Goal: Task Accomplishment & Management: Manage account settings

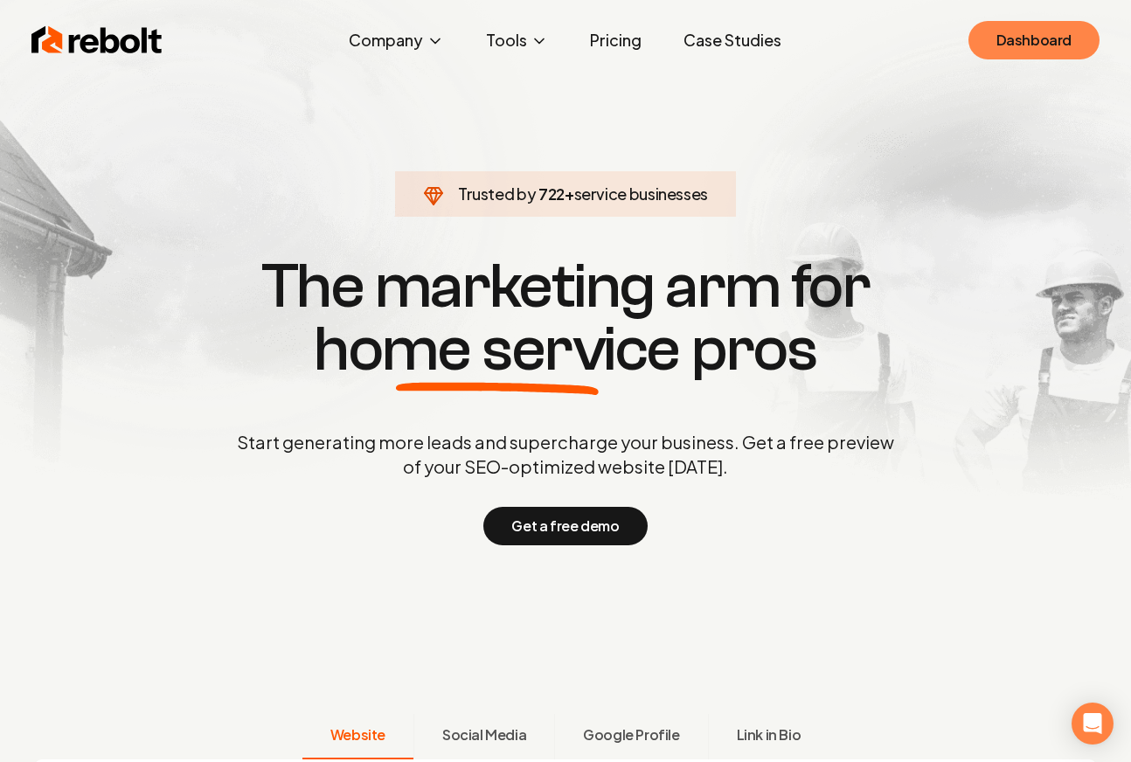
click at [1004, 53] on link "Dashboard" at bounding box center [1034, 40] width 131 height 38
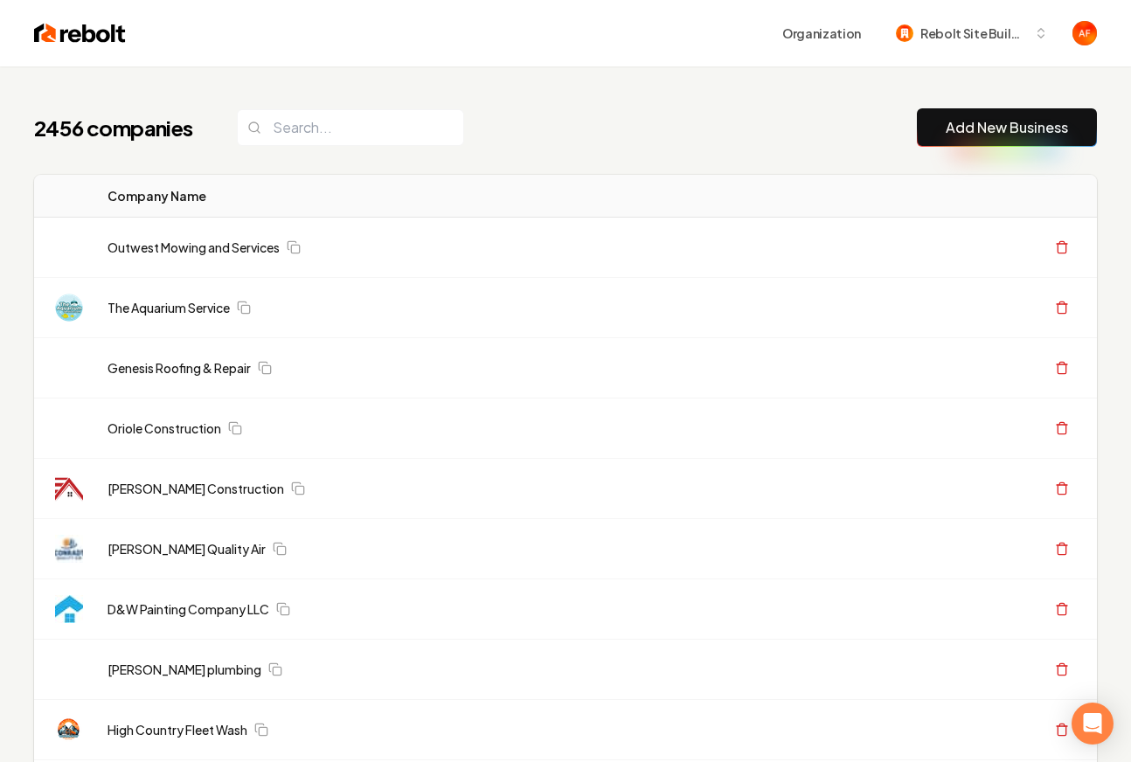
click at [361, 133] on input "search" at bounding box center [350, 127] width 227 height 37
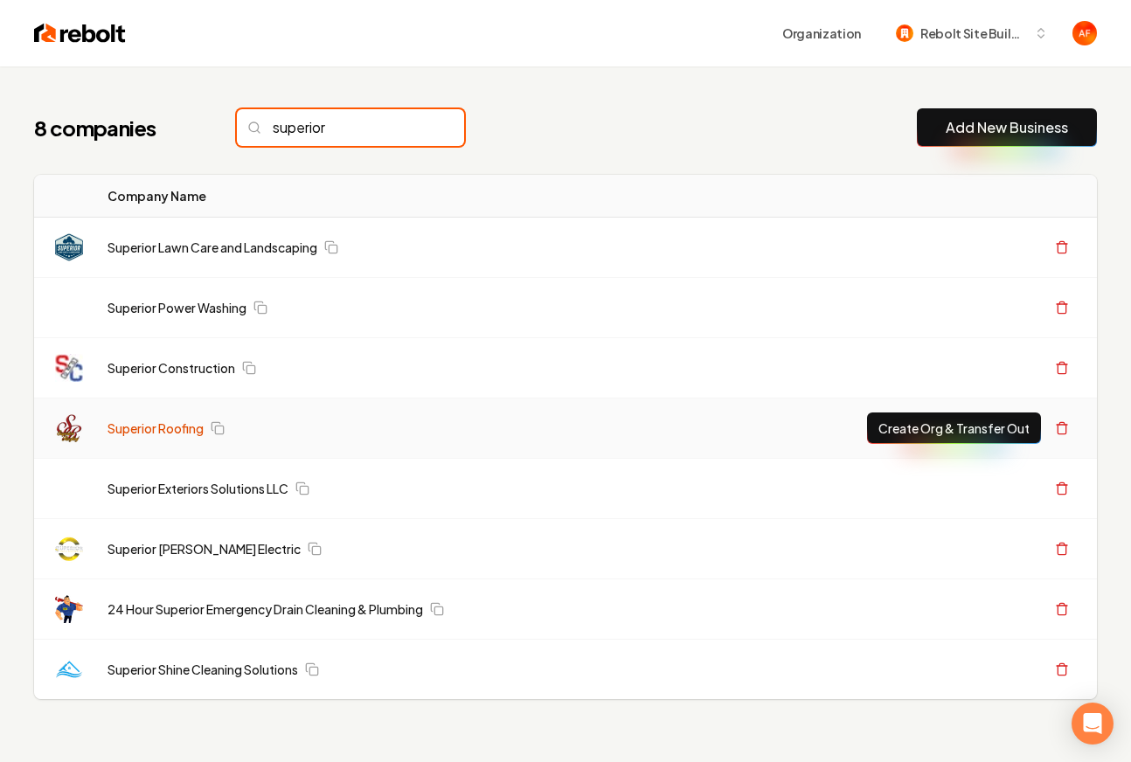
type input "superior"
click at [166, 435] on link "Superior Roofing" at bounding box center [156, 428] width 96 height 17
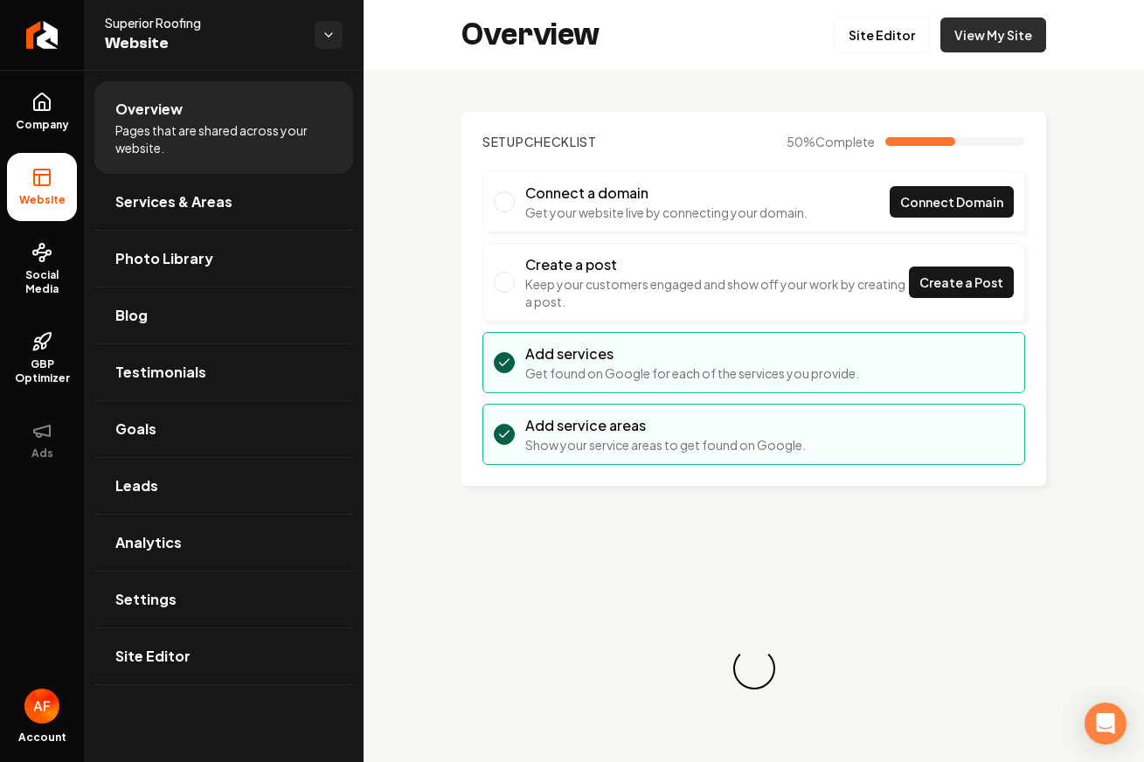
click at [1009, 34] on link "View My Site" at bounding box center [994, 34] width 106 height 35
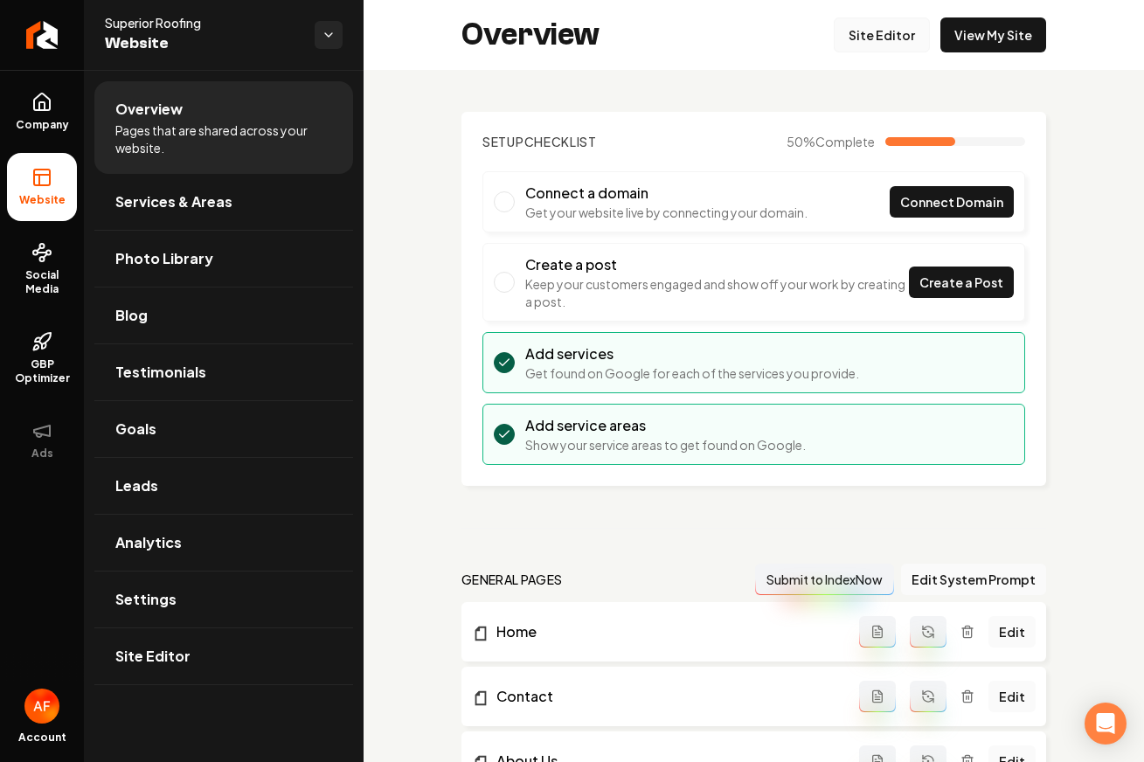
click at [880, 39] on link "Site Editor" at bounding box center [882, 34] width 96 height 35
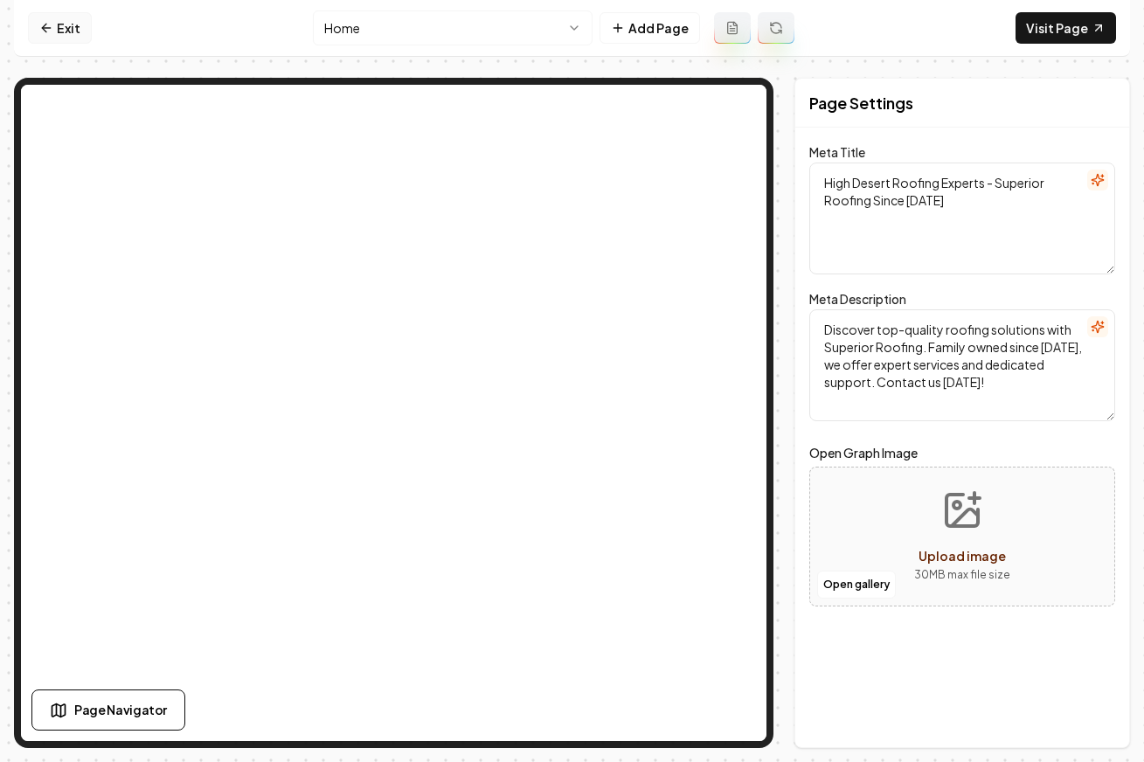
click at [57, 27] on link "Exit" at bounding box center [60, 27] width 64 height 31
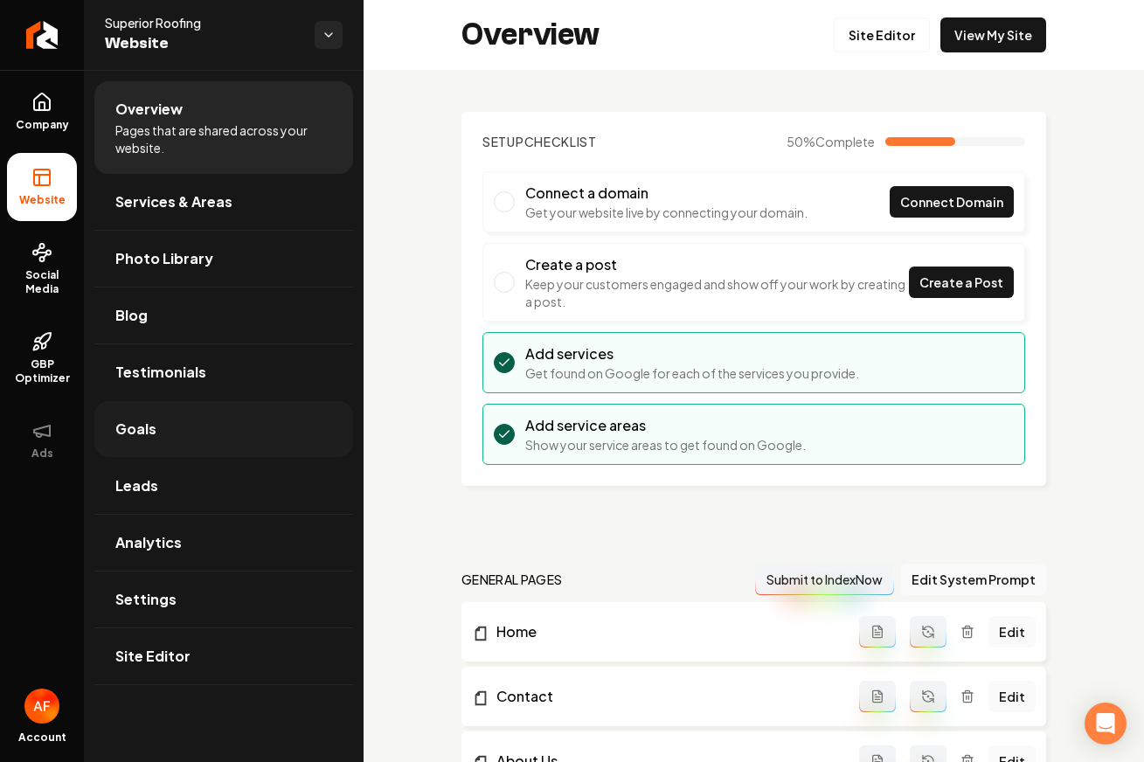
click at [180, 423] on link "Goals" at bounding box center [223, 429] width 259 height 56
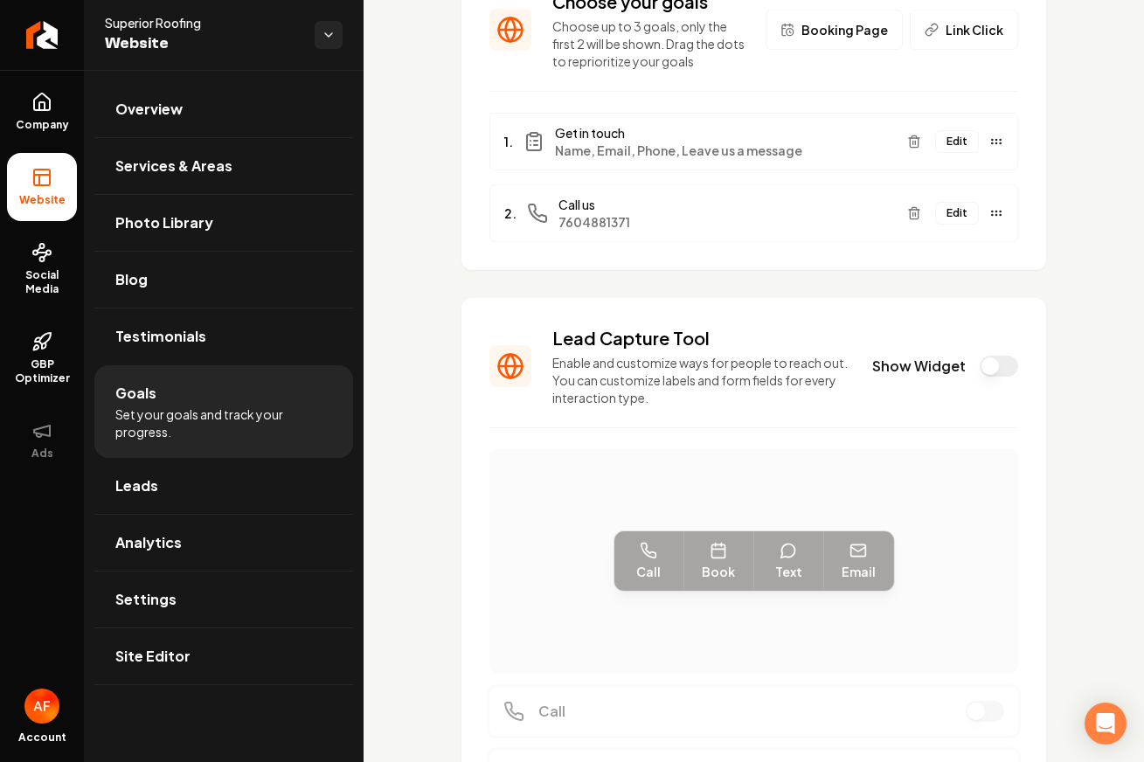
scroll to position [154, 0]
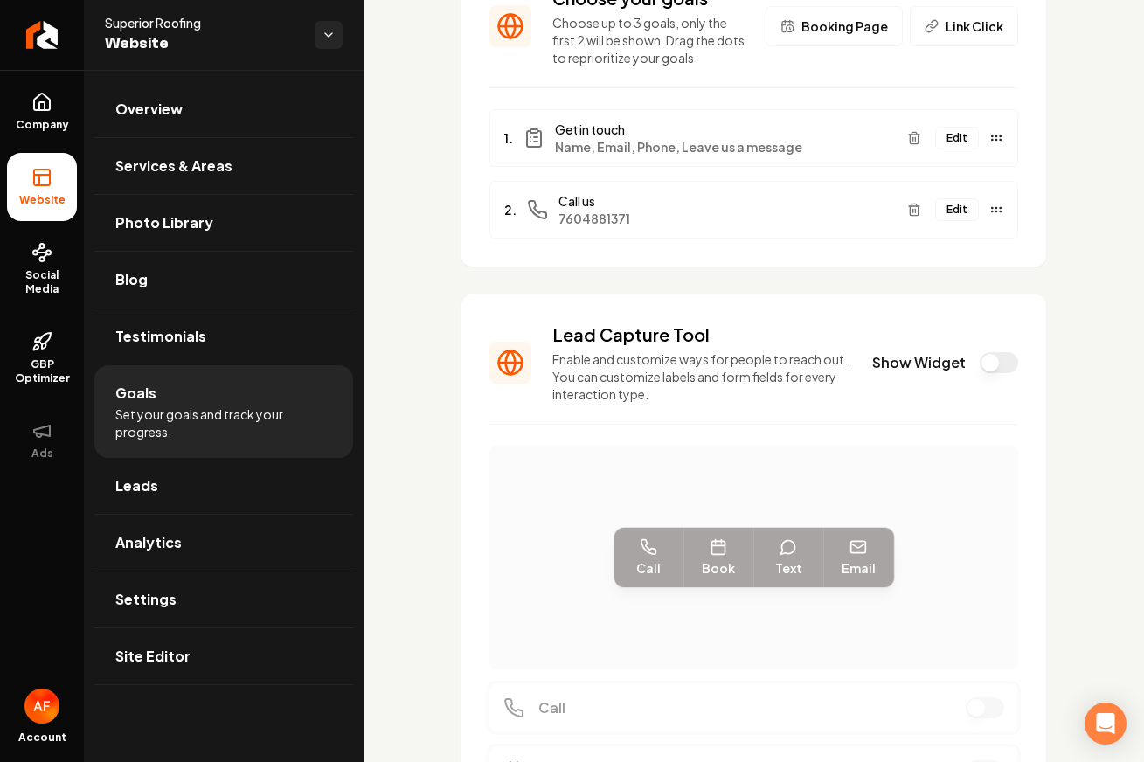
click at [992, 362] on button "Show Widget" at bounding box center [999, 362] width 38 height 21
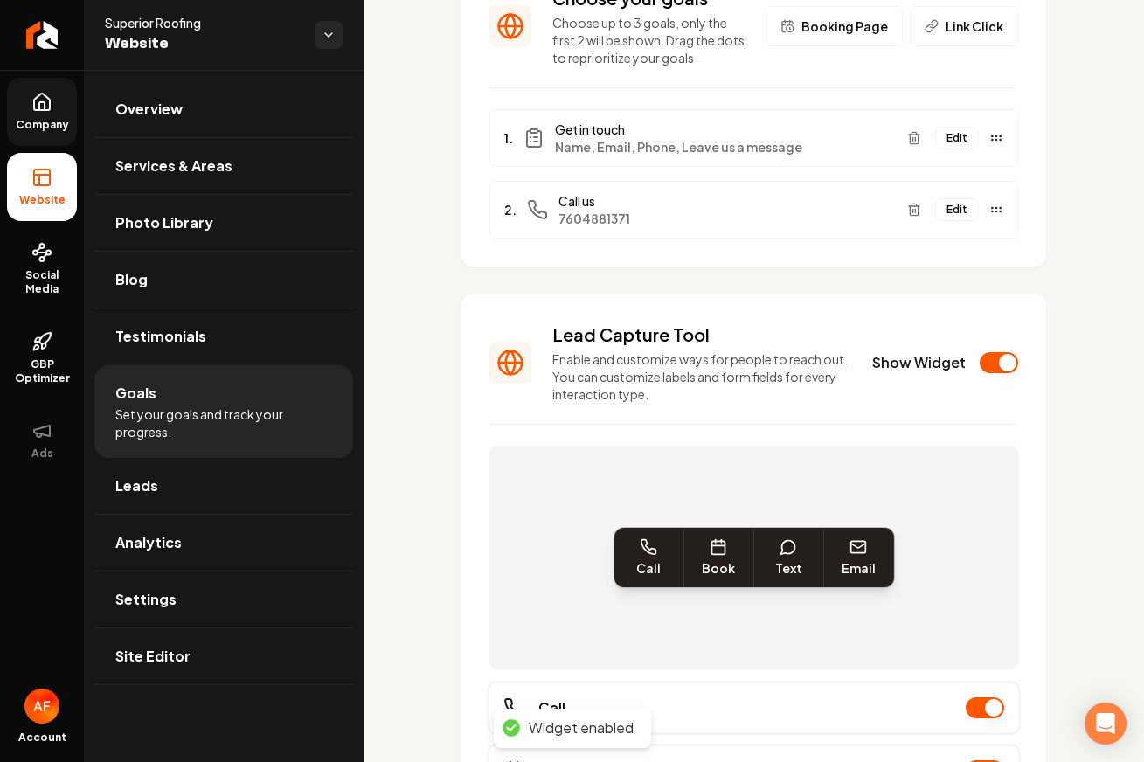
click at [53, 115] on link "Company" at bounding box center [42, 112] width 70 height 68
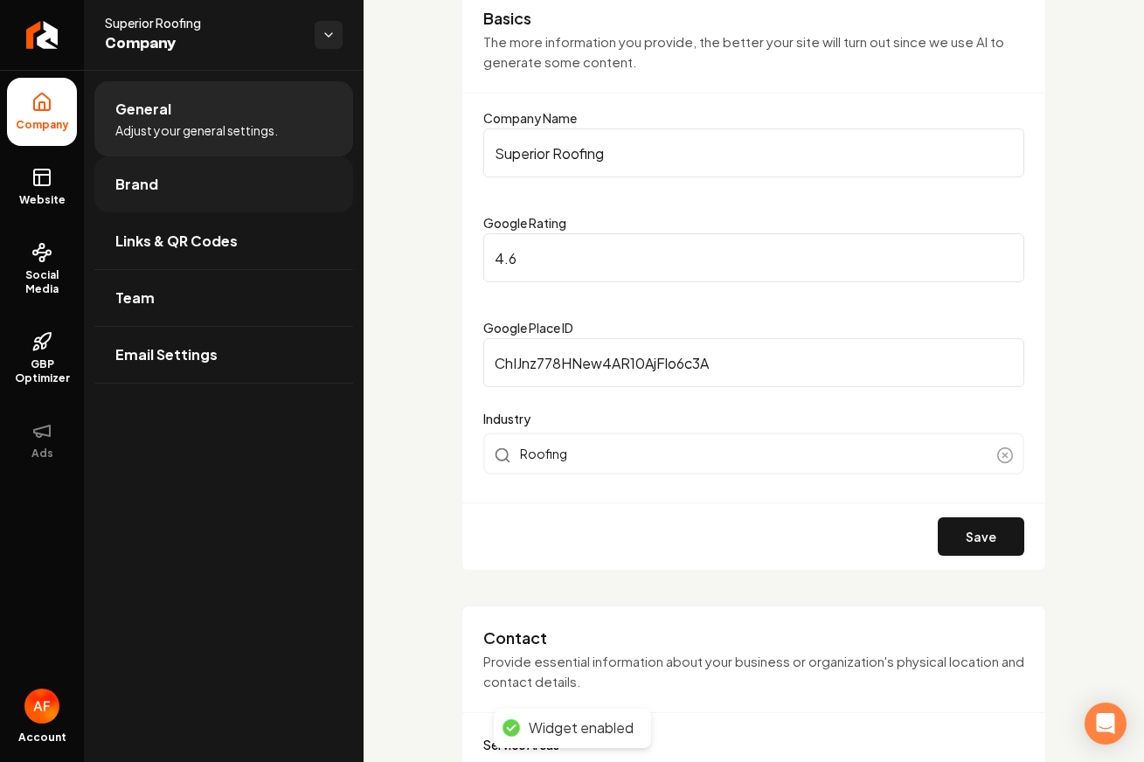
click at [135, 170] on link "Brand" at bounding box center [223, 184] width 259 height 56
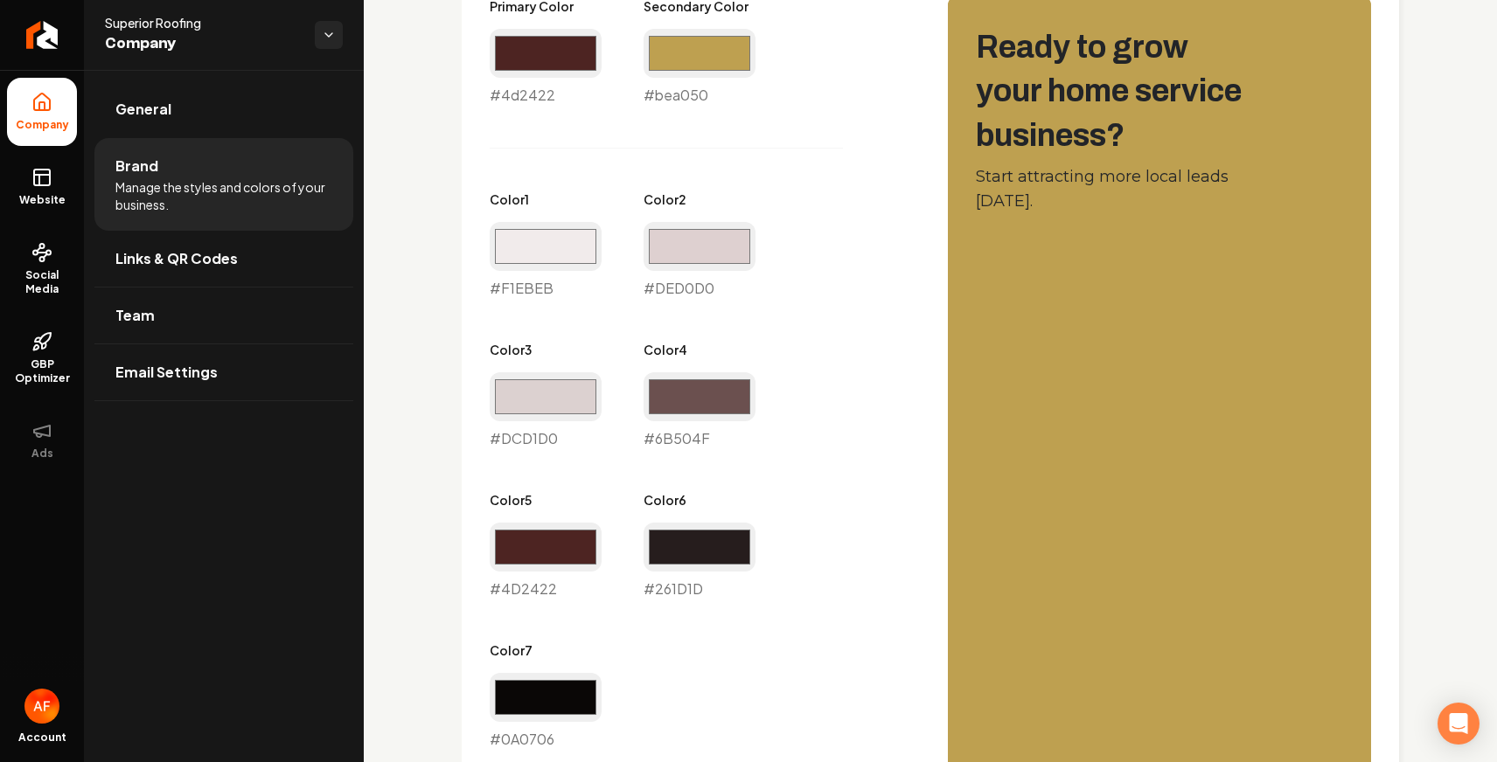
scroll to position [908, 0]
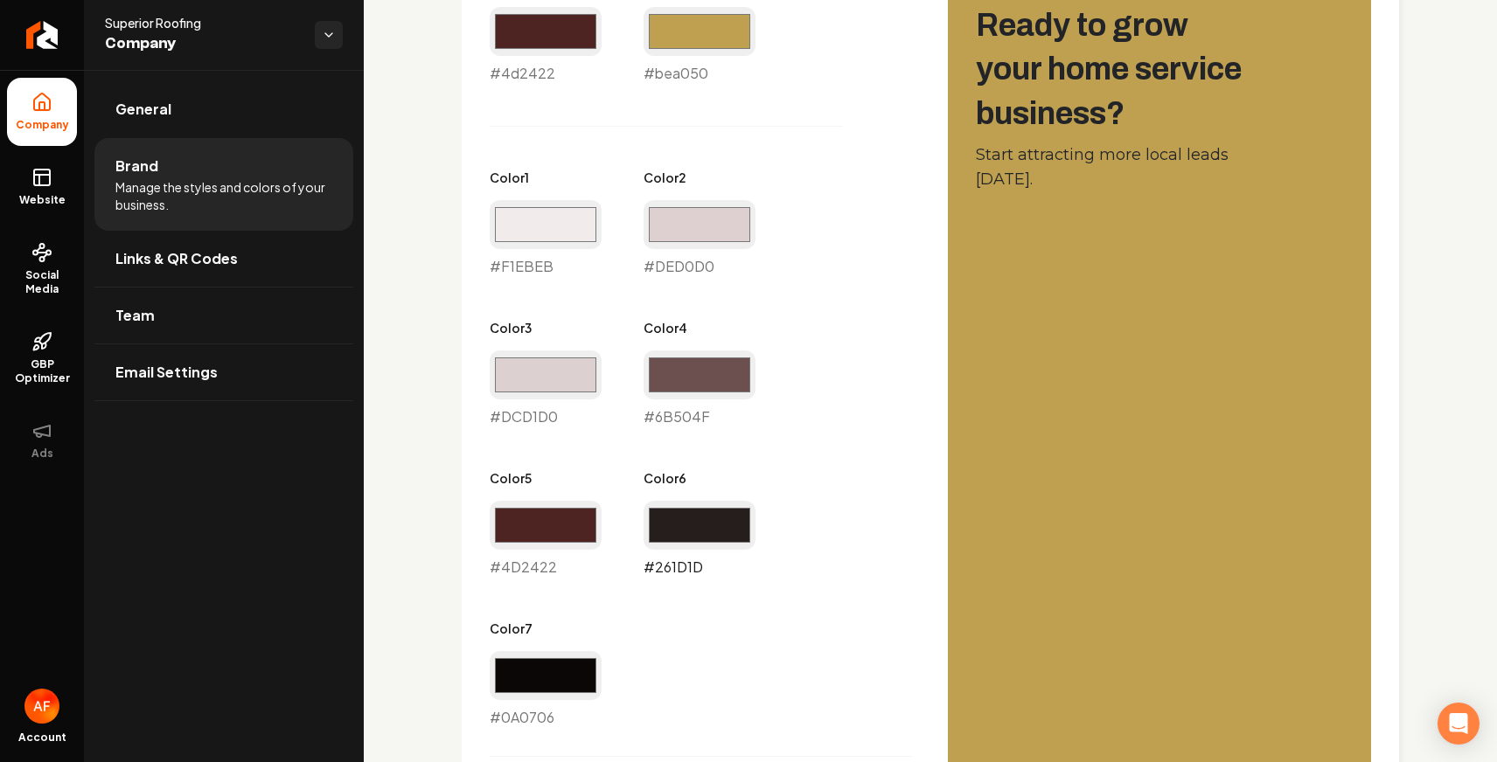
click at [677, 535] on input "#261d1d" at bounding box center [699, 525] width 112 height 49
click at [696, 525] on input "#261d1d" at bounding box center [699, 525] width 112 height 49
click at [893, 289] on div "Primary Color #4d2422 #4d2422 Secondary Color #bea050 #bea050 Color 1 #f1ebeb #…" at bounding box center [701, 352] width 423 height 753
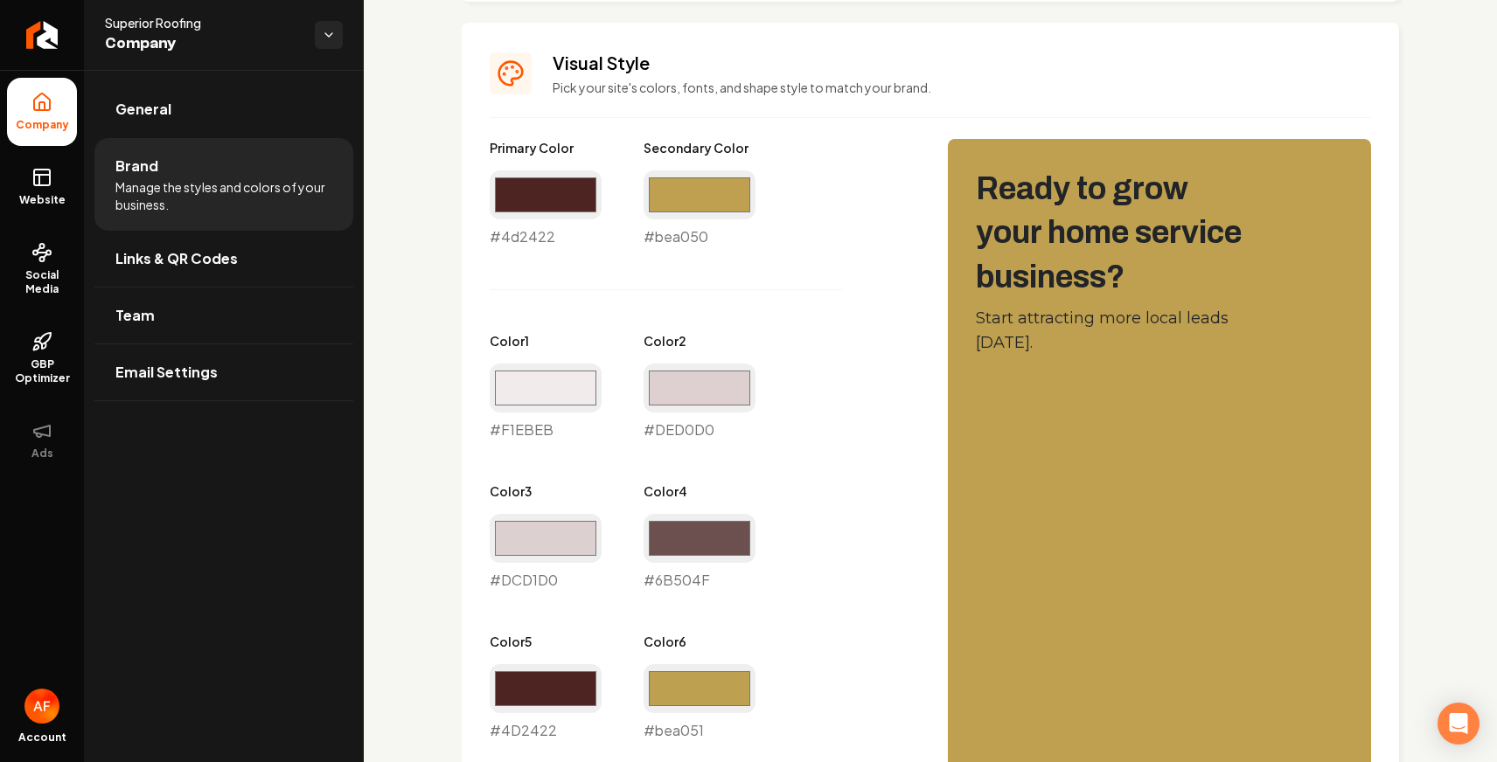
scroll to position [894, 0]
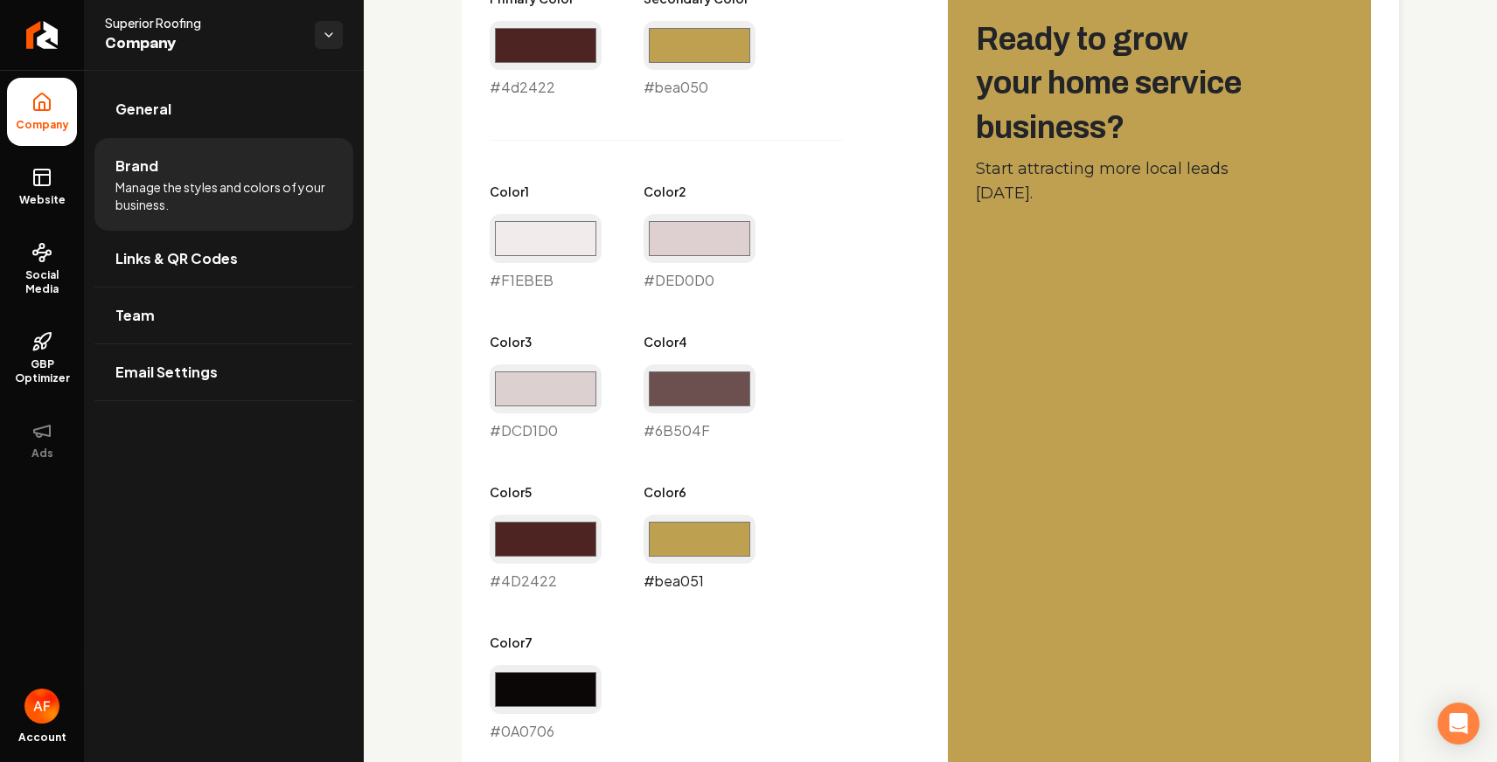
click at [712, 525] on input "#bea051" at bounding box center [699, 539] width 112 height 49
type input "#4d2422"
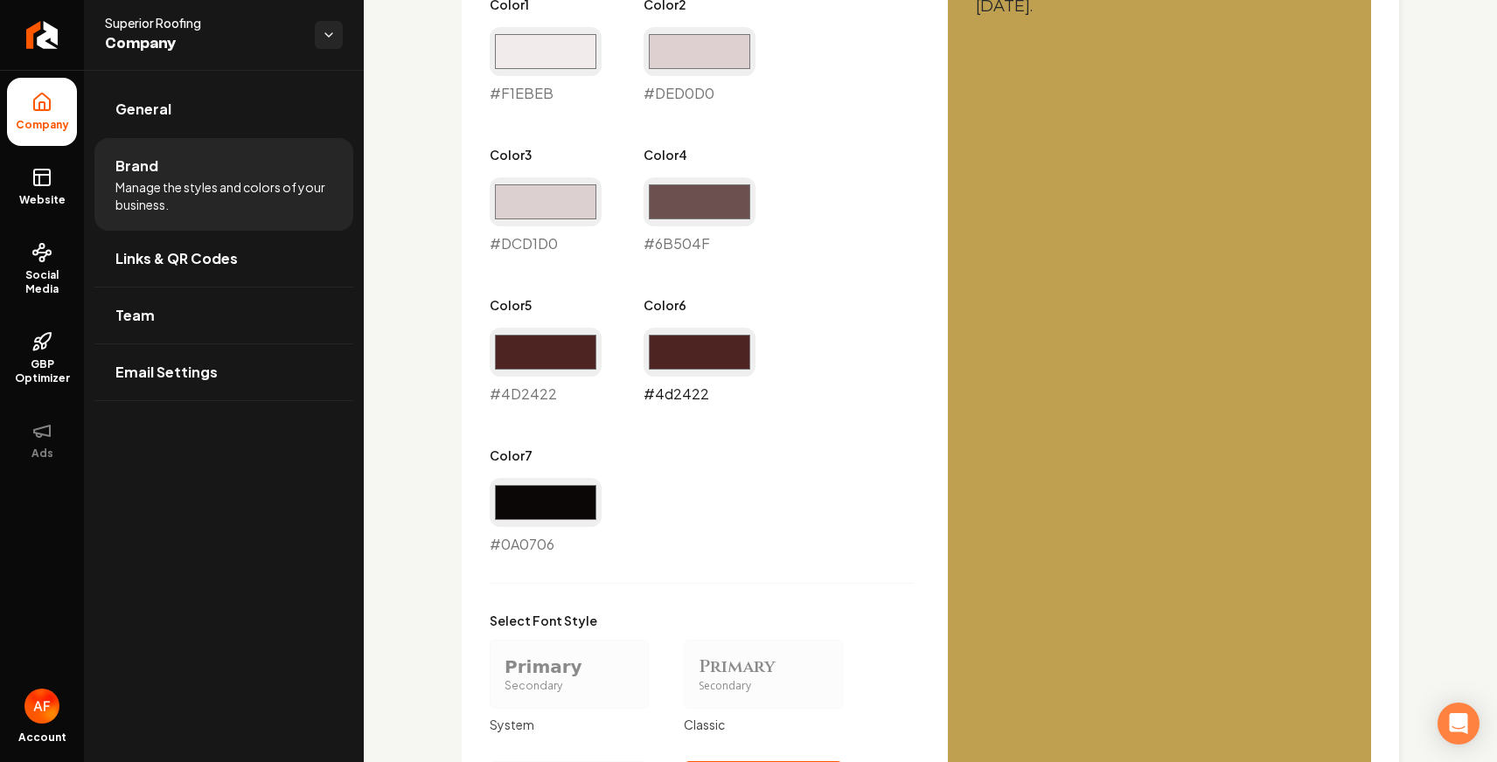
scroll to position [1476, 0]
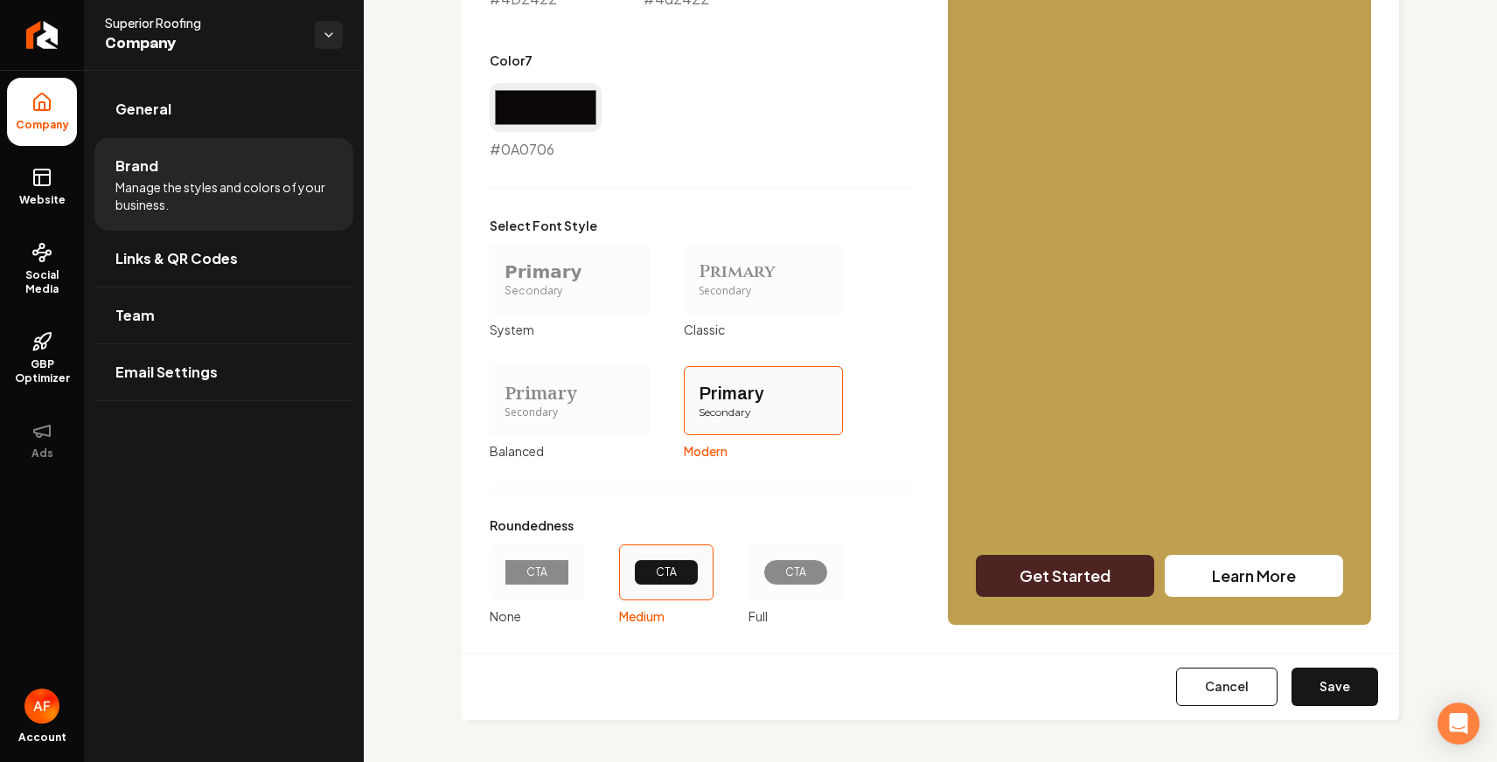
click at [765, 569] on div "CTA" at bounding box center [795, 572] width 65 height 26
click at [761, 569] on button "CTA Full" at bounding box center [754, 573] width 14 height 14
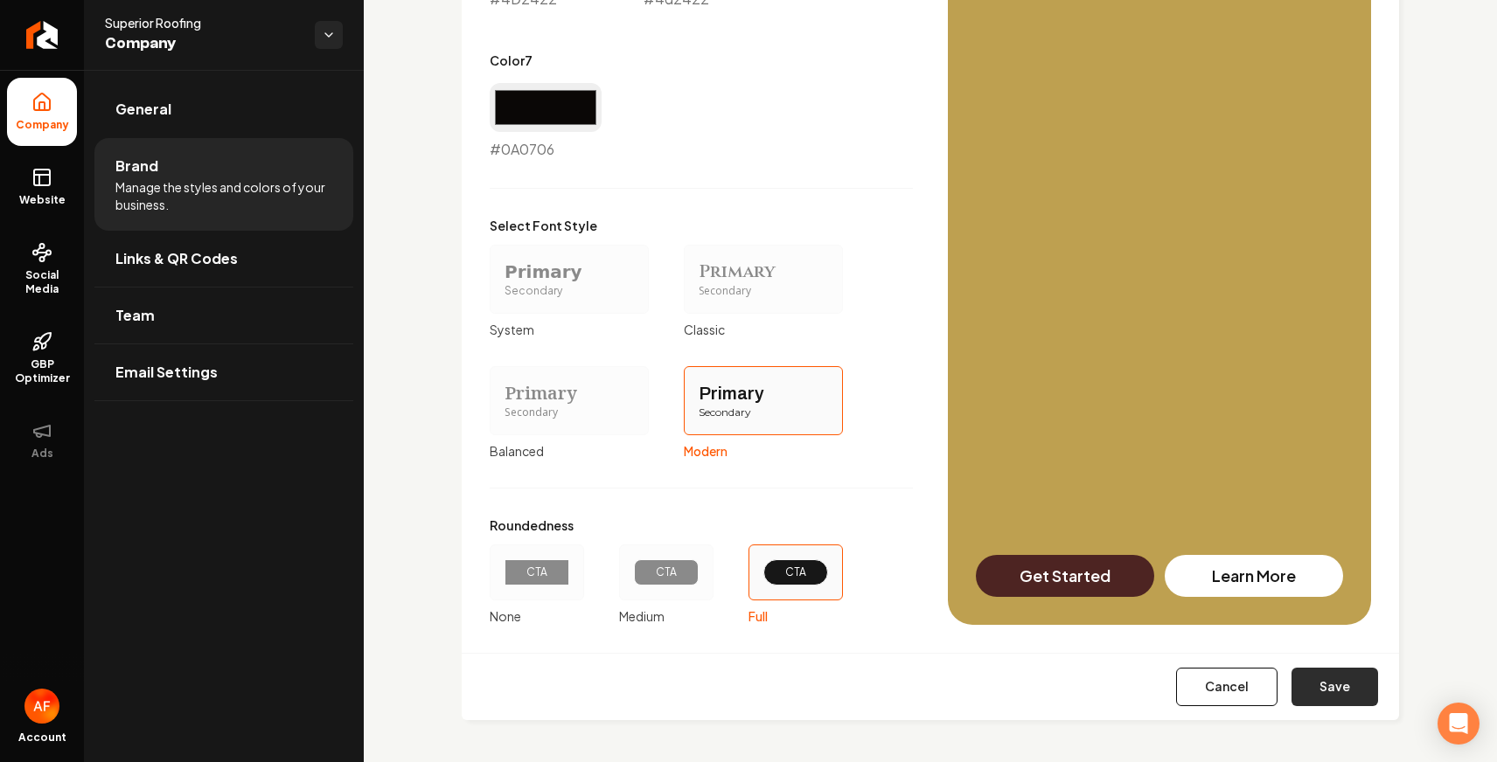
click at [1130, 678] on button "Save" at bounding box center [1334, 687] width 87 height 38
type input "#f1ebeb"
type input "#ded0d0"
type input "#dcd1d0"
type input "#6b504f"
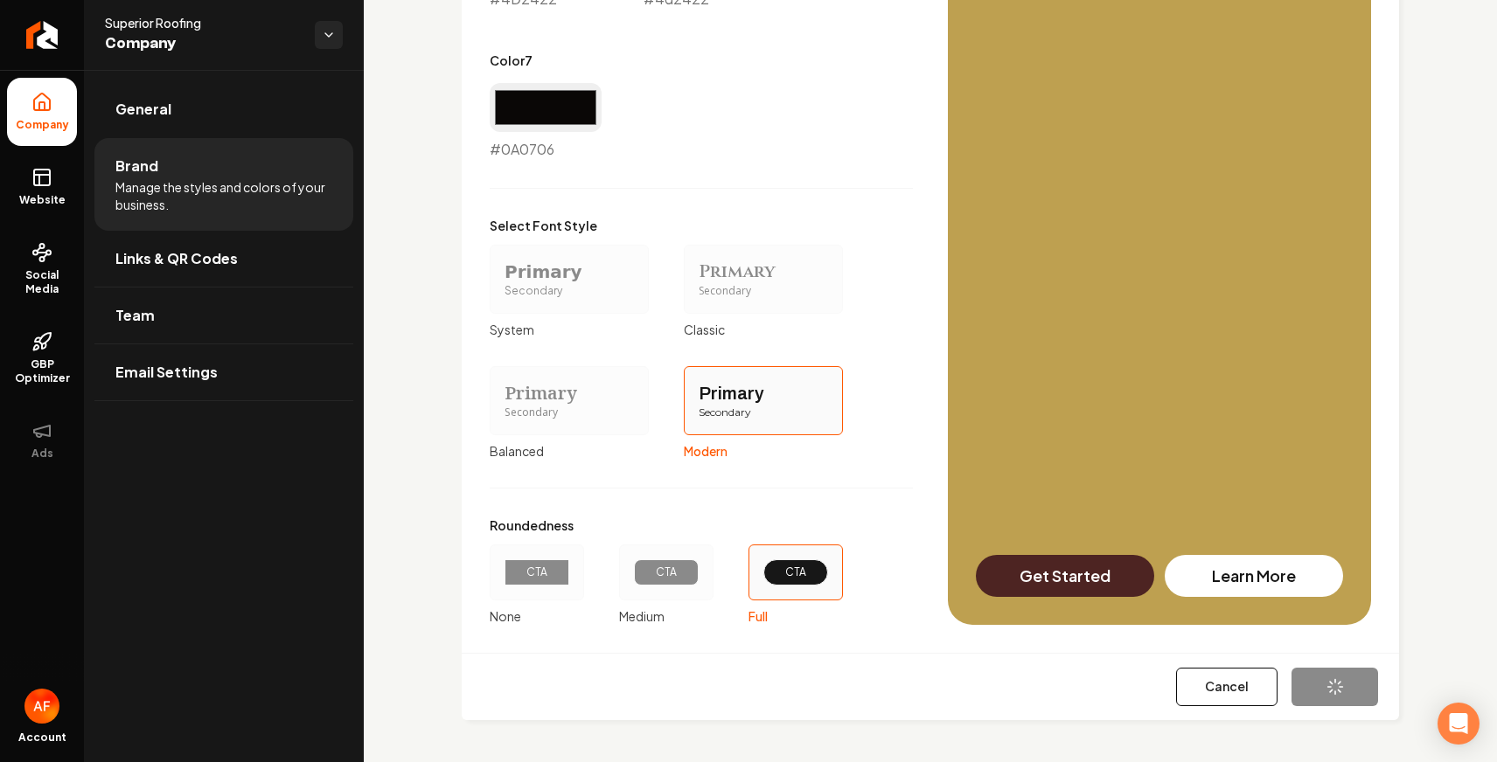
type input "#4d2422"
type input "#0a0706"
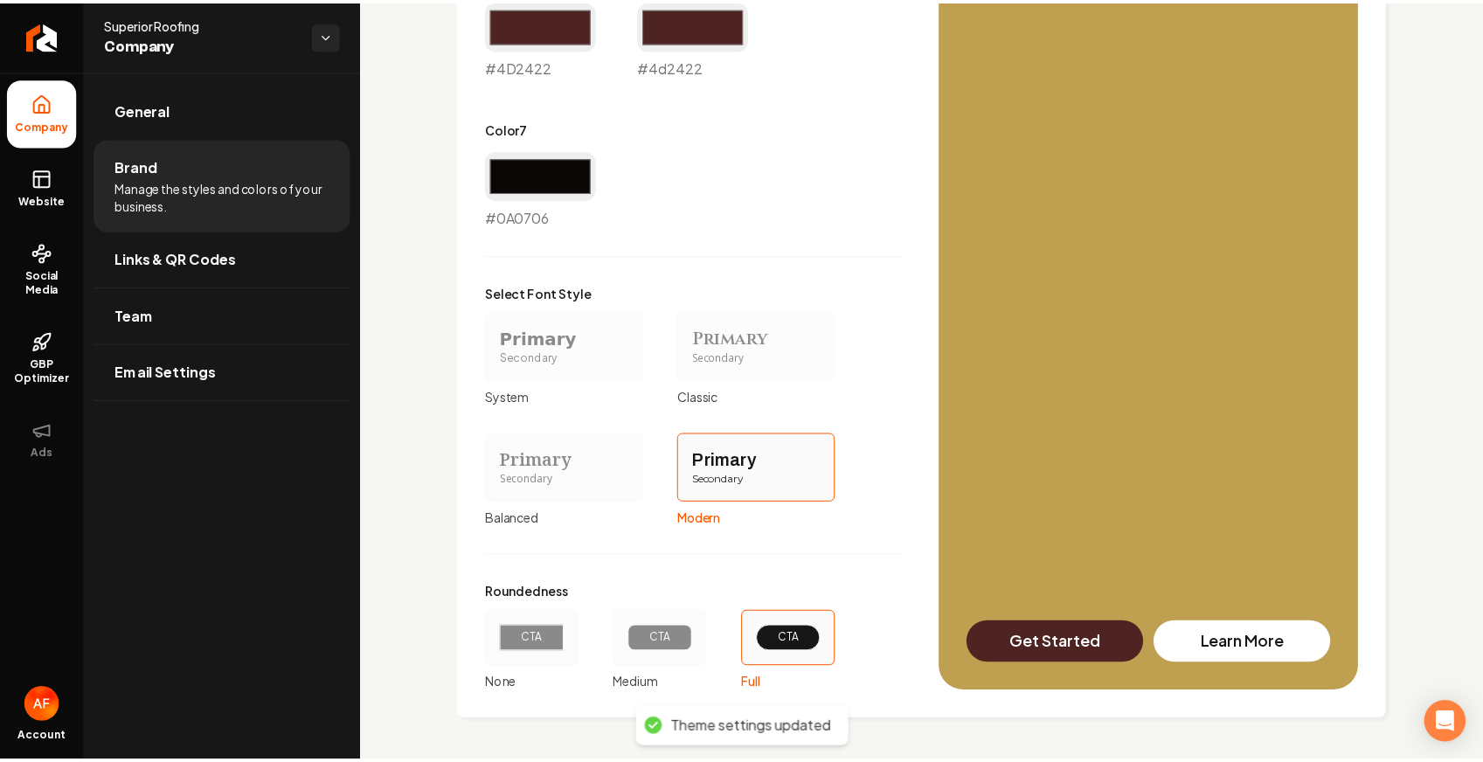
scroll to position [1409, 0]
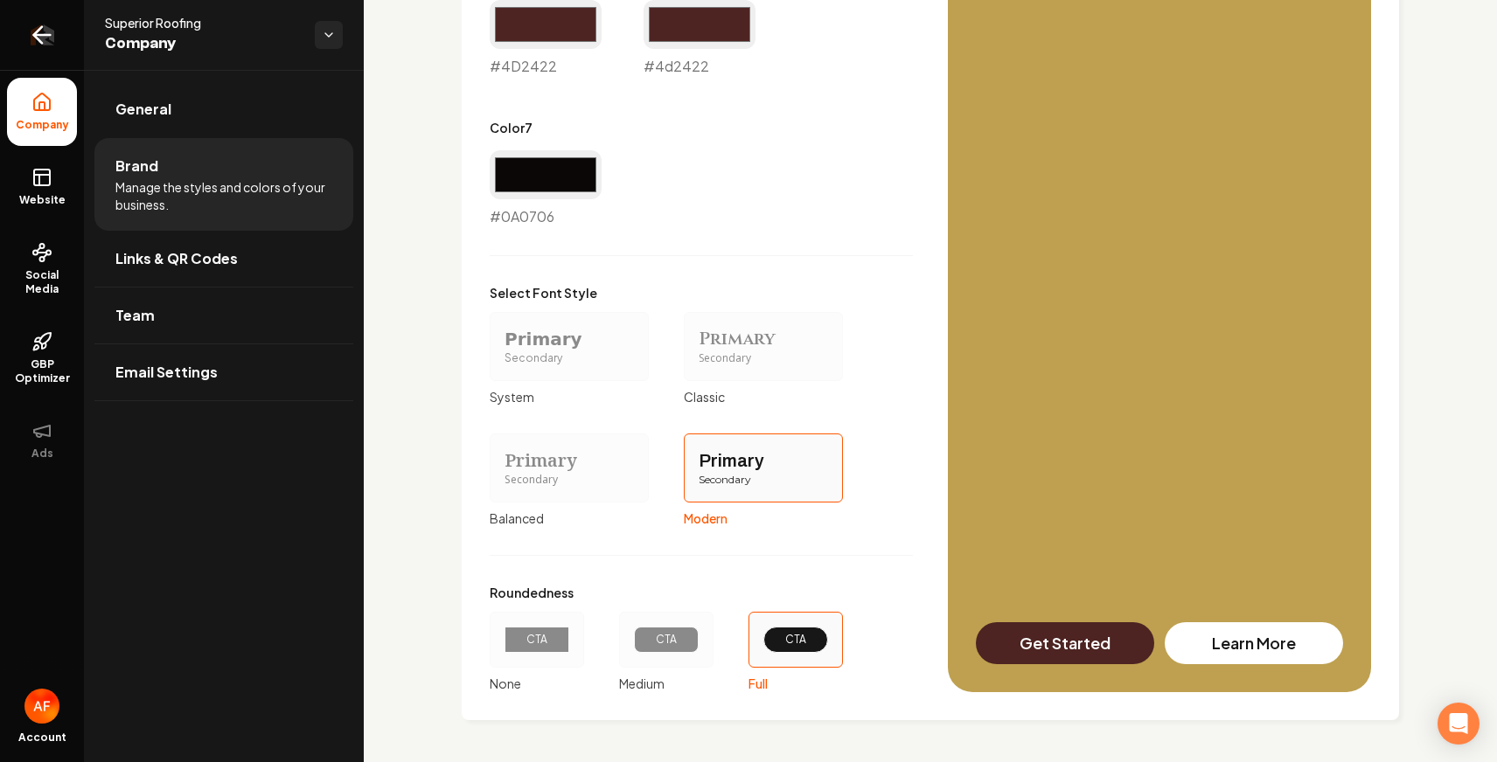
click at [47, 40] on icon "Return to dashboard" at bounding box center [42, 35] width 28 height 28
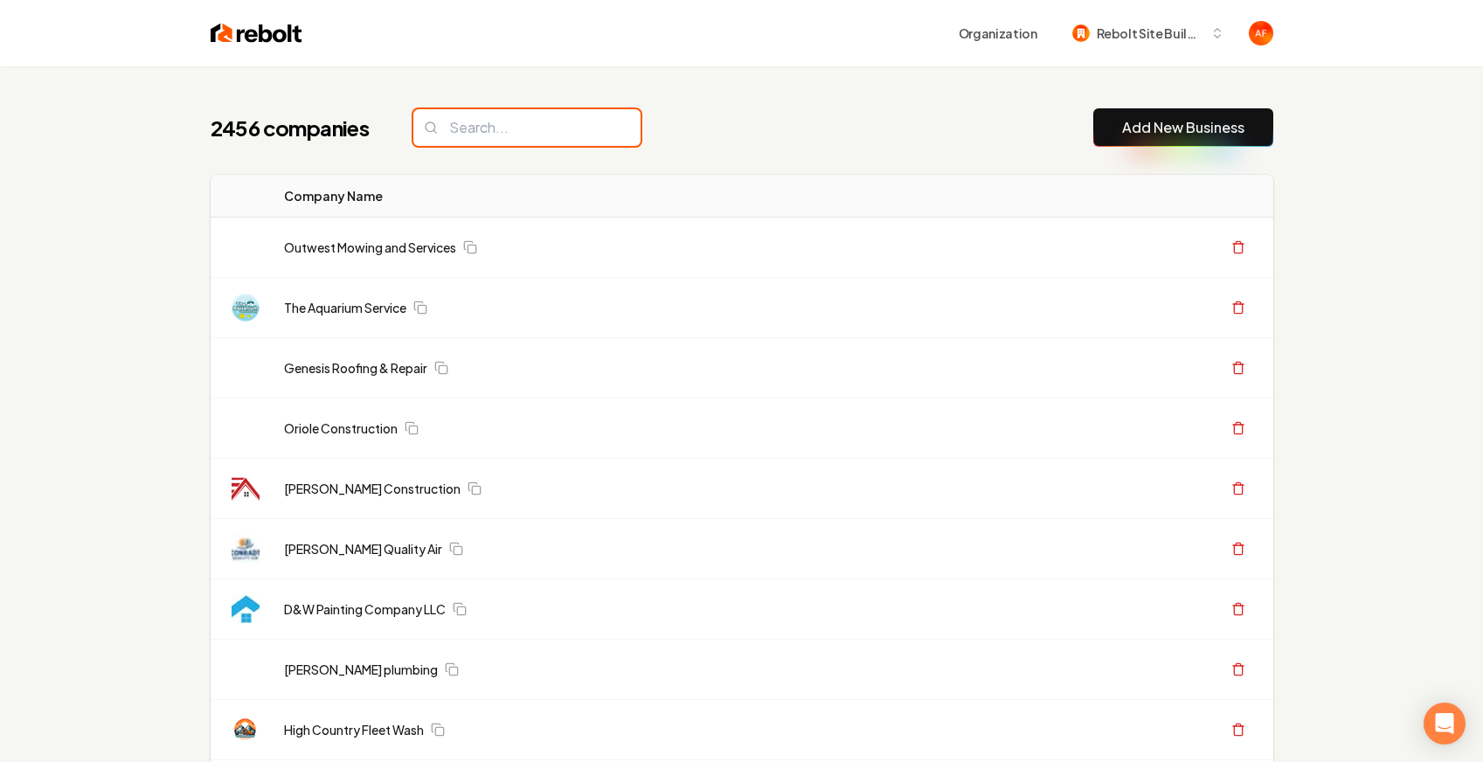
click at [493, 136] on input "search" at bounding box center [526, 127] width 227 height 37
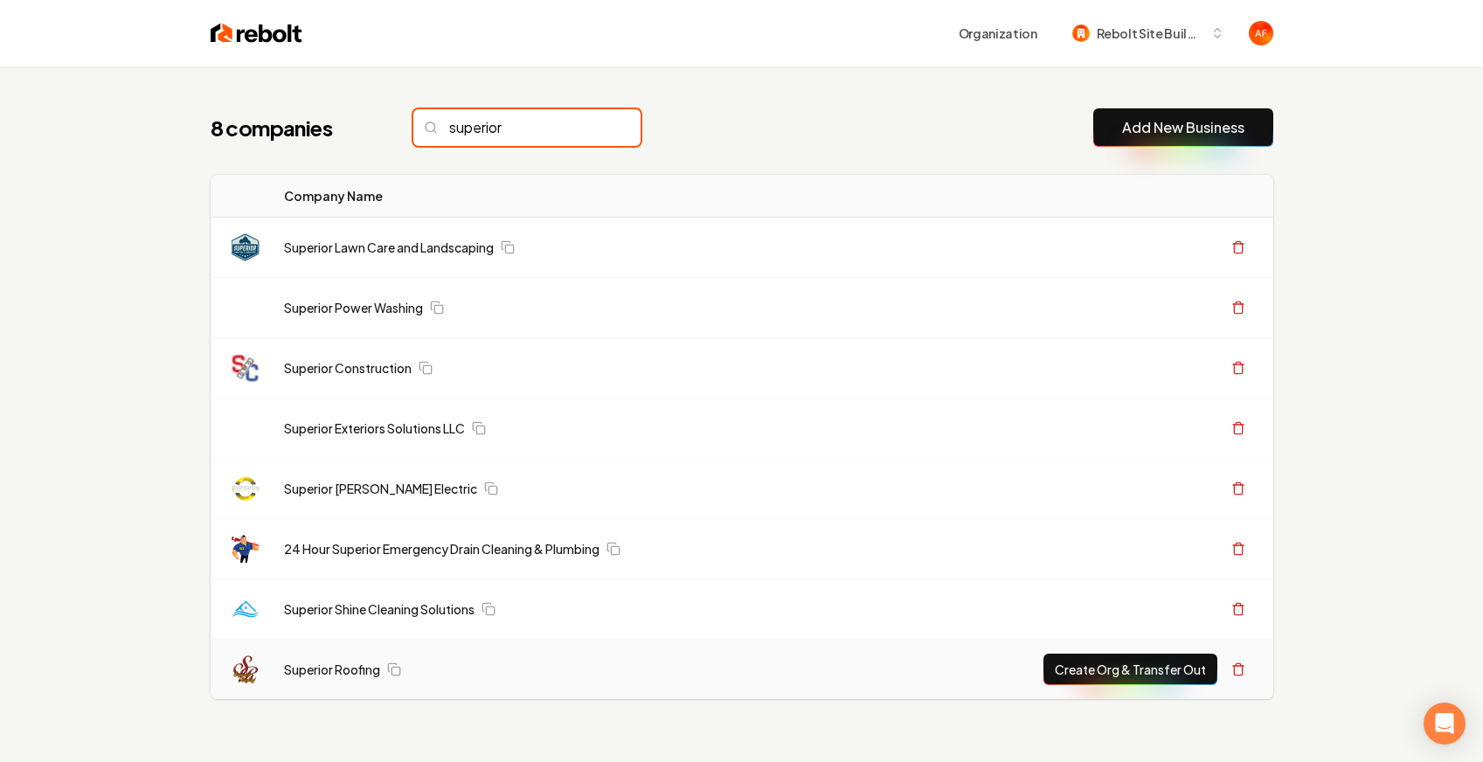
type input "superior"
click at [1063, 682] on button "Create Org & Transfer Out" at bounding box center [1131, 669] width 174 height 31
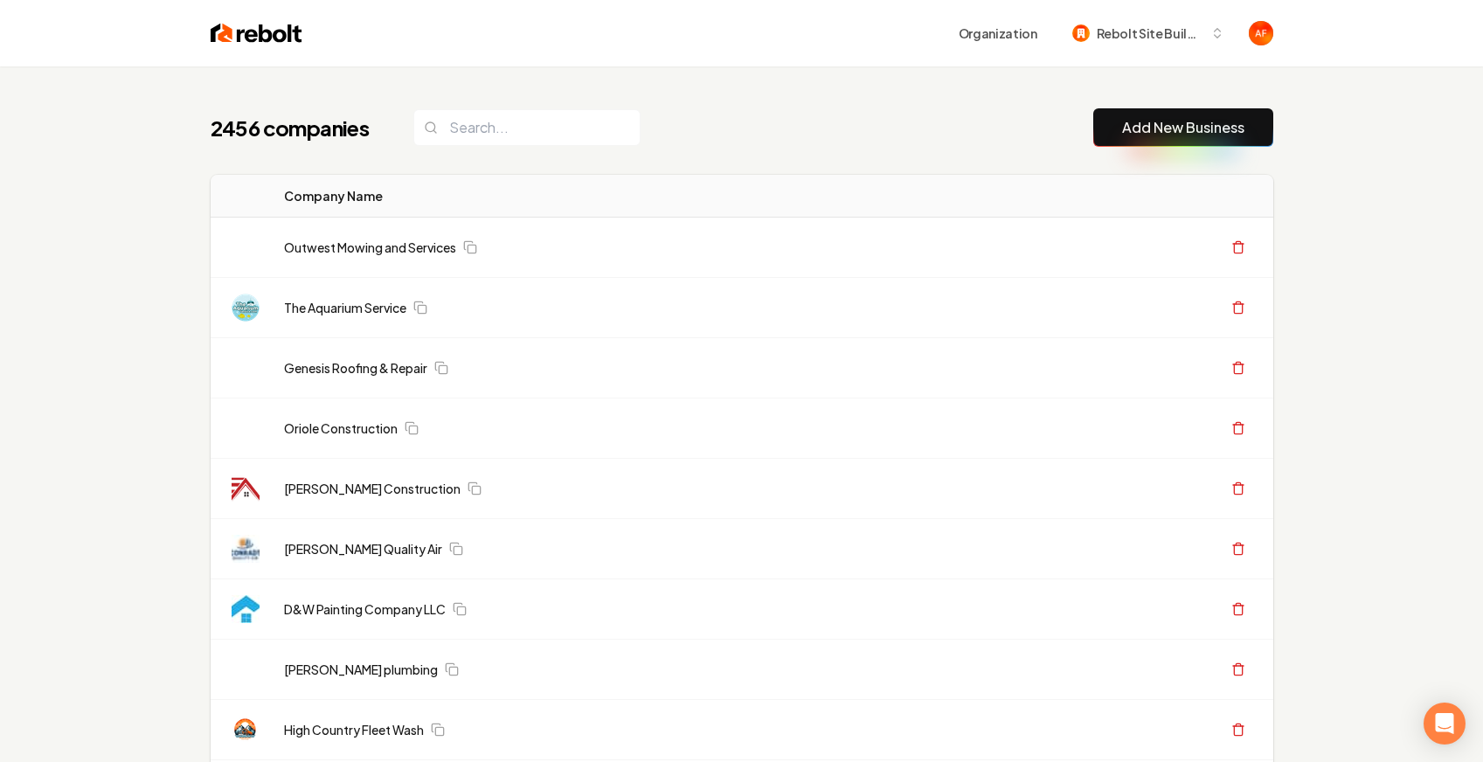
scroll to position [66, 0]
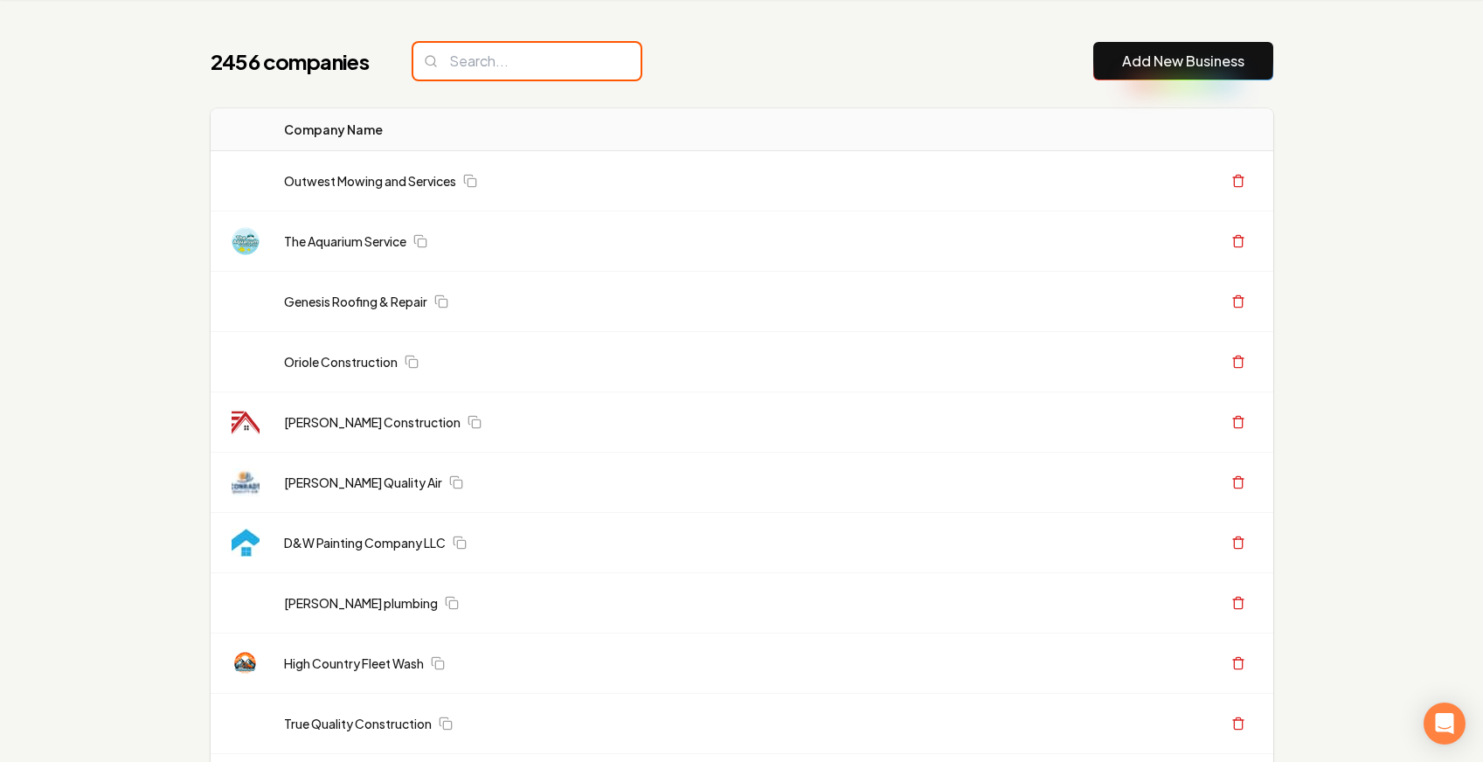
click at [436, 56] on input "search" at bounding box center [526, 61] width 227 height 37
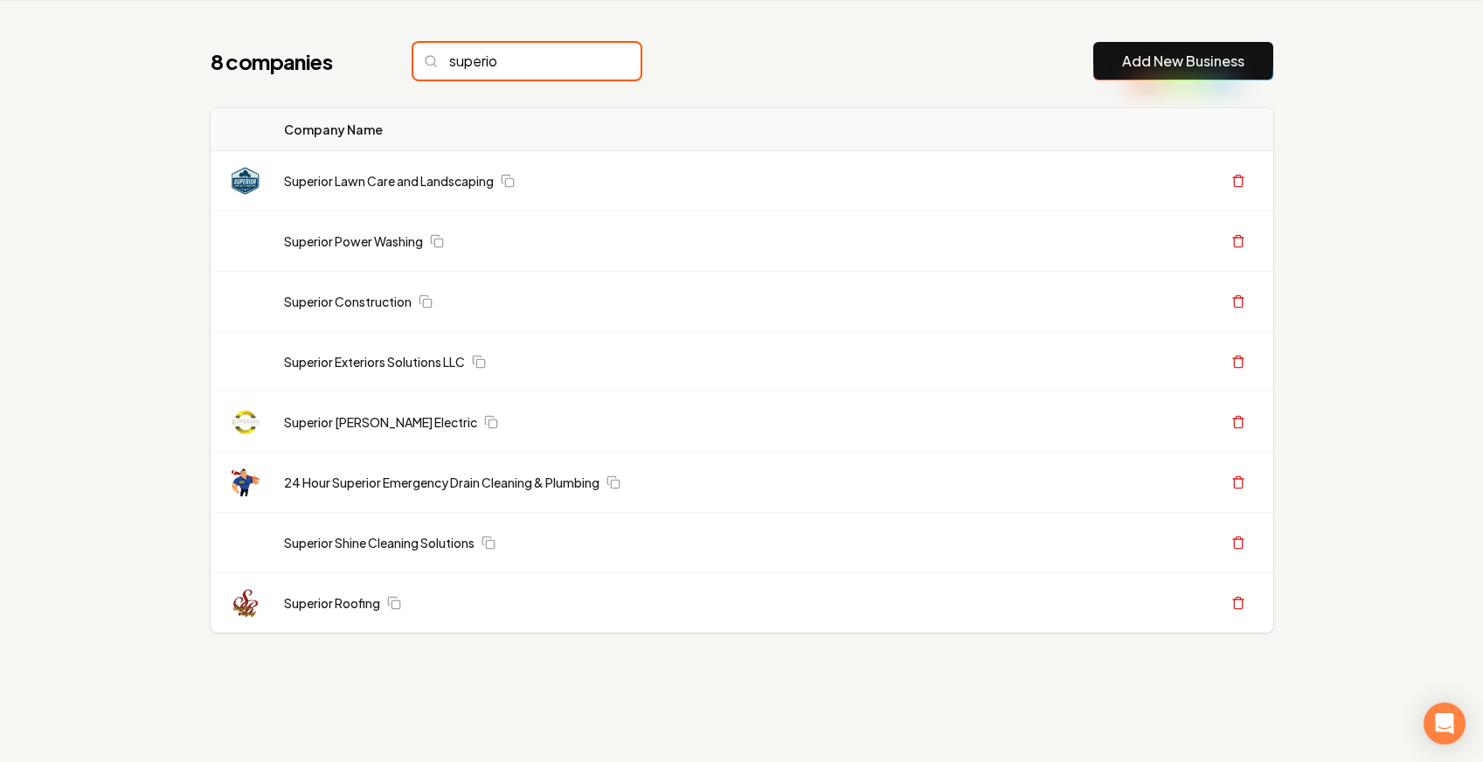
type input "superio"
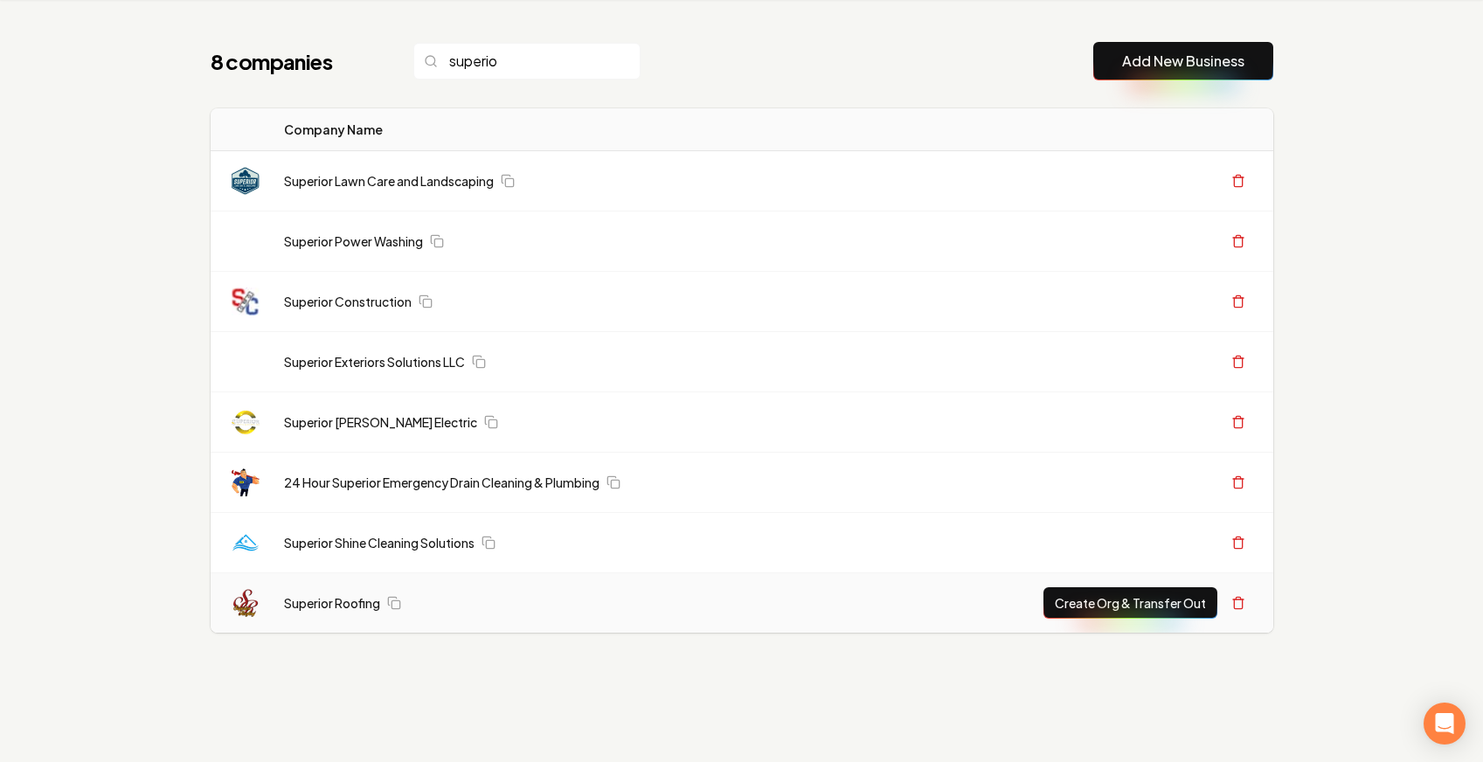
click at [1142, 597] on button "Create Org & Transfer Out" at bounding box center [1131, 602] width 174 height 31
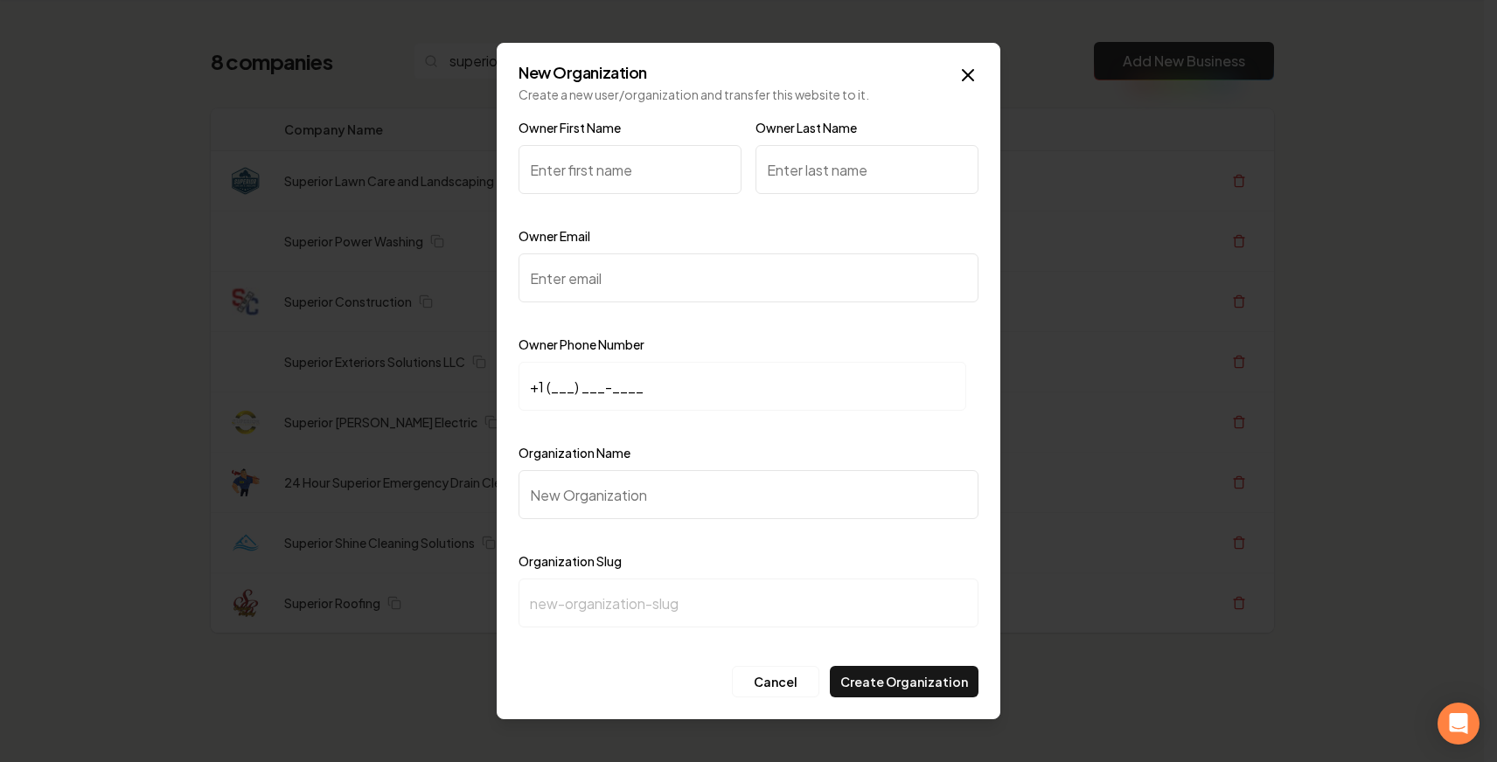
click at [556, 490] on input "Organization Name" at bounding box center [748, 494] width 460 height 49
click at [543, 281] on input "Owner Email" at bounding box center [748, 278] width 460 height 49
paste input "[EMAIL_ADDRESS][DOMAIN_NAME]"
type input "[EMAIL_ADDRESS][DOMAIN_NAME]"
click at [633, 181] on input "Owner First Name" at bounding box center [629, 169] width 223 height 49
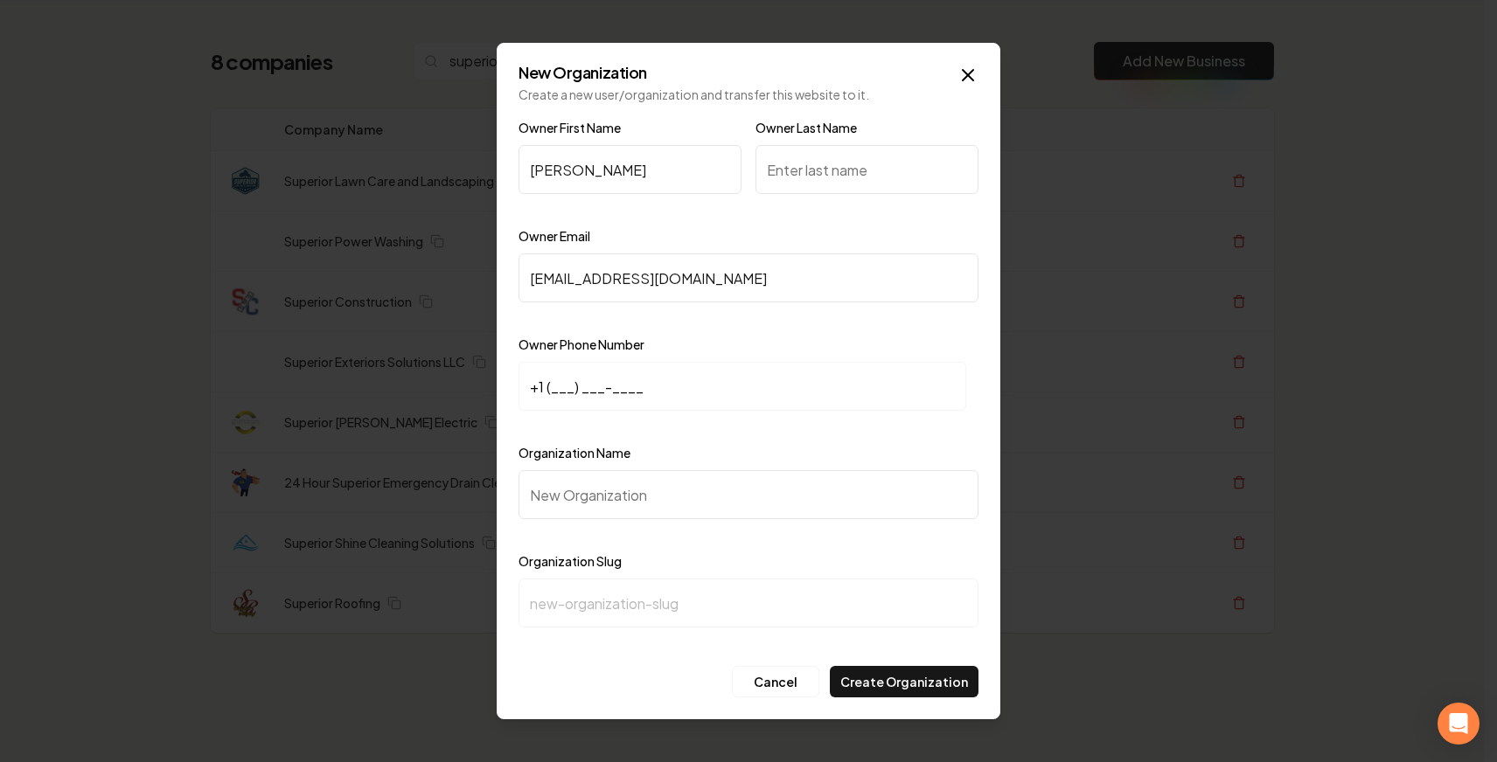
type input "Dan"
click at [811, 181] on input "Owner Last Name" at bounding box center [866, 169] width 223 height 49
type input "williams"
click at [551, 386] on input "+1 (___) ___-____" at bounding box center [742, 386] width 448 height 49
paste input "760) 488-1371"
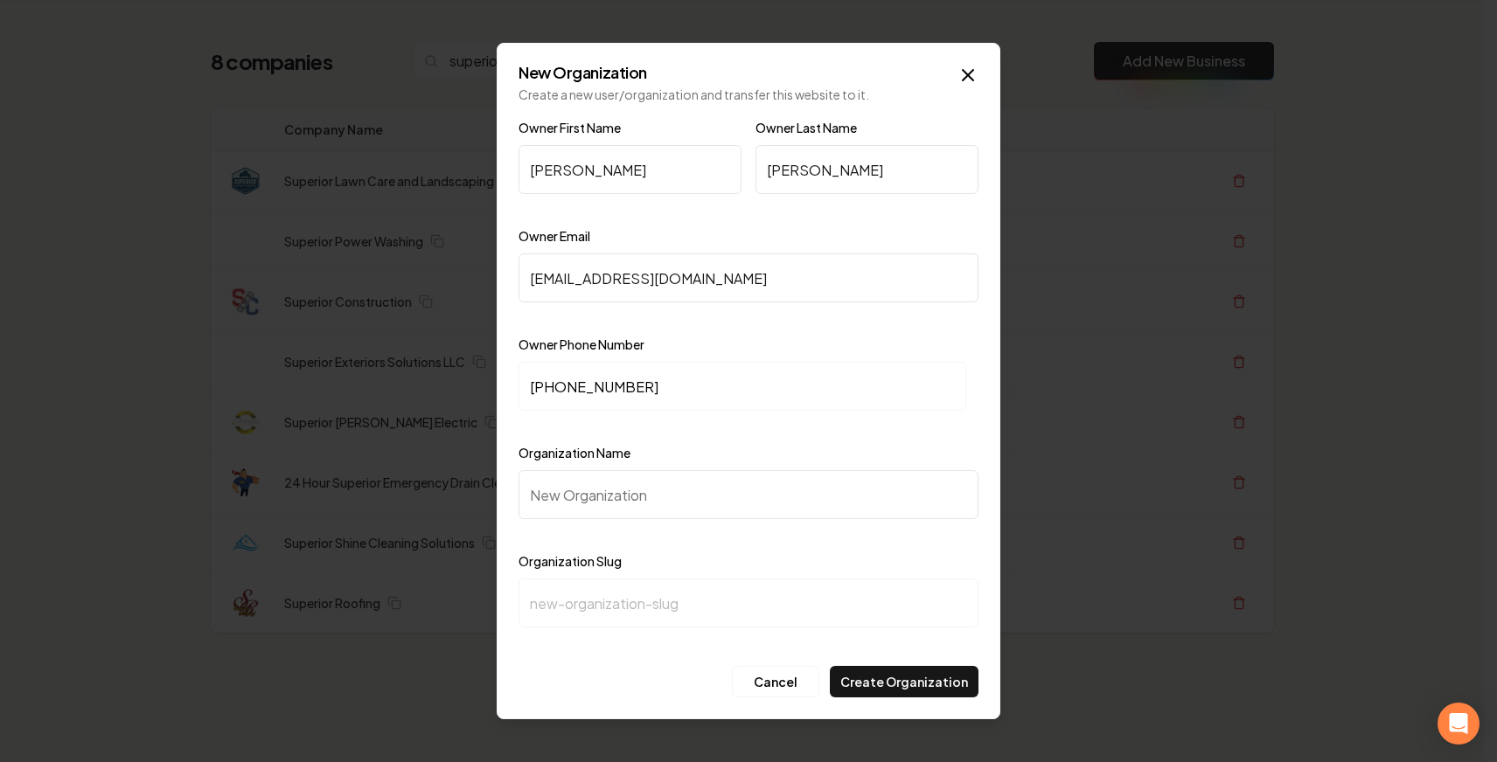
type input "+1 (760) 488-1371"
click at [593, 497] on input "Organization Name" at bounding box center [748, 494] width 460 height 49
paste input "Superior Roofing"
type input "Superior Roofing"
type input "superior-roofing"
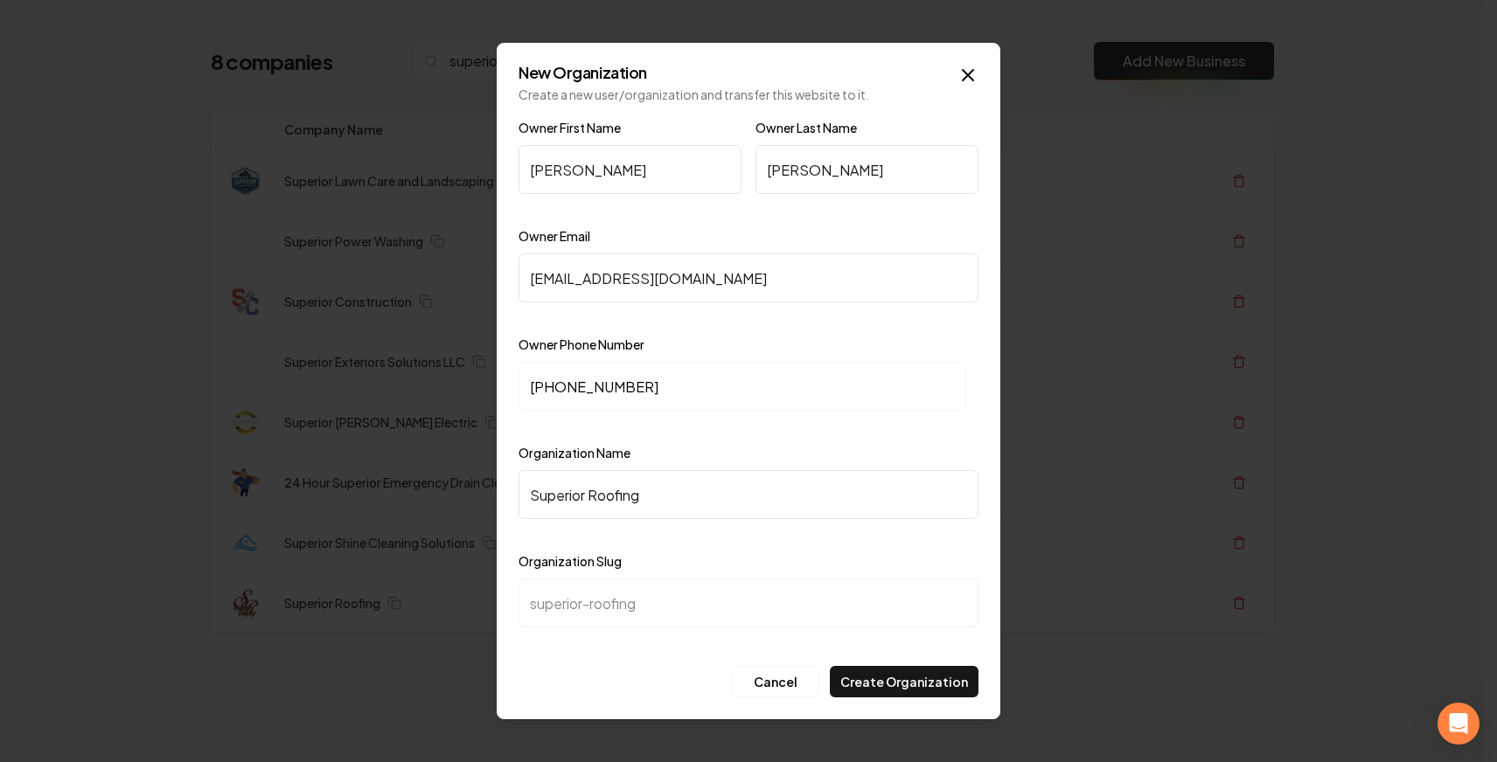
type input "Superior Roofing"
click at [919, 562] on div "Organization Slug superior-roofing" at bounding box center [748, 601] width 460 height 101
click at [892, 678] on button "Create Organization" at bounding box center [904, 681] width 149 height 31
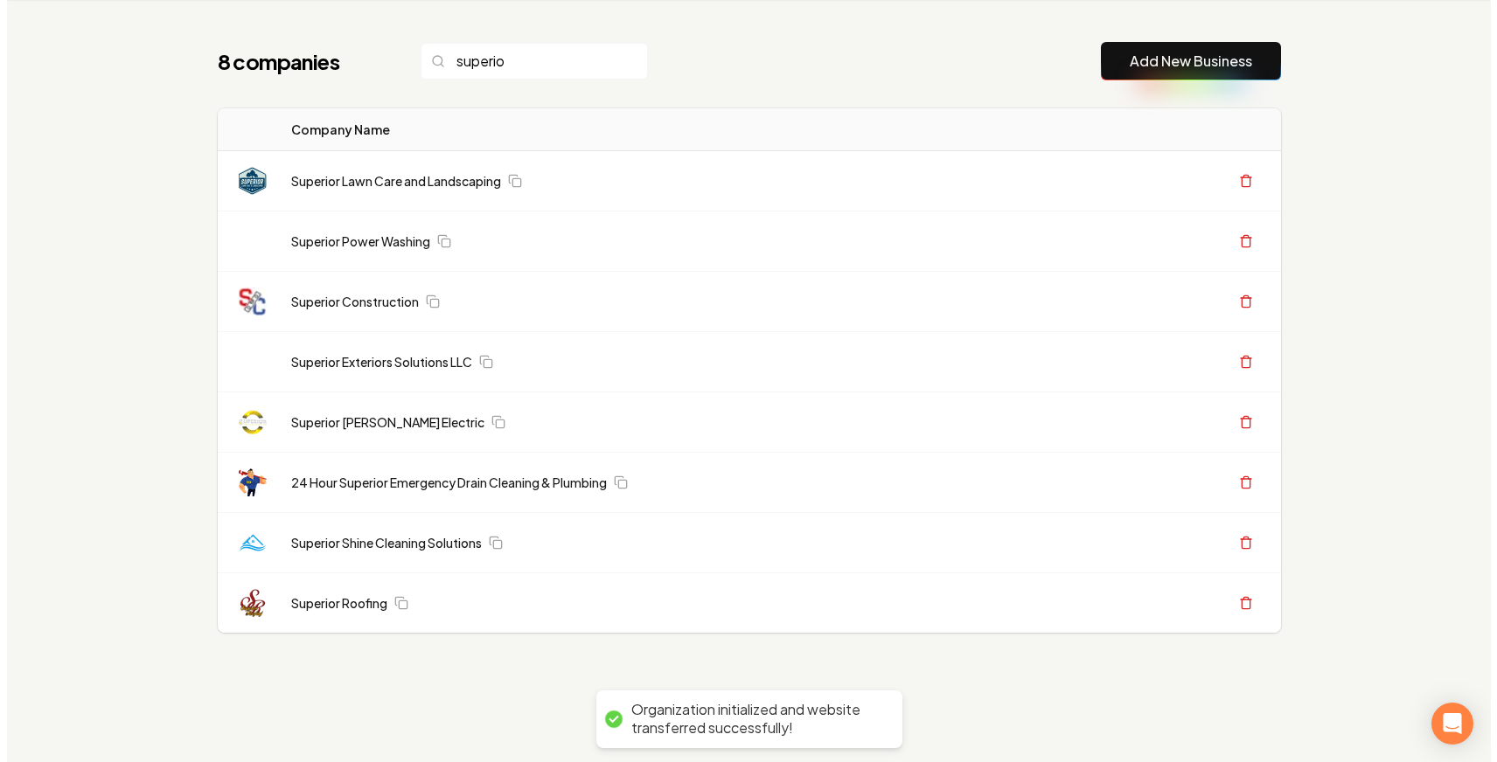
scroll to position [0, 0]
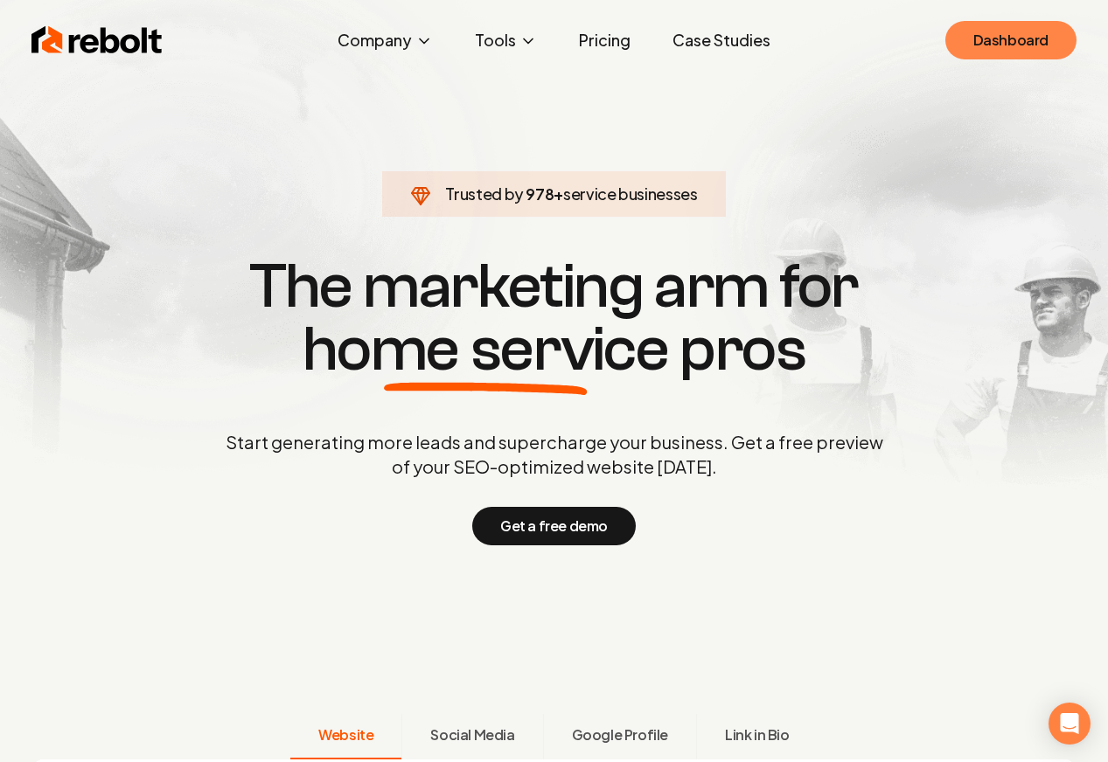
click at [1017, 38] on link "Dashboard" at bounding box center [1010, 40] width 131 height 38
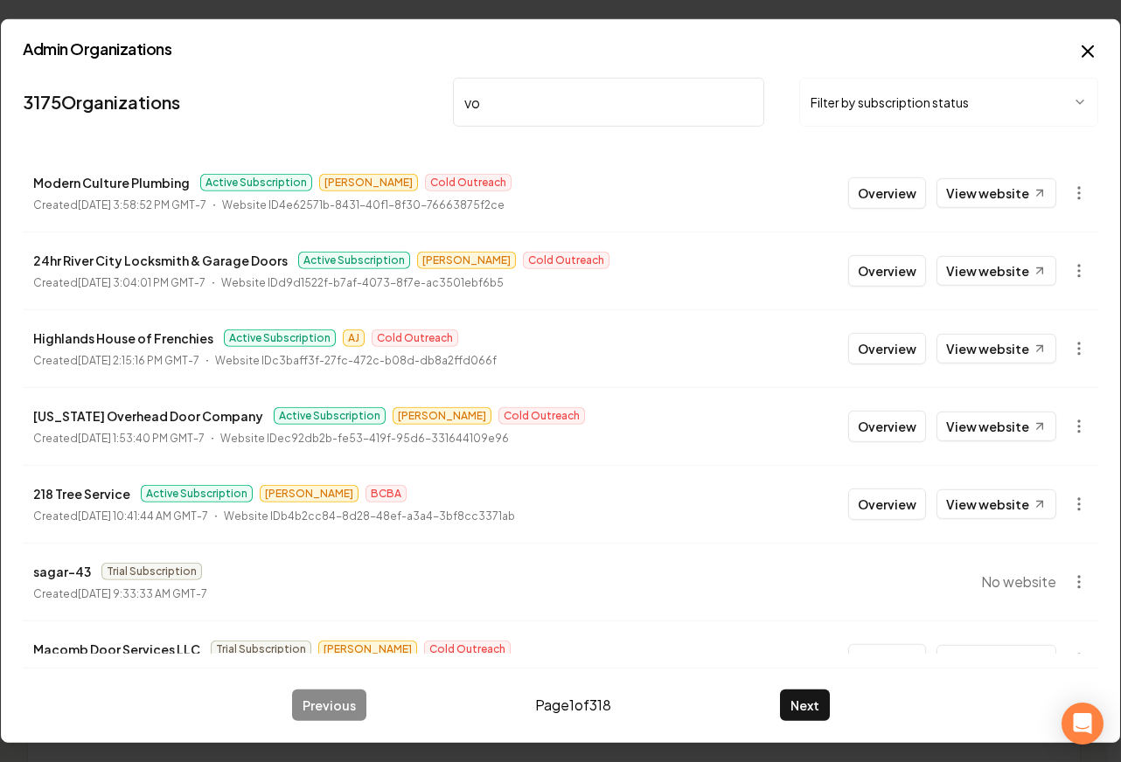
type input "v"
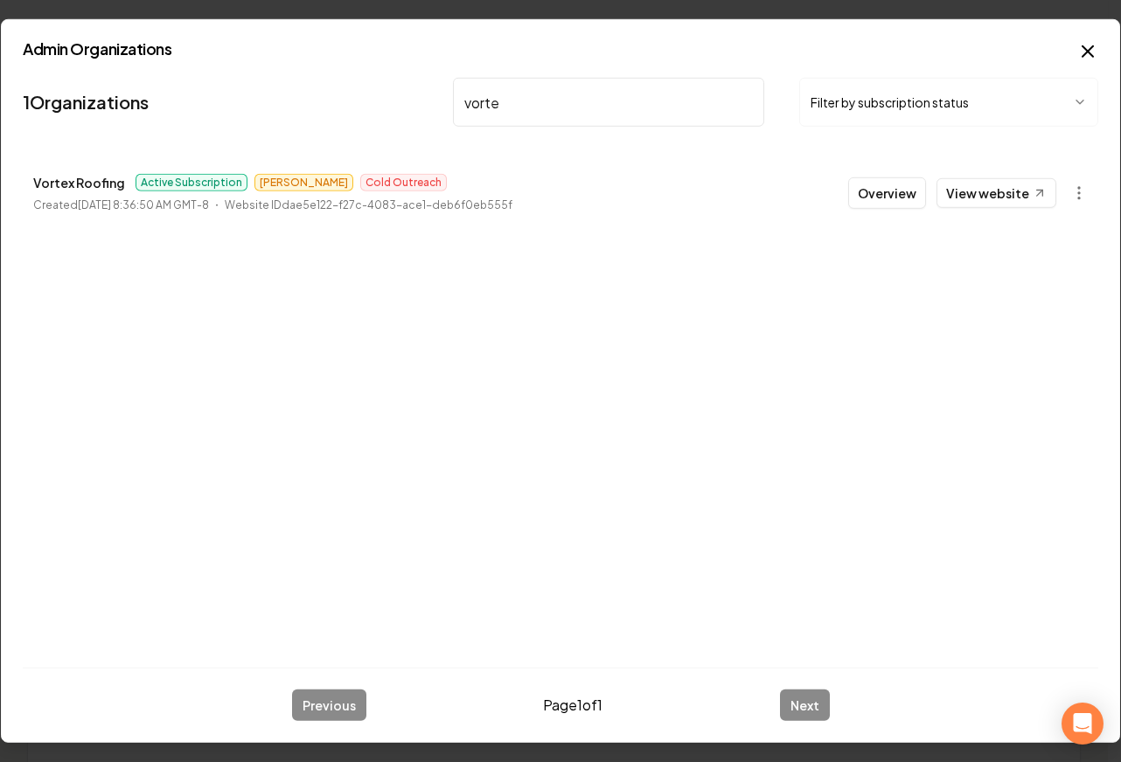
type input "vorte"
click at [851, 200] on li "Vortex Roofing Active Subscription James Cold Outreach Created February 26, 202…" at bounding box center [560, 193] width 1075 height 77
click at [866, 199] on button "Overview" at bounding box center [887, 192] width 78 height 31
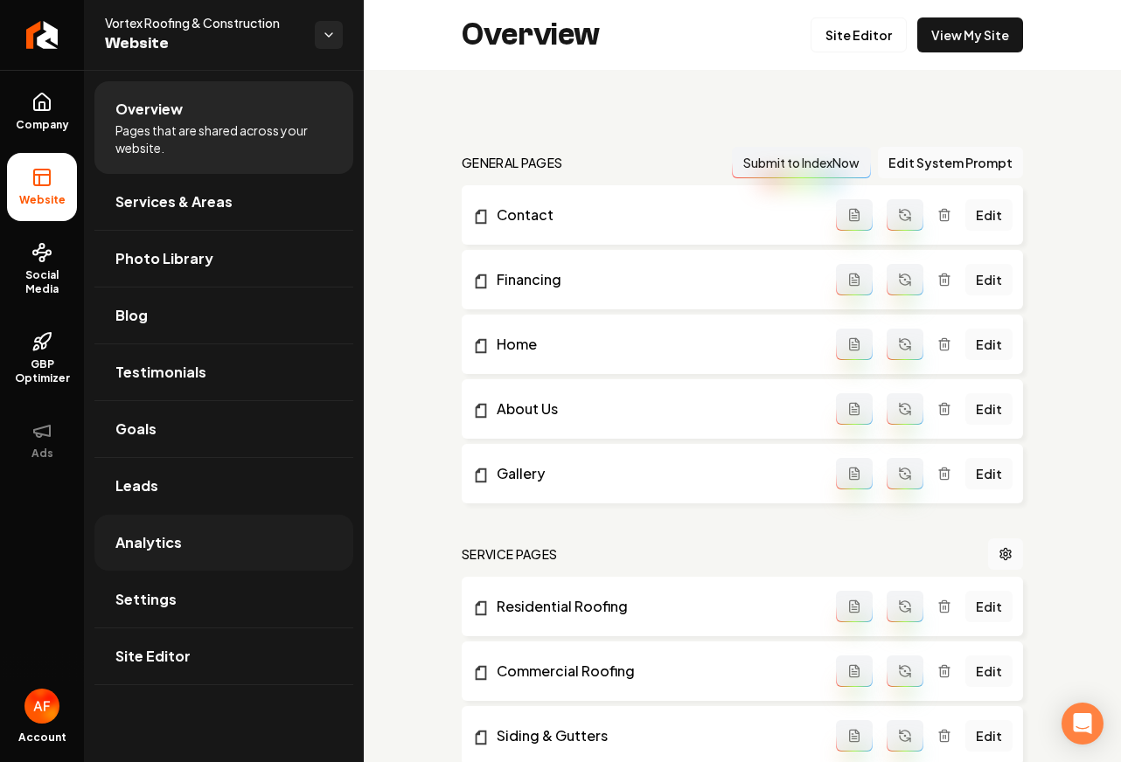
click at [215, 546] on link "Analytics" at bounding box center [223, 543] width 259 height 56
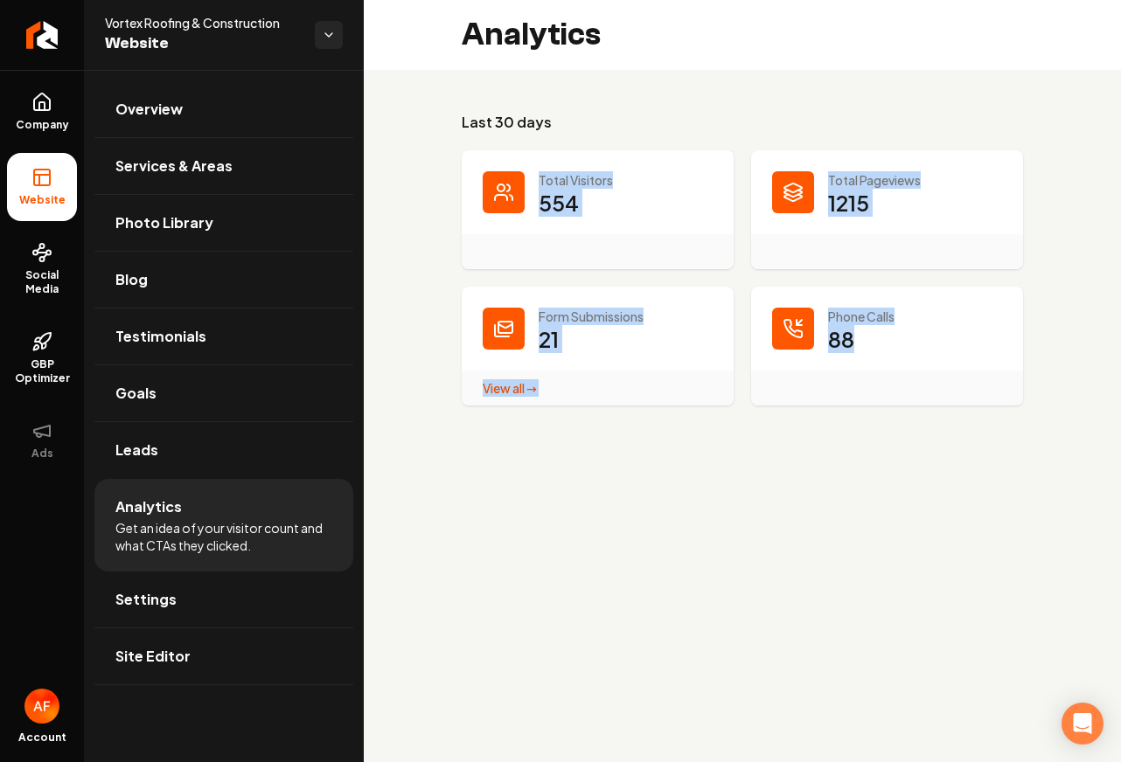
drag, startPoint x: 877, startPoint y: 421, endPoint x: 525, endPoint y: 169, distance: 432.8
click at [525, 169] on div "Last 30 days Total Visitors 554 Total Pageviews 1215 Form Submissions 21 View a…" at bounding box center [742, 259] width 757 height 378
click at [525, 146] on div "Last 30 days Total Visitors 554 Total Pageviews 1215 Form Submissions 21 View a…" at bounding box center [742, 259] width 561 height 294
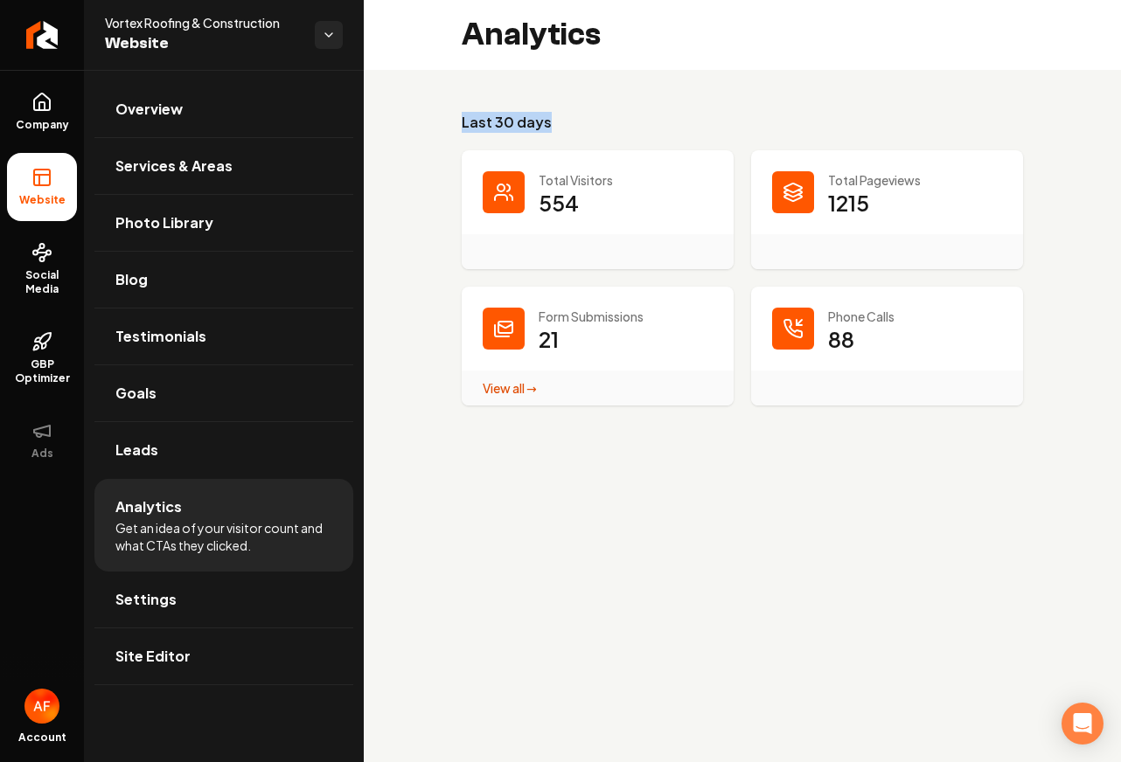
drag, startPoint x: 439, startPoint y: 114, endPoint x: 586, endPoint y: 124, distance: 147.2
click at [586, 124] on div "Last 30 days Total Visitors 554 Total Pageviews 1215 Form Submissions 21 View a…" at bounding box center [742, 259] width 757 height 378
click at [586, 124] on h3 "Last 30 days" at bounding box center [742, 122] width 561 height 21
click at [210, 455] on link "Leads" at bounding box center [223, 450] width 259 height 56
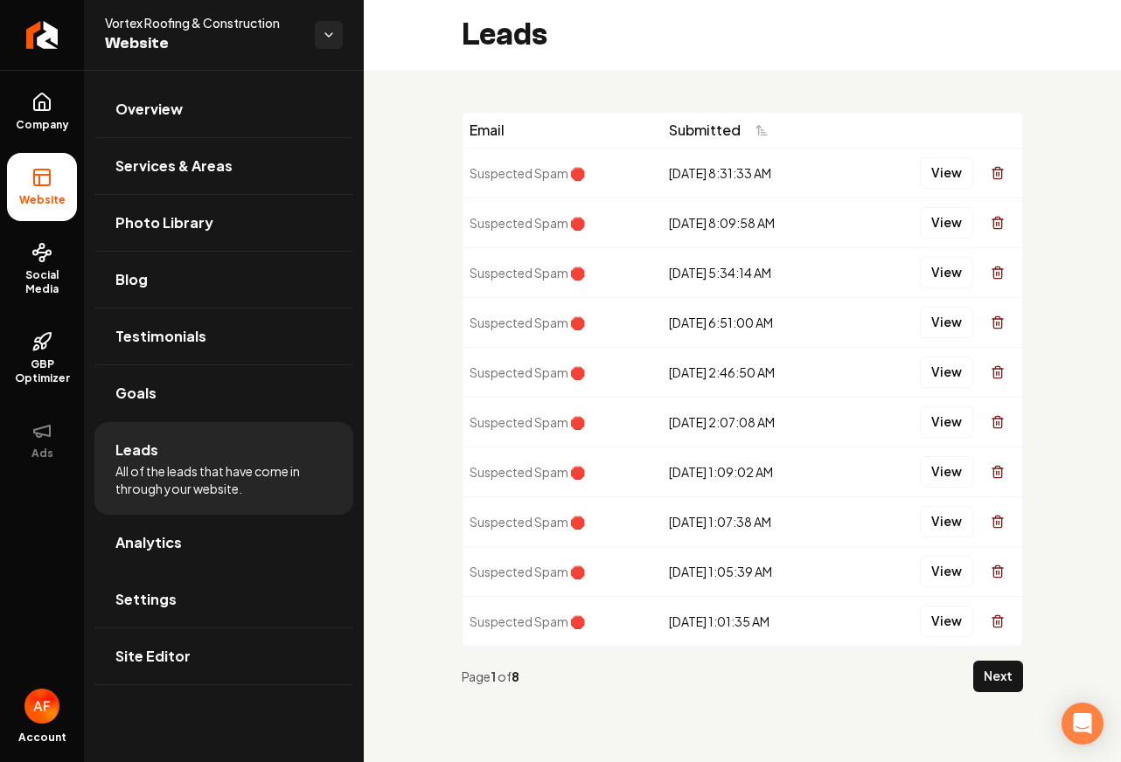
drag, startPoint x: 641, startPoint y: 170, endPoint x: 806, endPoint y: 487, distance: 357.0
click at [785, 451] on tbody "Suspected Spam 🛑 9/20/2025, 8:31:33 AM View Suspected Spam 🛑 9/18/2025, 8:09:58…" at bounding box center [741, 397] width 559 height 498
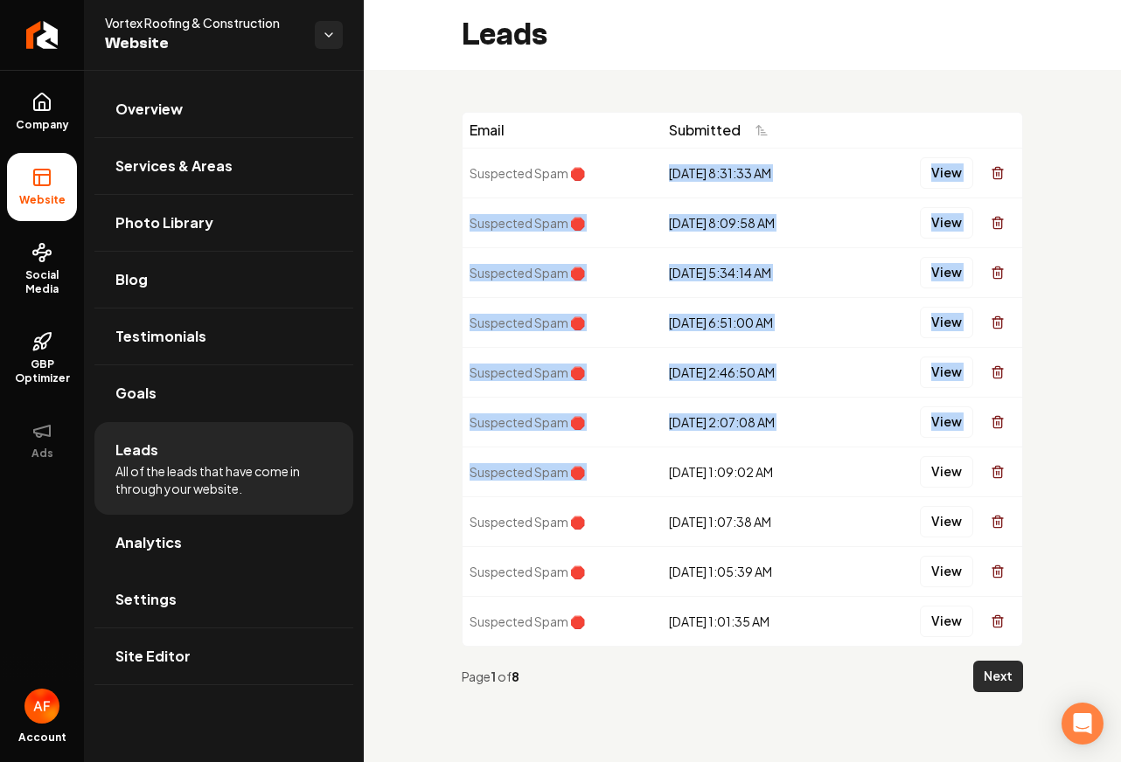
click at [983, 672] on button "Next" at bounding box center [998, 676] width 50 height 31
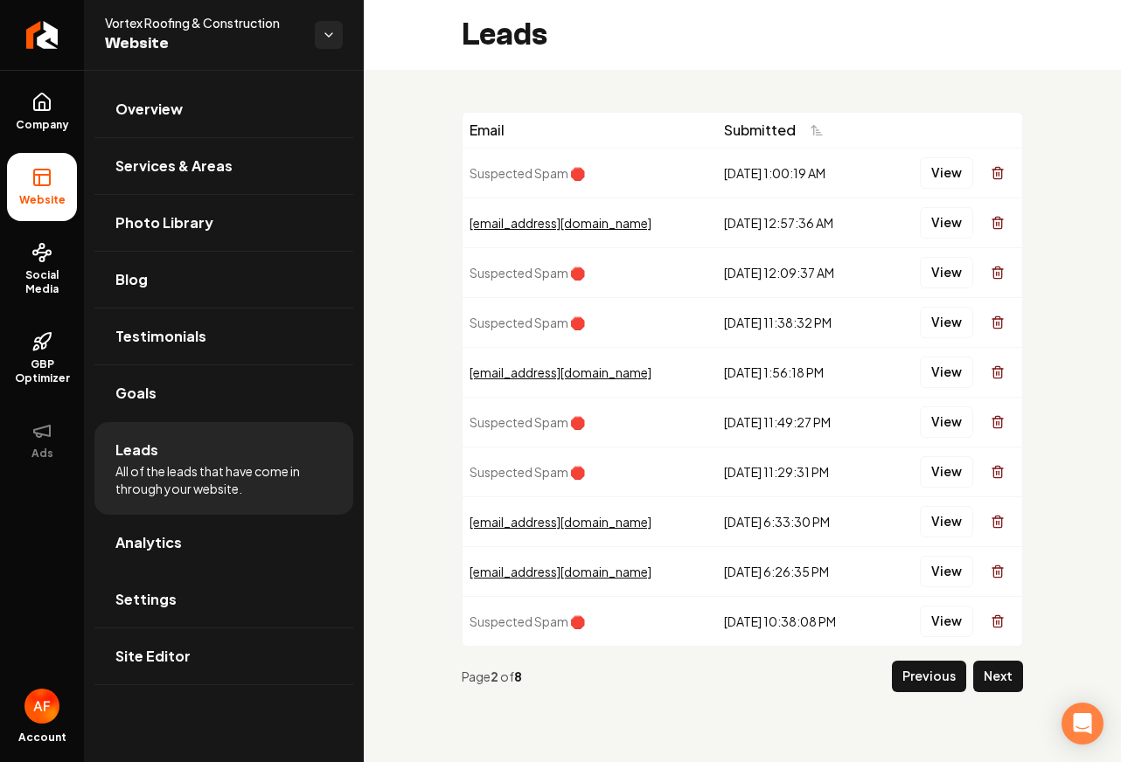
drag, startPoint x: 821, startPoint y: 216, endPoint x: 752, endPoint y: 217, distance: 69.1
click at [557, 212] on tr "stevejthomas77@gmail.com 9/8/2025, 12:57:36 AM View" at bounding box center [741, 223] width 559 height 50
click at [989, 219] on button "Main content area" at bounding box center [997, 222] width 35 height 35
click at [936, 218] on button "View" at bounding box center [946, 222] width 53 height 31
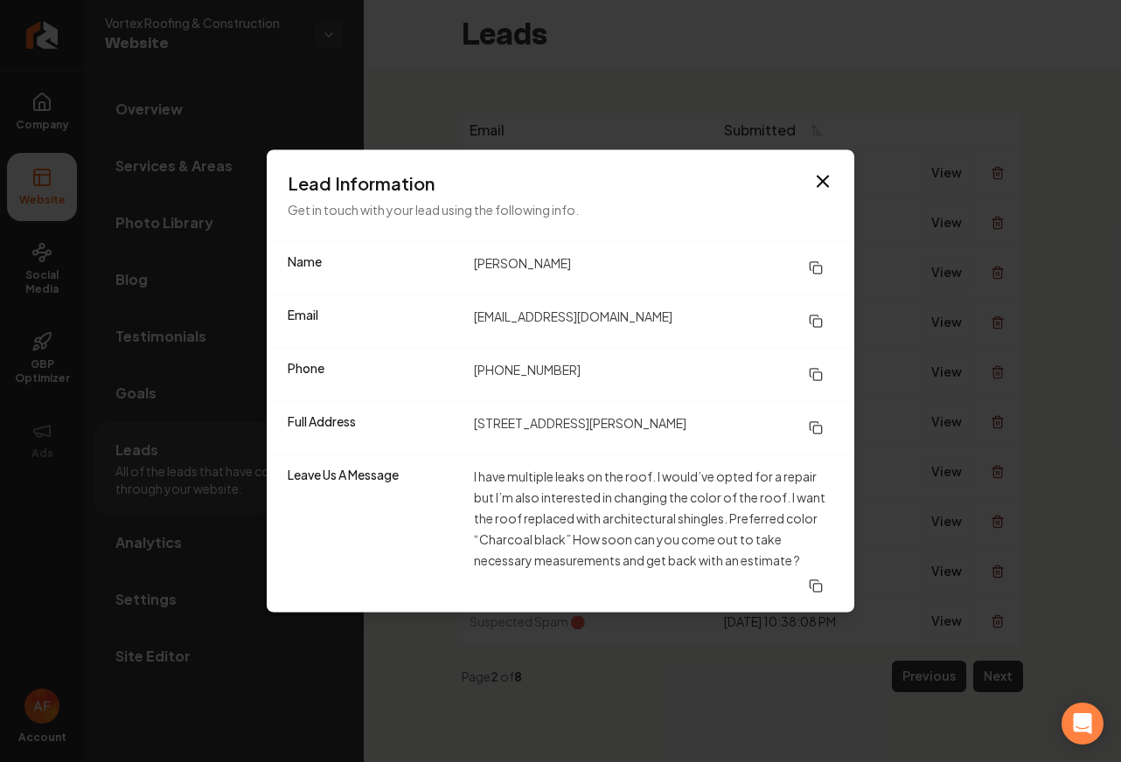
drag, startPoint x: 481, startPoint y: 456, endPoint x: 744, endPoint y: 557, distance: 281.7
click at [746, 562] on div "Leave Us A Message I have multiple leaks on the roof. I would’ve opted for a re…" at bounding box center [560, 534] width 587 height 158
drag, startPoint x: 797, startPoint y: 558, endPoint x: 551, endPoint y: 448, distance: 269.7
click at [482, 450] on dl "Name STEVE THOMAS Email stevejthomas77@gmail.com Phone (850) 673-1650 Full Addr…" at bounding box center [560, 427] width 587 height 371
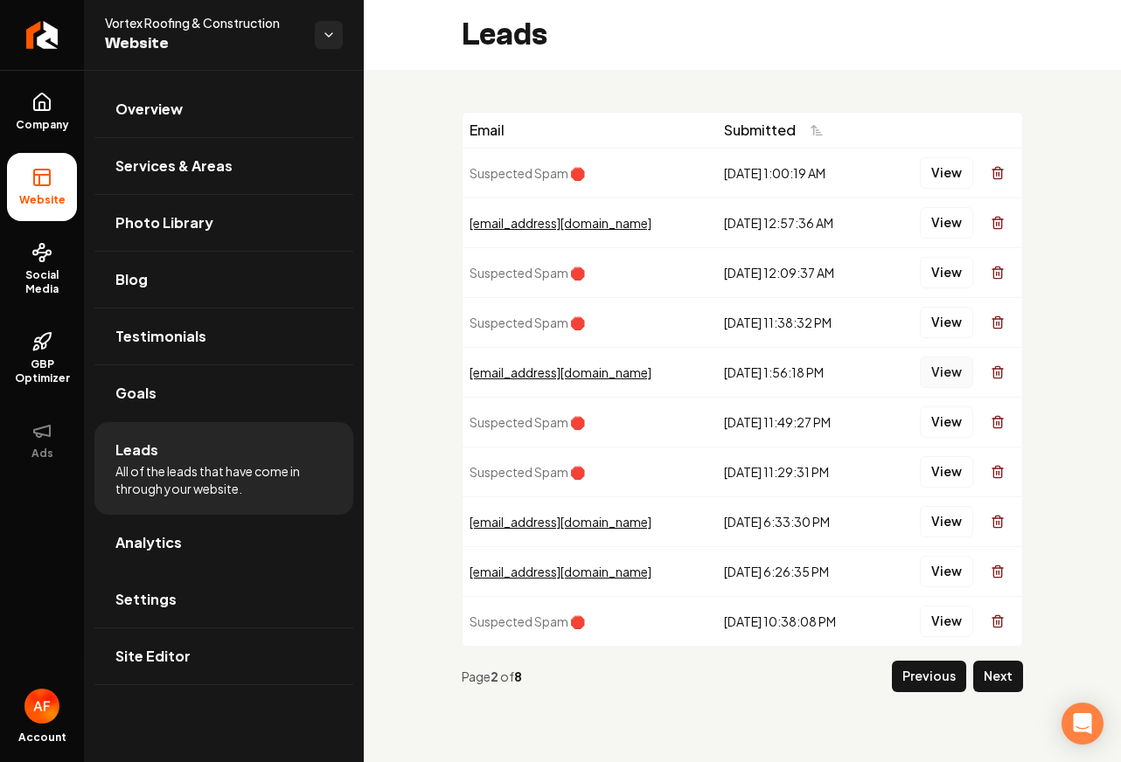
click at [938, 378] on button "View" at bounding box center [946, 372] width 53 height 31
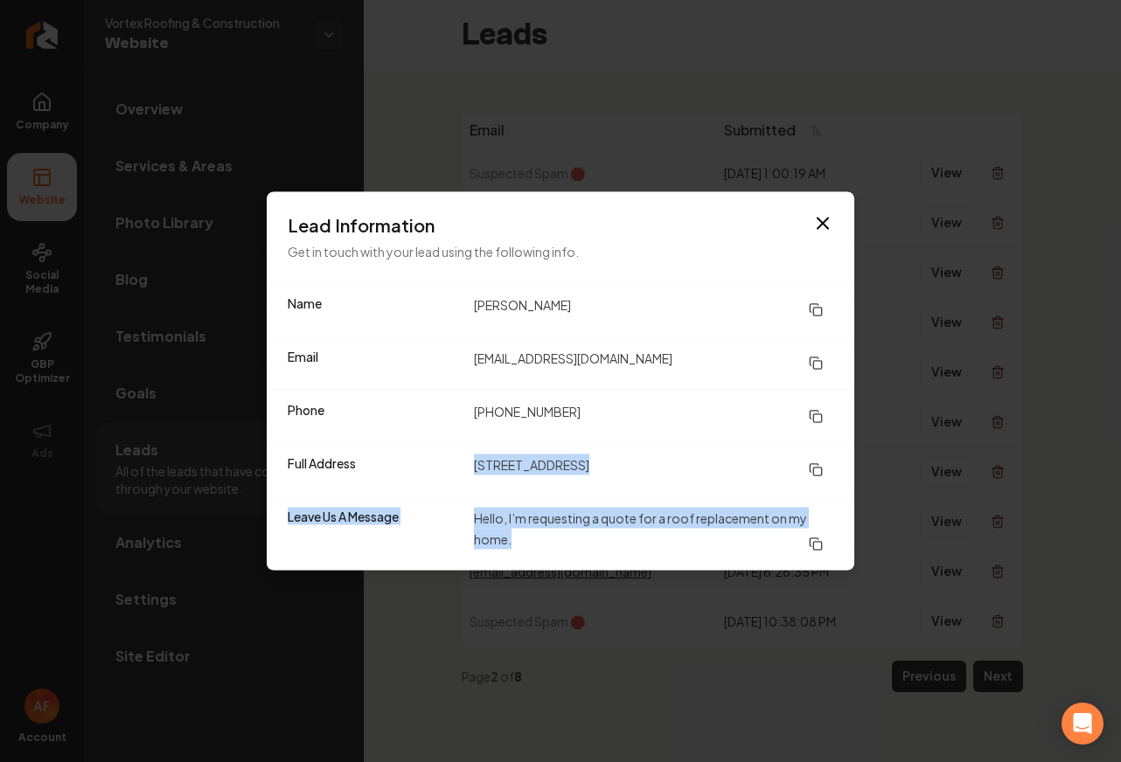
drag, startPoint x: 638, startPoint y: 535, endPoint x: 389, endPoint y: 462, distance: 259.5
click at [384, 459] on dl "Name Micah Ferreira Email micahferreira@gmail.com Phone (951) 442-3079 Full Add…" at bounding box center [560, 427] width 587 height 287
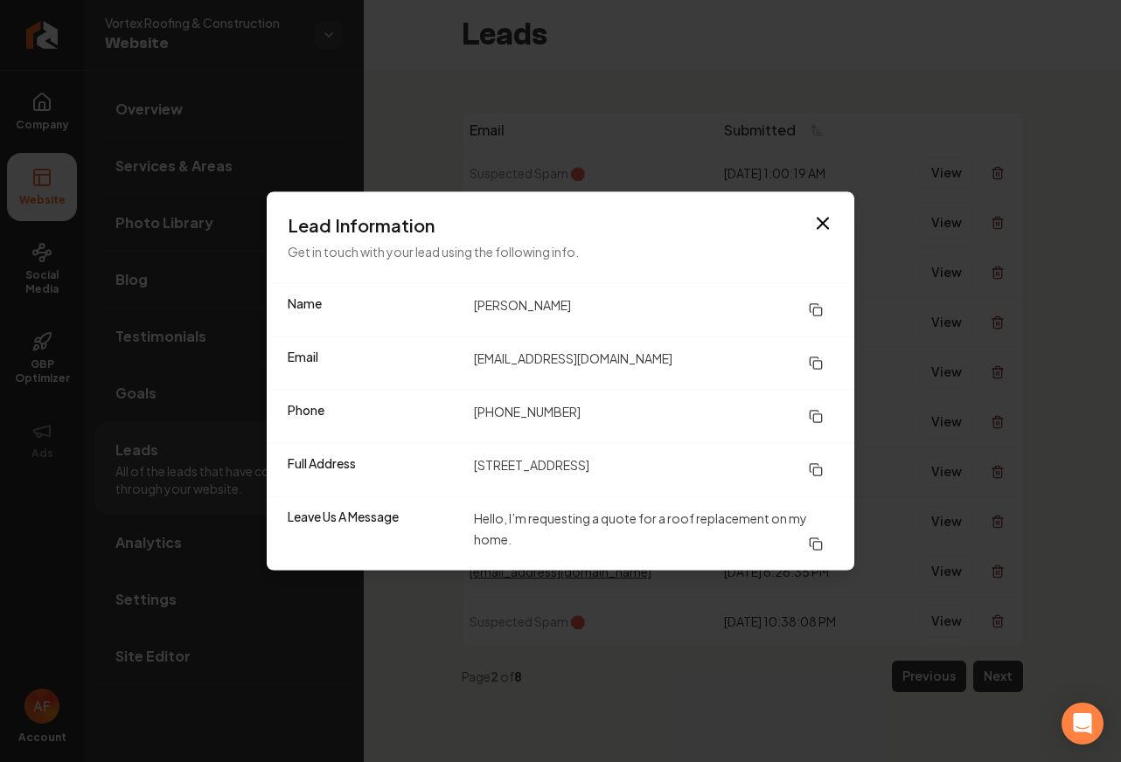
drag, startPoint x: 481, startPoint y: 497, endPoint x: 560, endPoint y: 500, distance: 79.6
click at [481, 497] on div "Leave Us A Message Hello, I’m requesting a quote for a roof replacement on my h…" at bounding box center [560, 534] width 587 height 74
click at [821, 221] on icon "button" at bounding box center [822, 224] width 10 height 10
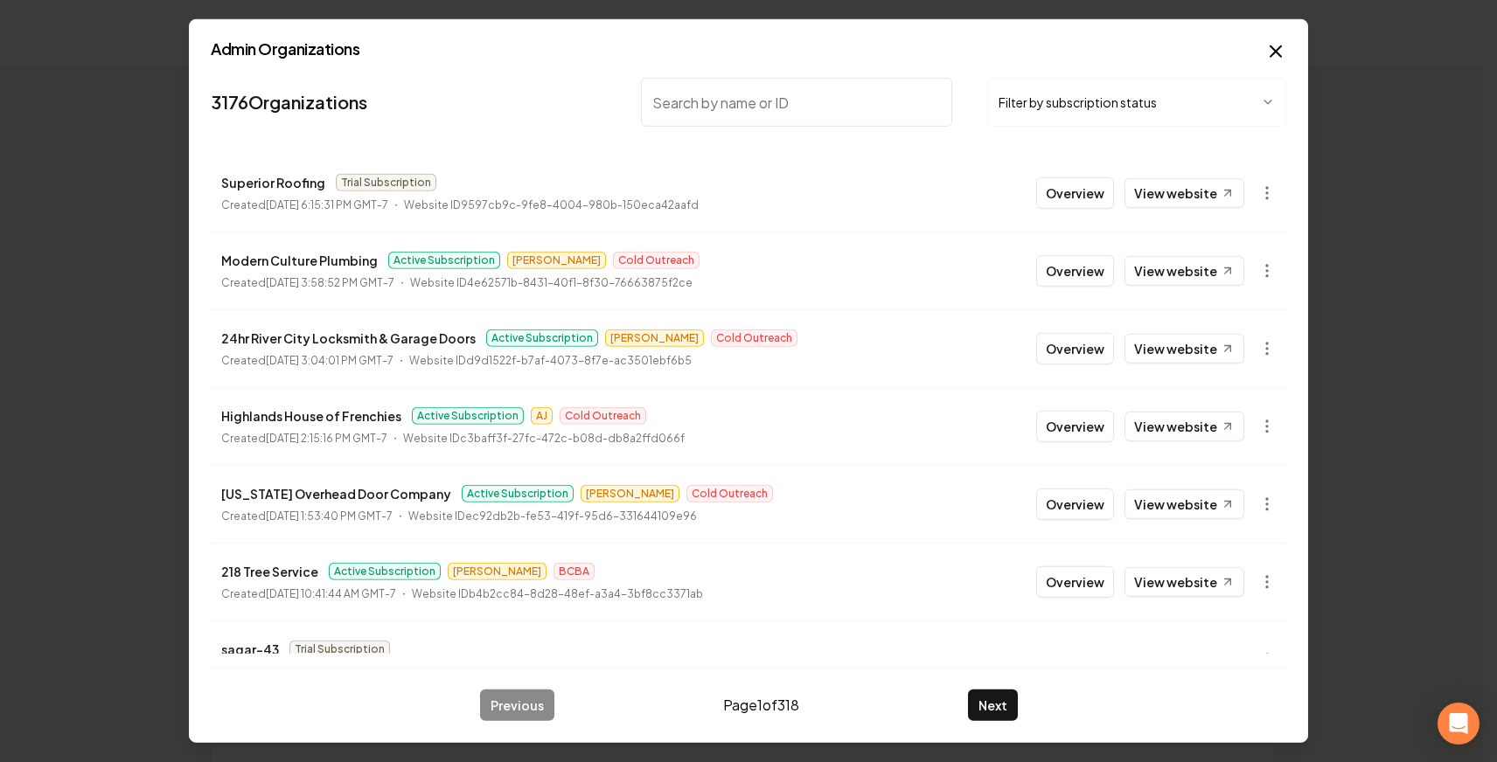
click at [1248, 188] on body "Organization Rebolt Site Builder 2455 companies Add New Business Logo Company N…" at bounding box center [741, 381] width 1483 height 762
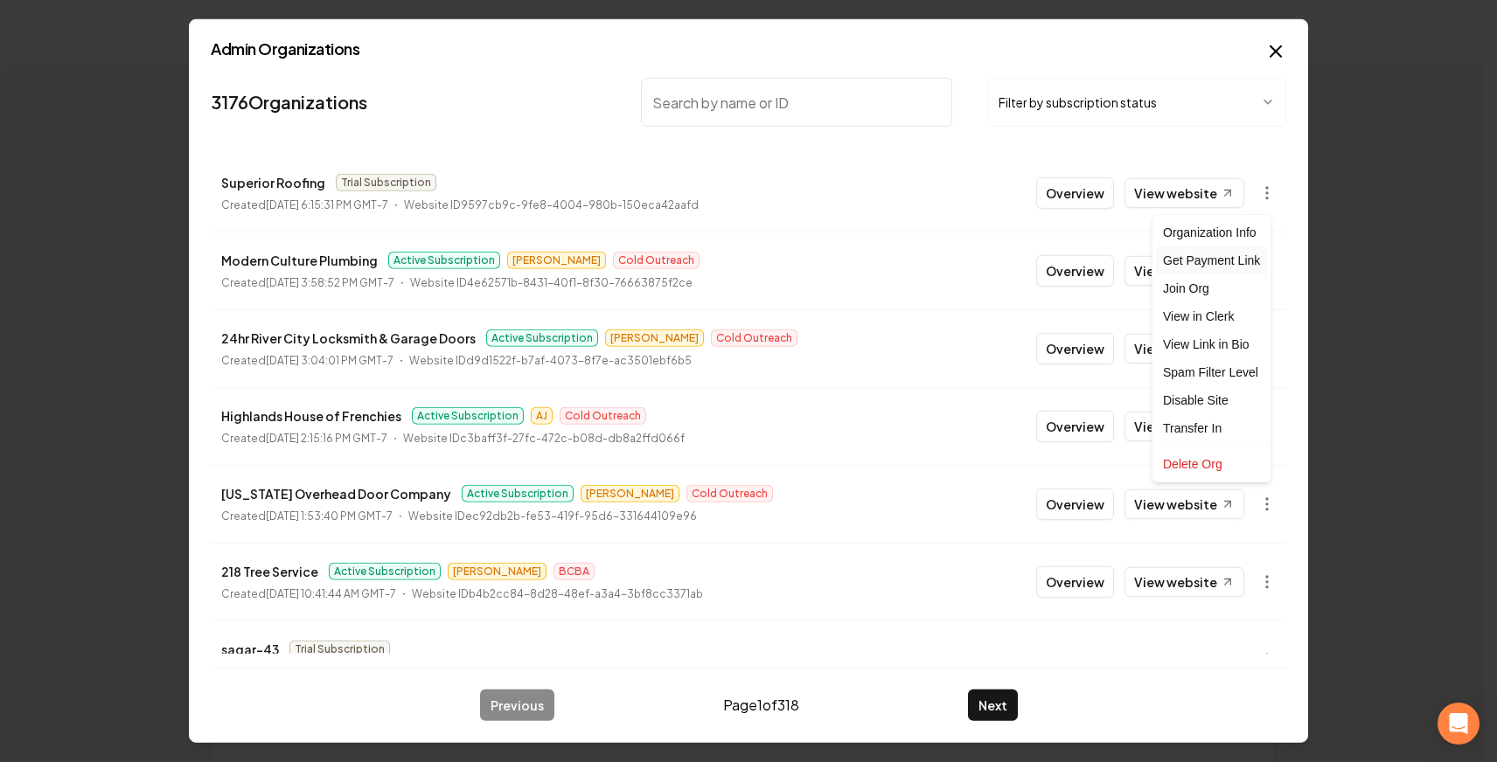
click at [1215, 261] on div "Get Payment Link" at bounding box center [1211, 261] width 111 height 28
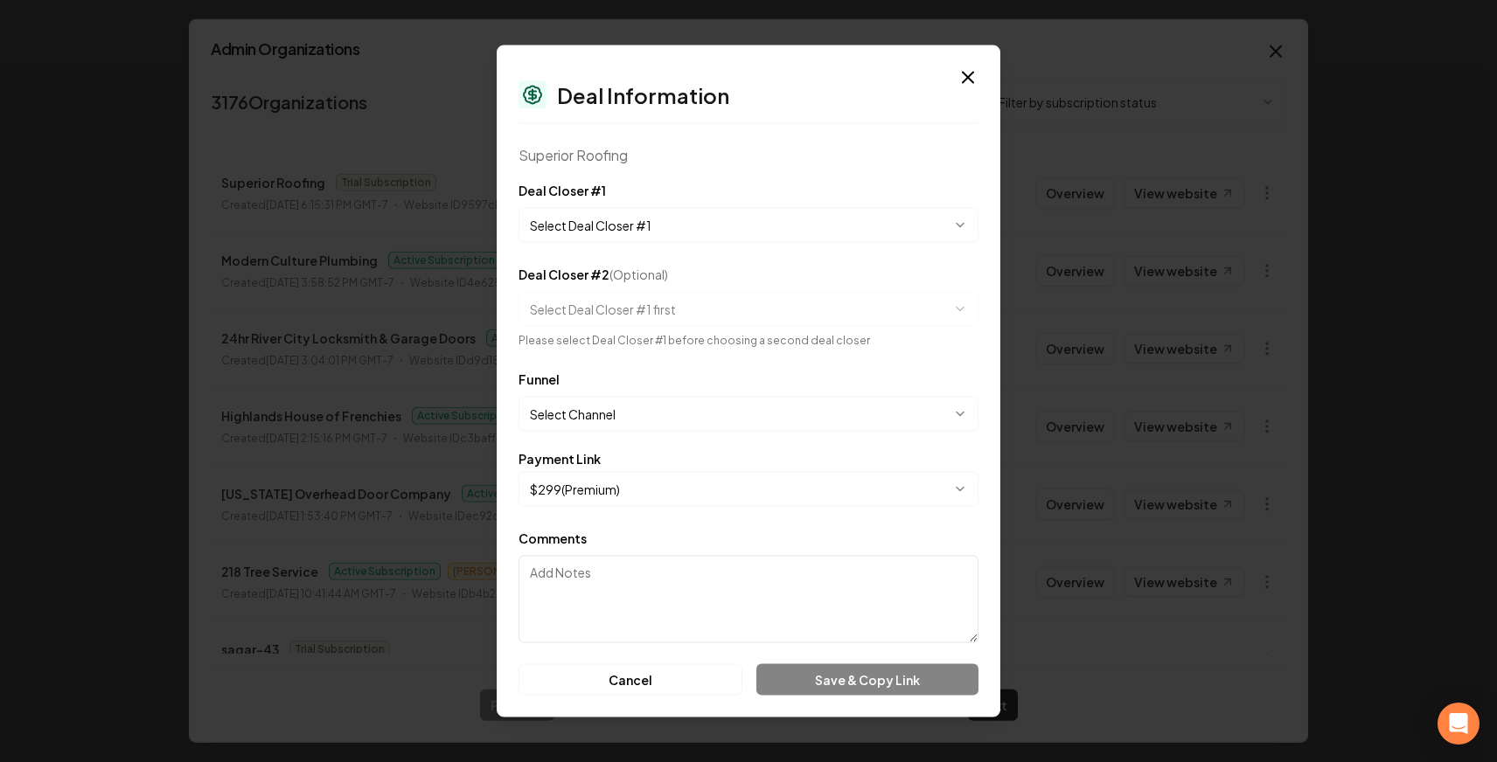
click at [705, 211] on button "Select Deal Closer #1" at bounding box center [748, 225] width 460 height 35
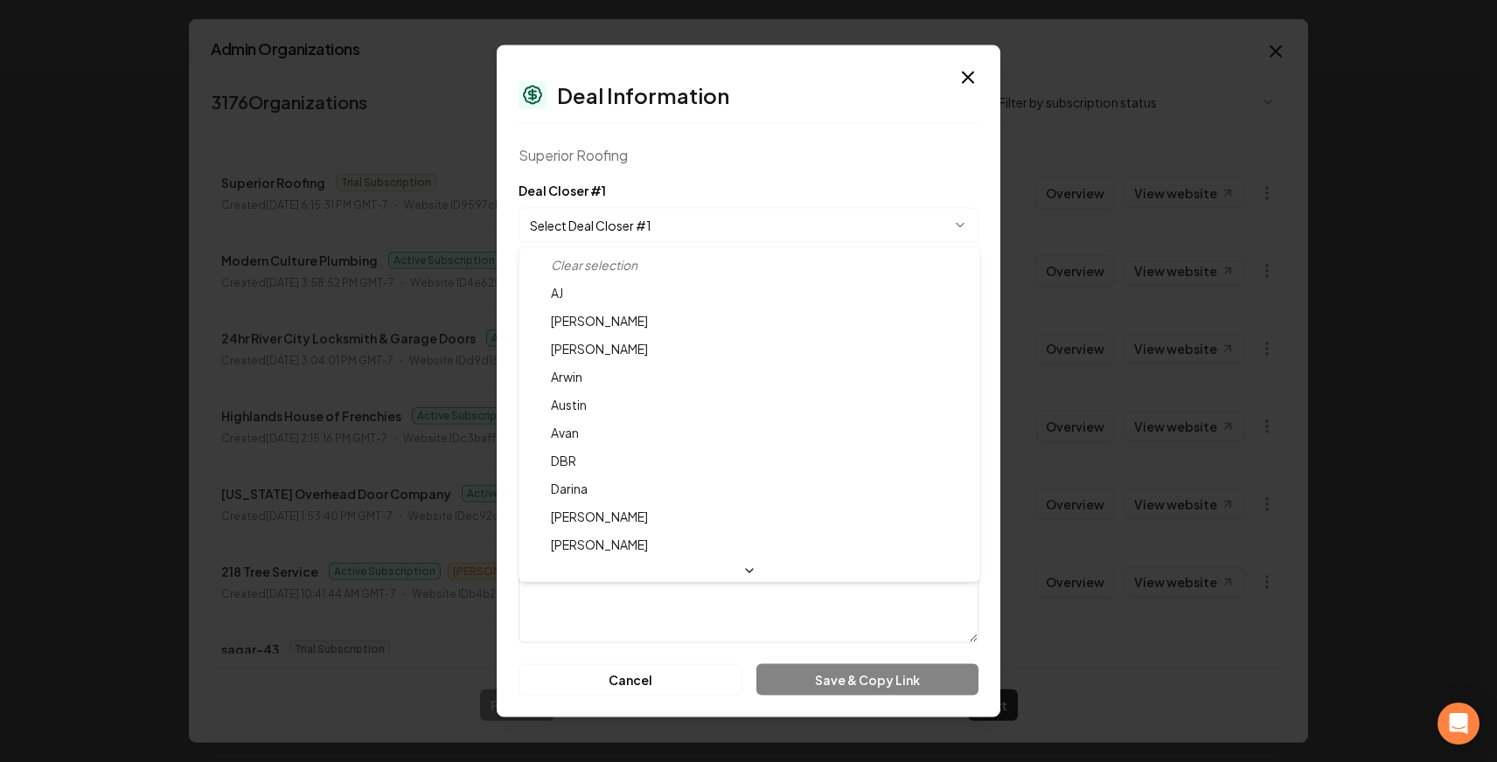
select select "**********"
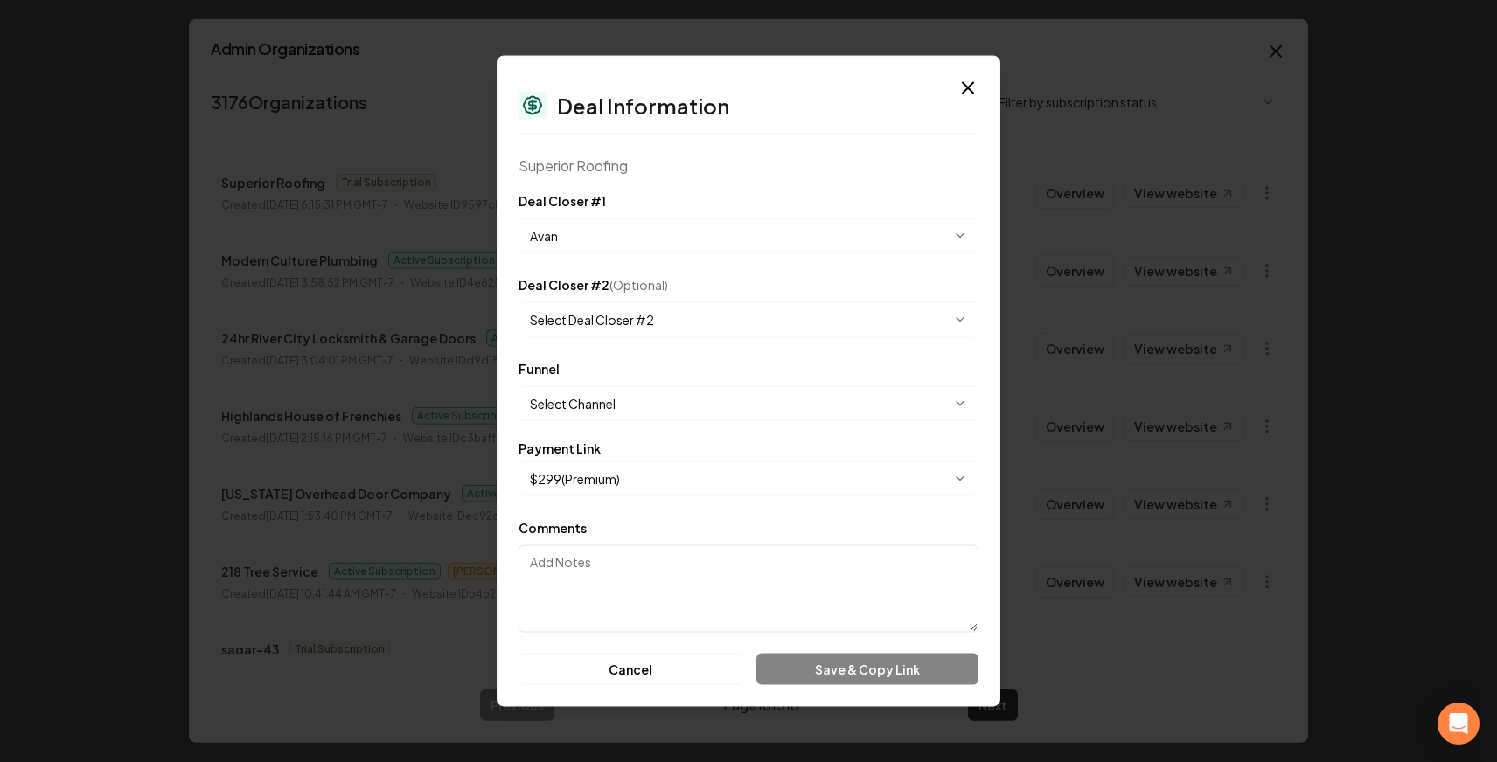
click at [664, 323] on button "Select Deal Closer #2" at bounding box center [748, 319] width 460 height 35
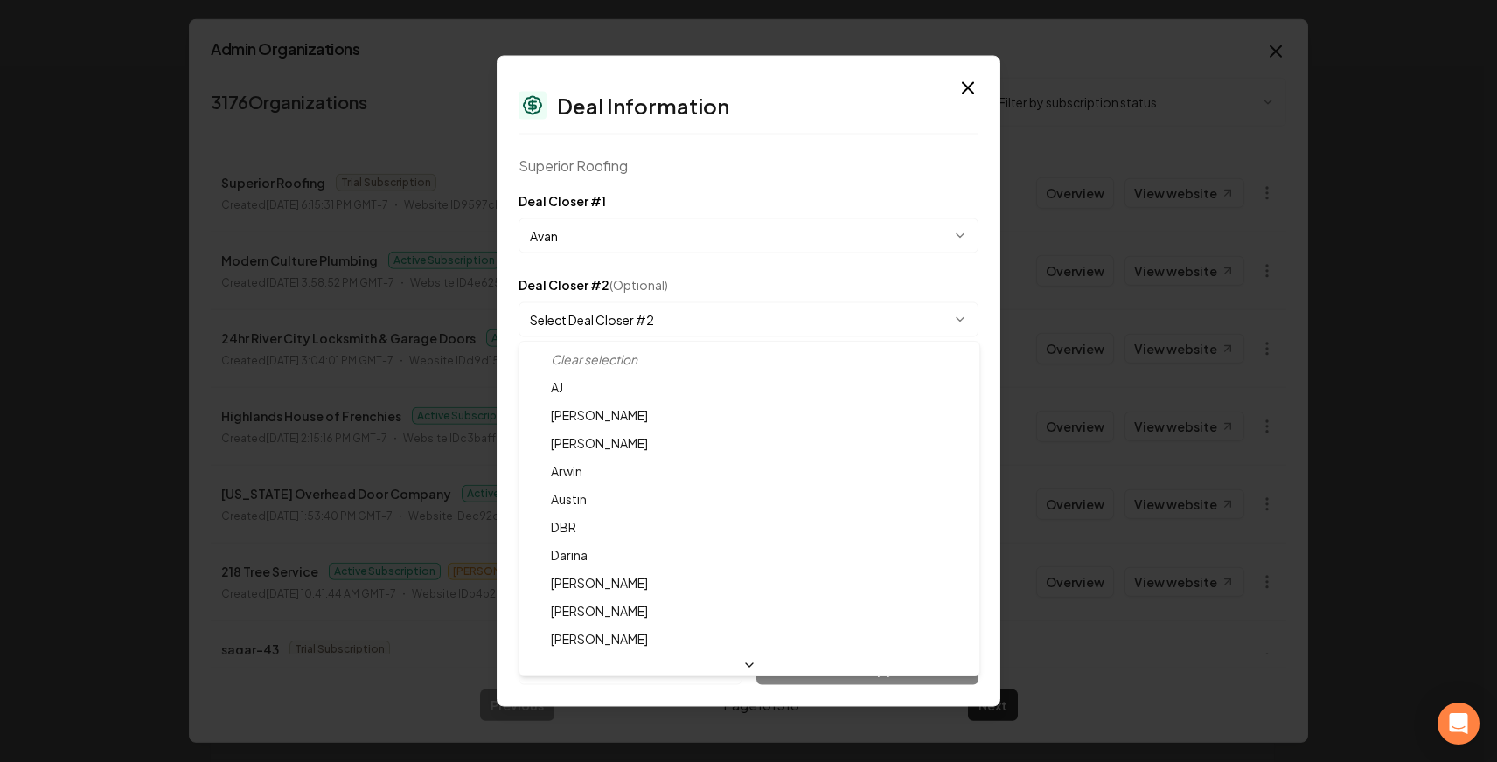
click at [671, 280] on div at bounding box center [748, 381] width 1497 height 762
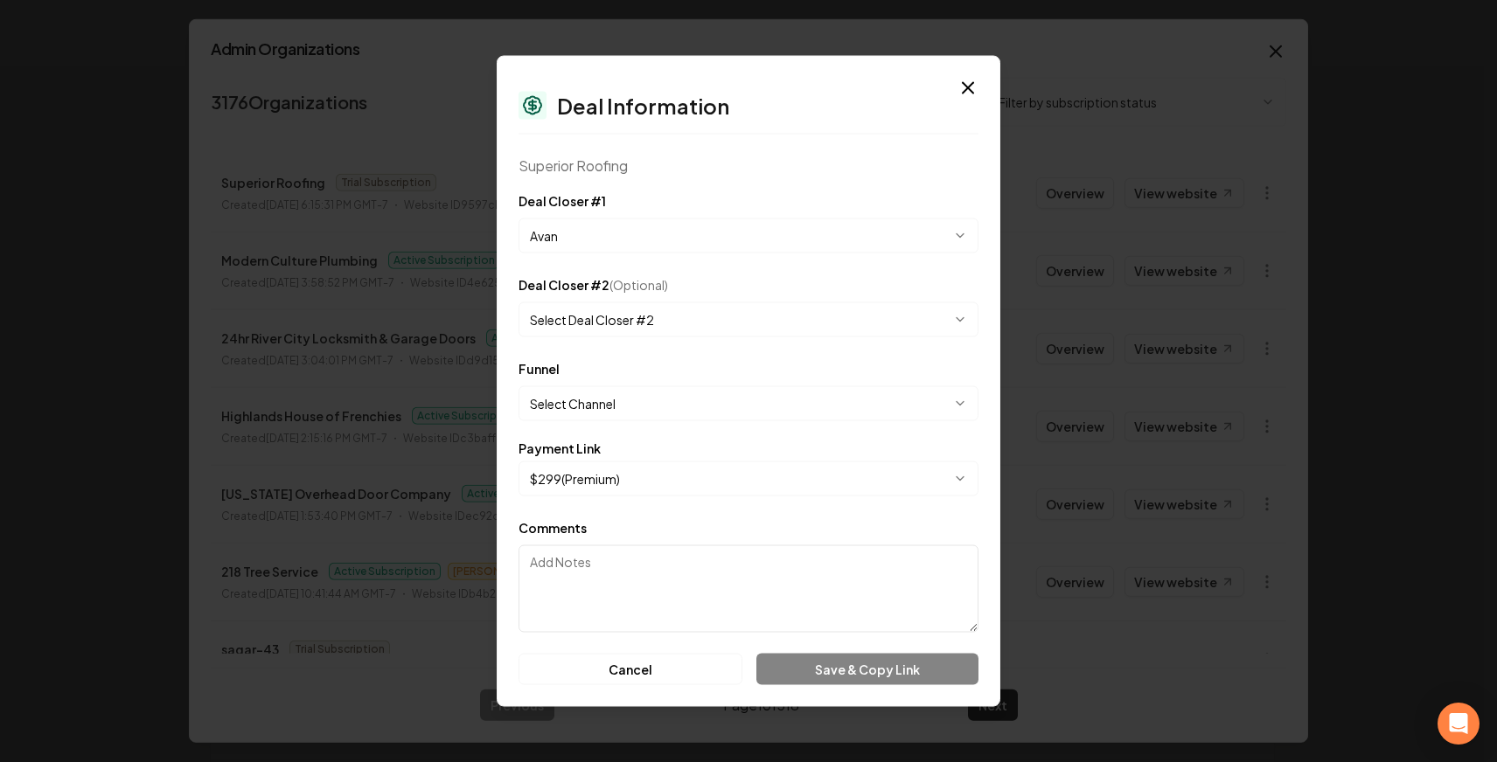
click at [644, 400] on button "Select Channel" at bounding box center [748, 403] width 460 height 35
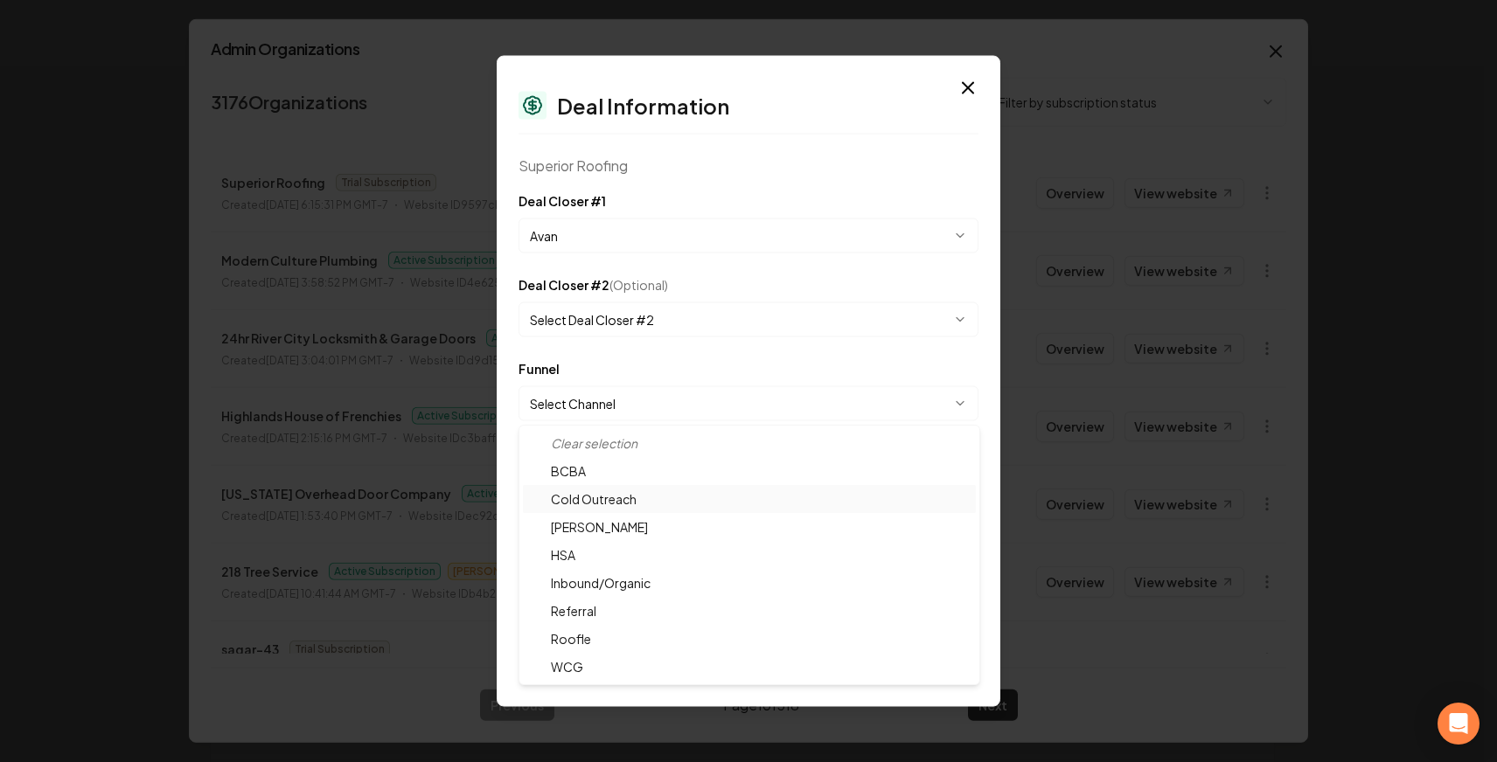
select select "**********"
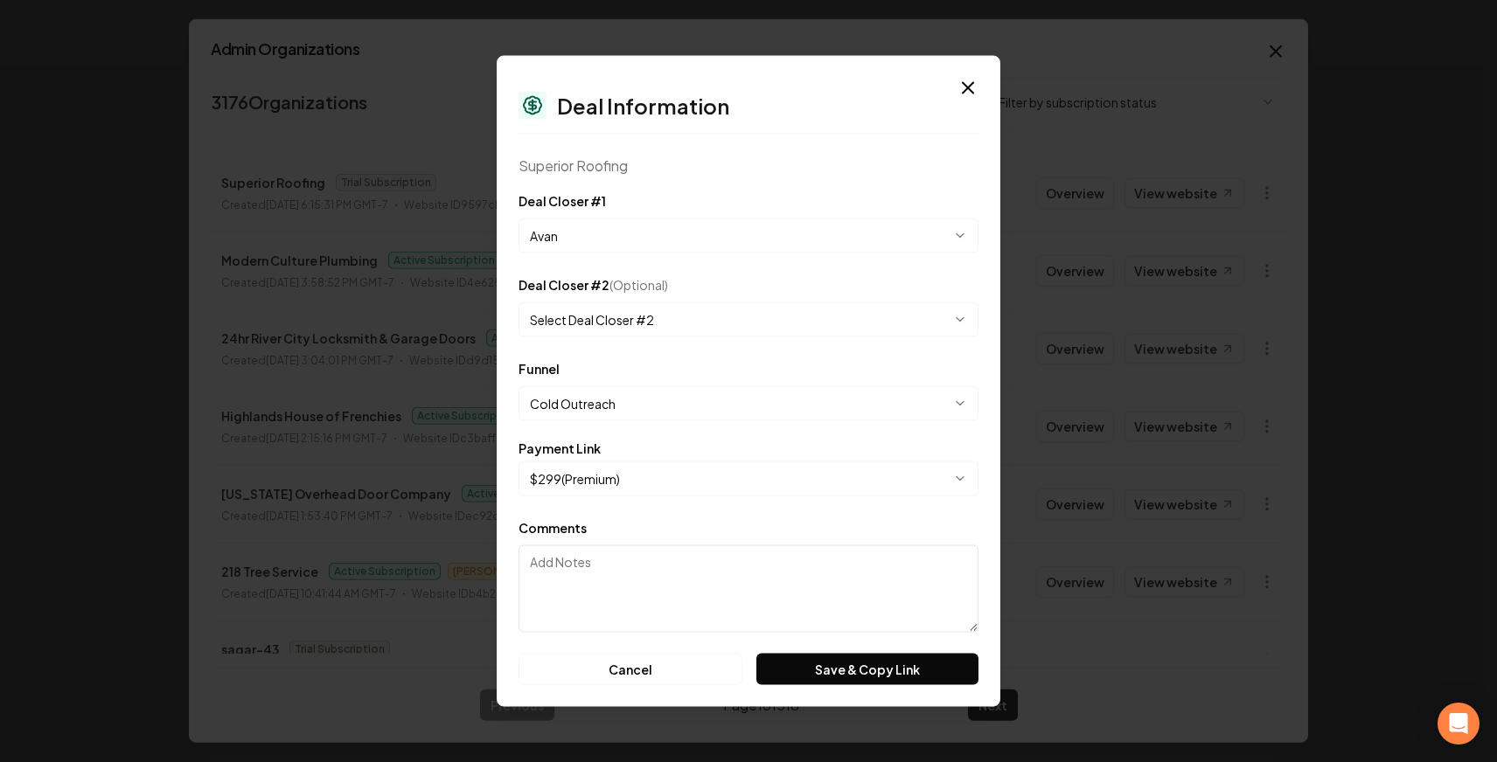
click at [771, 484] on body "Organization Rebolt Site Builder 2455 companies Add New Business Logo Company N…" at bounding box center [741, 381] width 1483 height 762
click at [814, 668] on button "Save & Copy Link" at bounding box center [867, 669] width 222 height 31
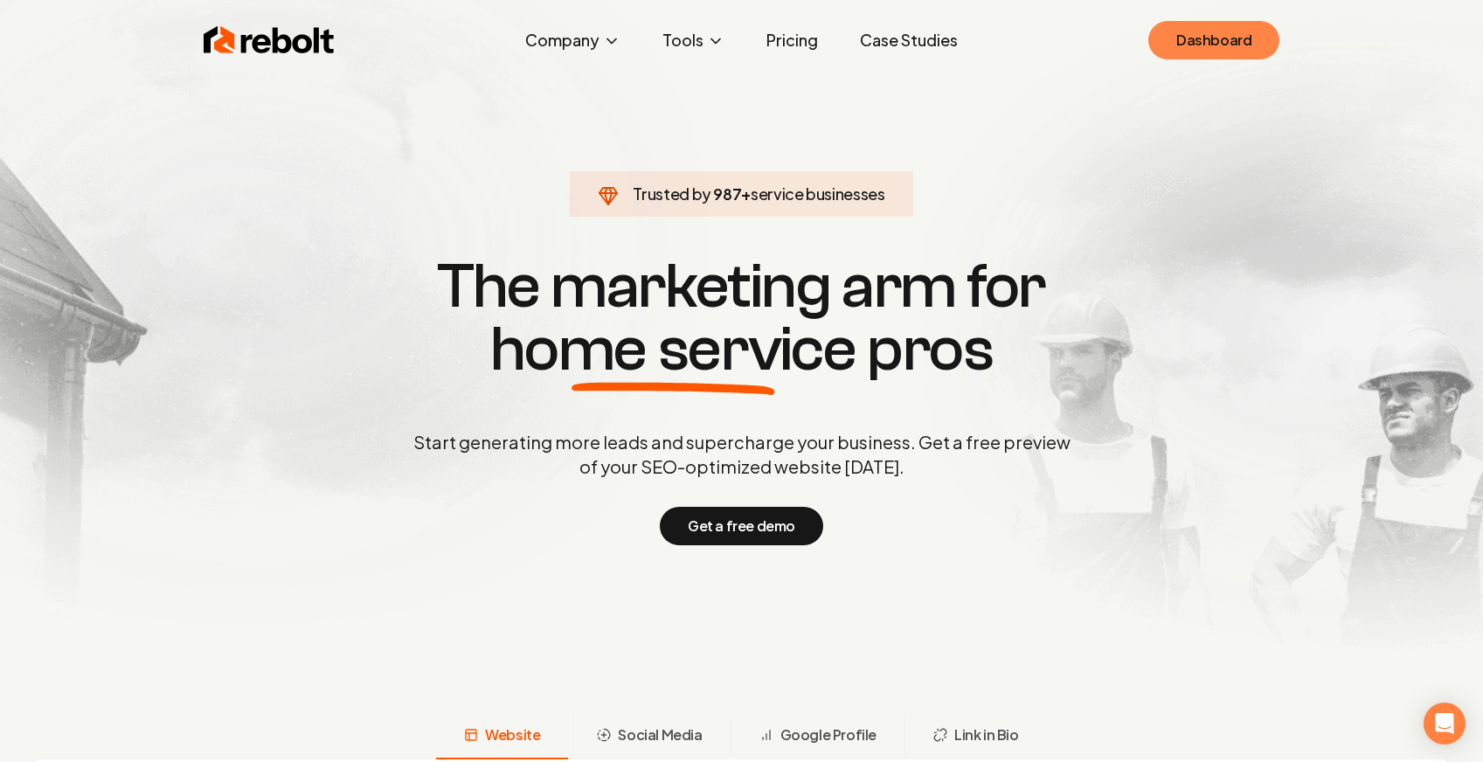
click at [1233, 37] on link "Dashboard" at bounding box center [1214, 40] width 131 height 38
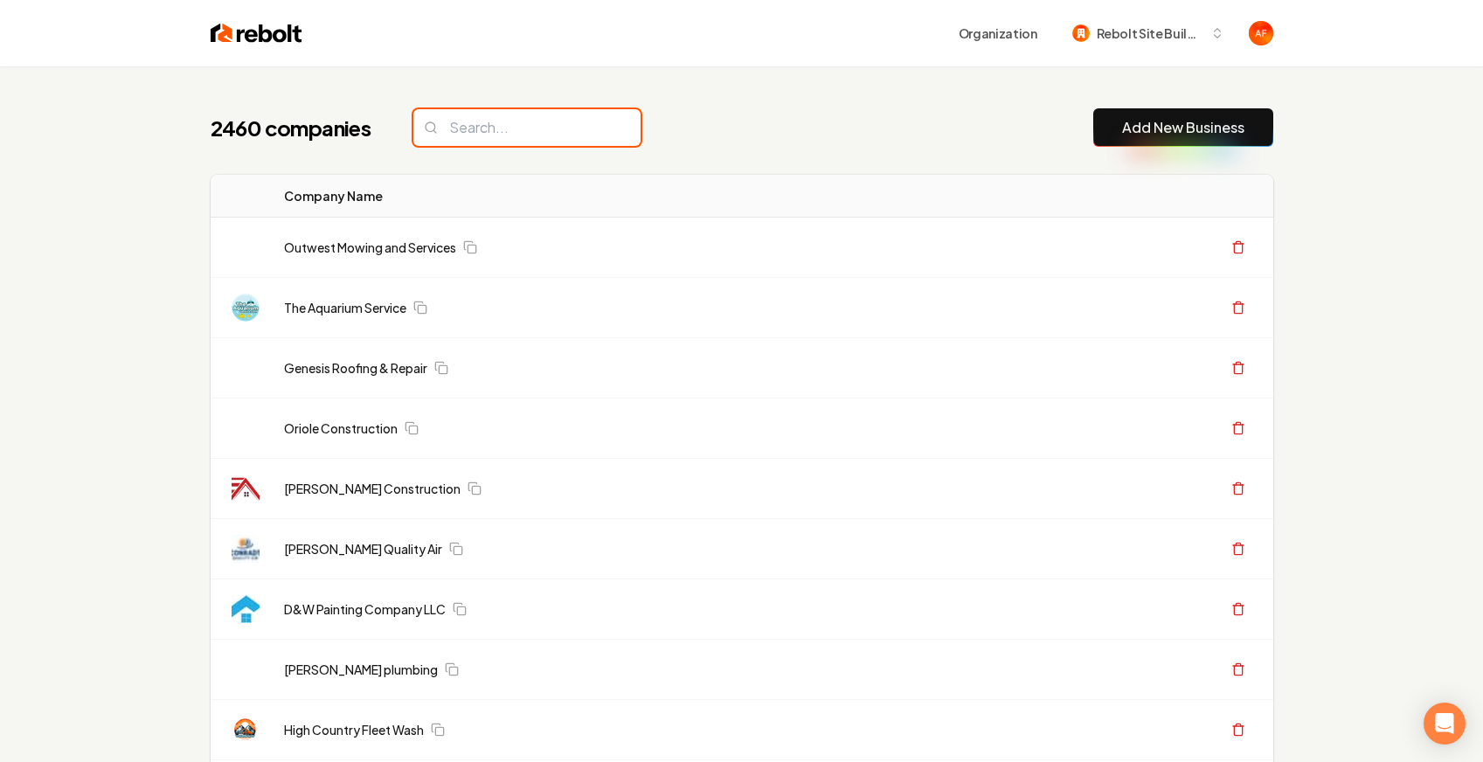
click at [518, 123] on input "search" at bounding box center [526, 127] width 227 height 37
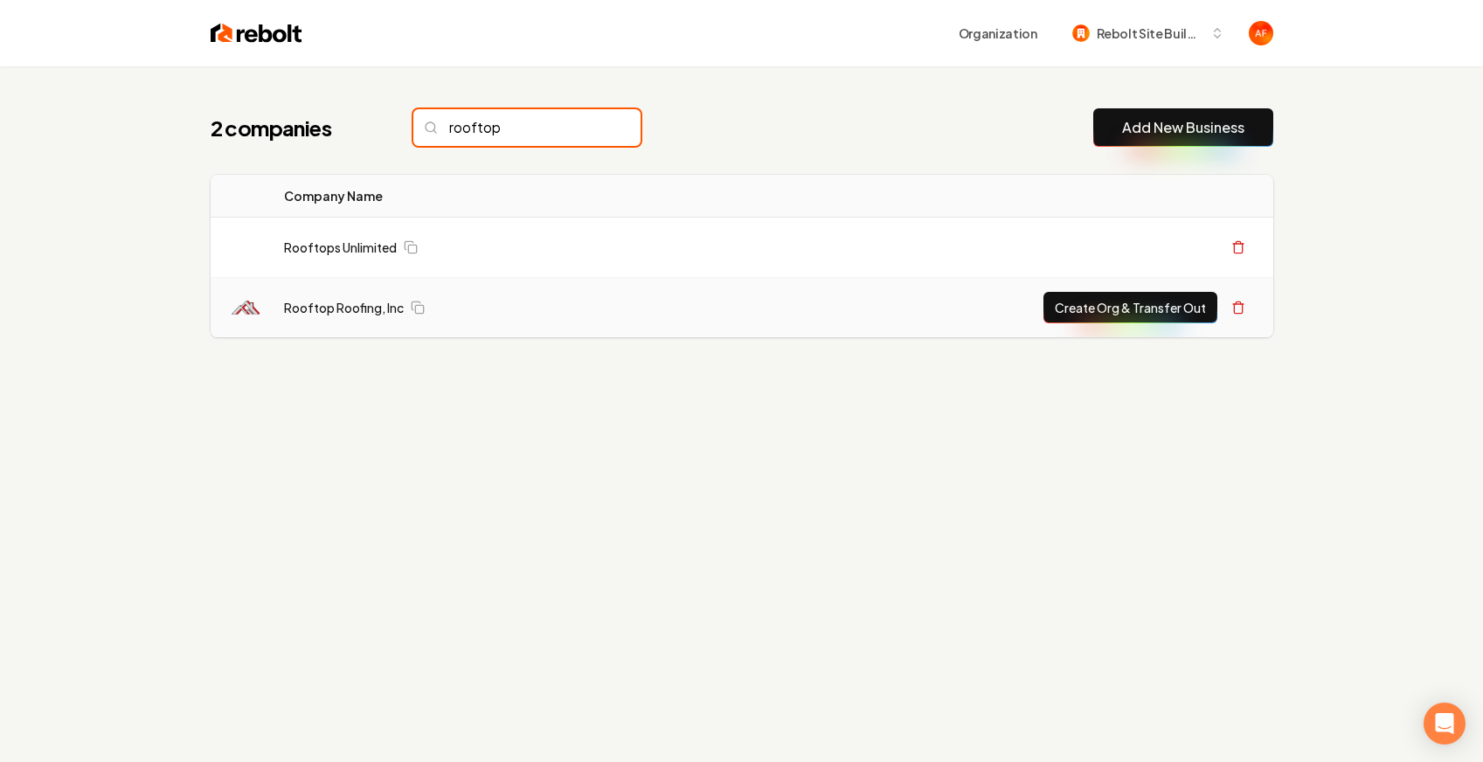
type input "rooftop"
click at [1129, 323] on button "Create Org & Transfer Out" at bounding box center [1131, 307] width 174 height 31
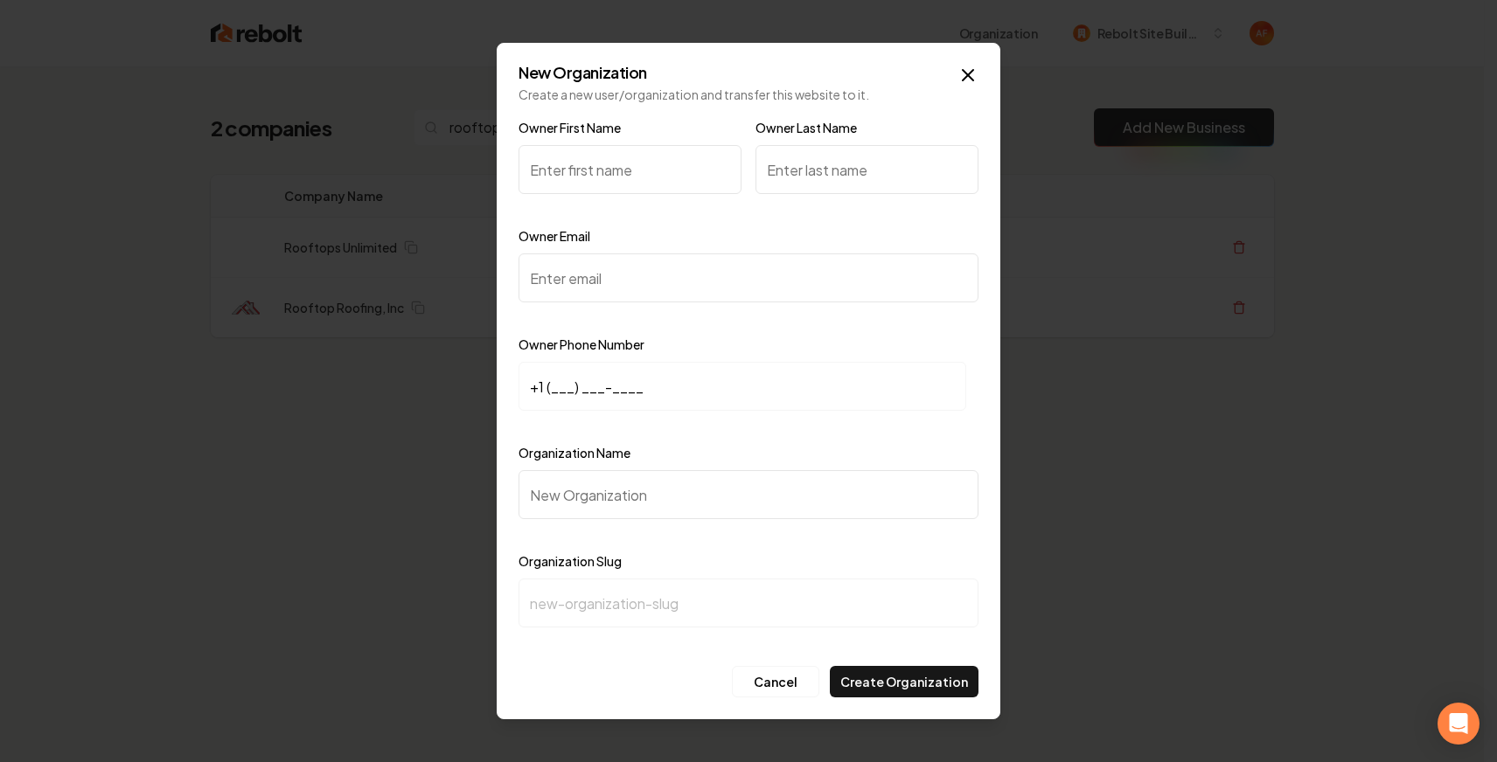
click at [538, 261] on input "Owner Email" at bounding box center [748, 278] width 460 height 49
paste input "phil@rooftoproofing.com"
type input "phil@rooftoproofing.com"
click at [663, 183] on input "Owner First Name" at bounding box center [629, 169] width 223 height 49
type input "Phil"
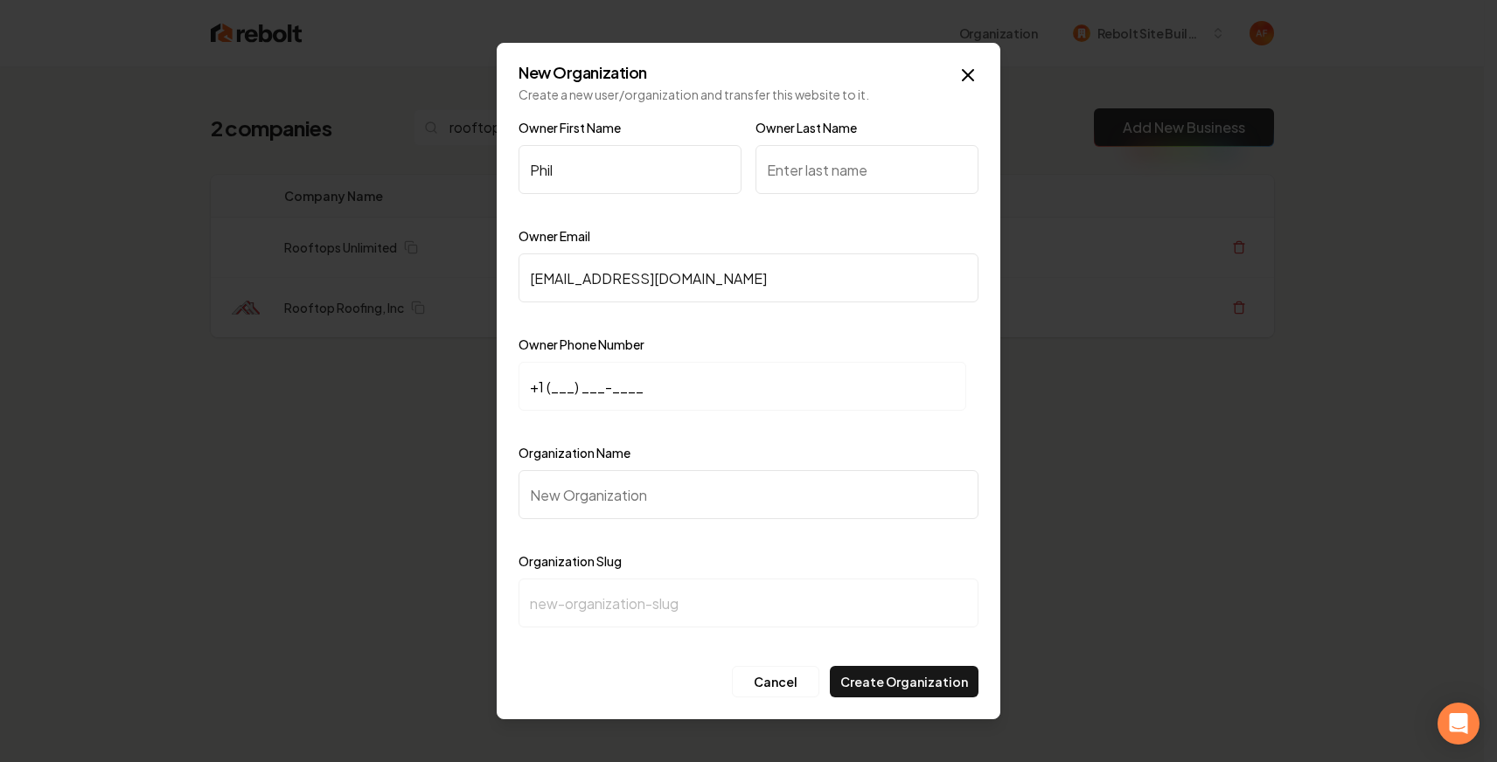
click at [615, 507] on input "Organization Name" at bounding box center [748, 494] width 460 height 49
paste input "Rooftop Roofing"
type input "Rooftop Roofing"
type input "rooftop-roofing"
type input "Rooftop Roofing"
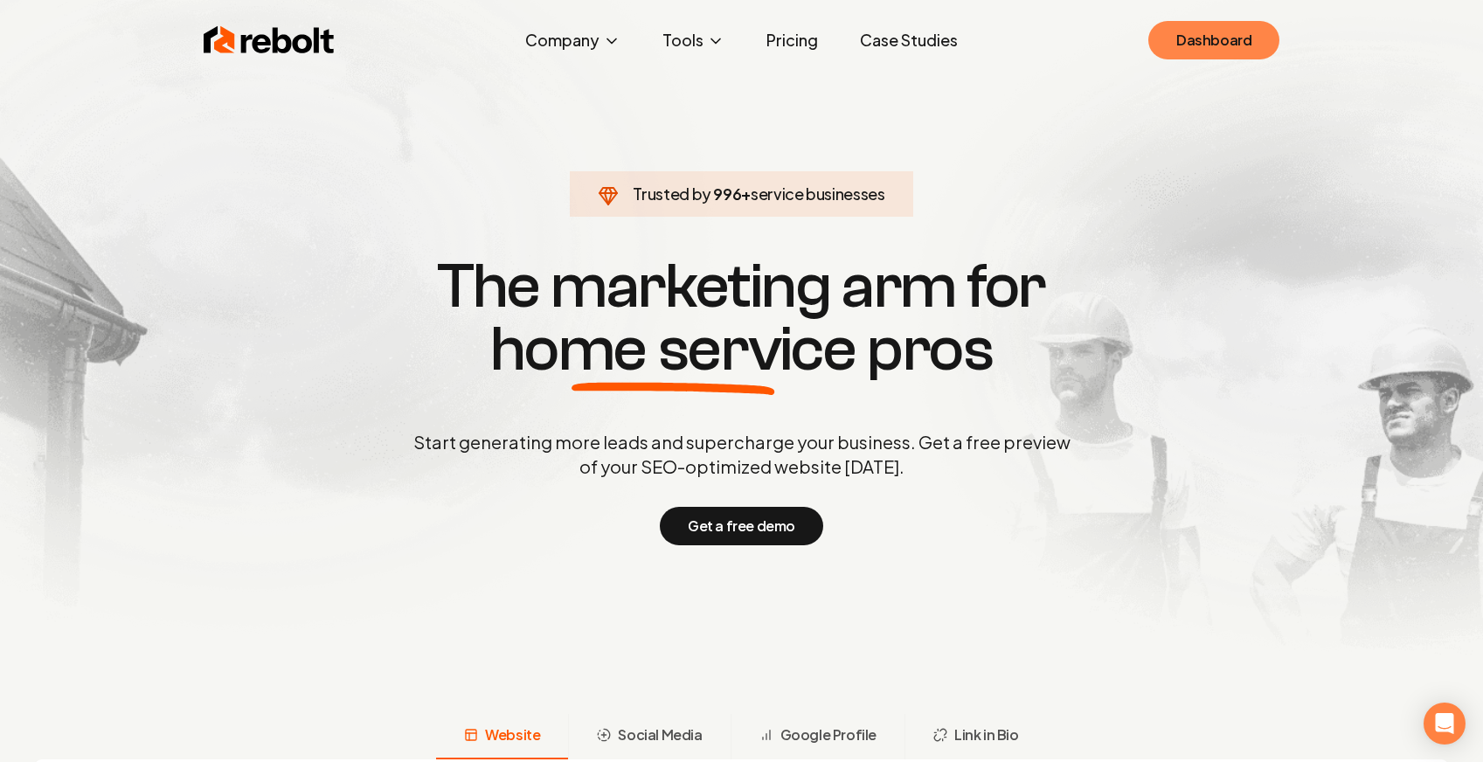
click at [1196, 38] on link "Dashboard" at bounding box center [1214, 40] width 131 height 38
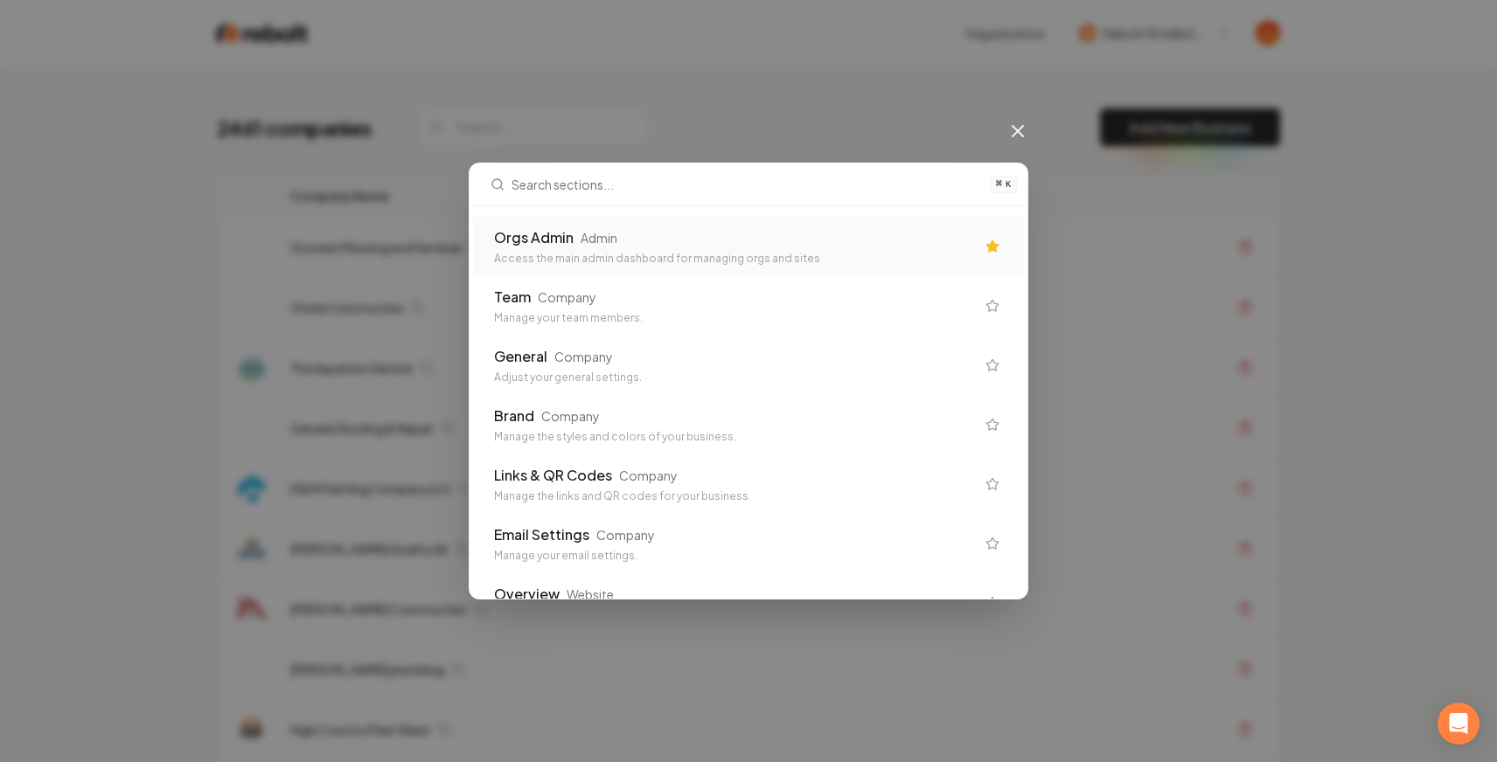
click at [593, 260] on div "Access the main admin dashboard for managing orgs and sites" at bounding box center [734, 259] width 481 height 14
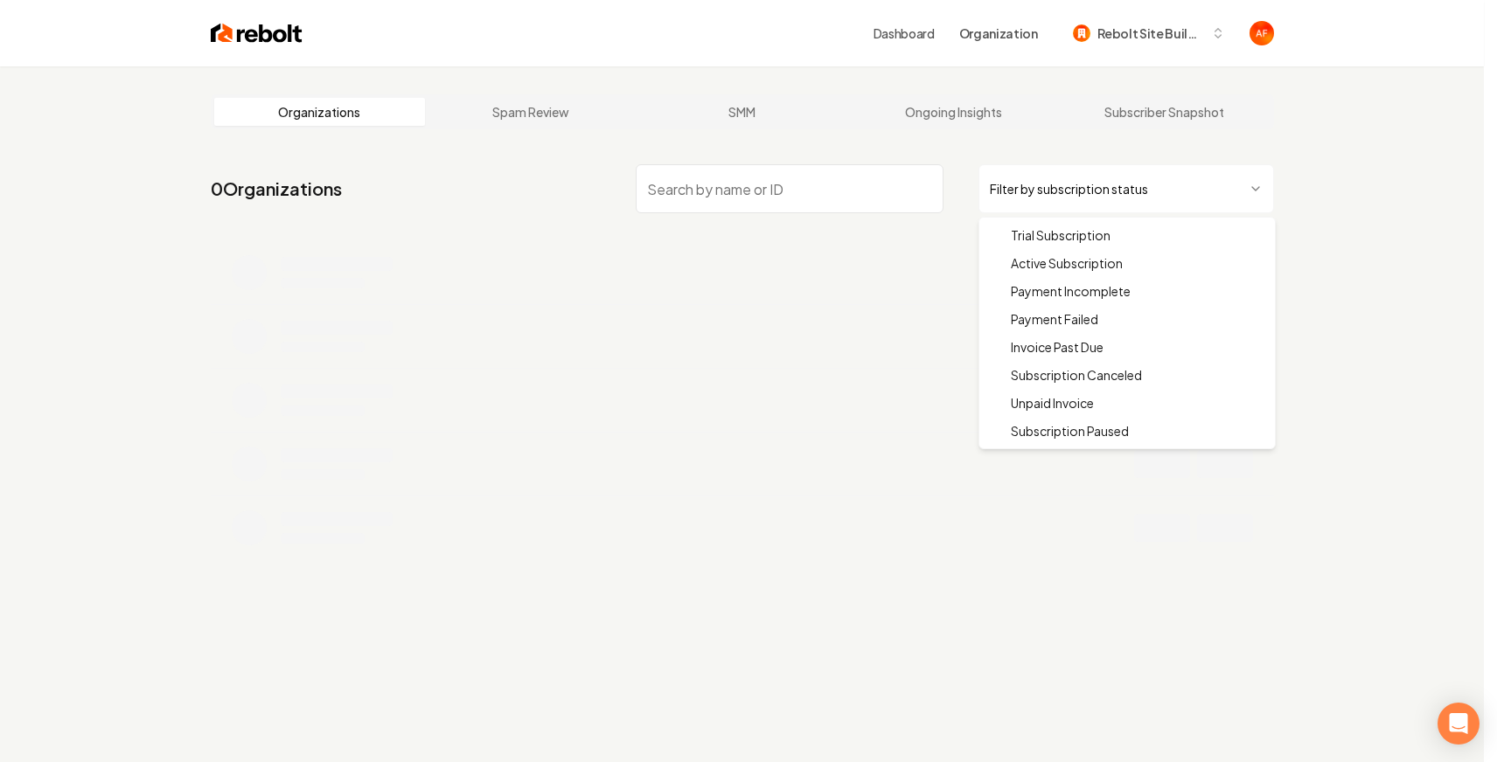
click at [1072, 170] on html "Dashboard Organization Rebolt Site Builder Organizations Spam Review SMM Ongoin…" at bounding box center [748, 381] width 1497 height 762
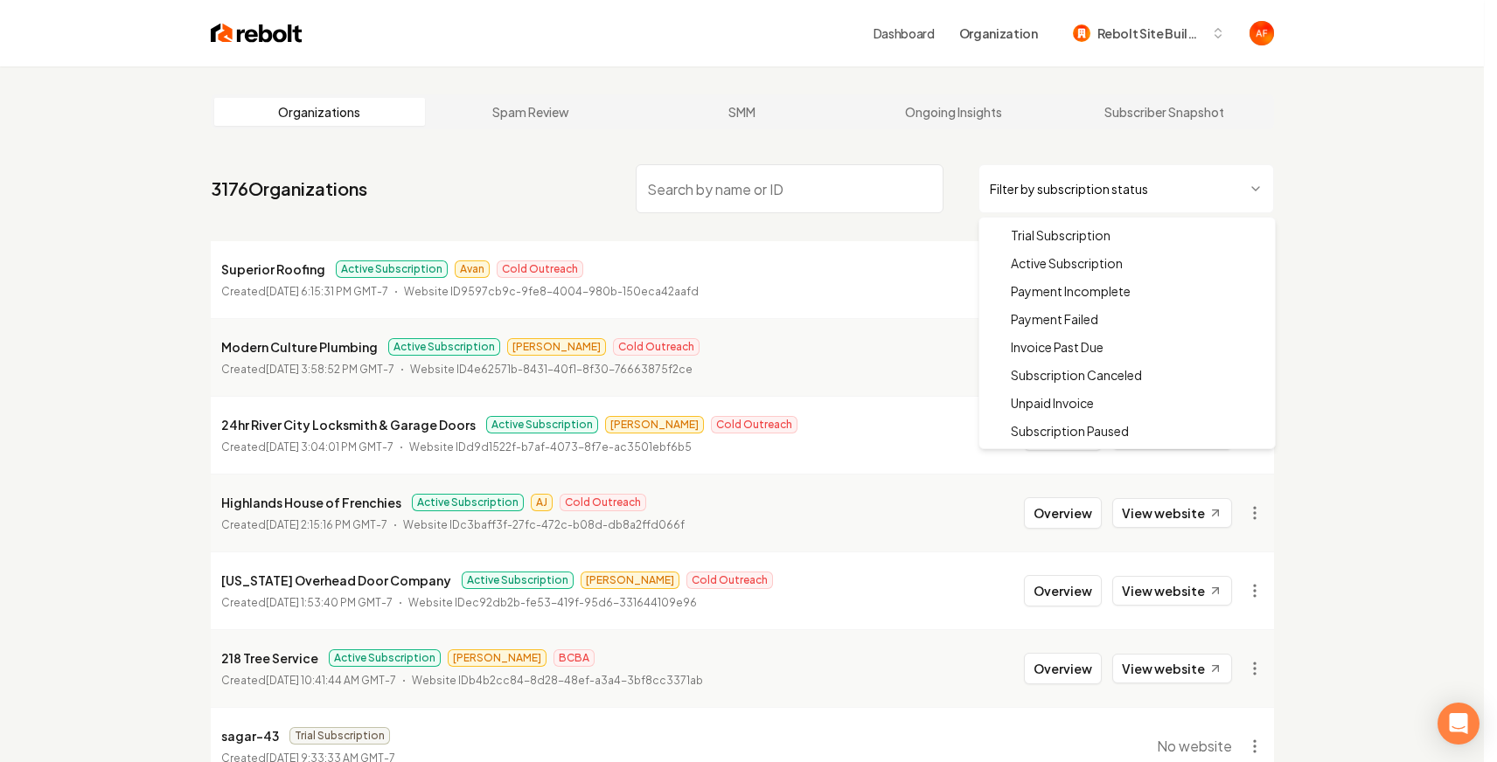
click at [1076, 181] on html "Dashboard Organization Rebolt Site Builder Organizations Spam Review SMM Ongoin…" at bounding box center [748, 381] width 1497 height 762
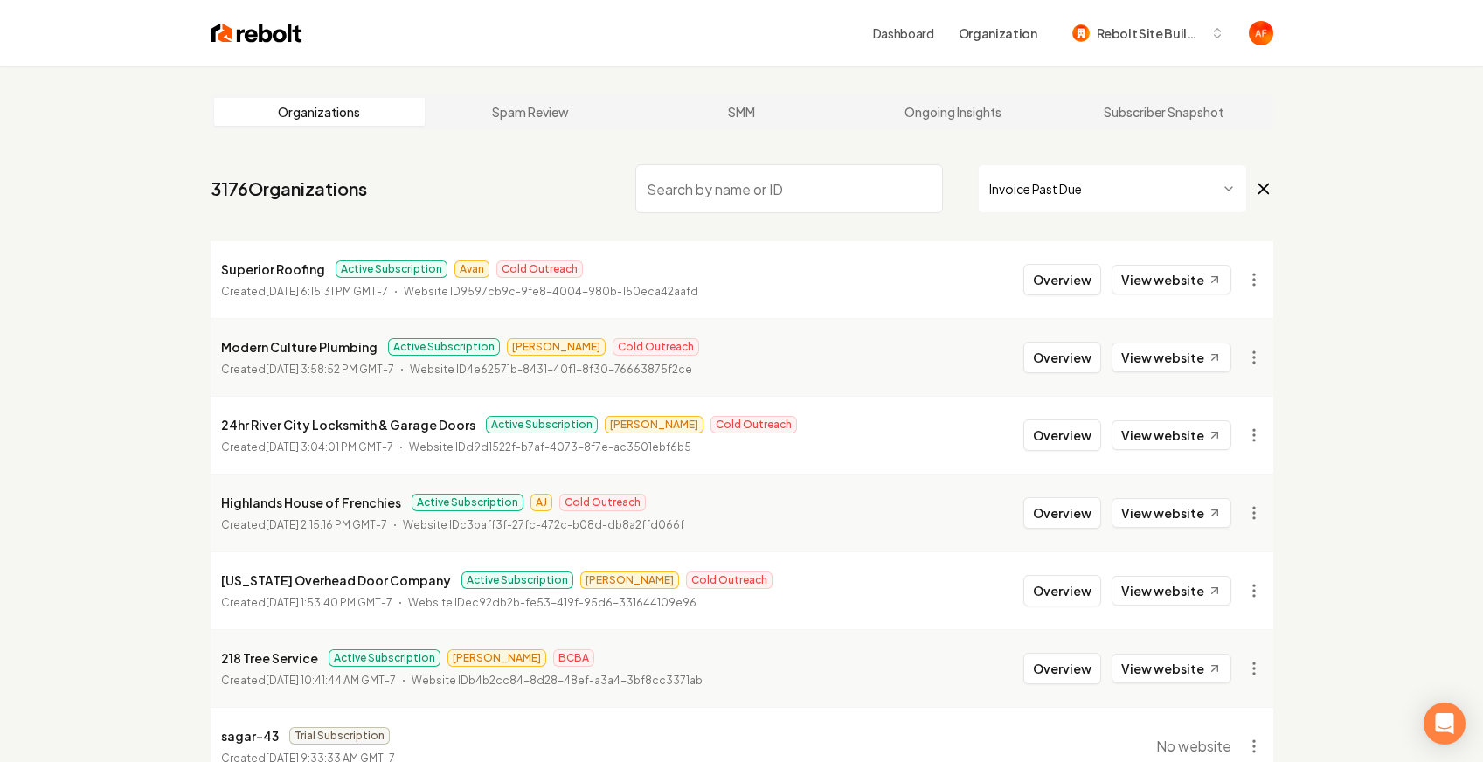
click at [1297, 256] on main "Organizations Spam Review SMM Ongoing Insights Subscriber Snapshot 3176 Organiz…" at bounding box center [742, 556] width 1119 height 980
click at [1463, 202] on div "Organizations Spam Review SMM Ongoing Insights Subscriber Snapshot 3176 Organiz…" at bounding box center [741, 556] width 1483 height 980
click at [1380, 420] on div "Organizations Spam Review SMM Ongoing Insights Subscriber Snapshot 3176 Organiz…" at bounding box center [741, 556] width 1483 height 980
click at [1096, 236] on div "3176 Organizations Filter by subscription status Superior Roofing Active Subscr…" at bounding box center [742, 587] width 1063 height 861
drag, startPoint x: 749, startPoint y: 527, endPoint x: 747, endPoint y: 512, distance: 15.0
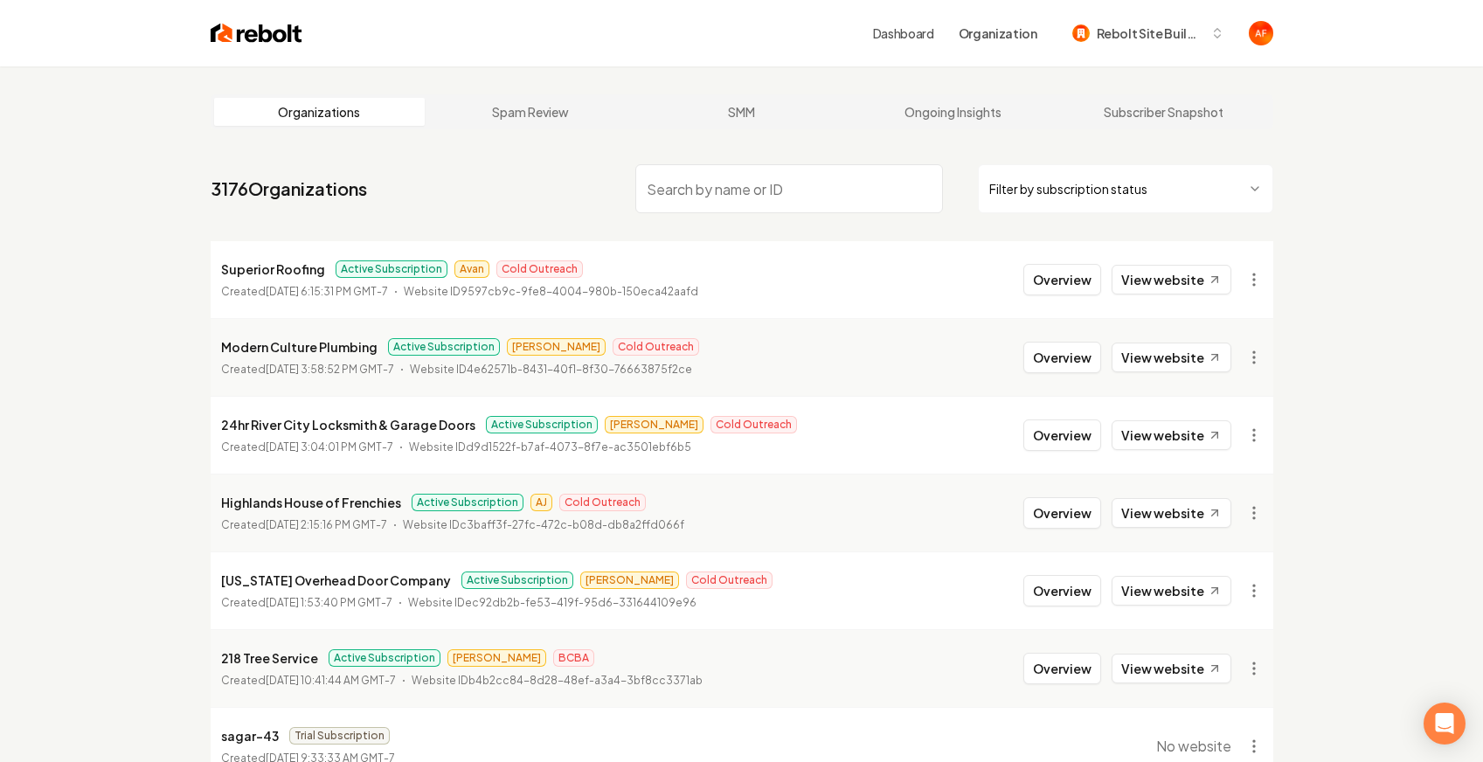
click at [749, 527] on li "Highlands House of Frenchies Active Subscription AJ Cold Outreach Created [DATE…" at bounding box center [742, 513] width 1063 height 78
click at [1404, 274] on div "Organizations Spam Review SMM Ongoing Insights Subscriber Snapshot 3176 Organiz…" at bounding box center [741, 556] width 1483 height 980
click at [1157, 284] on link "View website" at bounding box center [1172, 280] width 120 height 30
click at [1088, 291] on button "Overview" at bounding box center [1063, 279] width 78 height 31
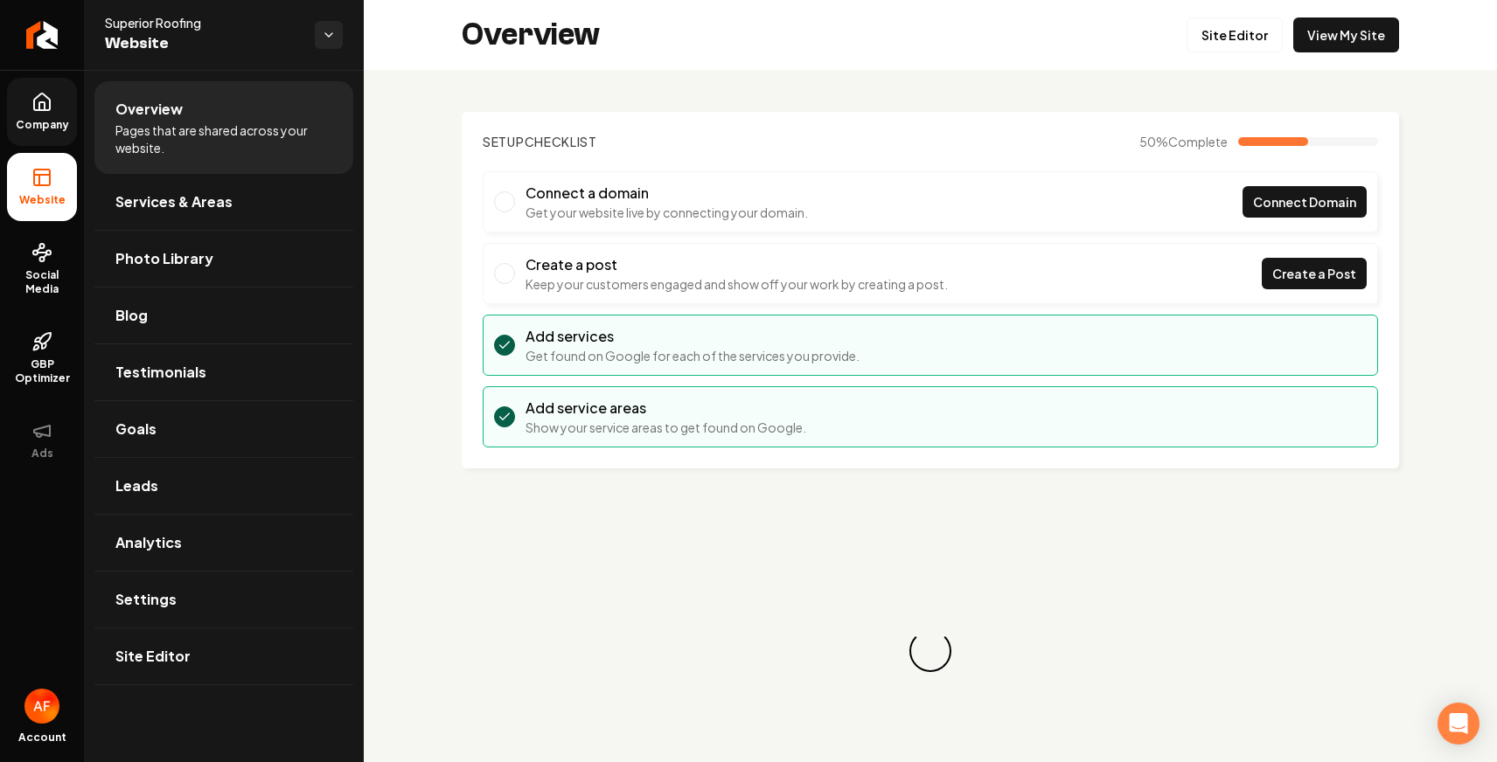
drag, startPoint x: 82, startPoint y: 130, endPoint x: 63, endPoint y: 119, distance: 22.3
click at [72, 126] on ul "Company Website Social Media GBP Optimizer Ads" at bounding box center [42, 276] width 84 height 412
click at [63, 119] on span "Company" at bounding box center [42, 125] width 67 height 14
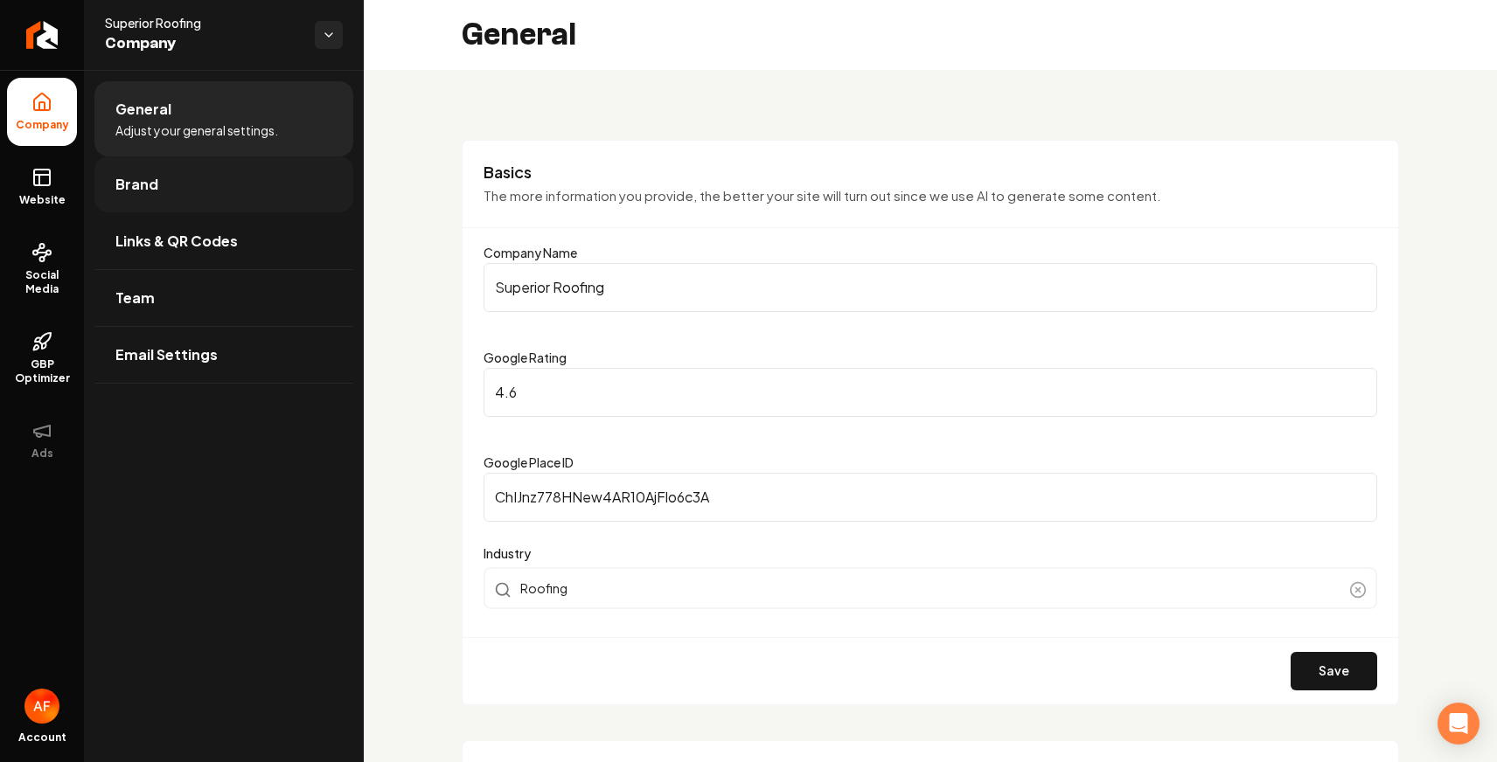
click at [165, 191] on link "Brand" at bounding box center [223, 184] width 259 height 56
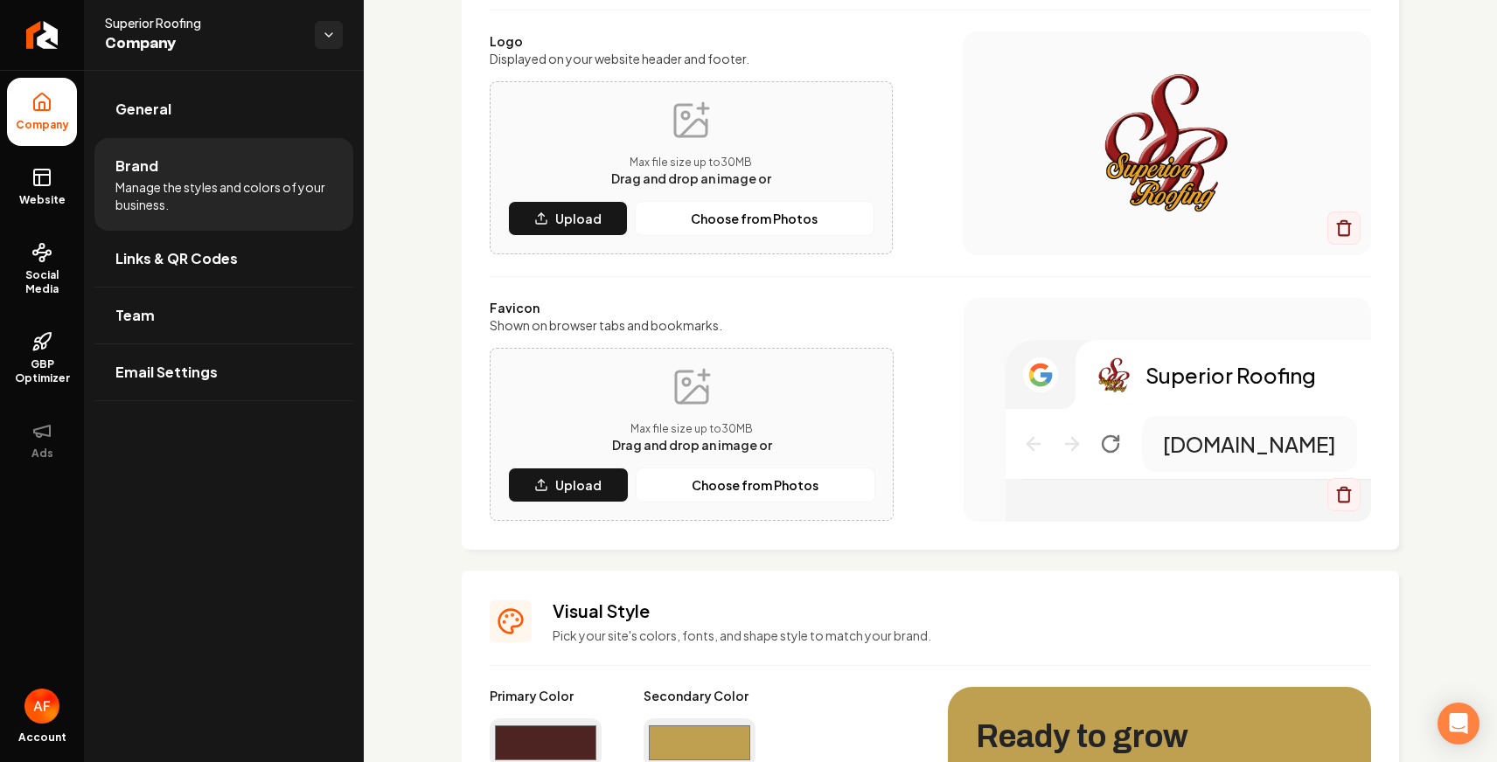
scroll to position [201, 0]
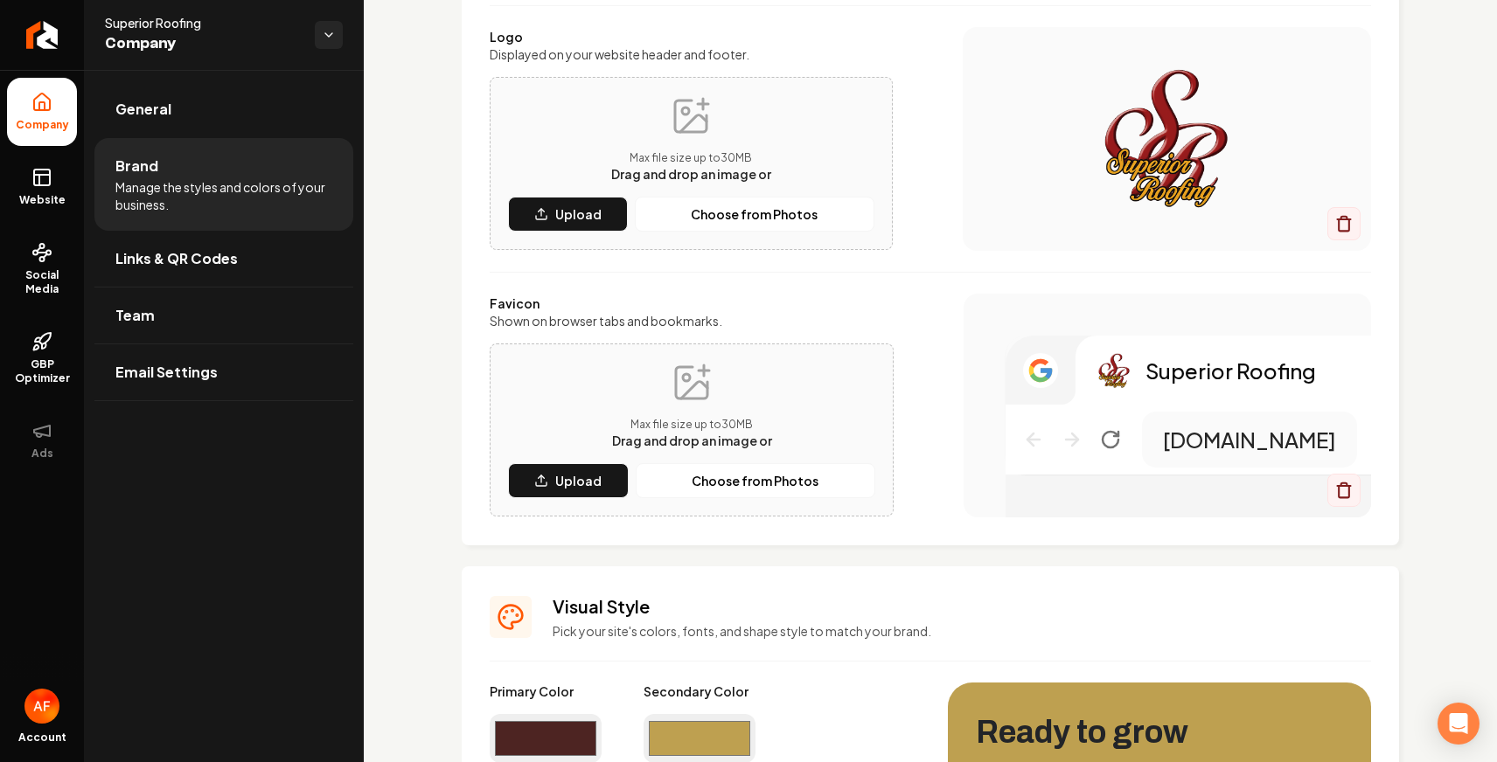
click at [580, 719] on input "#4d2422" at bounding box center [546, 738] width 112 height 49
type input "#981a1c"
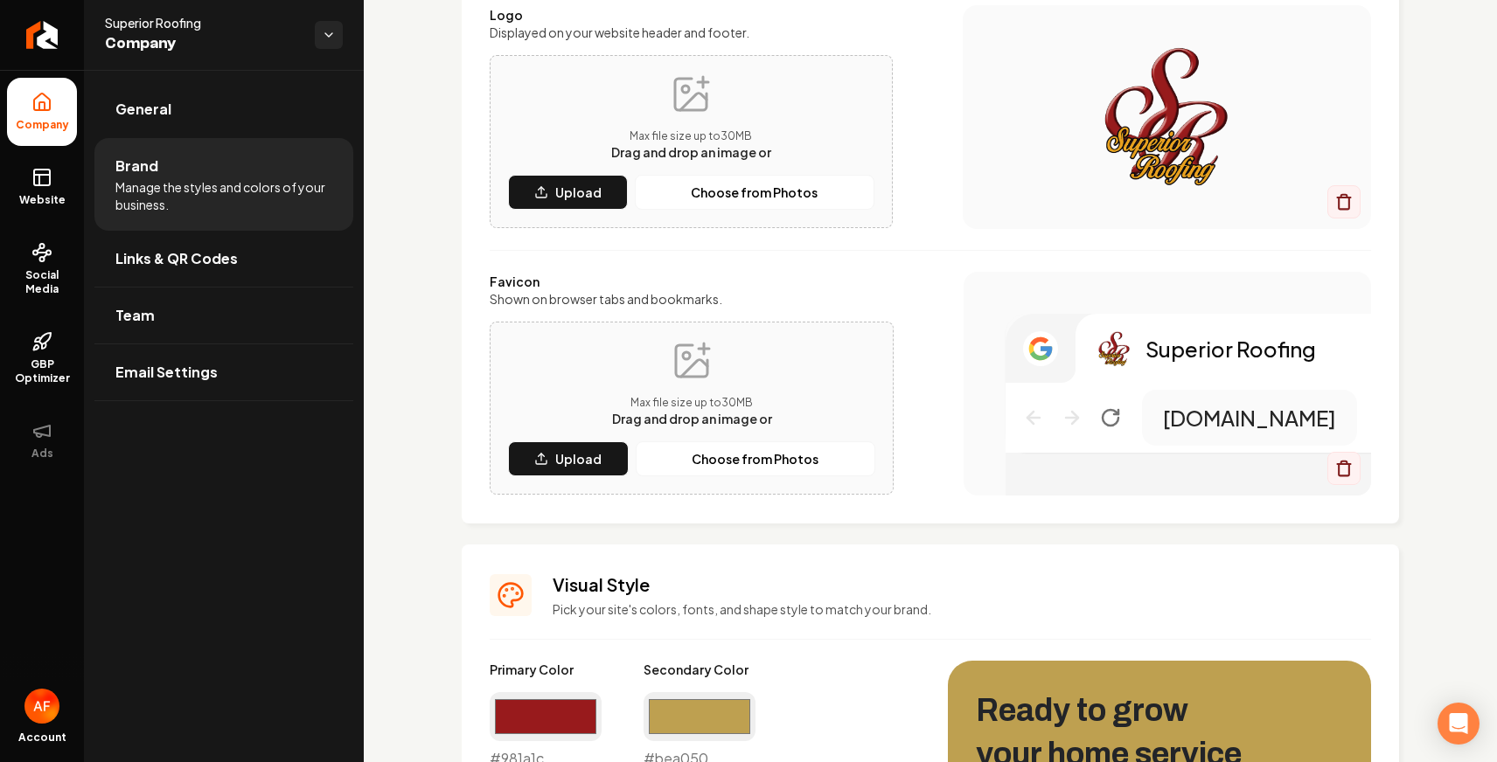
scroll to position [226, 0]
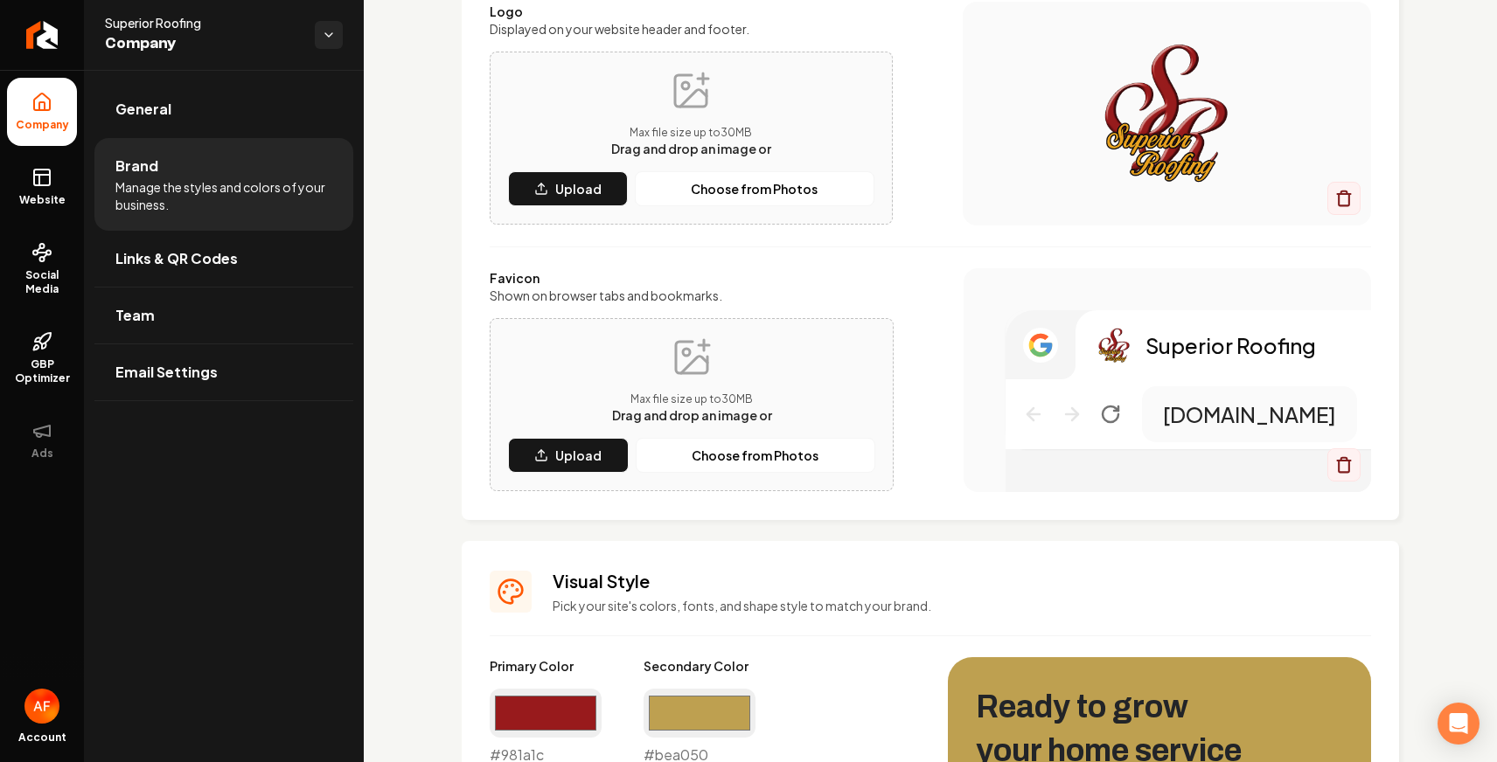
drag, startPoint x: 732, startPoint y: 670, endPoint x: 726, endPoint y: 679, distance: 11.0
click at [729, 673] on label "Secondary Color" at bounding box center [699, 665] width 112 height 17
click at [726, 701] on input "#bea050" at bounding box center [699, 713] width 112 height 49
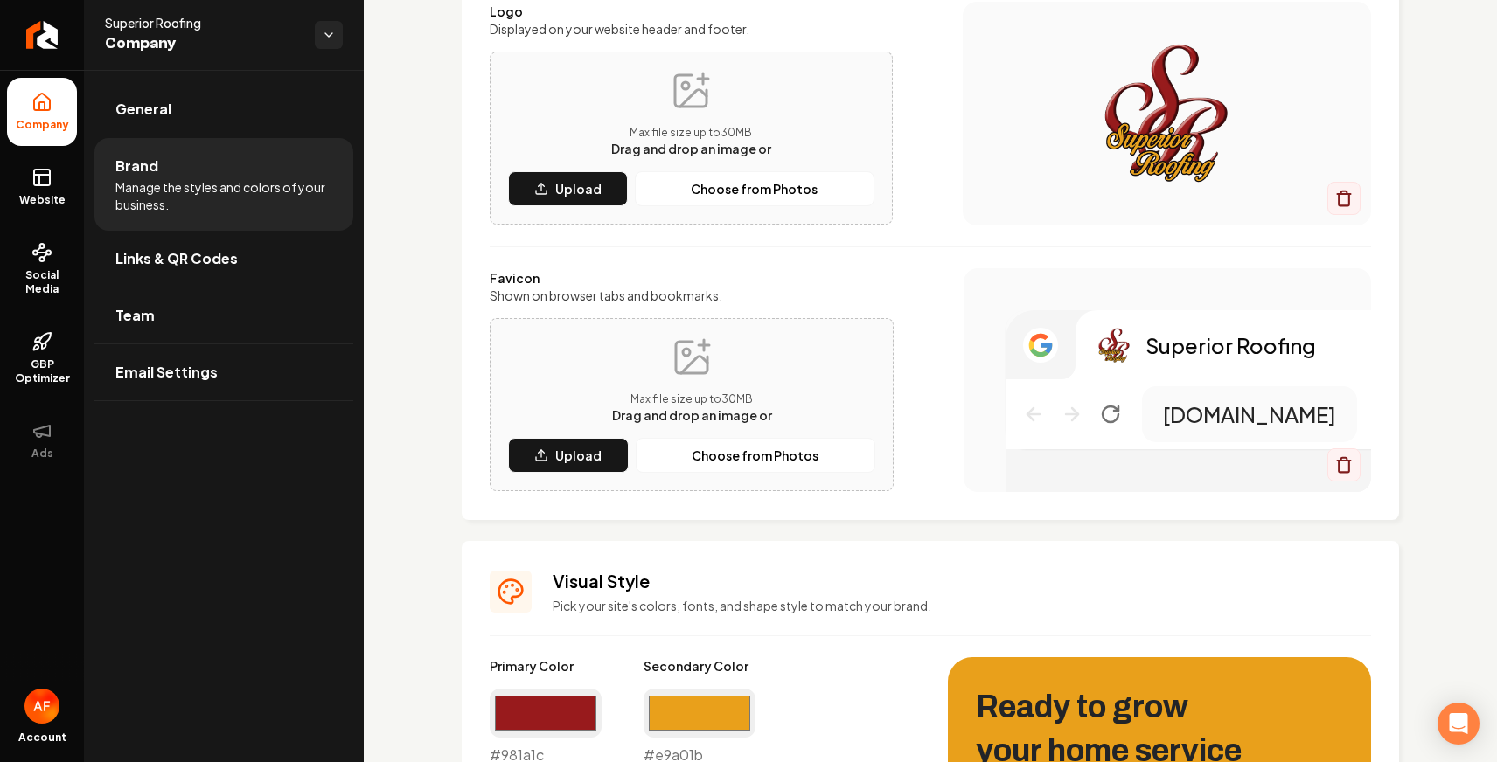
type input "#e9a01b"
click at [980, 580] on h3 "Visual Style" at bounding box center [961, 581] width 818 height 24
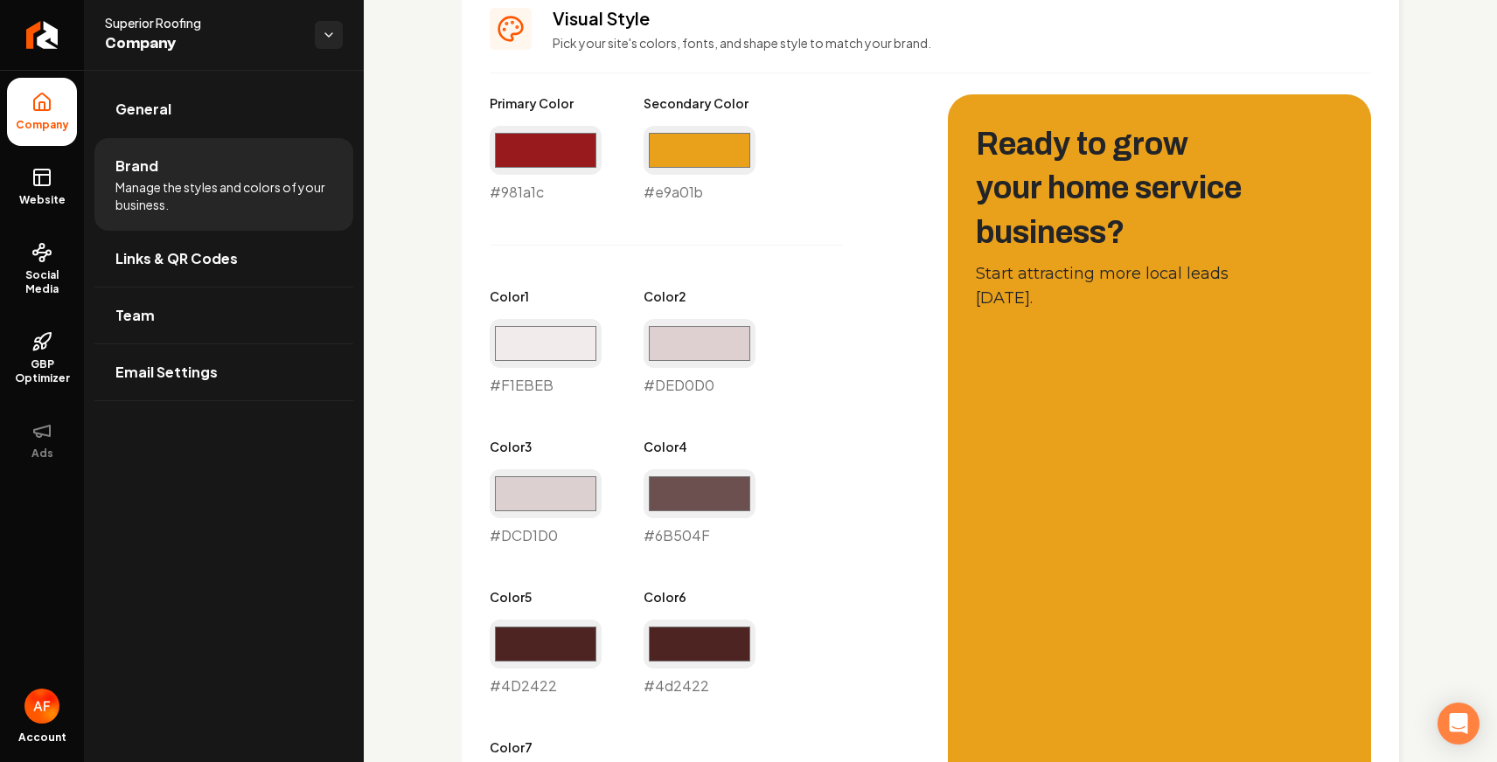
scroll to position [768, 0]
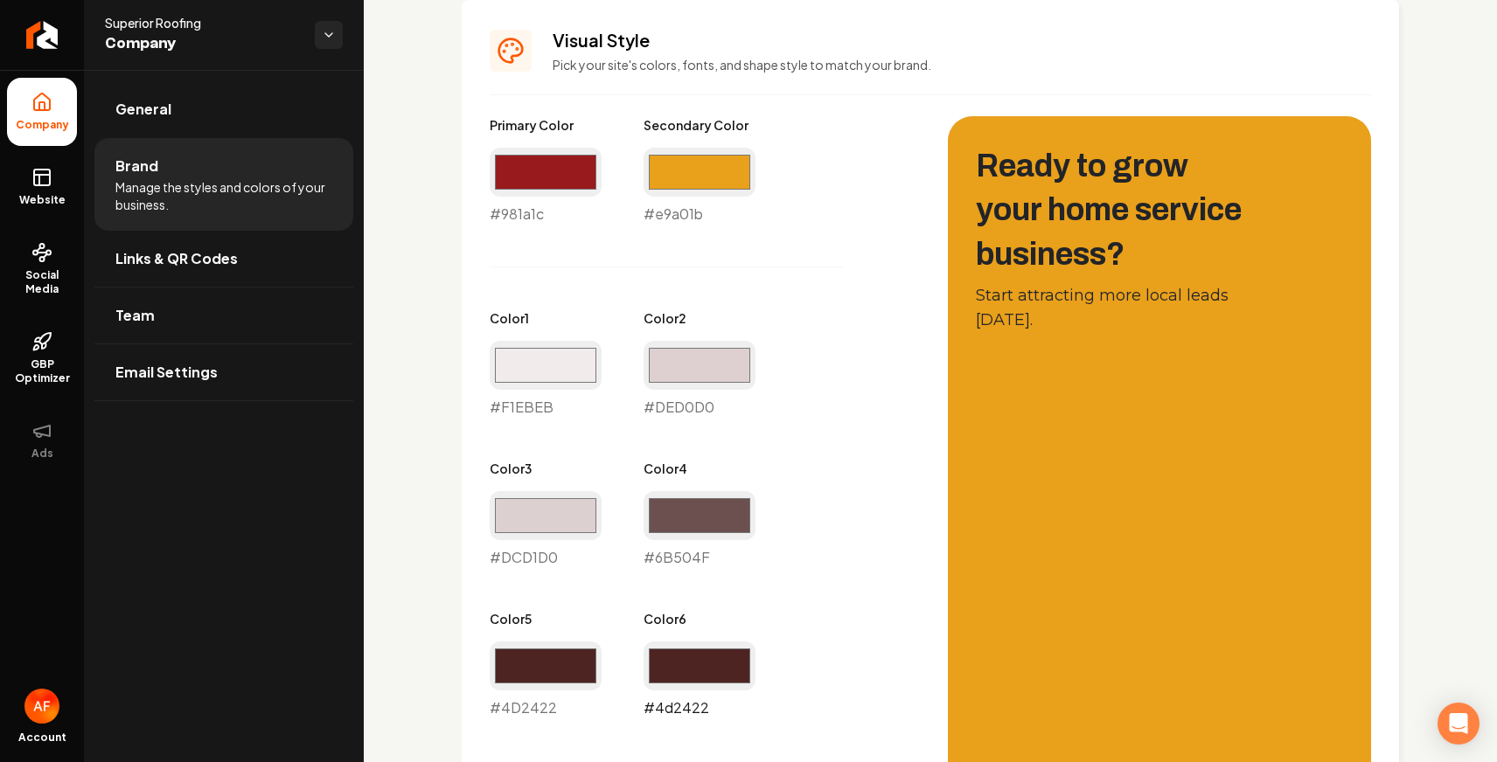
click at [695, 660] on input "#4d2422" at bounding box center [699, 666] width 112 height 49
type input "#981a1c"
click at [898, 374] on div "Primary Color #981a1c #981a1c Secondary Color #e9a01b #e9a01b Color 1 #f1ebeb #…" at bounding box center [701, 492] width 423 height 753
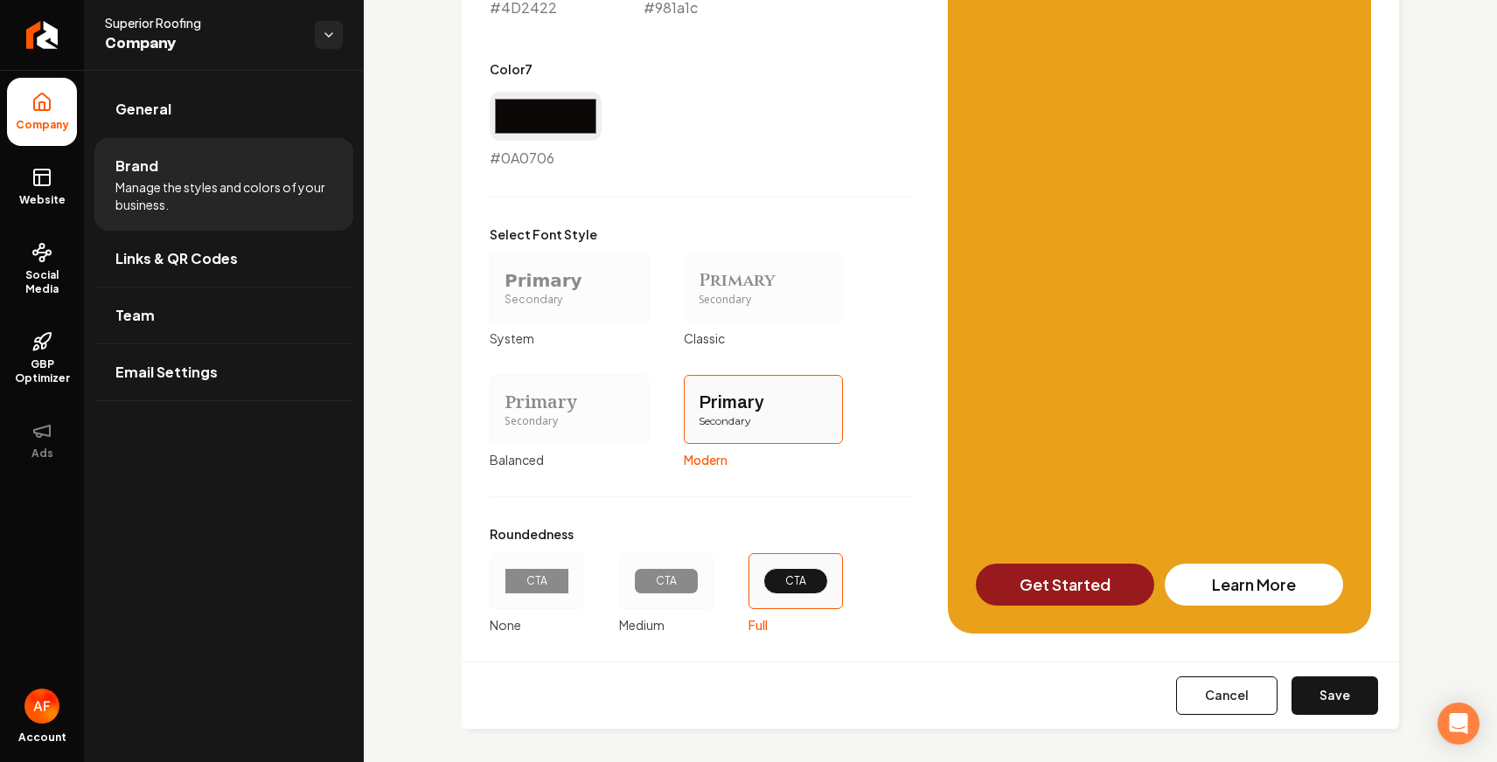
scroll to position [1476, 0]
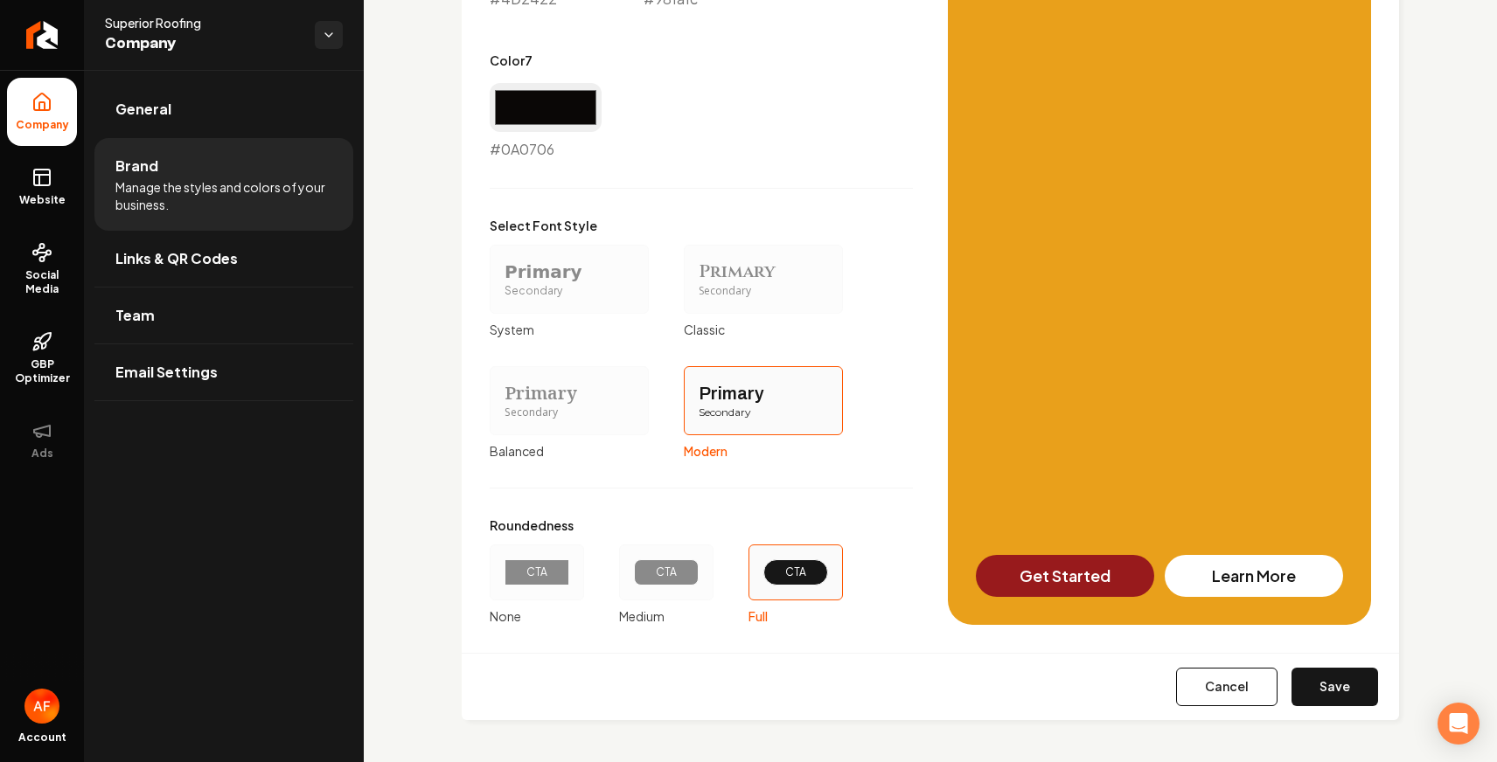
drag, startPoint x: 1319, startPoint y: 684, endPoint x: 1316, endPoint y: 670, distance: 14.4
click at [1319, 684] on button "Save" at bounding box center [1334, 687] width 87 height 38
type input "#f1ebeb"
type input "#ded0d0"
type input "#dcd1d0"
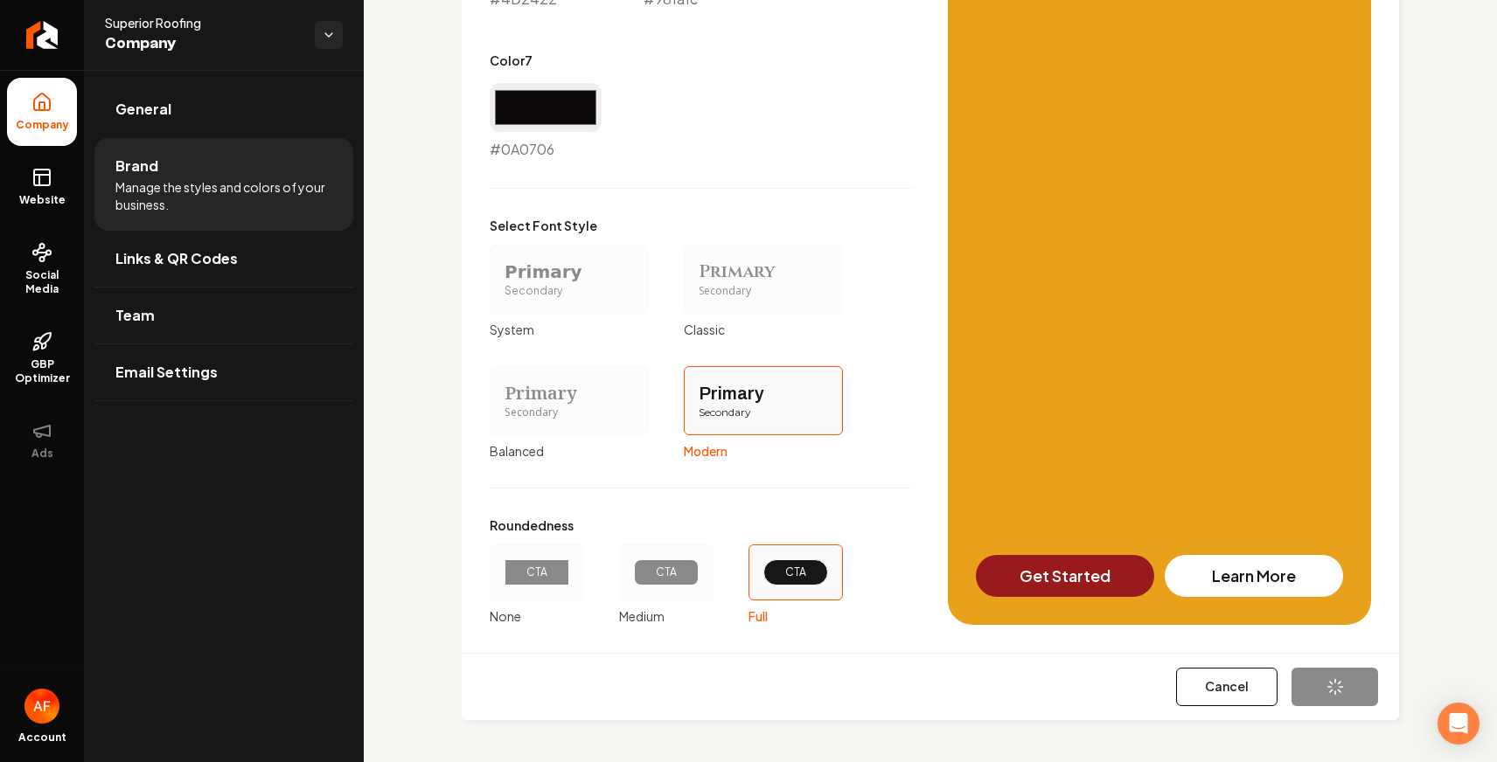
type input "#6b504f"
type input "#4d2422"
type input "#0a0706"
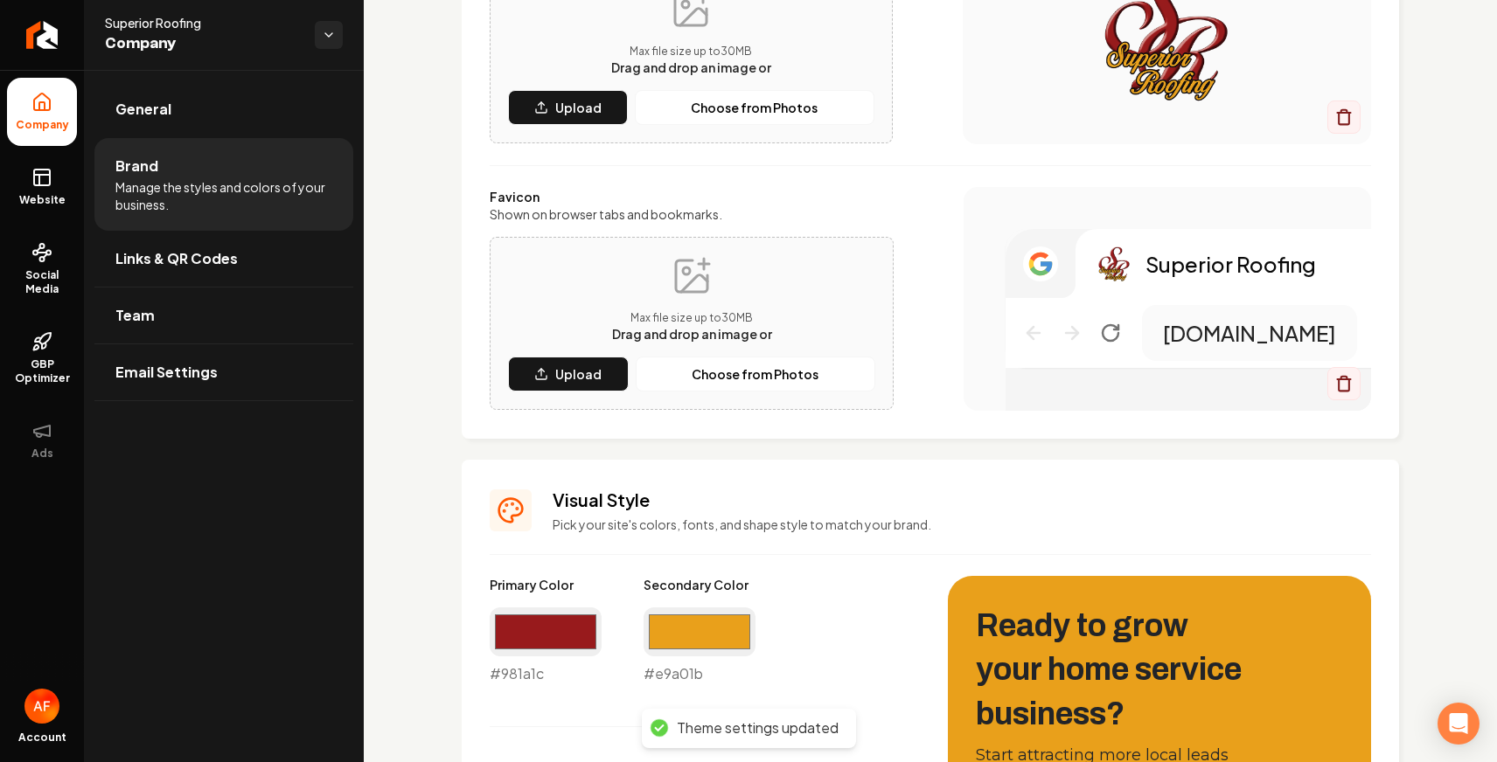
scroll to position [304, 0]
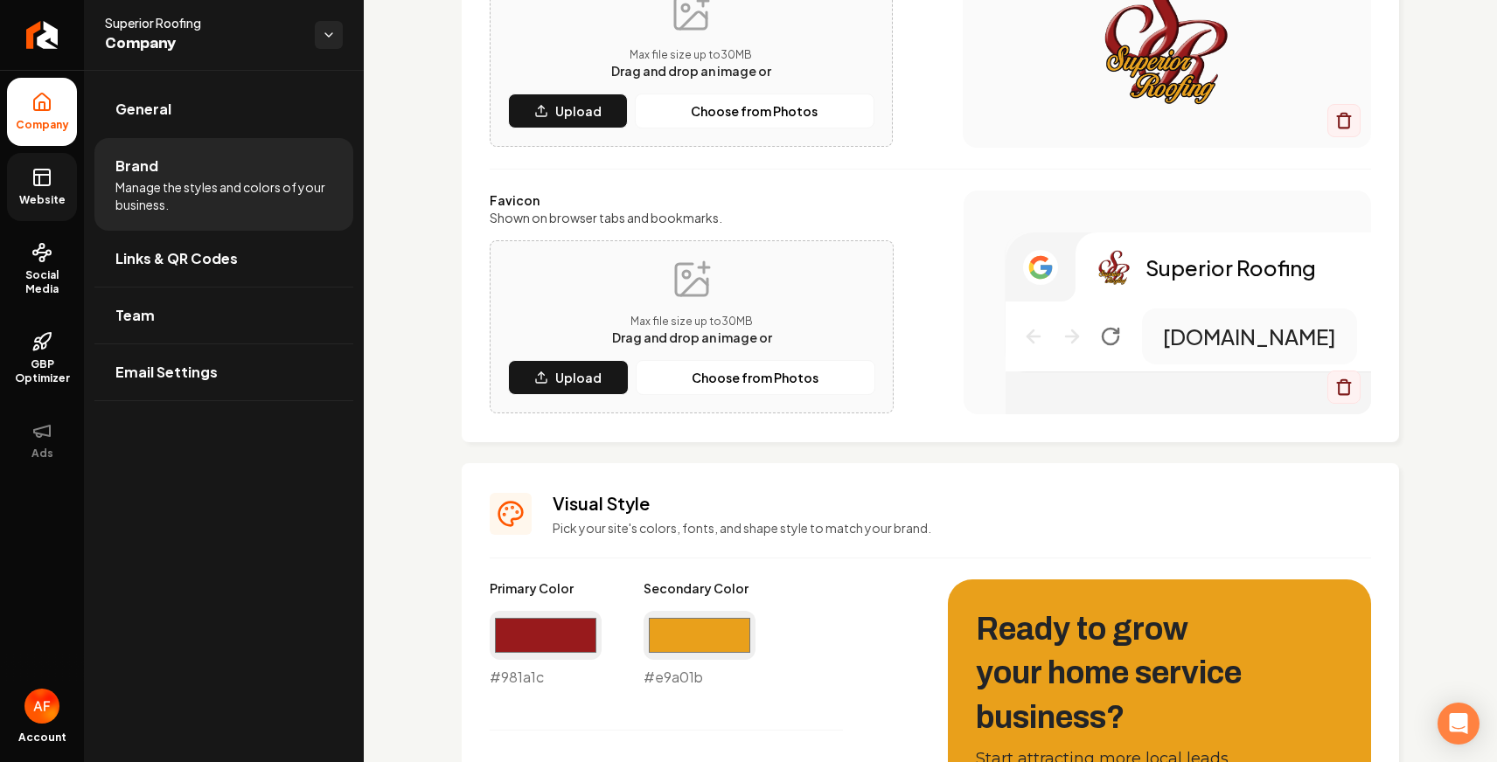
click at [37, 191] on link "Website" at bounding box center [42, 187] width 70 height 68
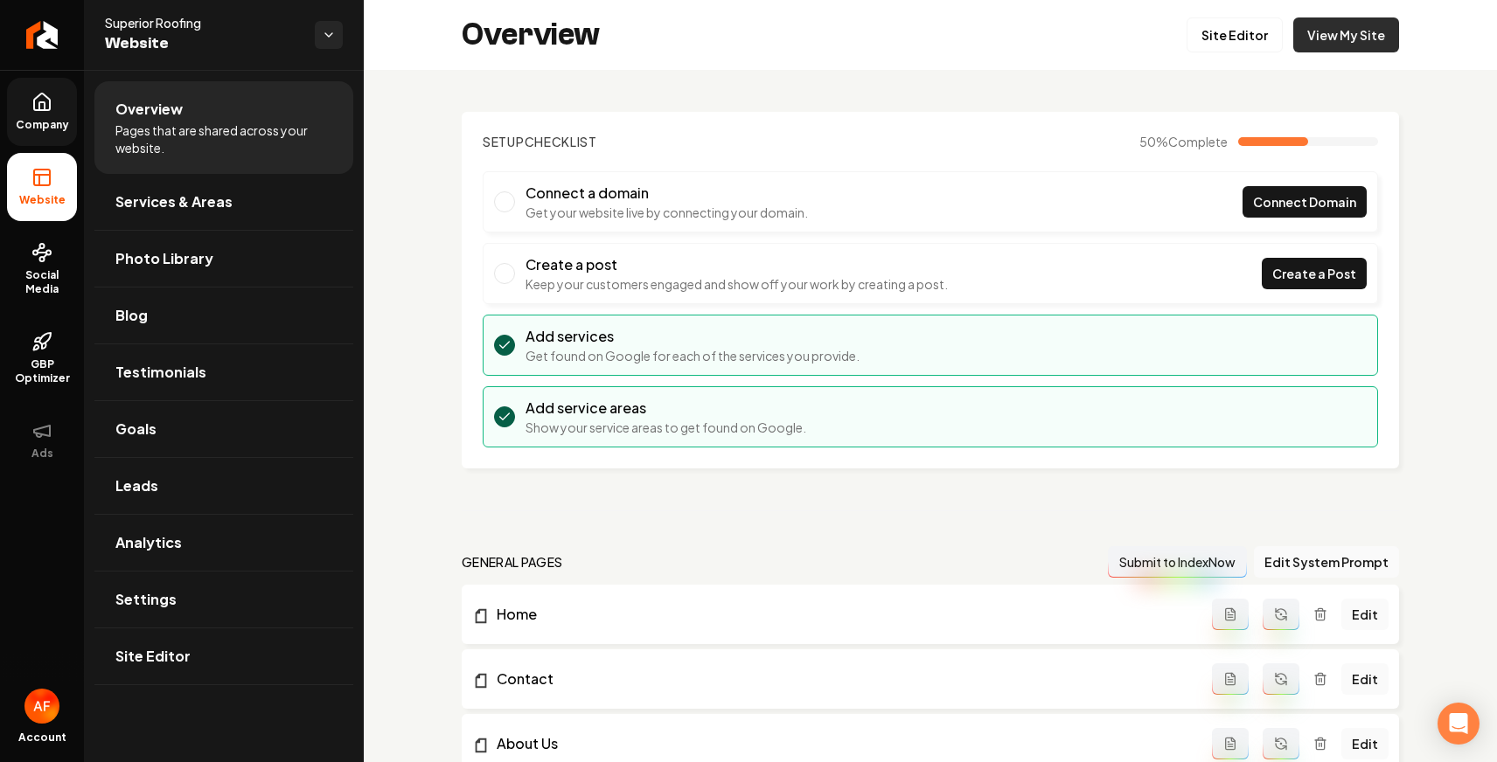
click at [1329, 26] on link "View My Site" at bounding box center [1346, 34] width 106 height 35
click at [1188, 36] on link "Site Editor" at bounding box center [1234, 34] width 96 height 35
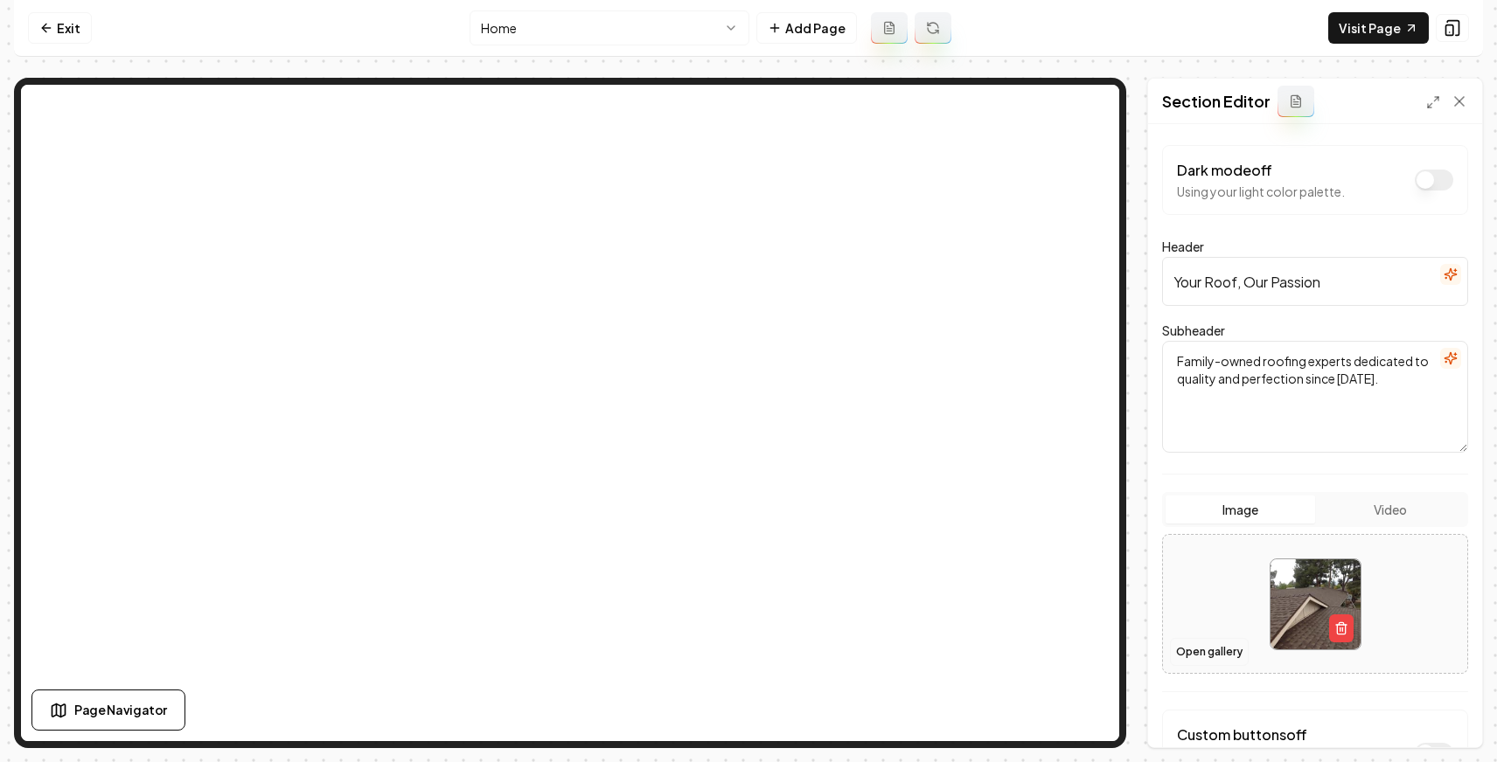
click at [1220, 657] on button "Open gallery" at bounding box center [1209, 652] width 79 height 28
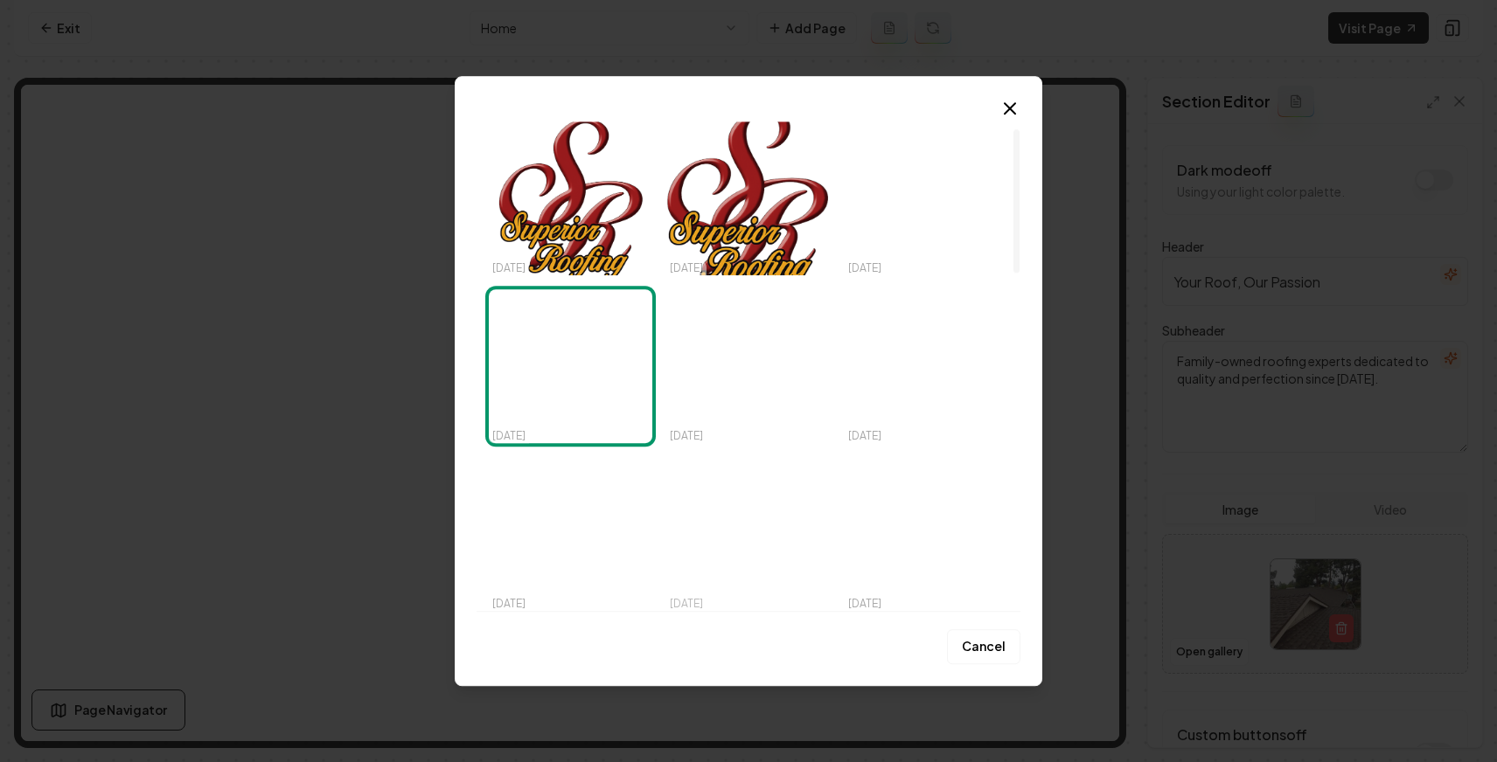
scroll to position [62, 0]
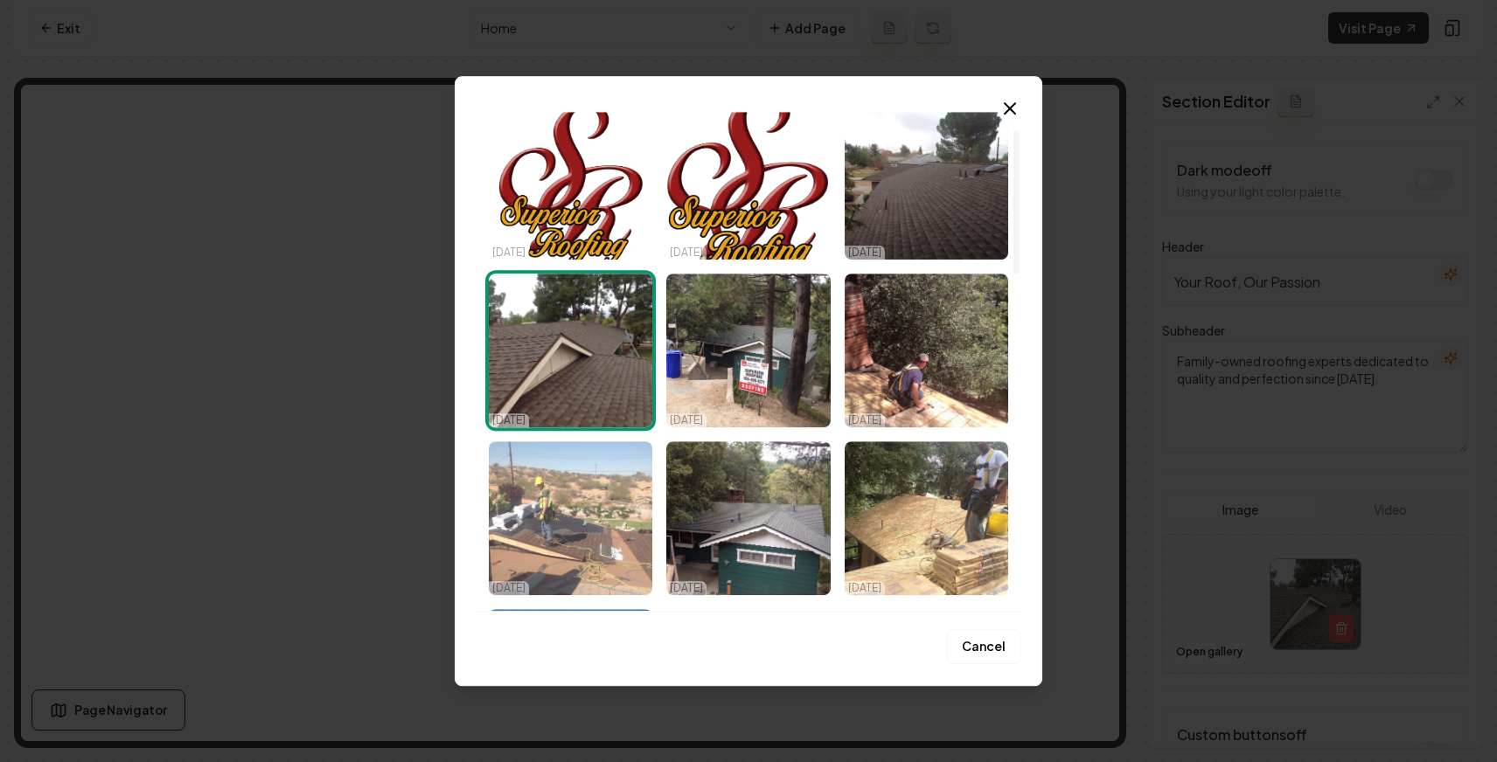
click at [584, 513] on img "Select image image_689fd6aa5c7cd75eb8b48933.jpeg" at bounding box center [570, 518] width 163 height 154
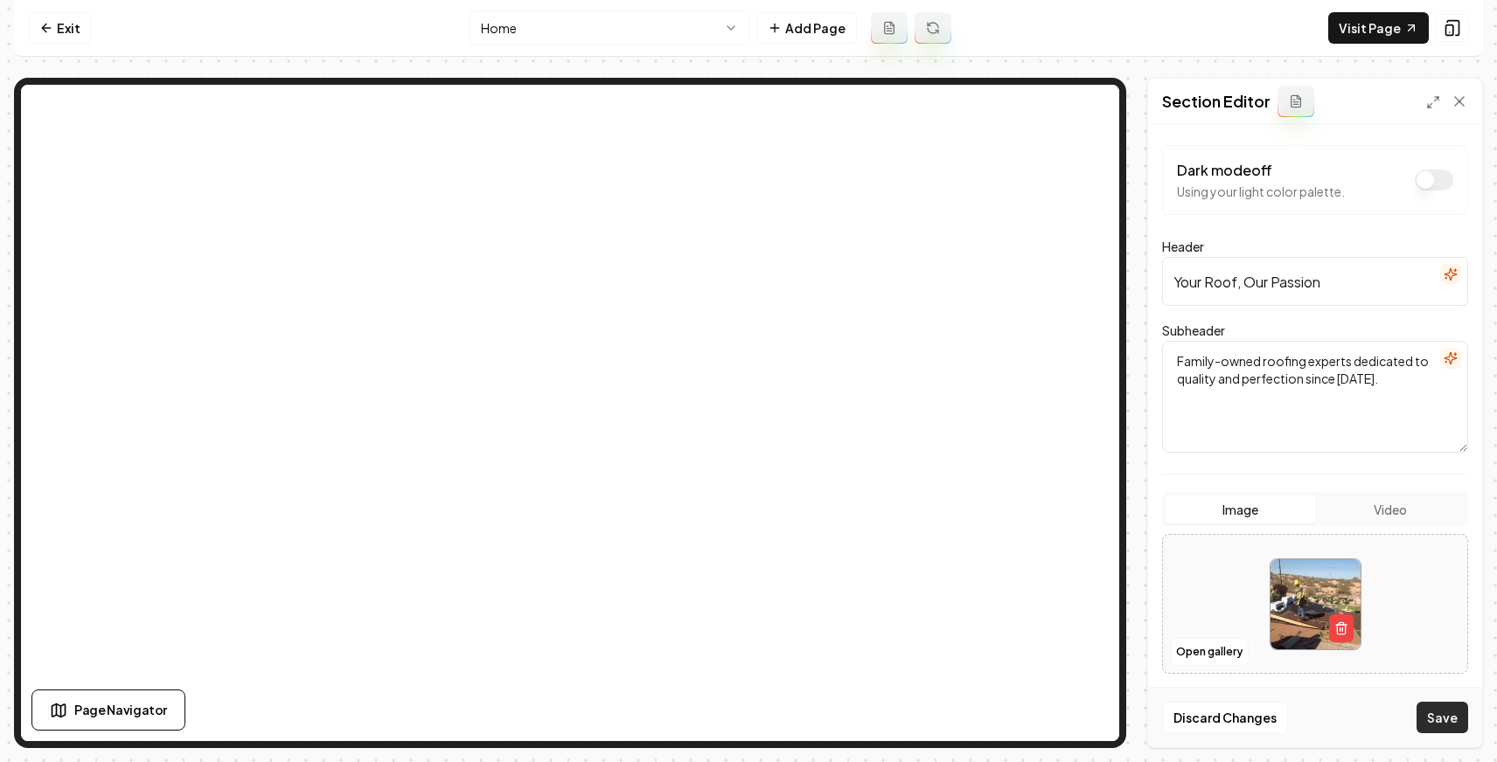
click at [1431, 709] on button "Save" at bounding box center [1442, 717] width 52 height 31
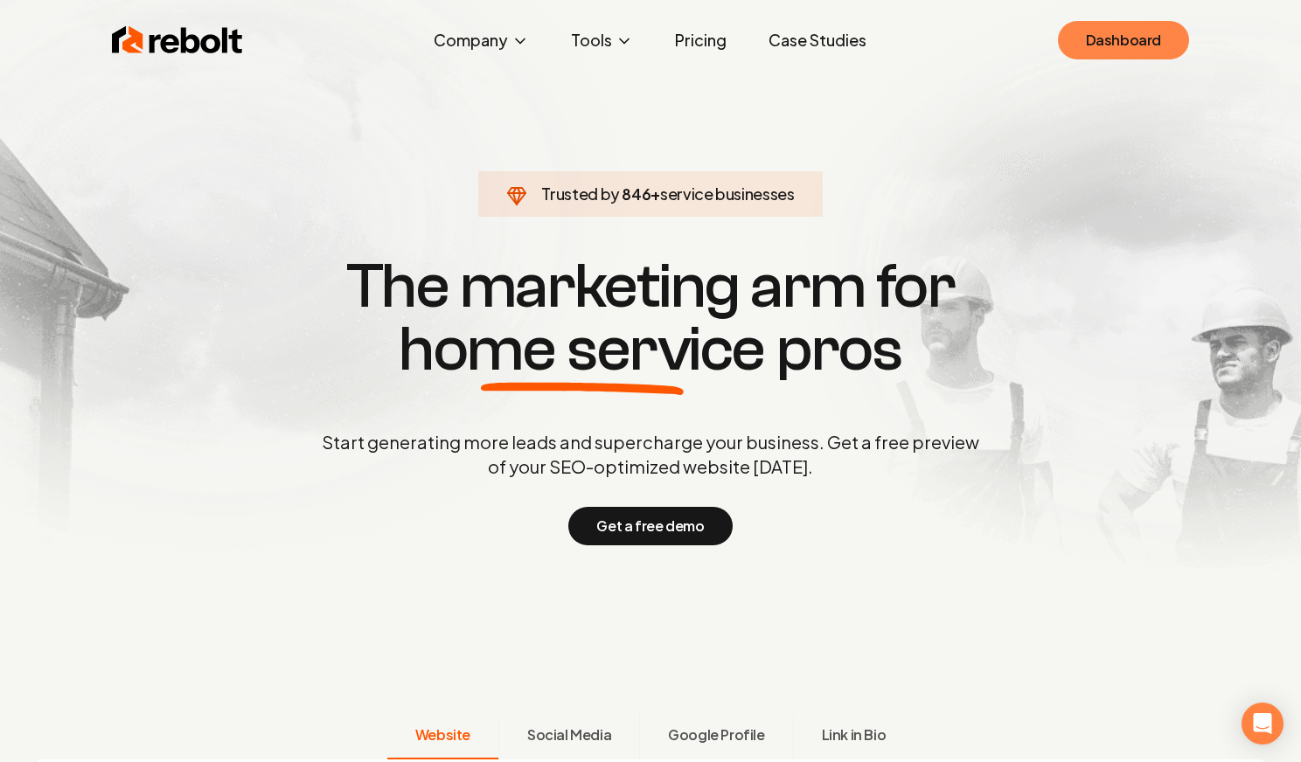
click at [1106, 47] on link "Dashboard" at bounding box center [1123, 40] width 131 height 38
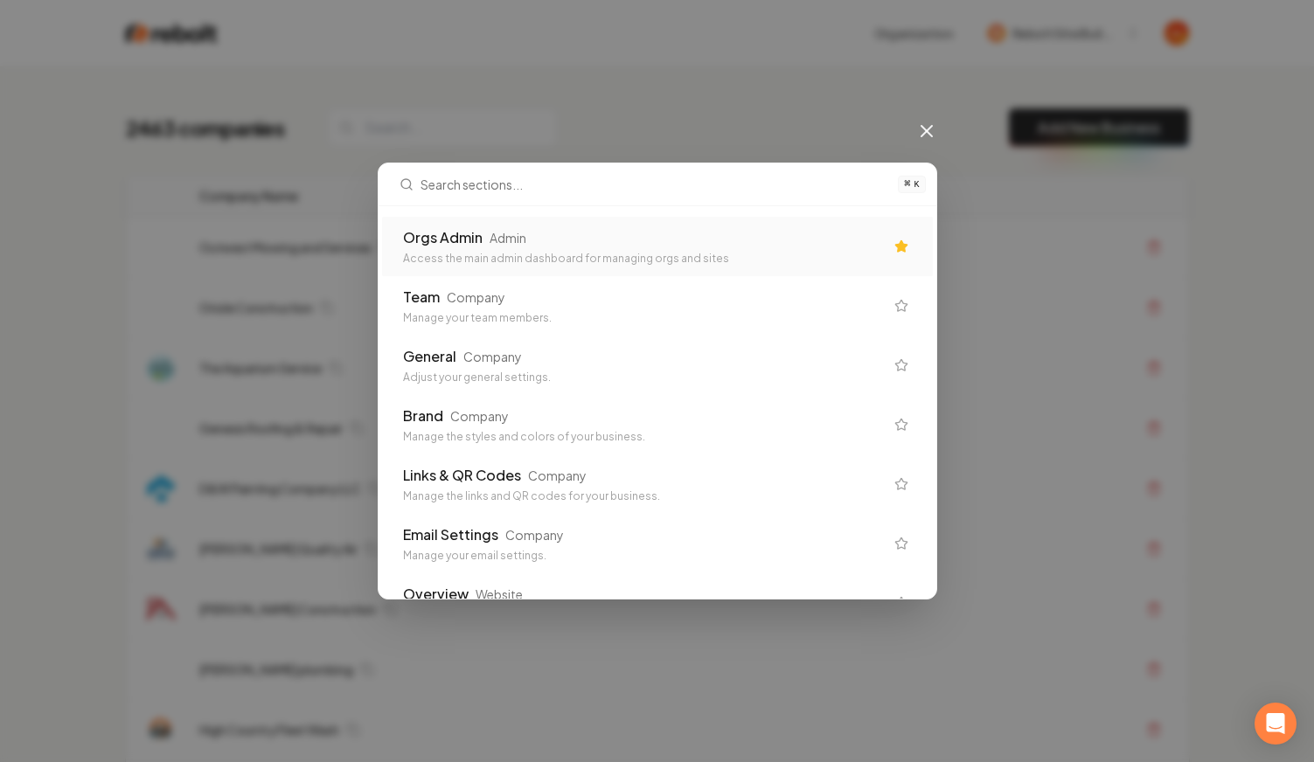
click at [717, 254] on div "Access the main admin dashboard for managing orgs and sites" at bounding box center [643, 259] width 481 height 14
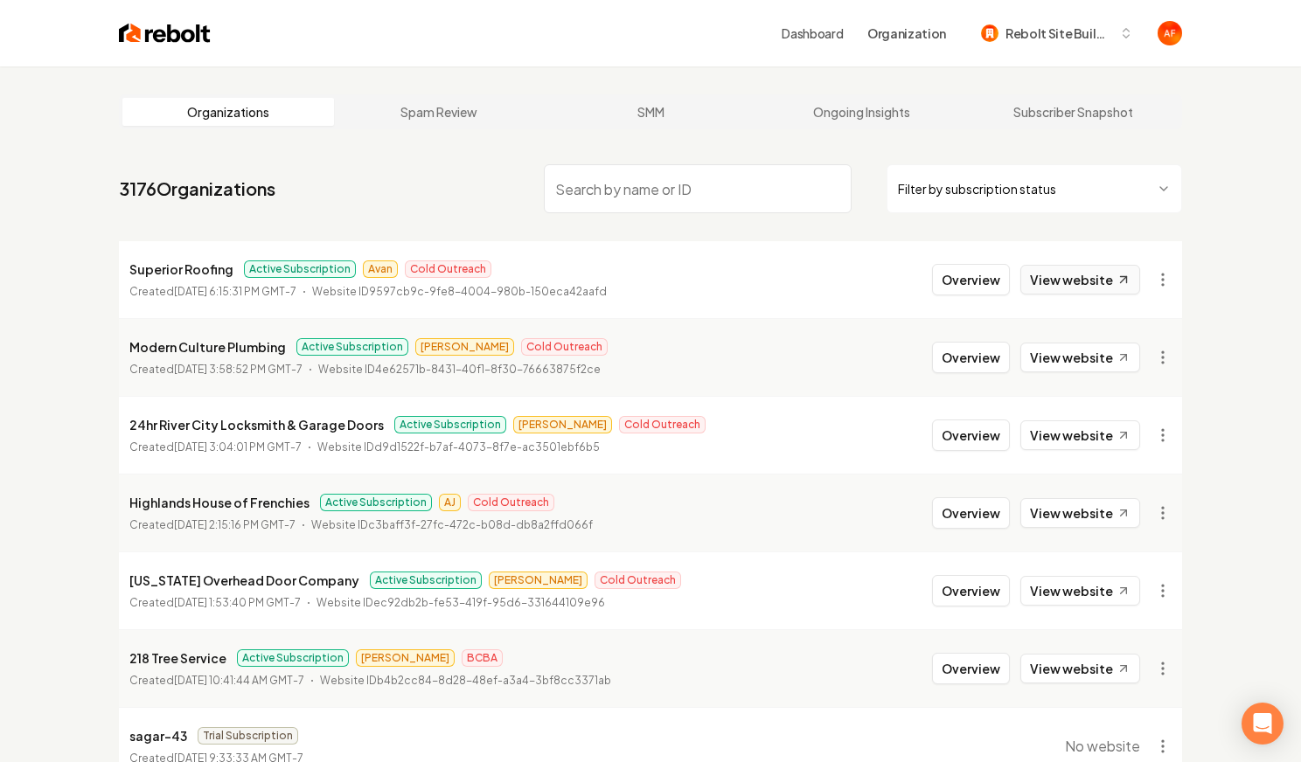
click at [1082, 270] on link "View website" at bounding box center [1080, 280] width 120 height 30
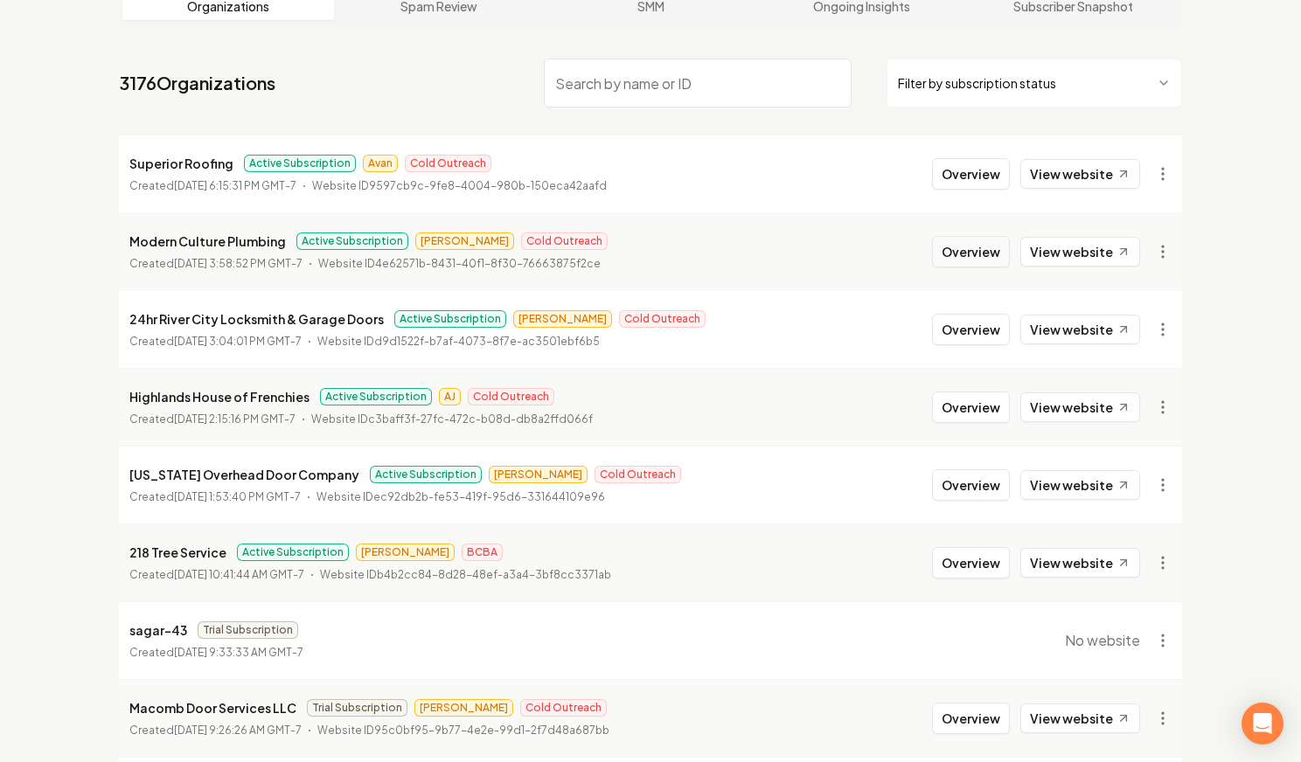
scroll to position [142, 0]
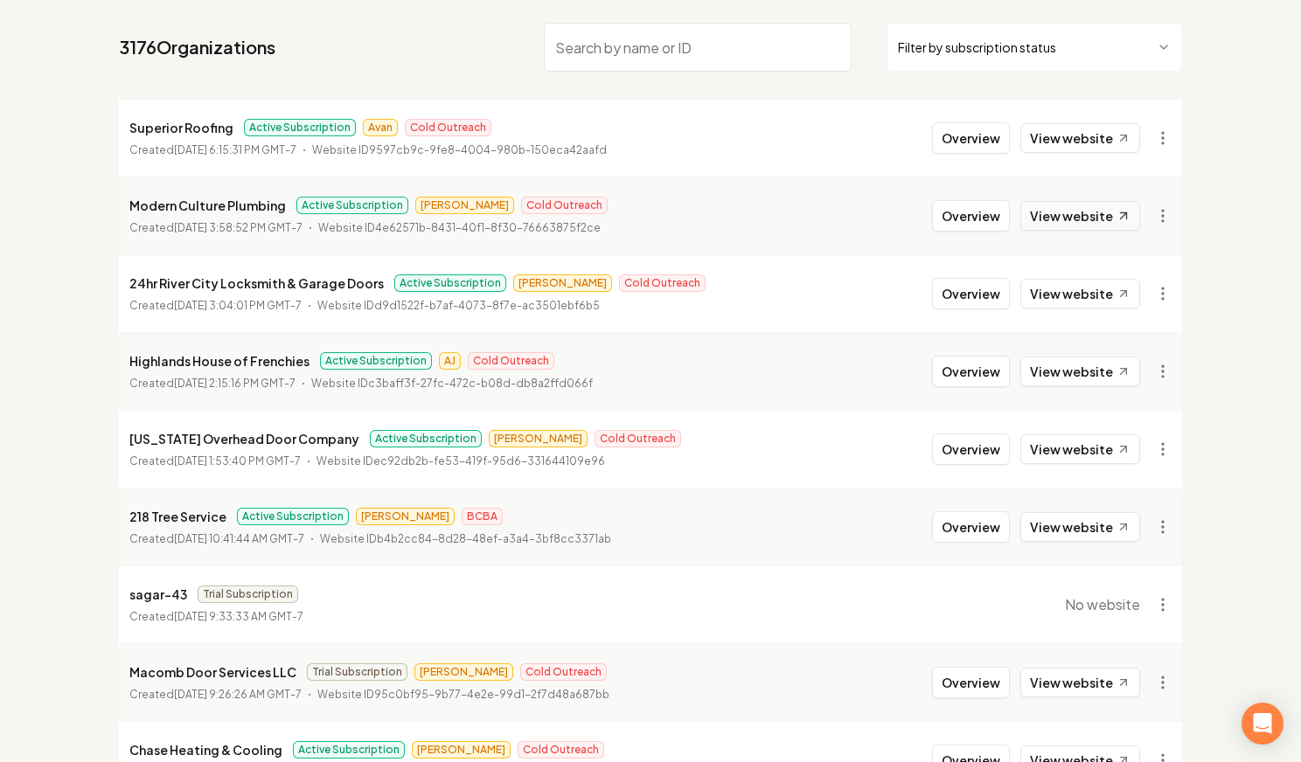
click at [1077, 226] on link "View website" at bounding box center [1080, 216] width 120 height 30
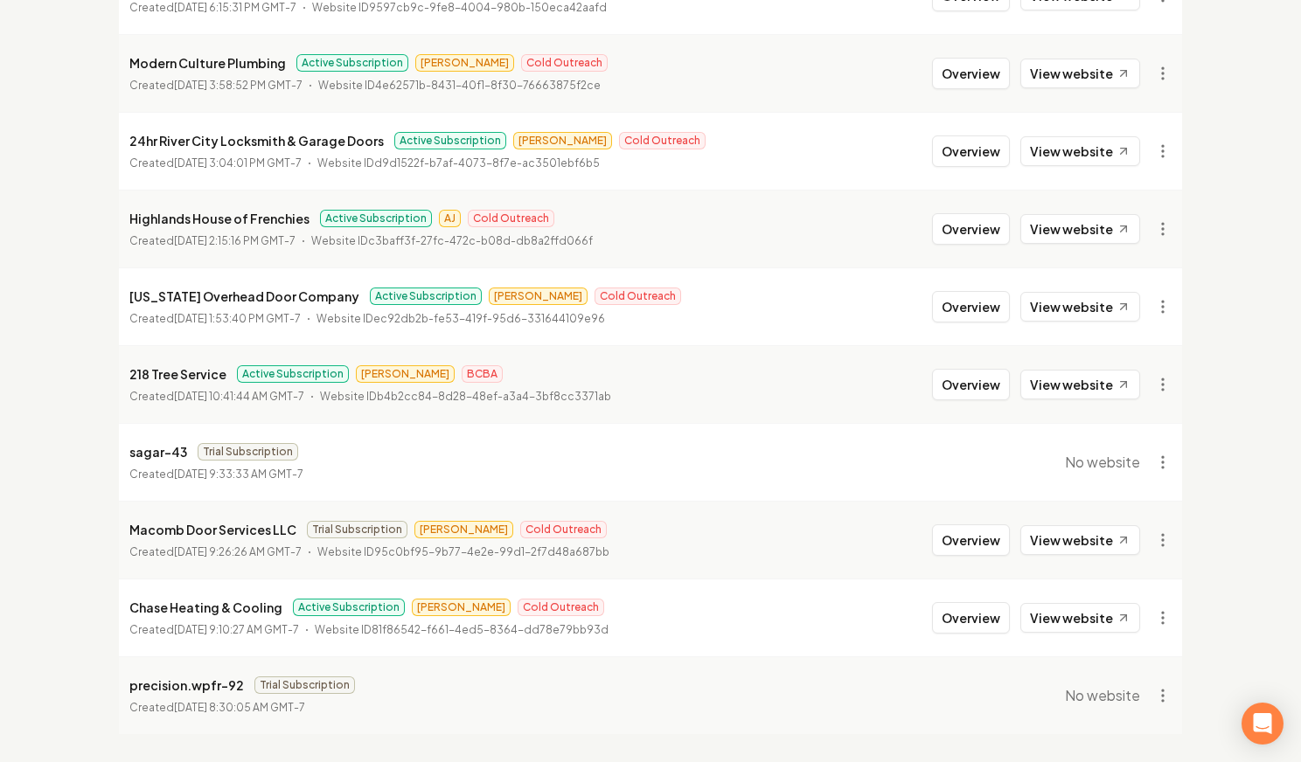
scroll to position [0, 0]
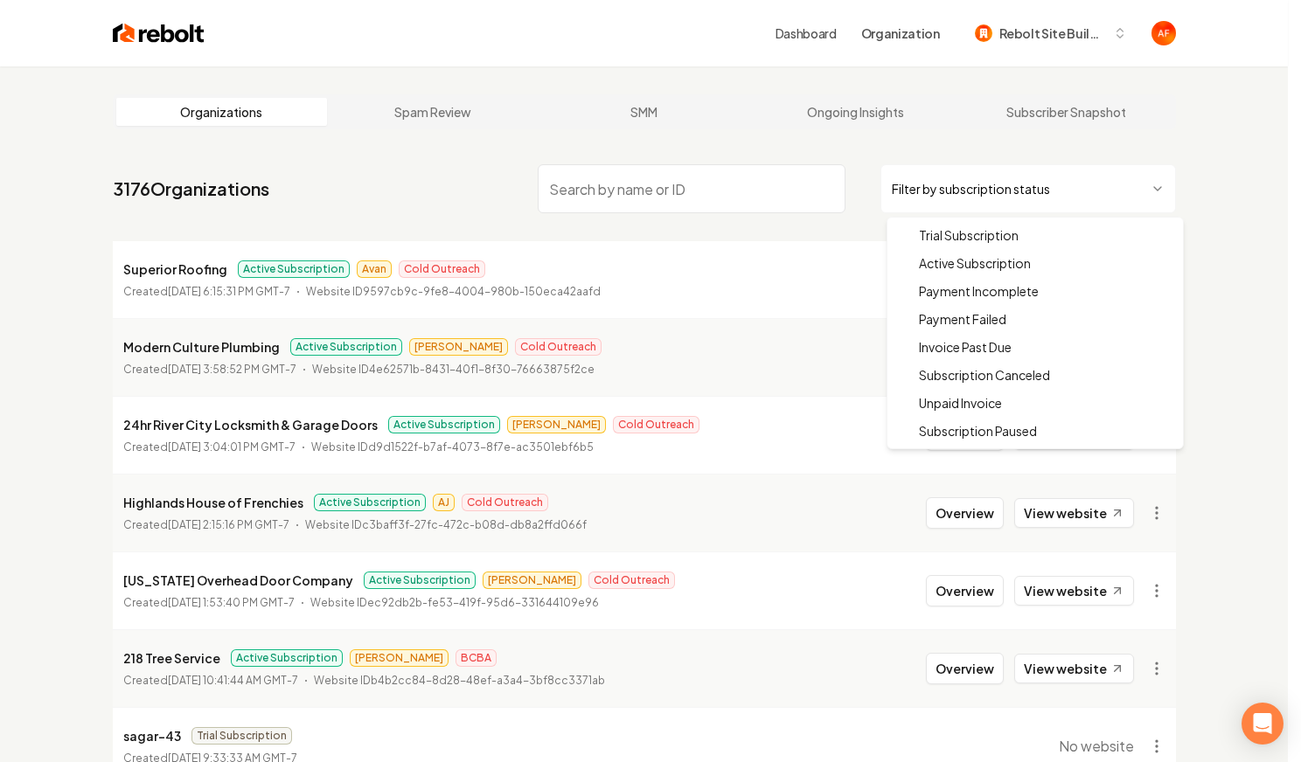
click at [987, 206] on html "Dashboard Organization Rebolt Site Builder Organizations Spam Review SMM Ongoin…" at bounding box center [650, 381] width 1301 height 762
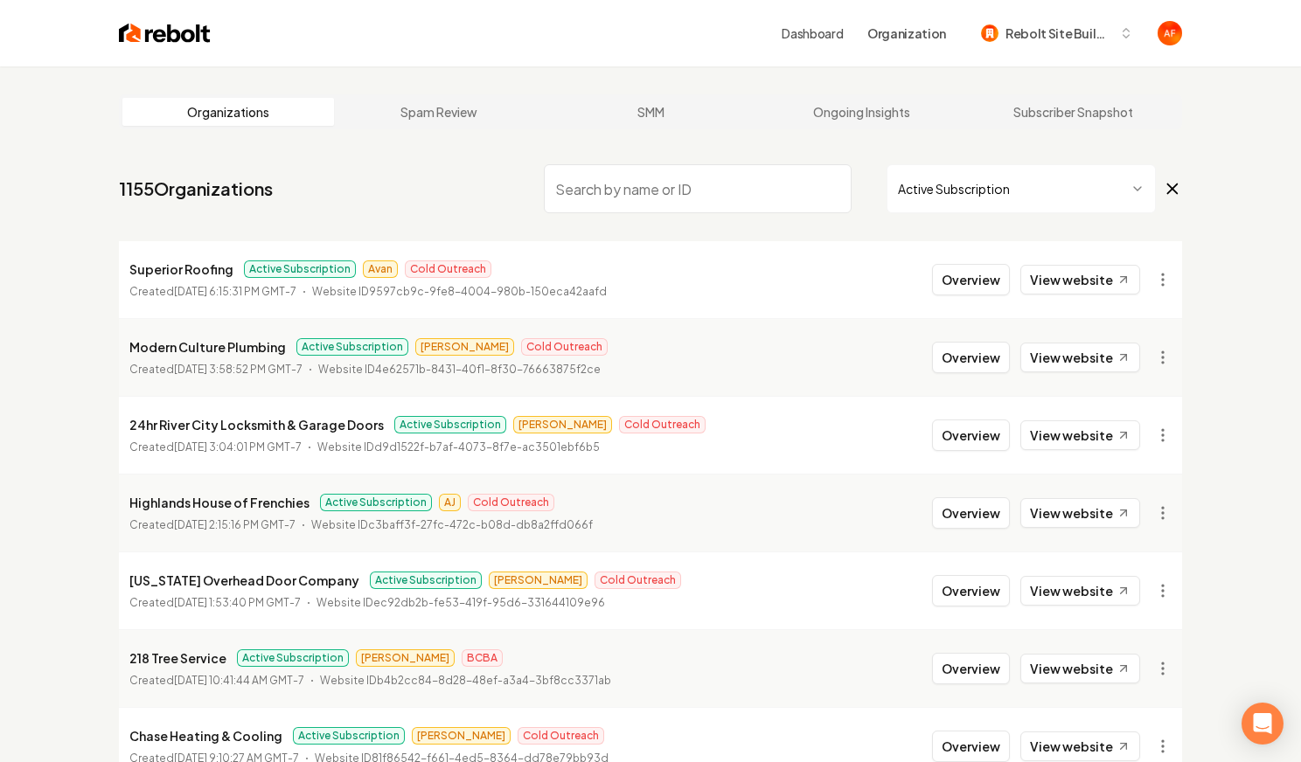
click at [1237, 151] on div "Organizations Spam Review SMM Ongoing Insights Subscriber Snapshot 1155 Organiz…" at bounding box center [650, 556] width 1301 height 980
click at [1093, 275] on link "View website" at bounding box center [1080, 280] width 120 height 30
click at [177, 25] on img at bounding box center [165, 33] width 92 height 24
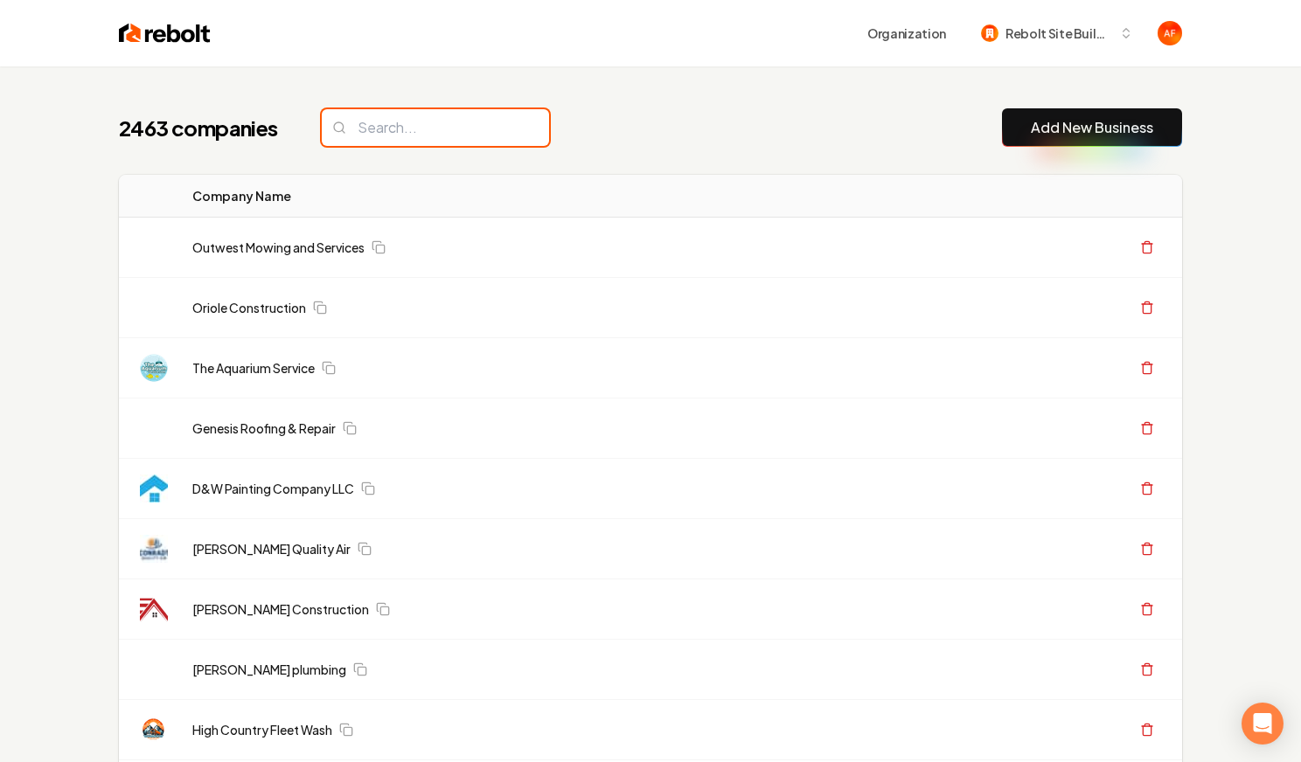
click at [412, 129] on input "search" at bounding box center [435, 127] width 227 height 37
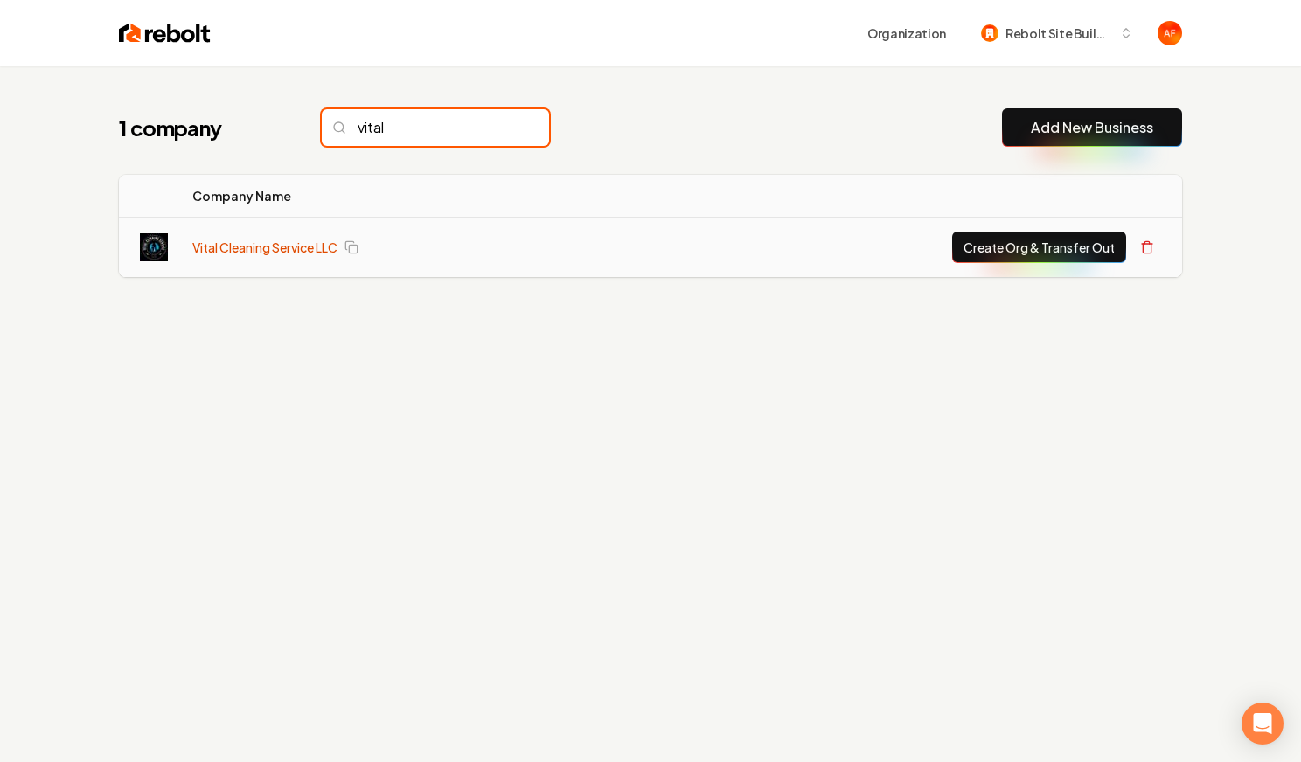
type input "vital"
click at [226, 245] on link "Vital Cleaning Service LLC" at bounding box center [264, 247] width 145 height 17
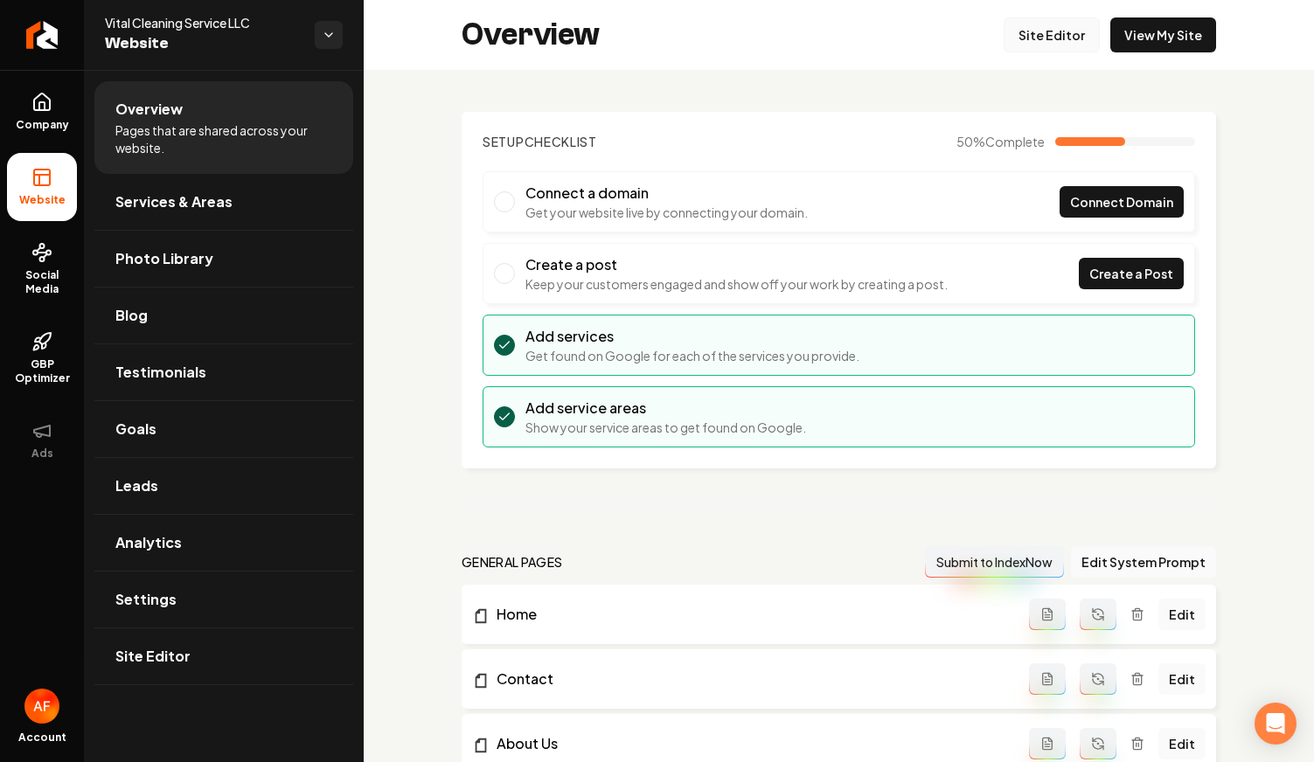
click at [1037, 44] on link "Site Editor" at bounding box center [1052, 34] width 96 height 35
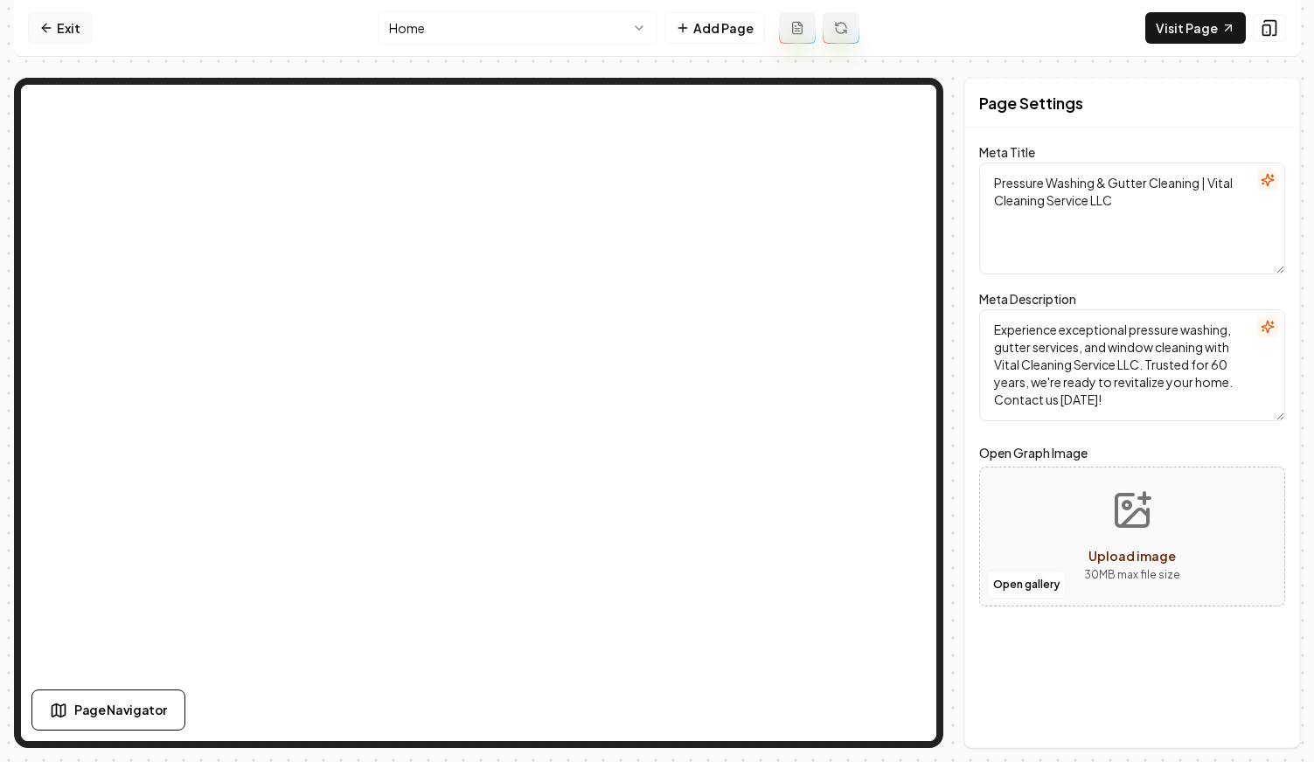
click at [59, 20] on link "Exit" at bounding box center [60, 27] width 64 height 31
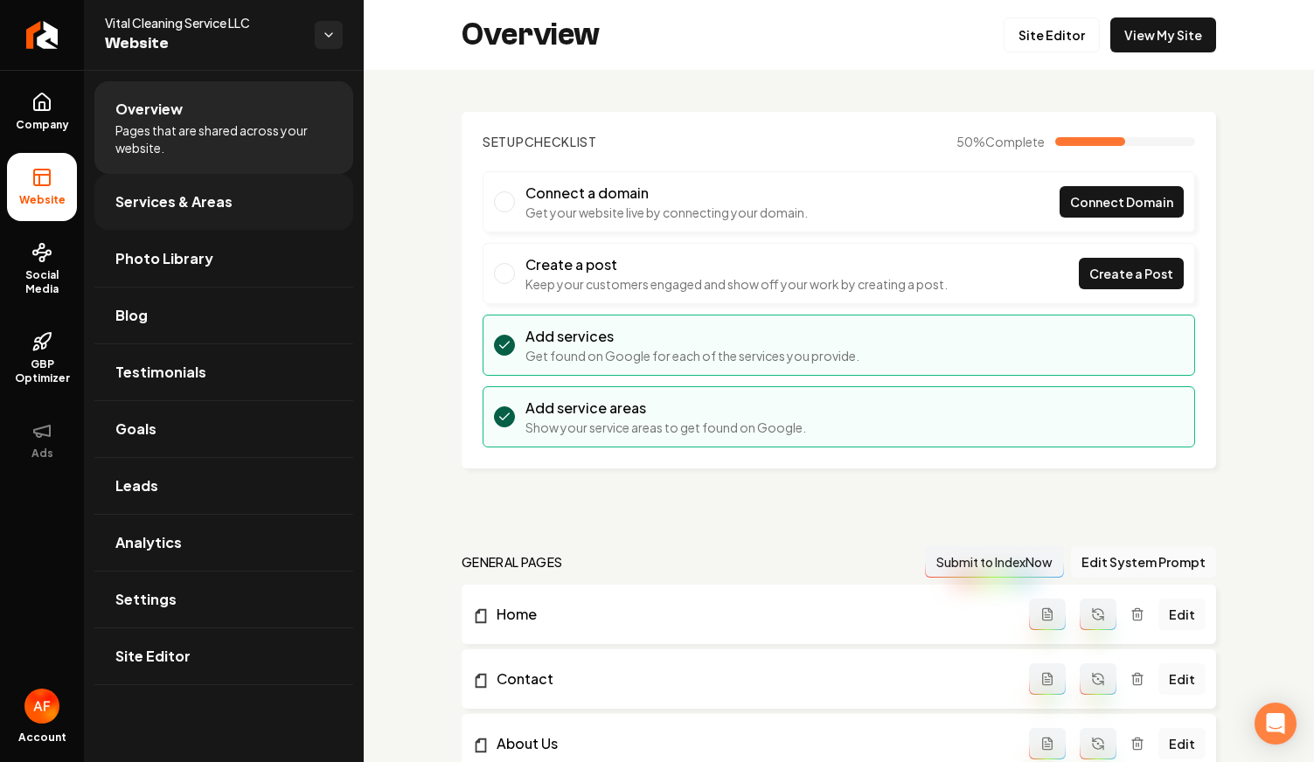
click at [209, 212] on link "Services & Areas" at bounding box center [223, 202] width 259 height 56
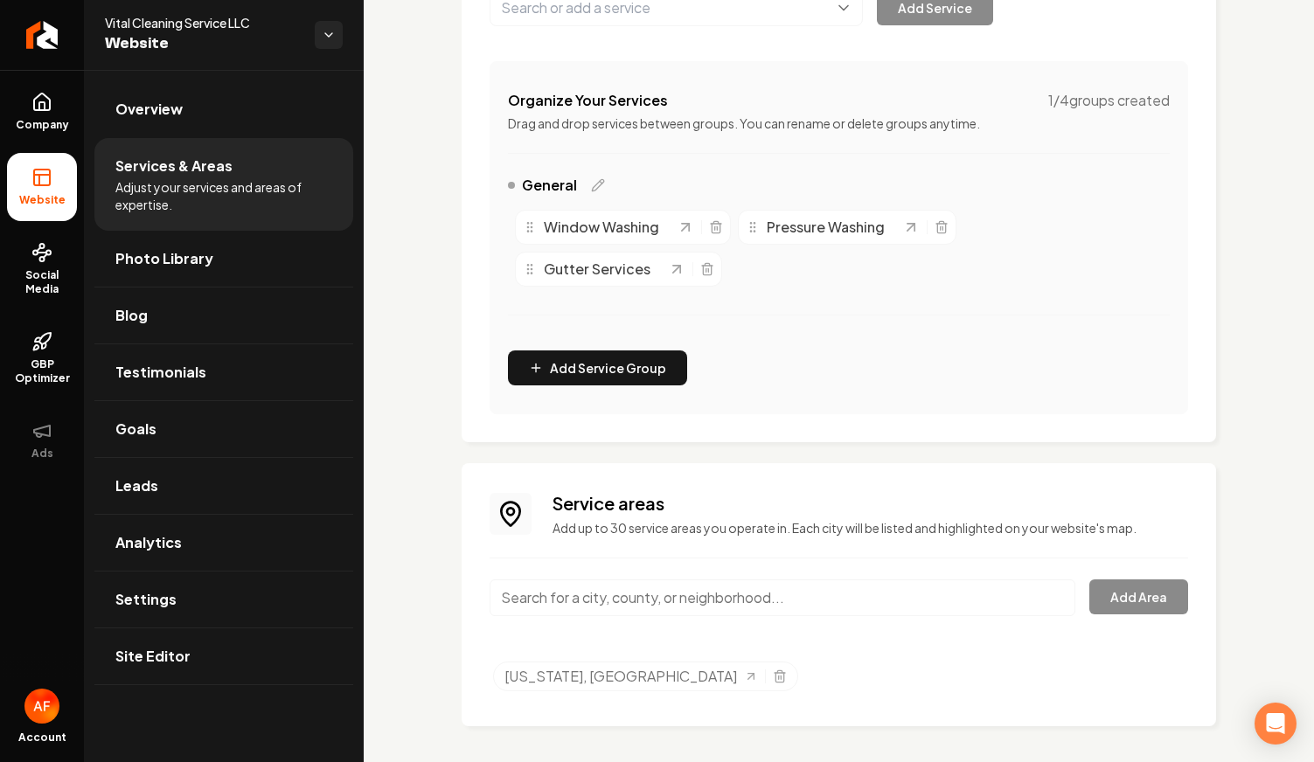
scroll to position [304, 0]
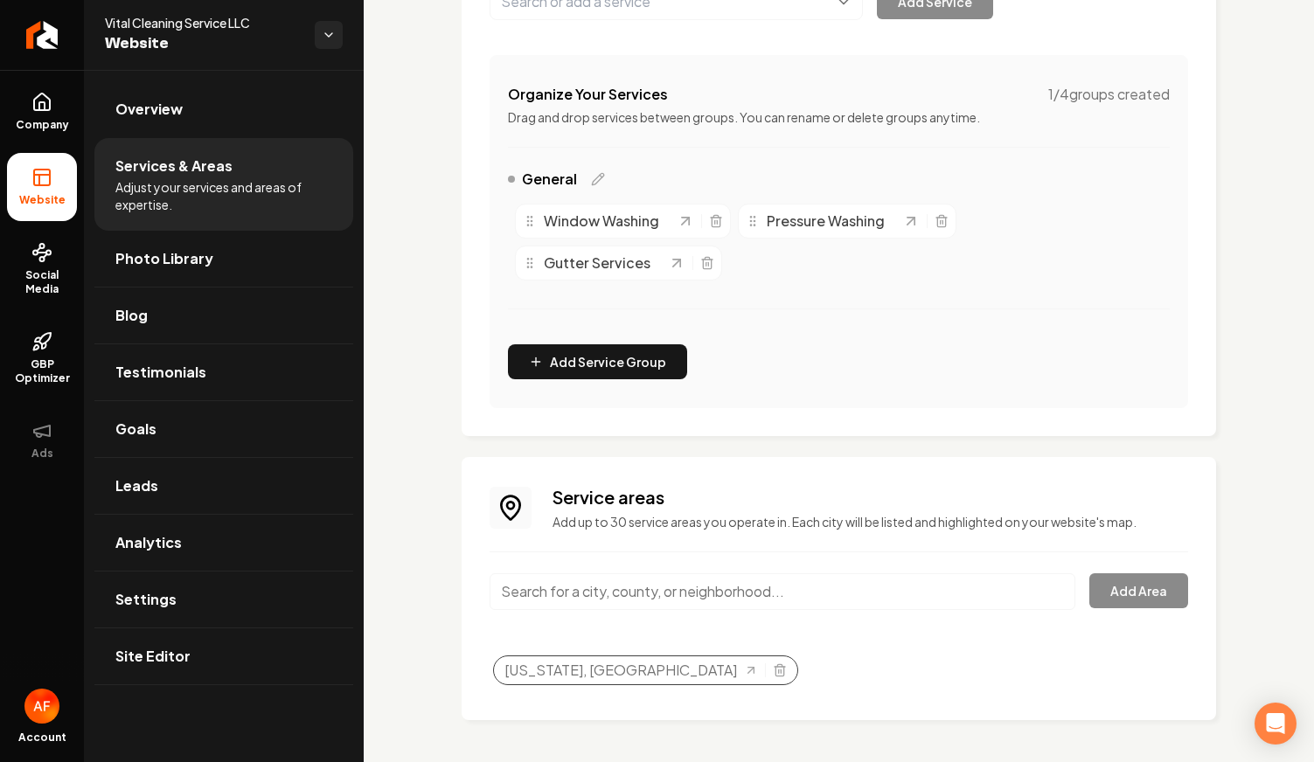
click at [645, 672] on div "California, CA" at bounding box center [645, 671] width 305 height 30
click at [758, 664] on div "Selected tags" at bounding box center [772, 671] width 29 height 14
click at [643, 678] on div "California, CA" at bounding box center [645, 671] width 305 height 30
click at [775, 668] on icon "Selected tags" at bounding box center [779, 672] width 8 height 10
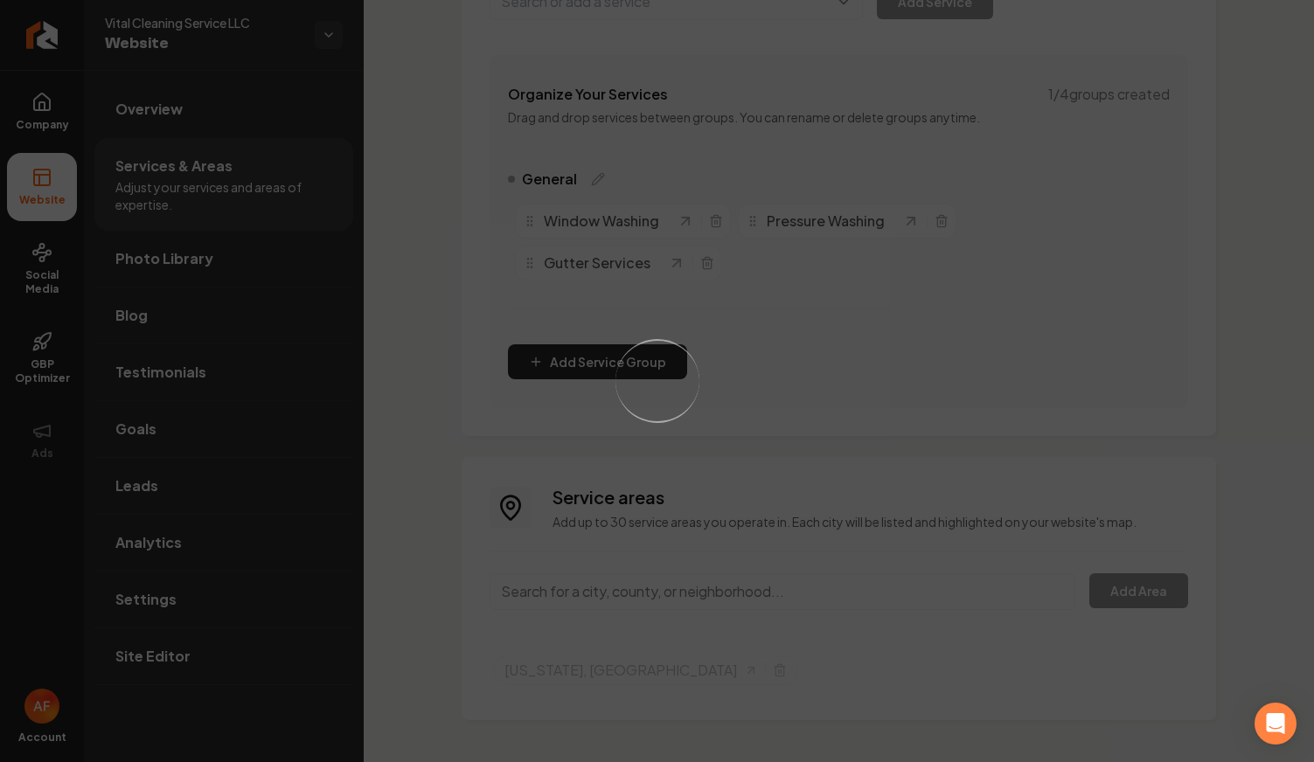
click at [675, 596] on div "Loading..." at bounding box center [657, 381] width 1314 height 762
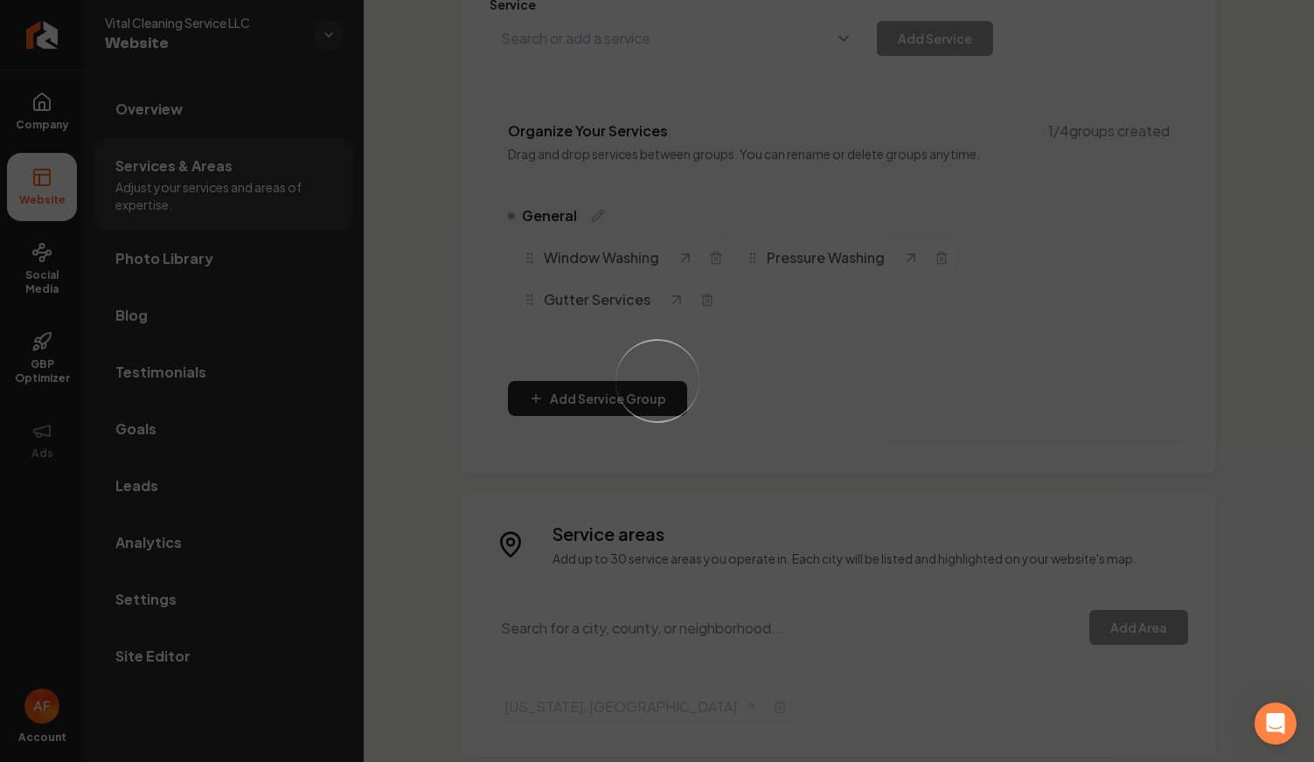
click at [675, 594] on div "Service areas Add up to 30 service areas you operate in. Each city will be list…" at bounding box center [839, 625] width 698 height 207
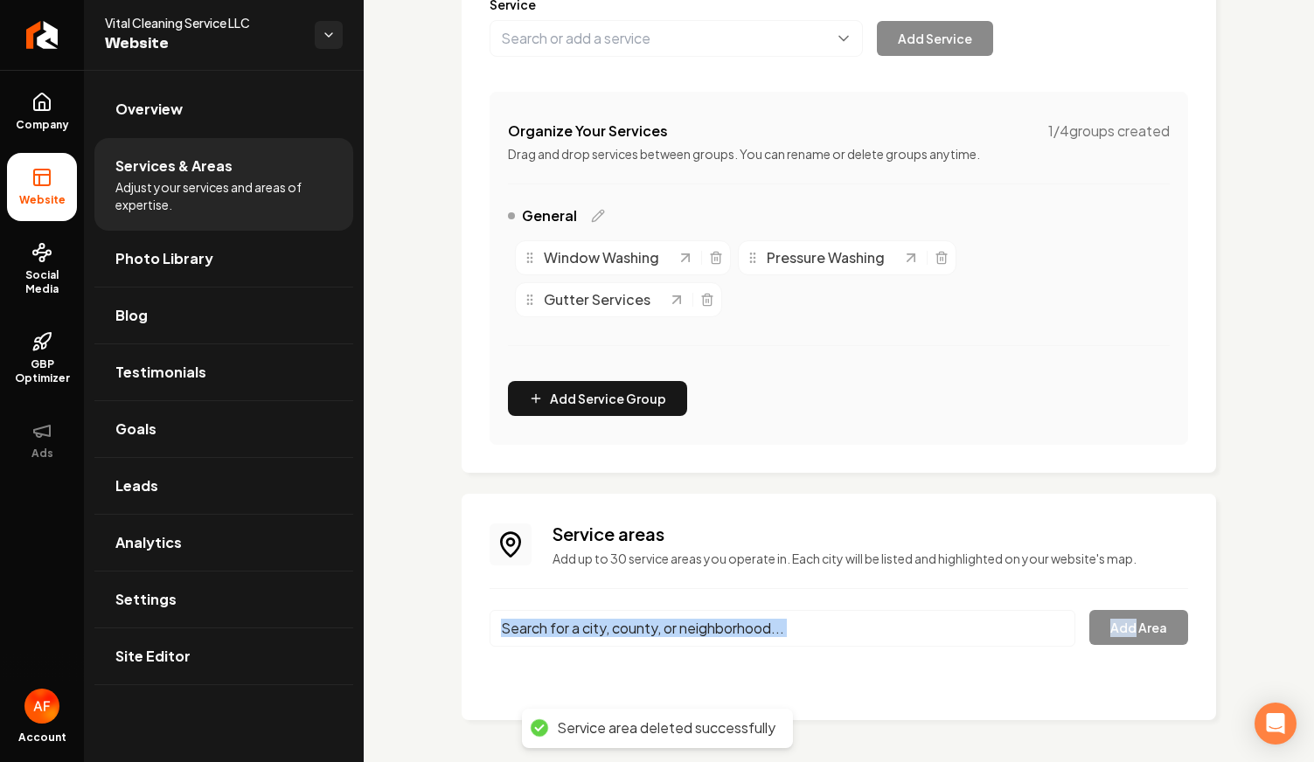
click at [675, 594] on div "Service areas Add up to 30 service areas you operate in. Each city will be list…" at bounding box center [839, 607] width 698 height 170
click at [677, 629] on input "Main content area" at bounding box center [783, 628] width 586 height 37
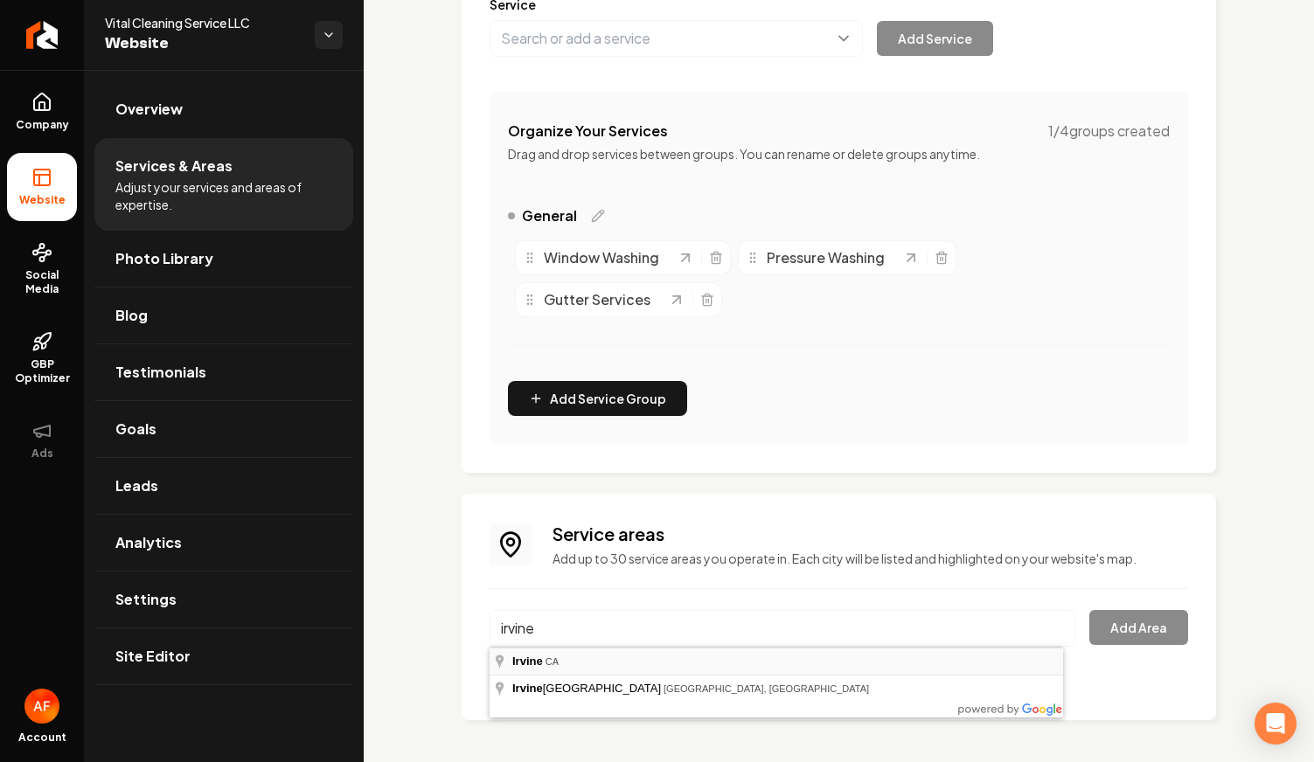
type input "Irvine, CA"
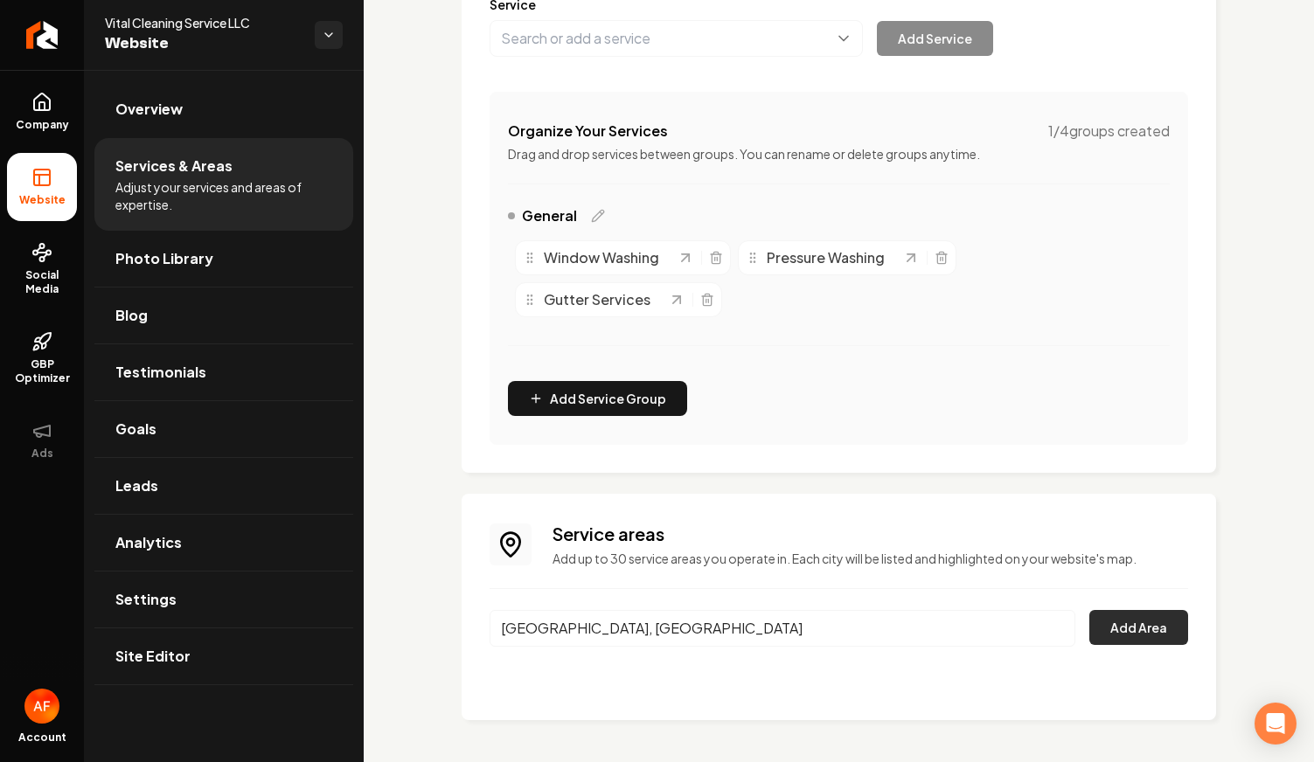
click at [1089, 629] on button "Add Area" at bounding box center [1138, 627] width 99 height 35
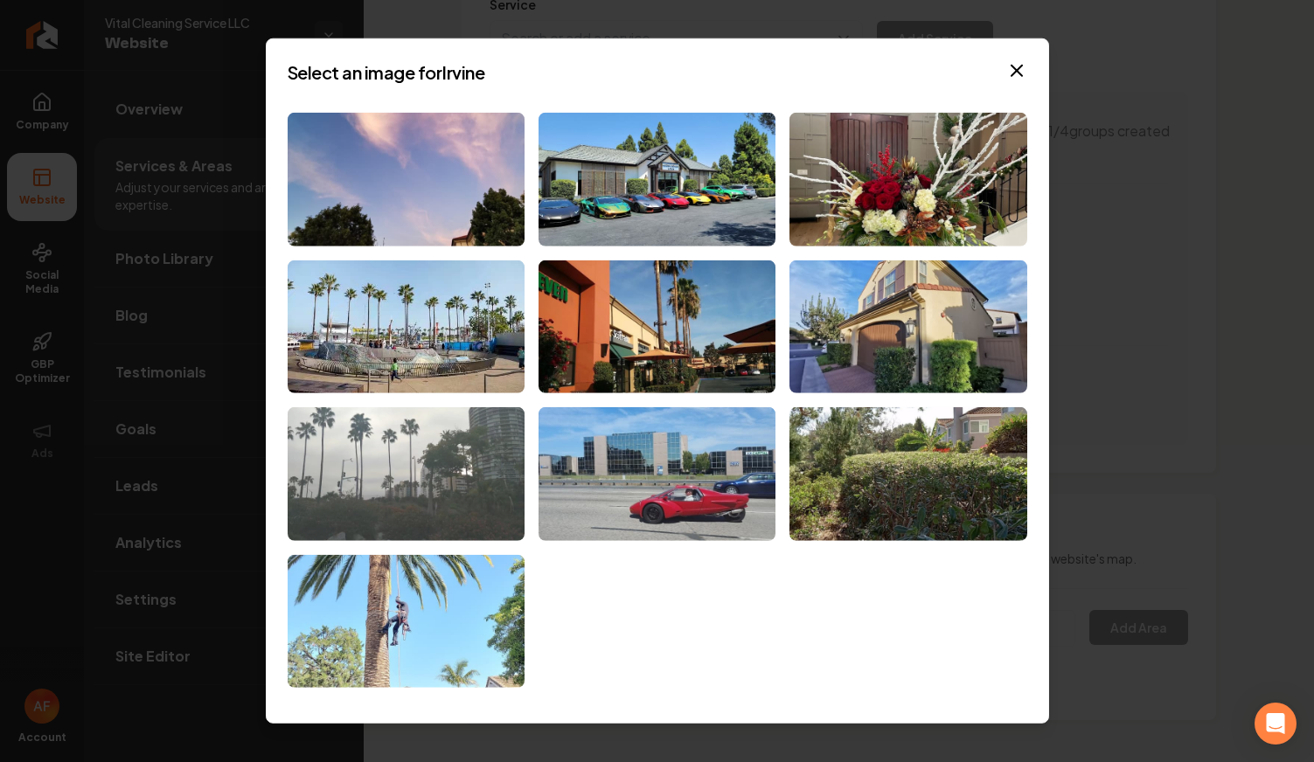
click at [482, 448] on img at bounding box center [406, 474] width 237 height 134
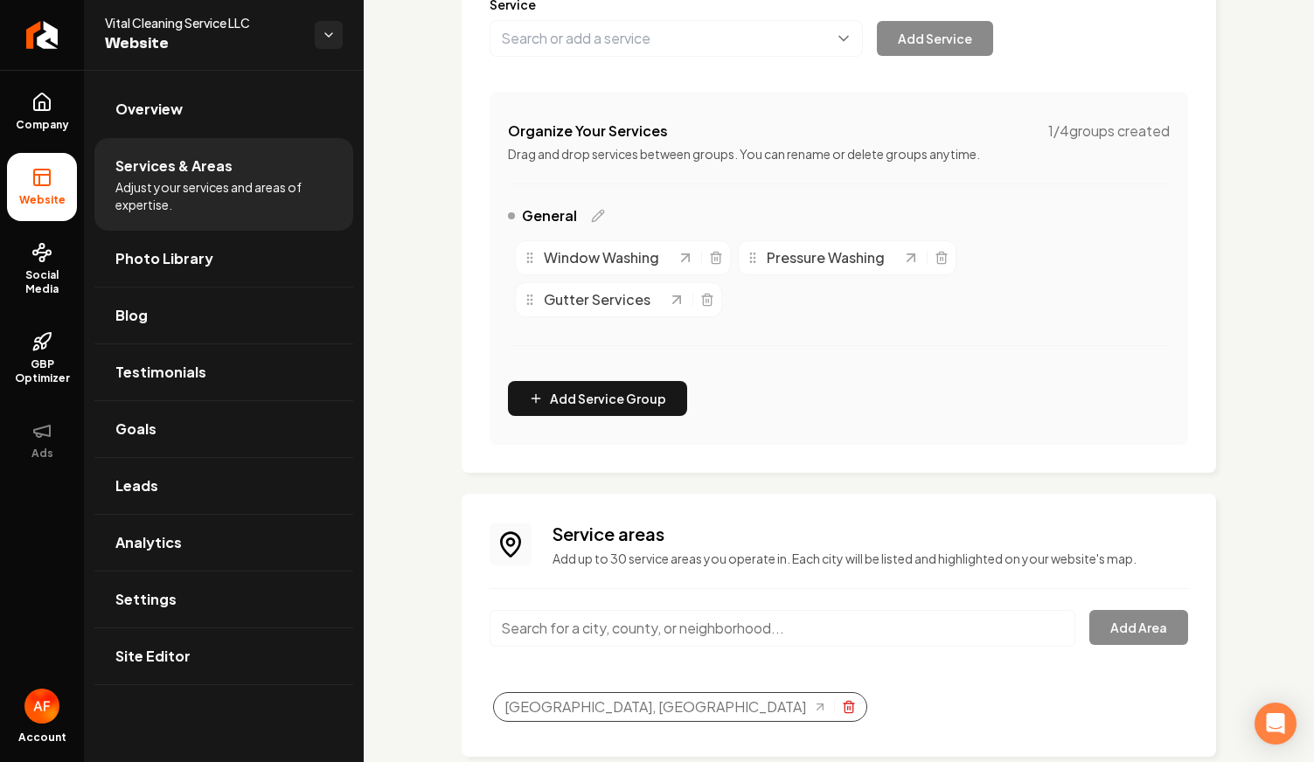
click at [615, 711] on div "Irvine, CA" at bounding box center [680, 707] width 374 height 30
click at [647, 621] on input "Main content area" at bounding box center [783, 628] width 586 height 37
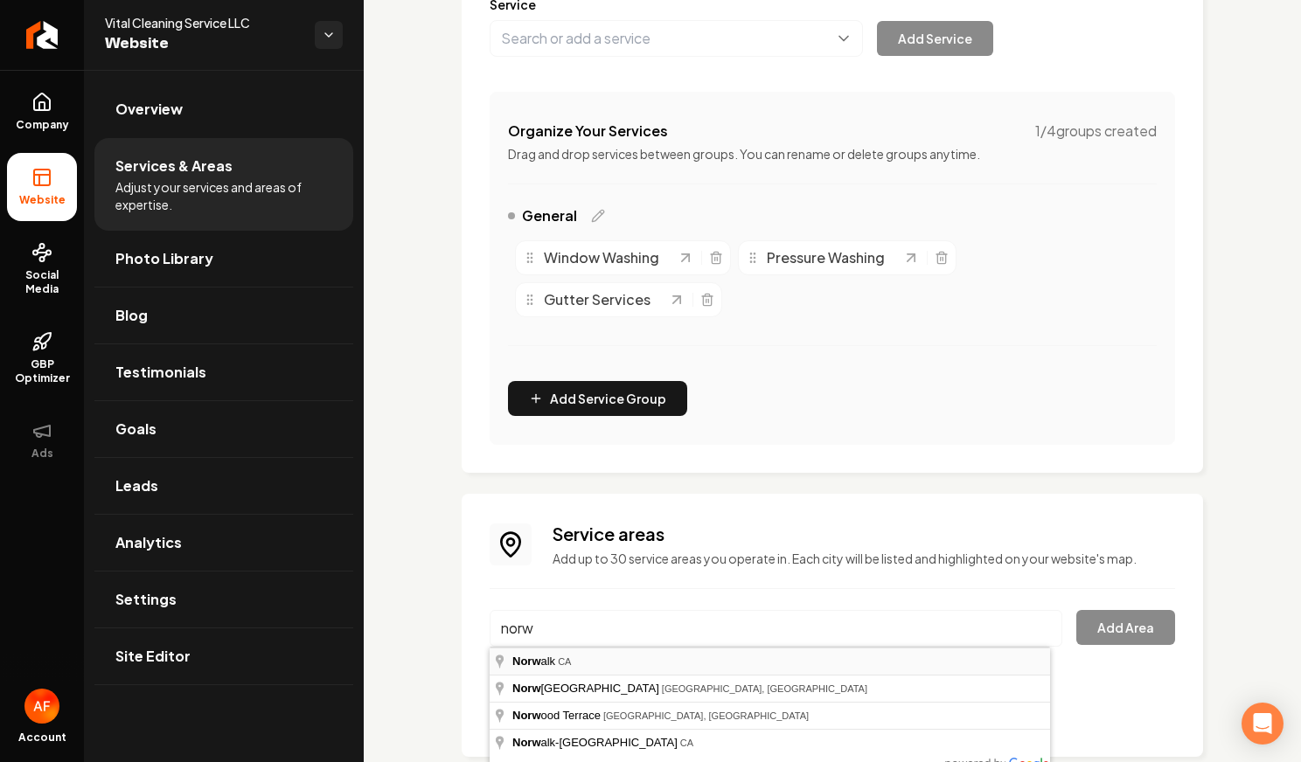
type input "Norwalk, CA"
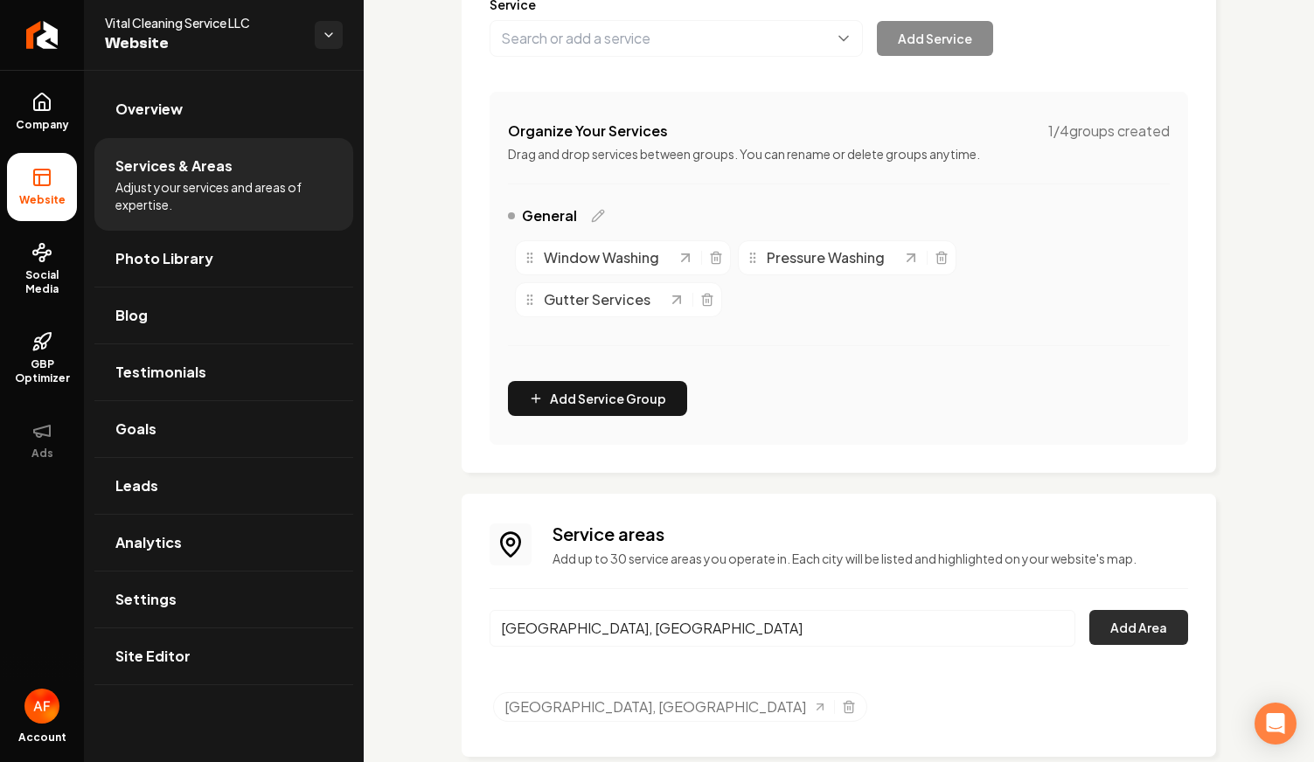
click at [1118, 616] on button "Add Area" at bounding box center [1138, 627] width 99 height 35
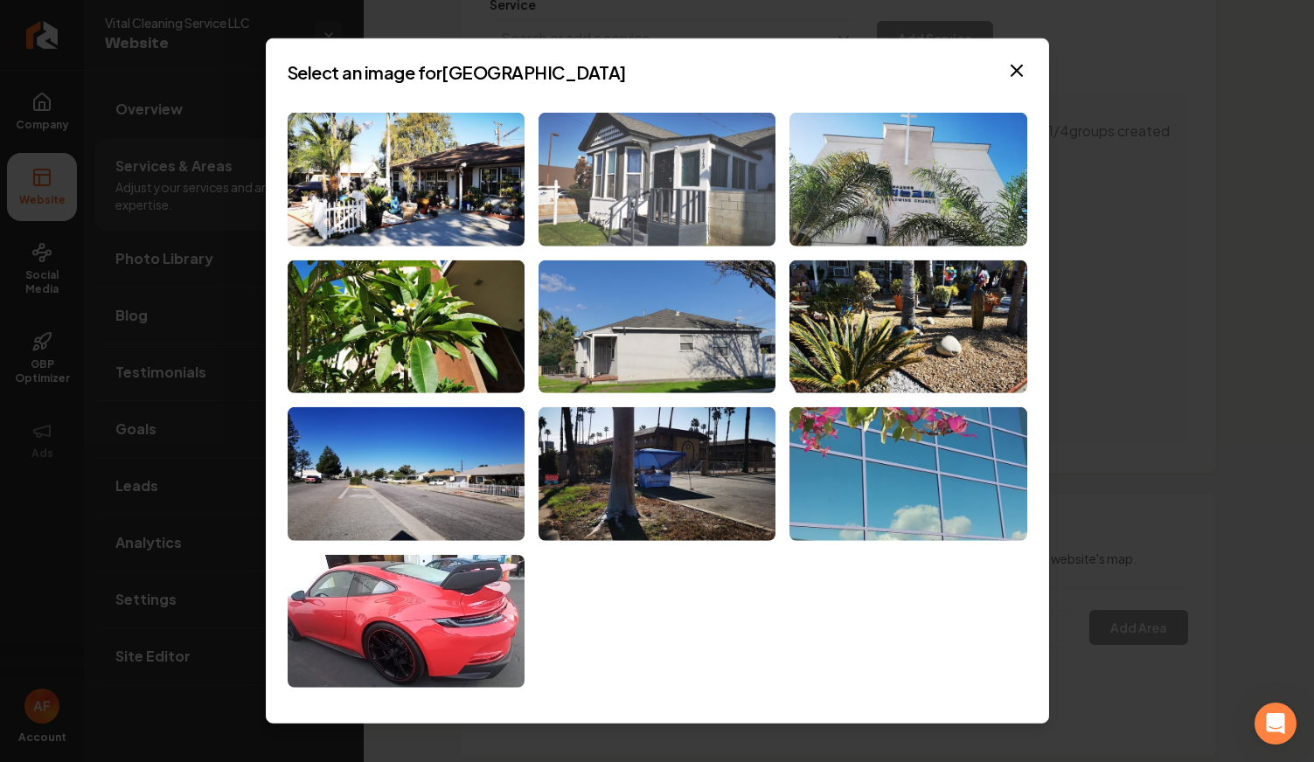
click at [615, 191] on img at bounding box center [656, 180] width 237 height 134
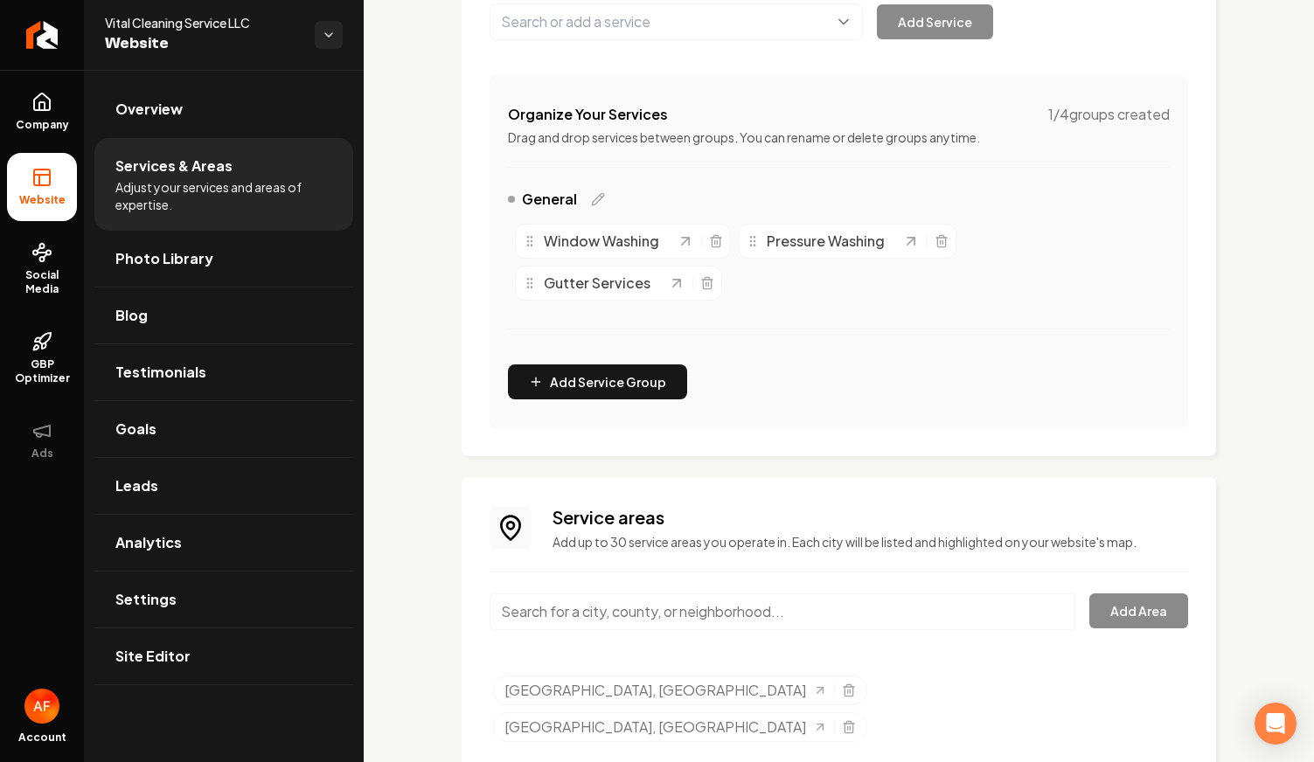
scroll to position [304, 0]
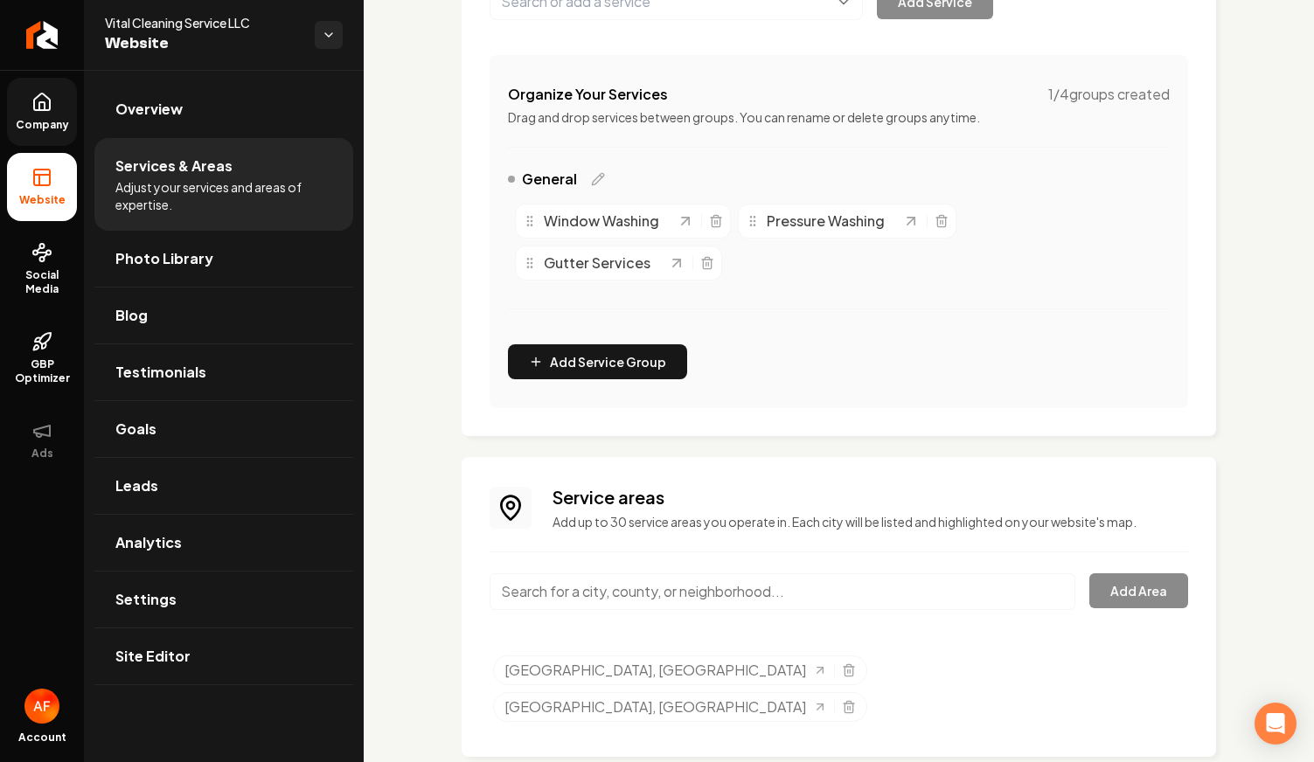
click at [25, 91] on link "Company" at bounding box center [42, 112] width 70 height 68
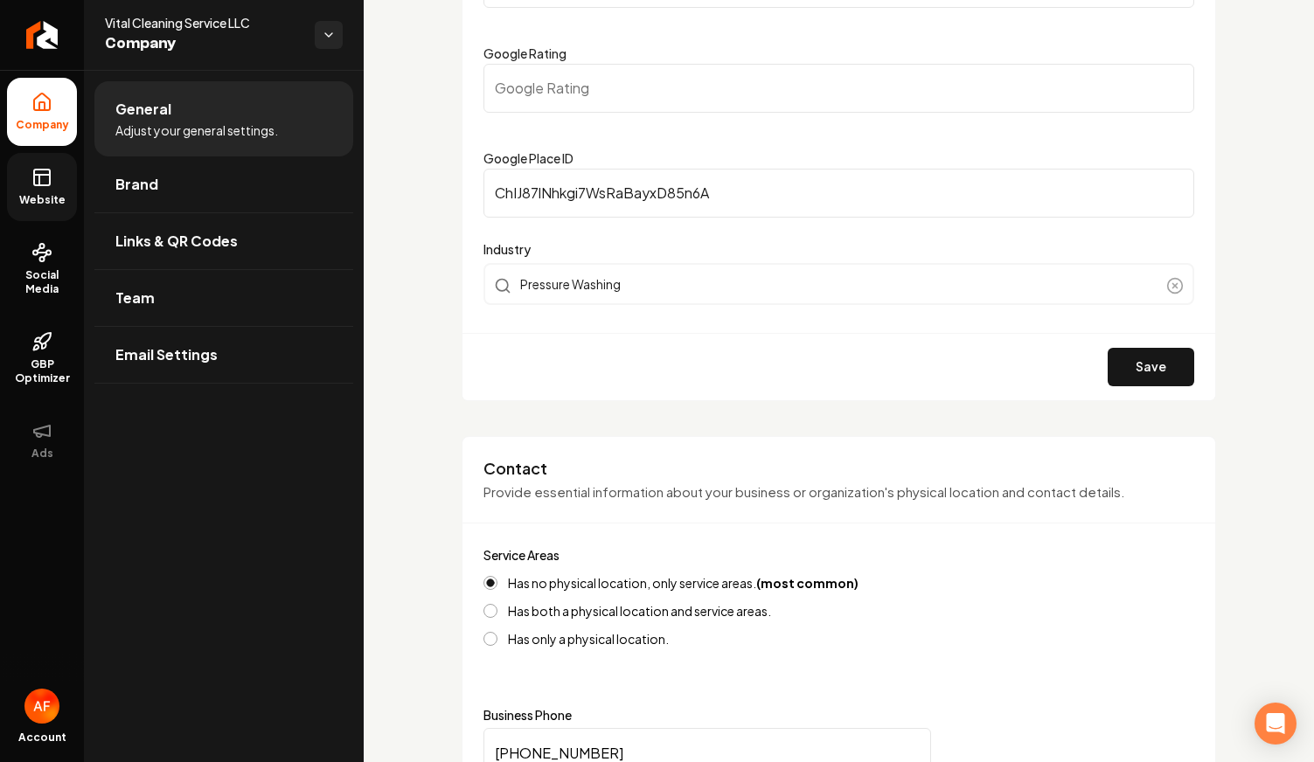
click at [48, 205] on span "Website" at bounding box center [42, 200] width 60 height 14
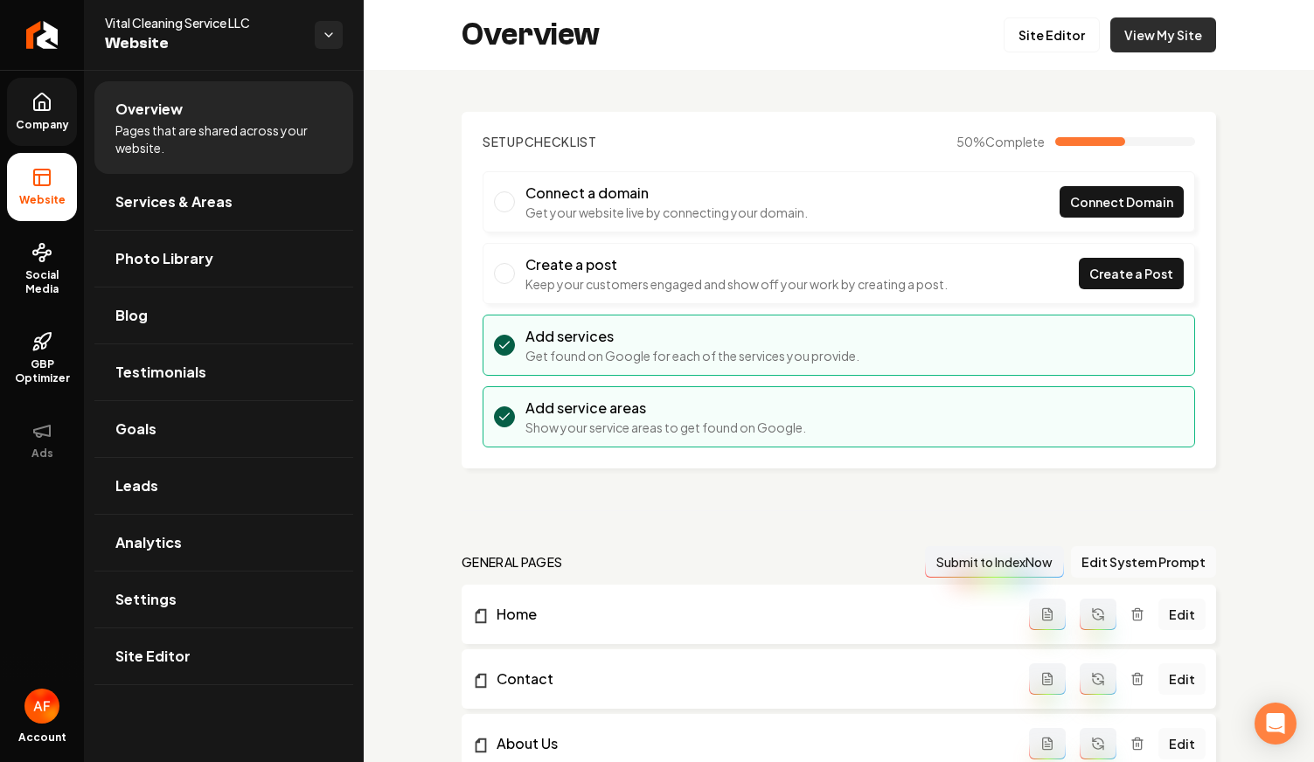
click at [1133, 39] on link "View My Site" at bounding box center [1163, 34] width 106 height 35
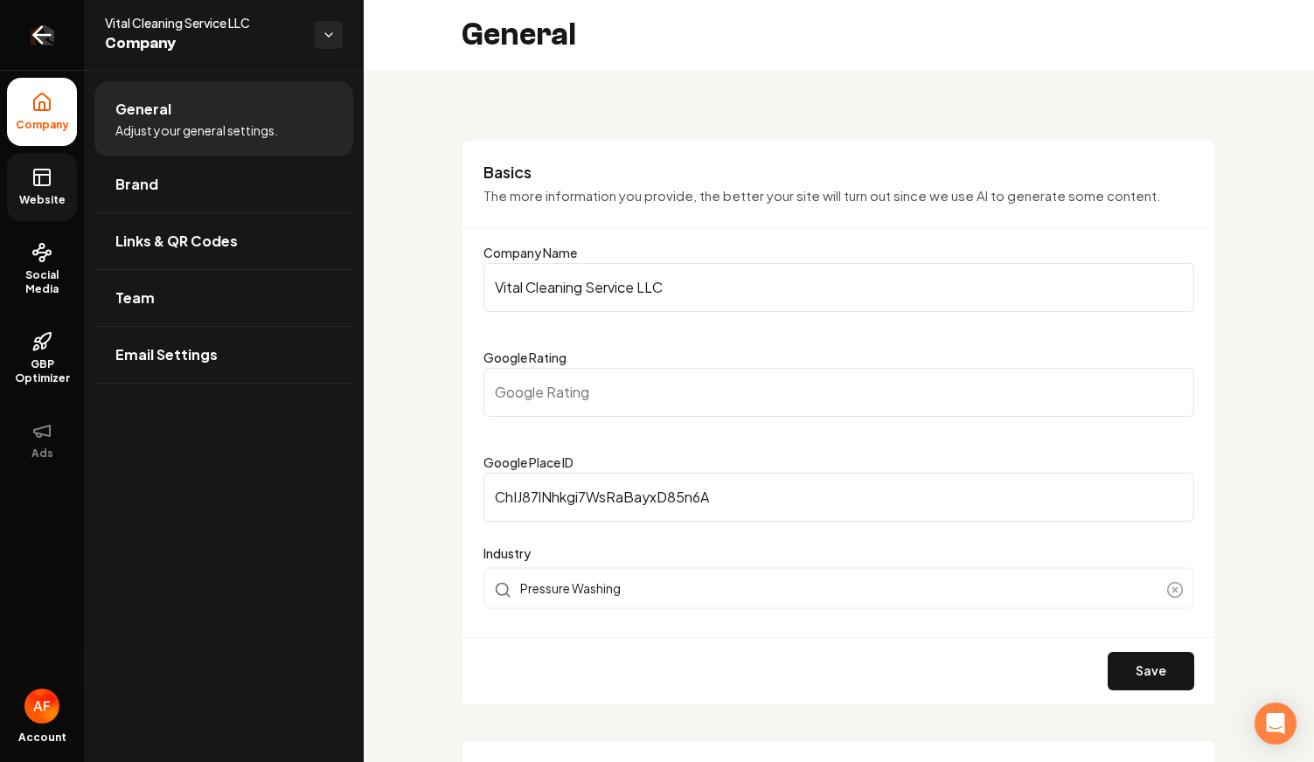
click at [50, 37] on icon "Return to dashboard" at bounding box center [42, 35] width 28 height 28
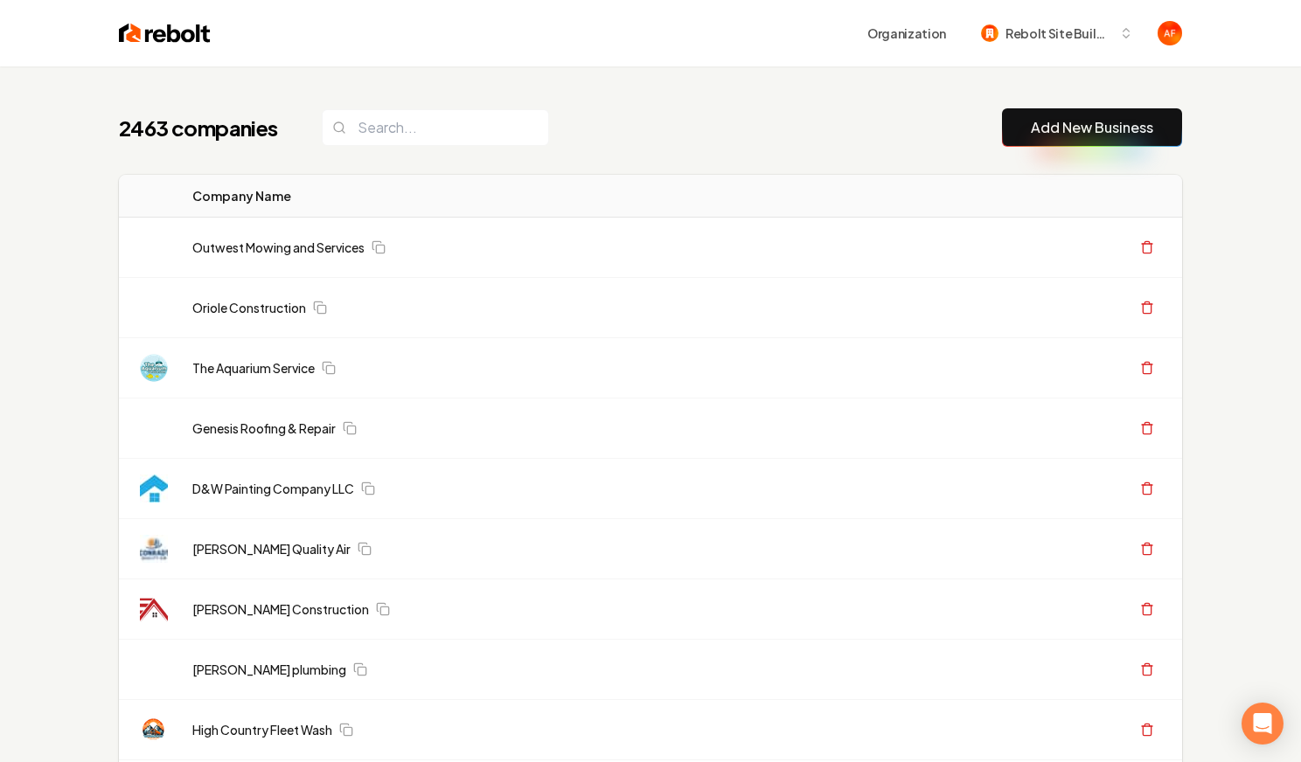
click at [1035, 117] on link "Add New Business" at bounding box center [1092, 127] width 122 height 21
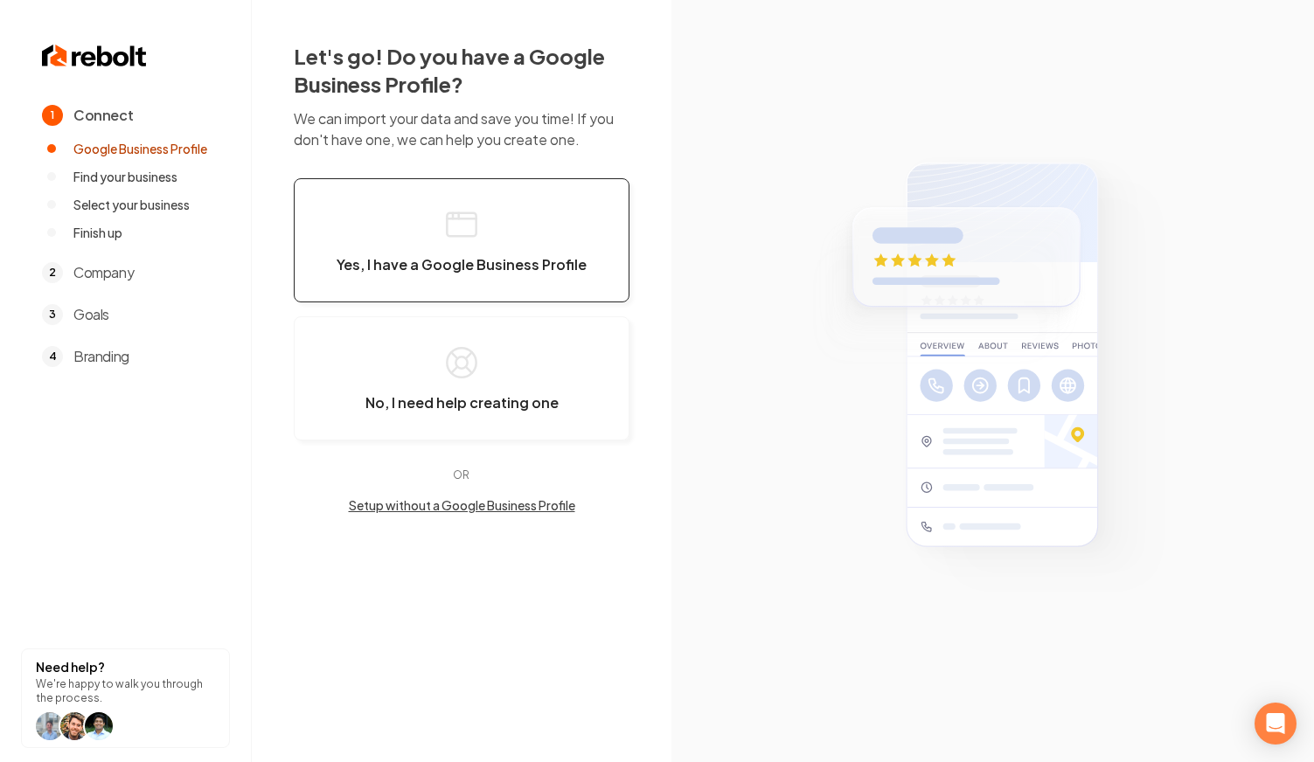
click at [485, 256] on span "Yes, I have a Google Business Profile" at bounding box center [462, 264] width 250 height 17
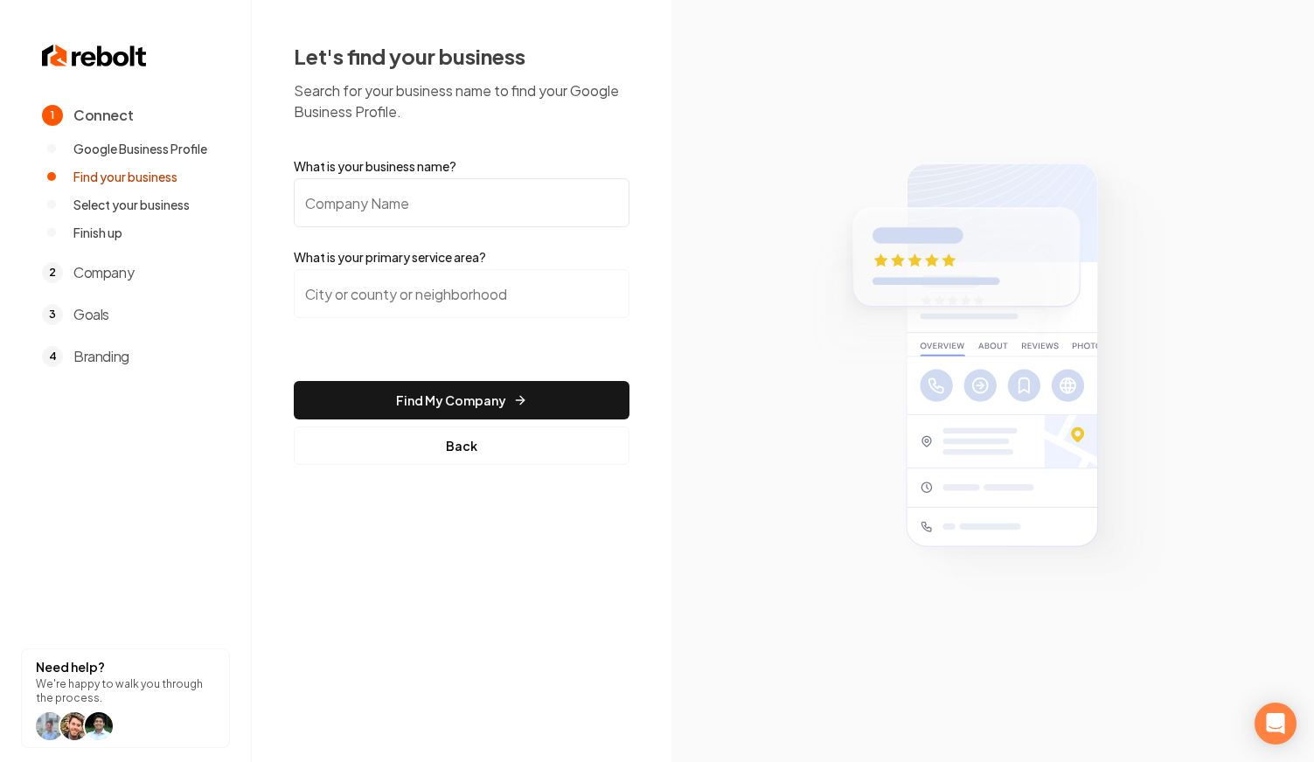
click at [372, 200] on input "What is your business name?" at bounding box center [462, 202] width 336 height 49
paste input "MAX Roofing"
type input "MAX Roofing"
click at [389, 280] on input "search" at bounding box center [462, 293] width 336 height 49
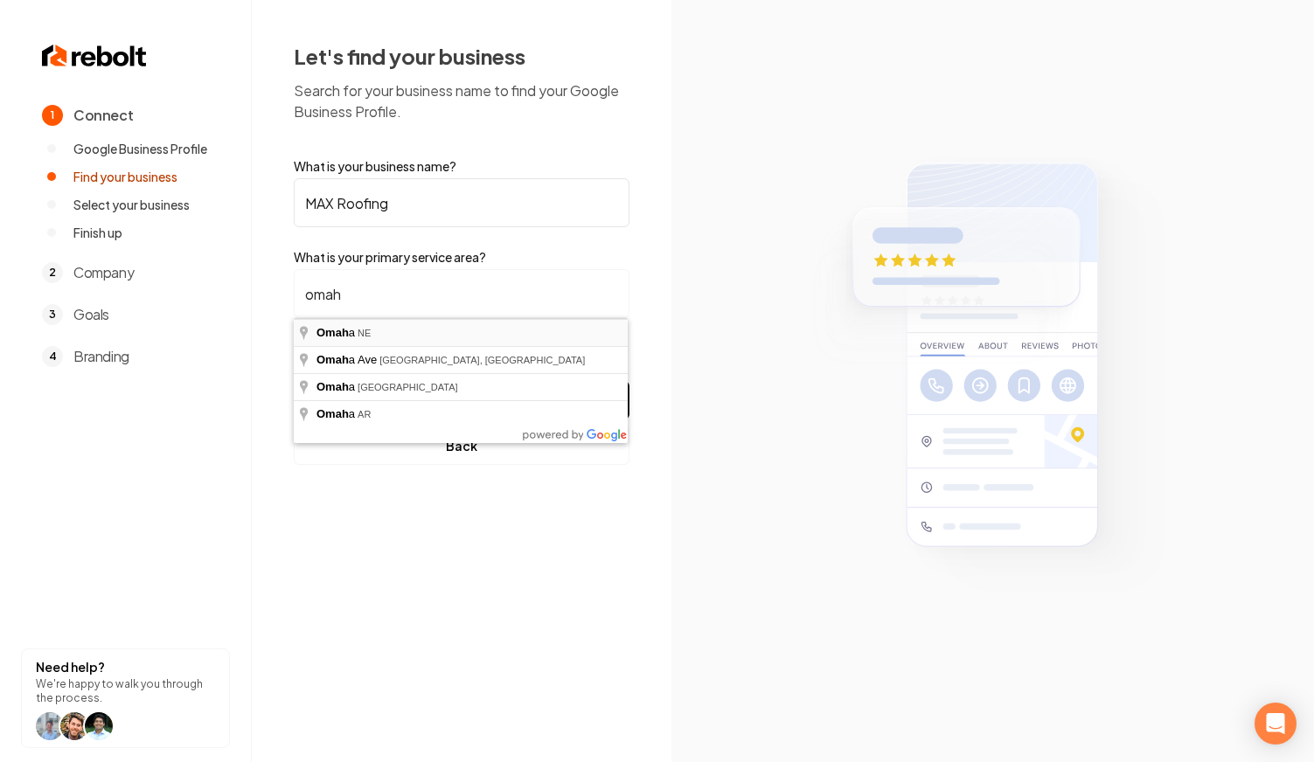
type input "Omaha, NE"
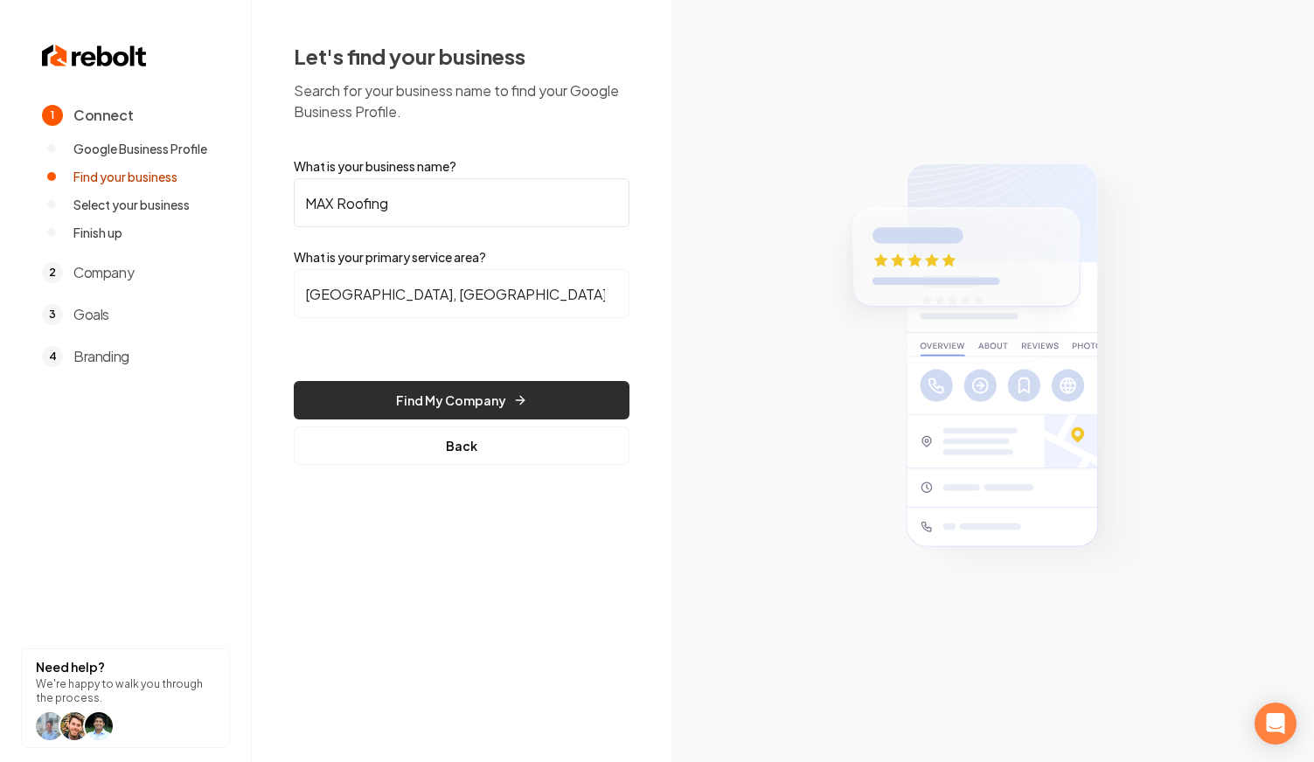
click at [507, 399] on button "Find My Company" at bounding box center [462, 400] width 336 height 38
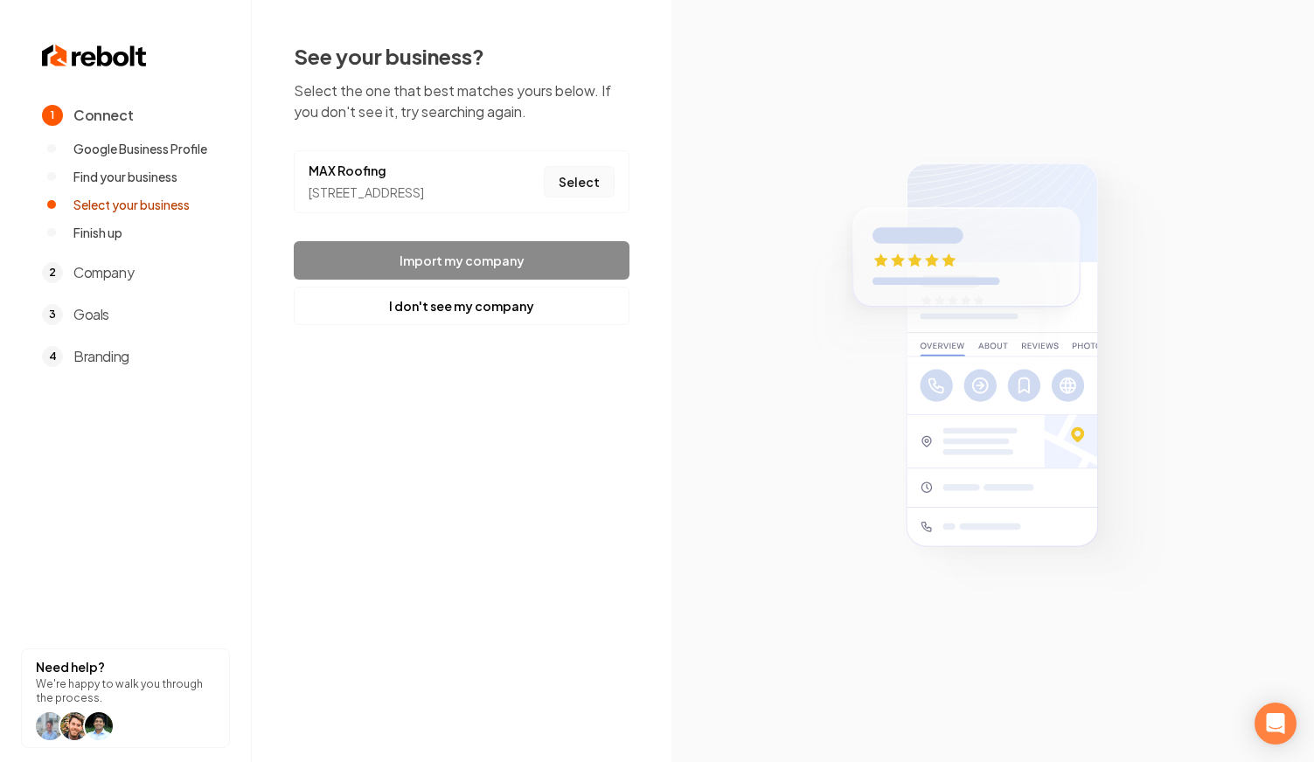
click at [585, 171] on button "Select" at bounding box center [579, 181] width 71 height 31
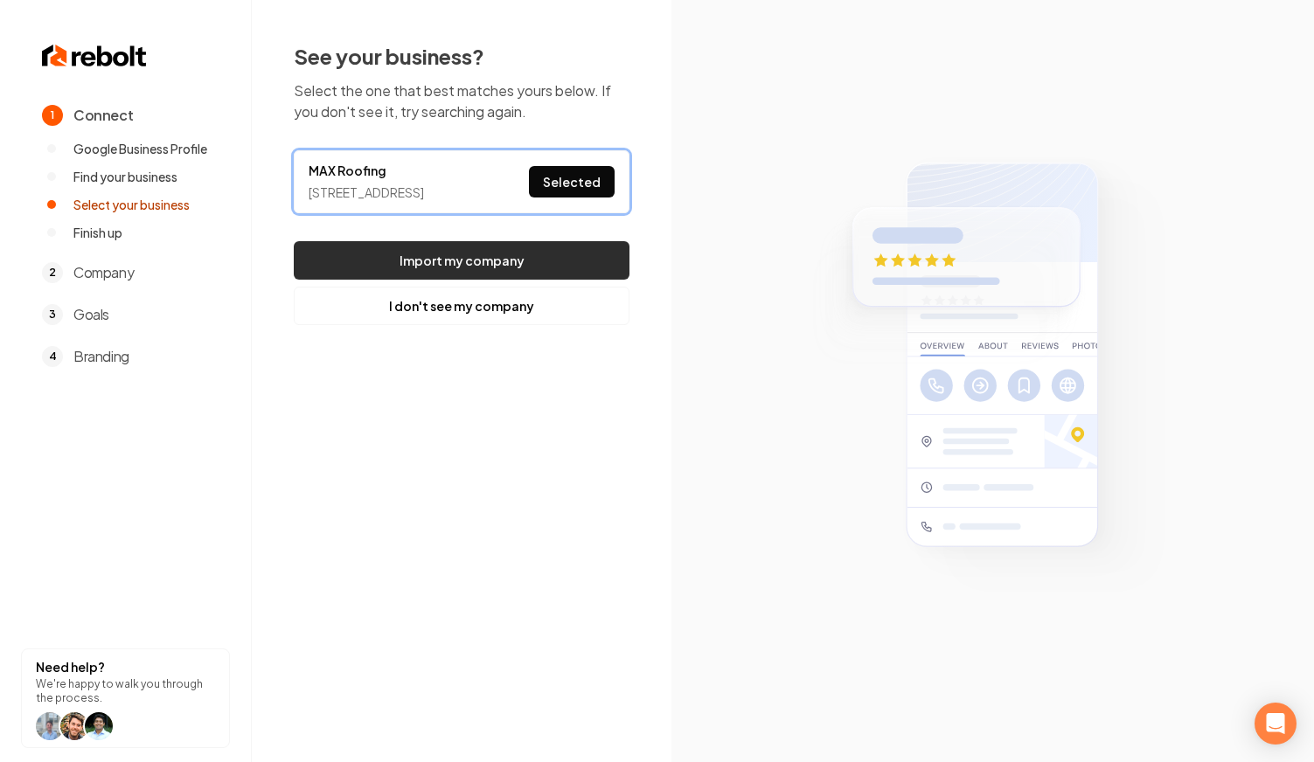
click at [546, 265] on button "Import my company" at bounding box center [462, 260] width 336 height 38
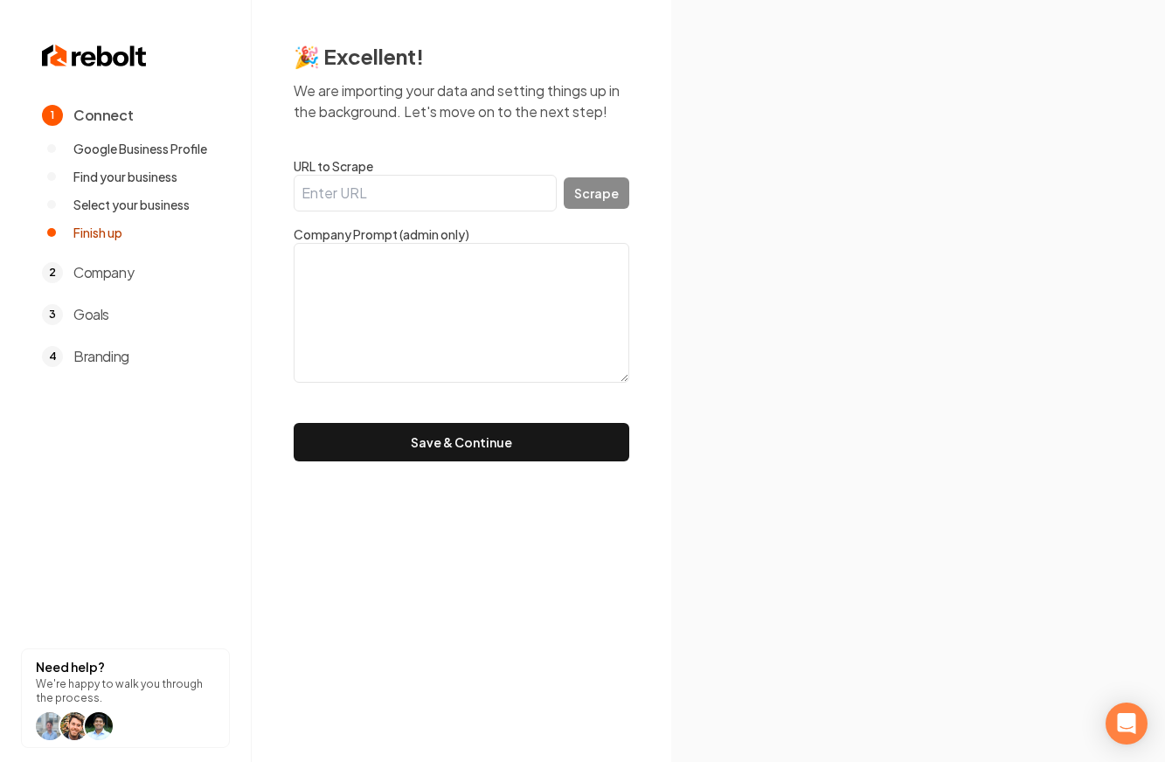
click at [337, 195] on input "URL to Scrape" at bounding box center [425, 193] width 263 height 37
paste input "https://max-roof.com/"
type input "https://max-roof.com/"
click at [600, 186] on button "Scrape" at bounding box center [597, 192] width 66 height 31
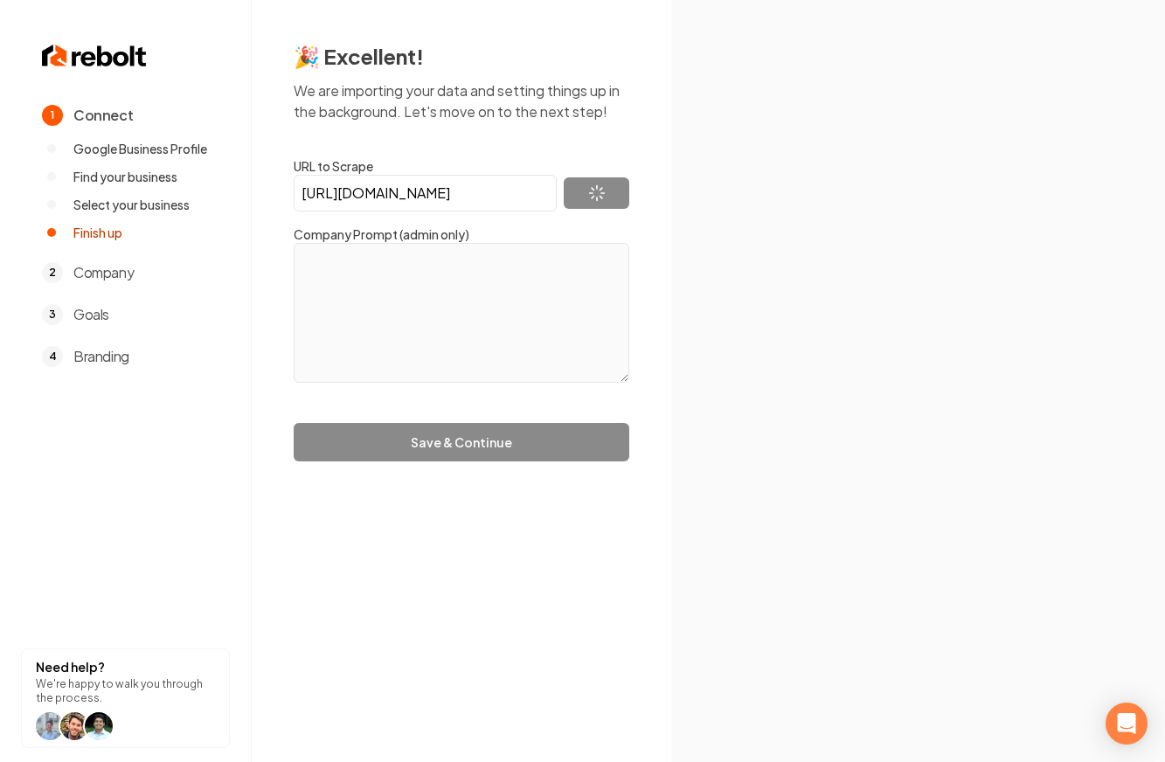
type textarea "MAX Roofing has over 10 years of experience serving Omaha and surrounding areas…"
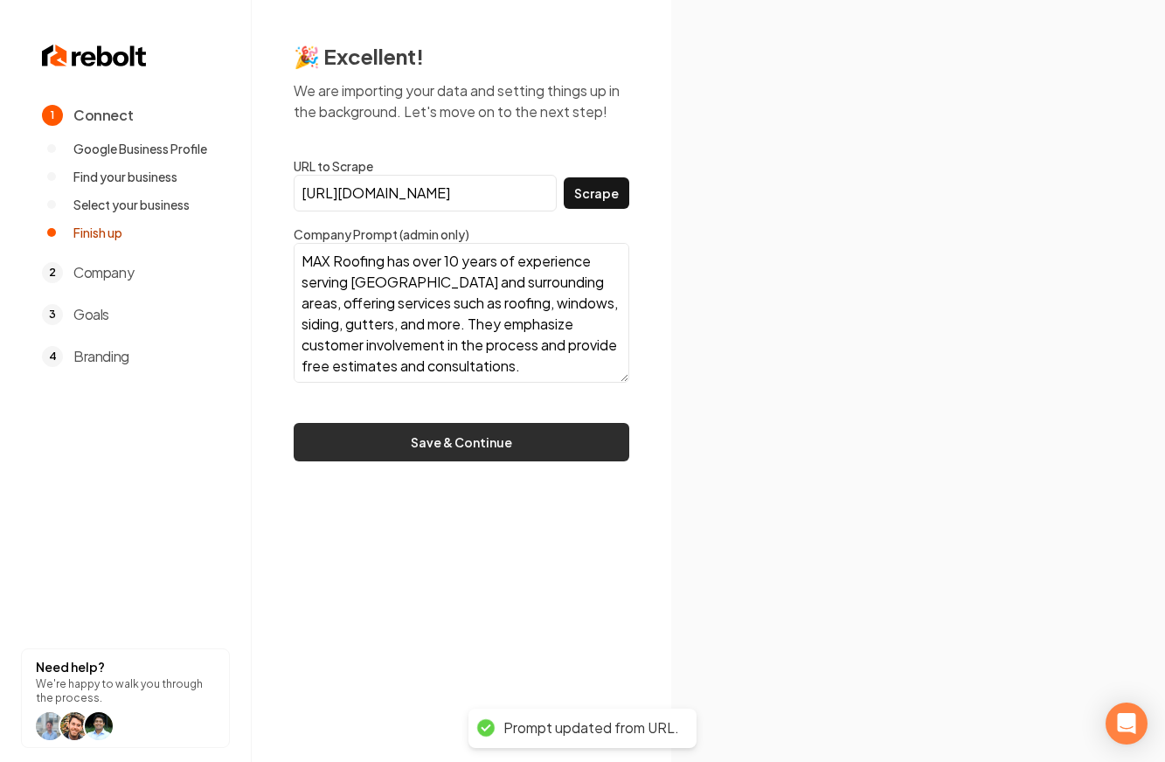
click at [509, 455] on button "Save & Continue" at bounding box center [462, 442] width 336 height 38
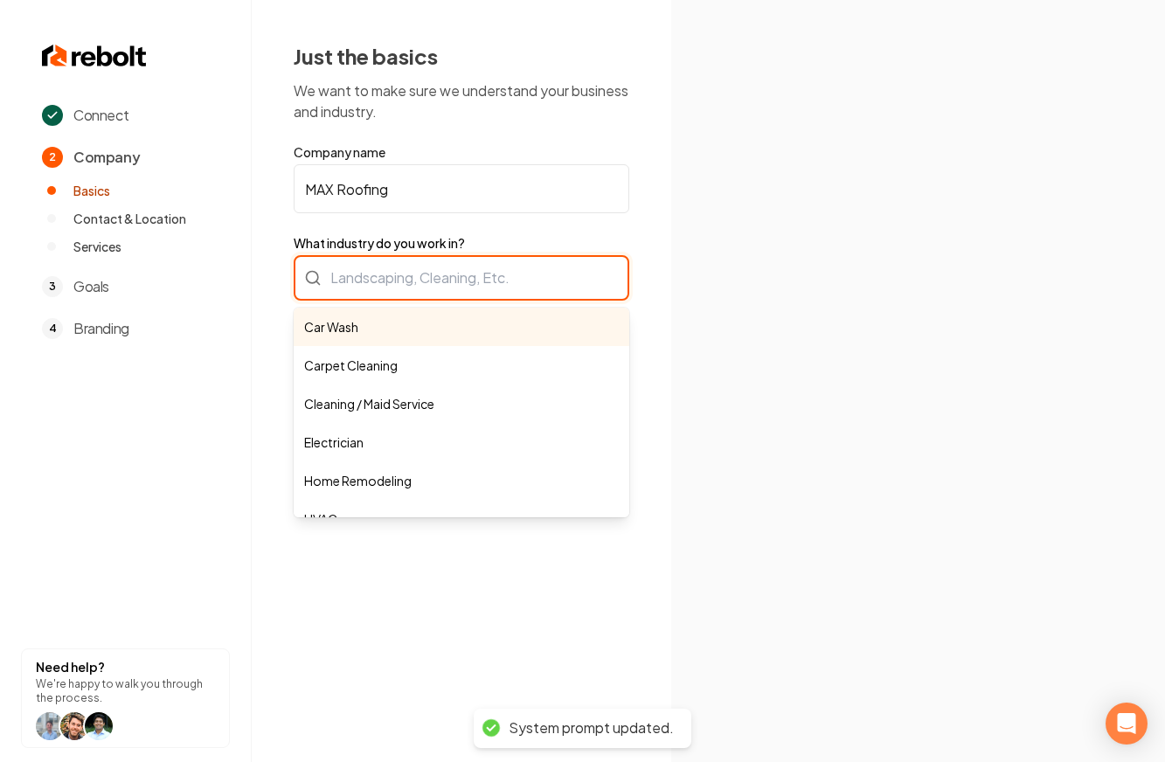
click at [476, 284] on div "Car Wash Carpet Cleaning Cleaning / Maid Service Electrician Home Remodeling HV…" at bounding box center [462, 277] width 336 height 45
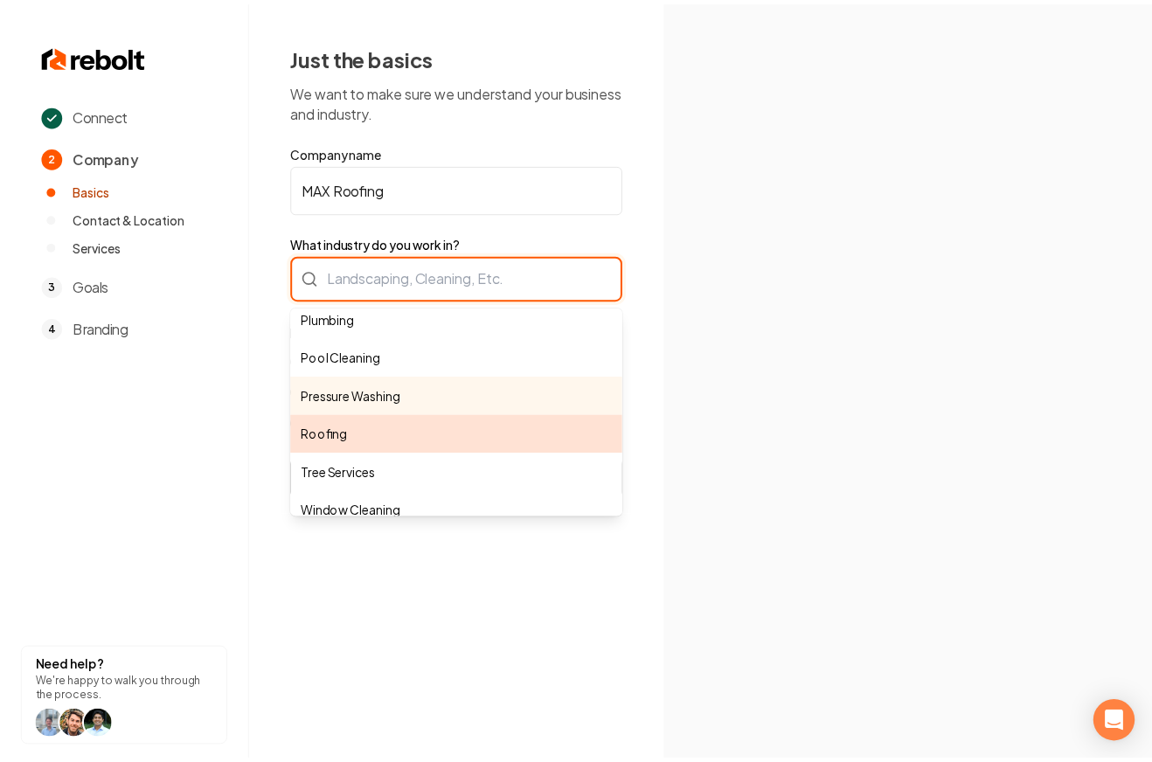
scroll to position [470, 0]
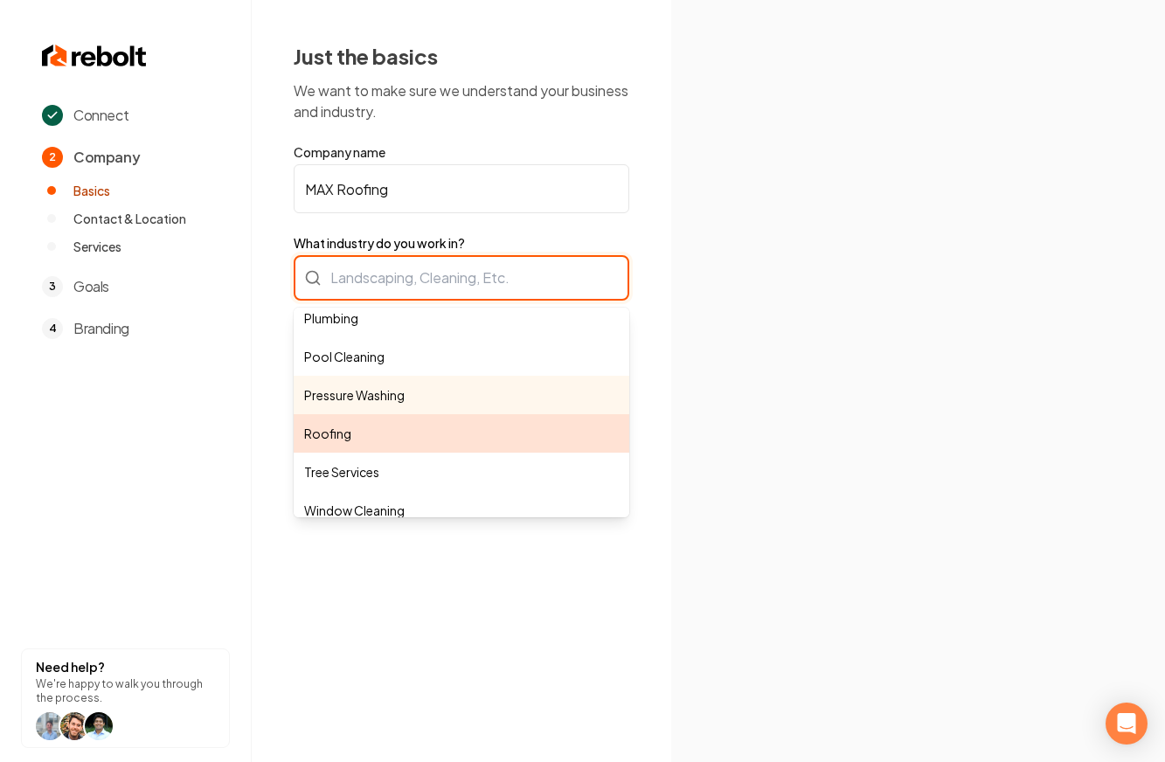
type input "Roofing"
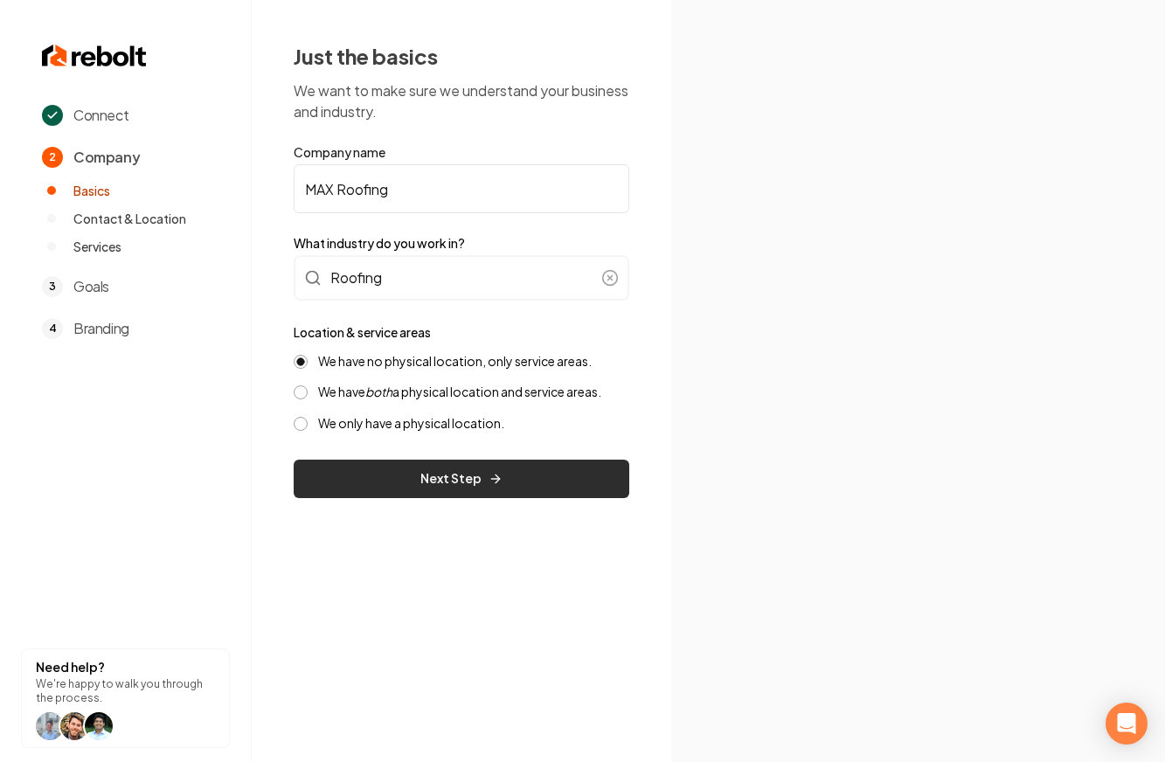
click at [439, 480] on button "Next Step" at bounding box center [462, 479] width 336 height 38
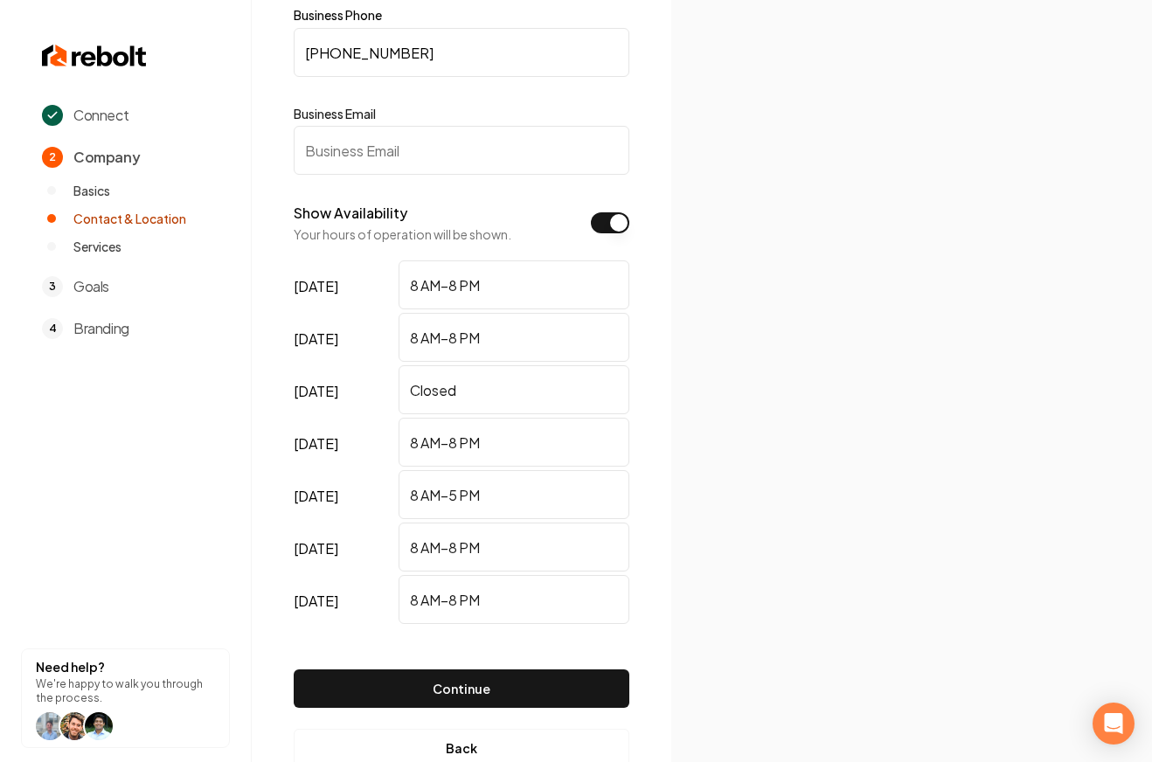
scroll to position [154, 0]
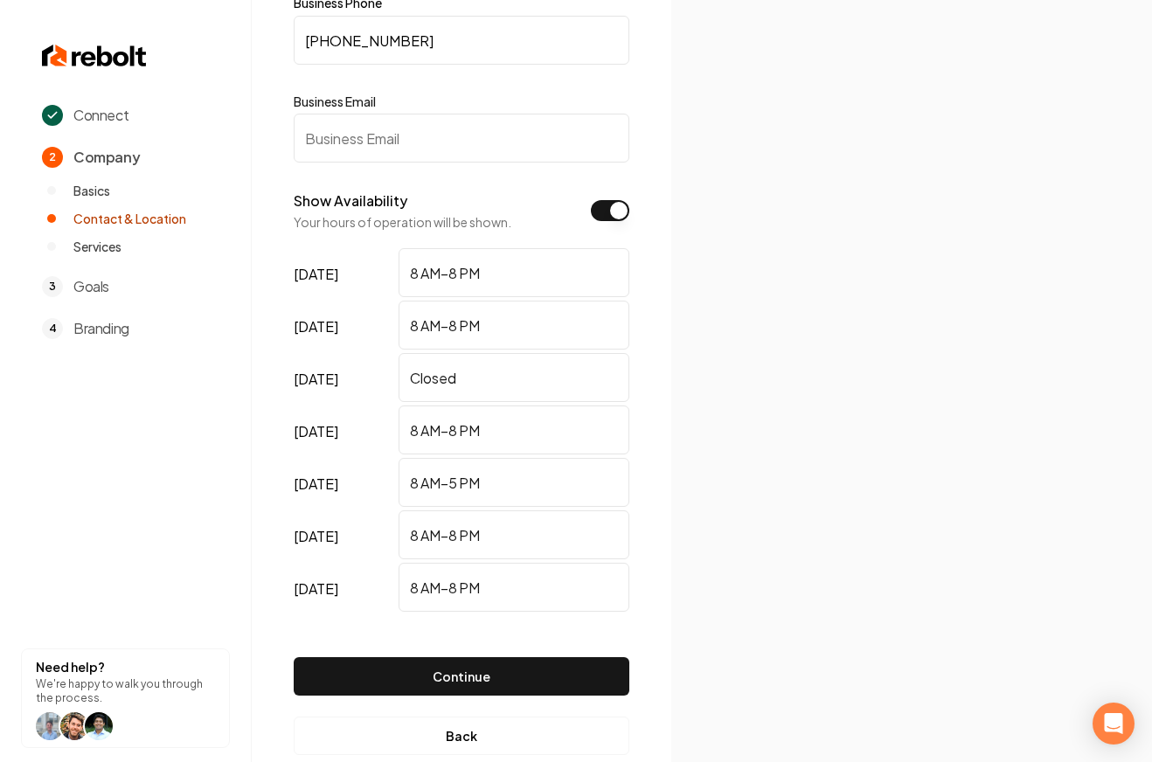
click at [420, 149] on input "Business Email" at bounding box center [462, 138] width 336 height 49
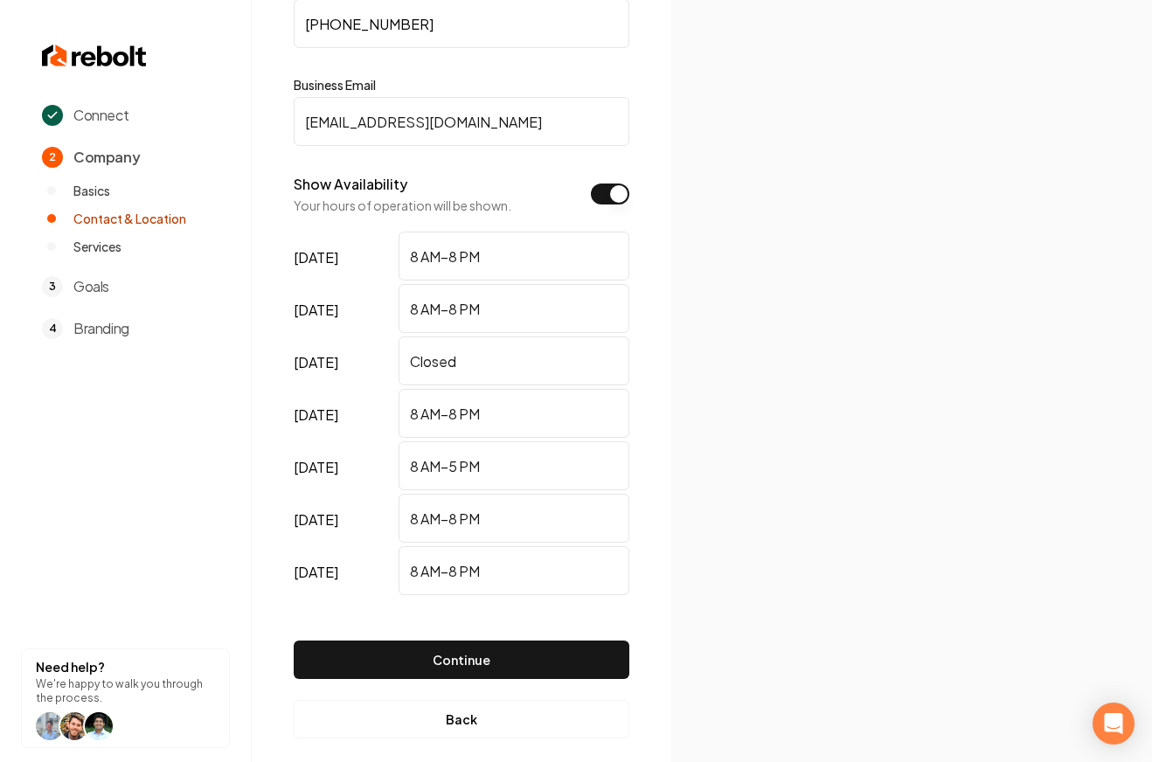
scroll to position [189, 0]
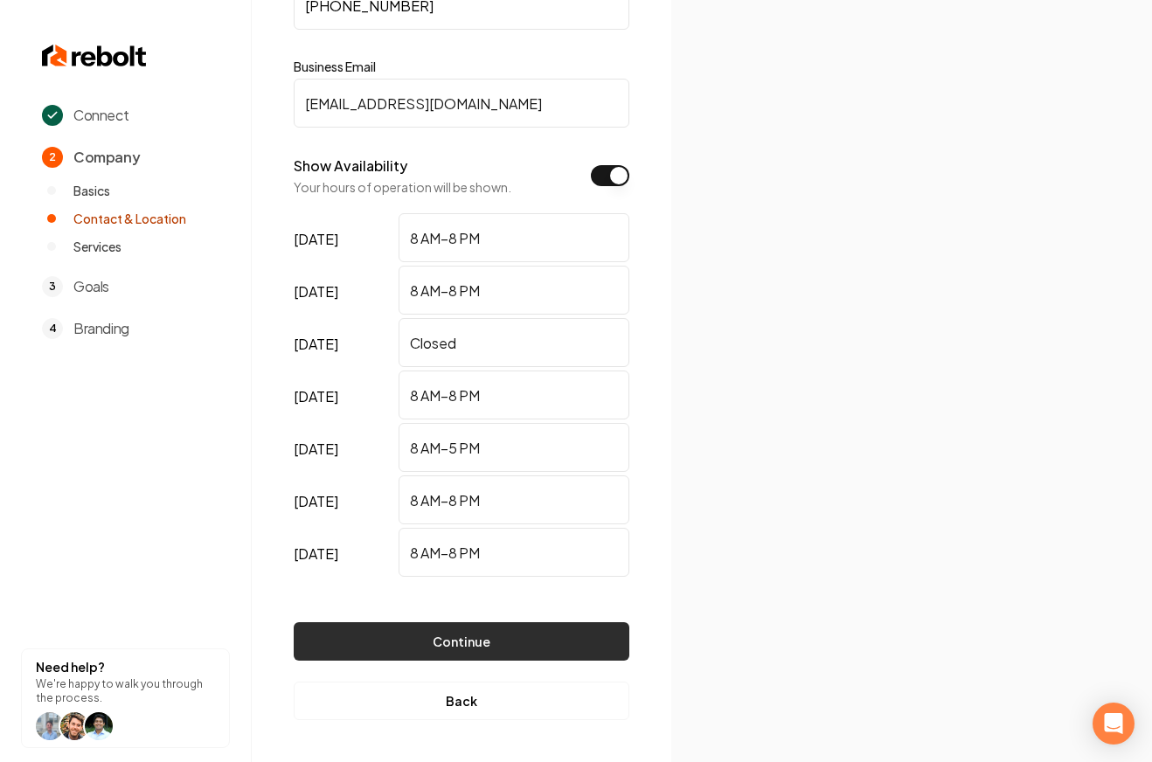
type input "Test@test.com"
click at [456, 645] on button "Continue" at bounding box center [462, 641] width 336 height 38
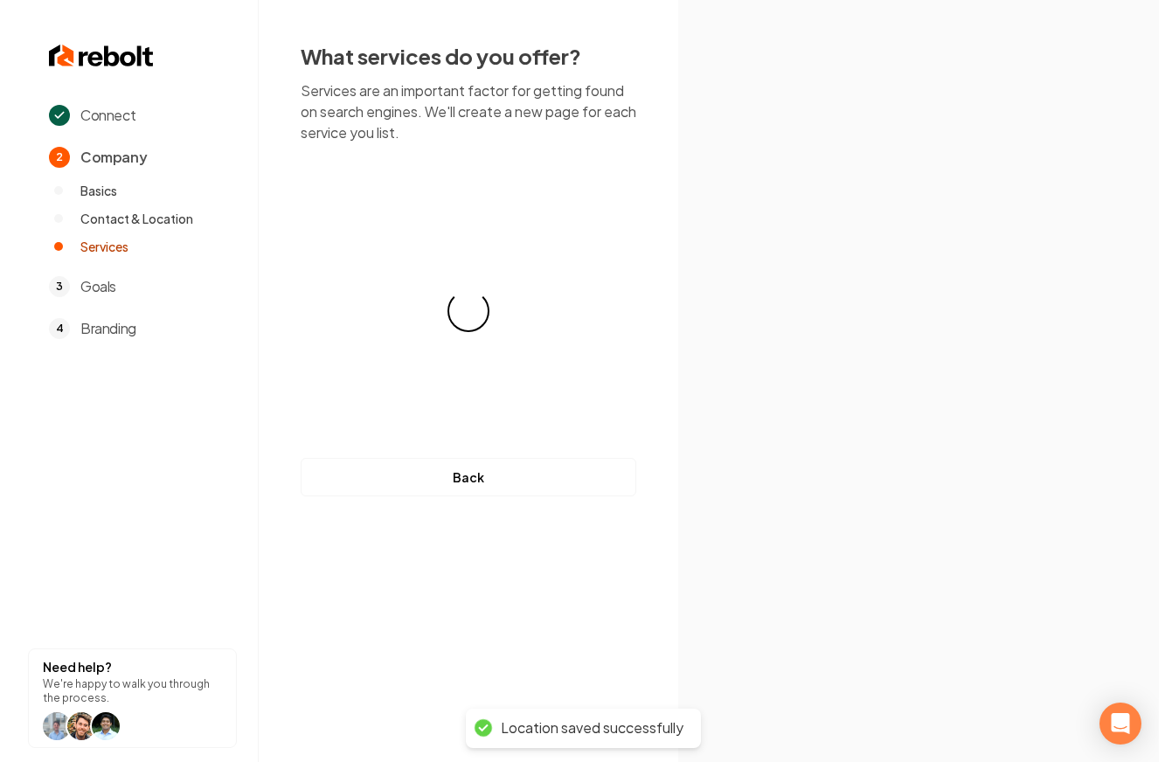
scroll to position [0, 0]
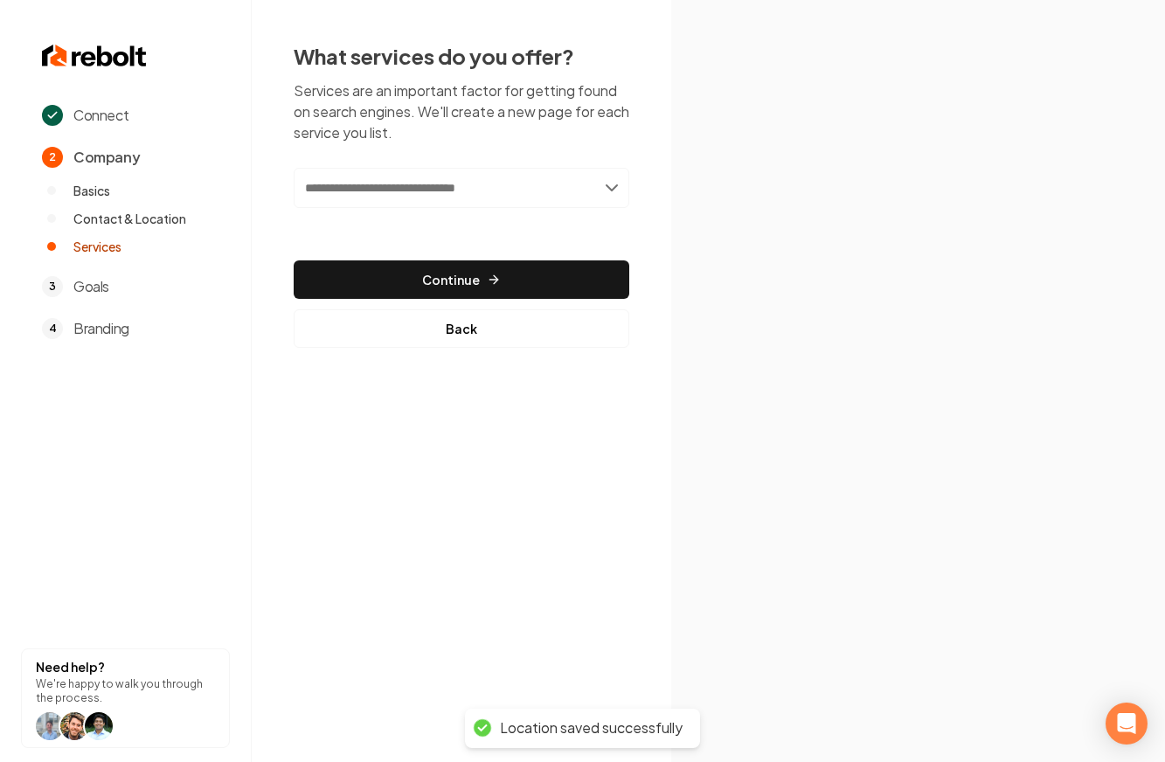
click at [583, 183] on input "text" at bounding box center [462, 188] width 336 height 40
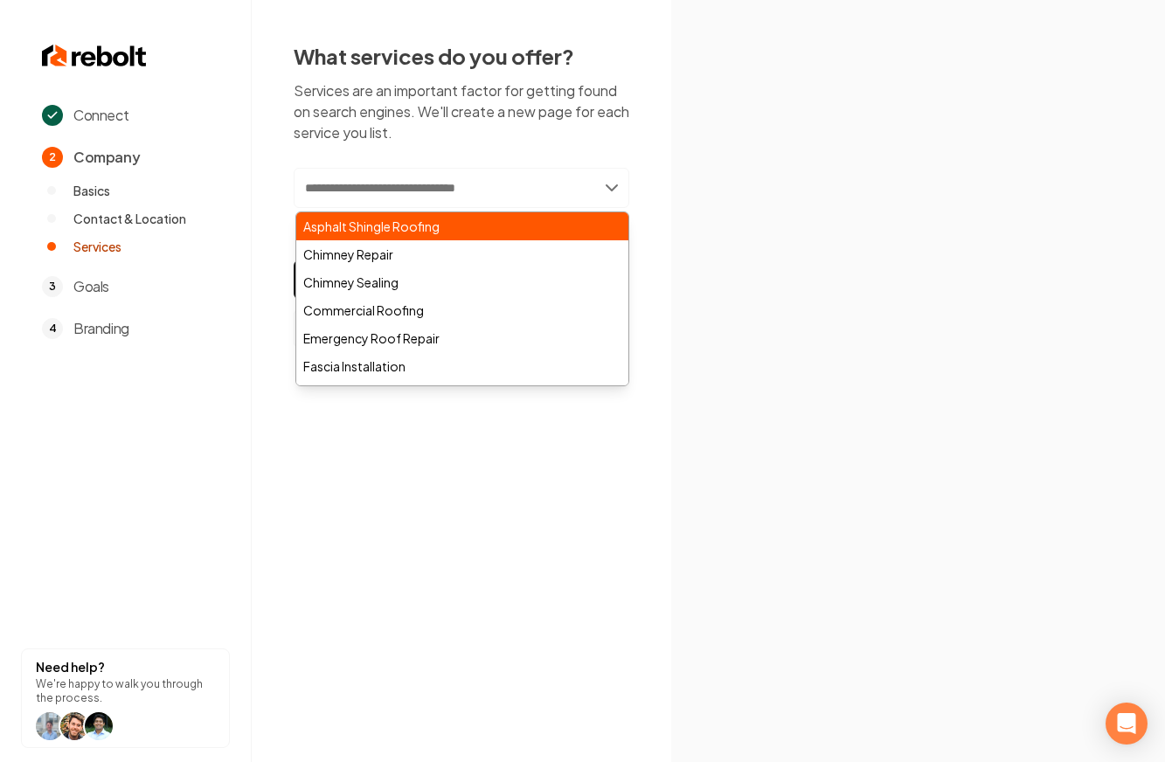
click at [357, 233] on div "Asphalt Shingle Roofing" at bounding box center [462, 226] width 332 height 28
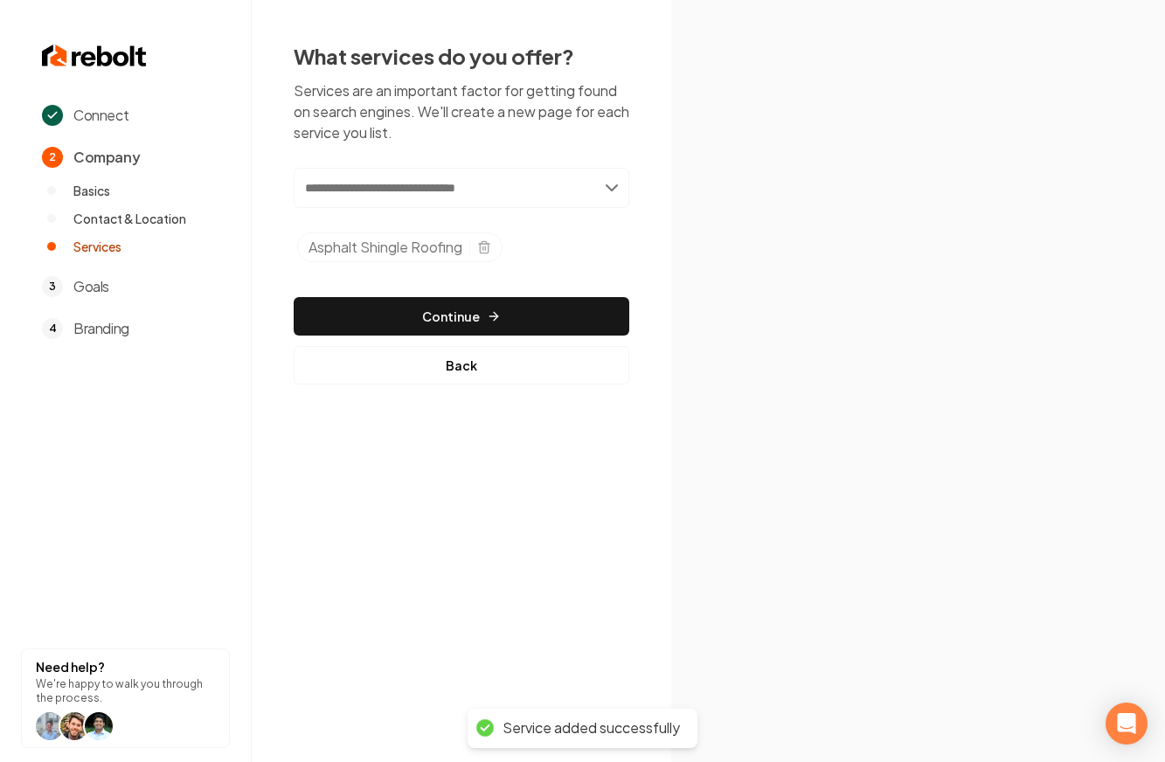
click at [604, 189] on input "text" at bounding box center [462, 188] width 336 height 40
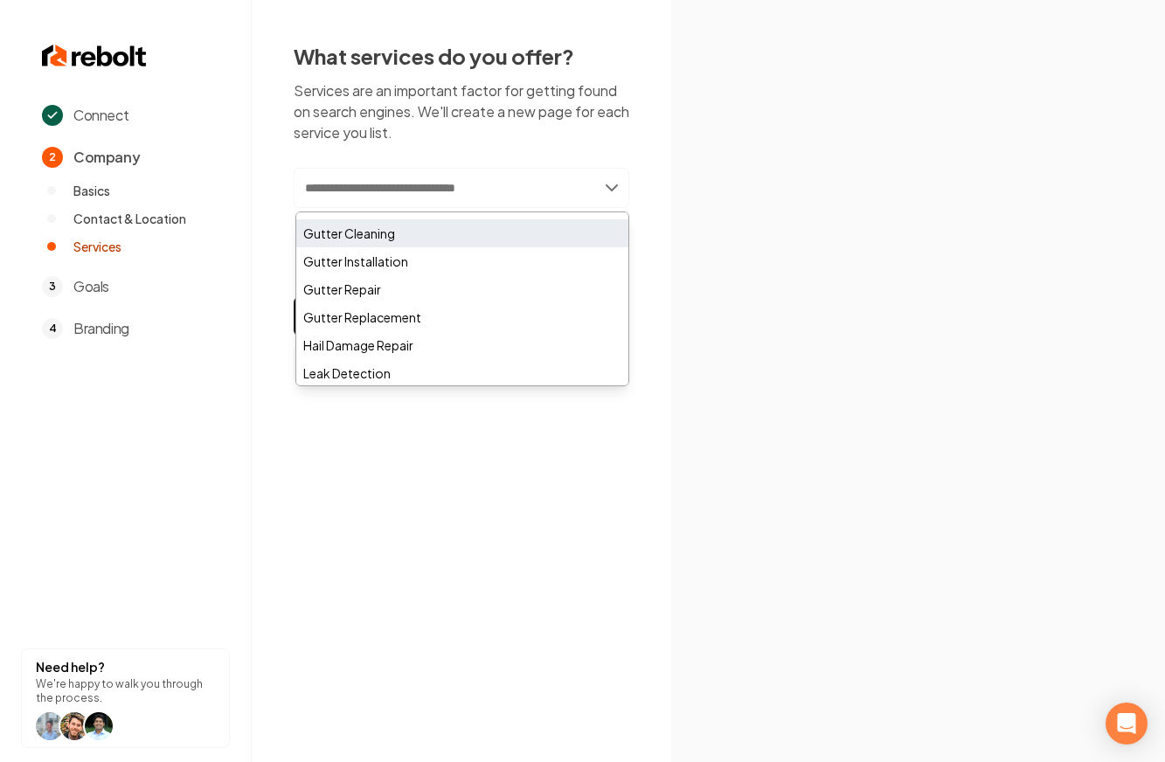
scroll to position [215, 0]
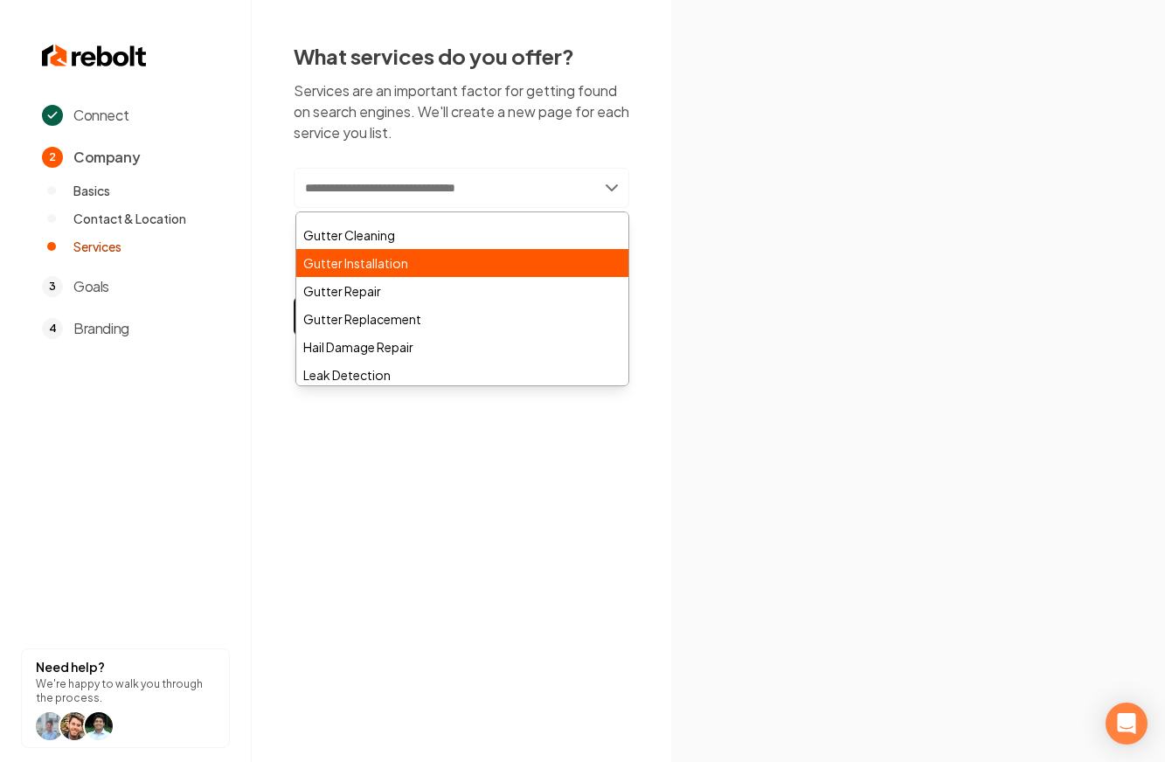
click at [390, 258] on div "Gutter Installation" at bounding box center [462, 263] width 332 height 28
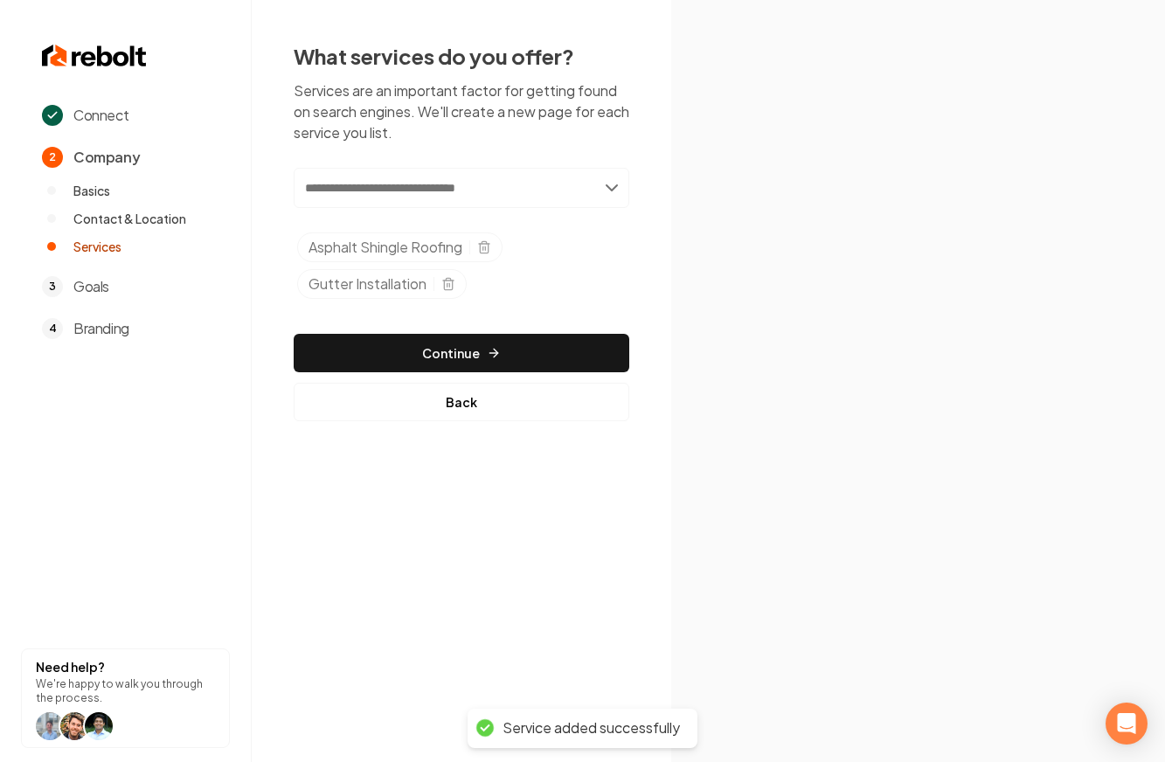
click at [546, 189] on input "text" at bounding box center [462, 188] width 336 height 40
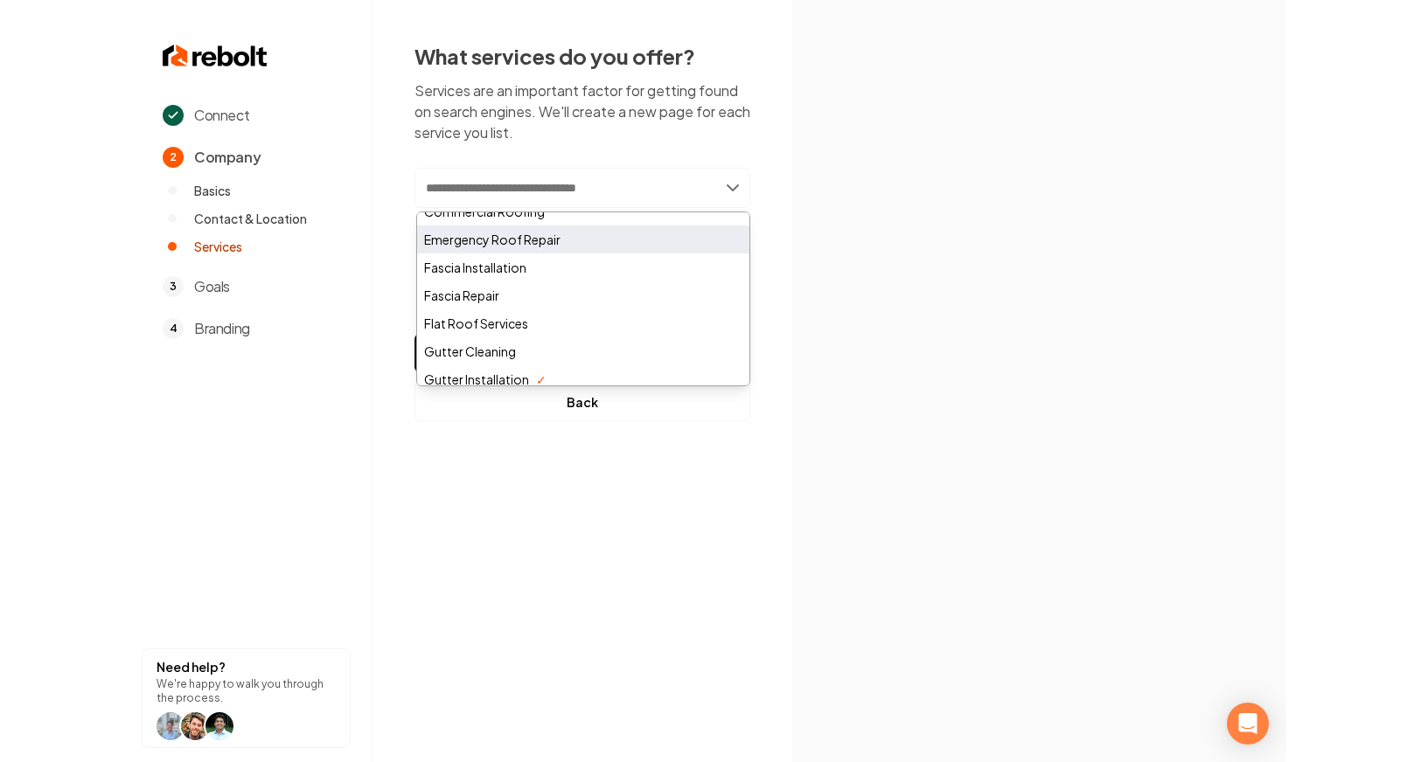
scroll to position [81, 0]
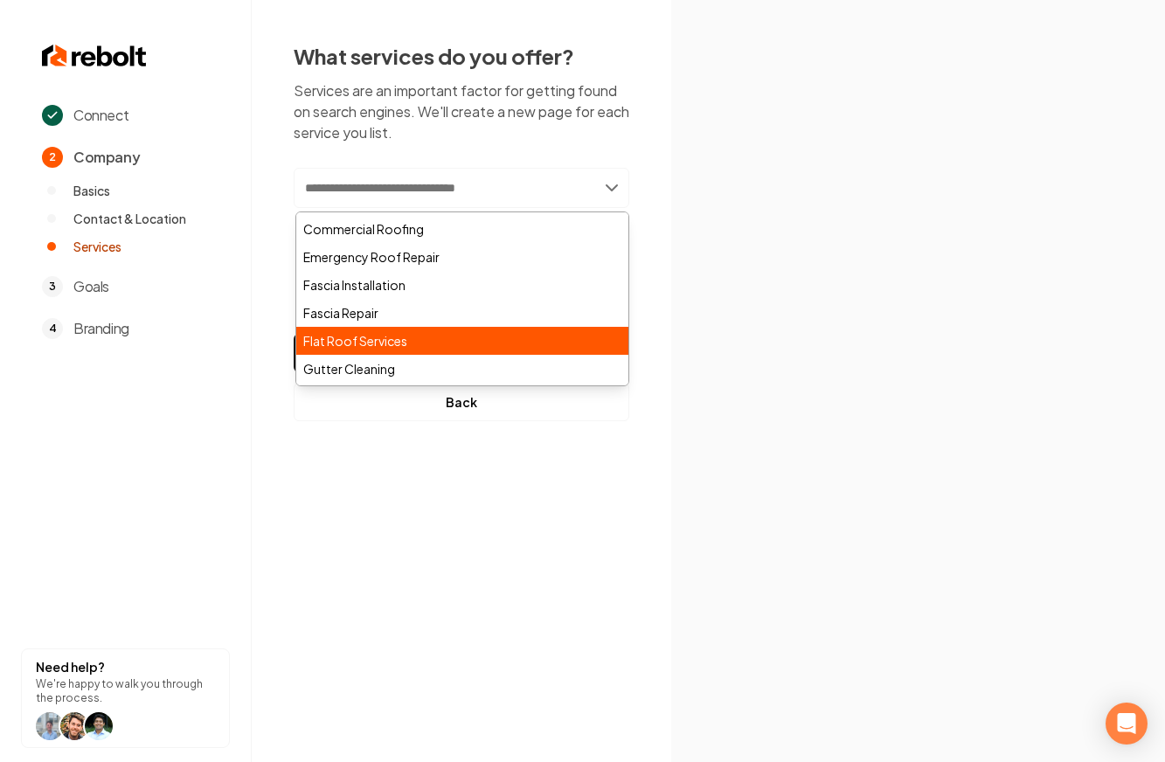
click at [350, 336] on div "Flat Roof Services" at bounding box center [462, 341] width 332 height 28
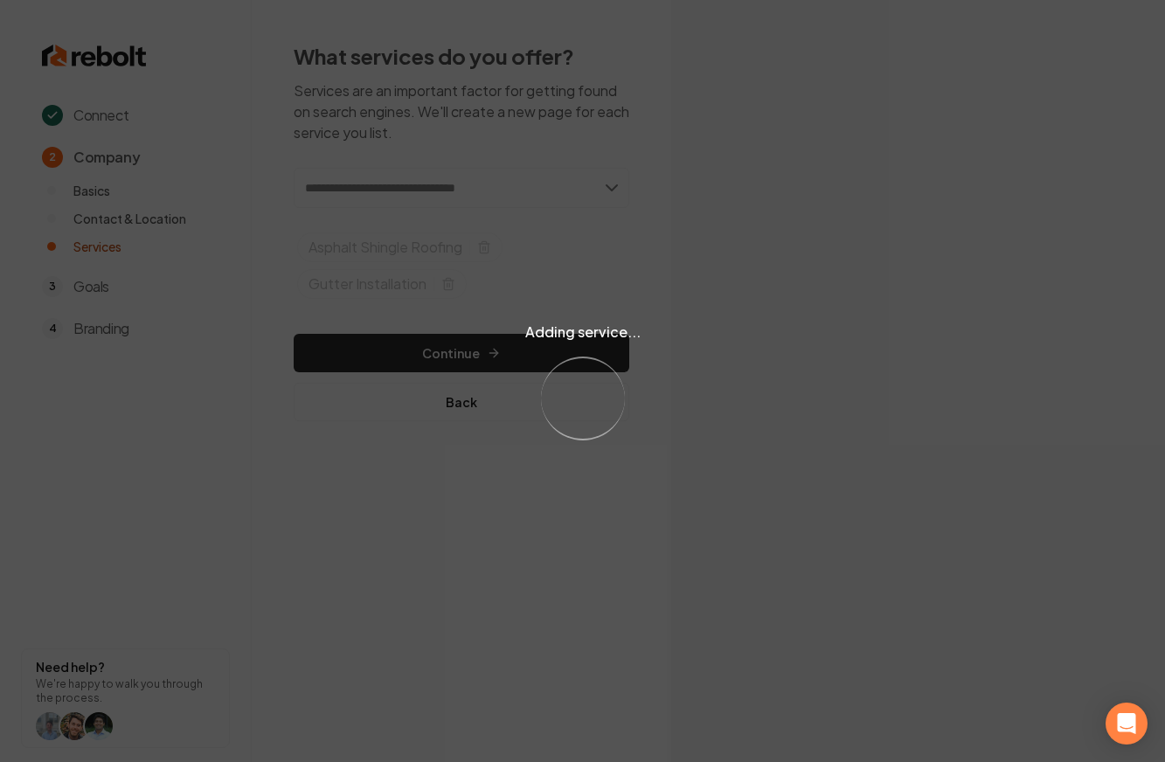
click at [527, 374] on div "Adding service... Loading..." at bounding box center [582, 381] width 1165 height 762
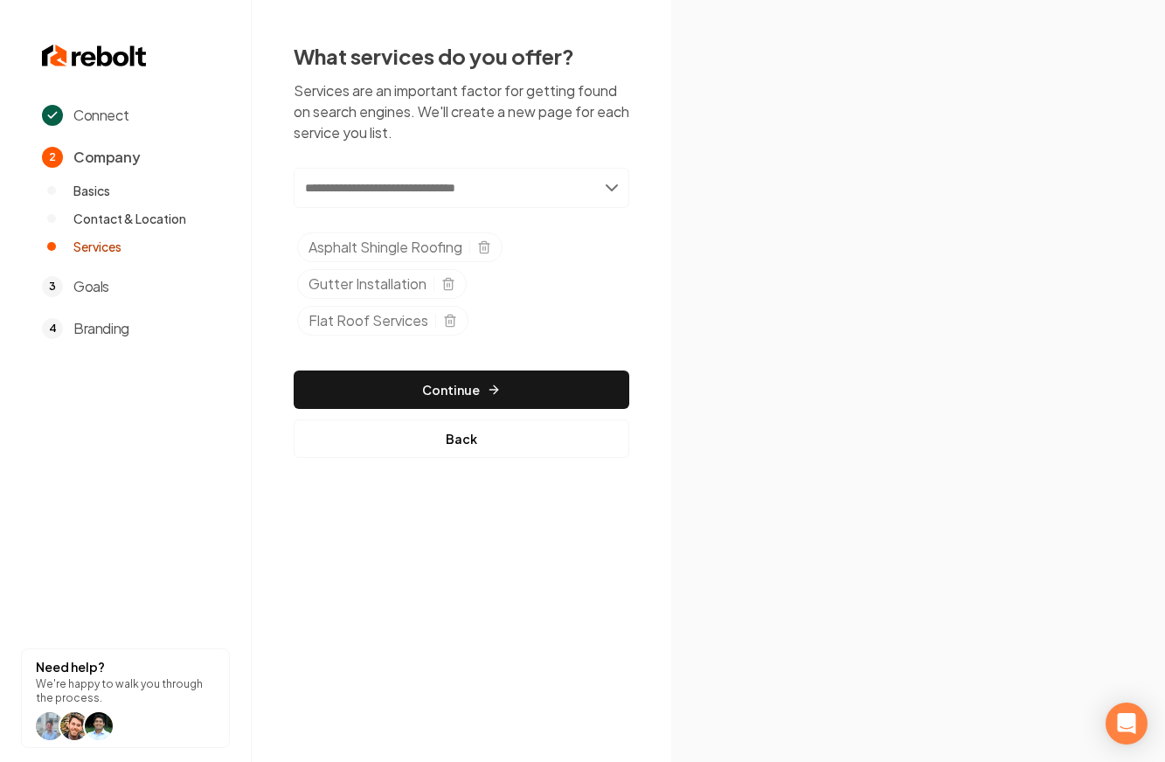
click at [504, 368] on div "Add new or select from suggestions Select a service Asphalt Shingle Roofing Gut…" at bounding box center [462, 313] width 336 height 290
click at [500, 385] on button "Continue" at bounding box center [462, 390] width 336 height 38
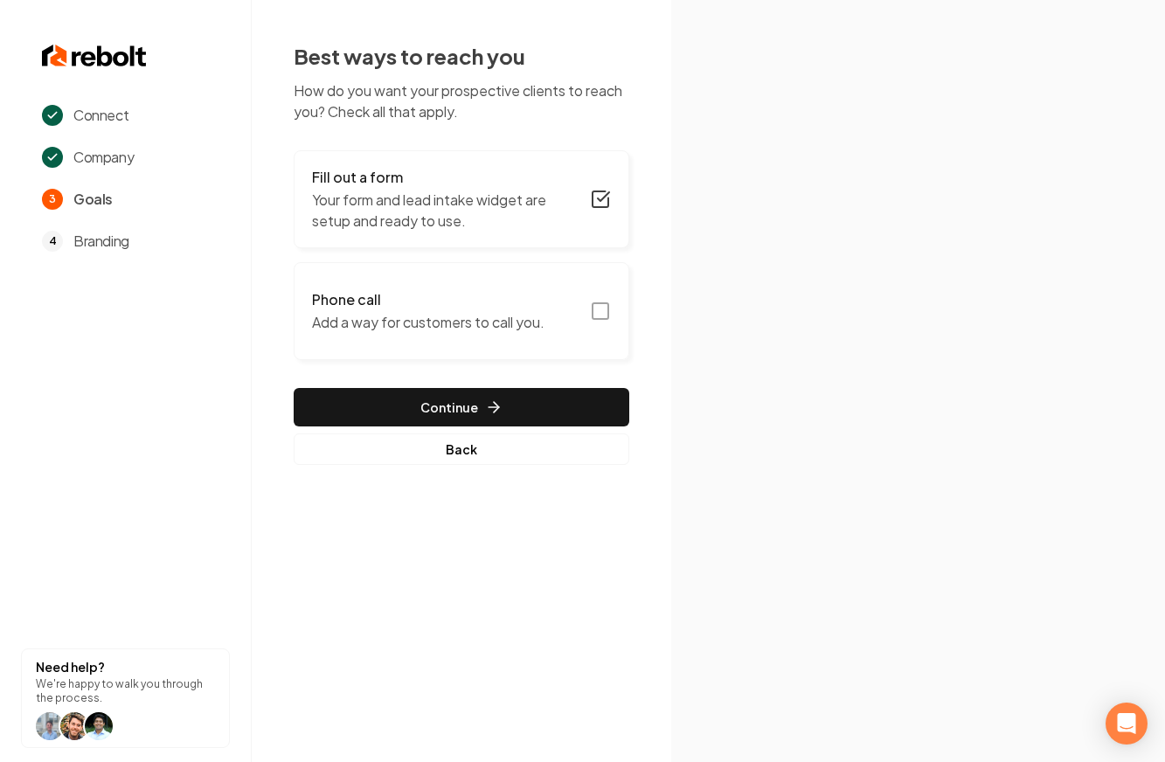
click at [525, 295] on h3 "Phone call" at bounding box center [428, 299] width 233 height 21
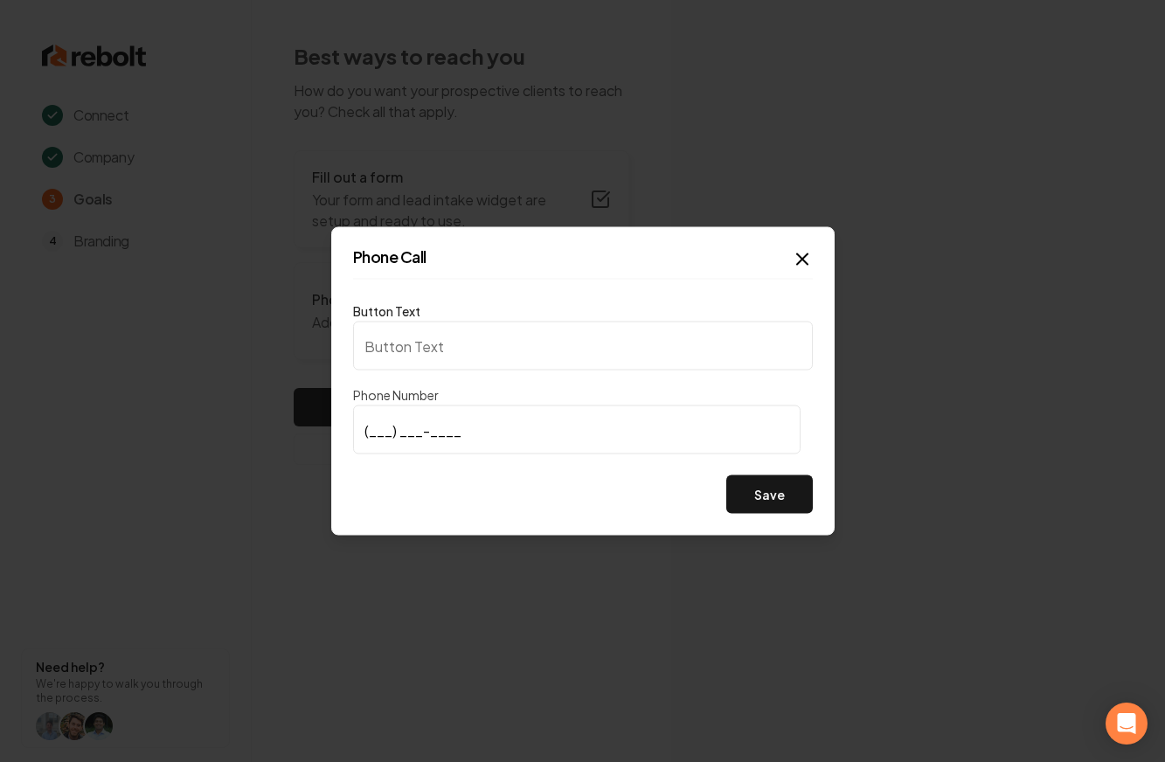
type input "Call us"
type input "(402) 800-7469"
click at [752, 494] on button "Save" at bounding box center [769, 495] width 87 height 38
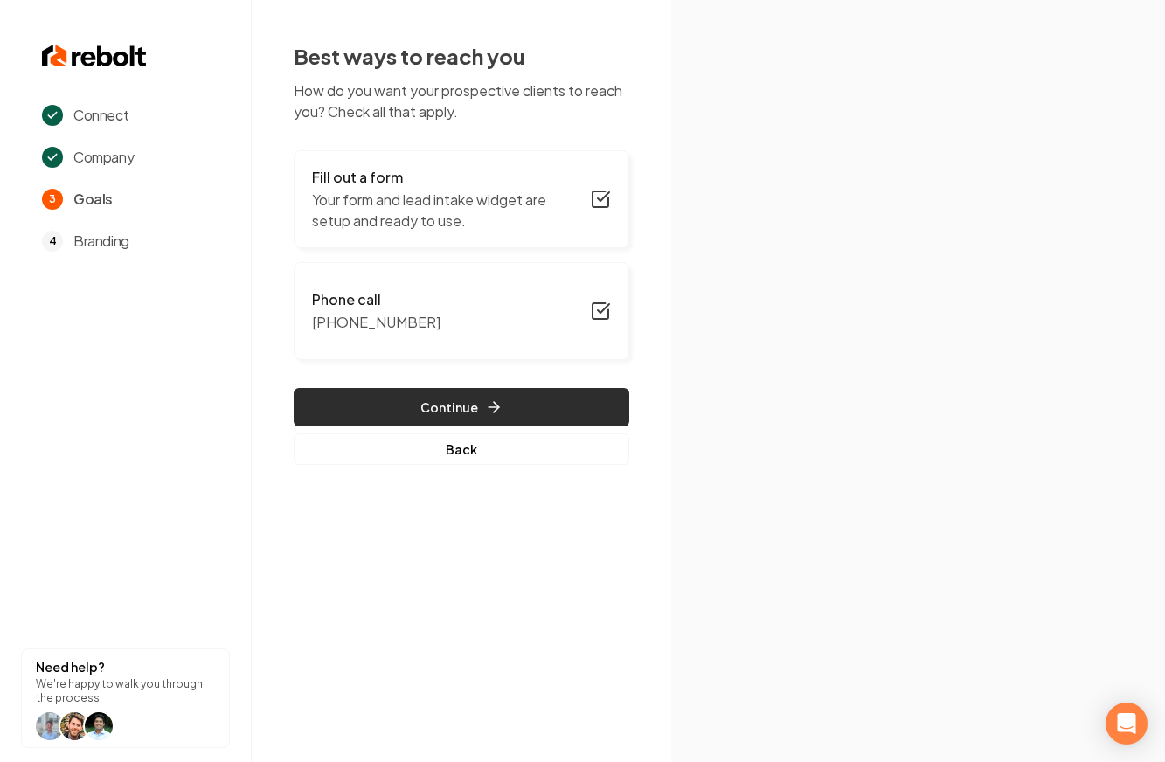
click at [531, 390] on div "Fill out a form Your form and lead intake widget are setup and ready to use. Ph…" at bounding box center [462, 307] width 336 height 315
click at [531, 393] on button "Continue" at bounding box center [462, 407] width 336 height 38
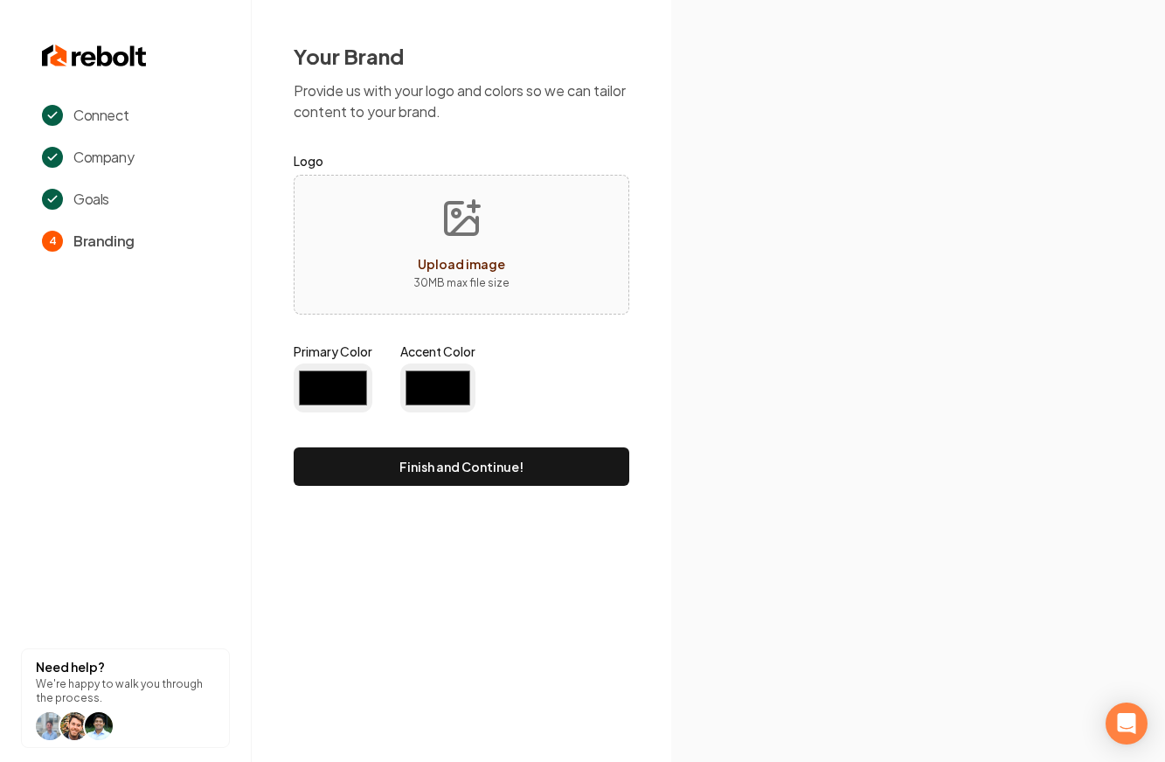
type input "#194d33"
type input "#70be00"
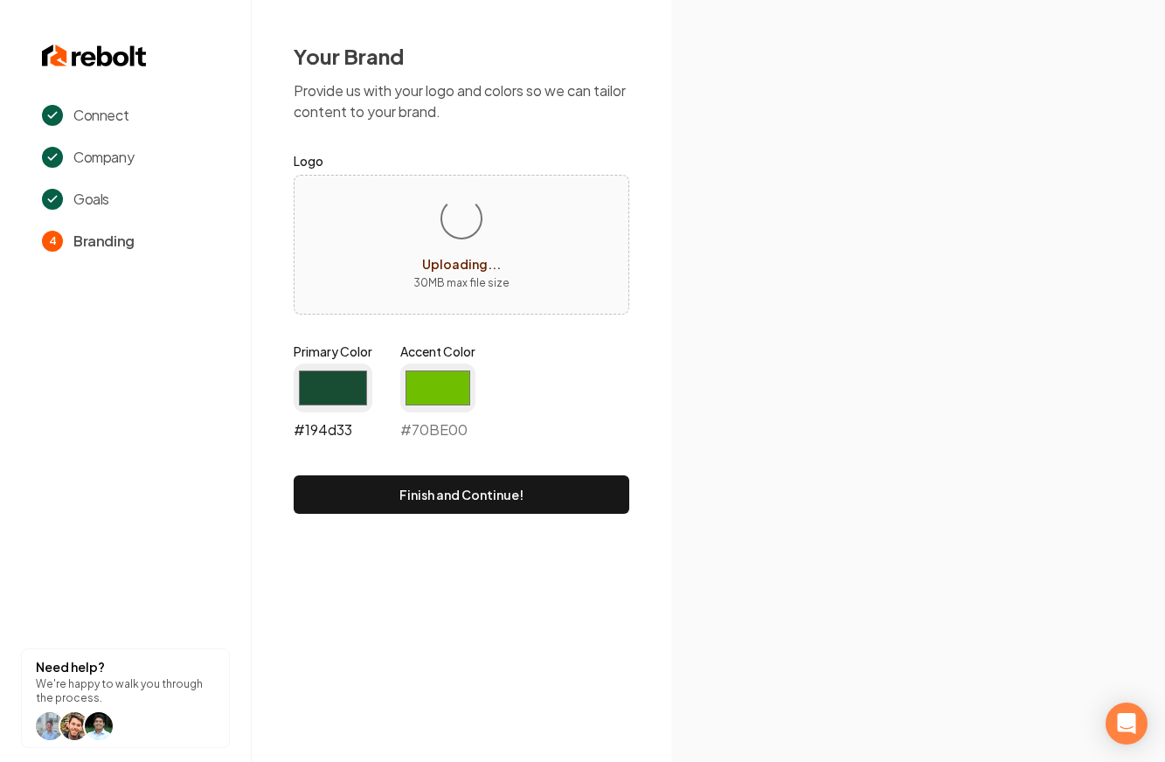
click at [340, 393] on input "#194d33" at bounding box center [333, 388] width 79 height 49
type input "#3758f9"
click at [449, 389] on input "#70be00" at bounding box center [437, 388] width 75 height 49
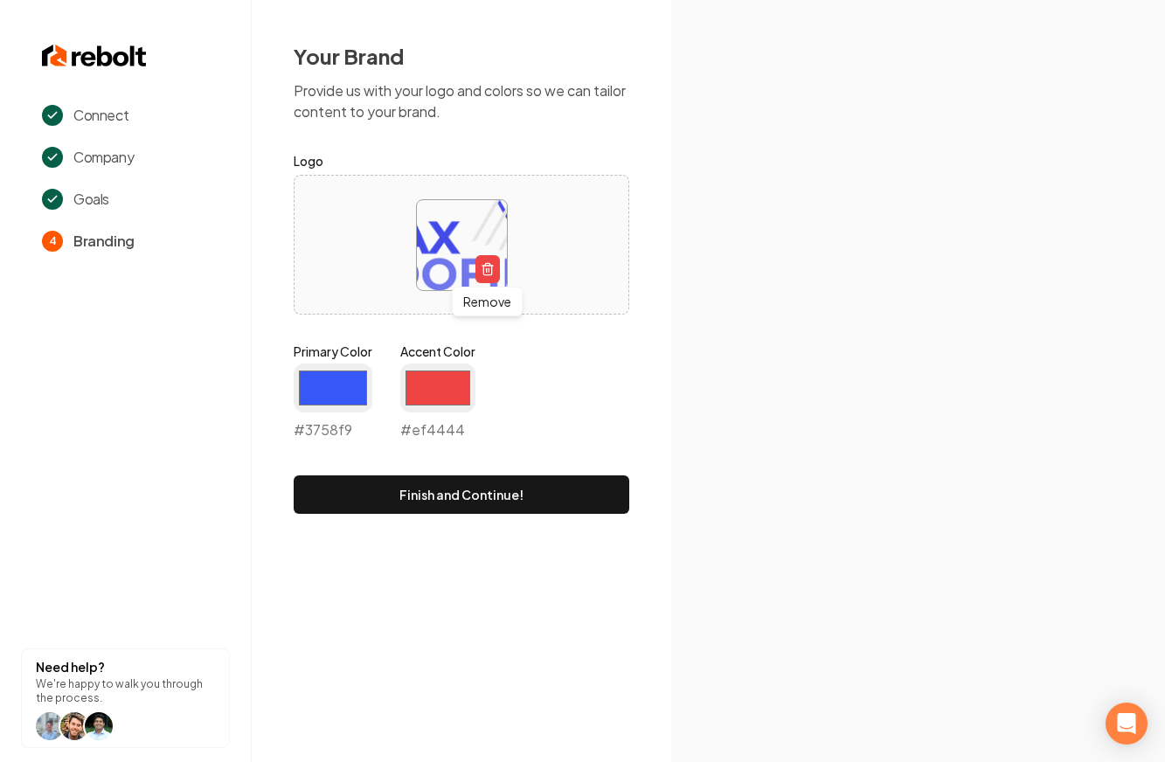
type input "#ef4444"
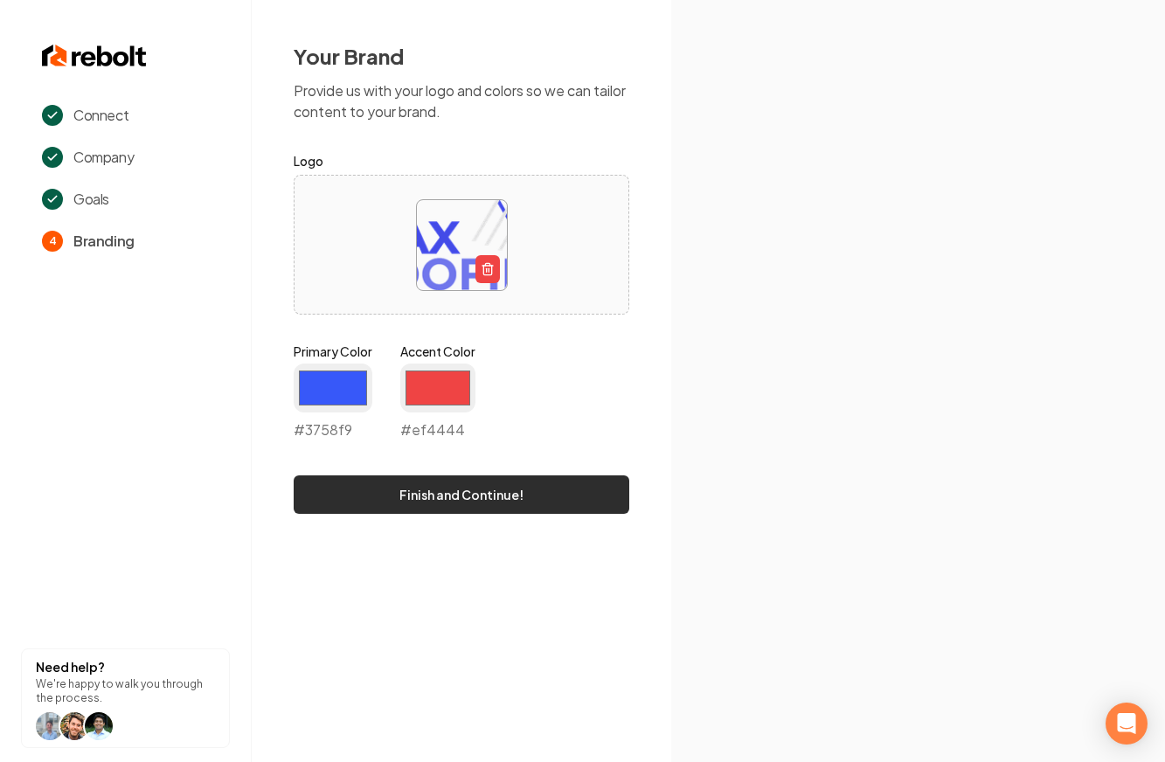
drag, startPoint x: 651, startPoint y: 454, endPoint x: 576, endPoint y: 497, distance: 87.0
click at [650, 454] on div "Your Brand Provide us with your logo and colors so we can tailor content to you…" at bounding box center [462, 278] width 420 height 556
click at [566, 496] on button "Finish and Continue!" at bounding box center [462, 495] width 336 height 38
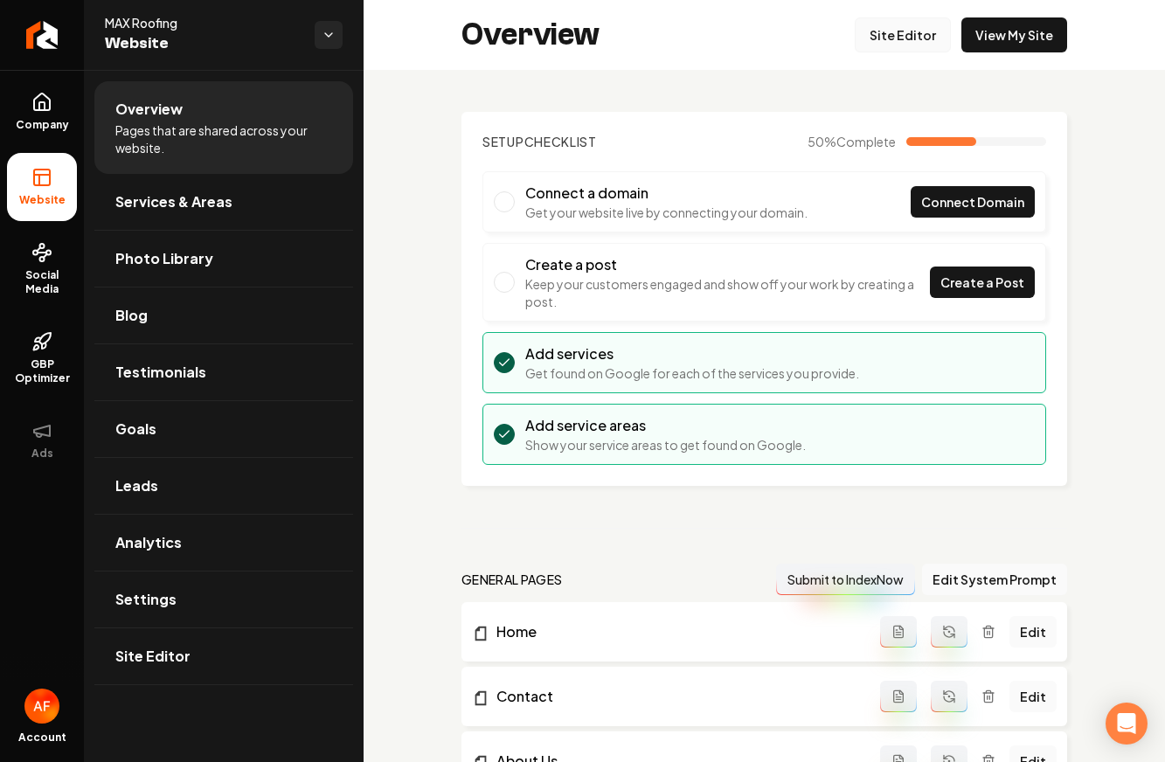
click at [870, 45] on link "Site Editor" at bounding box center [903, 34] width 96 height 35
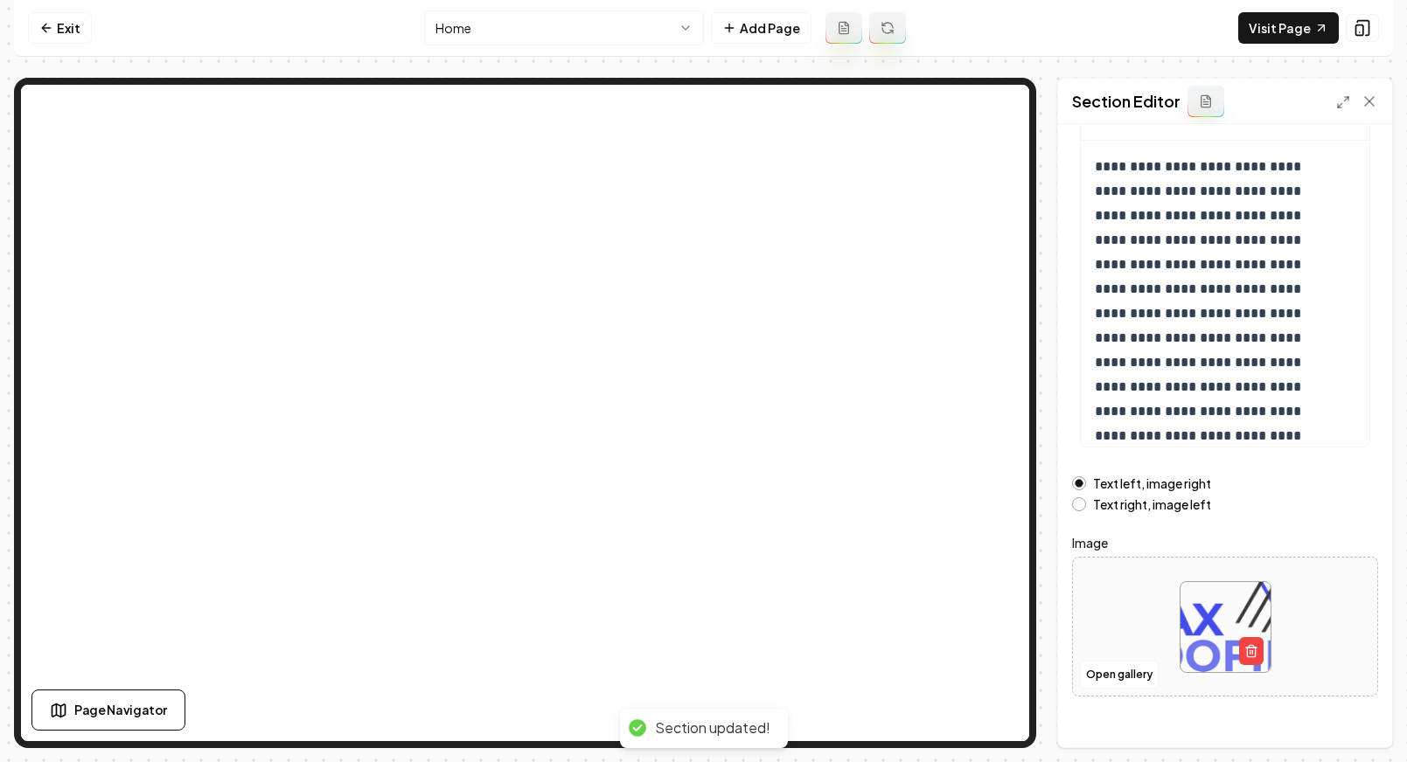
scroll to position [182, 0]
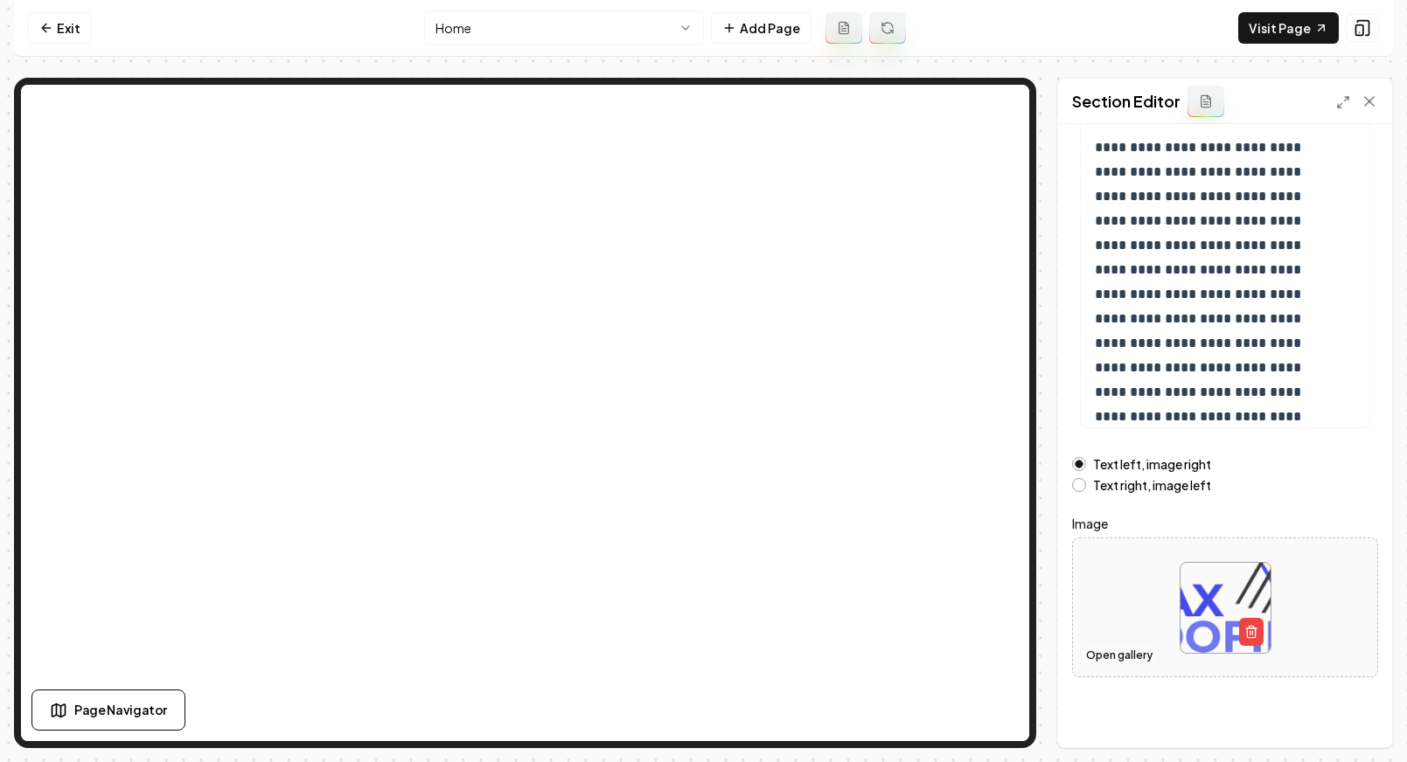
click at [1109, 657] on button "Open gallery" at bounding box center [1119, 656] width 79 height 28
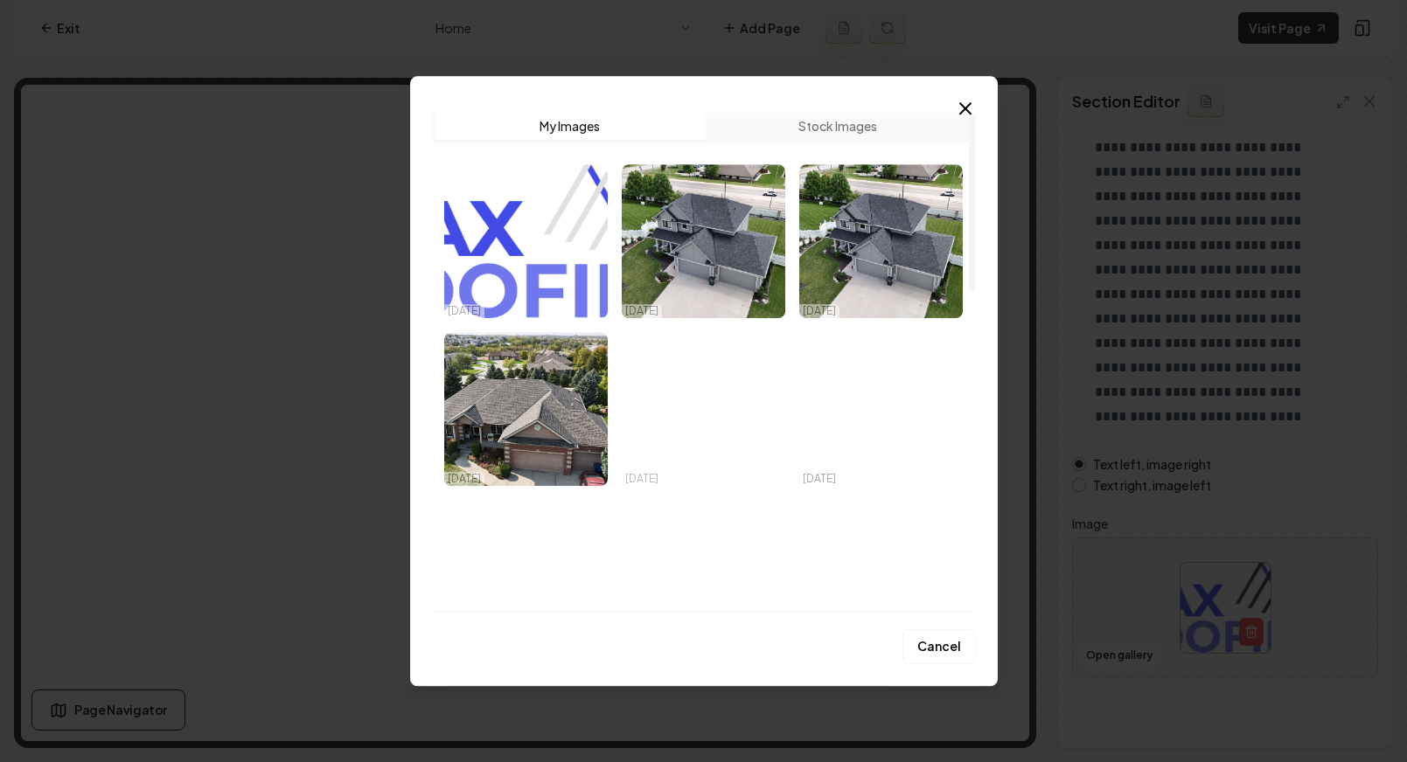
scroll to position [394, 0]
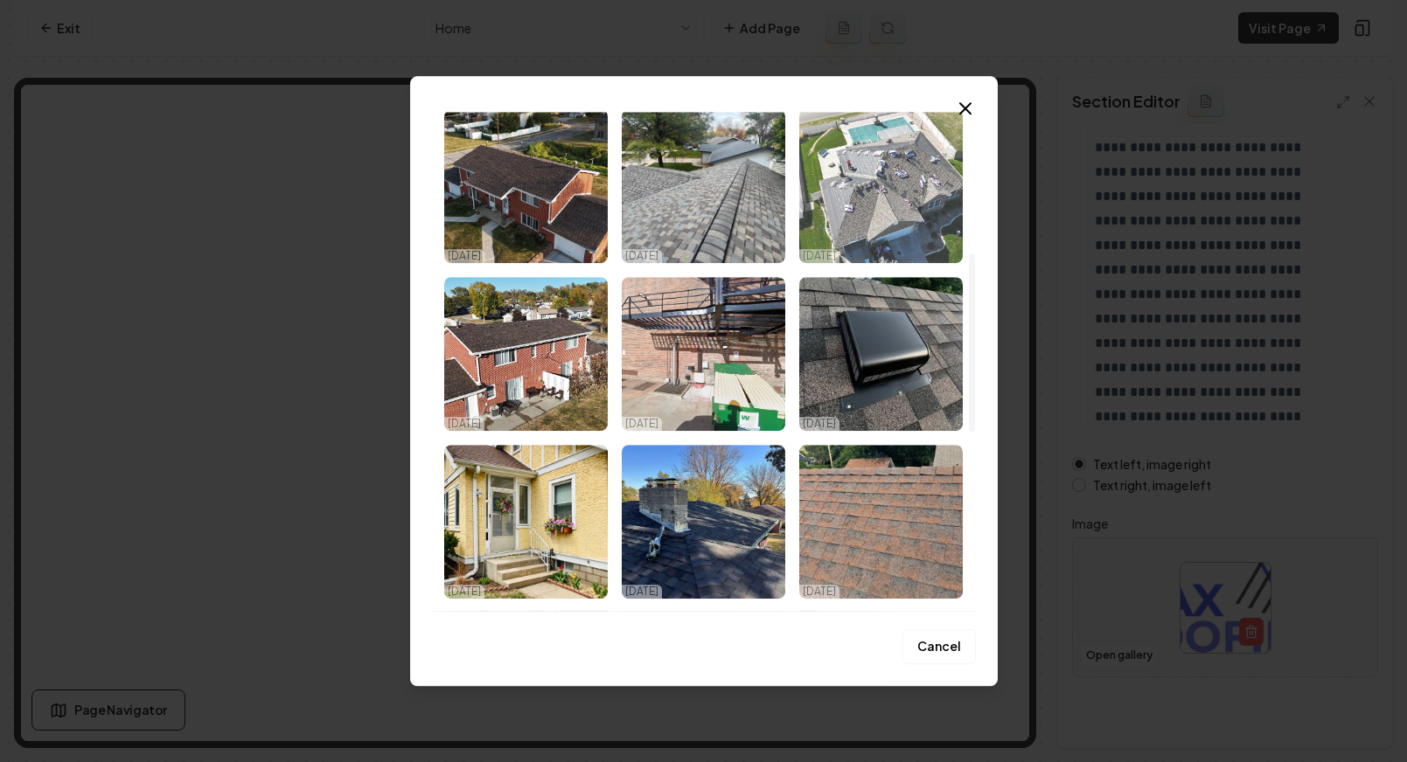
click at [872, 173] on img "Select image image_68d2c66f5c7cd75eb88e34ec.jpeg" at bounding box center [880, 186] width 163 height 154
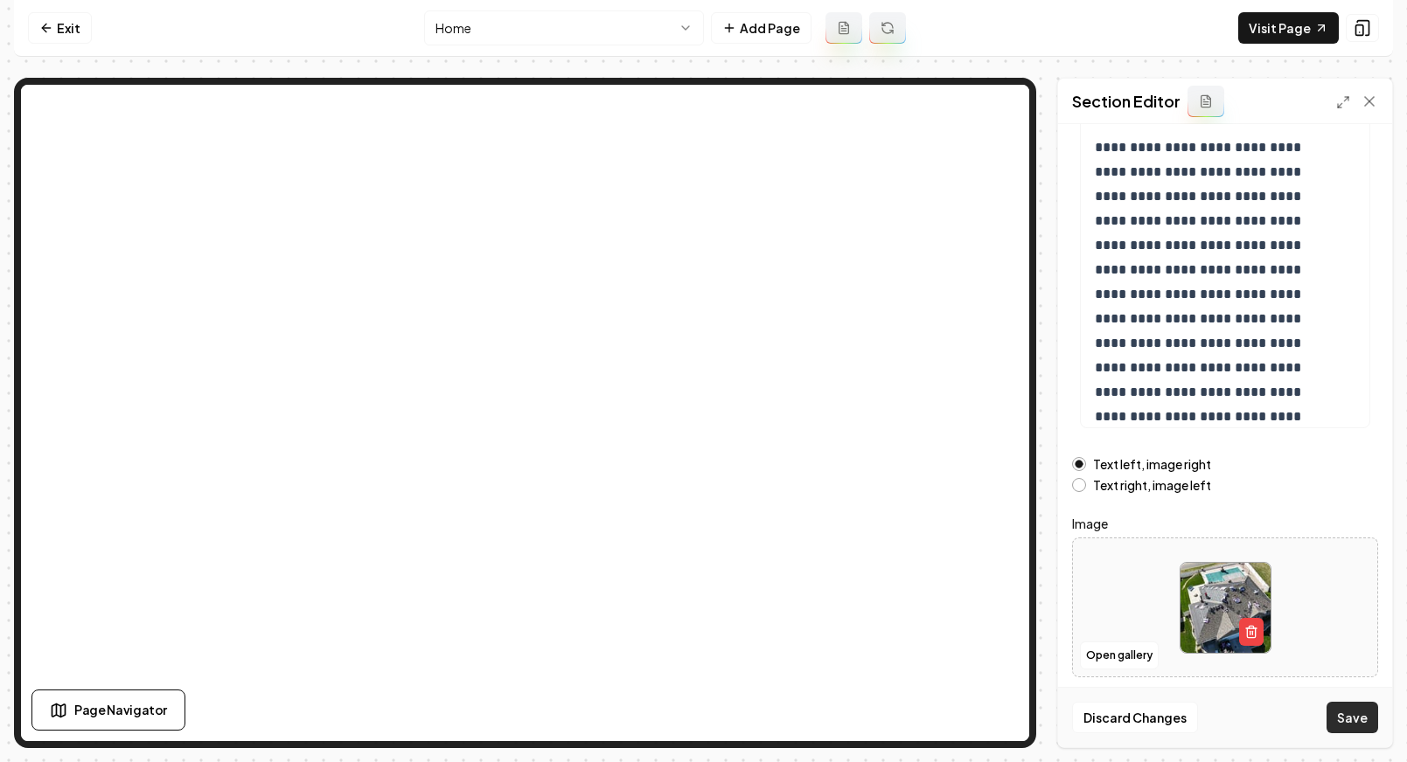
click at [1300, 705] on button "Save" at bounding box center [1352, 717] width 52 height 31
click at [761, 45] on nav "Exit Home Add Page Visit Page" at bounding box center [703, 28] width 1379 height 57
click at [760, 38] on button "Add Page" at bounding box center [761, 27] width 101 height 31
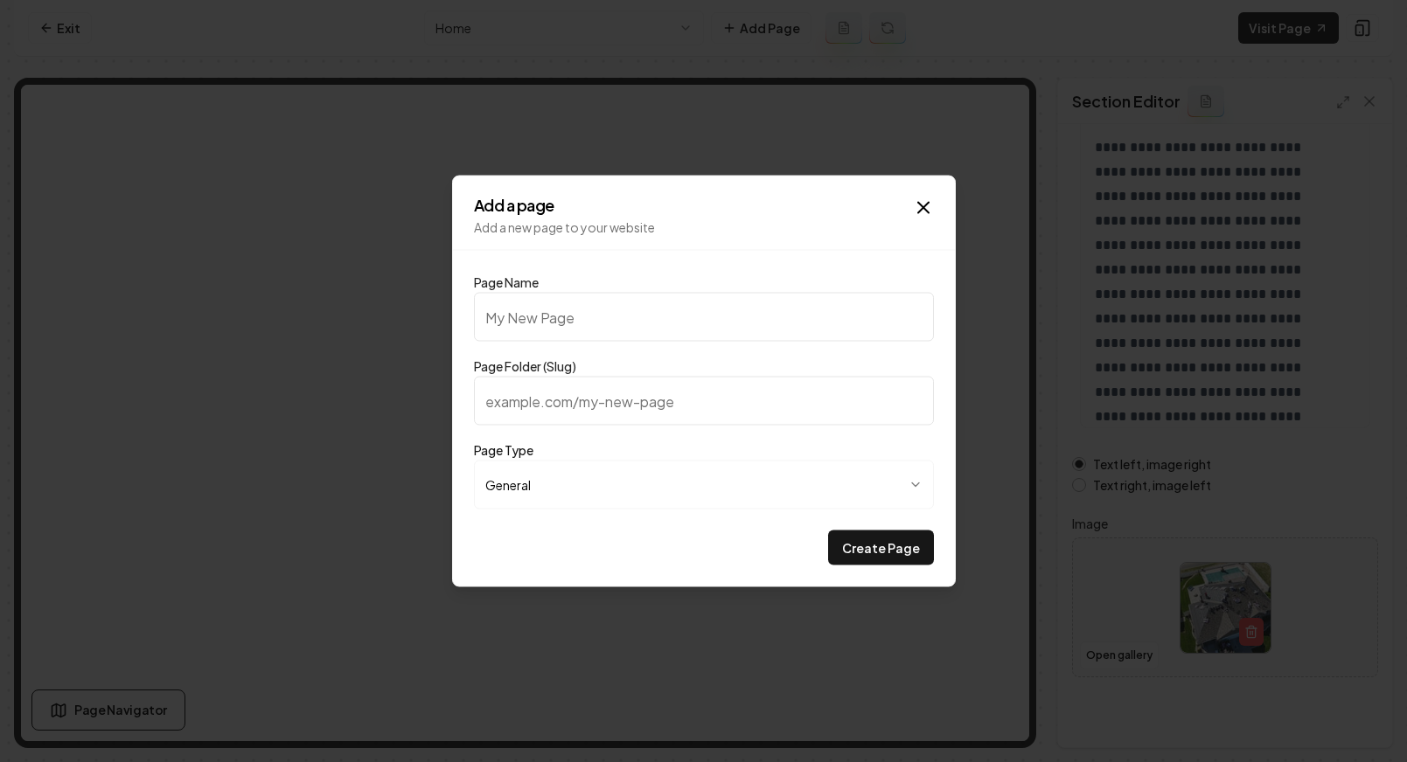
type input "P"
type input "p"
type input "Pr"
type input "pr"
type input "Pri"
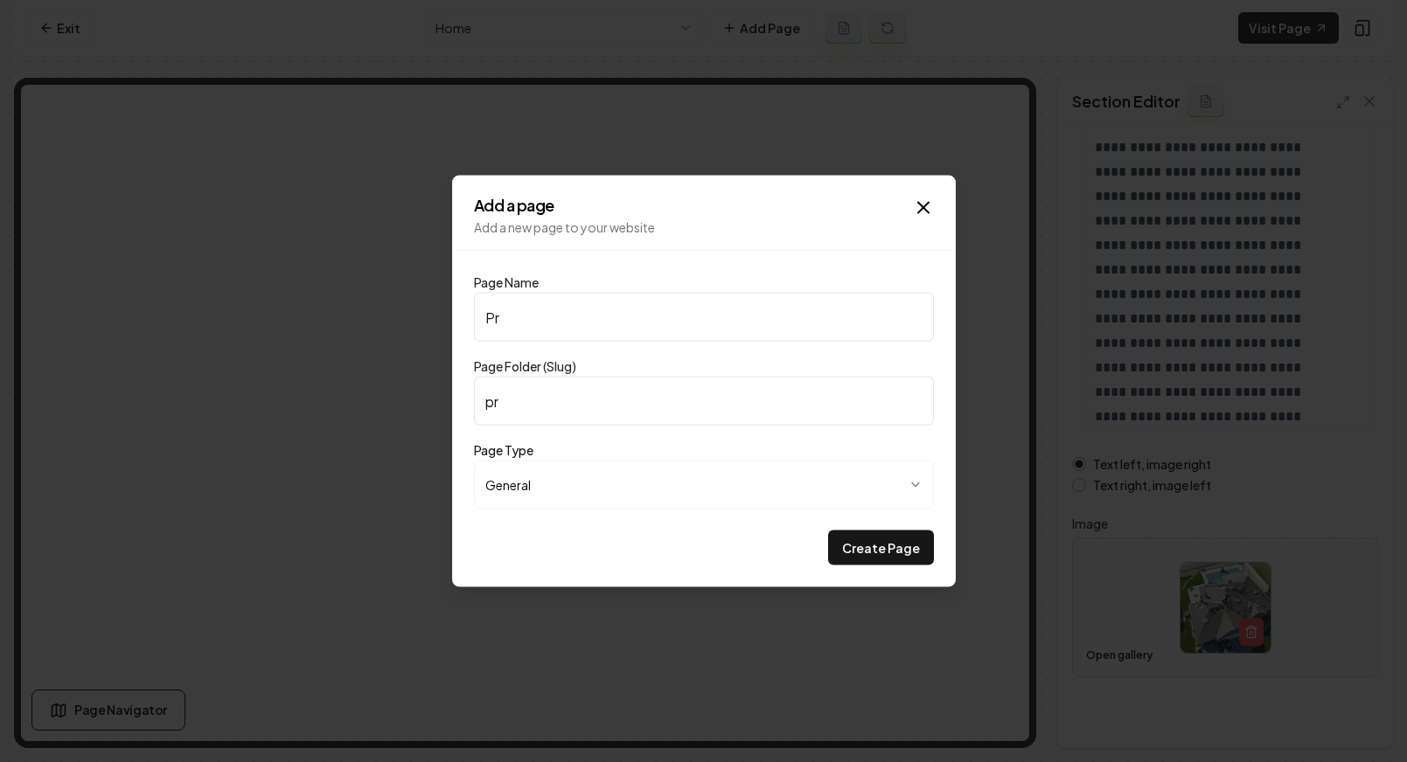
type input "pri"
type input "Pric"
type input "pric"
type input "Prici"
type input "prici"
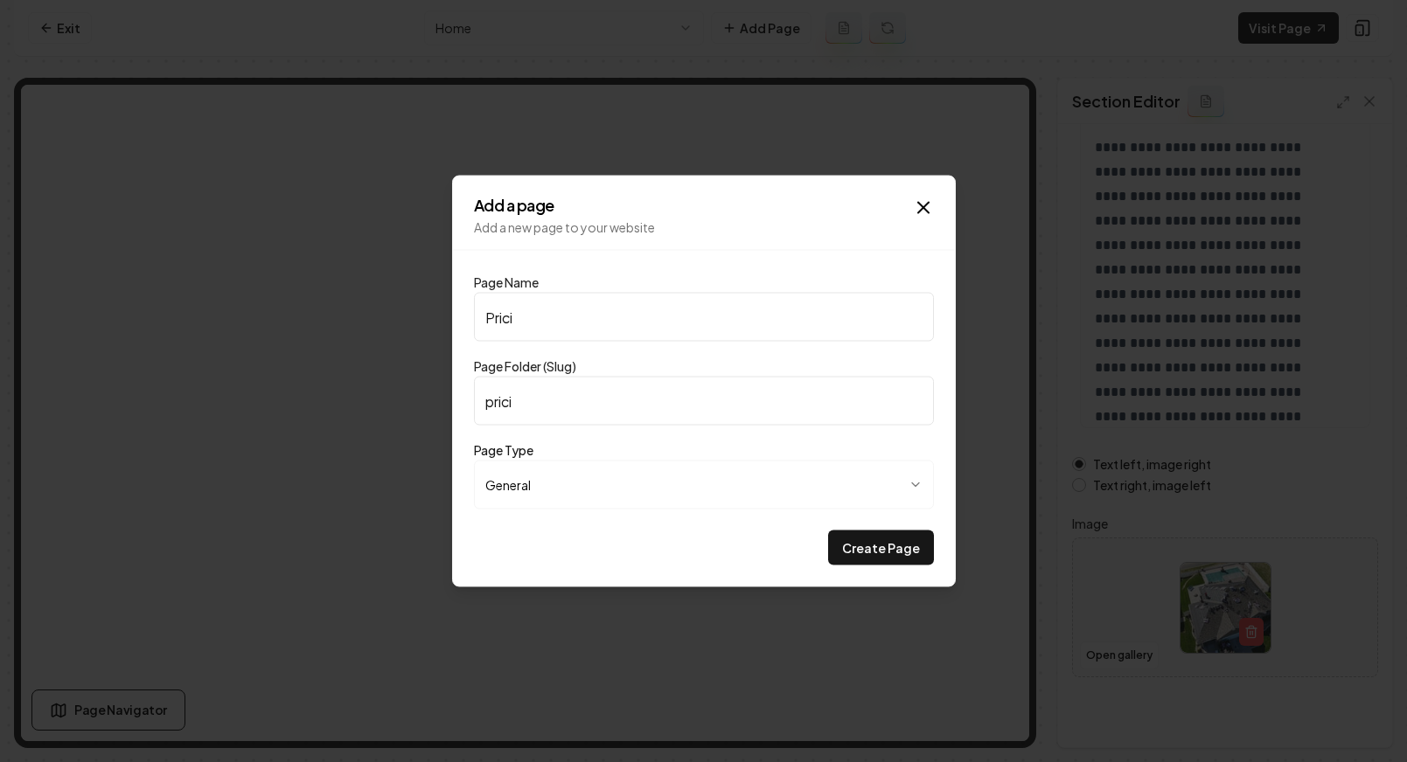
type input "Pricin"
type input "pricin"
type input "Pricing"
type input "pricing"
type input "Pricing"
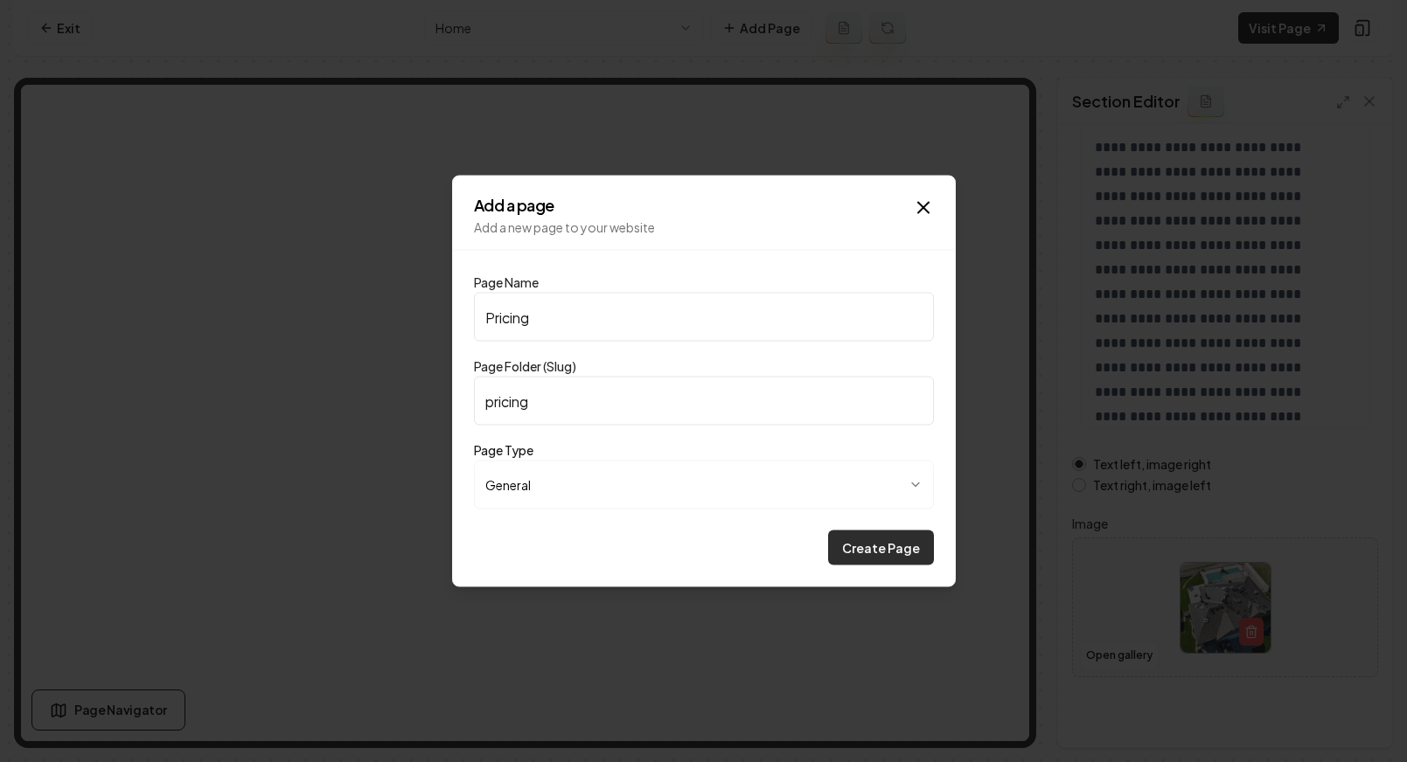
click at [902, 559] on button "Create Page" at bounding box center [881, 548] width 106 height 35
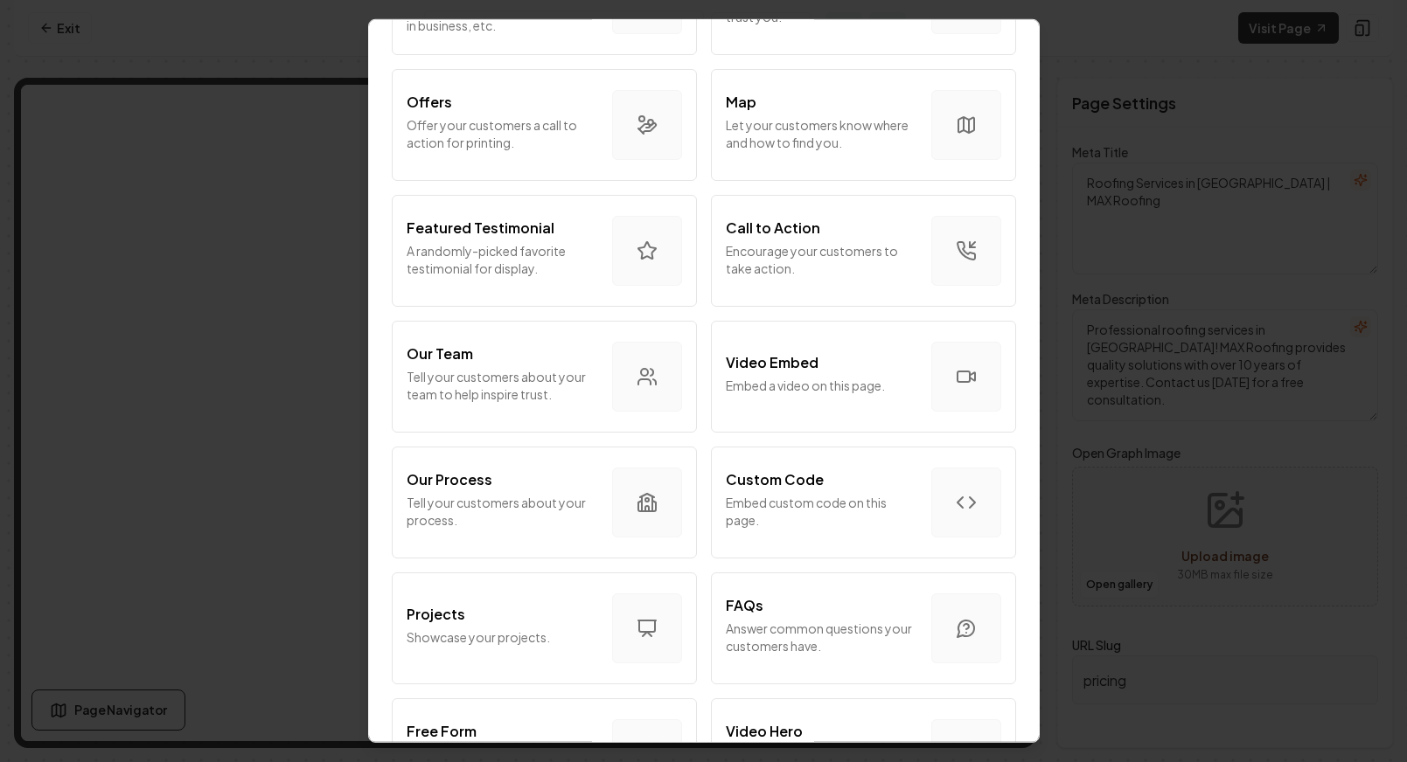
scroll to position [335, 0]
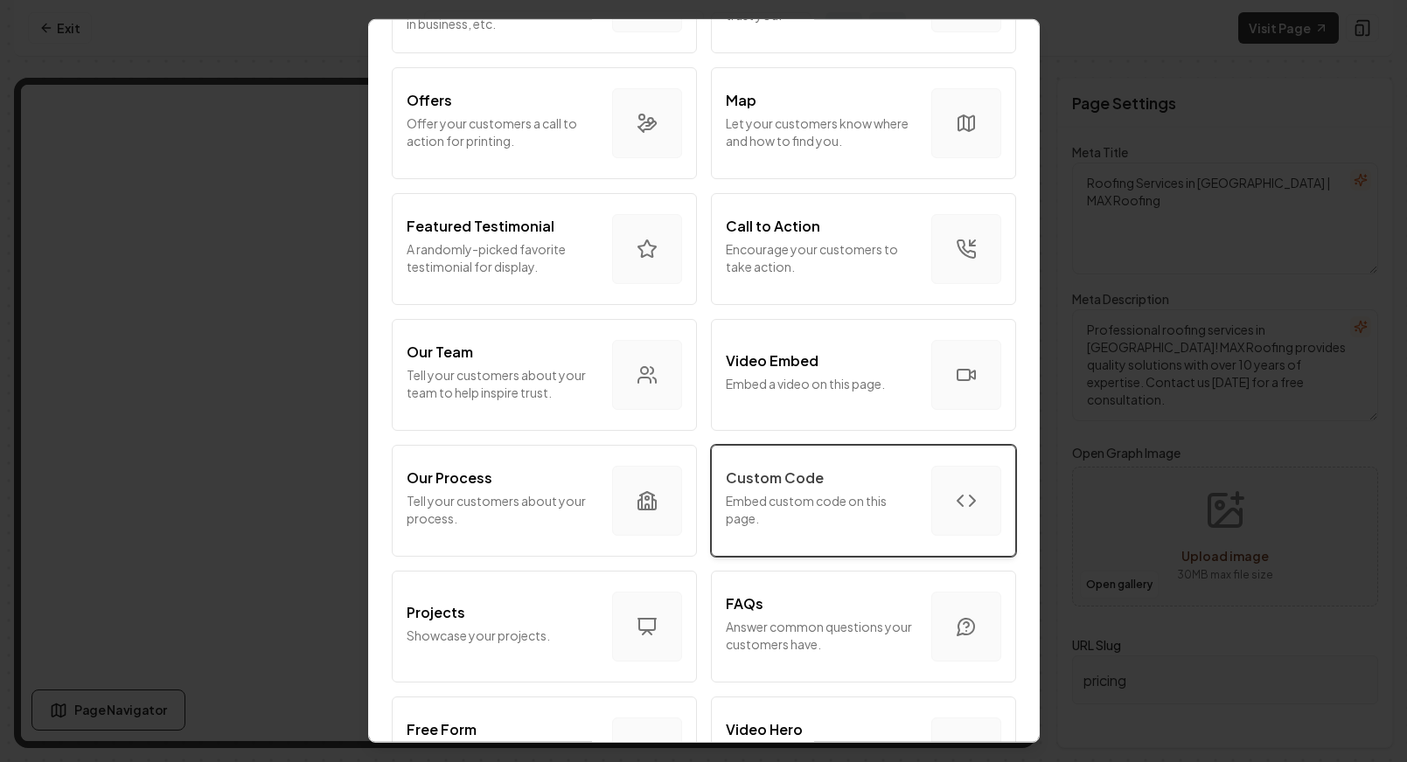
click at [885, 496] on p "Embed custom code on this page." at bounding box center [821, 509] width 191 height 35
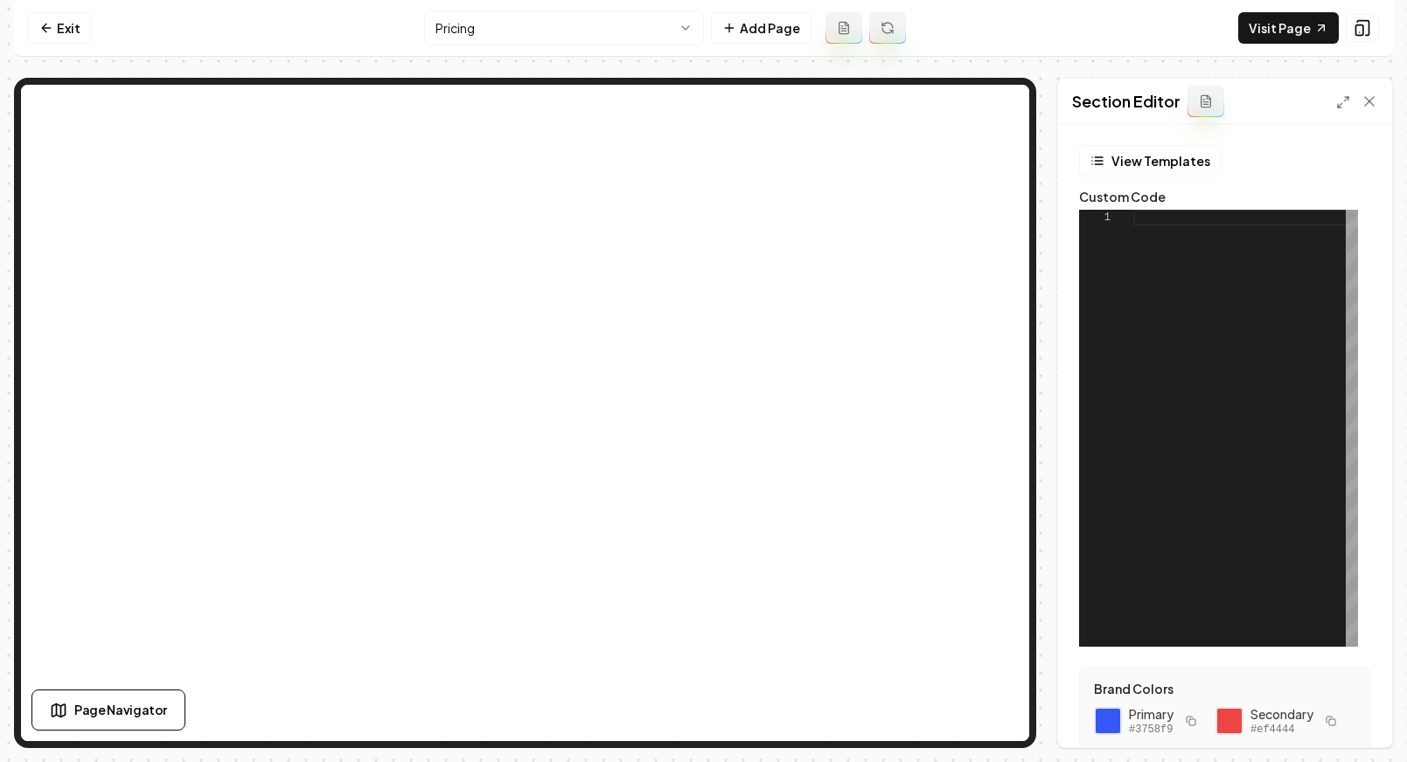
click at [1133, 141] on div "View Templates Custom Code 1 Brand Colors Primary #3758f9 Secondary #ef4444 Col…" at bounding box center [1225, 435] width 334 height 623
click at [1126, 157] on button "View Templates" at bounding box center [1150, 160] width 142 height 31
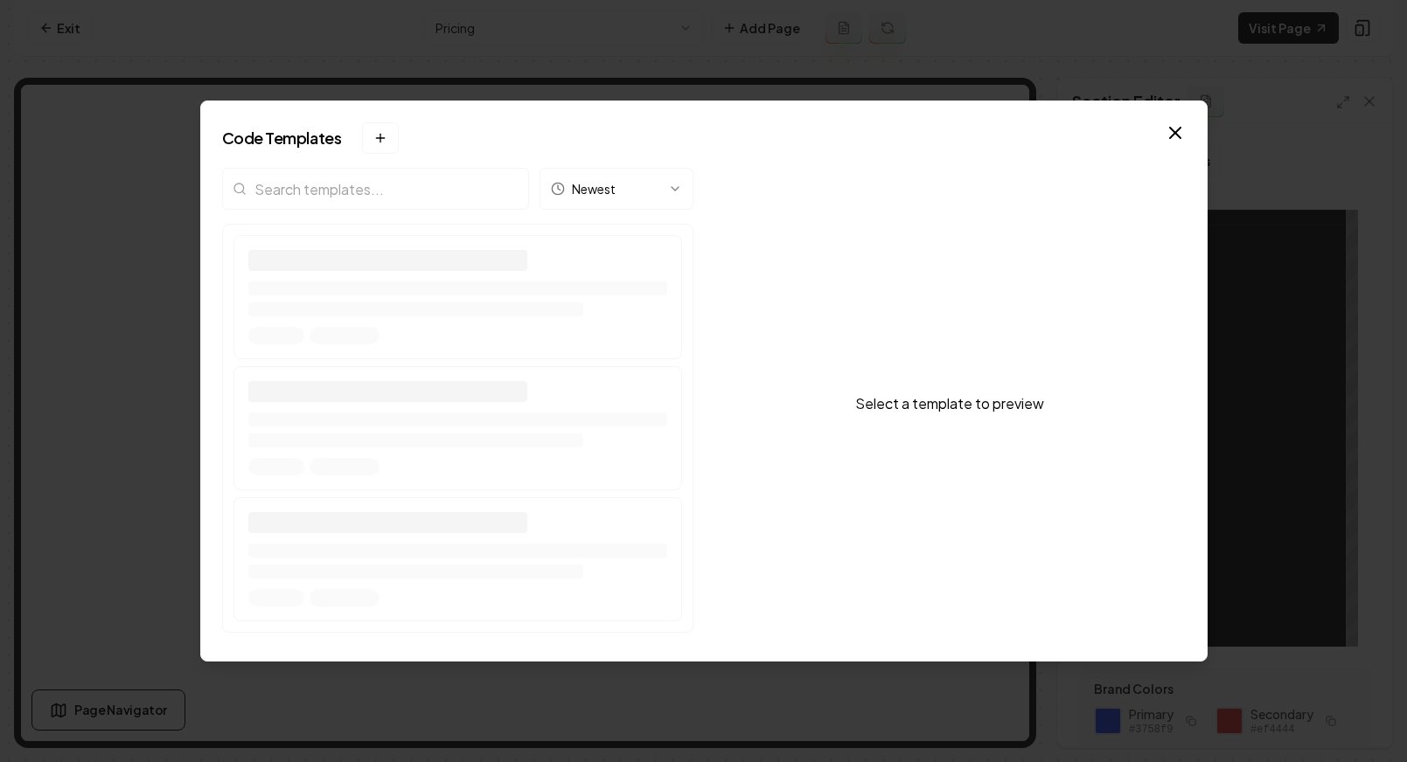
click at [369, 190] on input "search" at bounding box center [375, 189] width 307 height 42
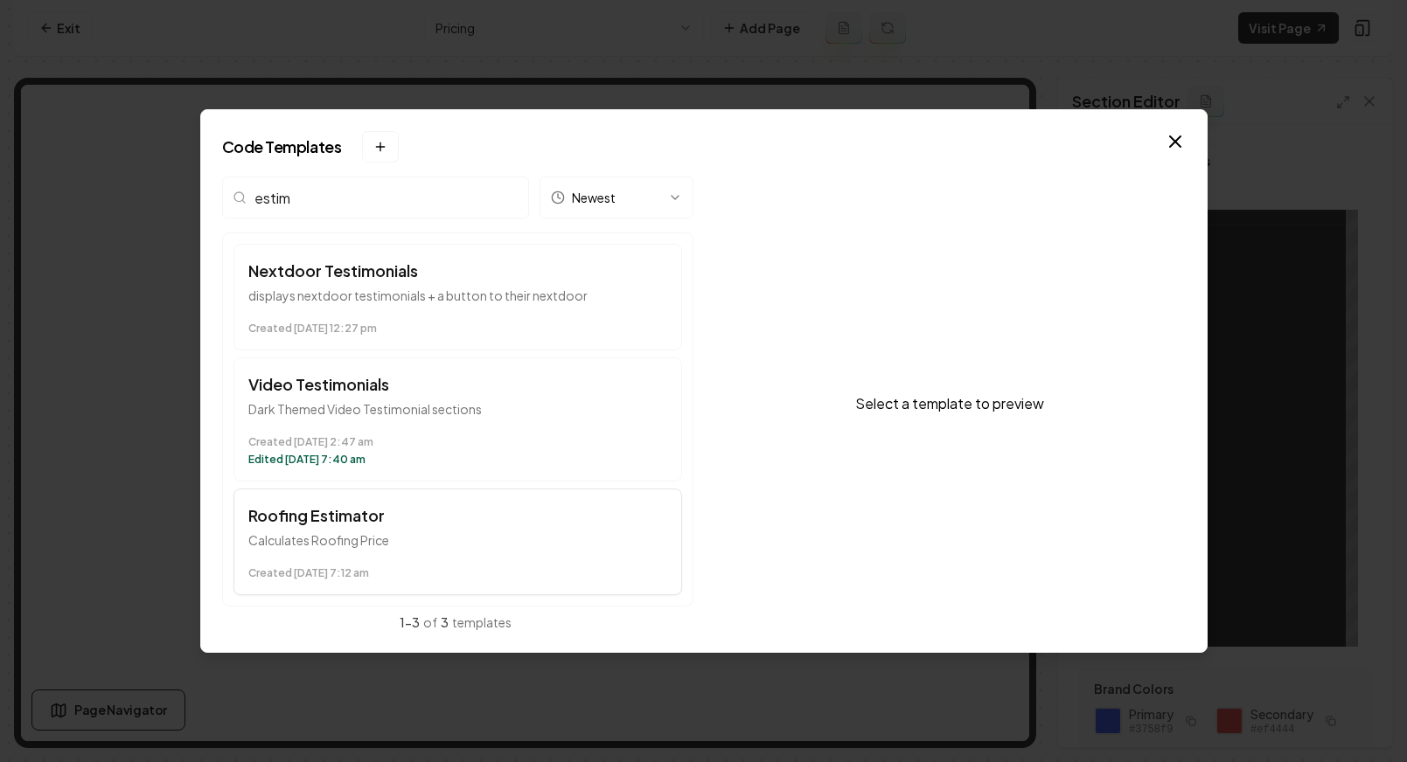
type input "estim"
click at [330, 555] on button "Roofing Estimator Calculates Roofing Price Created February 14 at 7:12 am" at bounding box center [457, 542] width 448 height 107
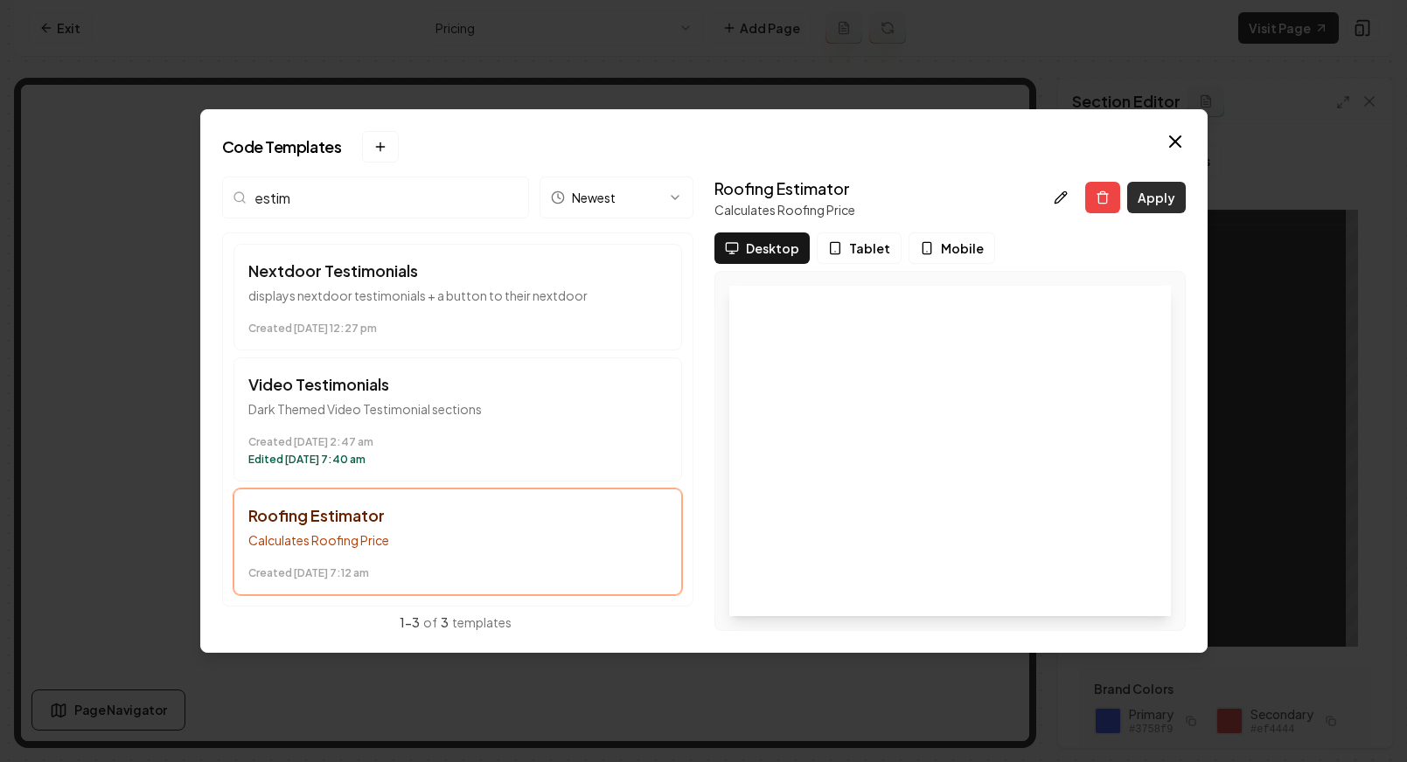
click at [1136, 199] on button "Apply" at bounding box center [1156, 197] width 59 height 31
type textarea "*********"
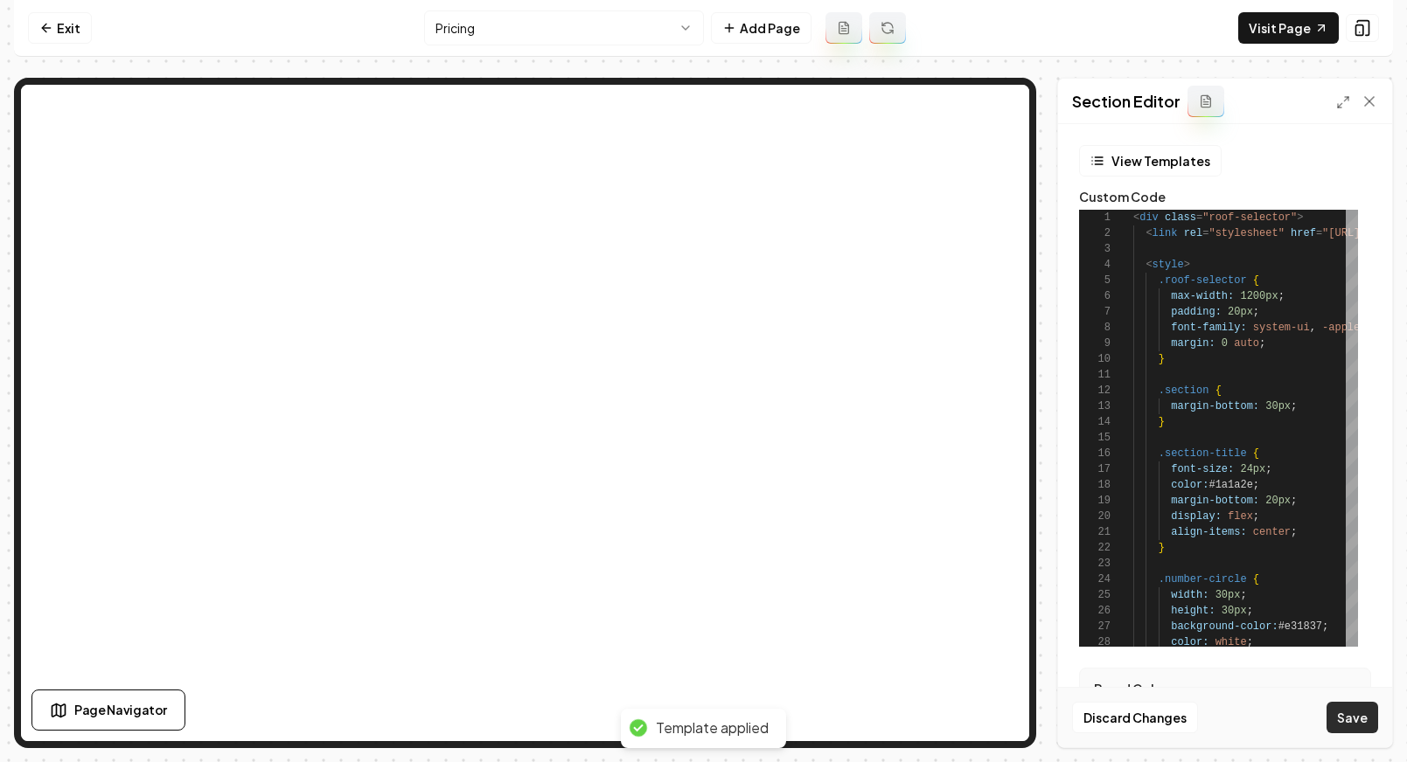
click at [1300, 725] on button "Save" at bounding box center [1352, 717] width 52 height 31
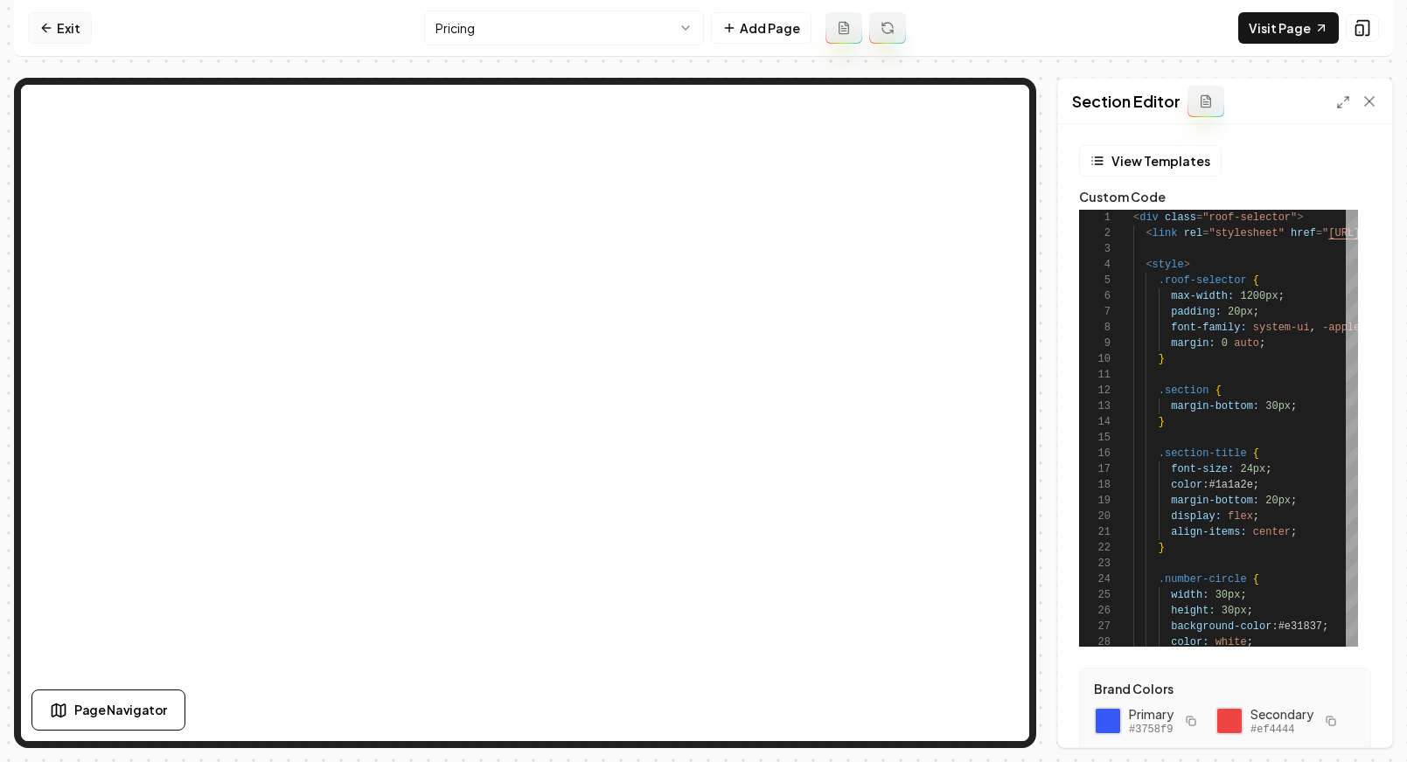
click at [52, 30] on icon at bounding box center [46, 28] width 14 height 14
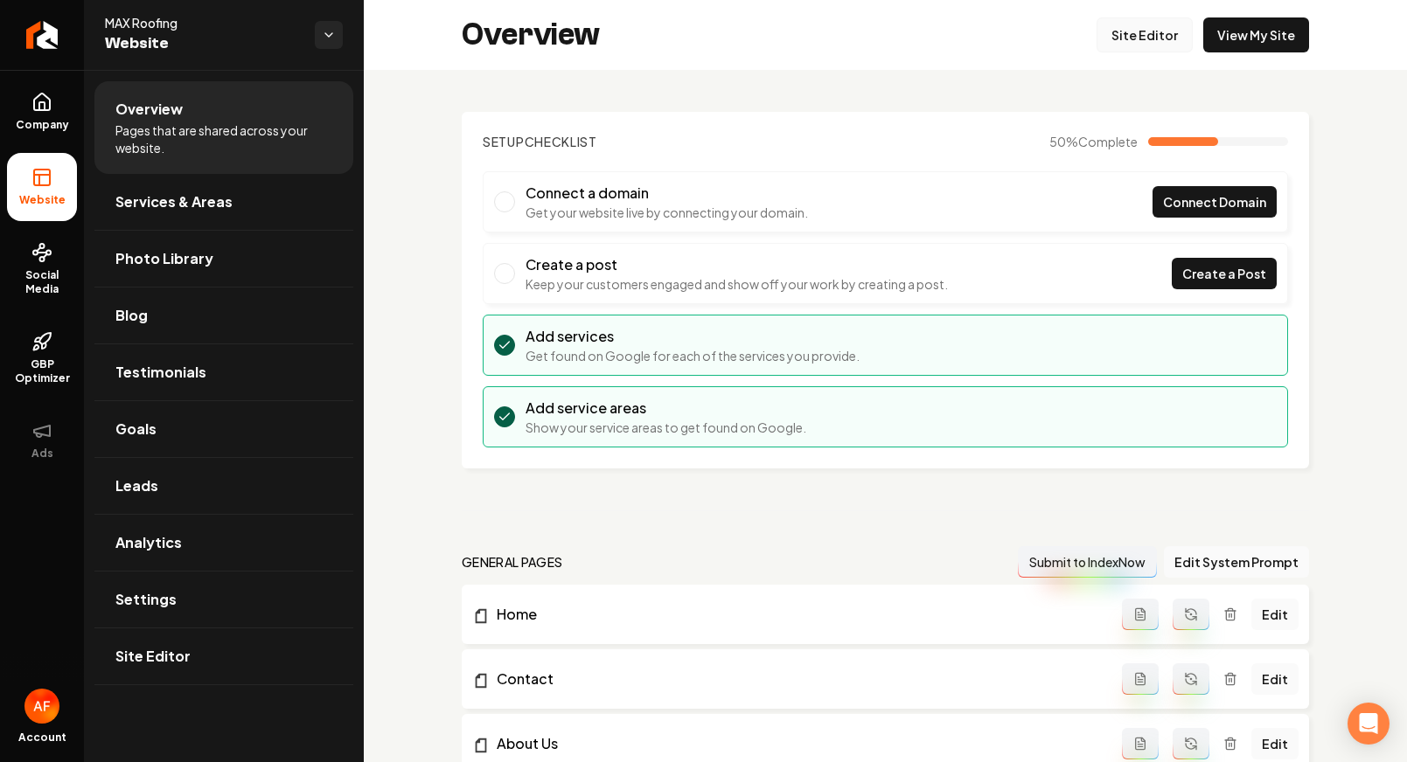
click at [1122, 32] on link "Site Editor" at bounding box center [1144, 34] width 96 height 35
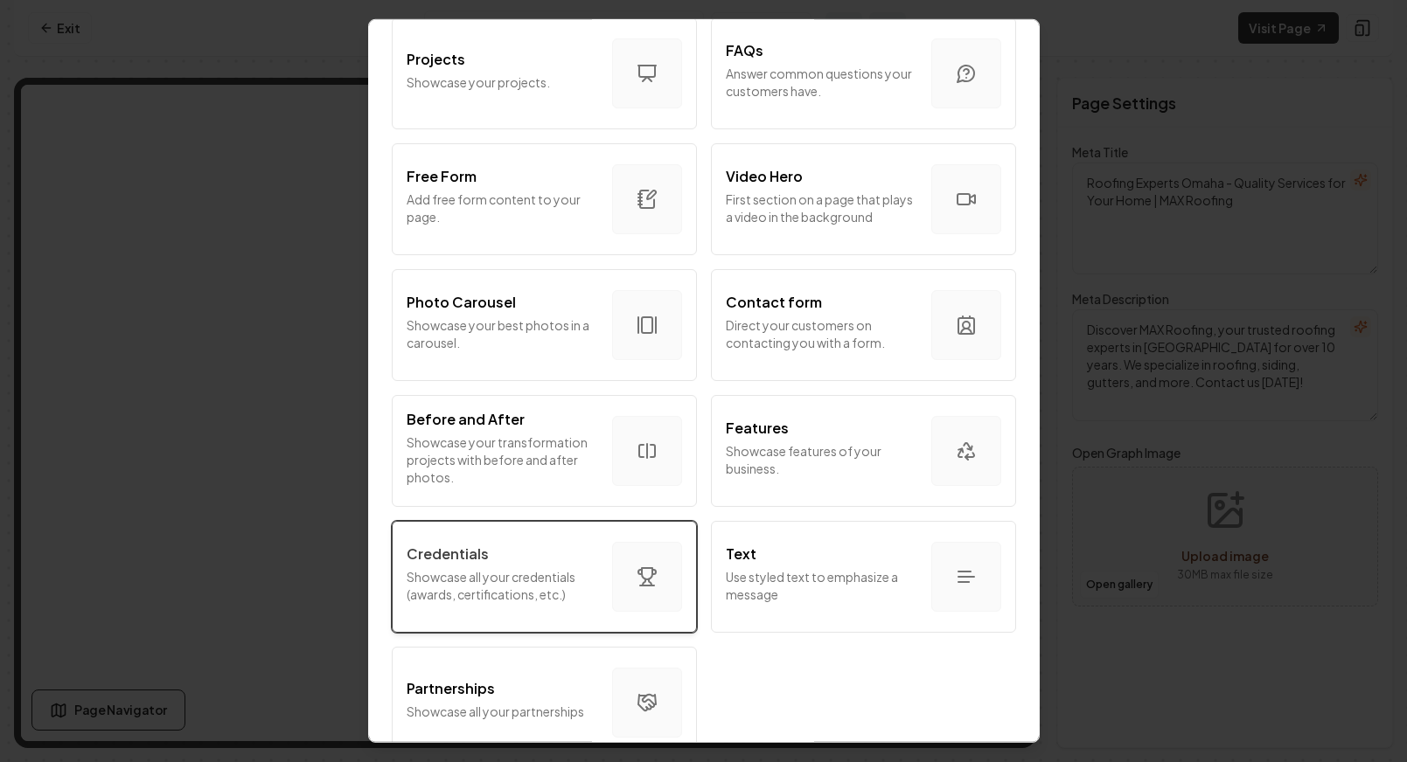
scroll to position [925, 0]
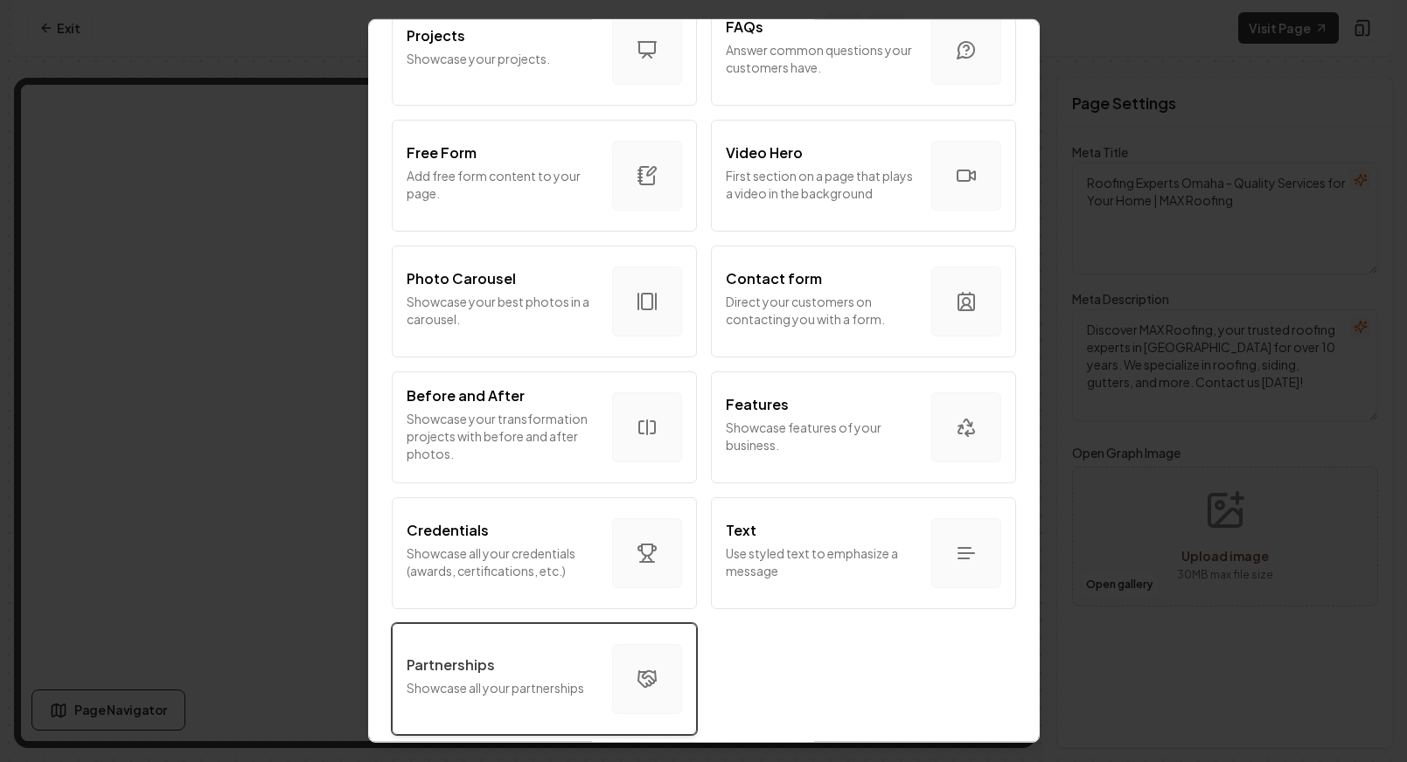
click at [555, 655] on div "Partnerships" at bounding box center [501, 665] width 191 height 21
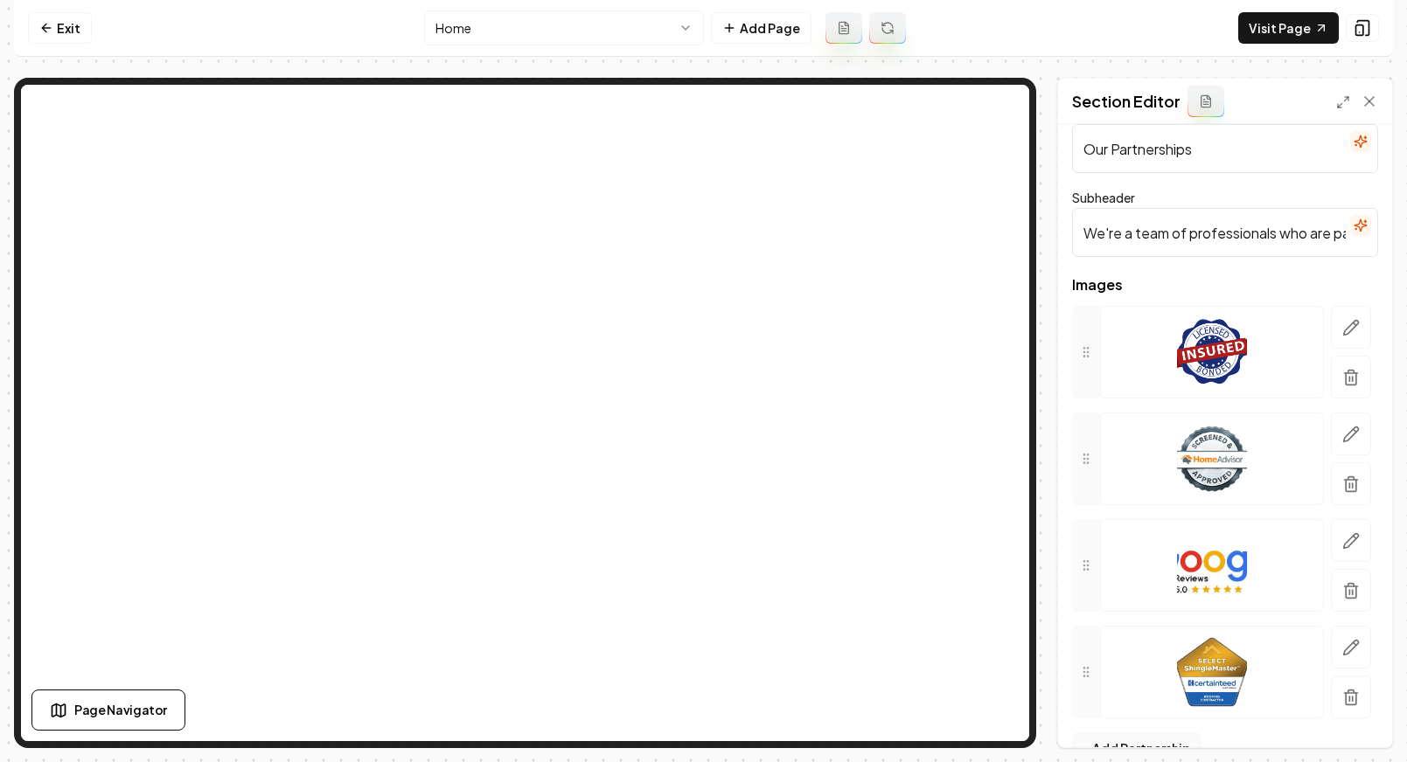
scroll to position [36, 0]
click at [1300, 330] on button "button" at bounding box center [1351, 326] width 40 height 43
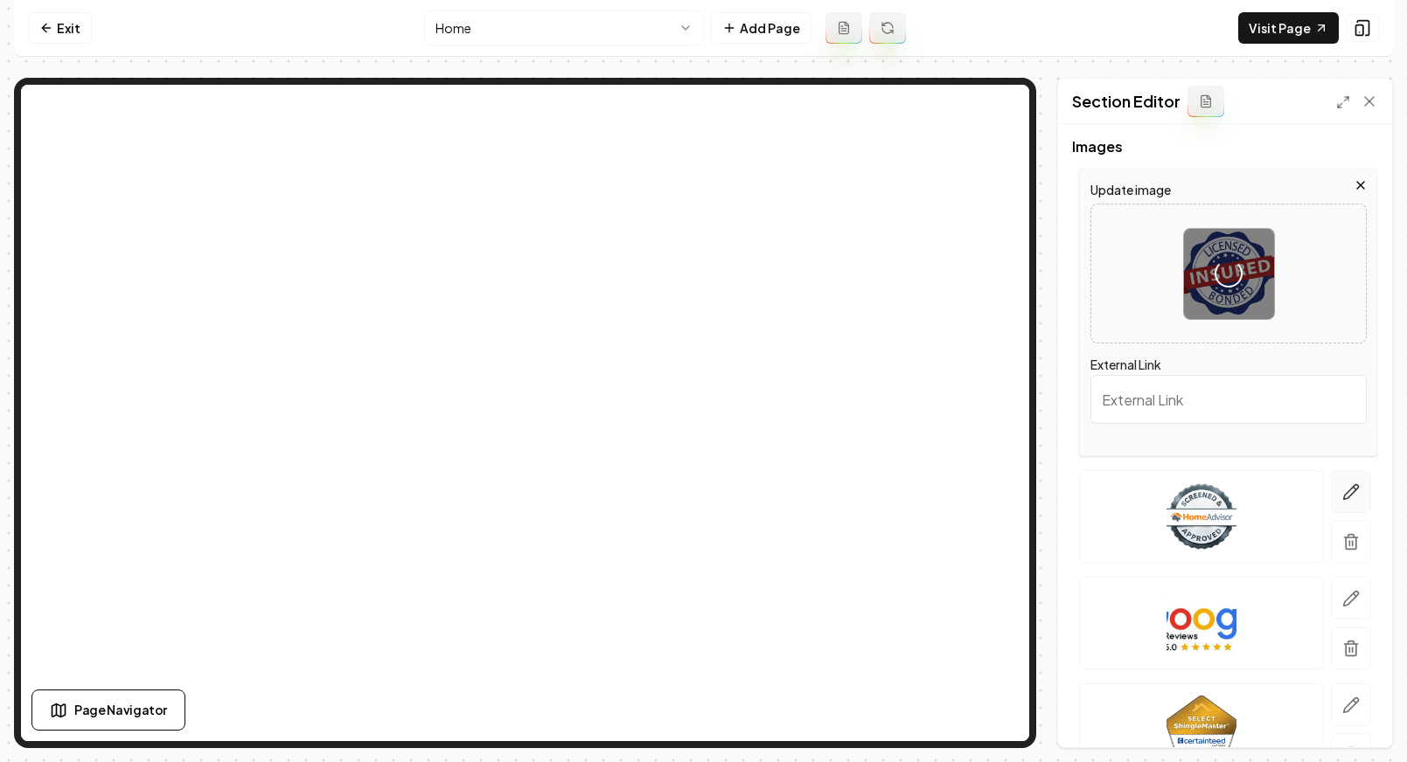
scroll to position [180, 0]
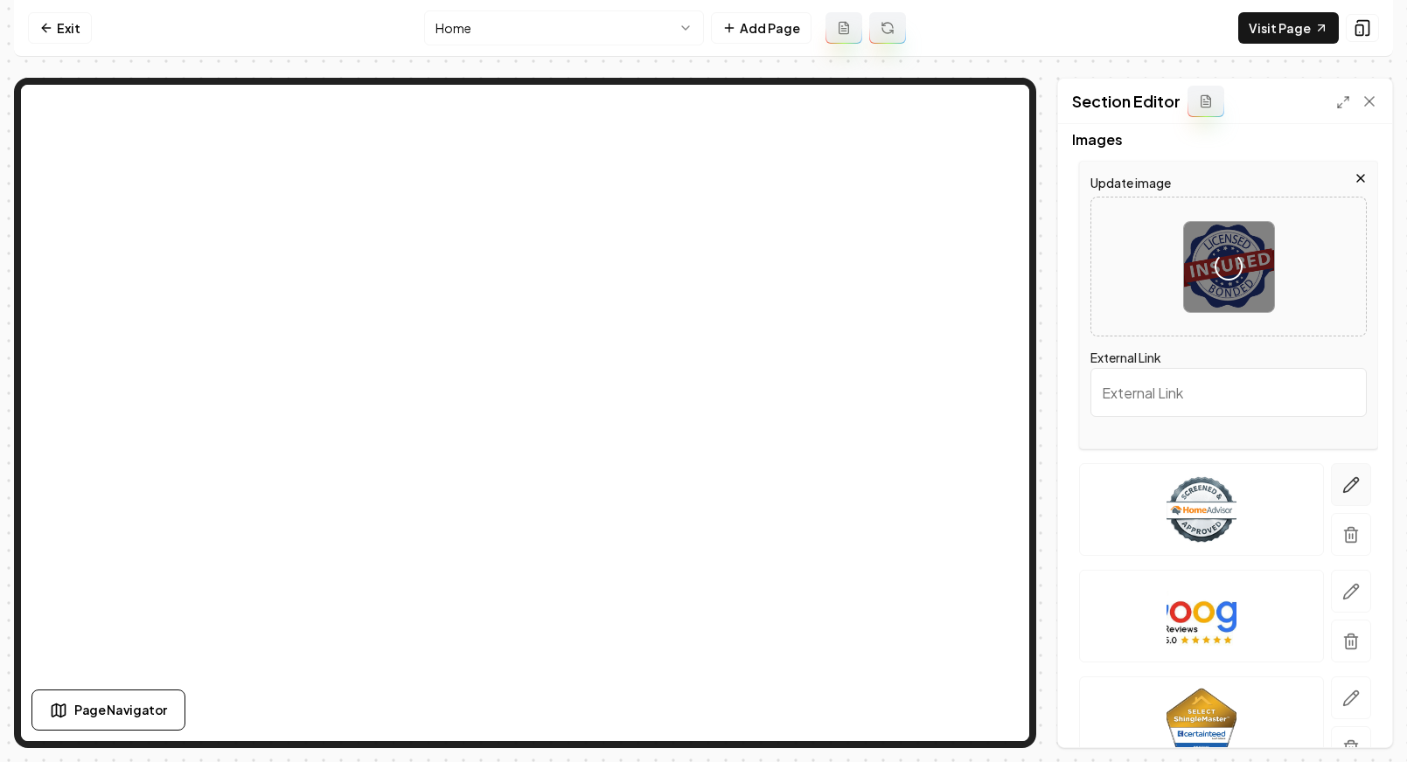
click at [1300, 479] on icon "button" at bounding box center [1350, 484] width 17 height 17
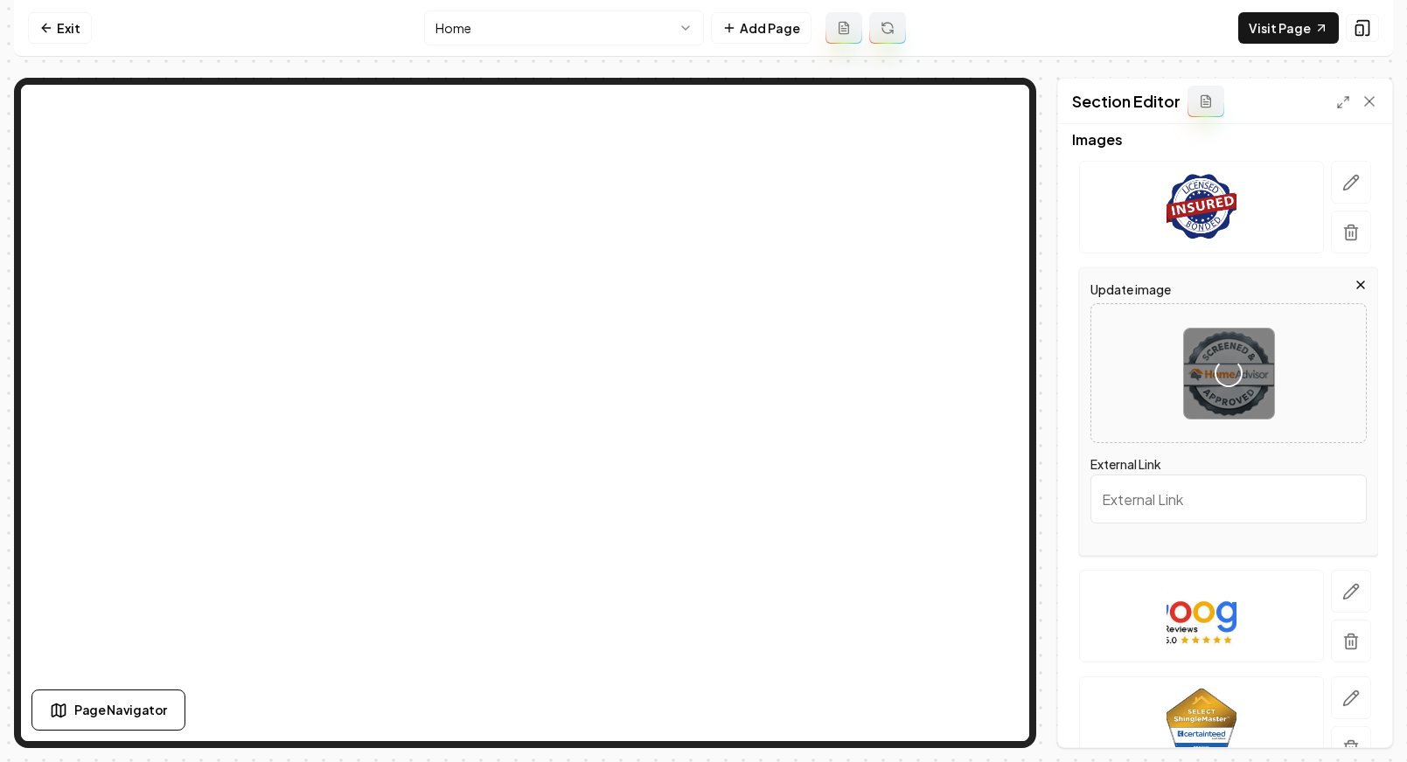
scroll to position [184, 0]
drag, startPoint x: 1344, startPoint y: 583, endPoint x: 1394, endPoint y: 514, distance: 85.2
click at [1300, 582] on icon "button" at bounding box center [1351, 587] width 15 height 15
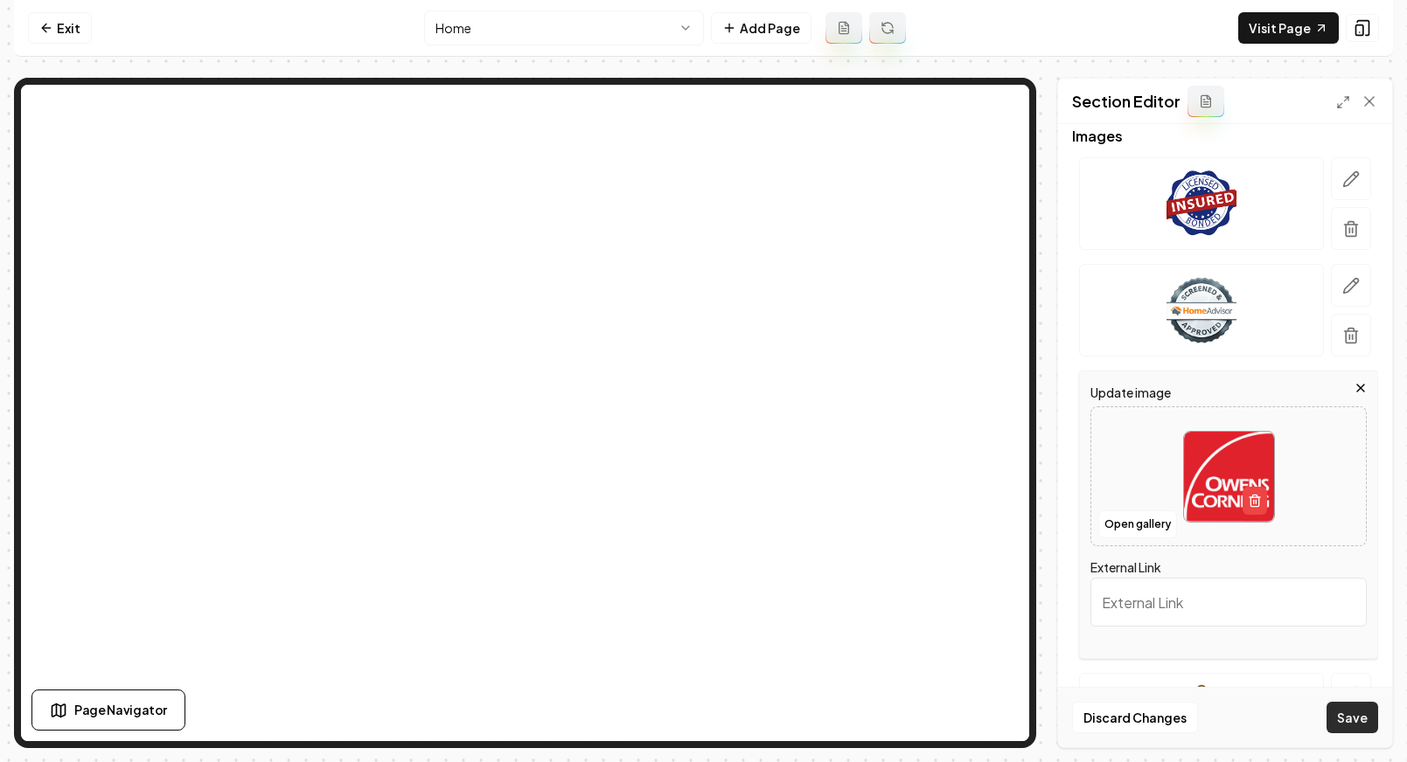
click at [1300, 712] on button "Save" at bounding box center [1352, 717] width 52 height 31
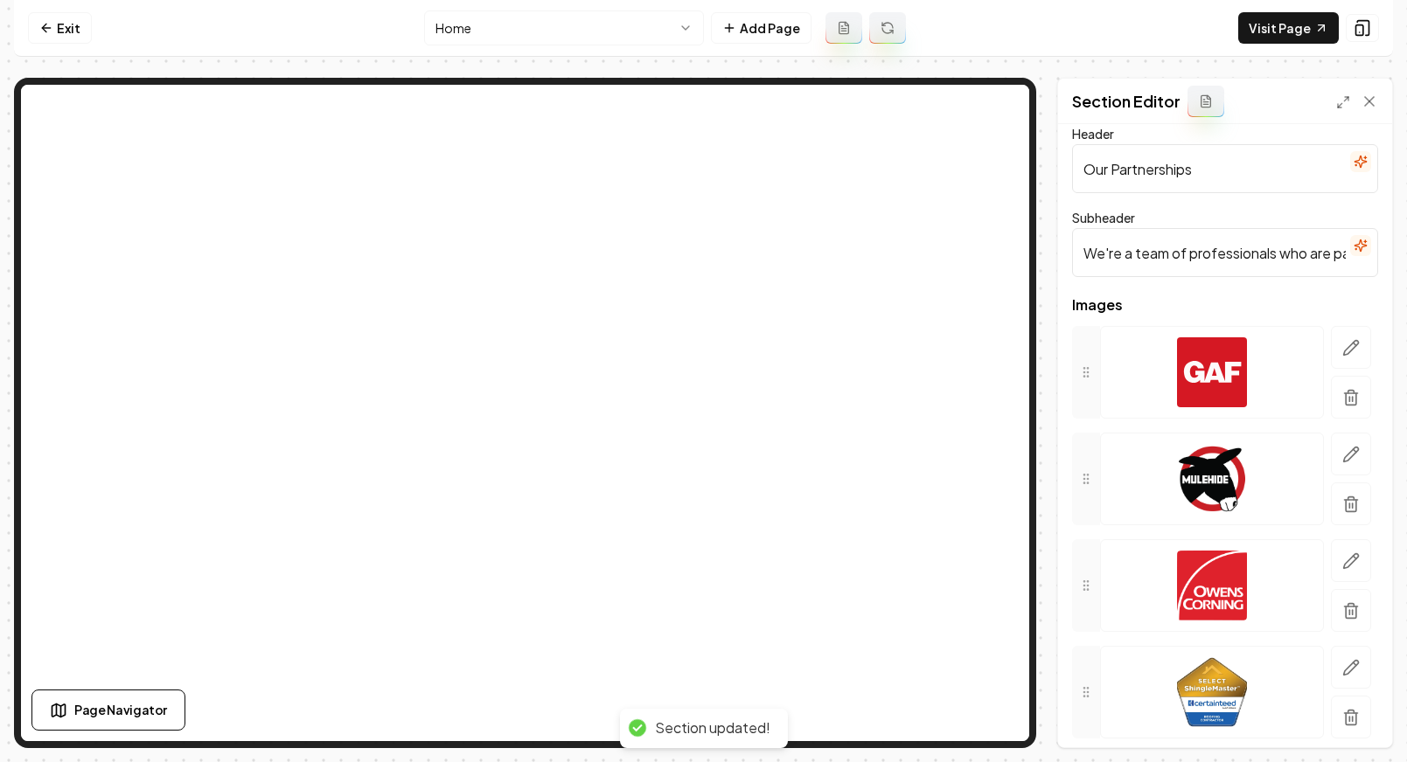
scroll to position [0, 0]
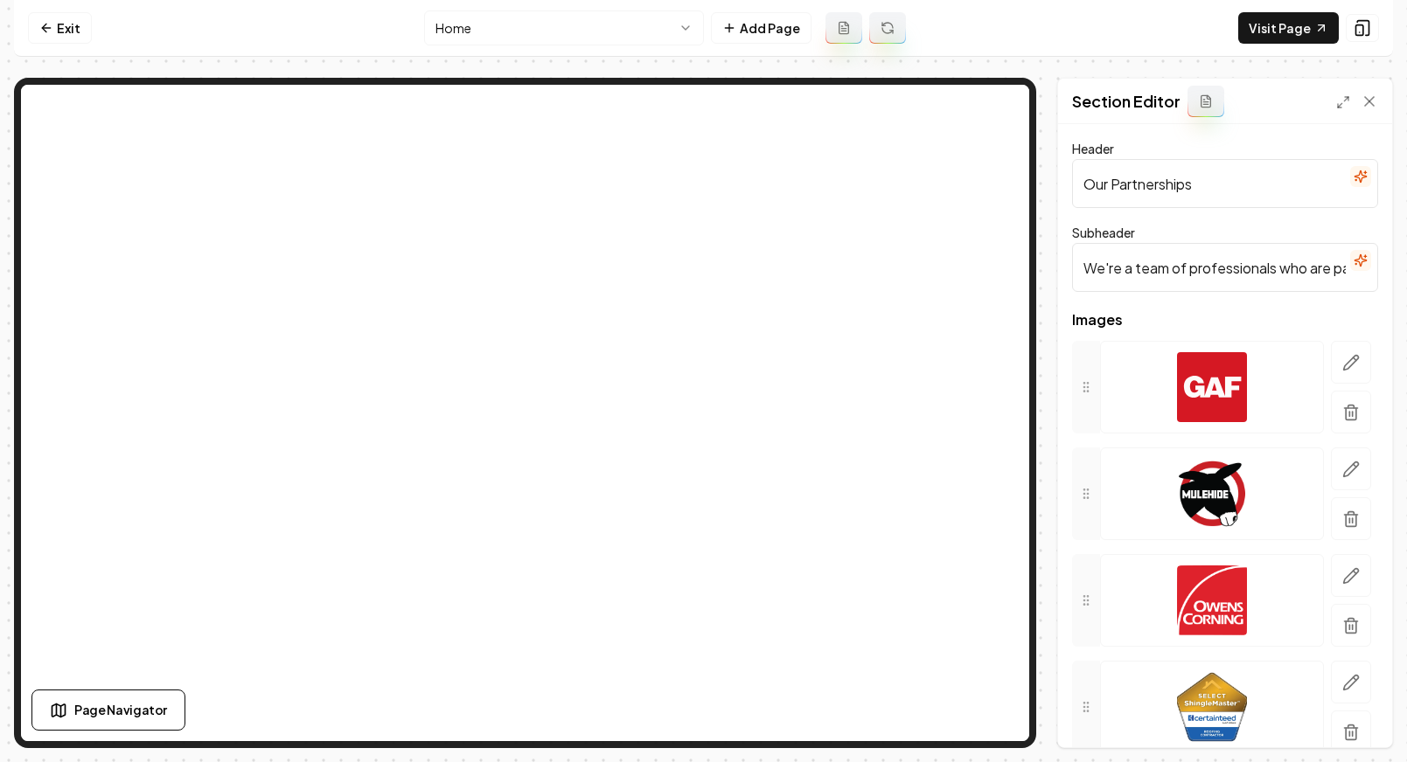
click at [1235, 265] on input "We're a team of professionals who are passionate about what we do." at bounding box center [1225, 267] width 306 height 49
drag, startPoint x: 1228, startPoint y: 176, endPoint x: 1144, endPoint y: 177, distance: 83.9
click at [1144, 177] on input "Our Partnerships" at bounding box center [1225, 183] width 306 height 49
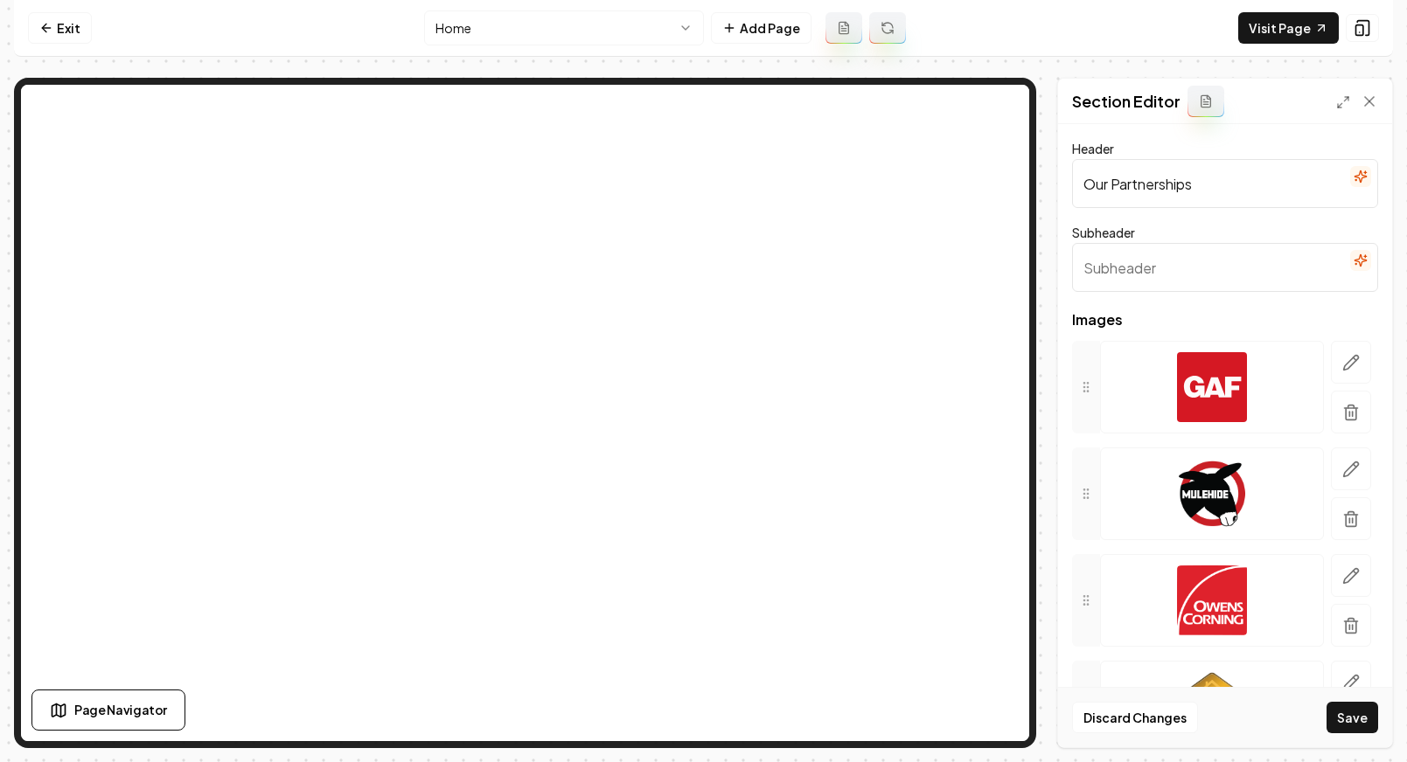
drag, startPoint x: 1143, startPoint y: 177, endPoint x: 1114, endPoint y: 177, distance: 29.7
click at [1115, 176] on input "Our Partnerships" at bounding box center [1225, 183] width 306 height 49
drag, startPoint x: 1112, startPoint y: 181, endPoint x: 1219, endPoint y: 182, distance: 107.5
click at [1219, 182] on input "Our Partnerships" at bounding box center [1225, 183] width 306 height 49
type input "O"
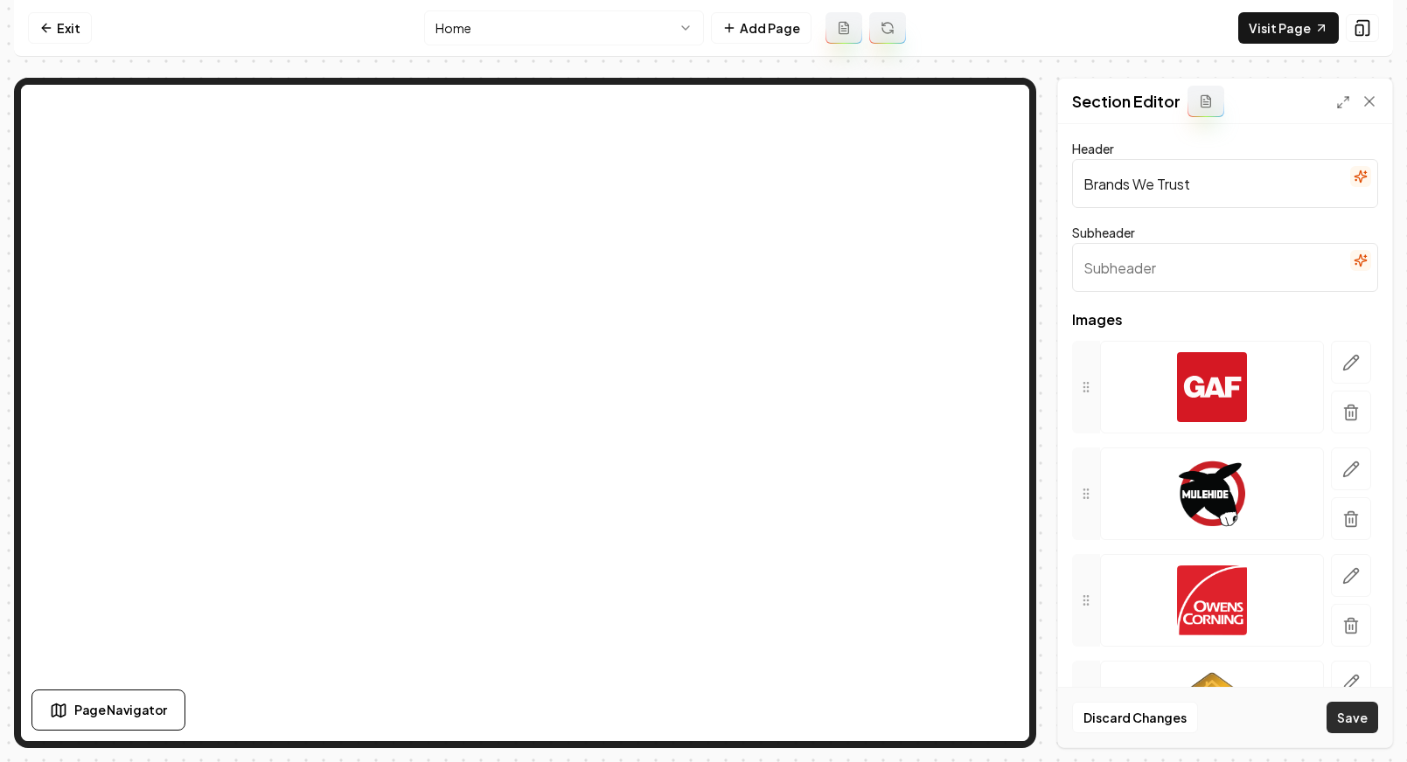
type input "Brands We Trust"
drag, startPoint x: 1360, startPoint y: 724, endPoint x: 1012, endPoint y: 608, distance: 366.8
click at [1300, 724] on button "Save" at bounding box center [1352, 717] width 52 height 31
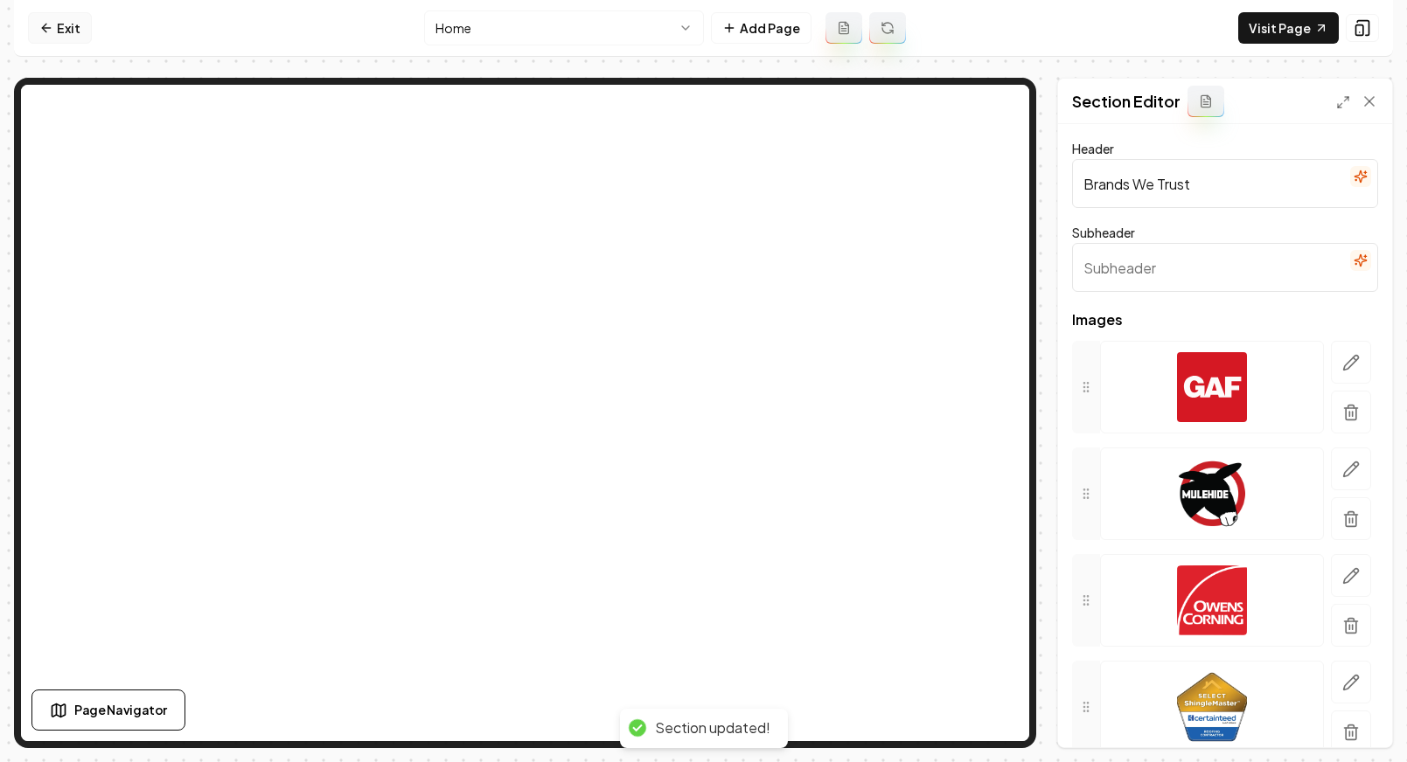
click at [46, 25] on icon at bounding box center [46, 28] width 14 height 14
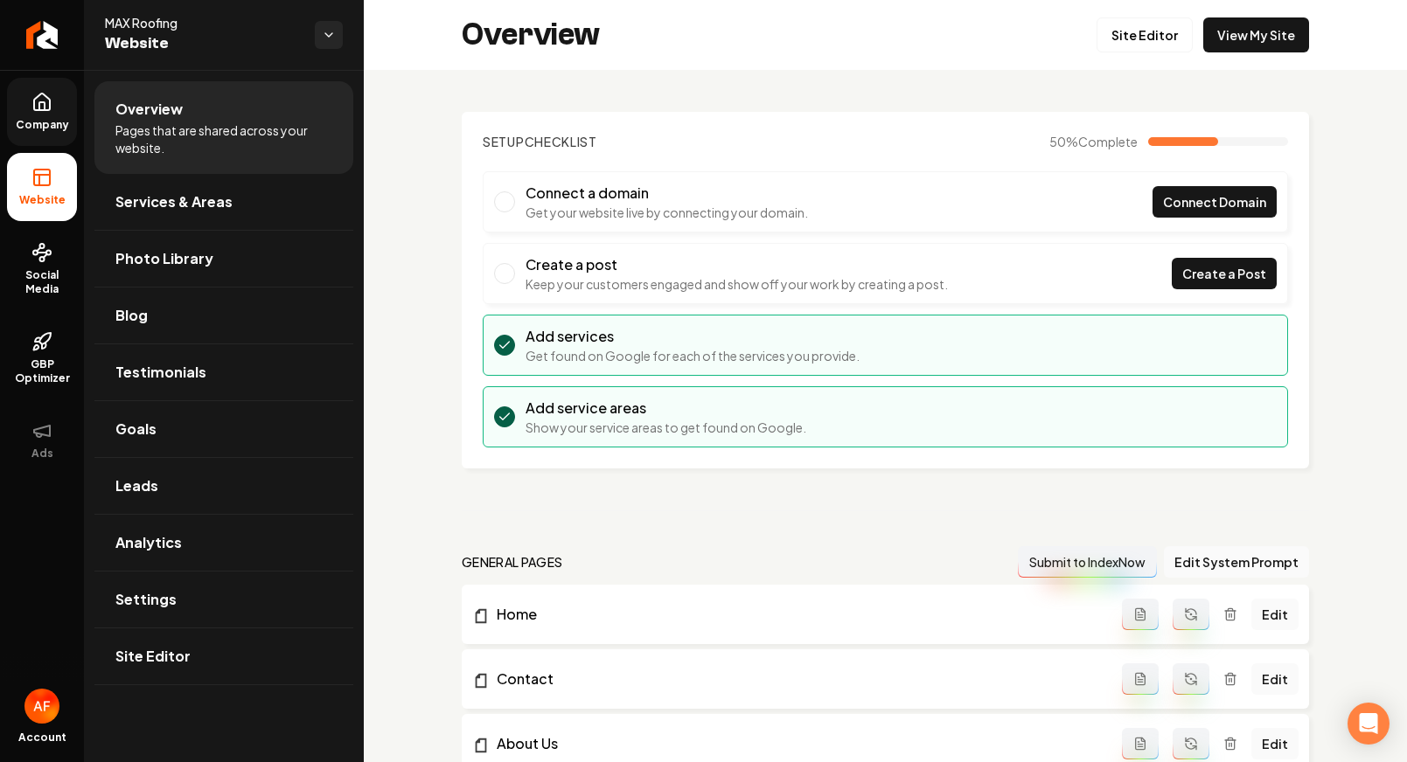
click at [39, 119] on span "Company" at bounding box center [42, 125] width 67 height 14
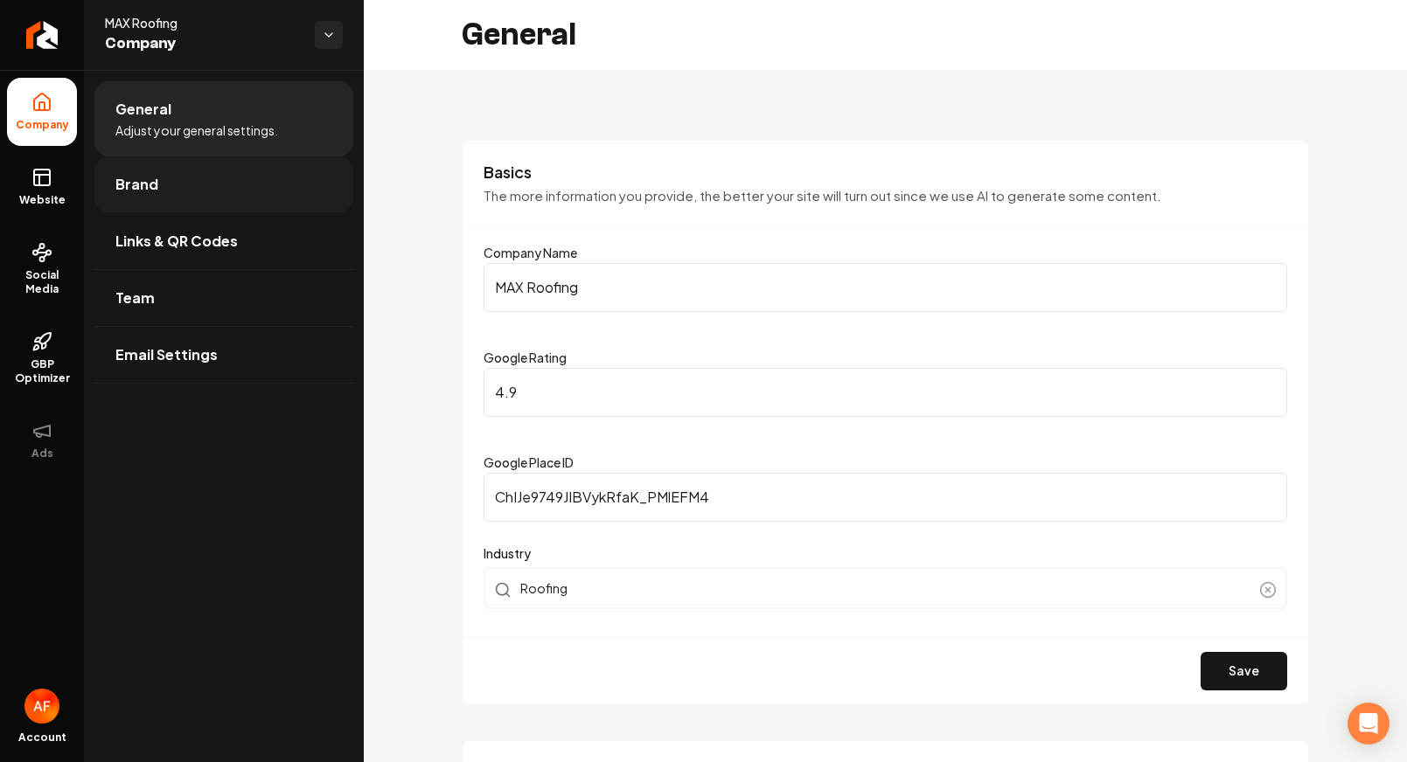
click at [120, 182] on span "Brand" at bounding box center [136, 184] width 43 height 21
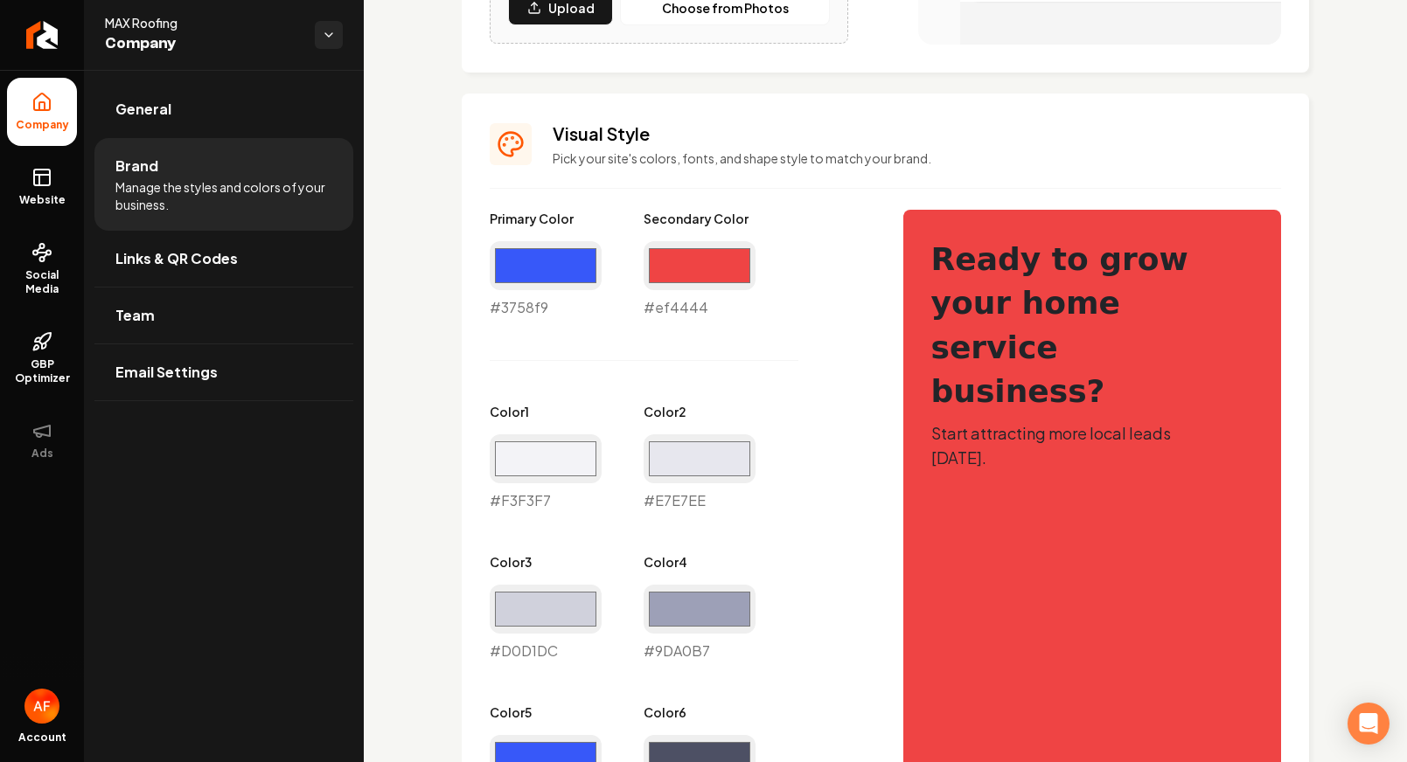
scroll to position [882, 0]
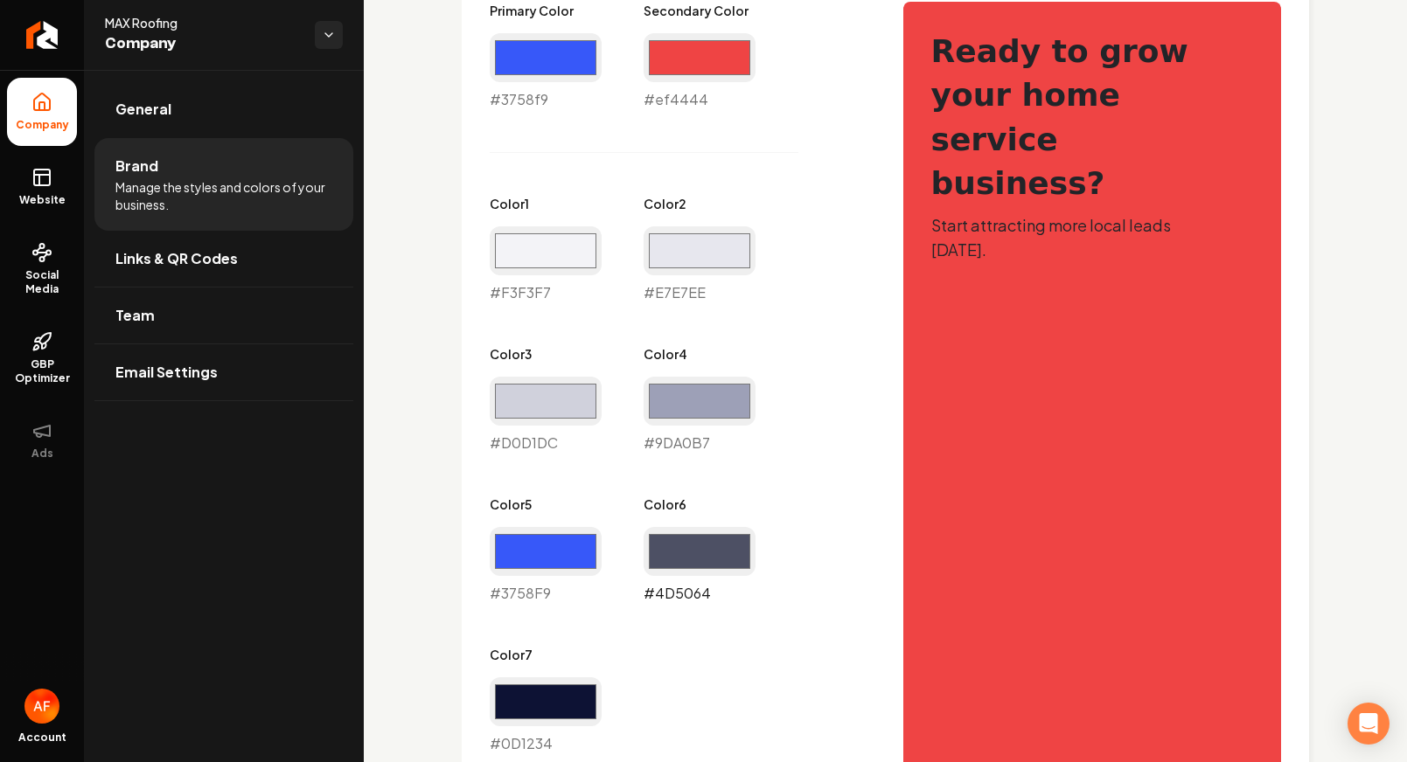
click at [670, 573] on input "#4d5064" at bounding box center [699, 551] width 112 height 49
type input "#3758f9"
click at [830, 187] on div "Primary Color #3758f9 #3758f9 Secondary Color #ef4444 #ef4444 Color 1 #f3f3f7 #…" at bounding box center [679, 378] width 379 height 753
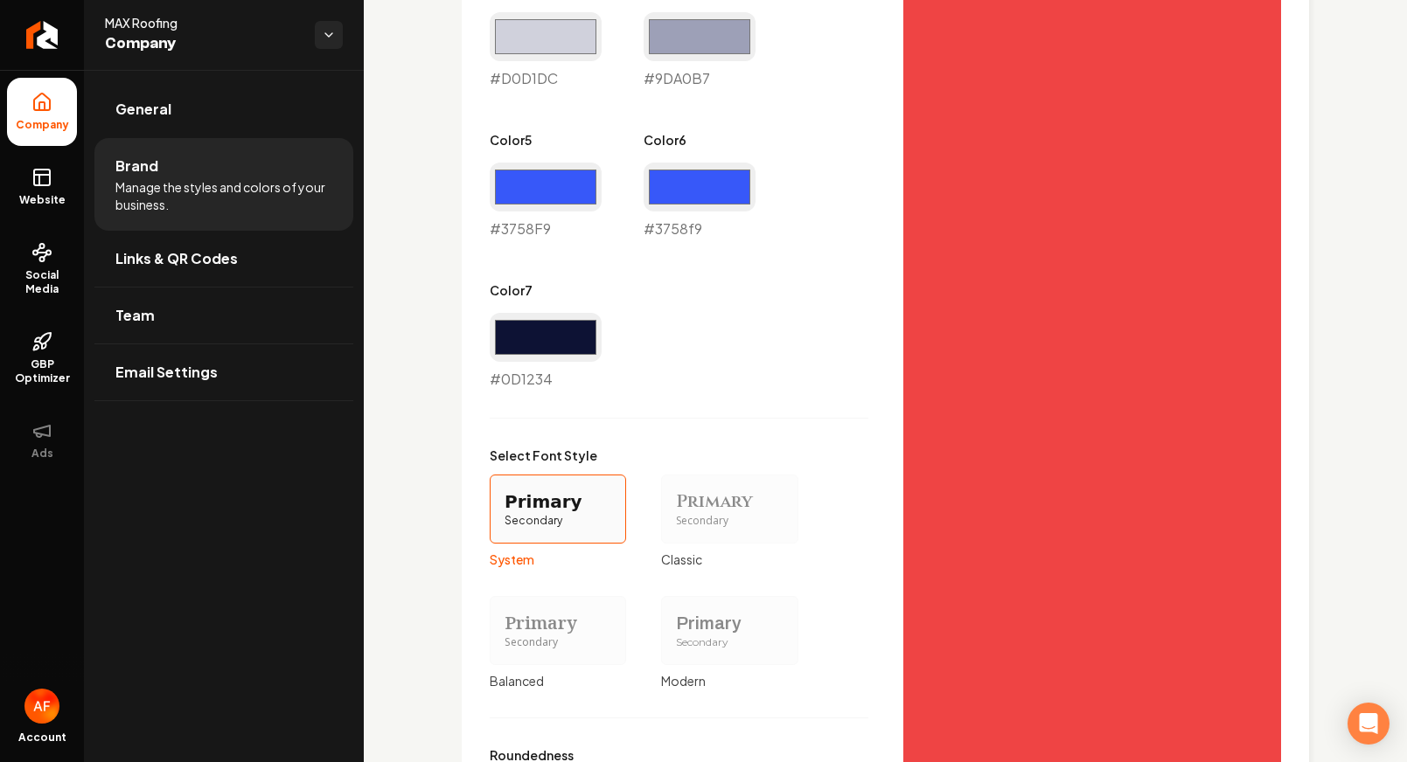
scroll to position [1476, 0]
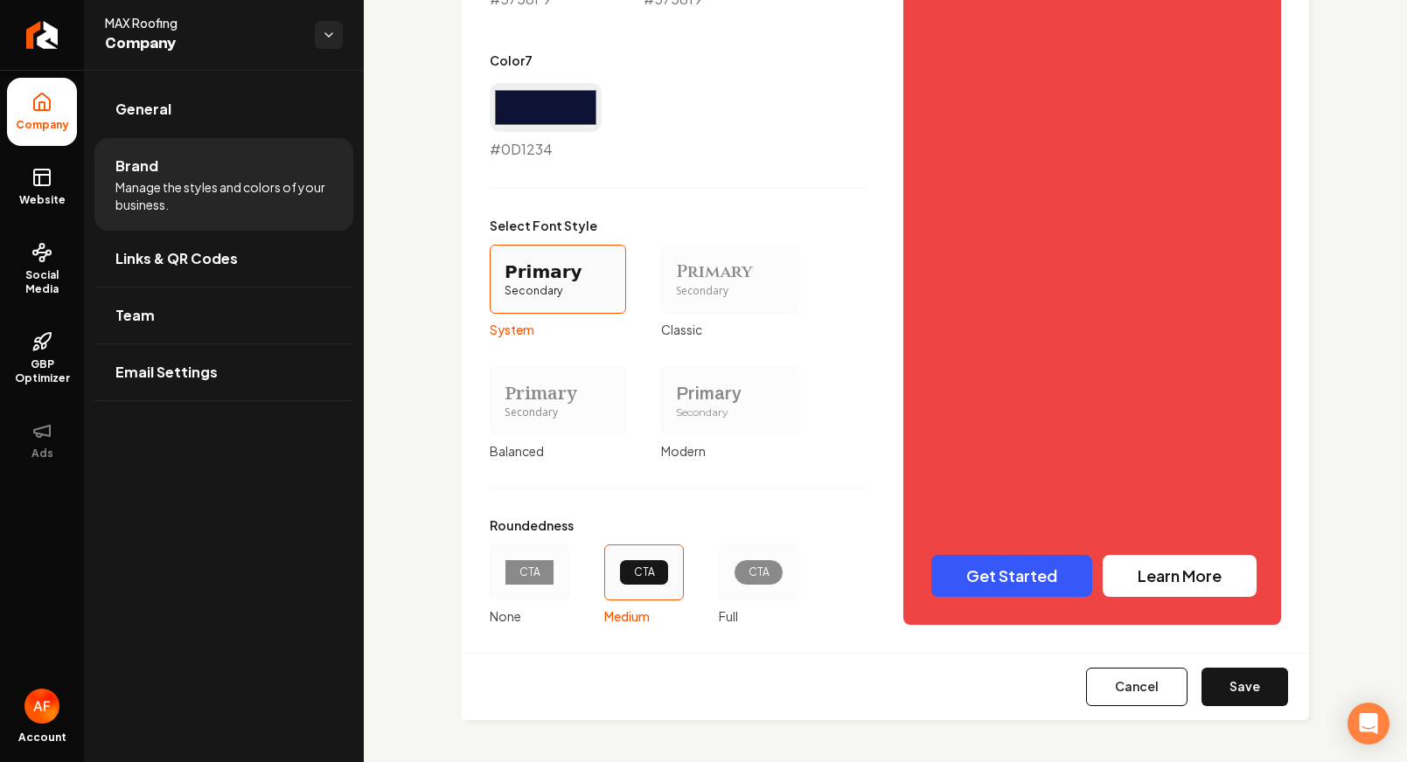
drag, startPoint x: 781, startPoint y: 589, endPoint x: 761, endPoint y: 586, distance: 20.4
click at [775, 588] on div "CTA" at bounding box center [759, 573] width 80 height 56
click at [732, 580] on button "CTA Full" at bounding box center [725, 573] width 14 height 14
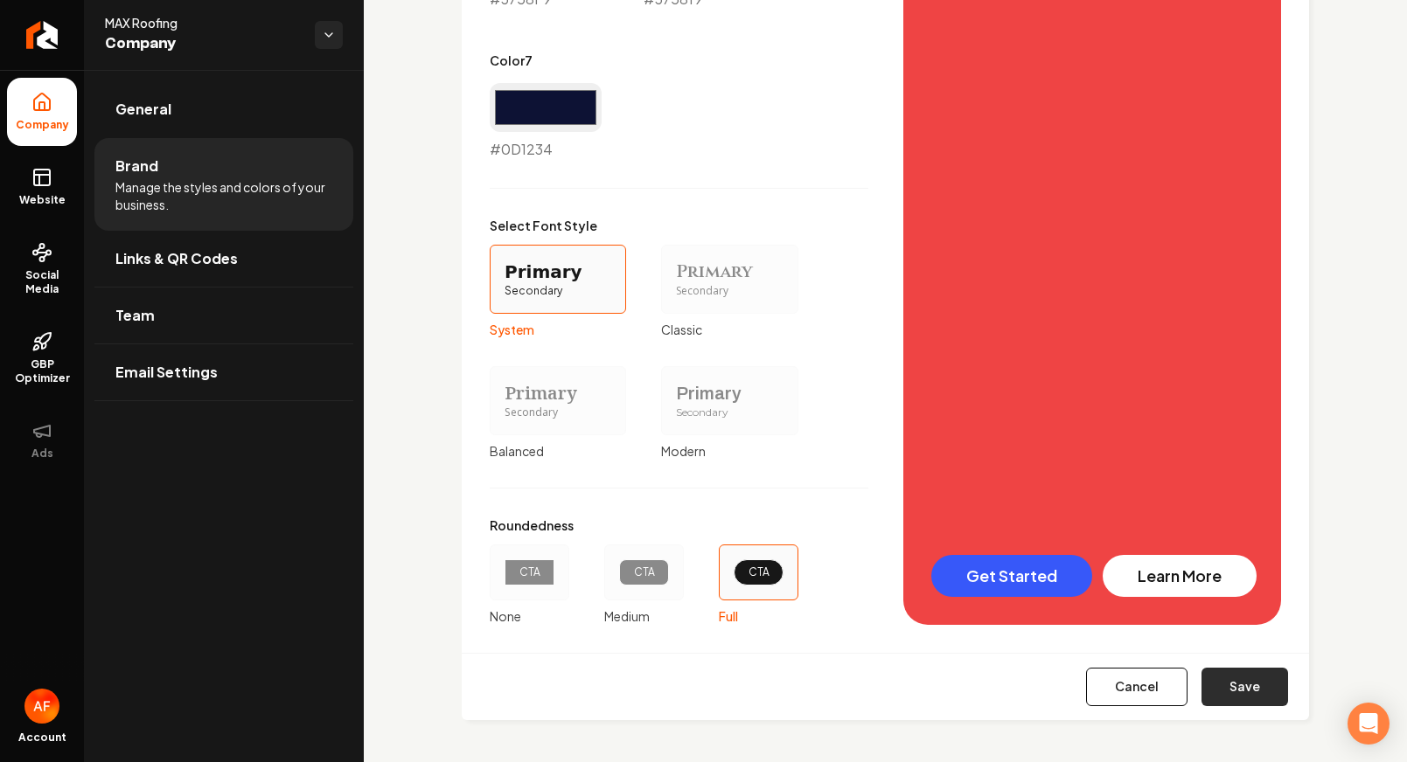
click at [1240, 678] on button "Save" at bounding box center [1244, 687] width 87 height 38
type input "#f3f3f7"
type input "#e7e7ee"
type input "#d0d1dc"
type input "#9da0b7"
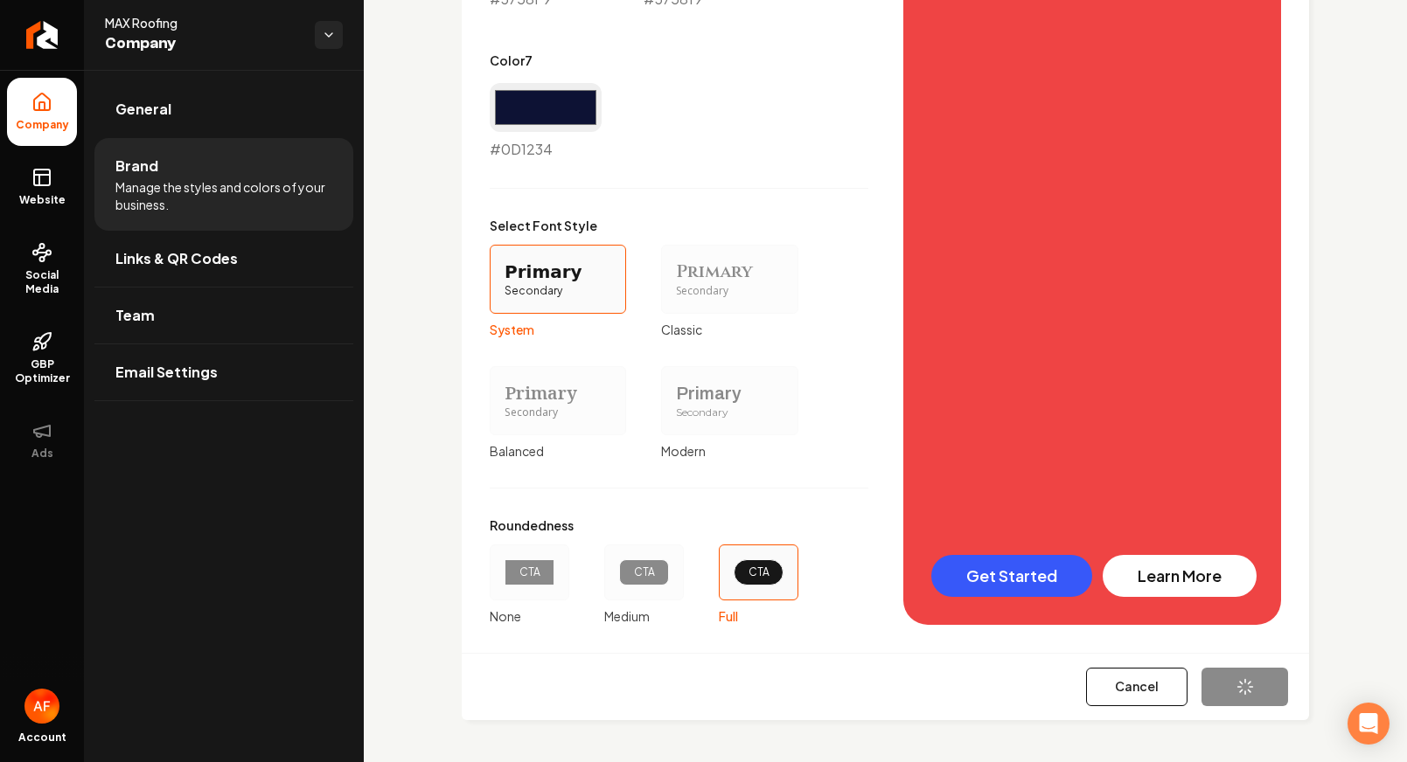
type input "#3758f9"
type input "#0d1234"
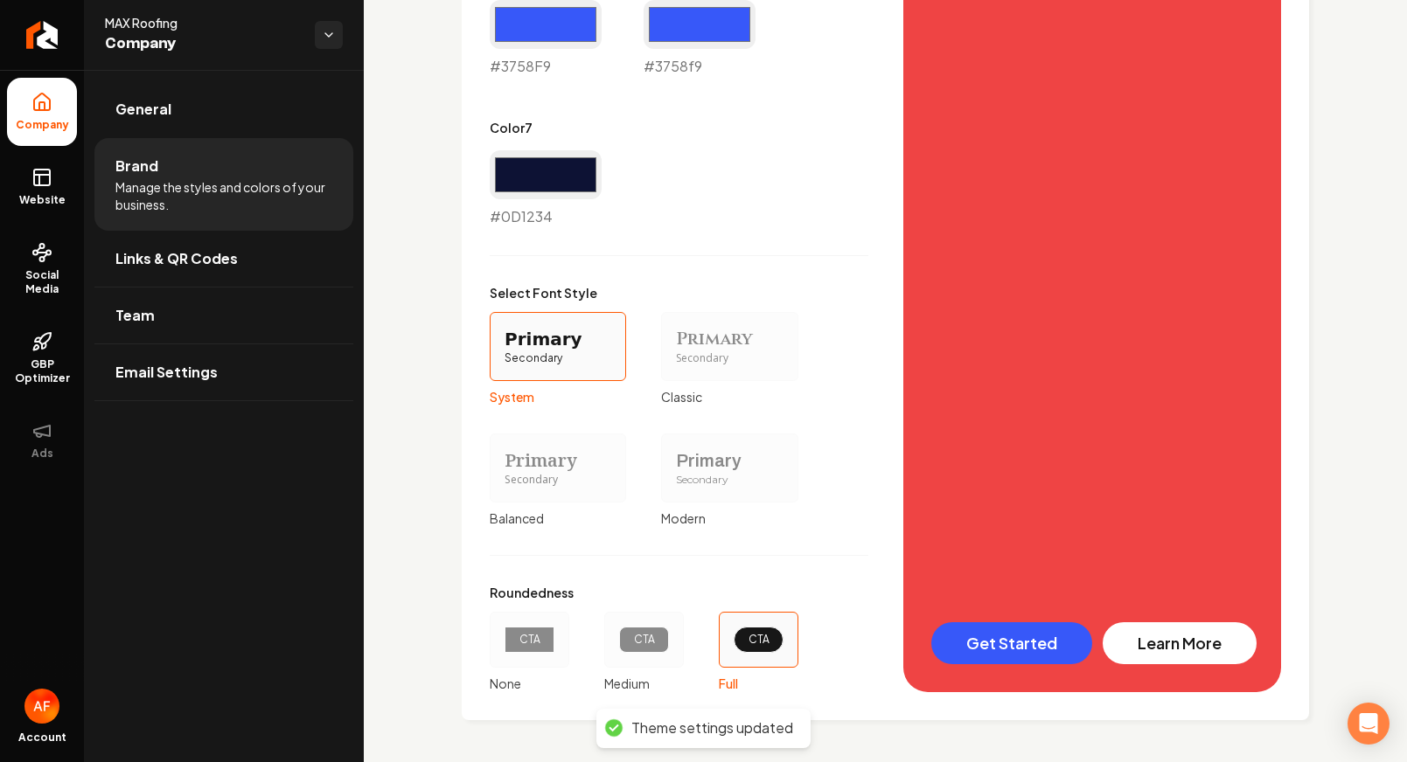
scroll to position [1409, 0]
click at [10, 177] on link "Website" at bounding box center [42, 187] width 70 height 68
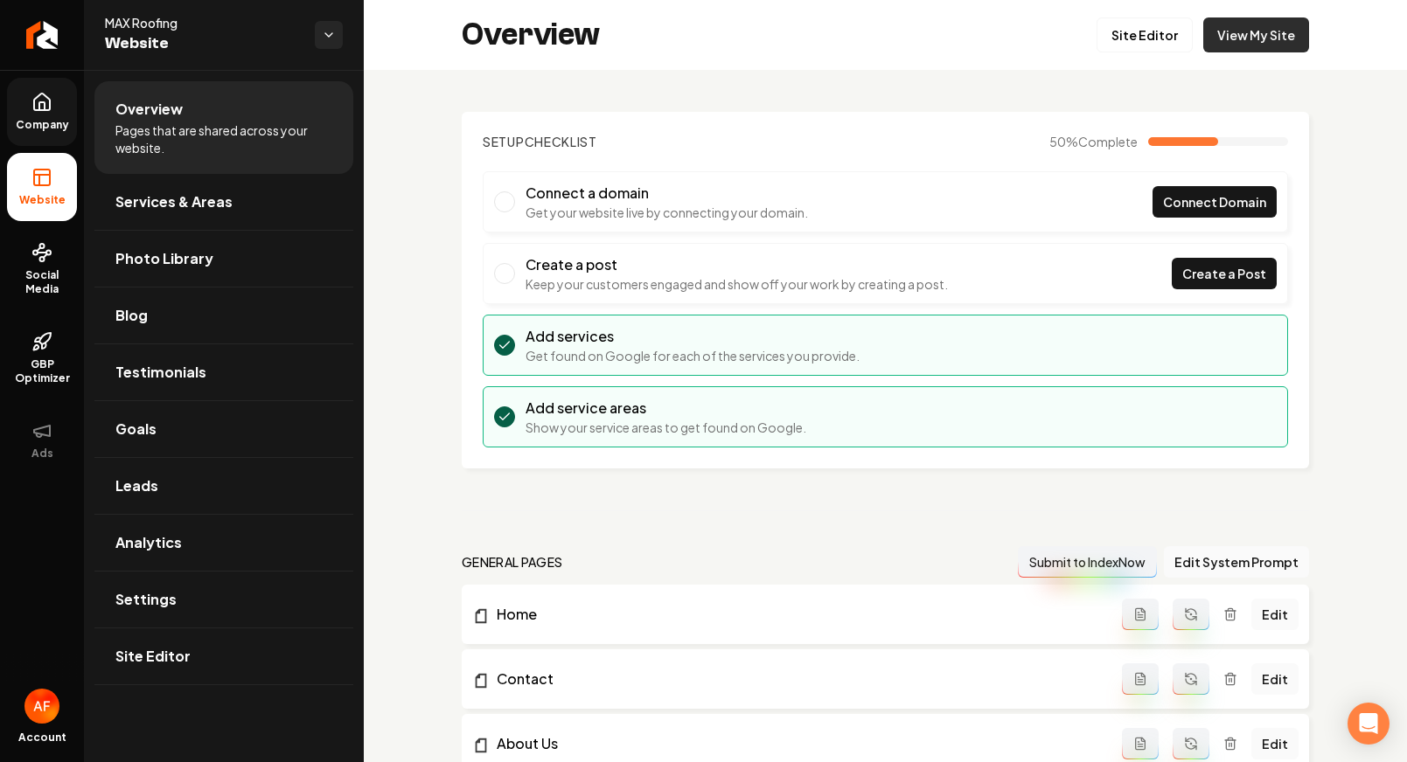
click at [1233, 29] on link "View My Site" at bounding box center [1256, 34] width 106 height 35
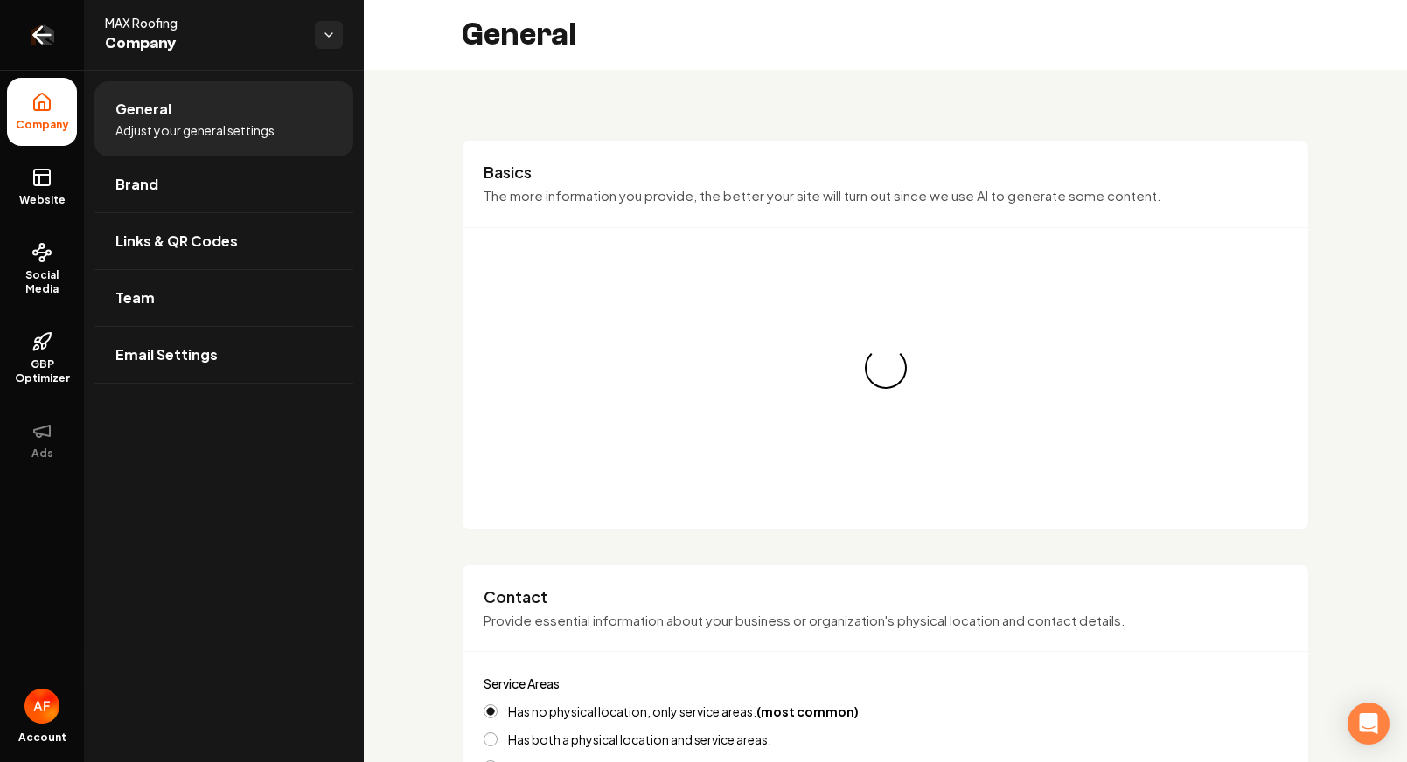
click at [36, 19] on link "Return to dashboard" at bounding box center [42, 35] width 84 height 70
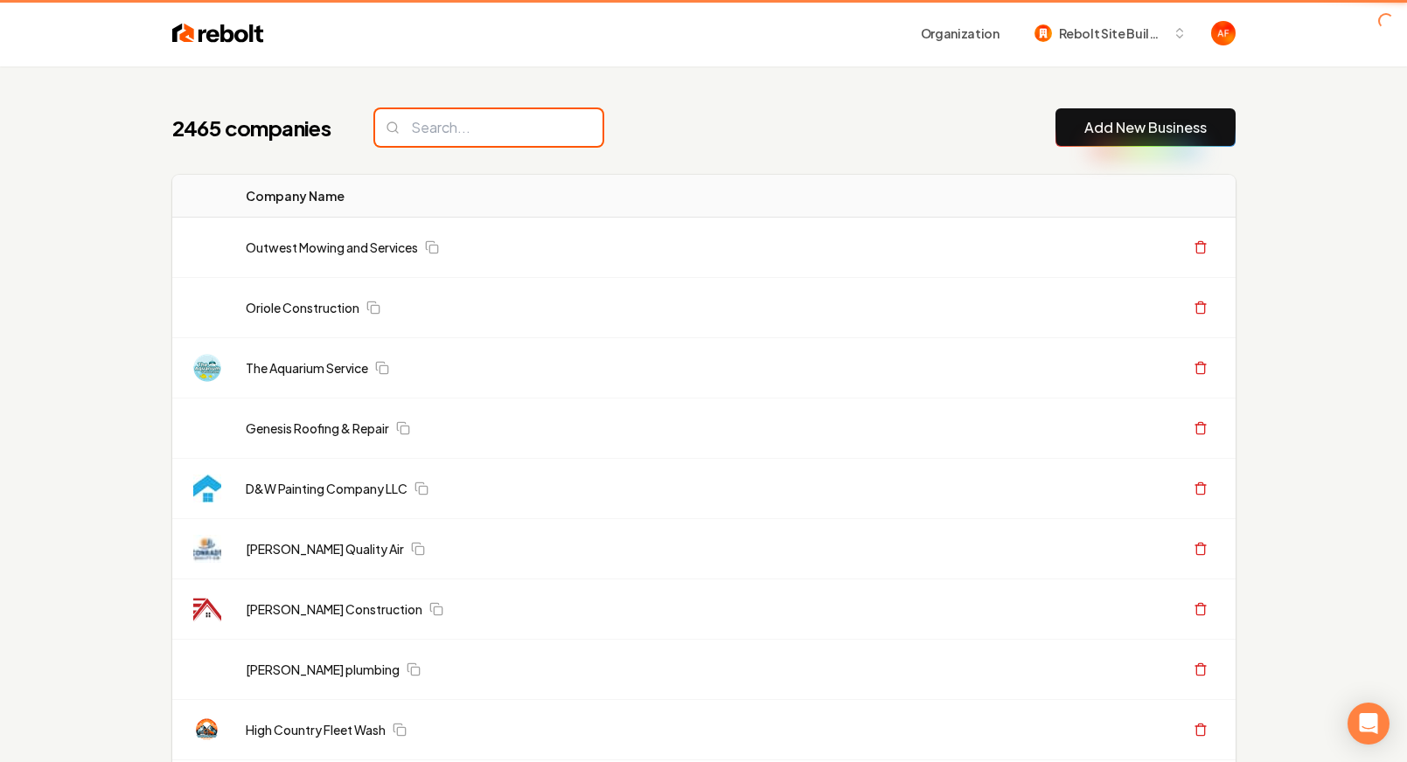
click at [443, 120] on input "search" at bounding box center [488, 127] width 227 height 37
click at [448, 131] on input "search" at bounding box center [488, 127] width 227 height 37
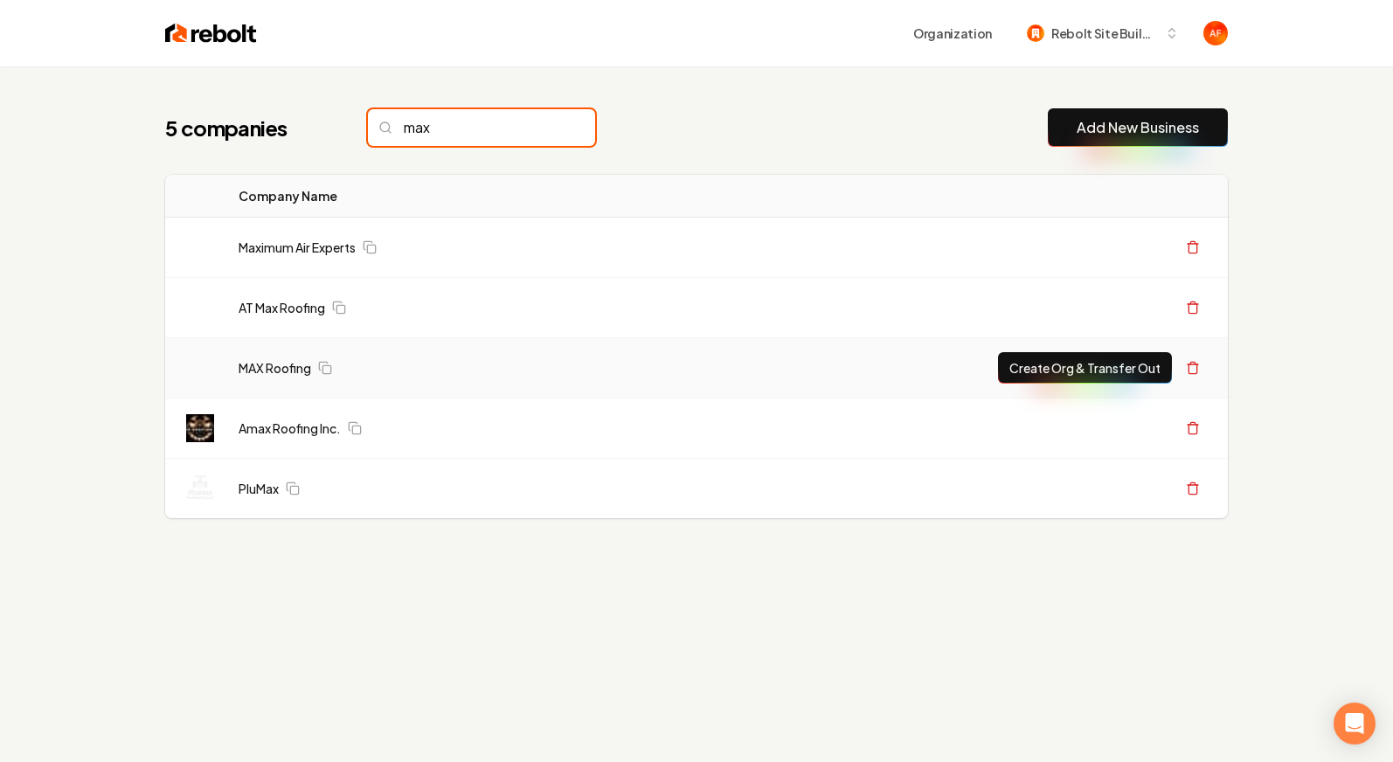
type input "max"
click at [1075, 373] on button "Create Org & Transfer Out" at bounding box center [1085, 367] width 174 height 31
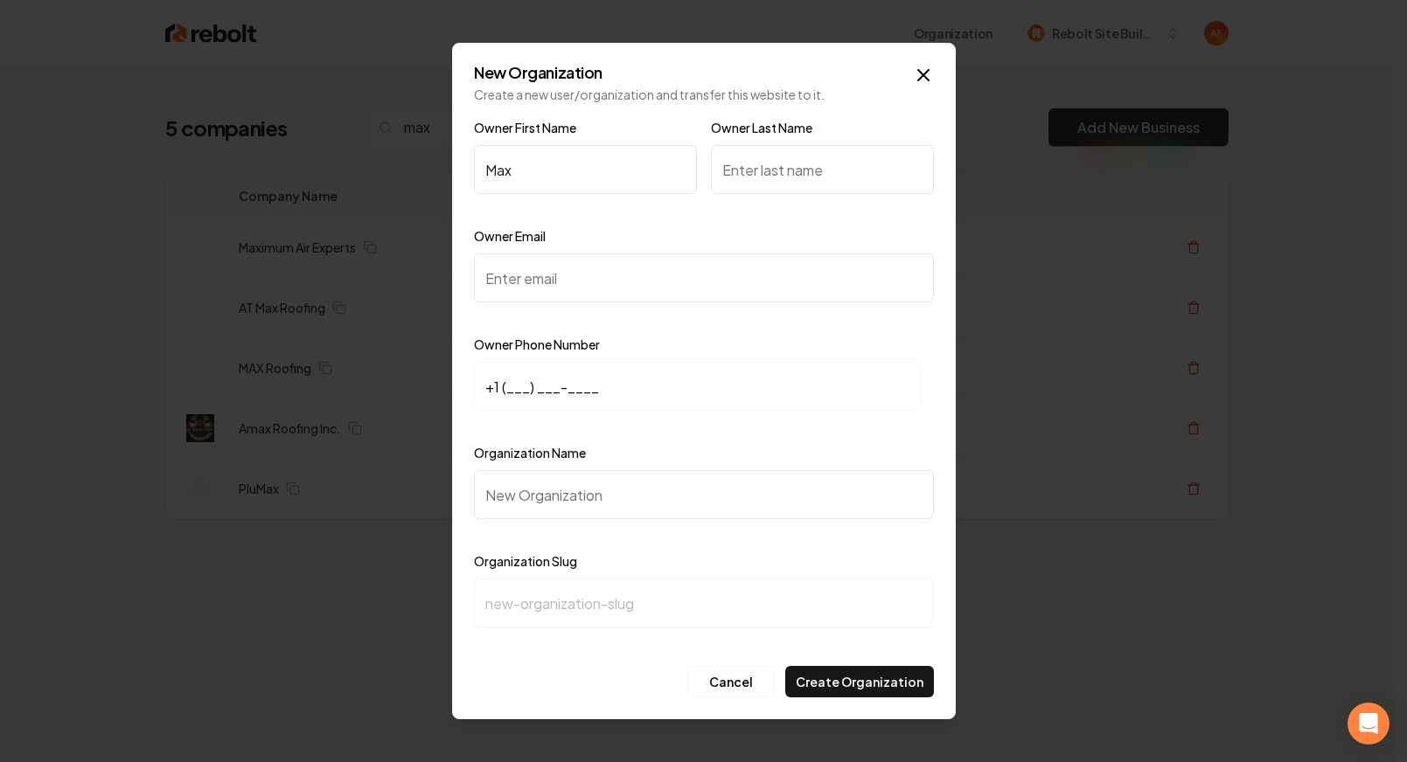
type input "Max"
click at [792, 159] on input "Owner Last Name" at bounding box center [822, 169] width 223 height 49
type input "Mel"
click at [533, 291] on input "Owner Email" at bounding box center [704, 278] width 460 height 49
paste input "max@max-roof.com"
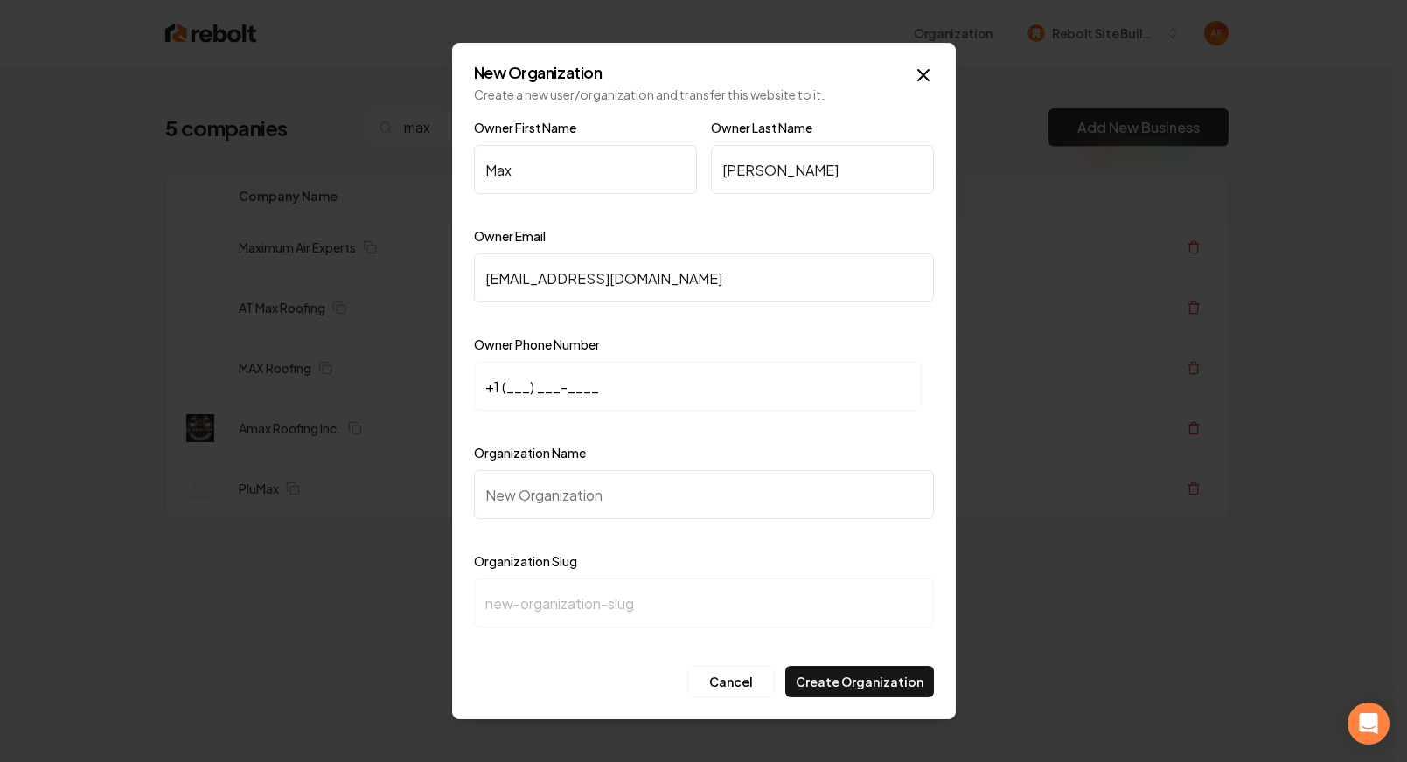
type input "max@max-roof.com"
click at [512, 390] on input "+1 (___) ___-____" at bounding box center [698, 386] width 448 height 49
click at [507, 389] on input "+1 (___) ___-____" at bounding box center [698, 386] width 448 height 49
paste input "402) 800-7469"
type input "+1 (402) 800-7469"
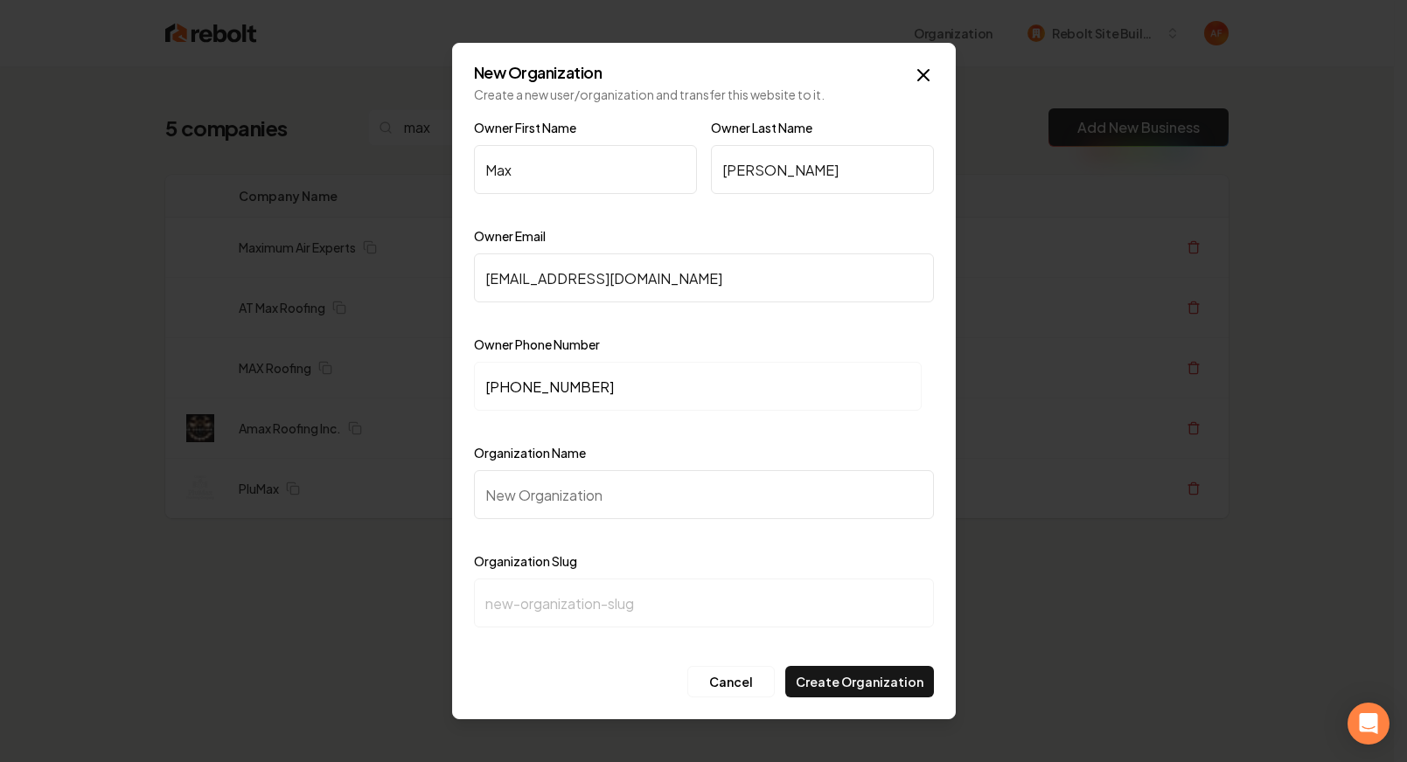
click at [507, 478] on input "Organization Name" at bounding box center [704, 494] width 460 height 49
paste input "MAX Roofing"
type input "MAX Roofing"
type input "max-roofing"
type input "MAX Roofing"
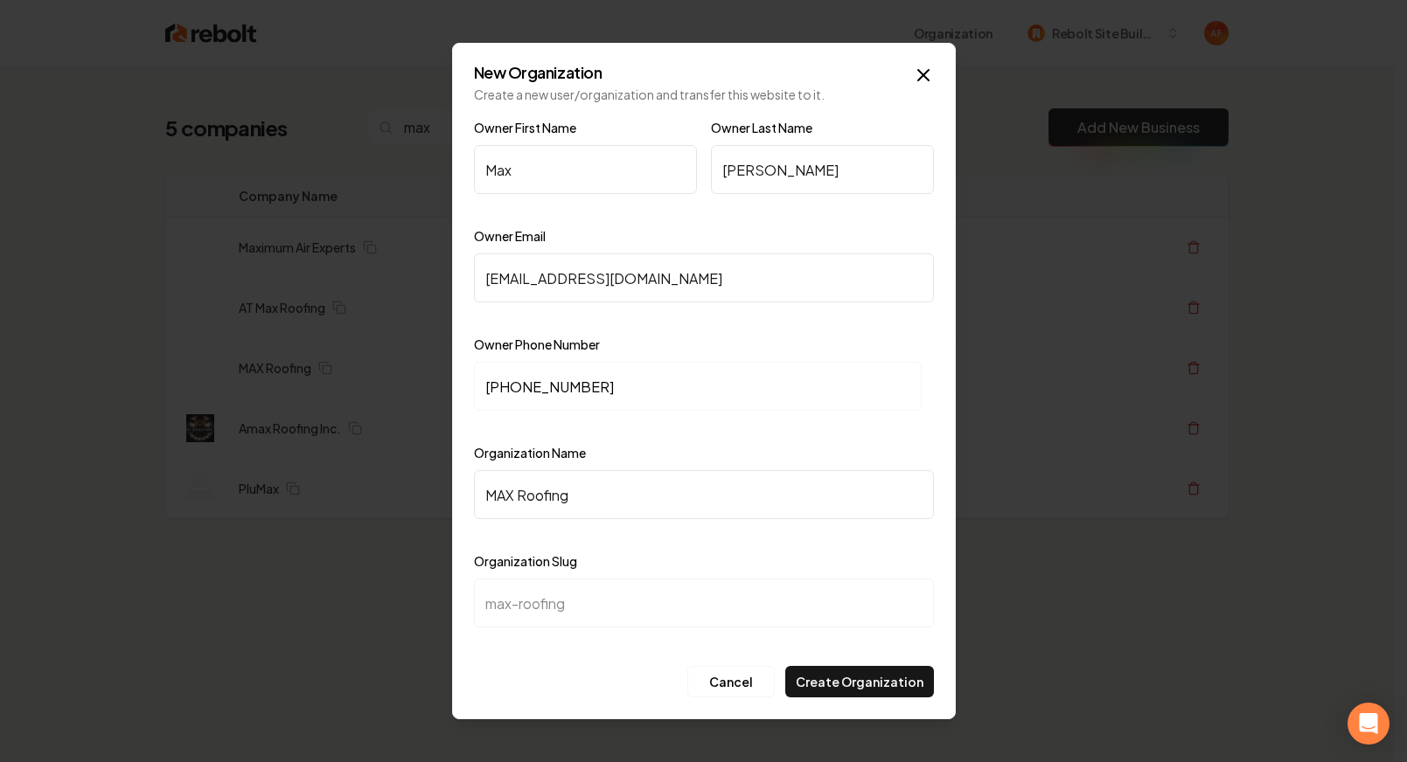
click at [786, 179] on input "Mel" at bounding box center [822, 169] width 223 height 49
click at [761, 173] on input "Mel" at bounding box center [822, 169] width 223 height 49
click at [803, 185] on input "Mel" at bounding box center [822, 169] width 223 height 49
click at [783, 171] on input "Mel" at bounding box center [822, 169] width 223 height 49
click at [768, 173] on input "Mel" at bounding box center [822, 169] width 223 height 49
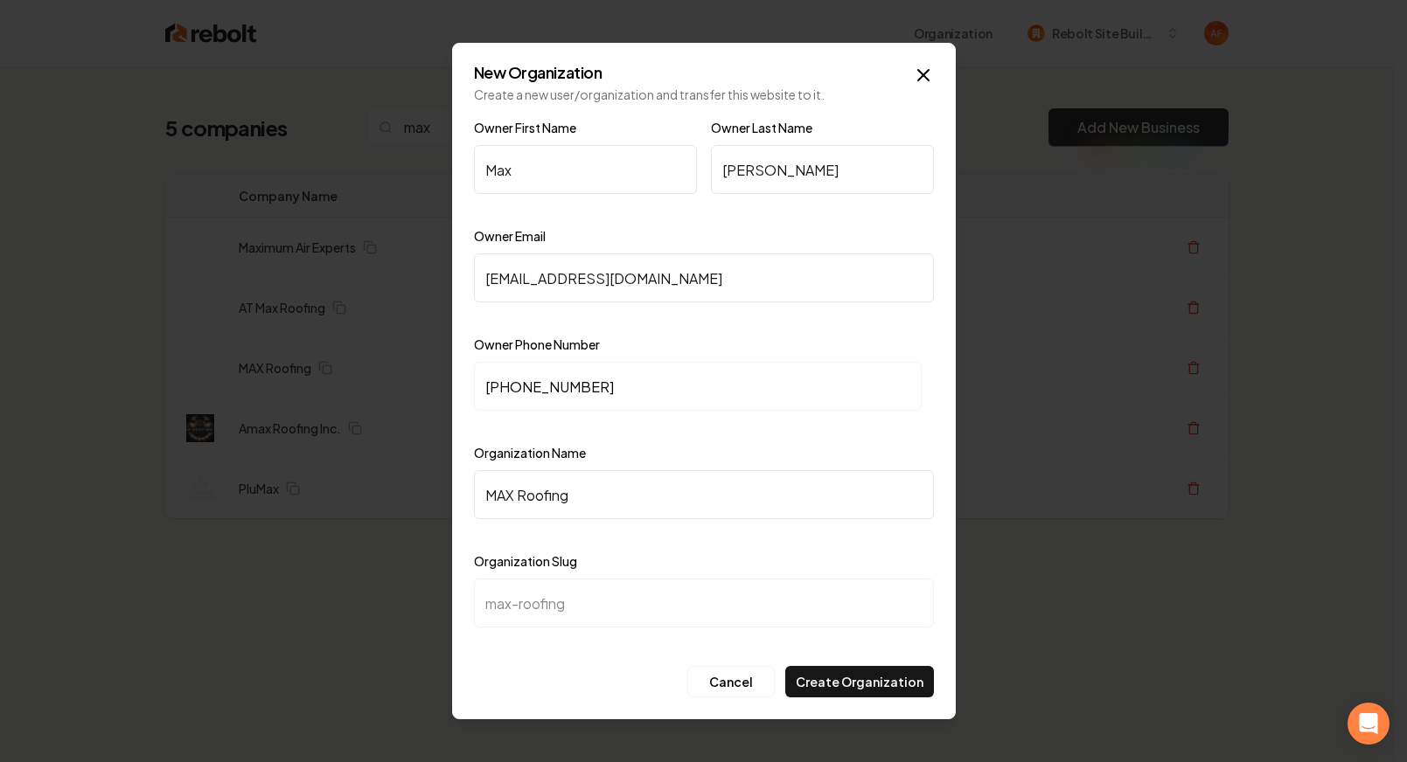
click at [794, 178] on input "Mel" at bounding box center [822, 169] width 223 height 49
click at [762, 177] on input "Mel" at bounding box center [822, 169] width 223 height 49
click at [816, 172] on input "Mel" at bounding box center [822, 169] width 223 height 49
type input "Melcher"
click at [757, 227] on div "Owner Email max@max-roof.com" at bounding box center [704, 276] width 460 height 101
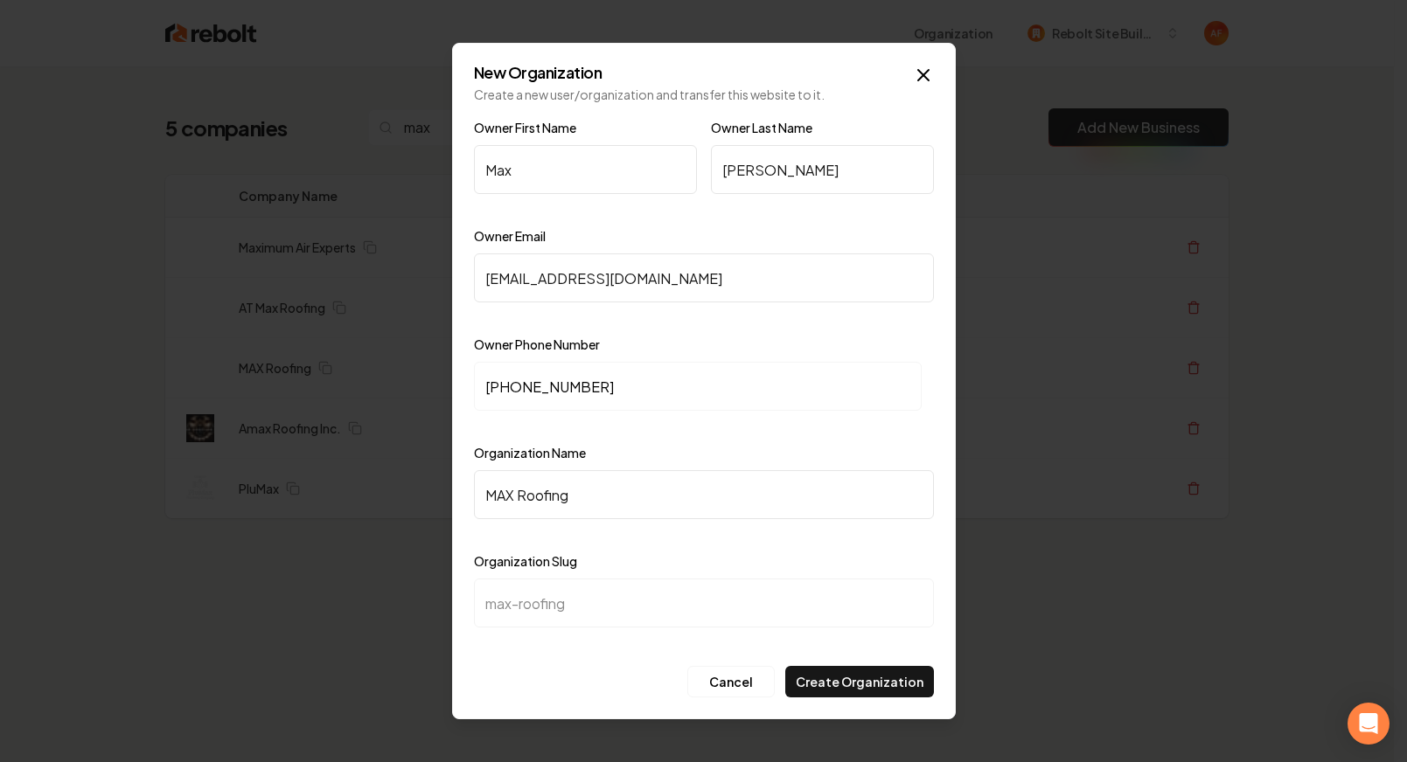
click at [558, 342] on label "Owner Phone Number" at bounding box center [537, 345] width 126 height 16
click at [593, 344] on label "Owner Phone Number" at bounding box center [537, 345] width 126 height 16
click at [850, 683] on button "Create Organization" at bounding box center [859, 681] width 149 height 31
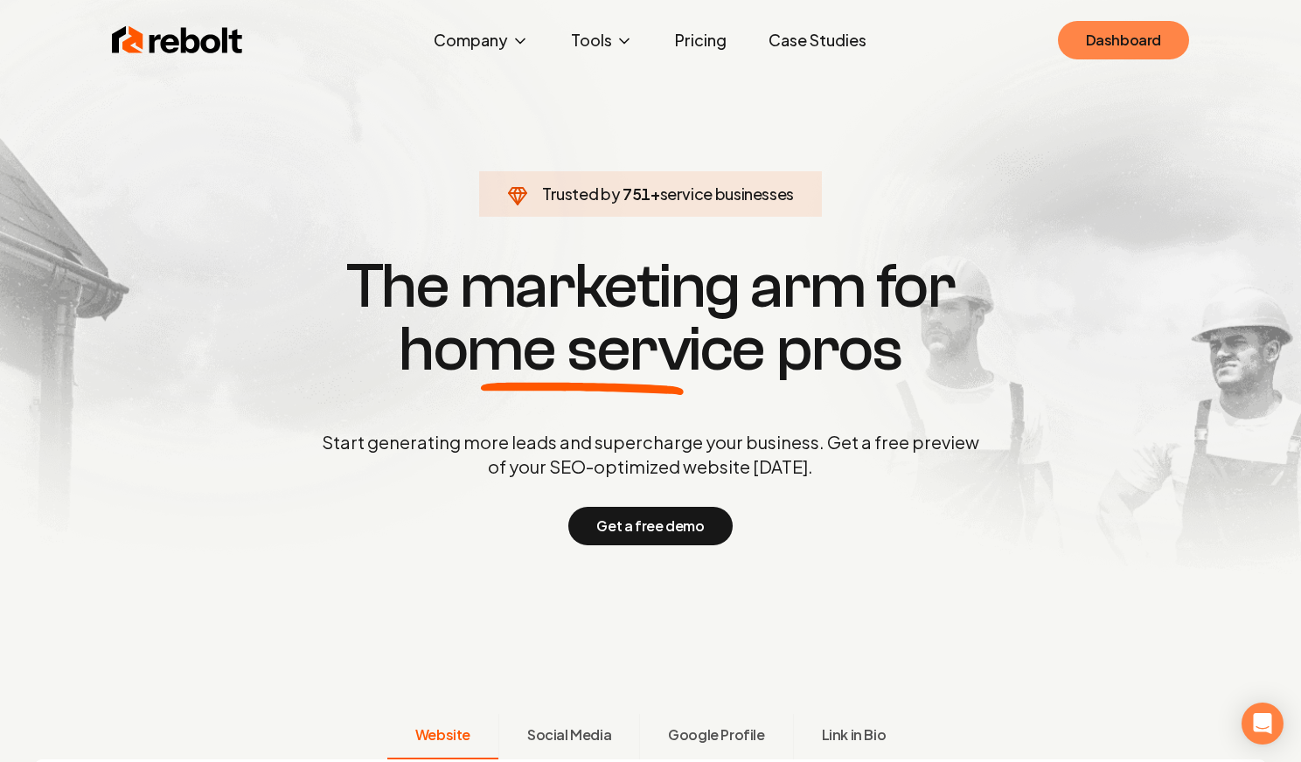
click at [1080, 39] on link "Dashboard" at bounding box center [1123, 40] width 131 height 38
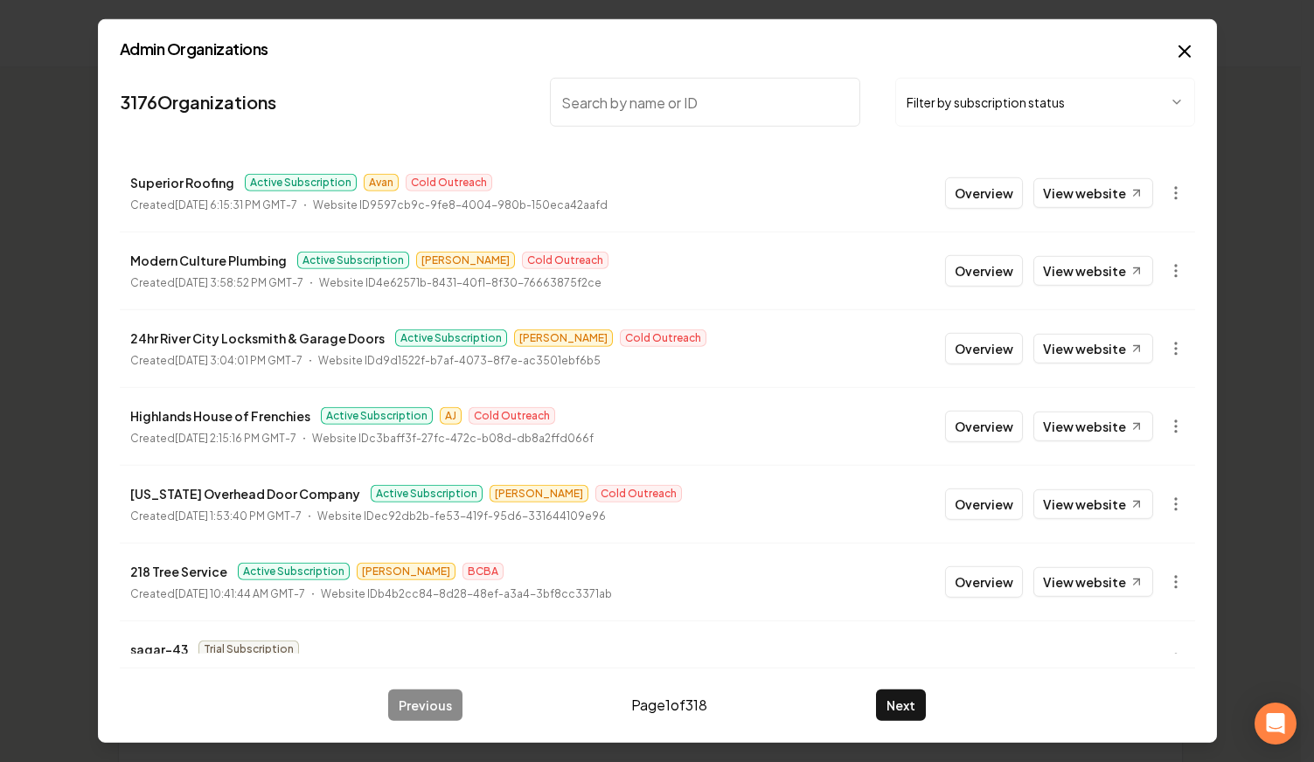
click at [612, 113] on input "search" at bounding box center [705, 102] width 311 height 49
type input "armour"
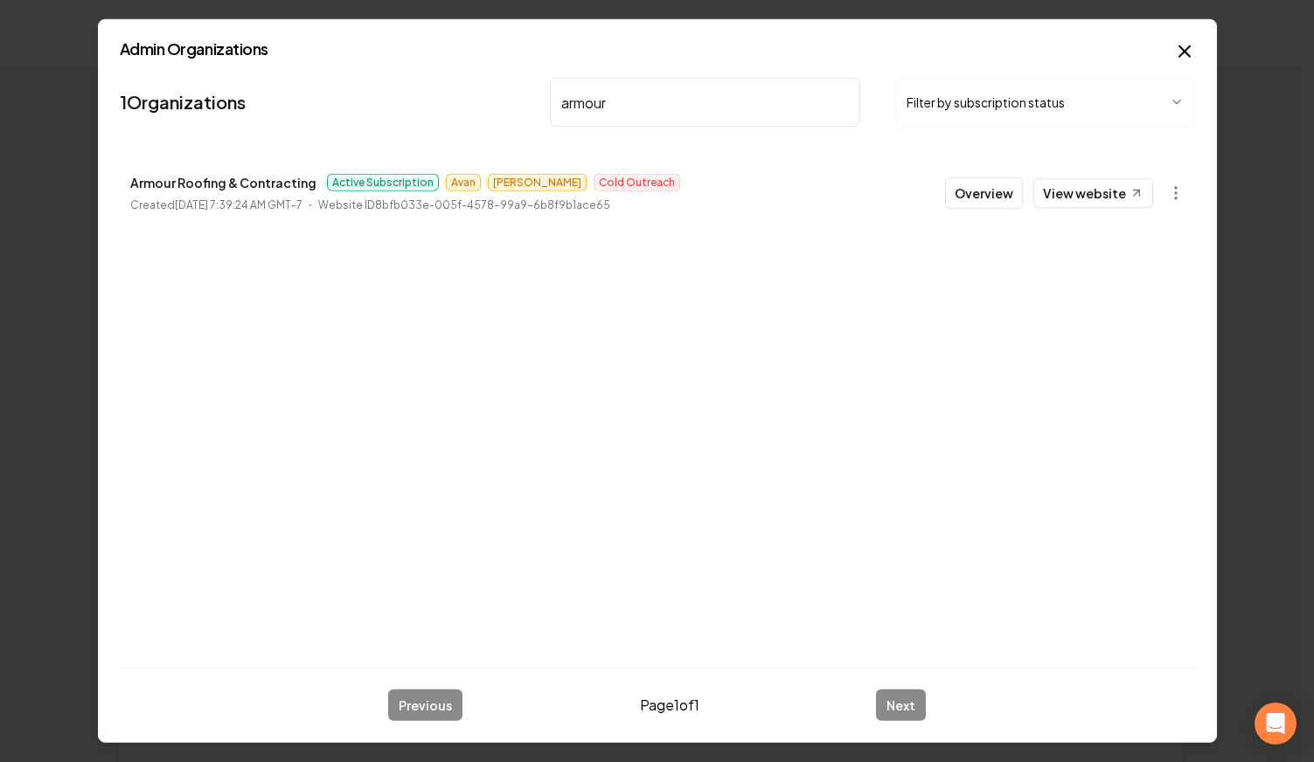
click at [991, 188] on button "Overview" at bounding box center [984, 192] width 78 height 31
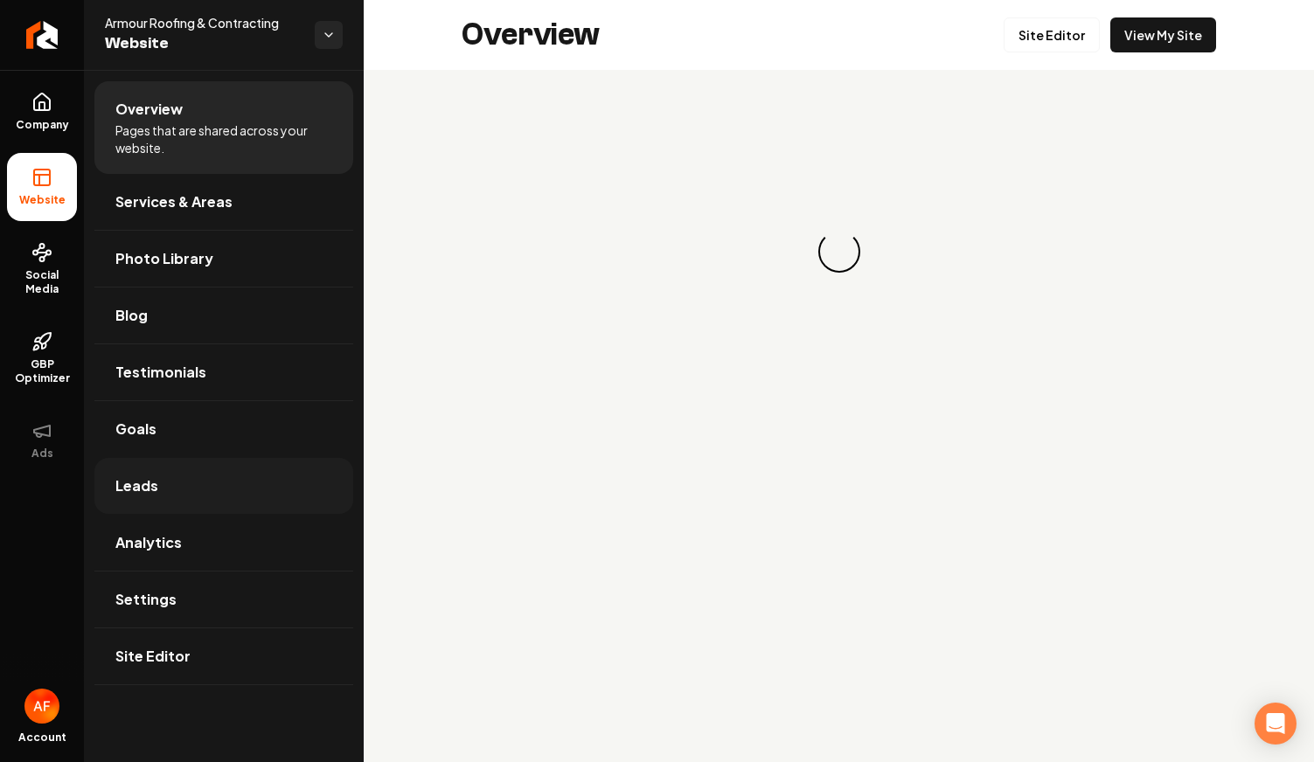
click at [181, 486] on link "Leads" at bounding box center [223, 486] width 259 height 56
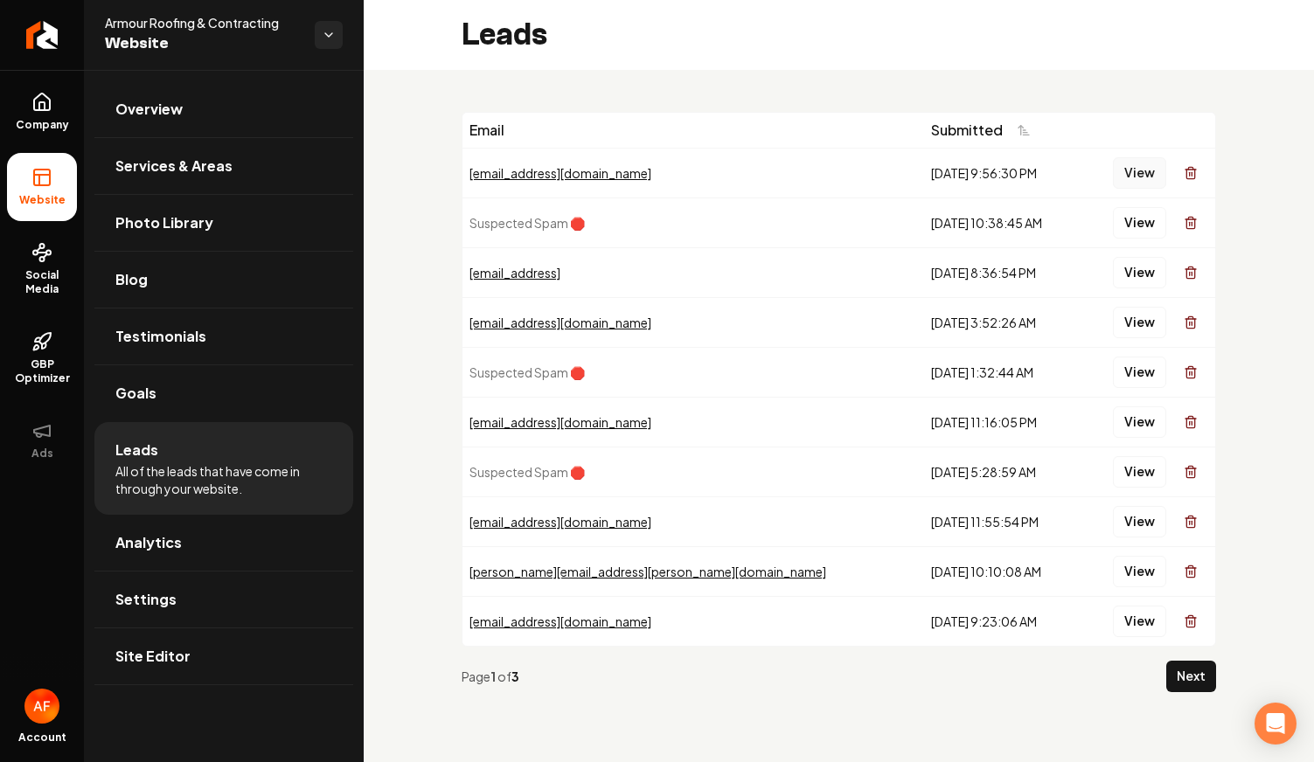
click at [1129, 175] on button "View" at bounding box center [1139, 172] width 53 height 31
click at [1142, 267] on button "View" at bounding box center [1139, 272] width 53 height 31
click at [1136, 326] on button "View" at bounding box center [1139, 322] width 53 height 31
click at [1119, 421] on button "View" at bounding box center [1139, 421] width 53 height 31
click at [1133, 520] on button "View" at bounding box center [1139, 521] width 53 height 31
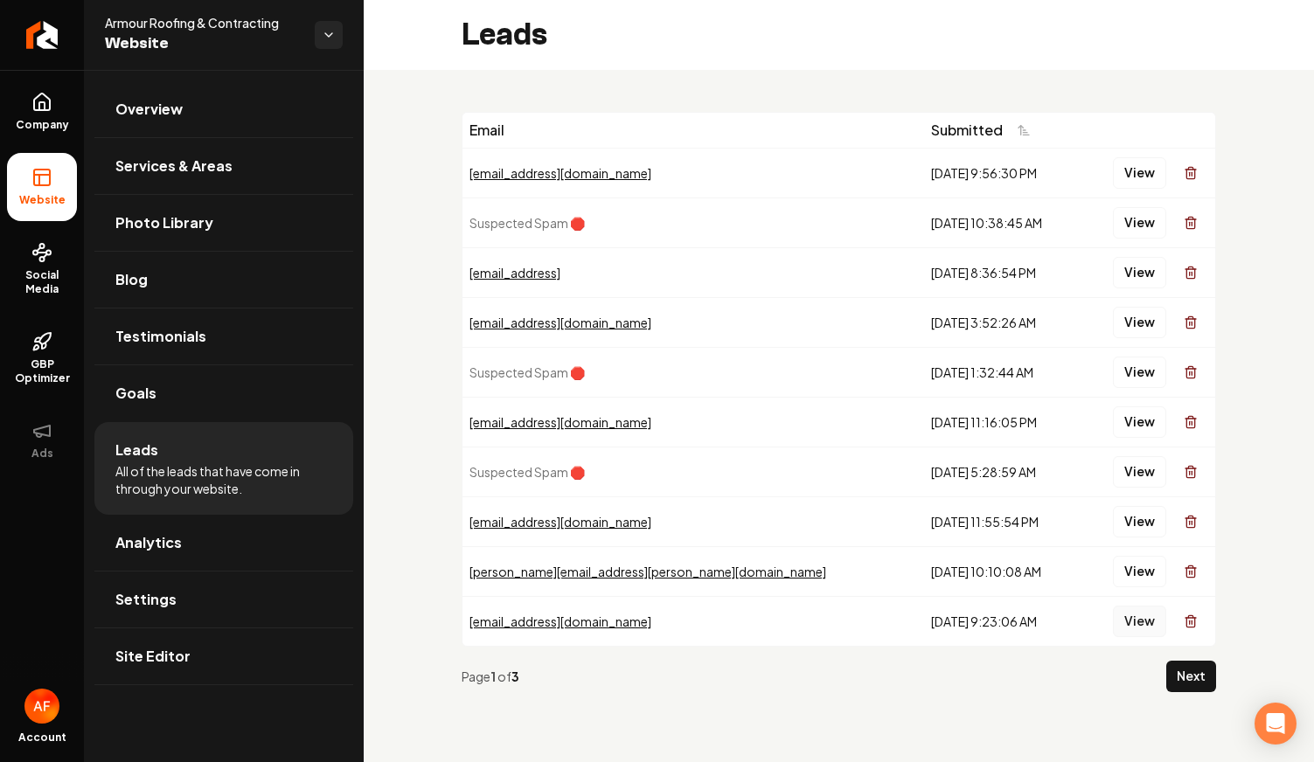
click at [1131, 610] on button "View" at bounding box center [1139, 621] width 53 height 31
click at [1128, 579] on button "View" at bounding box center [1139, 571] width 53 height 31
click at [1139, 617] on button "View" at bounding box center [1139, 621] width 53 height 31
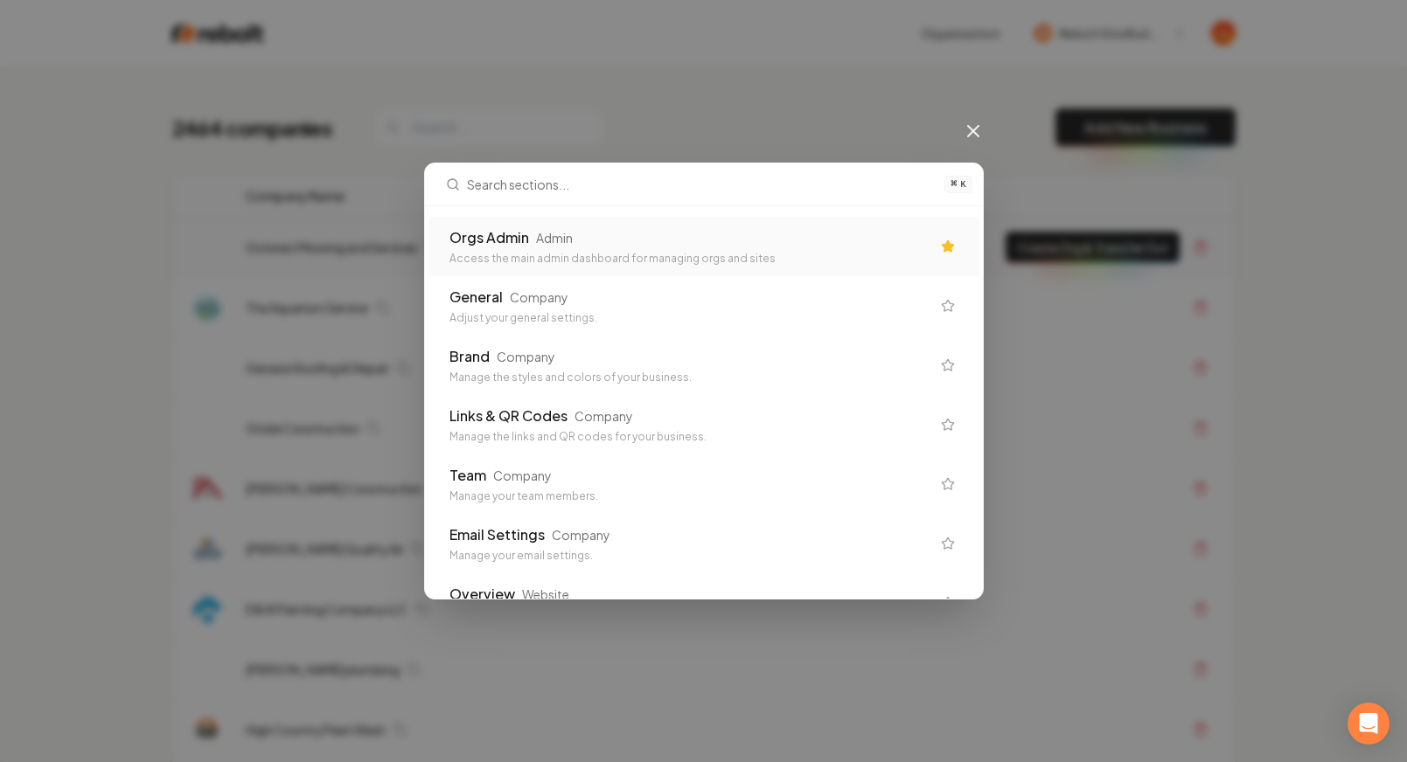
click at [578, 269] on div "Orgs Admin Admin Access the main admin dashboard for managing orgs and sites" at bounding box center [703, 246] width 551 height 59
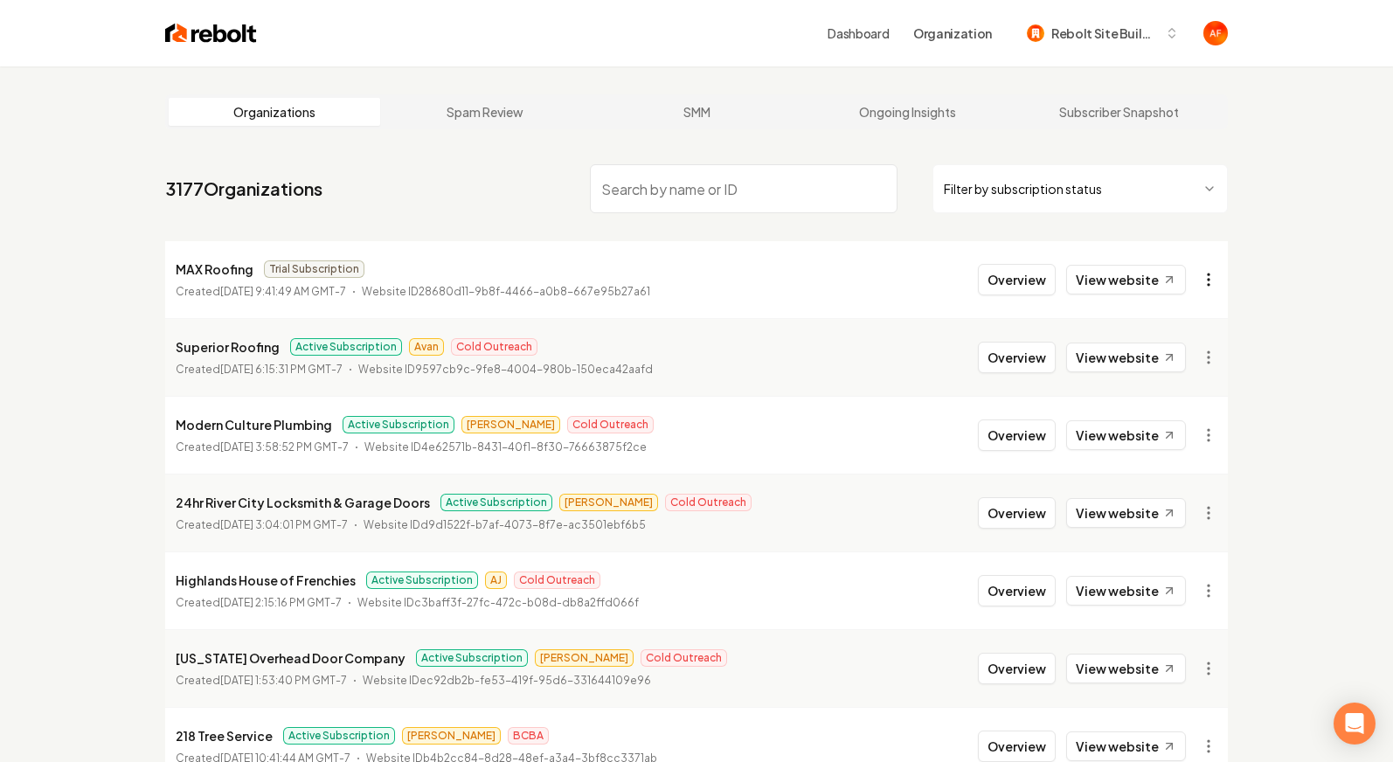
click at [1218, 272] on html "Dashboard Organization Rebolt Site Builder Organizations Spam Review SMM Ongoin…" at bounding box center [696, 381] width 1393 height 762
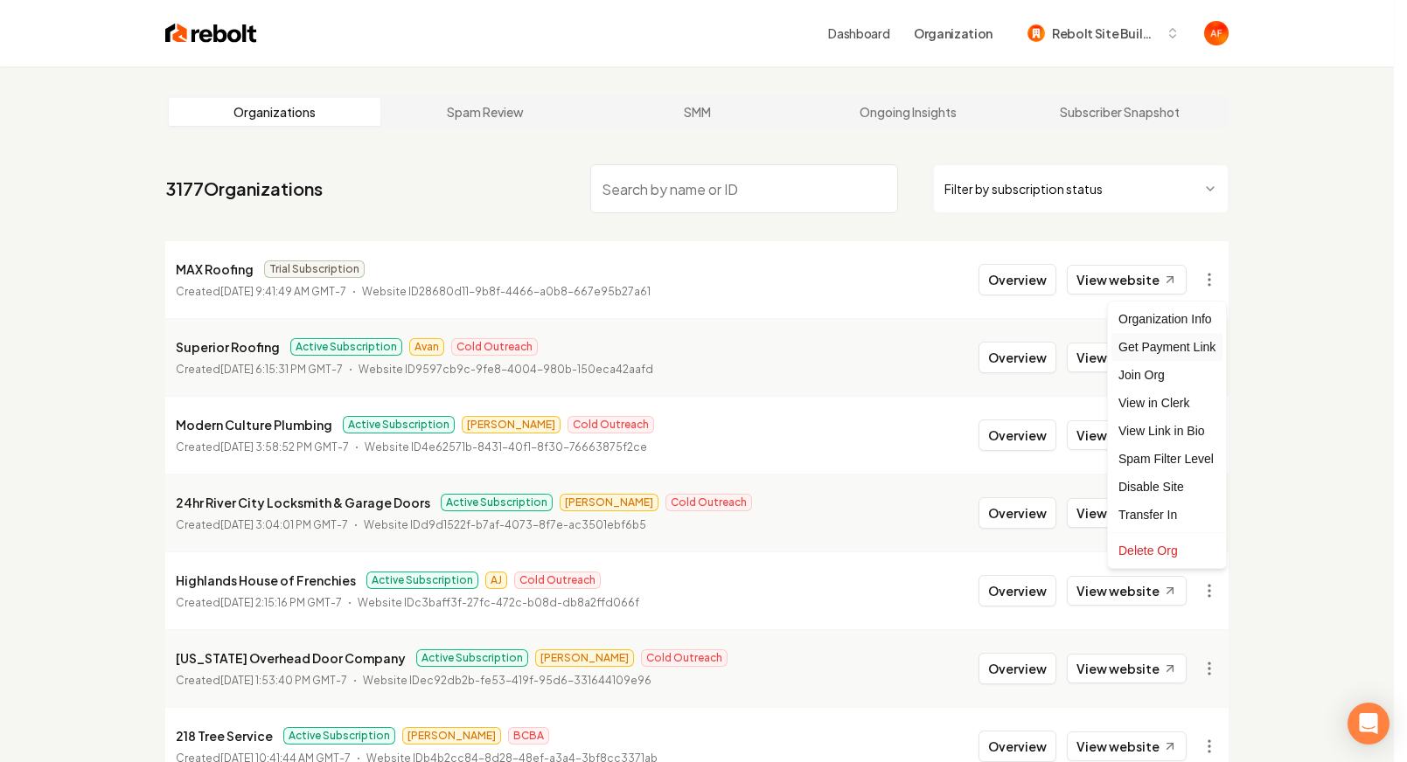
click at [1154, 344] on div "Get Payment Link" at bounding box center [1166, 347] width 111 height 28
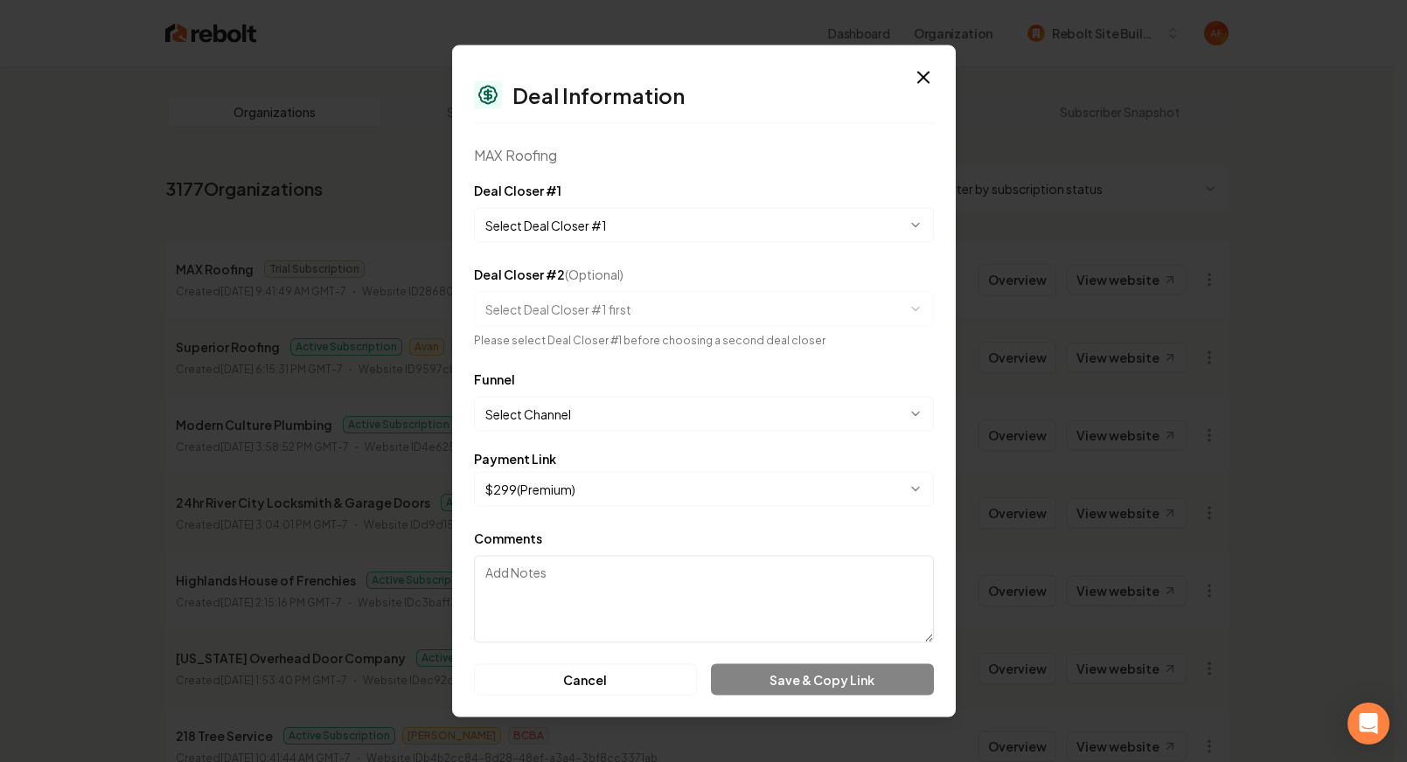
click at [599, 227] on body "Dashboard Organization Rebolt Site Builder Organizations Spam Review SMM Ongoin…" at bounding box center [696, 381] width 1393 height 762
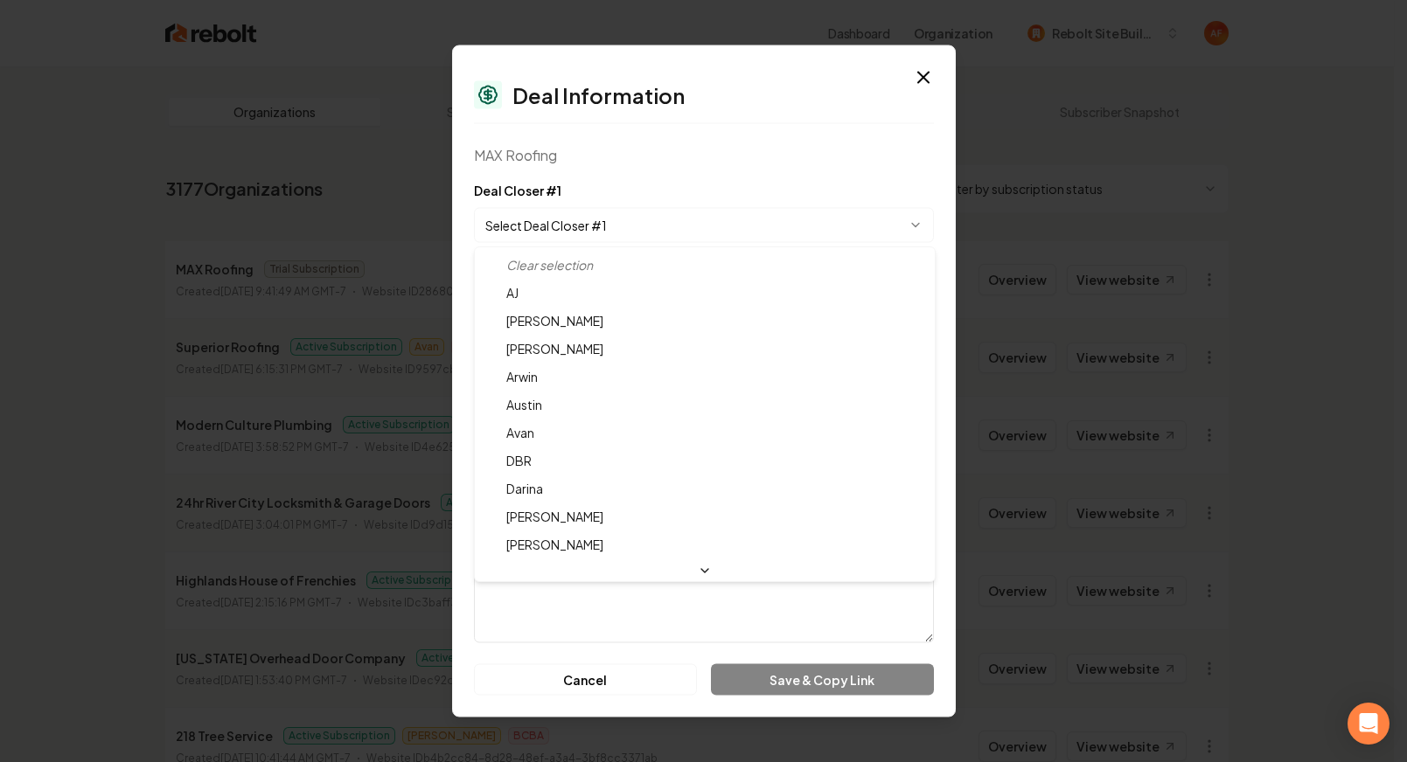
select select "**********"
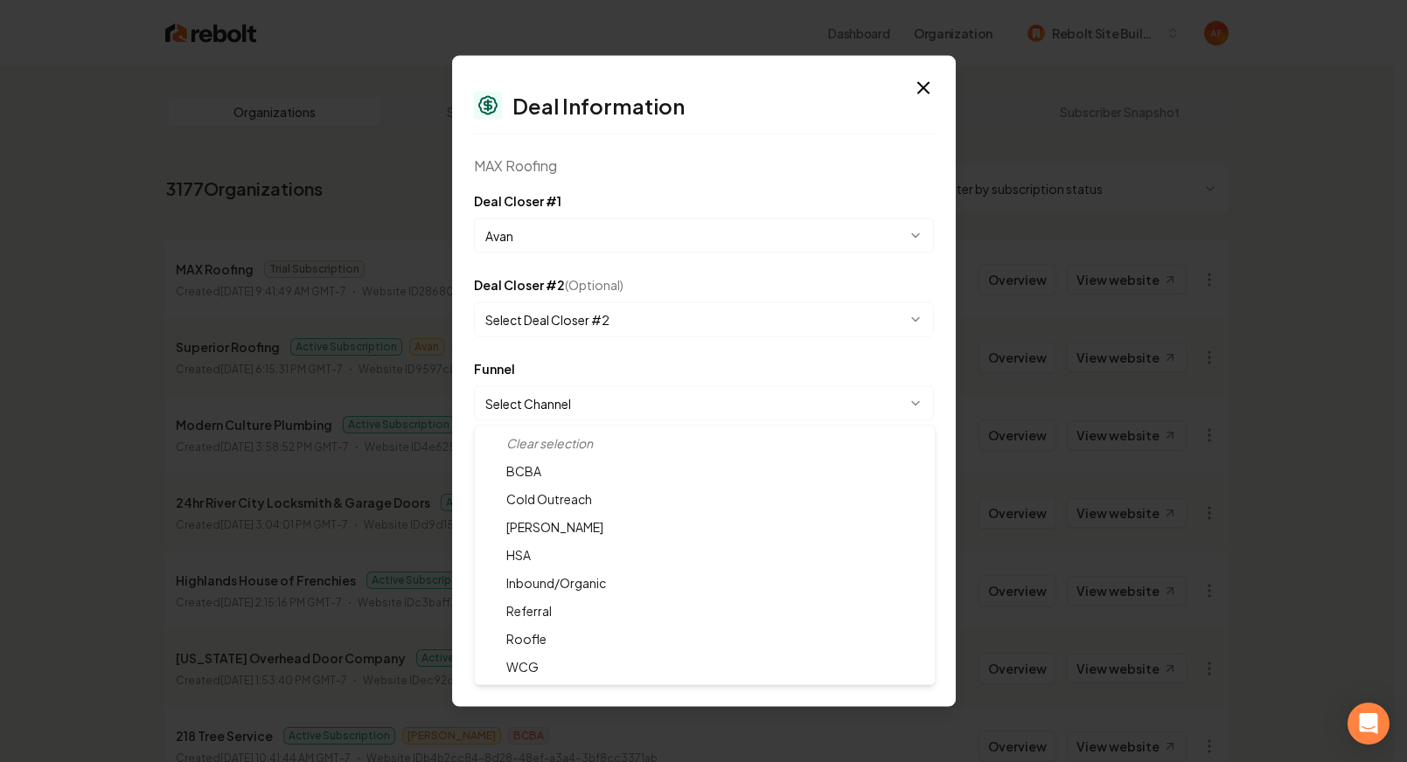
click at [580, 413] on body "Dashboard Organization Rebolt Site Builder Organizations Spam Review SMM Ongoin…" at bounding box center [696, 381] width 1393 height 762
select select "**********"
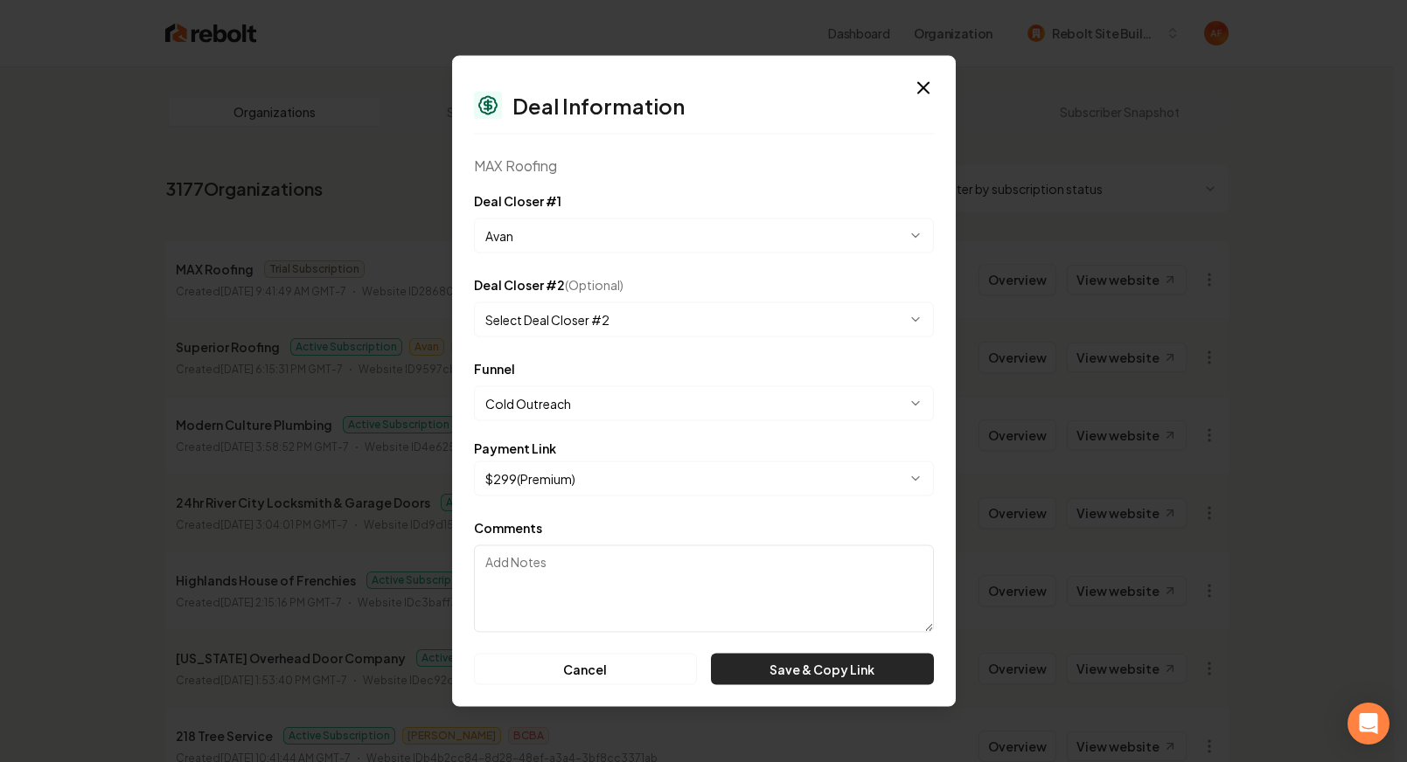
click at [825, 666] on button "Save & Copy Link" at bounding box center [822, 669] width 222 height 31
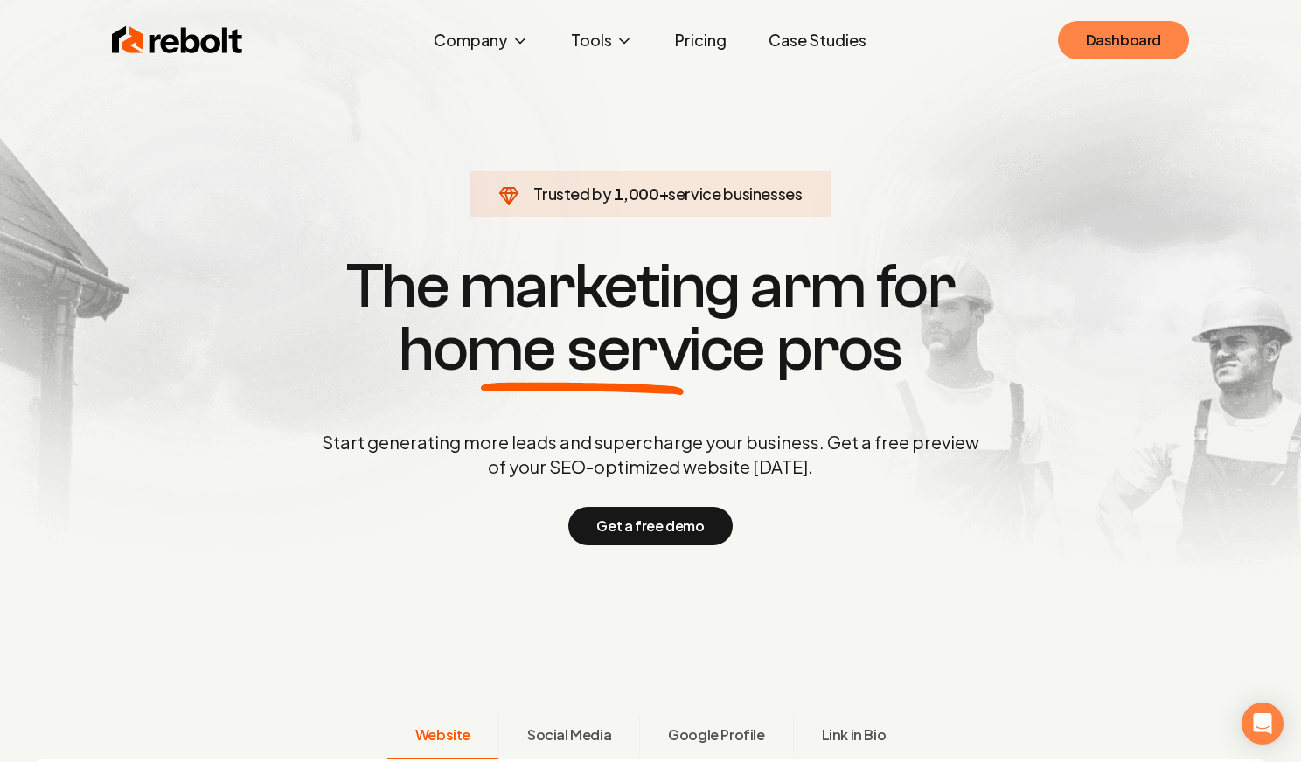
click at [1085, 40] on link "Dashboard" at bounding box center [1123, 40] width 131 height 38
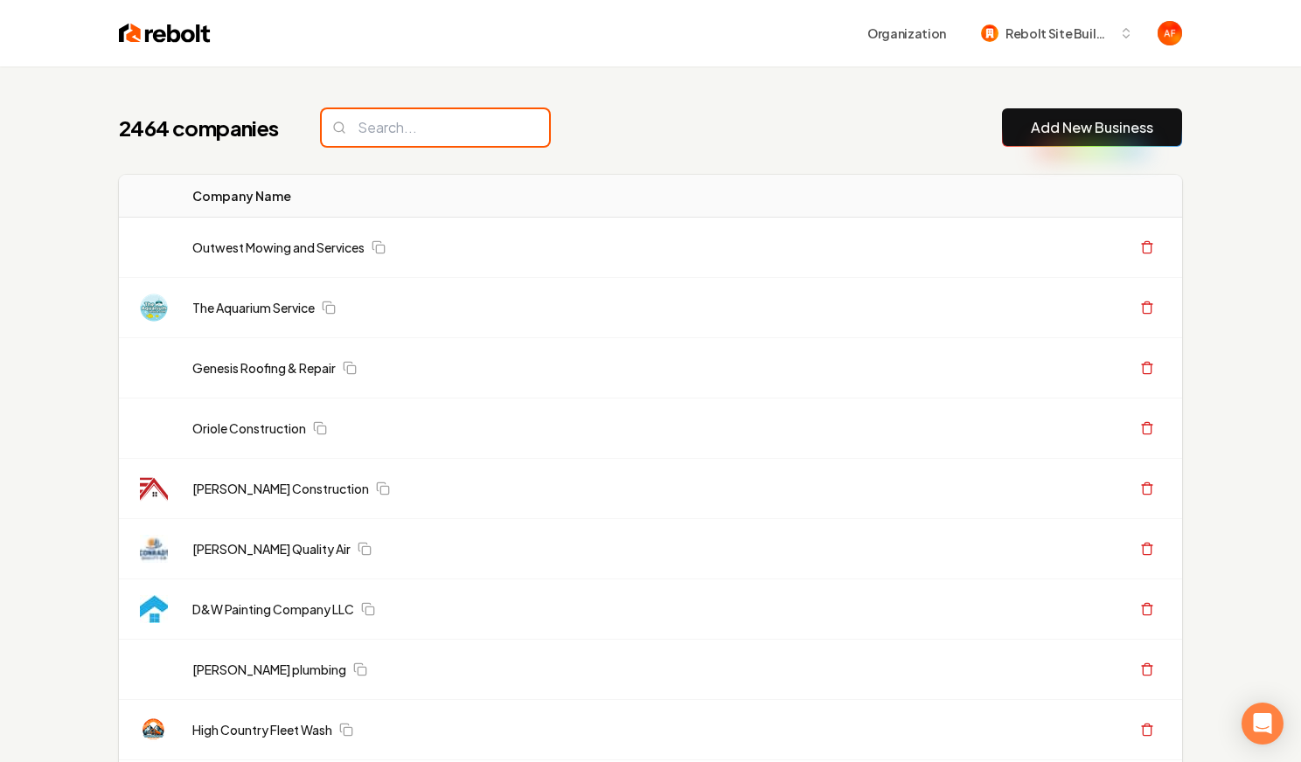
click at [358, 127] on input "search" at bounding box center [435, 127] width 227 height 37
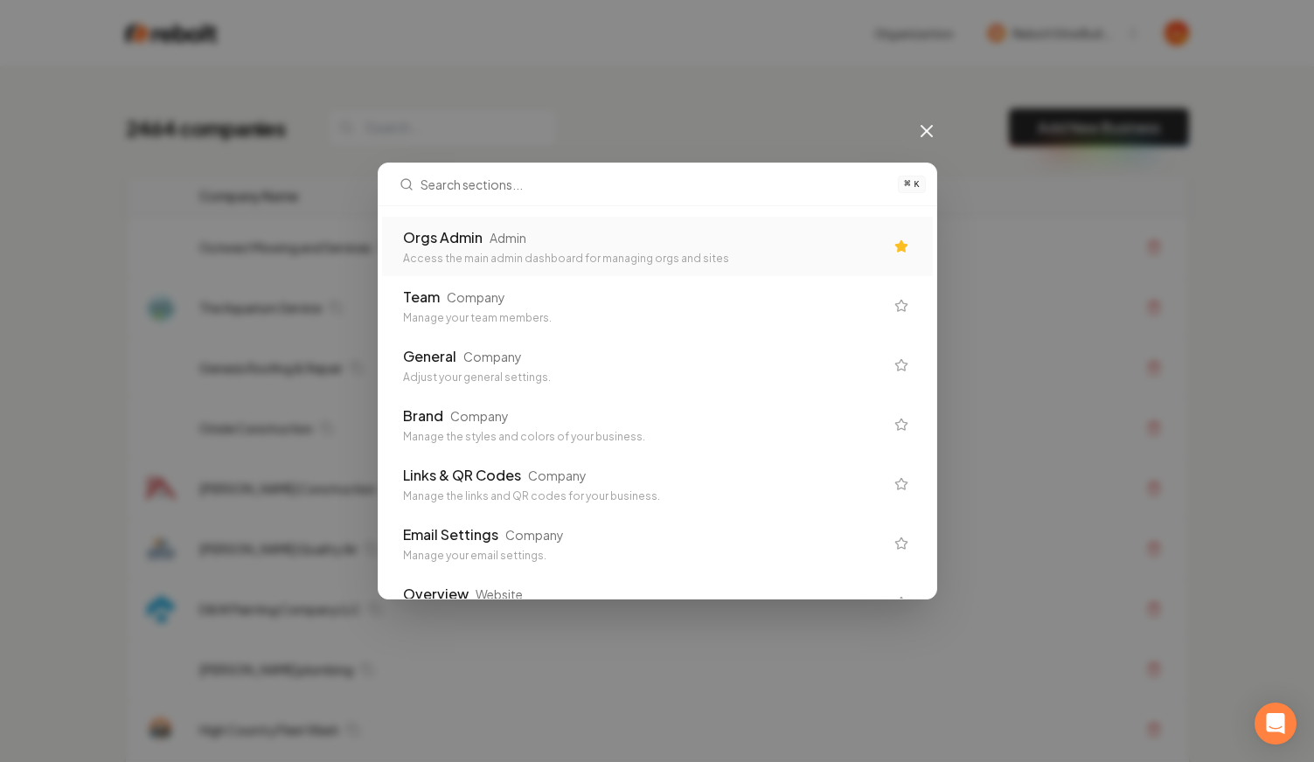
click at [538, 261] on div "Access the main admin dashboard for managing orgs and sites" at bounding box center [643, 259] width 481 height 14
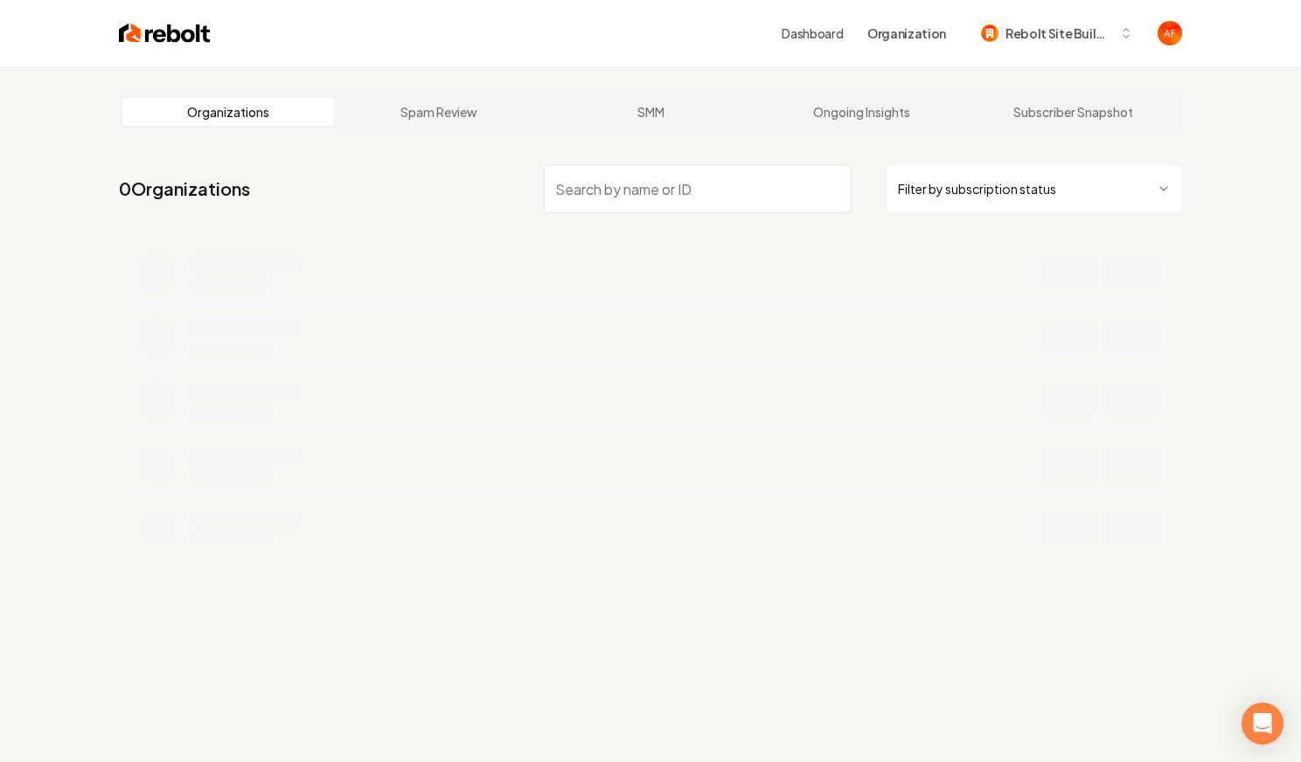
click at [636, 180] on input "search" at bounding box center [698, 188] width 308 height 49
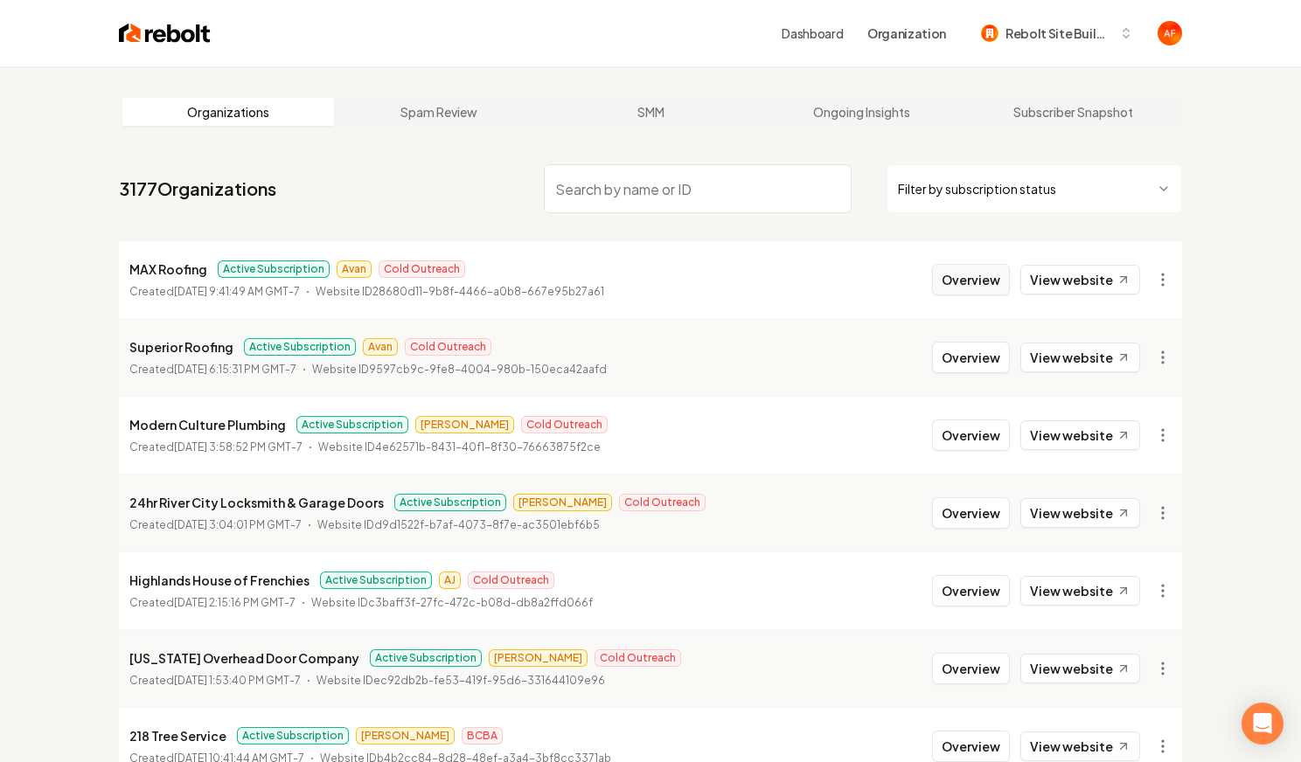
click at [976, 276] on button "Overview" at bounding box center [971, 279] width 78 height 31
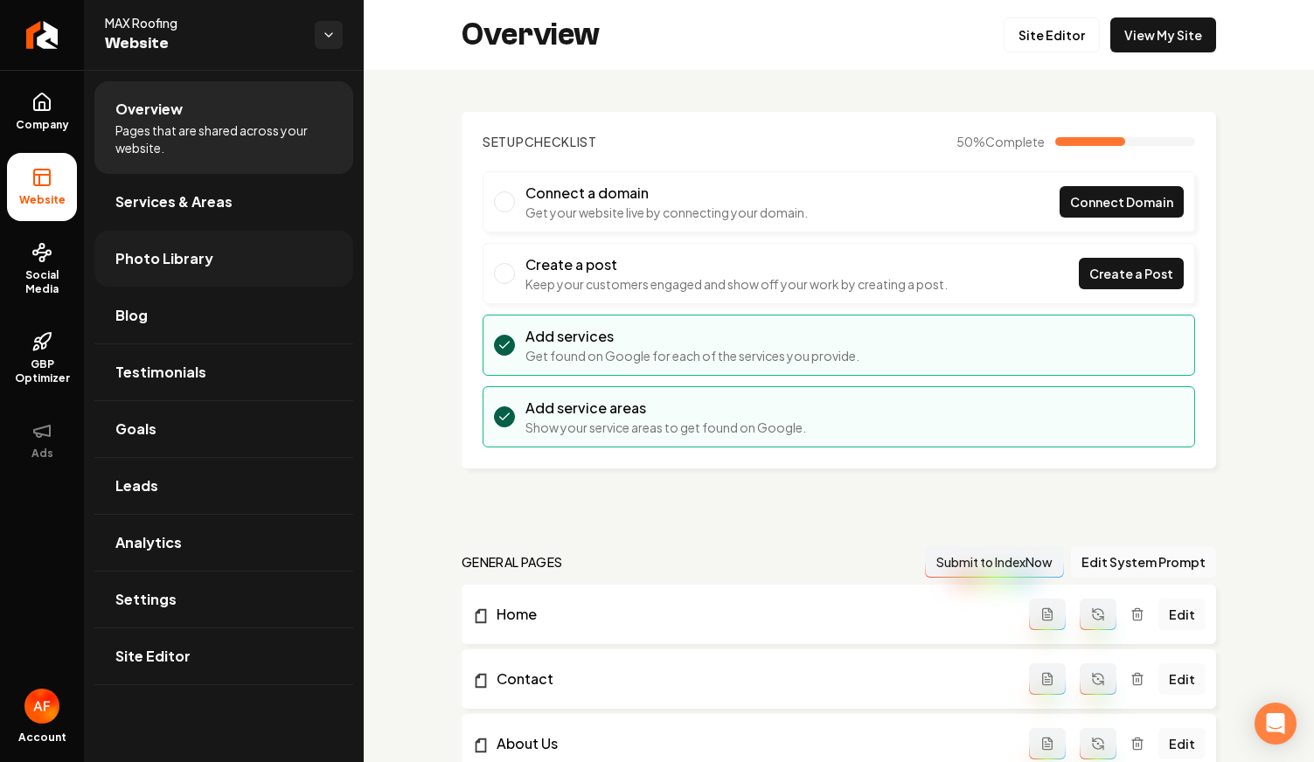
click at [207, 280] on link "Photo Library" at bounding box center [223, 259] width 259 height 56
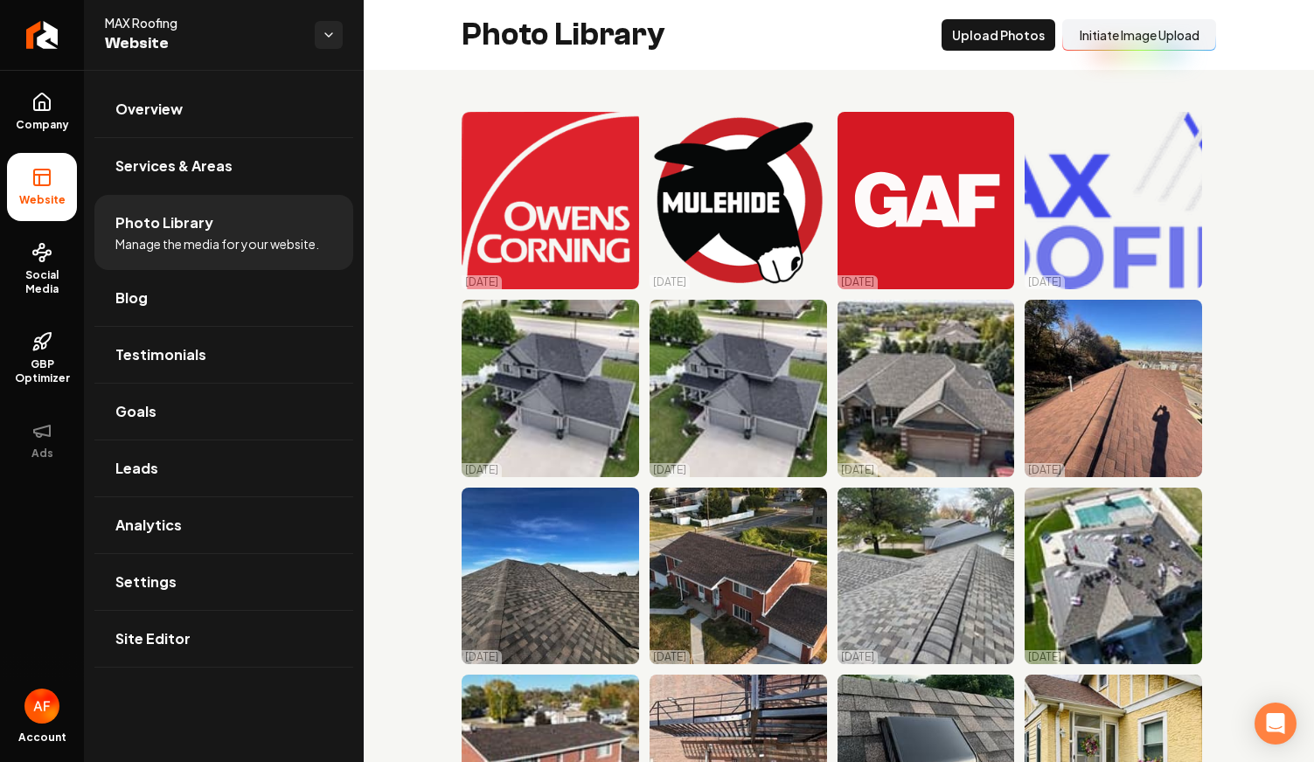
click at [1128, 41] on button "Initiate Image Upload" at bounding box center [1139, 34] width 154 height 31
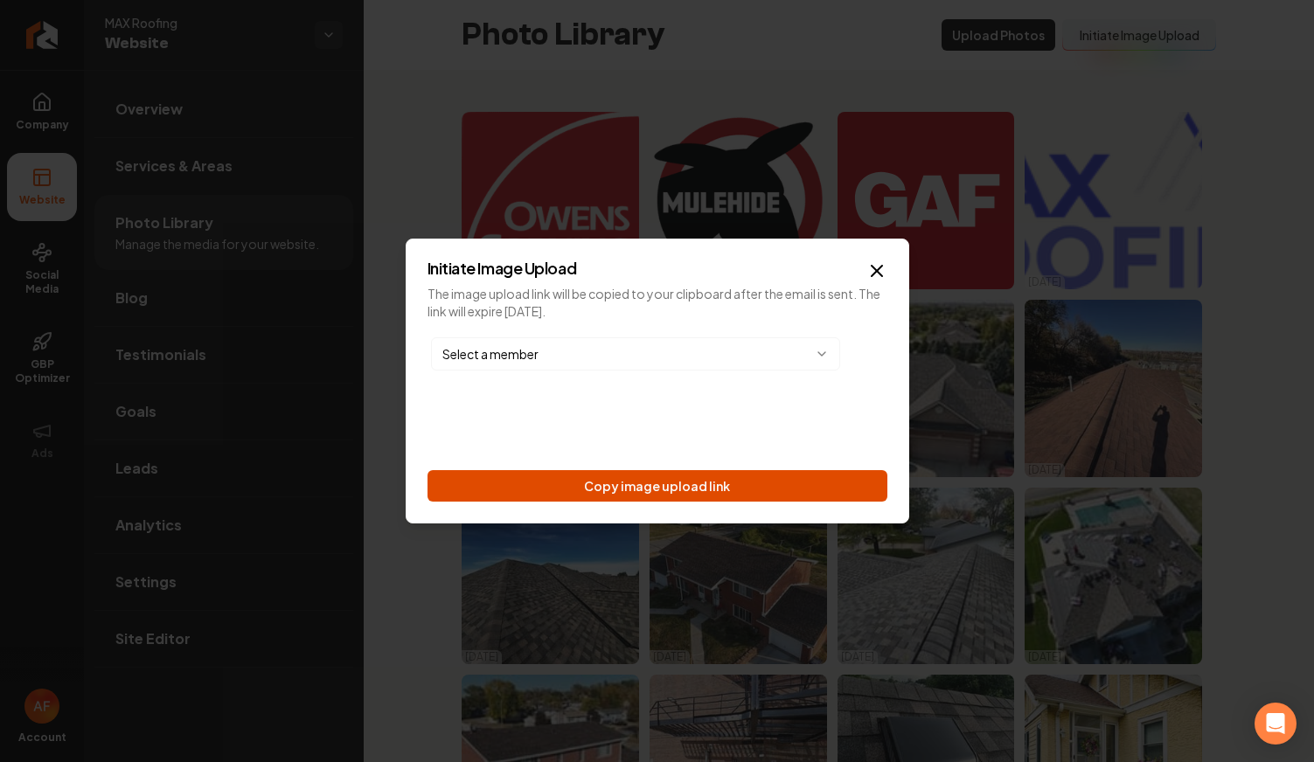
click at [684, 495] on button "Copy image upload link" at bounding box center [657, 485] width 460 height 31
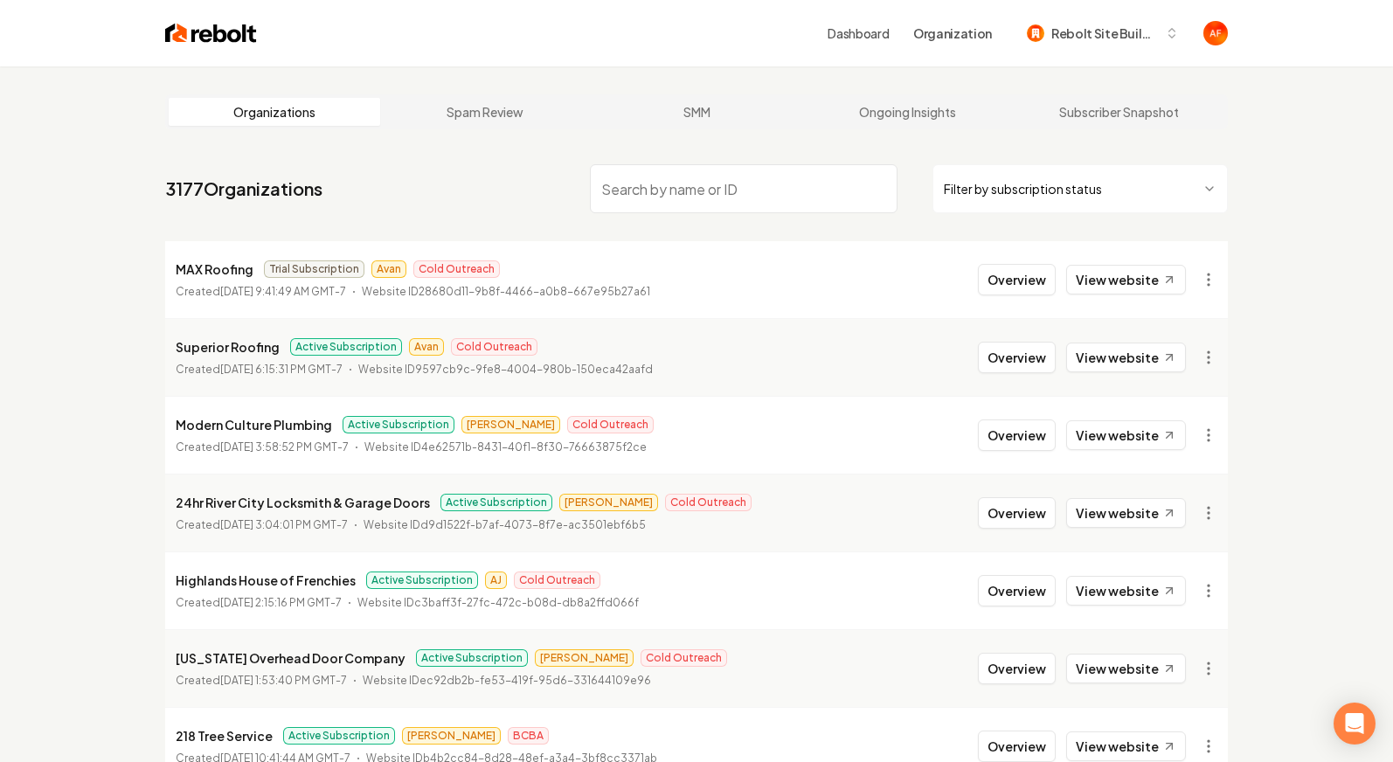
click at [698, 195] on input "search" at bounding box center [744, 188] width 308 height 49
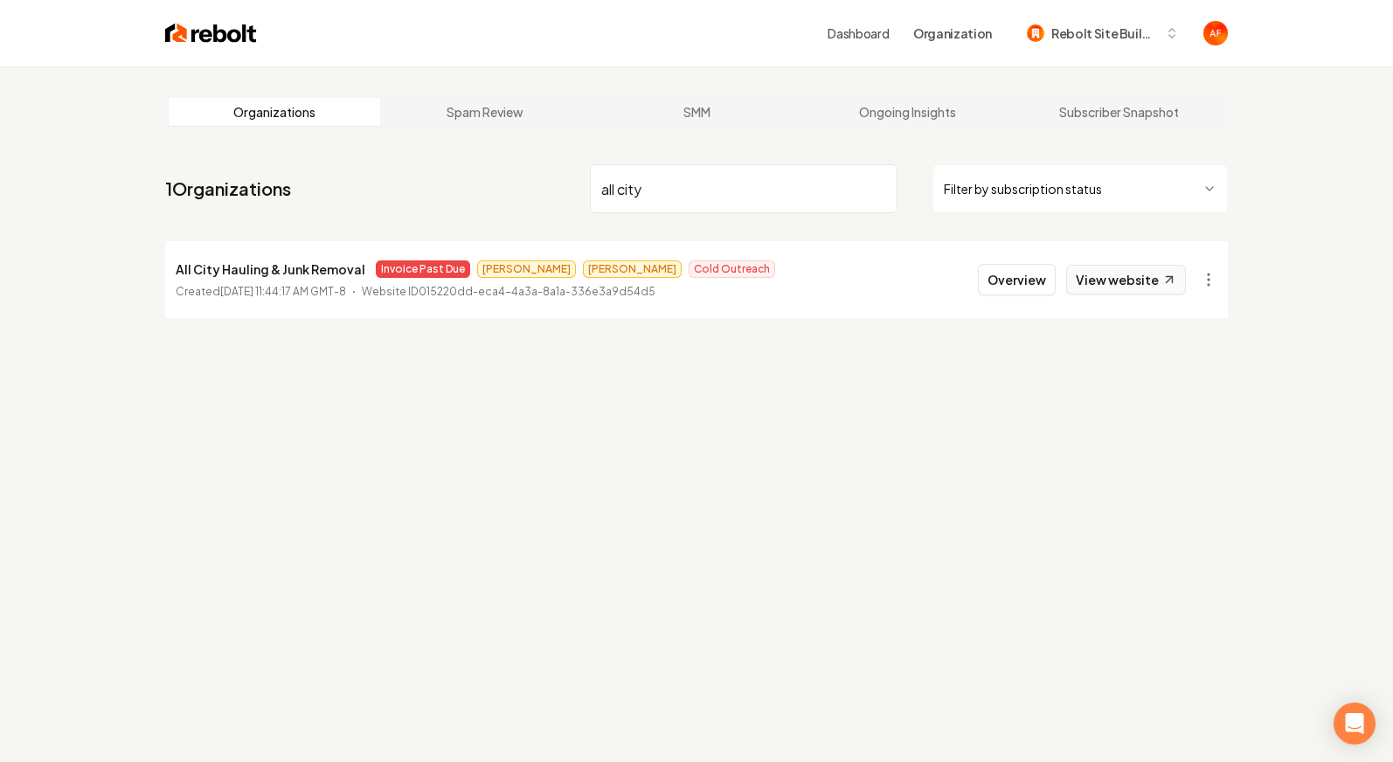
type input "all city"
click at [1107, 277] on link "View website" at bounding box center [1127, 280] width 120 height 30
click at [1036, 285] on button "Overview" at bounding box center [1017, 279] width 78 height 31
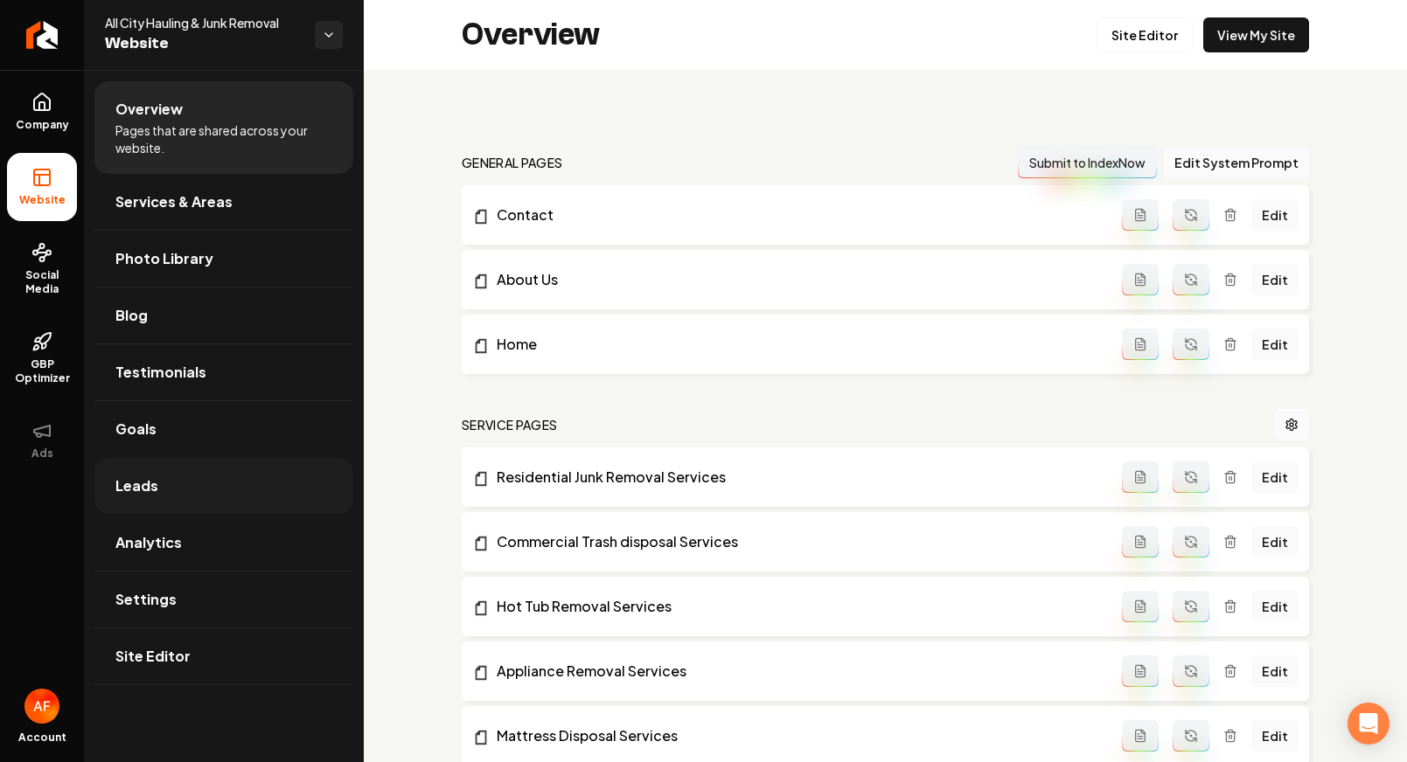
click at [177, 491] on link "Leads" at bounding box center [223, 486] width 259 height 56
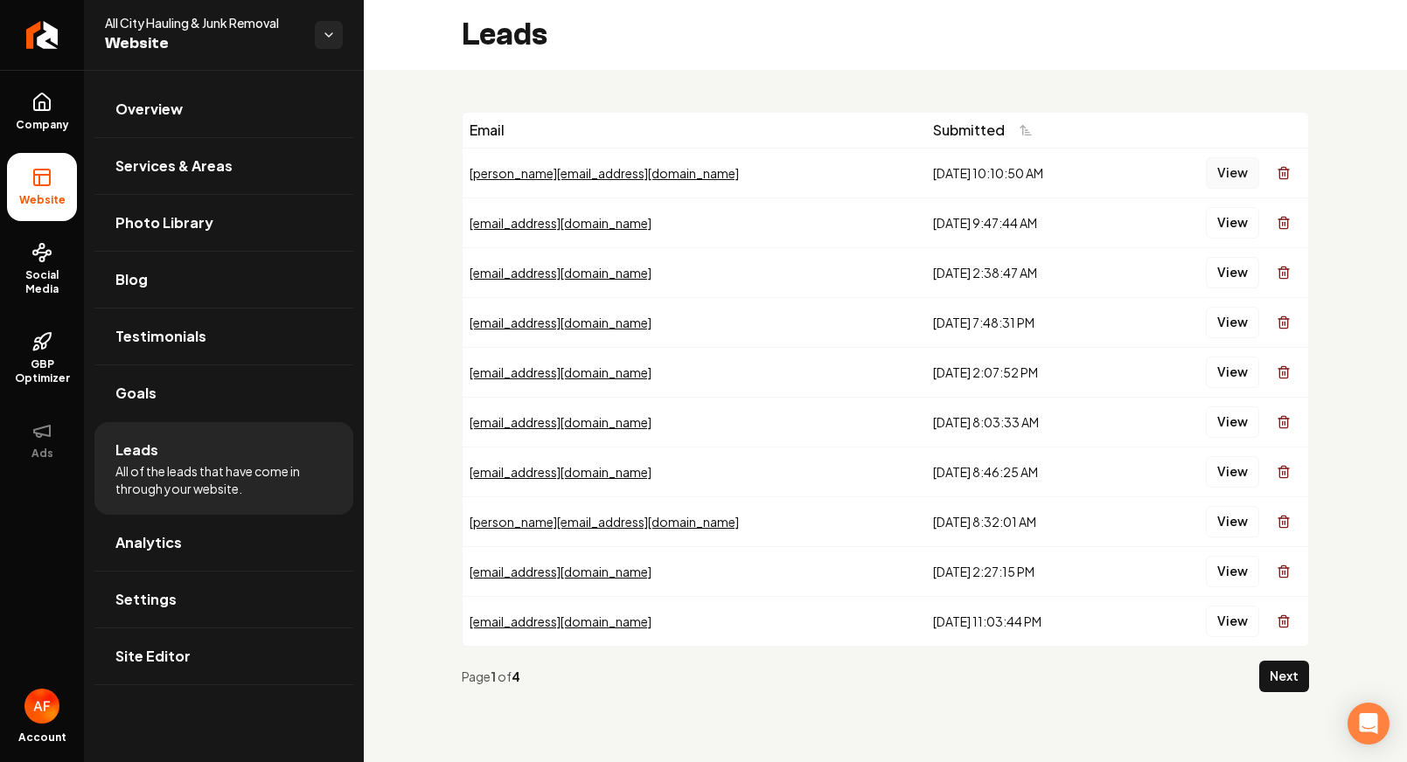
click at [1241, 162] on button "View" at bounding box center [1231, 172] width 53 height 31
drag, startPoint x: 1060, startPoint y: 115, endPoint x: 935, endPoint y: 90, distance: 127.4
drag, startPoint x: 459, startPoint y: 84, endPoint x: 337, endPoint y: 330, distance: 274.4
click at [458, 87] on div "Email Submitted [PERSON_NAME][EMAIL_ADDRESS][DOMAIN_NAME] [DATE] 10:10:50 AM Vi…" at bounding box center [885, 409] width 1043 height 678
click at [164, 547] on span "Analytics" at bounding box center [148, 542] width 66 height 21
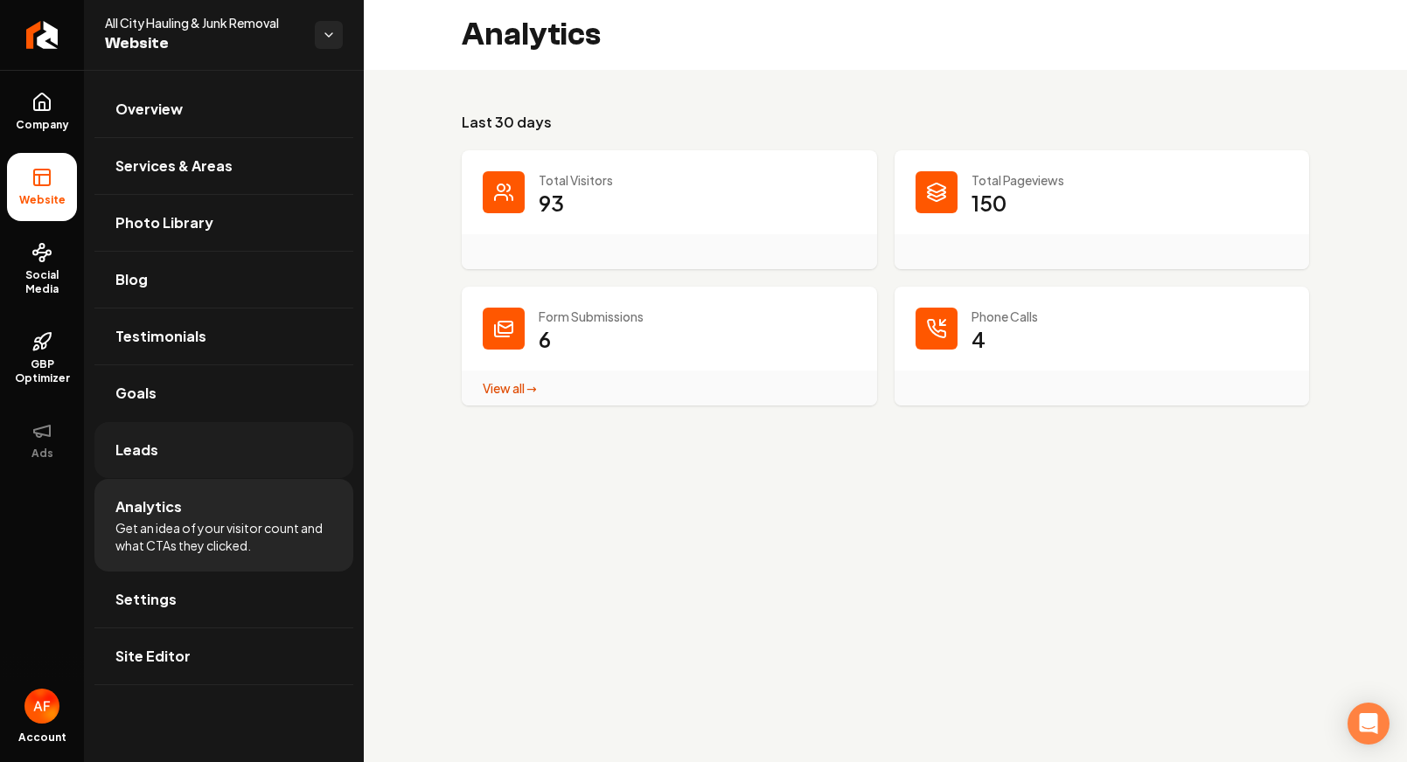
click at [163, 448] on link "Leads" at bounding box center [223, 450] width 259 height 56
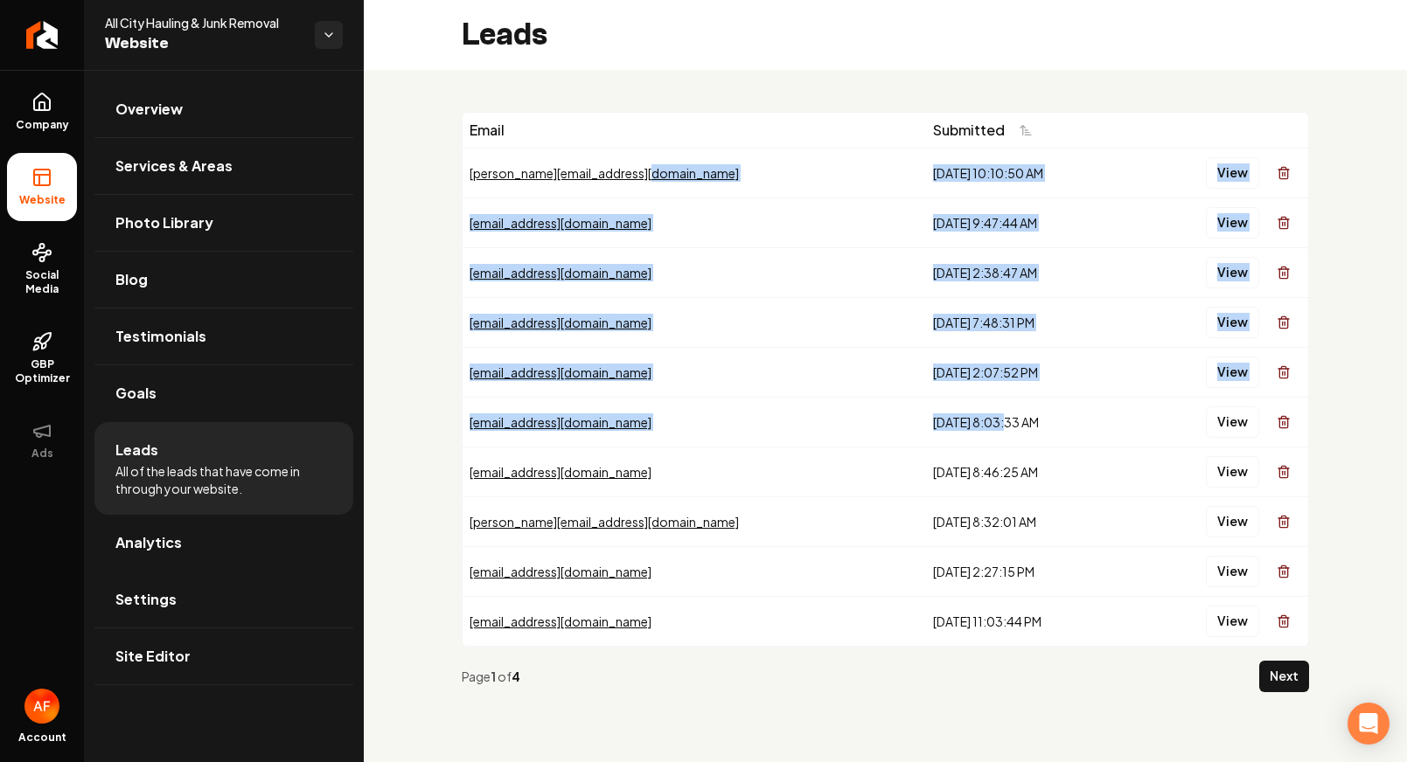
drag, startPoint x: 844, startPoint y: 177, endPoint x: 872, endPoint y: 371, distance: 196.2
click at [924, 414] on tbody "[PERSON_NAME][EMAIL_ADDRESS][DOMAIN_NAME] [DATE] 10:10:50 AM View [EMAIL_ADDRES…" at bounding box center [884, 397] width 845 height 498
click at [933, 371] on div "[DATE] 2:07:52 PM" at bounding box center [1027, 372] width 189 height 17
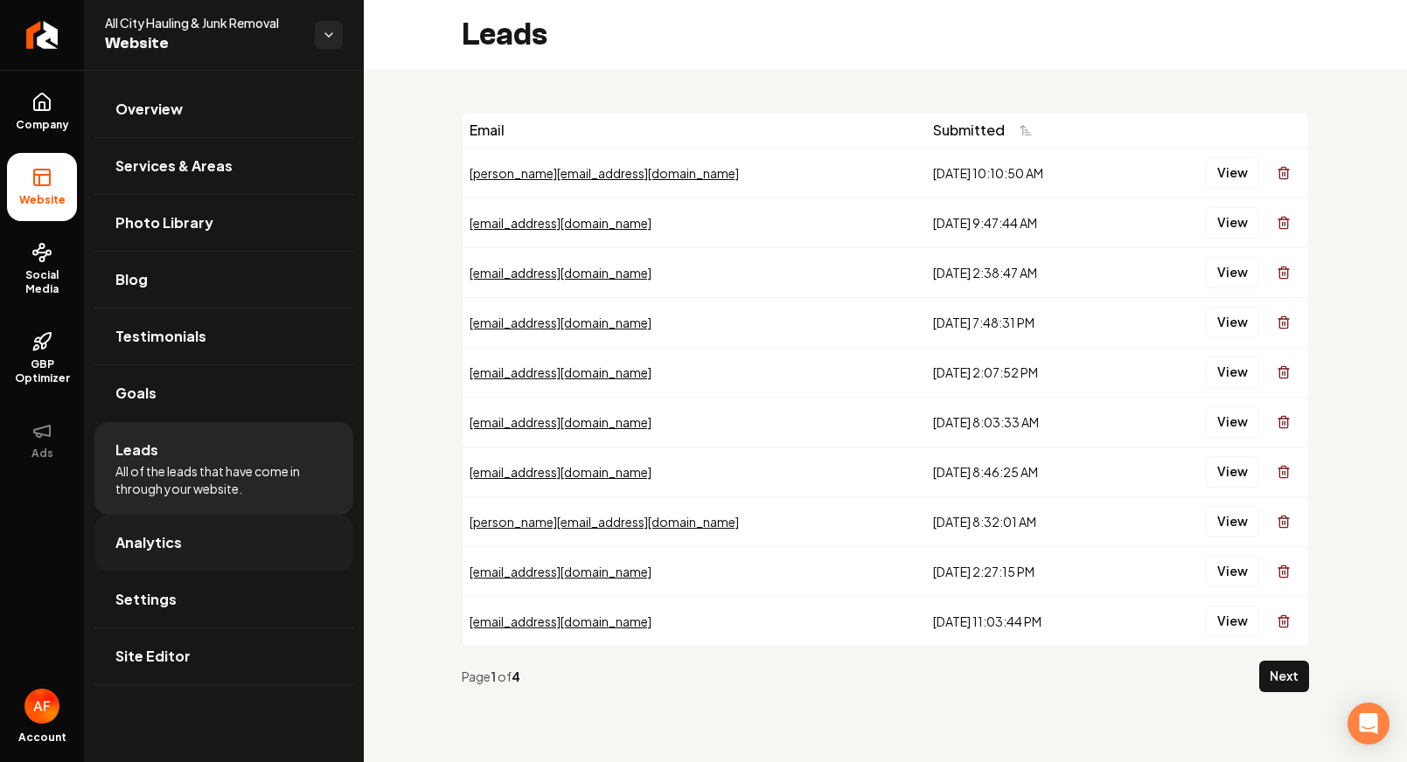
click at [165, 539] on span "Analytics" at bounding box center [148, 542] width 66 height 21
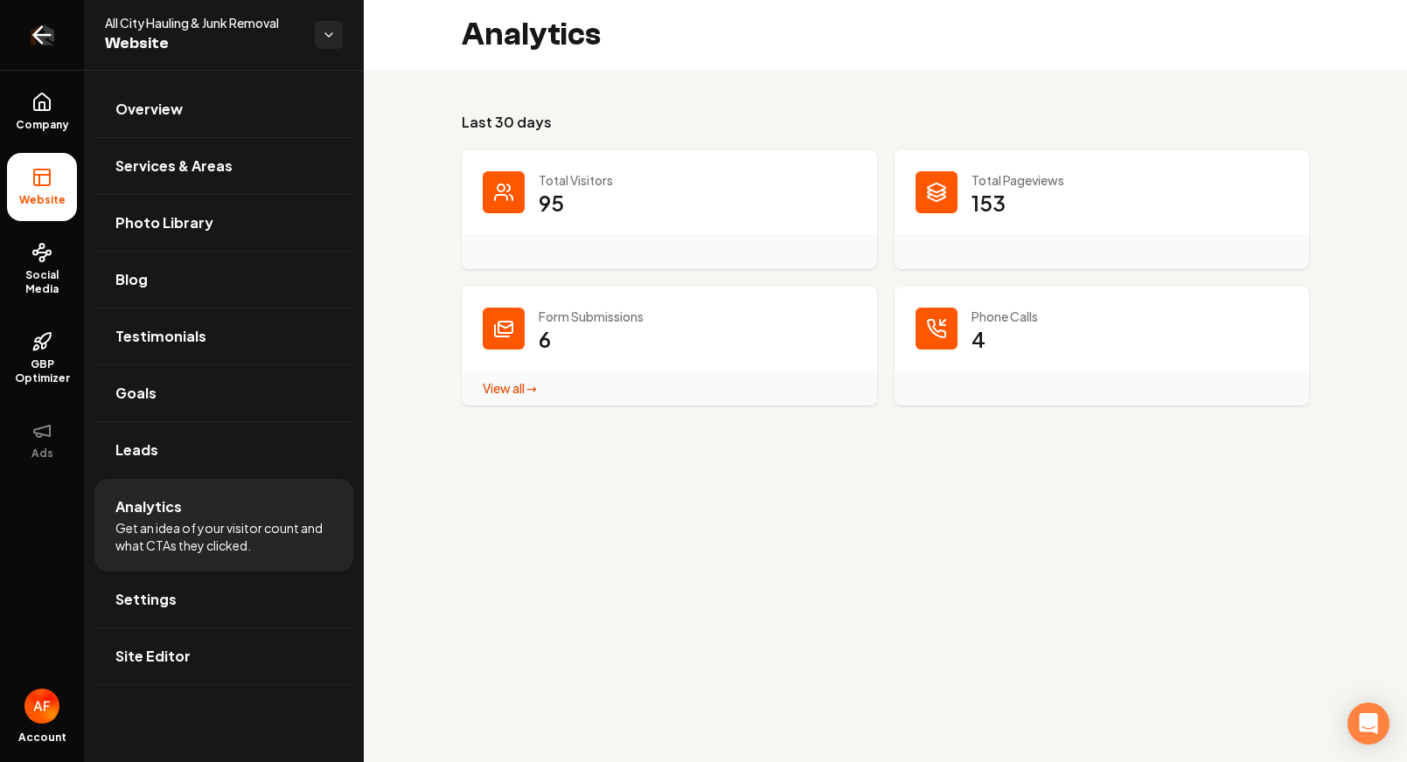
click at [51, 27] on icon "Return to dashboard" at bounding box center [42, 35] width 28 height 28
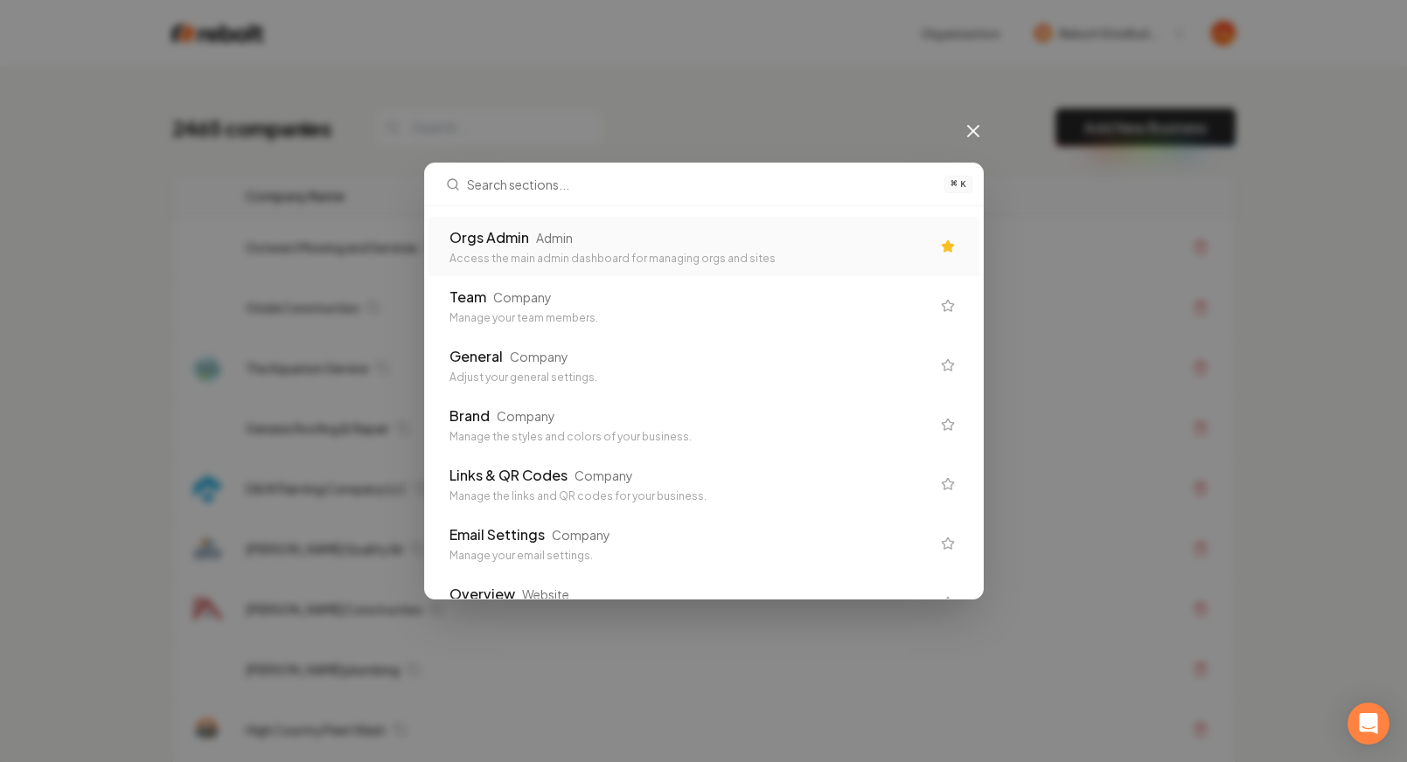
click at [733, 207] on div "Orgs Admin Admin Access the main admin dashboard for managing orgs and sites Te…" at bounding box center [704, 402] width 558 height 393
click at [727, 254] on div "Access the main admin dashboard for managing orgs and sites" at bounding box center [689, 259] width 481 height 14
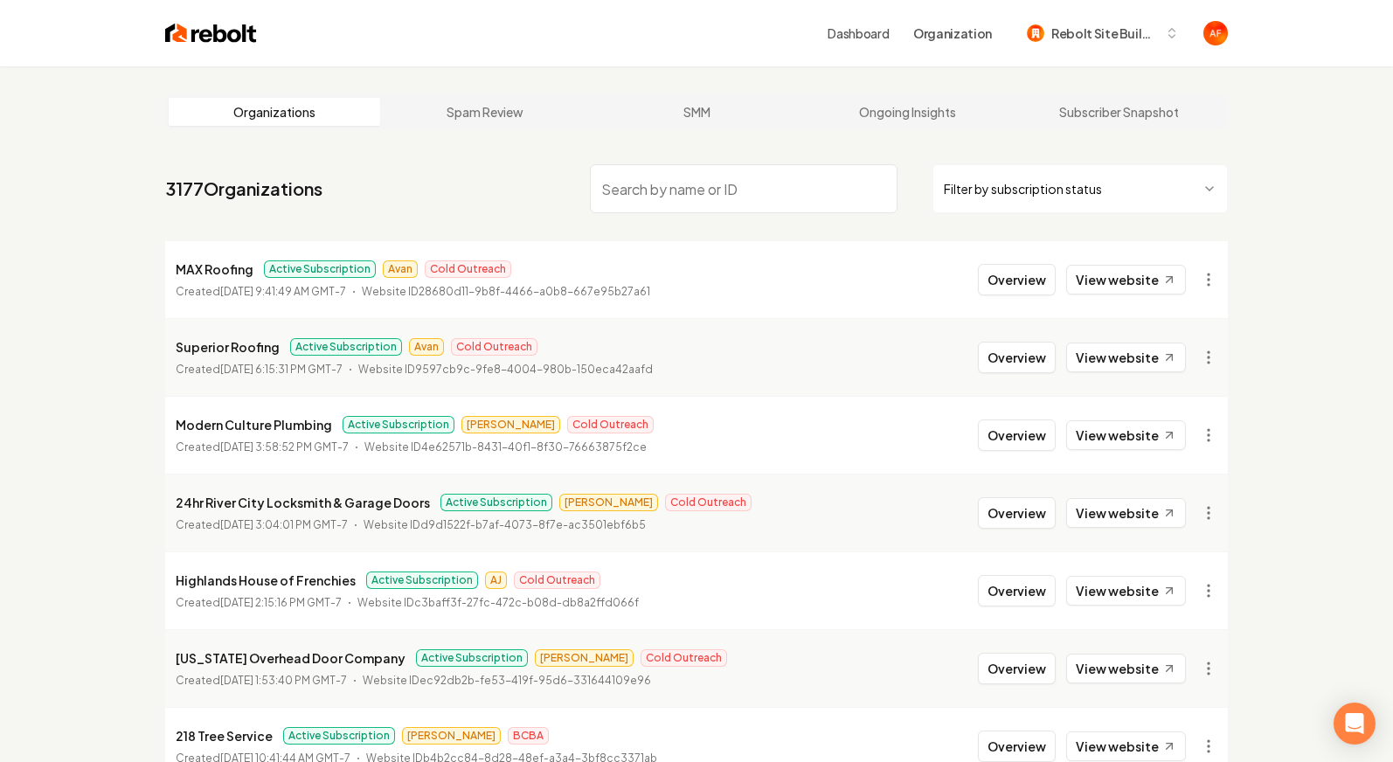
drag, startPoint x: 943, startPoint y: 115, endPoint x: 935, endPoint y: 119, distance: 9.0
click at [943, 115] on link "Ongoing Insights" at bounding box center [908, 112] width 212 height 28
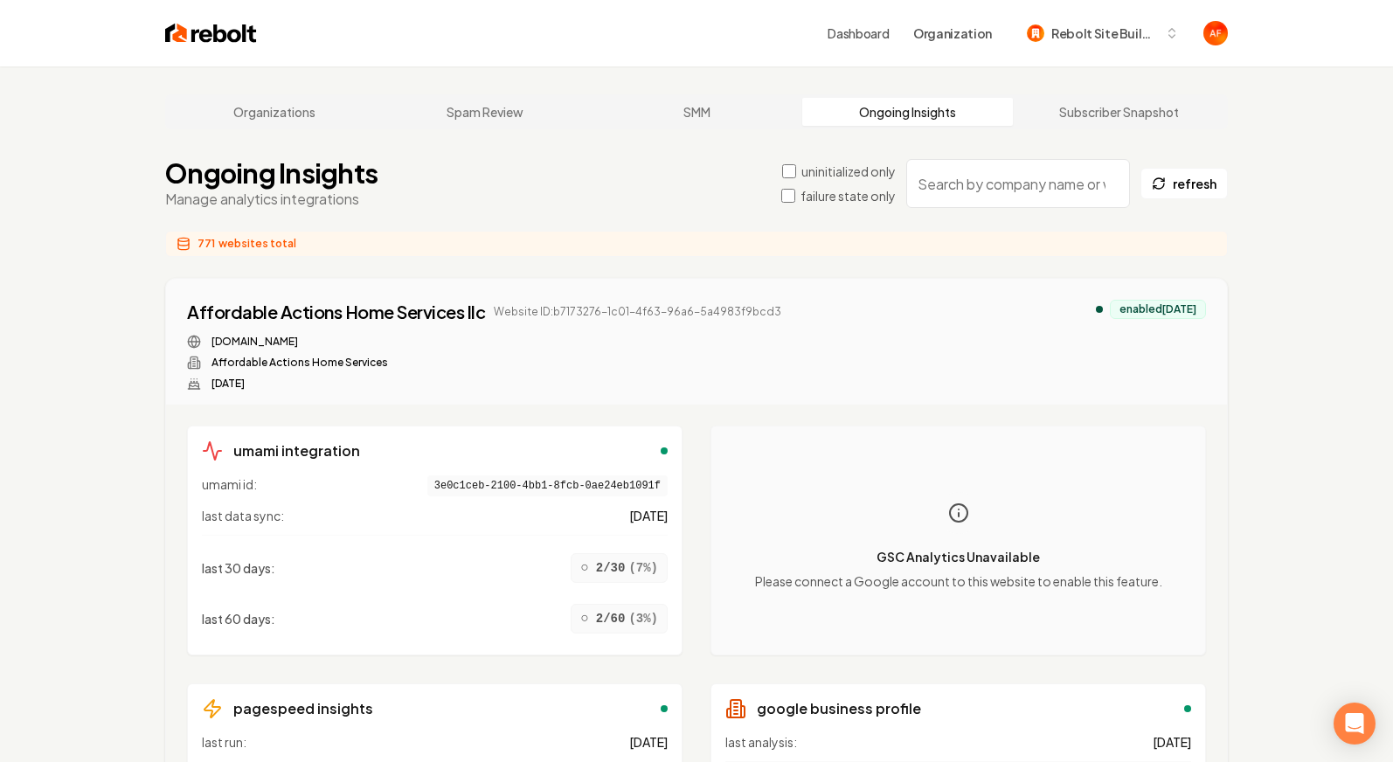
click at [959, 177] on input "search" at bounding box center [1019, 183] width 224 height 49
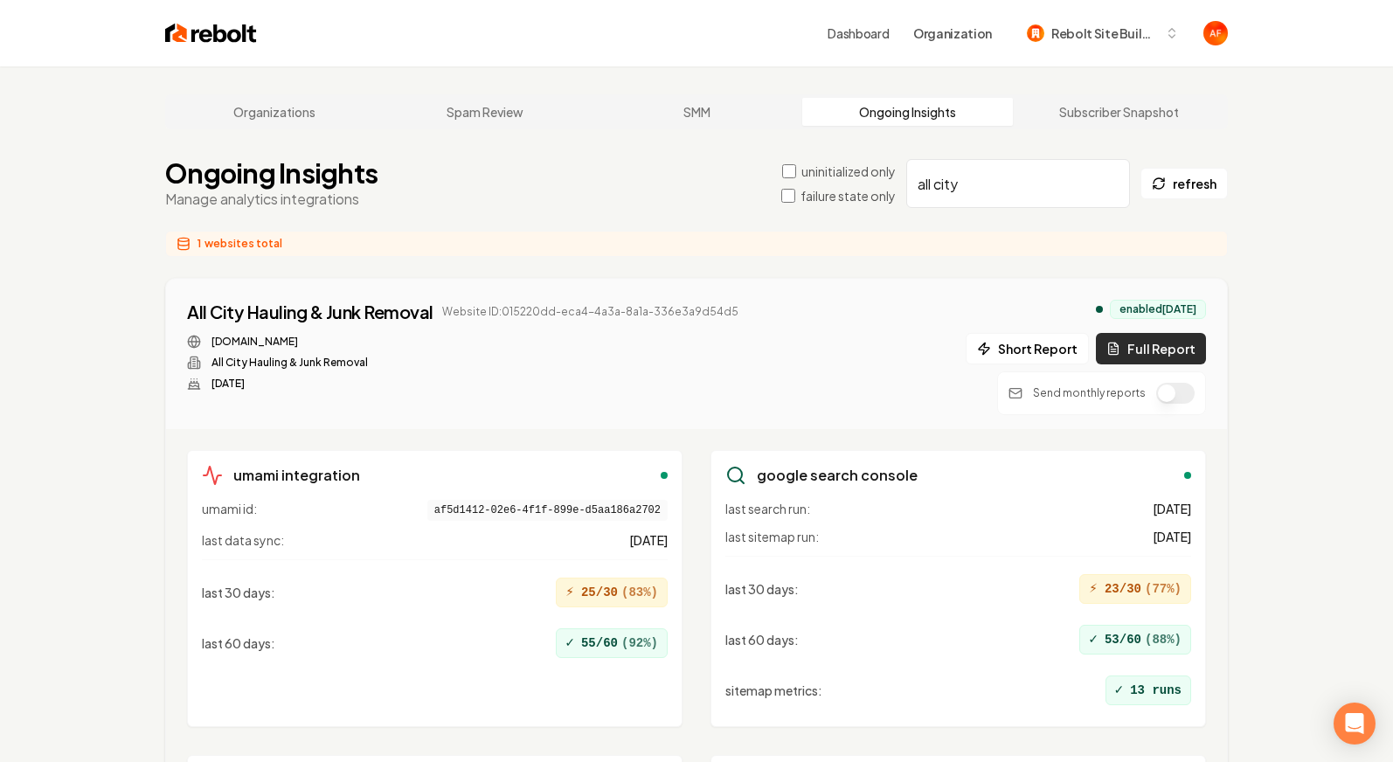
click at [1174, 358] on button "Full Report" at bounding box center [1151, 348] width 110 height 31
click at [1046, 344] on button "Short Report" at bounding box center [1027, 348] width 123 height 31
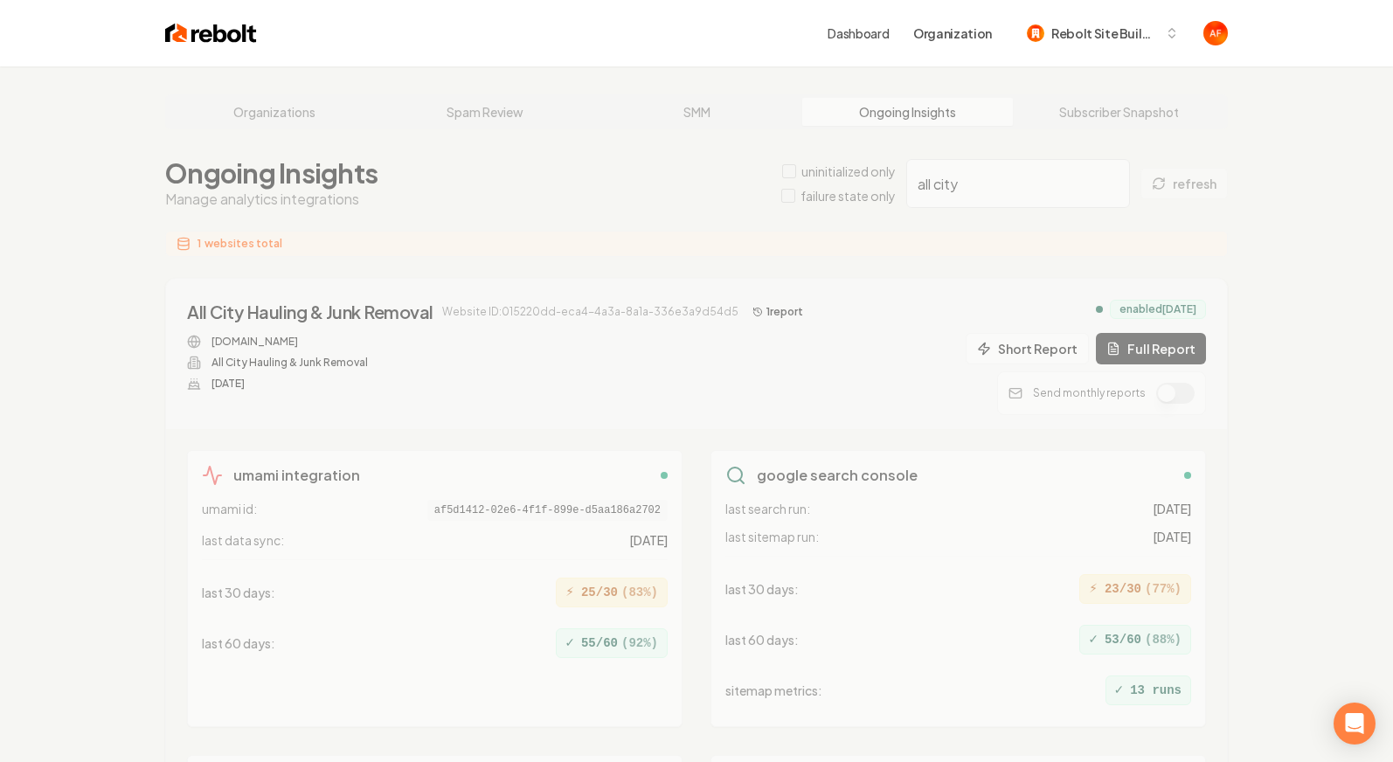
click at [692, 750] on div "Organizations Spam Review SMM Ongoing Insights Subscriber Snapshot Ongoing Insi…" at bounding box center [696, 552] width 1393 height 973
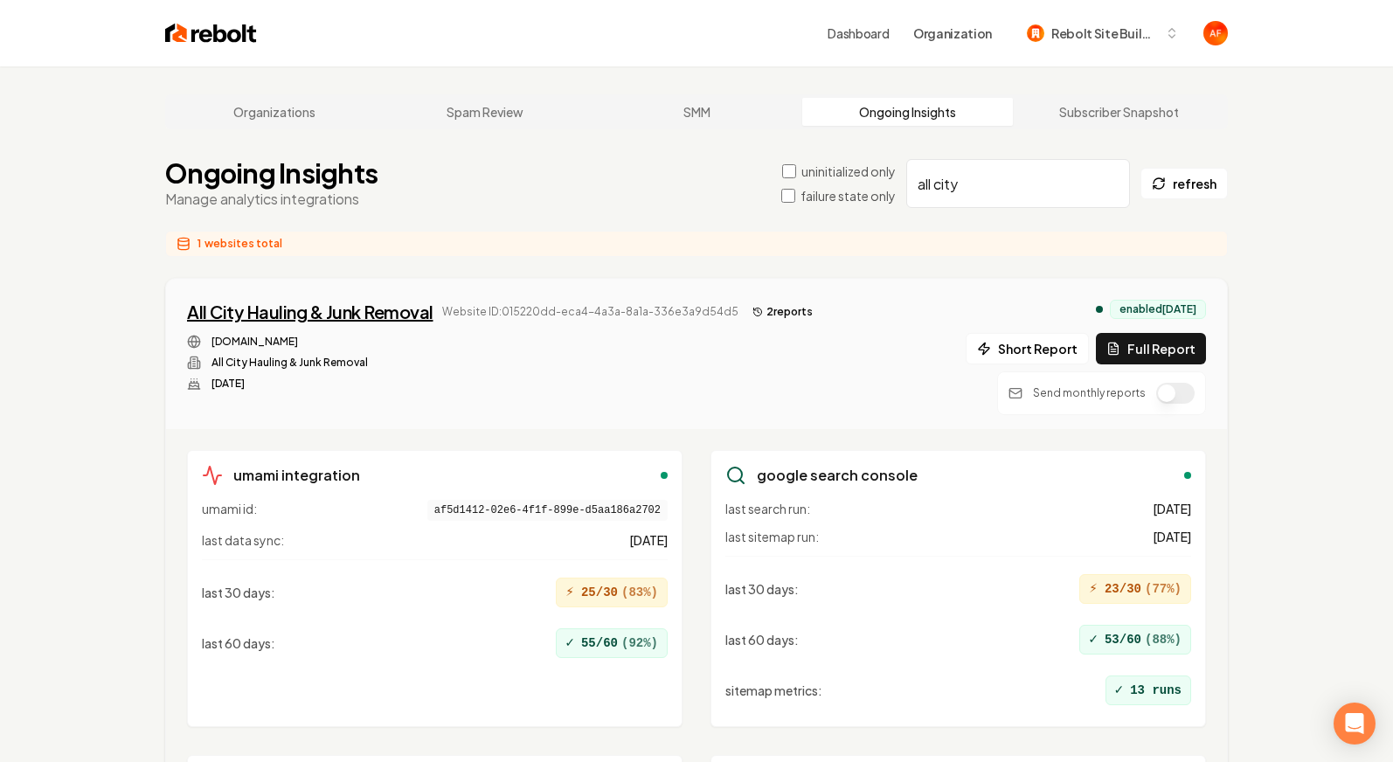
click at [317, 308] on div "All City Hauling & Junk Removal" at bounding box center [310, 312] width 247 height 24
click at [1026, 180] on input "all city" at bounding box center [1019, 183] width 224 height 49
click at [1023, 179] on input "all city" at bounding box center [1019, 183] width 224 height 49
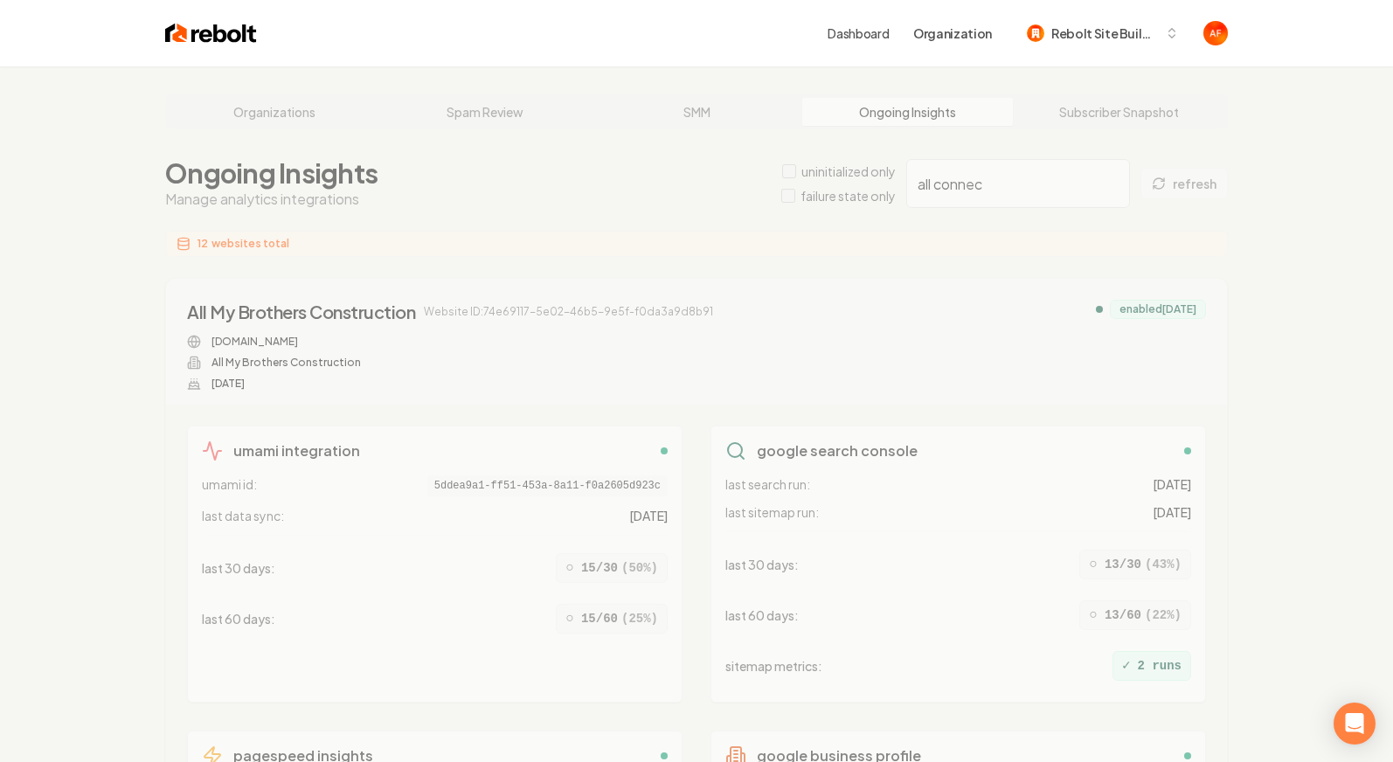
type input "all connect"
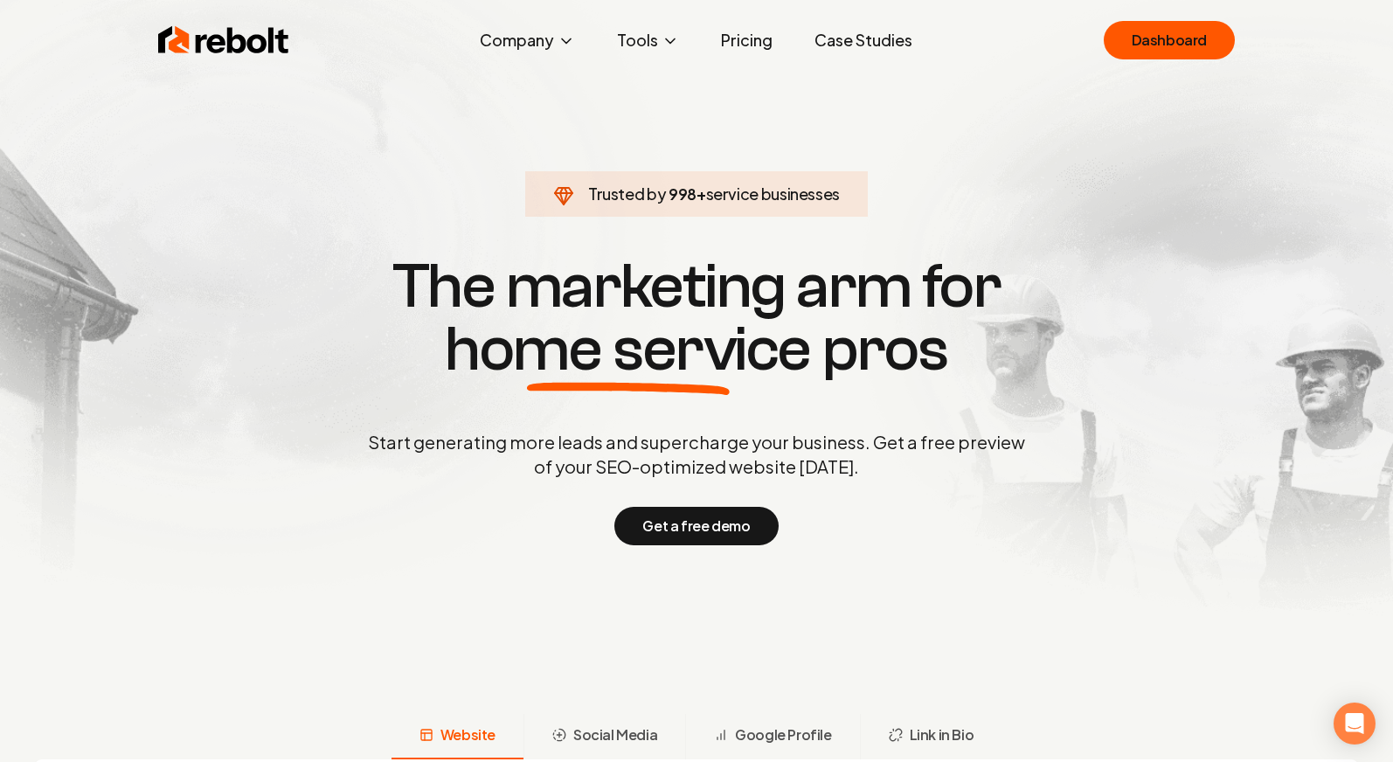
click at [761, 38] on link "Pricing" at bounding box center [747, 40] width 80 height 35
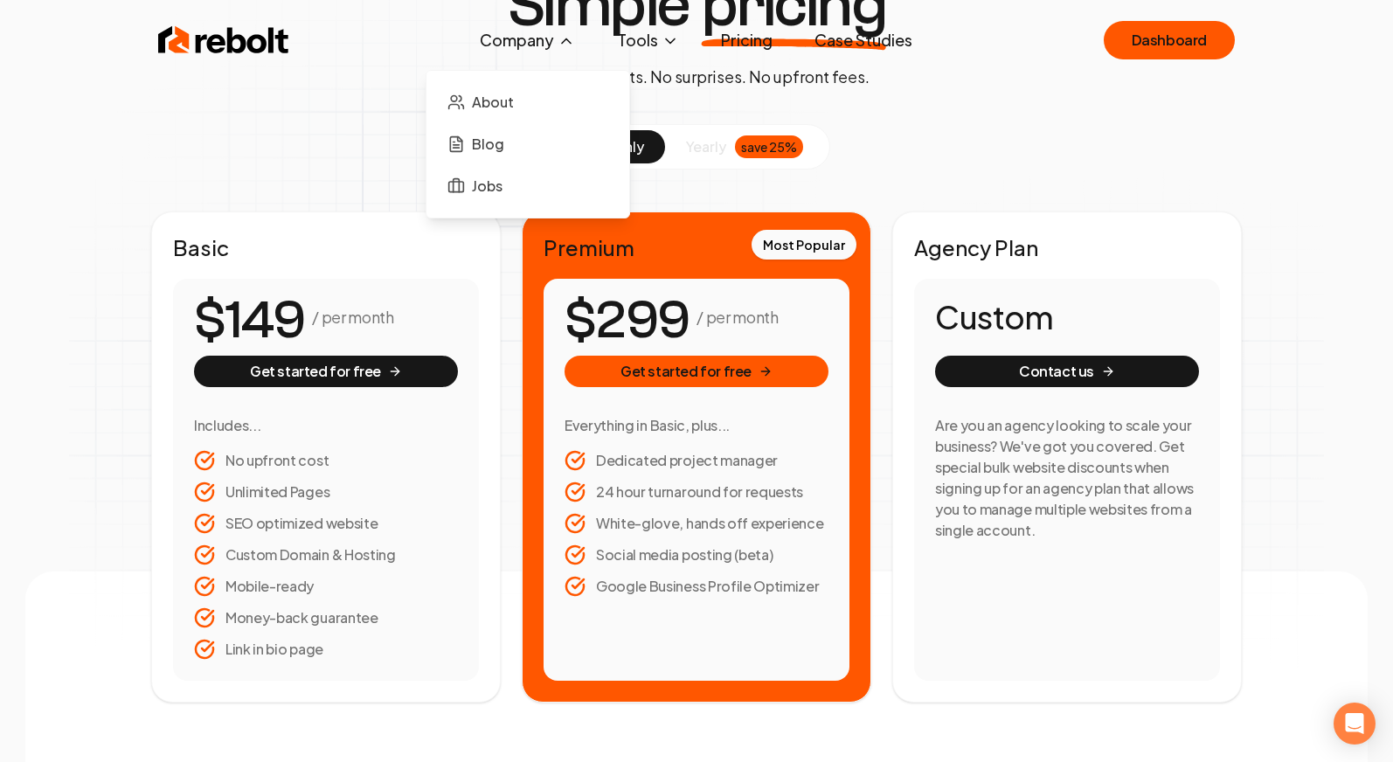
scroll to position [9, 0]
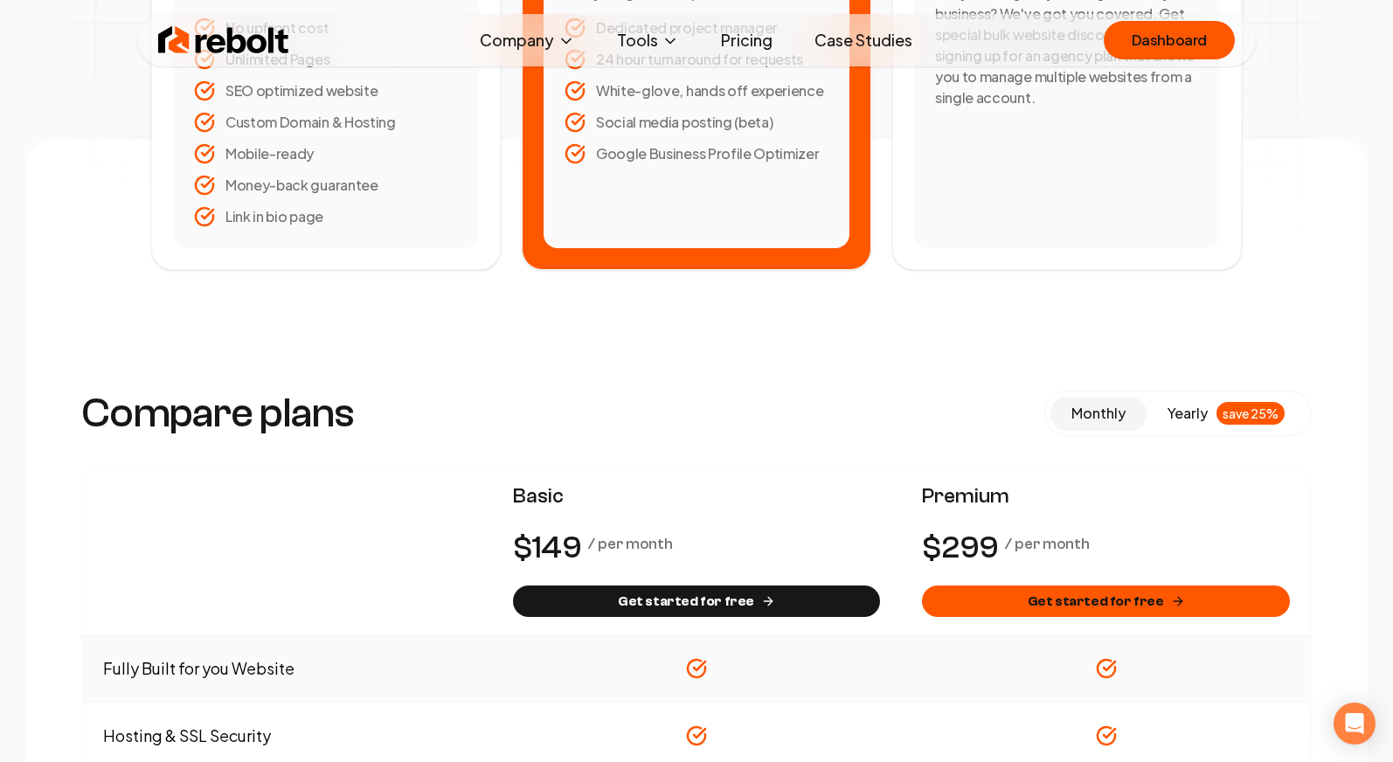
click at [1026, 234] on div "Custom Contact us Are you an agency looking to scale your business? We've got y…" at bounding box center [1067, 47] width 306 height 402
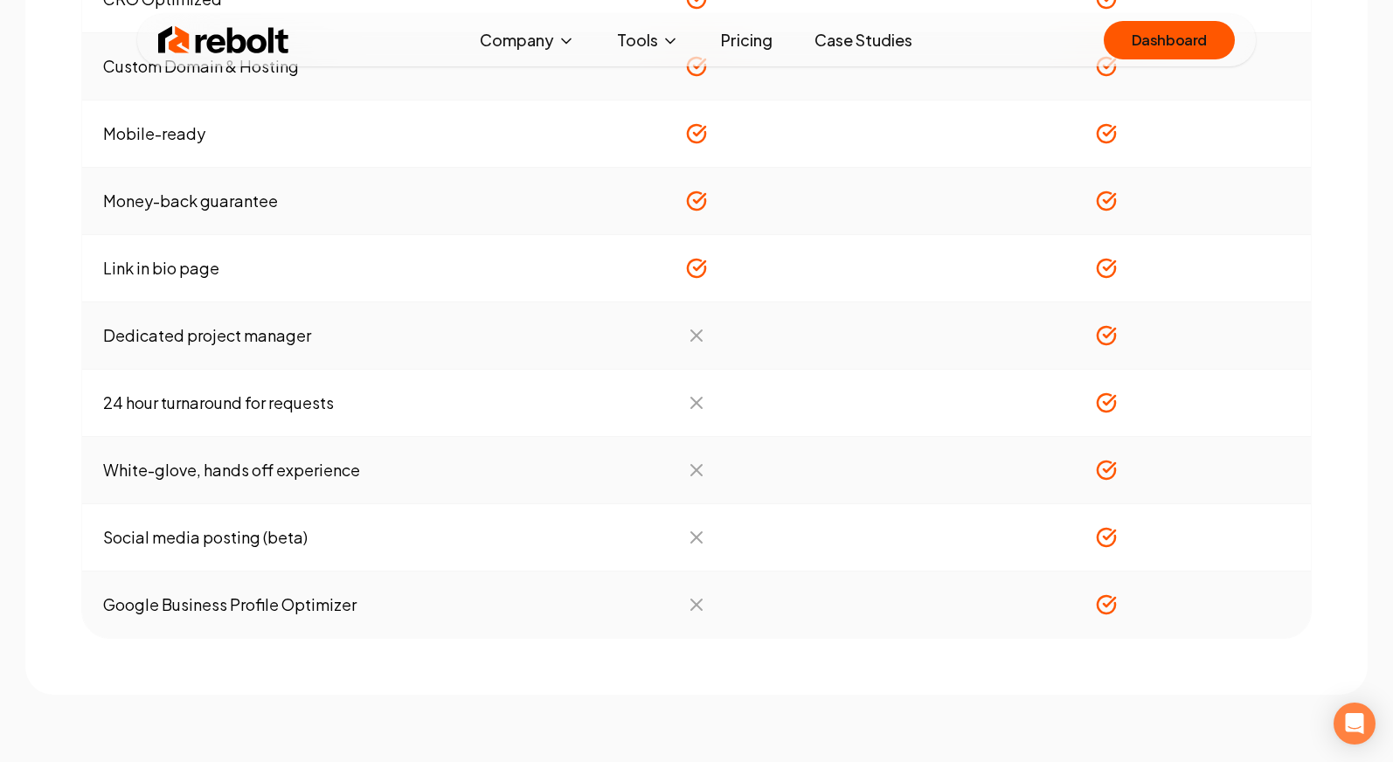
scroll to position [1833, 0]
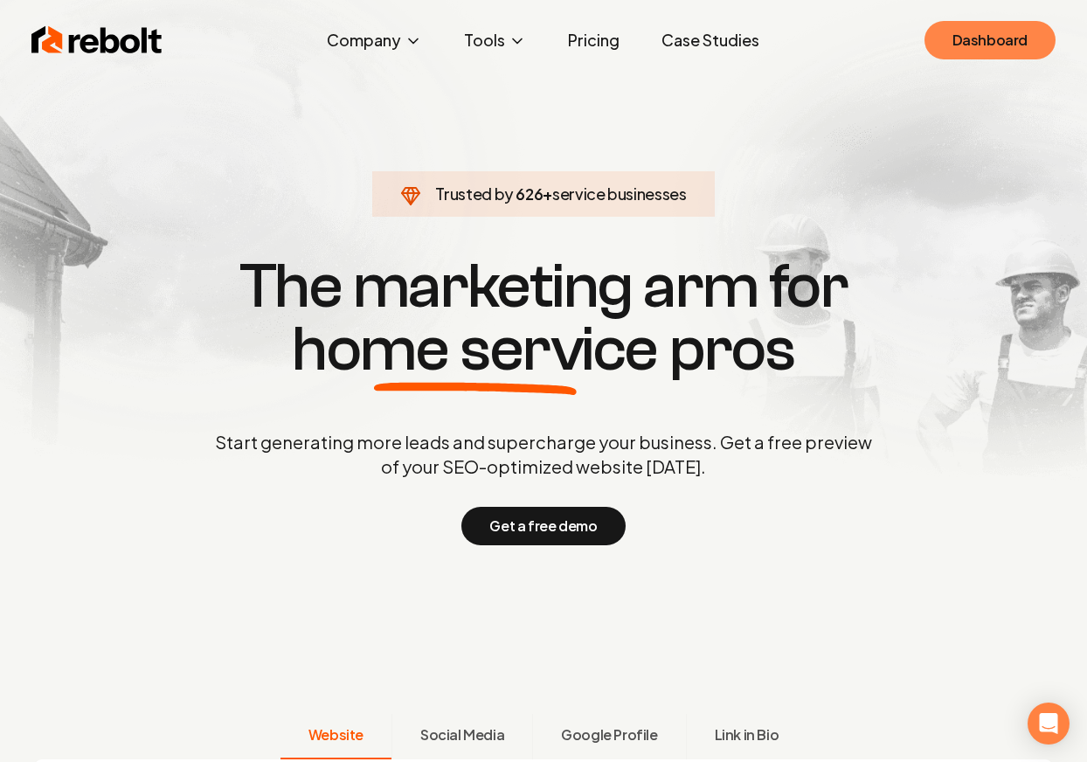
click at [976, 48] on link "Dashboard" at bounding box center [990, 40] width 131 height 38
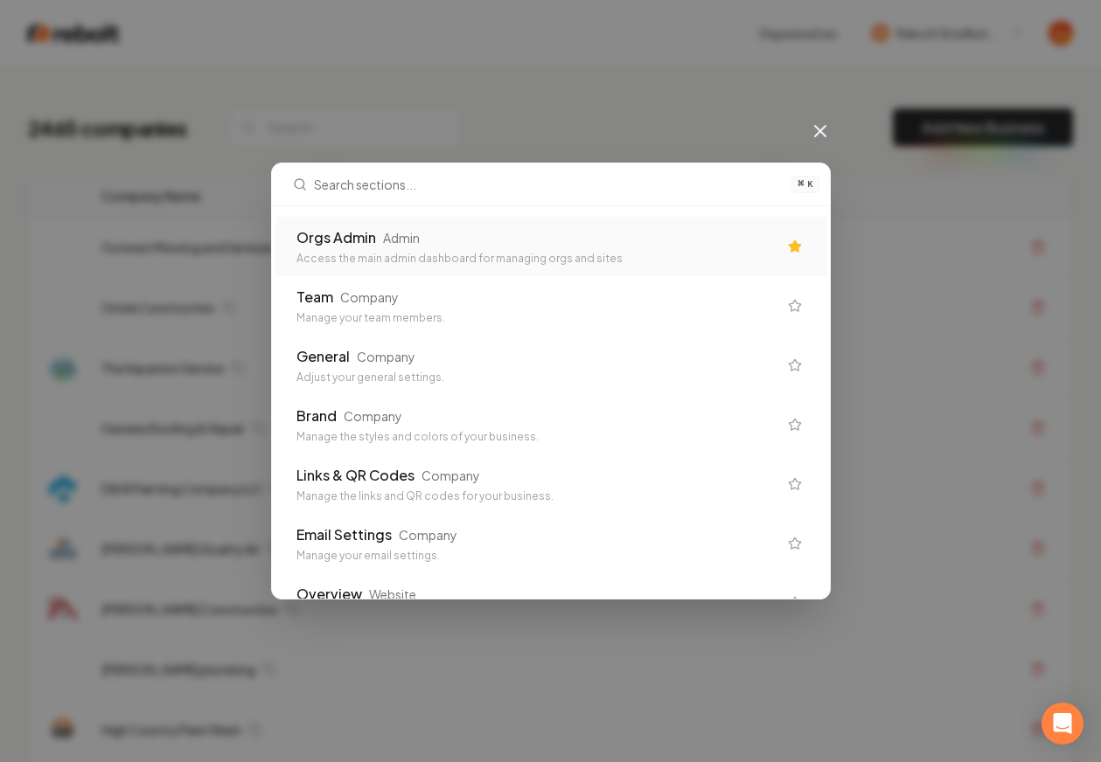
click at [601, 238] on div "Orgs Admin Admin" at bounding box center [536, 237] width 481 height 21
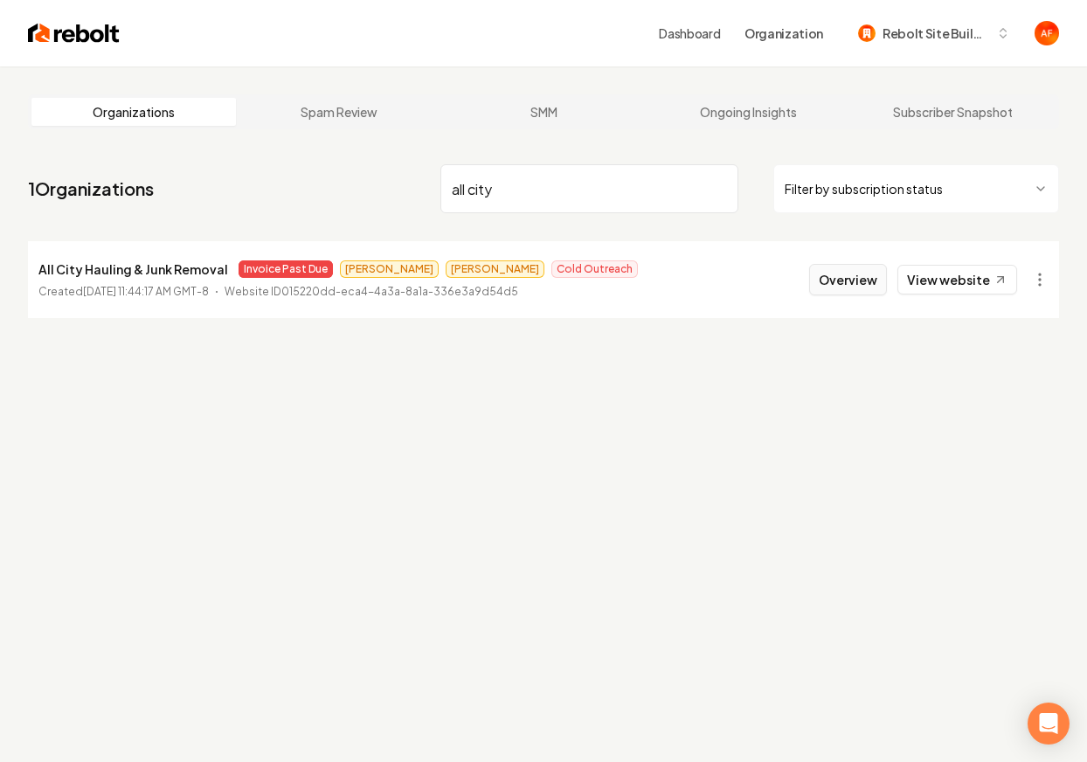
type input "all city"
click at [823, 279] on button "Overview" at bounding box center [848, 279] width 78 height 31
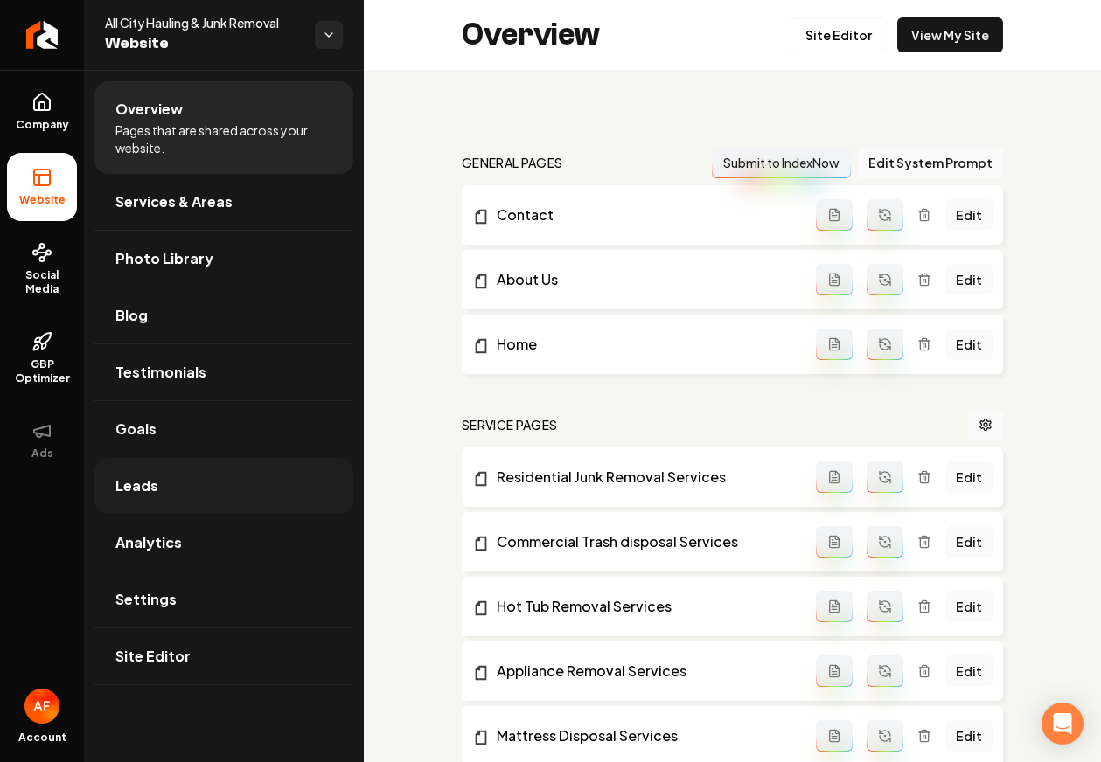
click at [190, 483] on link "Leads" at bounding box center [223, 486] width 259 height 56
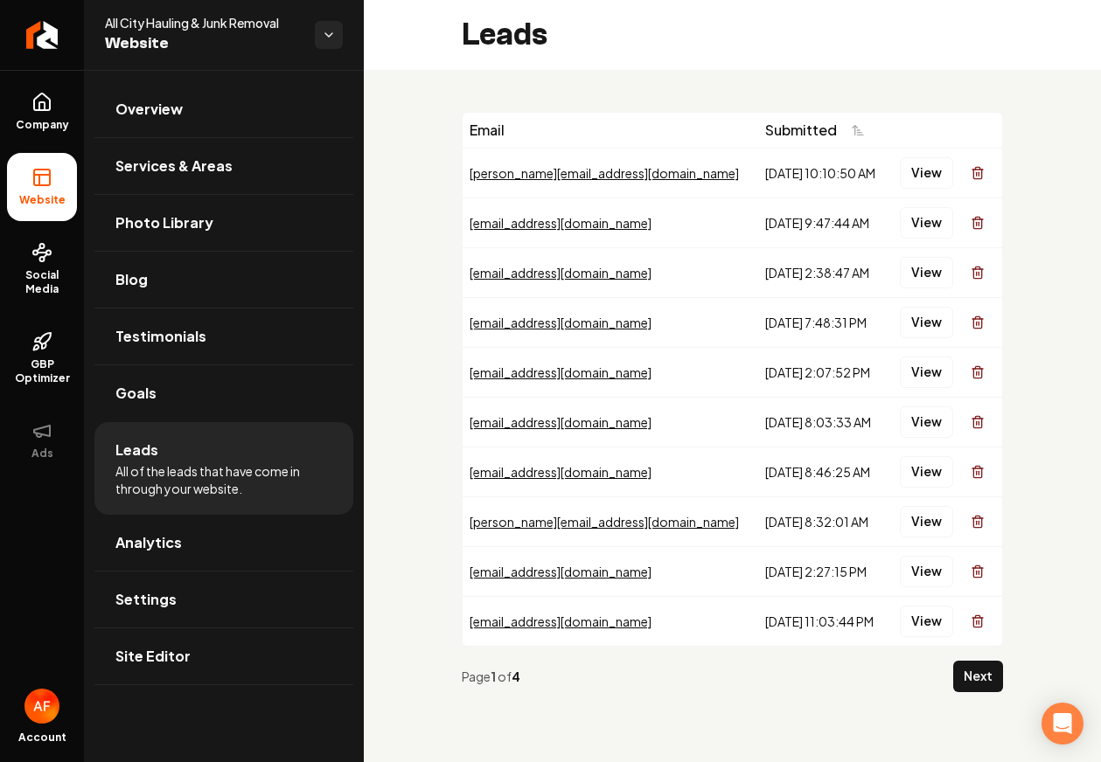
drag, startPoint x: 697, startPoint y: 167, endPoint x: 770, endPoint y: 341, distance: 188.8
click at [770, 341] on tbody "gutierrez.ahmed9215@gmail.com 9/17/2025, 10:10:50 AM View jessicarose94@yahoo.c…" at bounding box center [731, 397] width 539 height 498
click at [770, 341] on td "9/6/2025, 7:48:31 PM" at bounding box center [822, 322] width 129 height 50
click at [70, 109] on link "Company" at bounding box center [42, 112] width 70 height 68
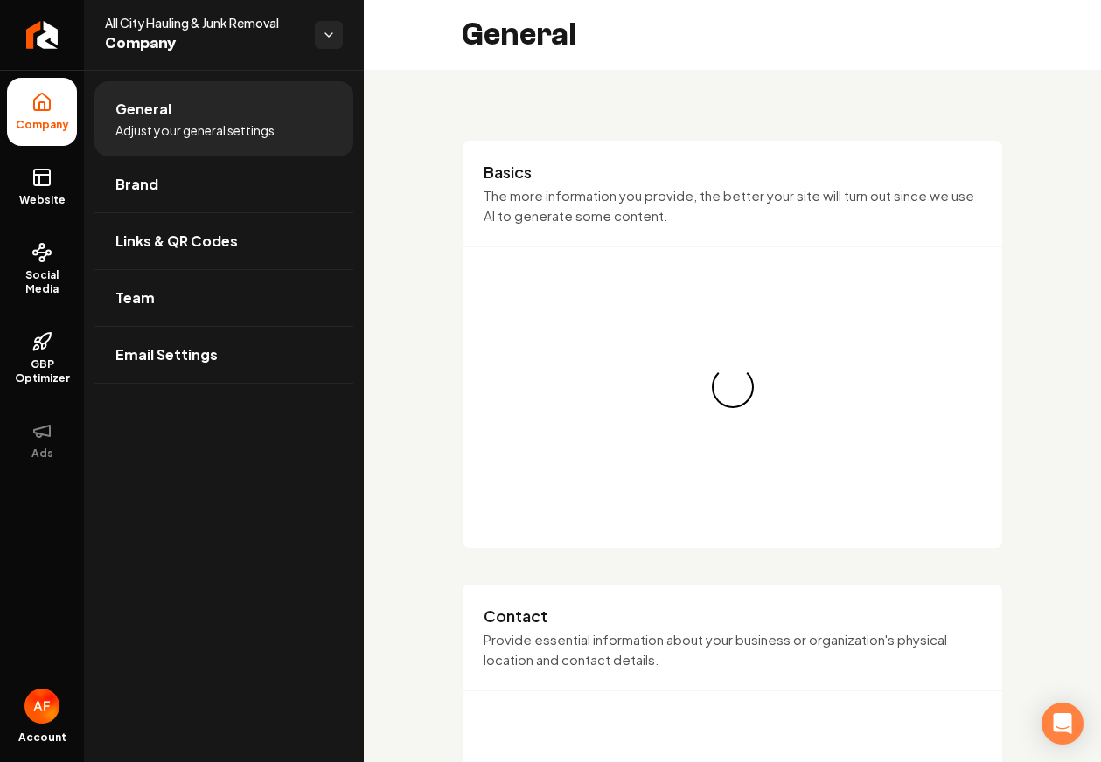
click at [49, 149] on ul "Company Website Social Media GBP Optimizer Ads" at bounding box center [42, 276] width 84 height 412
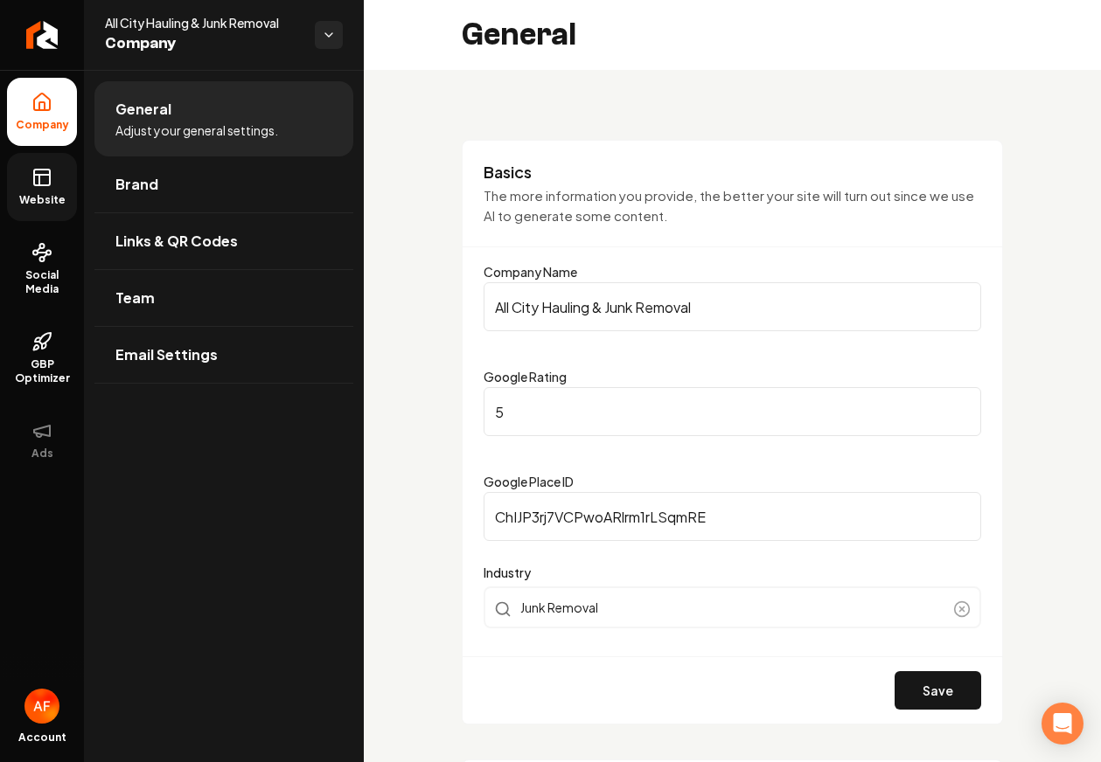
click at [34, 184] on rect at bounding box center [42, 178] width 16 height 16
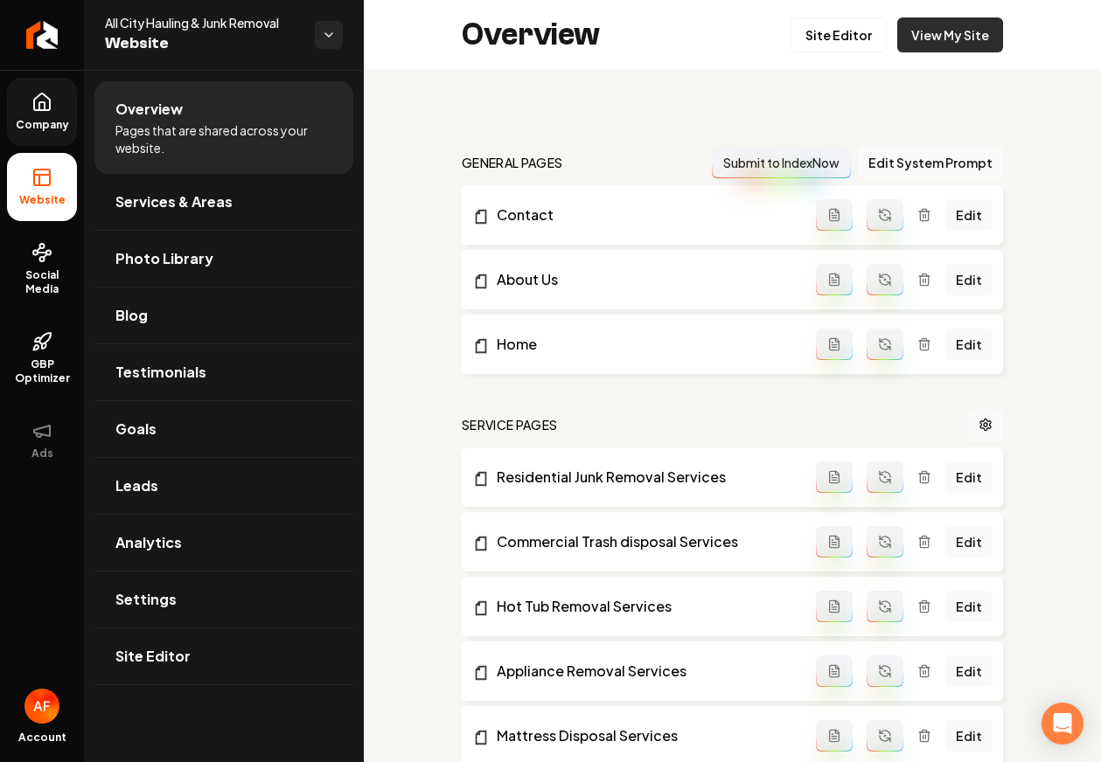
click at [921, 17] on link "View My Site" at bounding box center [950, 34] width 106 height 35
click at [232, 486] on link "Leads" at bounding box center [223, 486] width 259 height 56
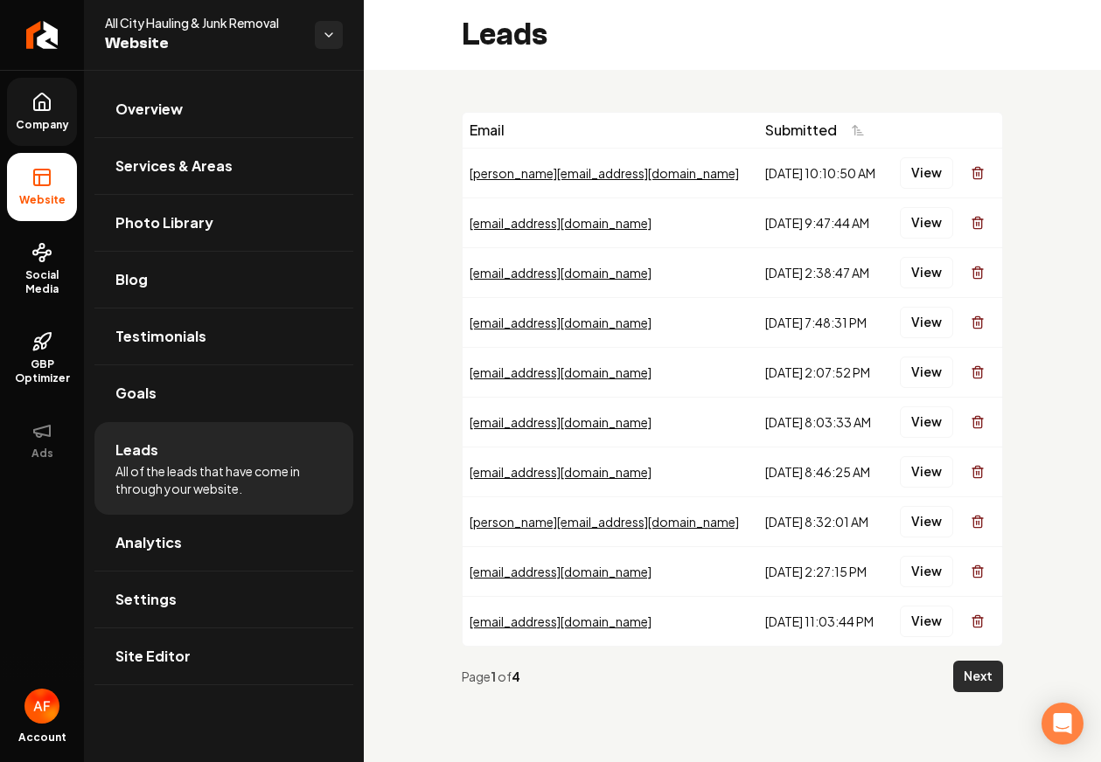
click at [991, 678] on button "Next" at bounding box center [978, 676] width 50 height 31
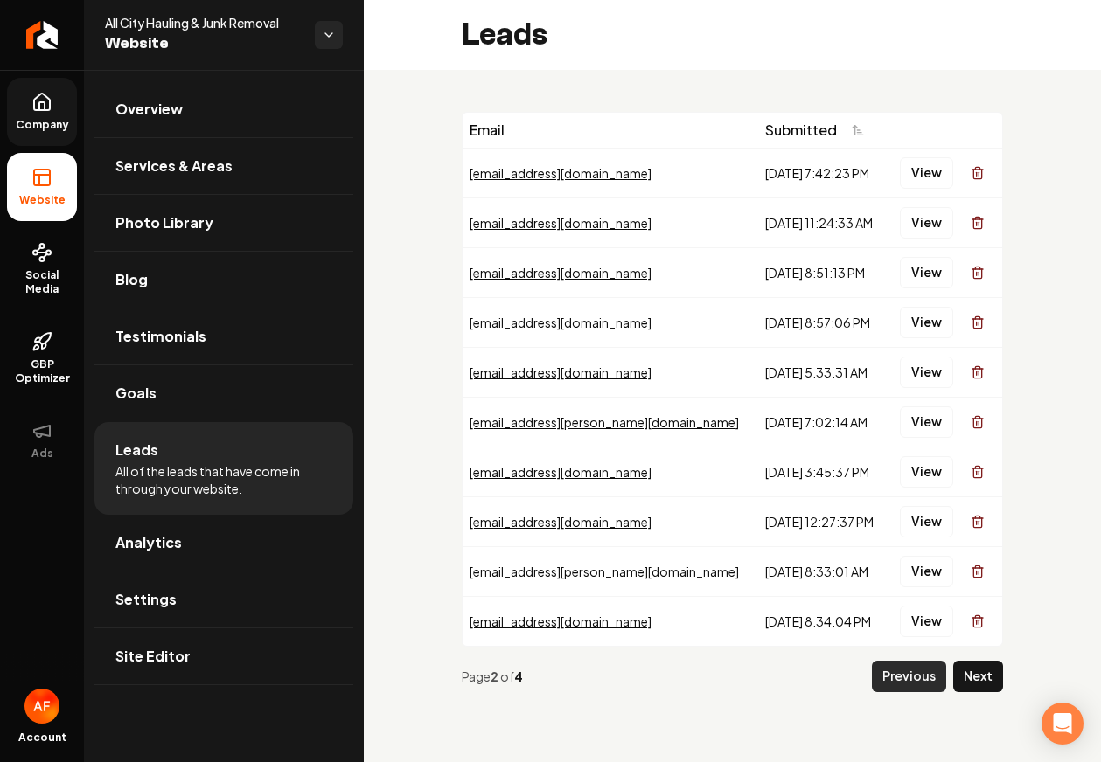
click at [932, 682] on button "Previous" at bounding box center [909, 676] width 74 height 31
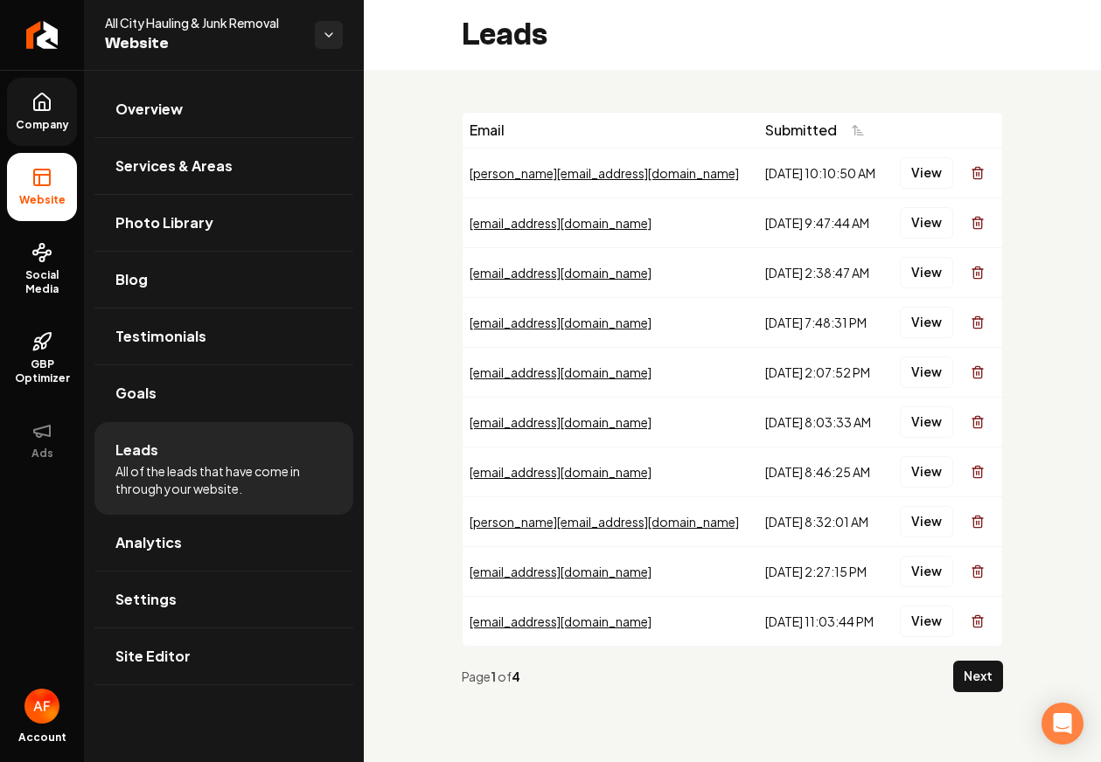
drag, startPoint x: 699, startPoint y: 153, endPoint x: 797, endPoint y: 345, distance: 215.8
click at [797, 345] on table "Email Submitted gutierrez.ahmed9215@gmail.com 9/17/2025, 10:10:50 AM View jessi…" at bounding box center [731, 379] width 539 height 533
click at [797, 345] on td "9/6/2025, 7:48:31 PM" at bounding box center [822, 322] width 129 height 50
drag, startPoint x: 707, startPoint y: 373, endPoint x: 767, endPoint y: 584, distance: 218.9
click at [767, 584] on tbody "gutierrez.ahmed9215@gmail.com 9/17/2025, 10:10:50 AM View jessicarose94@yahoo.c…" at bounding box center [731, 397] width 539 height 498
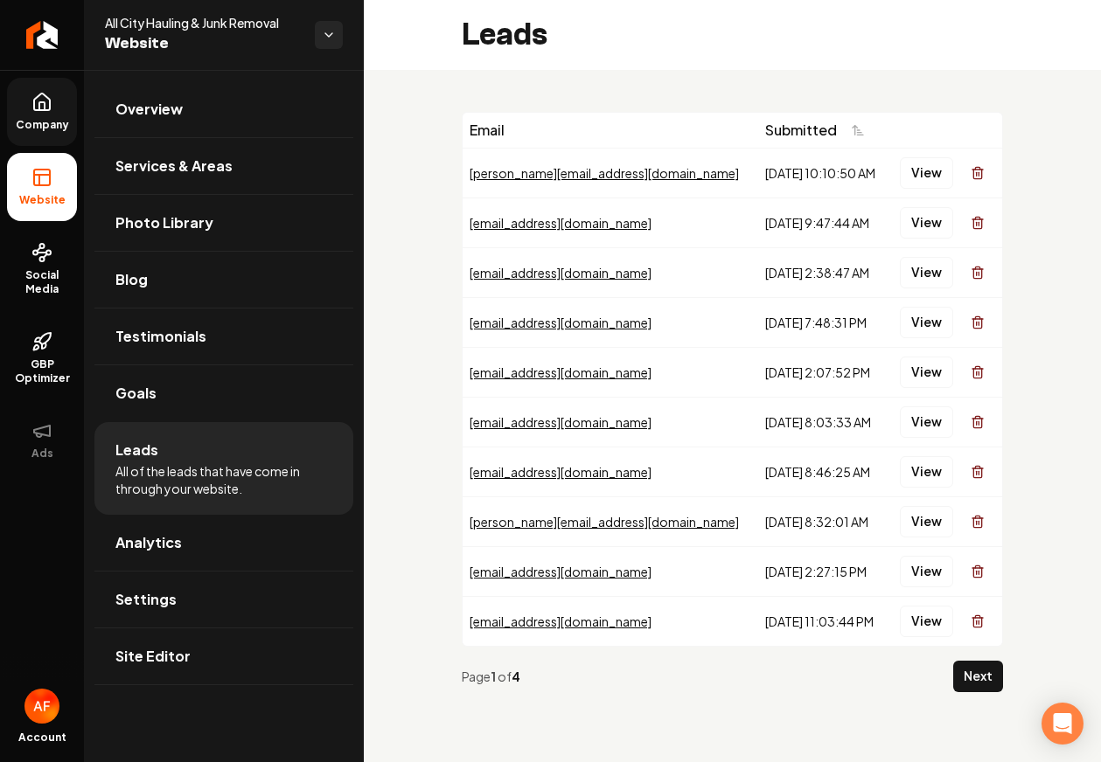
click at [767, 584] on td "8/7/2025, 2:27:15 PM" at bounding box center [822, 571] width 129 height 50
drag, startPoint x: 712, startPoint y: 144, endPoint x: 735, endPoint y: 228, distance: 86.9
click at [735, 230] on table "Email Submitted gutierrez.ahmed9215@gmail.com 9/17/2025, 10:10:50 AM View jessi…" at bounding box center [731, 379] width 539 height 533
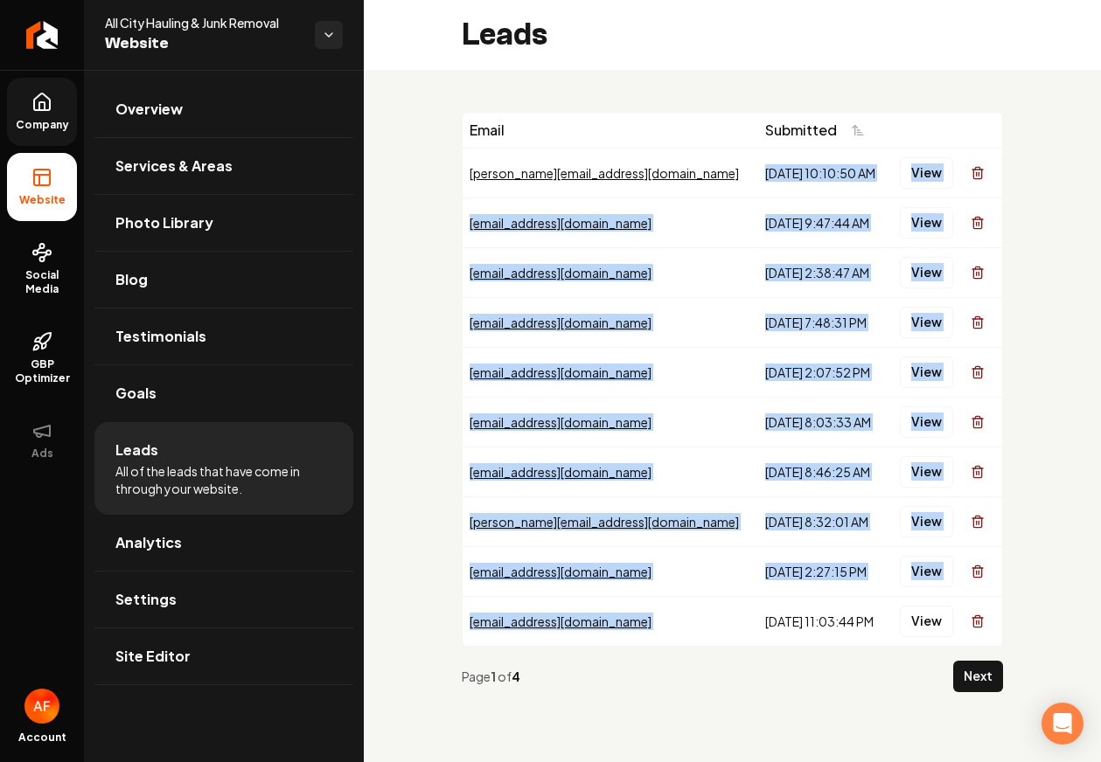
drag, startPoint x: 717, startPoint y: 153, endPoint x: 830, endPoint y: 601, distance: 462.6
click at [830, 601] on tbody "gutierrez.ahmed9215@gmail.com 9/17/2025, 10:10:50 AM View jessicarose94@yahoo.c…" at bounding box center [731, 397] width 539 height 498
click at [830, 601] on td "7/30/2025, 11:03:44 PM" at bounding box center [822, 621] width 129 height 50
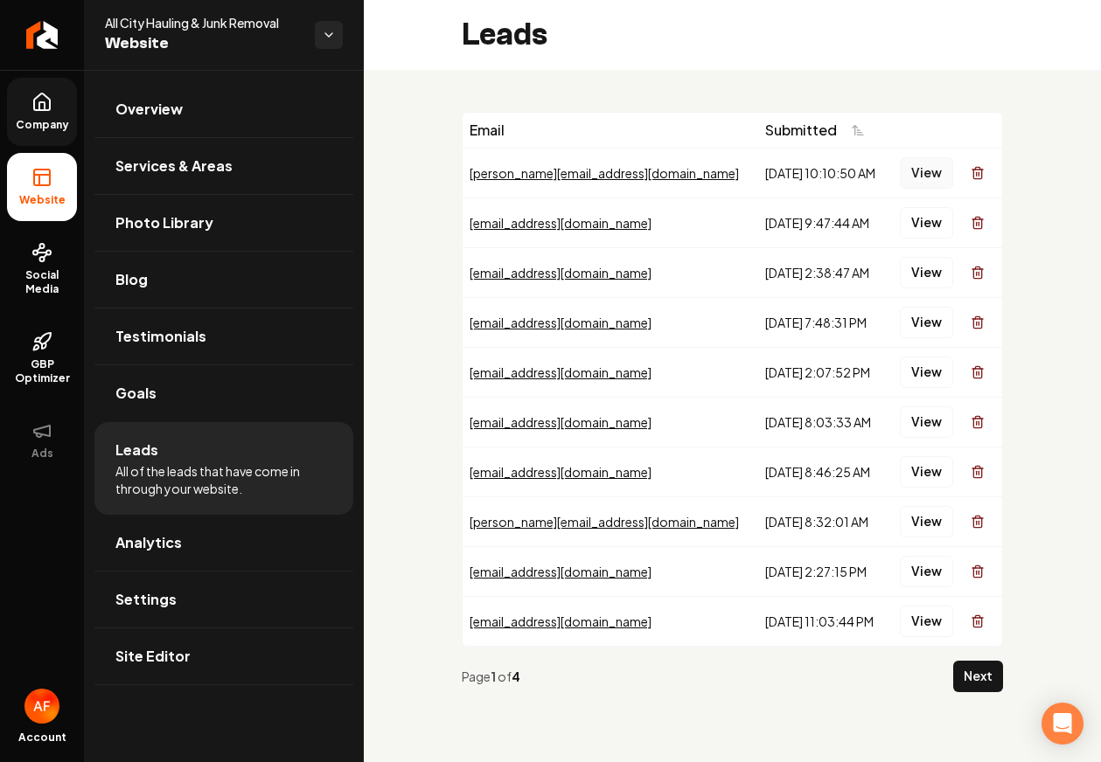
click at [929, 180] on button "View" at bounding box center [926, 172] width 53 height 31
click at [931, 241] on td "View" at bounding box center [944, 223] width 115 height 50
click at [930, 231] on button "View" at bounding box center [926, 222] width 53 height 31
click at [923, 228] on button "View" at bounding box center [926, 222] width 53 height 31
click at [932, 268] on button "View" at bounding box center [926, 272] width 53 height 31
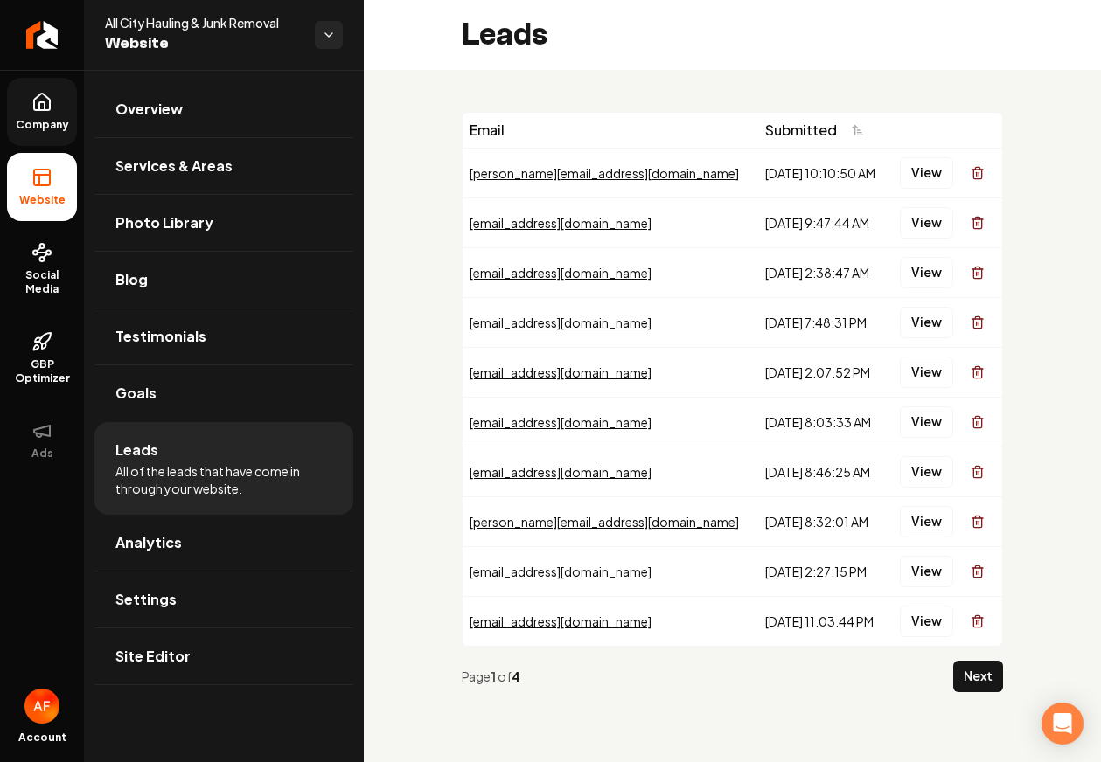
click at [928, 337] on div "View" at bounding box center [944, 322] width 101 height 35
click at [927, 332] on button "View" at bounding box center [926, 322] width 53 height 31
click at [922, 315] on button "View" at bounding box center [926, 322] width 53 height 31
click at [919, 259] on button "View" at bounding box center [926, 272] width 53 height 31
click at [927, 229] on button "View" at bounding box center [926, 222] width 53 height 31
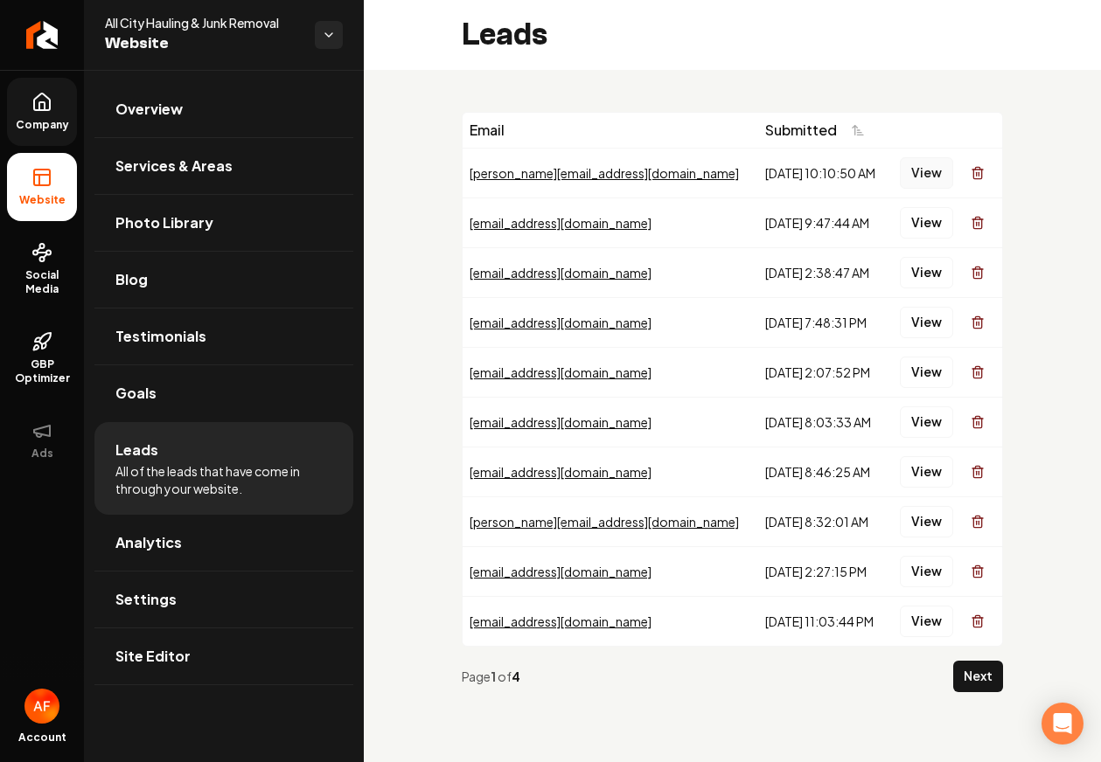
click at [926, 163] on button "View" at bounding box center [926, 172] width 53 height 31
click at [970, 691] on button "Next" at bounding box center [978, 676] width 50 height 31
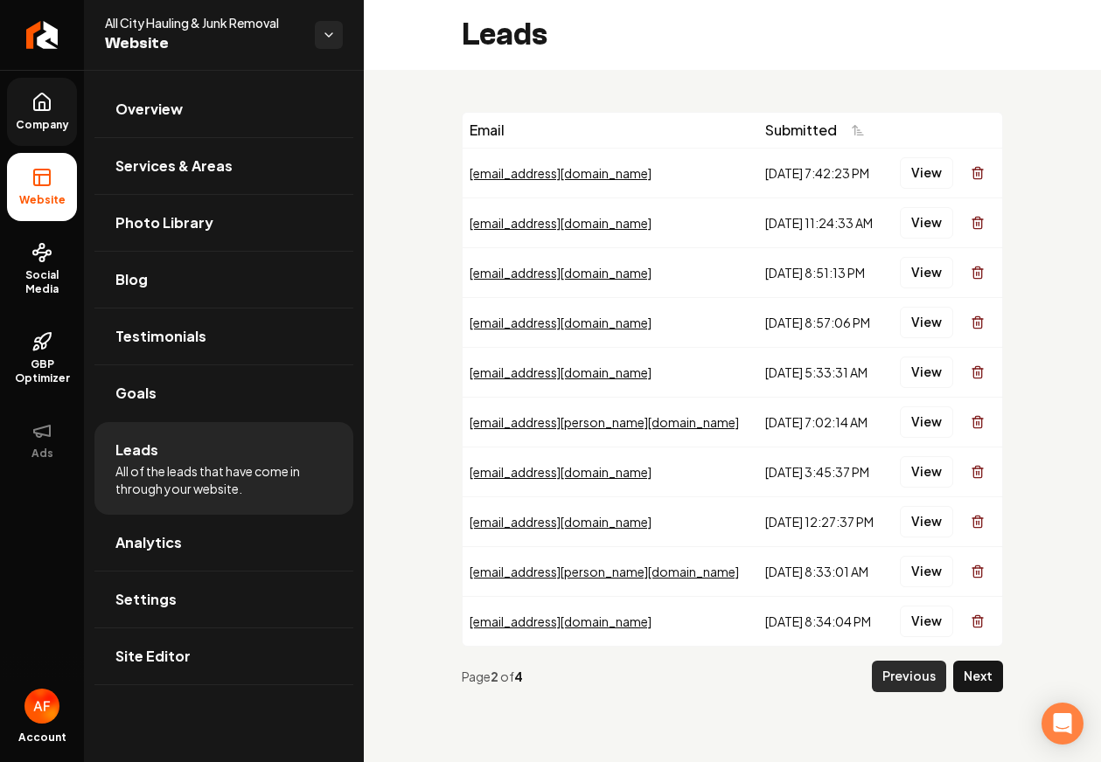
click at [893, 670] on button "Previous" at bounding box center [909, 676] width 74 height 31
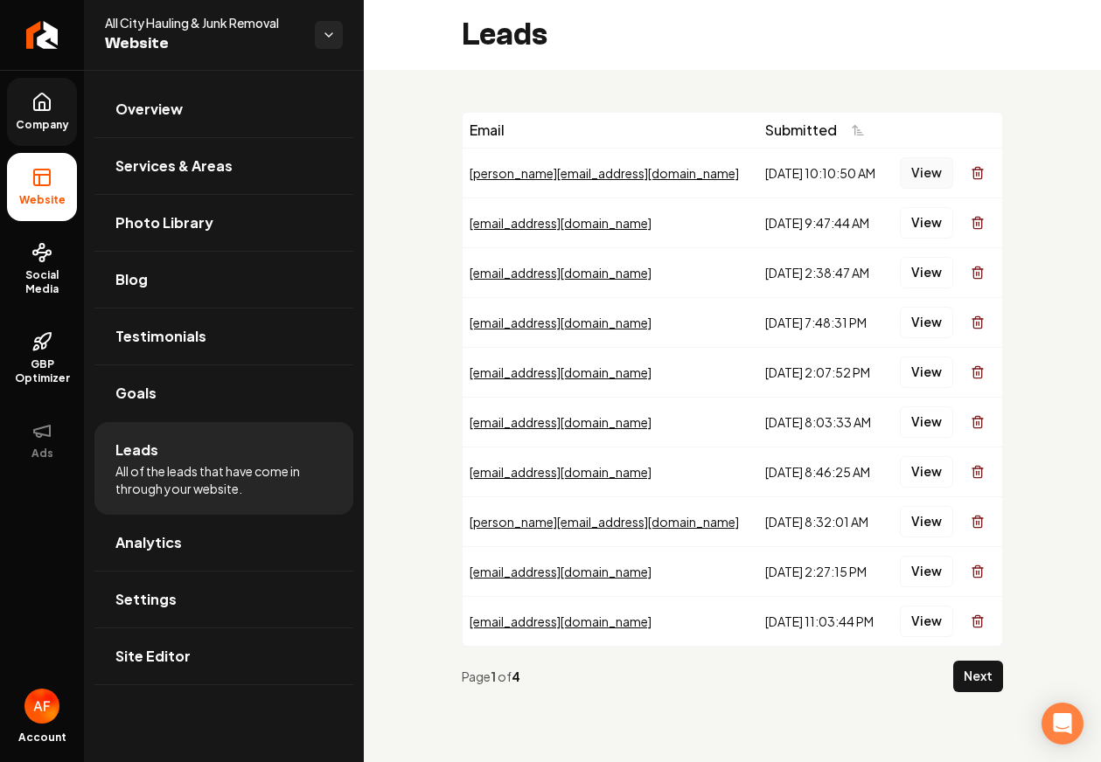
click at [914, 182] on button "View" at bounding box center [926, 172] width 53 height 31
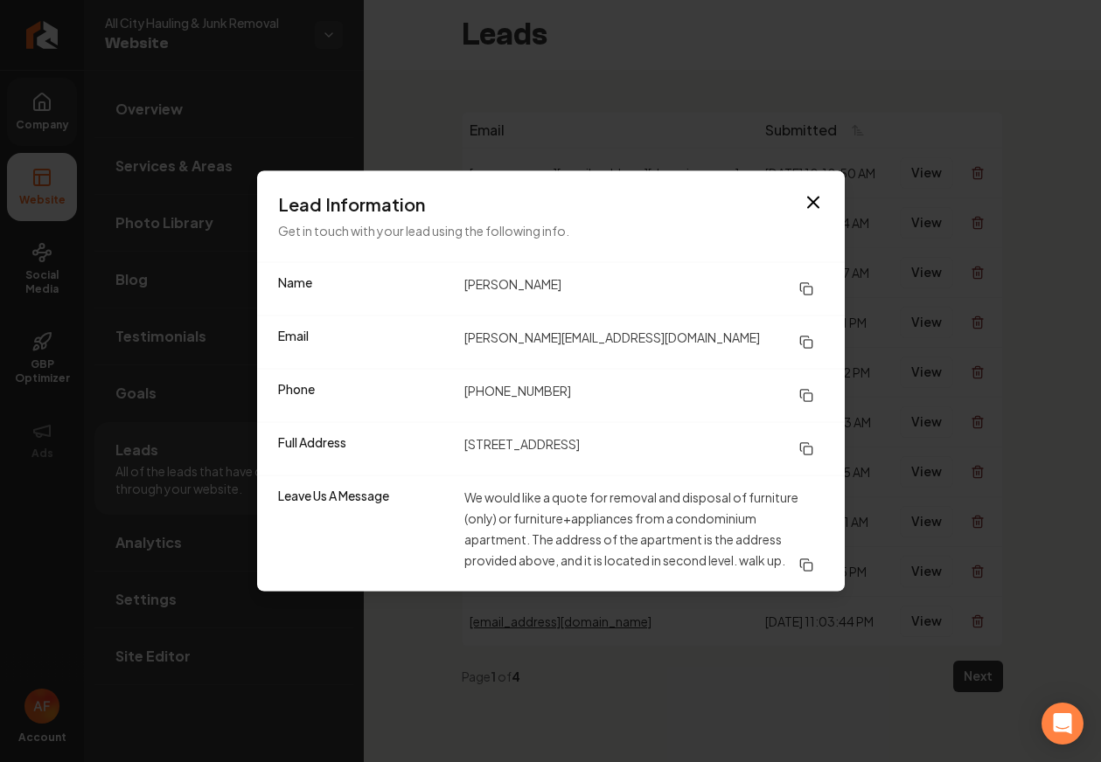
drag, startPoint x: 447, startPoint y: 282, endPoint x: 719, endPoint y: 213, distance: 280.5
click at [637, 297] on div "Name Miguel-Angel Gutierrez" at bounding box center [550, 289] width 587 height 52
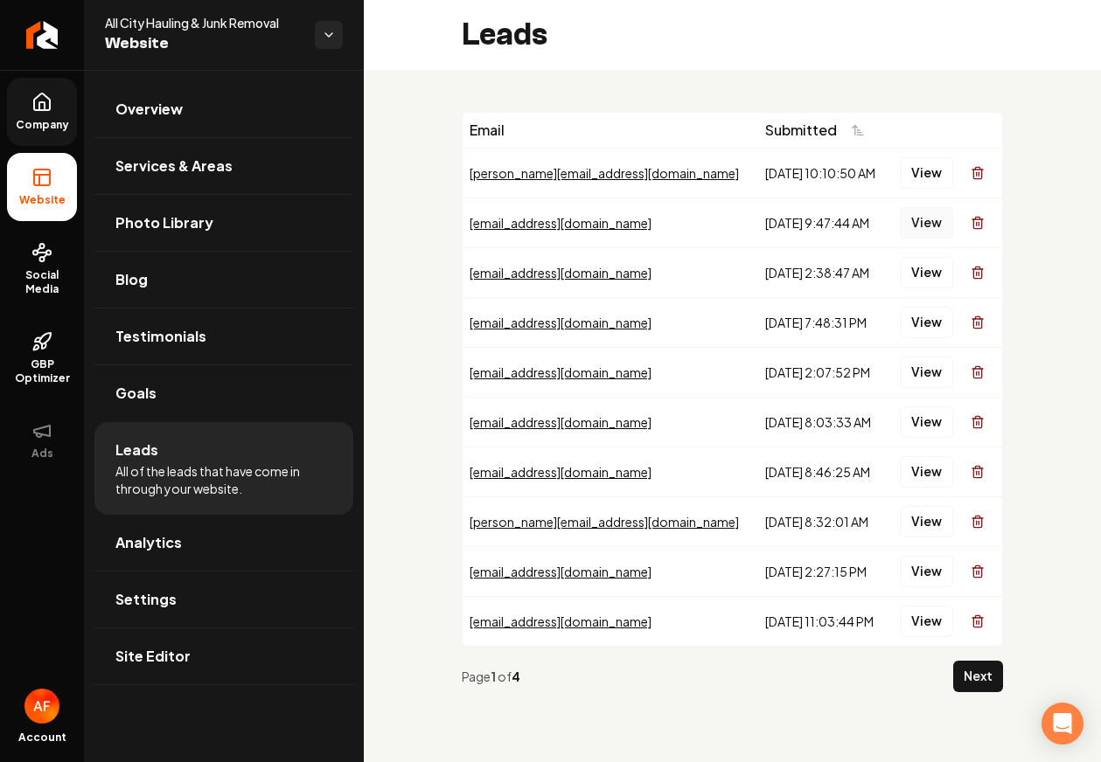
click at [918, 232] on button "View" at bounding box center [926, 222] width 53 height 31
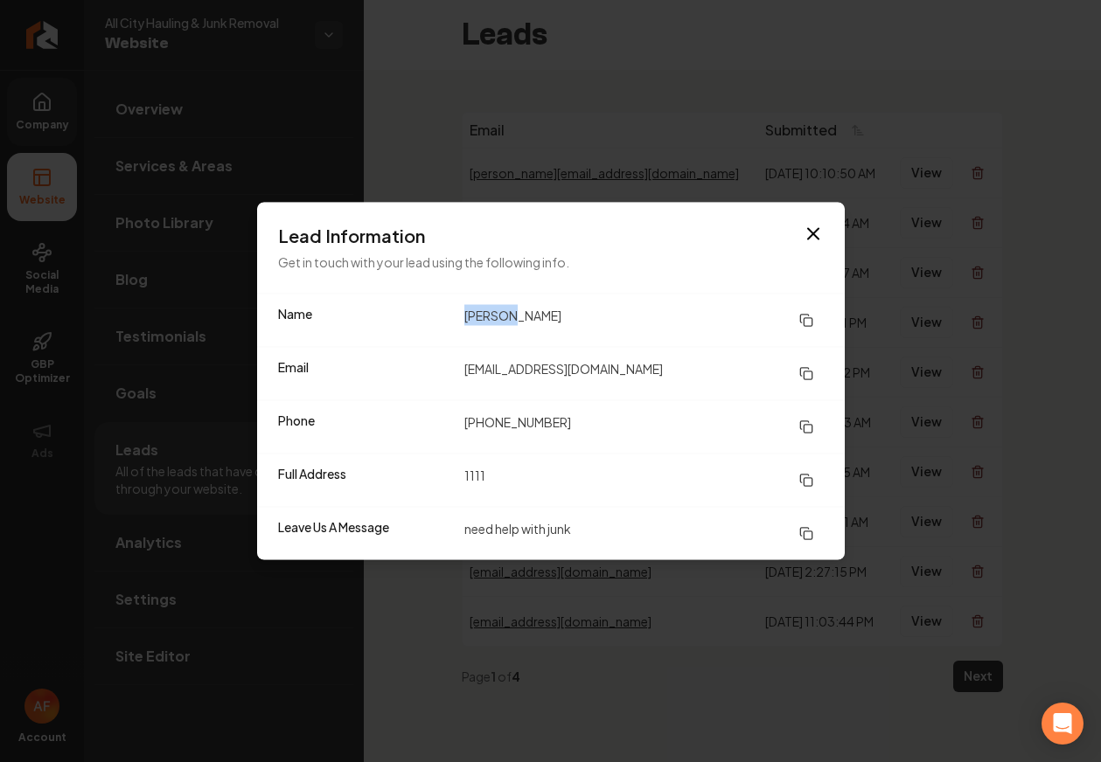
drag, startPoint x: 445, startPoint y: 321, endPoint x: 588, endPoint y: 323, distance: 143.4
click at [588, 323] on div "Name jessica" at bounding box center [550, 321] width 587 height 52
click at [588, 323] on dd "jessica" at bounding box center [643, 320] width 359 height 31
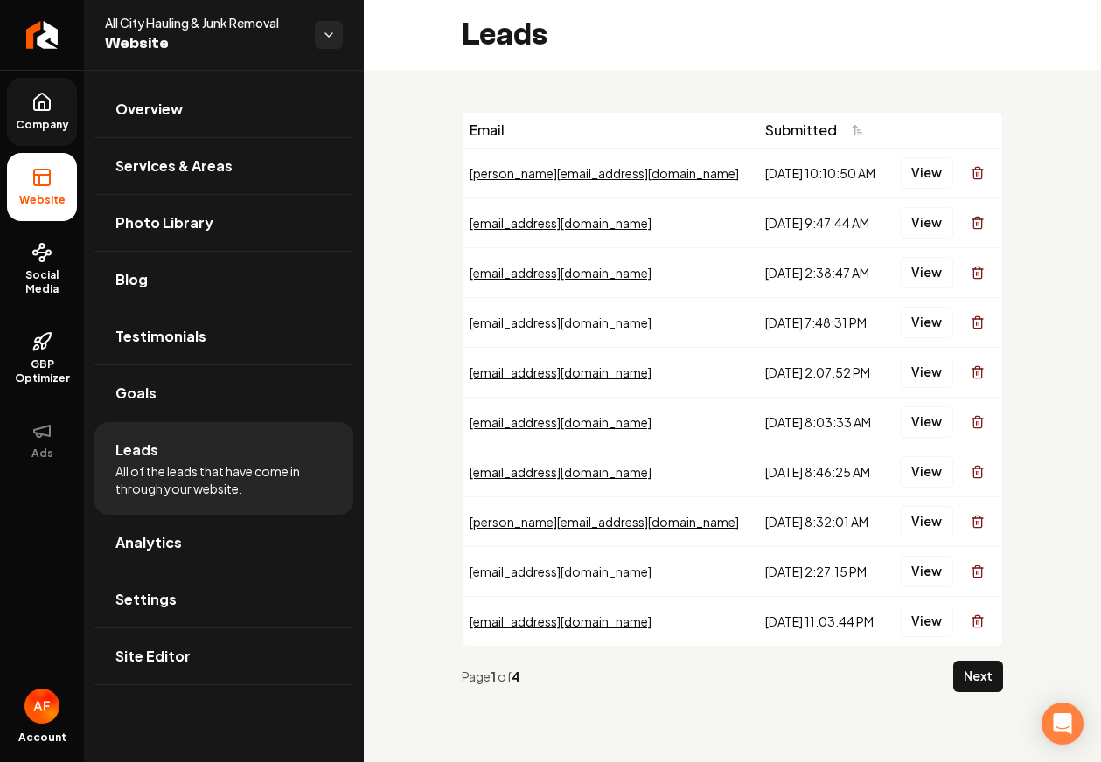
drag, startPoint x: 851, startPoint y: 201, endPoint x: 932, endPoint y: 242, distance: 90.3
click at [924, 291] on td "View" at bounding box center [944, 272] width 115 height 50
click at [923, 280] on button "View" at bounding box center [926, 272] width 53 height 31
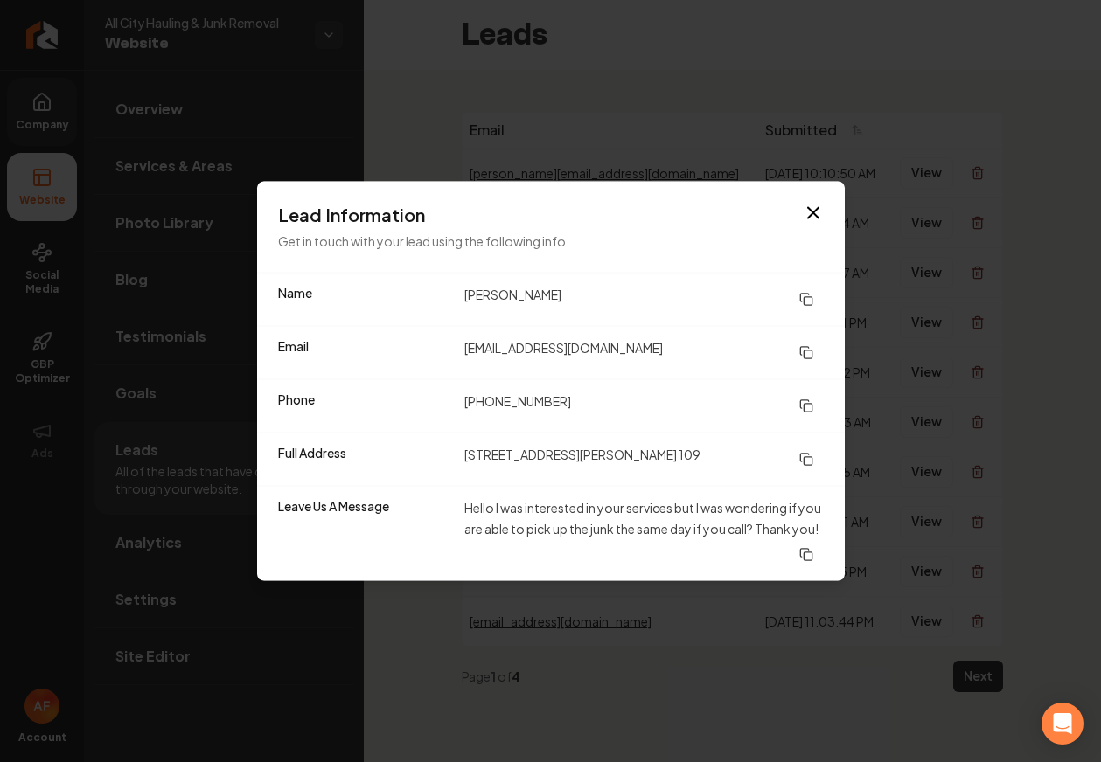
drag, startPoint x: 459, startPoint y: 295, endPoint x: 591, endPoint y: 302, distance: 132.2
click at [588, 302] on div "Name Jasmine Agellon" at bounding box center [550, 300] width 587 height 52
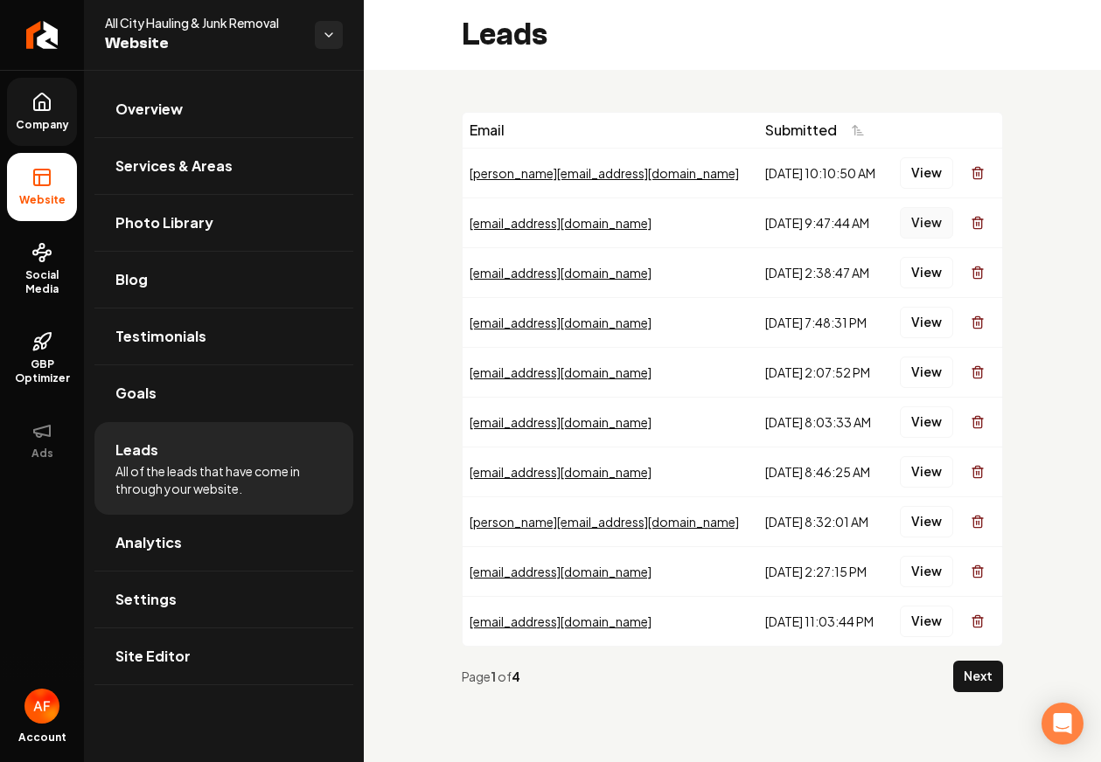
drag, startPoint x: 906, startPoint y: 206, endPoint x: 918, endPoint y: 219, distance: 17.9
click at [918, 219] on button "View" at bounding box center [926, 222] width 53 height 31
click at [930, 273] on button "View" at bounding box center [926, 272] width 53 height 31
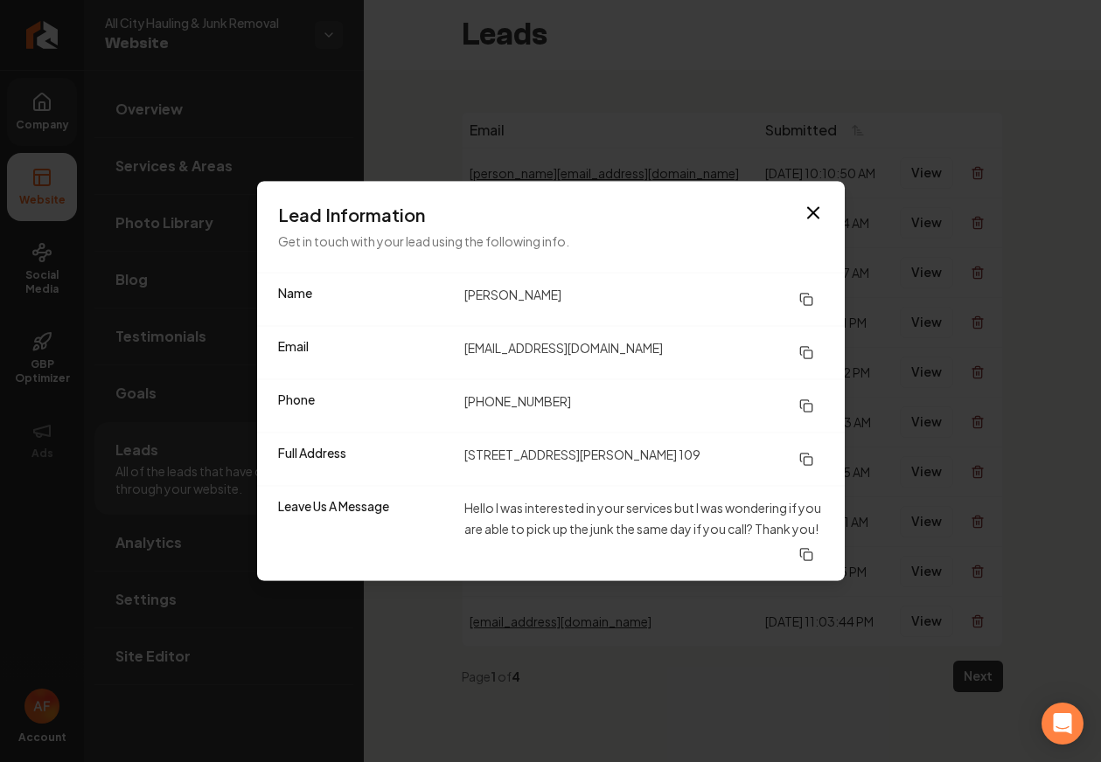
drag, startPoint x: 462, startPoint y: 302, endPoint x: 649, endPoint y: 305, distance: 187.1
click at [649, 305] on div "Name Jasmine Agellon" at bounding box center [550, 300] width 587 height 52
click at [545, 301] on dd "Jasmine Agellon" at bounding box center [643, 299] width 359 height 31
drag, startPoint x: 454, startPoint y: 299, endPoint x: 683, endPoint y: 301, distance: 229.0
click at [679, 302] on div "Name Jasmine Agellon" at bounding box center [550, 300] width 587 height 52
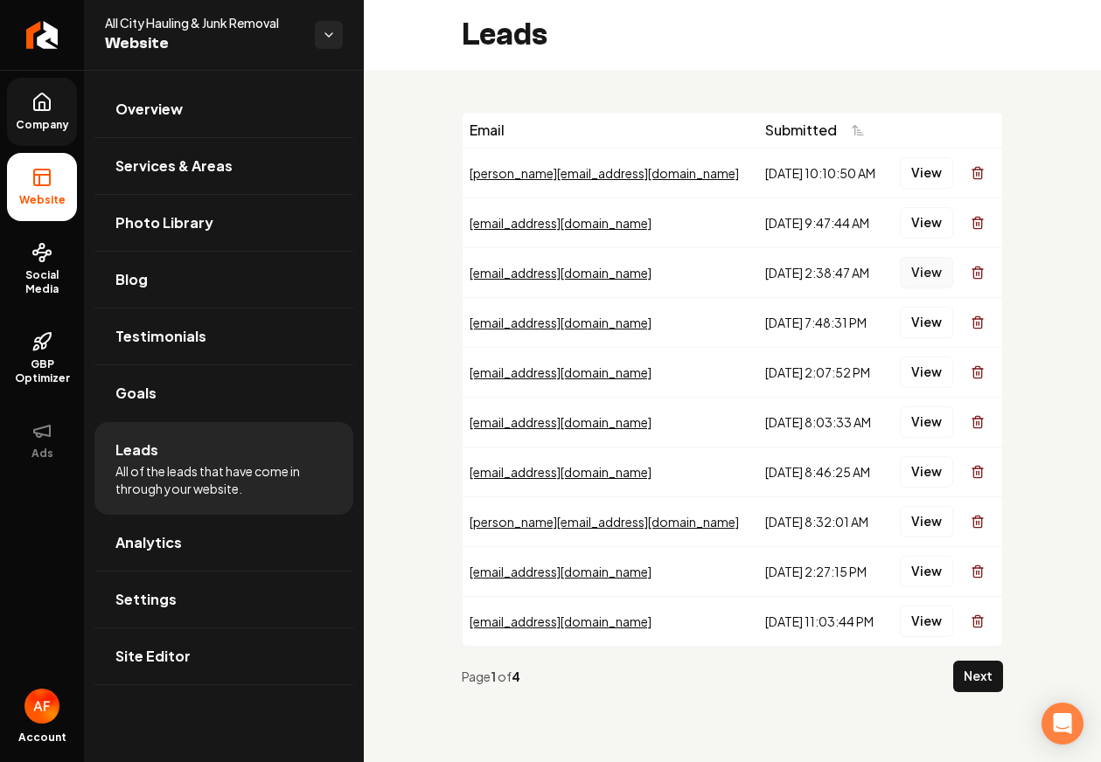
click at [929, 279] on button "View" at bounding box center [926, 272] width 53 height 31
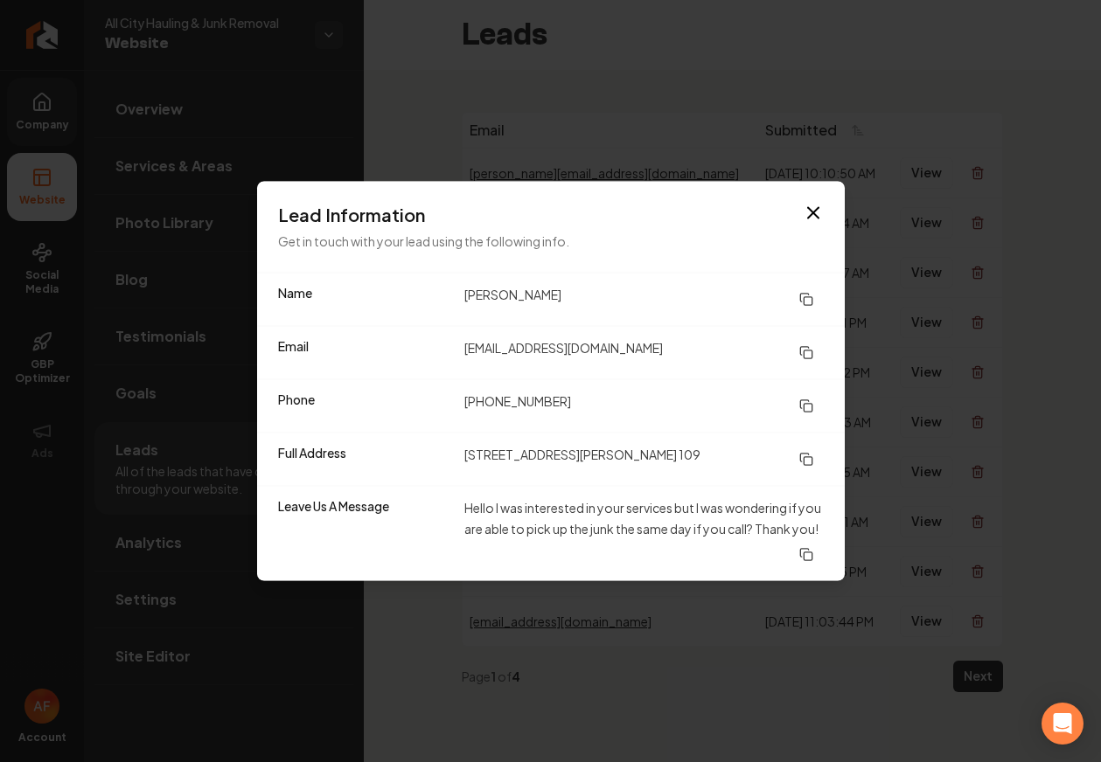
drag, startPoint x: 458, startPoint y: 298, endPoint x: 615, endPoint y: 298, distance: 157.4
click at [615, 298] on div "Name Jasmine Agellon" at bounding box center [550, 300] width 587 height 52
click at [615, 298] on dd "Jasmine Agellon" at bounding box center [643, 299] width 359 height 31
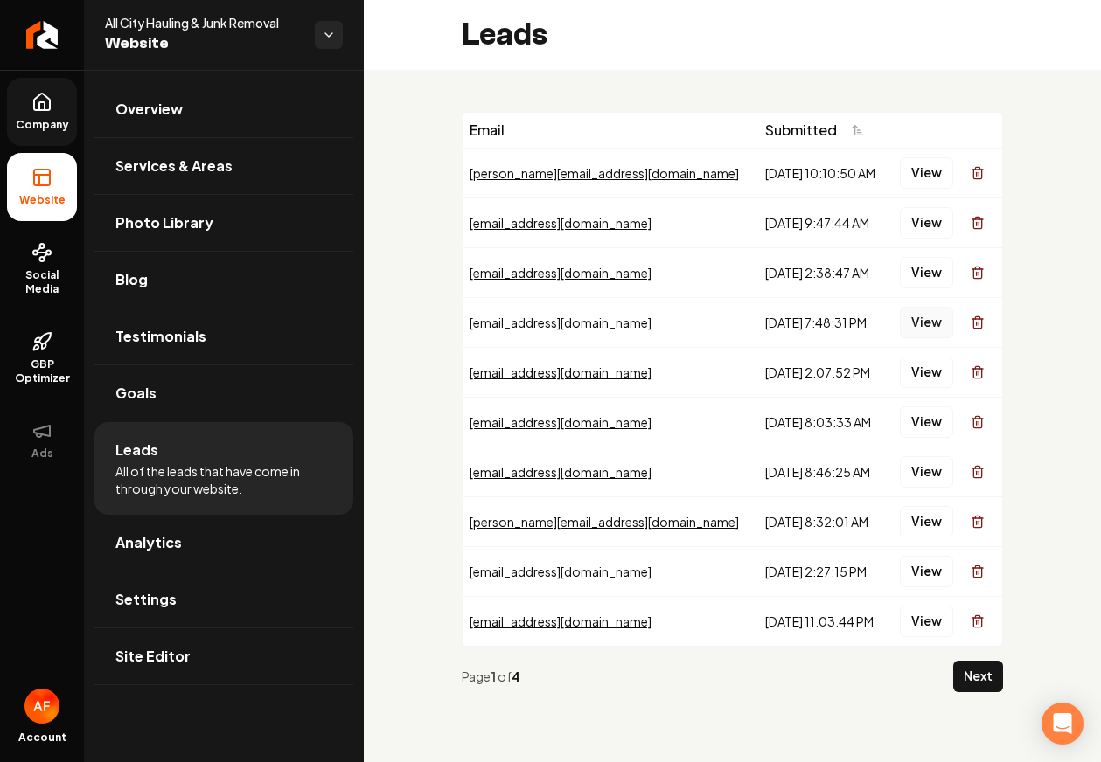
drag, startPoint x: 953, startPoint y: 267, endPoint x: 932, endPoint y: 323, distance: 60.6
click at [929, 326] on button "View" at bounding box center [926, 322] width 53 height 31
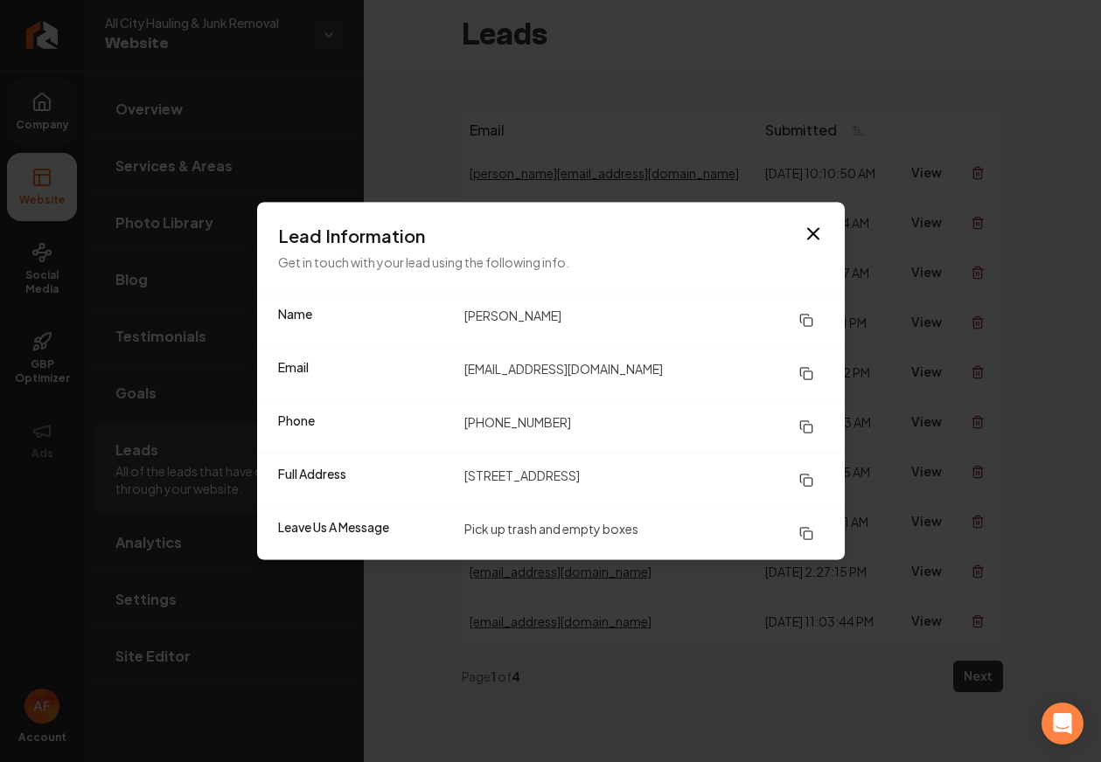
drag, startPoint x: 465, startPoint y: 311, endPoint x: 570, endPoint y: 307, distance: 105.0
click at [569, 311] on dd "Ayida Boyajian" at bounding box center [643, 320] width 359 height 31
click at [612, 295] on div "Name Ayida Boyajian" at bounding box center [550, 321] width 587 height 52
drag, startPoint x: 549, startPoint y: 316, endPoint x: 406, endPoint y: 321, distance: 142.6
click at [406, 321] on div "Name Ayida Boyajian" at bounding box center [550, 321] width 587 height 52
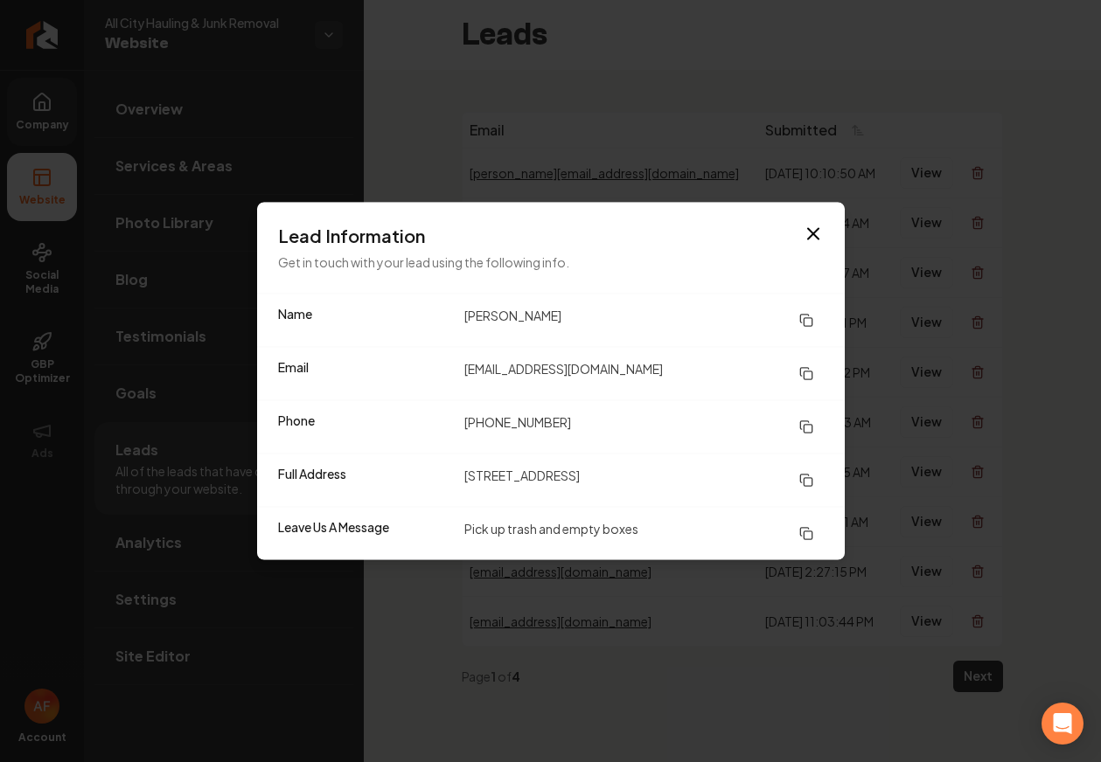
click at [673, 309] on dd "Ayida Boyajian" at bounding box center [643, 320] width 359 height 31
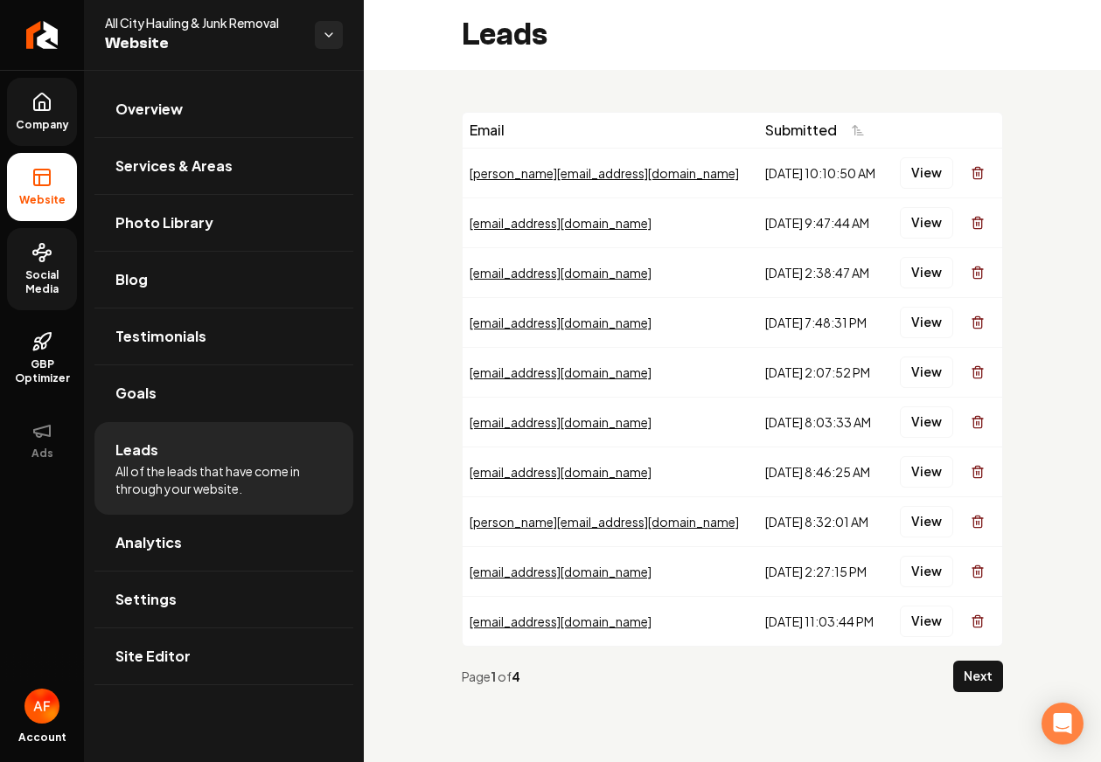
click at [45, 275] on span "Social Media" at bounding box center [42, 282] width 70 height 28
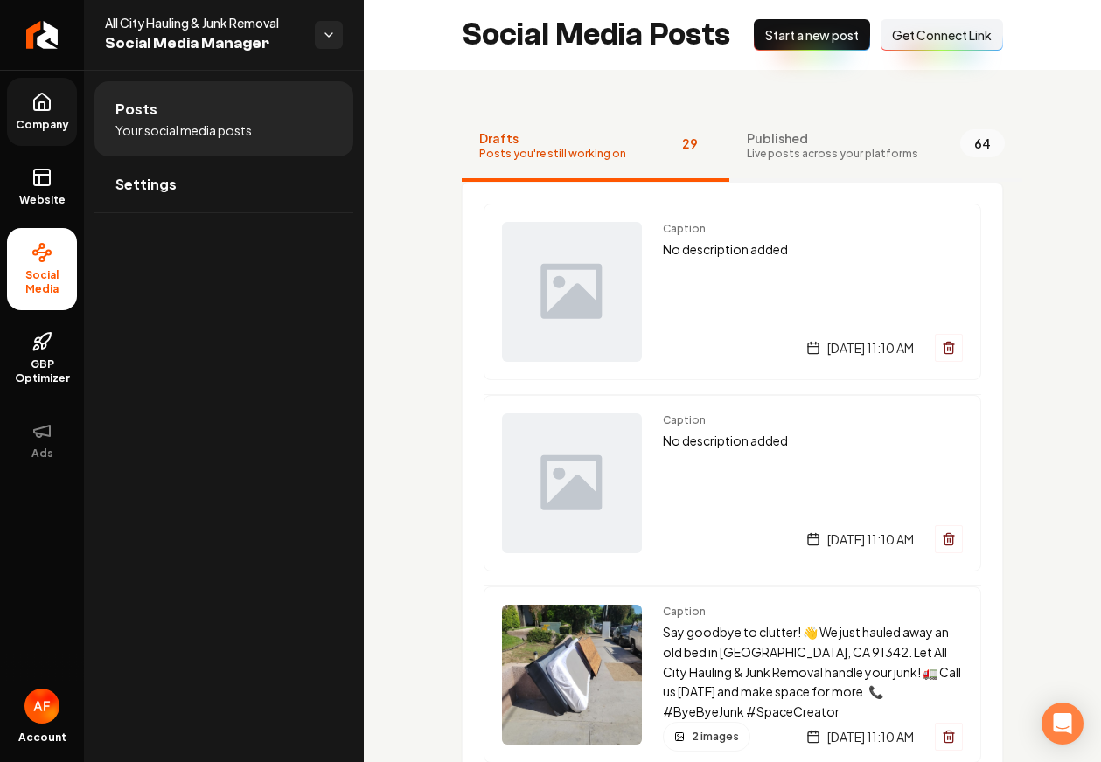
click at [775, 147] on span "Live posts across your platforms" at bounding box center [832, 154] width 171 height 14
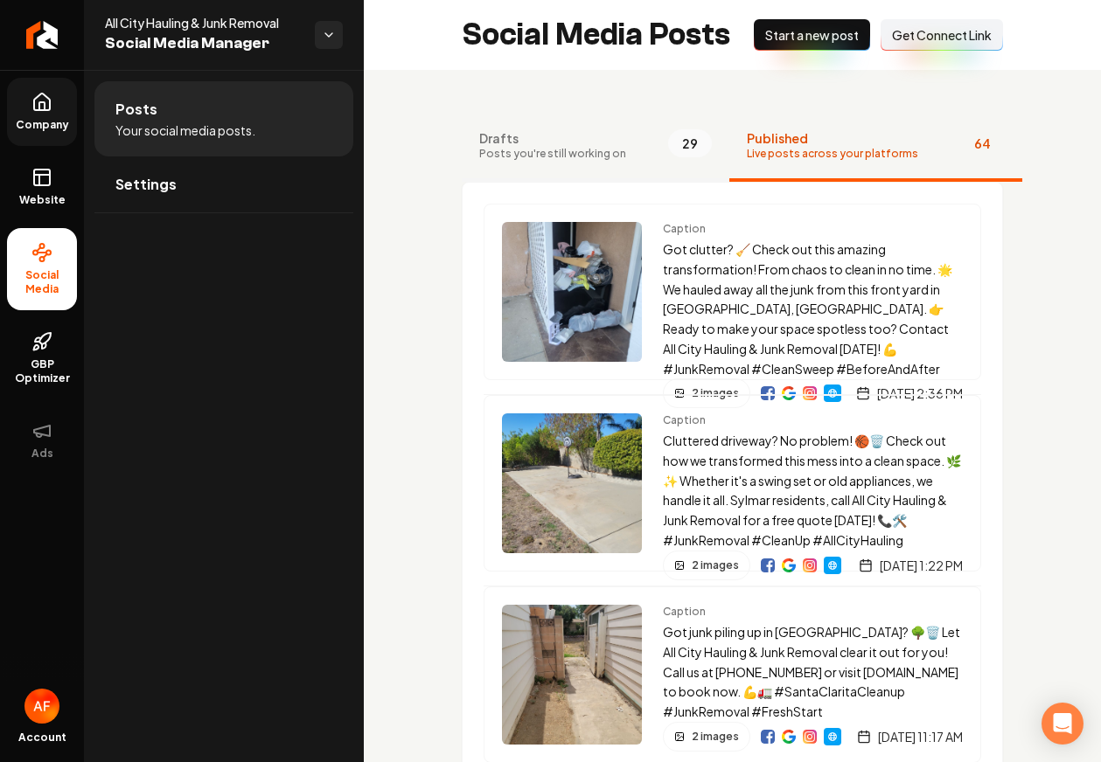
click at [594, 148] on span "Posts you're still working on" at bounding box center [552, 154] width 147 height 14
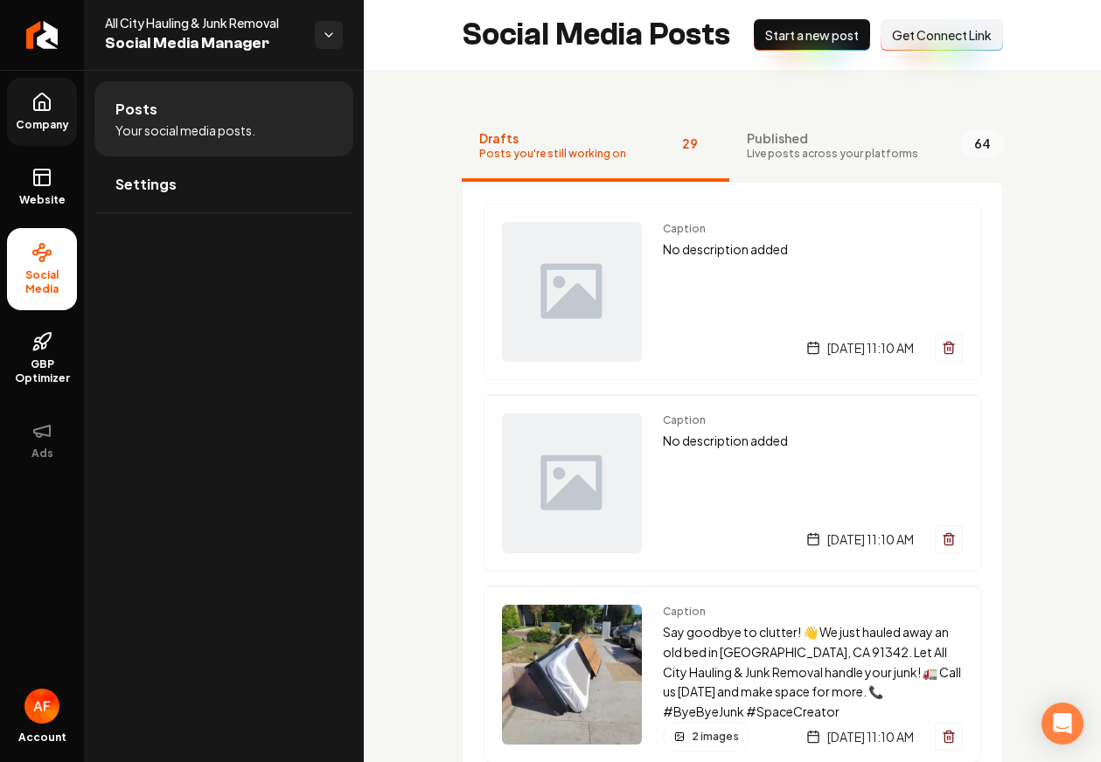
click at [38, 92] on icon at bounding box center [41, 102] width 21 height 21
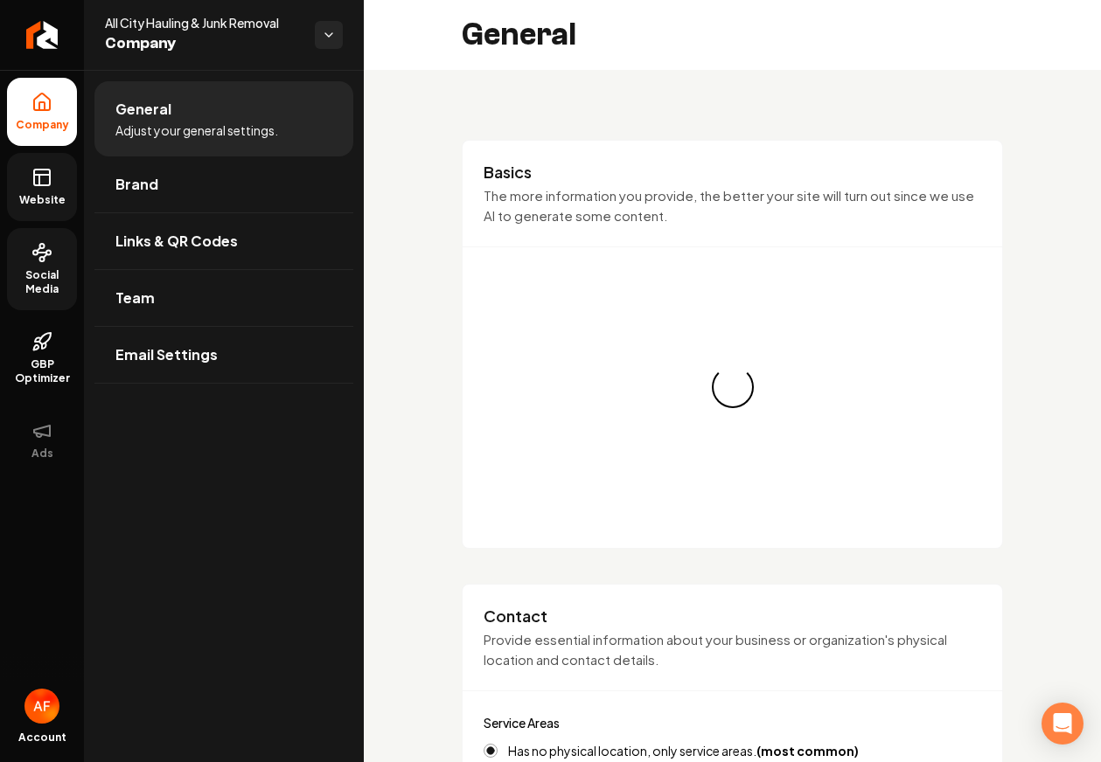
click at [40, 181] on icon at bounding box center [41, 177] width 21 height 21
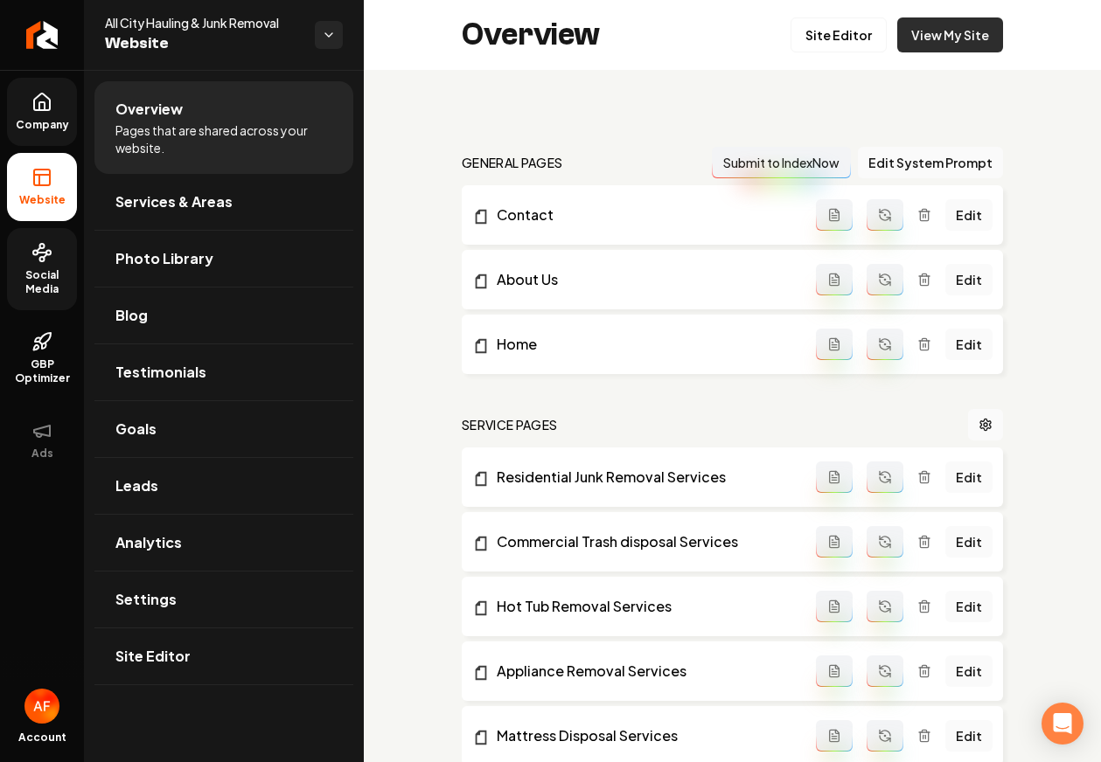
click at [923, 31] on link "View My Site" at bounding box center [950, 34] width 106 height 35
click at [954, 36] on link "View My Site" at bounding box center [950, 34] width 106 height 35
click at [41, 28] on icon "Return to dashboard" at bounding box center [42, 35] width 28 height 28
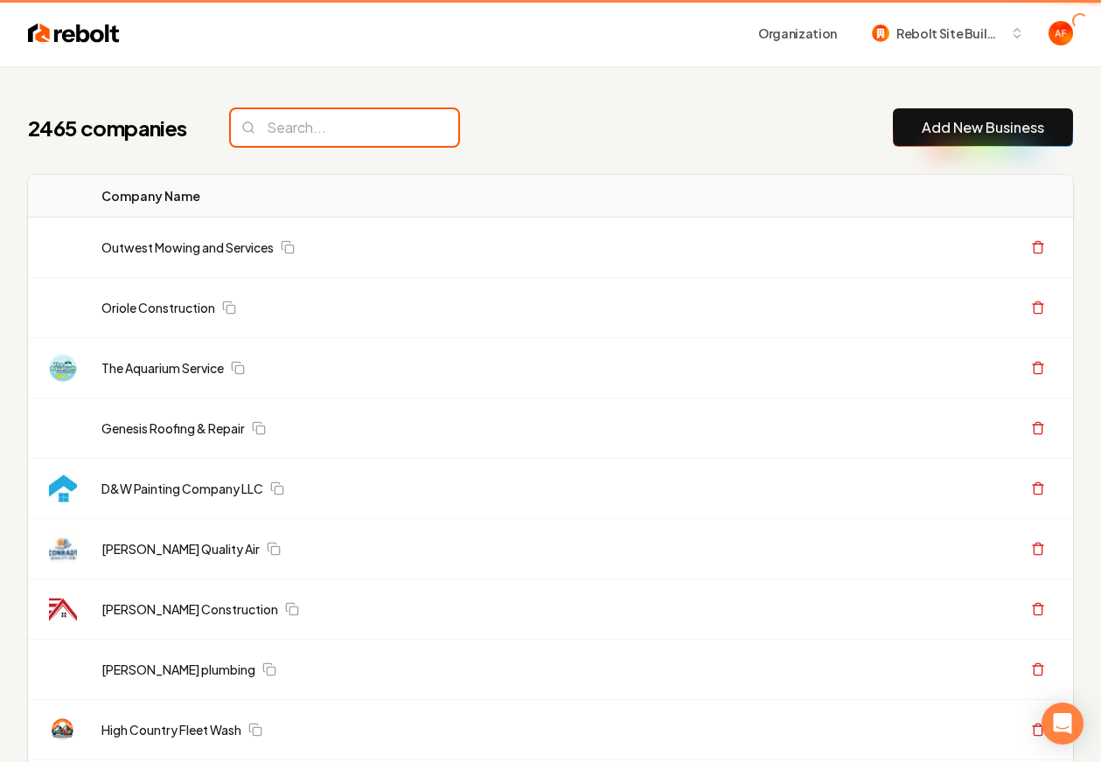
click at [302, 129] on input "search" at bounding box center [344, 127] width 227 height 37
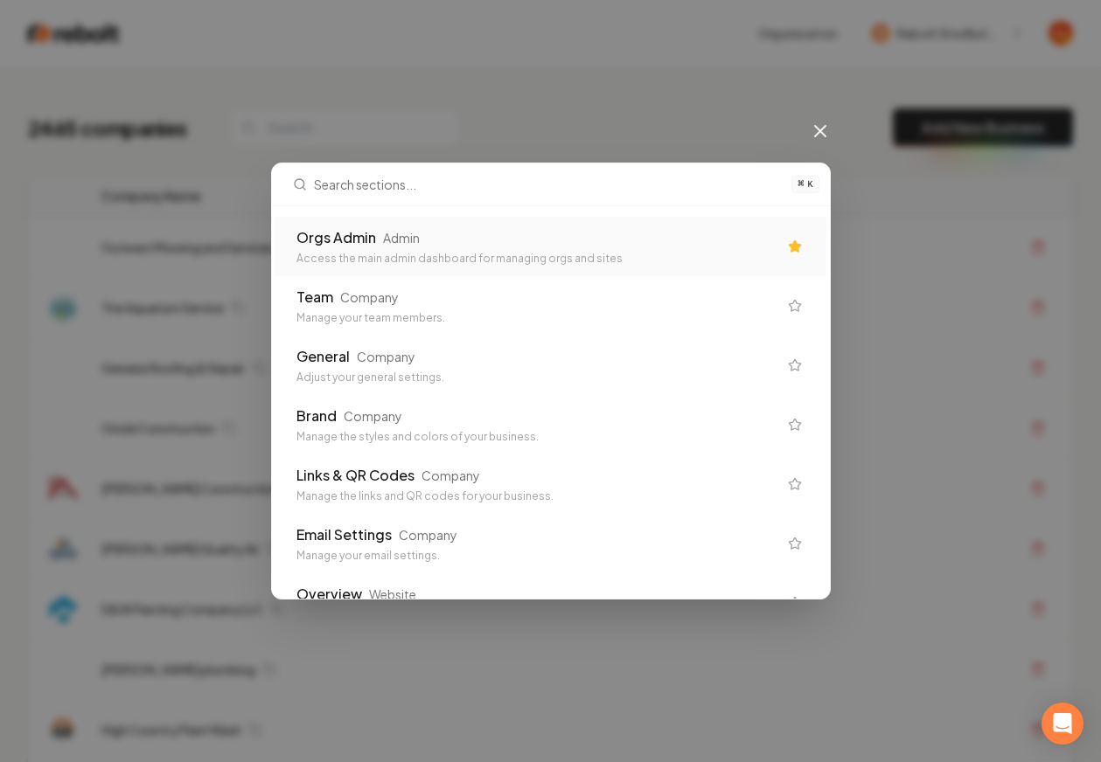
click at [533, 254] on div "Access the main admin dashboard for managing orgs and sites" at bounding box center [536, 259] width 481 height 14
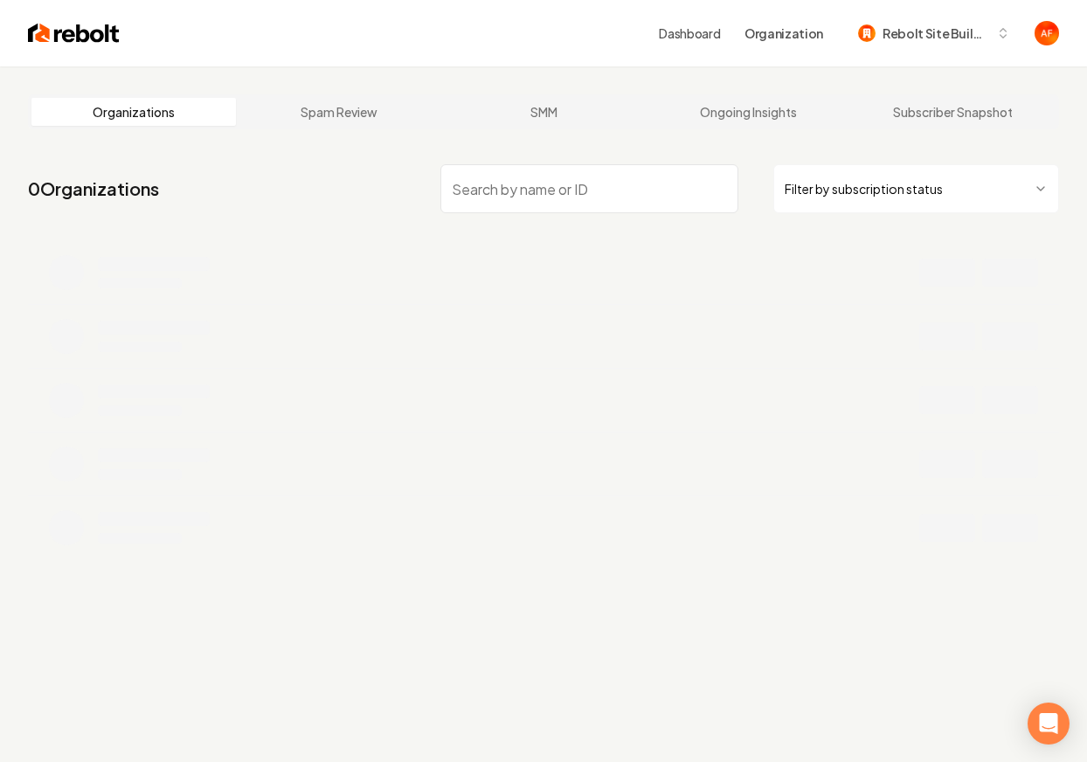
click at [497, 189] on input "search" at bounding box center [590, 188] width 298 height 49
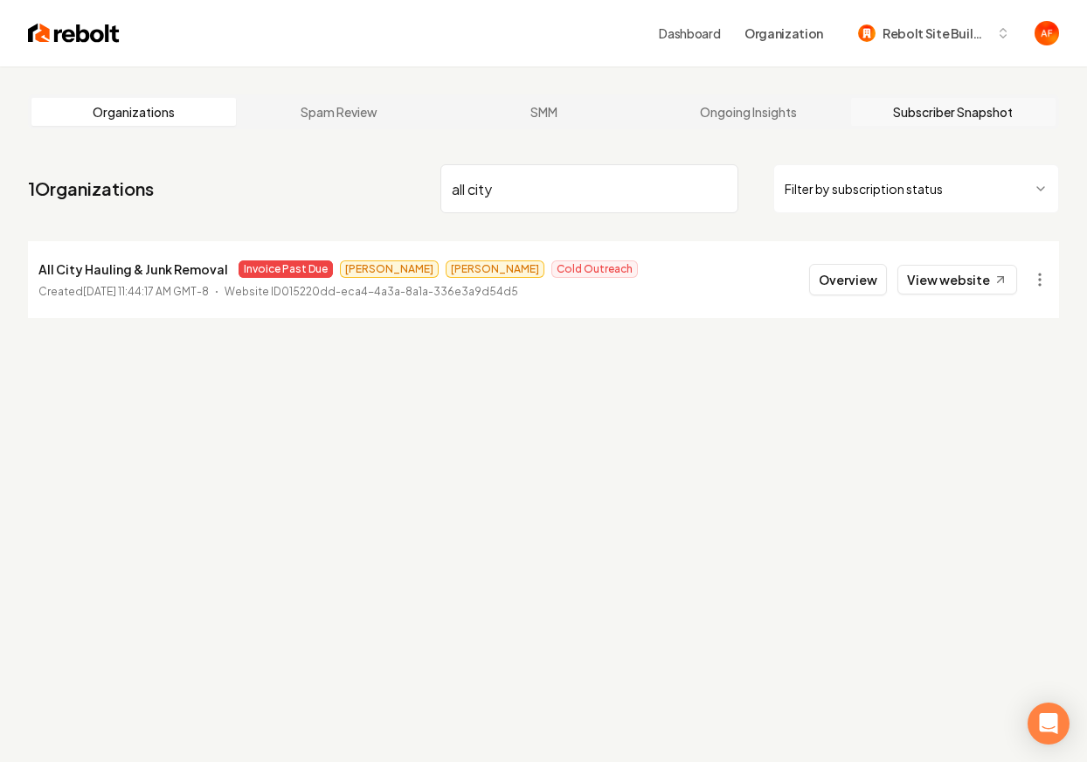
type input "all city"
click at [969, 104] on link "Subscriber Snapshot" at bounding box center [953, 112] width 205 height 28
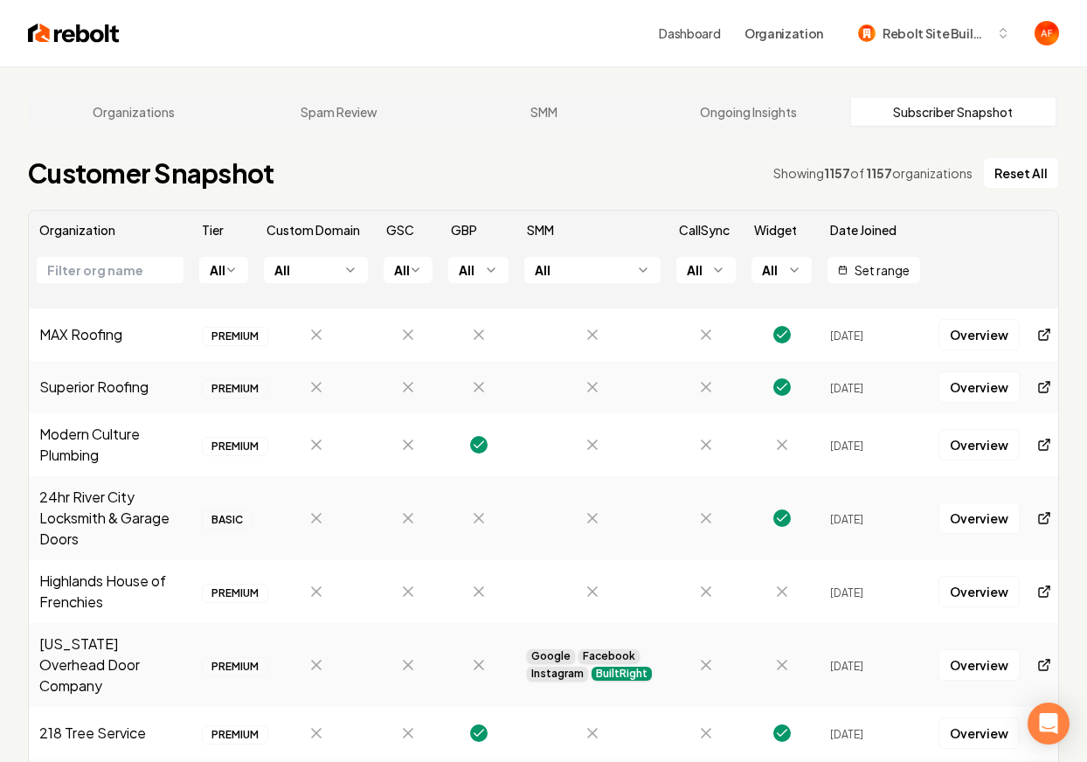
click at [95, 276] on input "text" at bounding box center [110, 270] width 147 height 26
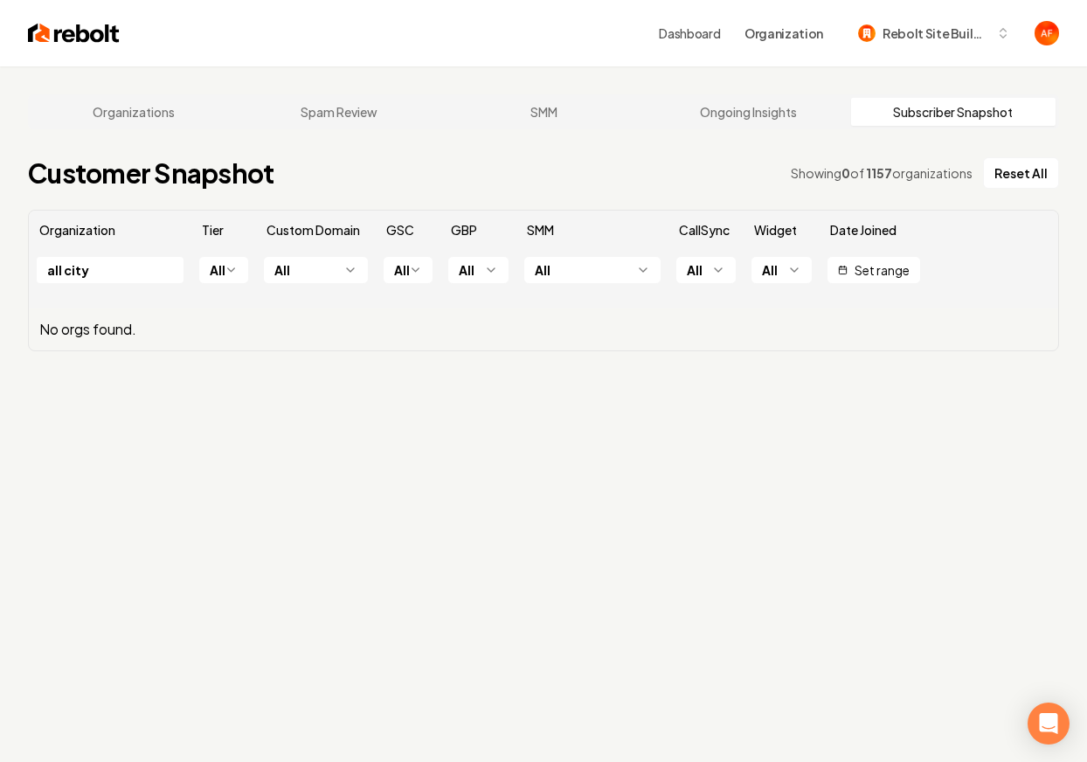
click at [68, 272] on input "all city" at bounding box center [110, 270] width 147 height 26
click at [66, 270] on input "all city" at bounding box center [110, 270] width 147 height 26
type input "allcity"
click at [153, 289] on th "allcity" at bounding box center [110, 278] width 163 height 59
click at [148, 273] on input "allcity" at bounding box center [110, 270] width 147 height 26
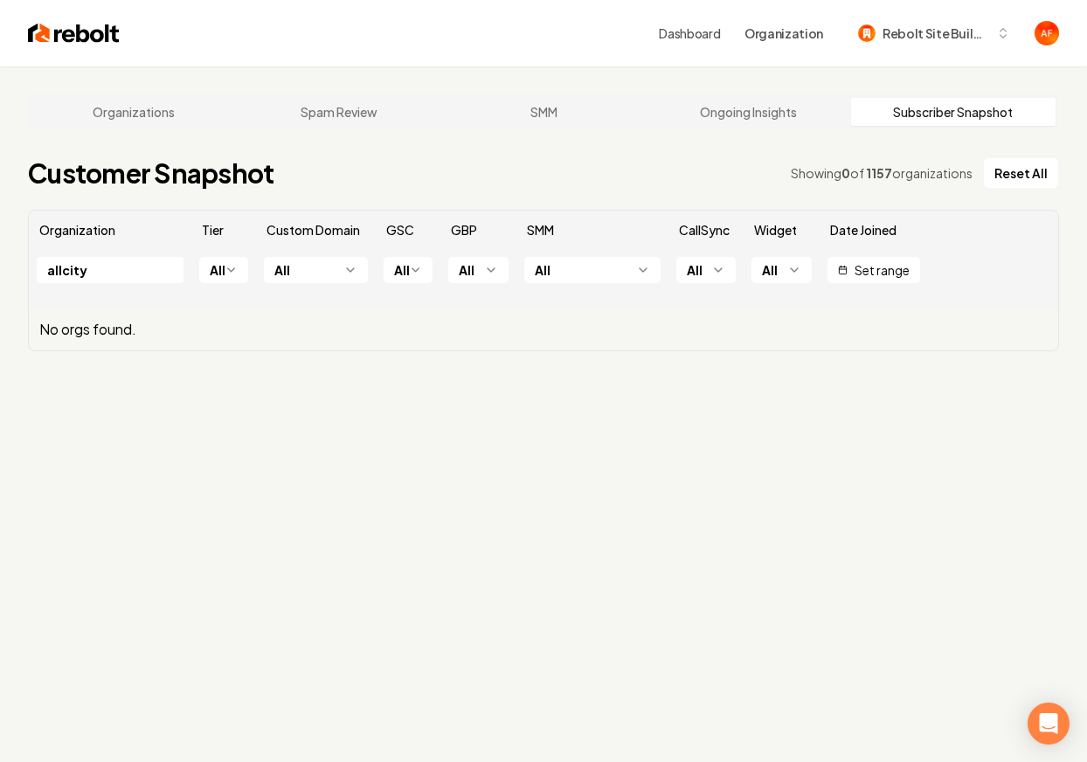
click at [122, 284] on th "allcity" at bounding box center [110, 278] width 163 height 59
click at [115, 280] on input "allcity" at bounding box center [110, 270] width 147 height 26
click at [113, 279] on input "allcity" at bounding box center [110, 270] width 147 height 26
click at [753, 116] on link "Ongoing Insights" at bounding box center [748, 112] width 205 height 28
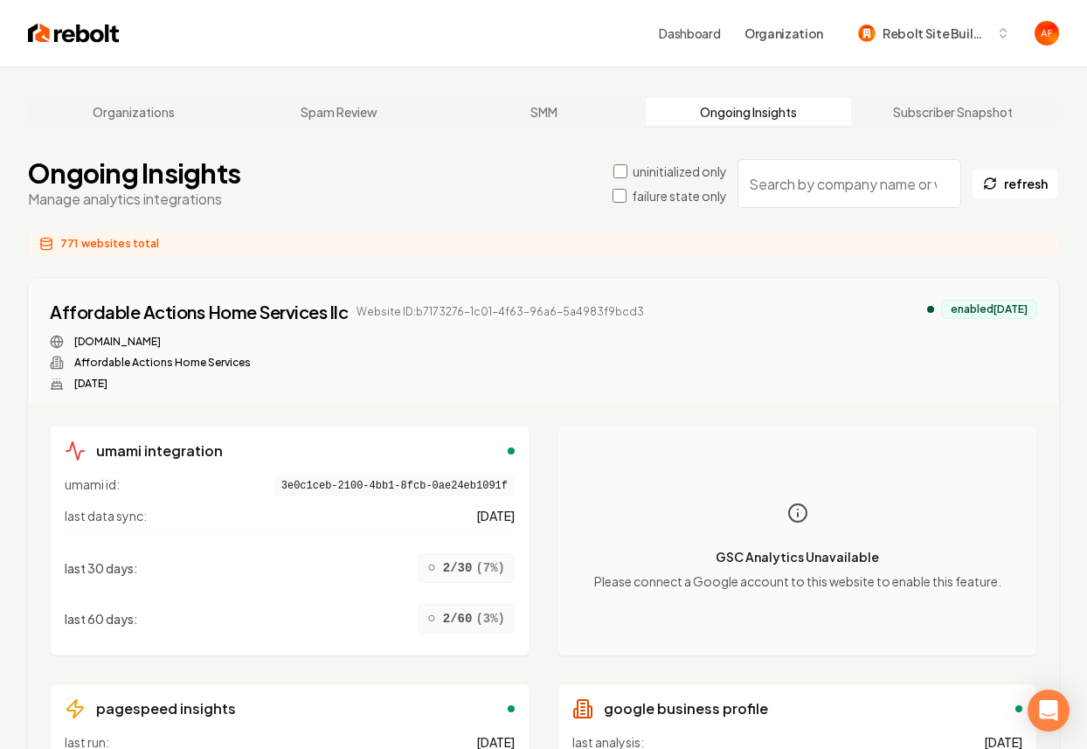
click at [846, 174] on input "search" at bounding box center [850, 183] width 224 height 49
click at [838, 182] on input "search" at bounding box center [850, 183] width 224 height 49
type input "all city"
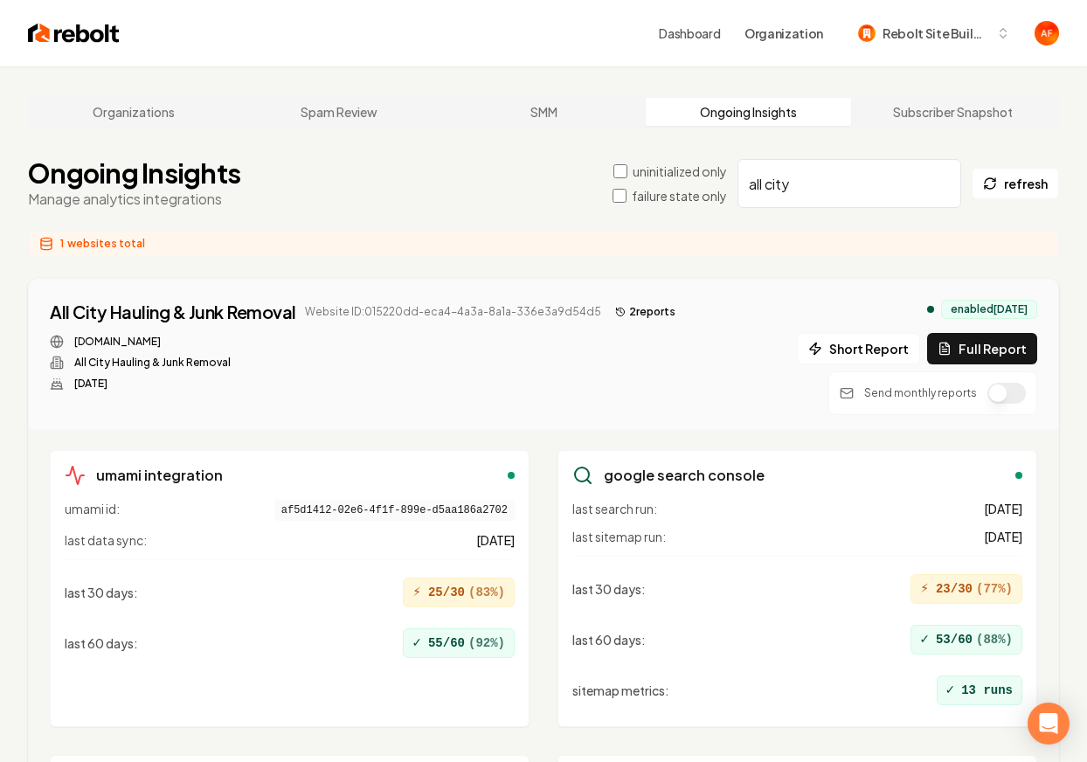
click at [991, 388] on button "button" at bounding box center [1007, 393] width 38 height 21
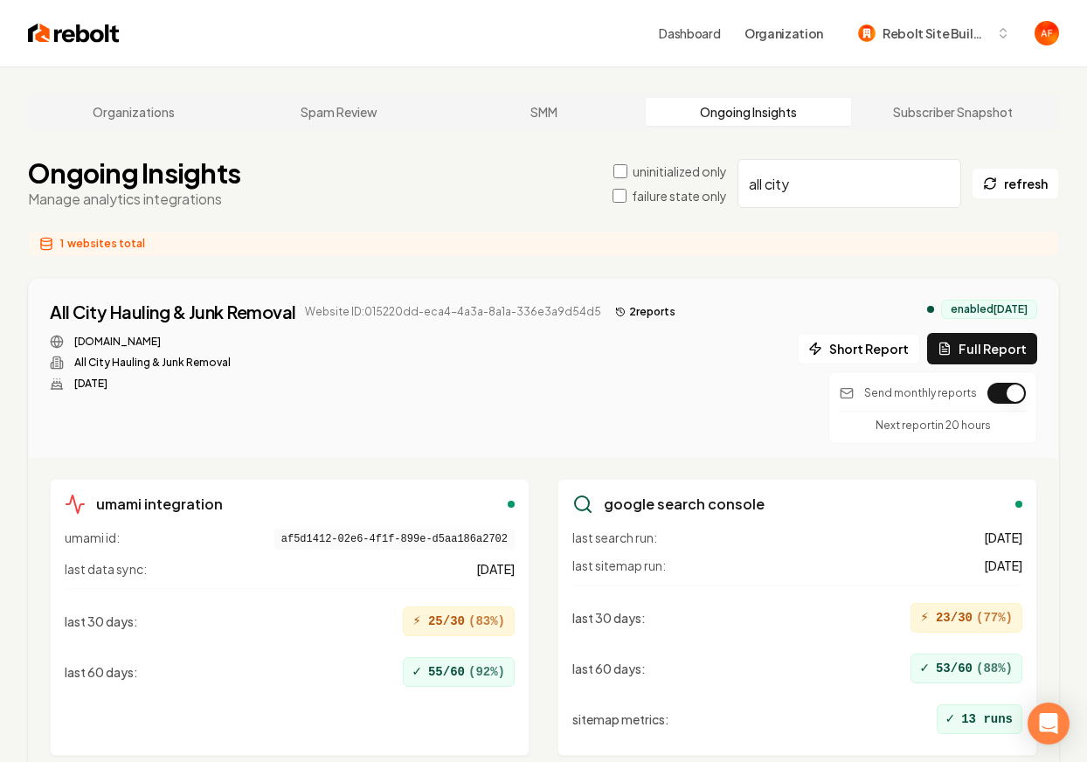
click at [837, 279] on div "All City Hauling & Junk Removal Website ID: 015220dd-eca4-4a3a-8a1a-336e3a9d54d…" at bounding box center [544, 368] width 1030 height 179
drag, startPoint x: 997, startPoint y: 434, endPoint x: 523, endPoint y: 19, distance: 630.1
click at [757, 375] on div "All City Hauling & Junk Removal Website ID: 015220dd-eca4-4a3a-8a1a-336e3a9d54d…" at bounding box center [544, 372] width 988 height 144
click at [958, 404] on div "Send monthly reports Next report in 20 hours" at bounding box center [933, 408] width 209 height 73
click at [160, 304] on div "All City Hauling & Junk Removal" at bounding box center [173, 312] width 247 height 24
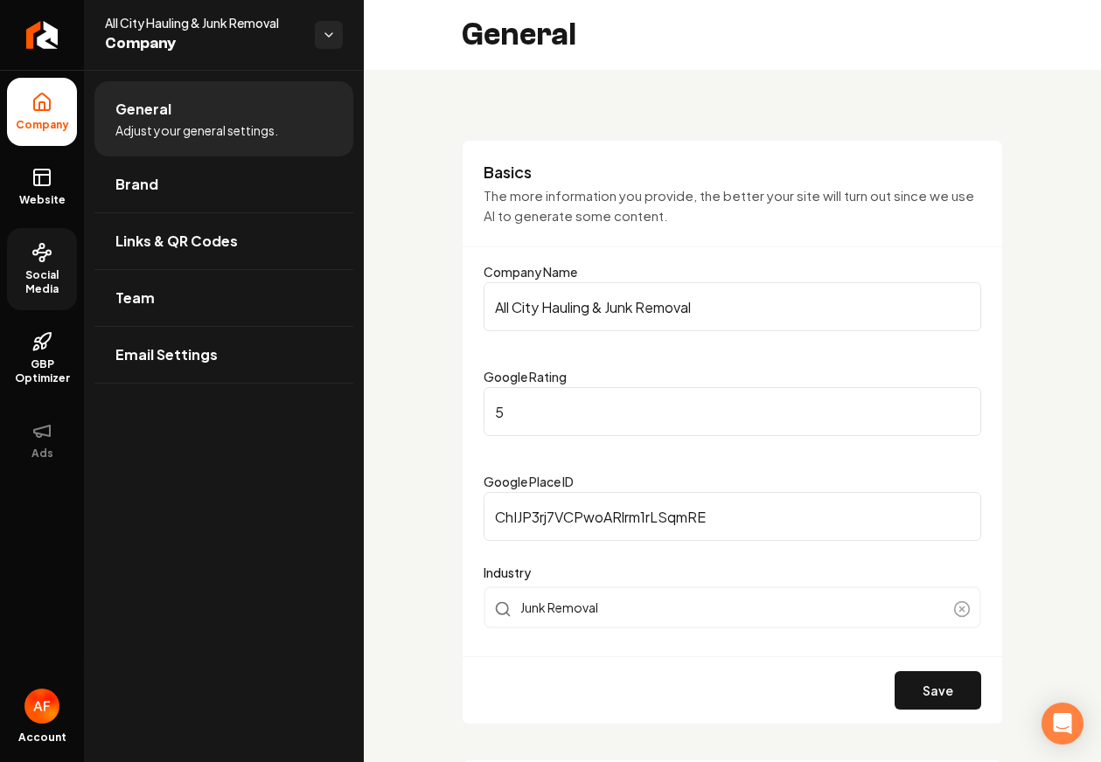
click at [37, 268] on span "Social Media" at bounding box center [42, 282] width 70 height 28
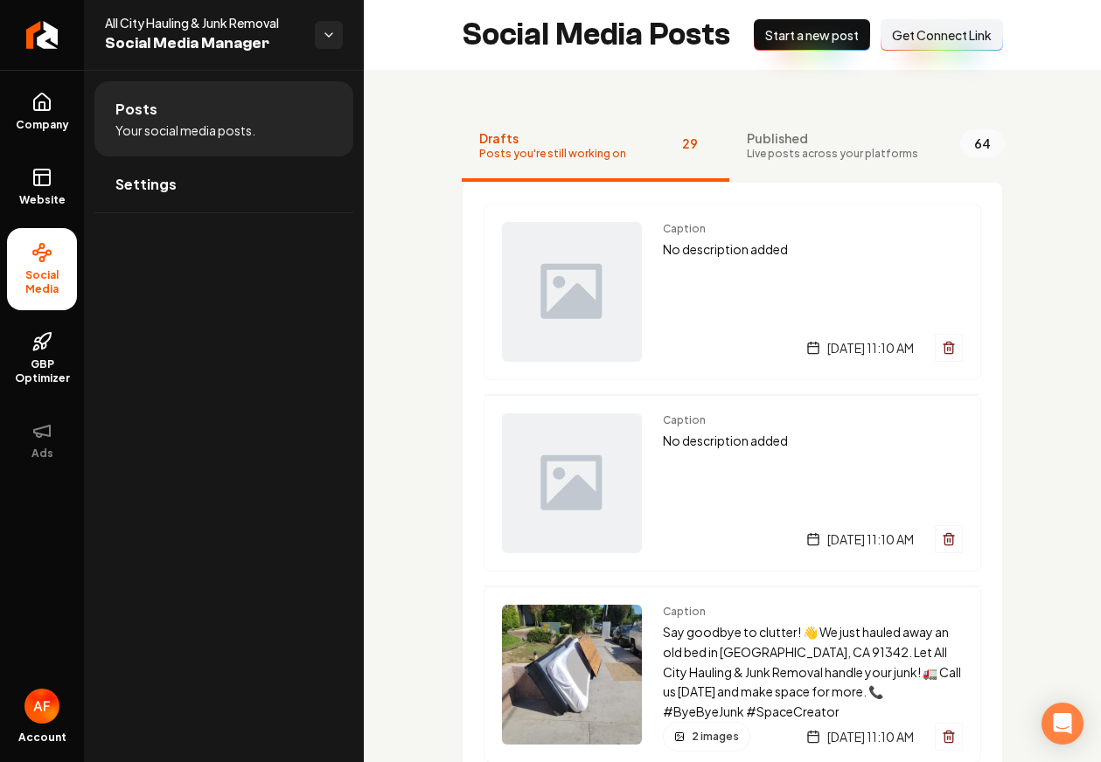
click at [816, 40] on span "Start a new post" at bounding box center [812, 34] width 94 height 17
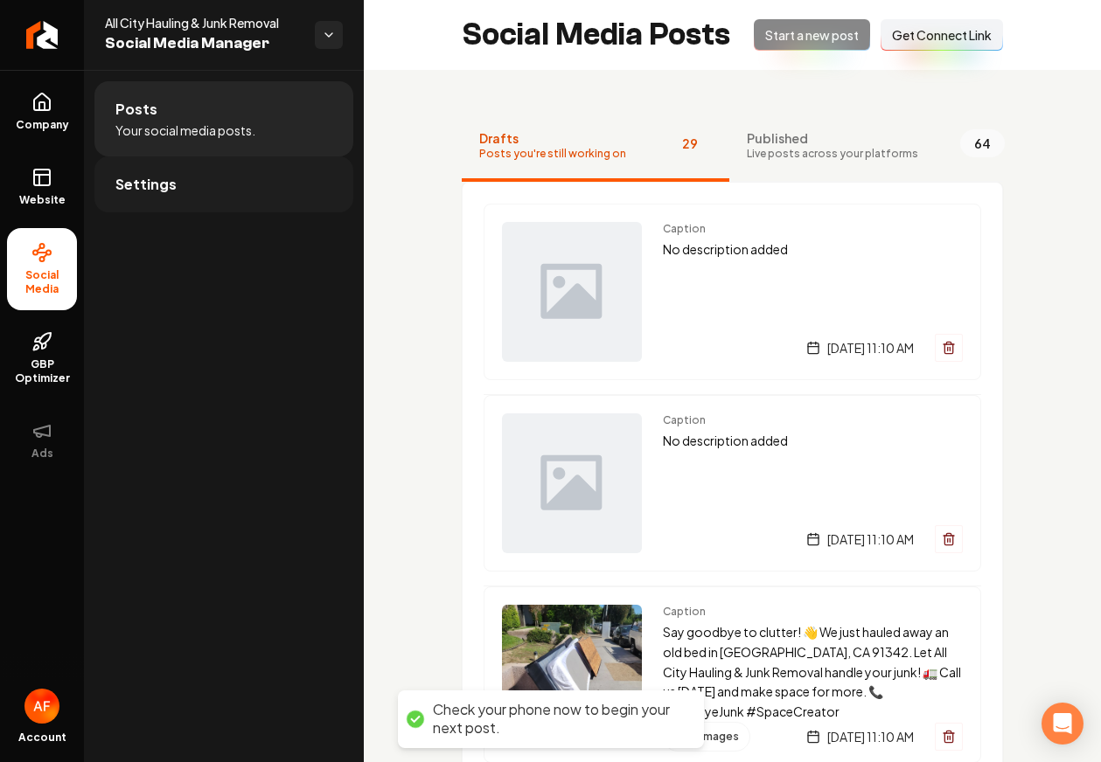
click at [156, 177] on span "Settings" at bounding box center [145, 184] width 61 height 21
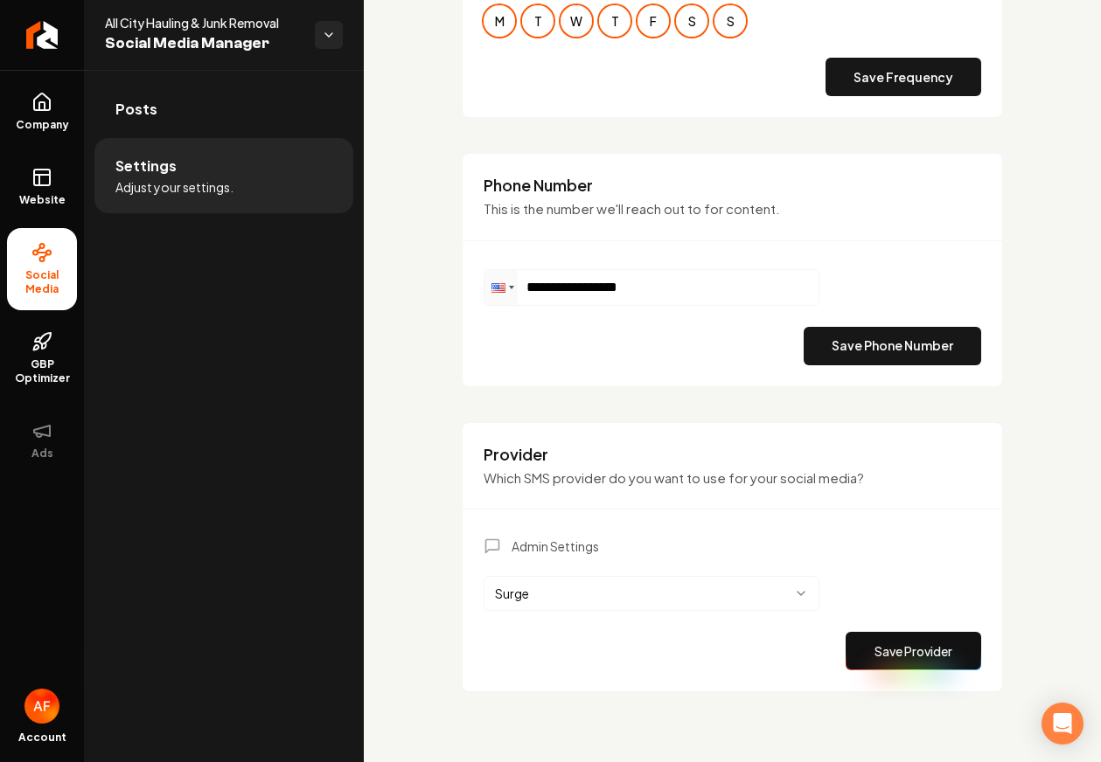
scroll to position [823, 0]
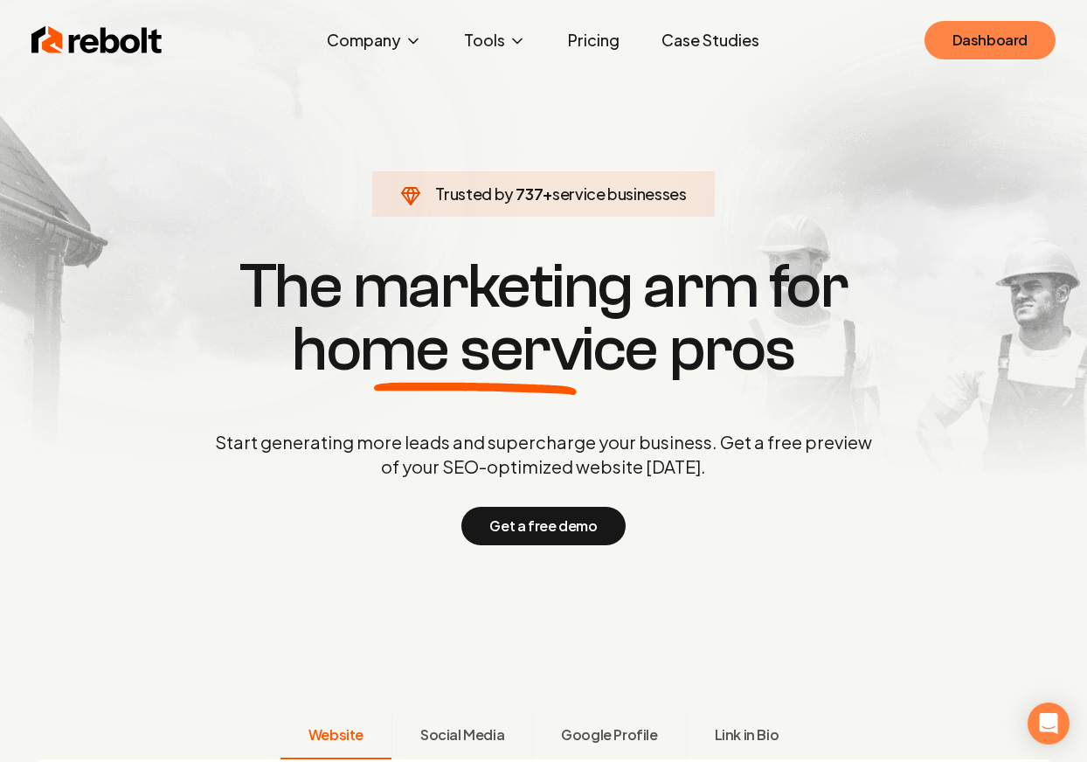
click at [1049, 40] on link "Dashboard" at bounding box center [990, 40] width 131 height 38
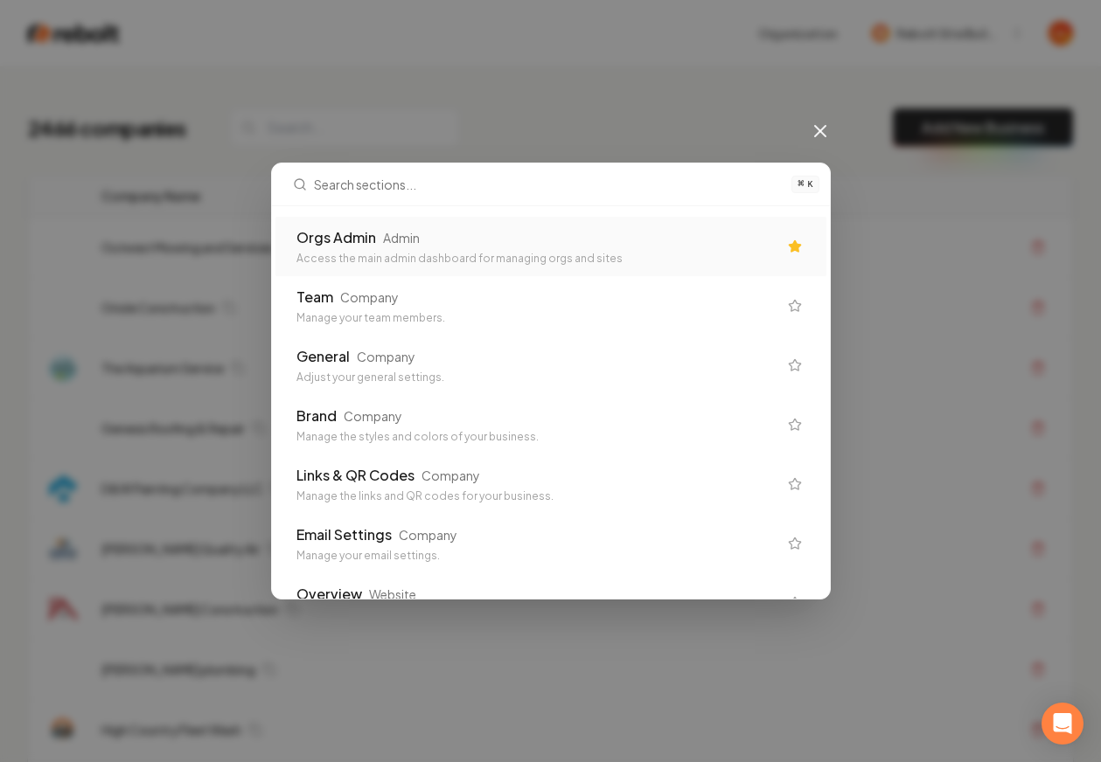
click at [677, 237] on div "Orgs Admin Admin" at bounding box center [536, 237] width 481 height 21
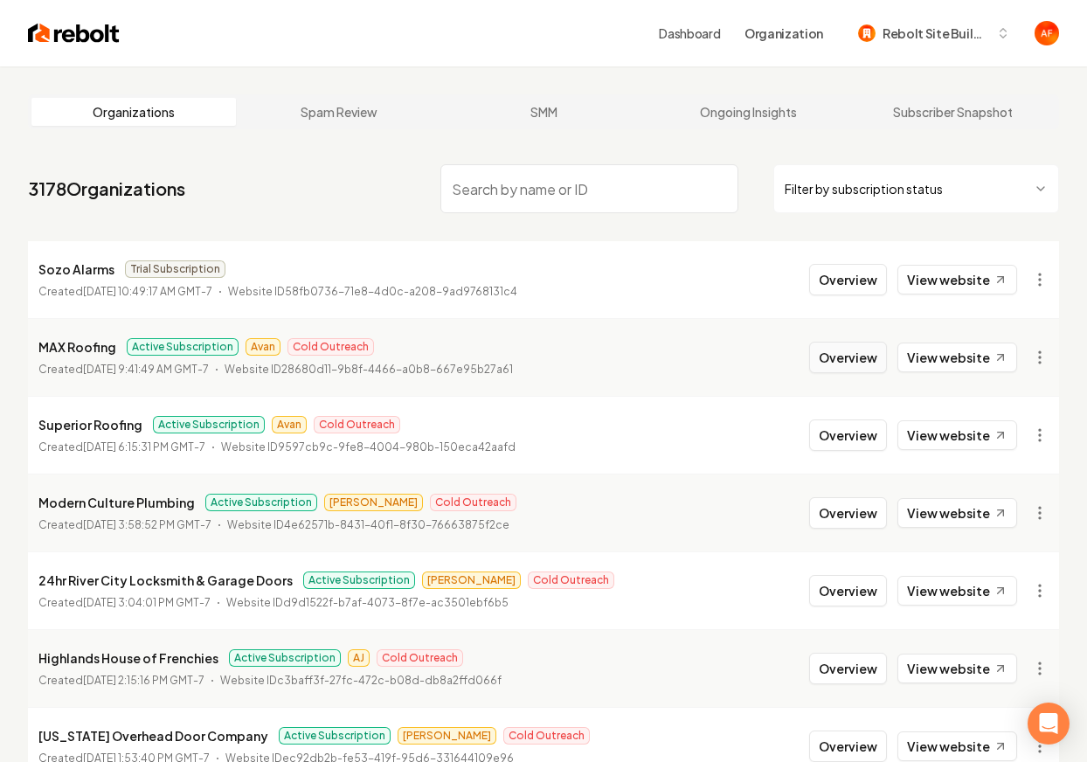
click at [852, 361] on button "Overview" at bounding box center [848, 357] width 78 height 31
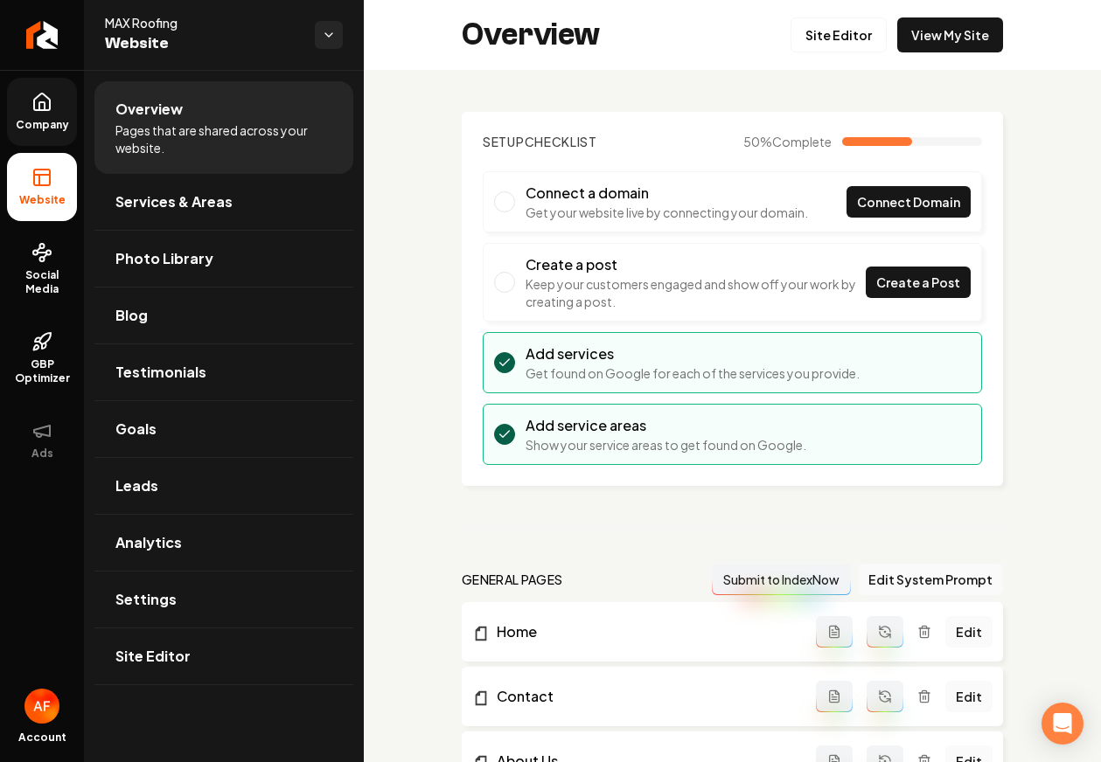
click at [55, 94] on link "Company" at bounding box center [42, 112] width 70 height 68
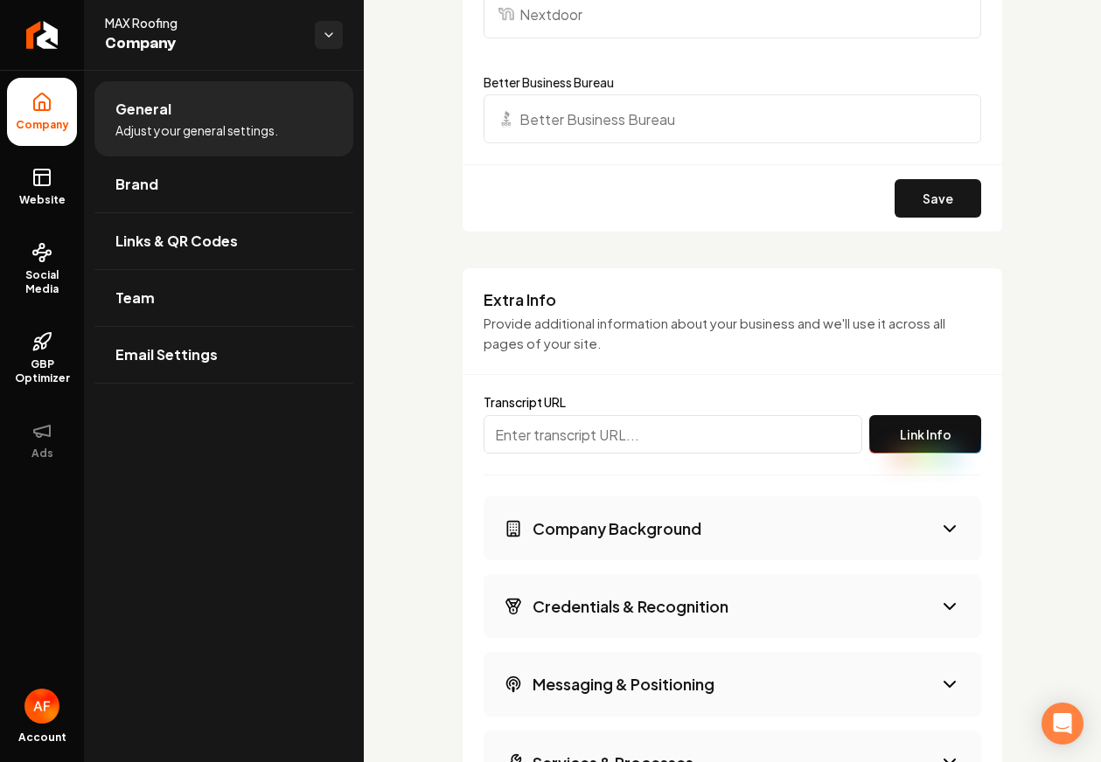
scroll to position [2623, 0]
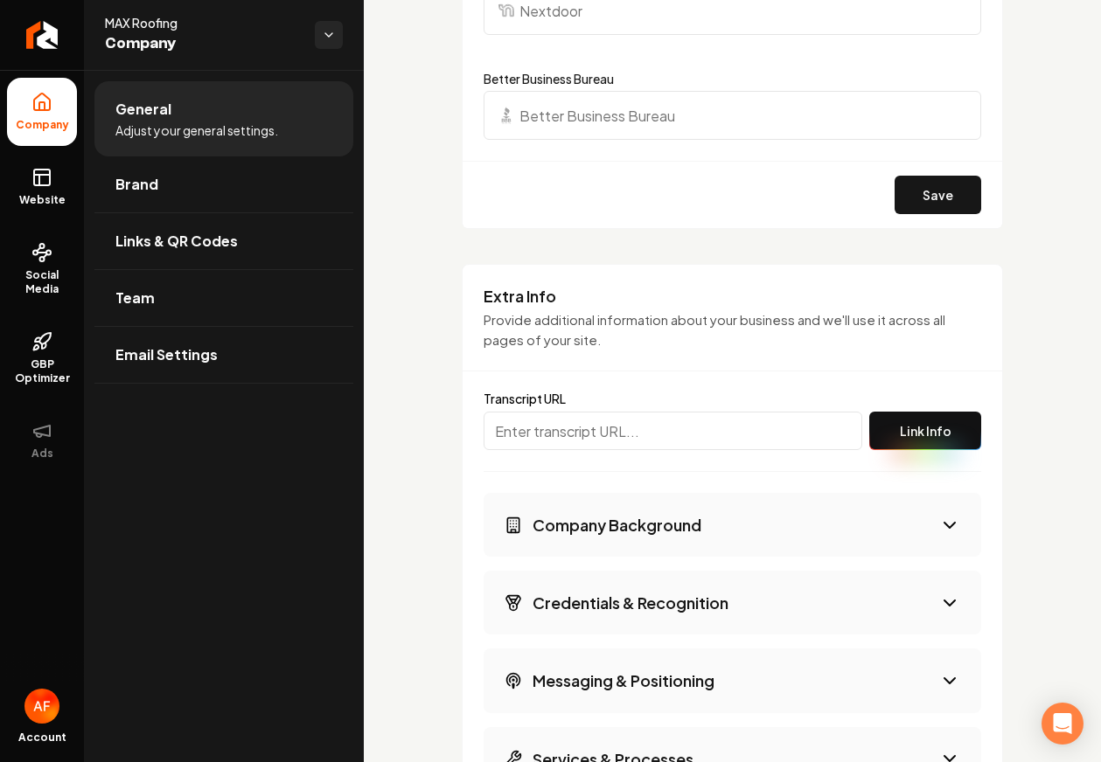
click at [619, 427] on input "Main content area" at bounding box center [672, 431] width 379 height 38
paste input "[URL]"
type input "[URL]"
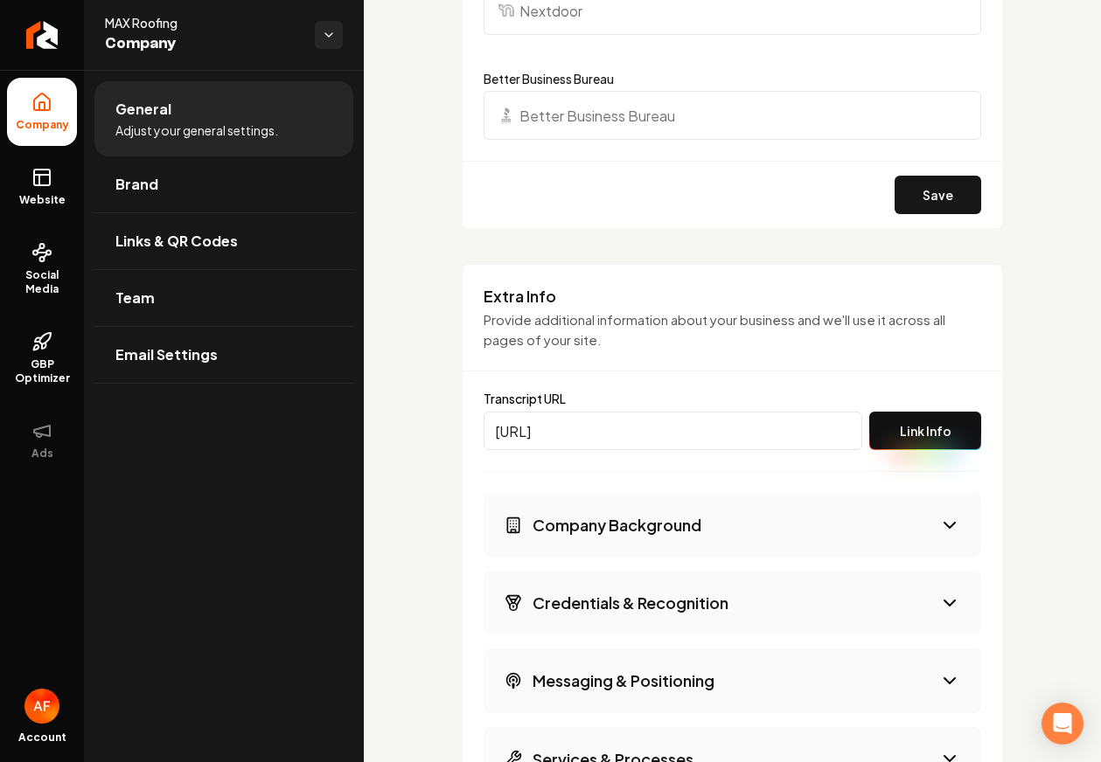
click at [893, 424] on button "Link Info" at bounding box center [925, 431] width 112 height 38
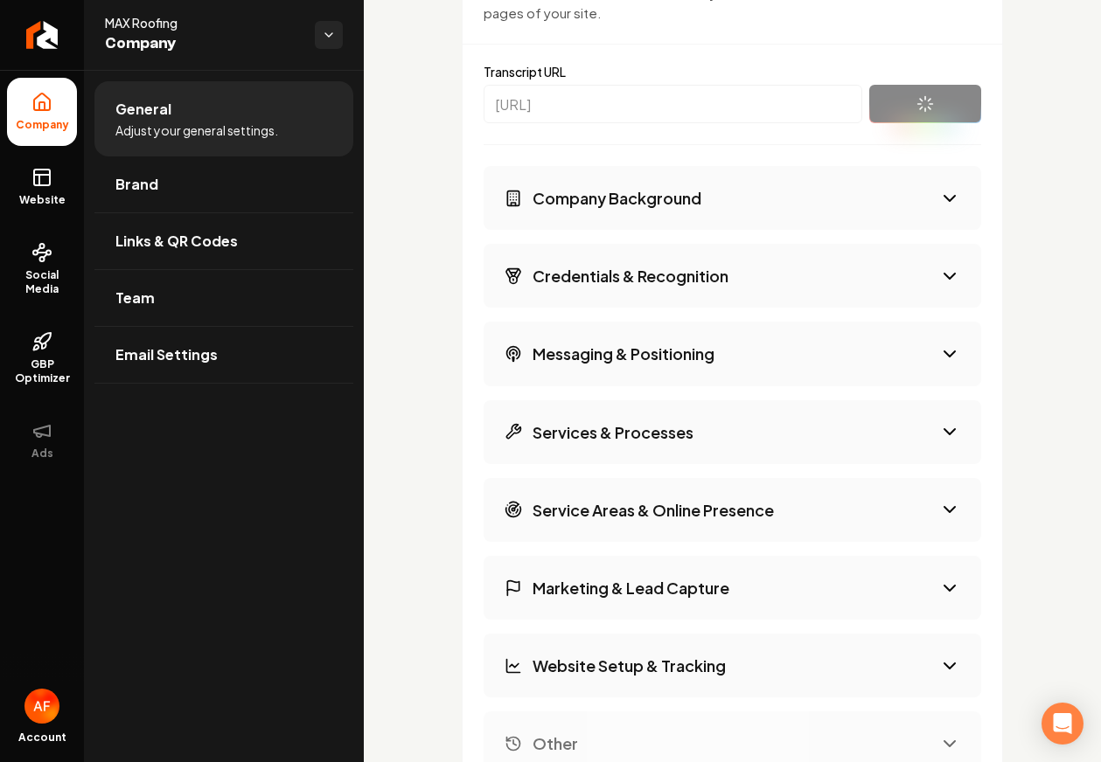
scroll to position [2949, 0]
click at [921, 198] on button "Company Background" at bounding box center [731, 199] width 497 height 64
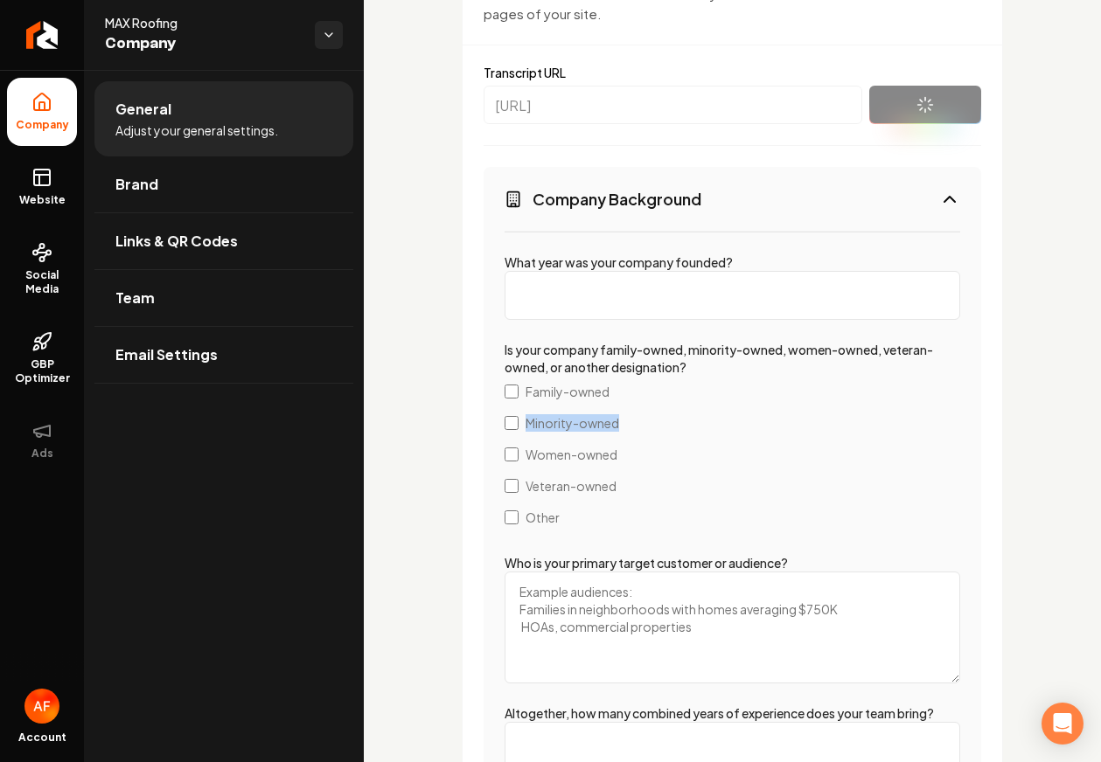
drag, startPoint x: 641, startPoint y: 423, endPoint x: 485, endPoint y: 434, distance: 156.0
click at [485, 434] on div "What year was your company founded? Is your company family-owned, minority-owne…" at bounding box center [731, 736] width 497 height 1011
click at [928, 186] on button "Company Background" at bounding box center [731, 199] width 497 height 64
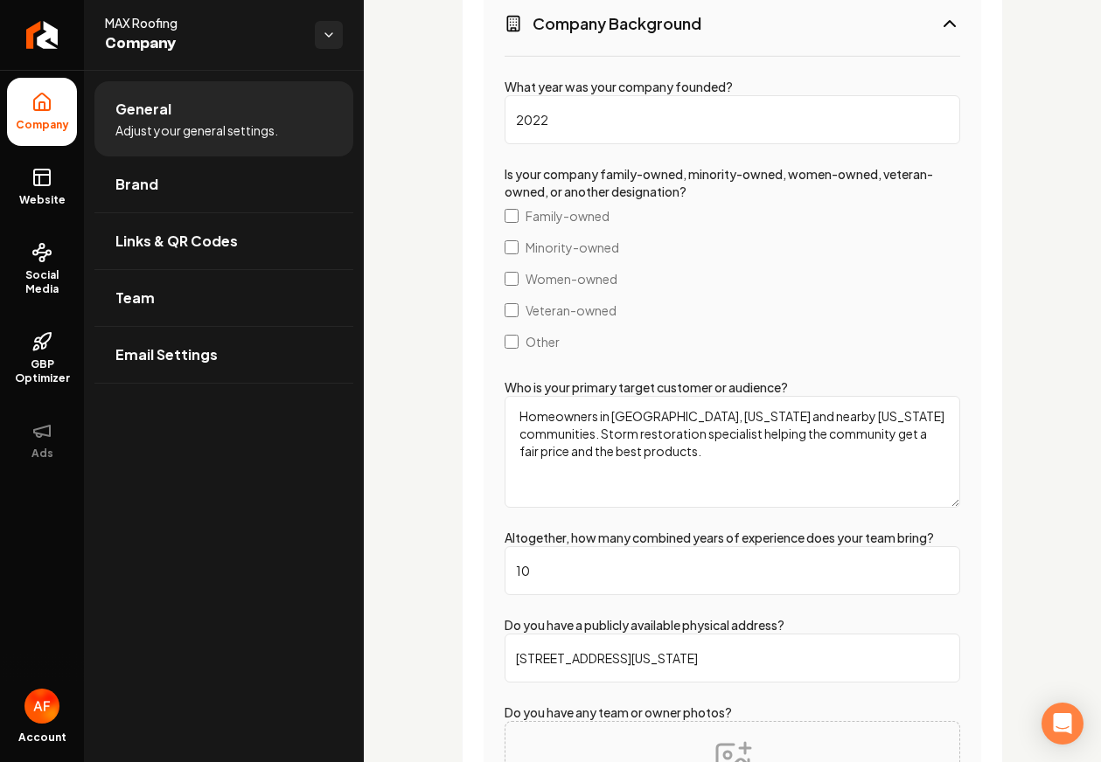
scroll to position [3136, 0]
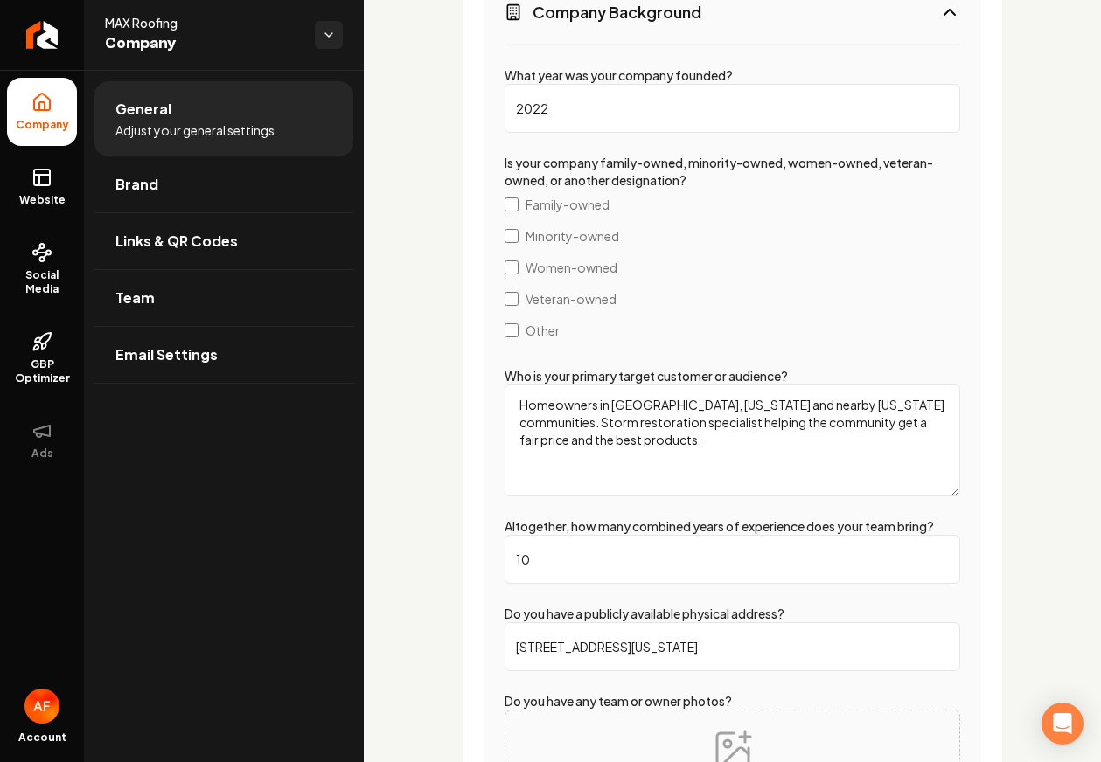
click at [527, 572] on input "10" at bounding box center [731, 559] width 455 height 49
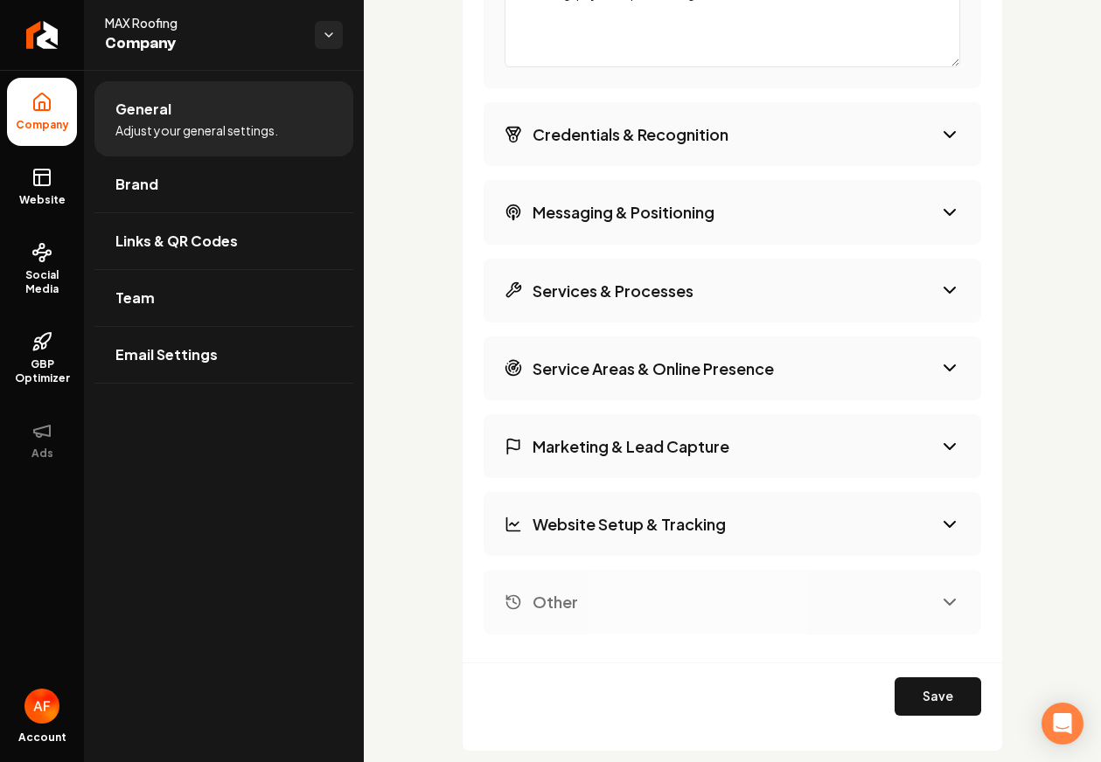
scroll to position [4137, 0]
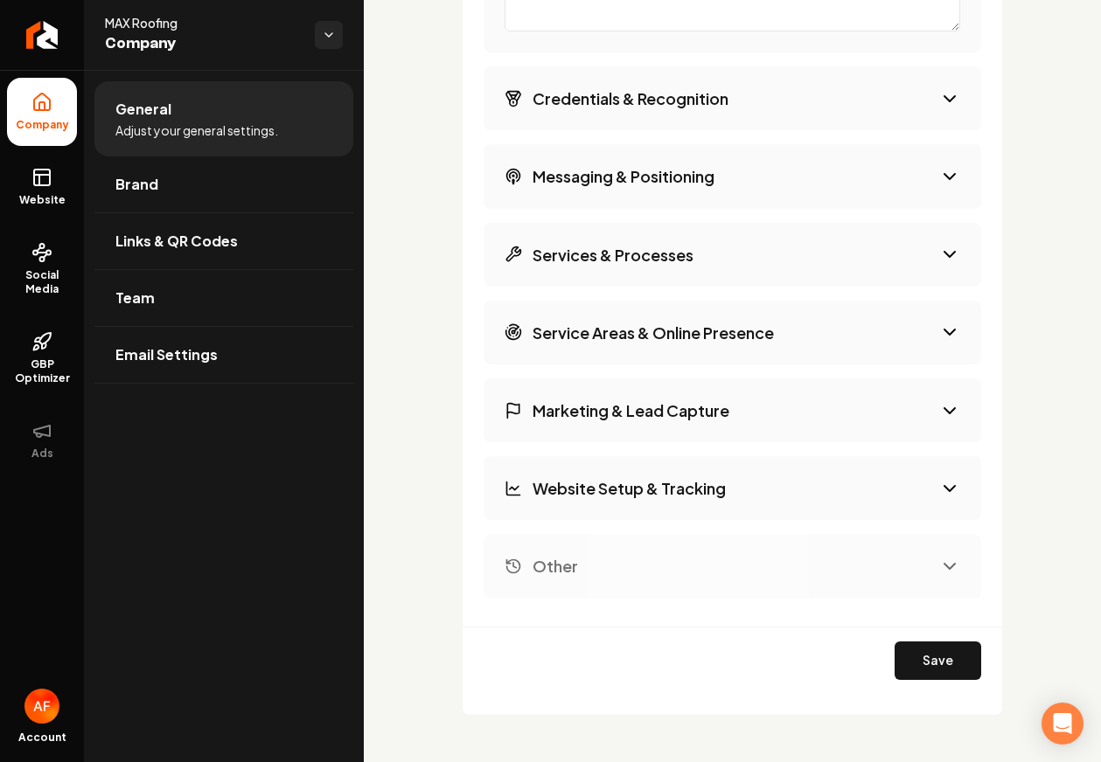
click at [729, 479] on button "Website Setup & Tracking" at bounding box center [731, 488] width 497 height 64
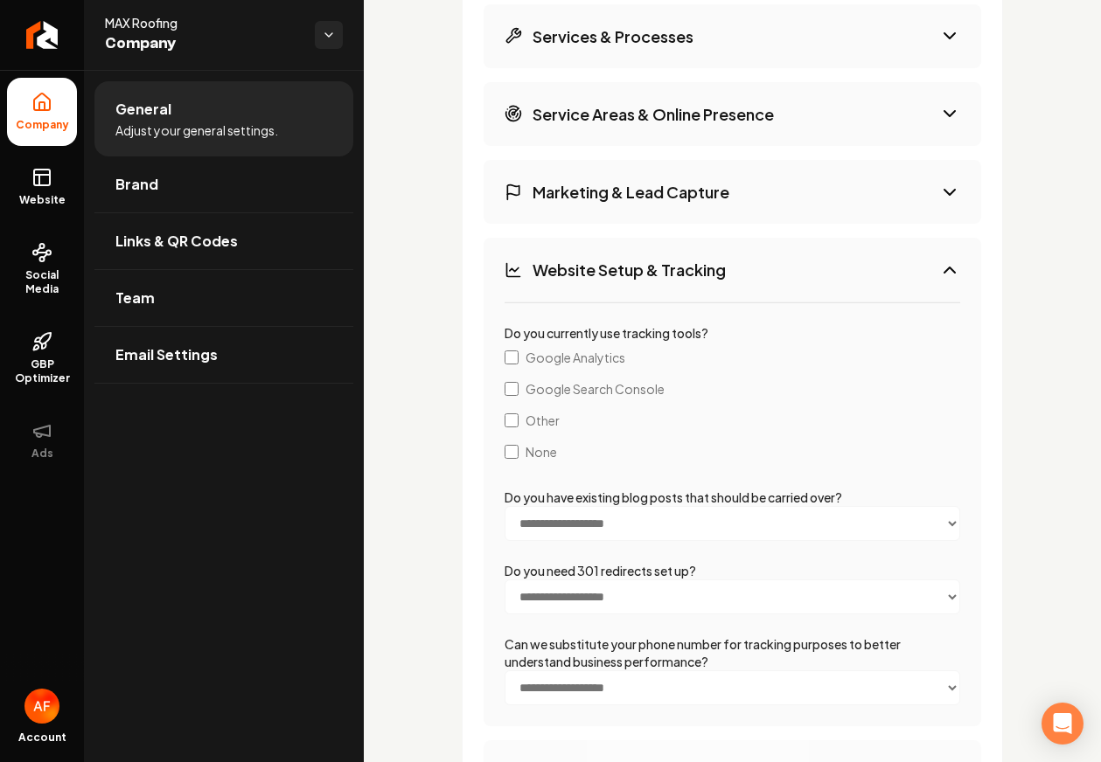
scroll to position [3118, 0]
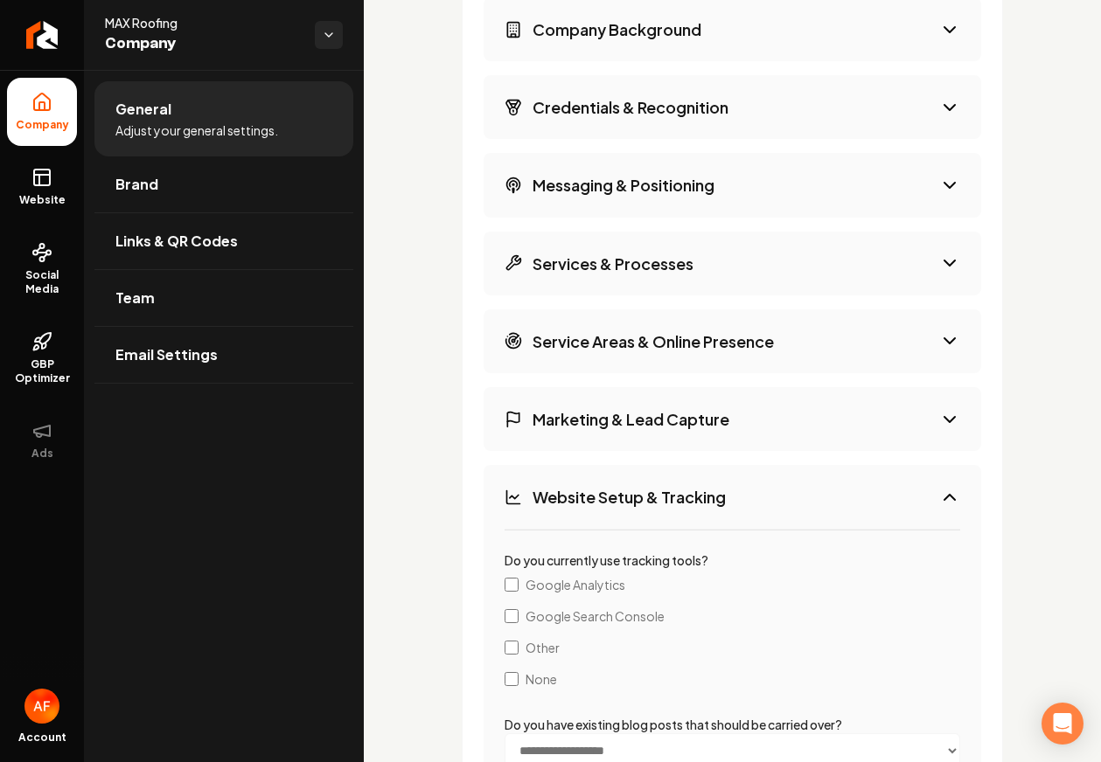
click at [723, 483] on button "Website Setup & Tracking" at bounding box center [731, 497] width 497 height 64
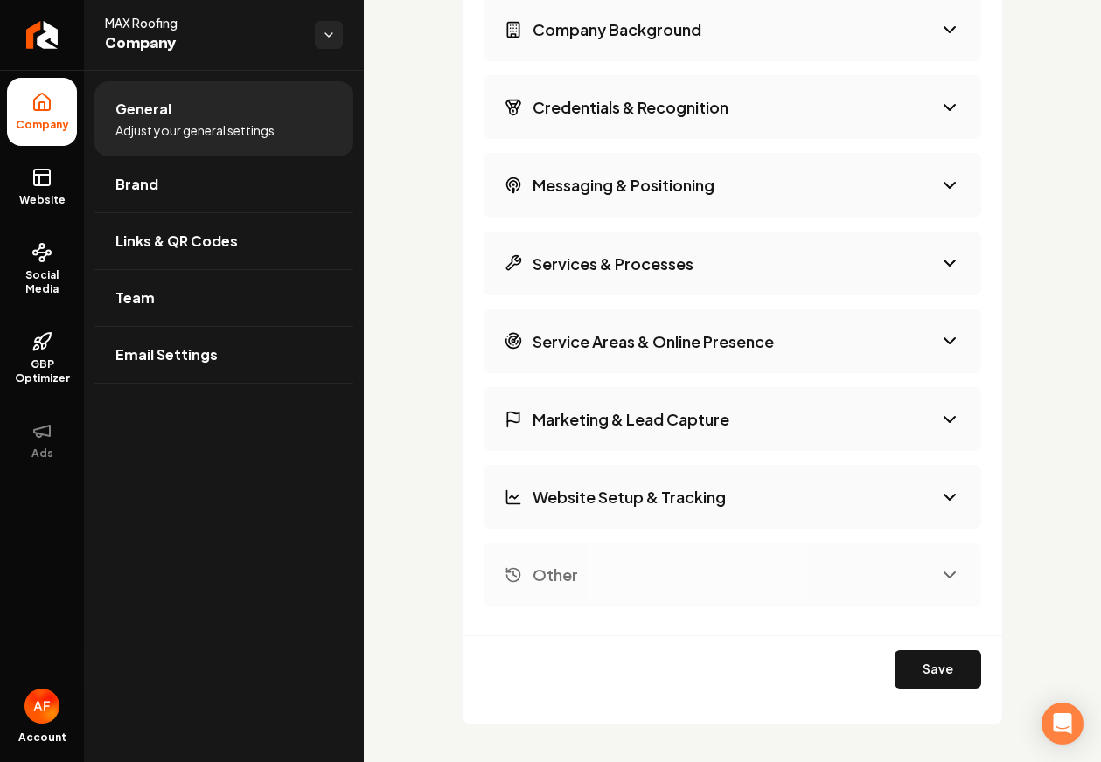
click at [699, 408] on h3 "Marketing & Lead Capture" at bounding box center [630, 419] width 197 height 22
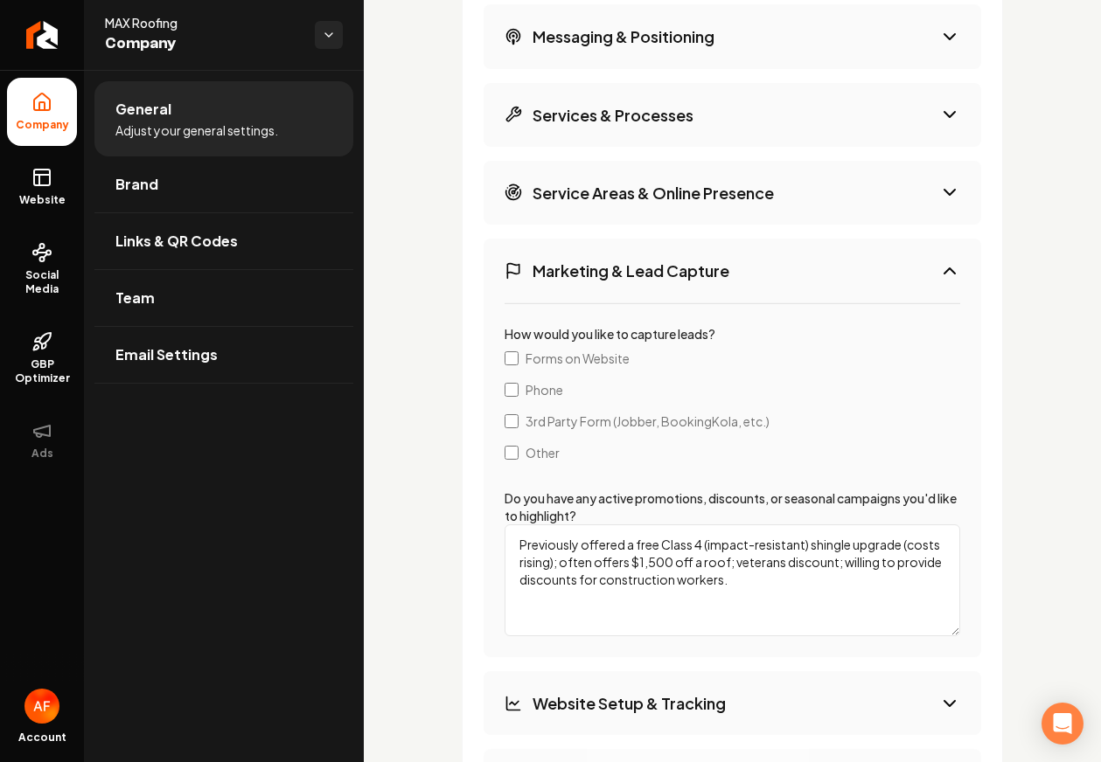
scroll to position [3276, 0]
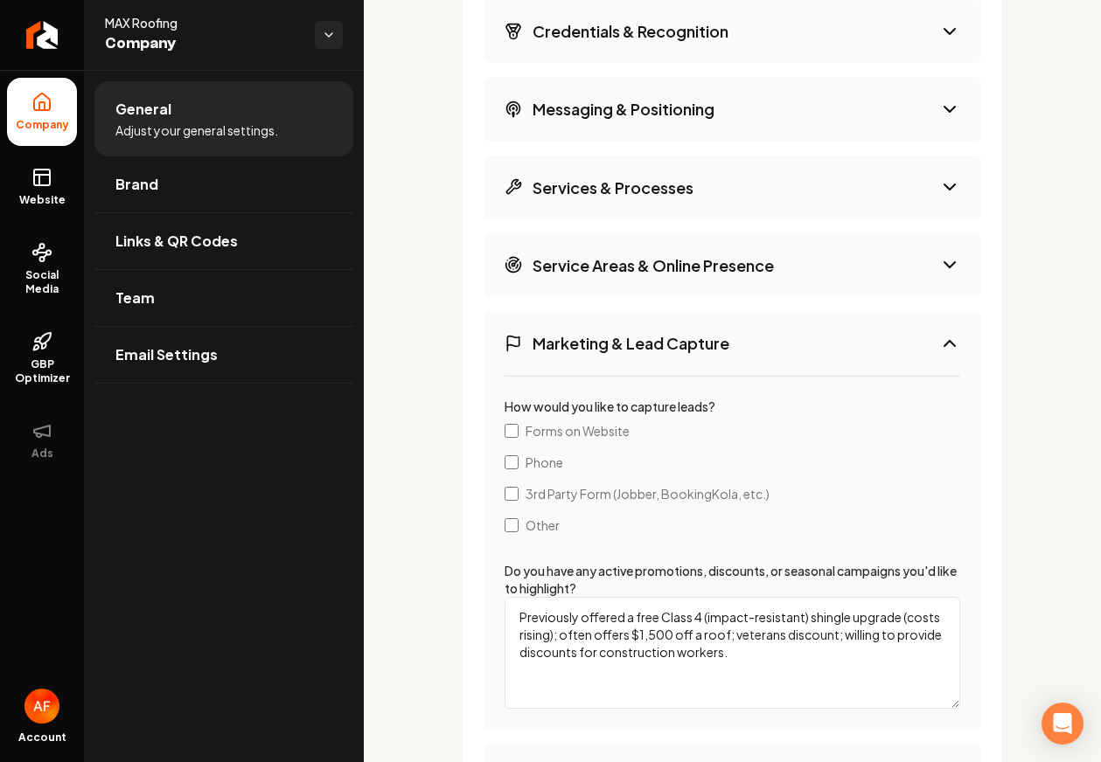
click at [926, 359] on button "Marketing & Lead Capture" at bounding box center [731, 343] width 497 height 64
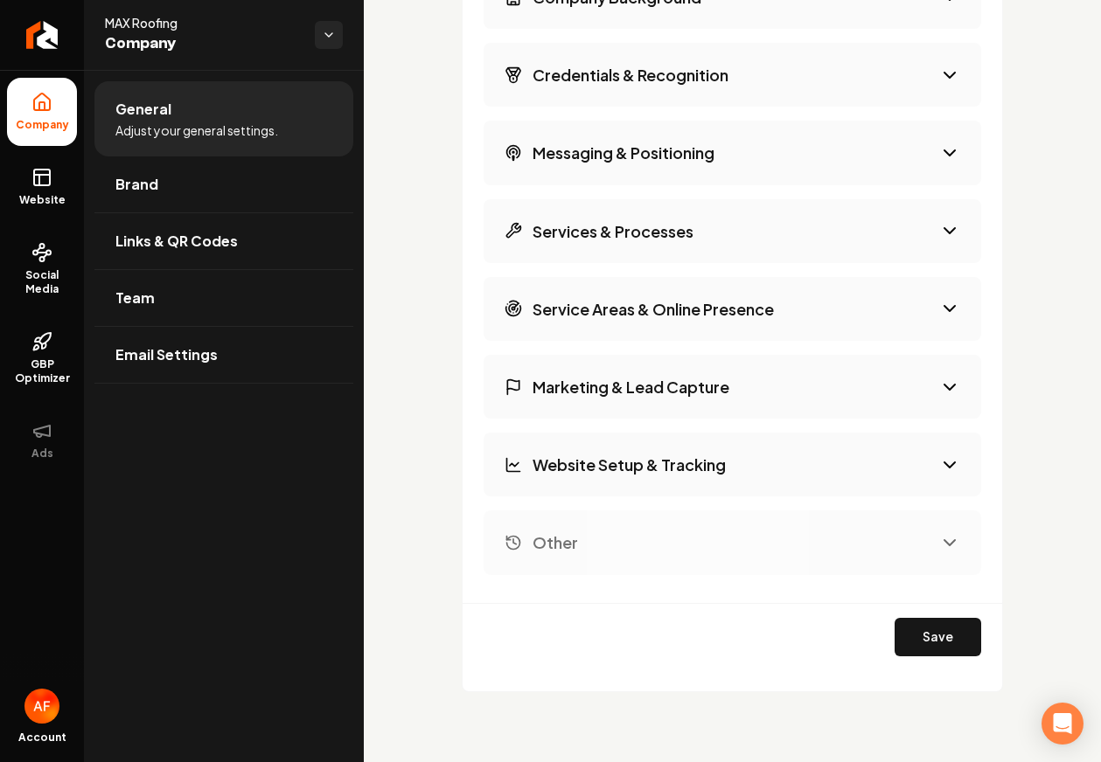
click at [939, 307] on icon "Main content area" at bounding box center [949, 308] width 21 height 21
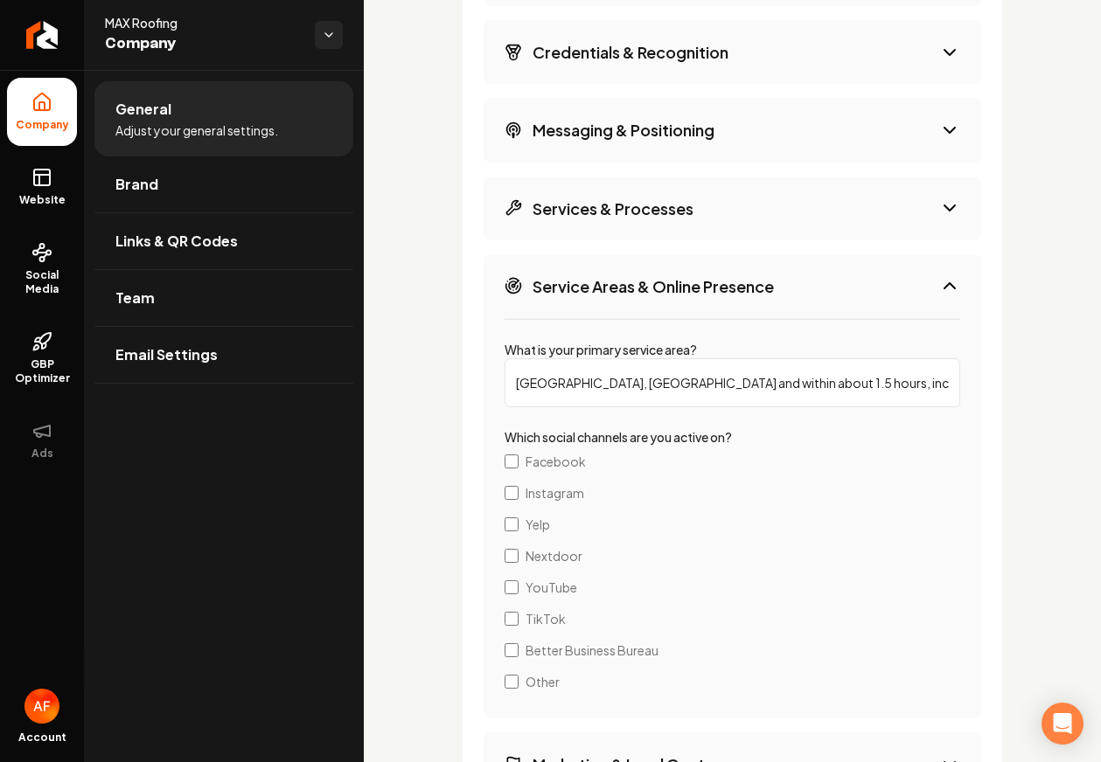
click at [895, 293] on button "Service Areas & Online Presence" at bounding box center [731, 286] width 497 height 64
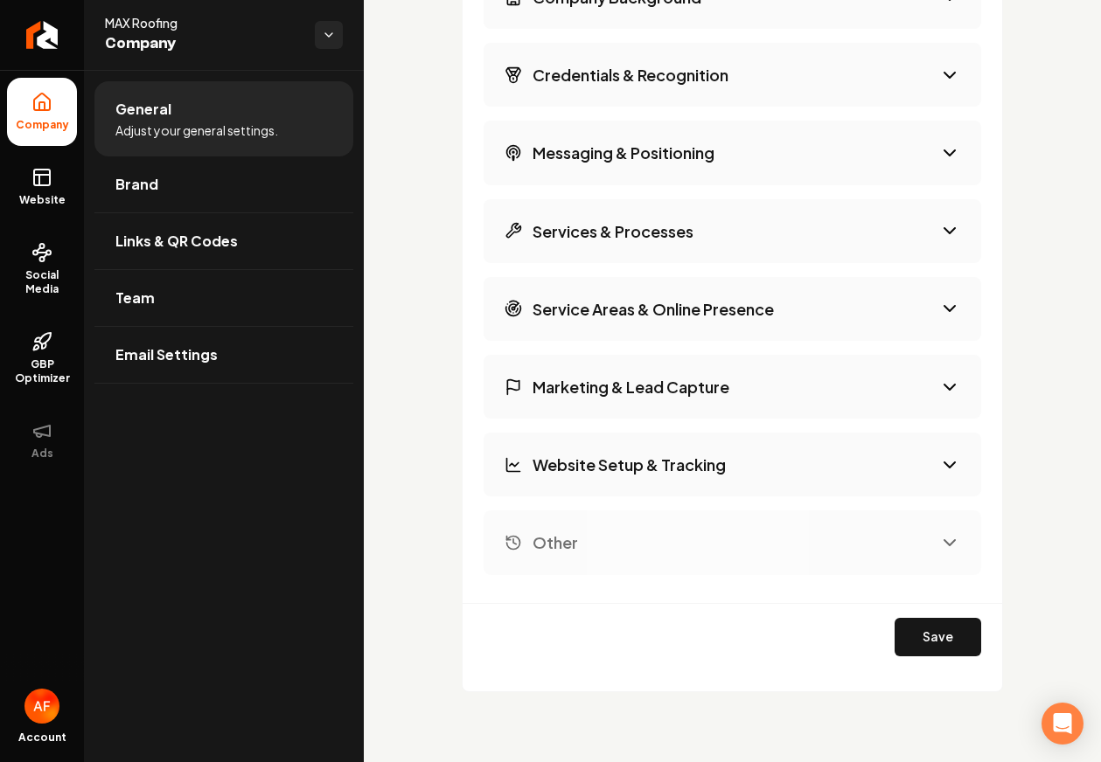
click at [895, 293] on button "Service Areas & Online Presence" at bounding box center [731, 309] width 497 height 64
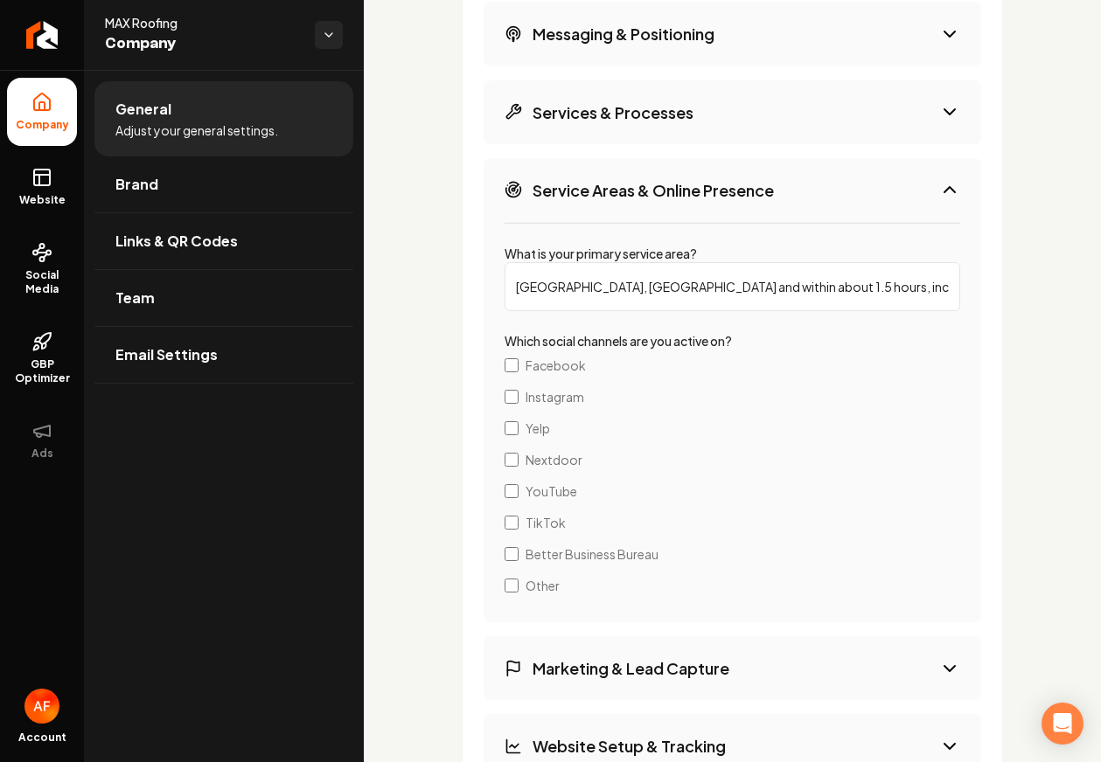
scroll to position [3240, 0]
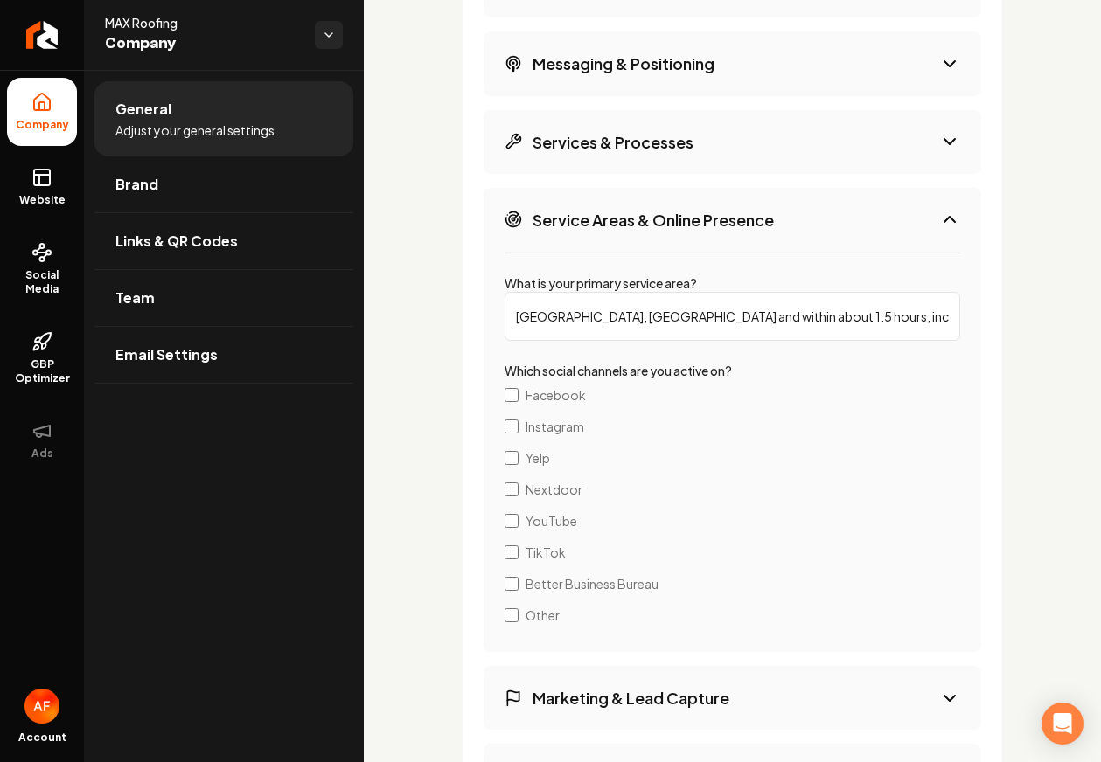
click at [939, 222] on icon "Main content area" at bounding box center [949, 219] width 21 height 21
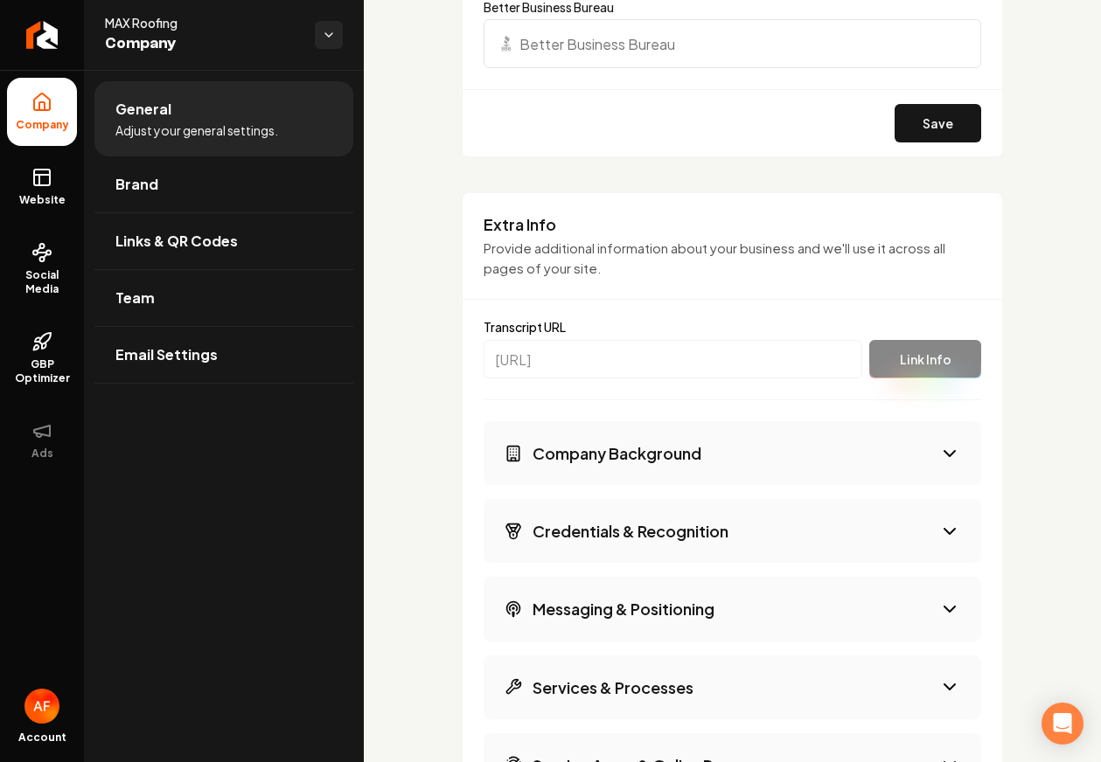
scroll to position [2706, 0]
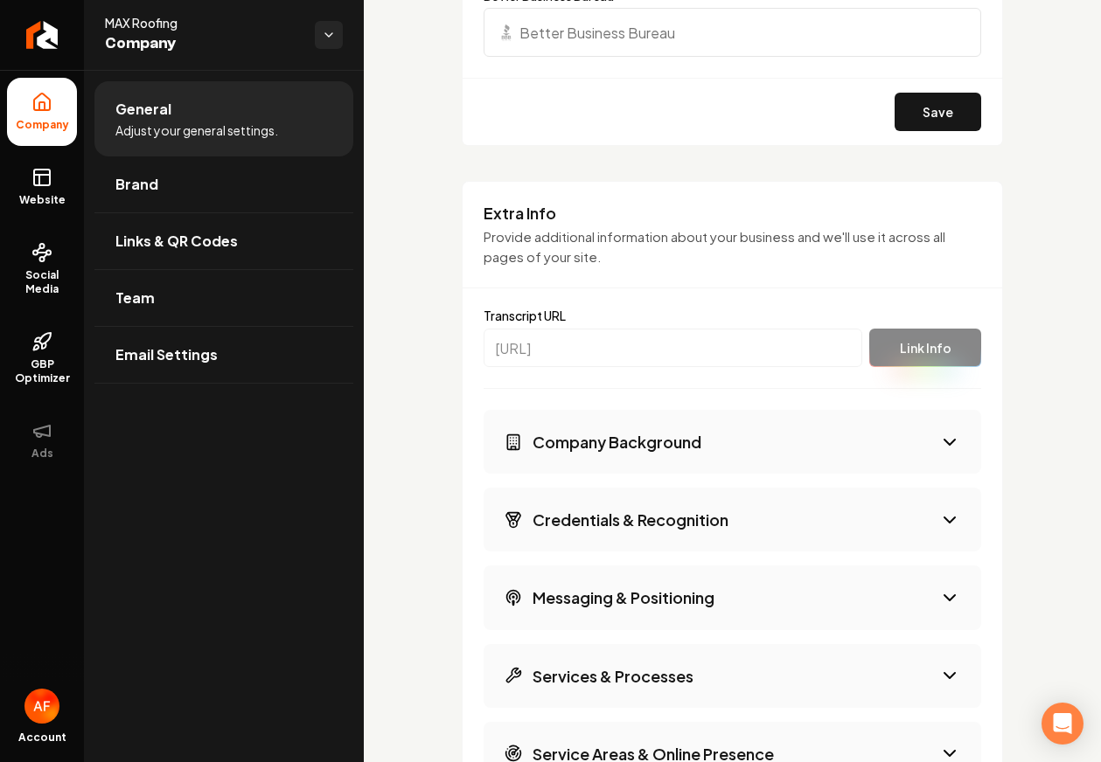
click at [860, 443] on button "Company Background" at bounding box center [731, 442] width 497 height 64
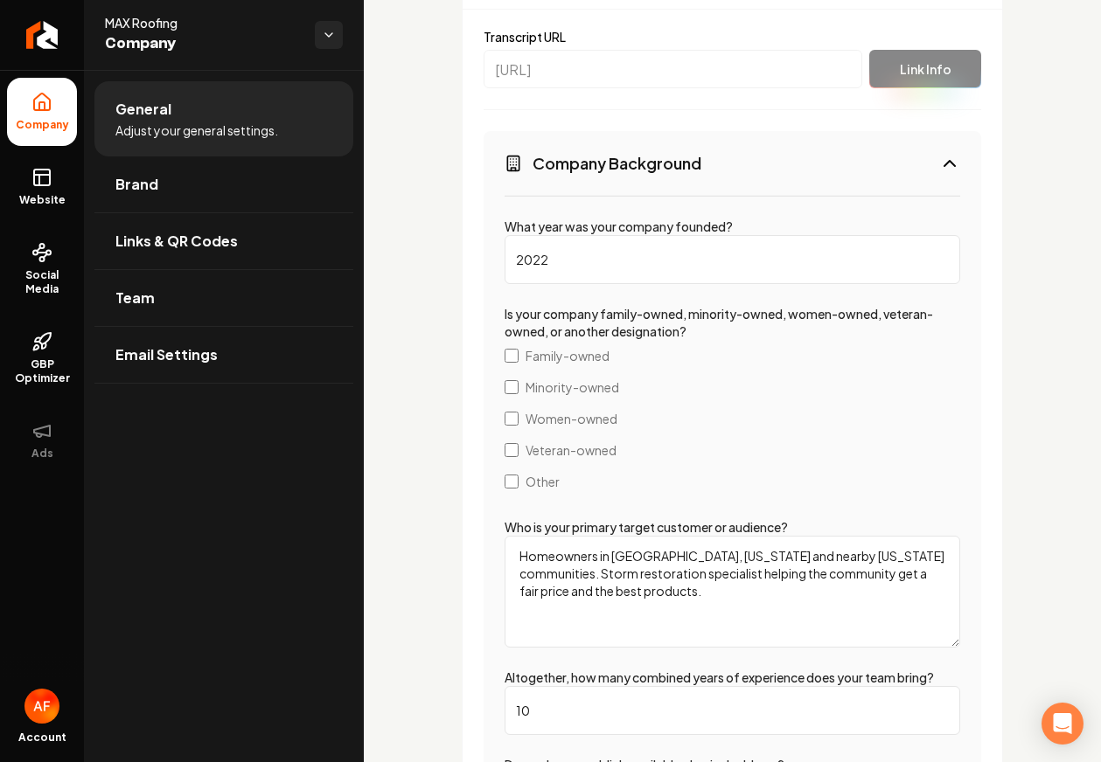
scroll to position [2994, 0]
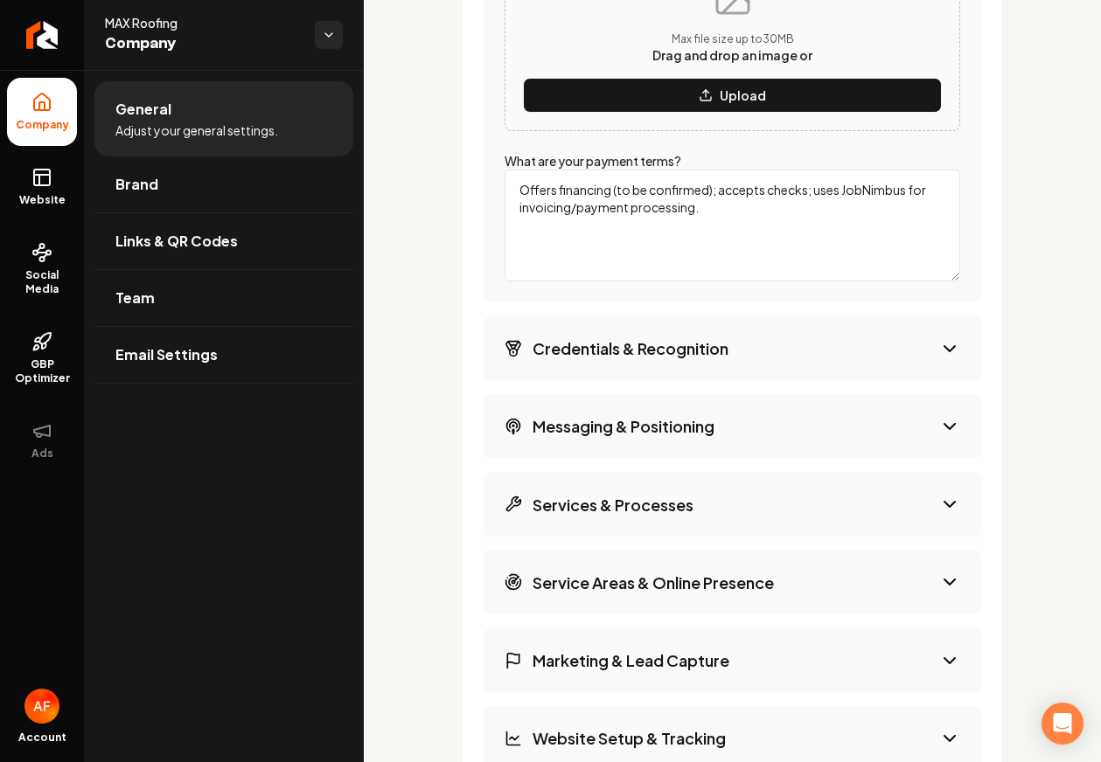
click at [685, 365] on button "Credentials & Recognition" at bounding box center [731, 348] width 497 height 64
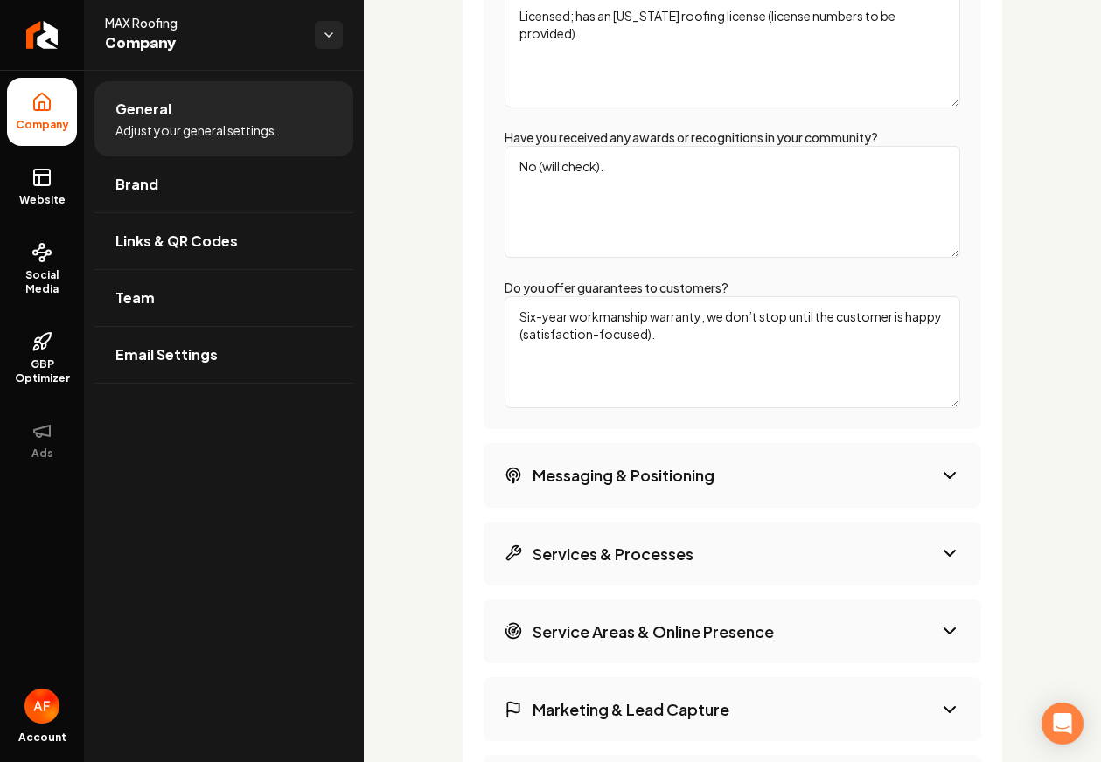
scroll to position [3303, 0]
click at [714, 468] on h3 "Messaging & Positioning" at bounding box center [623, 474] width 182 height 22
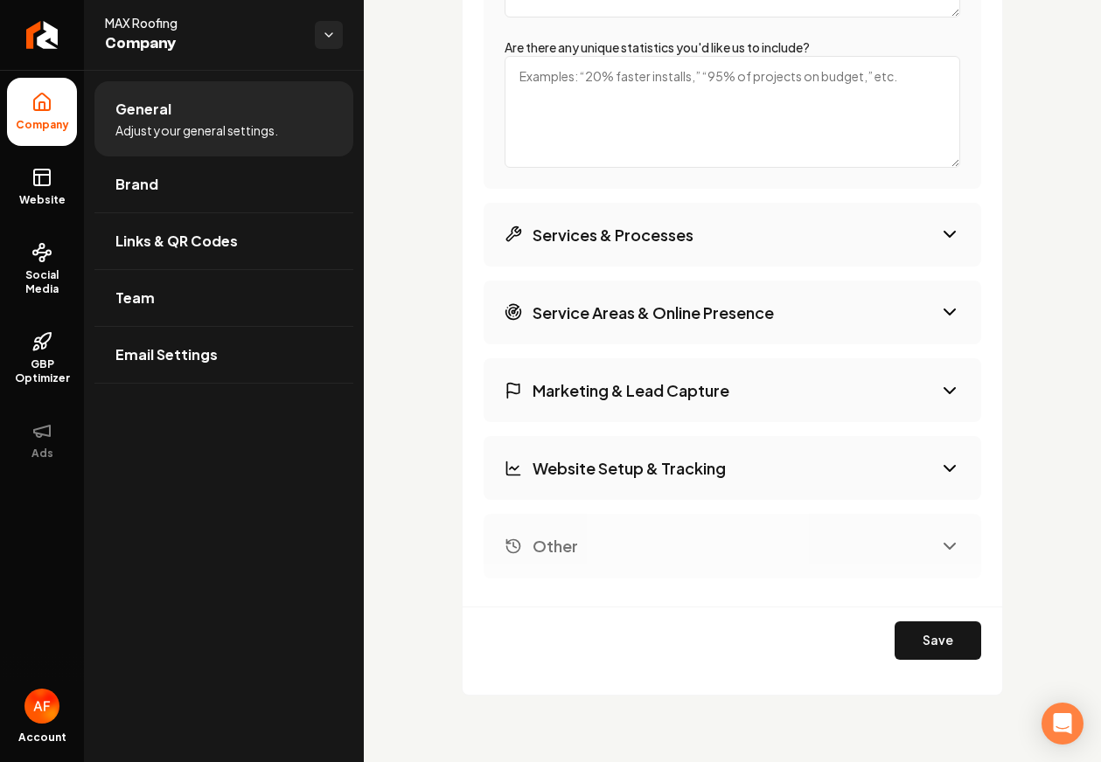
scroll to position [3659, 0]
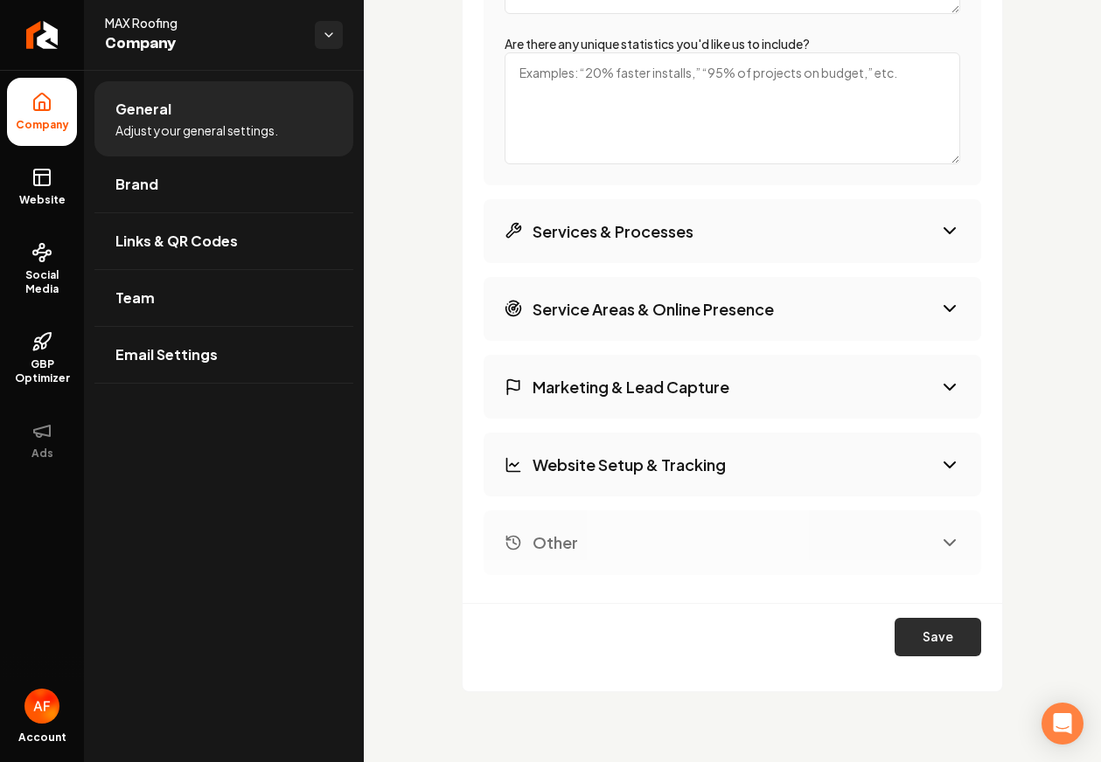
click at [955, 633] on button "Save" at bounding box center [937, 637] width 87 height 38
click at [693, 408] on button "Marketing & Lead Capture" at bounding box center [731, 387] width 497 height 64
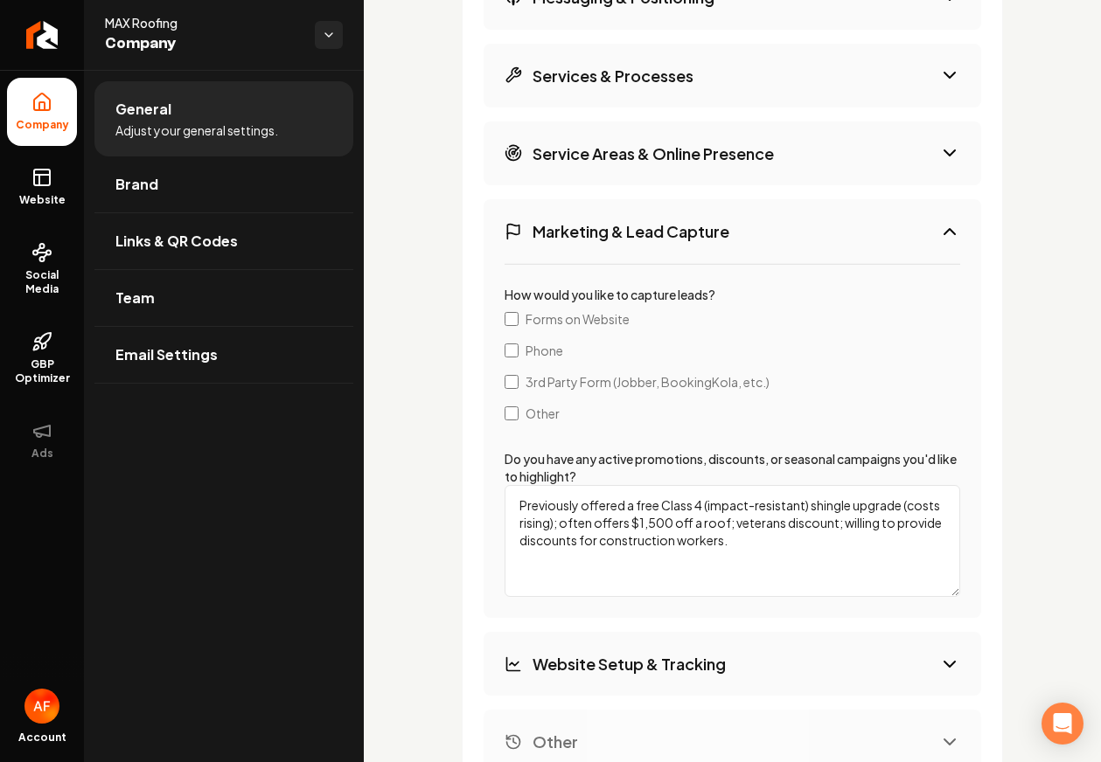
scroll to position [3345, 0]
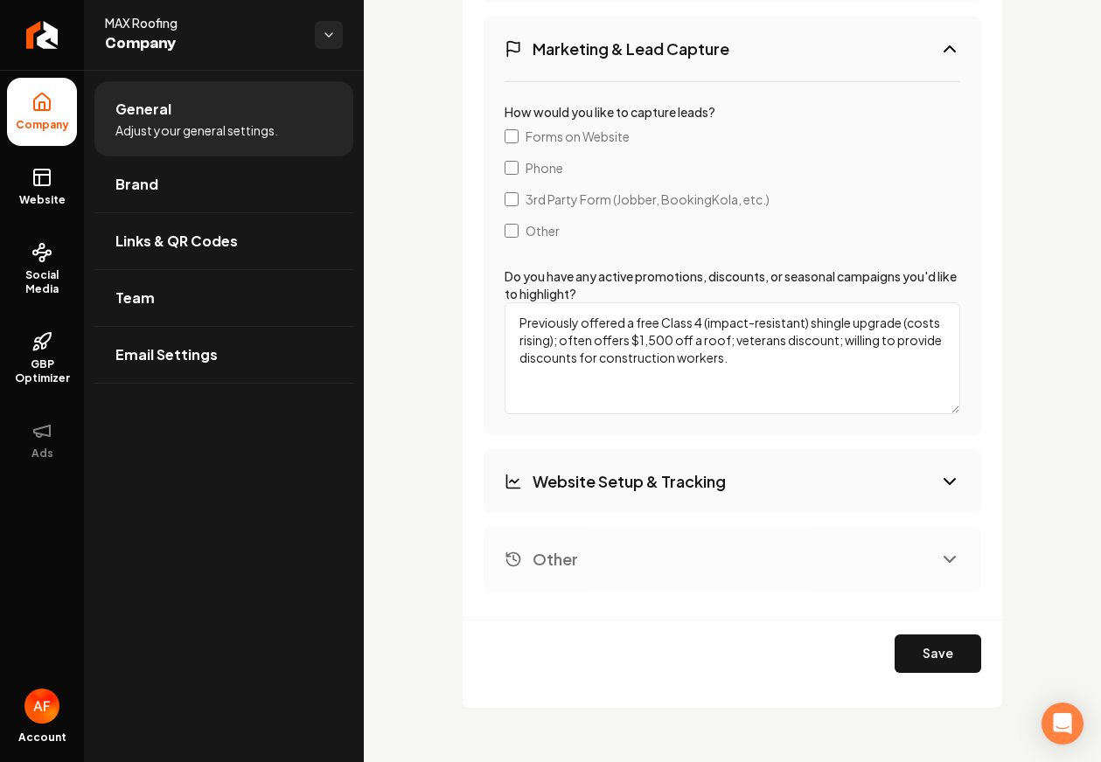
click at [725, 492] on button "Website Setup & Tracking" at bounding box center [731, 481] width 497 height 64
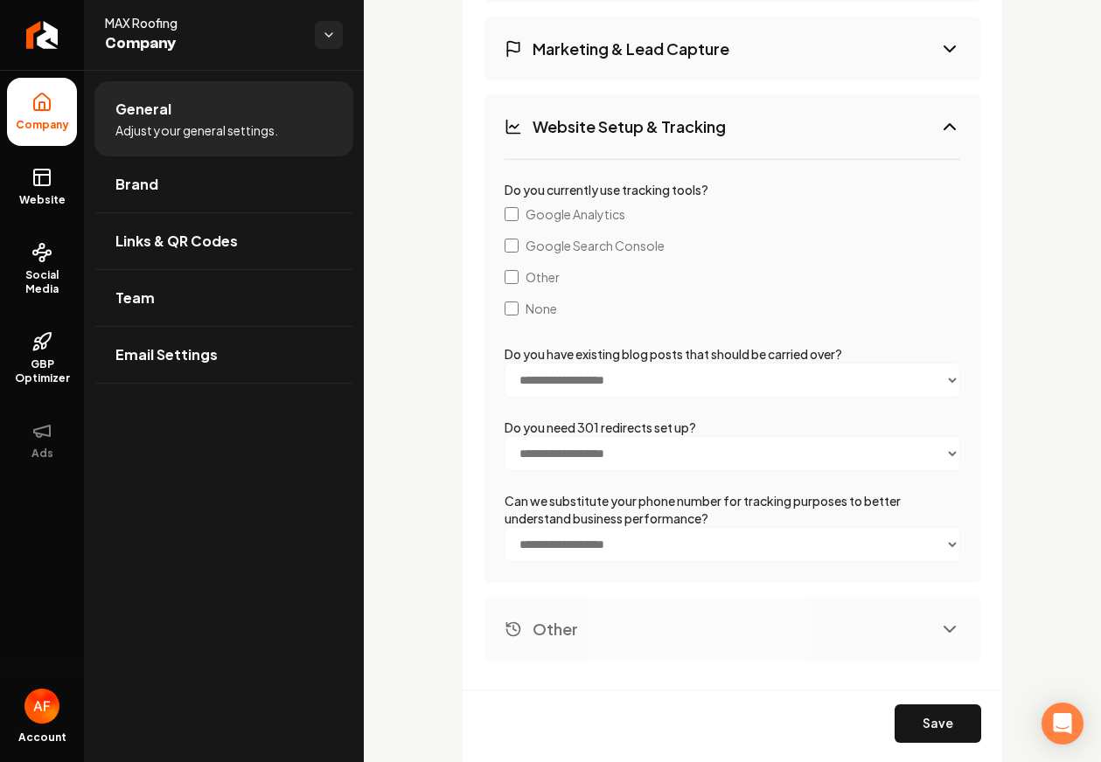
scroll to position [3489, 0]
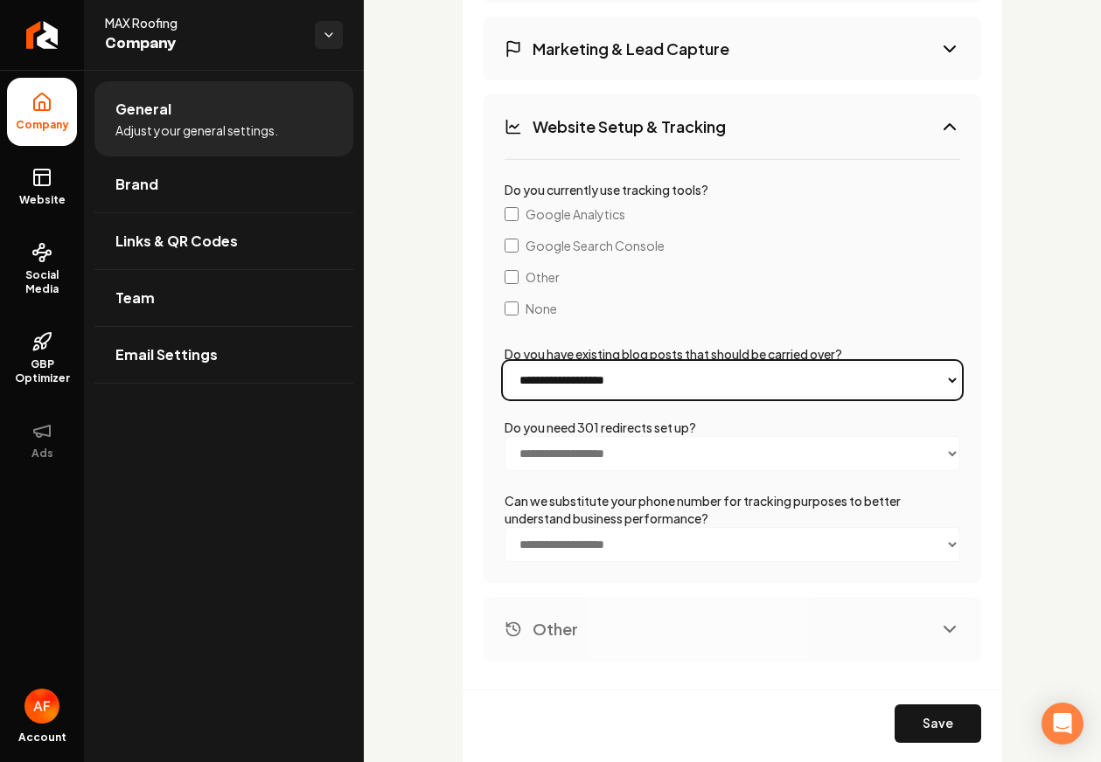
click at [765, 373] on select "**********" at bounding box center [731, 380] width 455 height 35
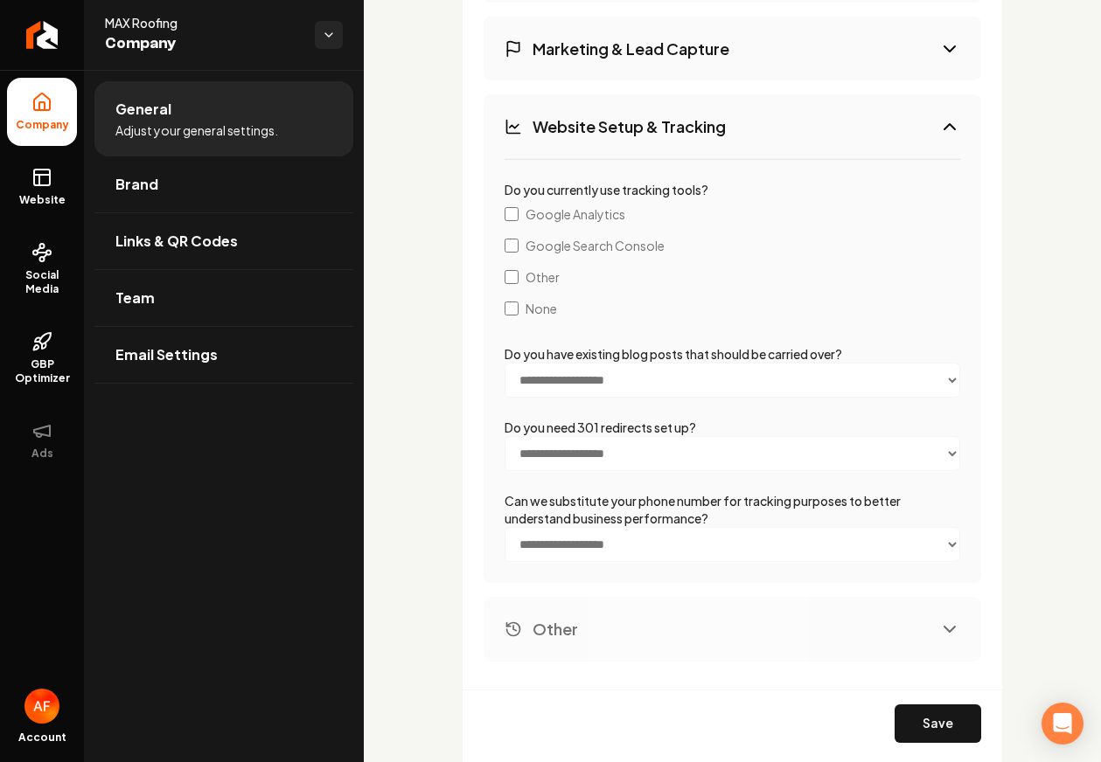
click at [608, 340] on div "**********" at bounding box center [731, 370] width 497 height 425
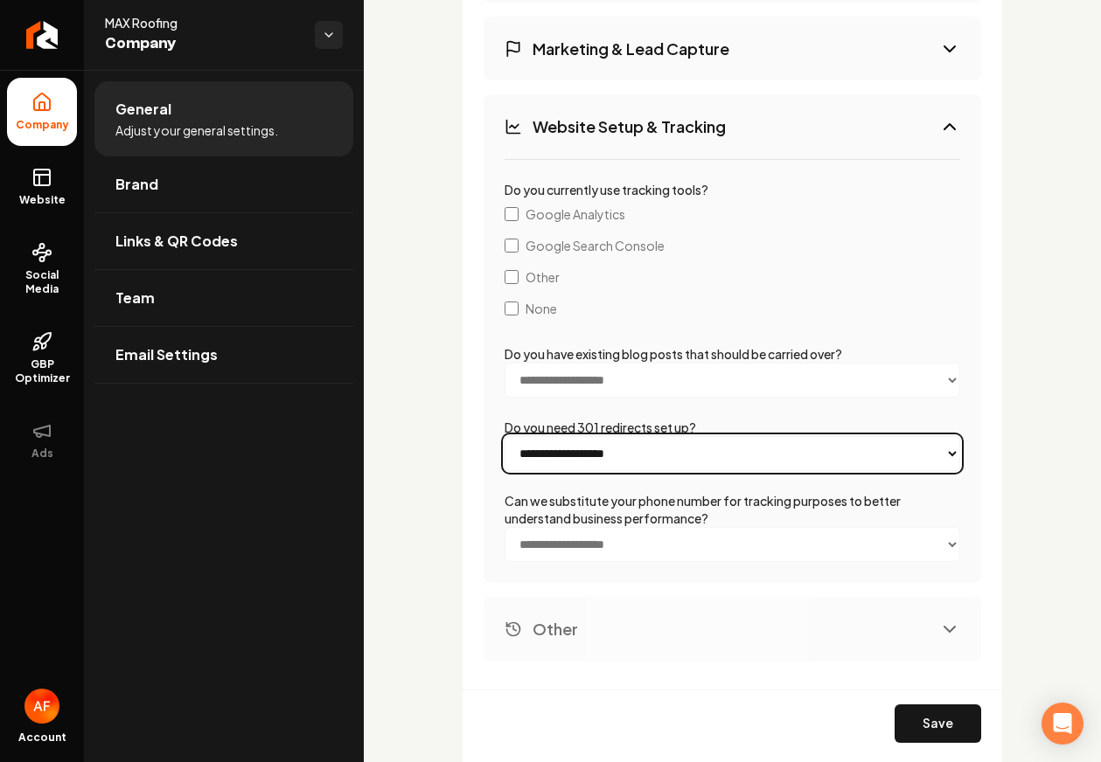
click at [604, 451] on select "**********" at bounding box center [731, 453] width 455 height 35
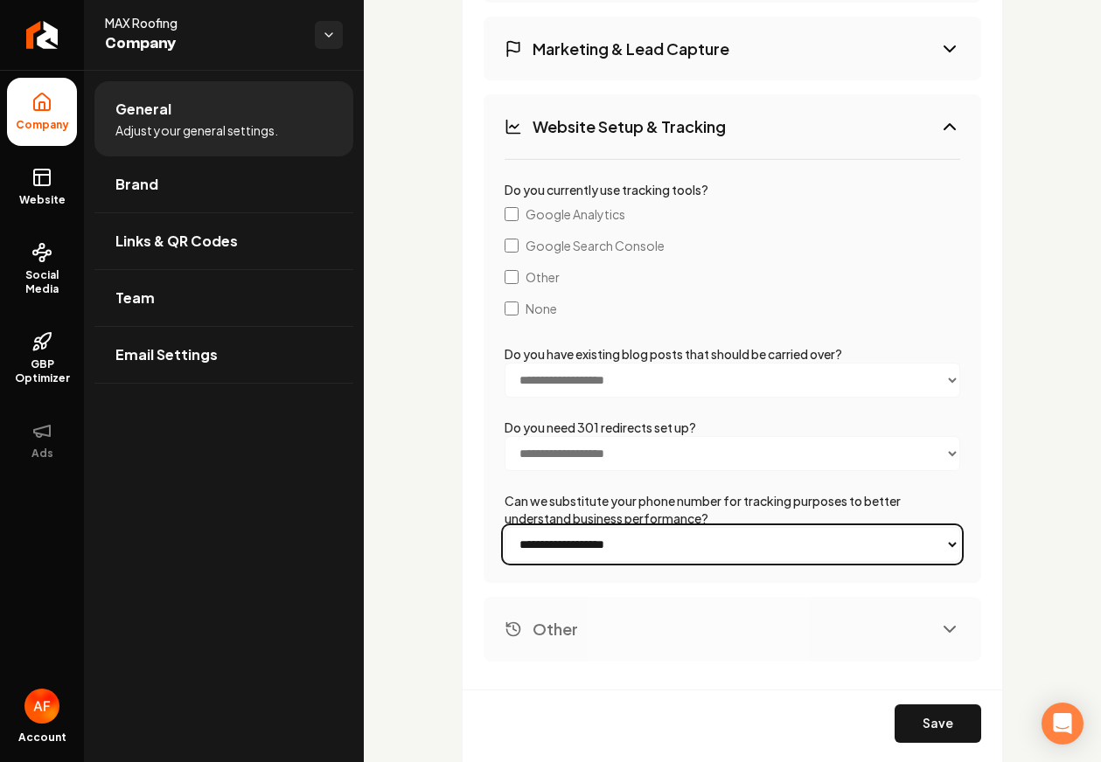
click at [632, 547] on select "**********" at bounding box center [731, 544] width 455 height 35
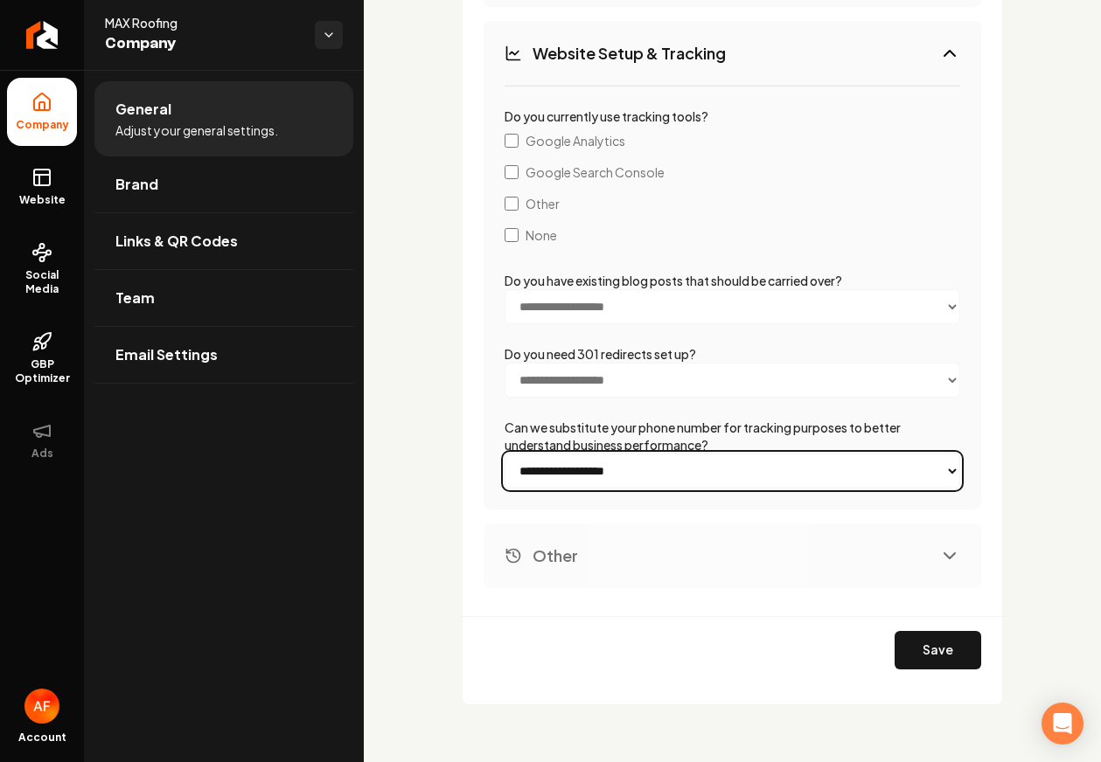
scroll to position [3575, 0]
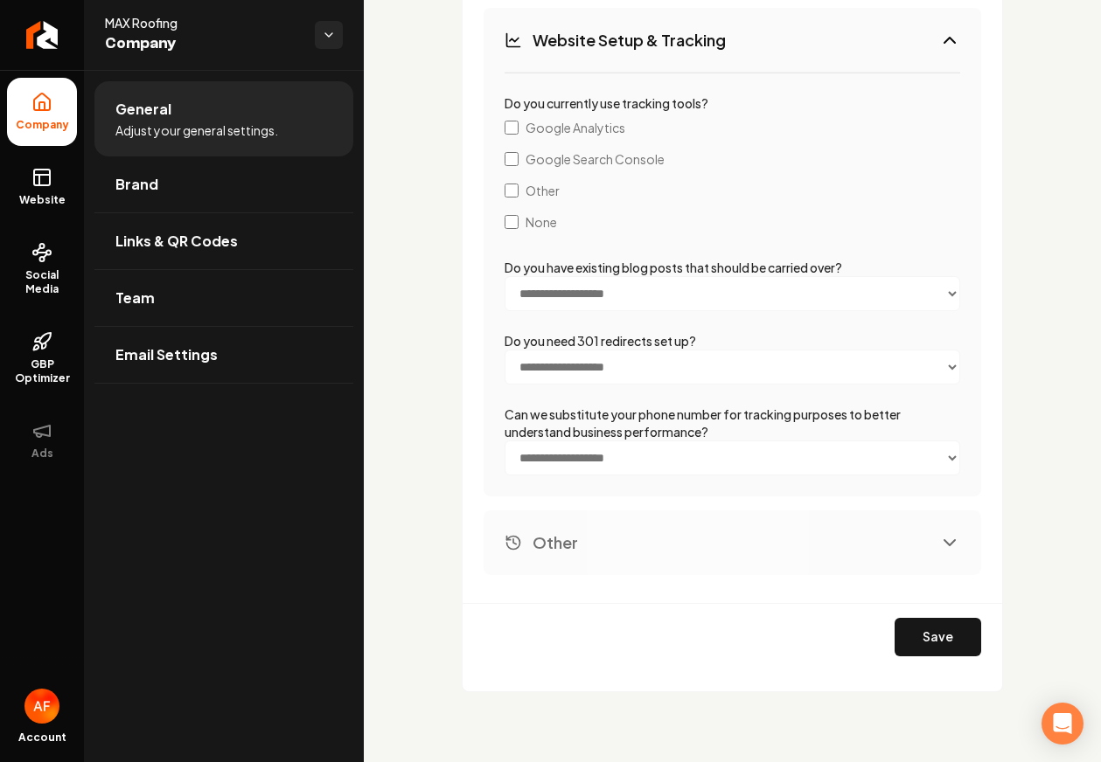
click at [854, 555] on button "Other" at bounding box center [731, 543] width 497 height 64
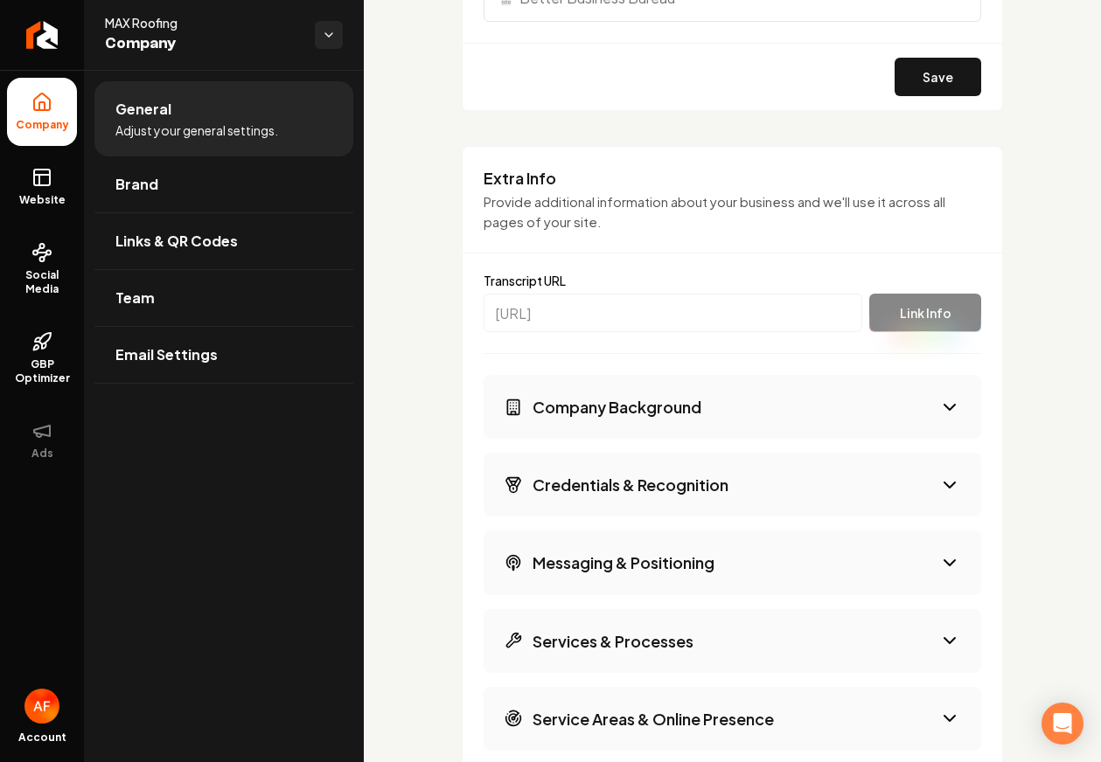
scroll to position [2381, 0]
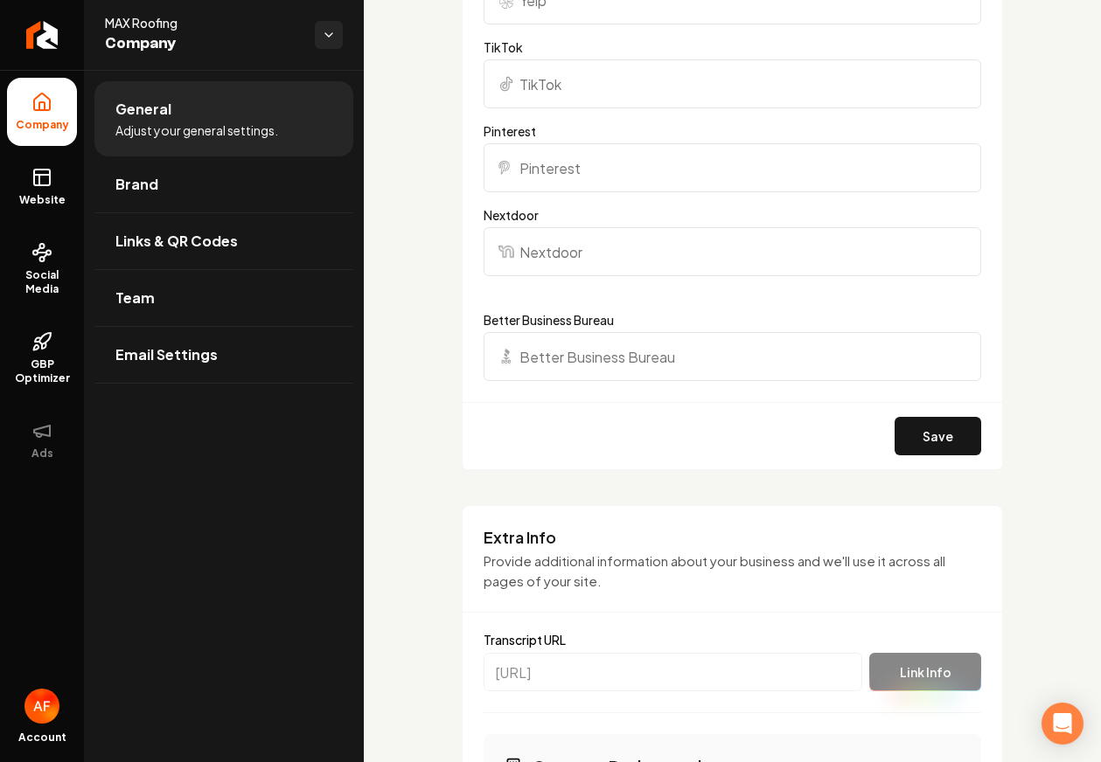
click at [68, 131] on span "Company" at bounding box center [42, 125] width 67 height 14
click at [62, 153] on link "Website" at bounding box center [42, 187] width 70 height 68
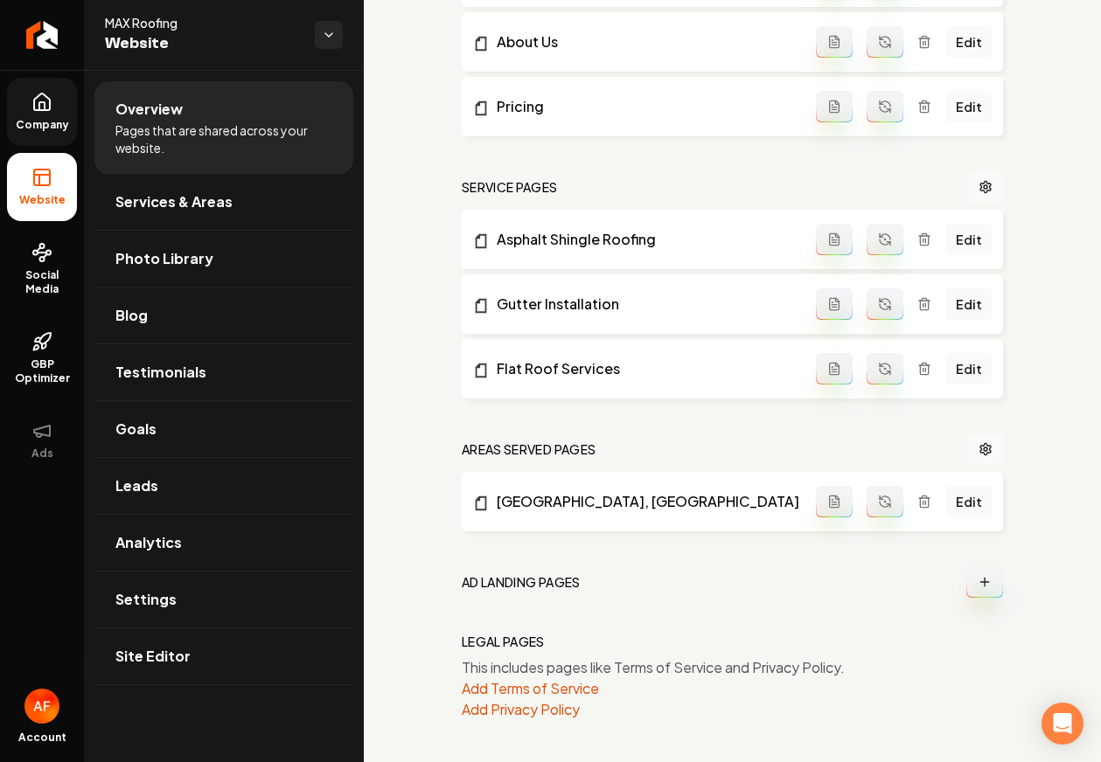
click at [30, 132] on link "Company" at bounding box center [42, 112] width 70 height 68
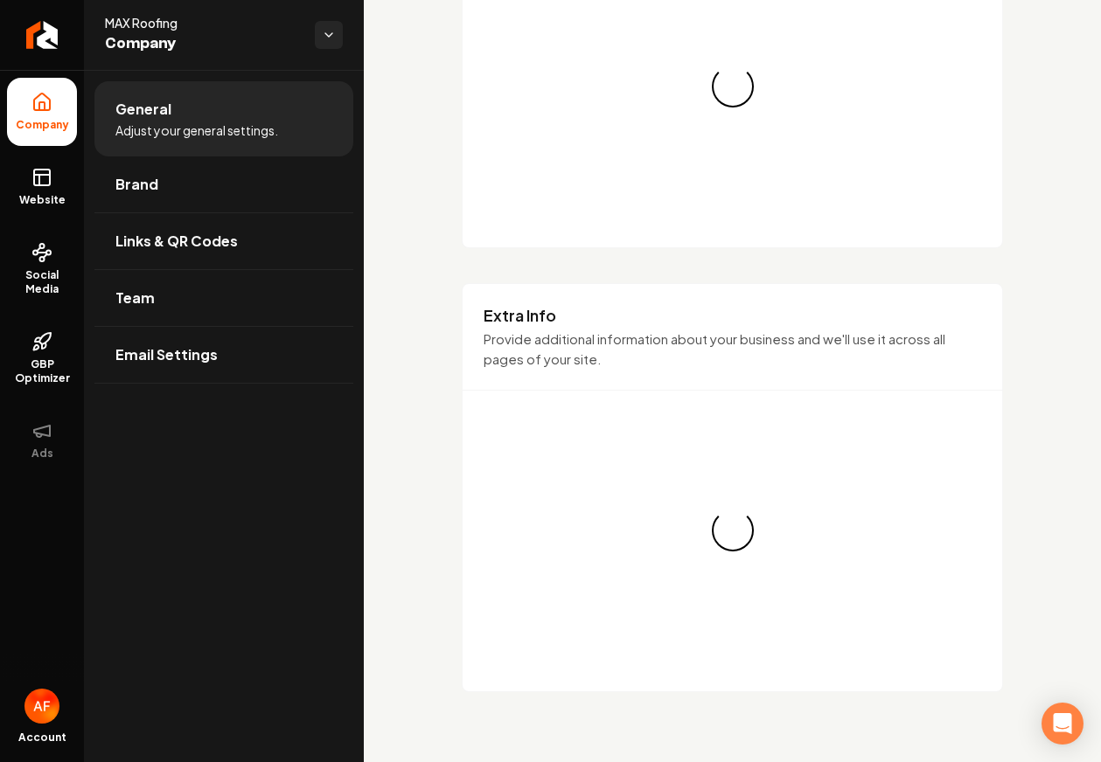
click at [37, 176] on icon at bounding box center [41, 177] width 21 height 21
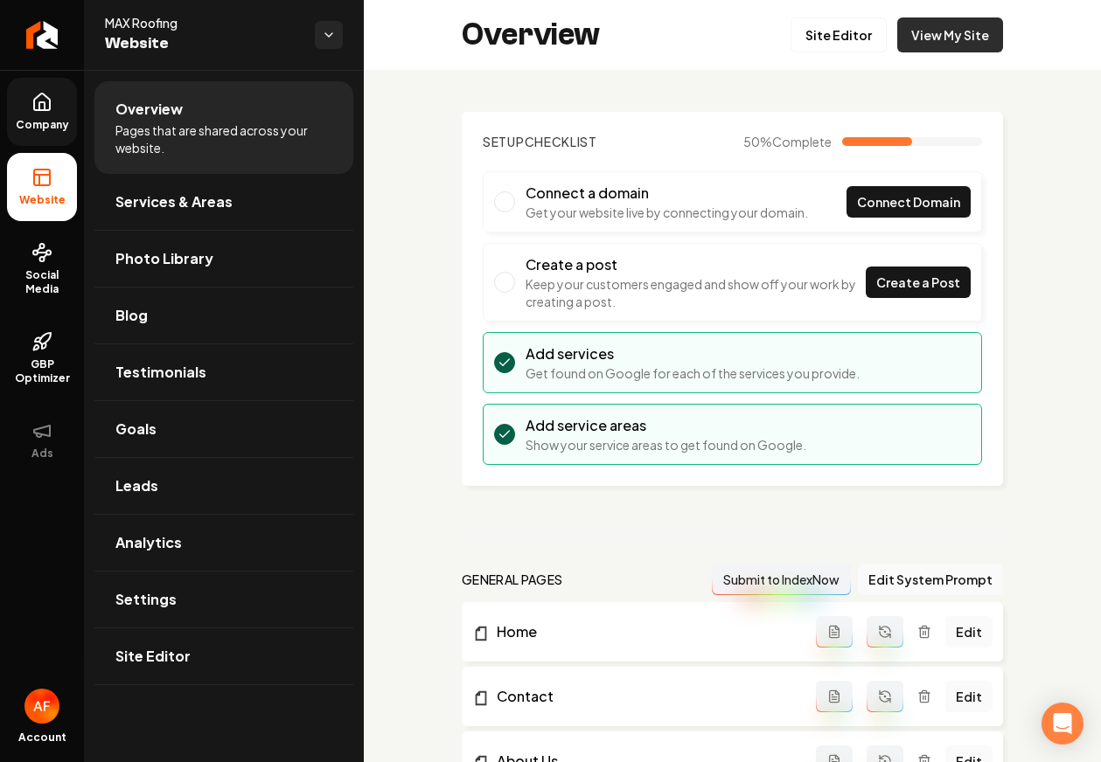
drag, startPoint x: 962, startPoint y: 59, endPoint x: 951, endPoint y: 29, distance: 32.6
click at [956, 43] on div "Overview Site Editor View My Site" at bounding box center [732, 35] width 737 height 70
click at [951, 29] on link "View My Site" at bounding box center [950, 34] width 106 height 35
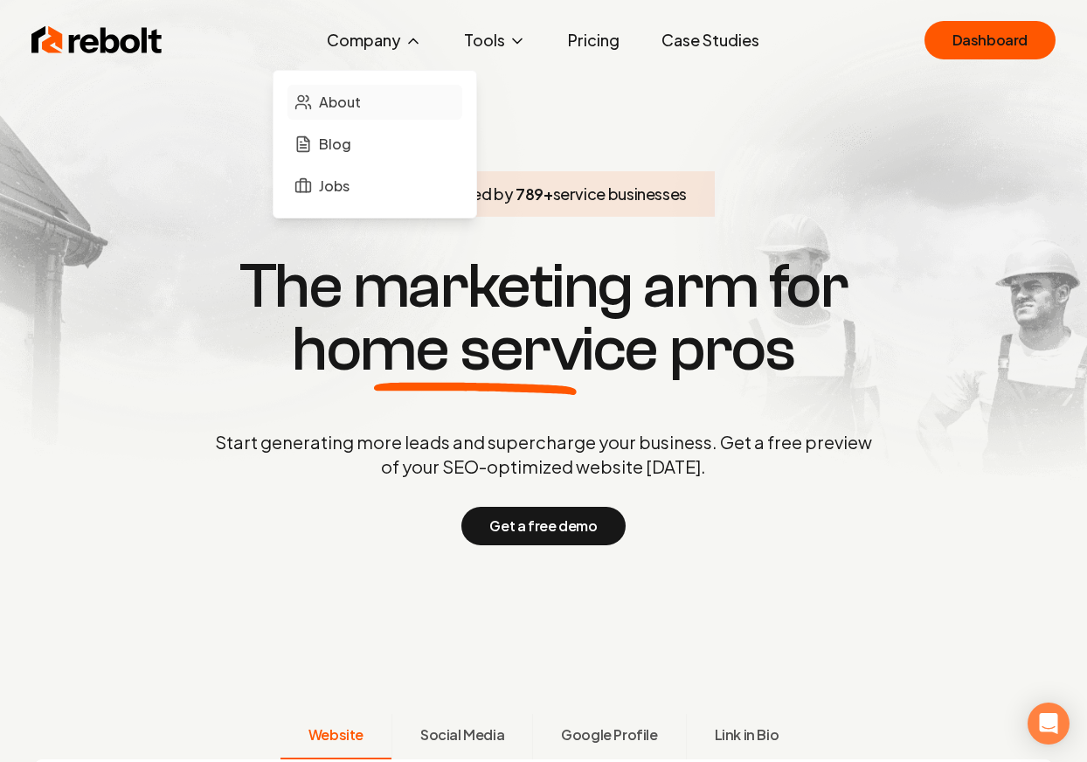
click at [328, 87] on link "About" at bounding box center [375, 102] width 175 height 35
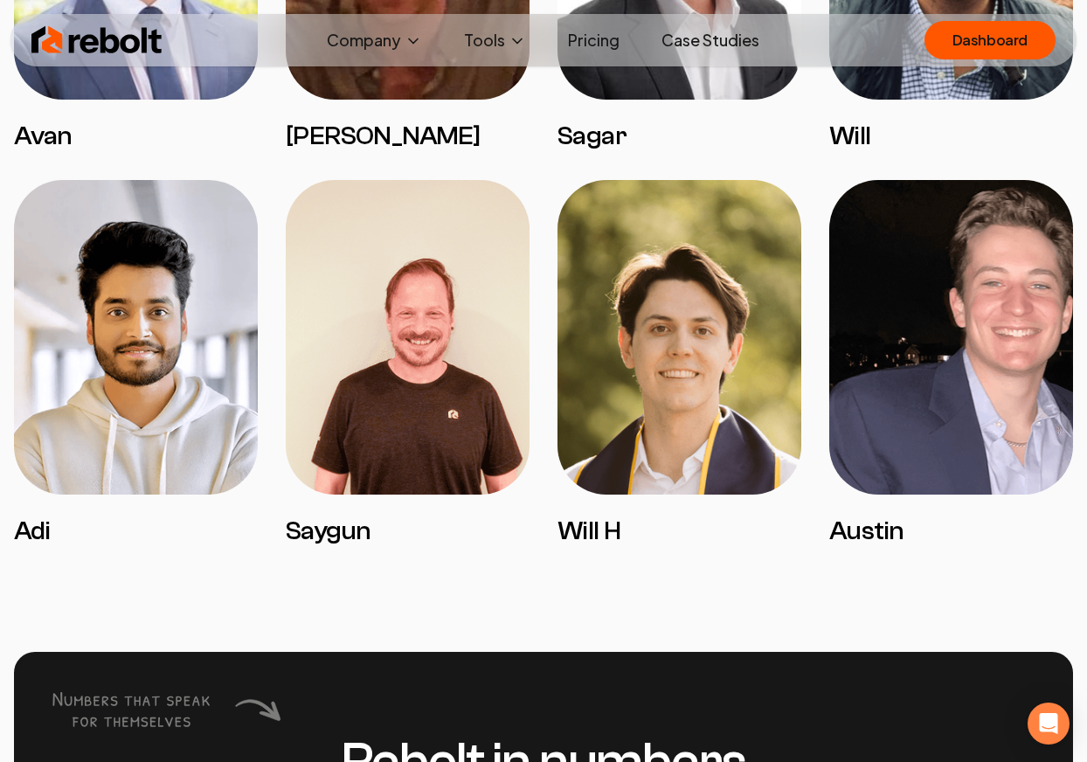
scroll to position [3749, 0]
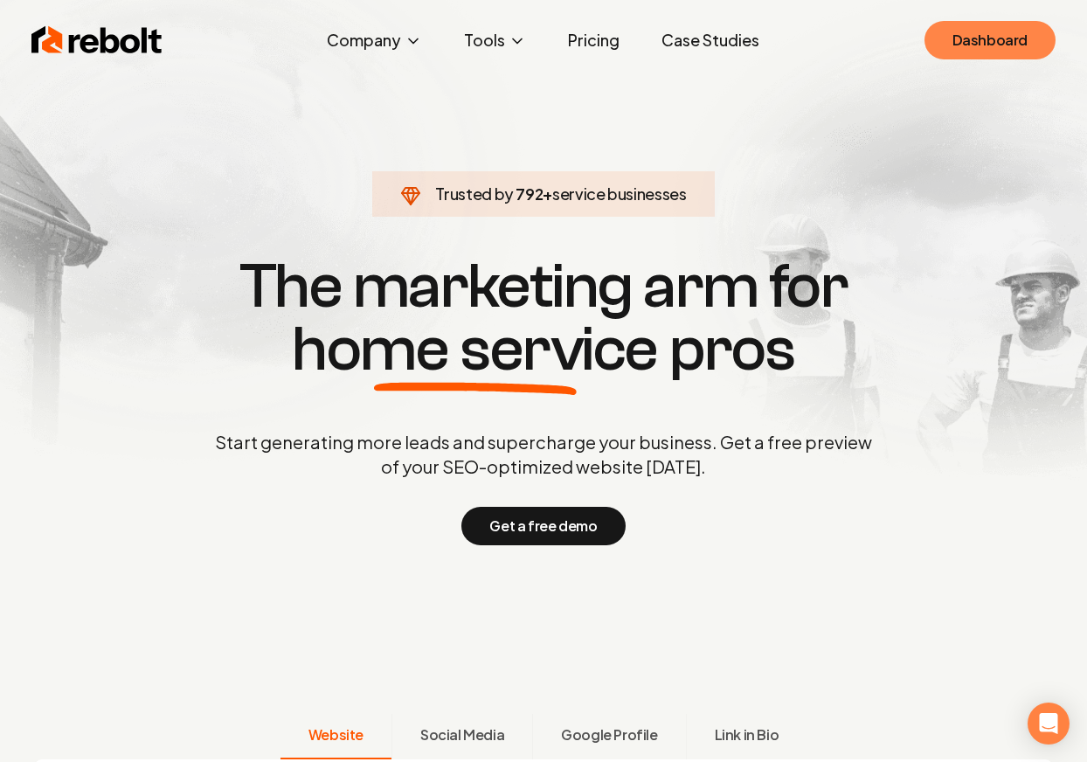
click at [1020, 31] on link "Dashboard" at bounding box center [990, 40] width 131 height 38
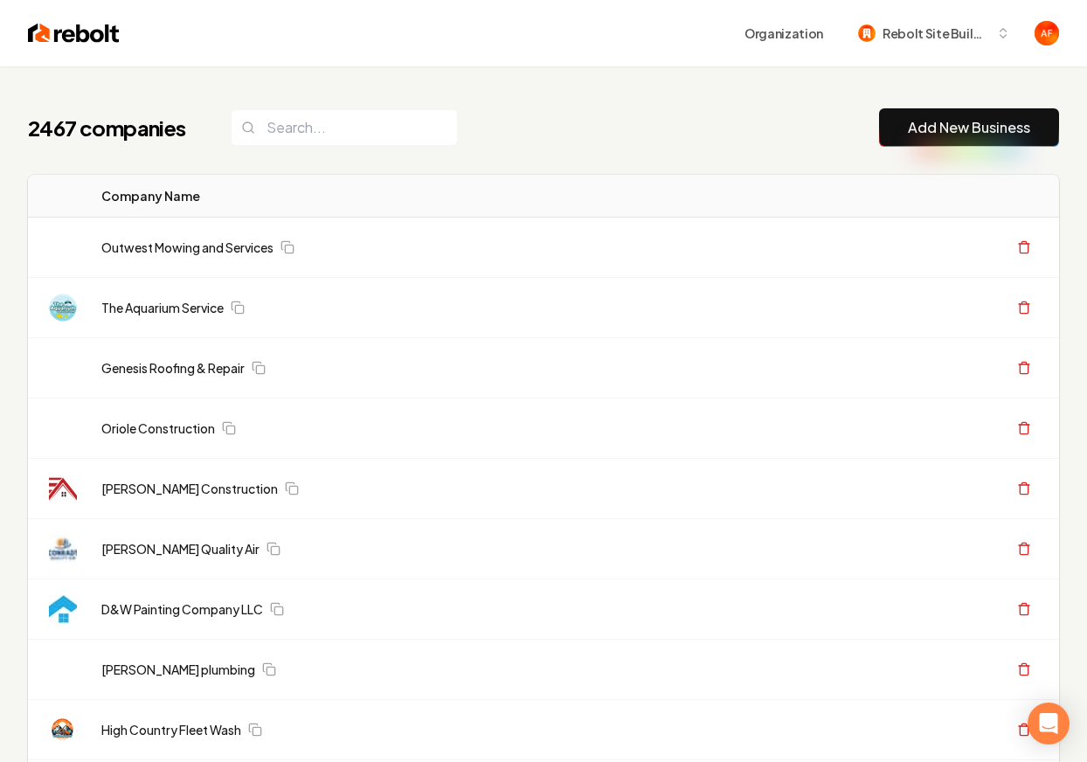
drag, startPoint x: 373, startPoint y: 148, endPoint x: 405, endPoint y: 155, distance: 32.2
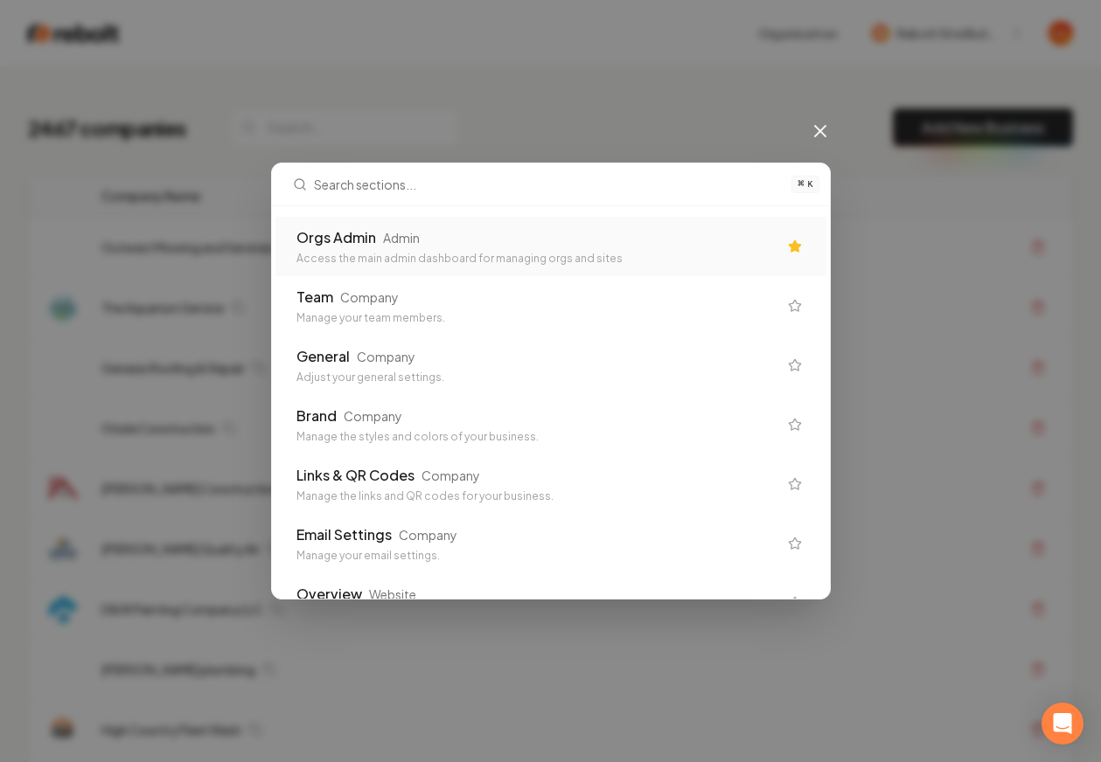
click at [538, 222] on div "Orgs Admin Admin Access the main admin dashboard for managing orgs and sites" at bounding box center [550, 246] width 551 height 59
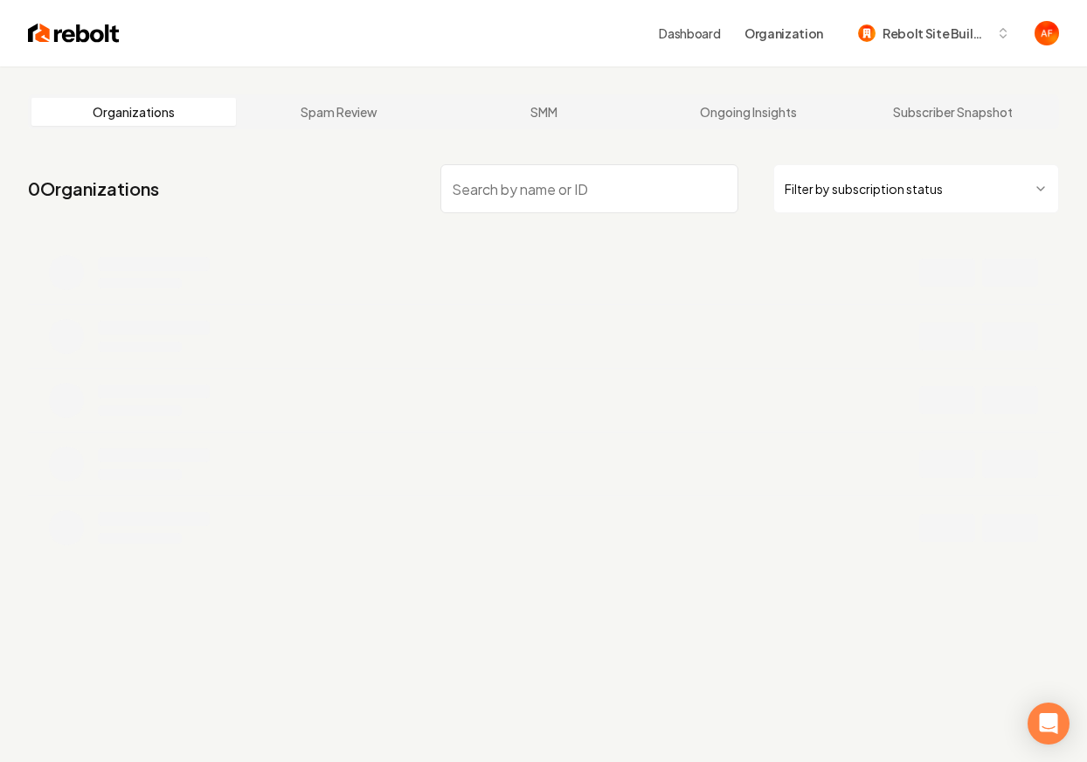
click at [517, 182] on input "search" at bounding box center [590, 188] width 298 height 49
drag, startPoint x: 501, startPoint y: 187, endPoint x: 441, endPoint y: 186, distance: 60.3
click at [441, 186] on input "all roof" at bounding box center [590, 188] width 298 height 49
click at [677, 434] on div "Organizations Spam Review SMM Ongoing Insights Subscriber Snapshot 0 Organizati…" at bounding box center [543, 447] width 1087 height 762
drag, startPoint x: 553, startPoint y: 200, endPoint x: 545, endPoint y: 196, distance: 9.0
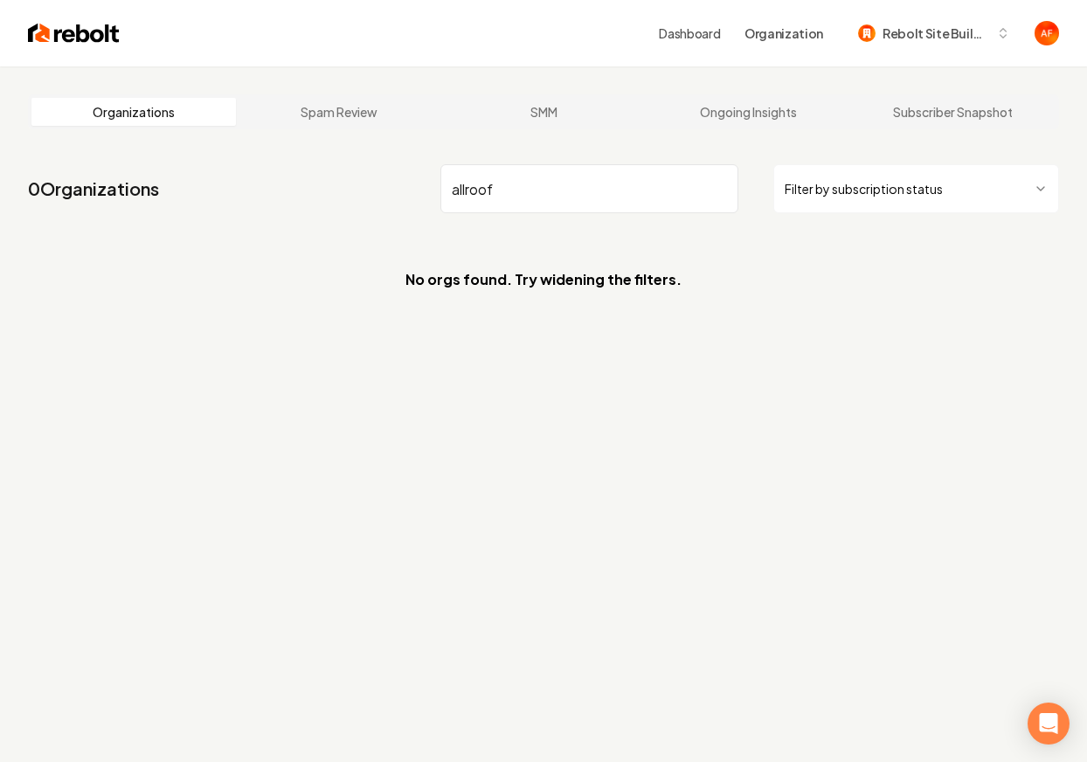
click at [545, 196] on input "allroof" at bounding box center [590, 188] width 298 height 49
click at [545, 195] on input "allroof" at bounding box center [590, 188] width 298 height 49
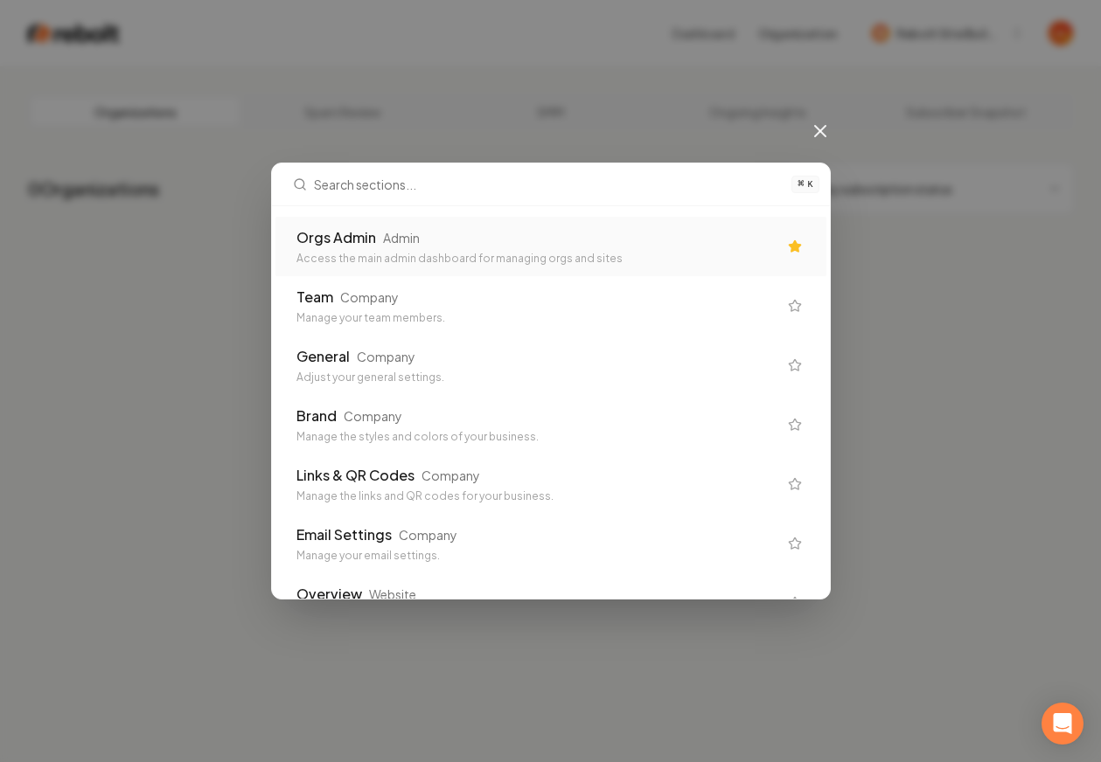
click at [693, 240] on div "Orgs Admin Admin" at bounding box center [536, 237] width 481 height 21
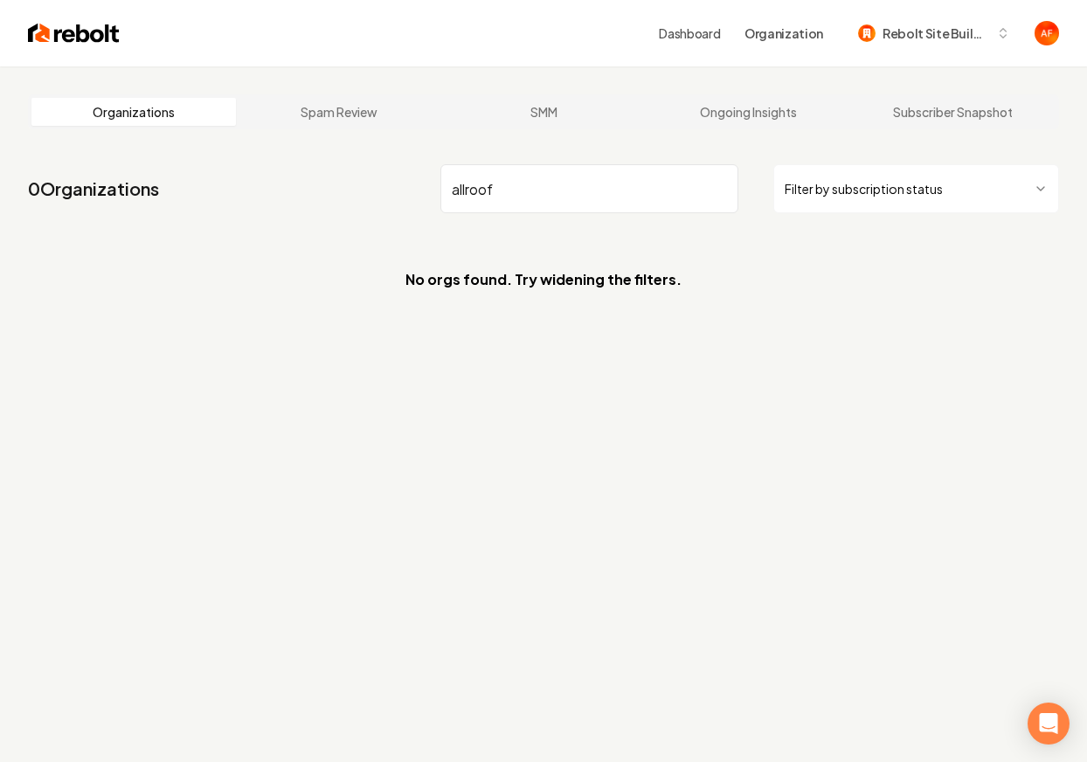
click at [513, 191] on input "allroof" at bounding box center [590, 188] width 298 height 49
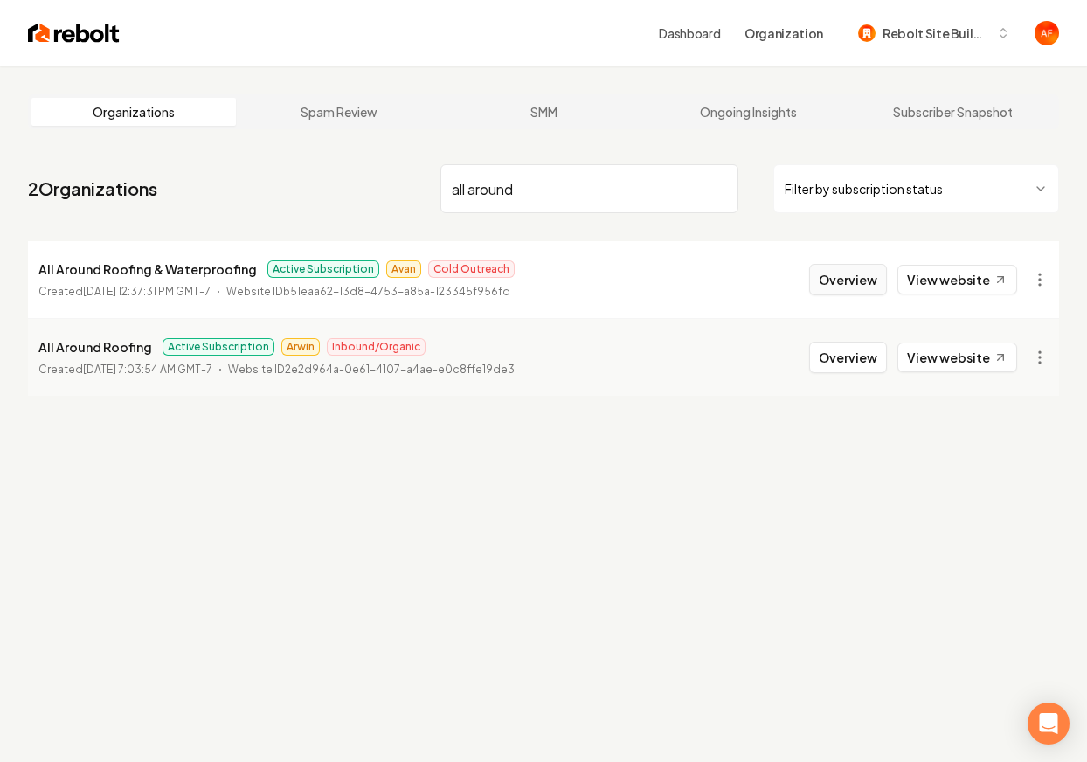
type input "all around"
click at [873, 288] on button "Overview" at bounding box center [848, 279] width 78 height 31
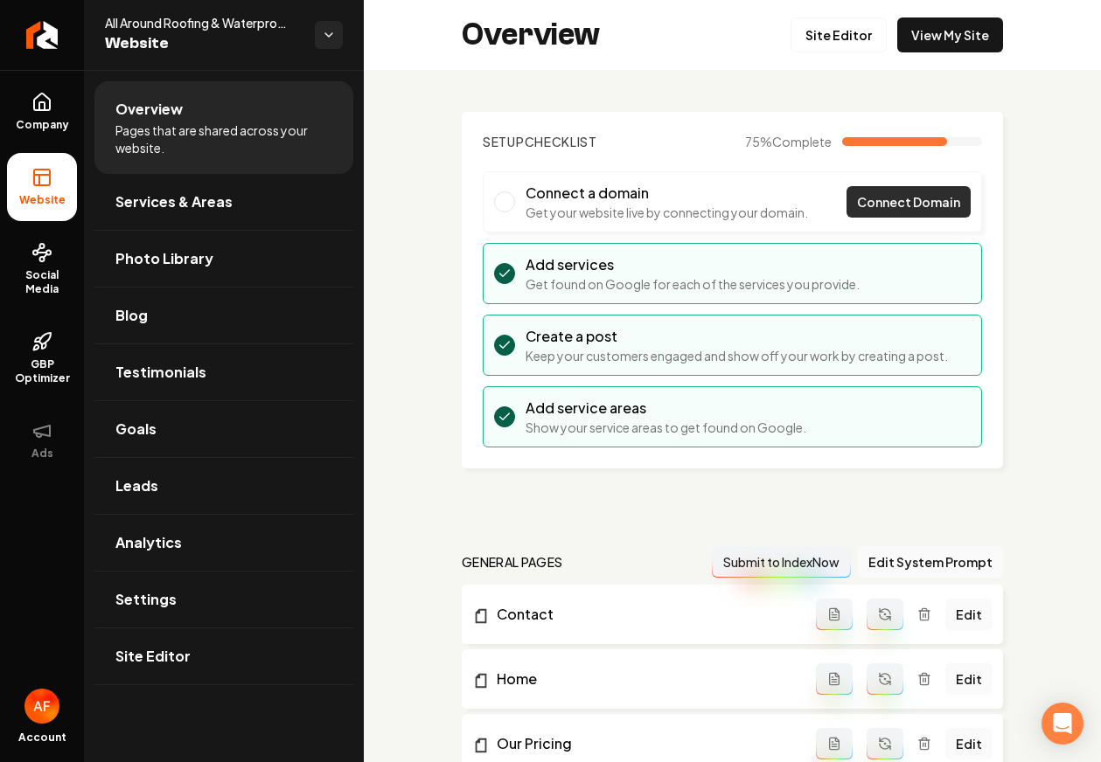
click at [874, 203] on span "Connect Domain" at bounding box center [908, 202] width 103 height 18
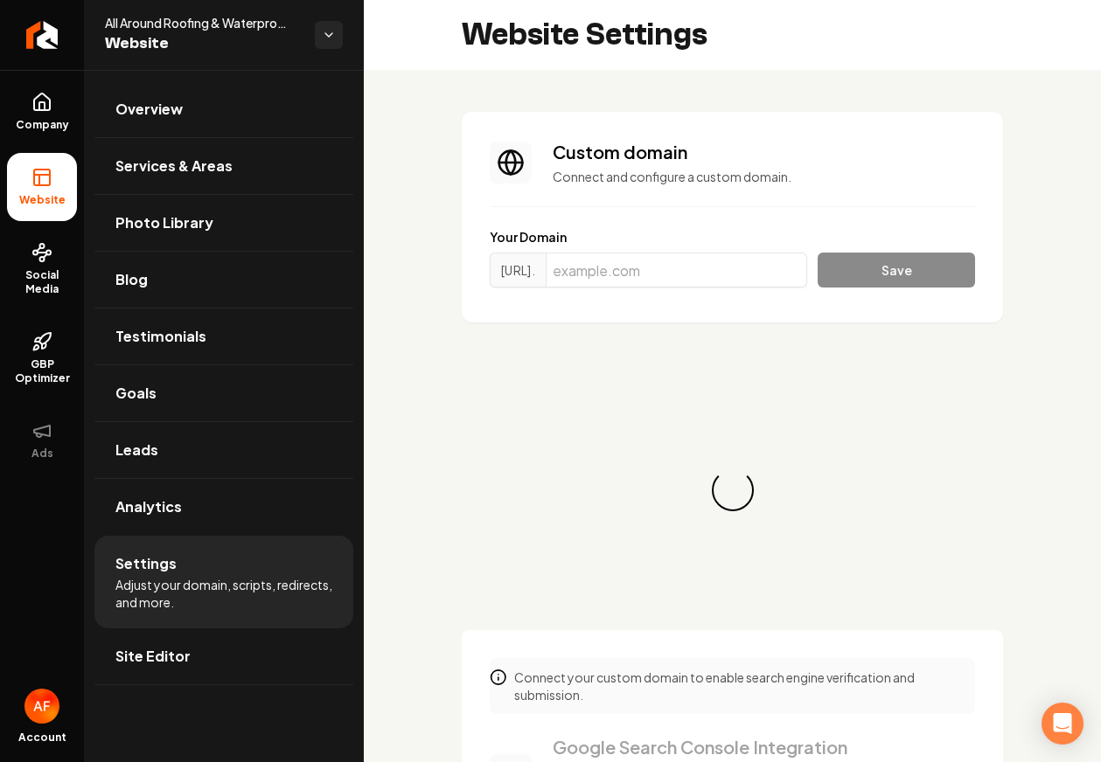
scroll to position [31, 0]
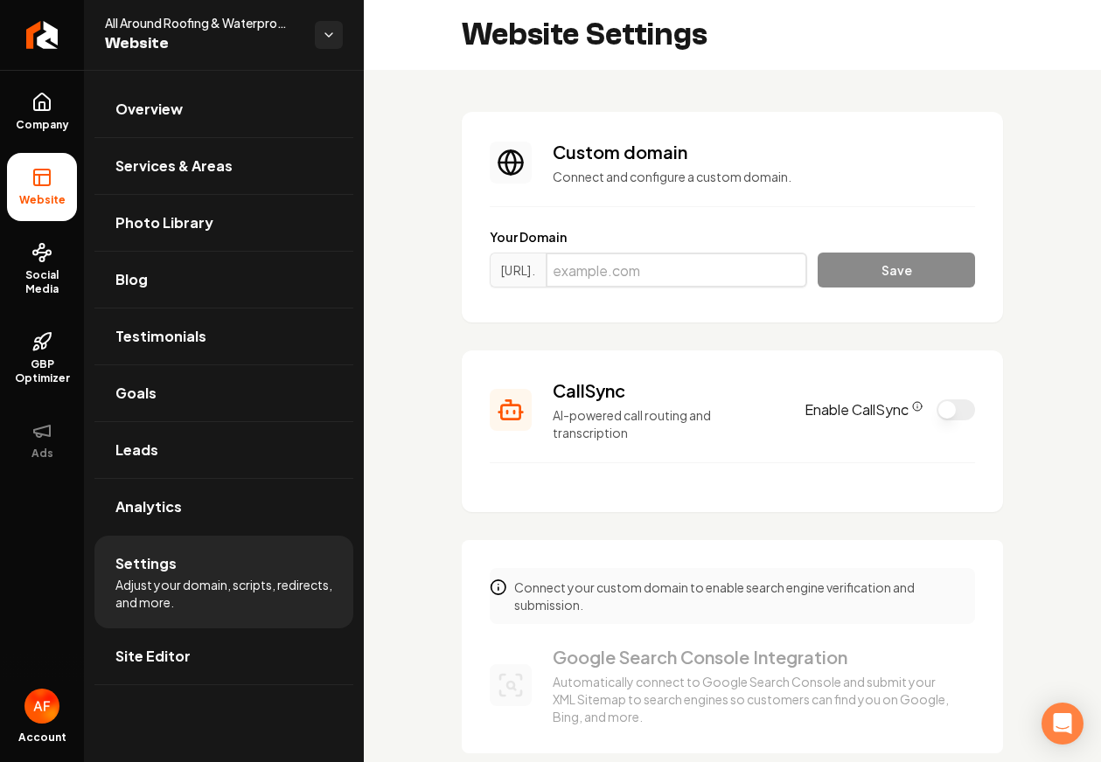
click at [618, 269] on input "Main content area" at bounding box center [675, 270] width 261 height 35
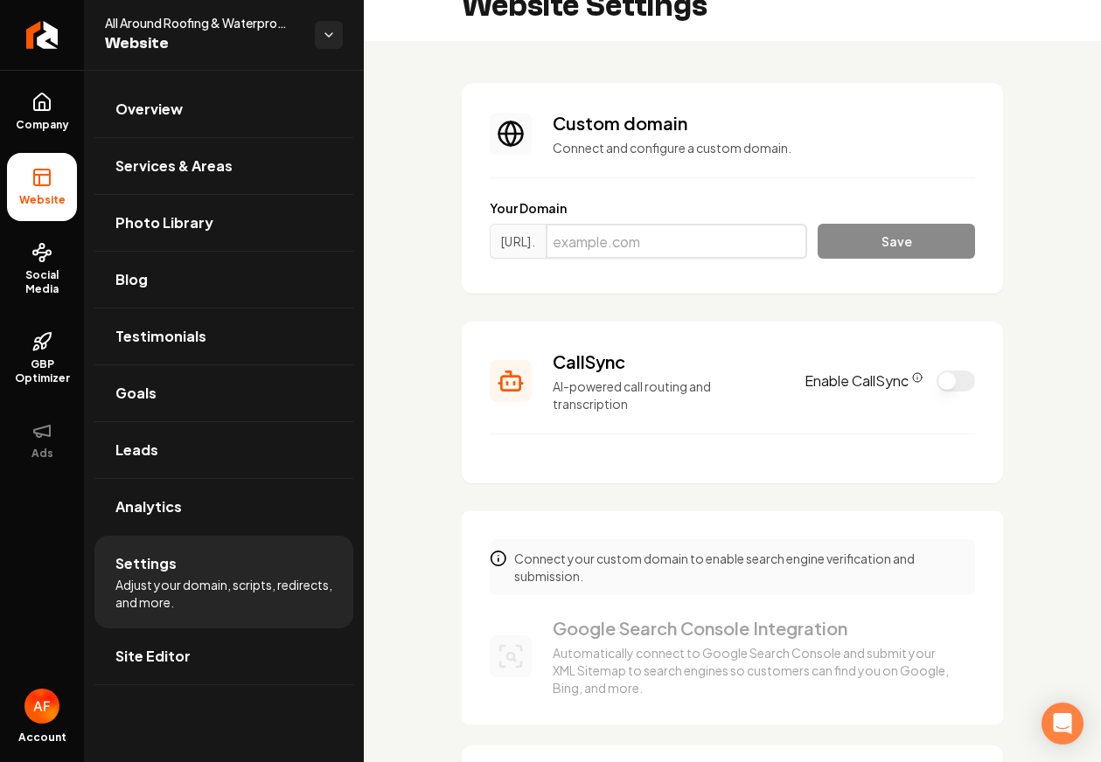
scroll to position [31, 0]
click at [814, 135] on div "Custom domain Connect and configure a custom domain." at bounding box center [763, 131] width 422 height 45
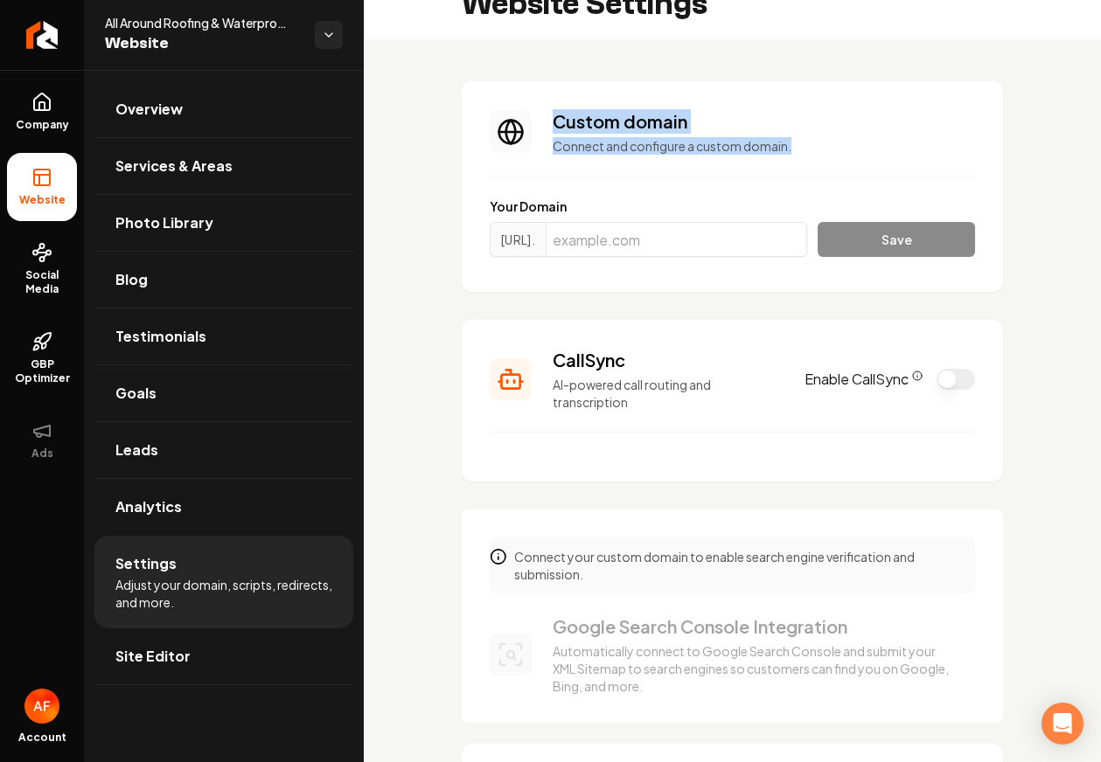
drag, startPoint x: 791, startPoint y: 141, endPoint x: 532, endPoint y: 94, distance: 263.0
click at [532, 94] on section "Custom domain Connect and configure a custom domain. Your Domain https://www. S…" at bounding box center [732, 186] width 541 height 211
click at [559, 129] on h3 "Custom domain" at bounding box center [763, 121] width 422 height 24
drag, startPoint x: 551, startPoint y: 126, endPoint x: 842, endPoint y: 160, distance: 293.1
click at [842, 160] on section "Custom domain Connect and configure a custom domain. Your Domain https://www. S…" at bounding box center [732, 186] width 541 height 211
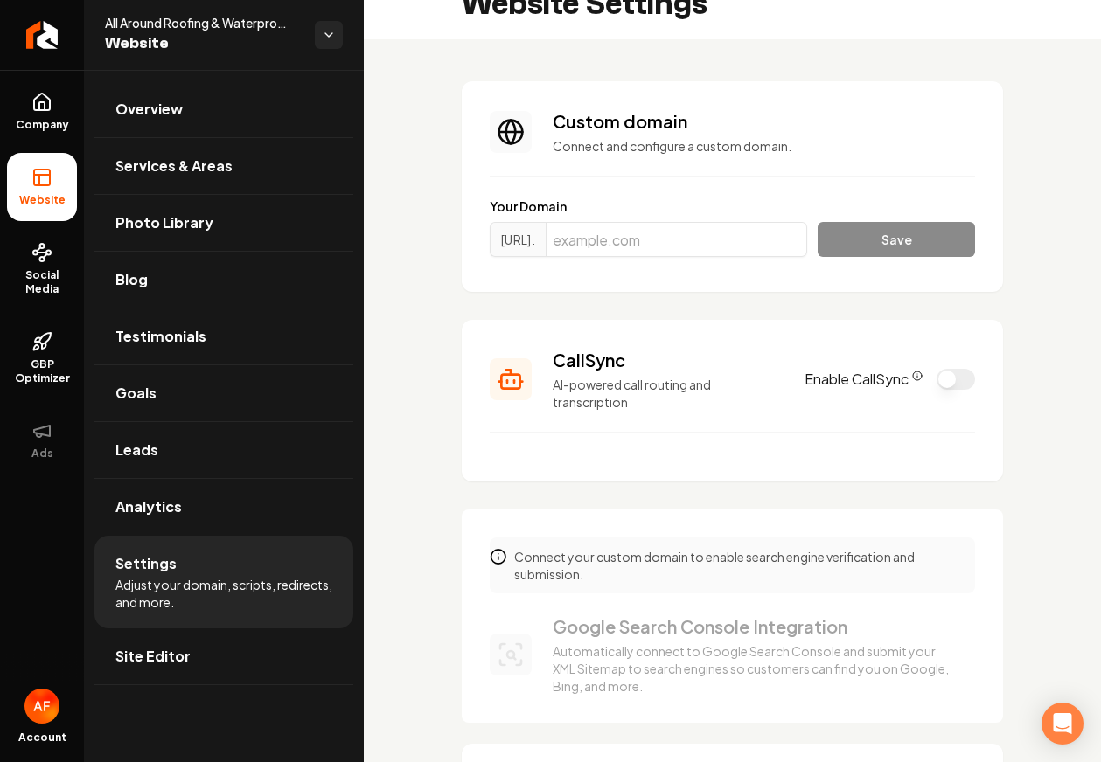
click at [768, 144] on p "Connect and configure a custom domain." at bounding box center [763, 145] width 422 height 17
drag, startPoint x: 767, startPoint y: 144, endPoint x: 824, endPoint y: 147, distance: 57.8
click at [767, 144] on p "Connect and configure a custom domain." at bounding box center [763, 145] width 422 height 17
drag, startPoint x: 825, startPoint y: 147, endPoint x: 461, endPoint y: 70, distance: 372.6
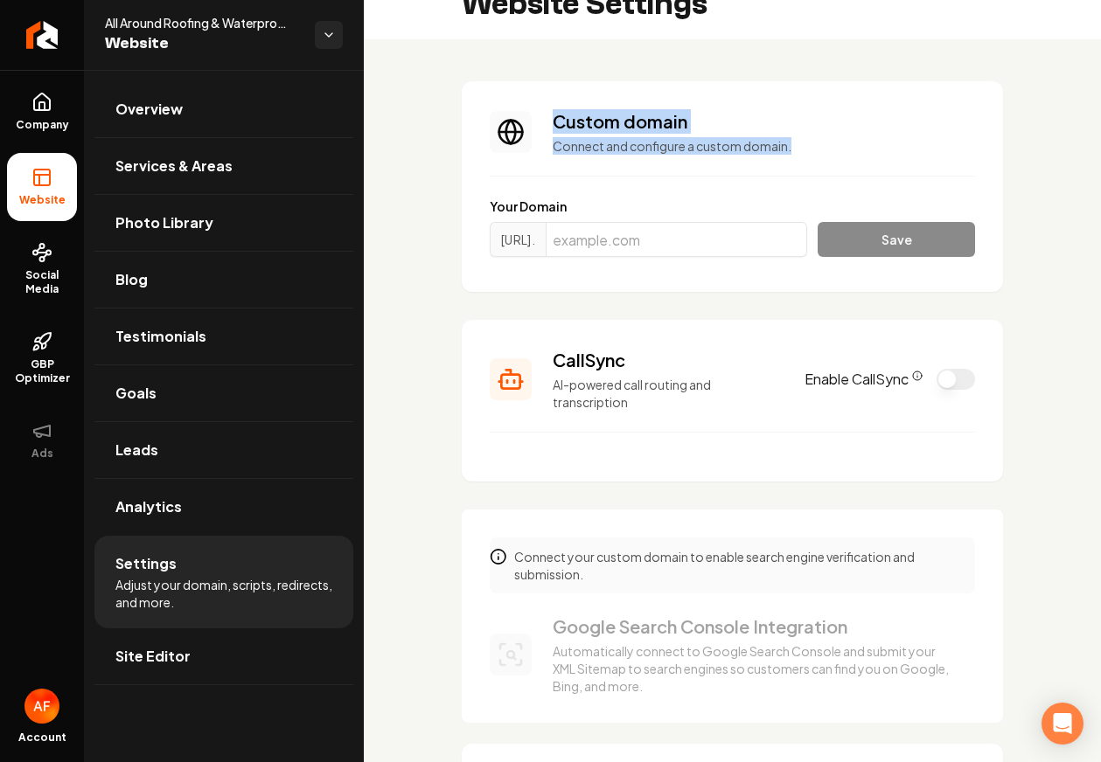
click at [570, 124] on h3 "Custom domain" at bounding box center [763, 121] width 422 height 24
drag, startPoint x: 546, startPoint y: 118, endPoint x: 883, endPoint y: 156, distance: 338.8
click at [883, 156] on section "Custom domain Connect and configure a custom domain. Your Domain https://www. S…" at bounding box center [732, 186] width 541 height 211
click at [861, 156] on section "Custom domain Connect and configure a custom domain. Your Domain https://www. S…" at bounding box center [732, 186] width 541 height 211
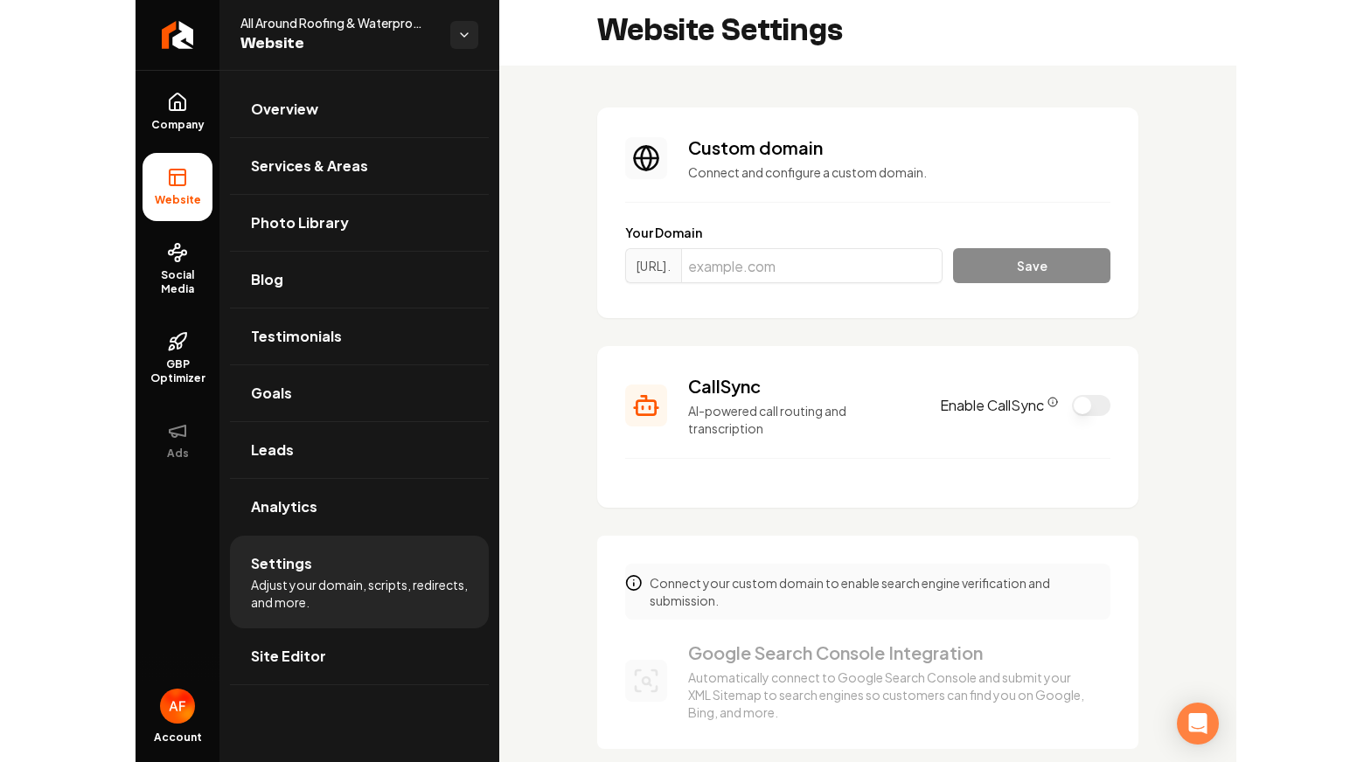
scroll to position [0, 0]
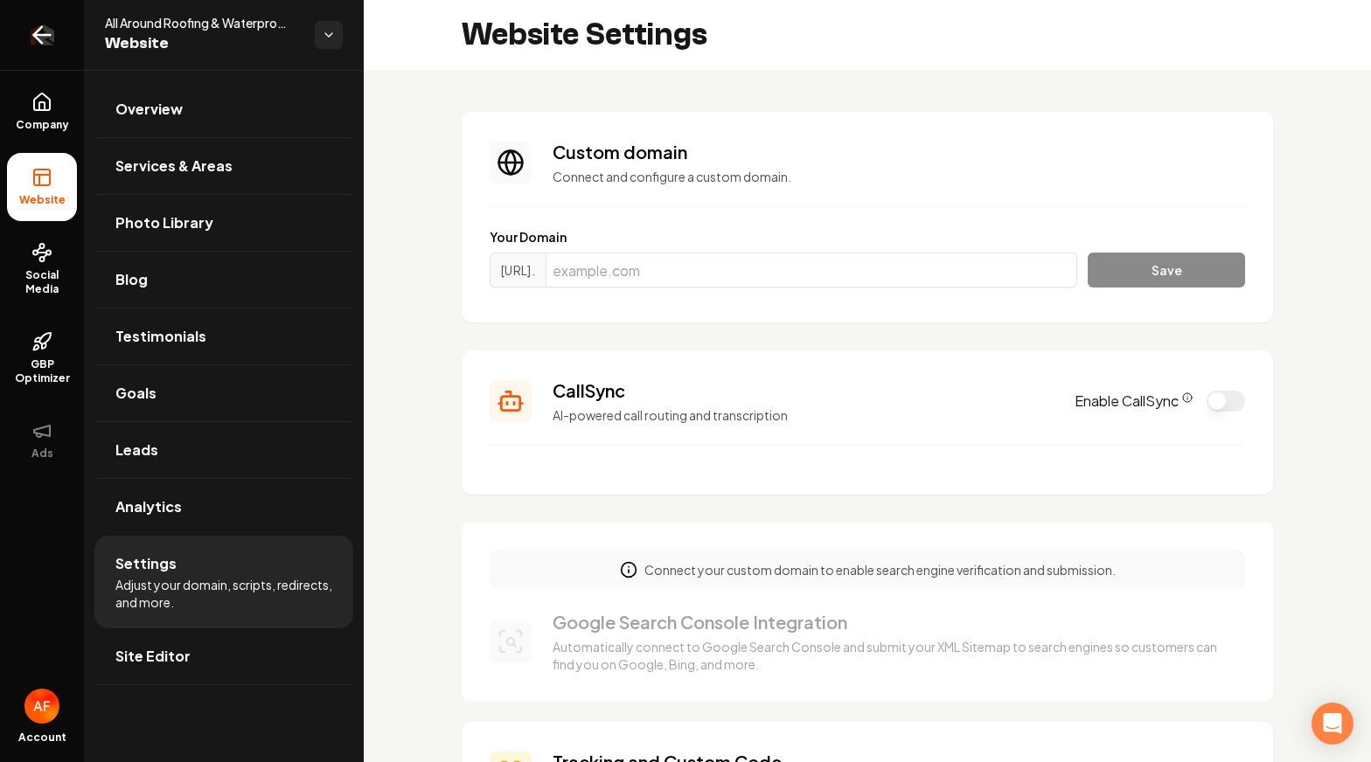
click at [21, 24] on link "Return to dashboard" at bounding box center [42, 35] width 84 height 70
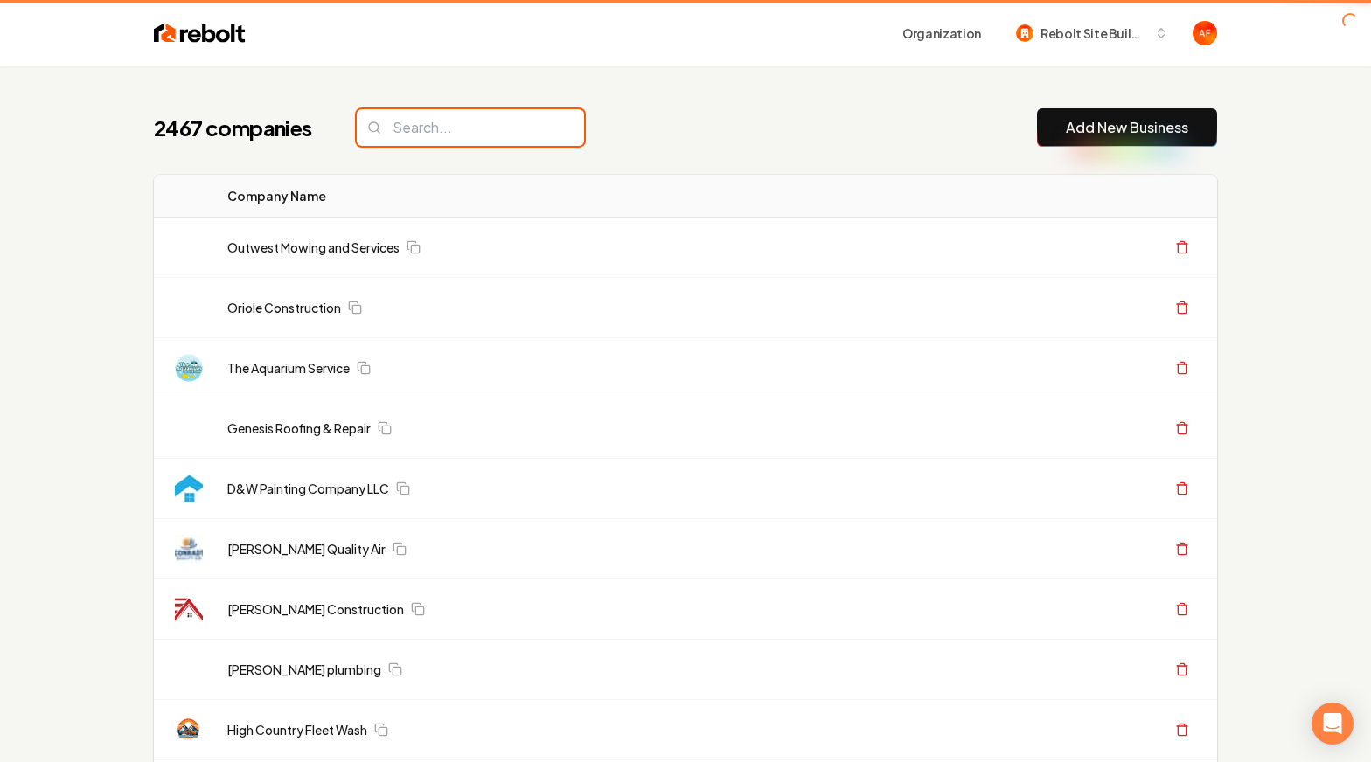
click at [398, 112] on input "search" at bounding box center [470, 127] width 227 height 37
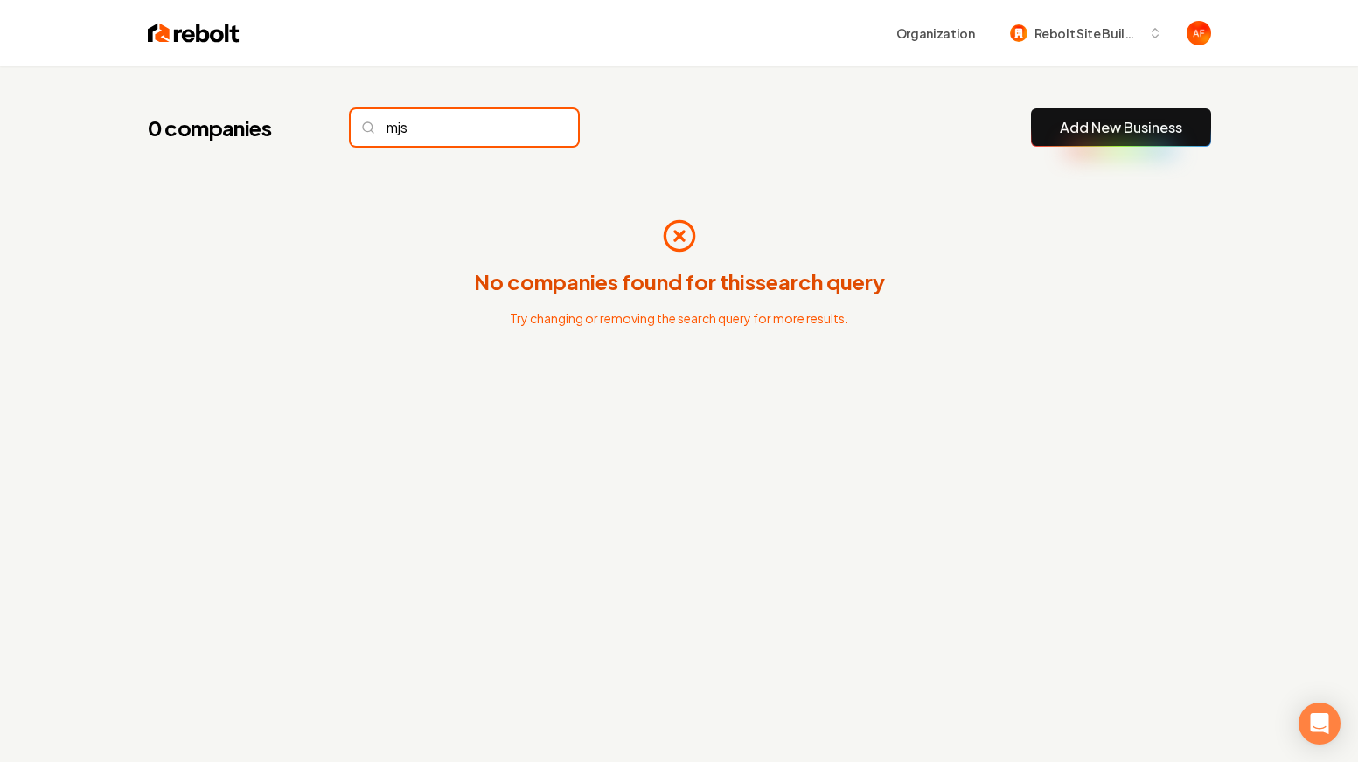
type input "mjs"
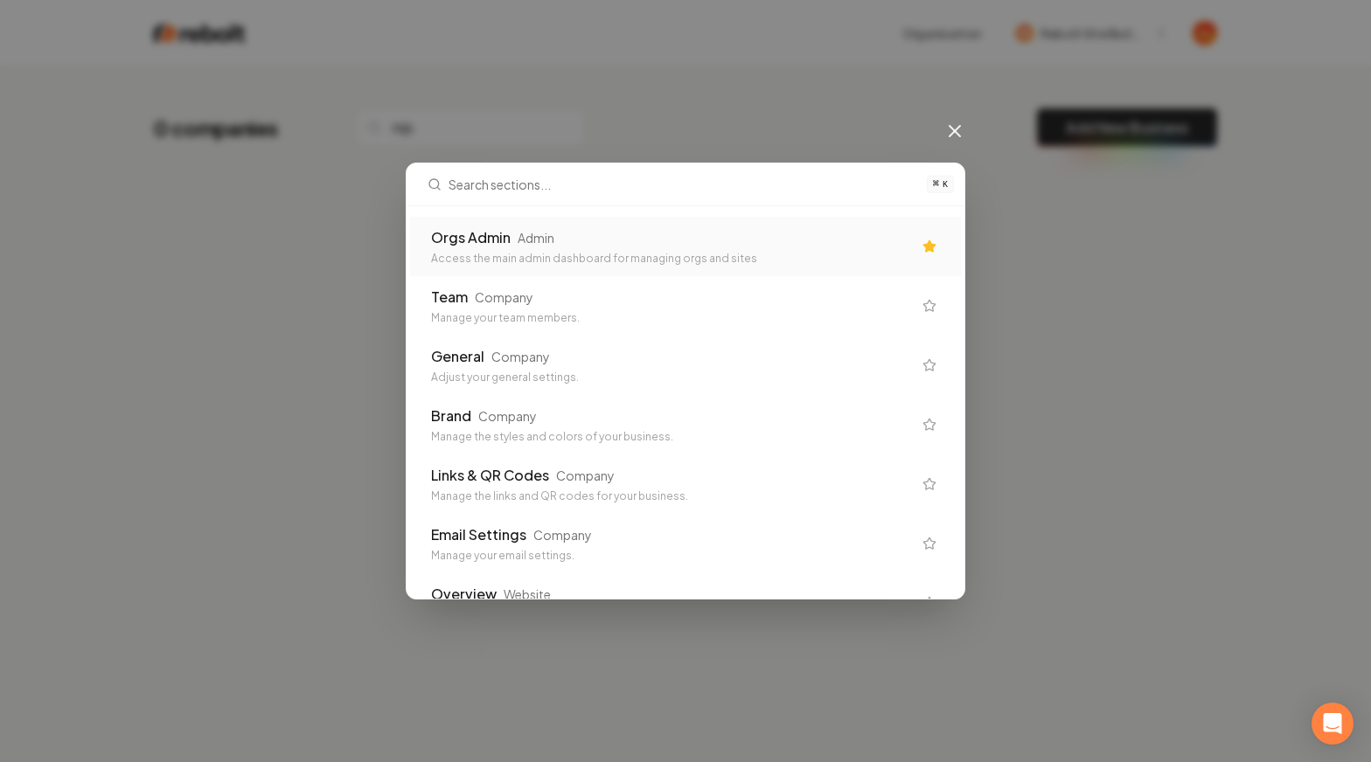
click at [594, 253] on div "Access the main admin dashboard for managing orgs and sites" at bounding box center [671, 259] width 481 height 14
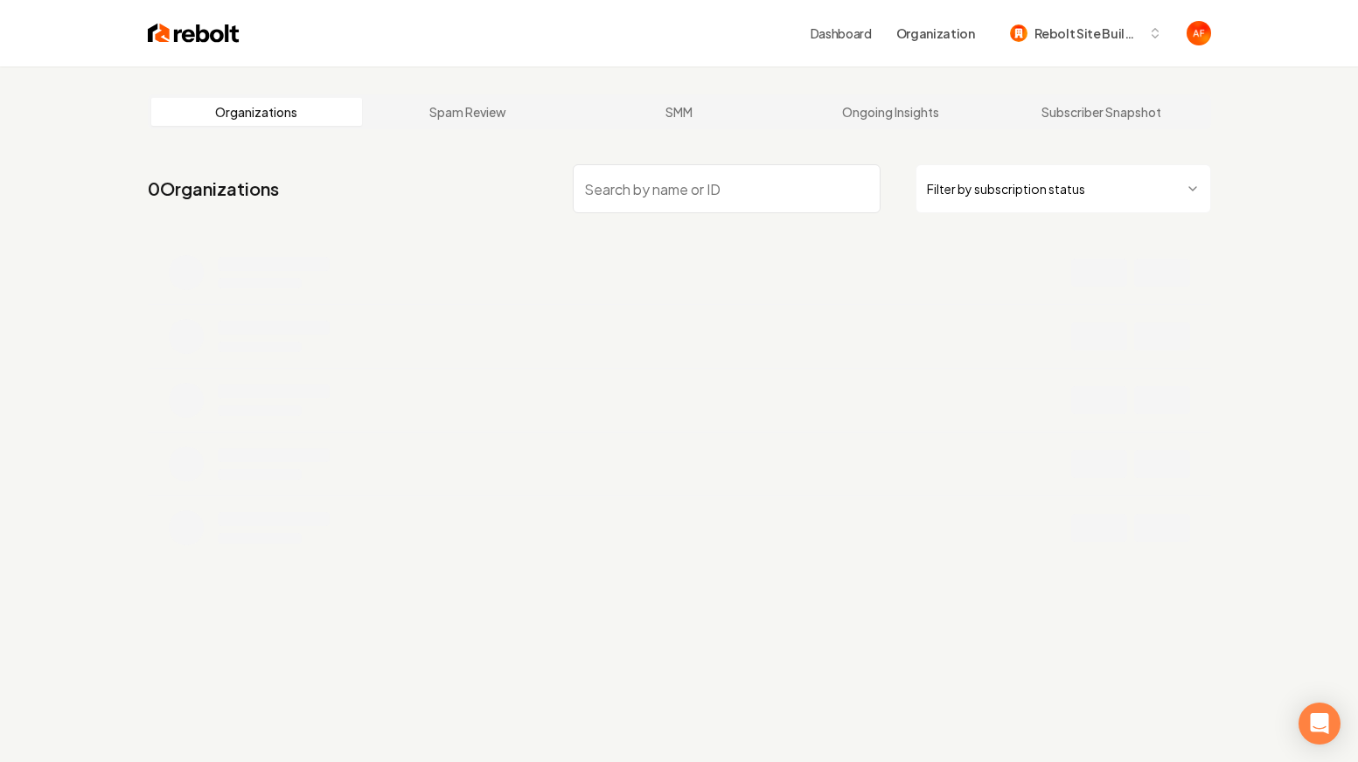
click at [673, 189] on input "search" at bounding box center [727, 188] width 308 height 49
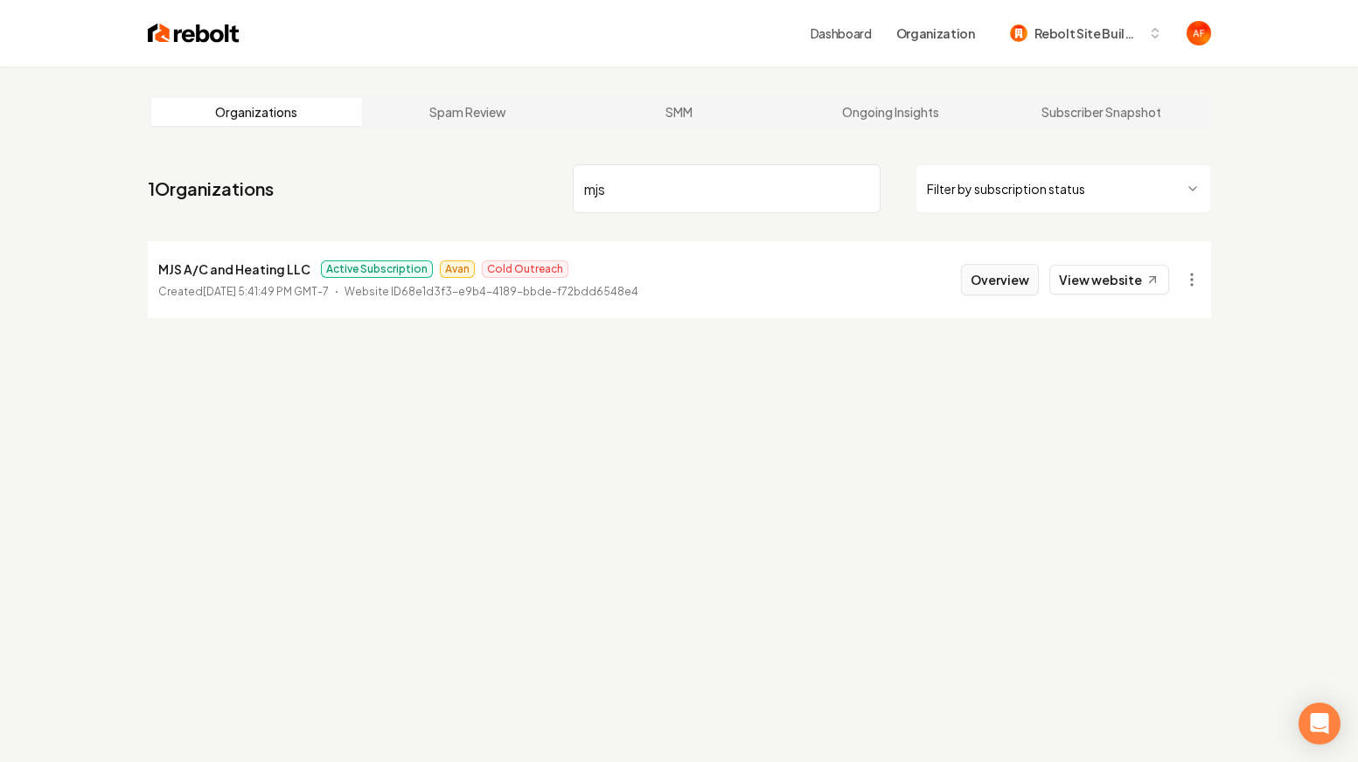
type input "mjs"
click at [1025, 271] on button "Overview" at bounding box center [1000, 279] width 78 height 31
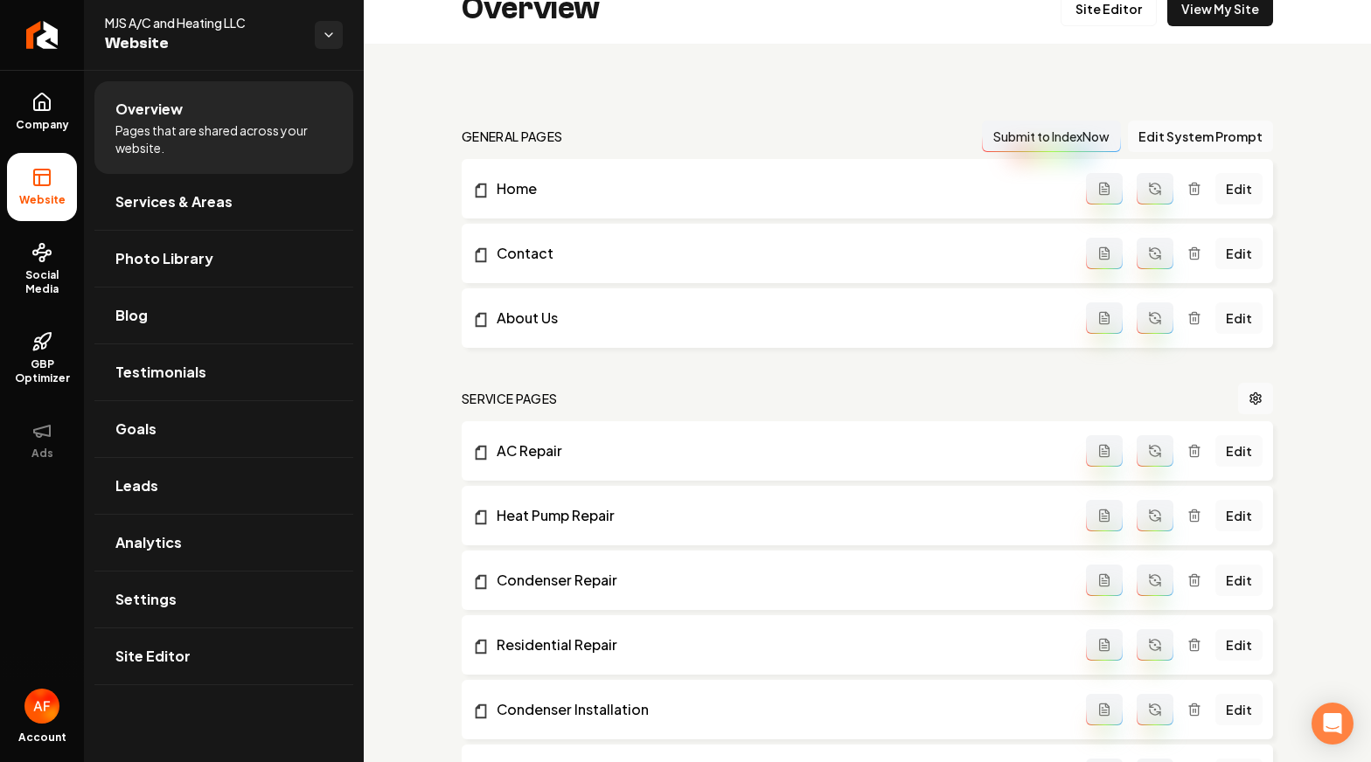
scroll to position [28, 0]
click at [56, 265] on link "Social Media" at bounding box center [42, 269] width 70 height 82
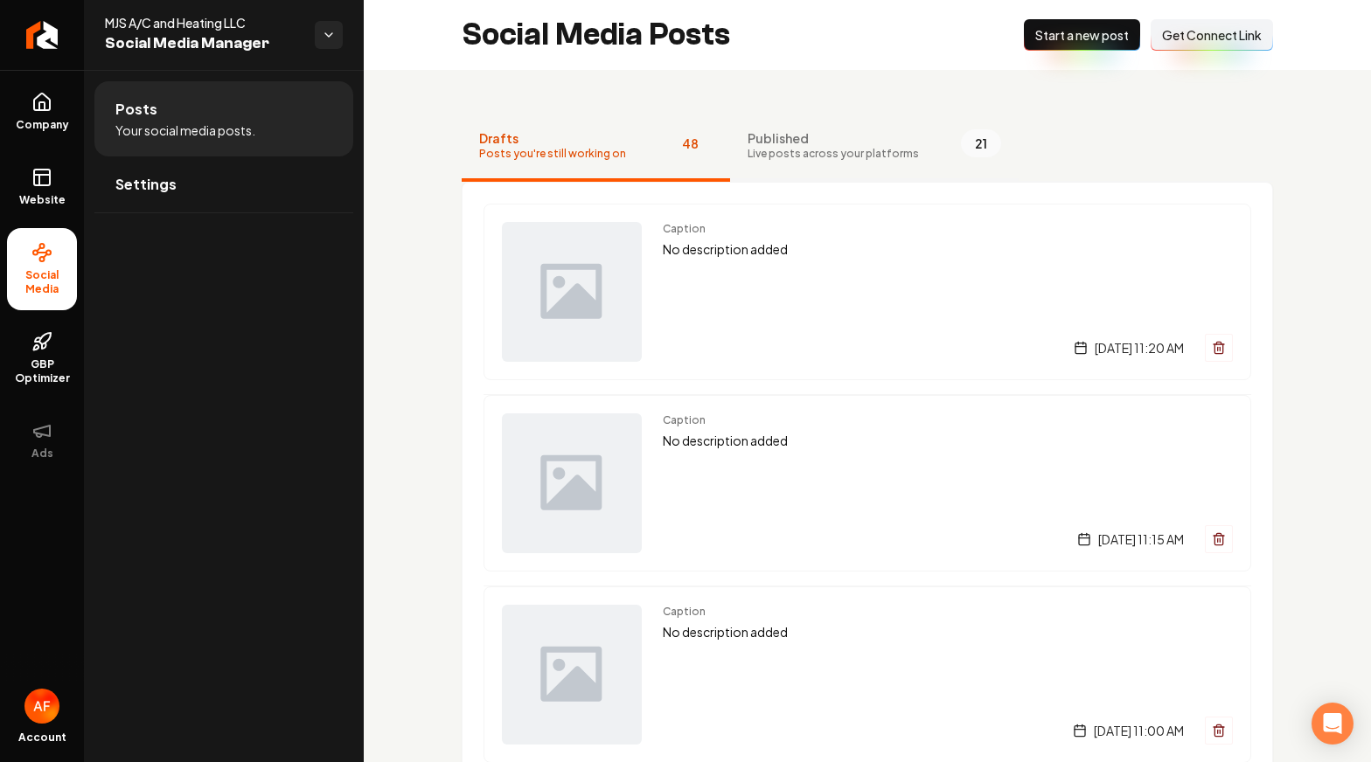
click at [865, 136] on span "Published" at bounding box center [832, 137] width 171 height 17
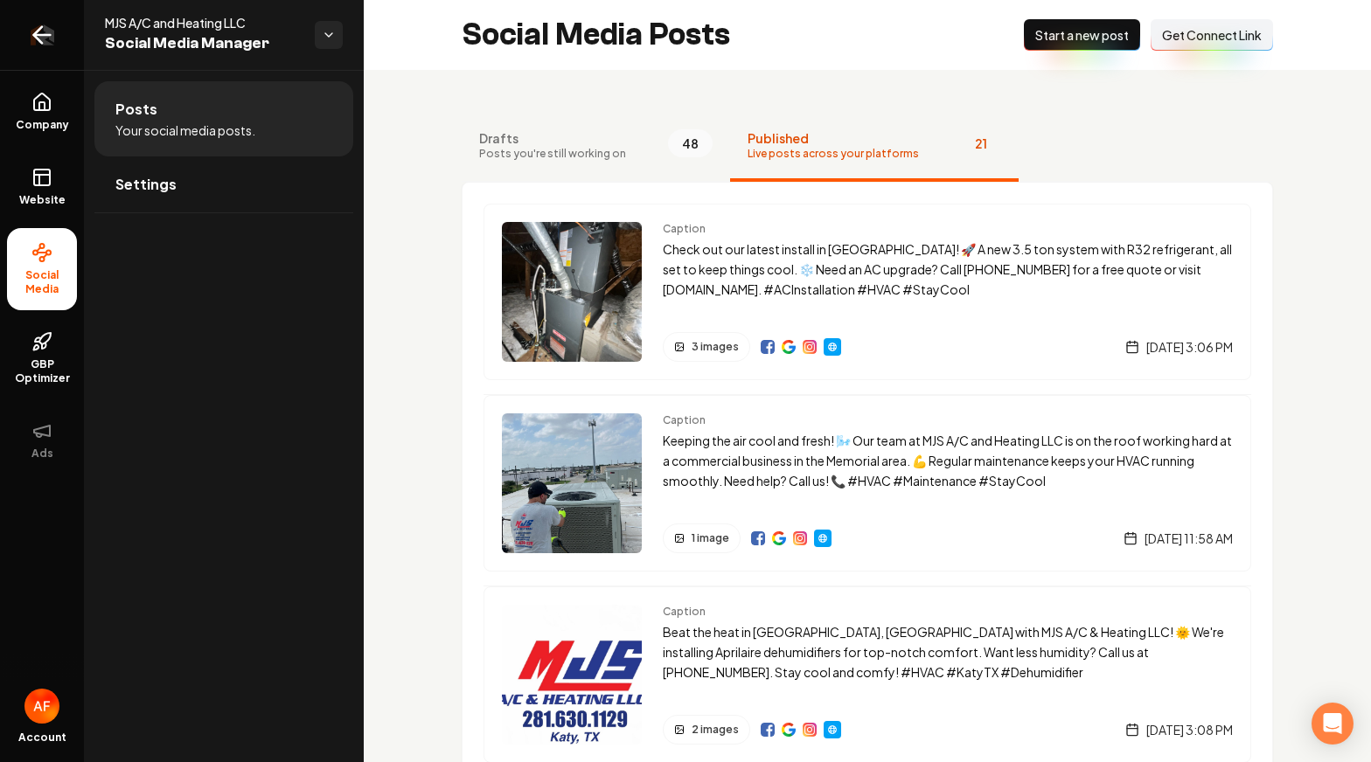
click at [24, 43] on link "Return to dashboard" at bounding box center [42, 35] width 84 height 70
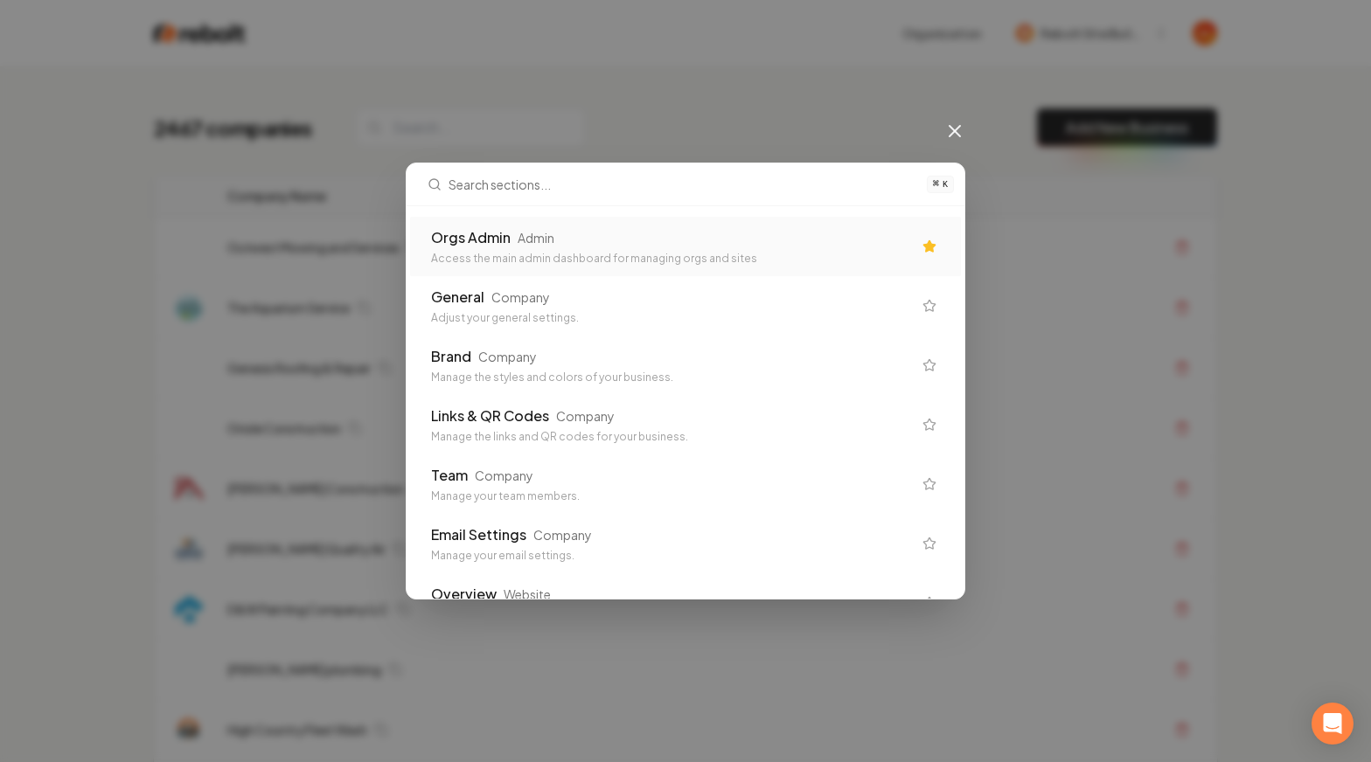
click at [677, 242] on div "Orgs Admin Admin" at bounding box center [671, 237] width 481 height 21
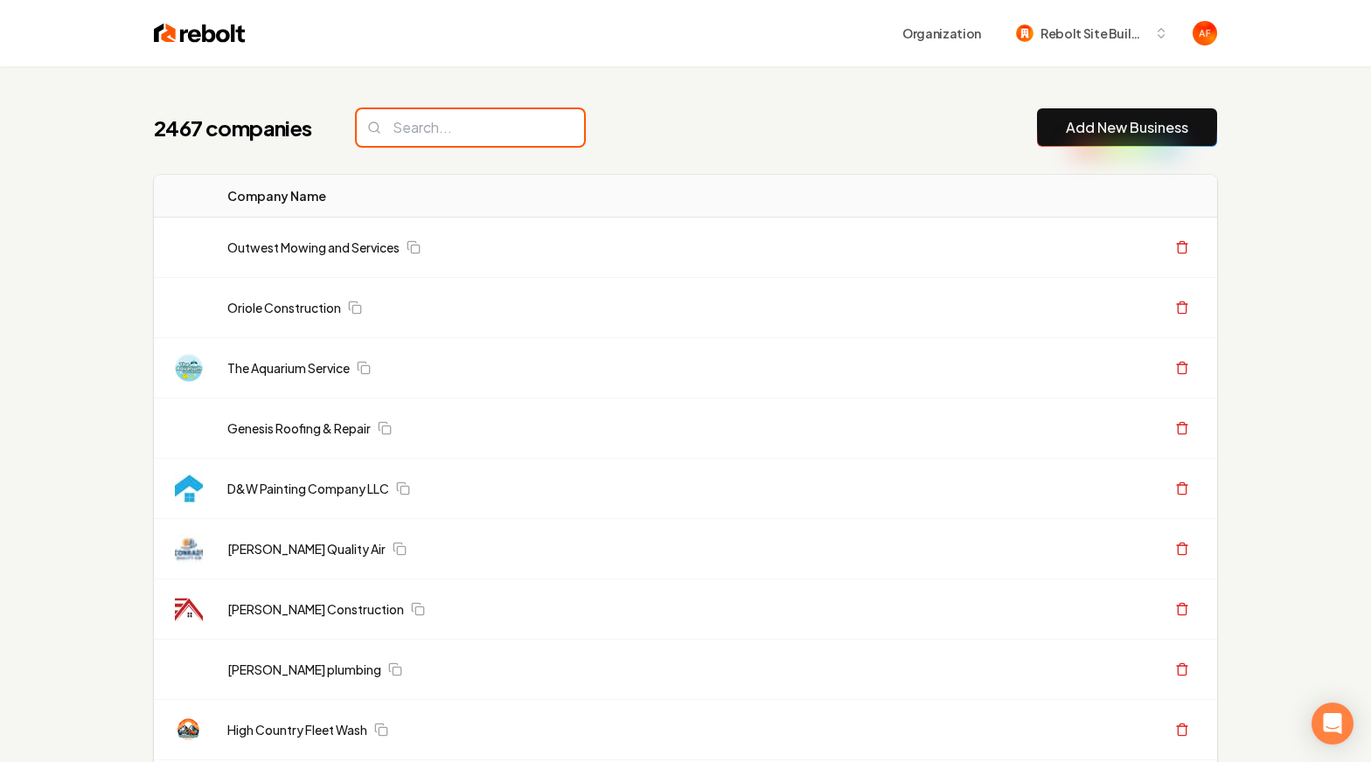
click at [482, 137] on input "search" at bounding box center [470, 127] width 227 height 37
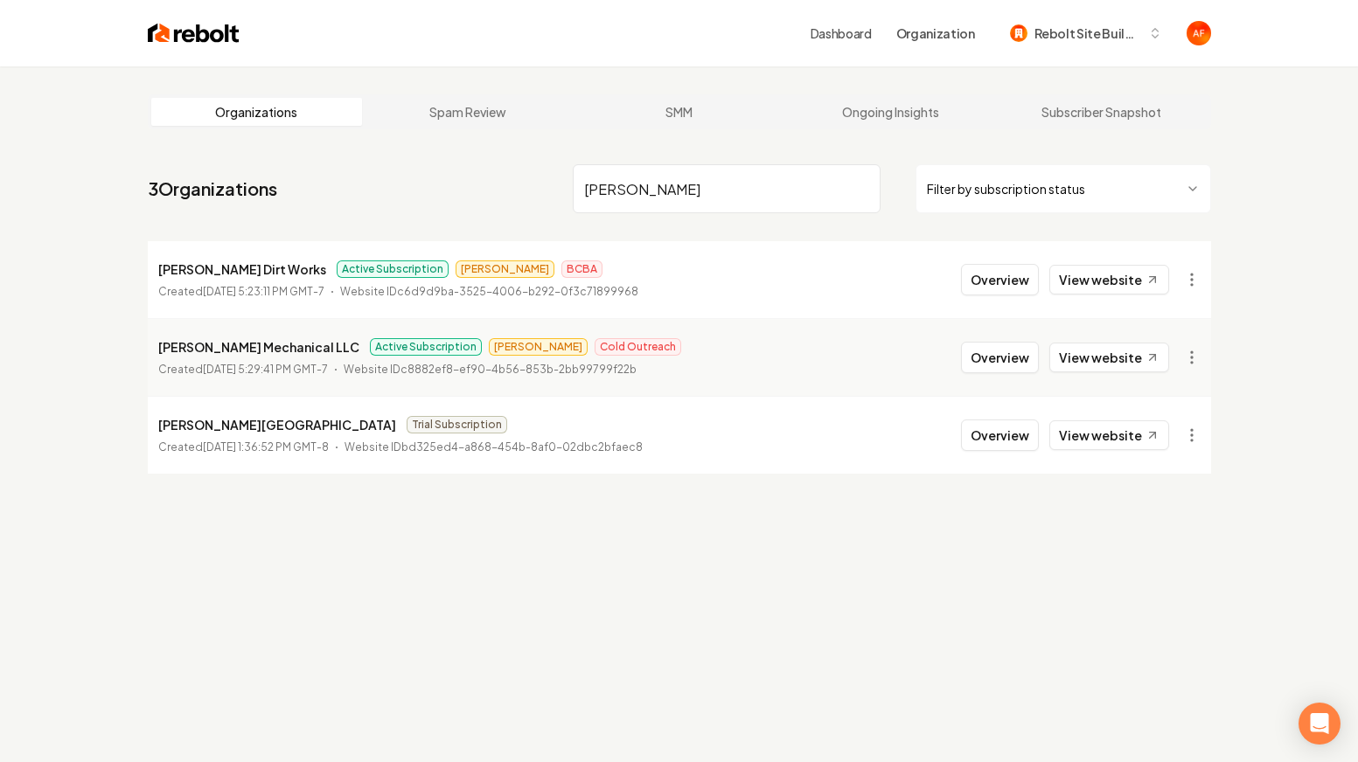
type input "davis"
click at [167, 36] on img at bounding box center [194, 33] width 92 height 24
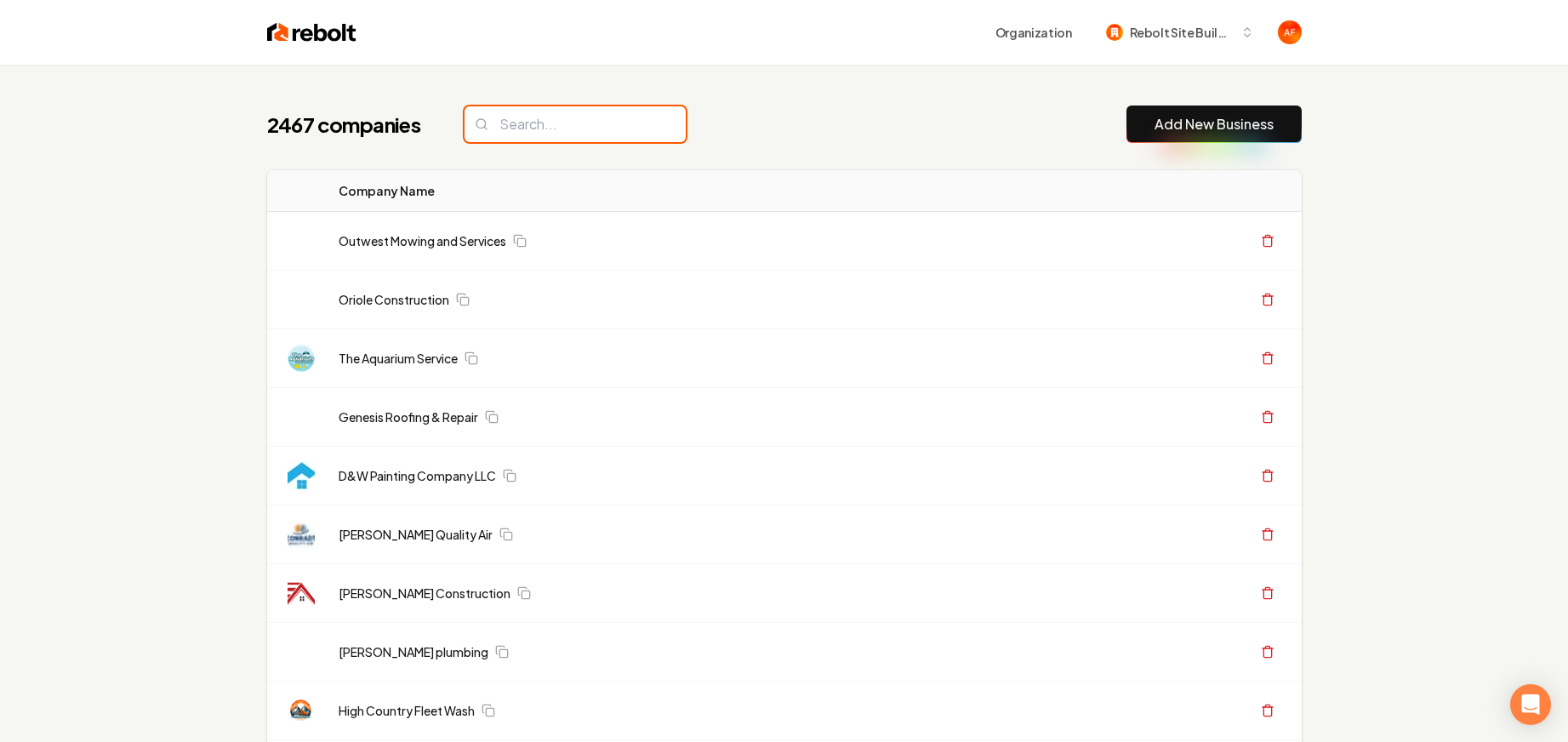
click at [546, 137] on input "search" at bounding box center [574, 124] width 221 height 36
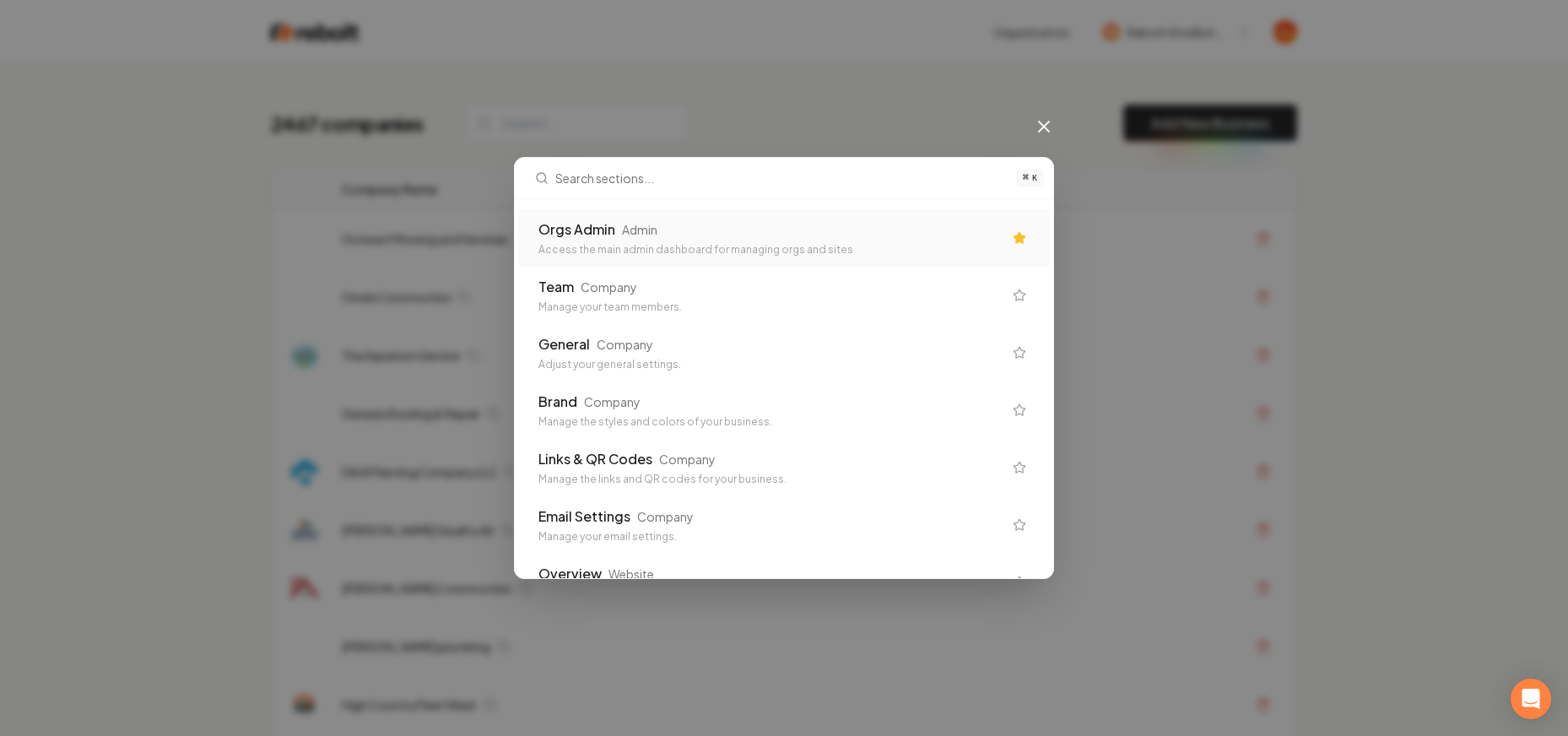
click at [634, 226] on div "Admin" at bounding box center [639, 229] width 36 height 16
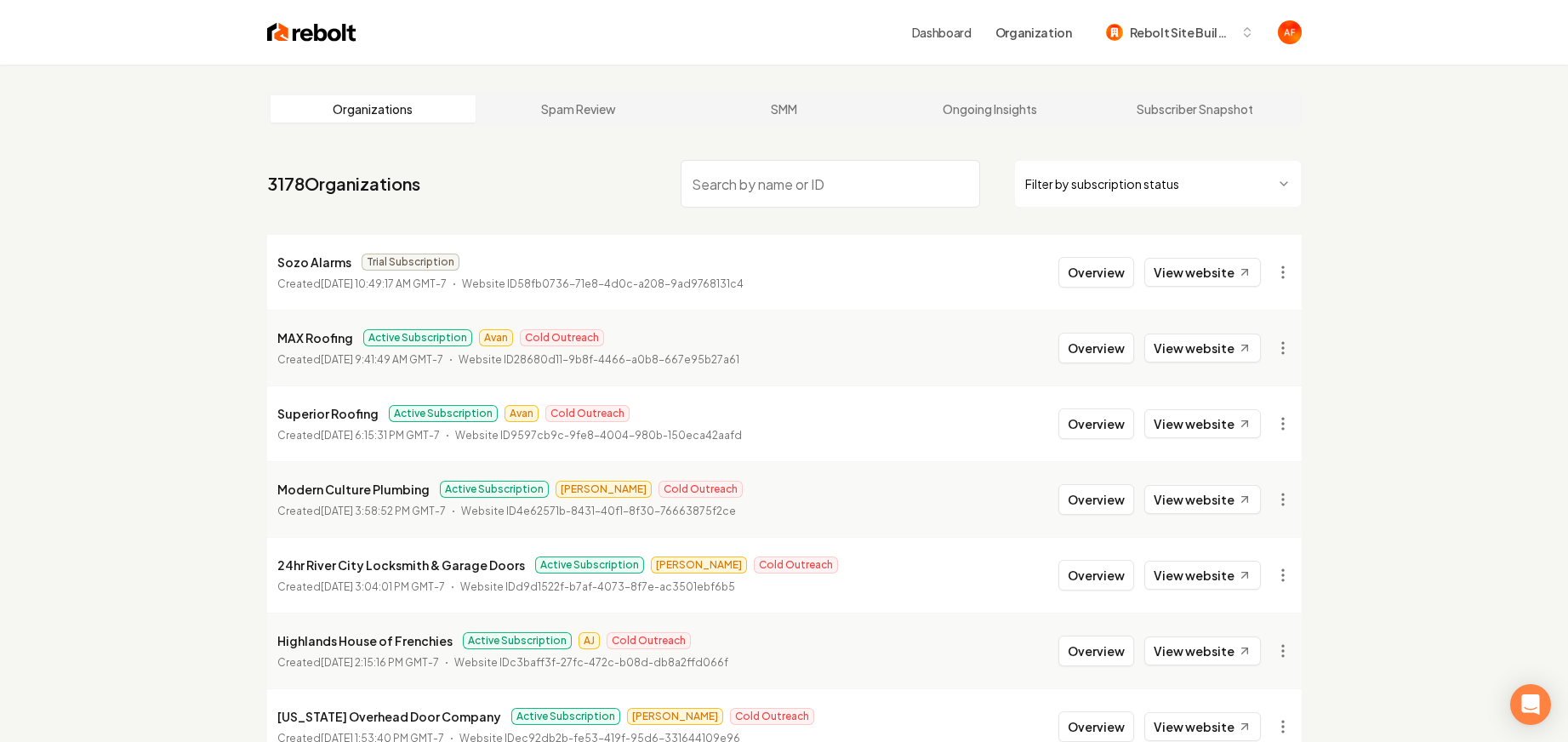
drag, startPoint x: 785, startPoint y: 172, endPoint x: 787, endPoint y: 182, distance: 10.2
click at [786, 174] on input "search" at bounding box center [830, 183] width 300 height 48
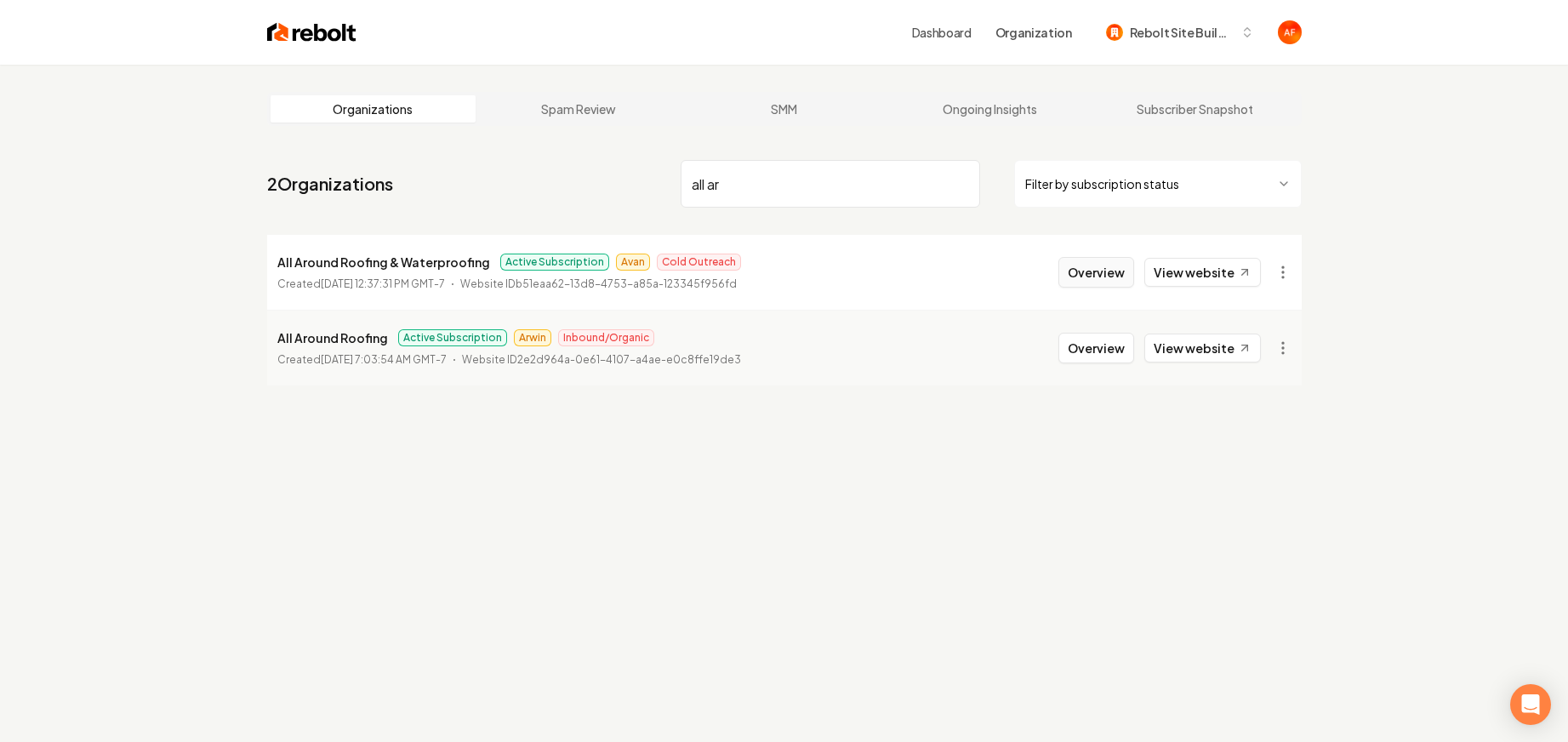
type input "all ar"
click at [1058, 274] on button "Overview" at bounding box center [1096, 272] width 76 height 30
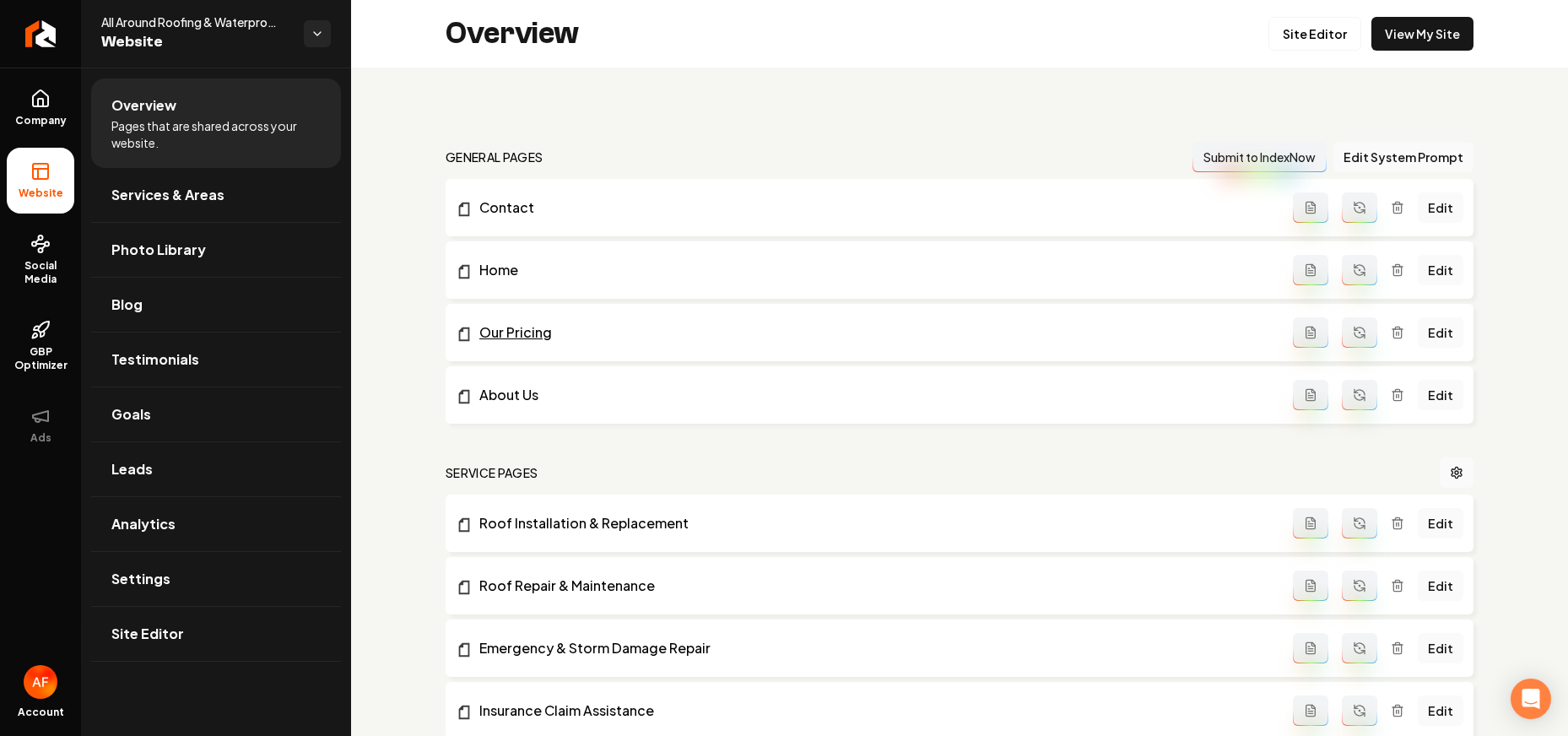
click at [587, 326] on link "Our Pricing" at bounding box center [874, 332] width 837 height 20
click at [1050, 331] on link "Edit" at bounding box center [1441, 332] width 45 height 30
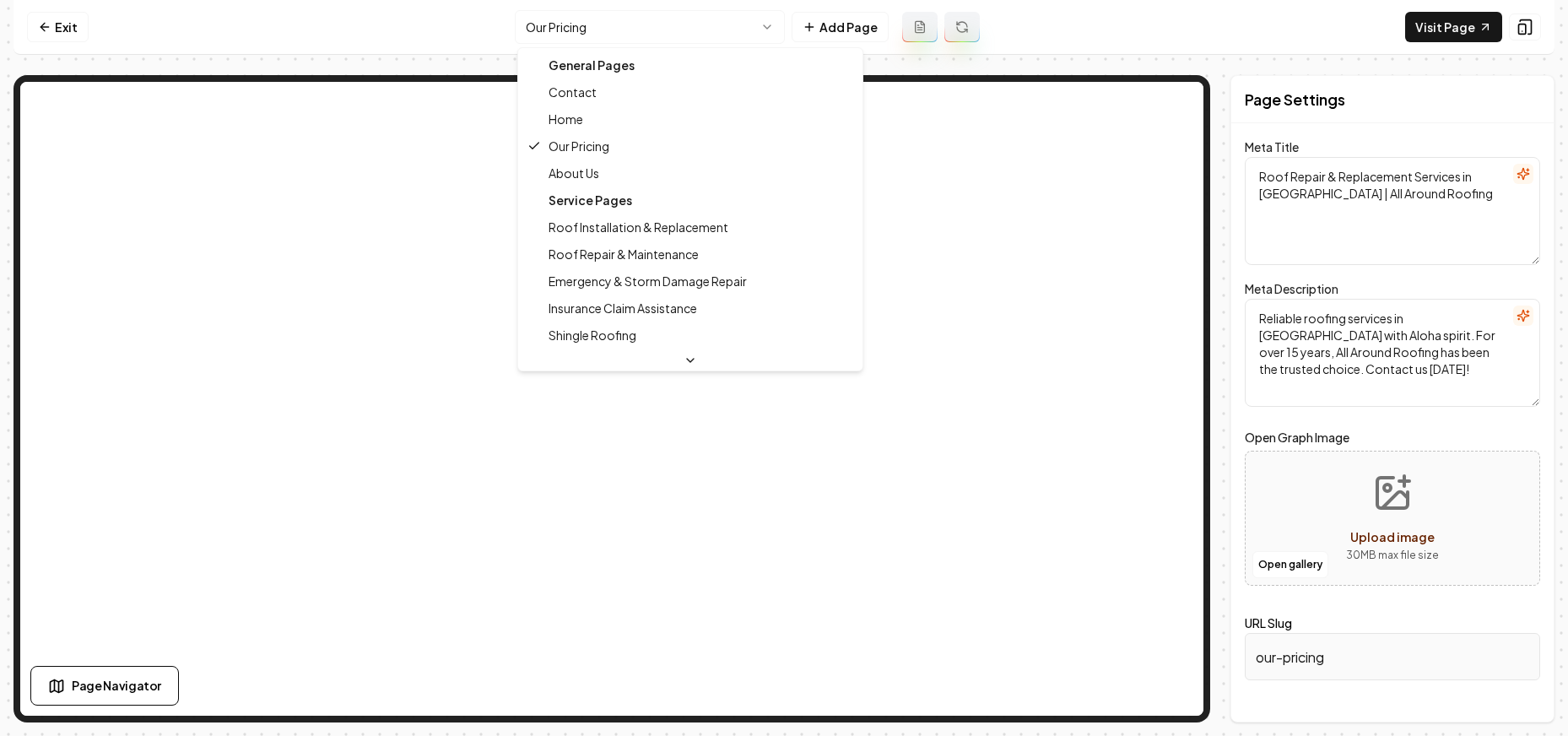
click at [621, 16] on html "Computer Required This feature is only available on a computer. Please switch t…" at bounding box center [784, 368] width 1568 height 736
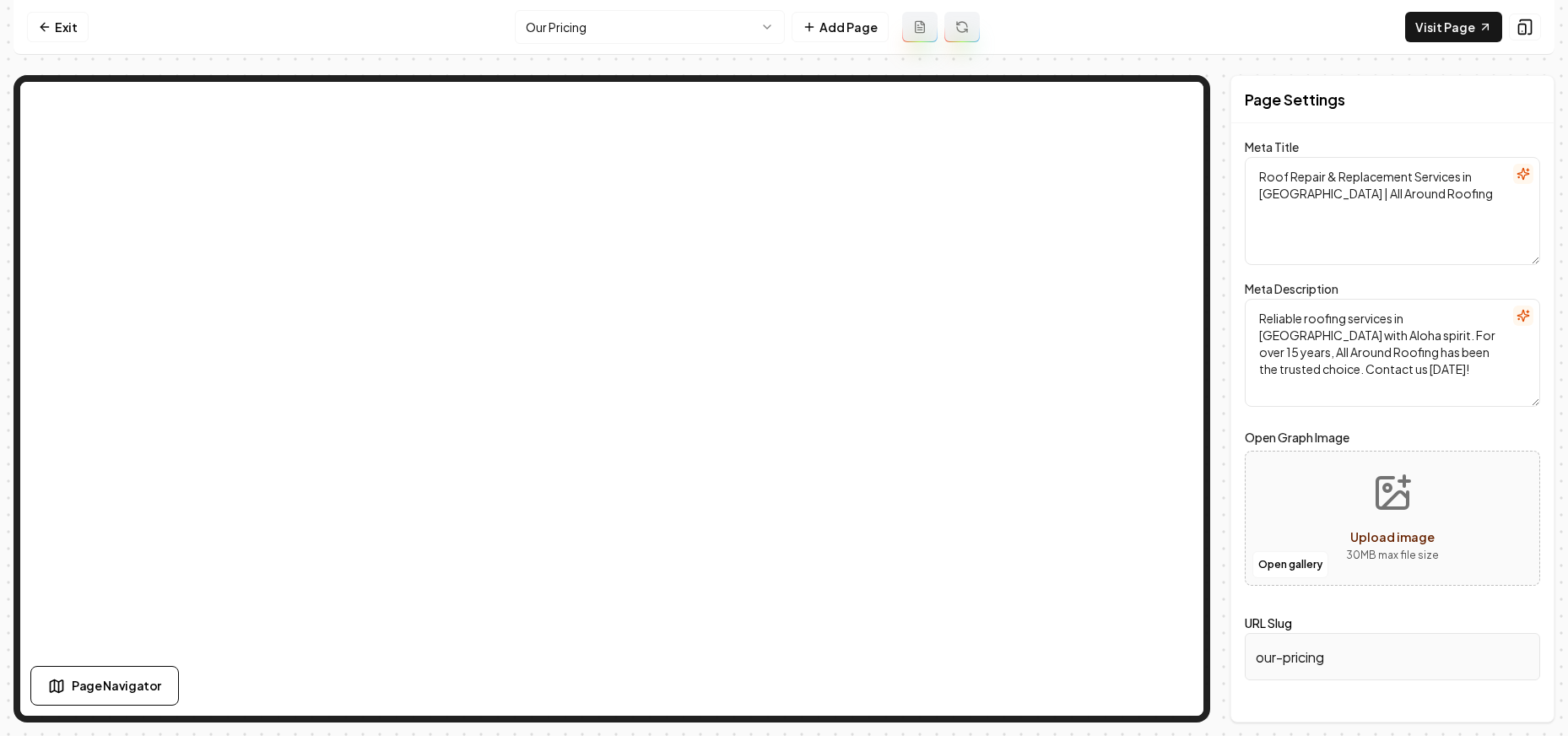
click at [1050, 103] on h2 "Page Settings" at bounding box center [1295, 99] width 100 height 23
click at [1050, 655] on input "our-pricing" at bounding box center [1392, 657] width 295 height 47
click at [1050, 654] on input "our-pricing" at bounding box center [1392, 657] width 295 height 47
click at [74, 27] on link "Exit" at bounding box center [58, 26] width 62 height 30
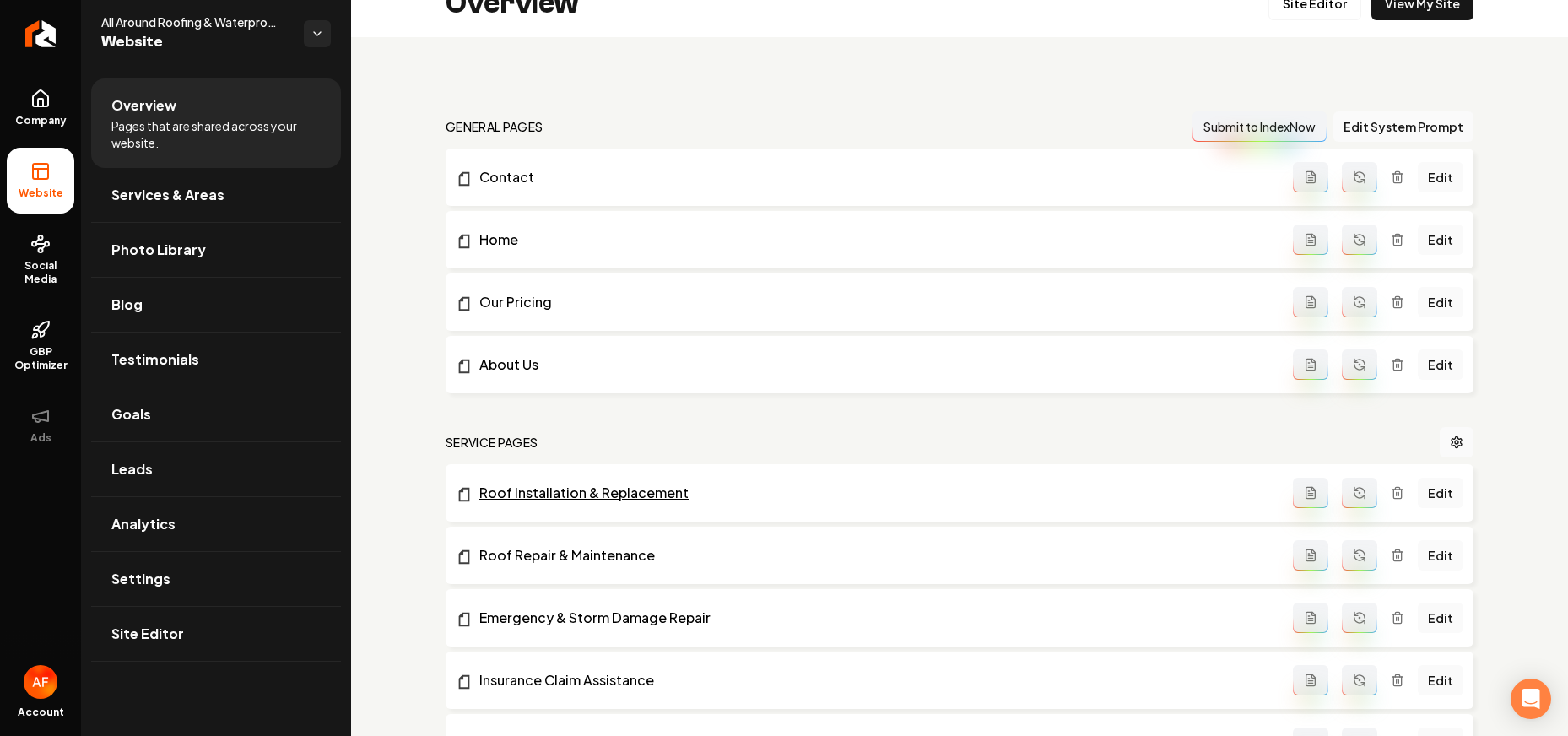
scroll to position [28, 0]
click at [1050, 307] on link "Edit" at bounding box center [1441, 304] width 45 height 30
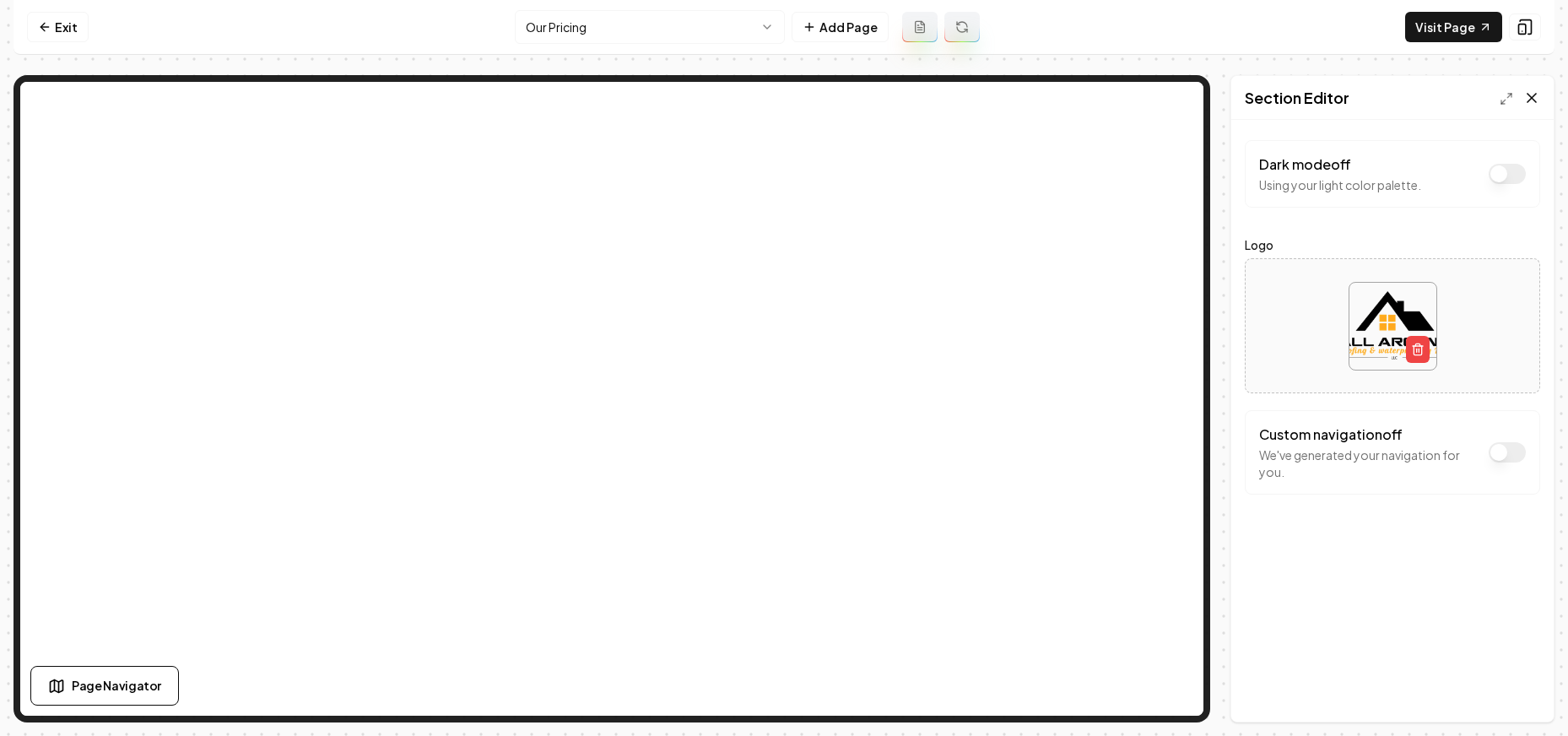
click at [1050, 98] on icon at bounding box center [1531, 98] width 9 height 9
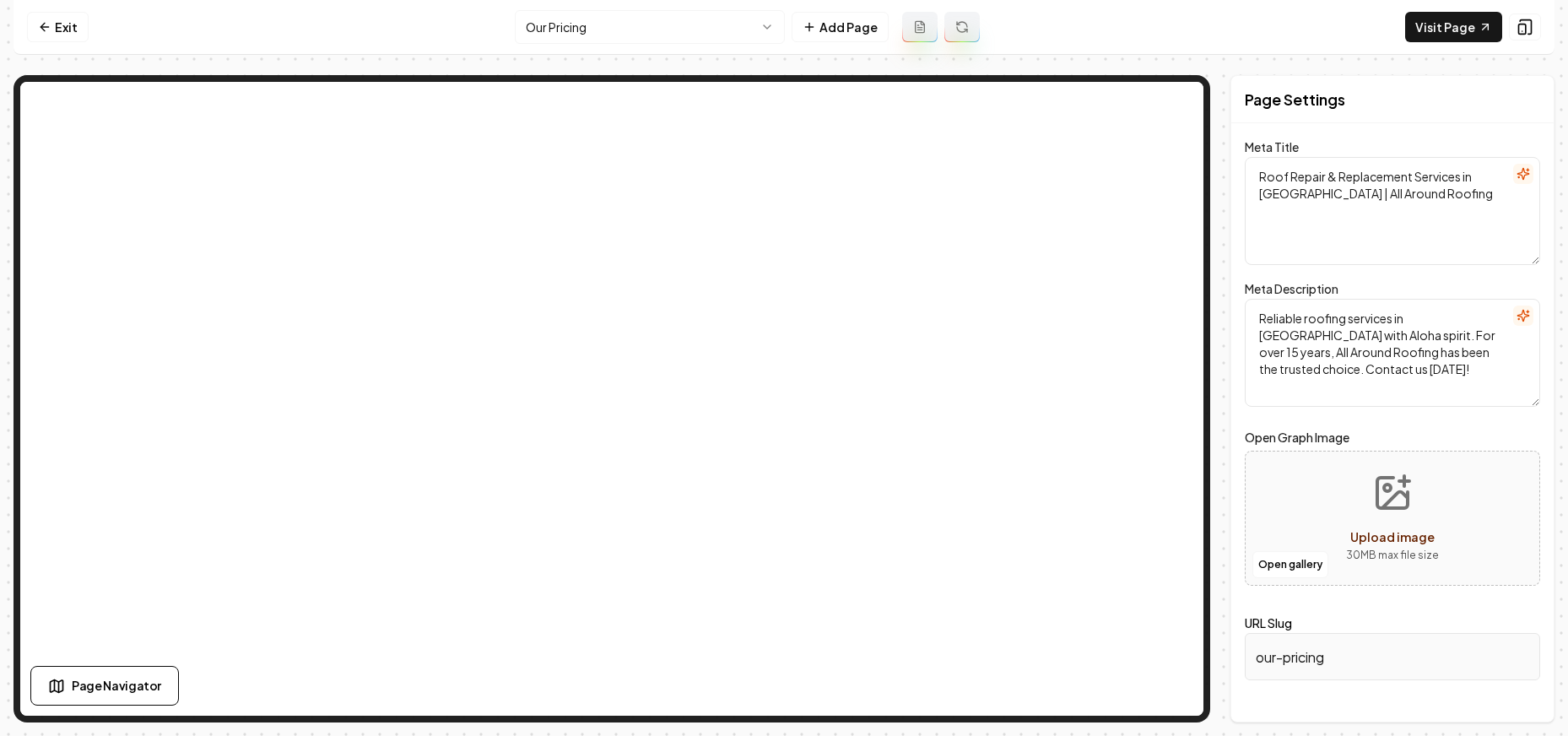
click at [1050, 659] on input "our-pricing" at bounding box center [1392, 657] width 295 height 47
click at [1050, 657] on input "our-pricing" at bounding box center [1392, 657] width 295 height 47
click at [1050, 656] on input "our-pricing" at bounding box center [1392, 657] width 295 height 47
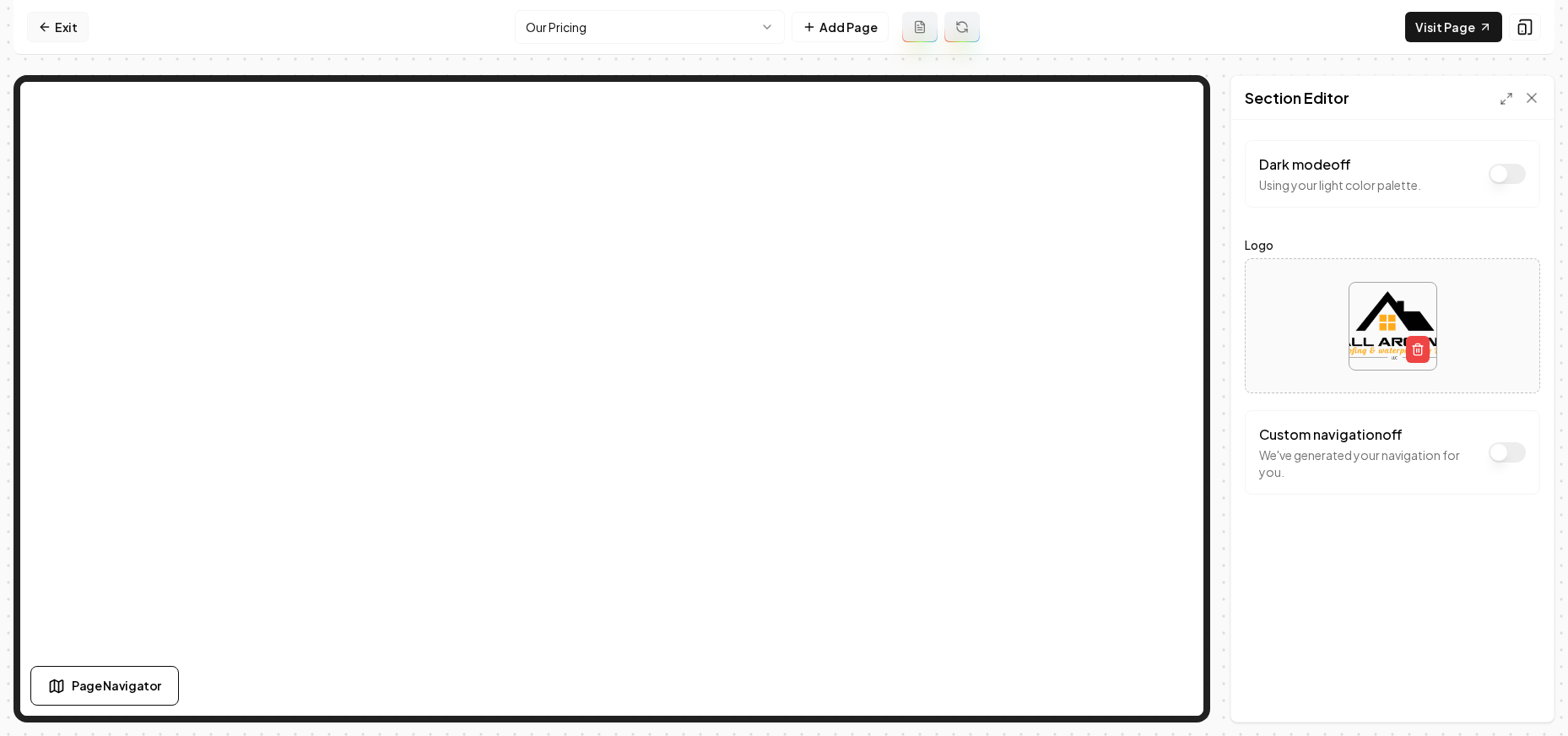
click at [33, 25] on link "Exit" at bounding box center [58, 26] width 62 height 30
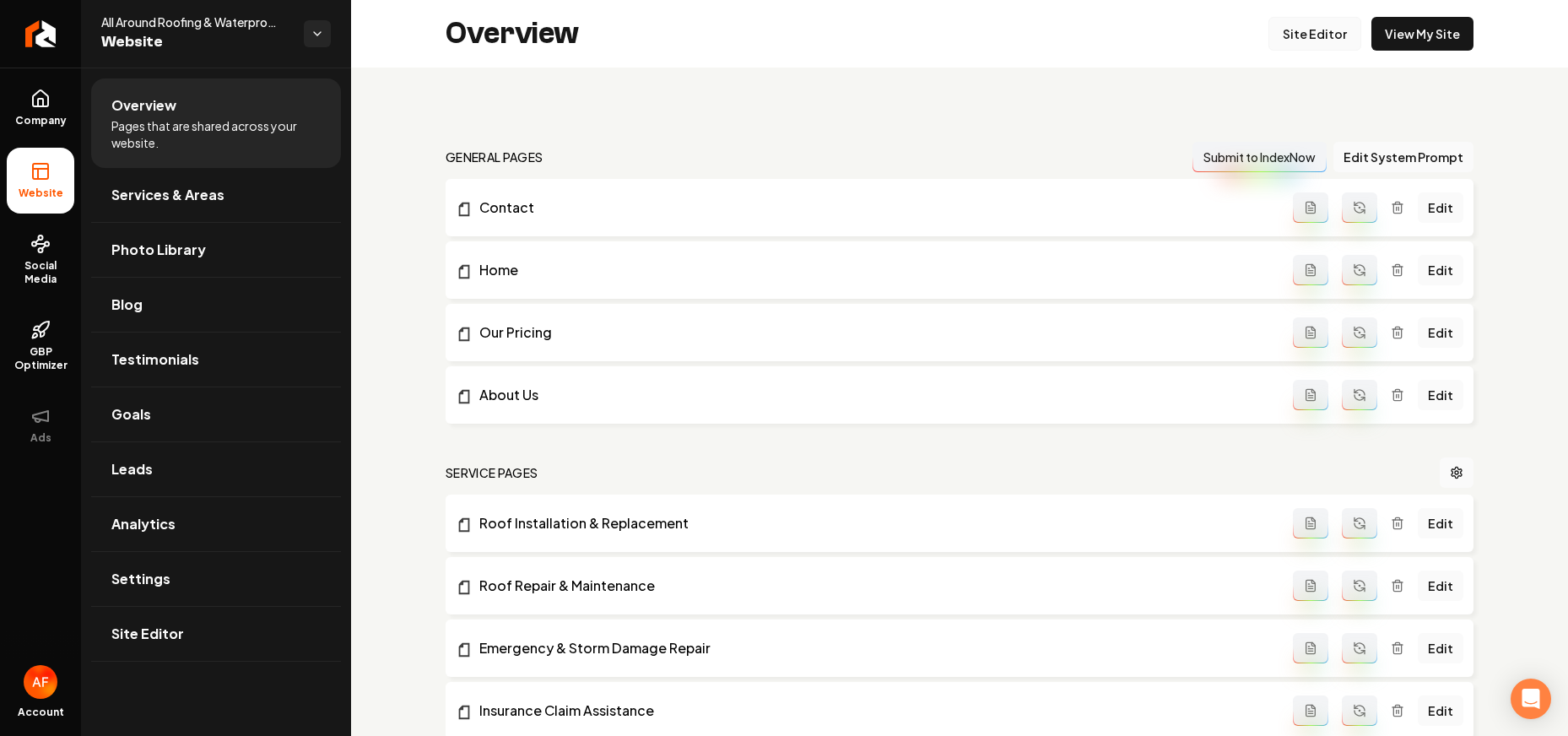
click at [1050, 26] on link "Site Editor" at bounding box center [1315, 33] width 93 height 34
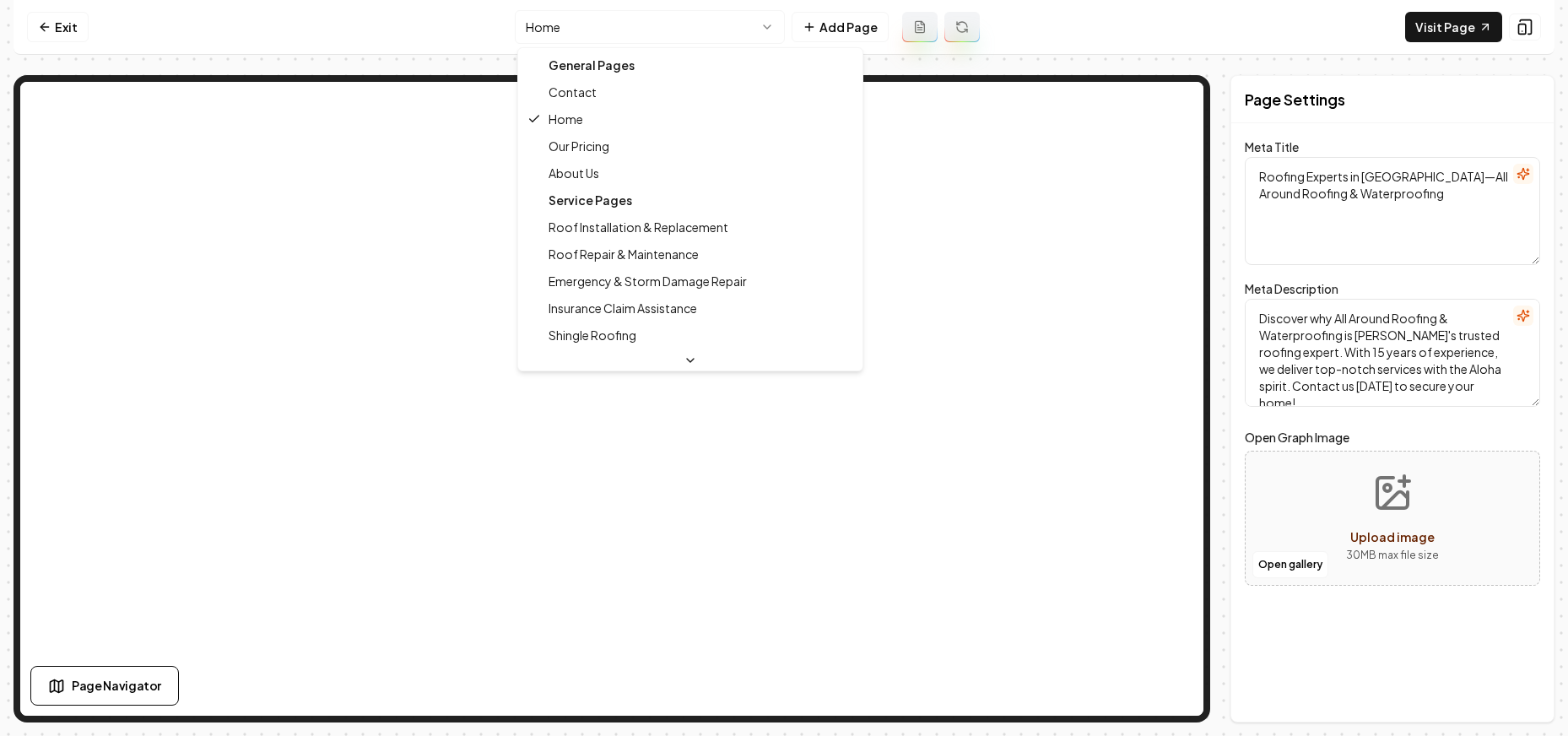
click at [736, 29] on html "Computer Required This feature is only available on a computer. Please switch t…" at bounding box center [784, 368] width 1568 height 736
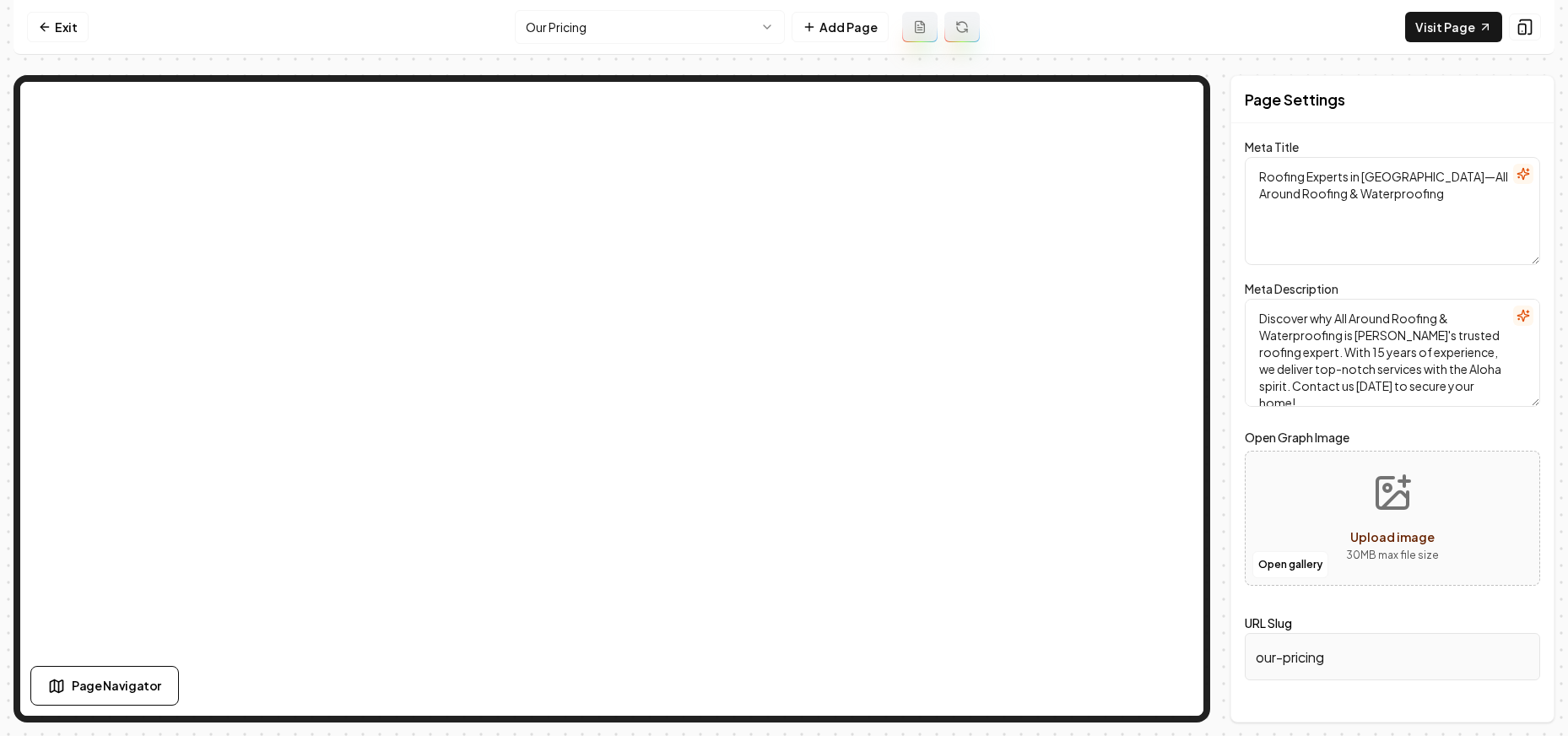
click at [1050, 662] on input "our-pricing" at bounding box center [1392, 657] width 295 height 47
click at [1050, 667] on input "our-pricing" at bounding box center [1392, 657] width 295 height 47
drag, startPoint x: 1349, startPoint y: 666, endPoint x: 1372, endPoint y: 660, distance: 23.8
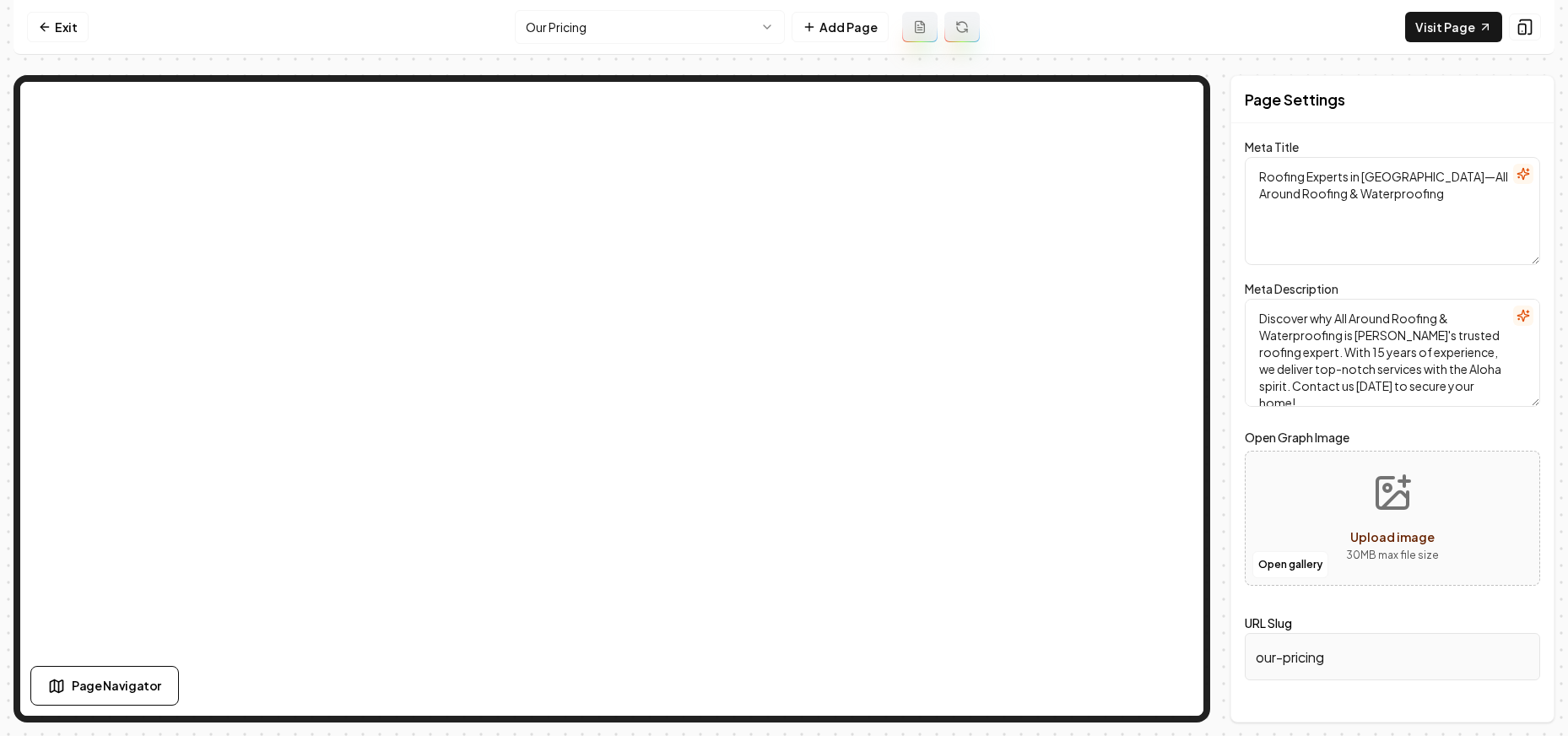
click at [1050, 660] on input "our-pricing" at bounding box center [1392, 657] width 295 height 47
click at [1050, 654] on input "our-pricing" at bounding box center [1392, 657] width 295 height 47
drag, startPoint x: 1284, startPoint y: 659, endPoint x: 1231, endPoint y: 653, distance: 53.3
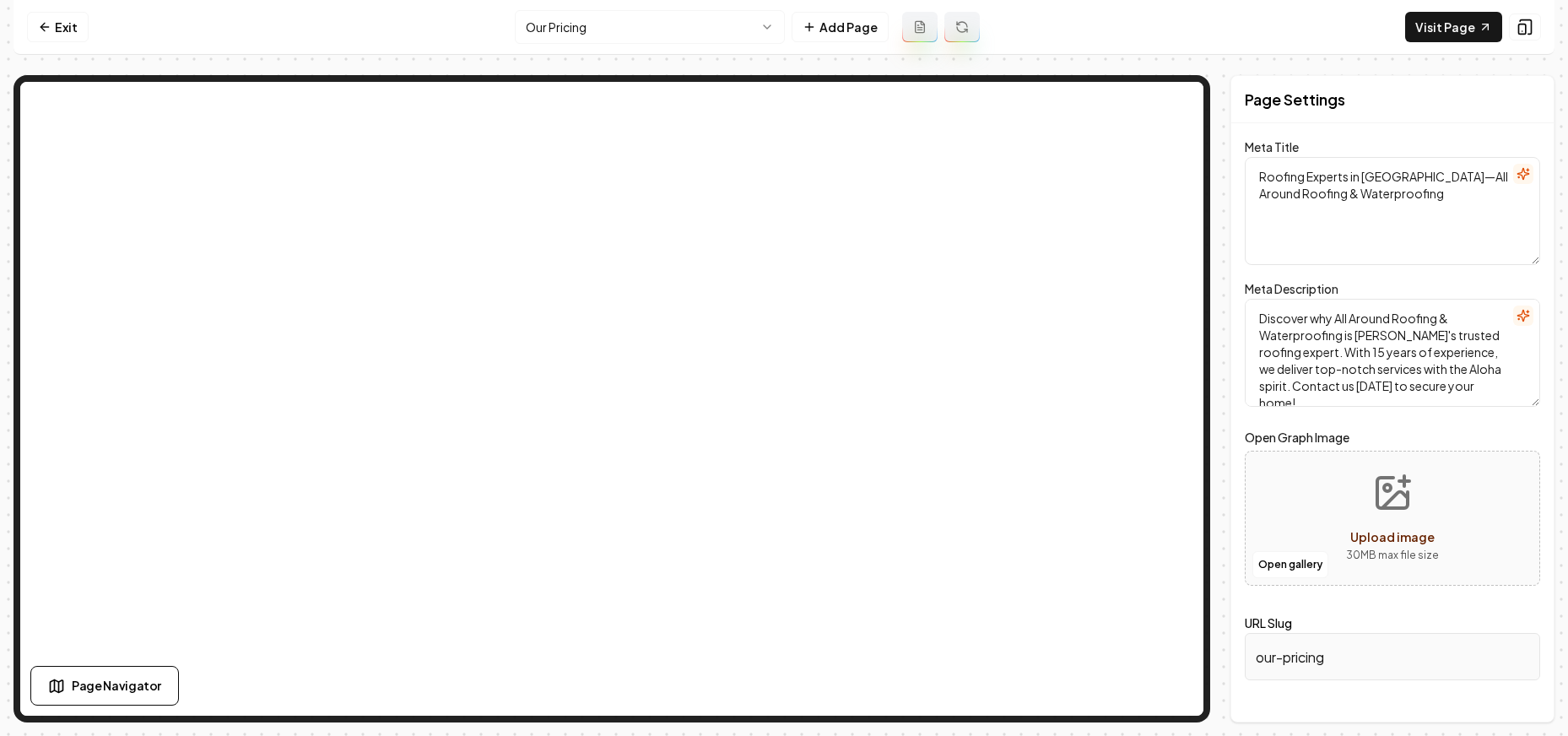
click at [1050, 653] on div "Page Settings Meta Title Roofing Experts in Kailua—All Around Roofing & Waterpr…" at bounding box center [1393, 399] width 324 height 647
drag, startPoint x: 1342, startPoint y: 587, endPoint x: 1342, endPoint y: 606, distance: 19.0
click at [1050, 588] on form "Meta Title Roofing Experts in Kailua—All Around Roofing & Waterproofing Meta De…" at bounding box center [1392, 420] width 295 height 553
click at [1050, 631] on div "URL Slug our-pricing" at bounding box center [1392, 647] width 295 height 68
click at [1050, 674] on input "our-pricing" at bounding box center [1392, 657] width 295 height 47
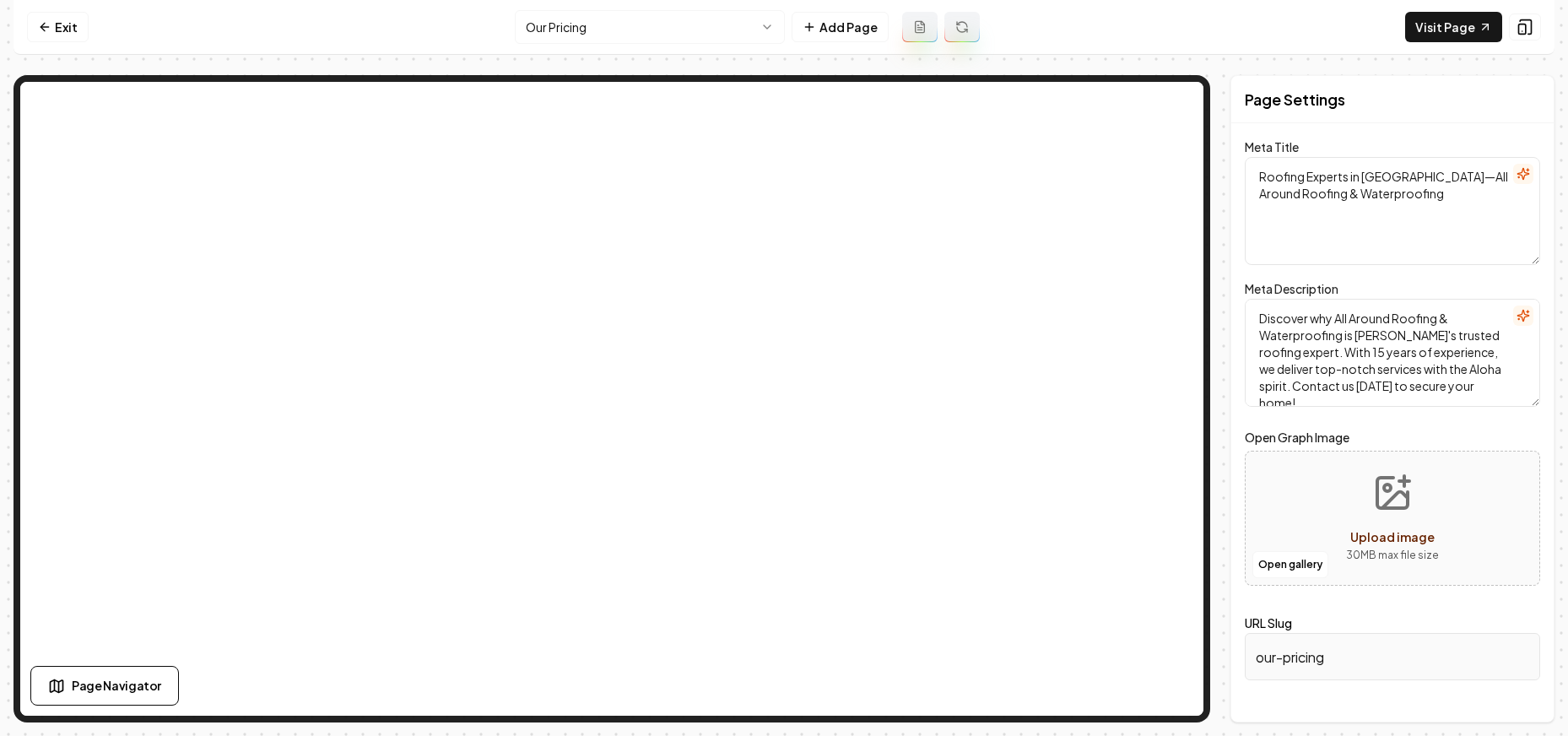
drag, startPoint x: 1285, startPoint y: 669, endPoint x: 1291, endPoint y: 662, distance: 9.2
click at [1050, 668] on input "our-pricing" at bounding box center [1392, 657] width 295 height 47
click at [1050, 661] on input "our-pricing" at bounding box center [1392, 657] width 295 height 47
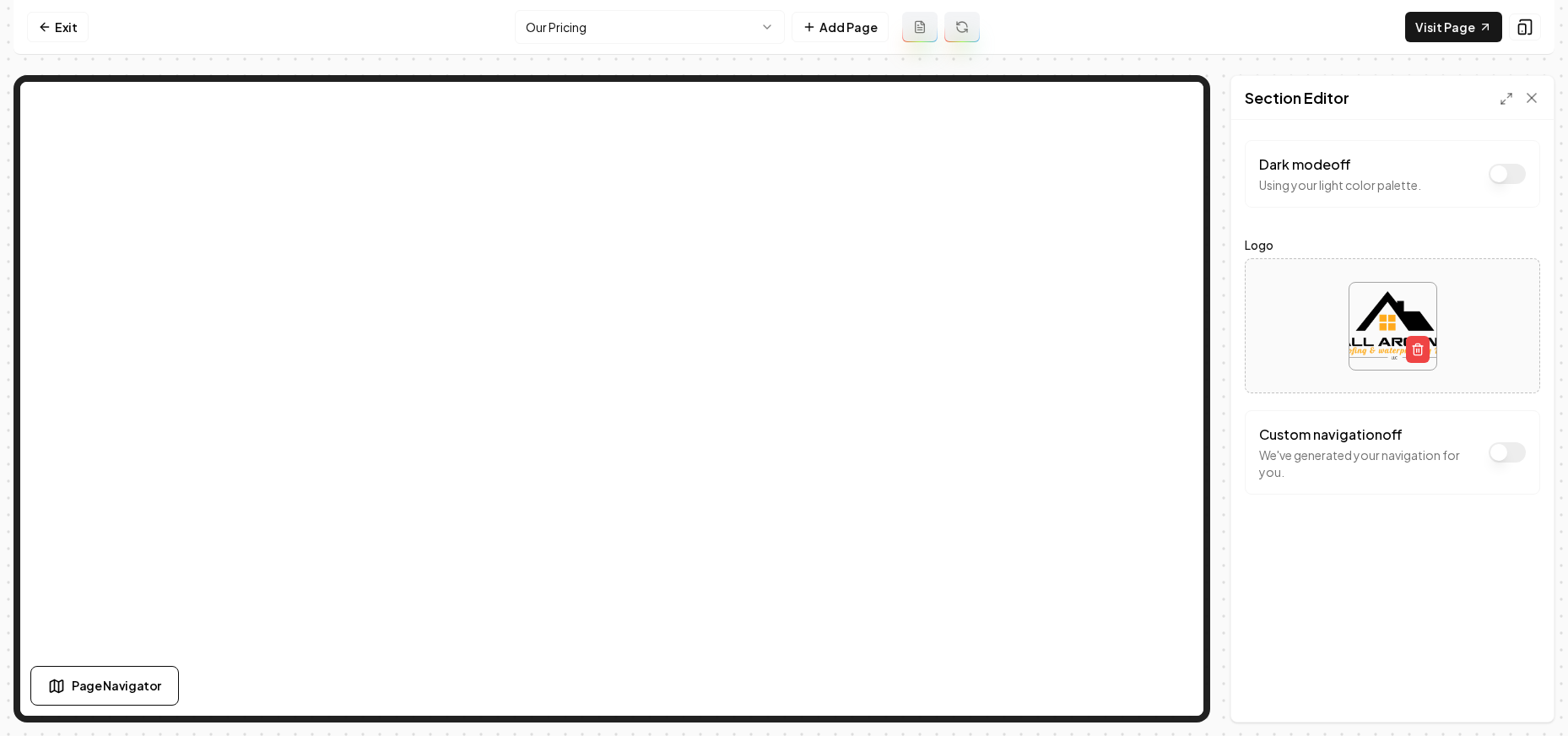
drag, startPoint x: 1506, startPoint y: 450, endPoint x: 1486, endPoint y: 447, distance: 20.2
click at [1050, 450] on button "Dark mode off" at bounding box center [1507, 452] width 37 height 20
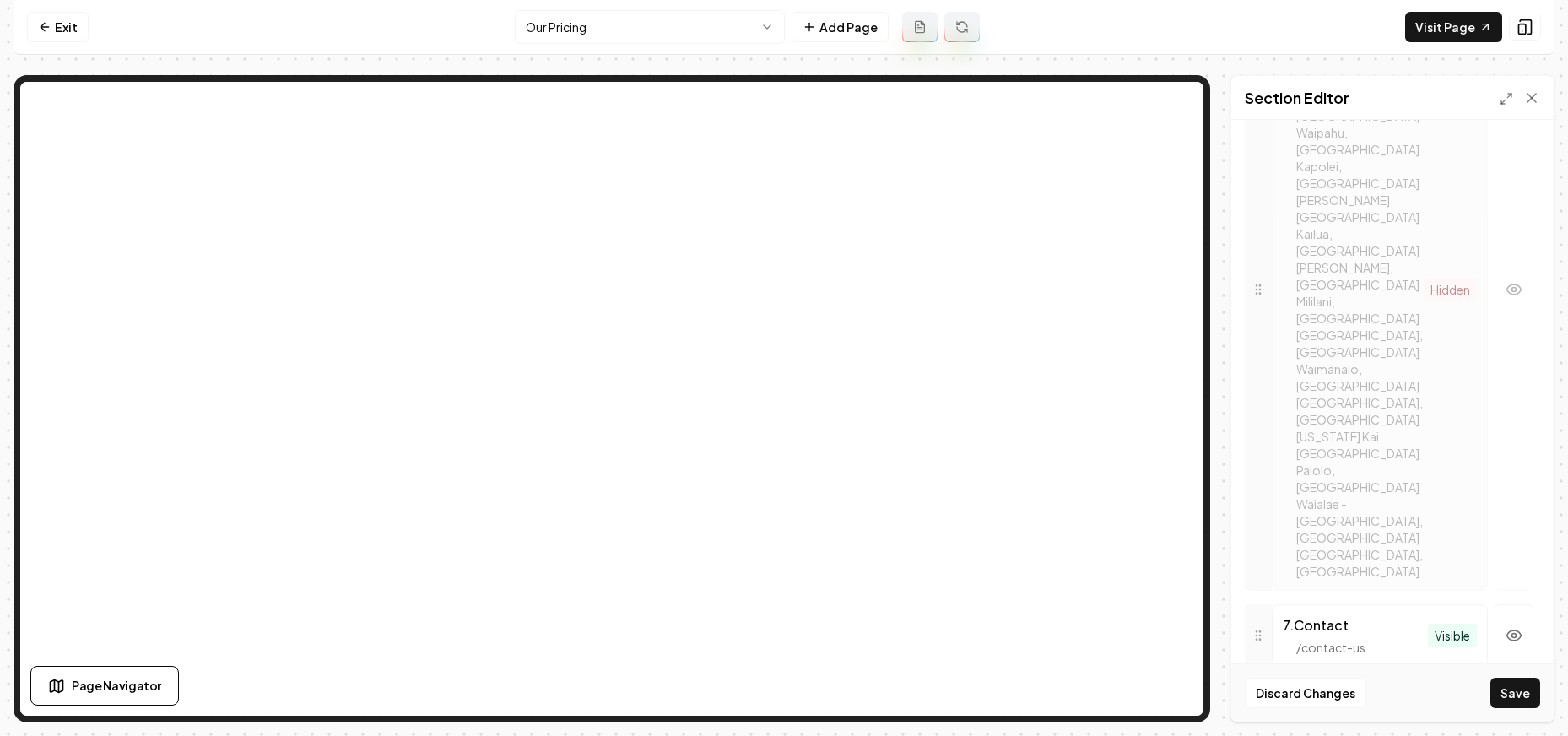
scroll to position [1163, 0]
click at [1050, 699] on div "8 . Our Pricing" at bounding box center [1356, 709] width 145 height 20
click at [1050, 722] on div "/ our-pricing" at bounding box center [1356, 730] width 145 height 16
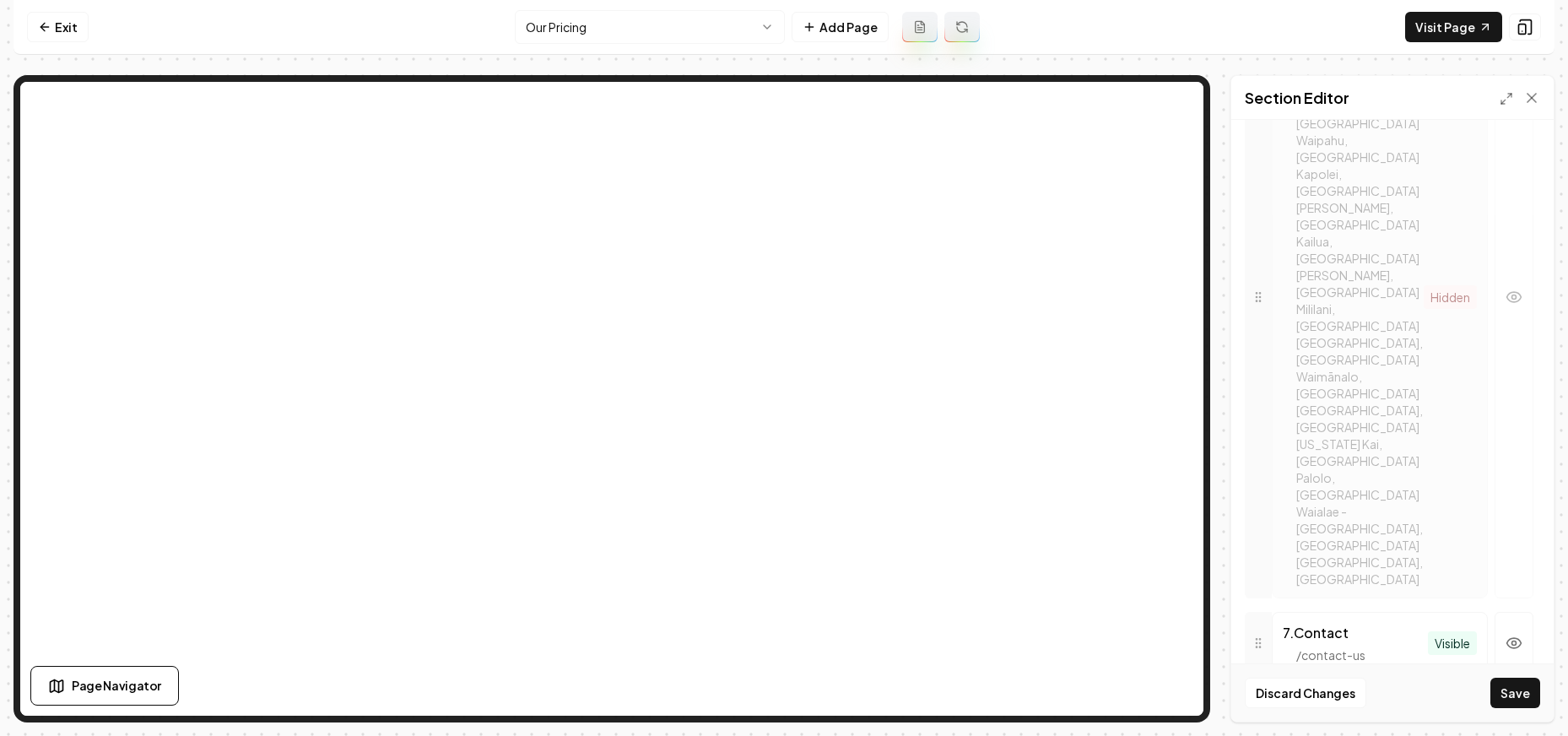
click at [1050, 722] on div "/ our-pricing" at bounding box center [1356, 730] width 145 height 16
click at [1050, 92] on icon at bounding box center [1531, 98] width 16 height 16
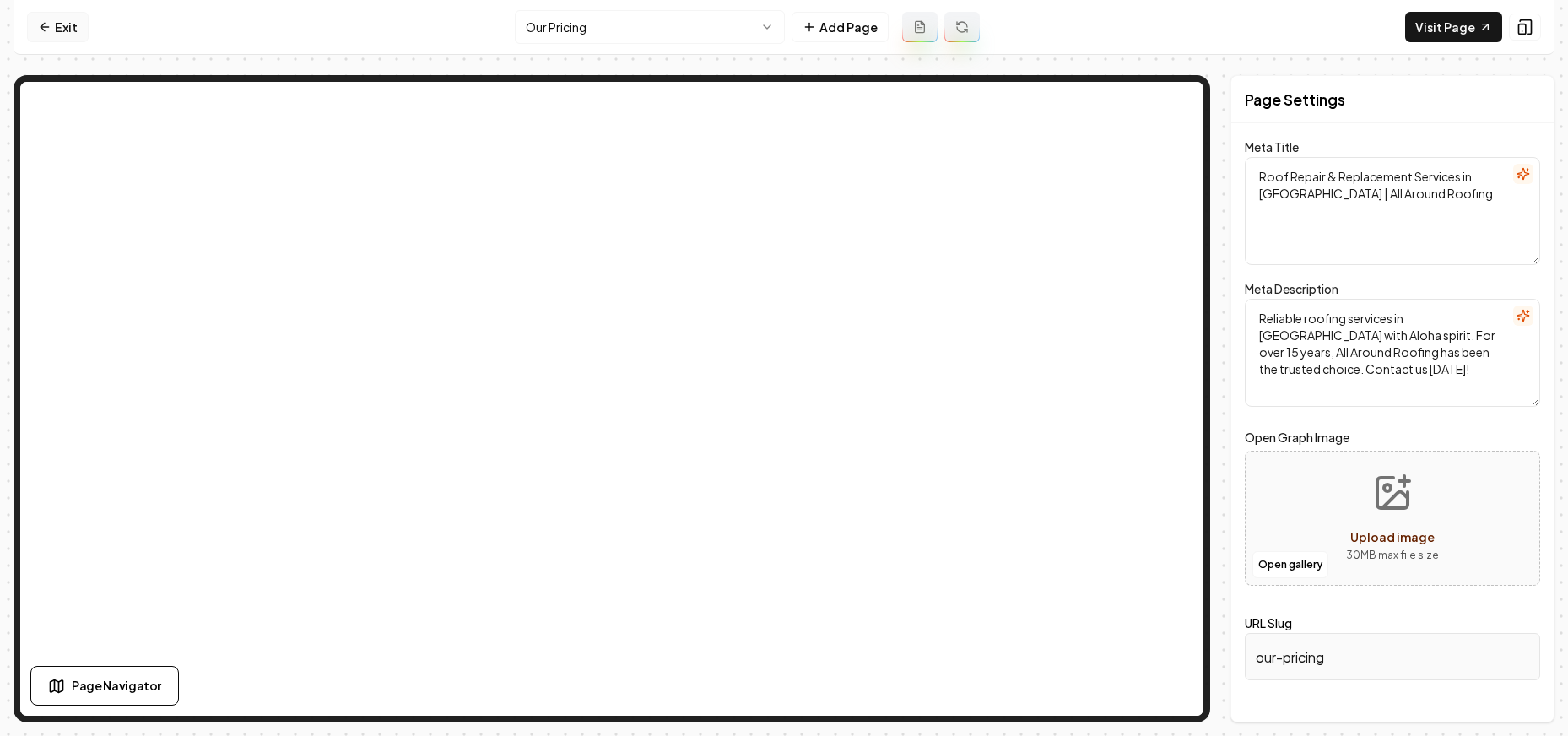
click at [54, 18] on link "Exit" at bounding box center [58, 26] width 62 height 30
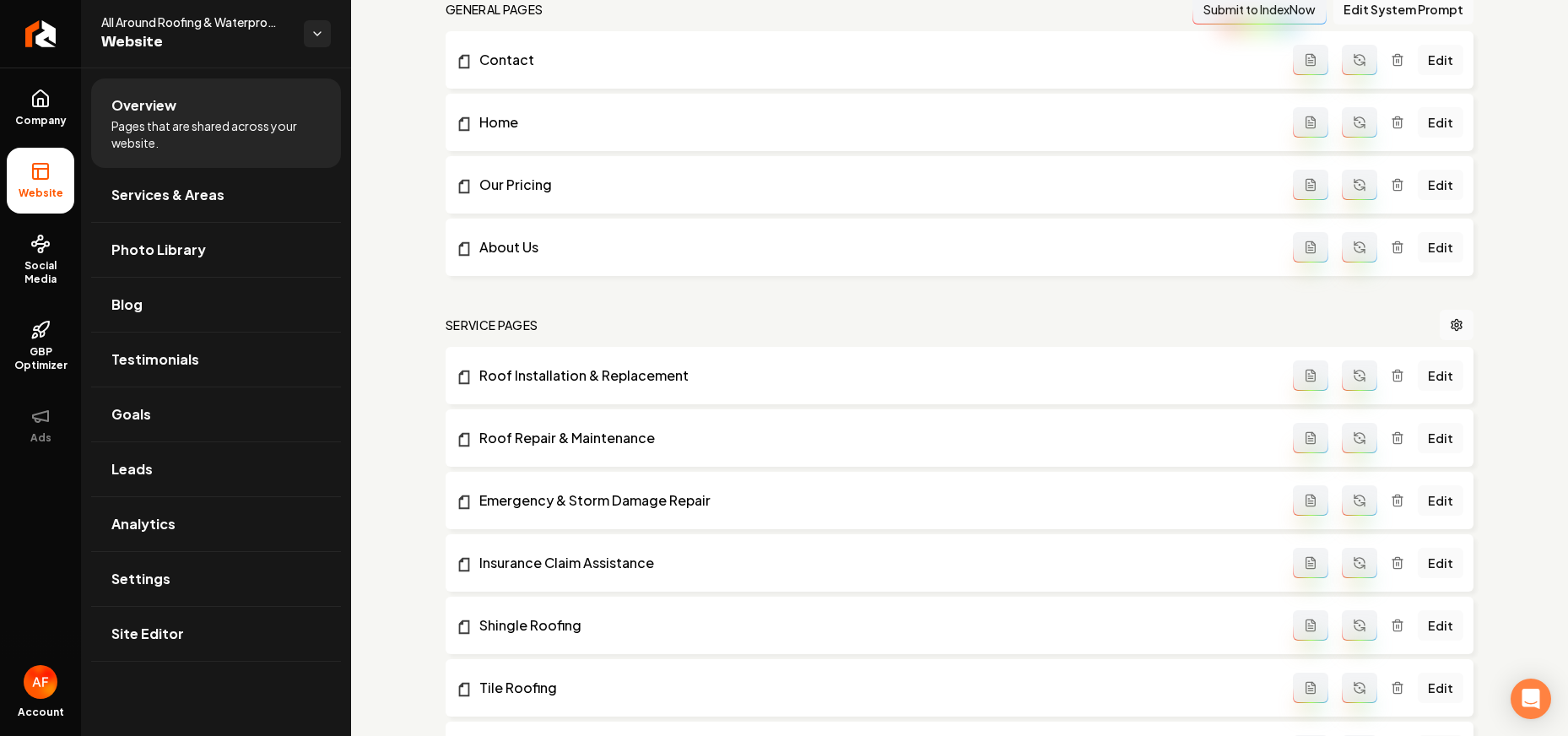
scroll to position [156, 0]
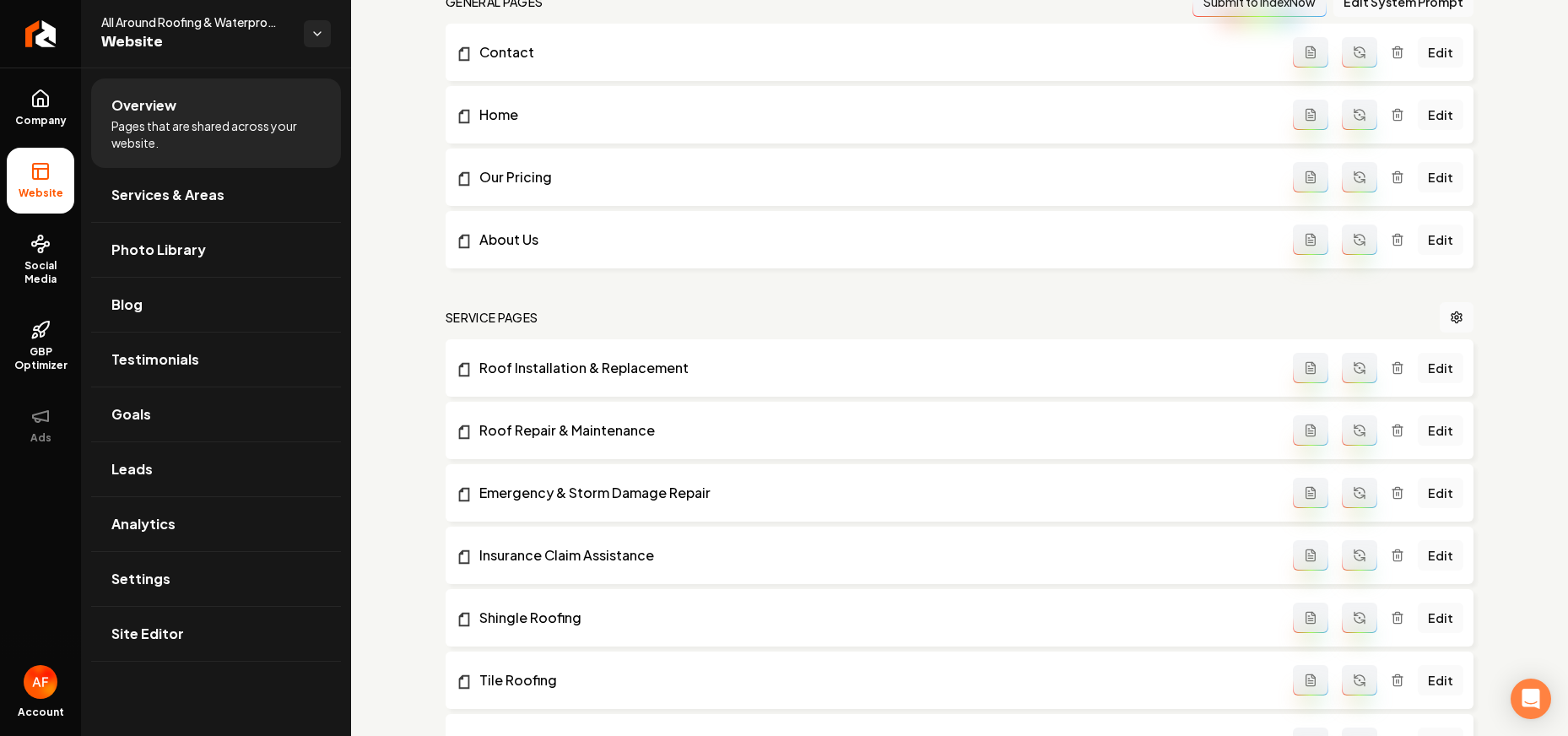
click at [1050, 174] on icon "Main content area" at bounding box center [1397, 172] width 4 height 3
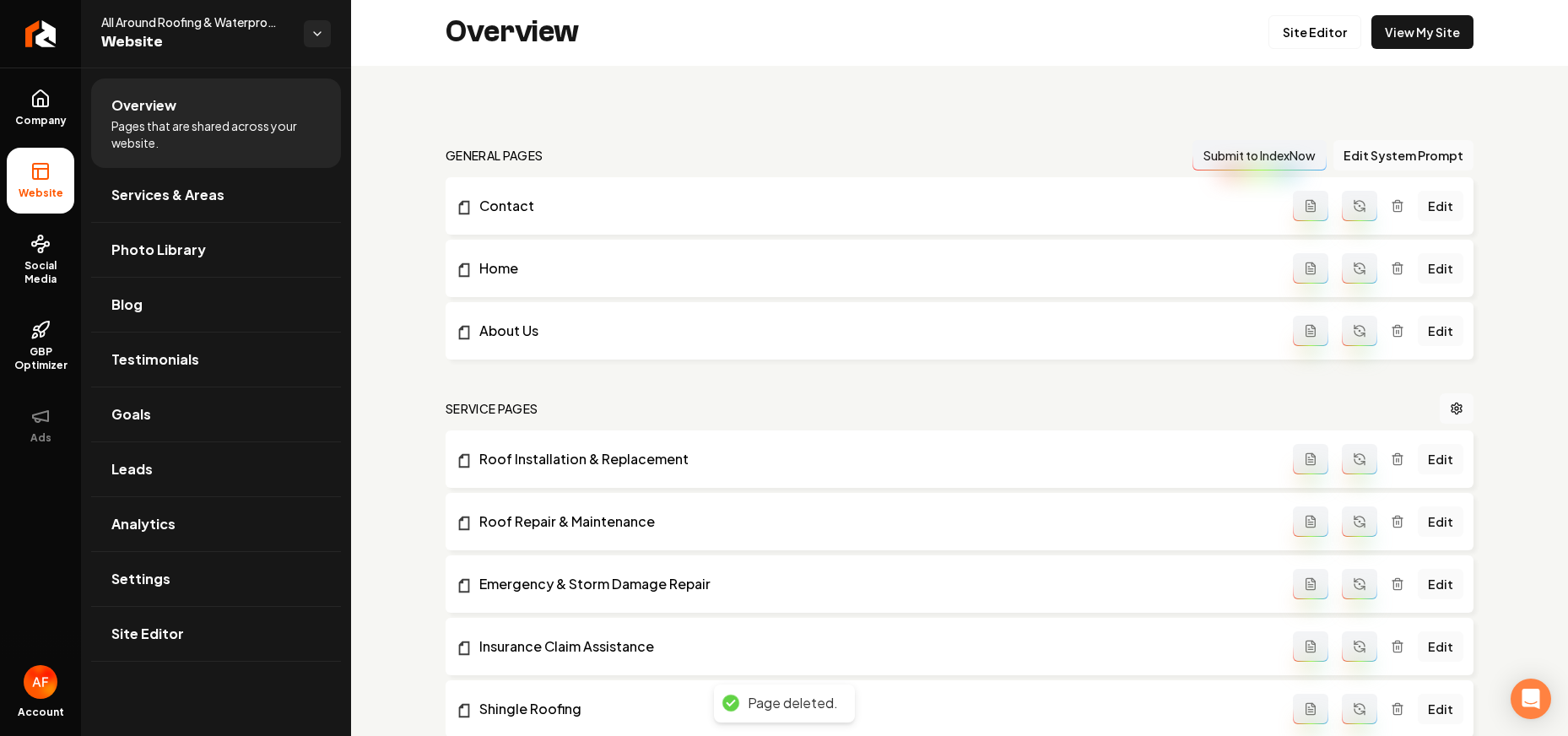
scroll to position [0, 0]
click at [1050, 29] on link "Site Editor" at bounding box center [1315, 33] width 93 height 34
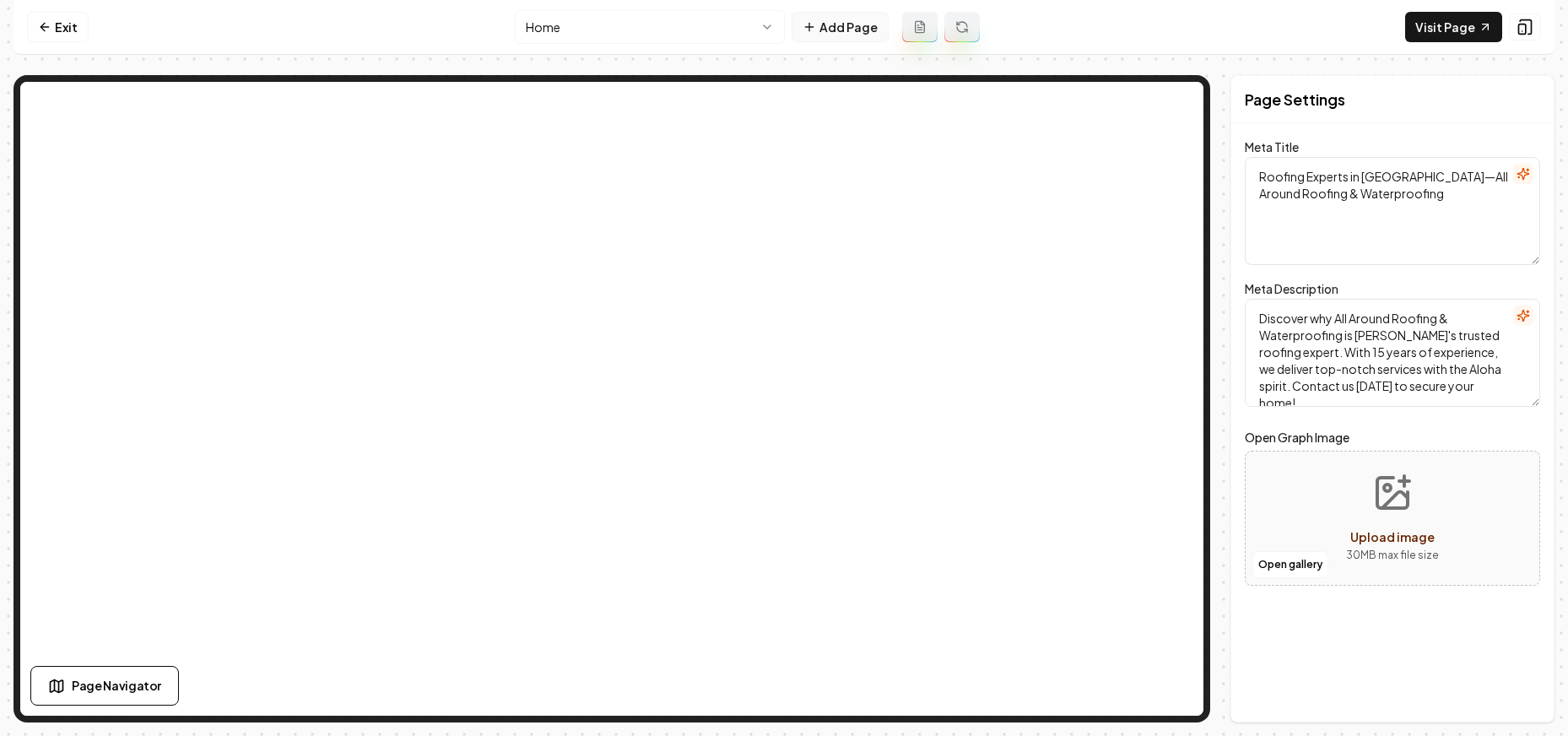
click at [838, 37] on button "Add Page" at bounding box center [840, 26] width 98 height 30
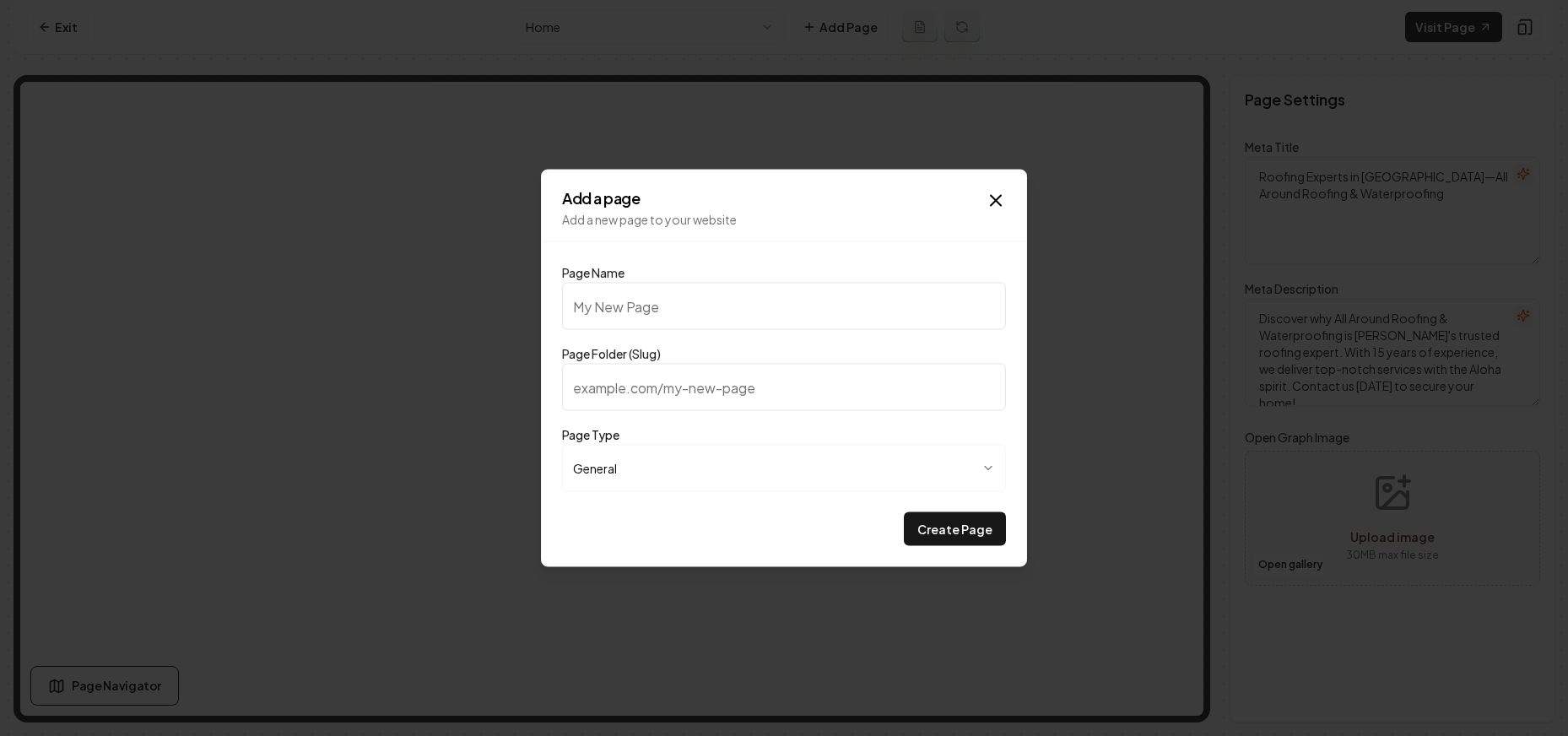
type input "P"
type input "p"
type input "PR"
type input "pr"
type input "PRi"
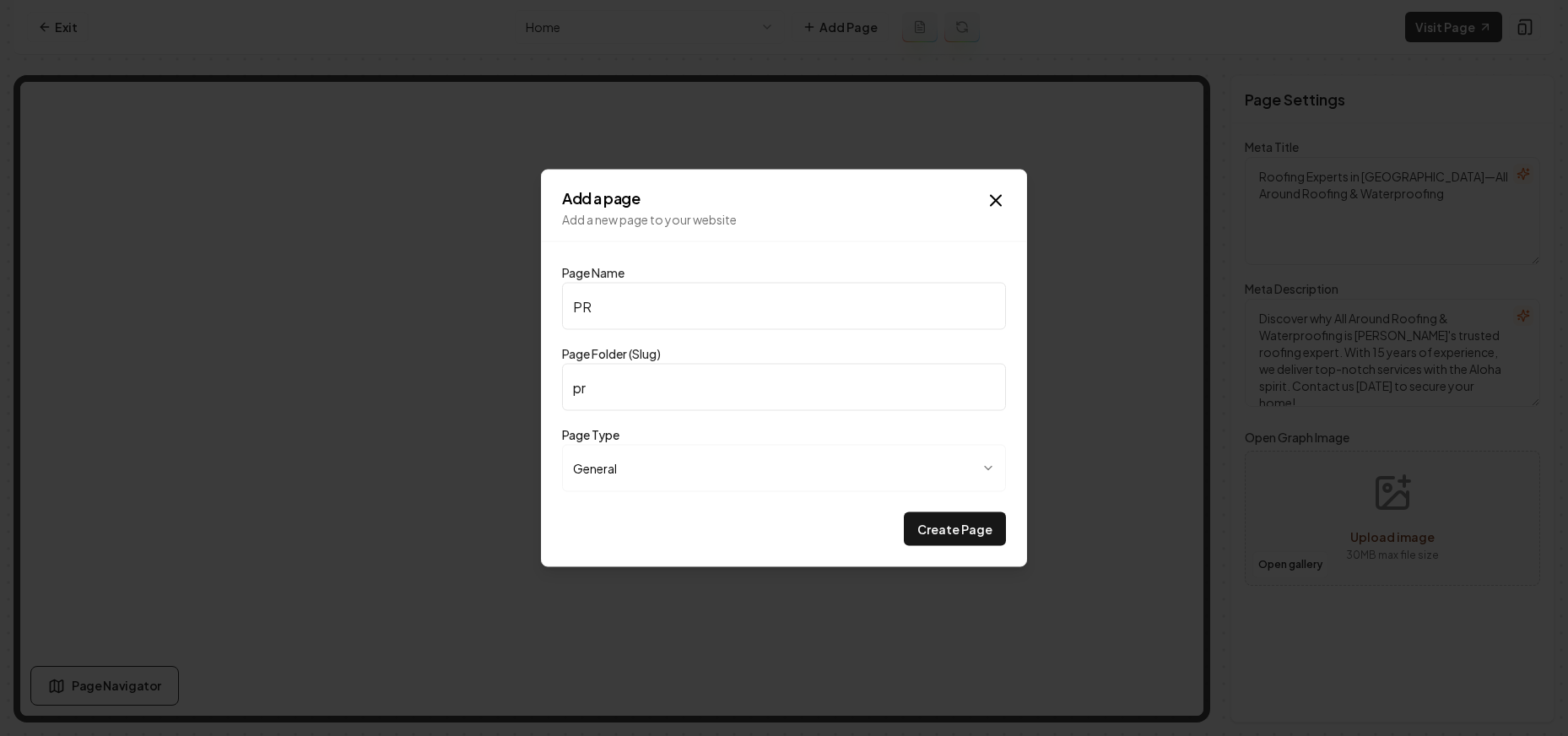
type input "pri"
type input "PRic"
type input "pric"
type input "PRici"
type input "prici"
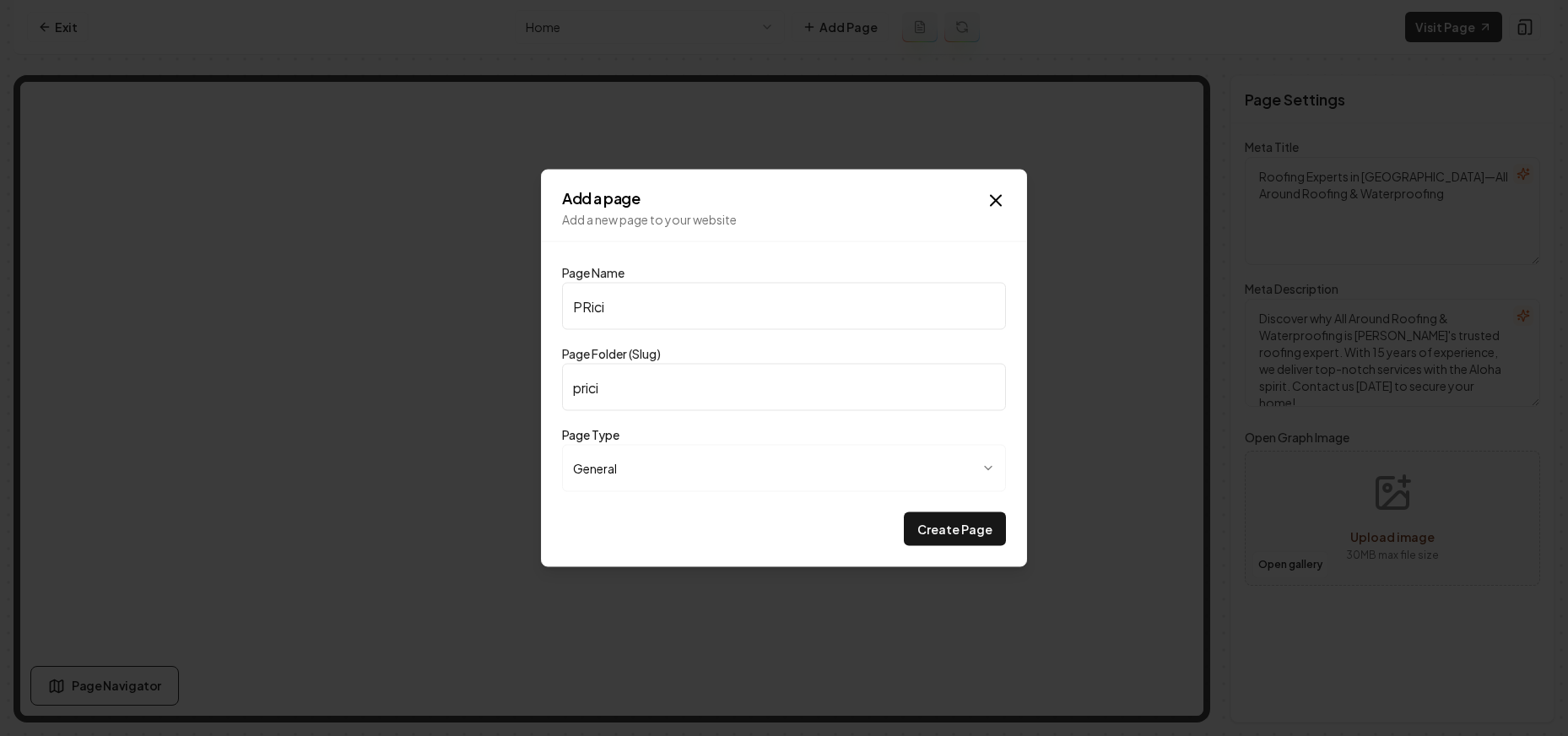
type input "PRicin"
type input "pricin"
type input "PRicing"
type input "pricing"
click at [586, 305] on input "PRicing" at bounding box center [784, 306] width 444 height 47
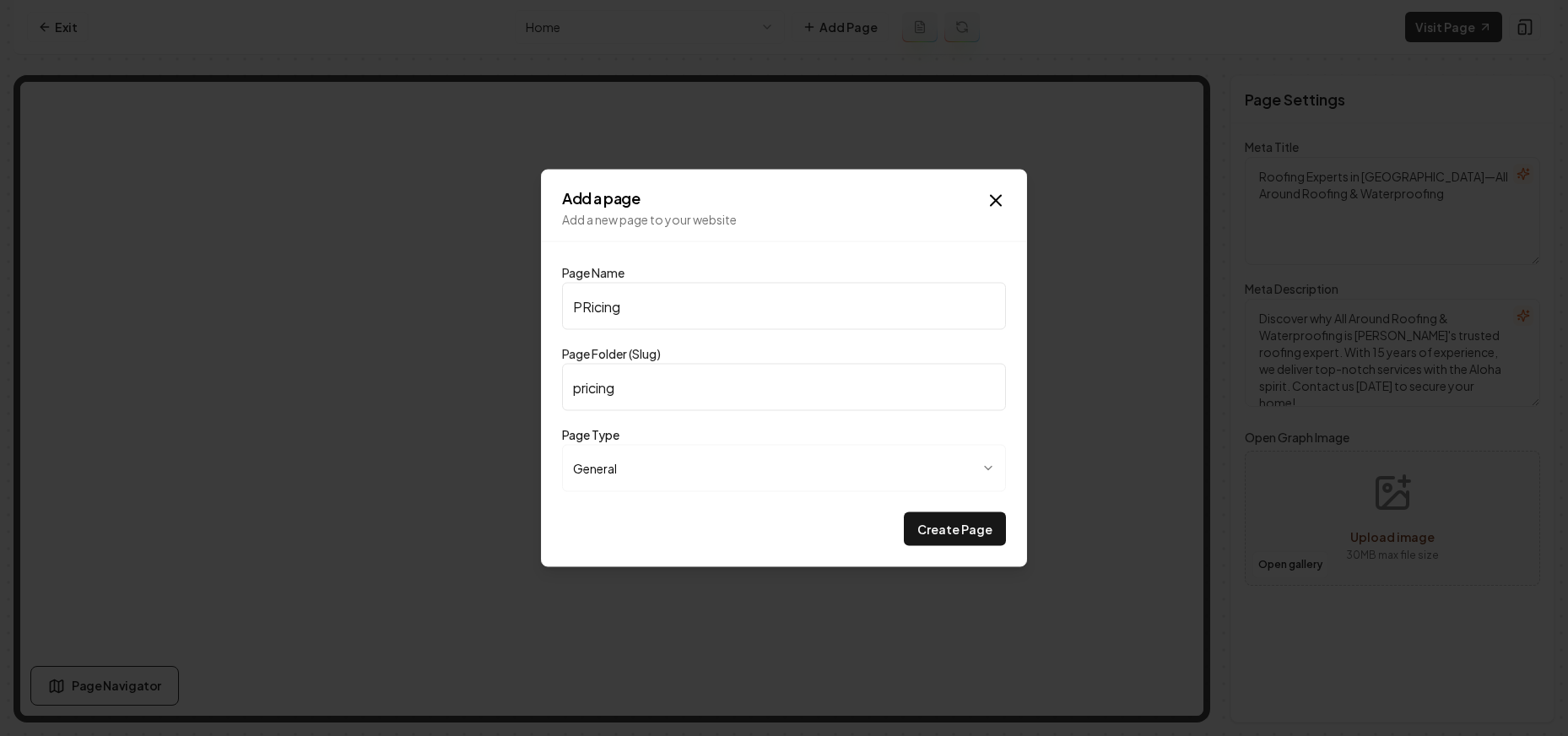
type input "Picing"
type input "picing"
type input "Pricing"
type input "pricing"
type input "Pricing"
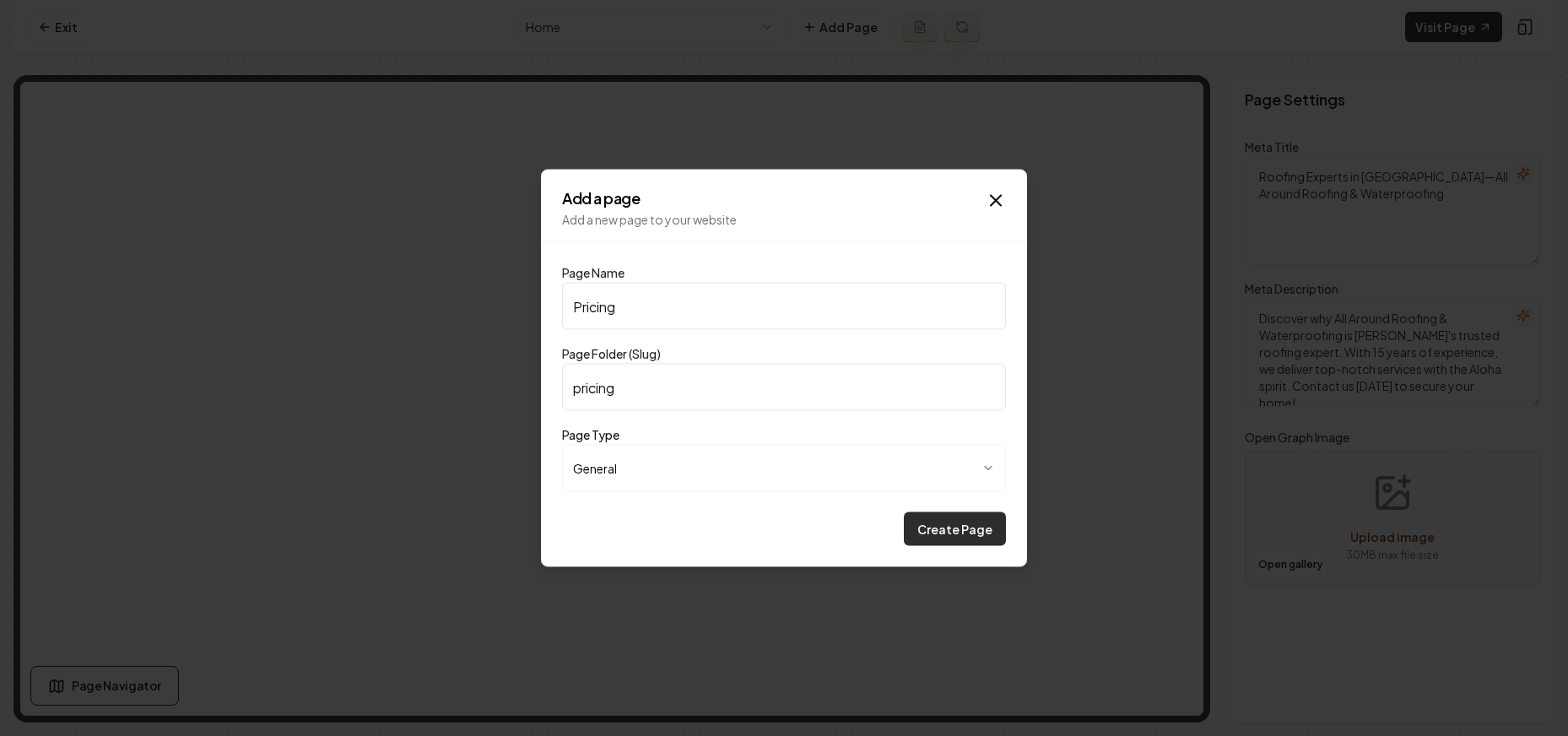
click at [950, 533] on button "Create Page" at bounding box center [955, 529] width 102 height 34
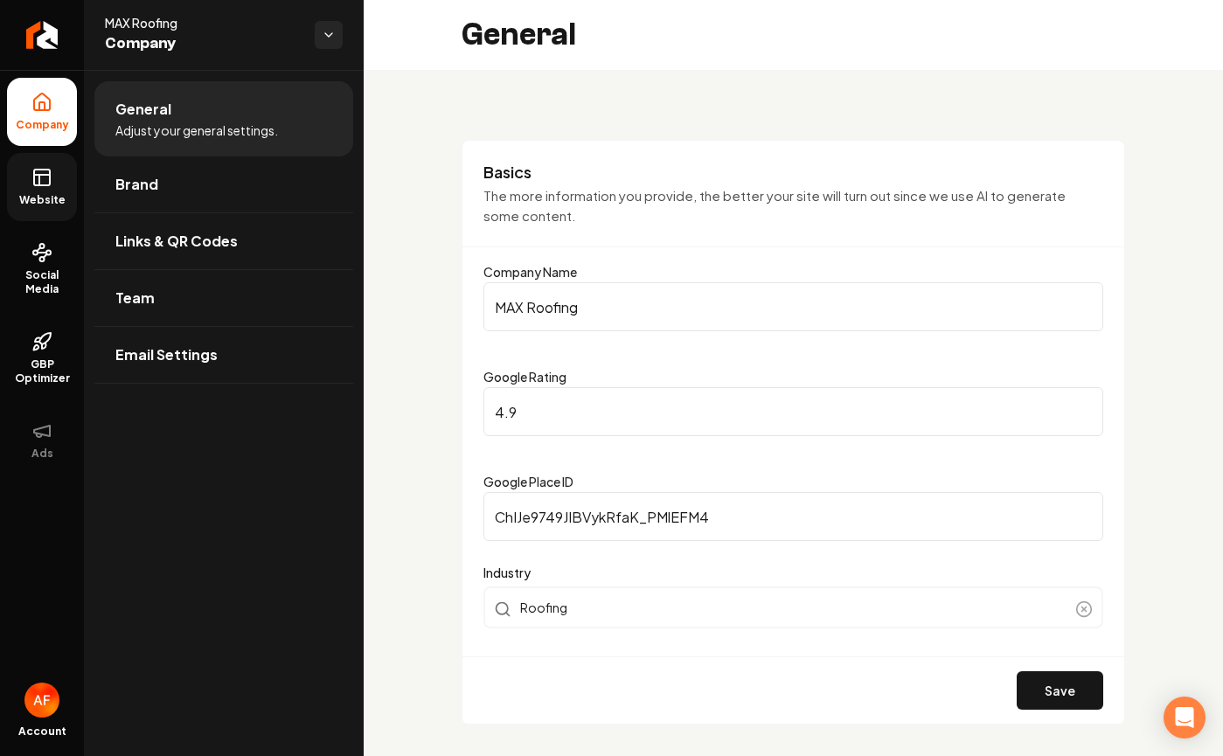
click at [42, 175] on icon at bounding box center [42, 175] width 16 height 0
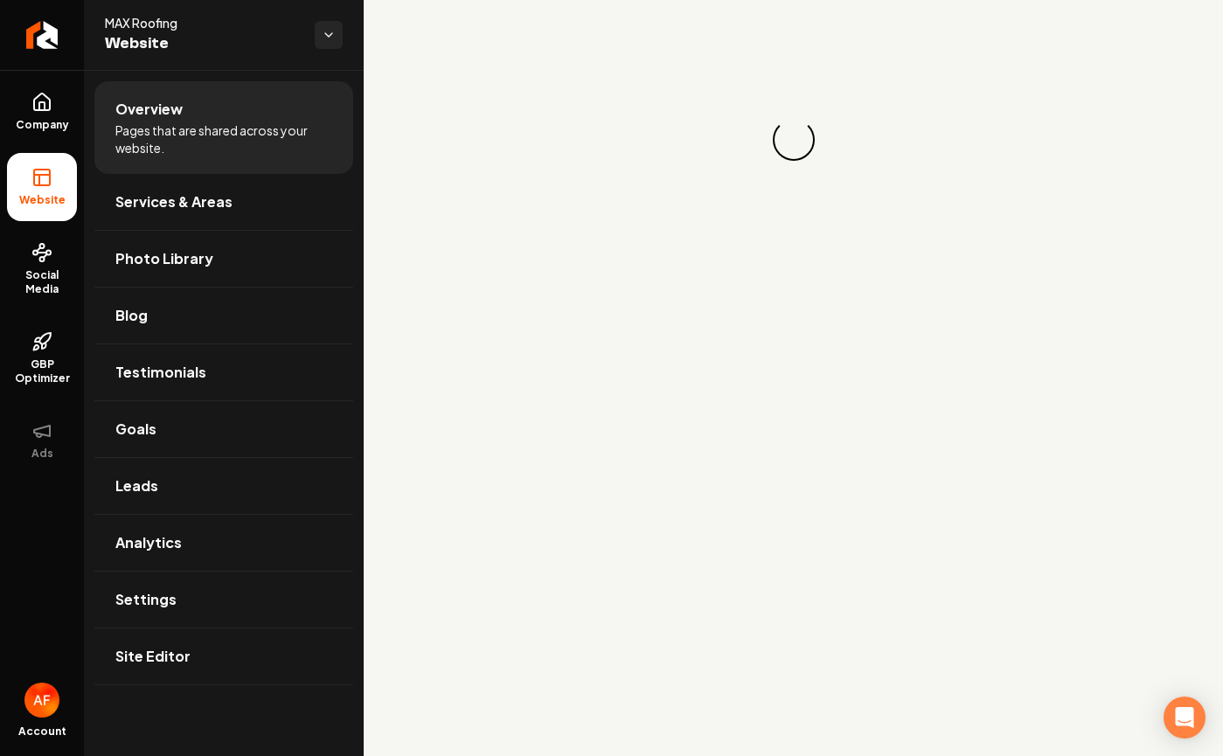
click at [1114, 40] on div "Loading... Loading..." at bounding box center [793, 140] width 859 height 280
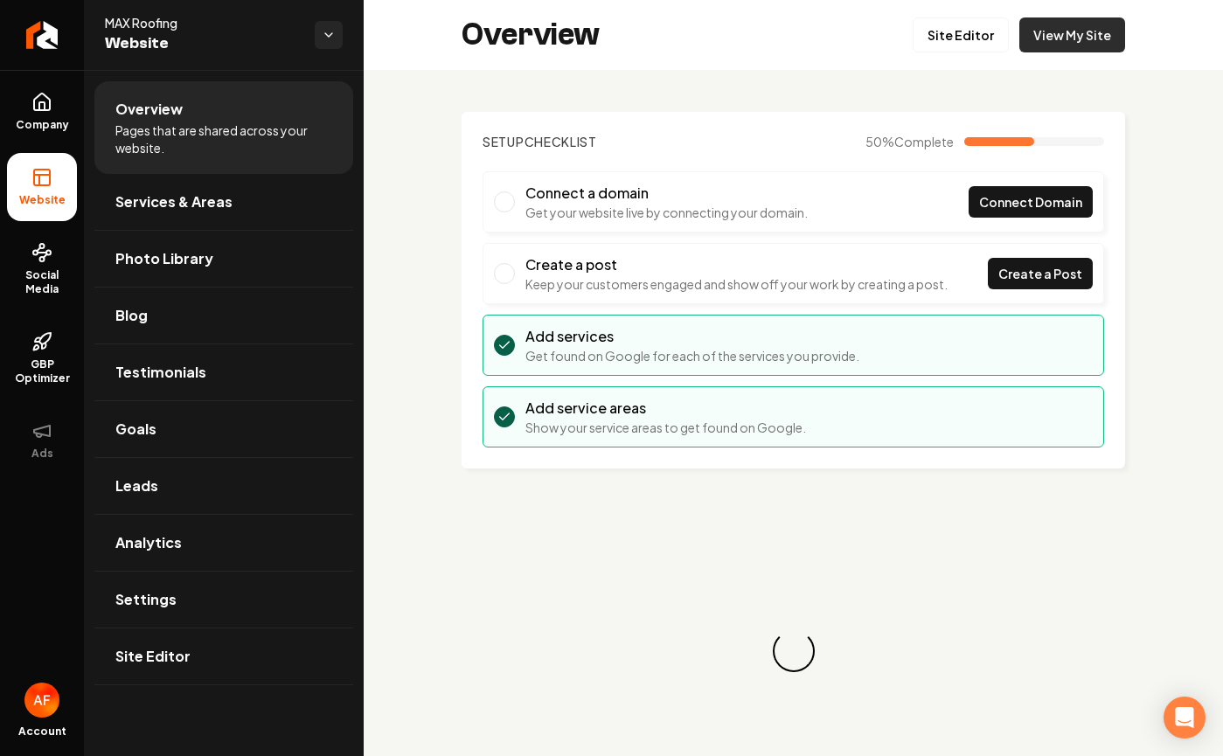
click at [1109, 45] on link "View My Site" at bounding box center [1072, 34] width 106 height 35
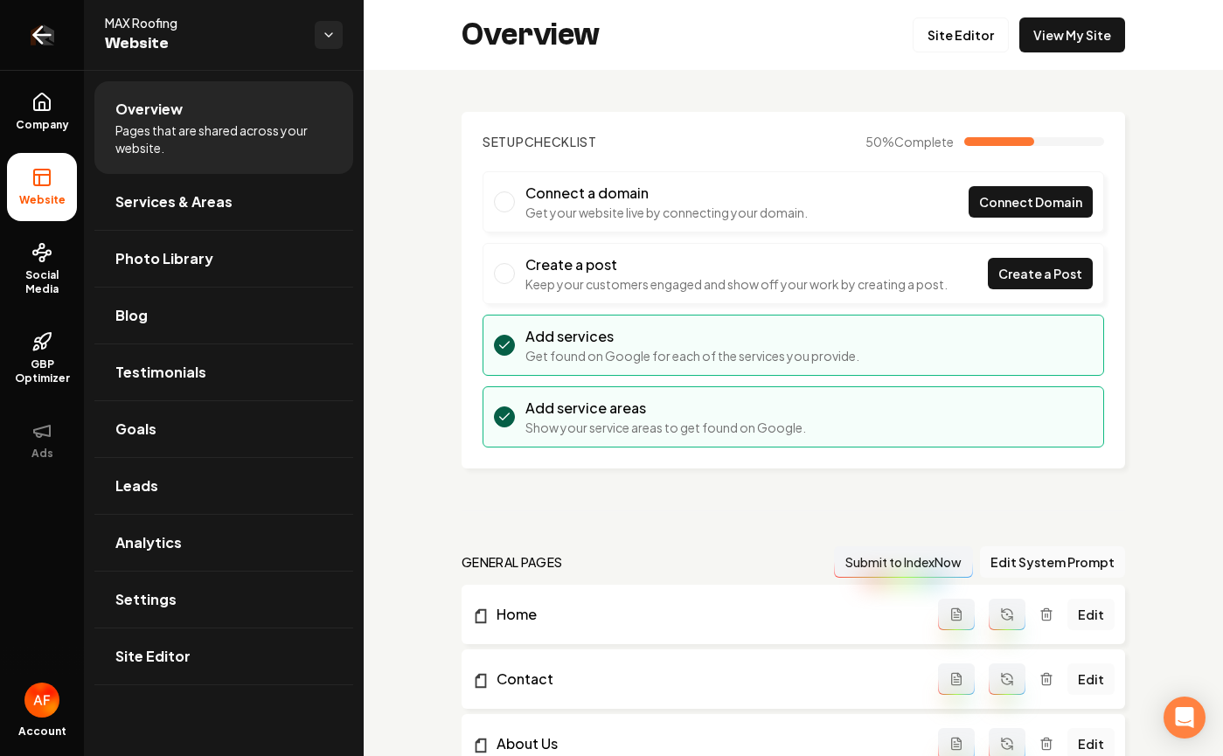
click at [41, 46] on icon "Return to dashboard" at bounding box center [42, 35] width 28 height 28
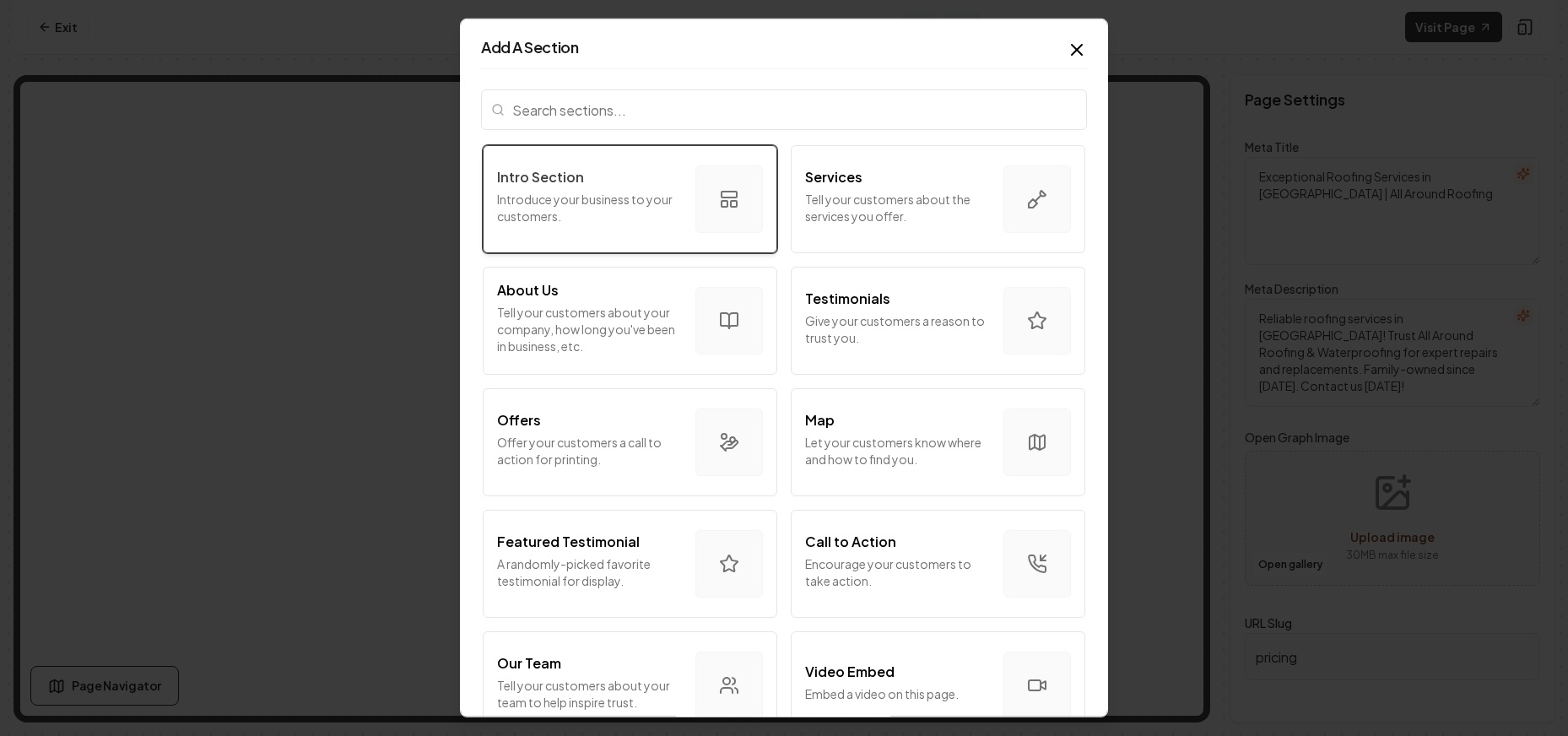
click at [596, 212] on p "Introduce your business to your customers." at bounding box center [589, 208] width 184 height 34
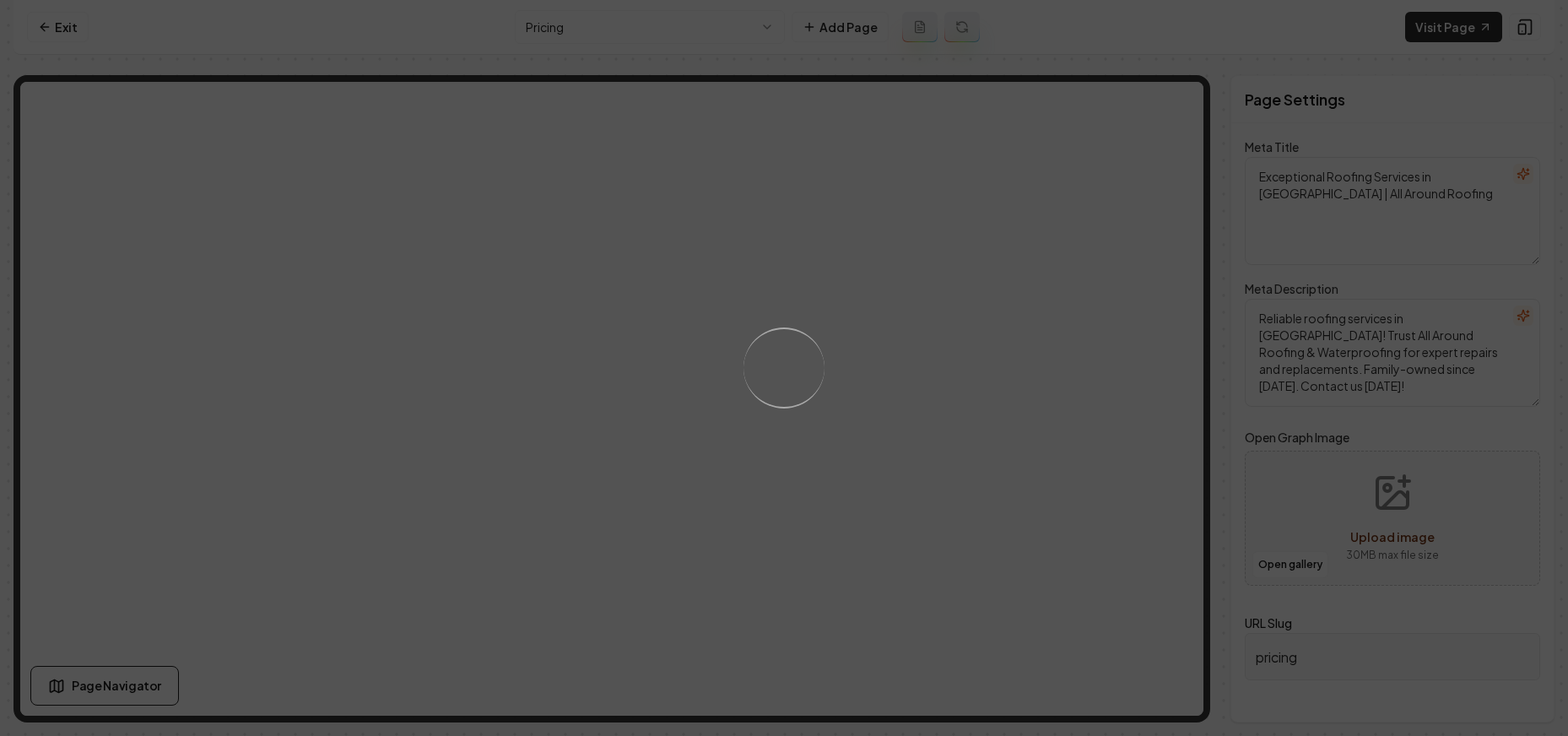
click at [1159, 124] on div "Loading..." at bounding box center [784, 368] width 1568 height 736
click at [1142, 144] on div "Loading..." at bounding box center [784, 368] width 1568 height 736
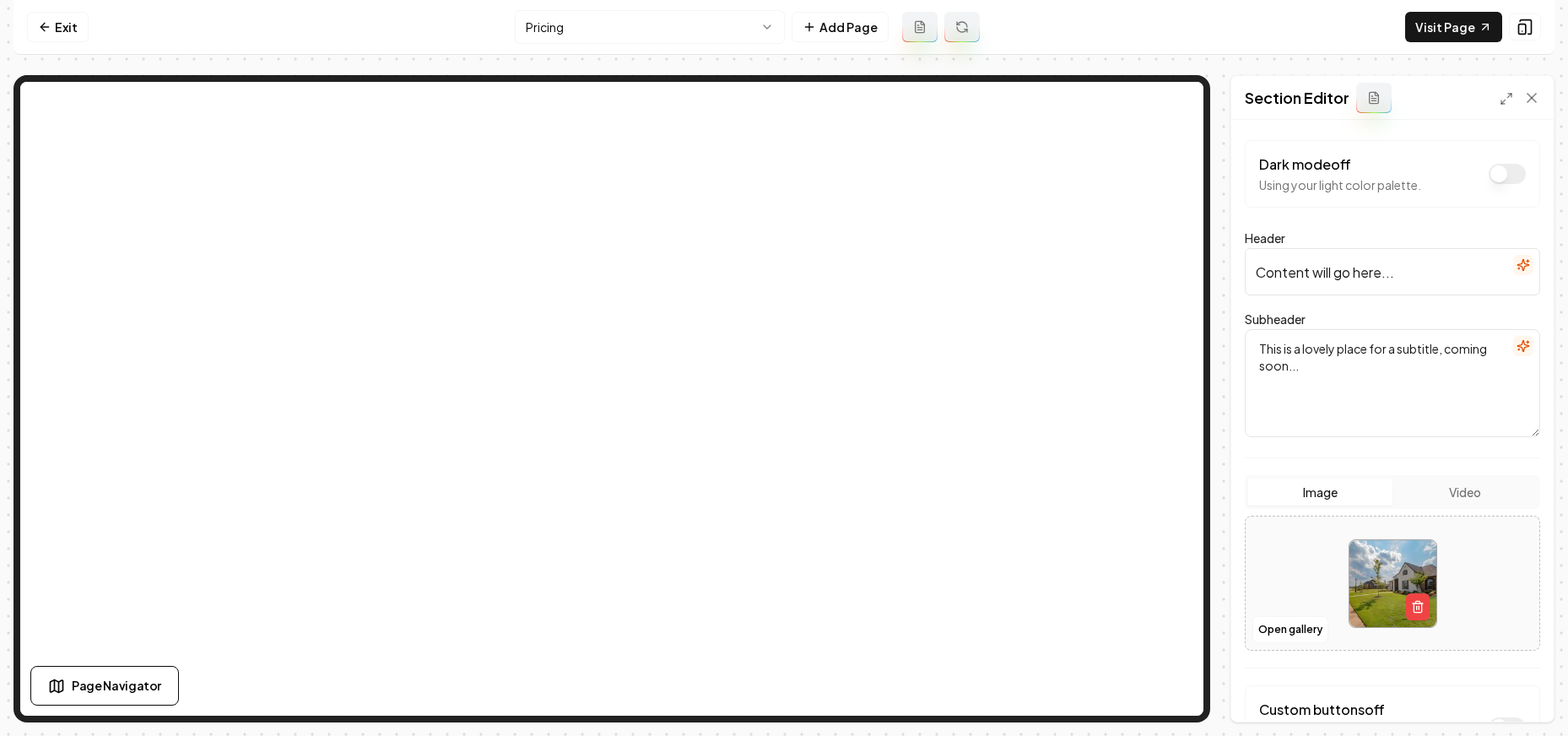
click at [1298, 647] on div "Open gallery" at bounding box center [1392, 583] width 295 height 135
click at [1280, 634] on button "Open gallery" at bounding box center [1290, 630] width 76 height 27
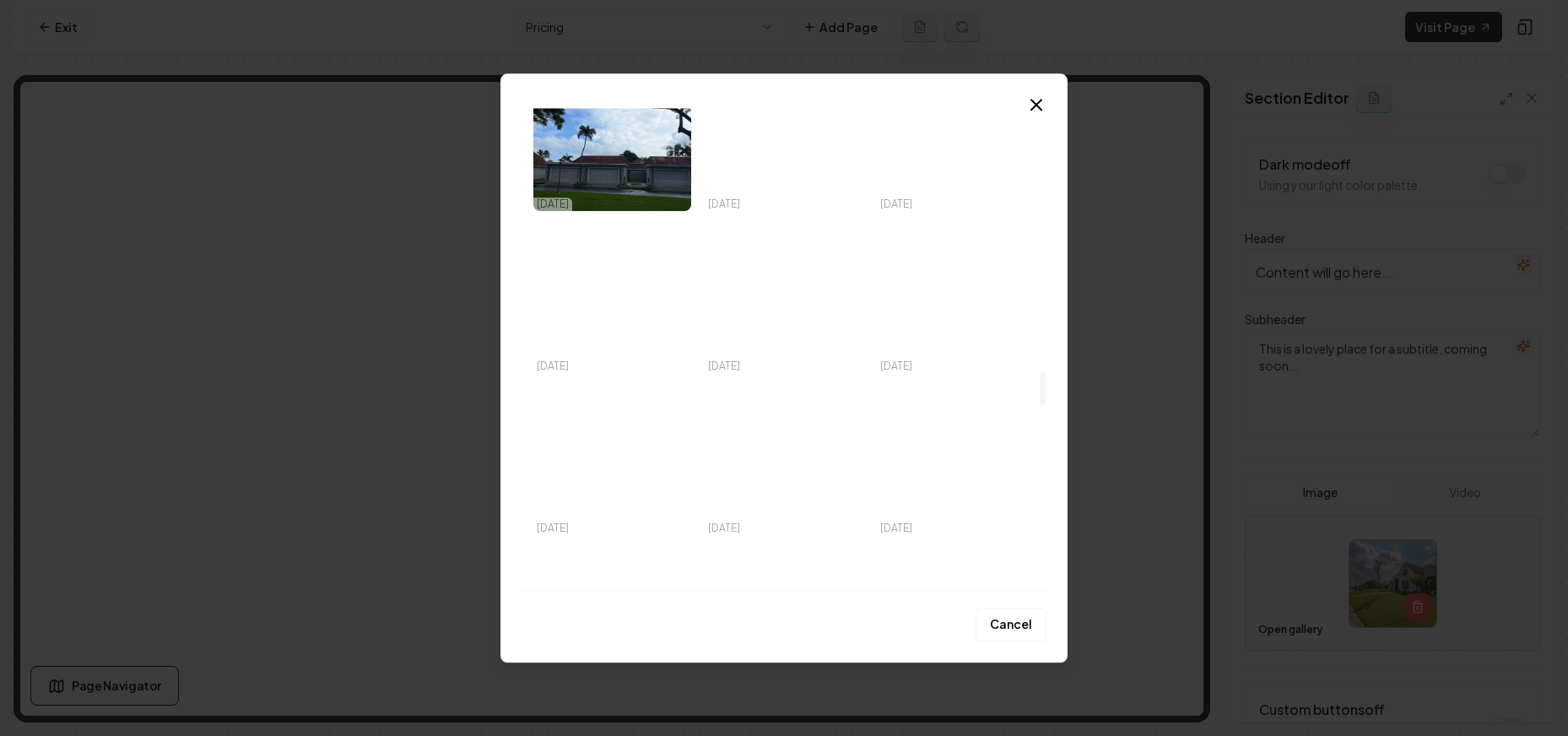
scroll to position [3770, 0]
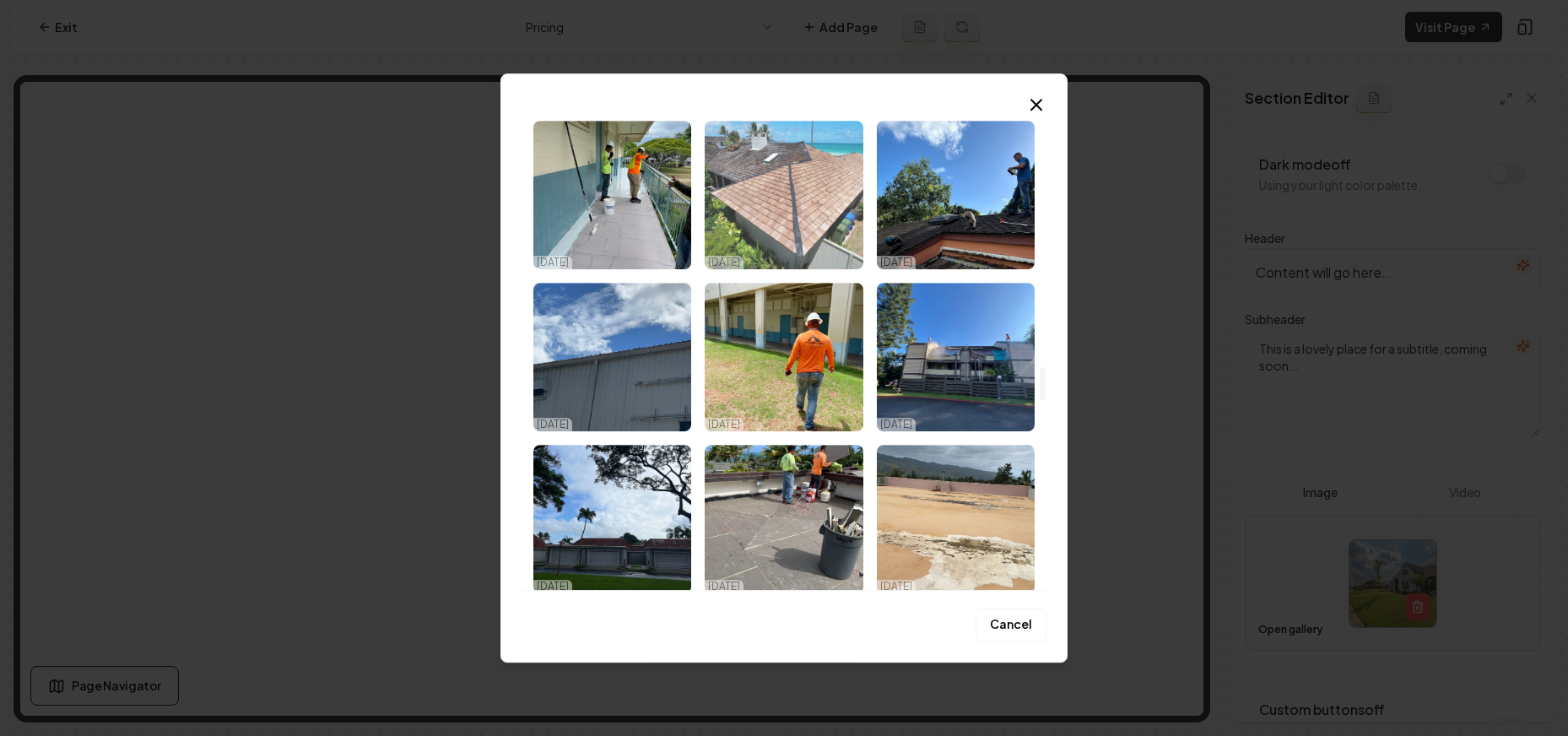
click at [800, 259] on img "Select image image_68cd6a845c7cd75eb8f43af5.jpeg" at bounding box center [783, 195] width 157 height 149
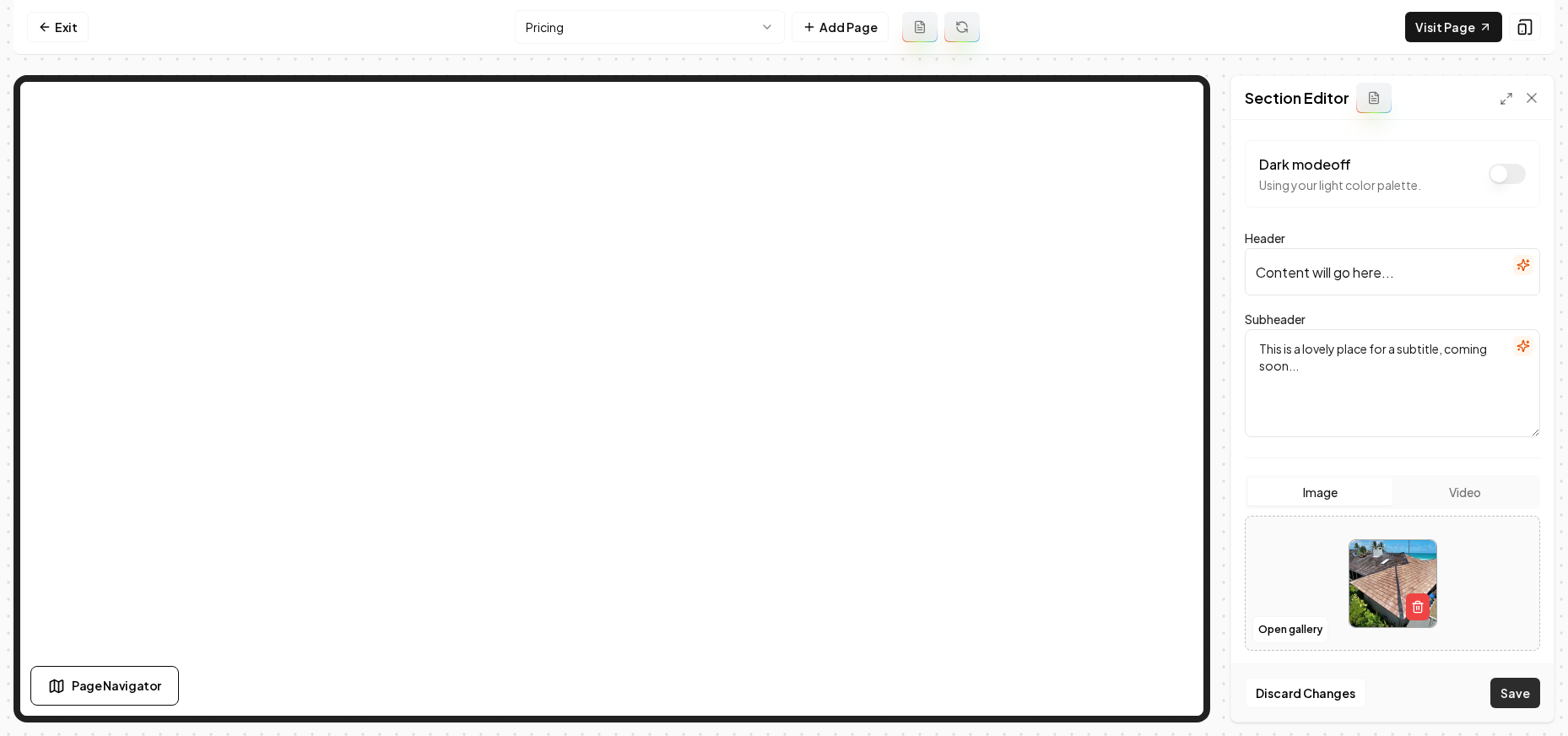
click at [1508, 694] on button "Save" at bounding box center [1516, 693] width 50 height 30
click at [1305, 642] on button "Open gallery" at bounding box center [1290, 630] width 76 height 27
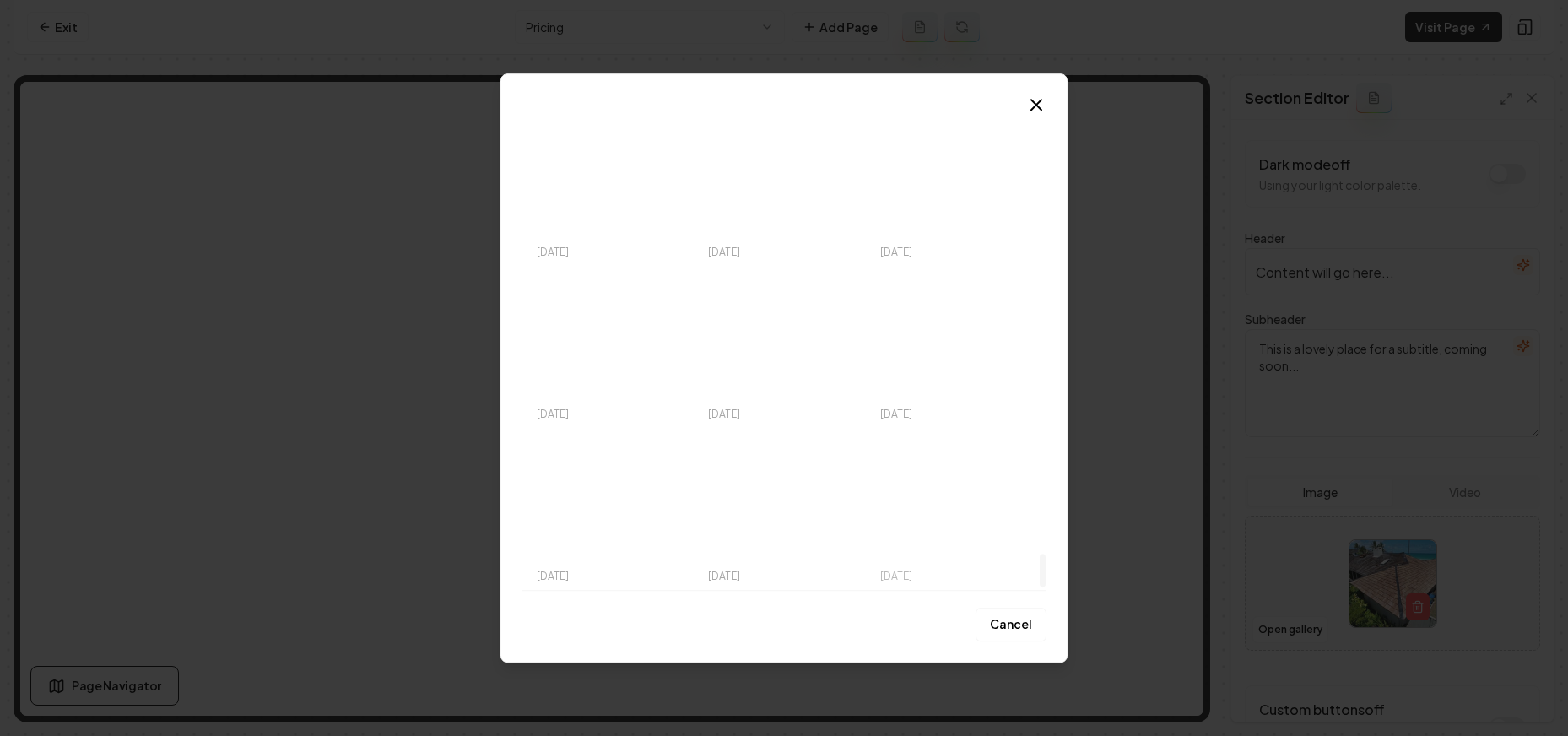
scroll to position [6197, 0]
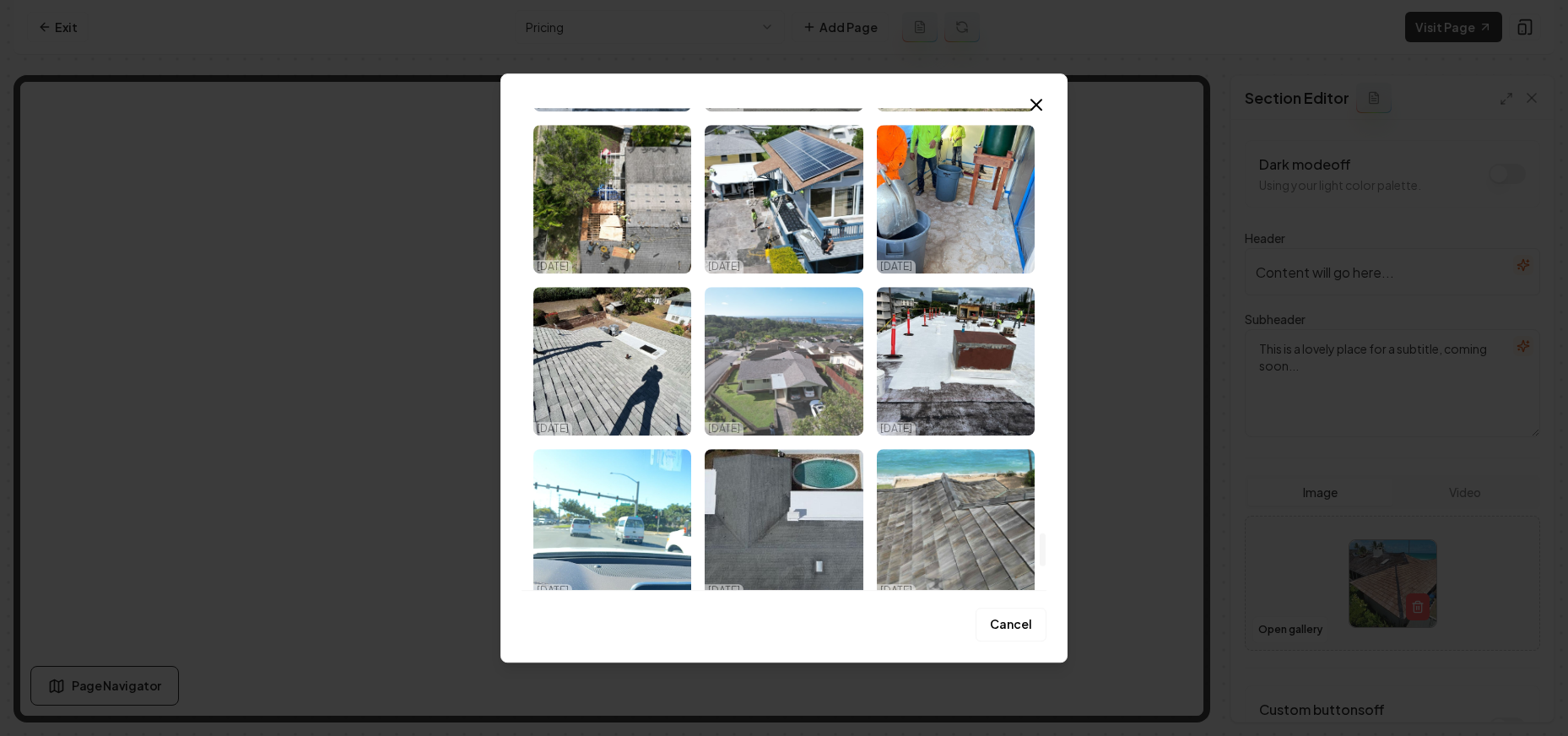
click at [778, 366] on img "Select image image_68cd6a815c7cd75eb8f4271b.jpeg" at bounding box center [783, 361] width 157 height 149
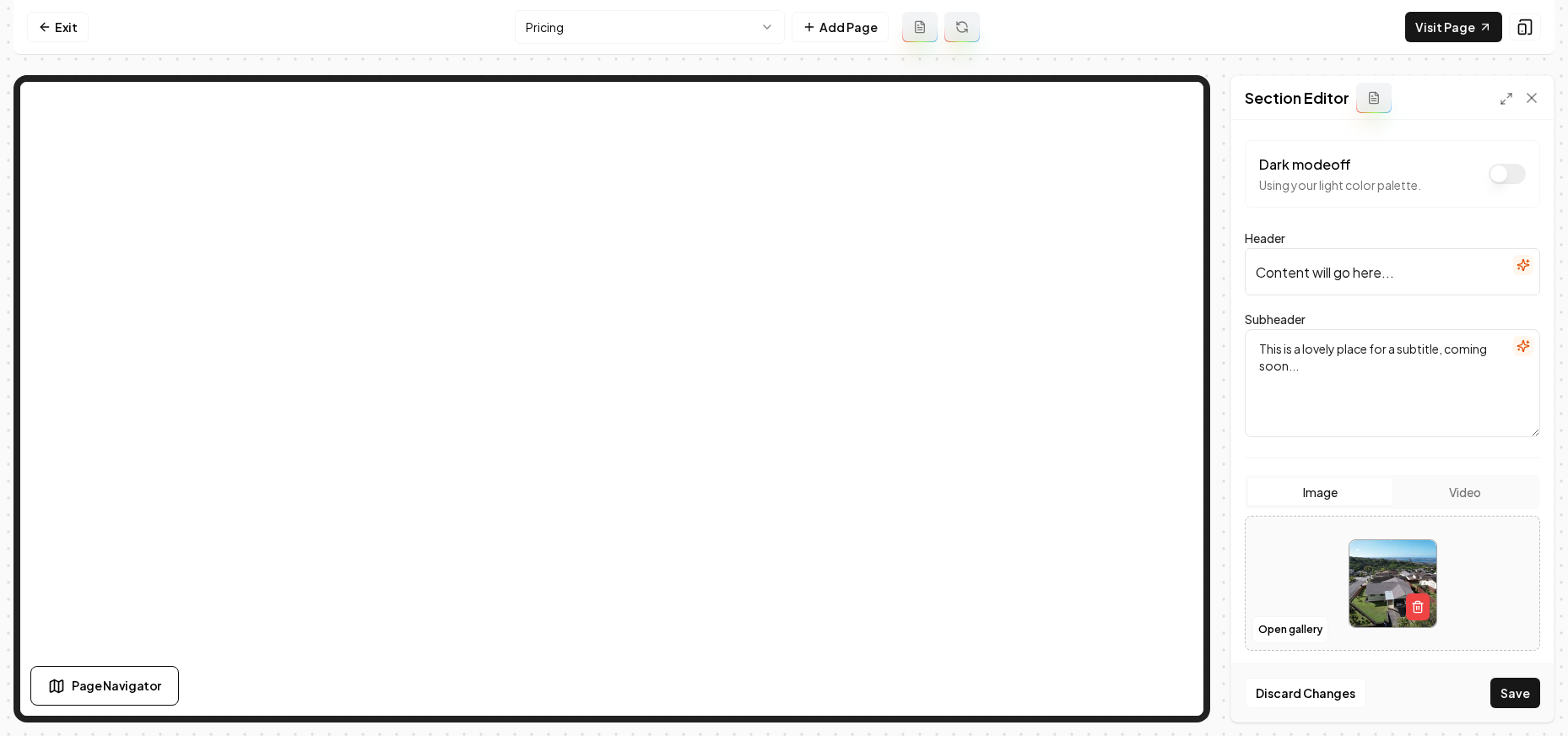
drag, startPoint x: 1531, startPoint y: 701, endPoint x: 1397, endPoint y: 594, distance: 171.5
click at [1531, 701] on button "Save" at bounding box center [1516, 693] width 50 height 30
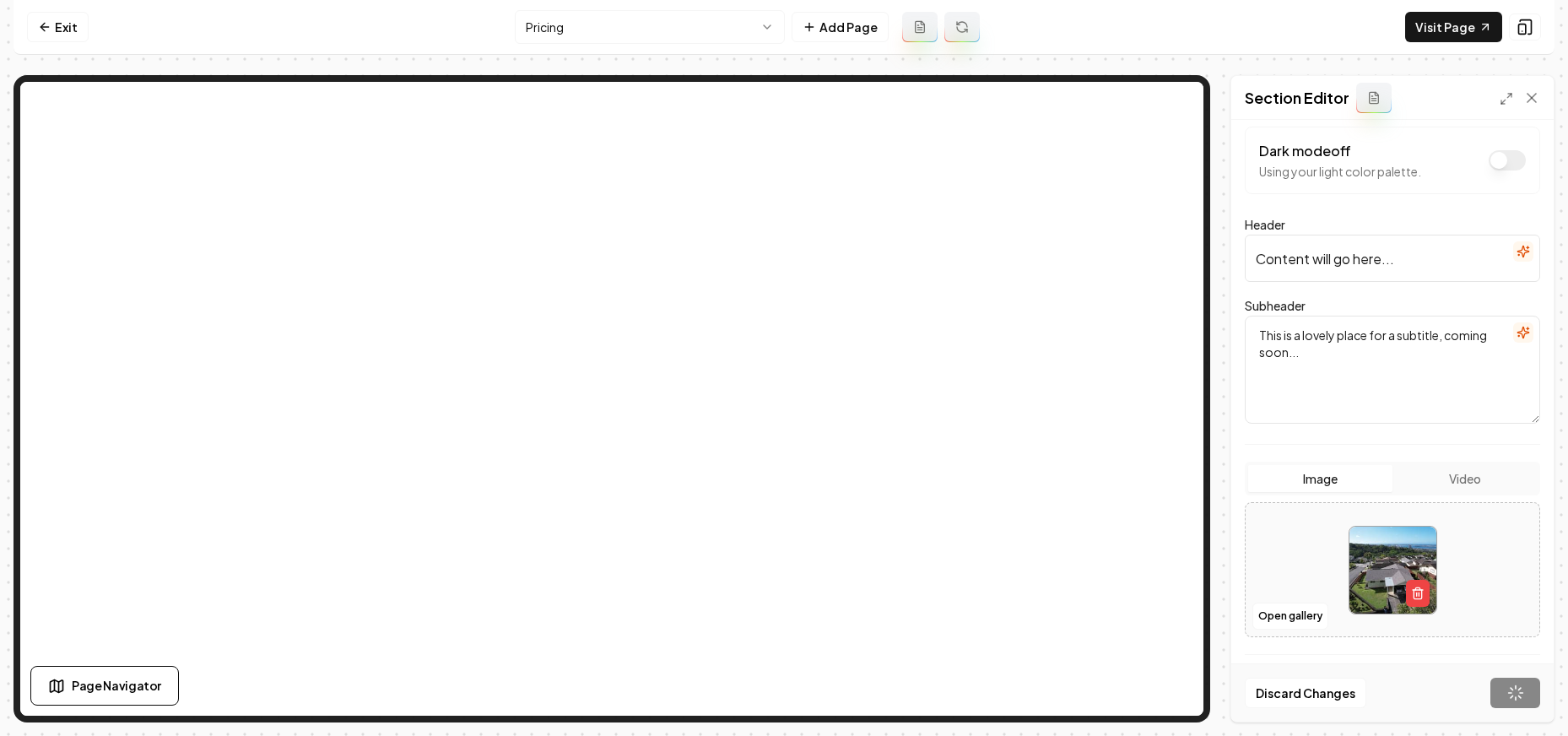
scroll to position [15, 0]
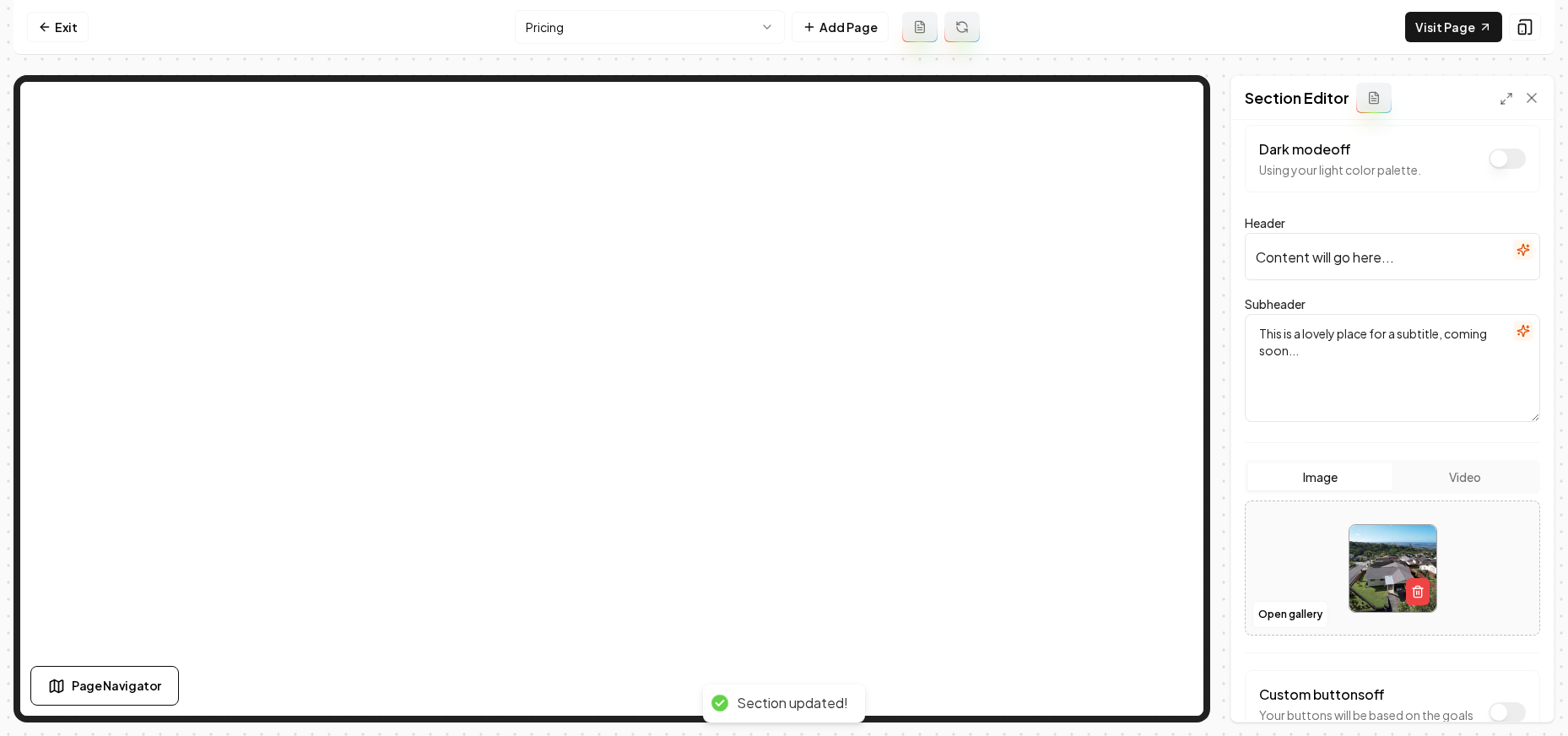
click at [1520, 328] on button "button" at bounding box center [1523, 330] width 20 height 20
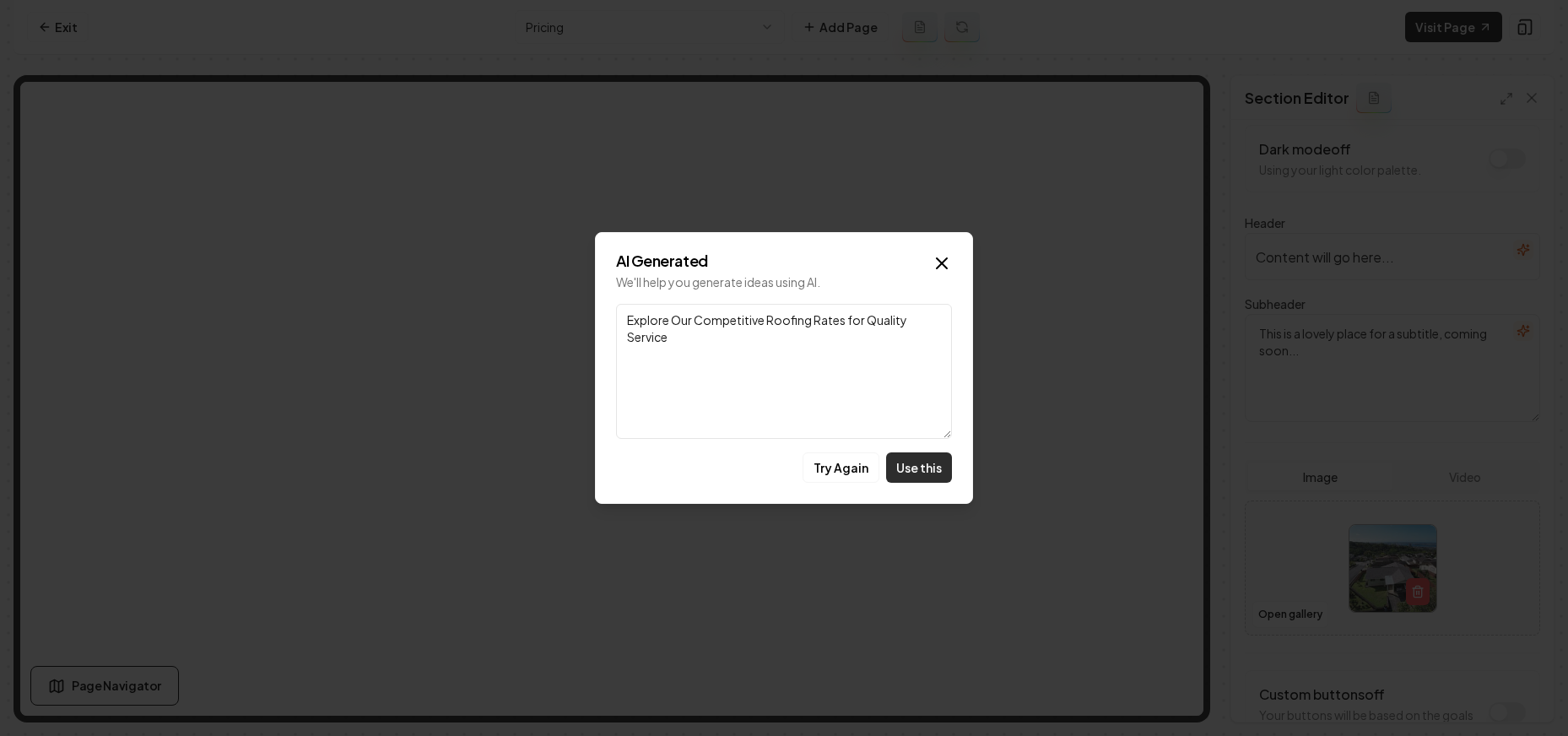
click at [917, 467] on button "Use this" at bounding box center [919, 467] width 66 height 30
type textarea "Explore Our Competitive Roofing Rates for Quality Service"
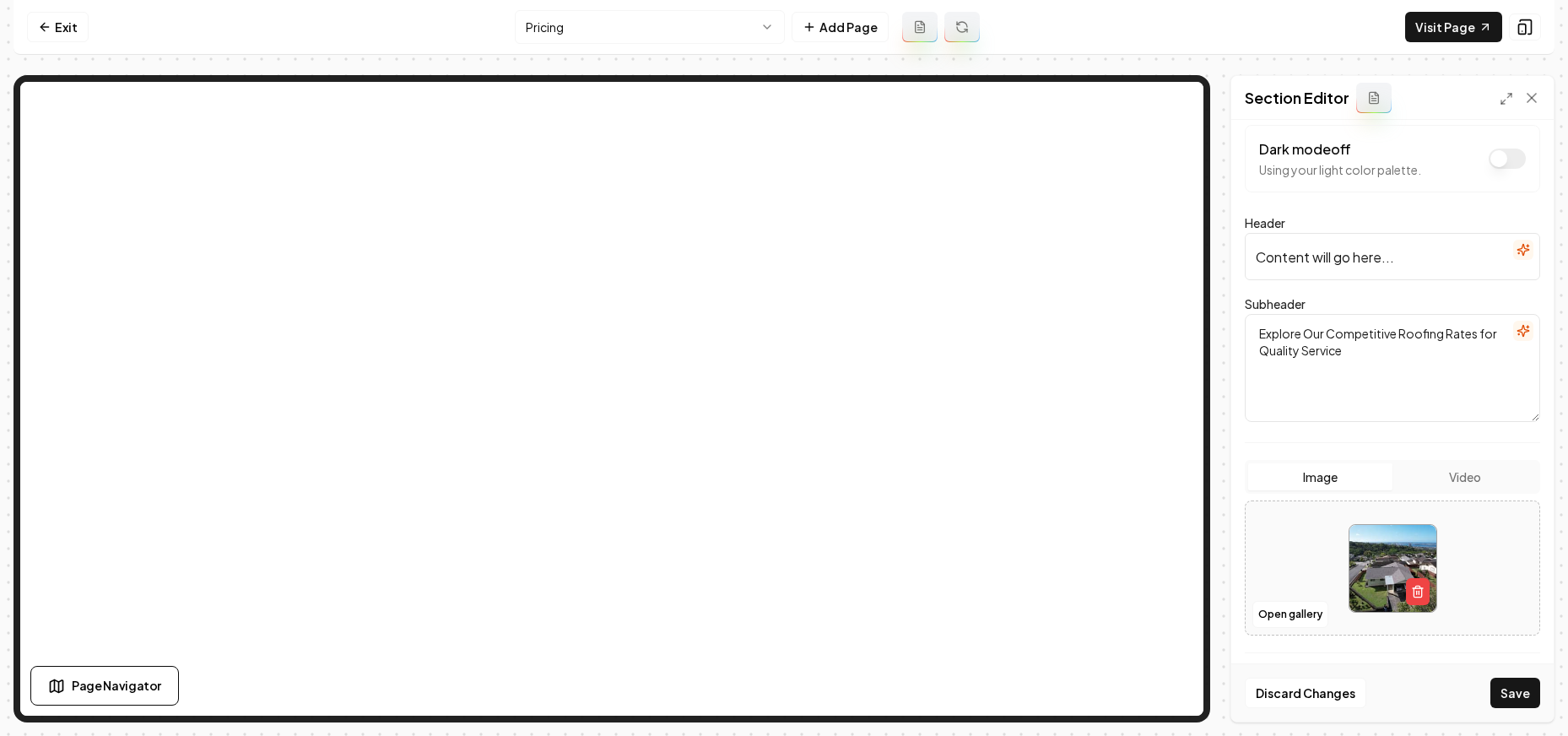
click at [1513, 261] on div at bounding box center [1523, 250] width 20 height 22
click at [1513, 259] on button "button" at bounding box center [1523, 249] width 20 height 20
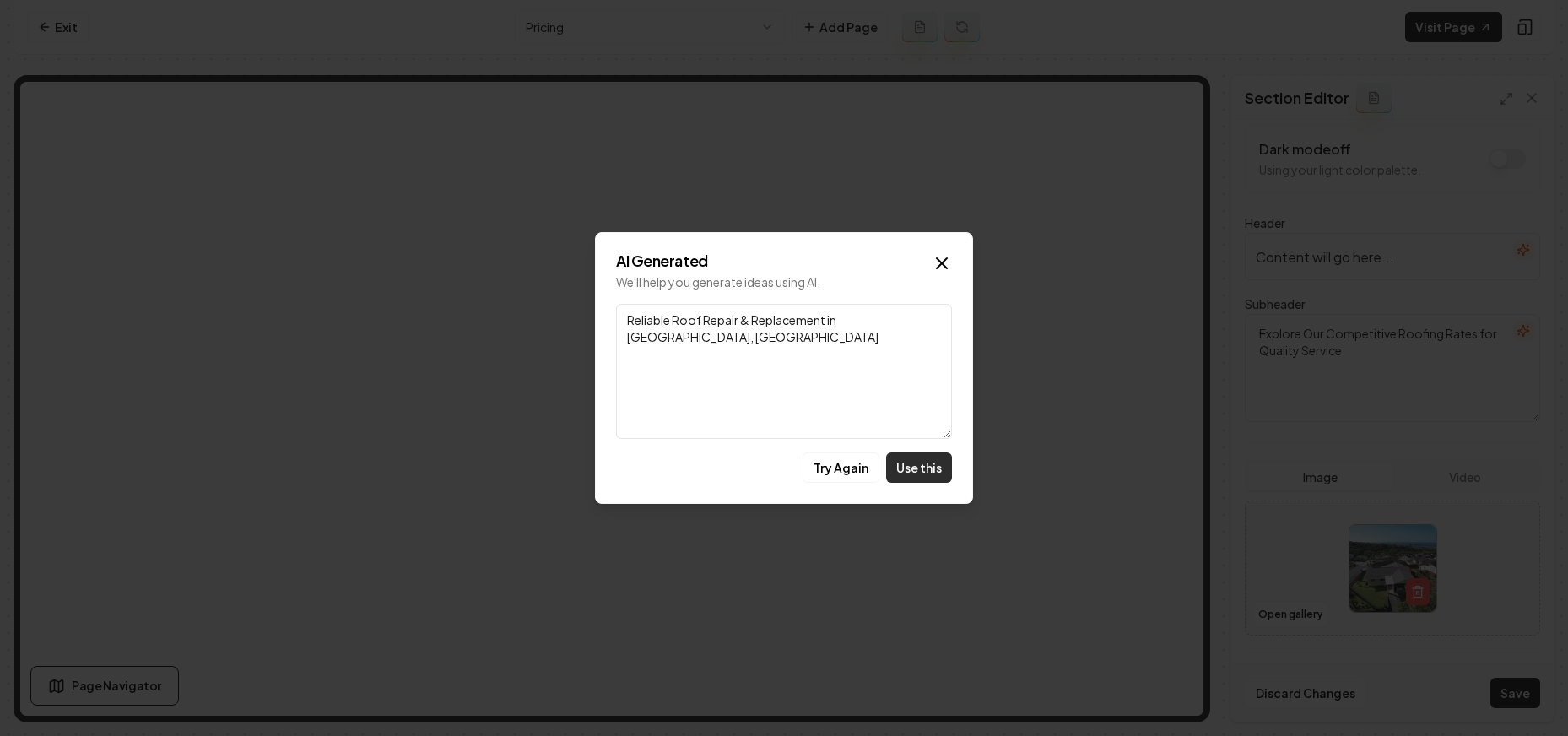
click at [931, 467] on button "Use this" at bounding box center [919, 467] width 66 height 30
type input "Reliable Roof Repair & Replacement in [GEOGRAPHIC_DATA], [GEOGRAPHIC_DATA]"
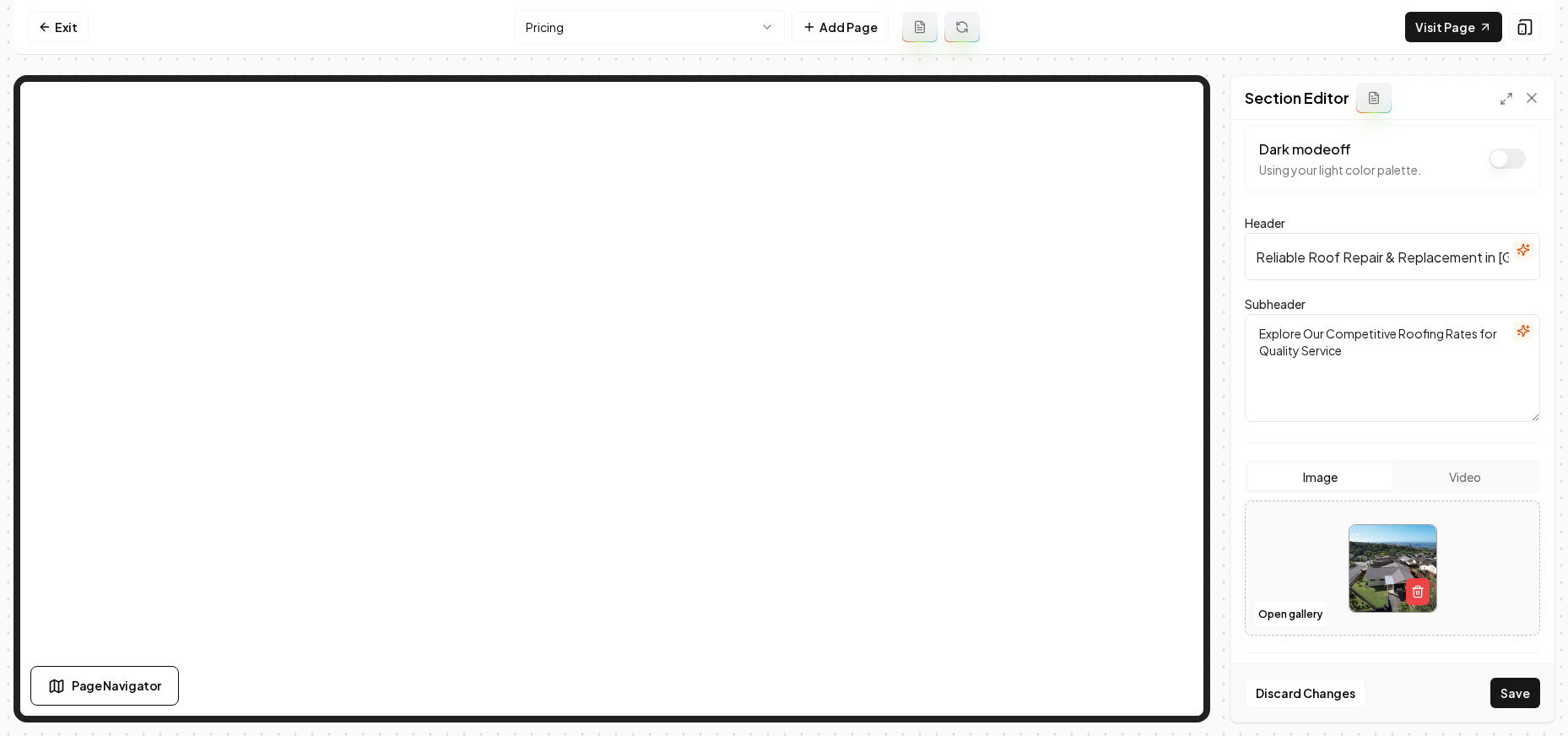
drag, startPoint x: 1535, startPoint y: 708, endPoint x: 1526, endPoint y: 705, distance: 9.5
click at [1529, 707] on button "Save" at bounding box center [1516, 693] width 50 height 30
click at [1526, 705] on div "Discard Changes Save" at bounding box center [1392, 693] width 322 height 58
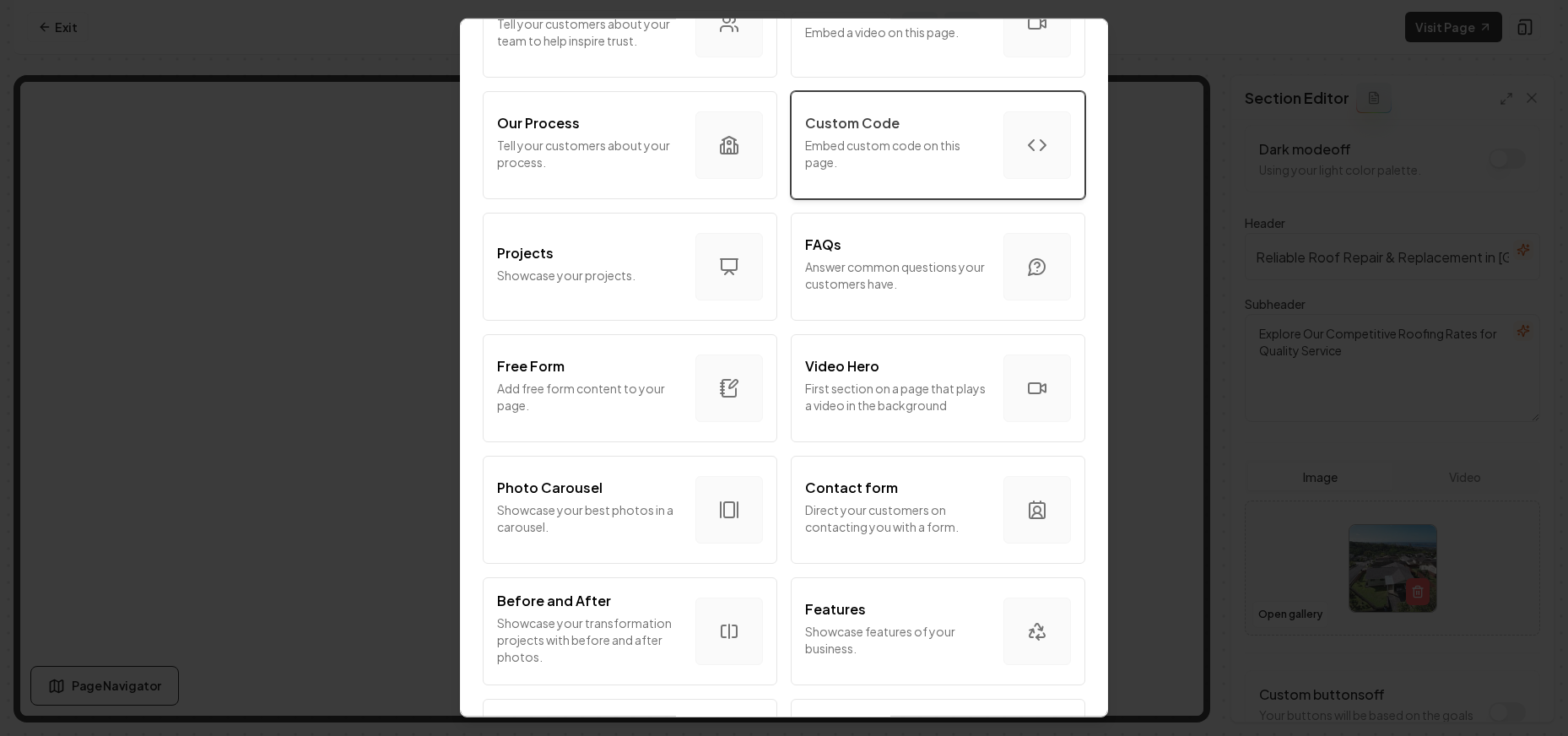
scroll to position [557, 0]
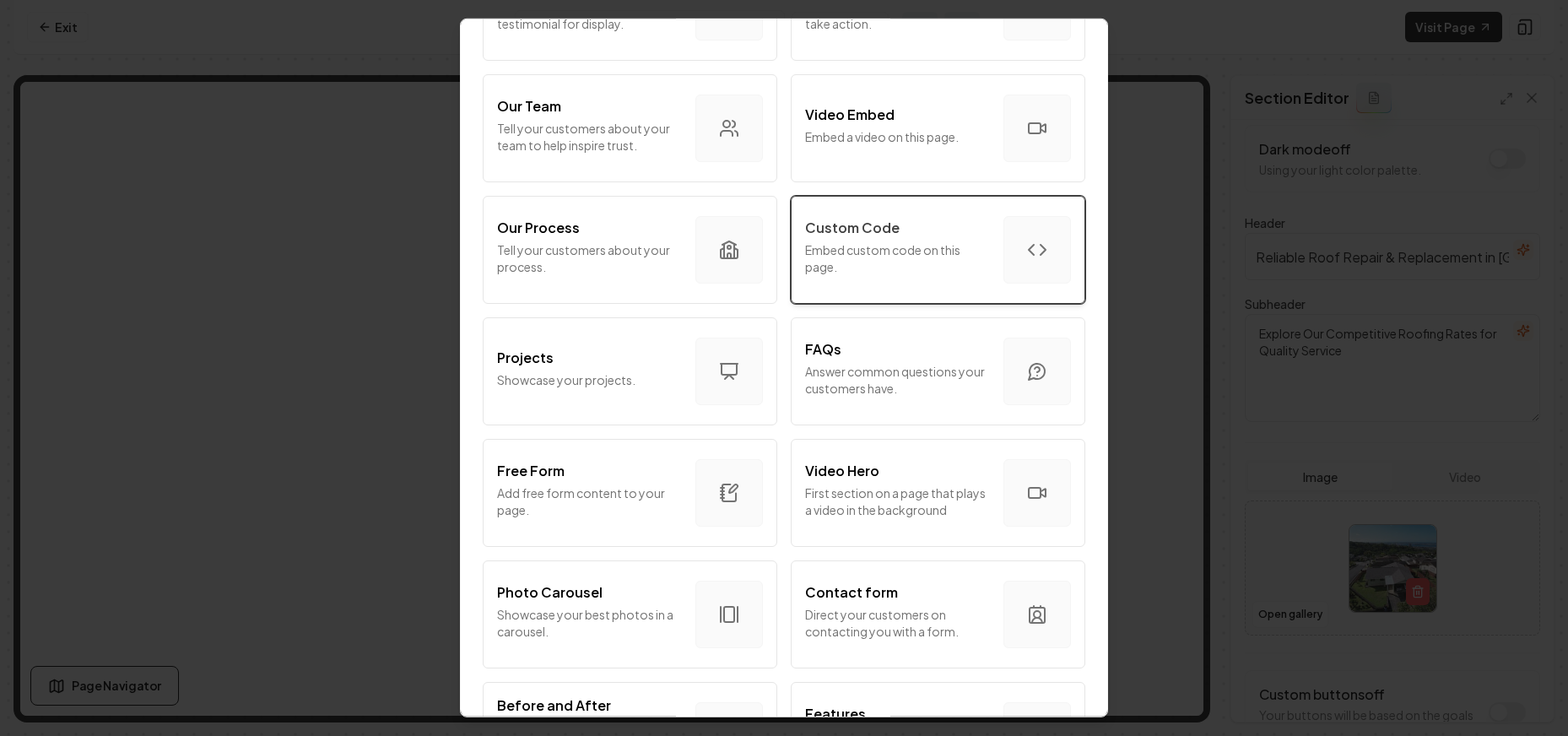
click at [888, 285] on button "Custom Code Embed custom code on this page." at bounding box center [938, 250] width 294 height 108
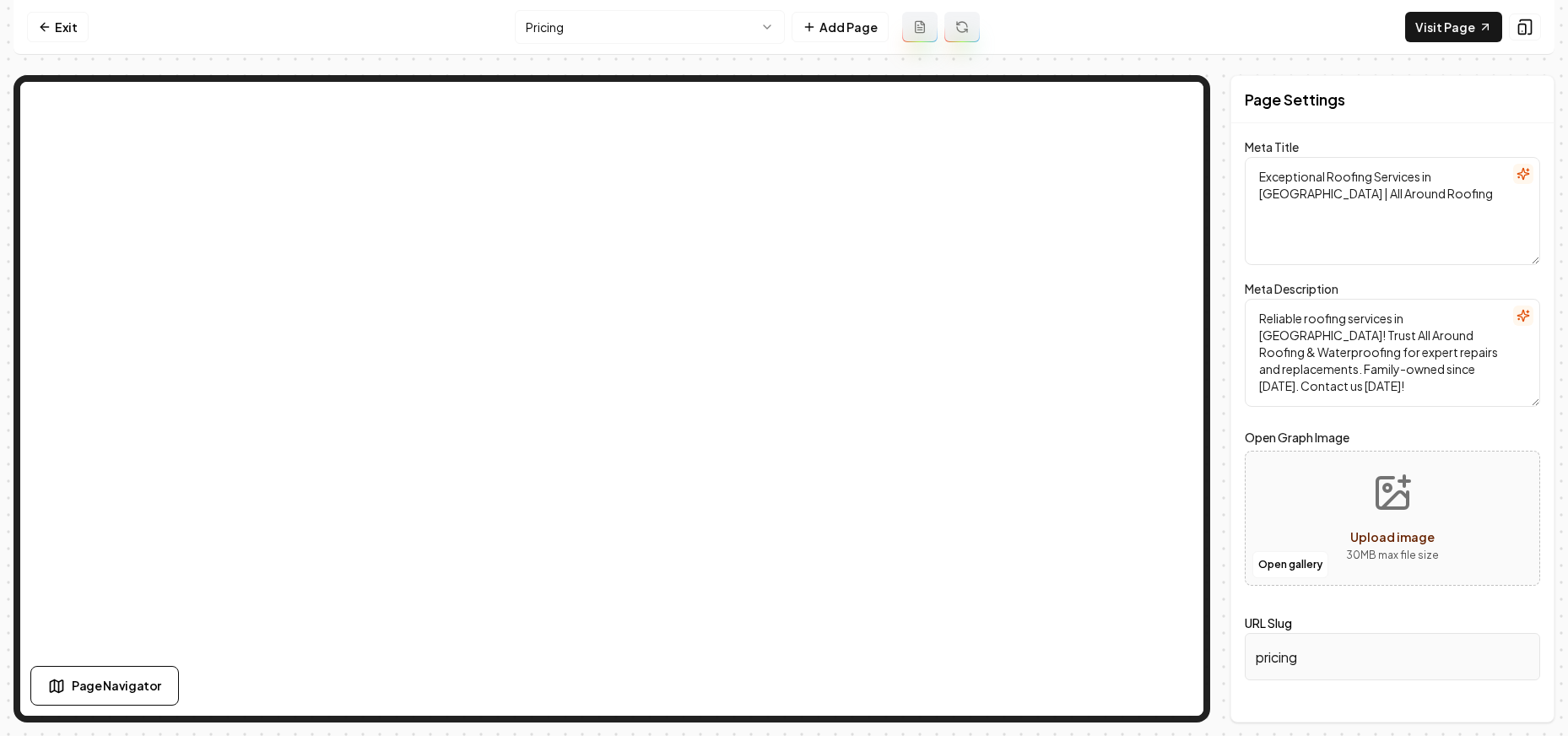
scroll to position [0, 0]
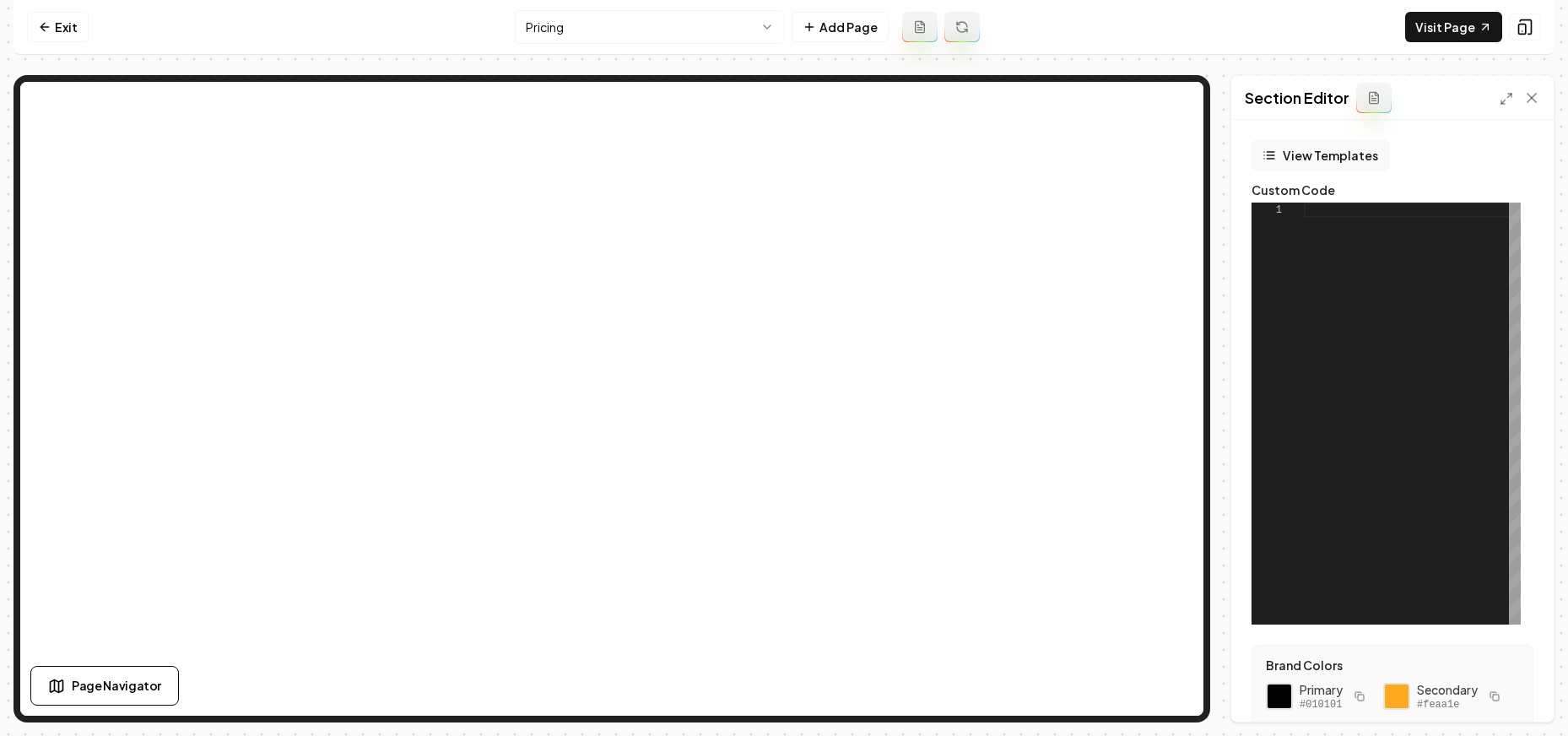
click at [1297, 143] on button "View Templates" at bounding box center [1320, 155] width 137 height 30
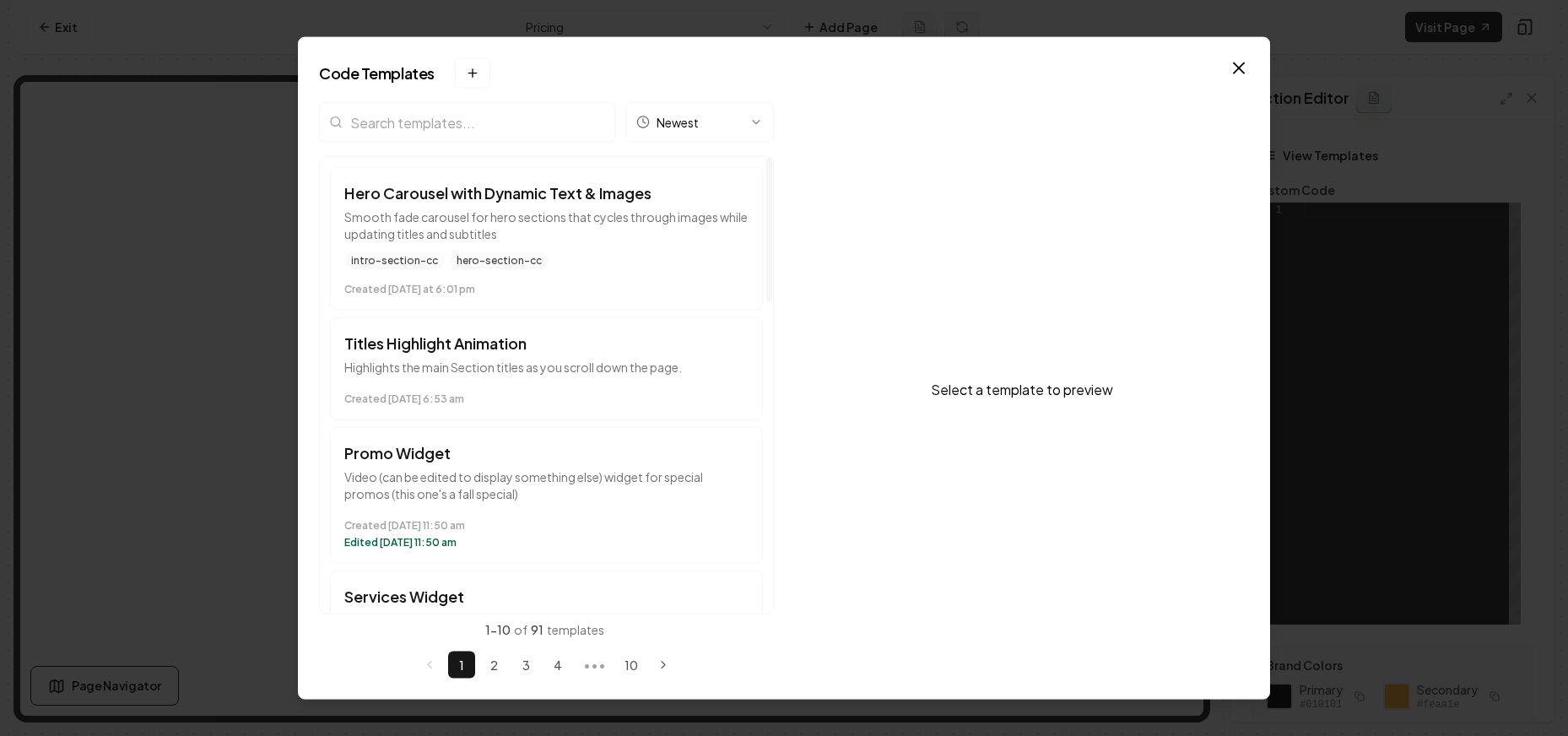
click at [466, 136] on input "search" at bounding box center [466, 123] width 296 height 41
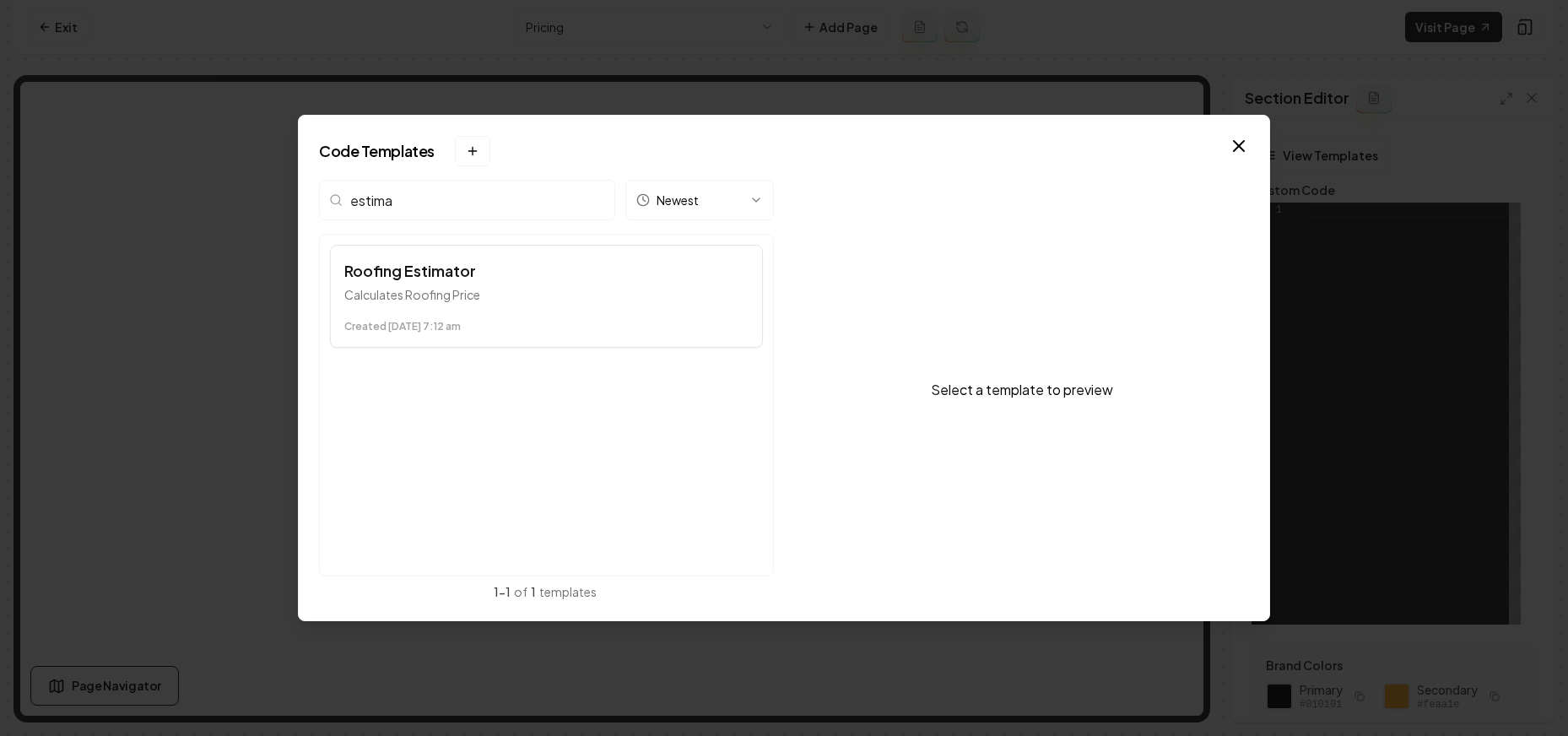
type input "estima"
click at [510, 310] on button "Roofing Estimator Calculates Roofing Price Created [DATE] 7:12 am" at bounding box center [546, 297] width 433 height 103
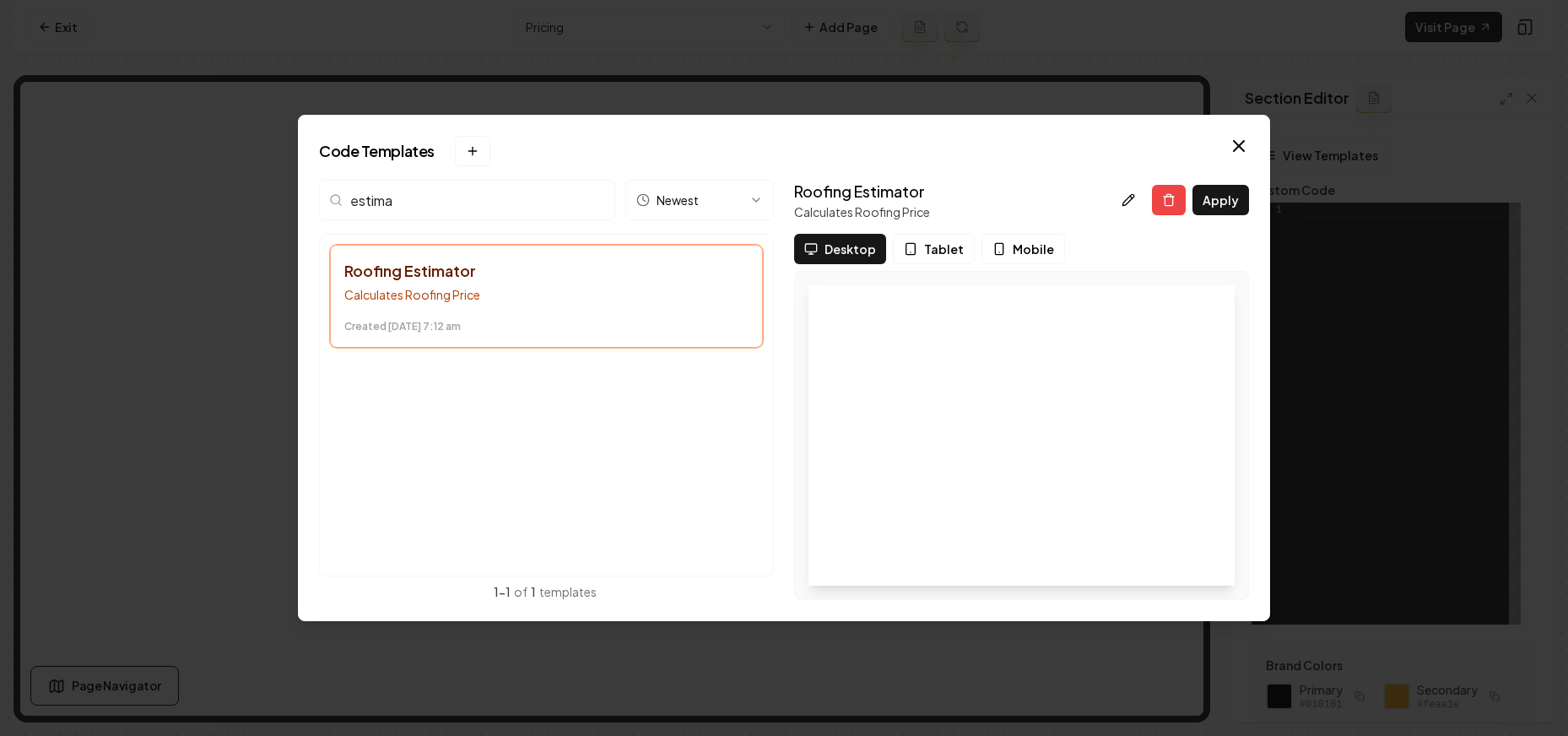
click at [1214, 191] on button "Apply" at bounding box center [1220, 199] width 57 height 30
type textarea "*********"
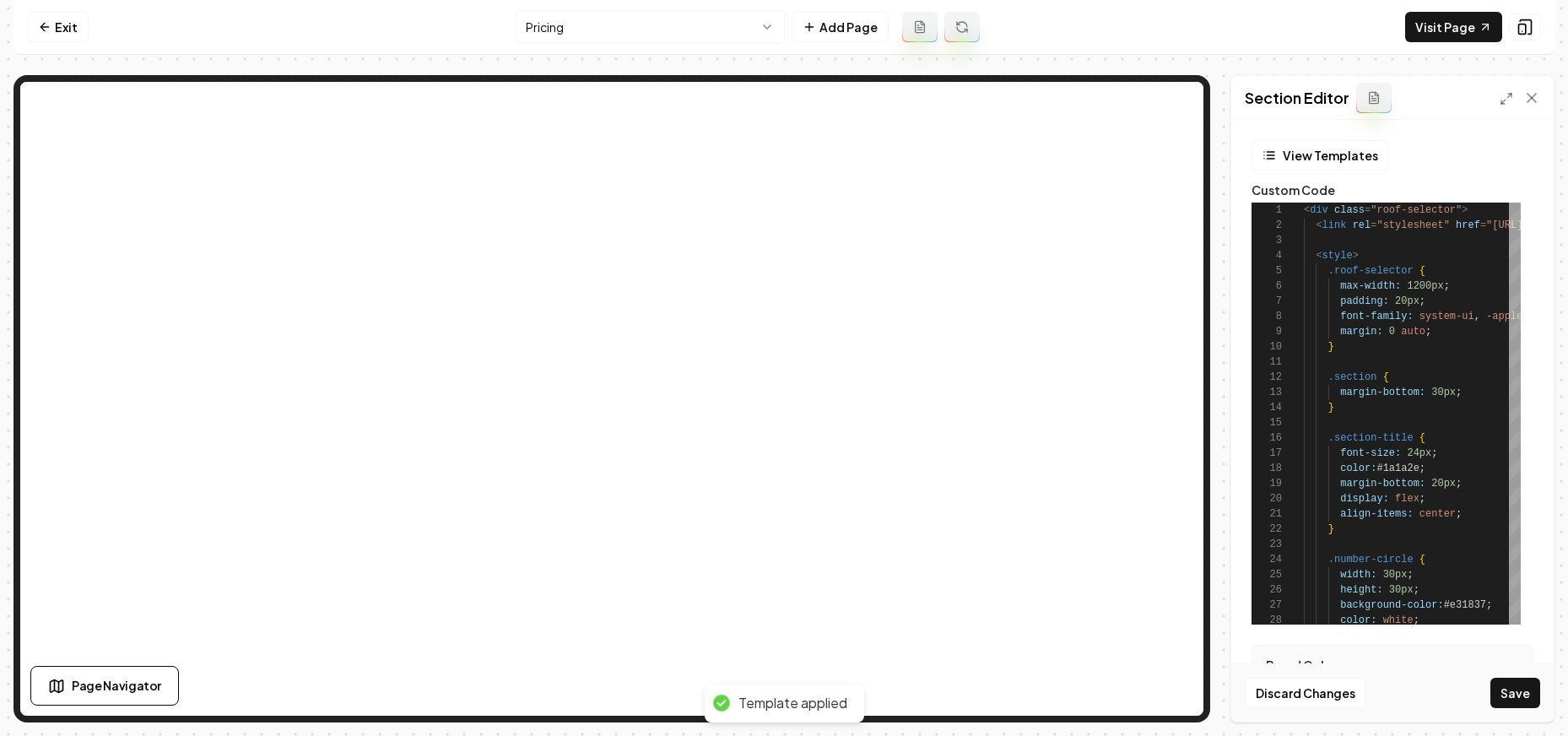
click at [1522, 694] on button "Save" at bounding box center [1516, 693] width 50 height 30
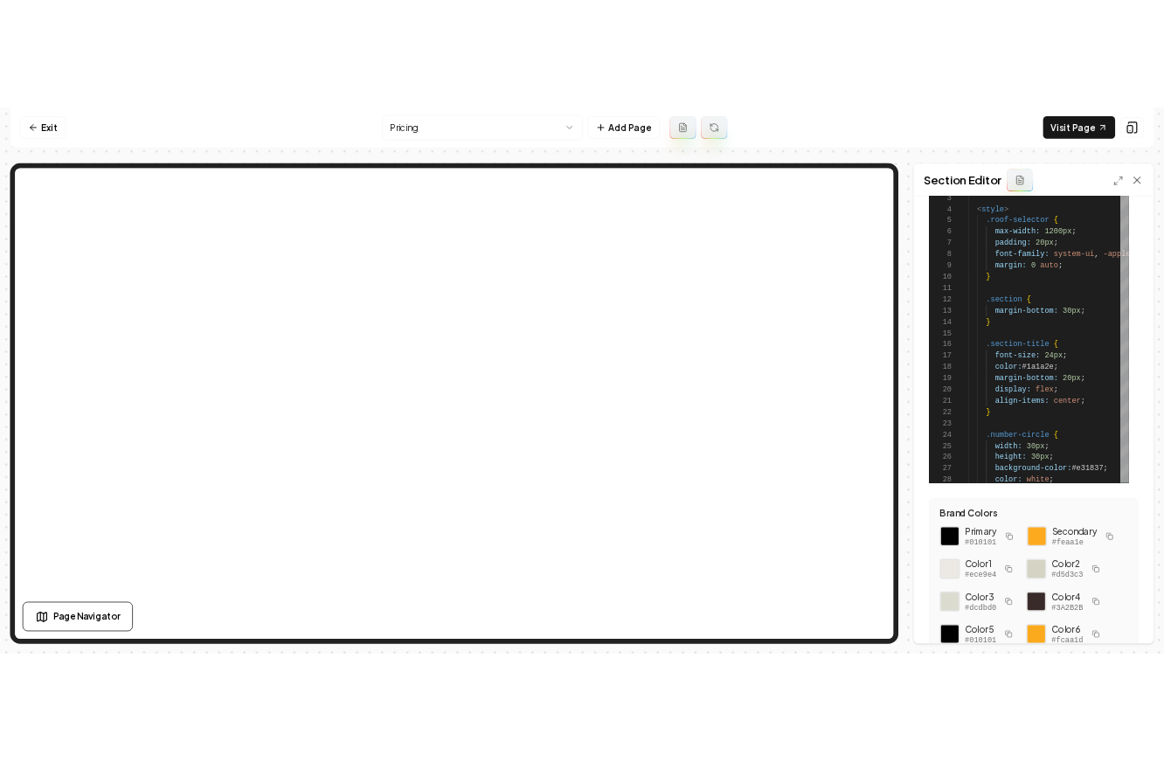
scroll to position [249, 0]
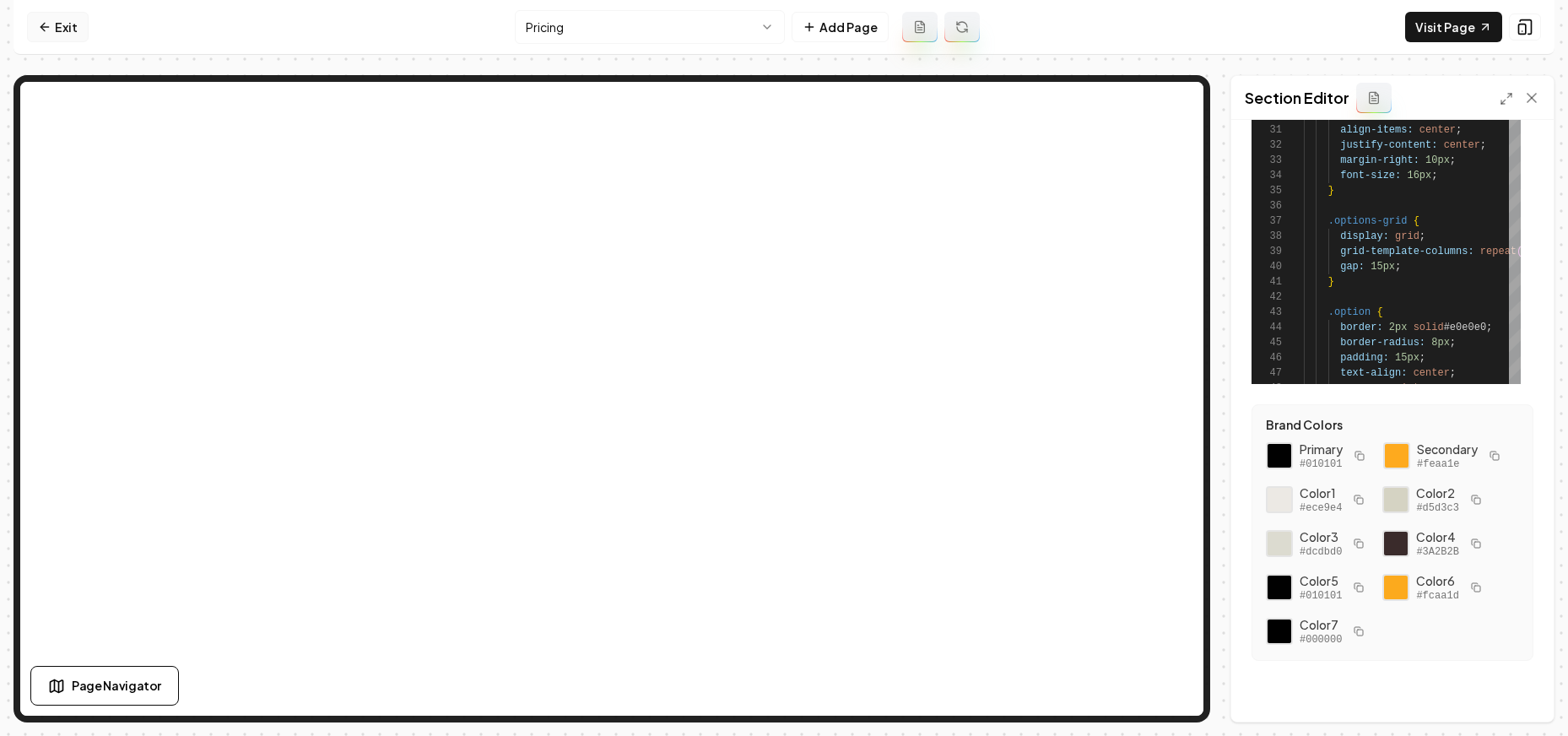
click at [46, 22] on icon at bounding box center [44, 27] width 14 height 14
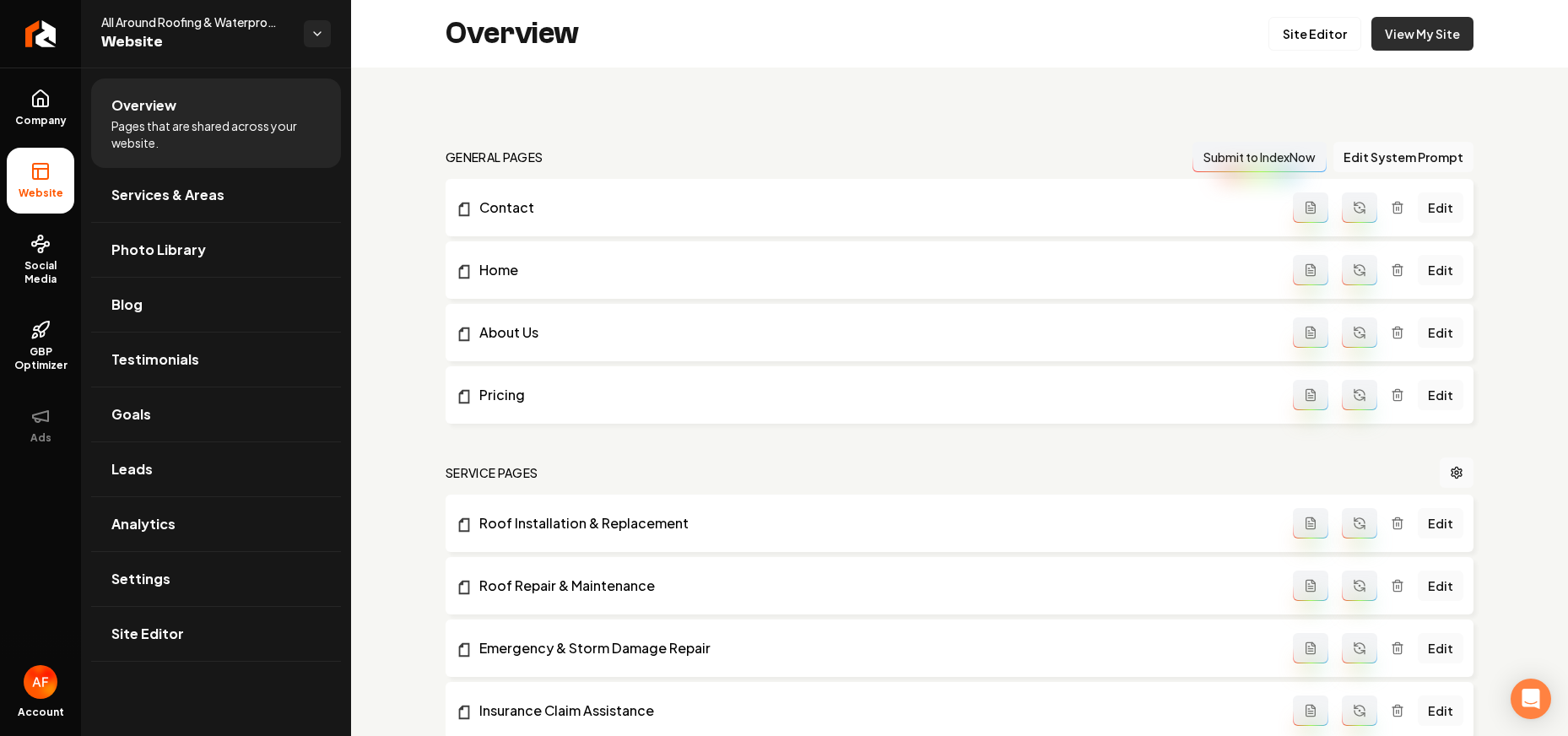
click at [1400, 44] on link "View My Site" at bounding box center [1423, 33] width 102 height 34
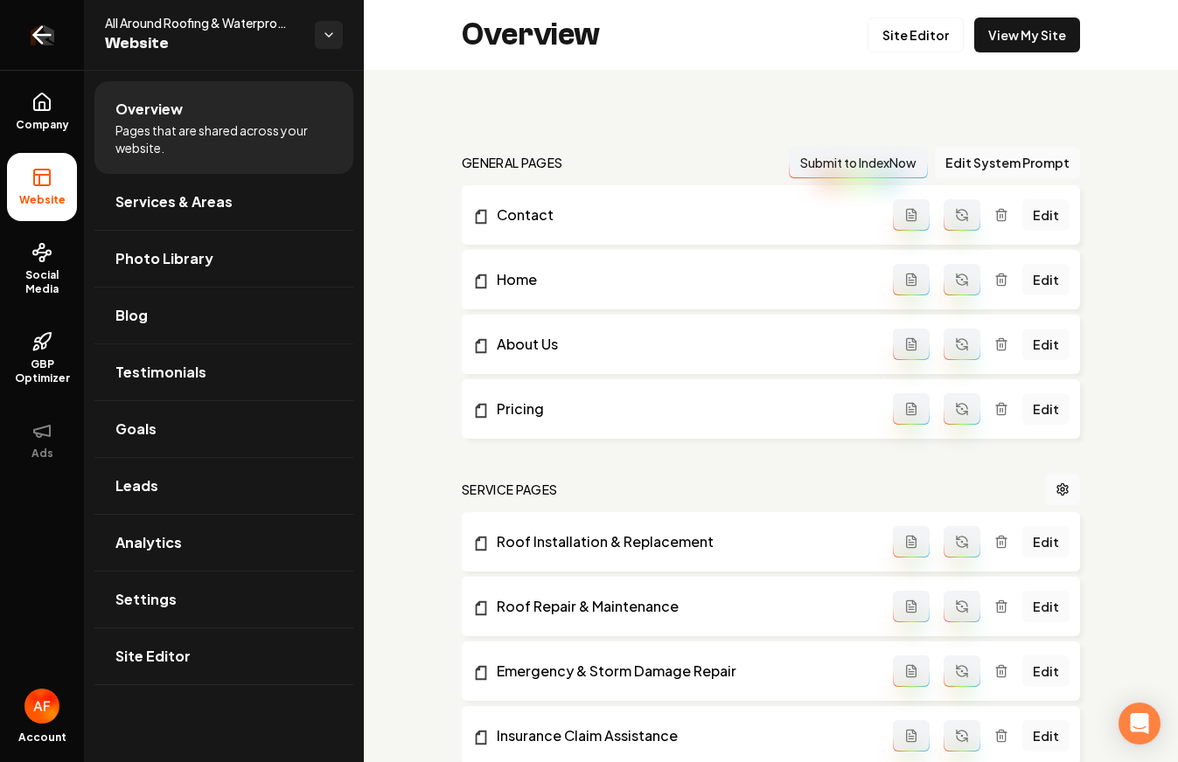
click at [56, 27] on link "Return to dashboard" at bounding box center [42, 35] width 84 height 70
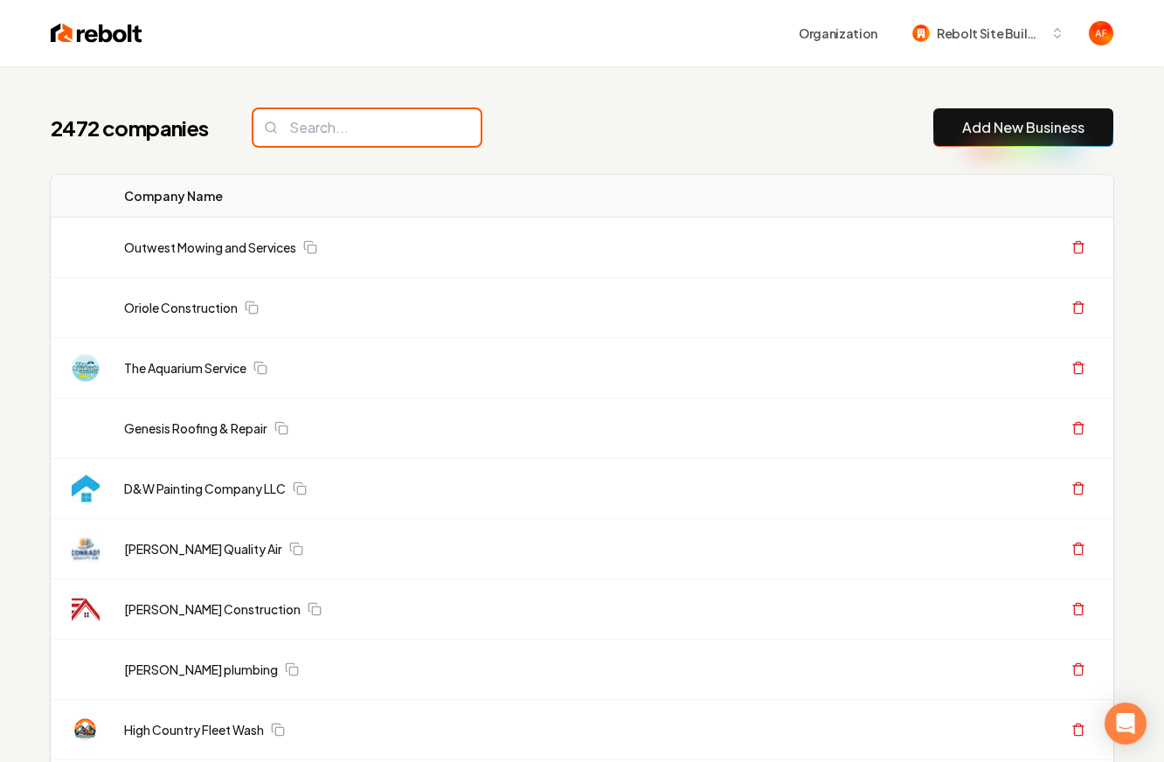
click at [372, 139] on input "search" at bounding box center [367, 127] width 227 height 37
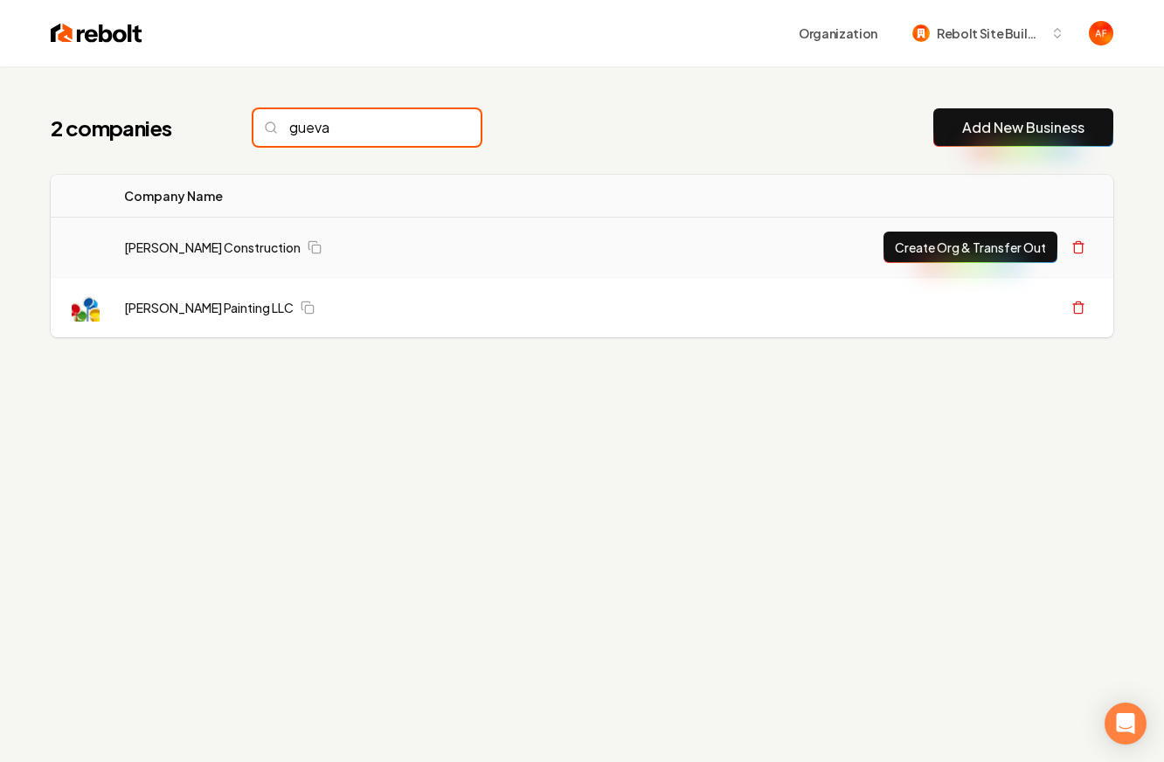
type input "gueva"
click at [969, 261] on button "Create Org & Transfer Out" at bounding box center [971, 247] width 174 height 31
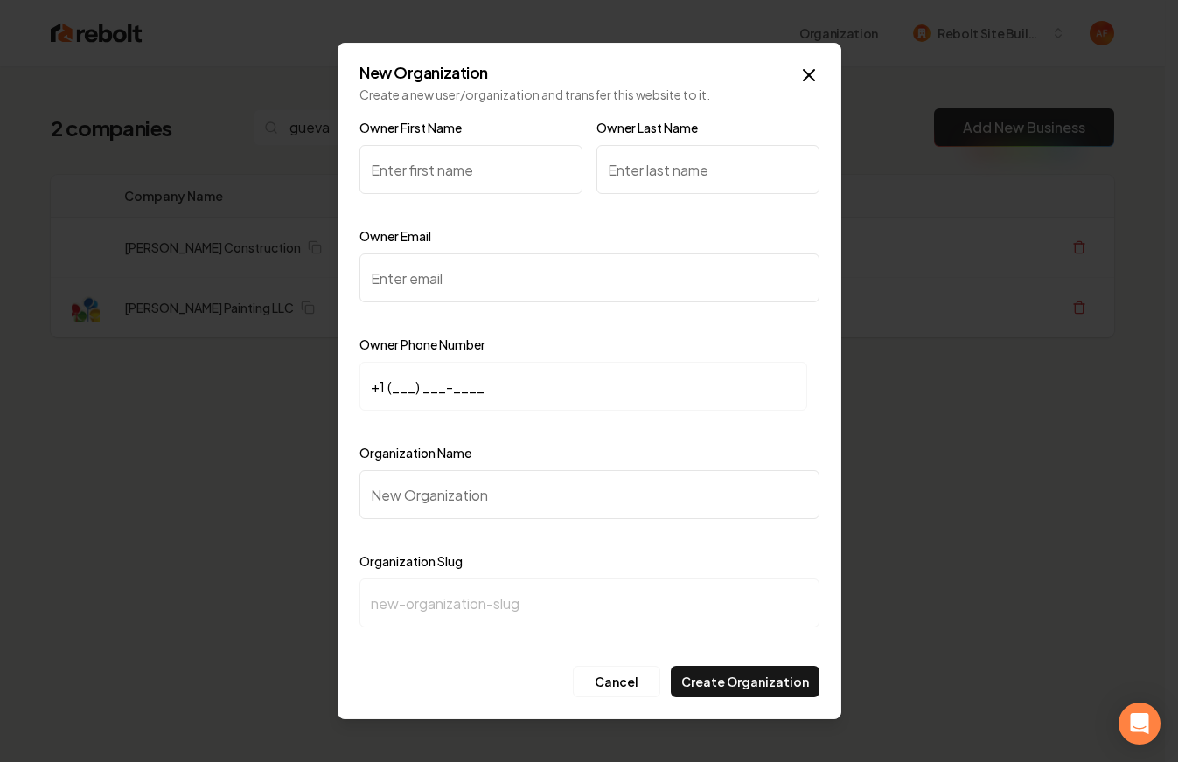
click at [392, 178] on input "Owner First Name" at bounding box center [470, 169] width 223 height 49
click at [442, 513] on input "Organization Name" at bounding box center [589, 494] width 460 height 49
paste input "[PERSON_NAME] Construction"
type input "[PERSON_NAME] Construction"
type input "[PERSON_NAME]-construction"
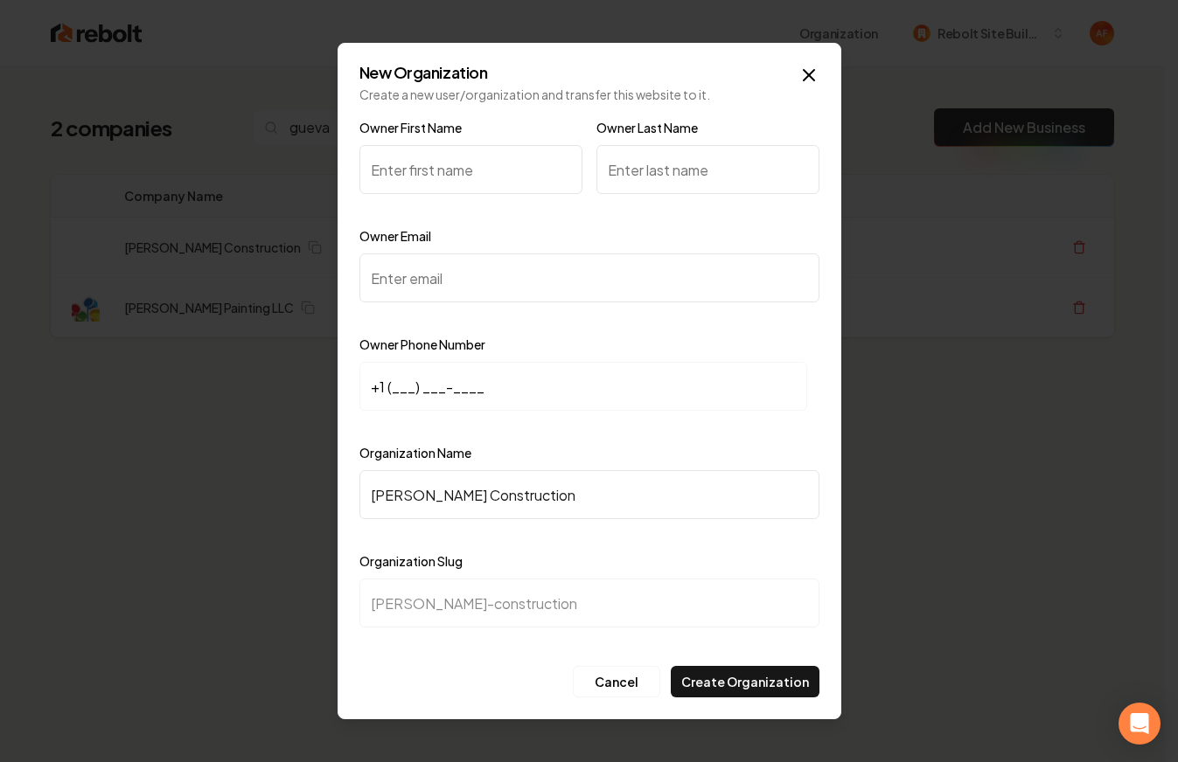
type input "[PERSON_NAME] Construction"
click at [392, 268] on input "Owner Email" at bounding box center [589, 278] width 460 height 49
paste input "[EMAIL_ADDRESS][DOMAIN_NAME]"
type input "[EMAIL_ADDRESS][DOMAIN_NAME]"
click at [391, 392] on input "+1 (___) ___-____" at bounding box center [583, 386] width 448 height 49
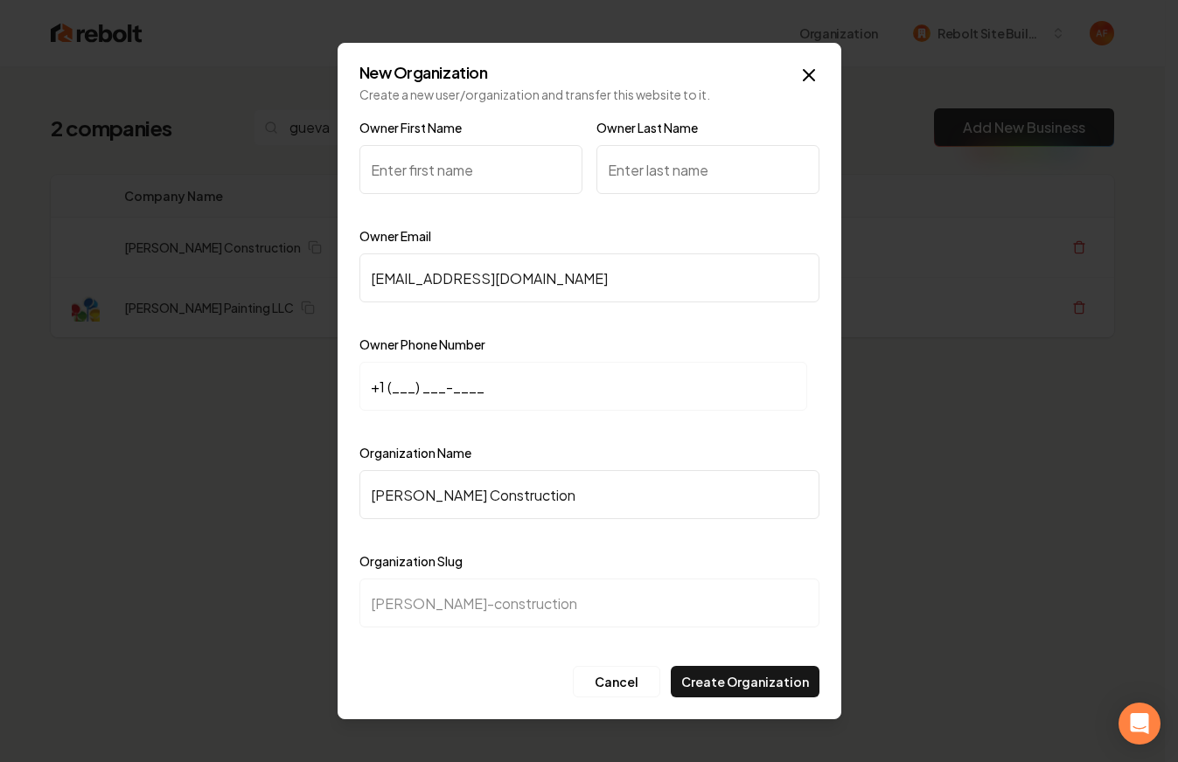
paste input "313) 629-1100"
type input "[PHONE_NUMBER]"
click at [426, 170] on input "Owner First Name" at bounding box center [470, 169] width 223 height 49
type input "[PERSON_NAME]"
click at [634, 170] on input "Owner Last Name" at bounding box center [707, 169] width 223 height 49
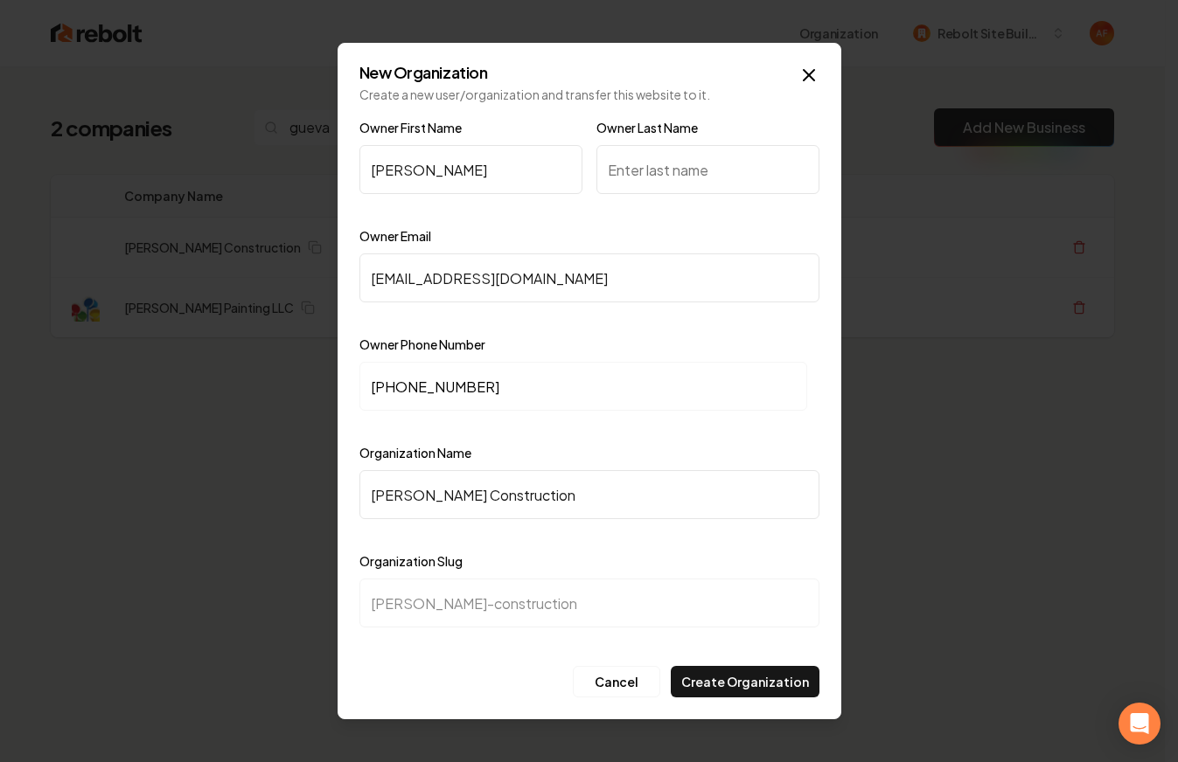
type input "H"
type input "[PERSON_NAME]"
click at [815, 75] on icon "button" at bounding box center [808, 75] width 21 height 21
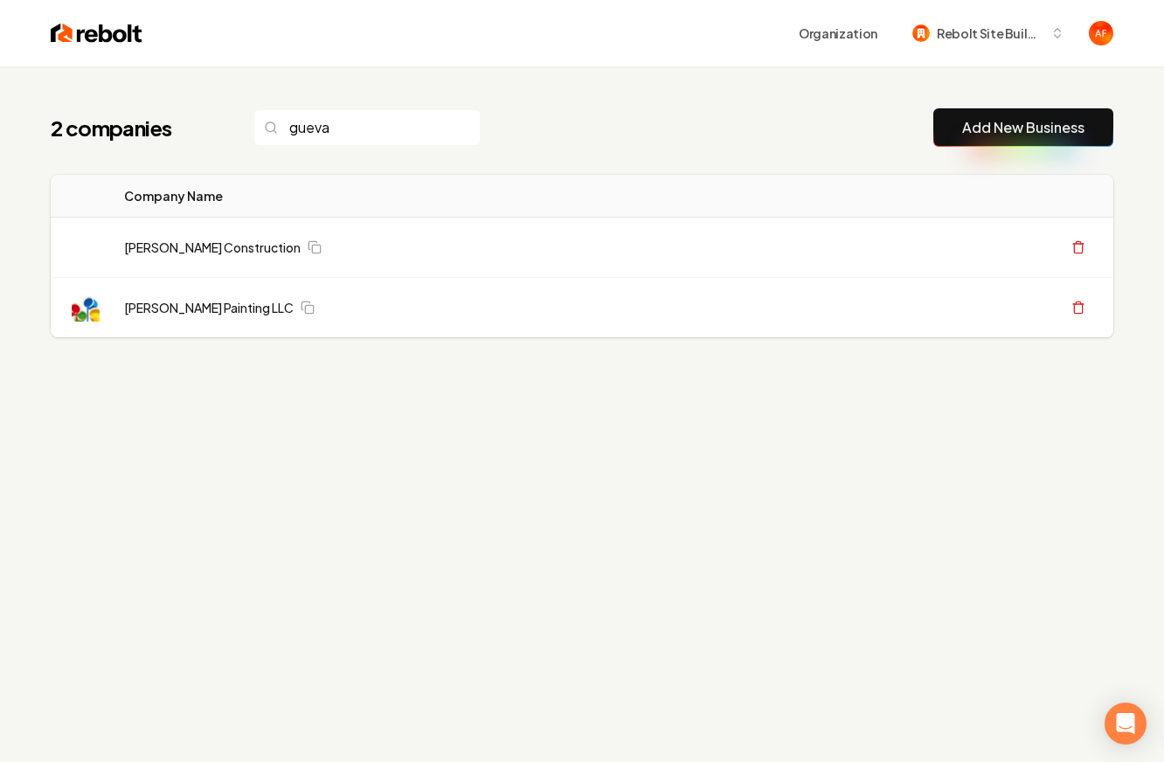
drag, startPoint x: 812, startPoint y: 75, endPoint x: 357, endPoint y: 109, distance: 456.7
click at [812, 75] on div "2 companies gueva Add New Business Logo Company Name Actions [PERSON_NAME] Cons…" at bounding box center [582, 257] width 1119 height 383
click at [352, 125] on input "gueva" at bounding box center [367, 127] width 227 height 37
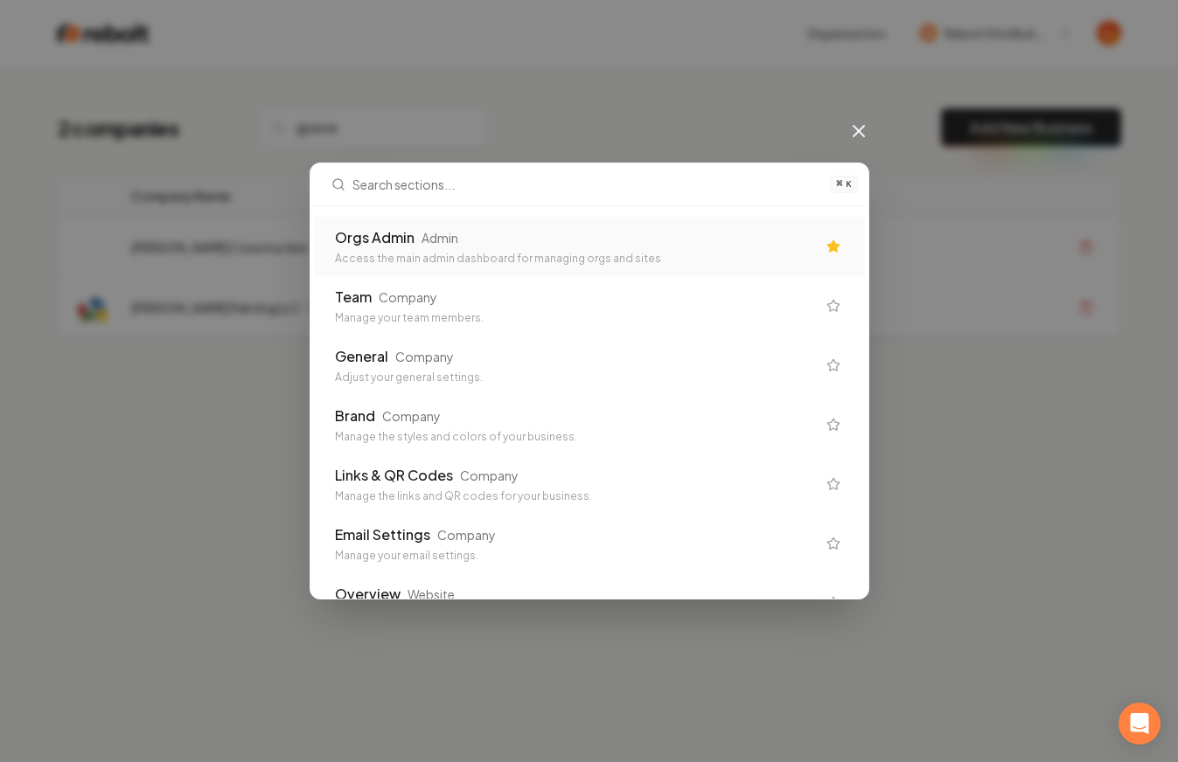
click at [413, 238] on div "Orgs Admin Admin" at bounding box center [575, 237] width 481 height 21
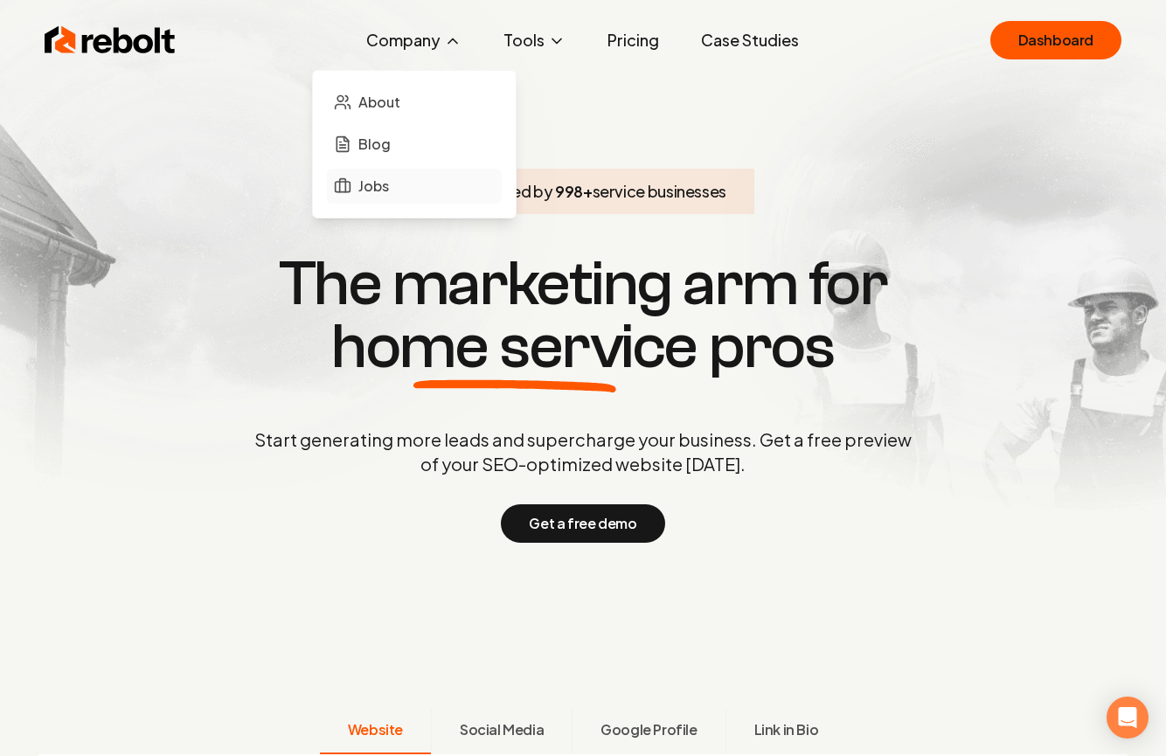
click at [388, 193] on span "Jobs" at bounding box center [373, 186] width 31 height 21
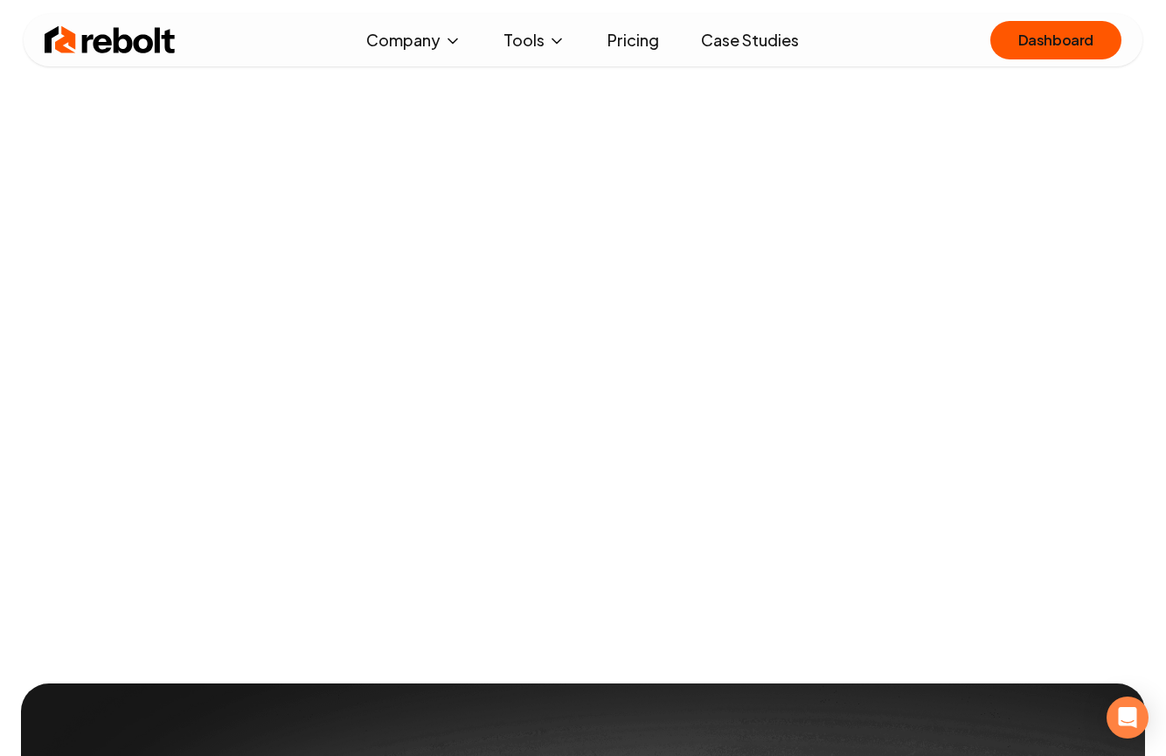
scroll to position [118, 0]
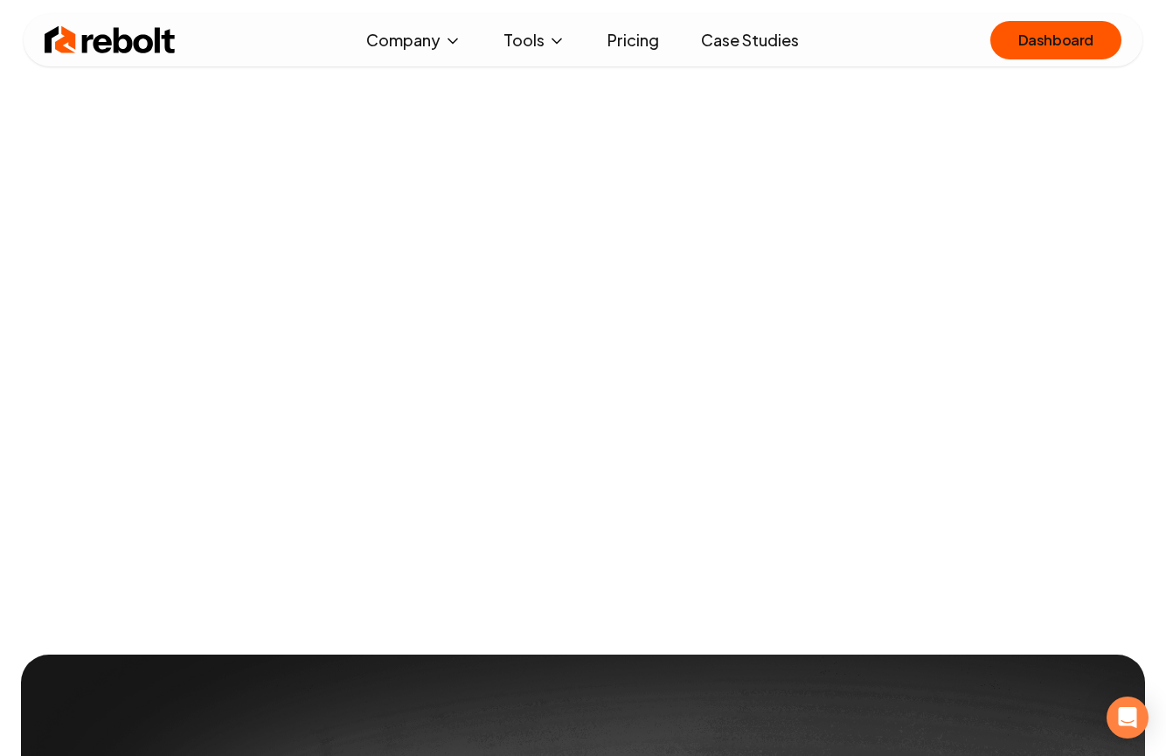
click at [104, 38] on img at bounding box center [110, 40] width 131 height 35
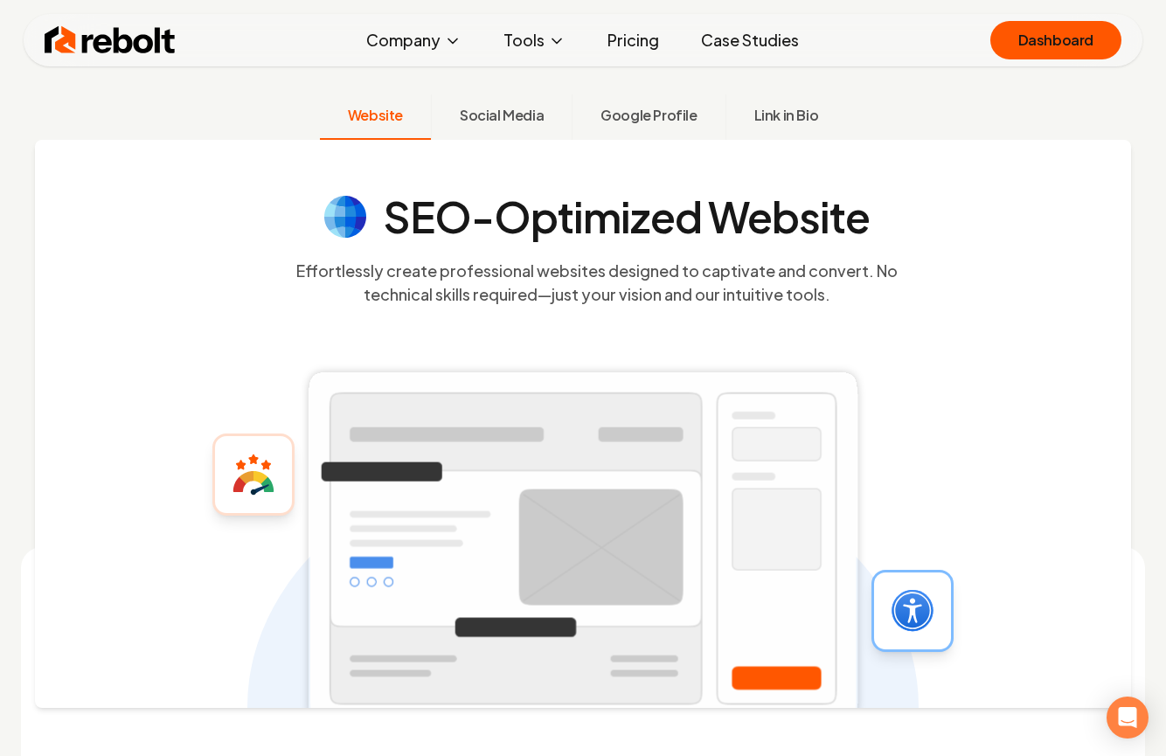
scroll to position [1474, 0]
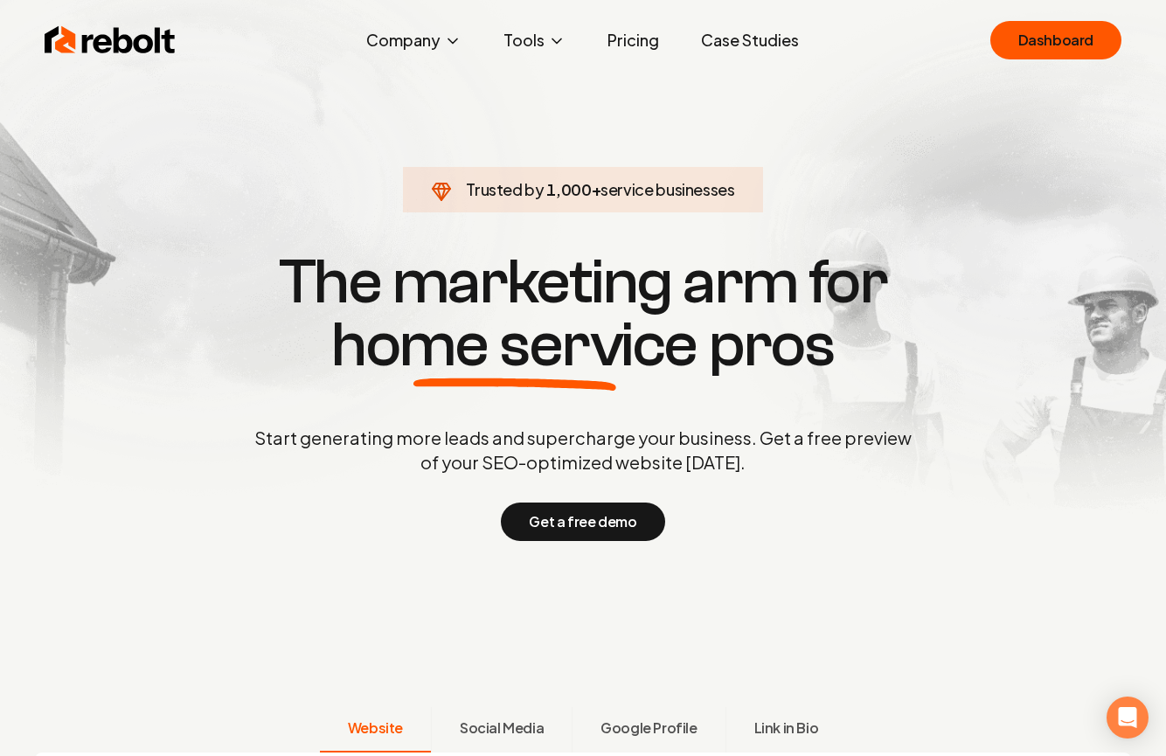
scroll to position [1191, 0]
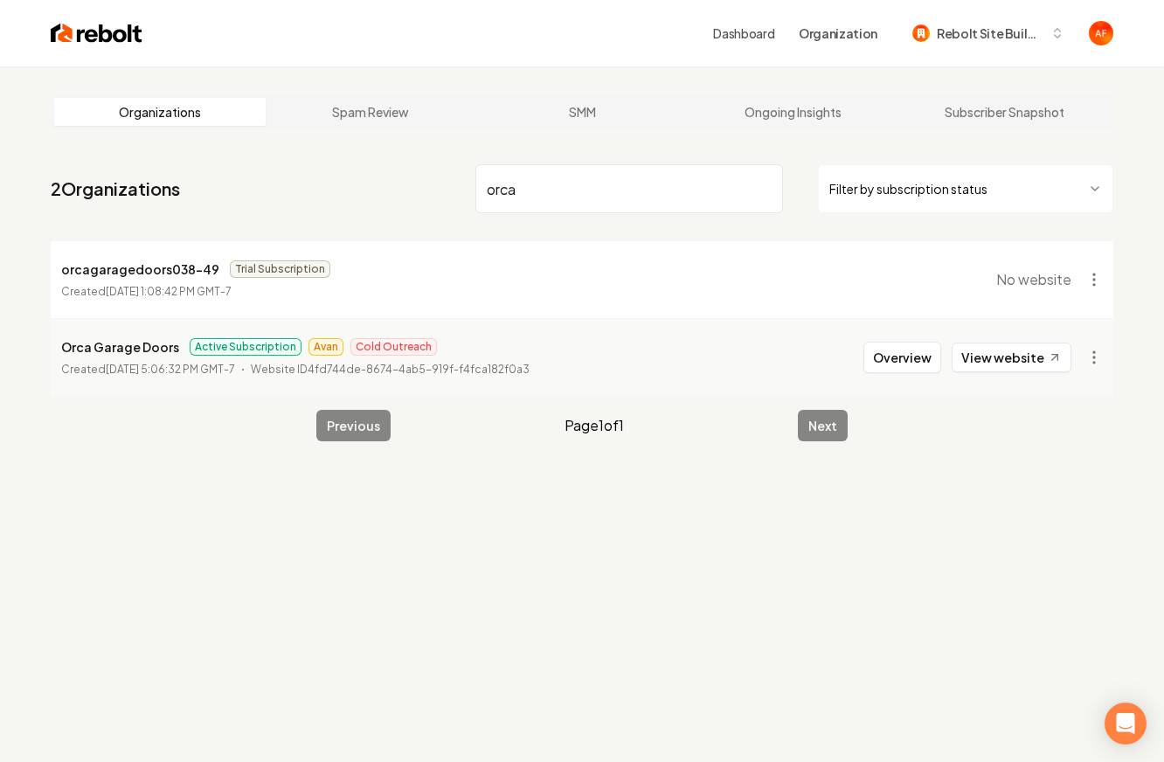
type input "orca"
click at [927, 358] on button "Overview" at bounding box center [903, 357] width 78 height 31
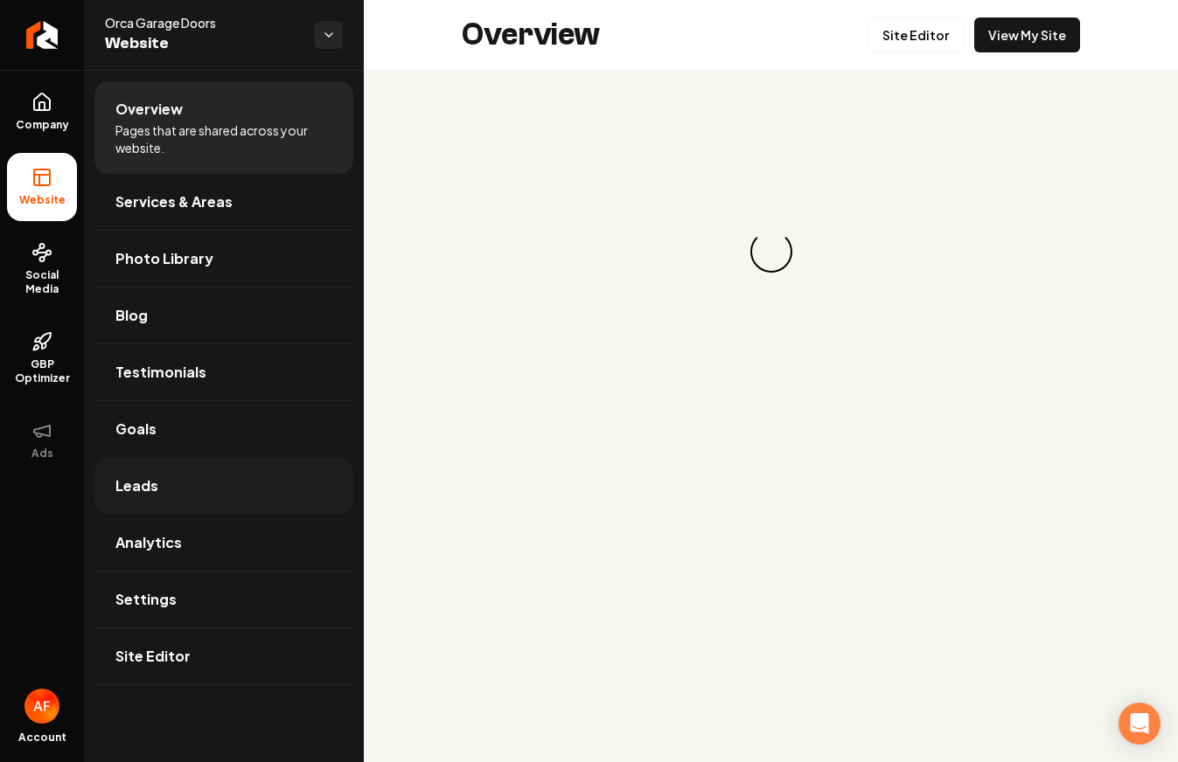
click at [155, 469] on link "Leads" at bounding box center [223, 486] width 259 height 56
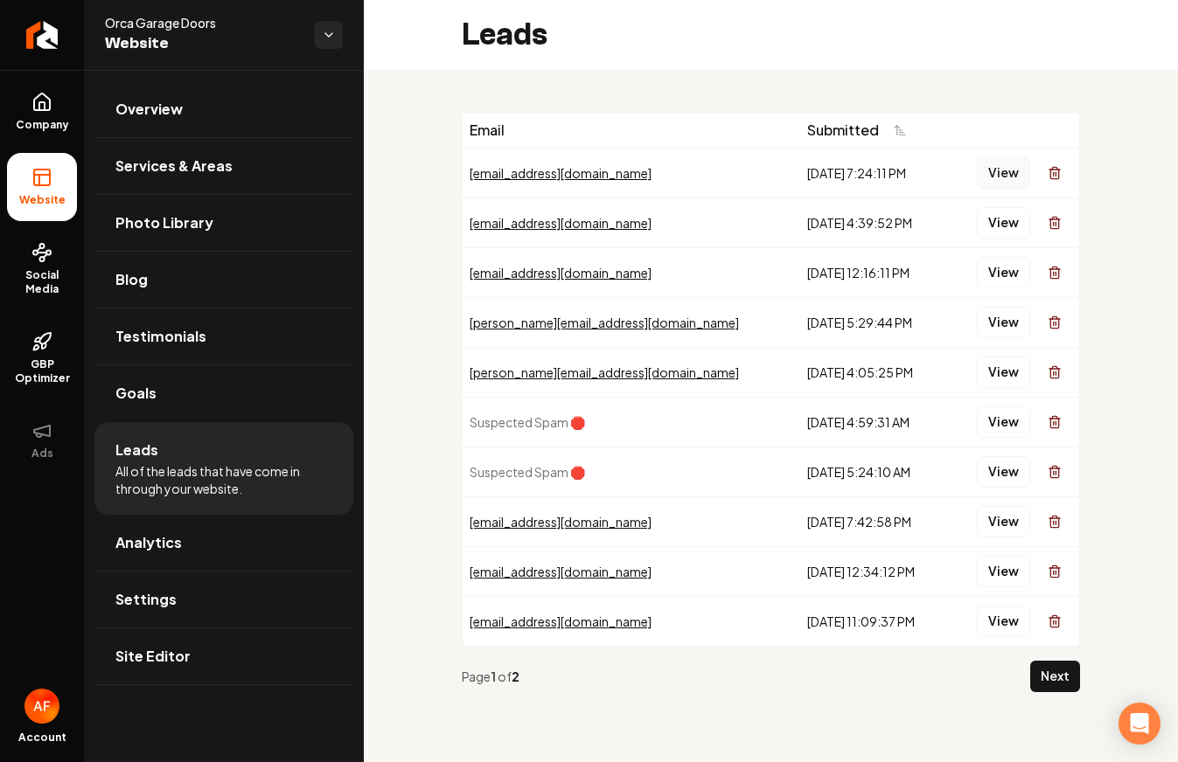
click at [1008, 172] on button "View" at bounding box center [1002, 172] width 53 height 31
drag, startPoint x: 977, startPoint y: 275, endPoint x: 995, endPoint y: 267, distance: 19.2
click at [995, 267] on button "View" at bounding box center [1002, 272] width 53 height 31
click at [997, 238] on button "View" at bounding box center [1002, 222] width 53 height 31
click at [1010, 387] on div "View" at bounding box center [1013, 372] width 116 height 35
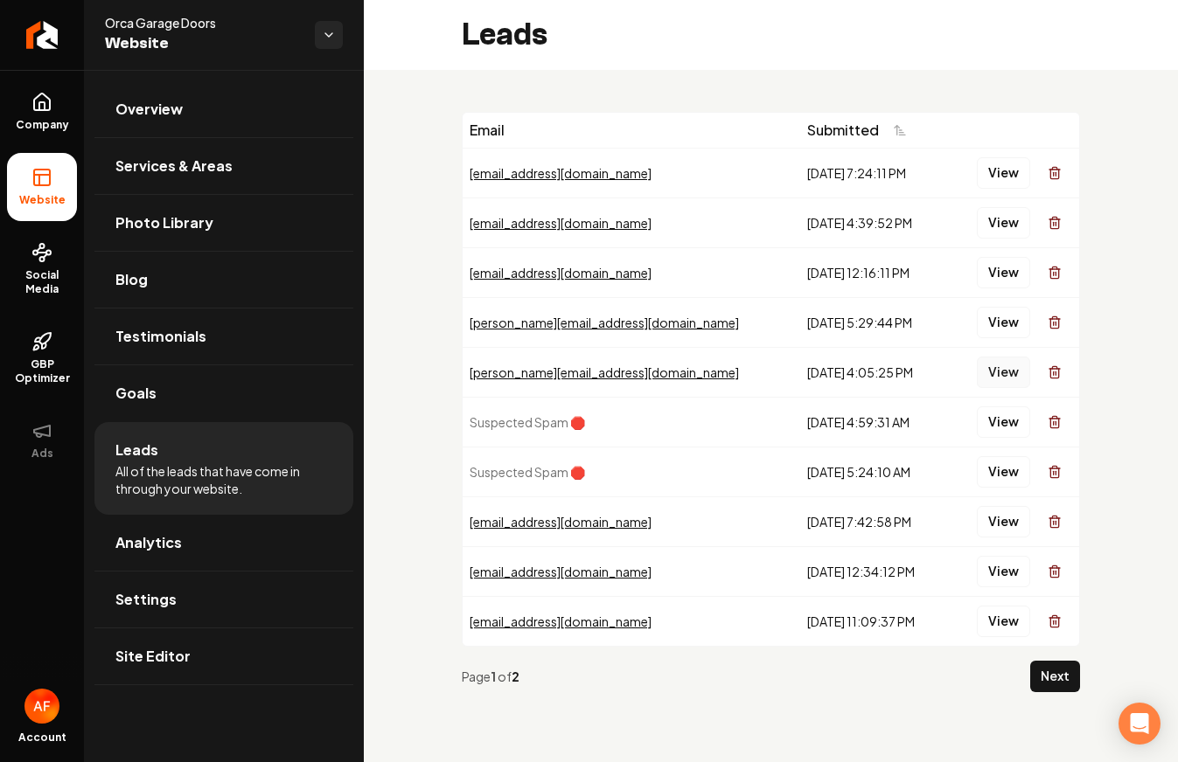
click at [1010, 385] on button "View" at bounding box center [1002, 372] width 53 height 31
drag, startPoint x: 1009, startPoint y: 401, endPoint x: 1004, endPoint y: 338, distance: 63.1
click at [1004, 336] on button "View" at bounding box center [1002, 322] width 53 height 31
click at [998, 274] on button "View" at bounding box center [1002, 272] width 53 height 31
click at [993, 221] on button "View" at bounding box center [1002, 222] width 53 height 31
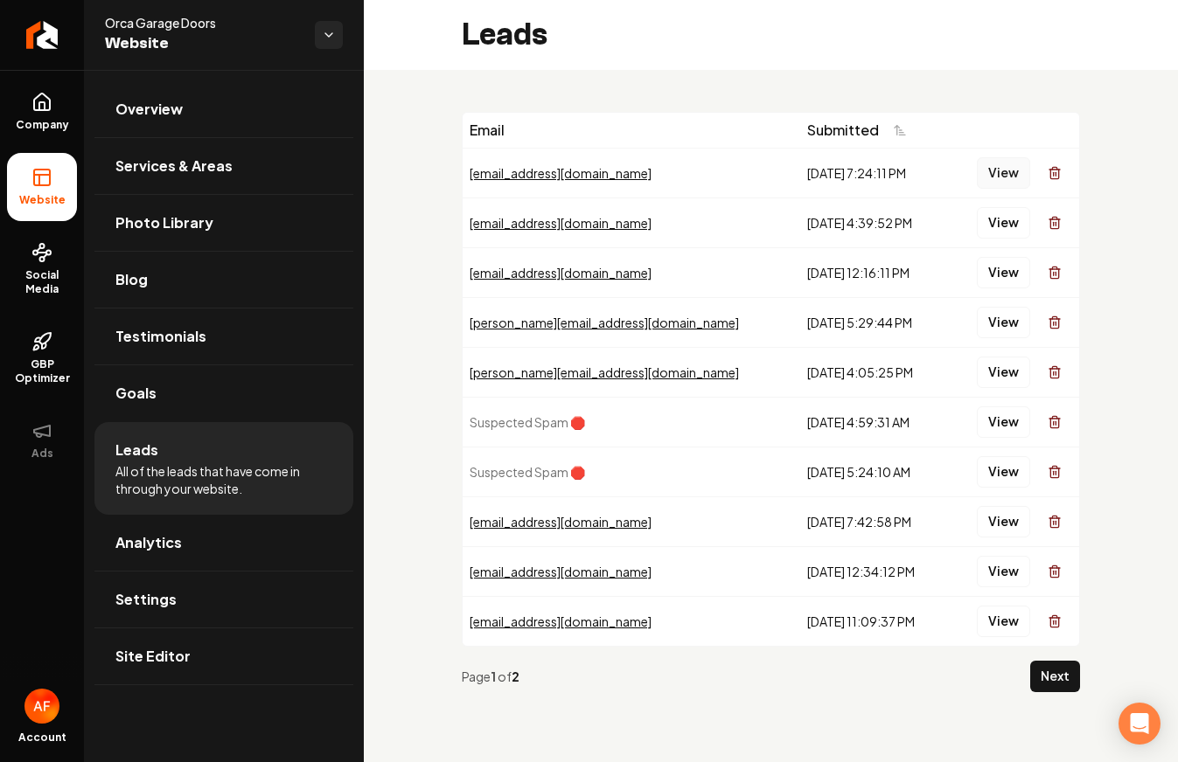
click at [994, 170] on button "View" at bounding box center [1002, 172] width 53 height 31
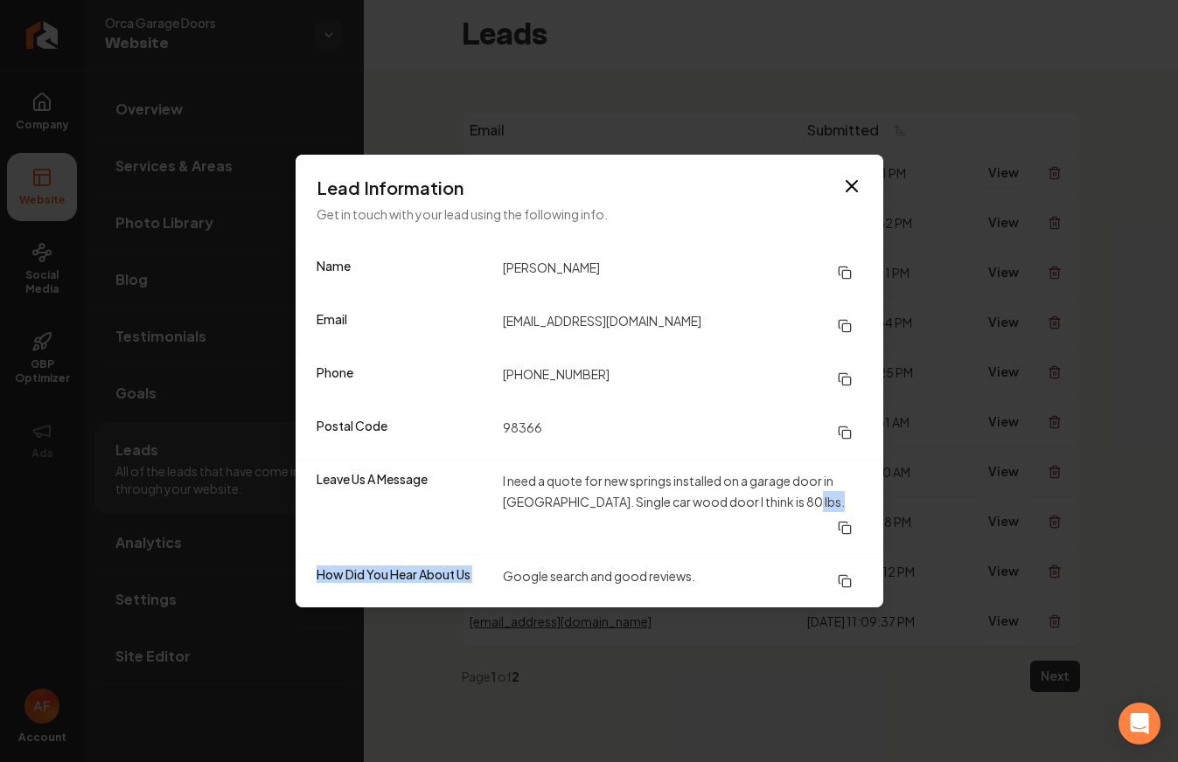
drag, startPoint x: 588, startPoint y: 530, endPoint x: 541, endPoint y: 545, distance: 49.8
click at [541, 545] on dl "Name Perry Robertson Email p_robertson@wavecable.com Phone (360) 271-1335 Posta…" at bounding box center [588, 427] width 587 height 361
click at [554, 531] on dd "I need a quote for new springs installed on a garage door in Port Orchard. Sing…" at bounding box center [682, 506] width 359 height 73
drag, startPoint x: 1101, startPoint y: 337, endPoint x: 1056, endPoint y: 346, distance: 46.3
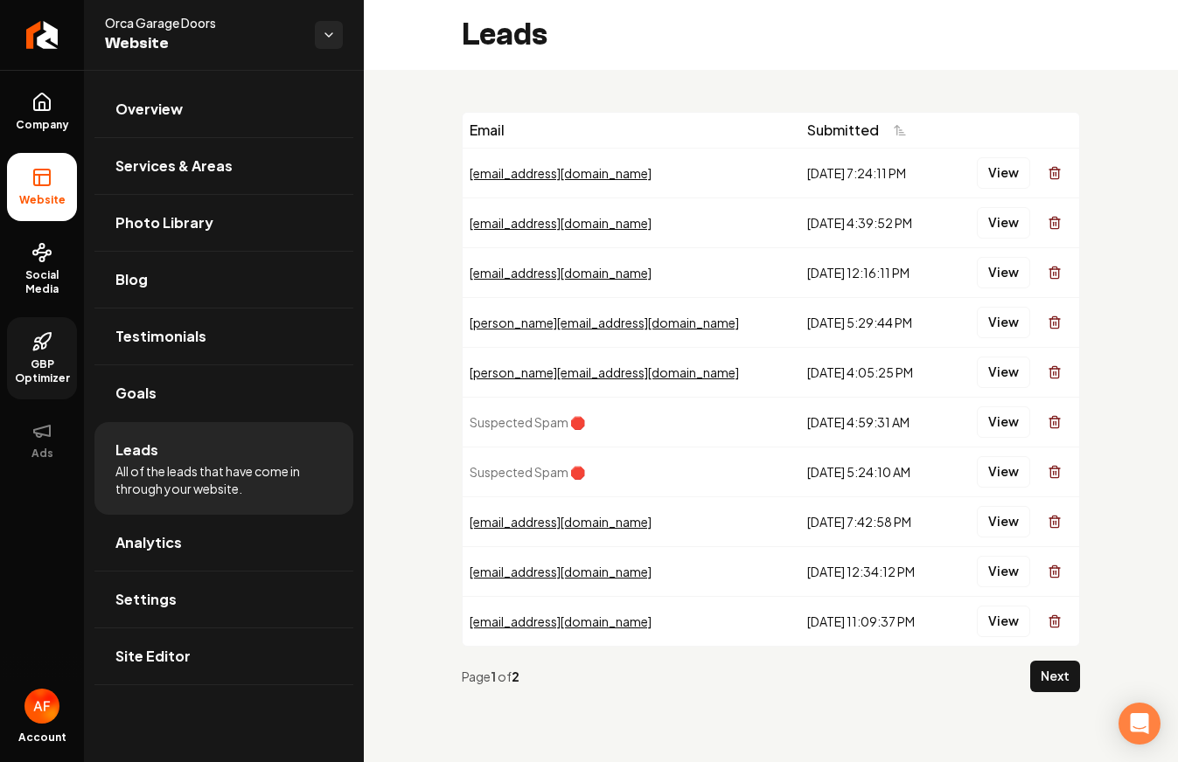
click at [55, 359] on span "GBP Optimizer" at bounding box center [42, 372] width 70 height 28
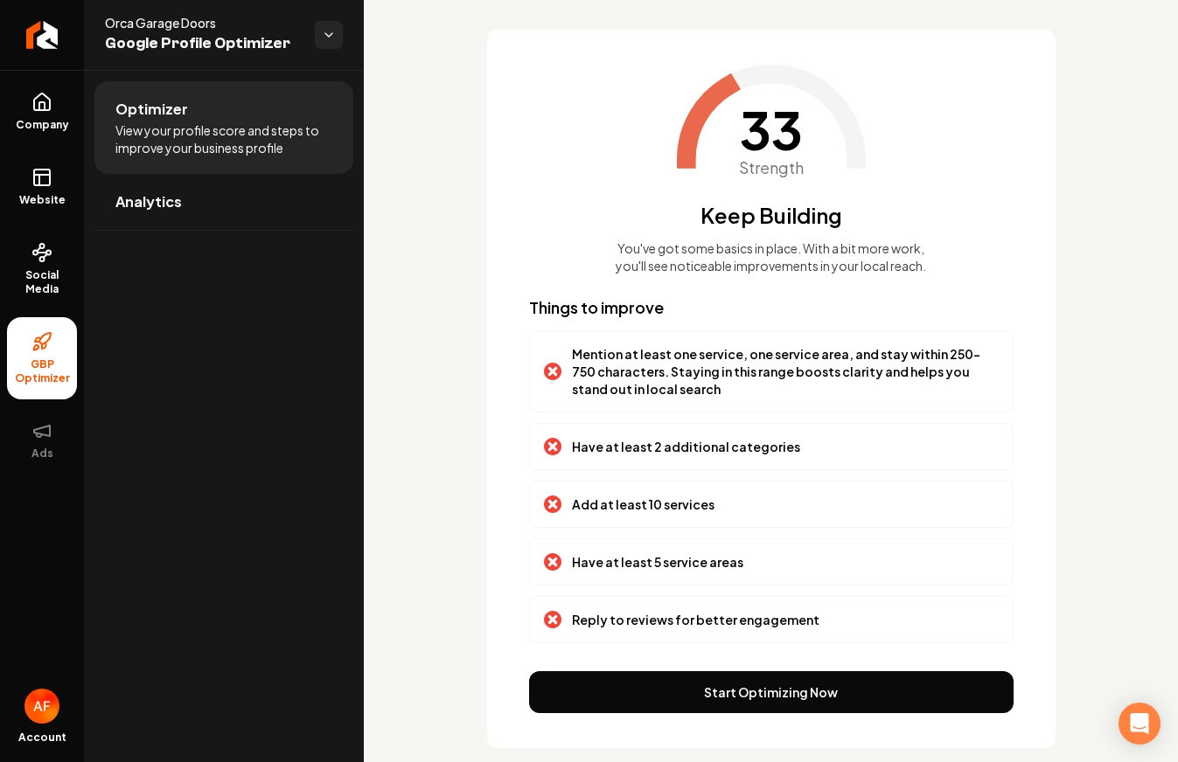
scroll to position [110, 0]
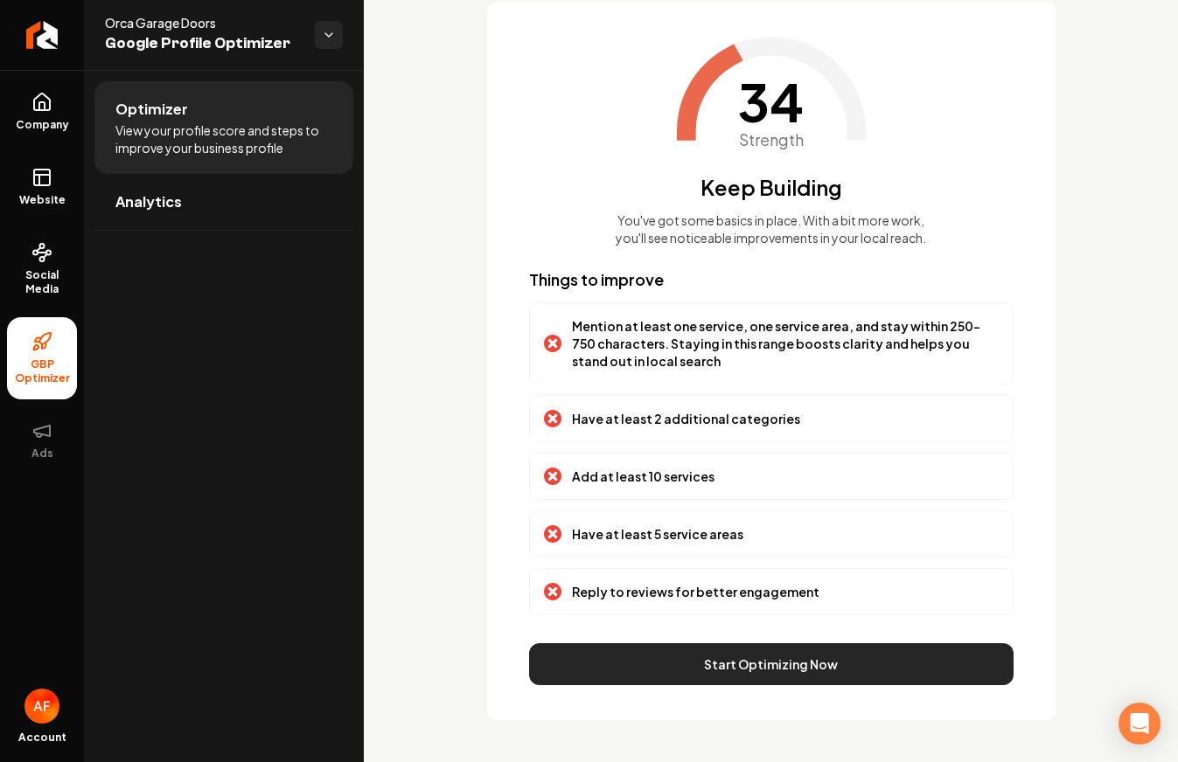
click at [806, 671] on button "Start Optimizing Now" at bounding box center [771, 664] width 484 height 42
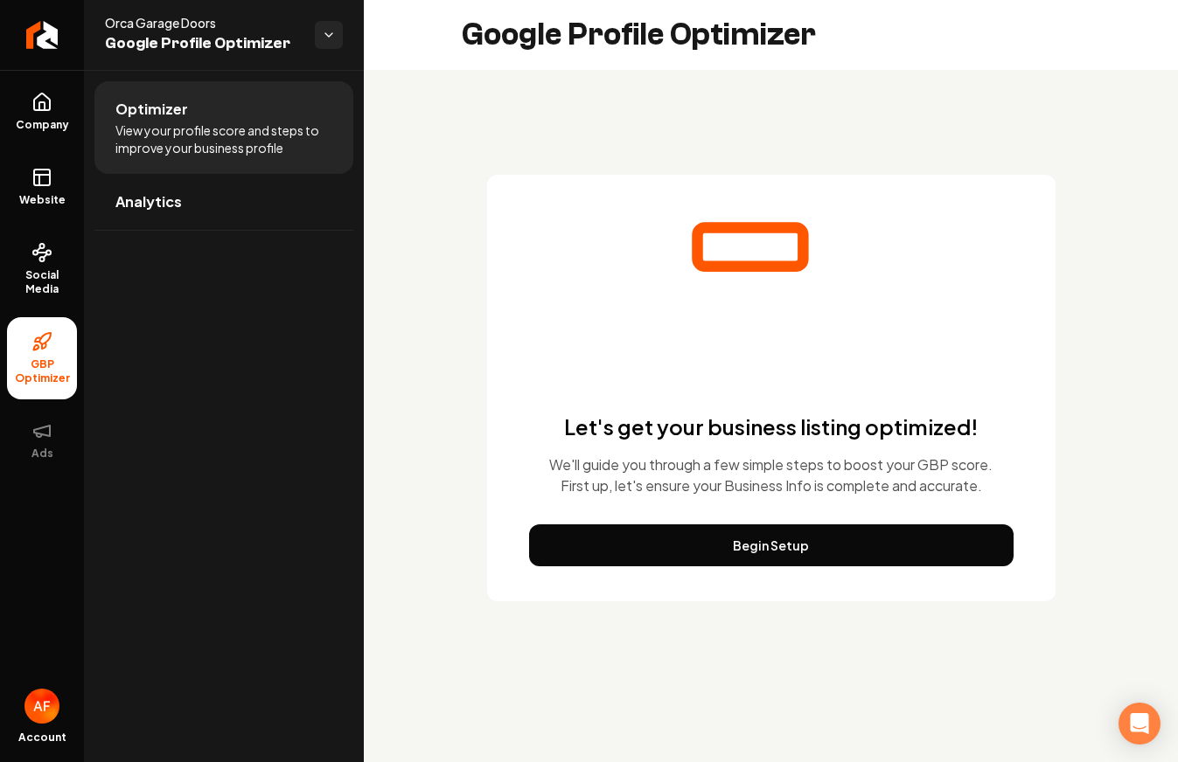
scroll to position [0, 0]
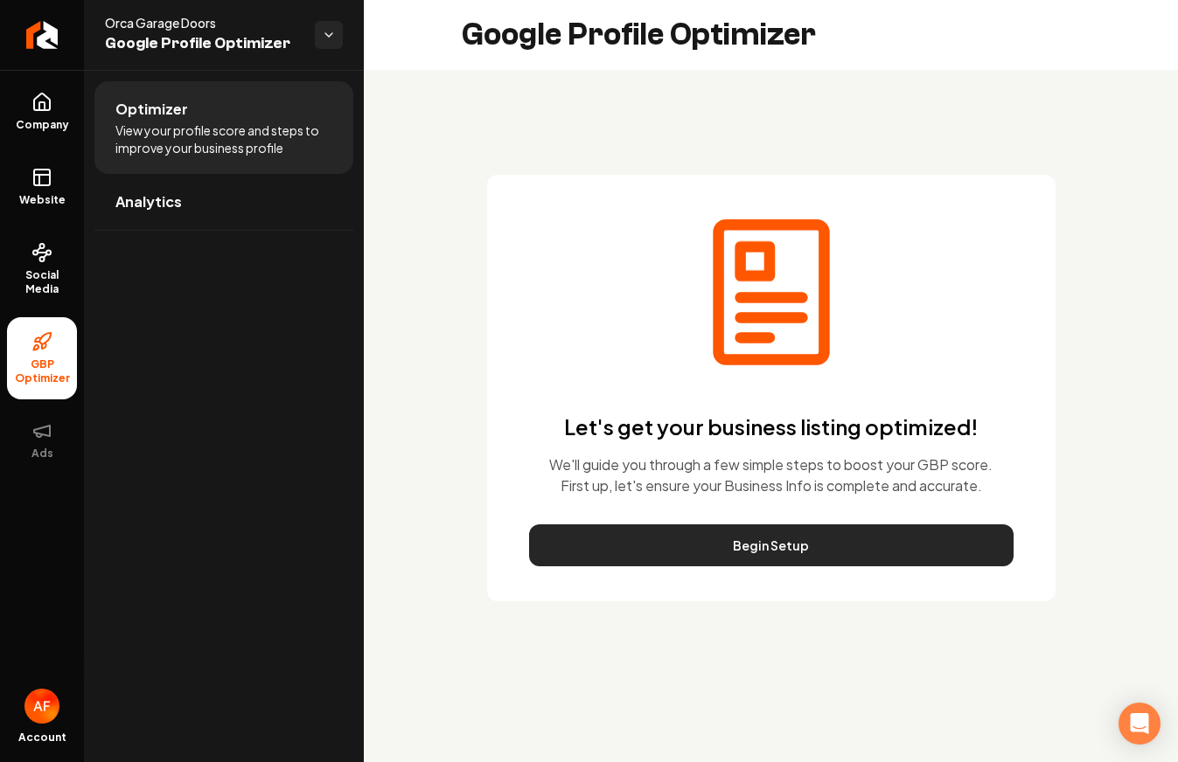
click at [802, 543] on button "Begin Setup" at bounding box center [771, 546] width 484 height 42
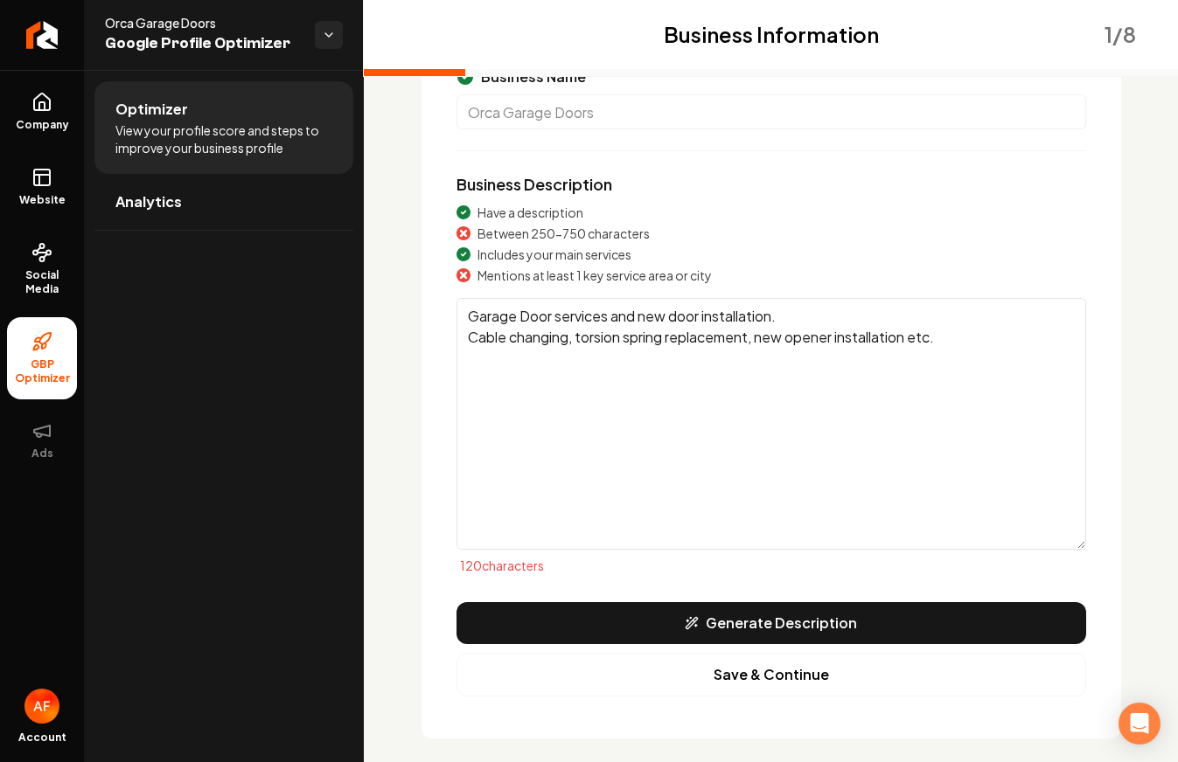
scroll to position [180, 0]
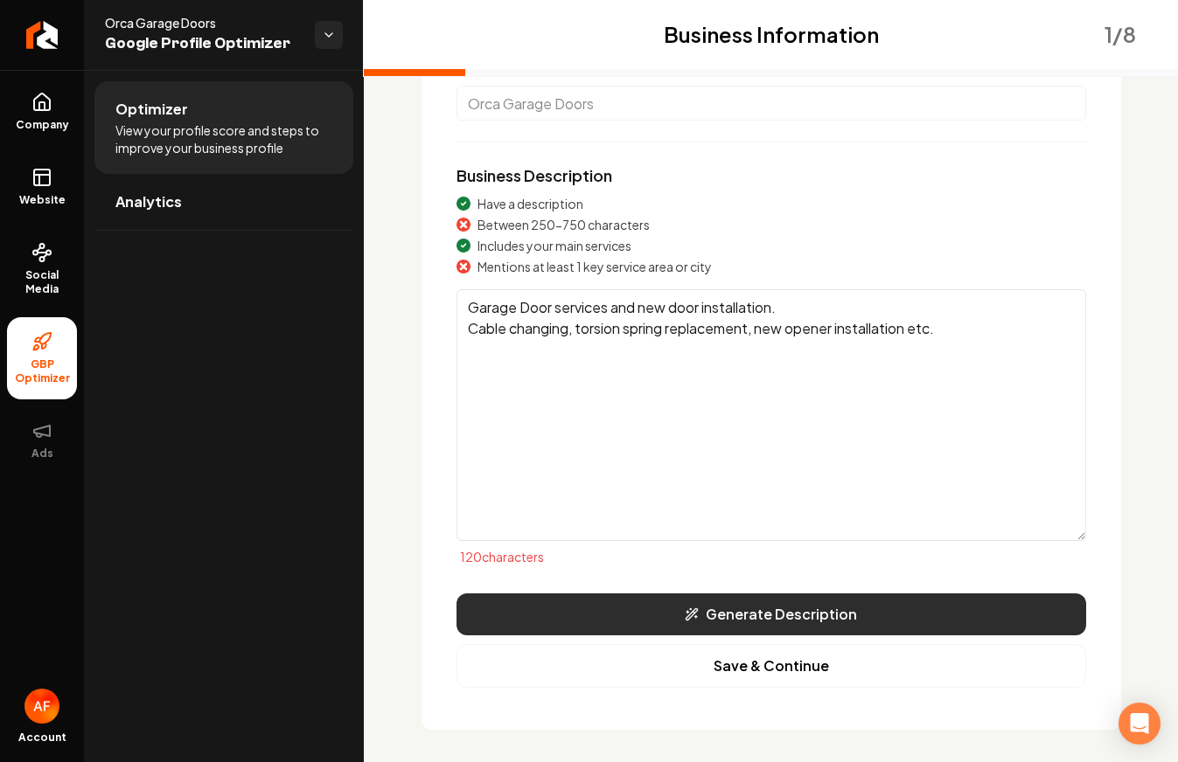
click at [763, 611] on button "Generate Description" at bounding box center [770, 615] width 629 height 42
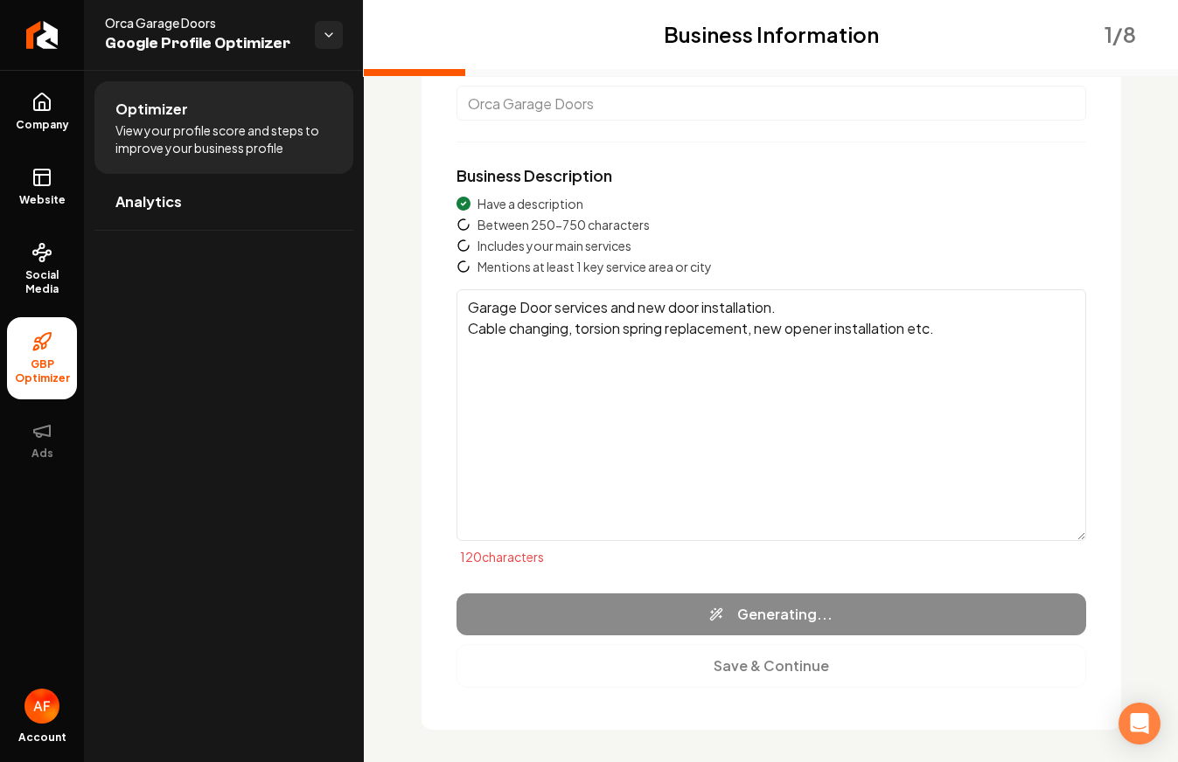
type textarea "Orca Garage Doors offers comprehensive garage door solutions to residents and b…"
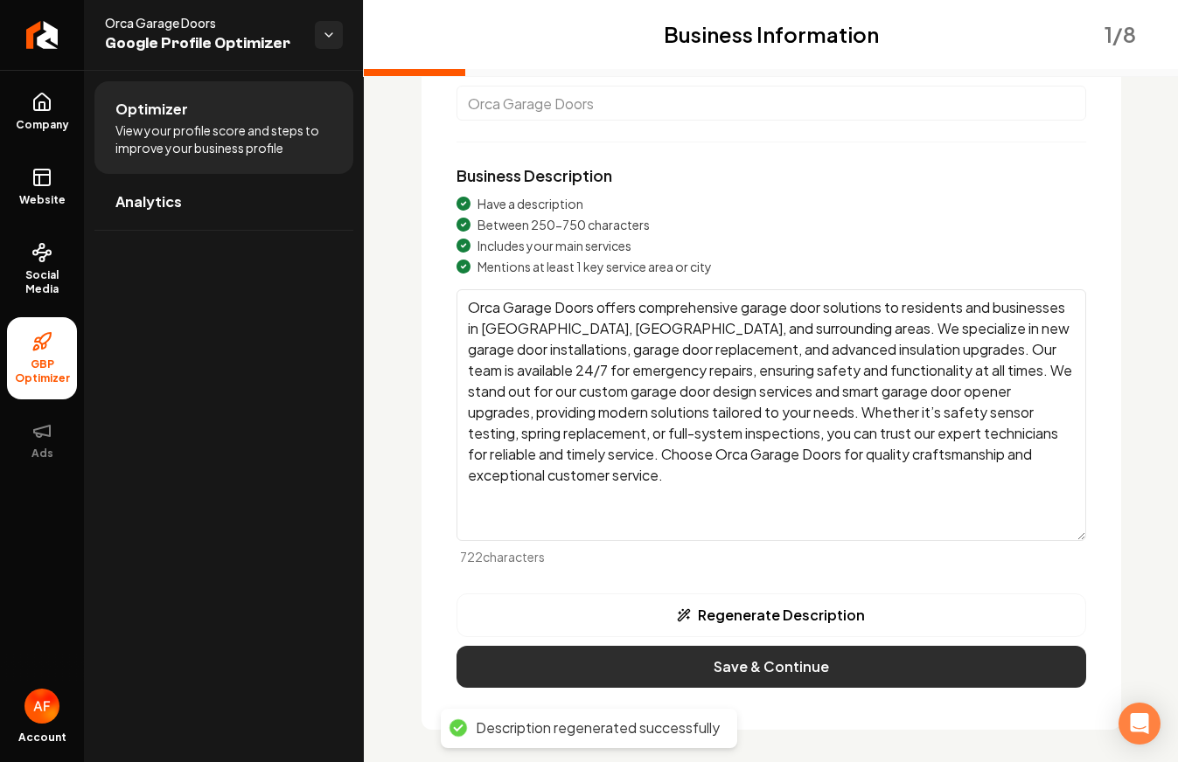
click at [800, 665] on button "Save & Continue" at bounding box center [770, 667] width 629 height 42
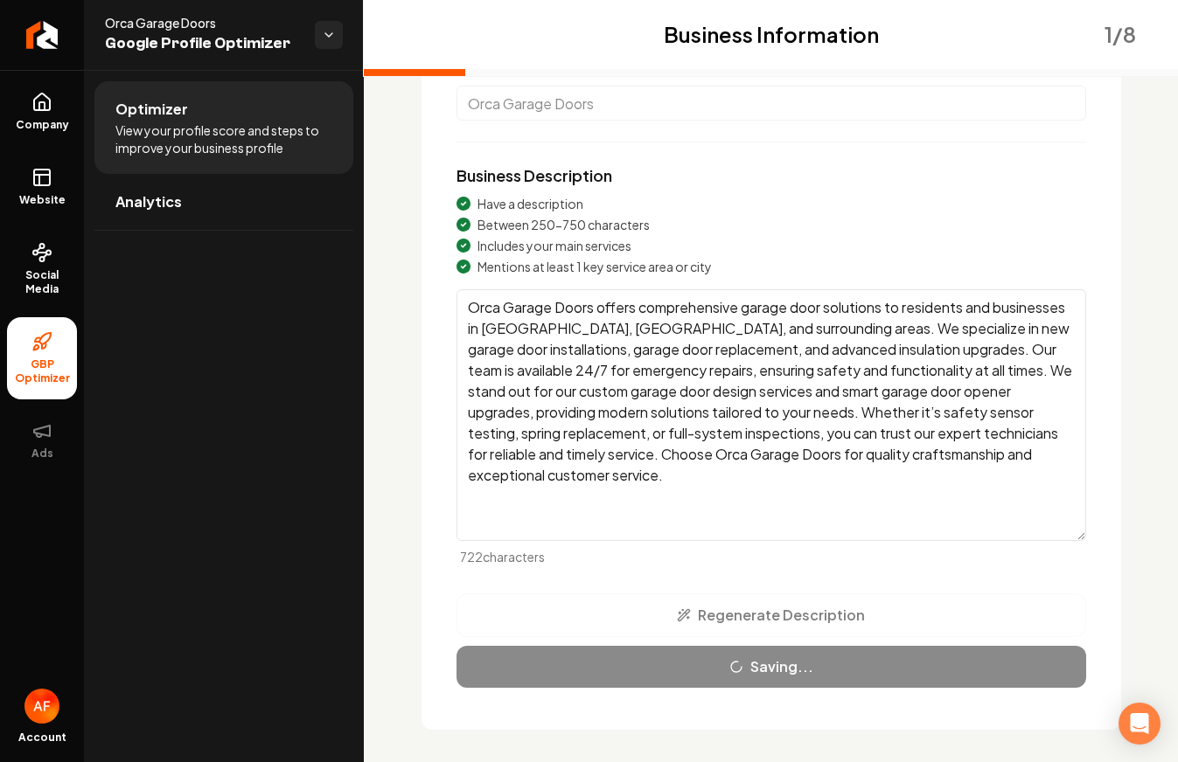
scroll to position [45, 0]
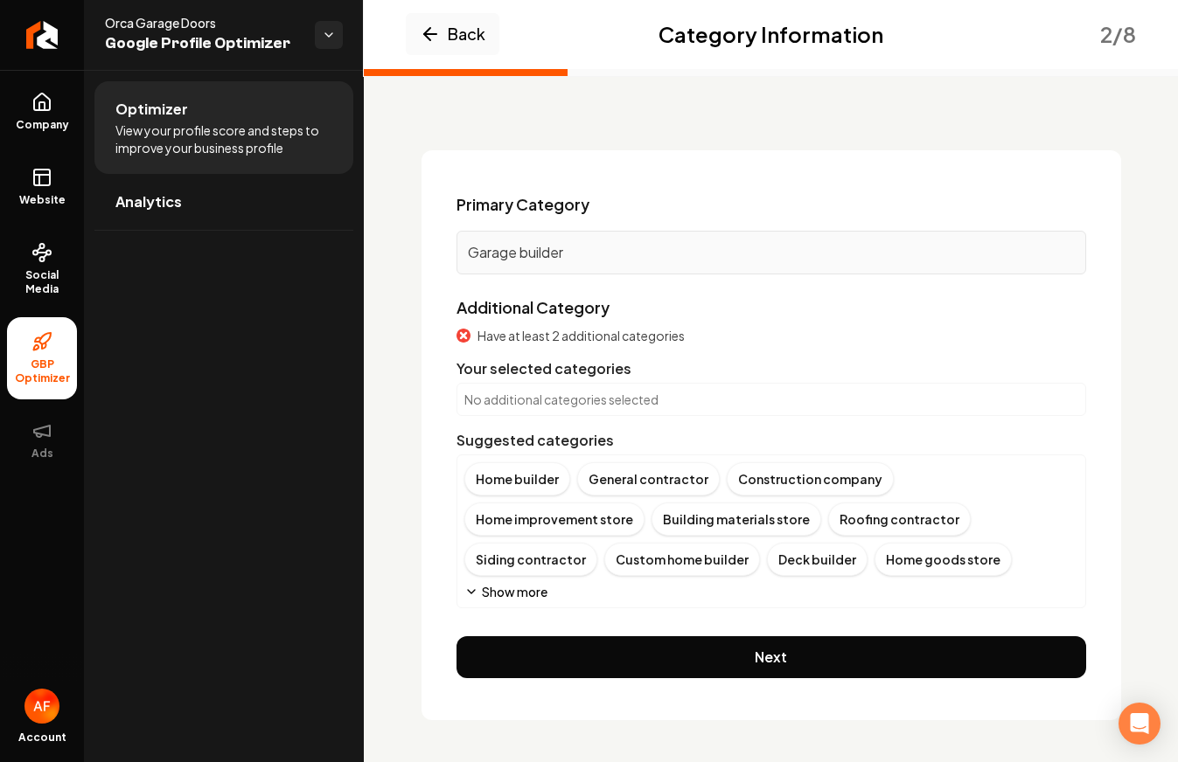
click at [518, 594] on button "Show more" at bounding box center [505, 591] width 83 height 17
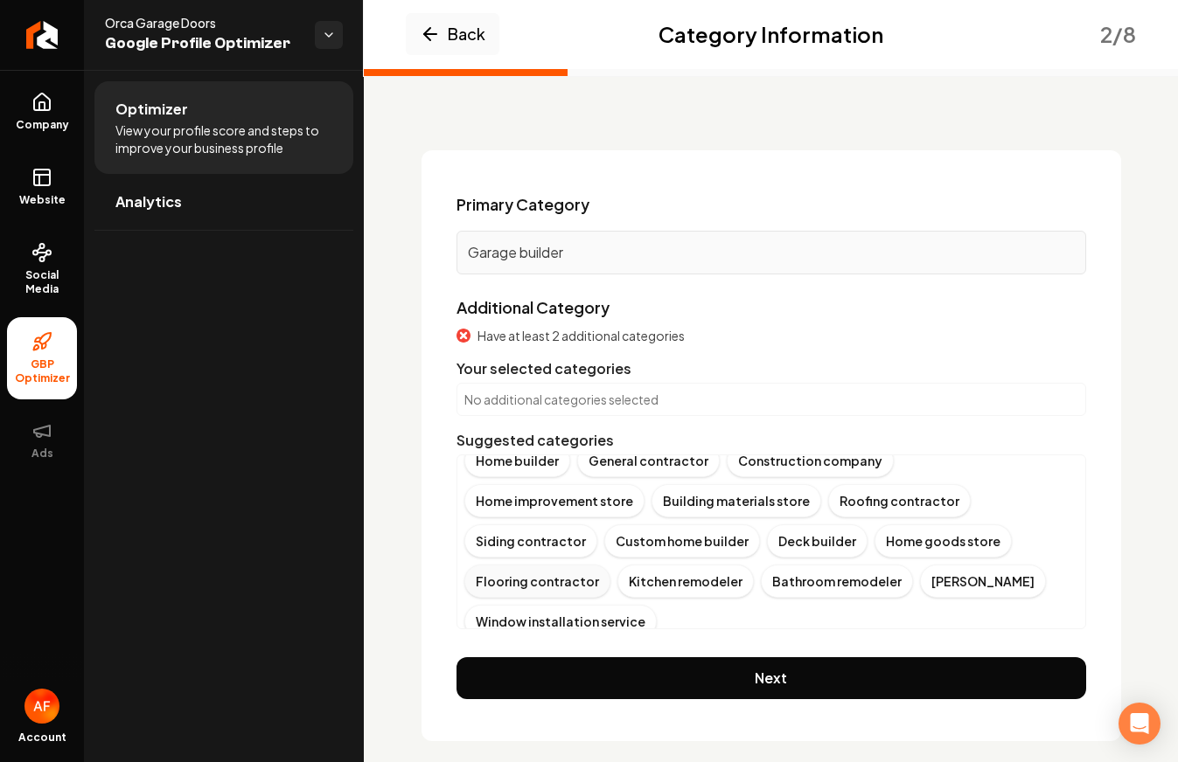
scroll to position [19, 0]
click at [508, 644] on button "Show more" at bounding box center [505, 652] width 83 height 17
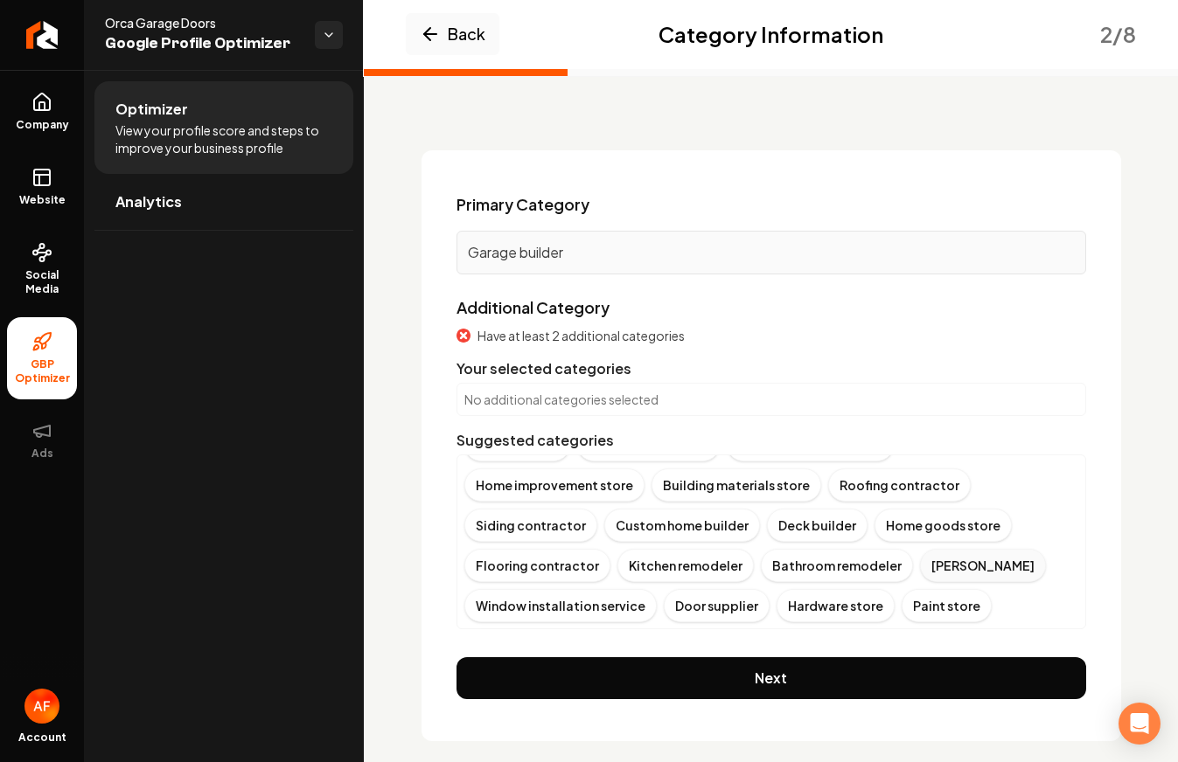
scroll to position [35, 0]
click at [769, 588] on div "Door supplier" at bounding box center [717, 604] width 106 height 33
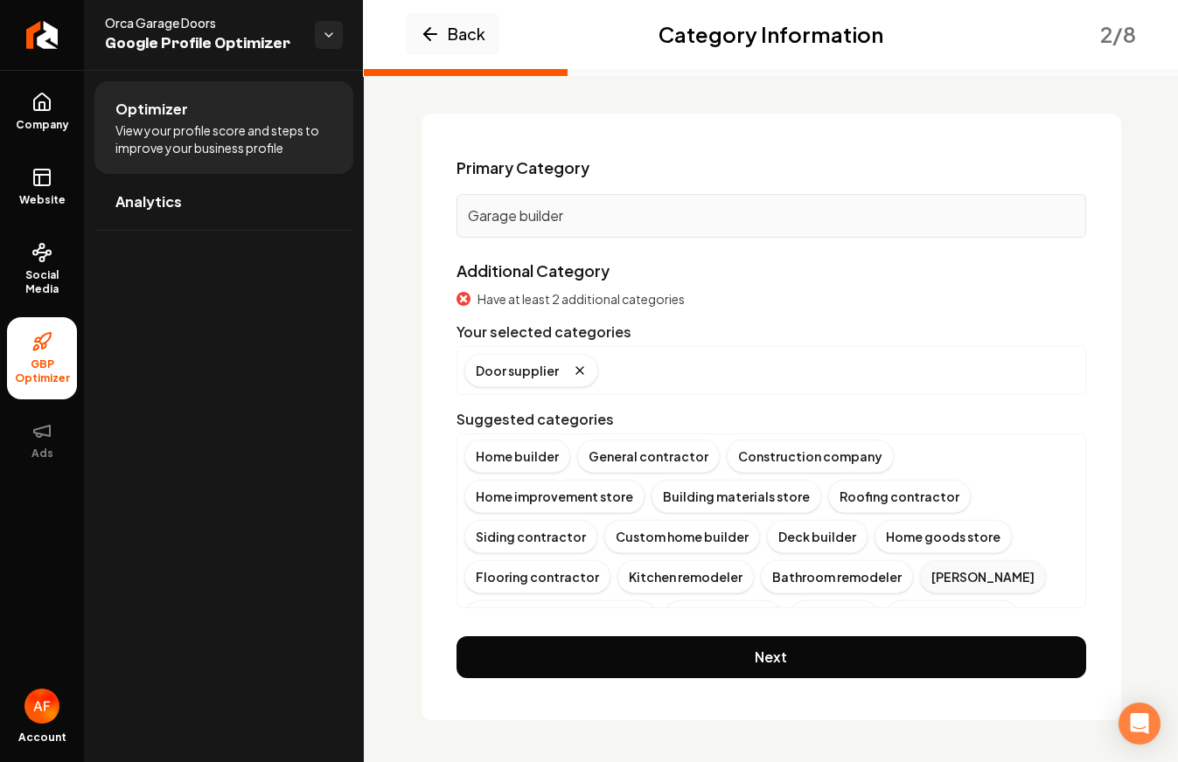
scroll to position [0, 0]
click at [788, 466] on div "Construction company" at bounding box center [809, 457] width 167 height 33
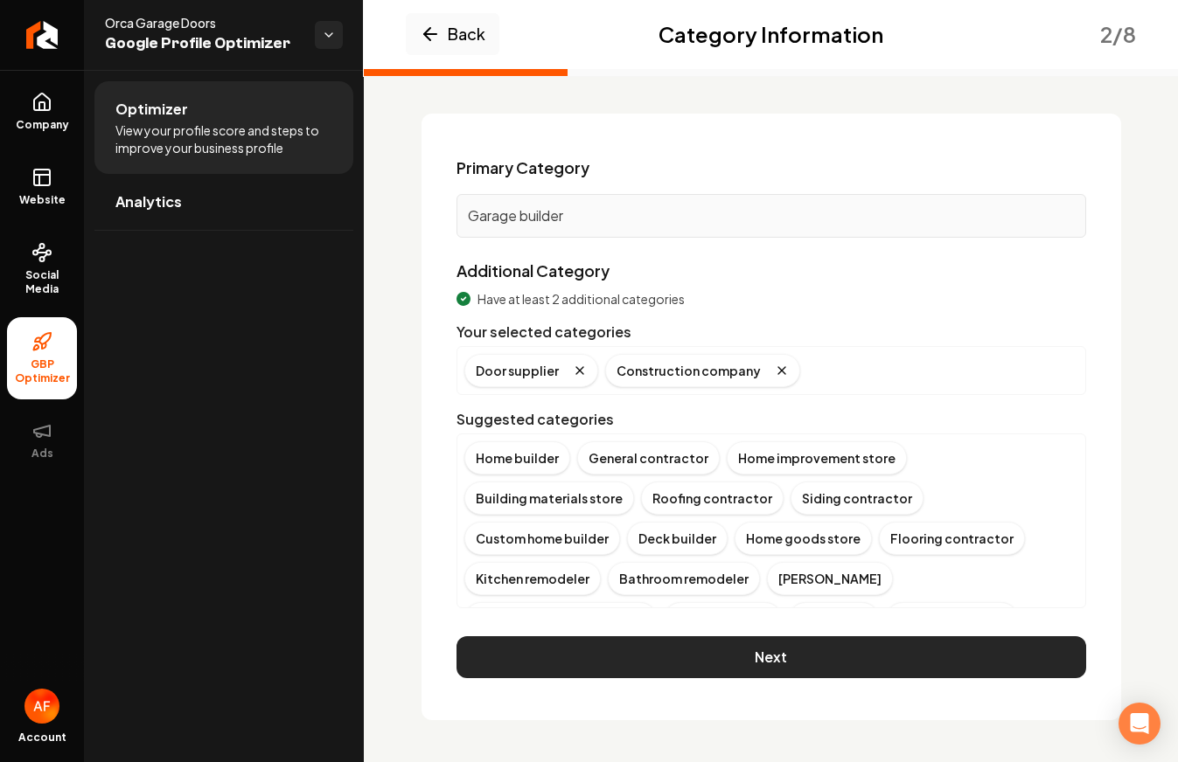
click at [811, 650] on button "Next" at bounding box center [770, 657] width 629 height 42
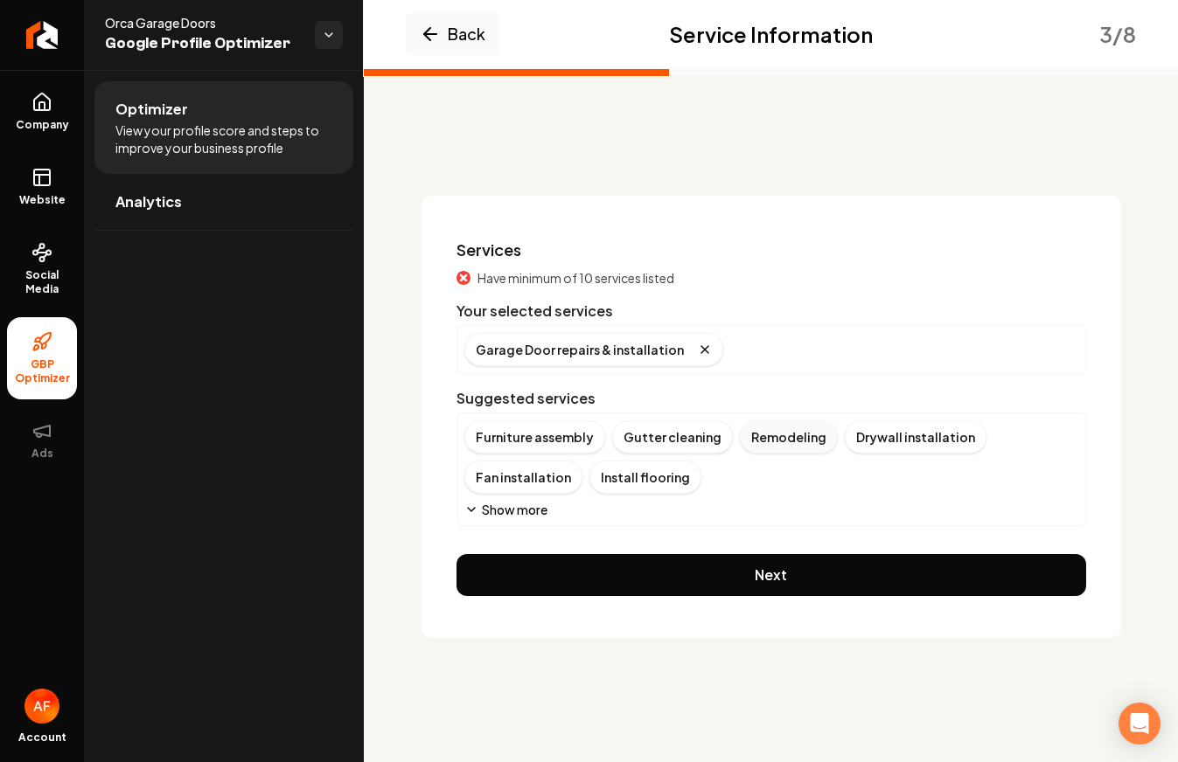
click at [778, 441] on div "Remodeling" at bounding box center [789, 436] width 98 height 33
click at [505, 510] on button "Show more" at bounding box center [505, 509] width 83 height 17
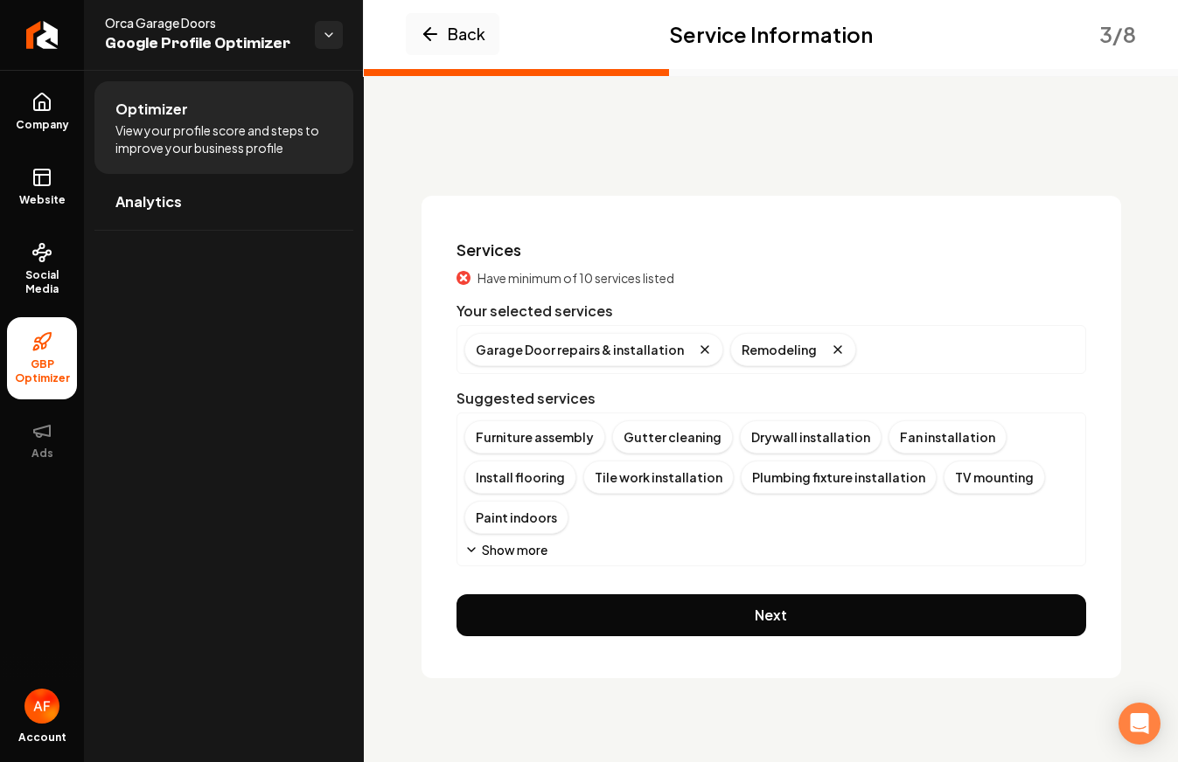
click at [518, 545] on button "Show more" at bounding box center [505, 549] width 83 height 17
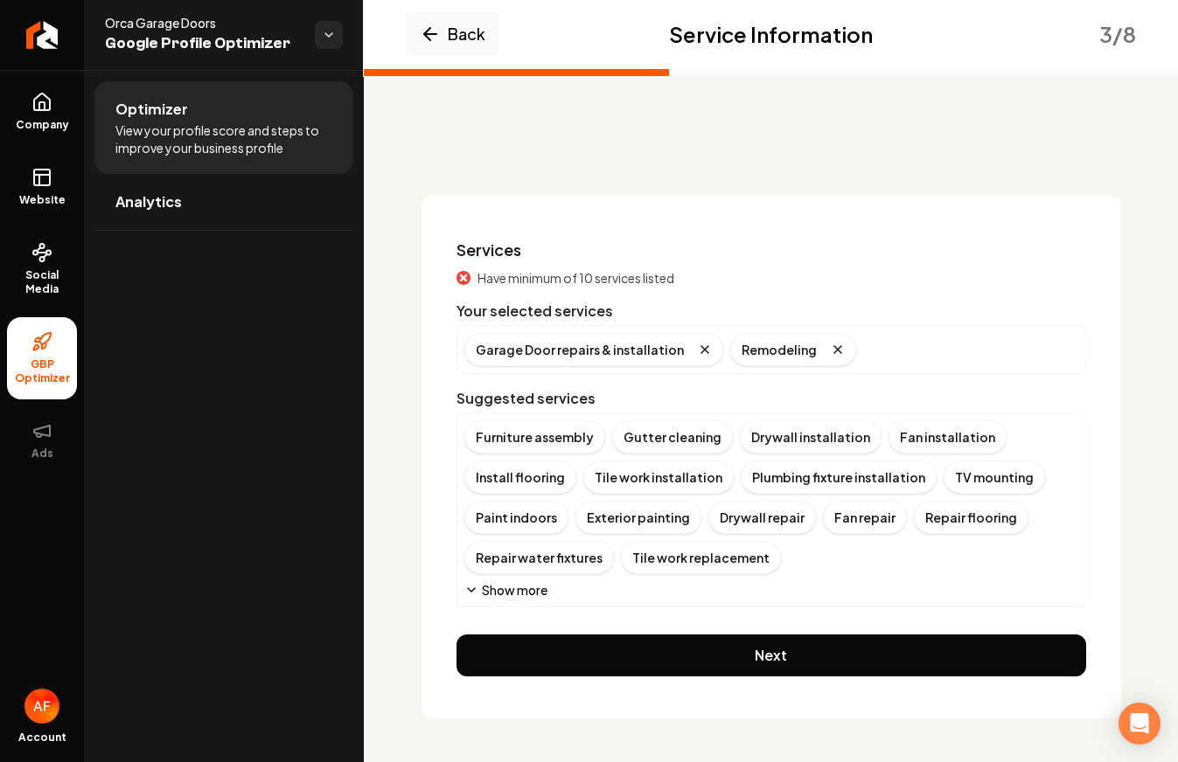
click at [517, 592] on button "Show more" at bounding box center [505, 589] width 83 height 17
click at [943, 562] on div "Custom doors" at bounding box center [927, 557] width 111 height 33
click at [954, 559] on div "Door design" at bounding box center [1001, 557] width 97 height 33
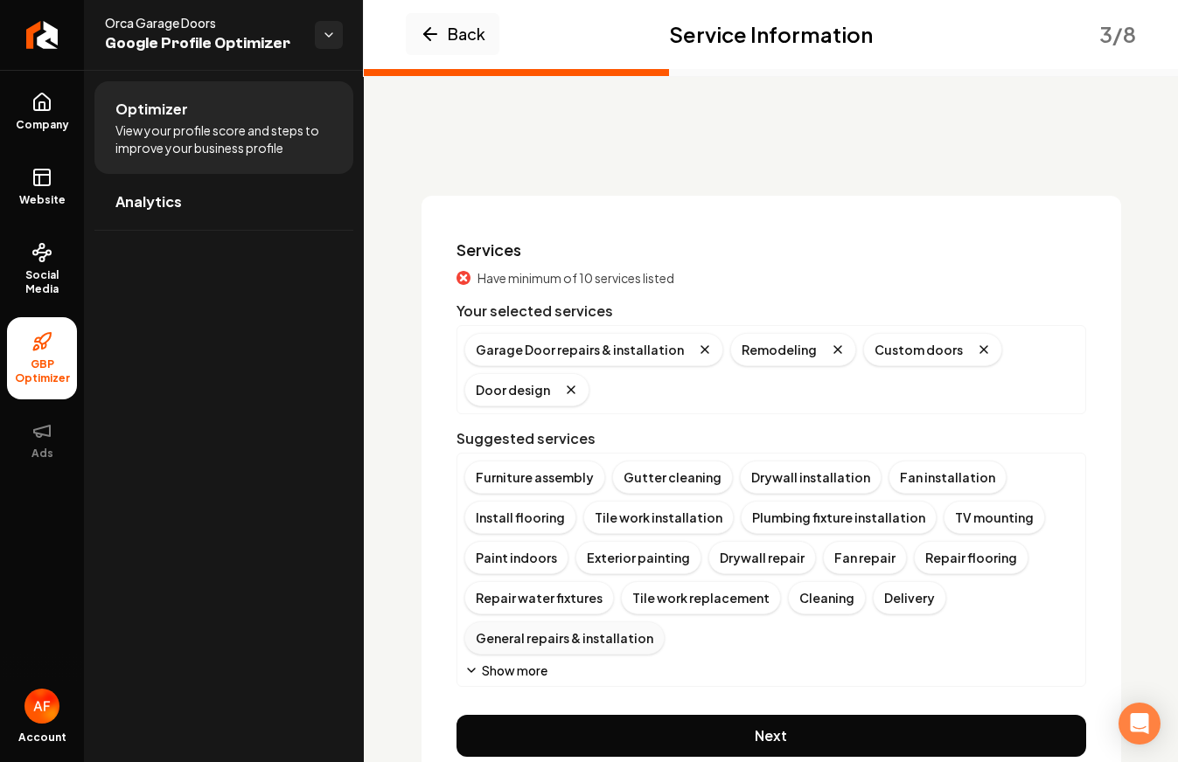
click at [536, 644] on div "General repairs & installation" at bounding box center [564, 638] width 200 height 33
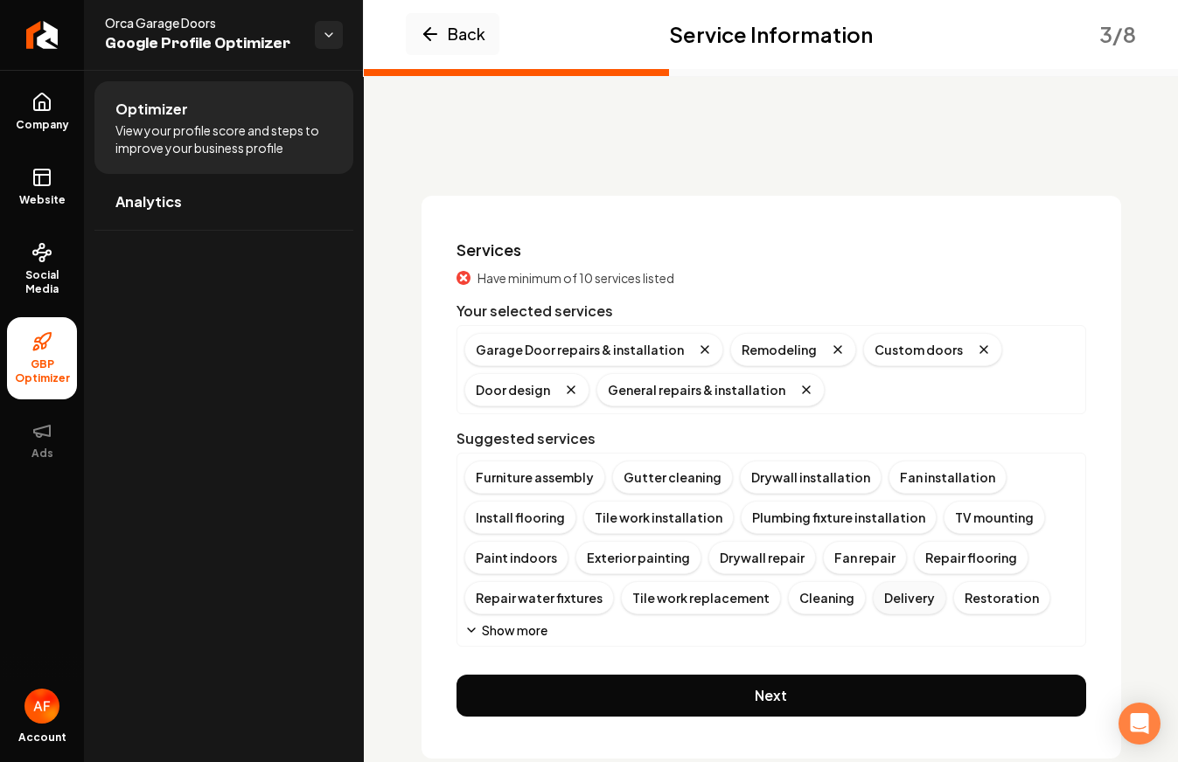
click at [884, 601] on div "Delivery" at bounding box center [908, 597] width 73 height 33
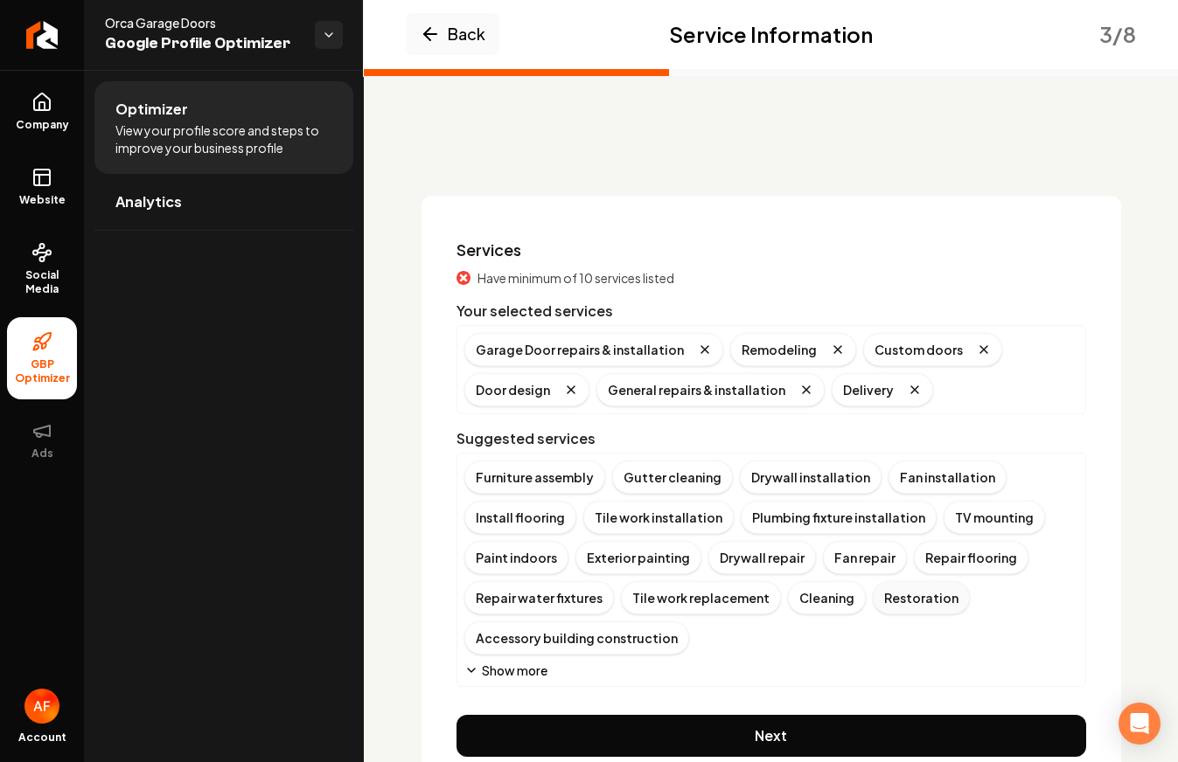
click at [874, 596] on div "Restoration" at bounding box center [920, 597] width 97 height 33
click at [532, 664] on button "Show more" at bounding box center [505, 670] width 83 height 17
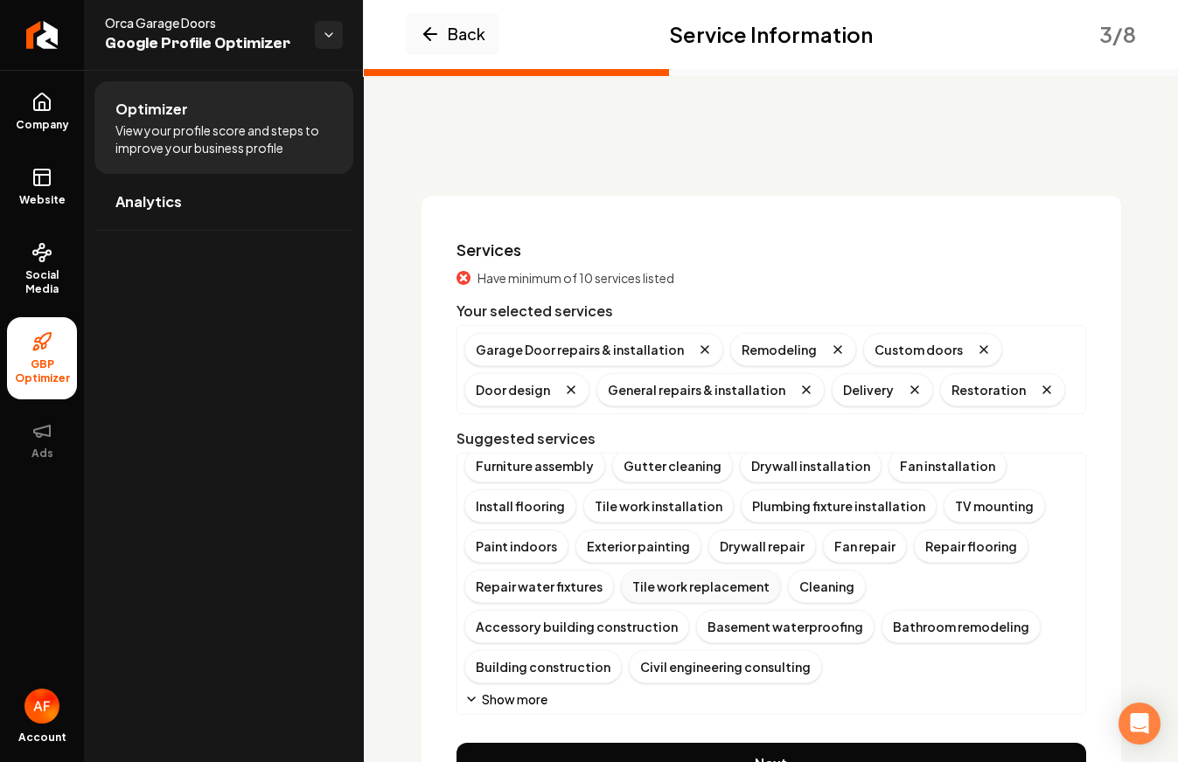
scroll to position [12, 0]
click at [521, 693] on button "Show more" at bounding box center [505, 698] width 83 height 17
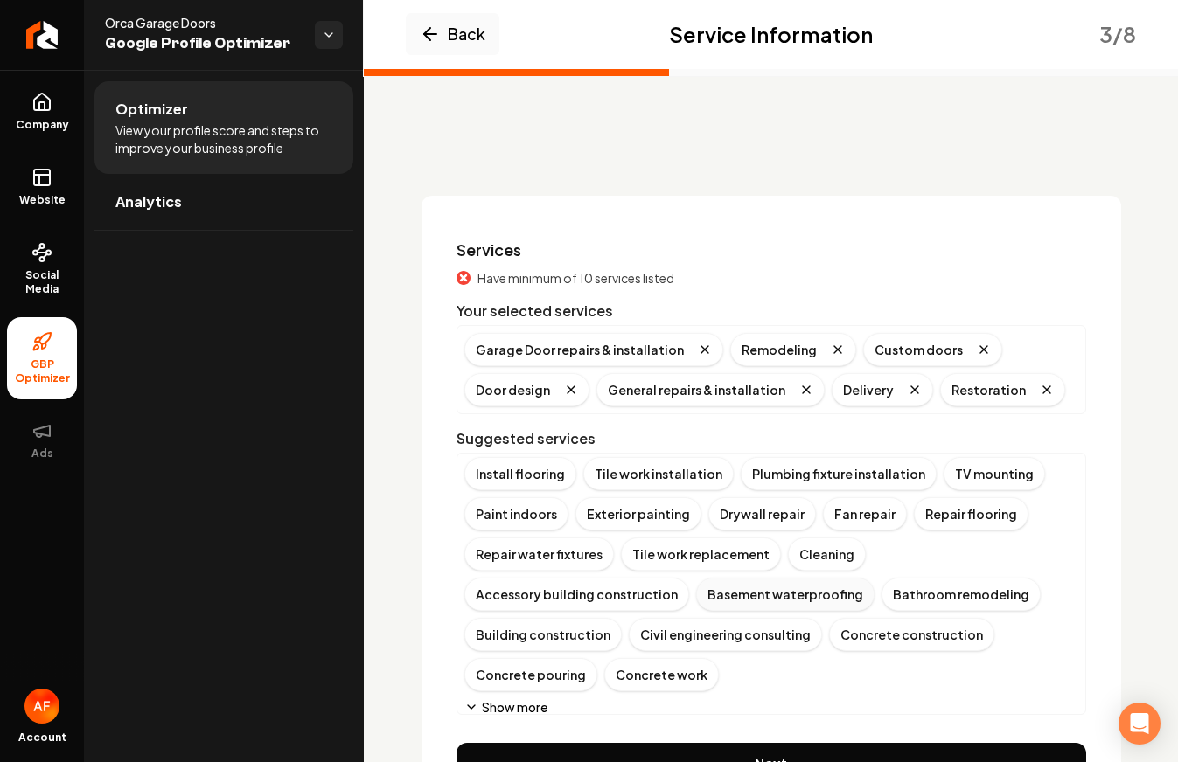
scroll to position [52, 0]
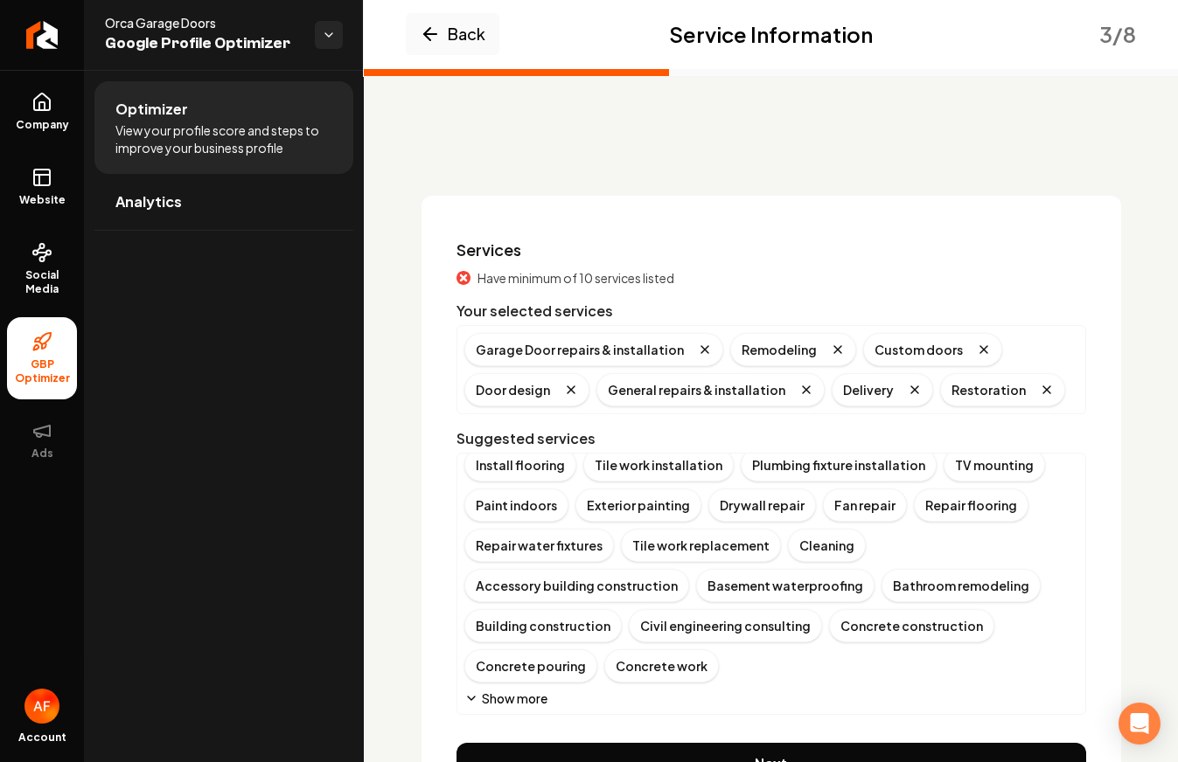
click at [526, 694] on button "Show more" at bounding box center [505, 698] width 83 height 17
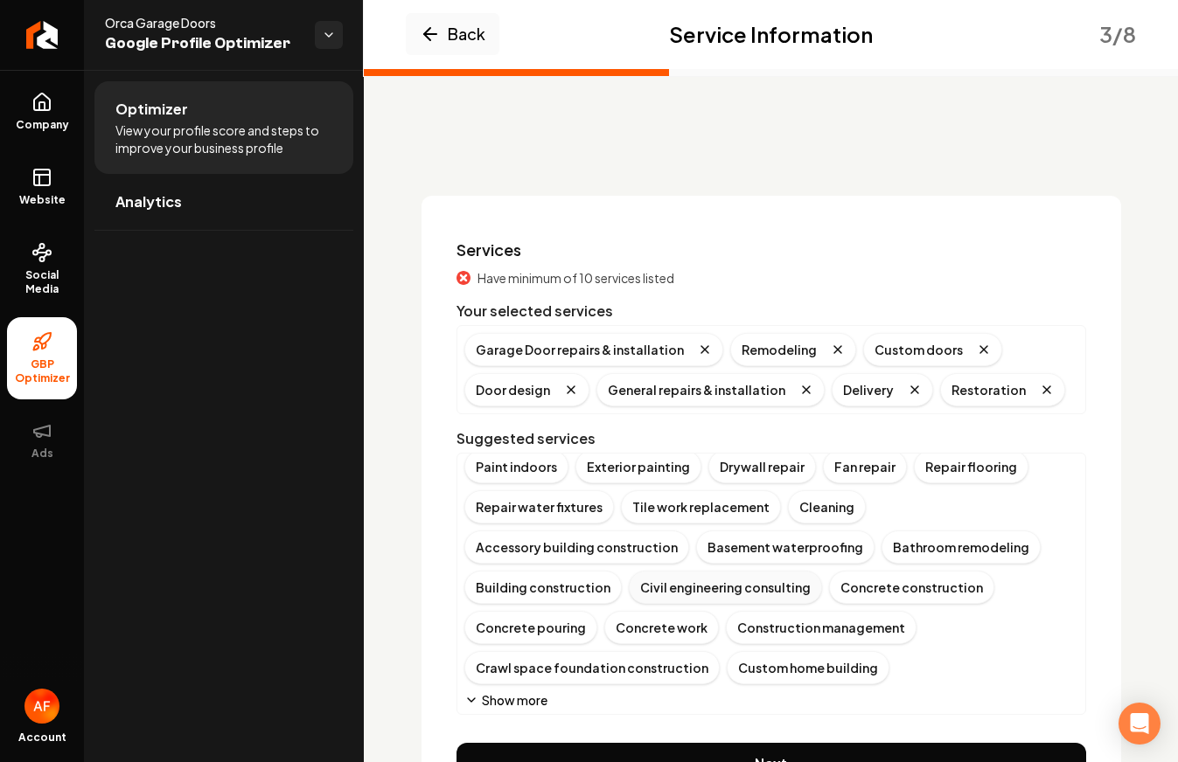
scroll to position [93, 0]
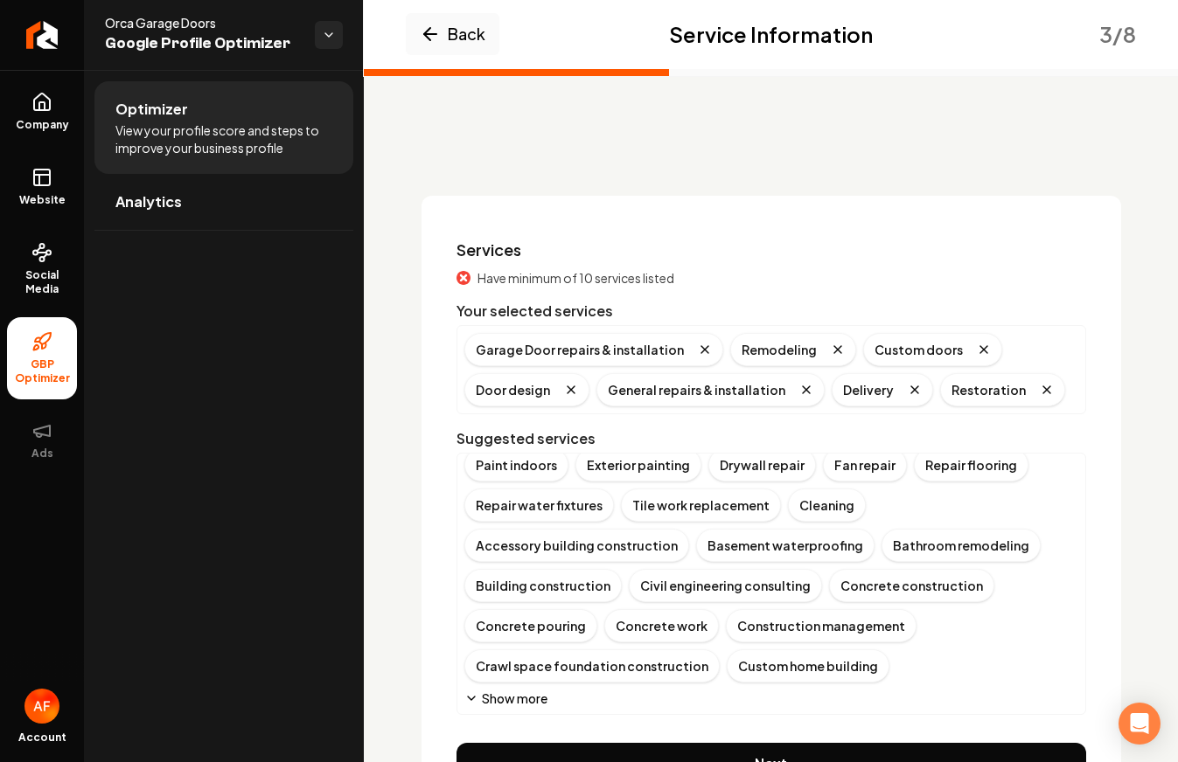
click at [538, 692] on button "Show more" at bounding box center [505, 698] width 83 height 17
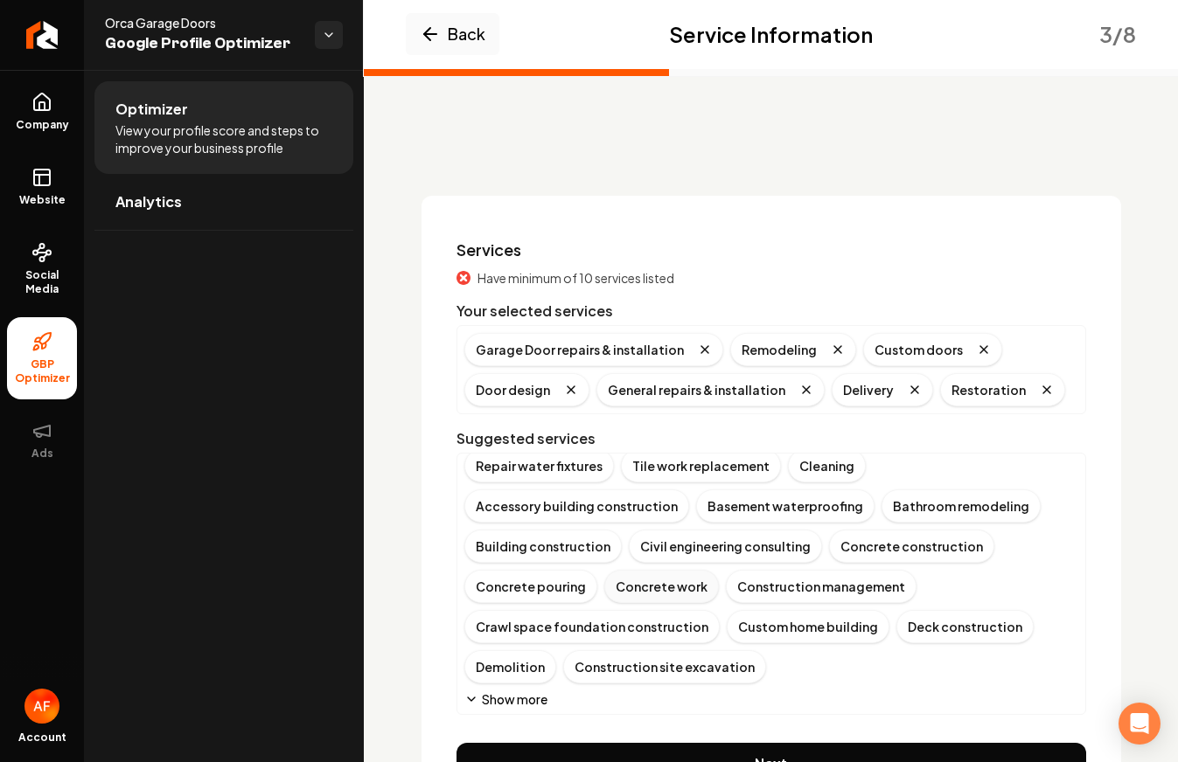
scroll to position [133, 0]
click at [518, 687] on div "Furniture assembly Gutter cleaning Drywall installation Fan installation Instal…" at bounding box center [771, 517] width 614 height 379
click at [518, 691] on button "Show more" at bounding box center [505, 698] width 83 height 17
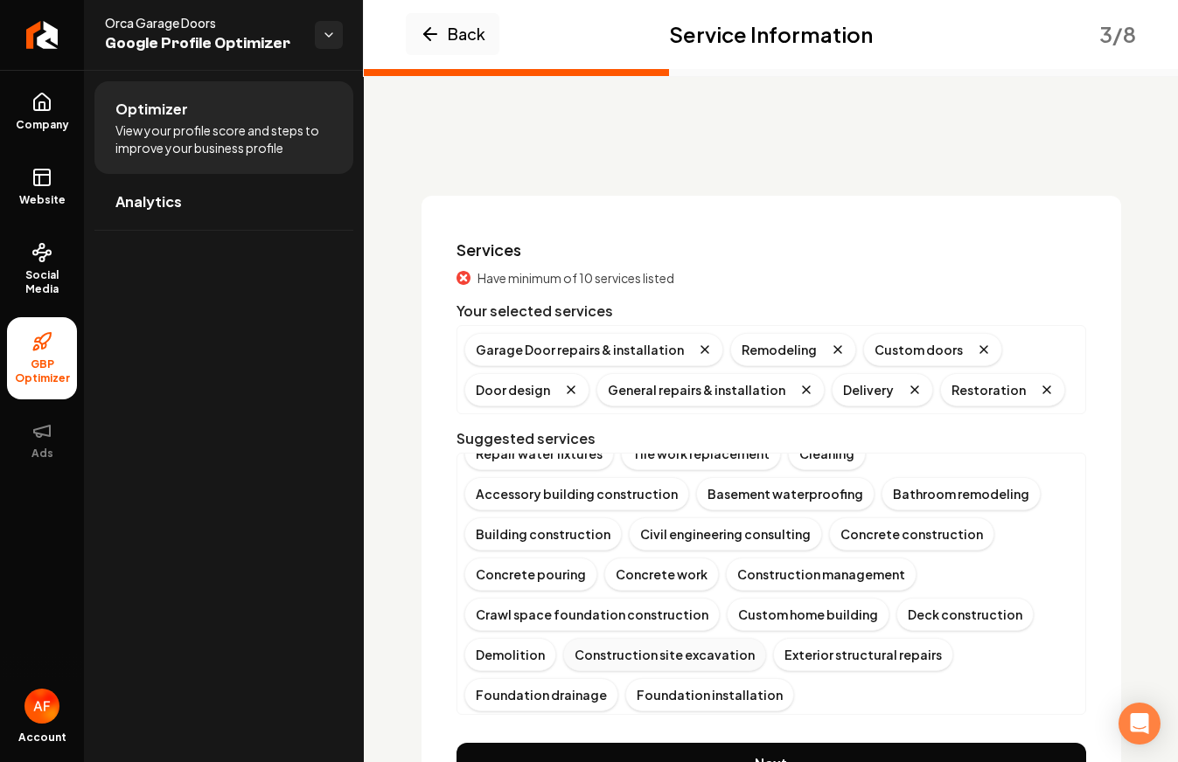
scroll to position [173, 0]
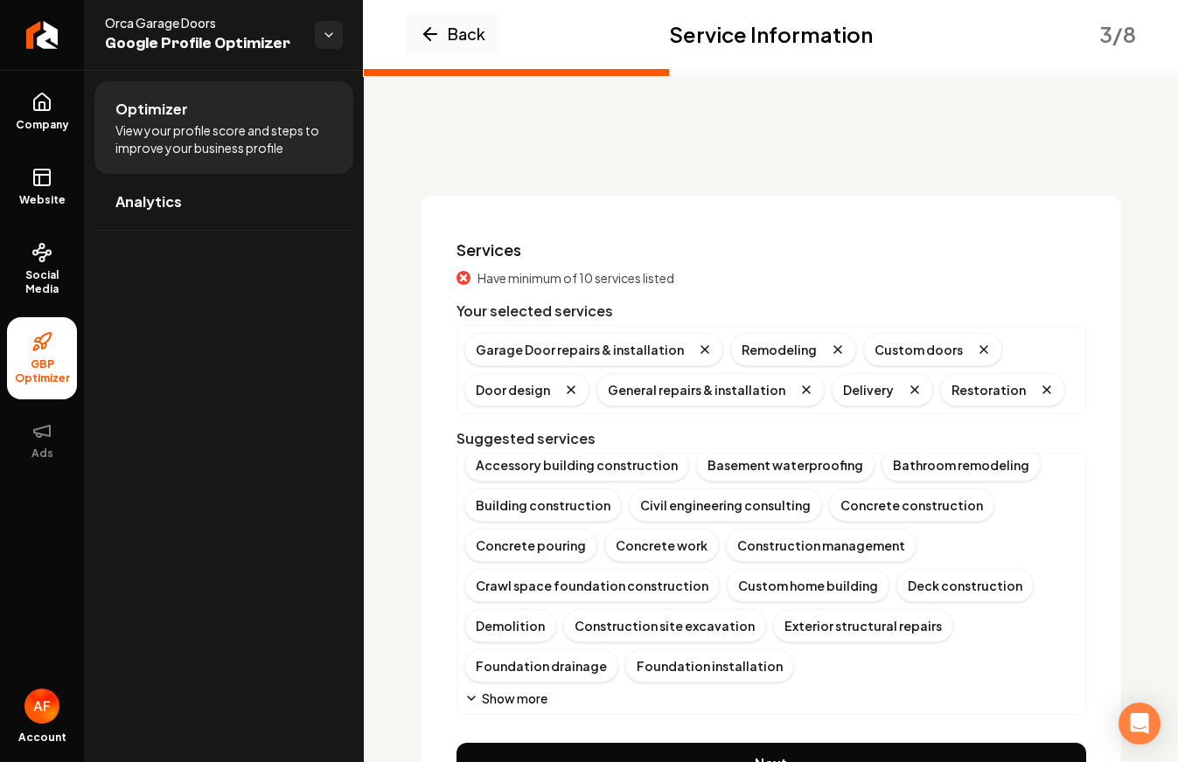
click at [531, 700] on button "Show more" at bounding box center [505, 698] width 83 height 17
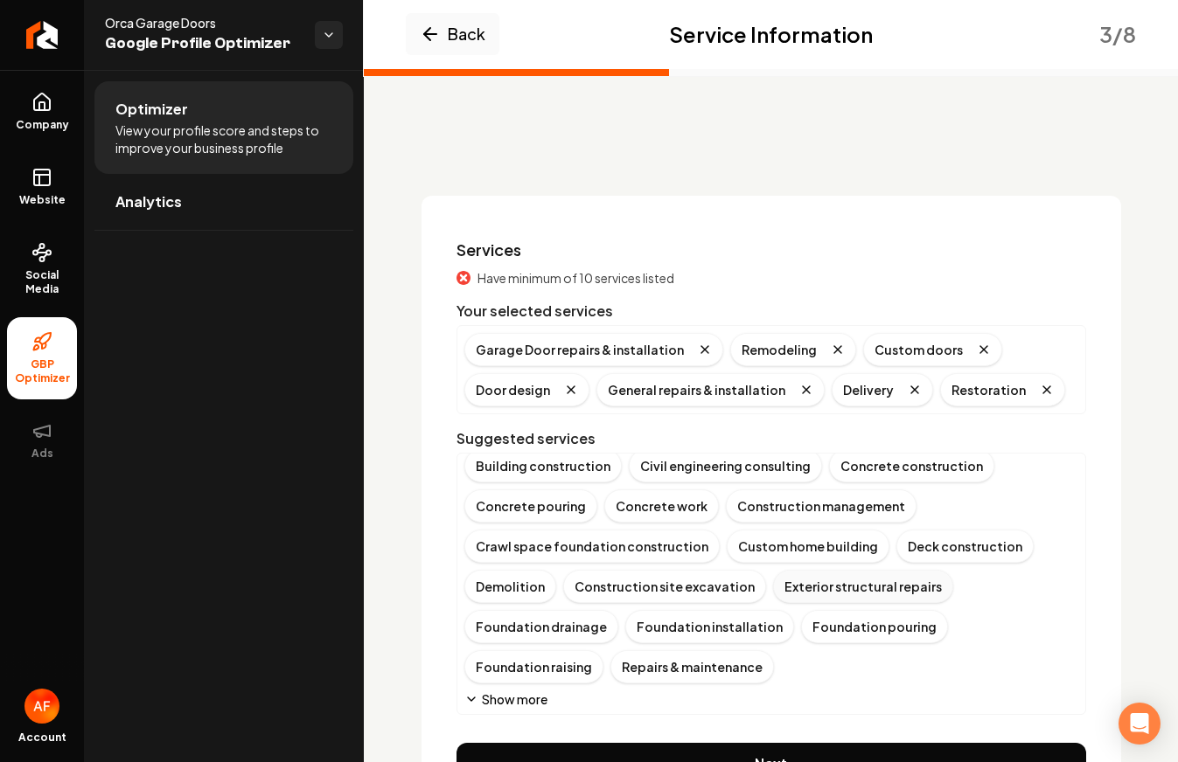
scroll to position [213, 0]
click at [610, 670] on div "Repairs & maintenance" at bounding box center [691, 666] width 163 height 33
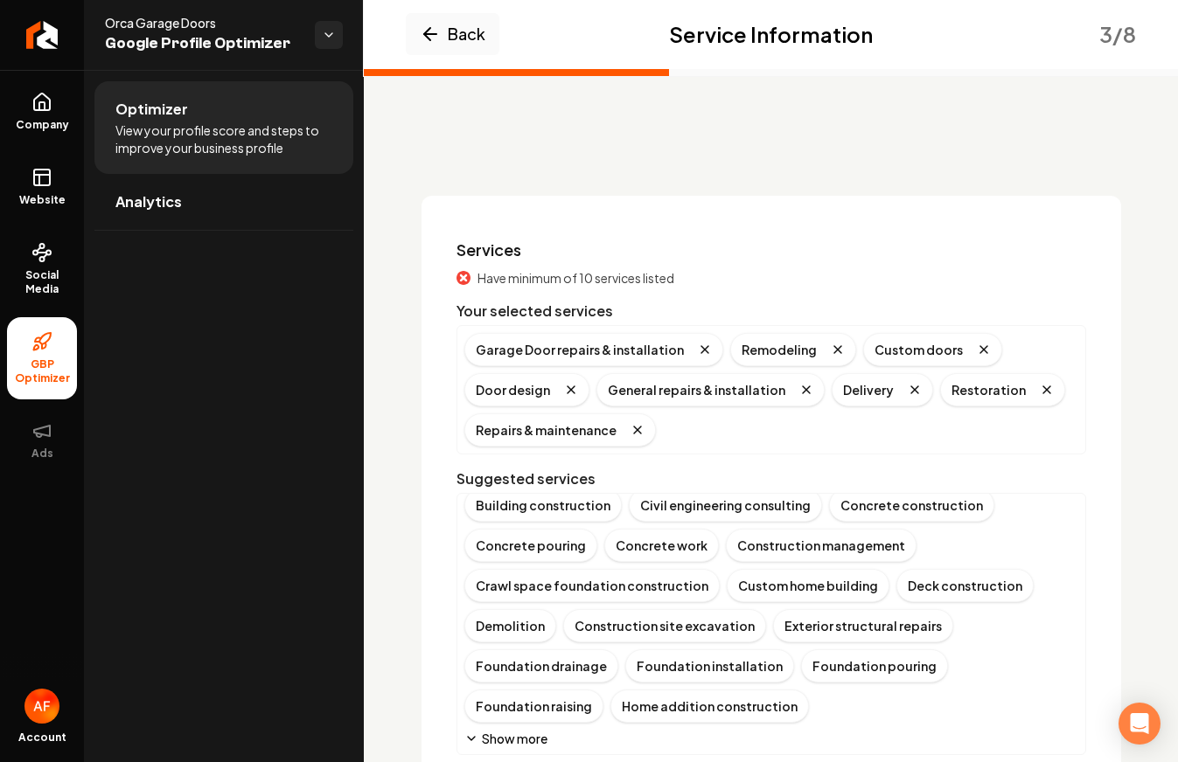
click at [513, 735] on button "Show more" at bounding box center [505, 738] width 83 height 17
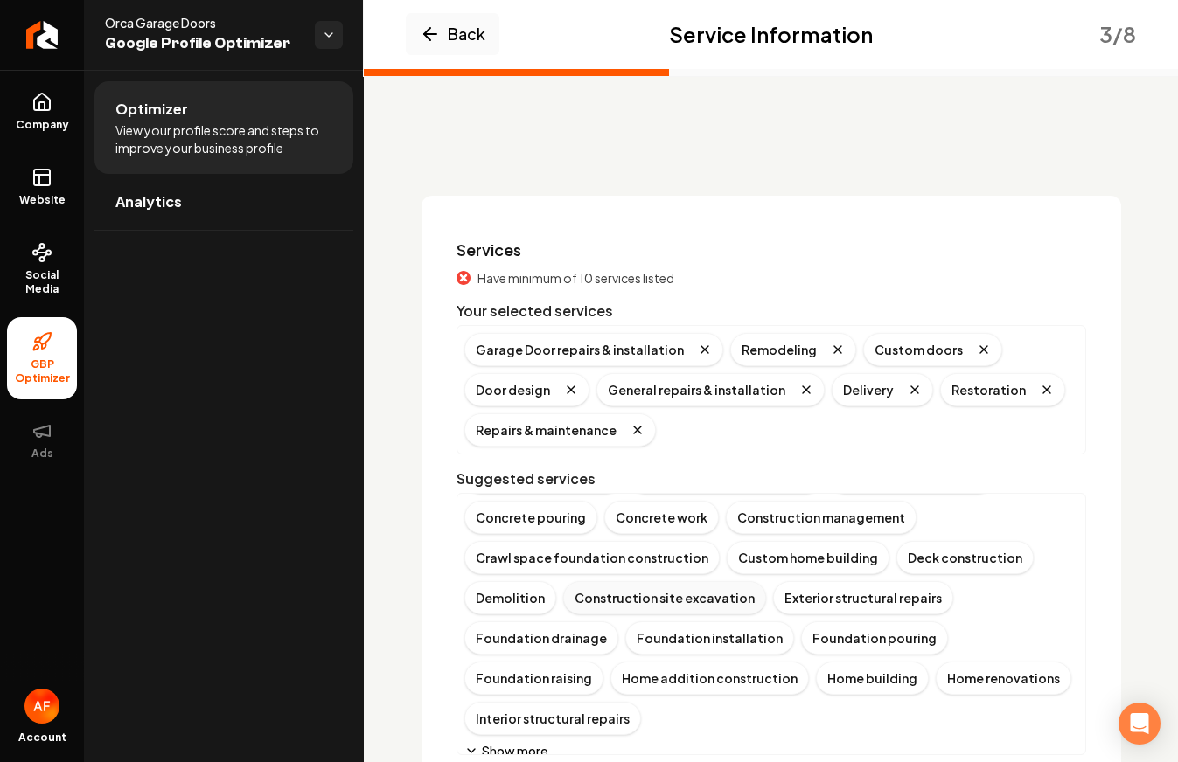
scroll to position [254, 0]
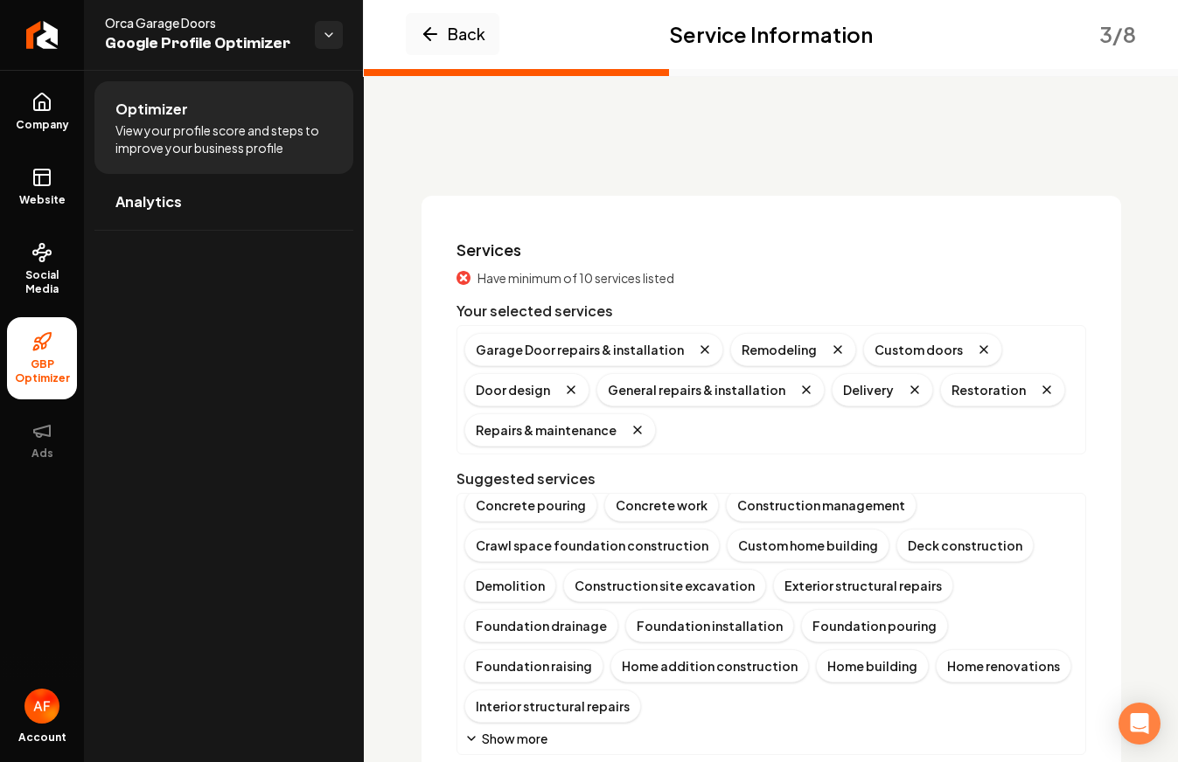
click at [526, 738] on button "Show more" at bounding box center [505, 738] width 83 height 17
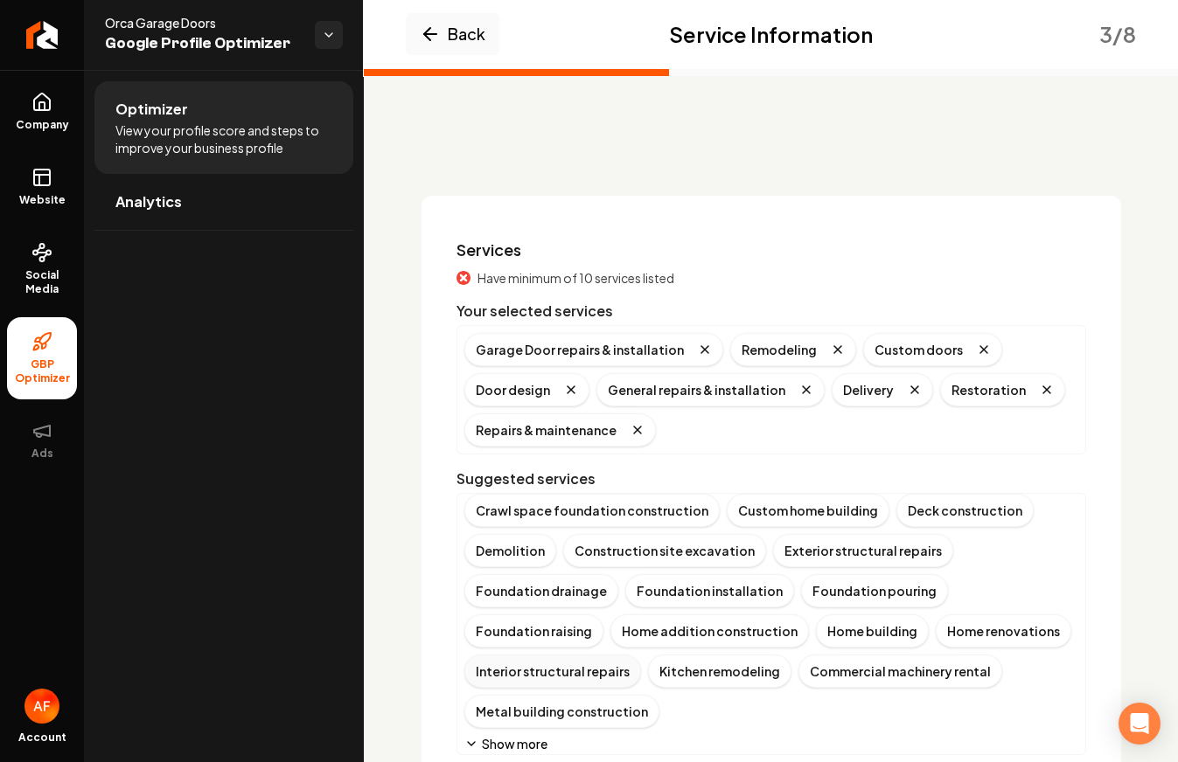
scroll to position [294, 0]
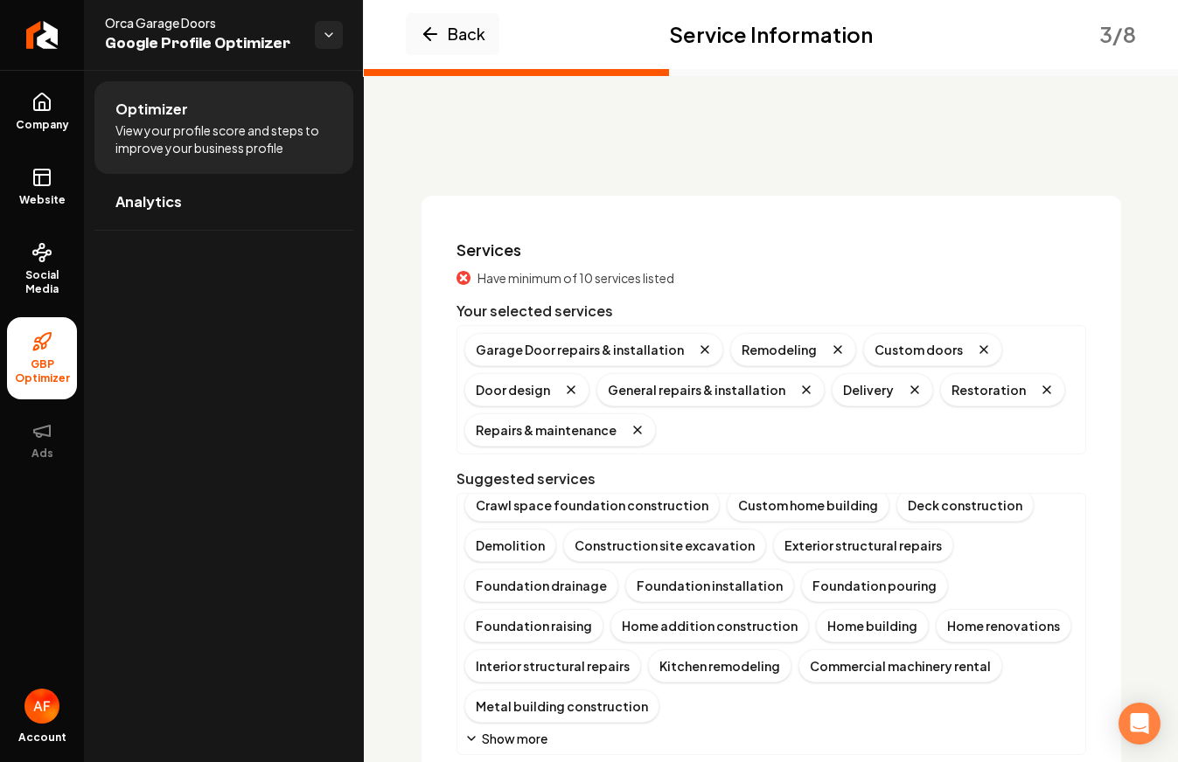
click at [518, 731] on button "Show more" at bounding box center [505, 738] width 83 height 17
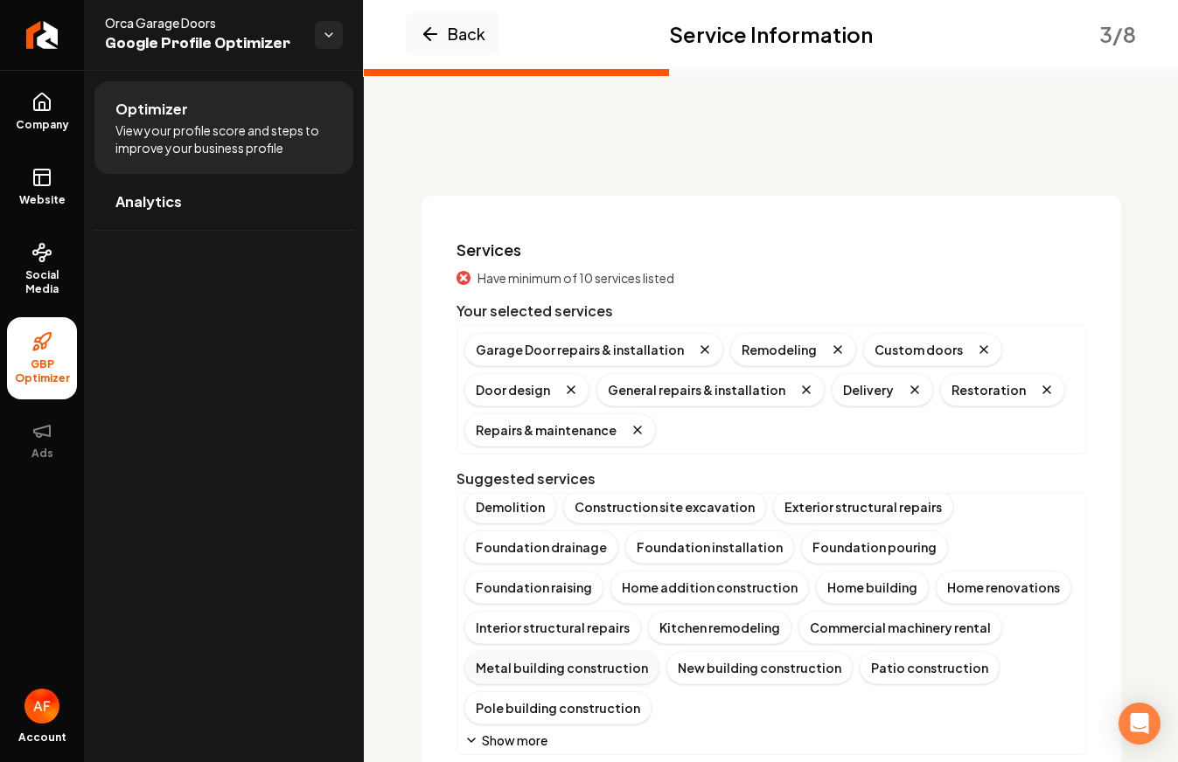
scroll to position [334, 0]
click at [493, 733] on button "Show more" at bounding box center [505, 738] width 83 height 17
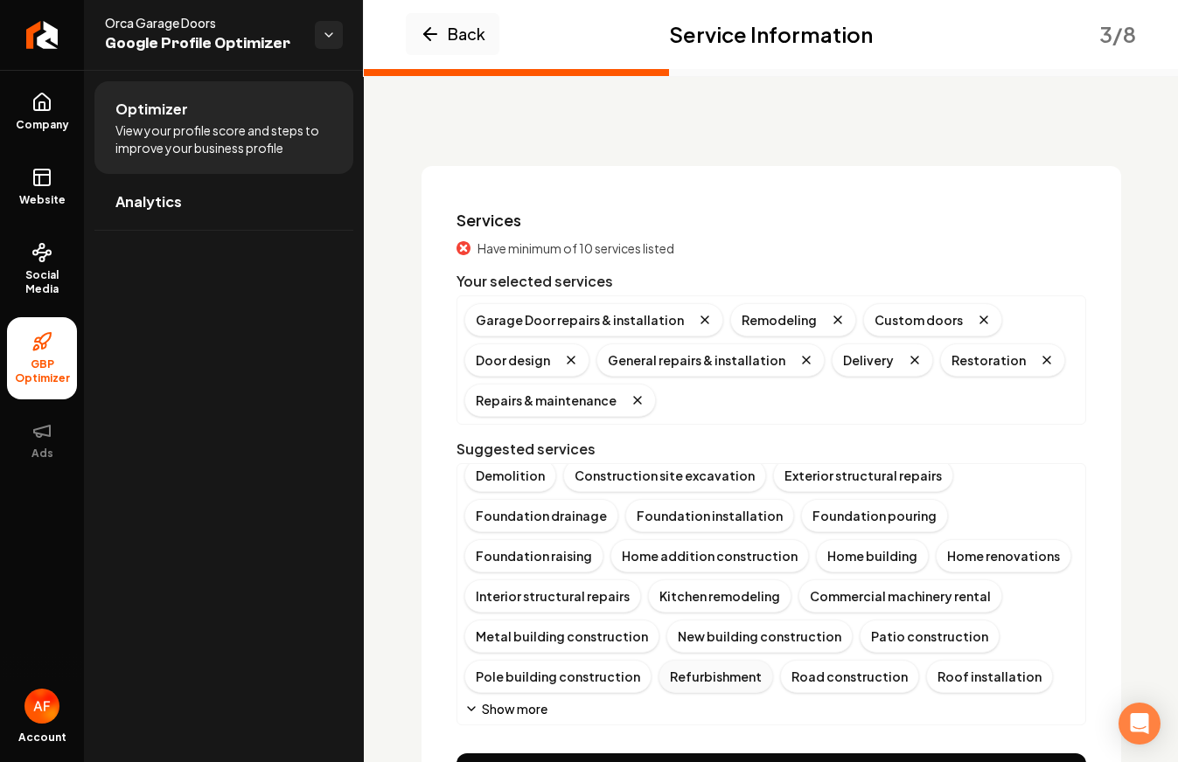
scroll to position [66, 0]
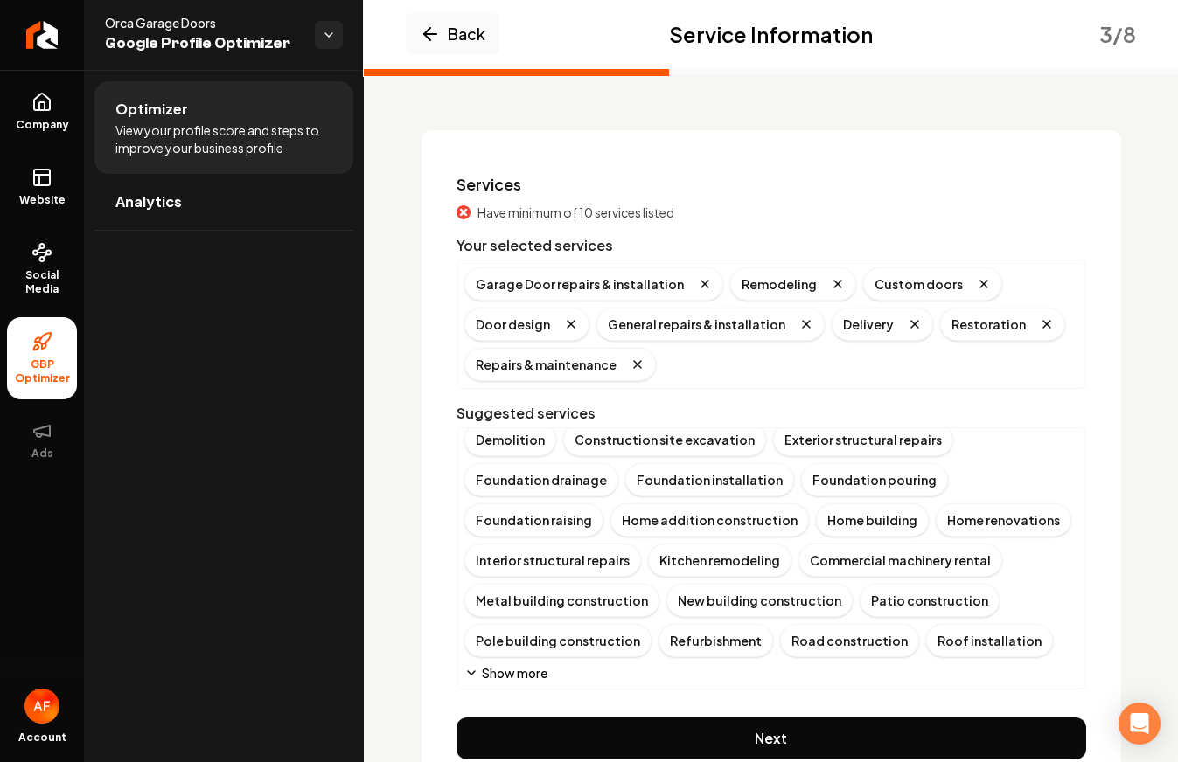
click at [498, 673] on button "Show more" at bounding box center [505, 672] width 83 height 17
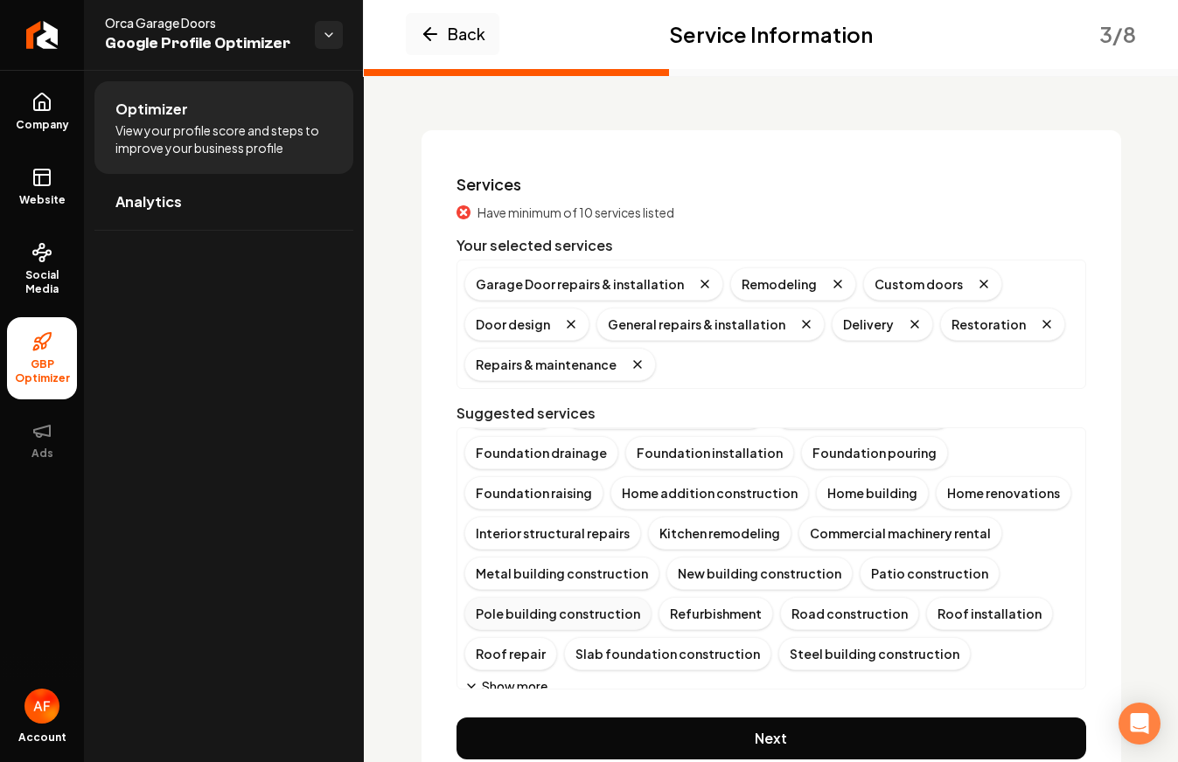
scroll to position [374, 0]
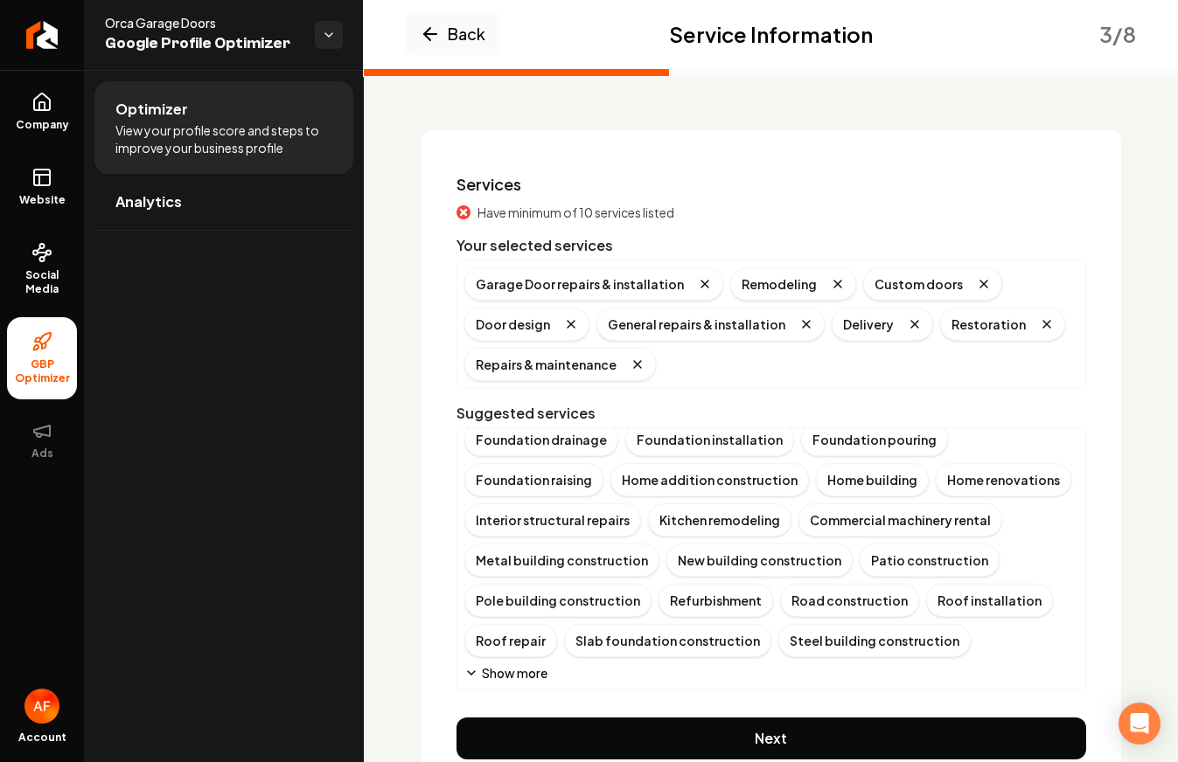
click at [517, 677] on button "Show more" at bounding box center [505, 672] width 83 height 17
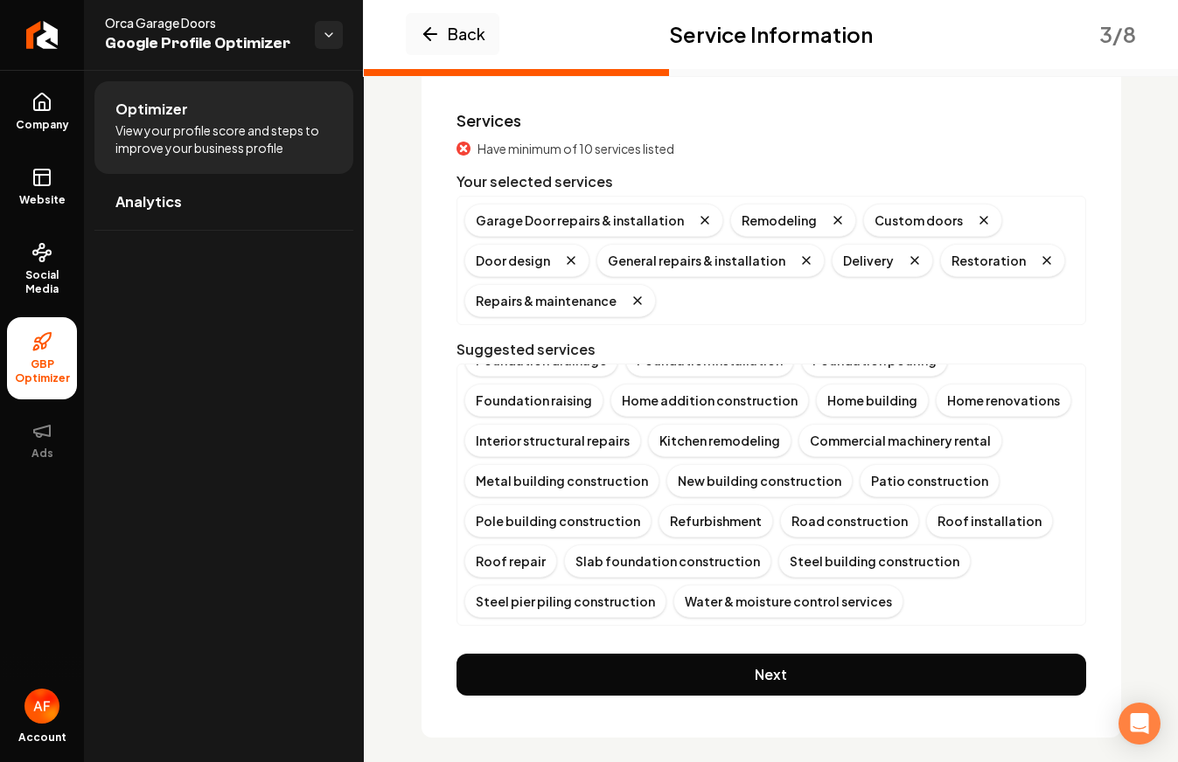
scroll to position [147, 0]
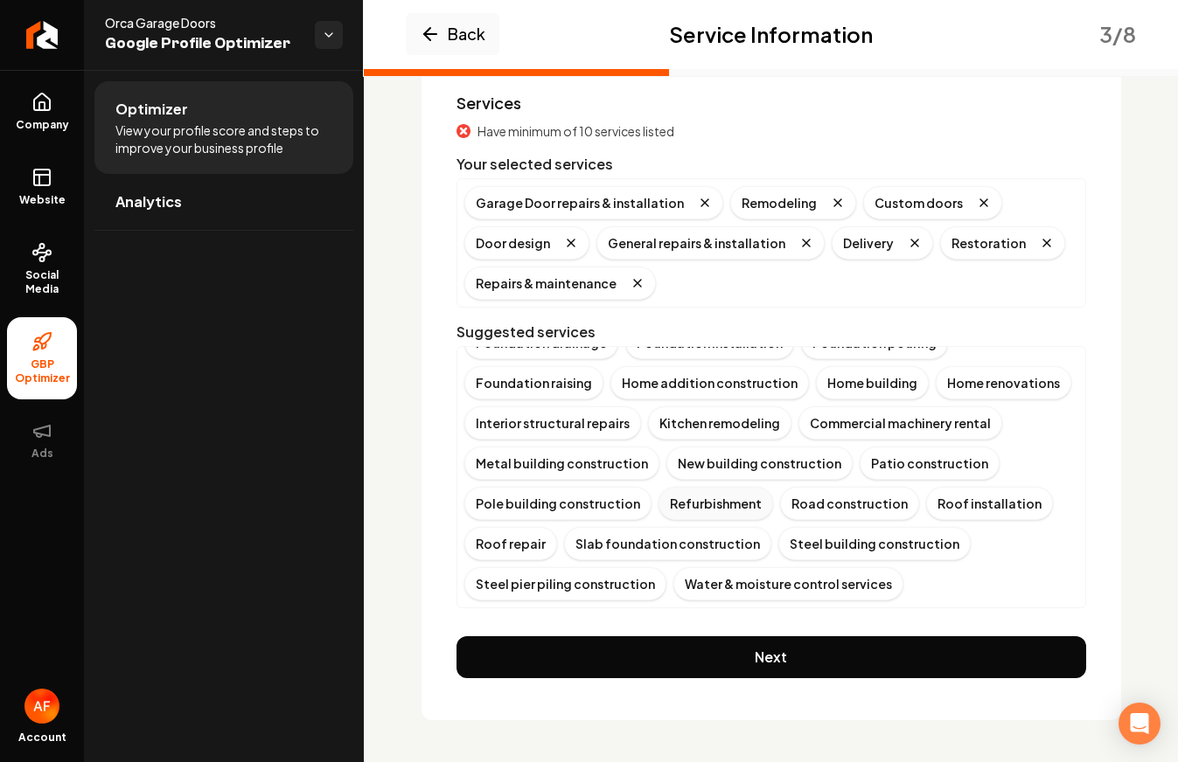
click at [714, 516] on div "Refurbishment" at bounding box center [715, 503] width 115 height 33
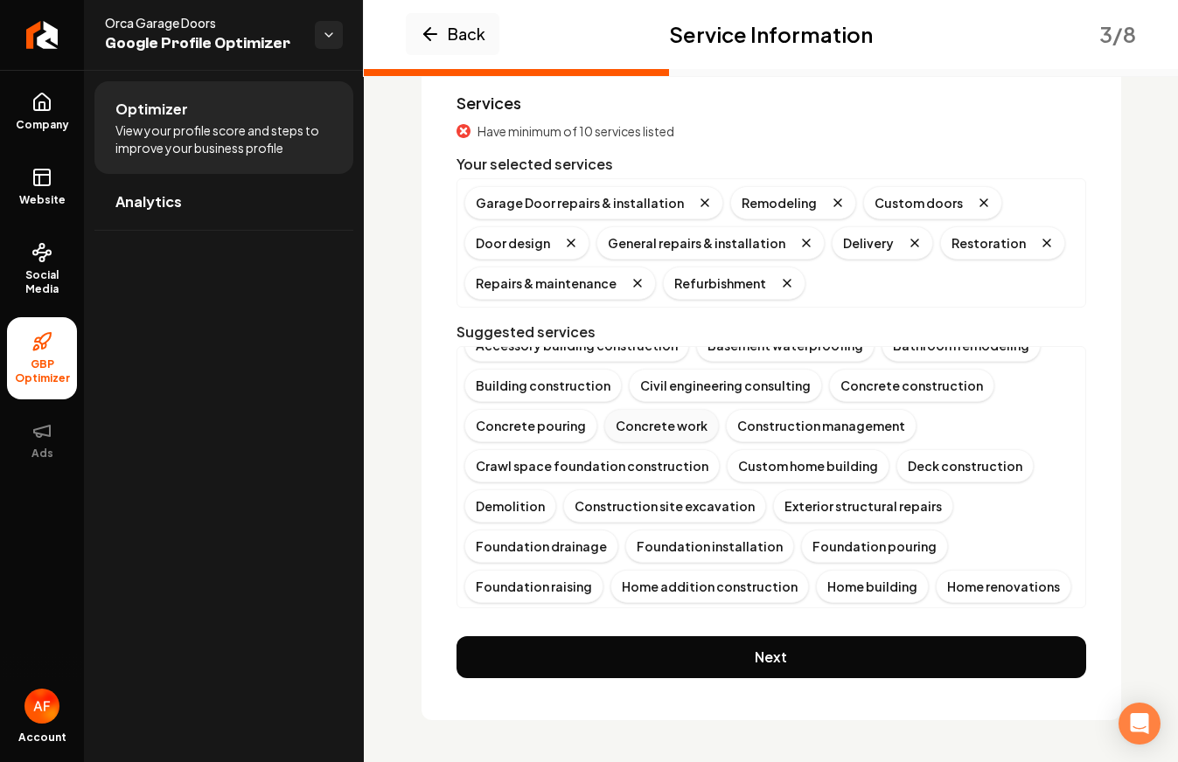
scroll to position [157, 0]
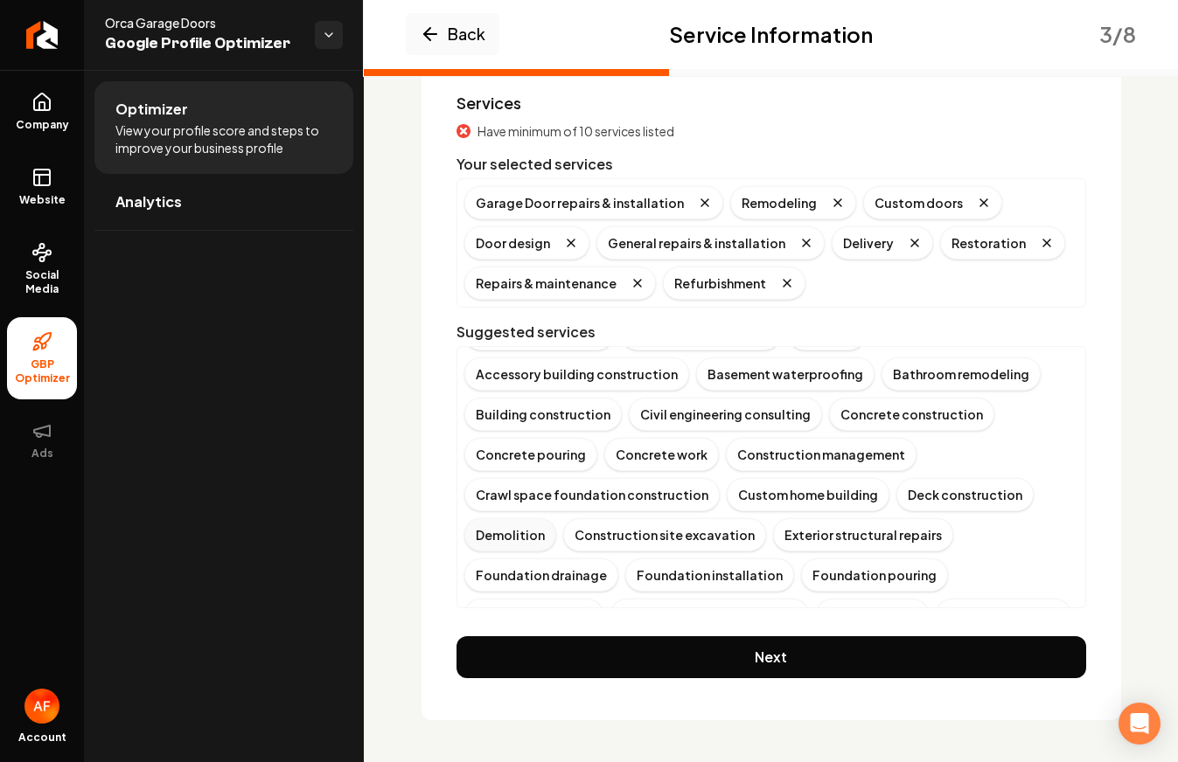
click at [474, 529] on div "Demolition" at bounding box center [510, 534] width 92 height 33
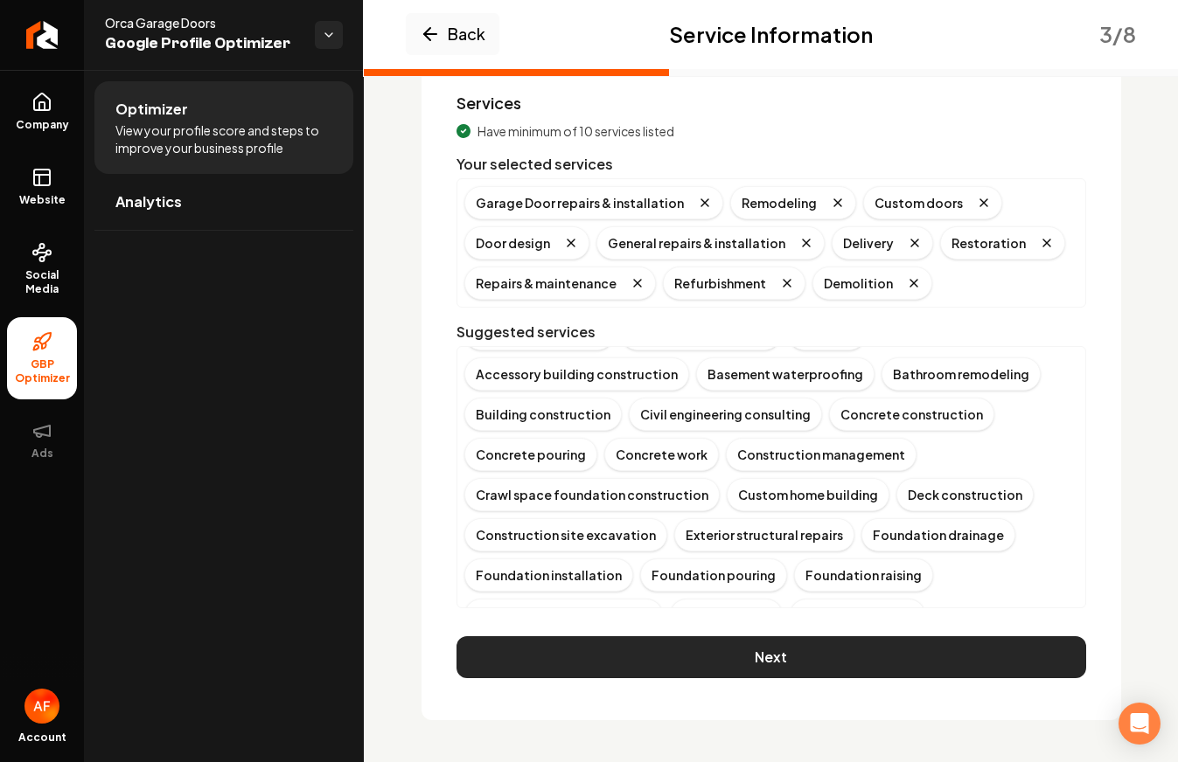
click at [761, 647] on button "Next" at bounding box center [770, 657] width 629 height 42
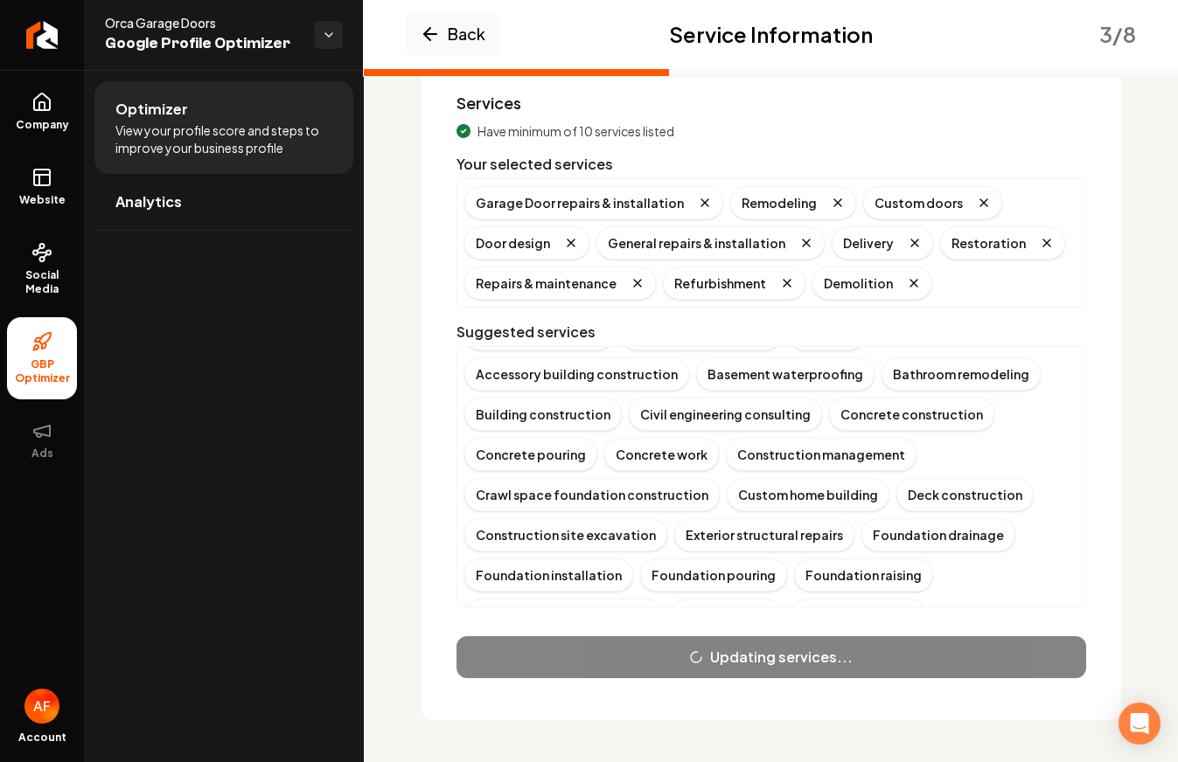
scroll to position [0, 0]
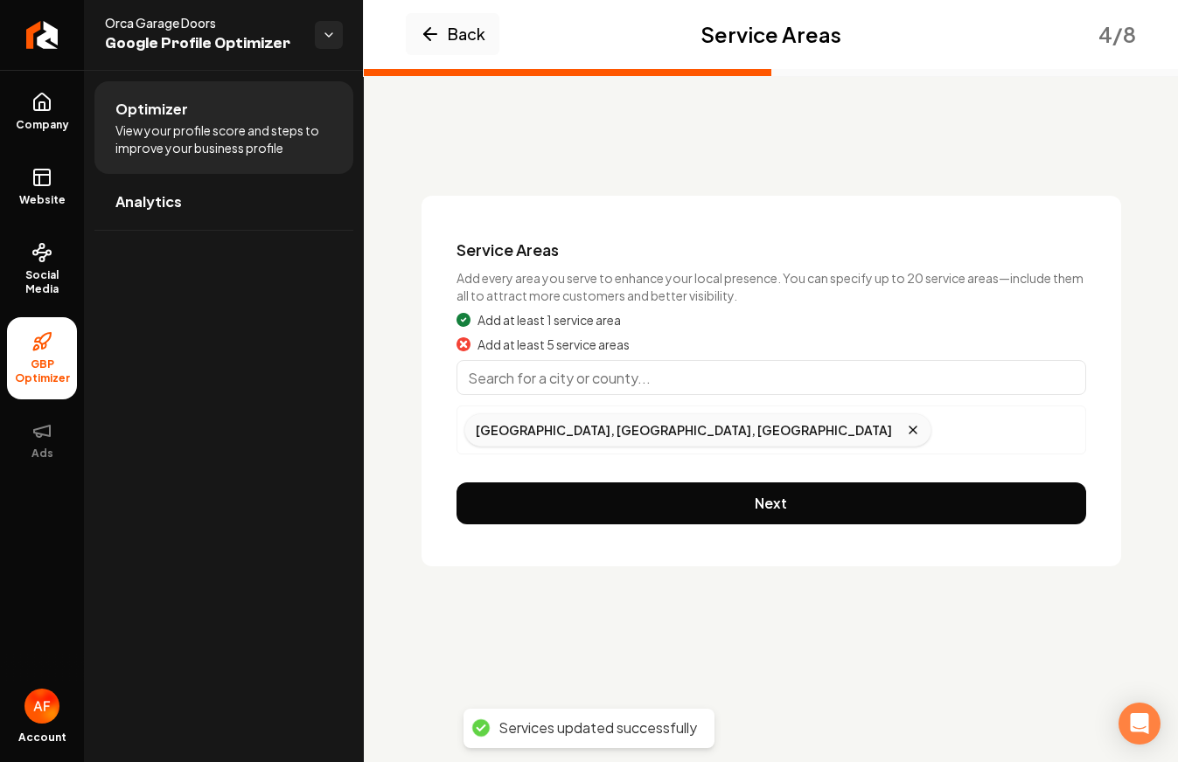
click at [571, 424] on div "Kitsap County, WA, USA" at bounding box center [697, 429] width 467 height 33
click at [600, 428] on div "Kitsap County, WA, USA" at bounding box center [697, 429] width 467 height 33
click at [485, 379] on input "Main content area" at bounding box center [770, 377] width 629 height 35
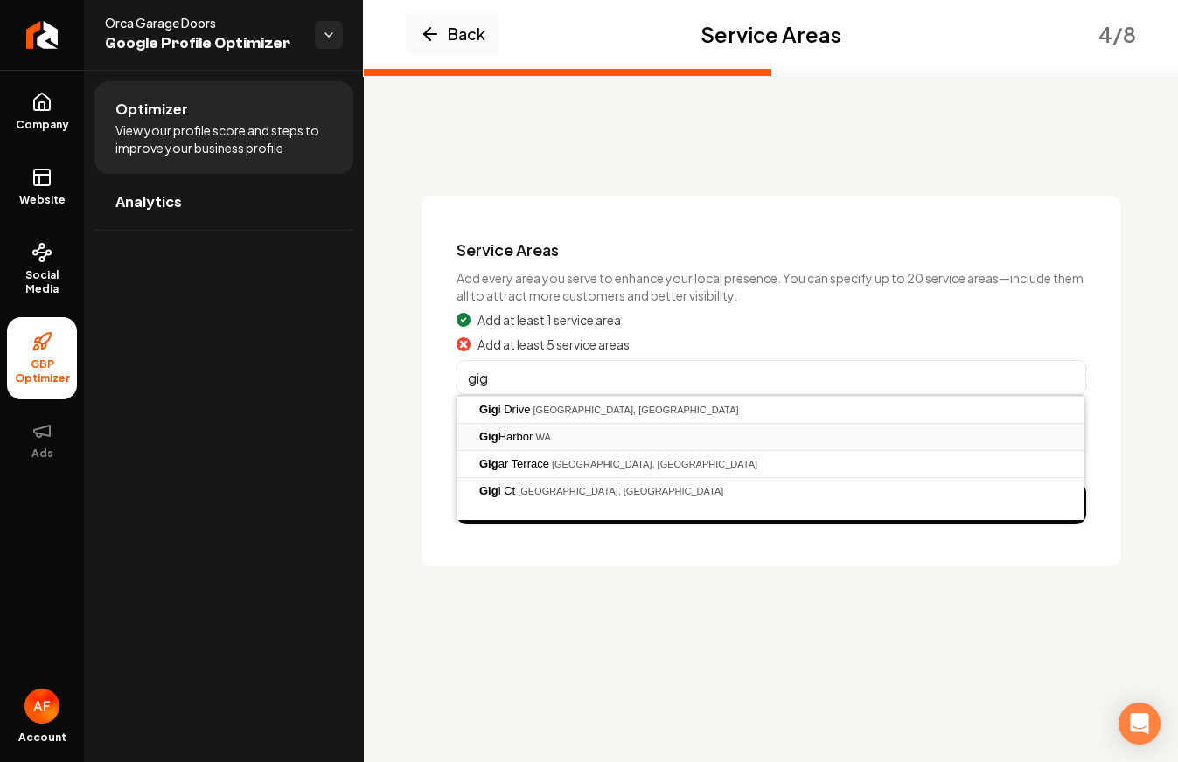
type input "Gig Harbor, WA"
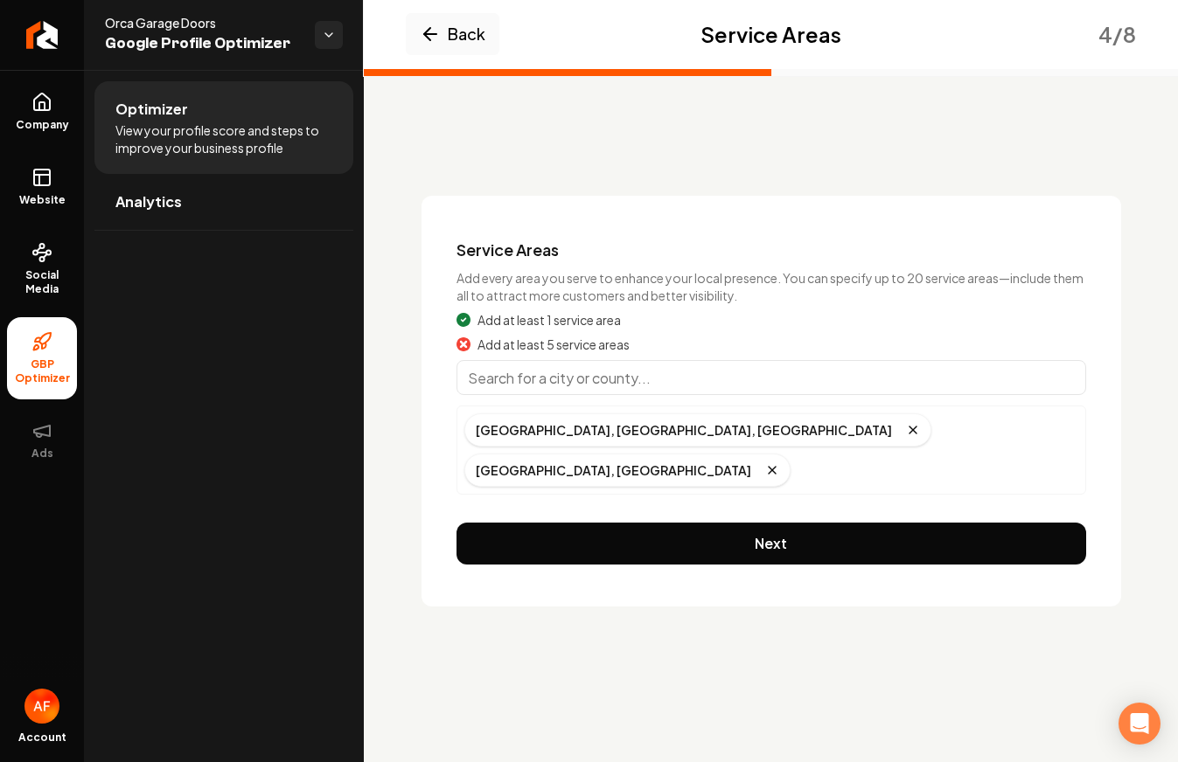
click at [513, 384] on input "Main content area" at bounding box center [770, 377] width 629 height 35
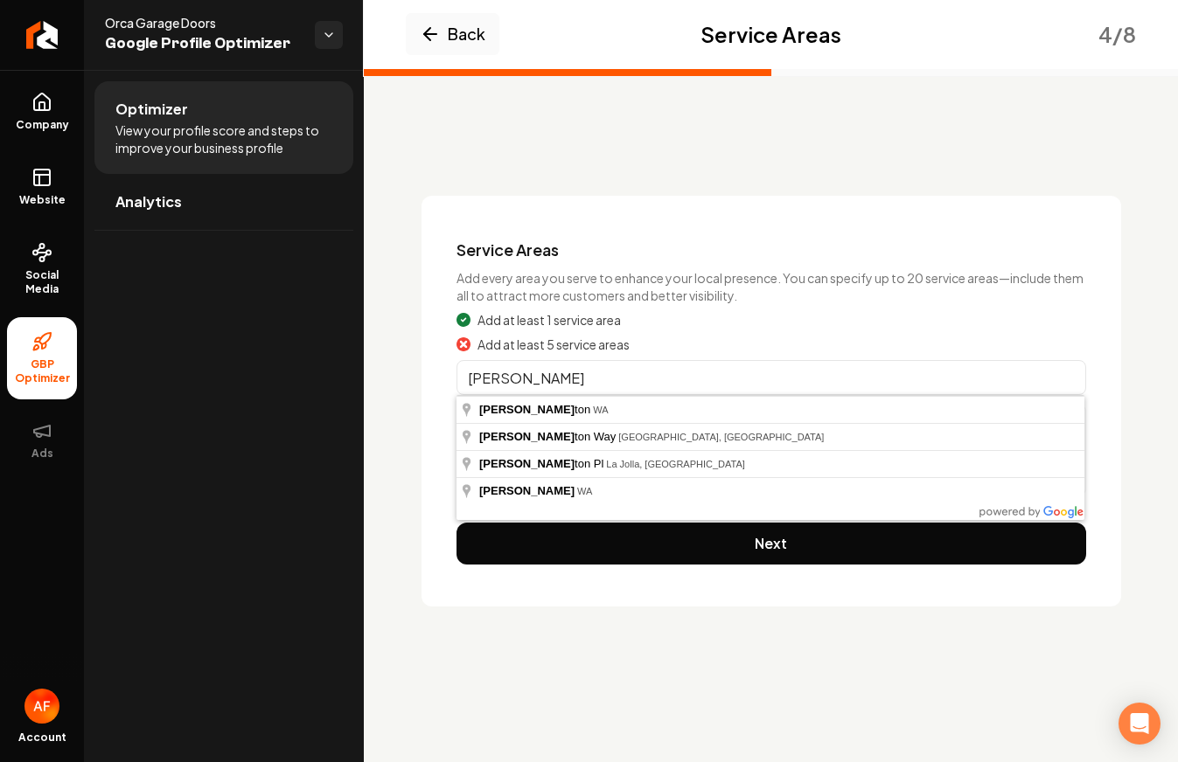
type input "Bremerton, WA"
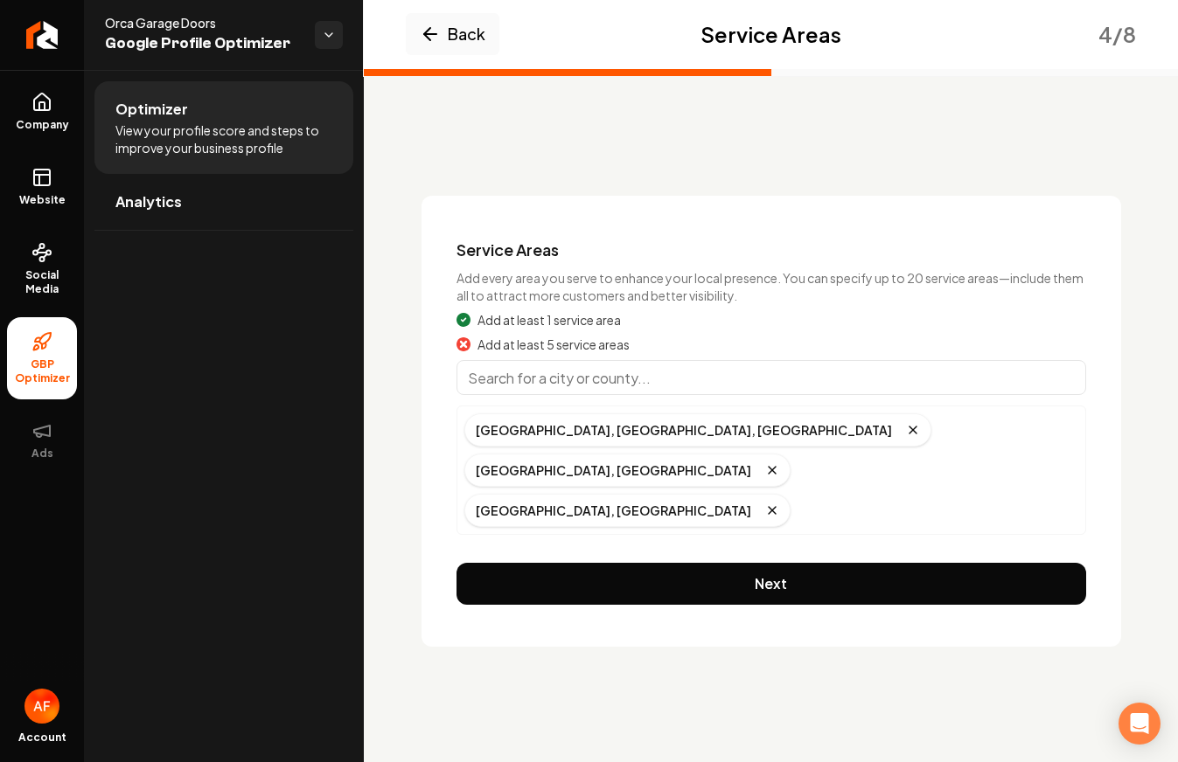
click at [583, 386] on input "Main content area" at bounding box center [770, 377] width 629 height 35
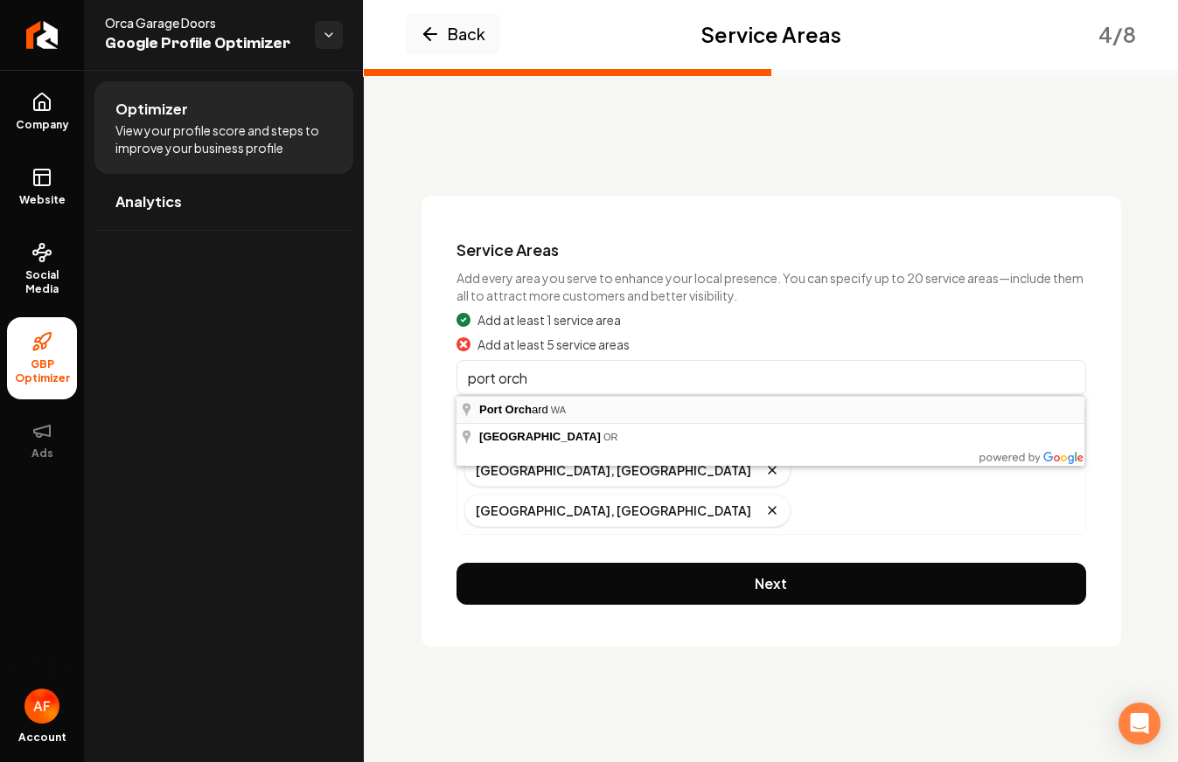
type input "Port Orchard, WA"
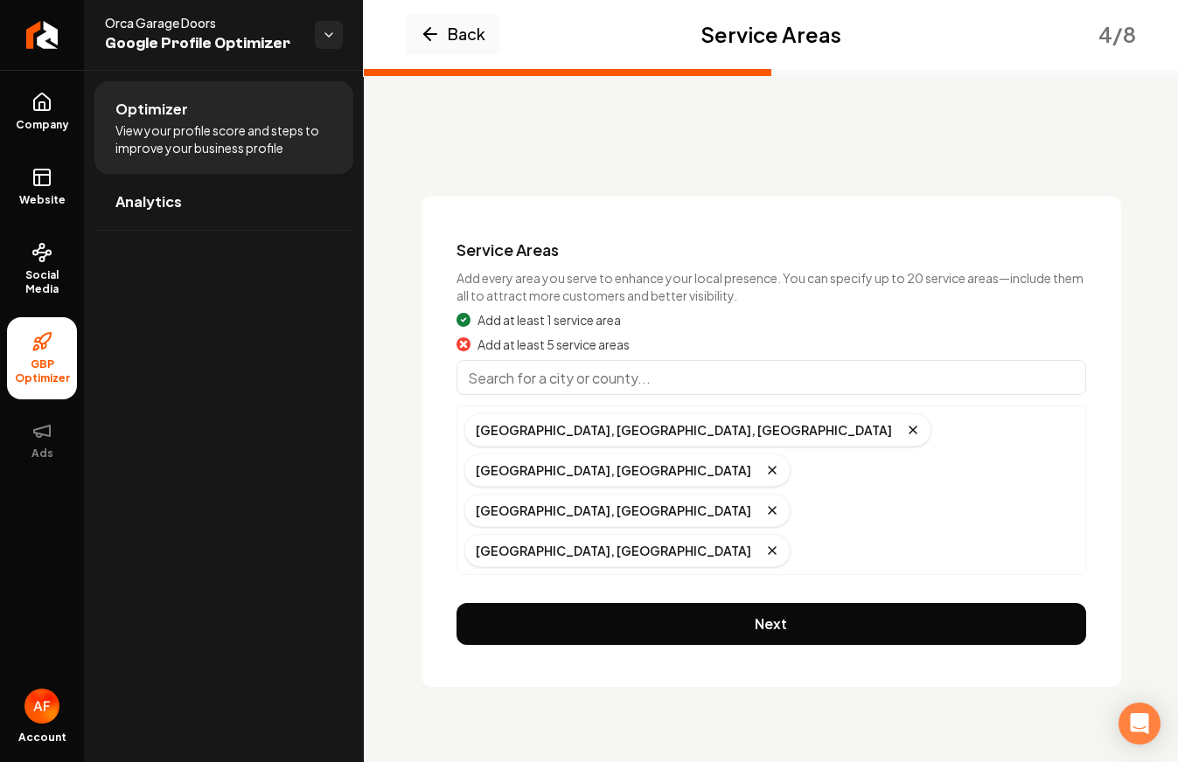
click at [678, 375] on input "Main content area" at bounding box center [770, 377] width 629 height 35
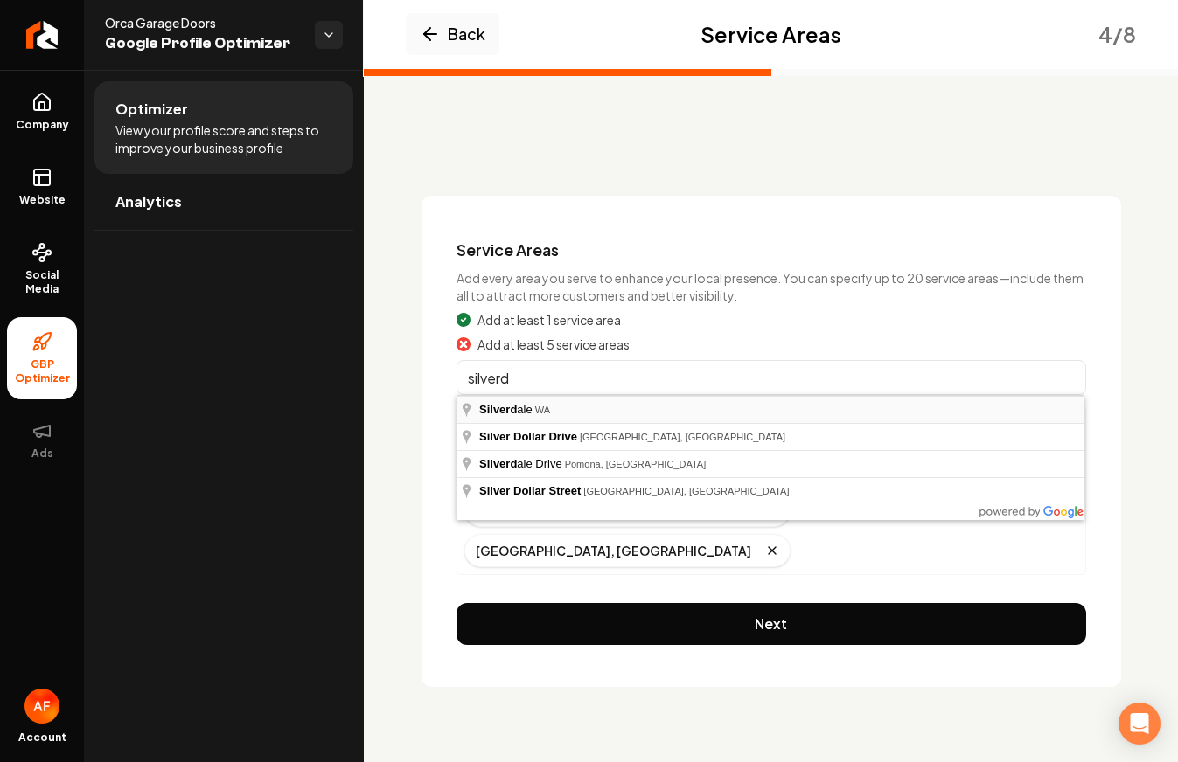
type input "Silverdale, WA"
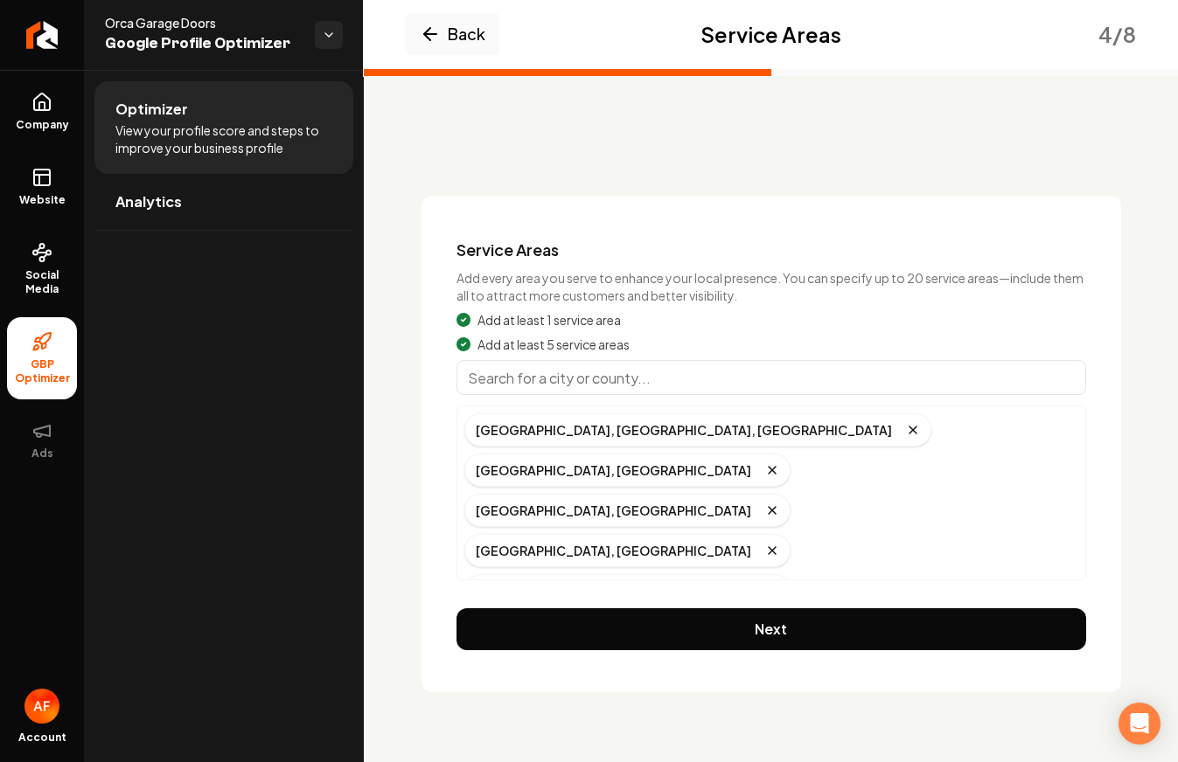
click at [662, 372] on input "Main content area" at bounding box center [770, 377] width 629 height 35
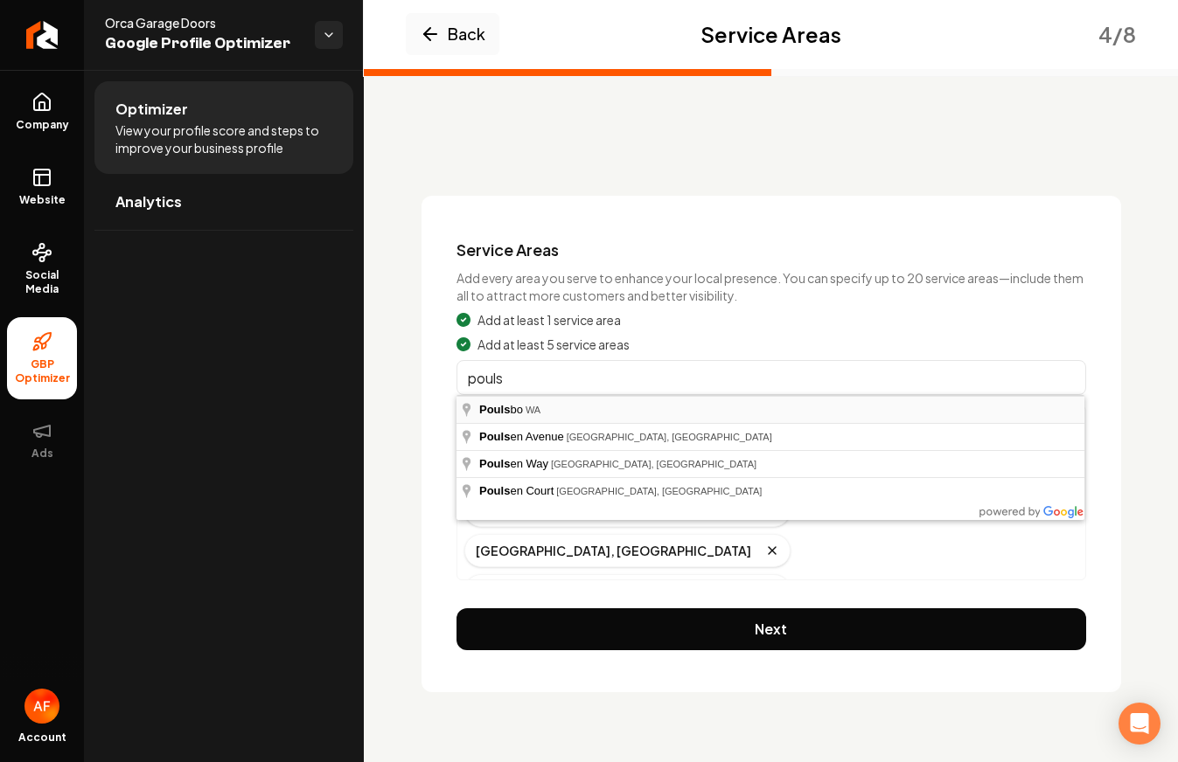
type input "Poulsbo, WA"
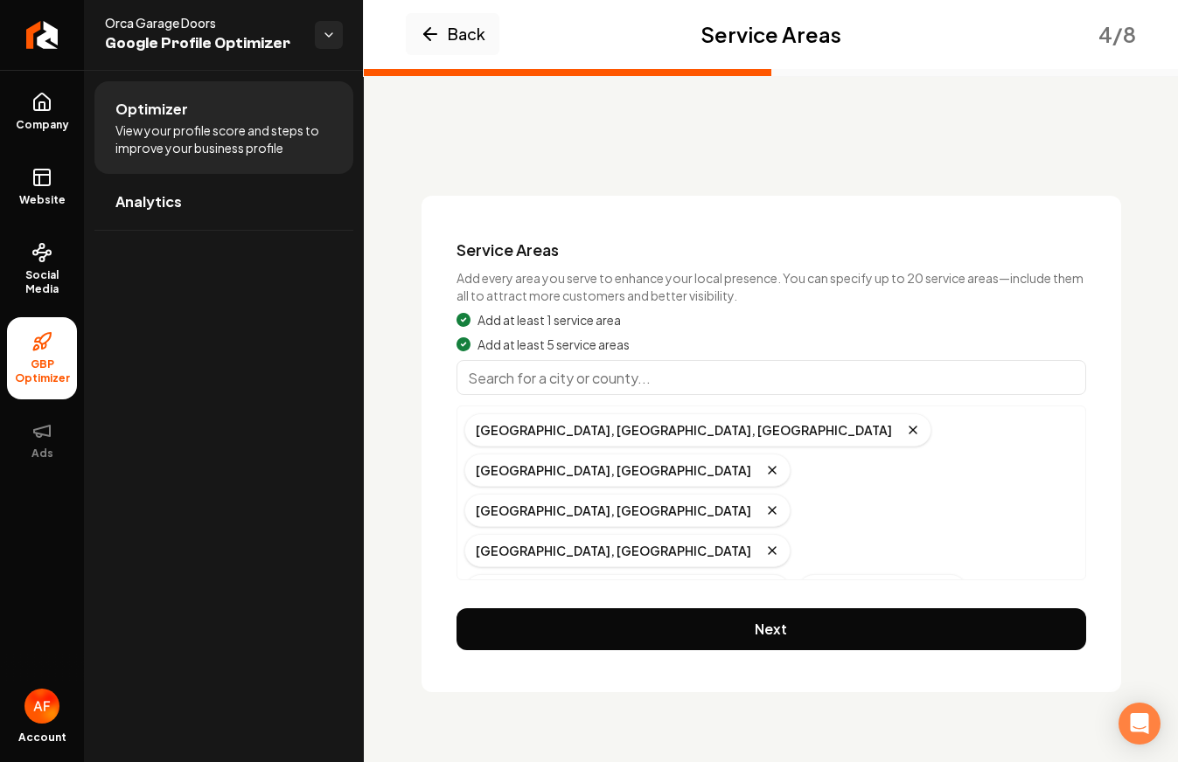
click at [645, 385] on input "Main content area" at bounding box center [770, 377] width 629 height 35
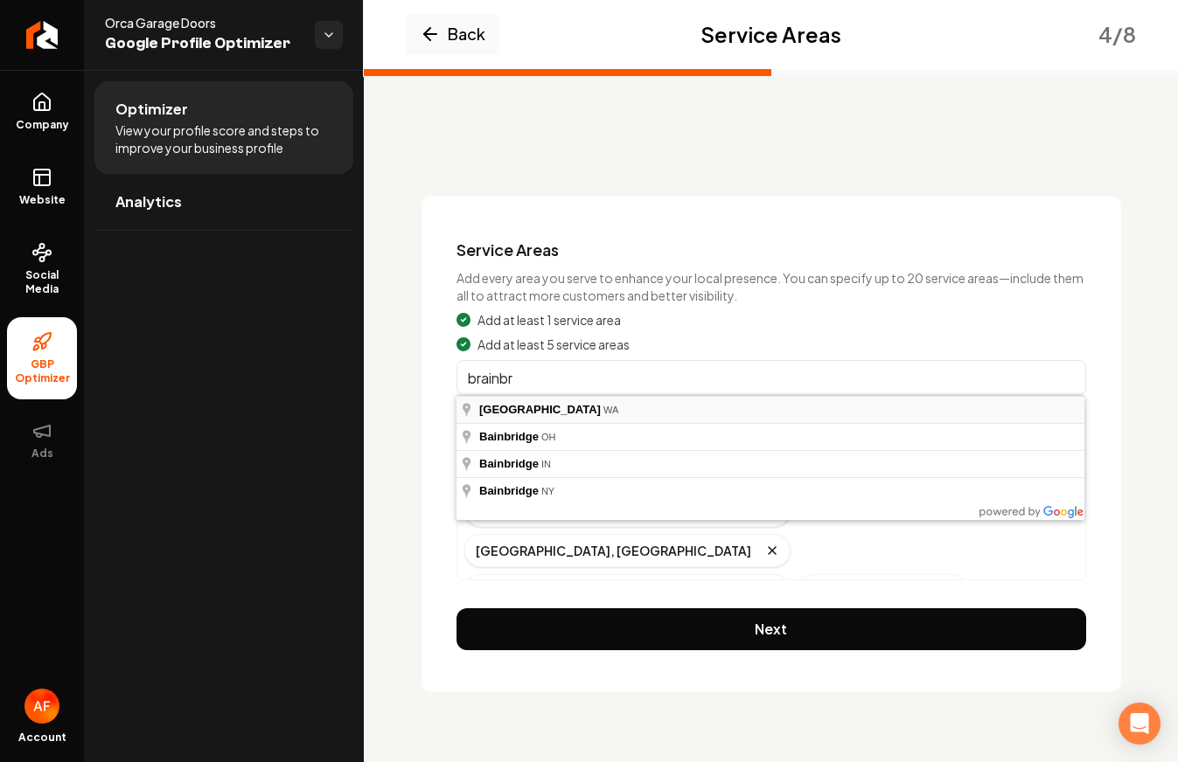
type input "Bainbridge Island, WA"
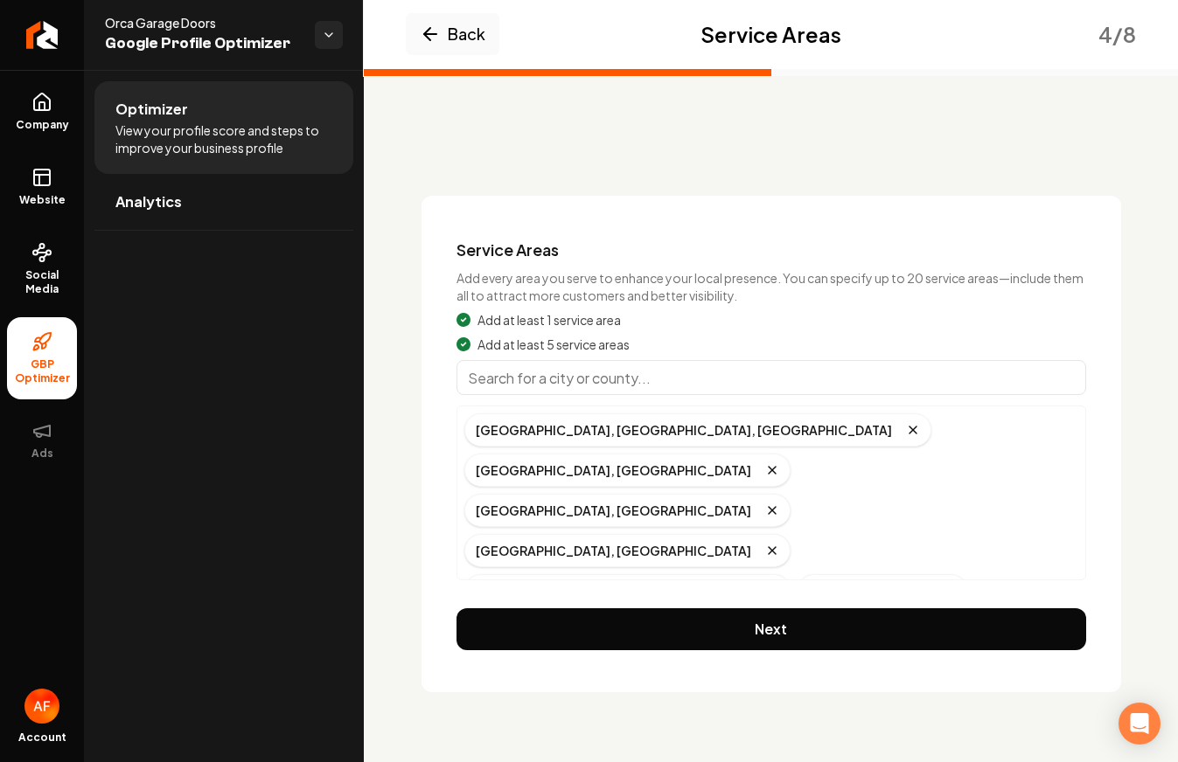
click at [671, 386] on input "Main content area" at bounding box center [770, 377] width 629 height 35
click at [990, 341] on div "Add at least 5 service areas" at bounding box center [770, 344] width 629 height 17
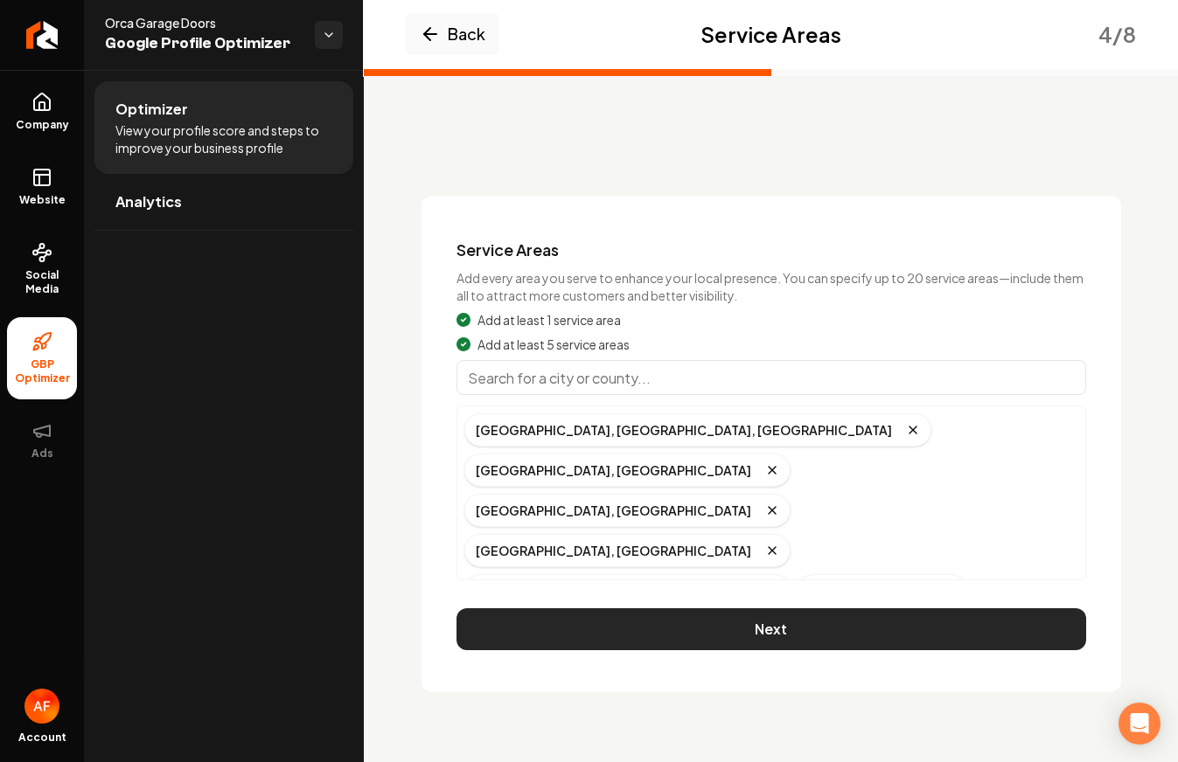
click at [767, 608] on button "Next" at bounding box center [770, 629] width 629 height 42
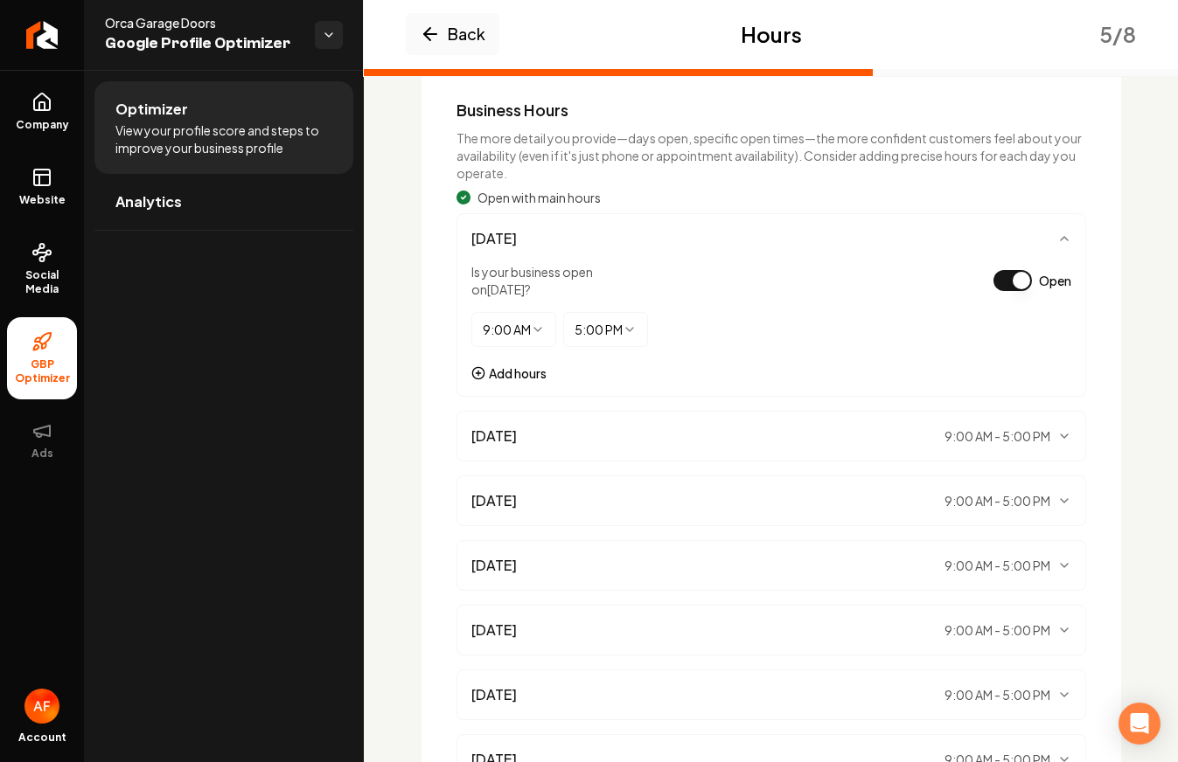
scroll to position [255, 0]
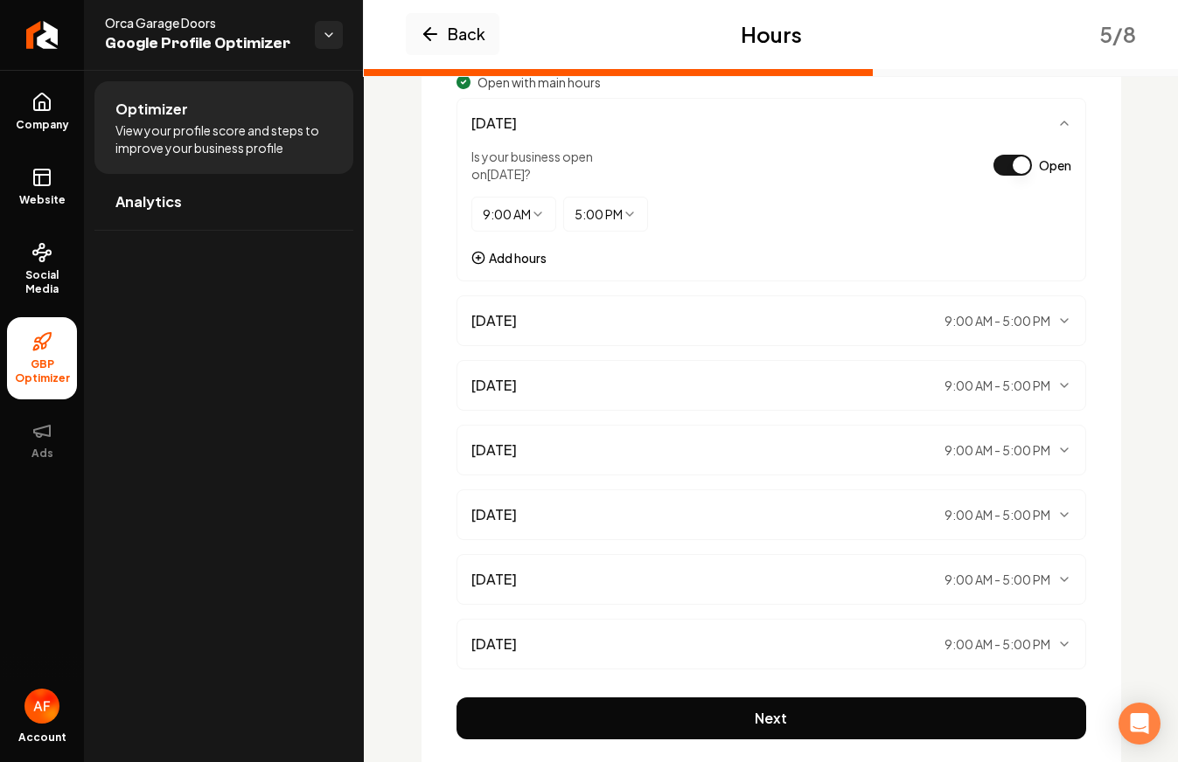
click at [1024, 316] on span "9:00 AM - 5:00 PM" at bounding box center [997, 320] width 106 height 17
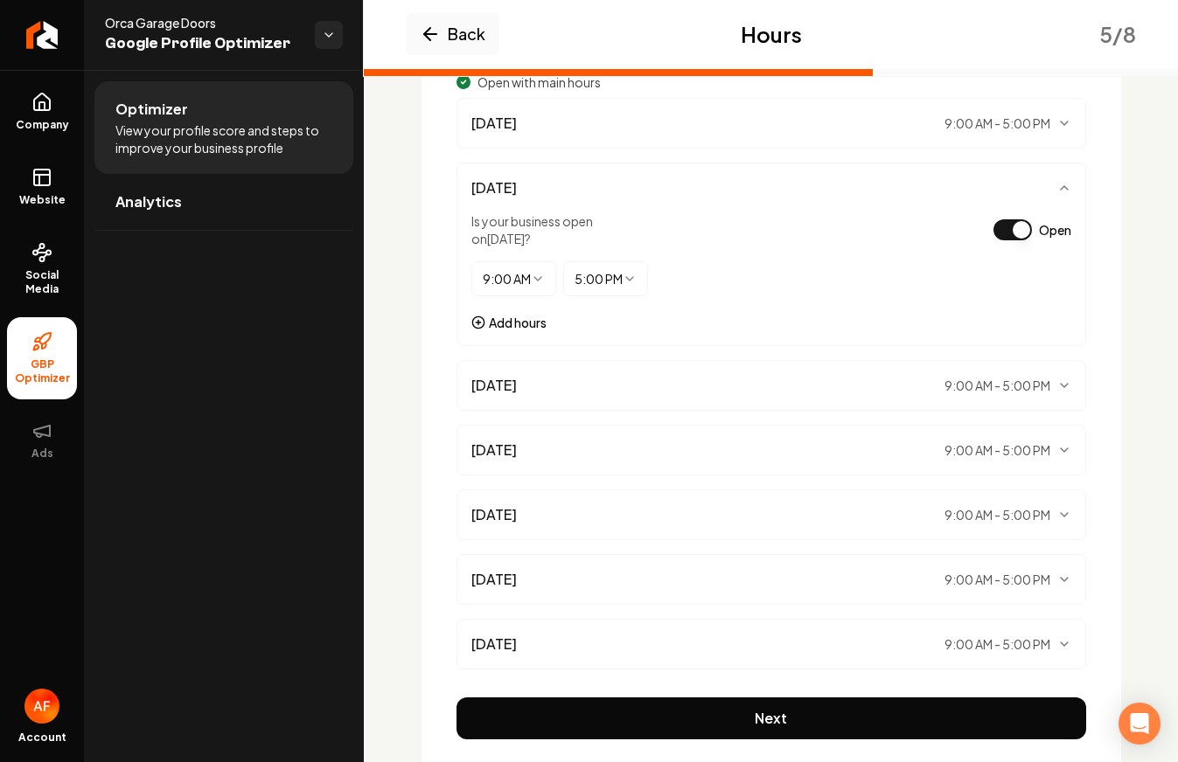
click at [517, 283] on html "Company Website Social Media GBP Optimizer Ads Account Orca Garage Doors Google…" at bounding box center [589, 381] width 1178 height 762
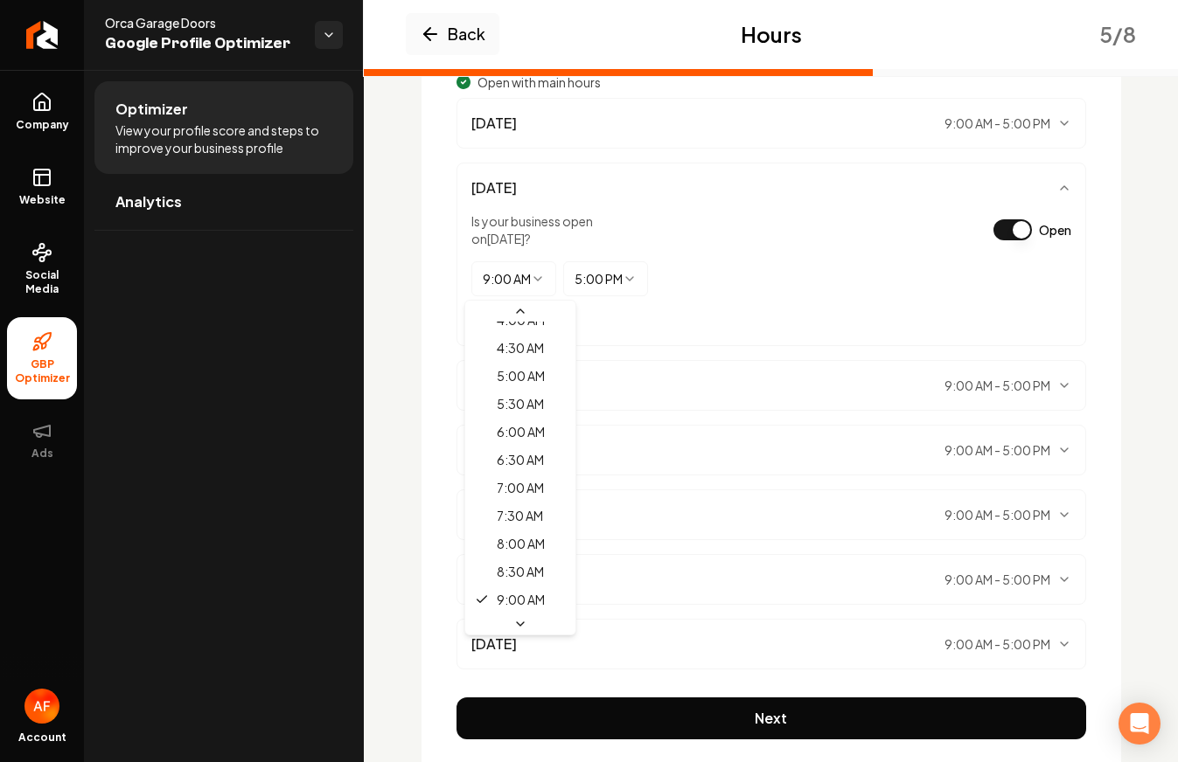
scroll to position [1065, 0]
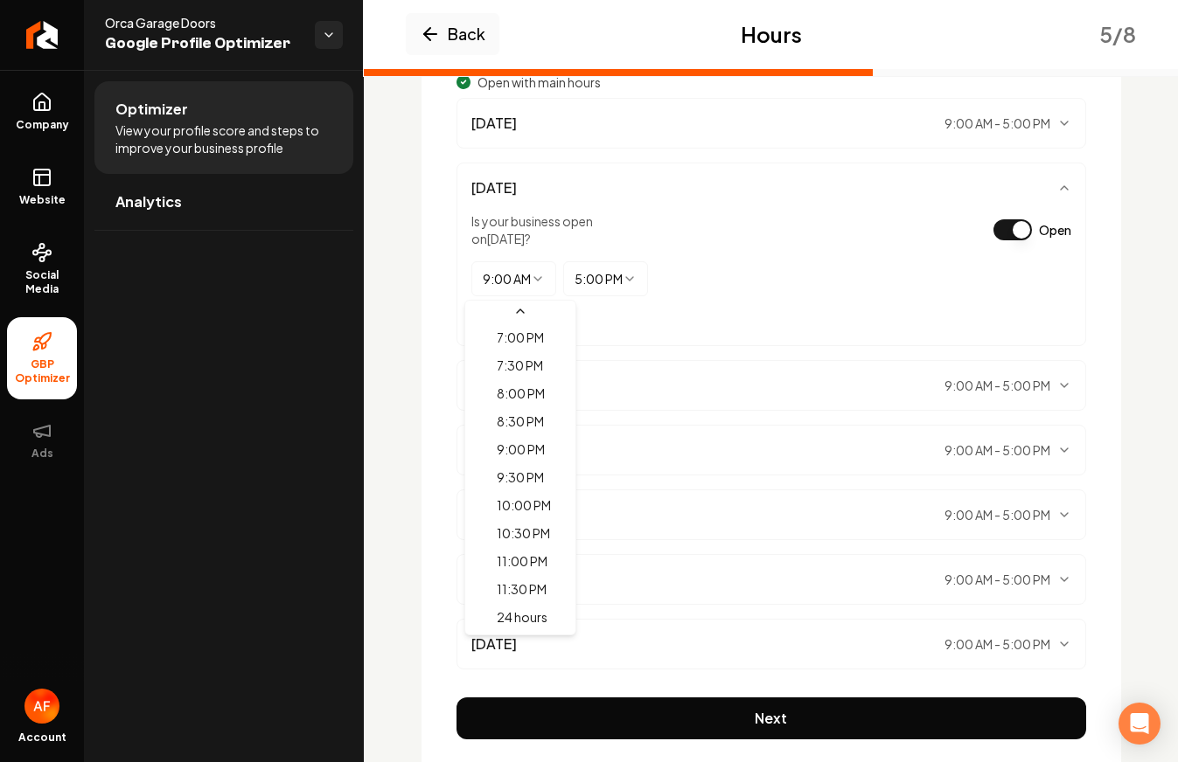
select select "*******"
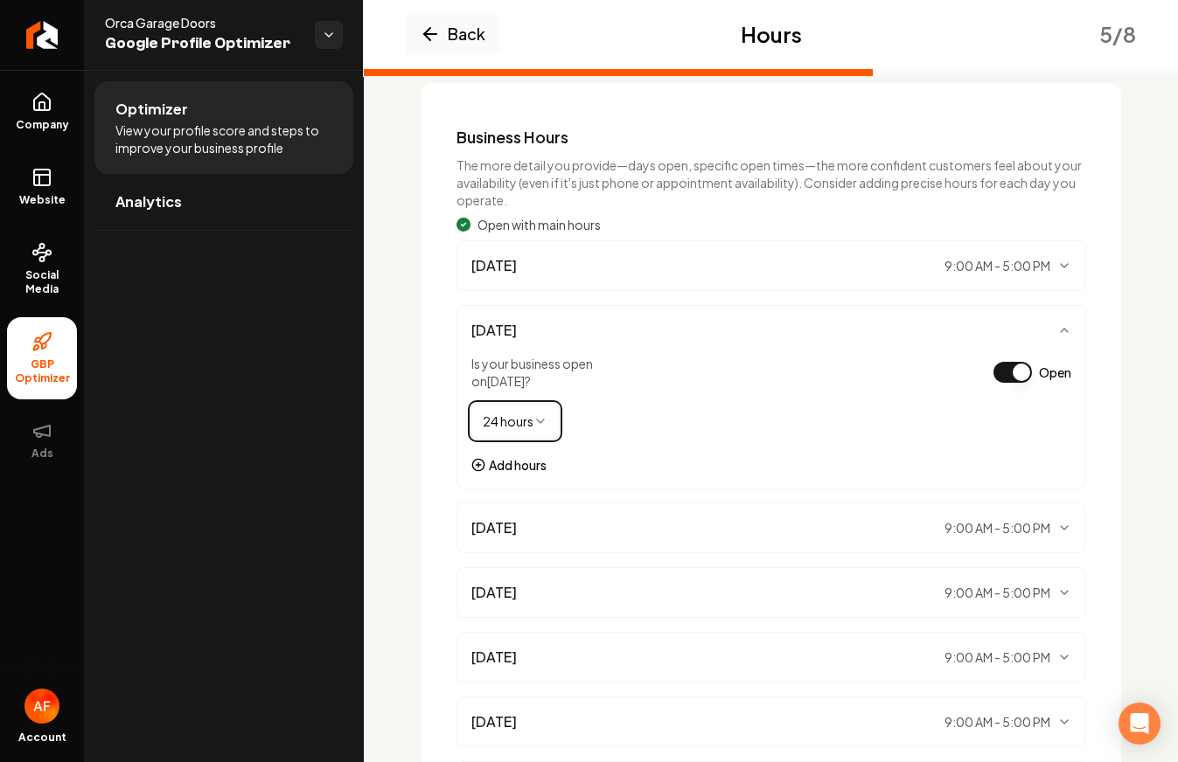
scroll to position [104, 0]
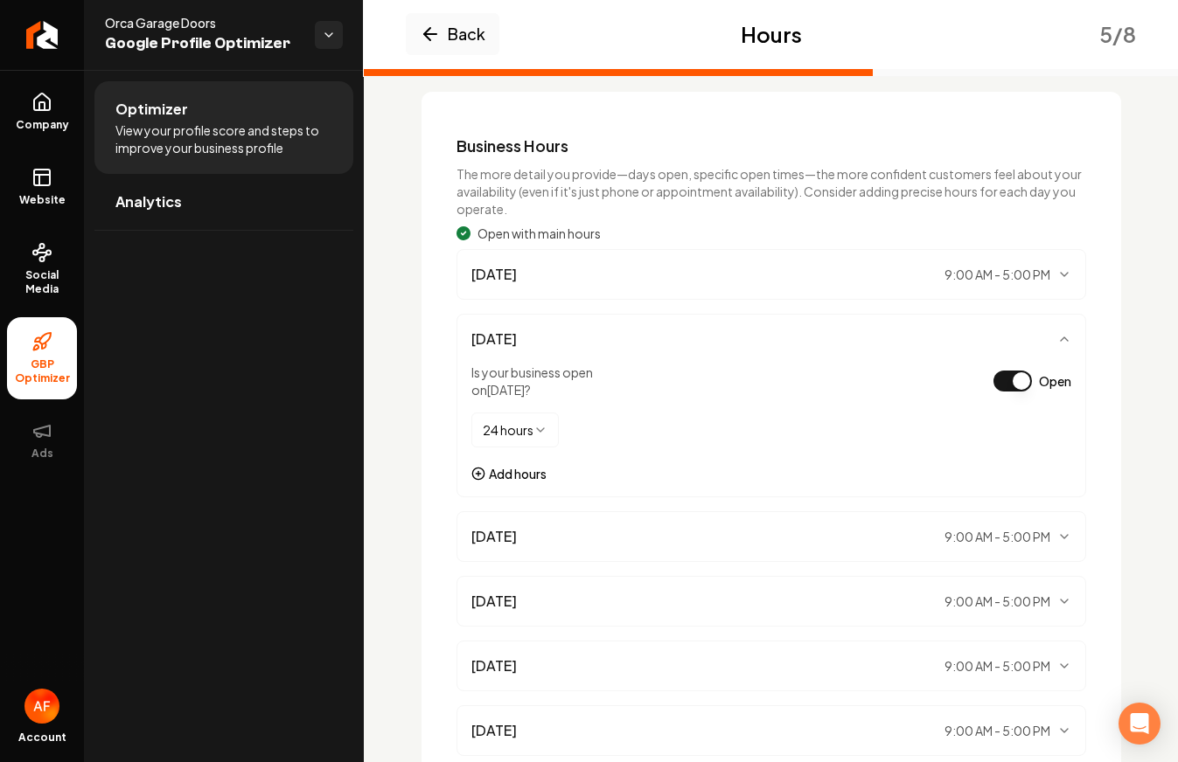
click at [518, 267] on div "Sunday 9:00 AM - 5:00 PM" at bounding box center [771, 274] width 600 height 21
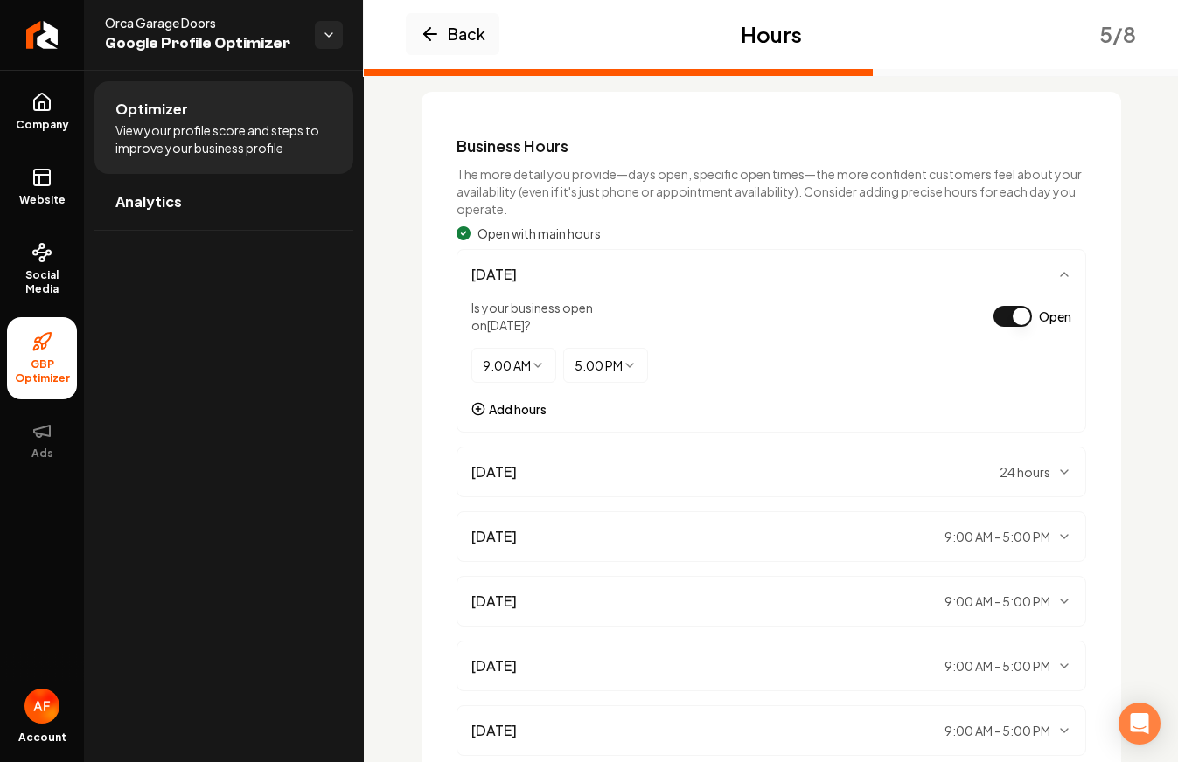
click at [523, 365] on html "Company Website Social Media GBP Optimizer Ads Account Orca Garage Doors Google…" at bounding box center [589, 381] width 1178 height 762
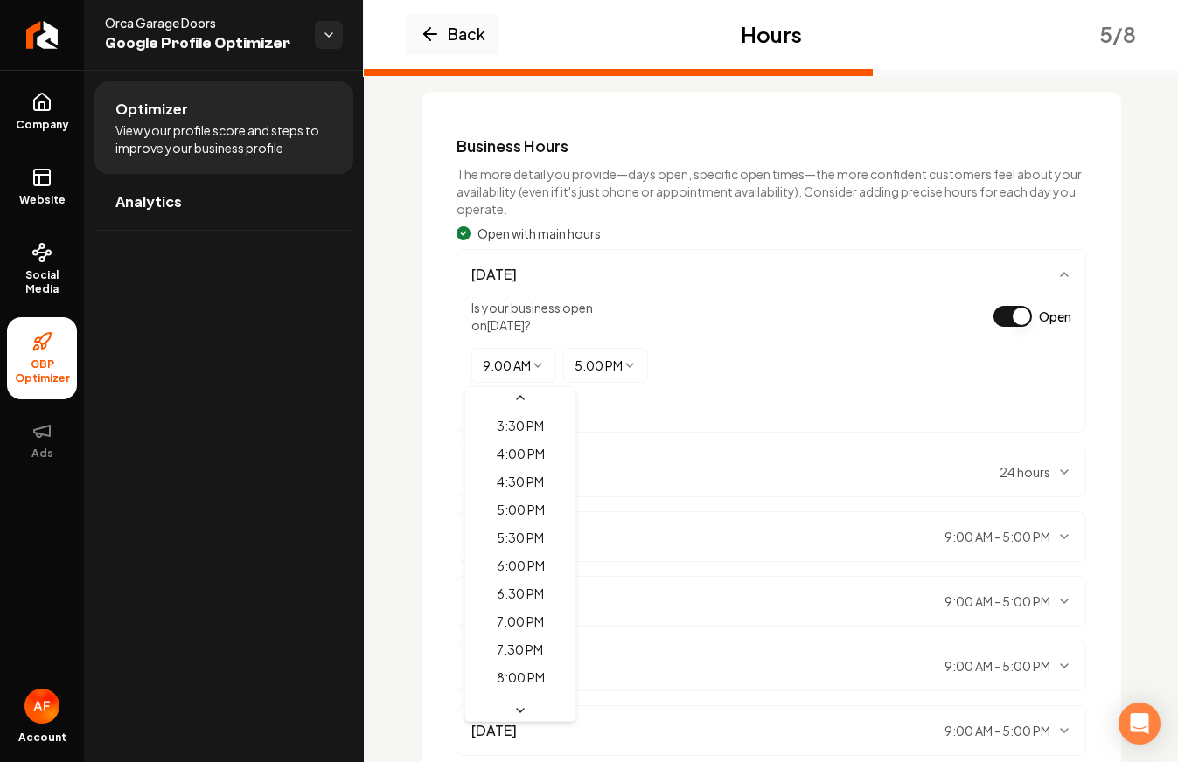
scroll to position [1065, 0]
select select "*******"
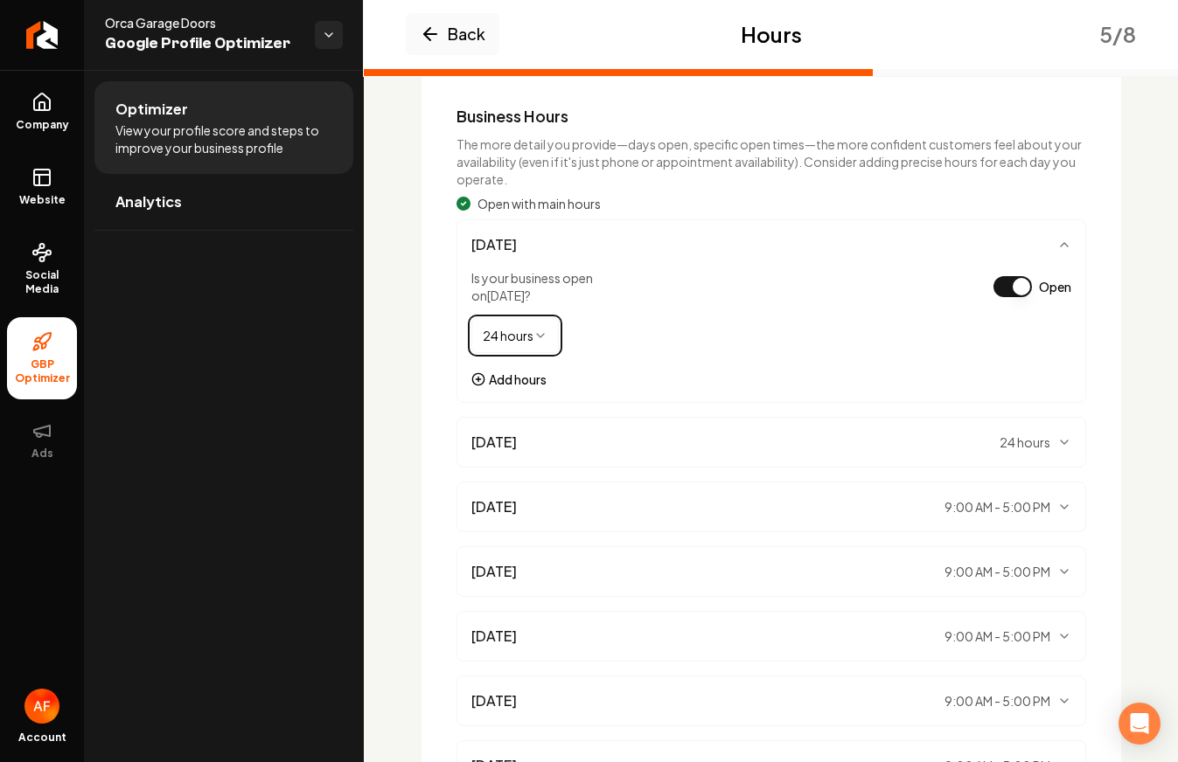
scroll to position [234, 0]
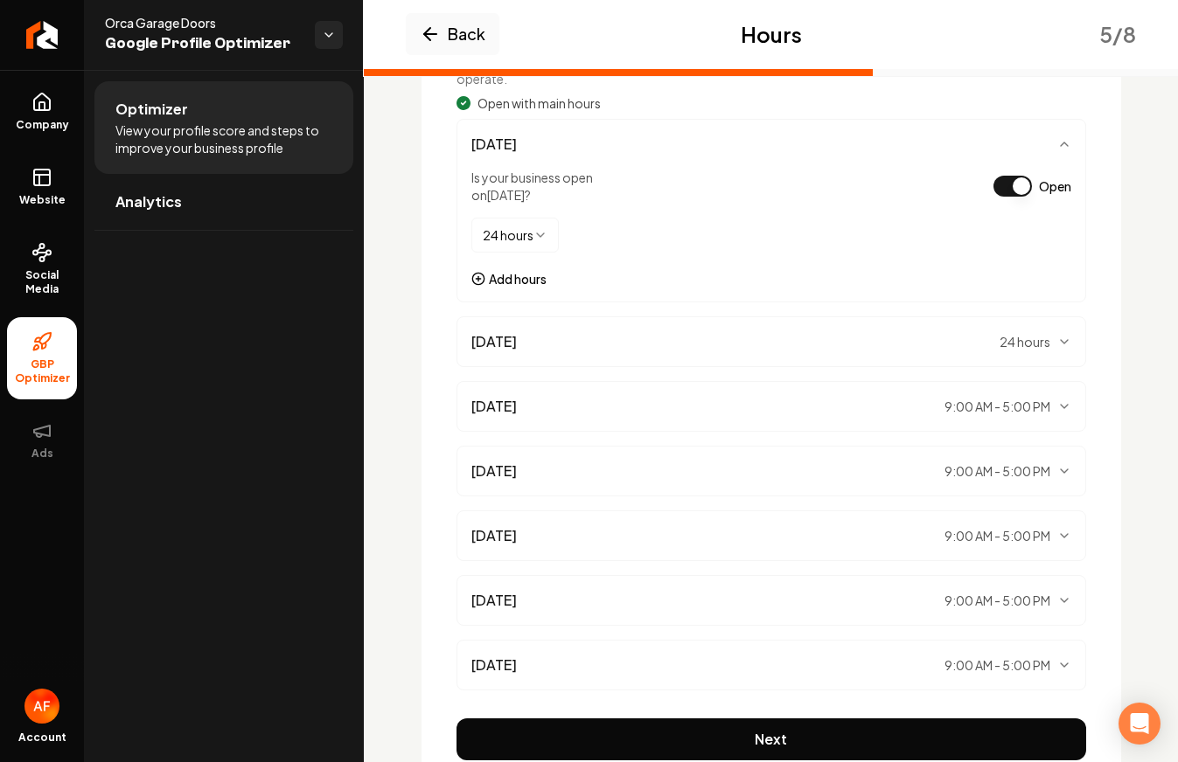
click at [661, 324] on div "Monday 24 hours" at bounding box center [770, 341] width 629 height 51
click at [646, 340] on div "Monday 24 hours" at bounding box center [771, 341] width 600 height 21
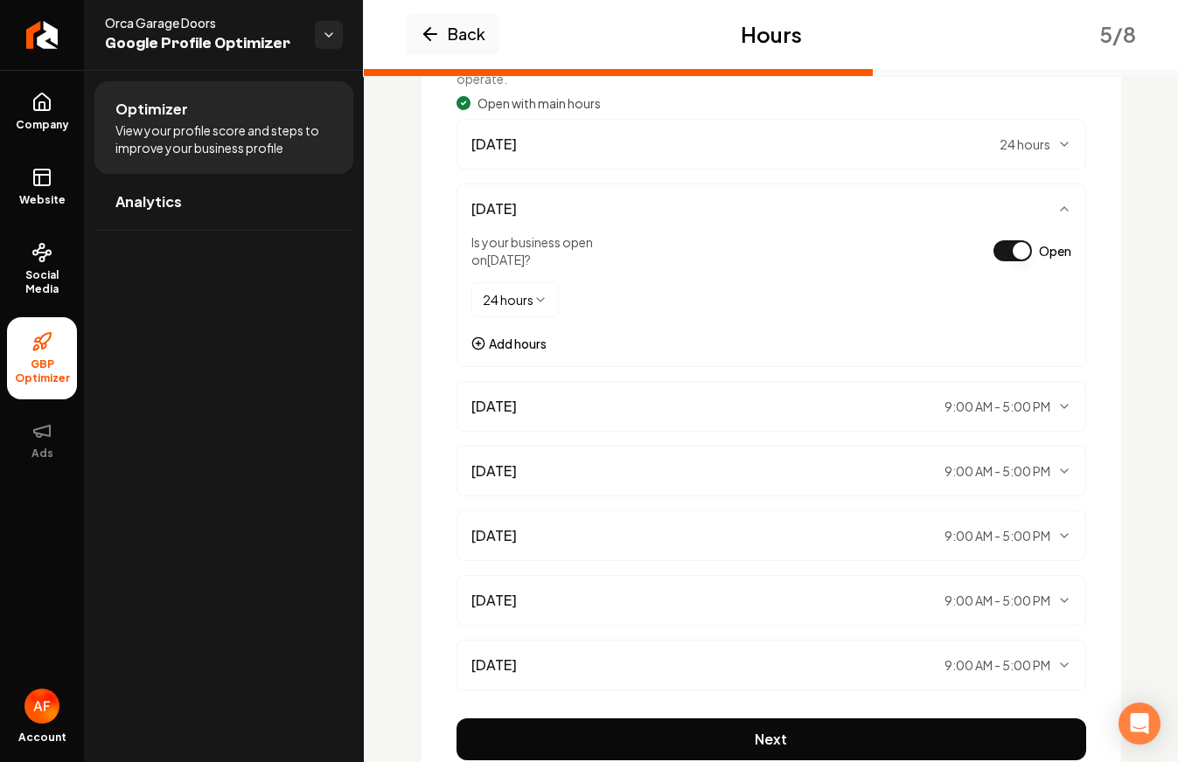
click at [789, 385] on div "Tuesday 9:00 AM - 5:00 PM" at bounding box center [770, 406] width 629 height 51
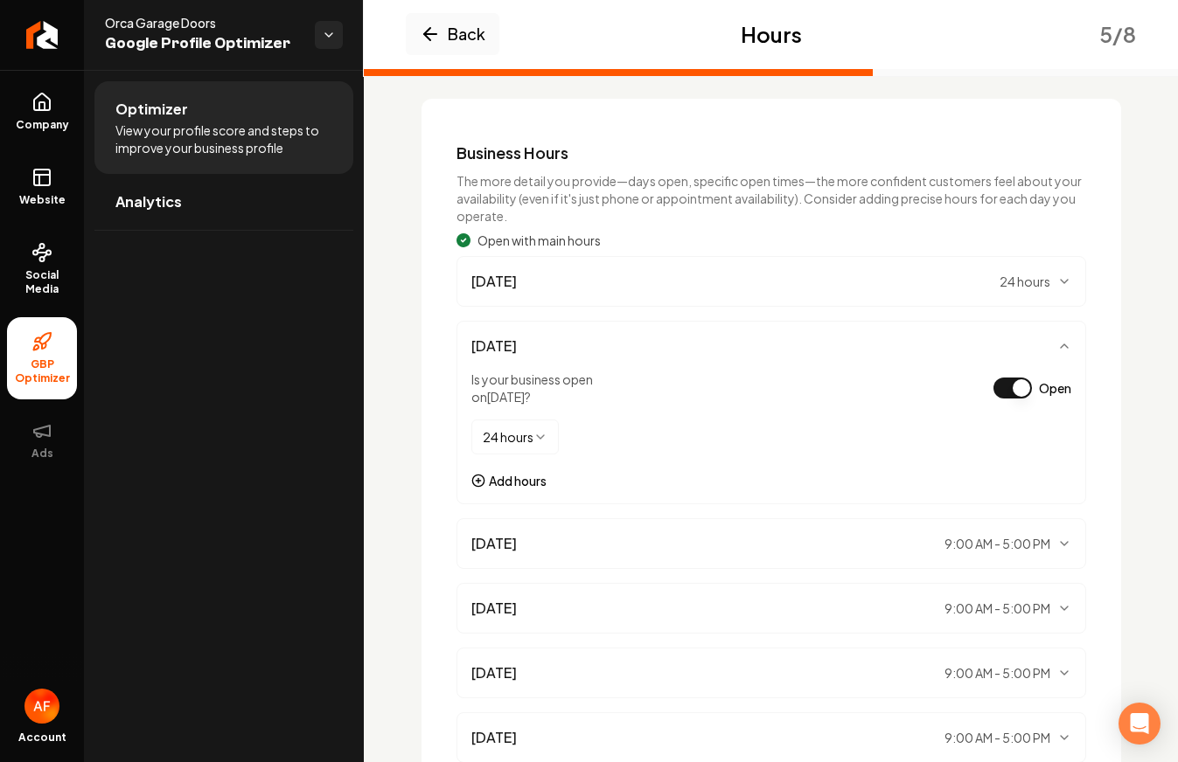
scroll to position [265, 0]
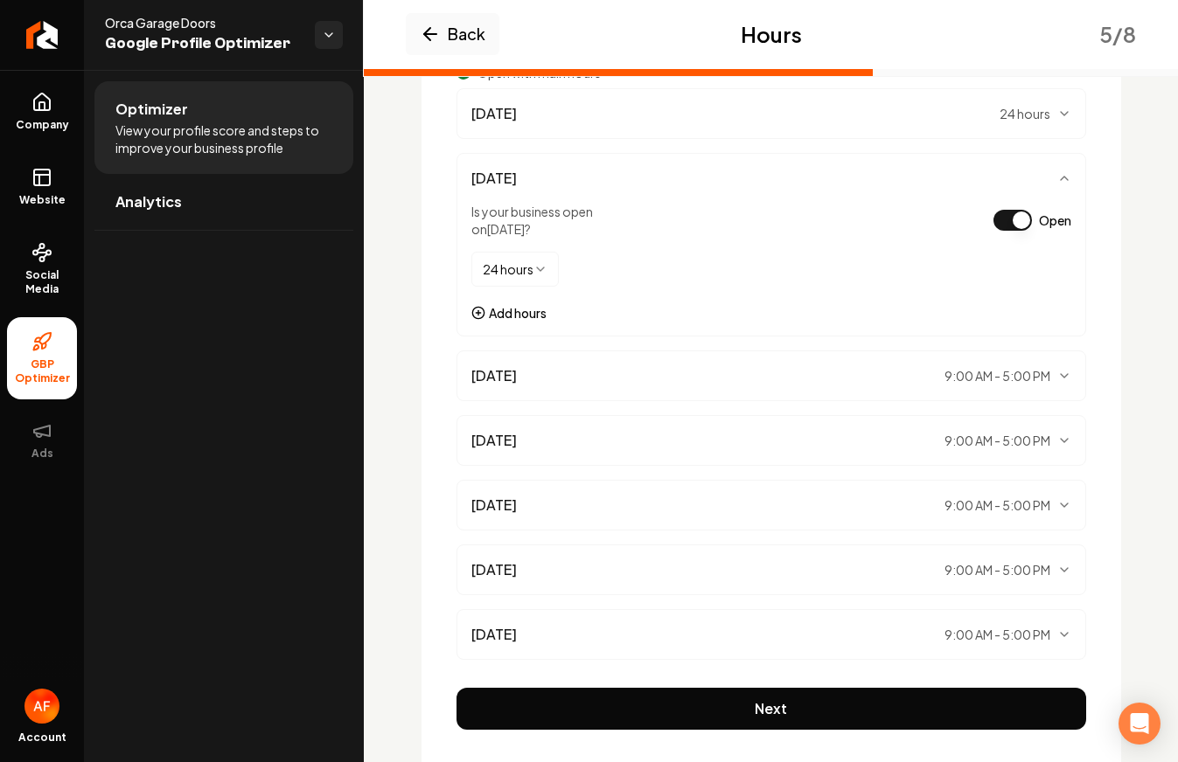
click at [1025, 365] on div "Tuesday 9:00 AM - 5:00 PM" at bounding box center [771, 375] width 600 height 21
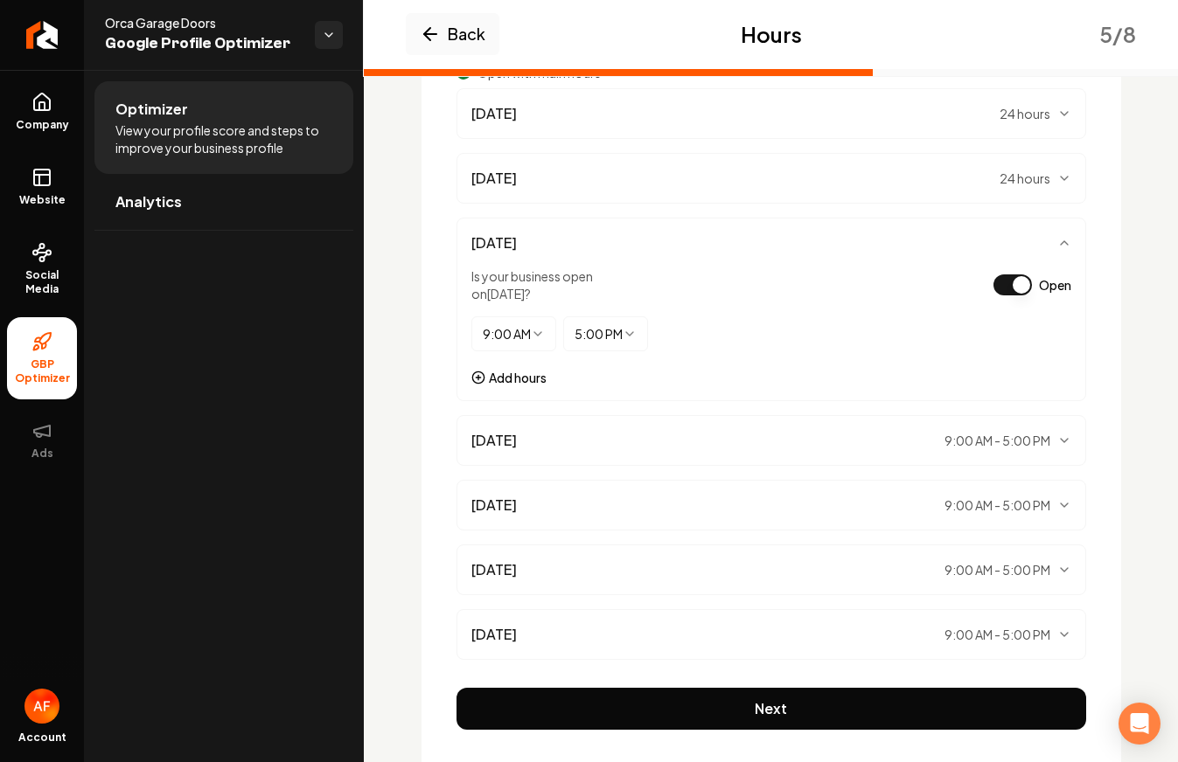
click at [501, 336] on html "Company Website Social Media GBP Optimizer Ads Account Orca Garage Doors Google…" at bounding box center [589, 381] width 1178 height 762
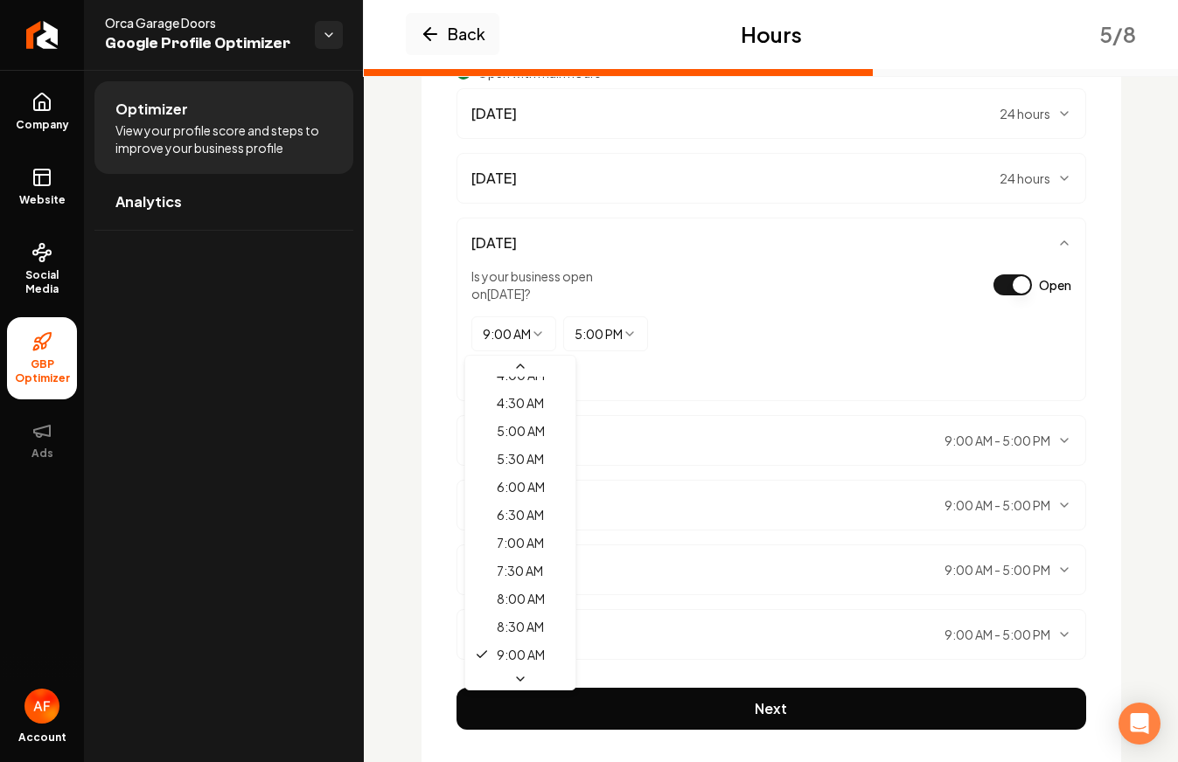
scroll to position [1065, 0]
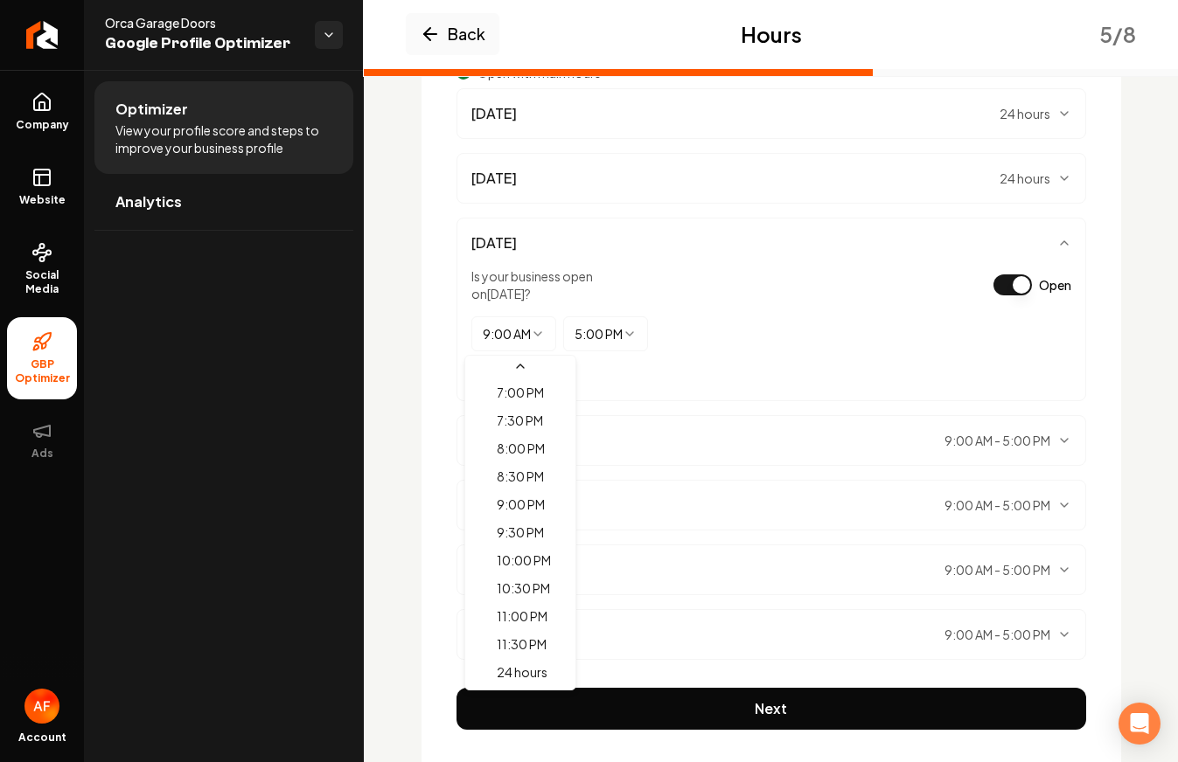
select select "*******"
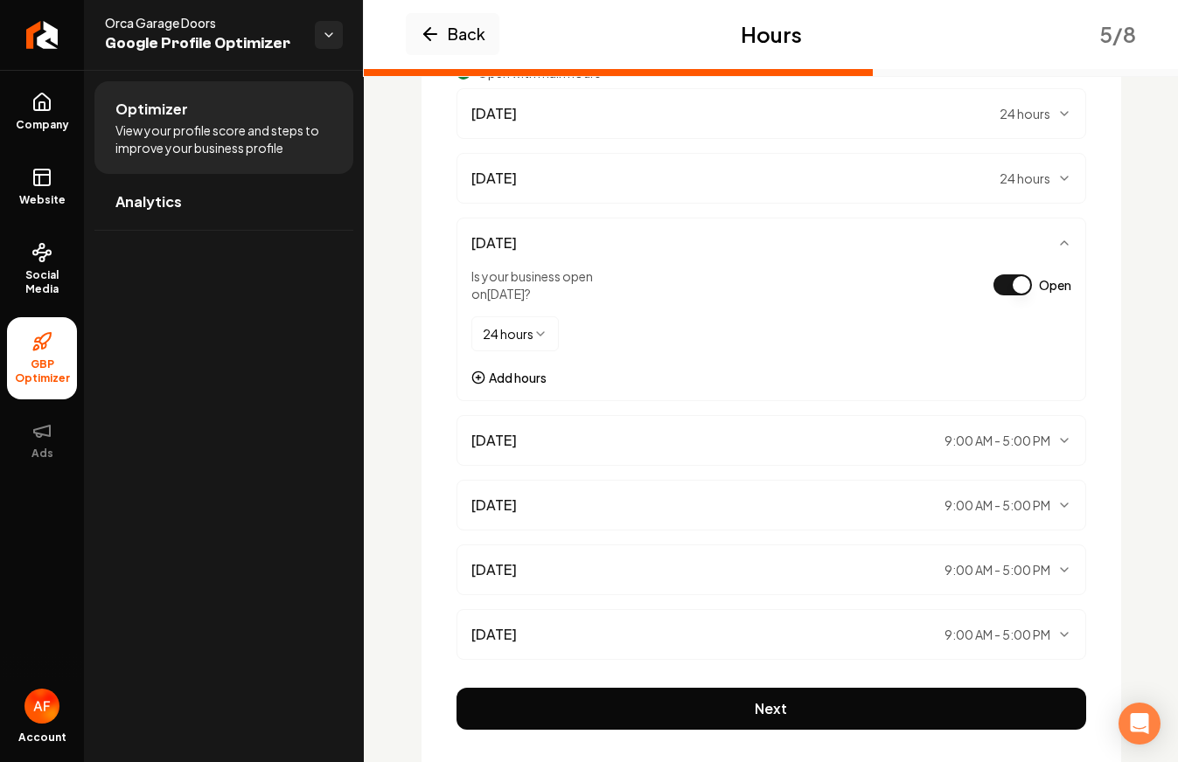
click at [911, 432] on div "Wednesday 9:00 AM - 5:00 PM" at bounding box center [771, 440] width 600 height 21
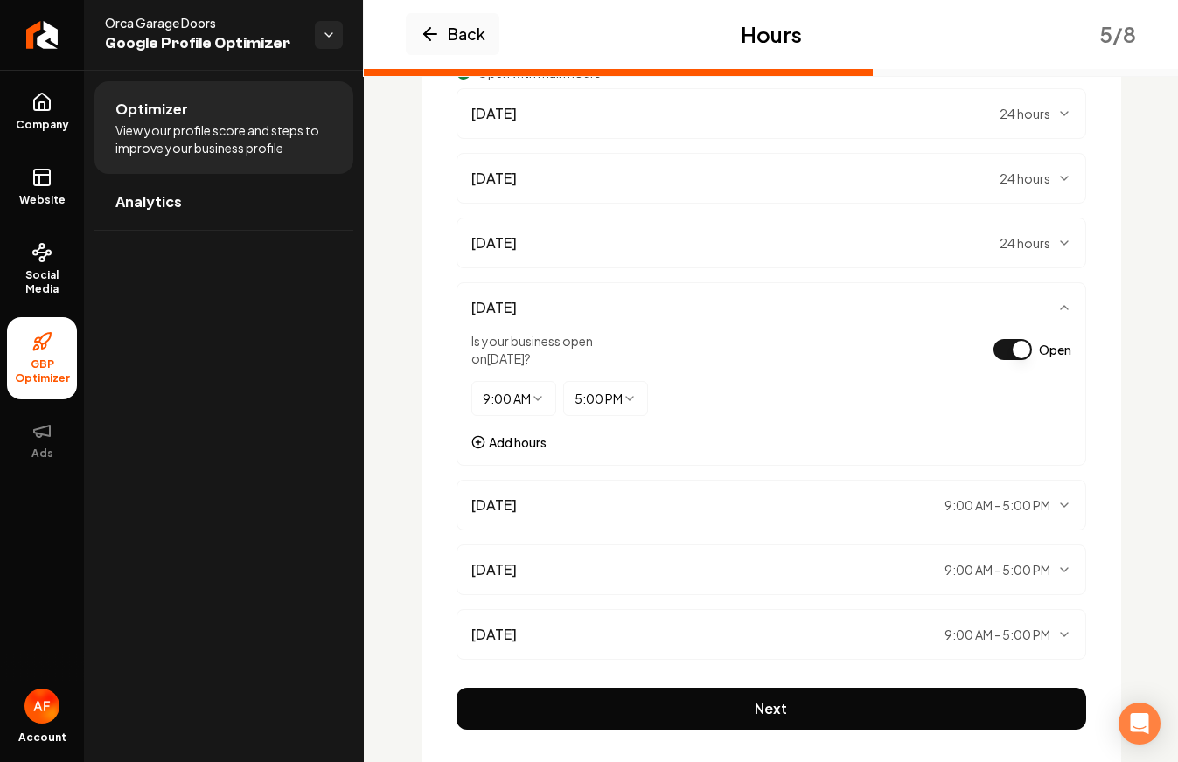
click at [606, 432] on div "5:00 PM ******** ******** ******* ******* ******* ******* ******* ******* *****…" at bounding box center [605, 407] width 85 height 52
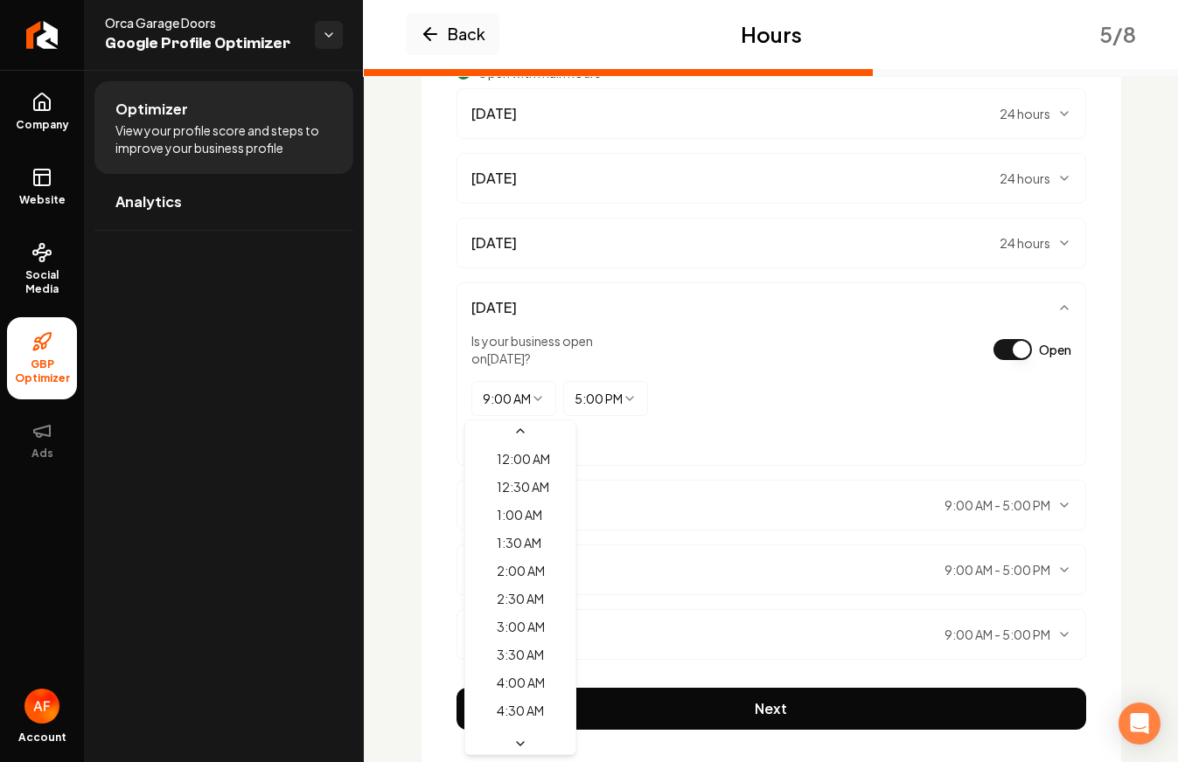
click at [511, 400] on html "Company Website Social Media GBP Optimizer Ads Account Orca Garage Doors Google…" at bounding box center [589, 381] width 1178 height 762
select select "*******"
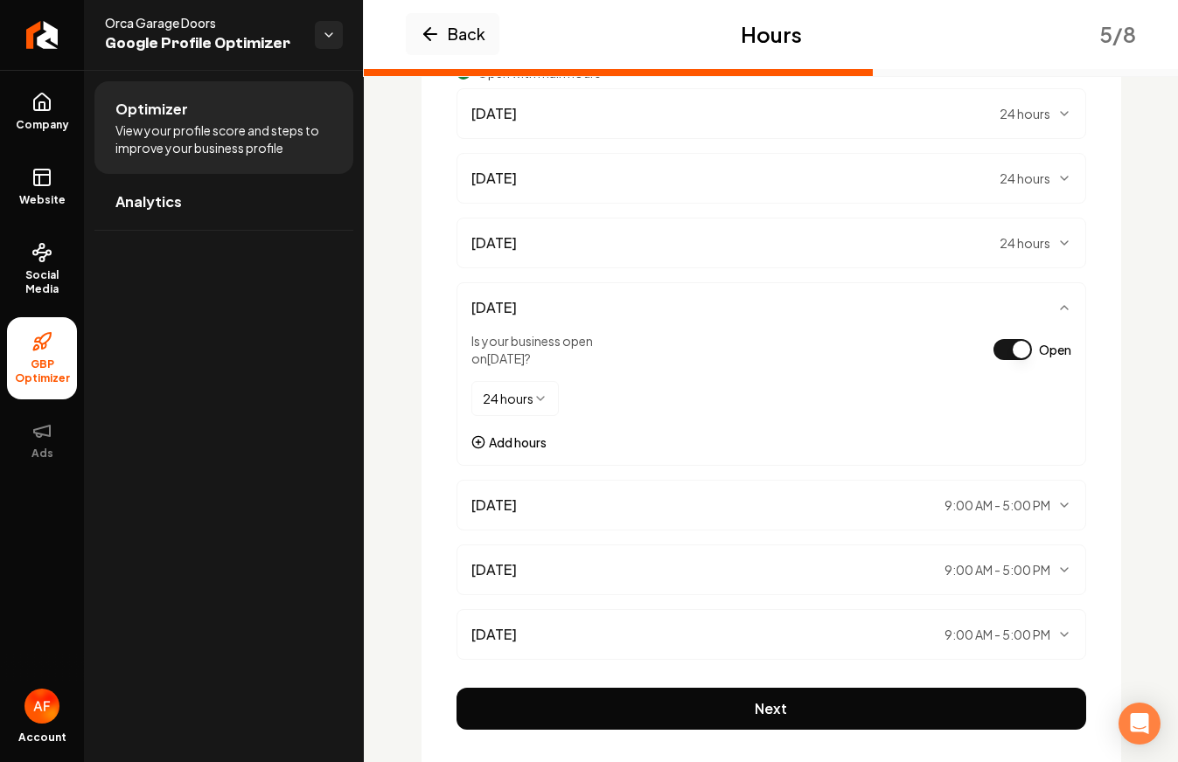
click at [561, 492] on div "Thursday 9:00 AM - 5:00 PM" at bounding box center [770, 505] width 629 height 51
click at [566, 501] on div "Thursday 9:00 AM - 5:00 PM" at bounding box center [771, 505] width 600 height 21
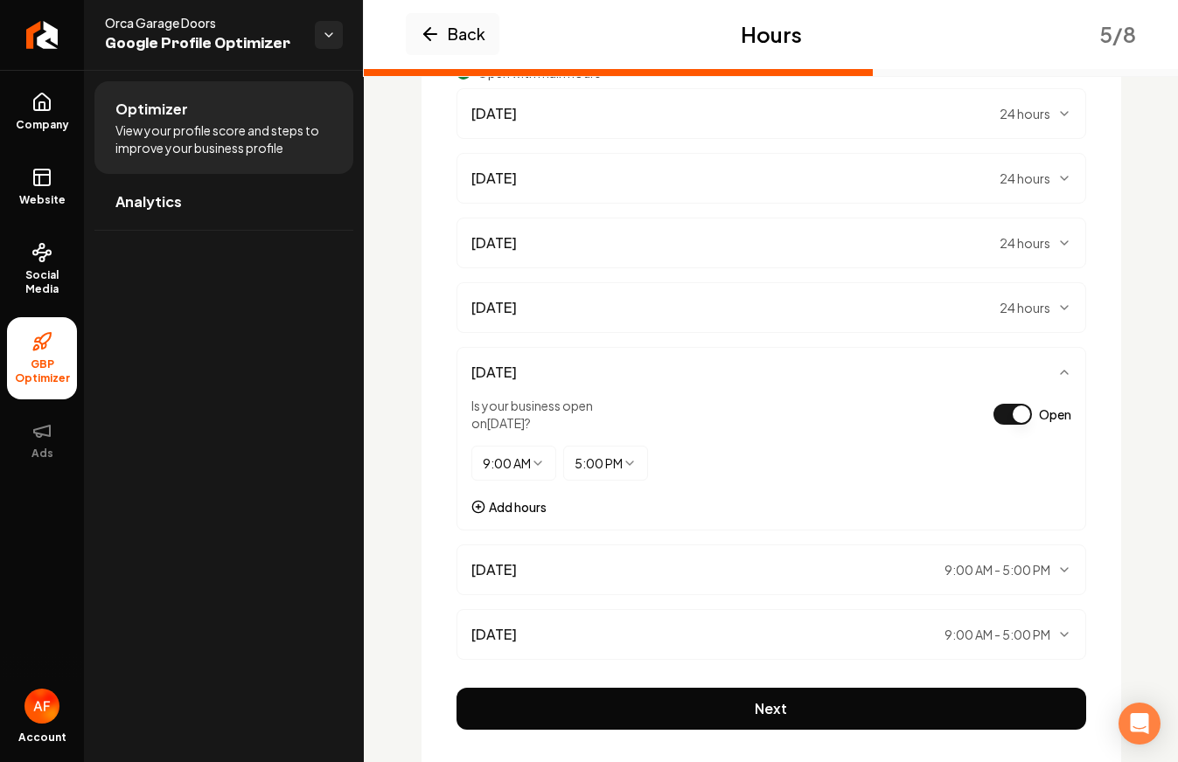
click at [531, 463] on html "Company Website Social Media GBP Optimizer Ads Account Orca Garage Doors Google…" at bounding box center [589, 381] width 1178 height 762
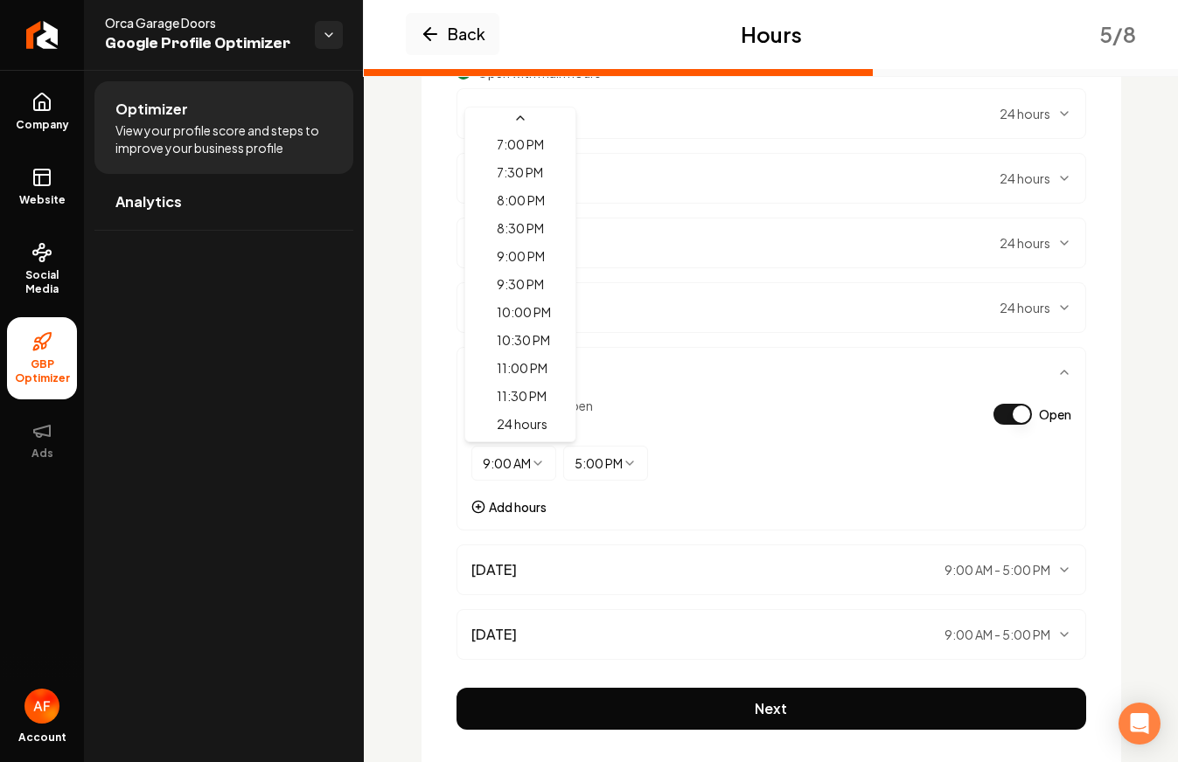
select select "*******"
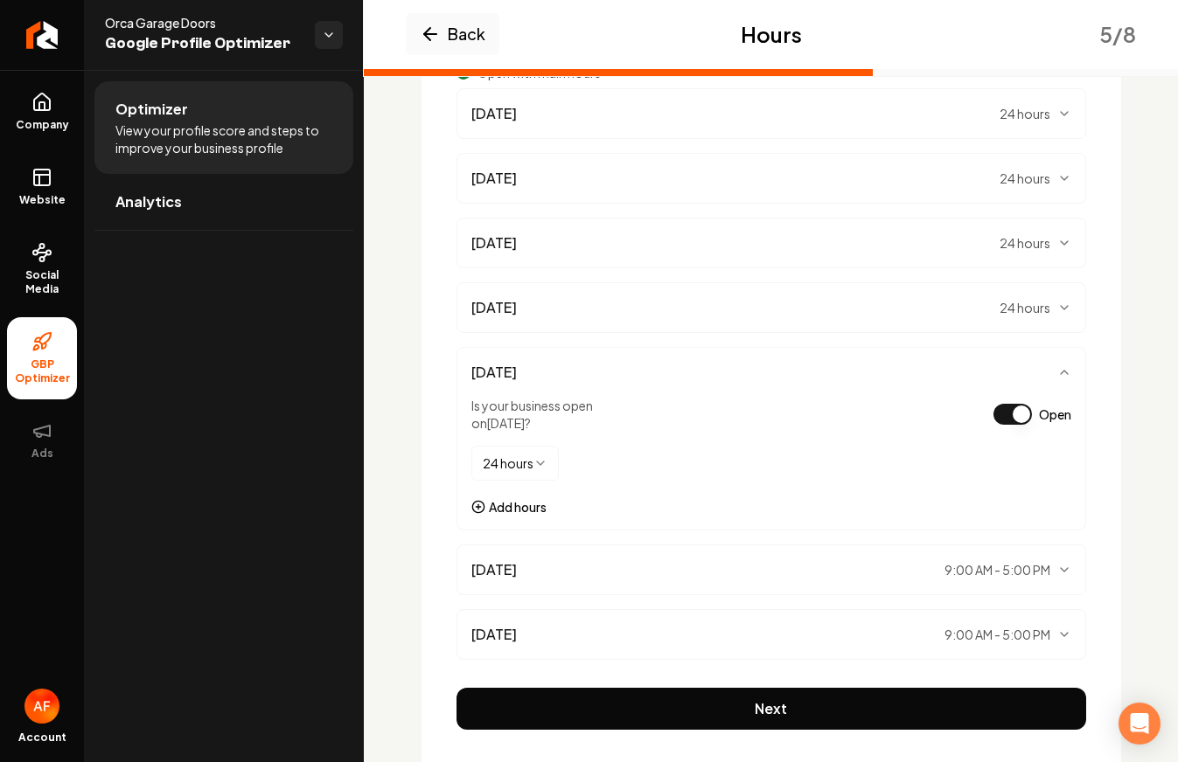
click at [669, 569] on div "Friday 9:00 AM - 5:00 PM" at bounding box center [771, 569] width 600 height 21
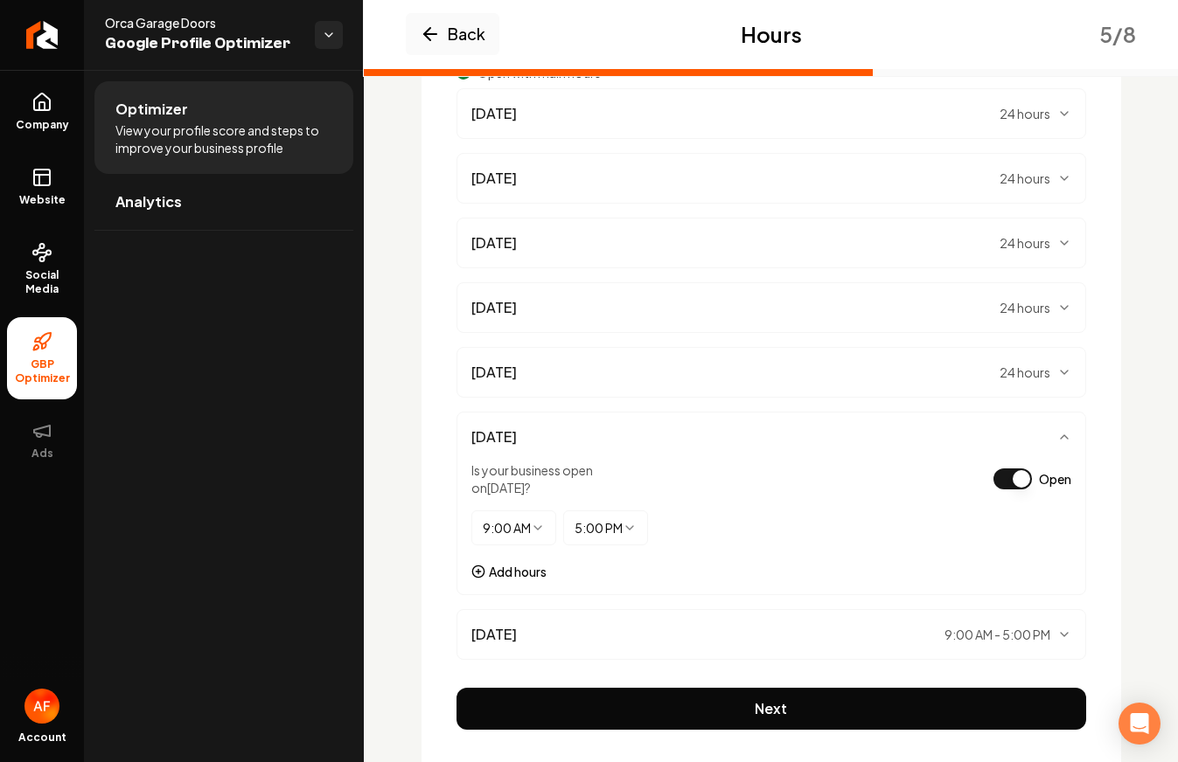
click at [512, 535] on html "Company Website Social Media GBP Optimizer Ads Account Orca Garage Doors Google…" at bounding box center [589, 381] width 1178 height 762
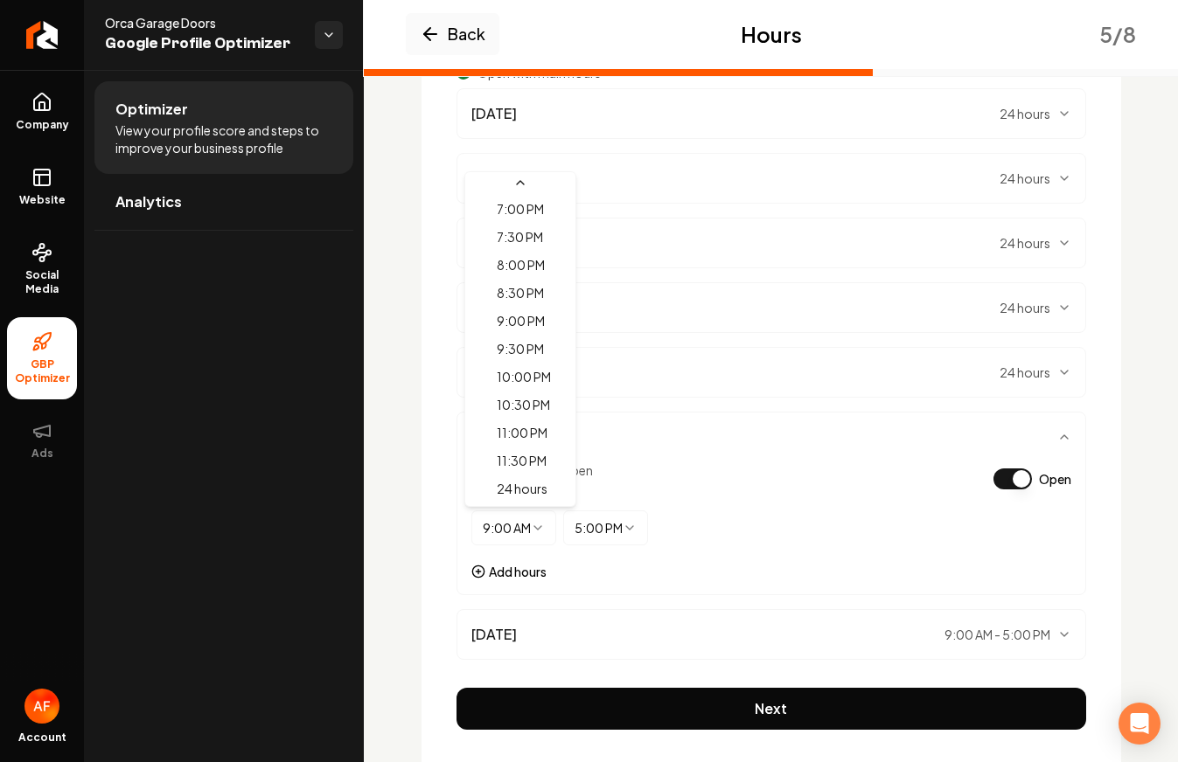
select select "*******"
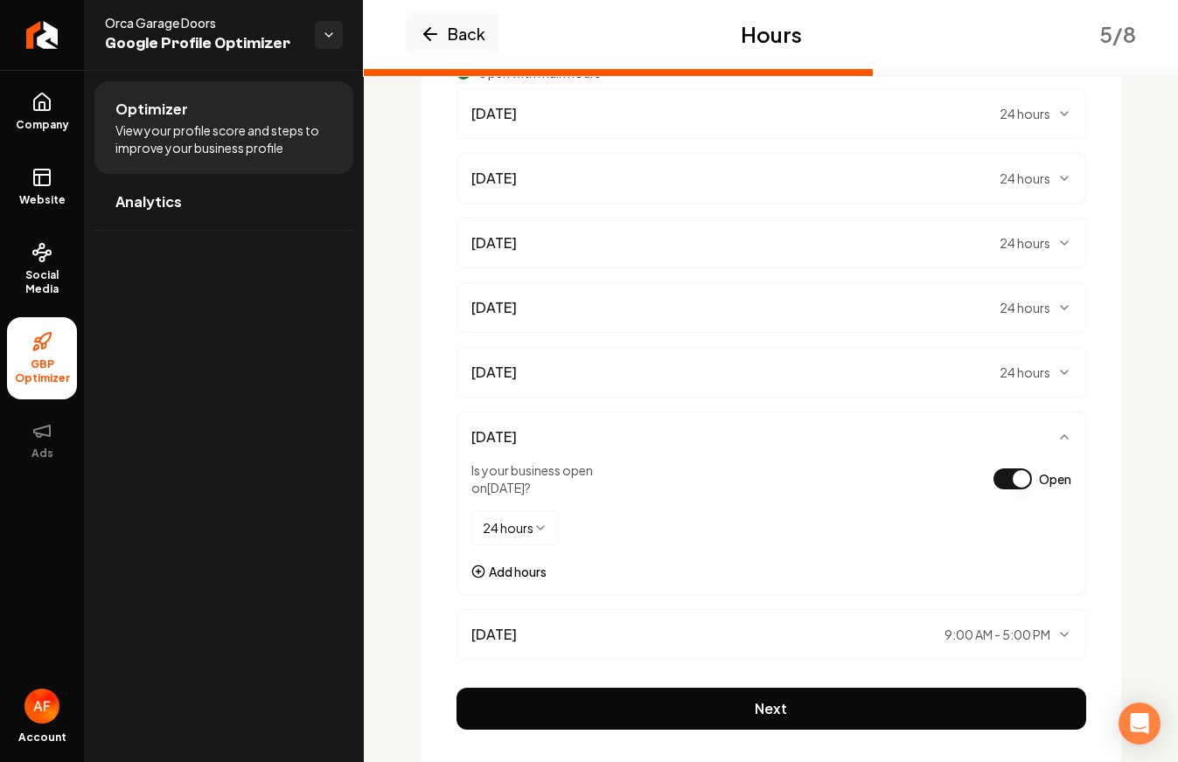
click at [670, 622] on div "Saturday 9:00 AM - 5:00 PM" at bounding box center [770, 634] width 629 height 51
click at [692, 633] on div "Saturday 9:00 AM - 5:00 PM" at bounding box center [771, 634] width 600 height 21
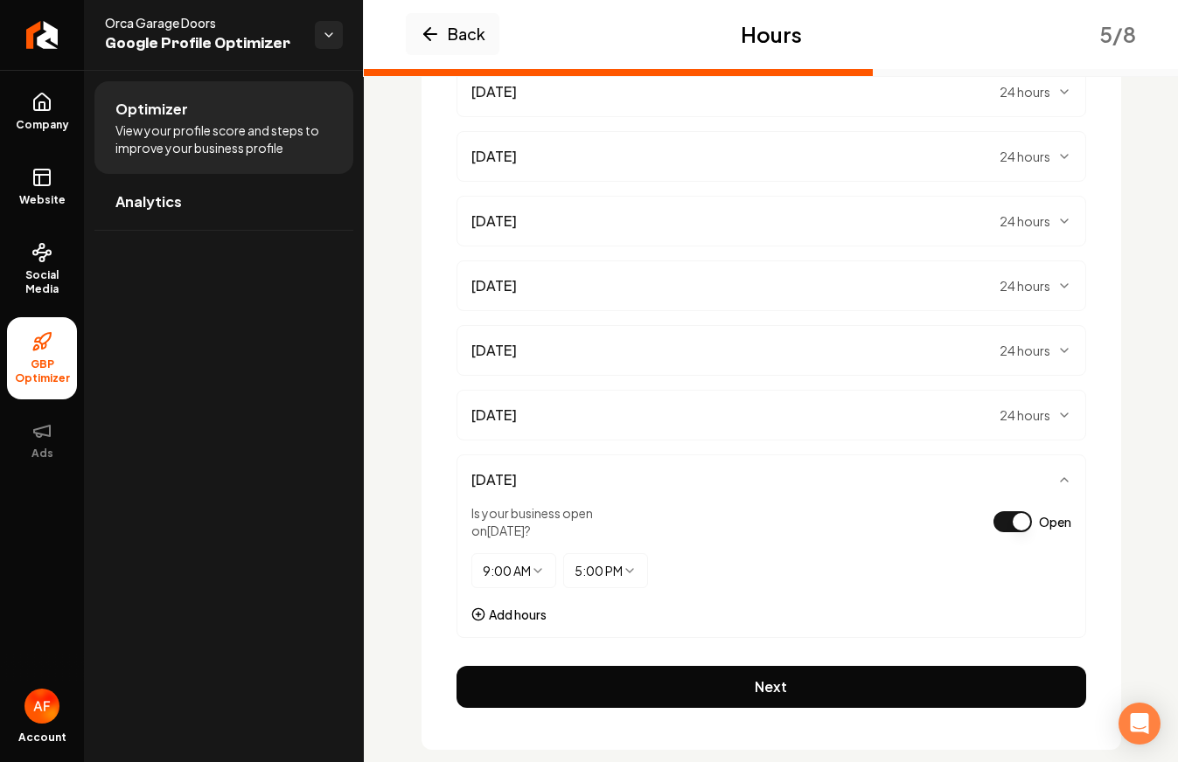
scroll to position [290, 0]
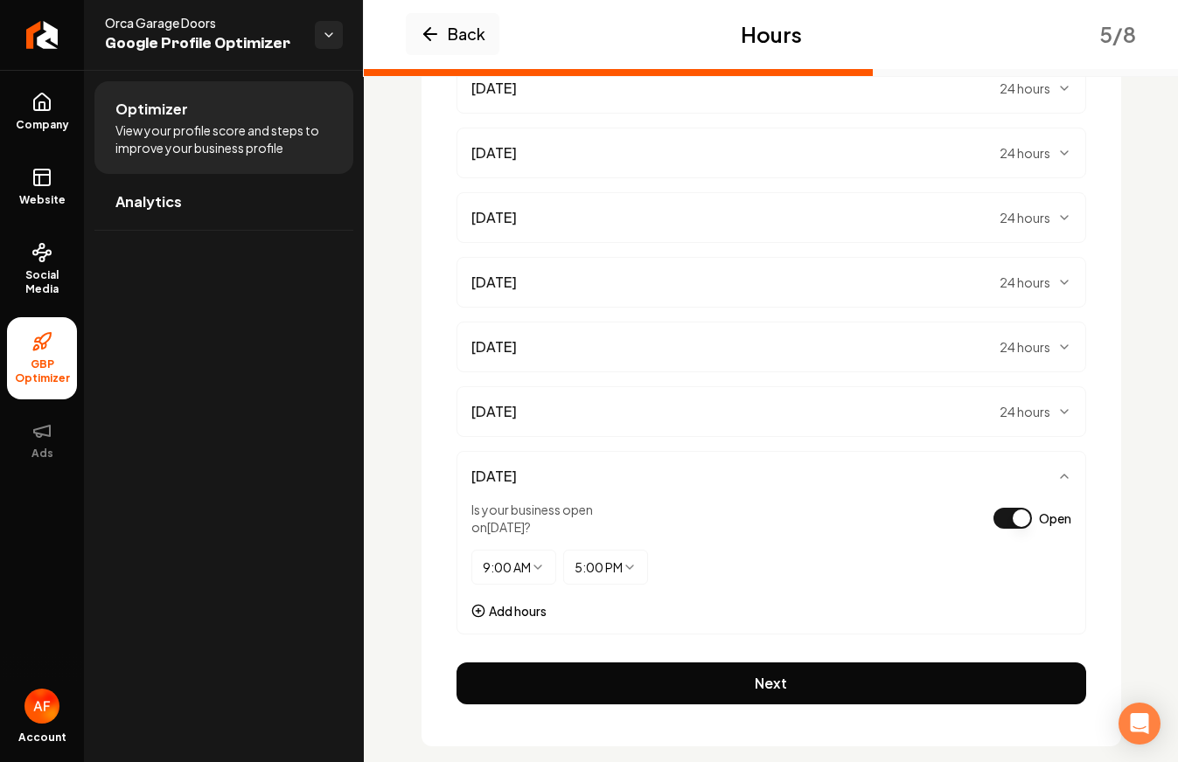
click at [529, 559] on html "Company Website Social Media GBP Optimizer Ads Account Orca Garage Doors Google…" at bounding box center [589, 381] width 1178 height 762
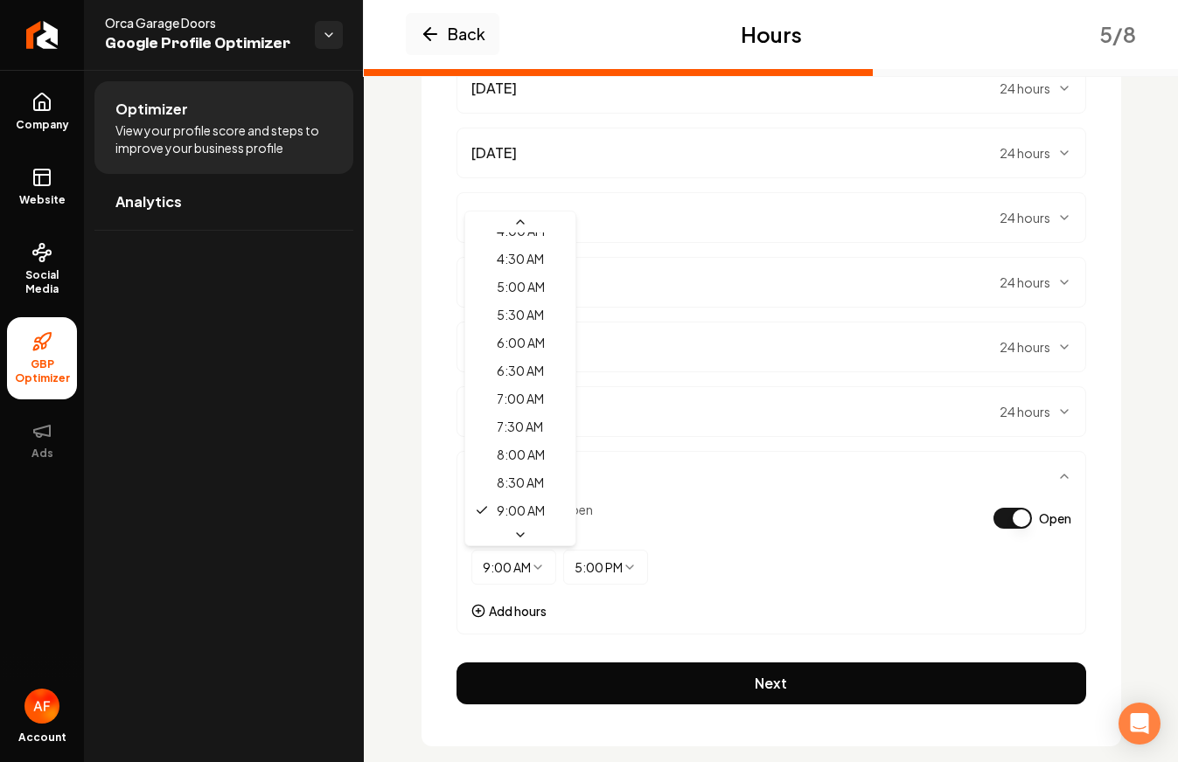
scroll to position [1065, 0]
select select "*******"
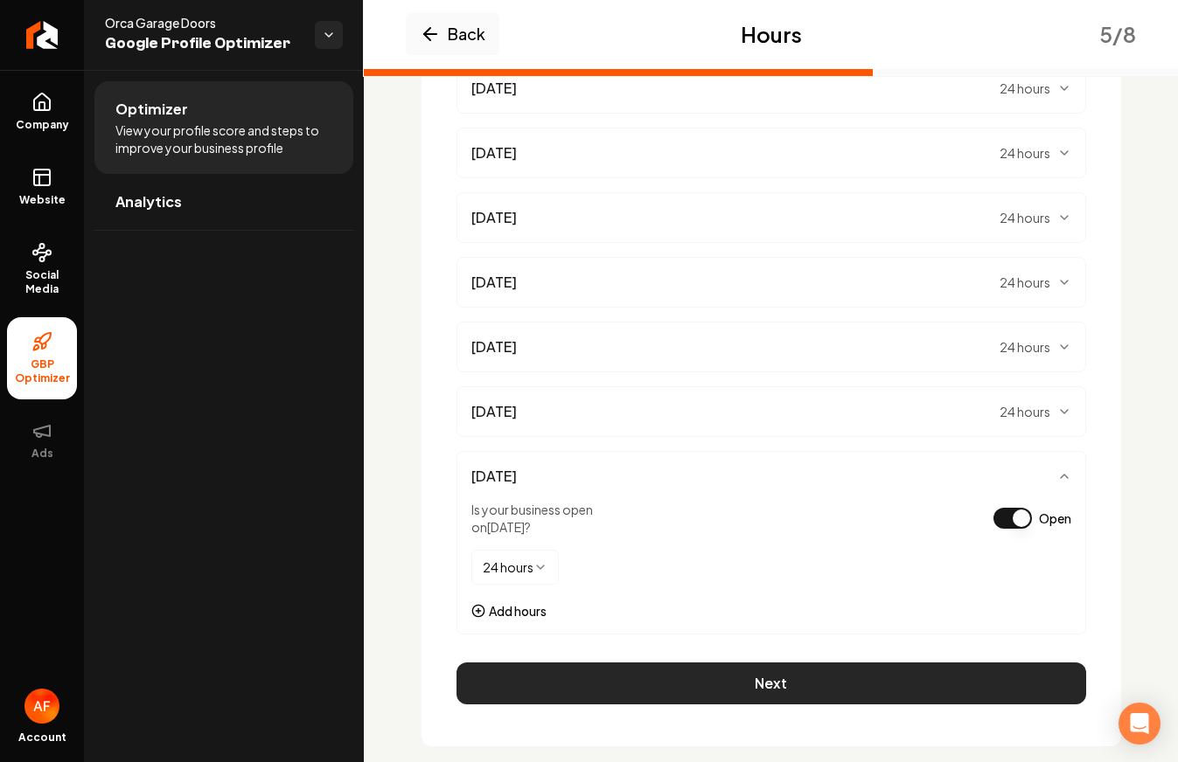
click at [702, 668] on button "Next" at bounding box center [770, 684] width 629 height 42
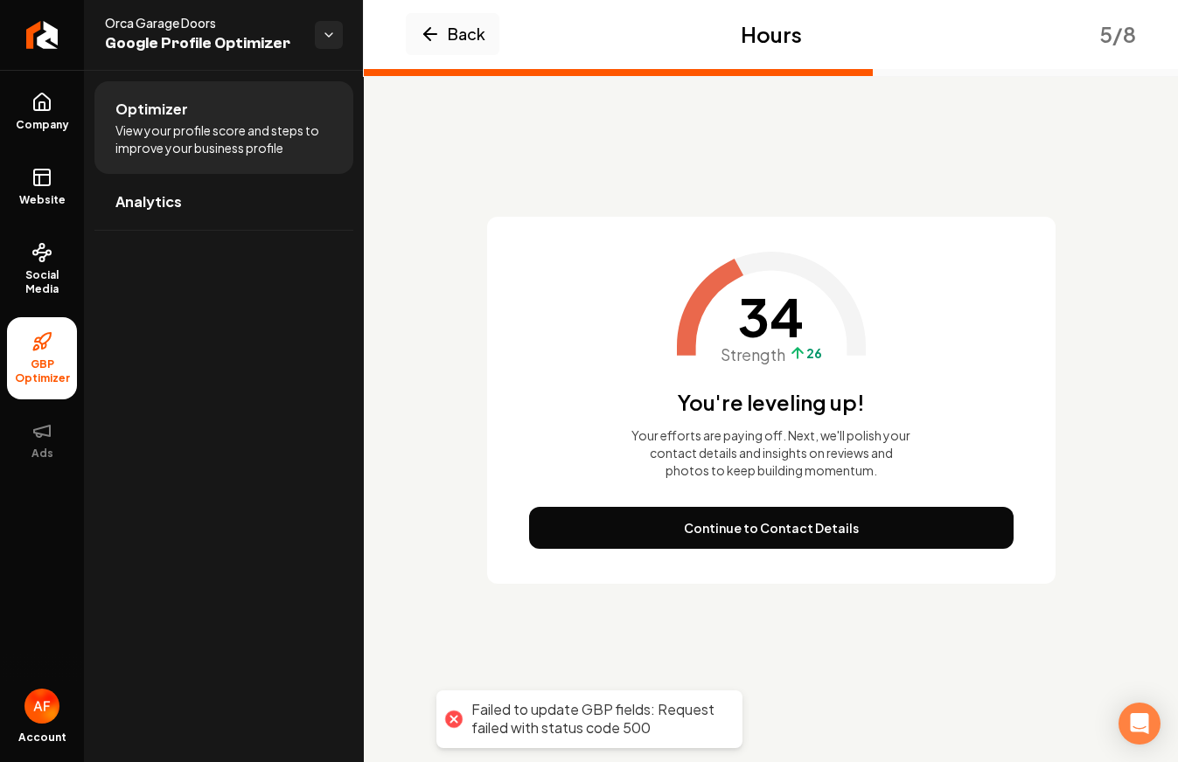
scroll to position [0, 0]
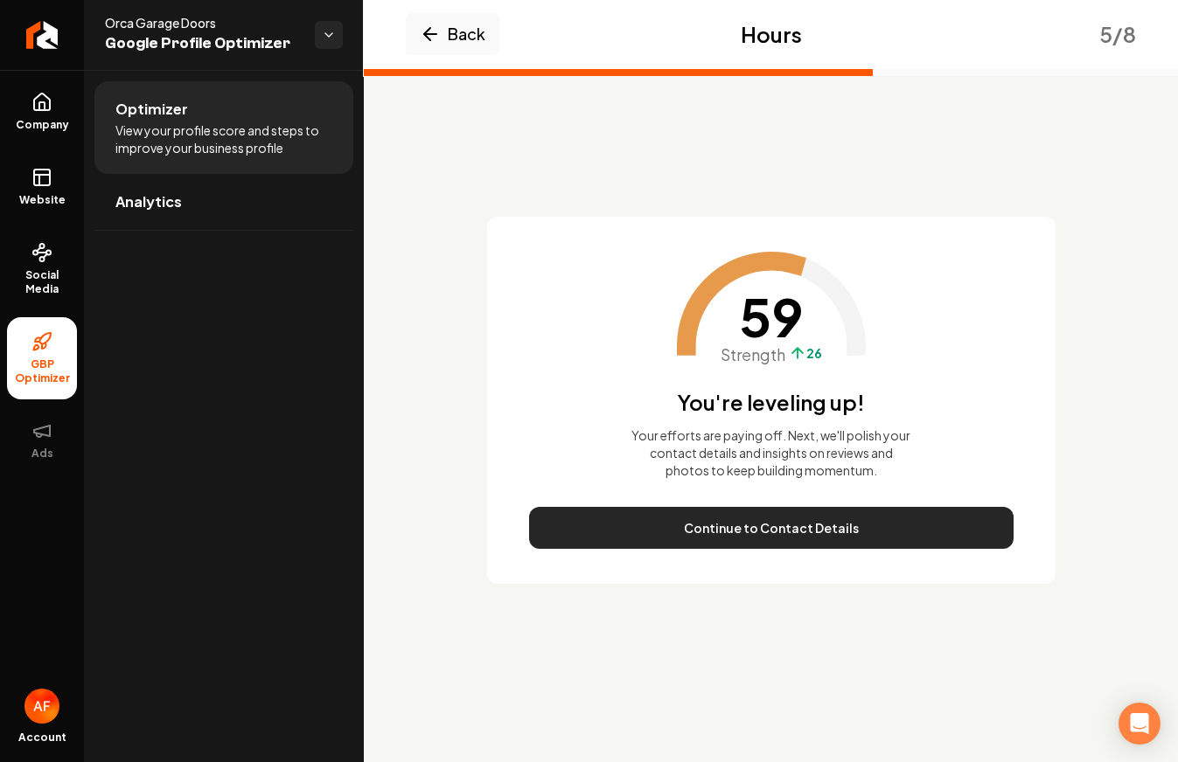
click at [795, 526] on button "Continue to Contact Details" at bounding box center [771, 528] width 484 height 42
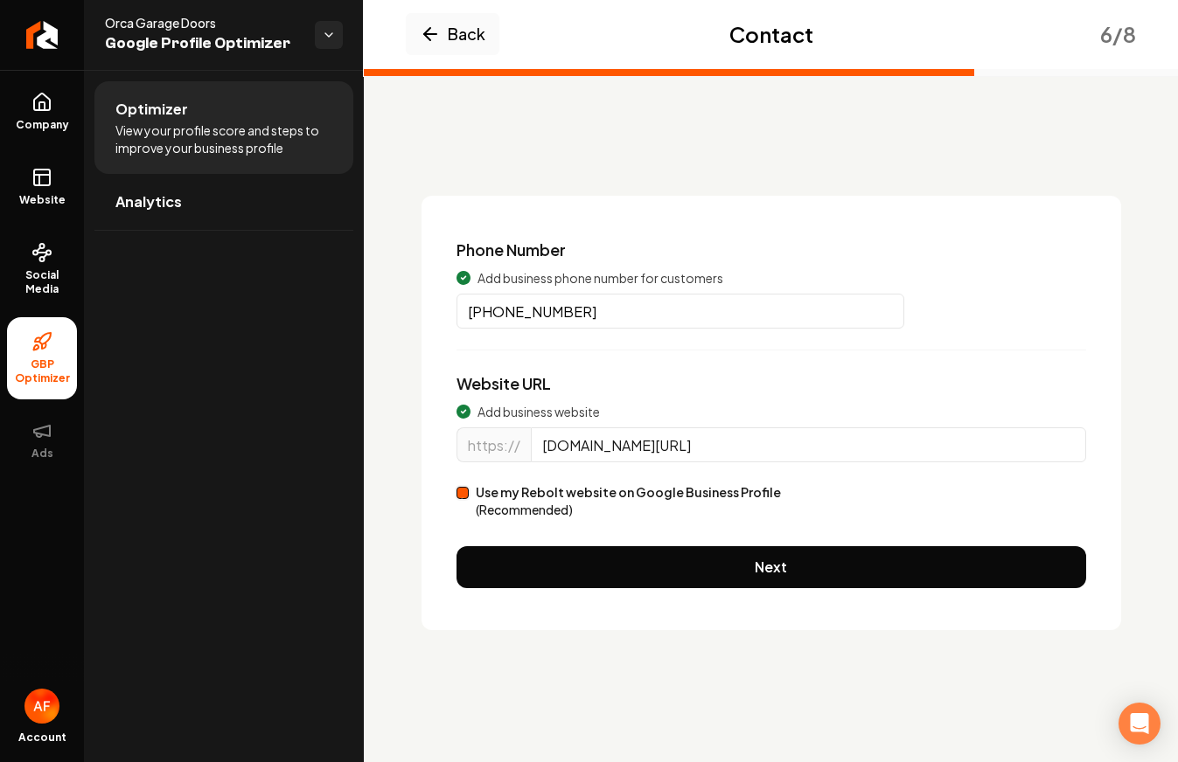
click at [513, 496] on label "Use my Rebolt website on Google Business Profile (Recommended)" at bounding box center [628, 500] width 305 height 35
click at [469, 496] on button "Use my Rebolt website on Google Business Profile (Recommended)" at bounding box center [462, 493] width 12 height 12
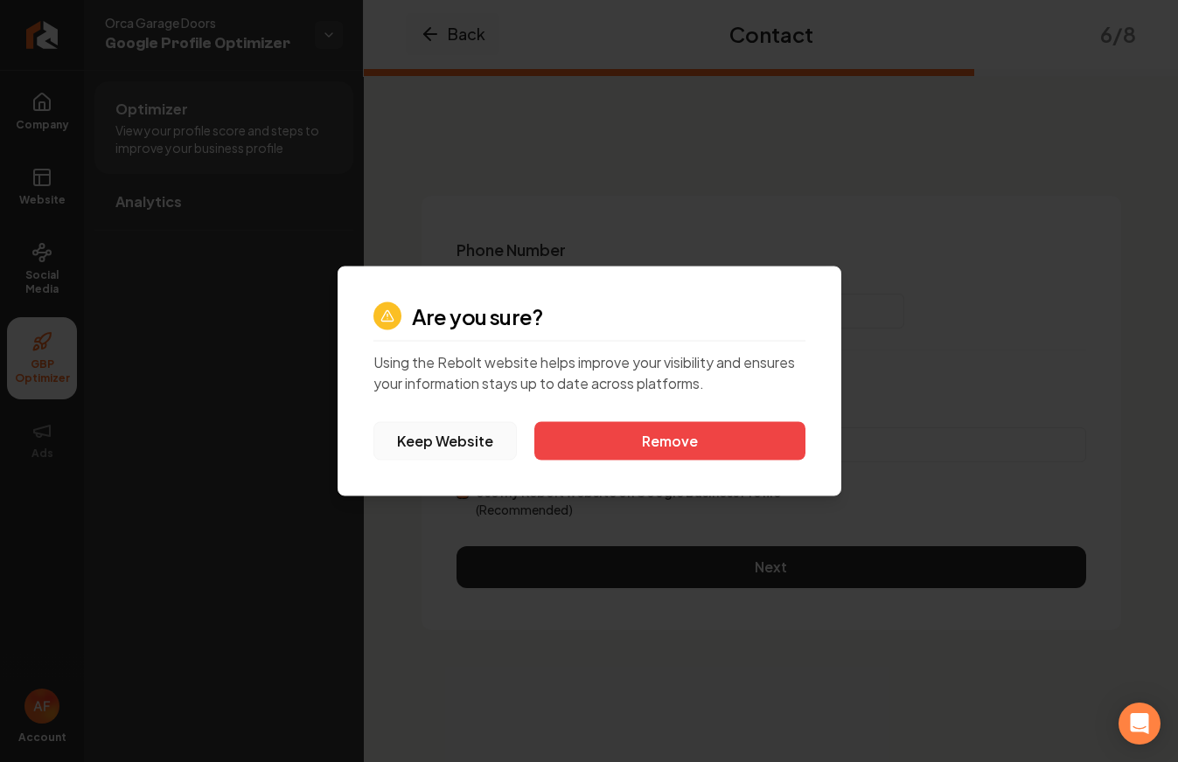
click at [422, 443] on button "Keep Website" at bounding box center [445, 441] width 144 height 38
type input "orcagaragedoors.com"
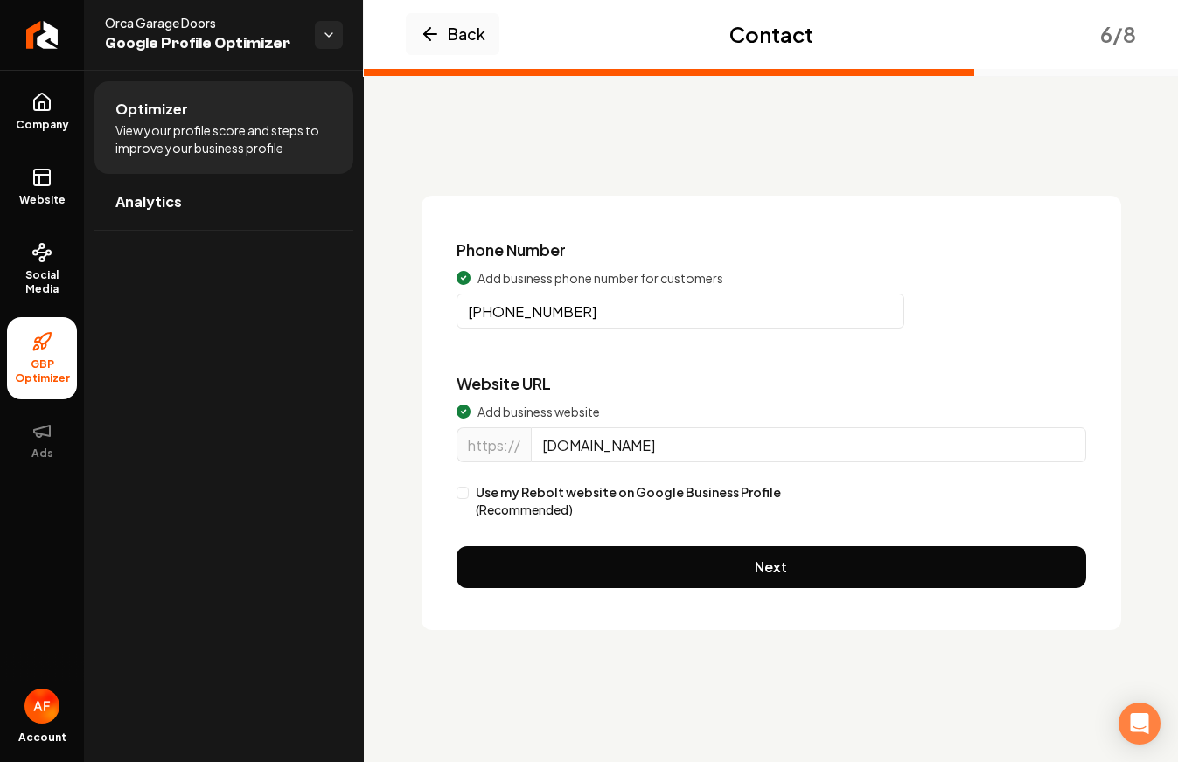
click at [519, 491] on label "Use my Rebolt website on Google Business Profile (Recommended)" at bounding box center [628, 500] width 305 height 35
click at [469, 491] on button "Use my Rebolt website on Google Business Profile (Recommended)" at bounding box center [462, 493] width 12 height 12
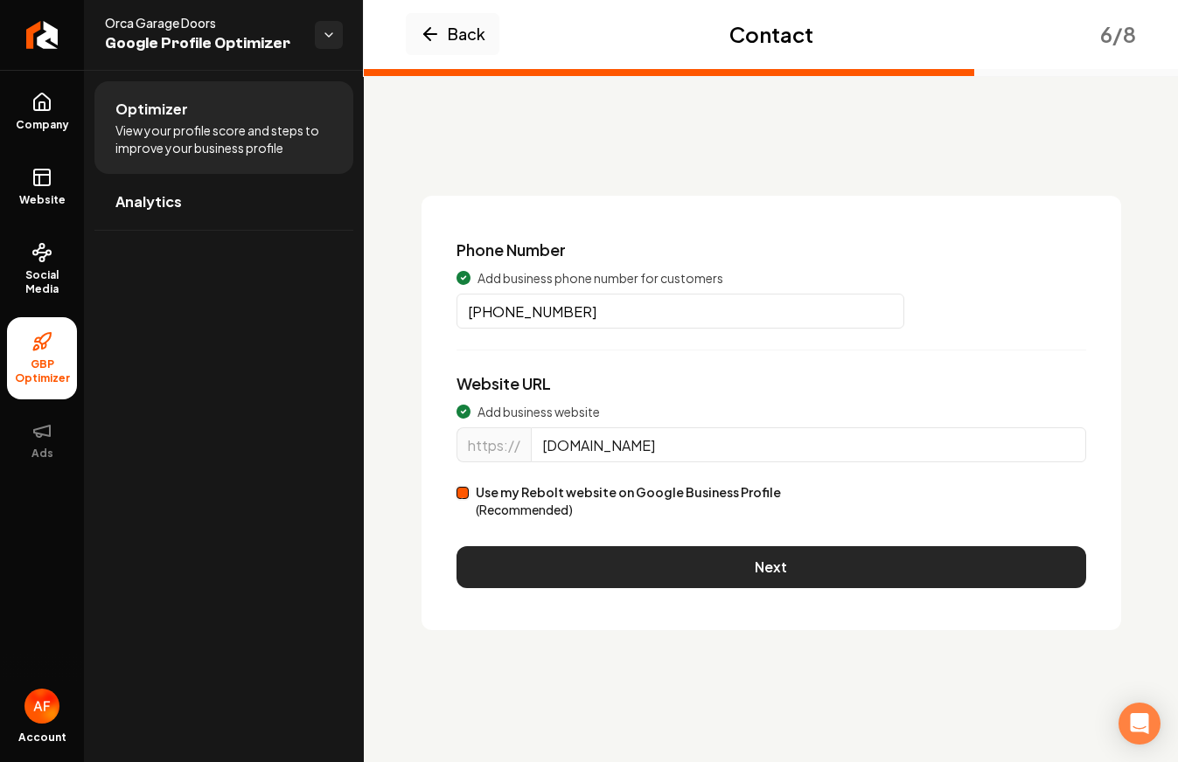
click at [802, 553] on button "Next" at bounding box center [770, 567] width 629 height 42
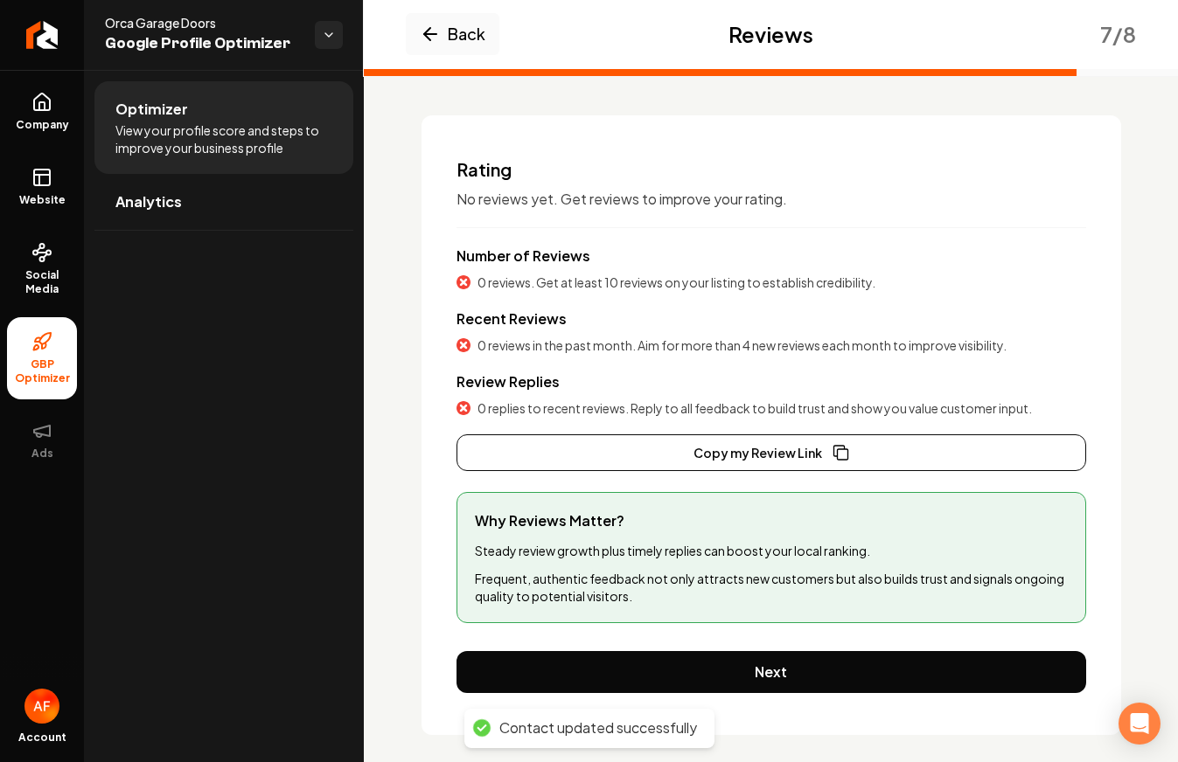
scroll to position [95, 0]
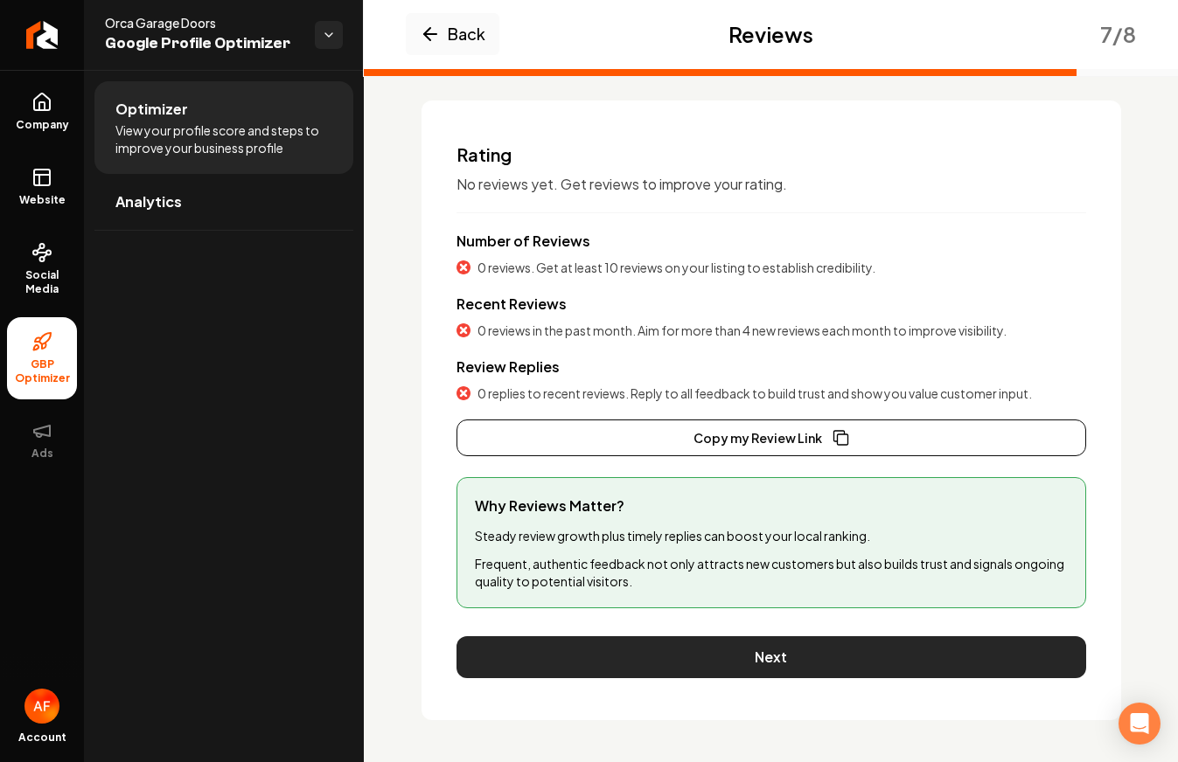
click at [710, 651] on button "Next" at bounding box center [770, 657] width 629 height 42
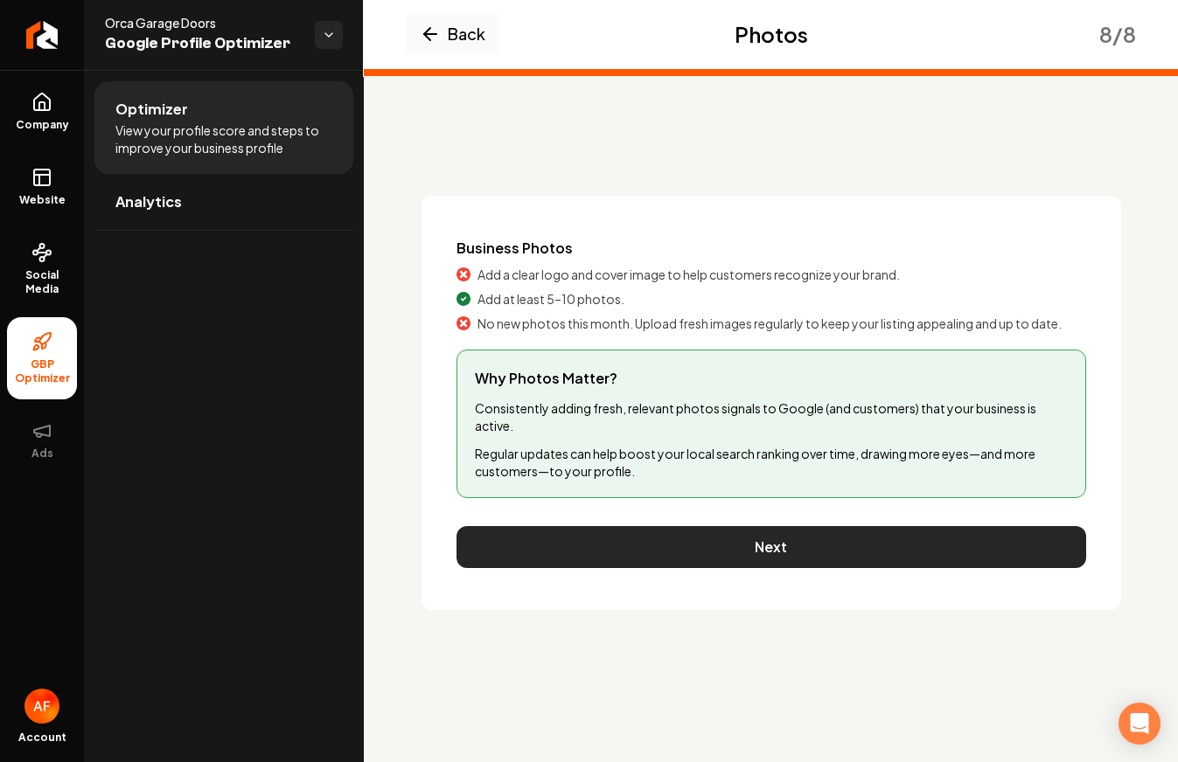
click at [750, 550] on button "Next" at bounding box center [770, 547] width 629 height 42
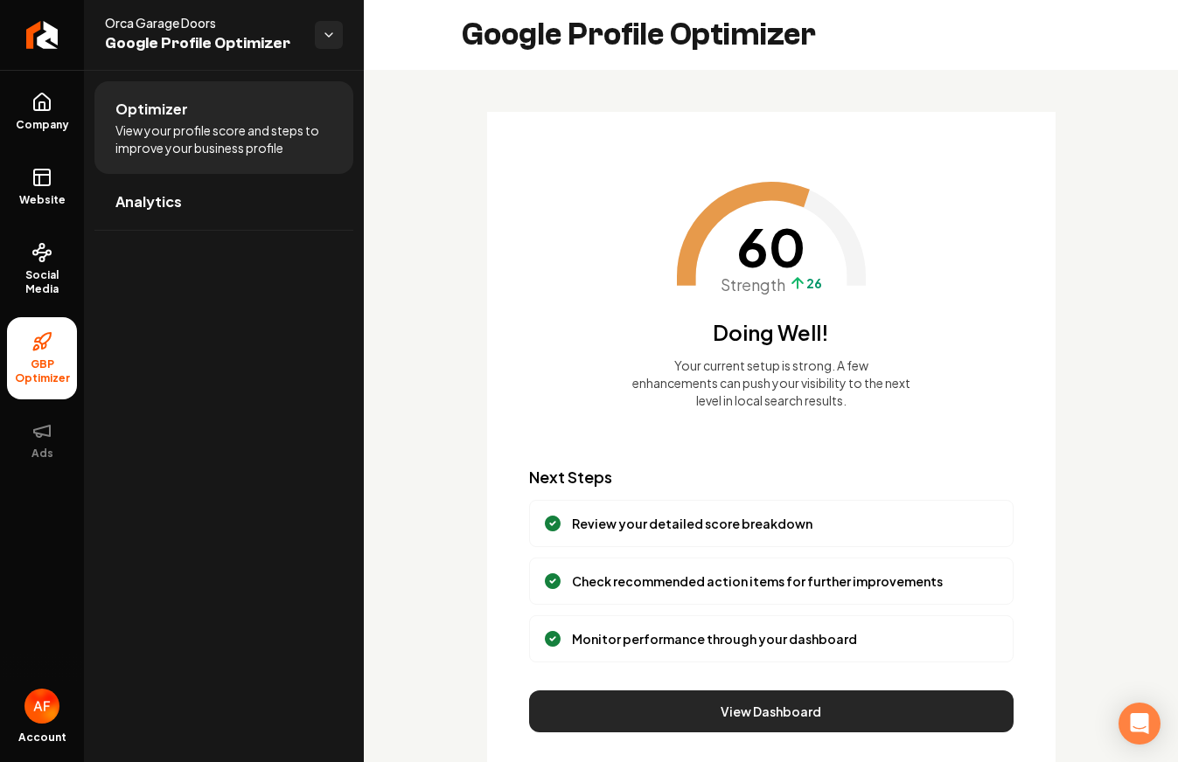
click at [804, 692] on button "View Dashboard" at bounding box center [771, 712] width 484 height 42
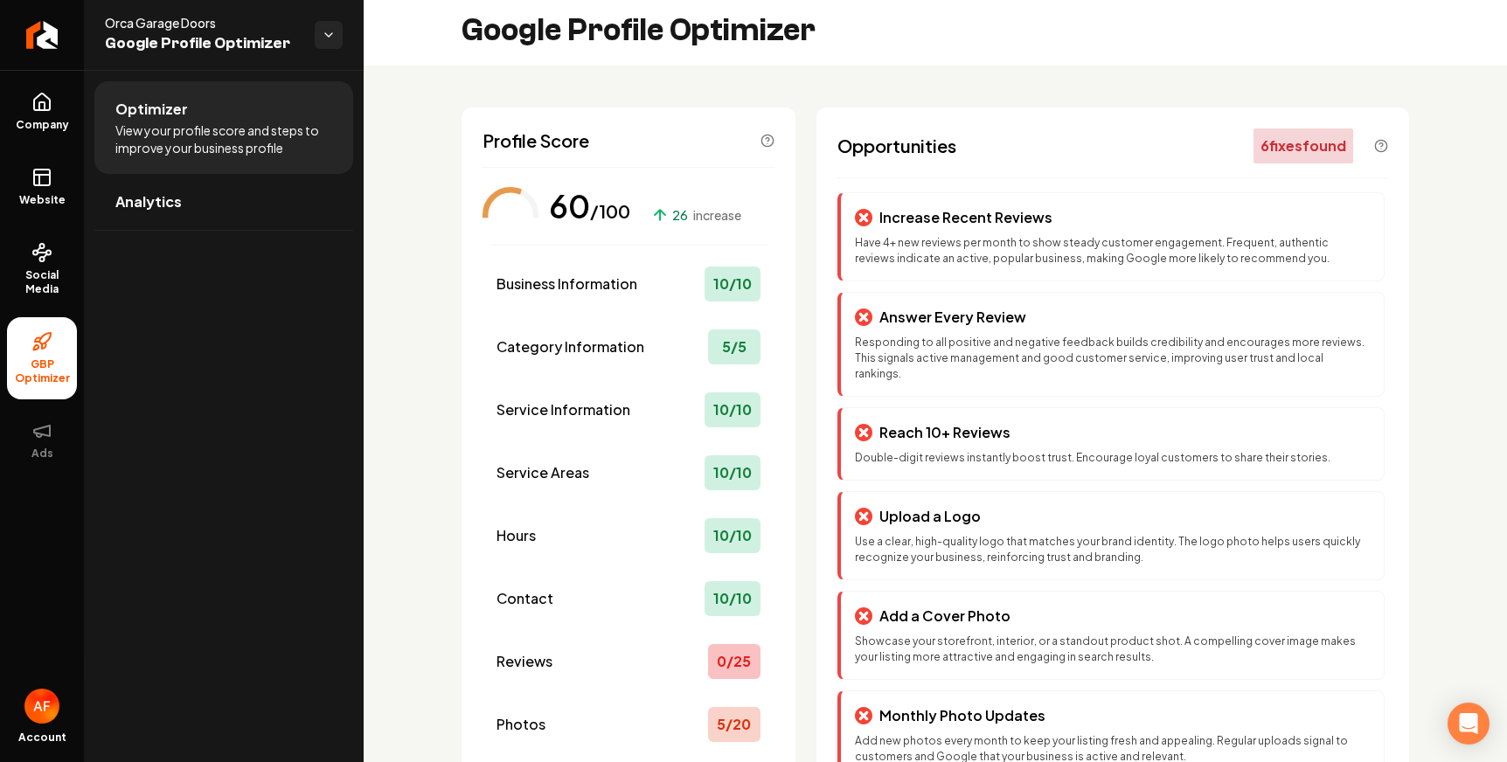
scroll to position [5, 0]
click at [674, 650] on div "Reviews 0 / 25" at bounding box center [629, 660] width 278 height 49
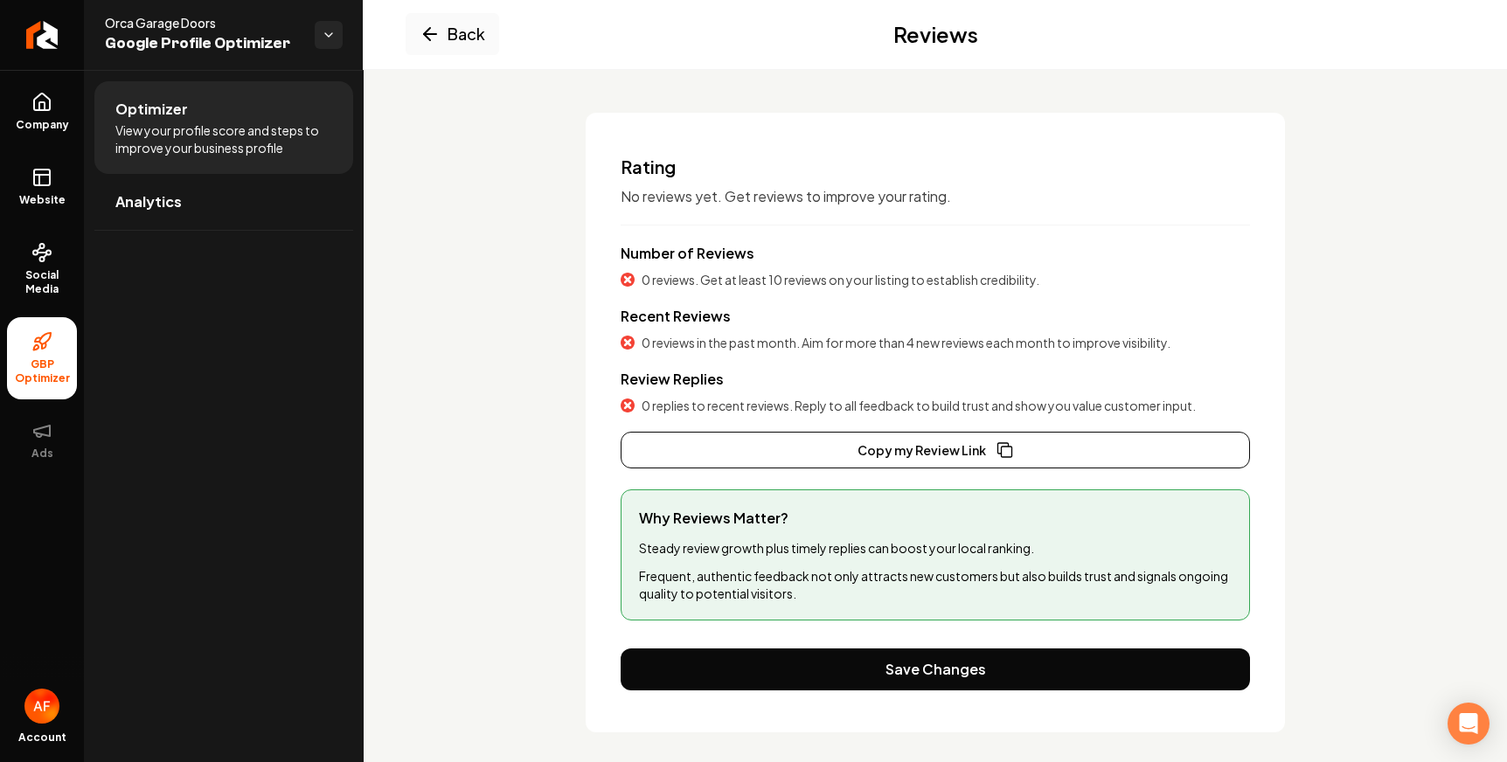
scroll to position [95, 0]
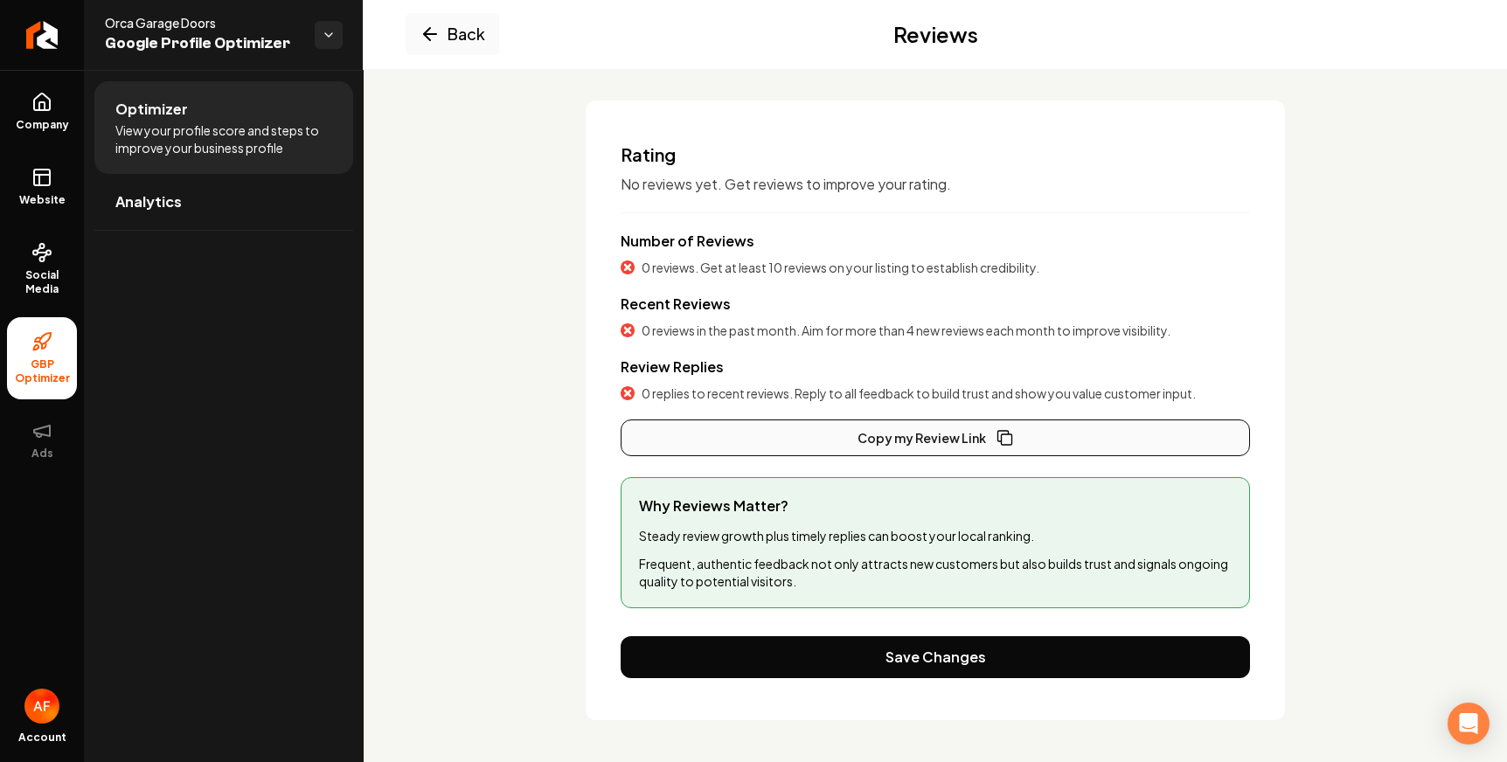
click at [932, 430] on button "Copy my Review Link" at bounding box center [935, 438] width 629 height 37
click at [426, 35] on icon "Main content area" at bounding box center [427, 34] width 6 height 12
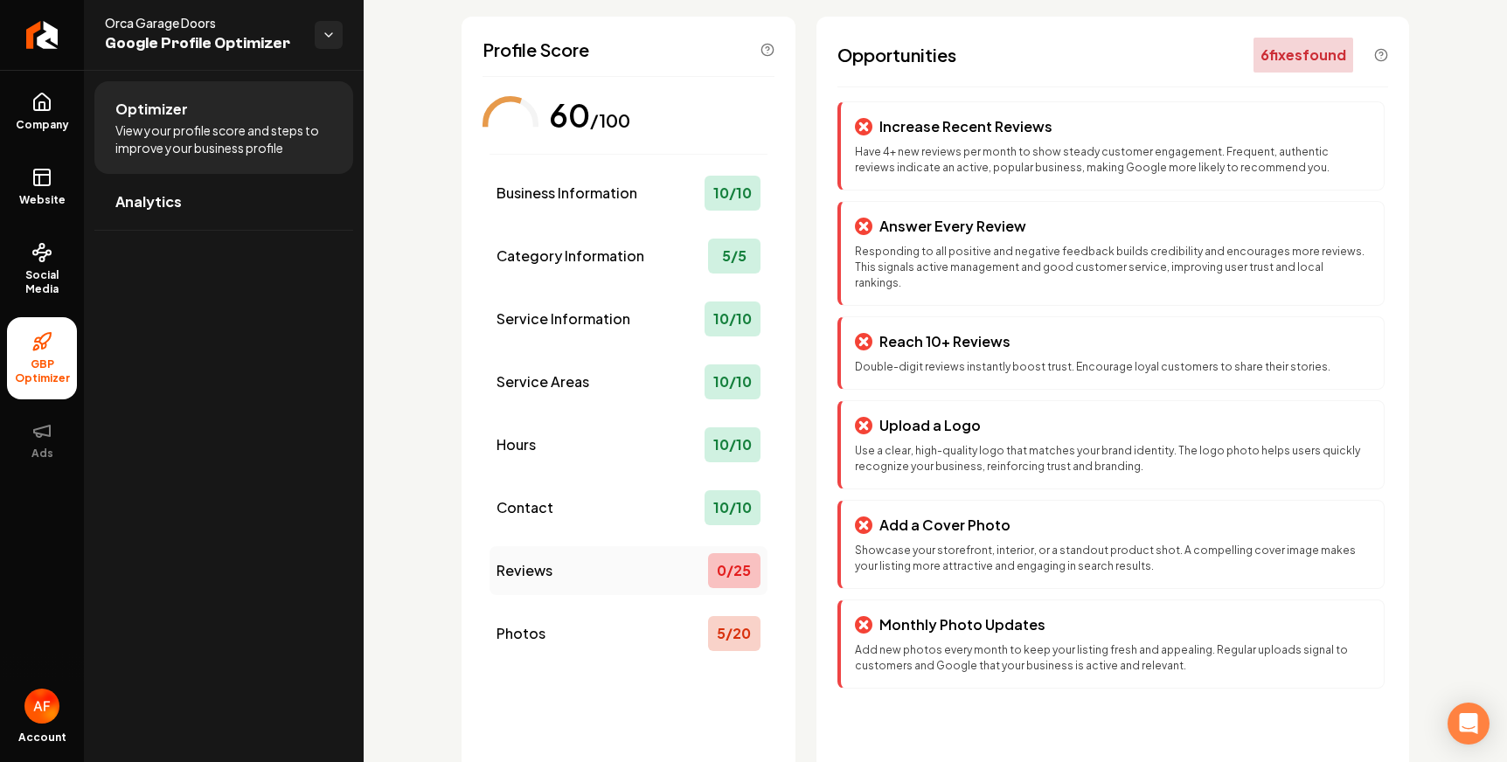
click at [584, 576] on div "Reviews 0 / 25" at bounding box center [629, 570] width 278 height 49
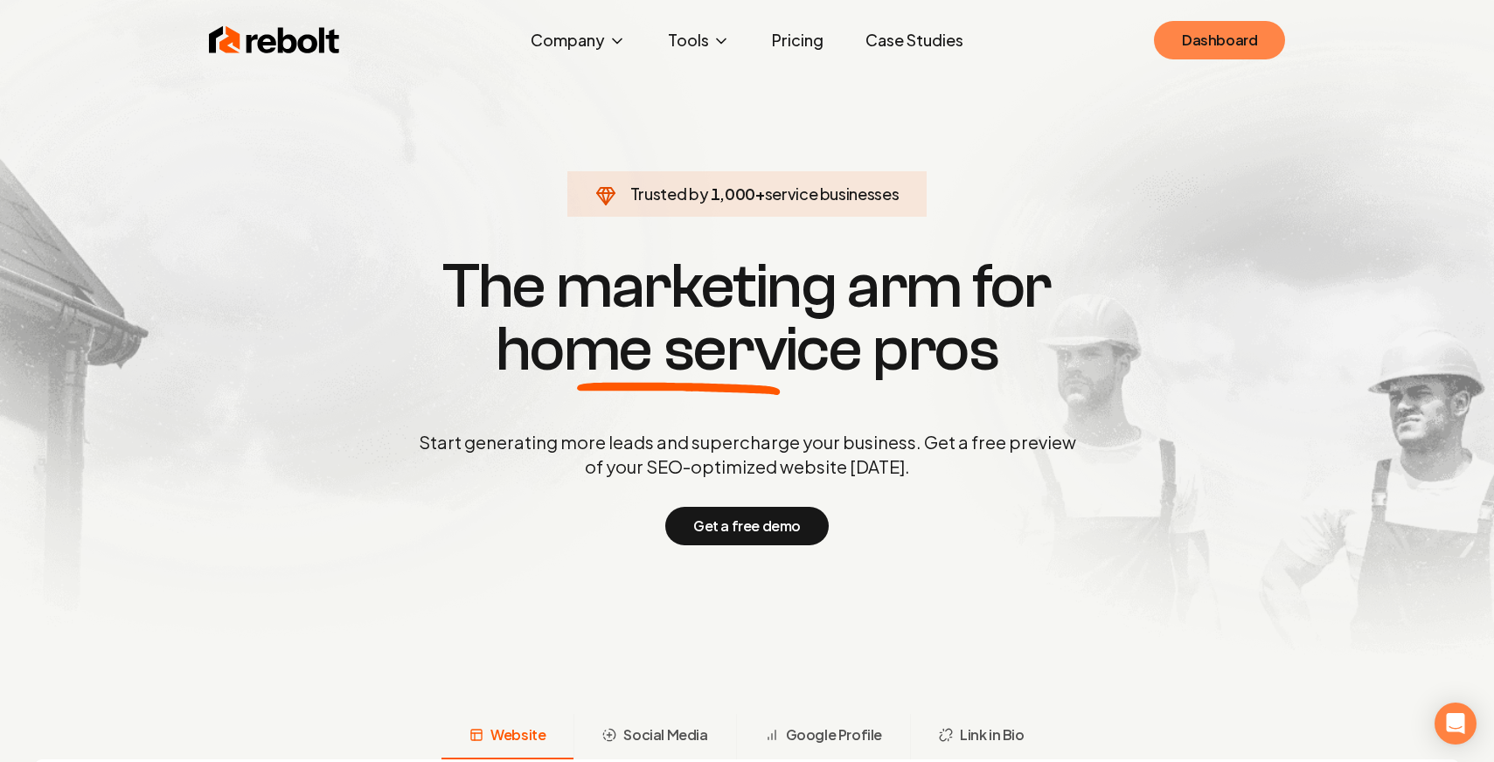
click at [1254, 37] on link "Dashboard" at bounding box center [1219, 40] width 131 height 38
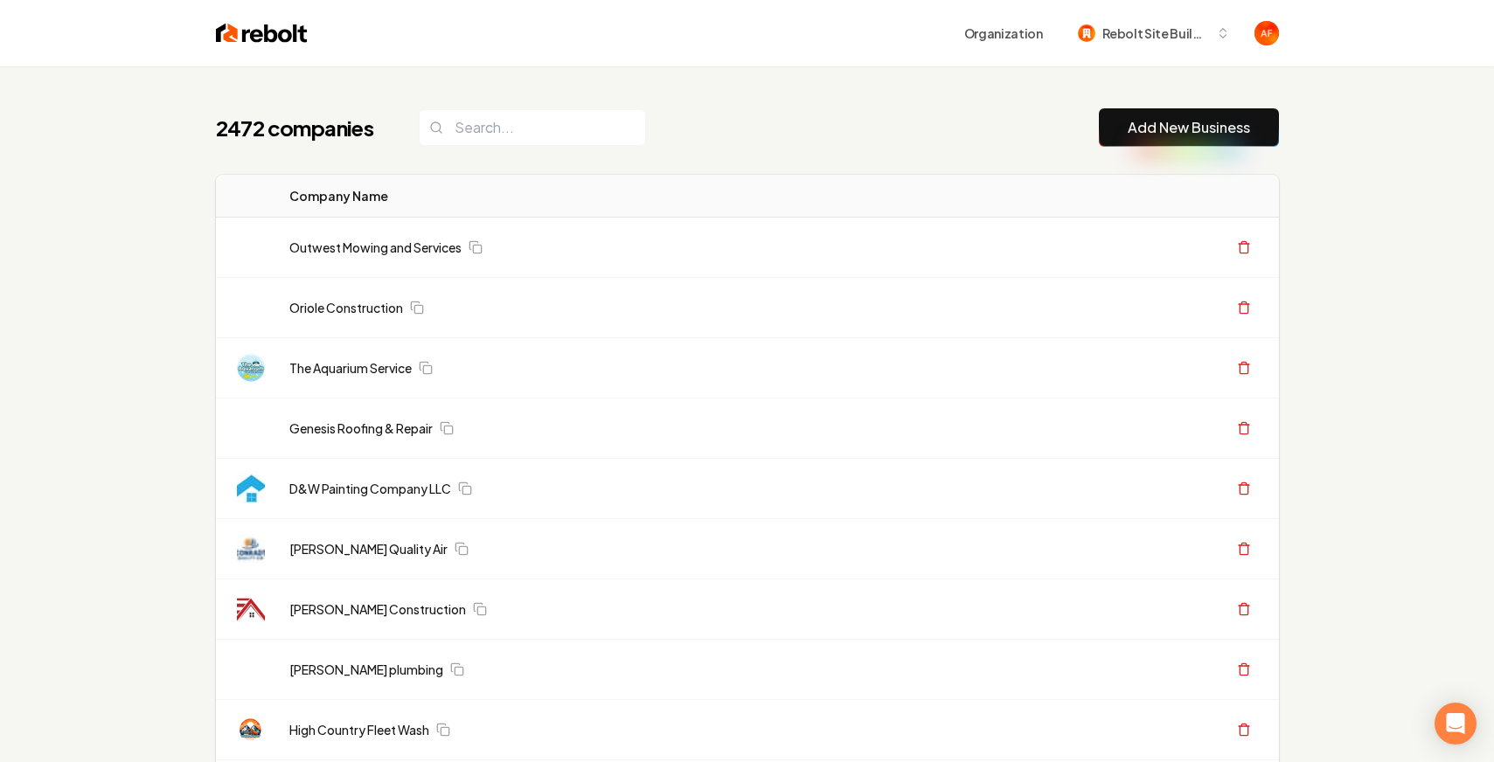
click at [763, 145] on div "2472 companies Add New Business" at bounding box center [747, 127] width 1063 height 38
click at [625, 129] on div "2472 companies Add New Business" at bounding box center [747, 127] width 1063 height 38
click at [576, 128] on input "search" at bounding box center [532, 127] width 227 height 37
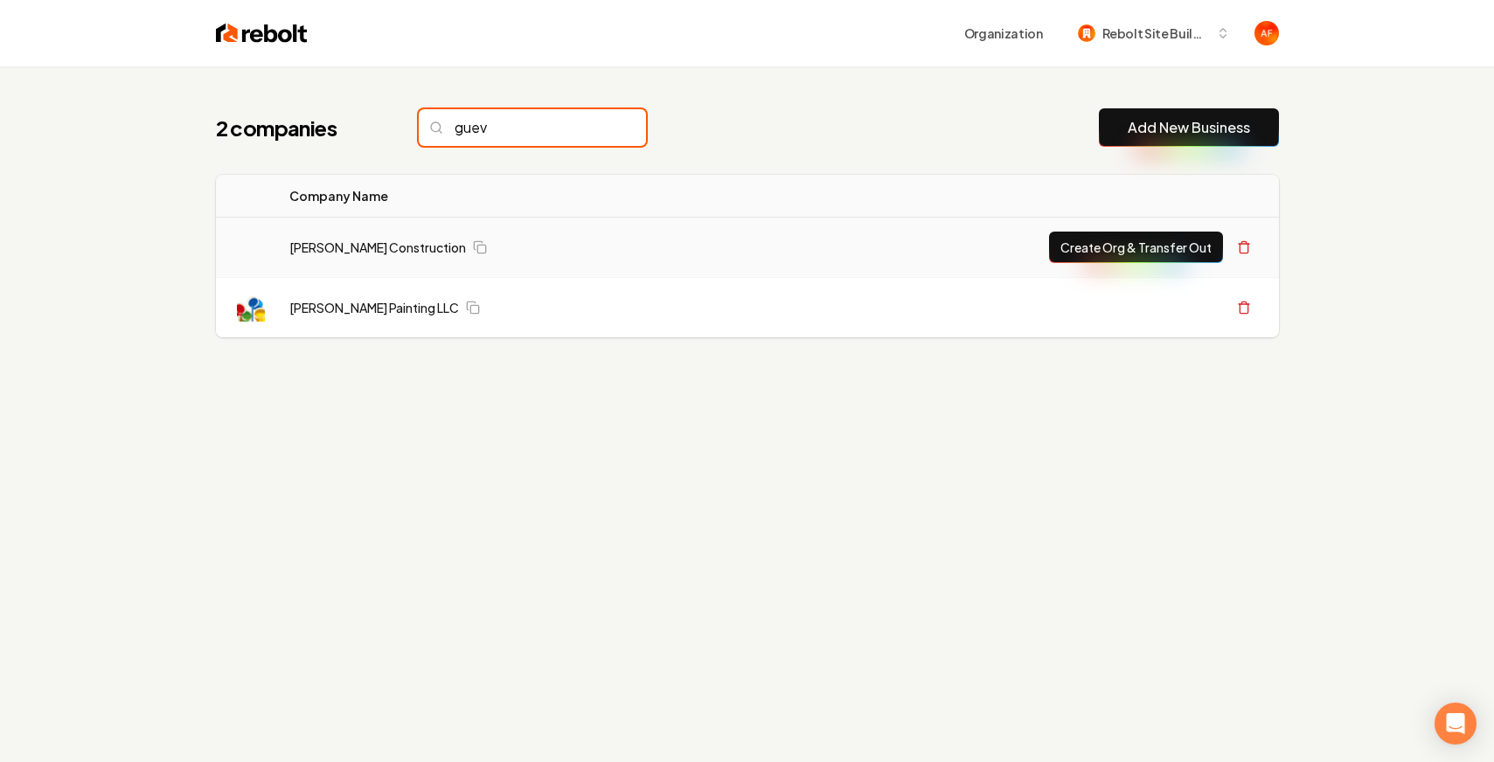
type input "guev"
click at [1115, 258] on button "Create Org & Transfer Out" at bounding box center [1136, 247] width 174 height 31
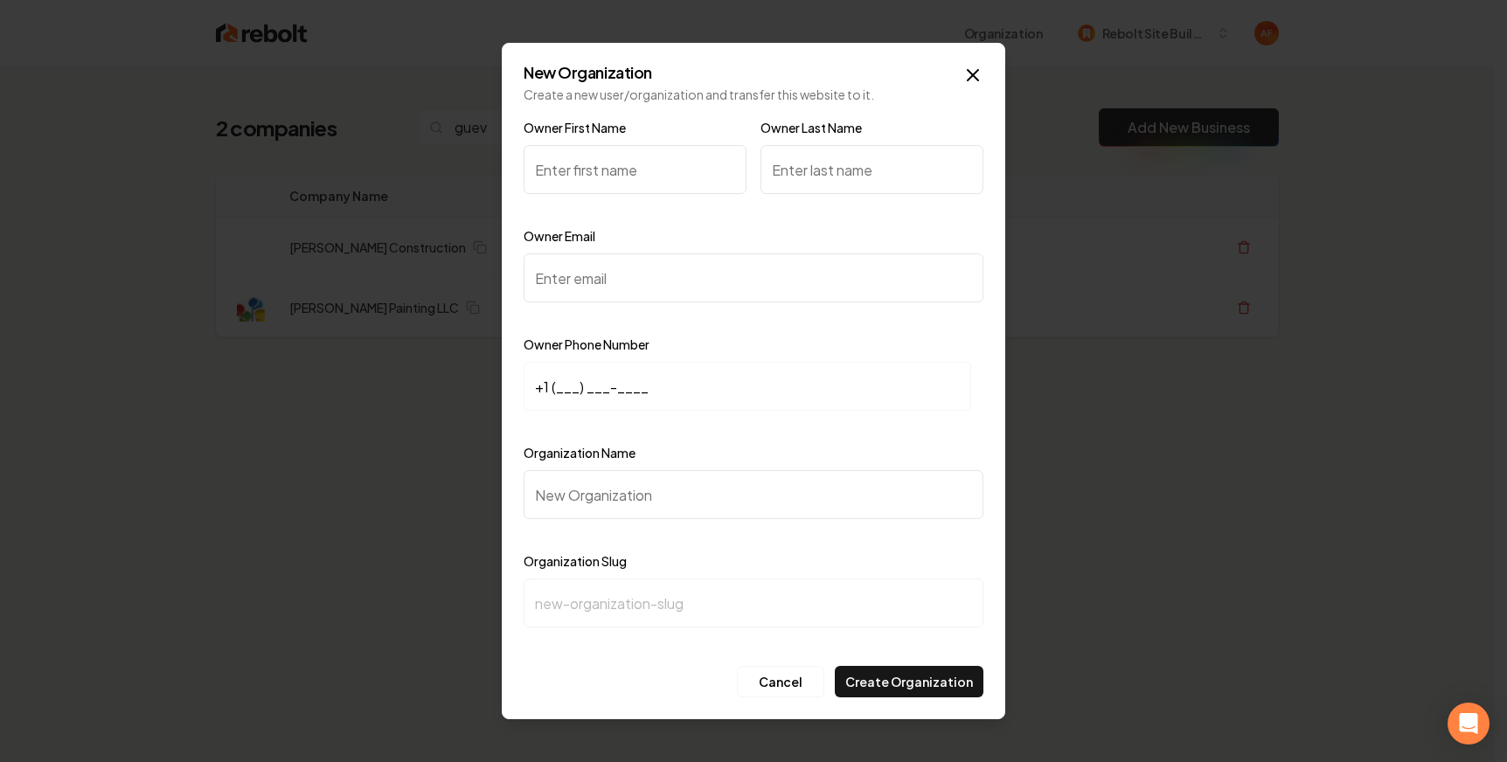
click at [575, 281] on input "Owner Email" at bounding box center [754, 278] width 460 height 49
click at [964, 78] on icon "button" at bounding box center [972, 75] width 21 height 21
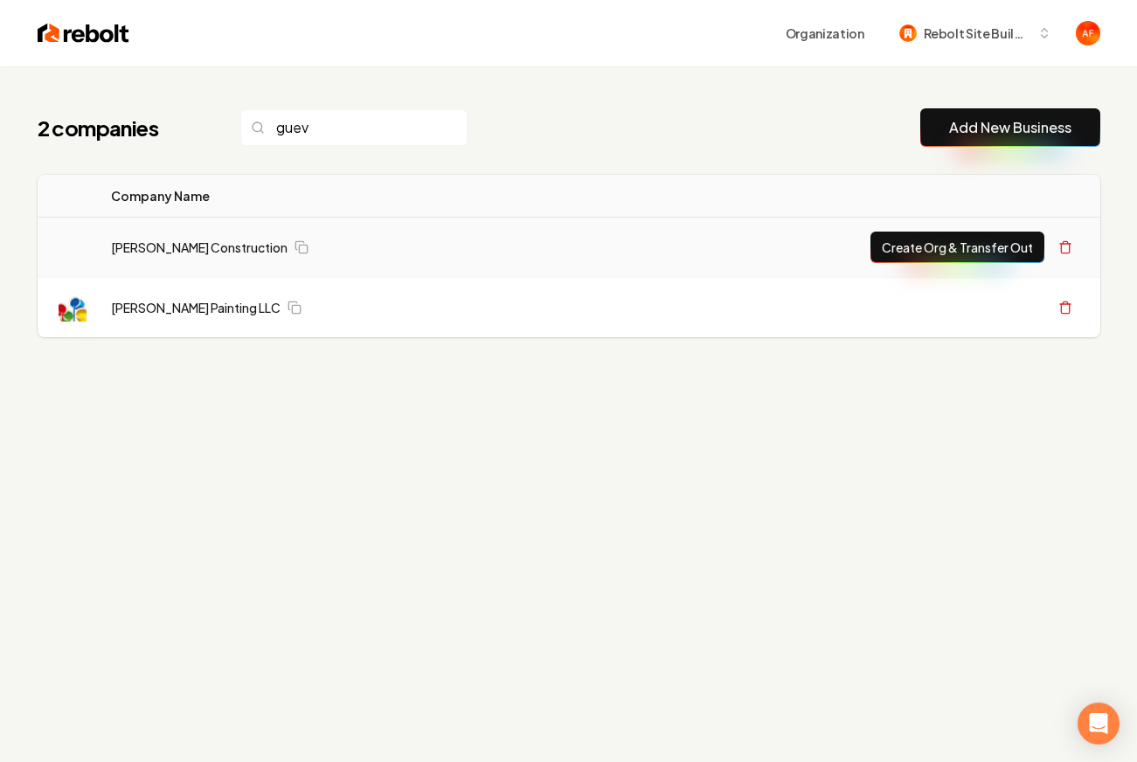
click at [917, 249] on button "Create Org & Transfer Out" at bounding box center [958, 247] width 174 height 31
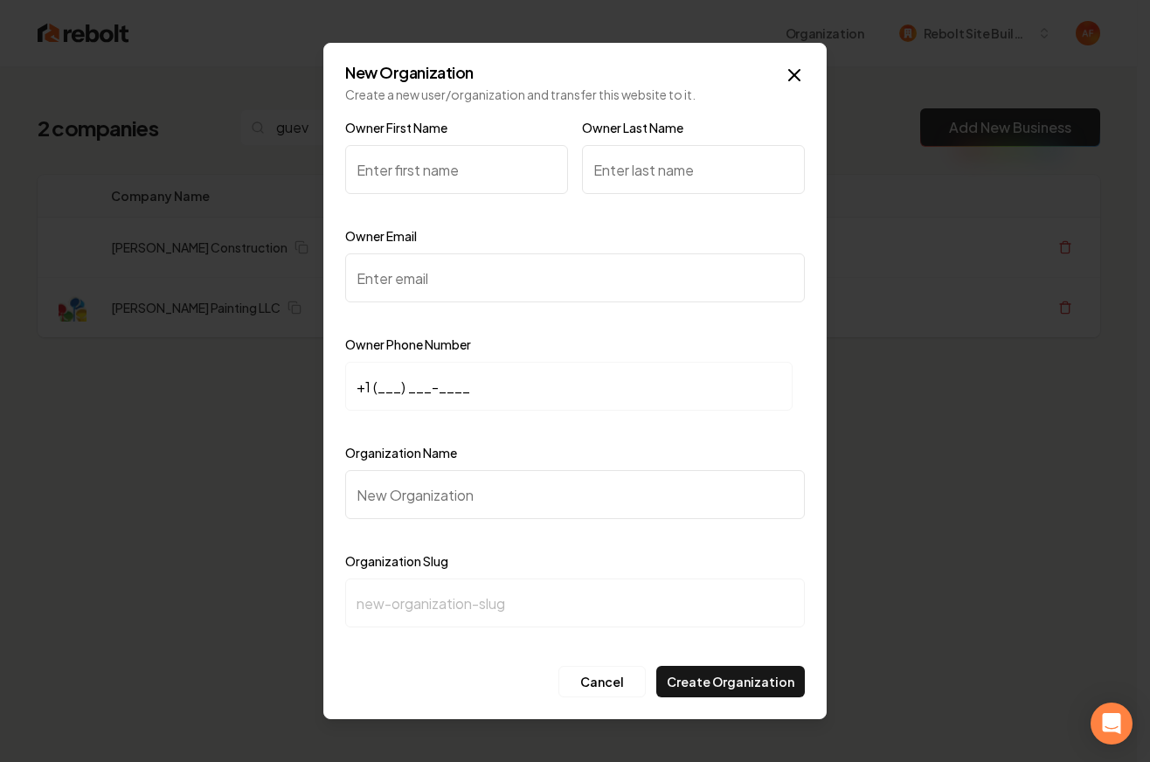
click at [420, 279] on input "Owner Email" at bounding box center [575, 278] width 460 height 49
paste input "[EMAIL_ADDRESS][DOMAIN_NAME]"
click at [362, 277] on input "[EMAIL_ADDRESS][DOMAIN_NAME]" at bounding box center [575, 278] width 460 height 49
type input "[EMAIL_ADDRESS][DOMAIN_NAME]"
click at [441, 181] on input "Owner First Name" at bounding box center [456, 169] width 223 height 49
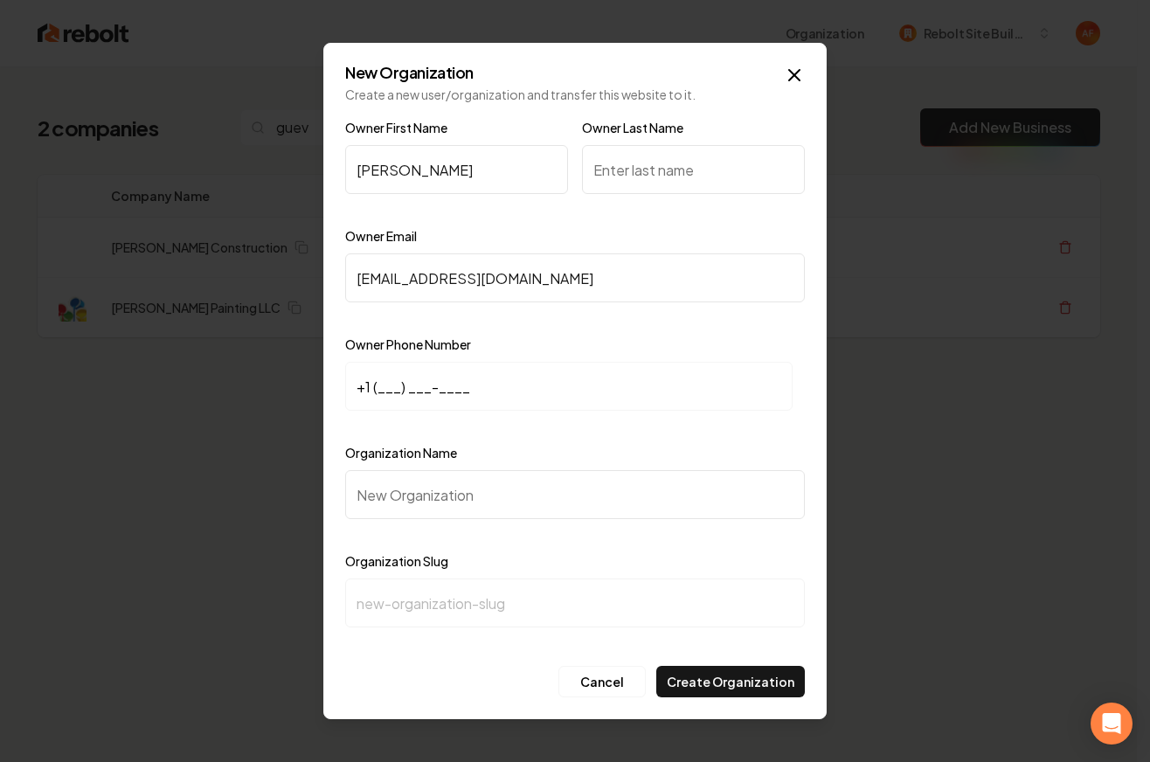
type input "[PERSON_NAME]"
click at [386, 483] on input "Organization Name" at bounding box center [575, 494] width 460 height 49
paste input "[PERSON_NAME] Construction Construction"
type input "[PERSON_NAME] Construction Construction"
type input "[PERSON_NAME]-construction-construction"
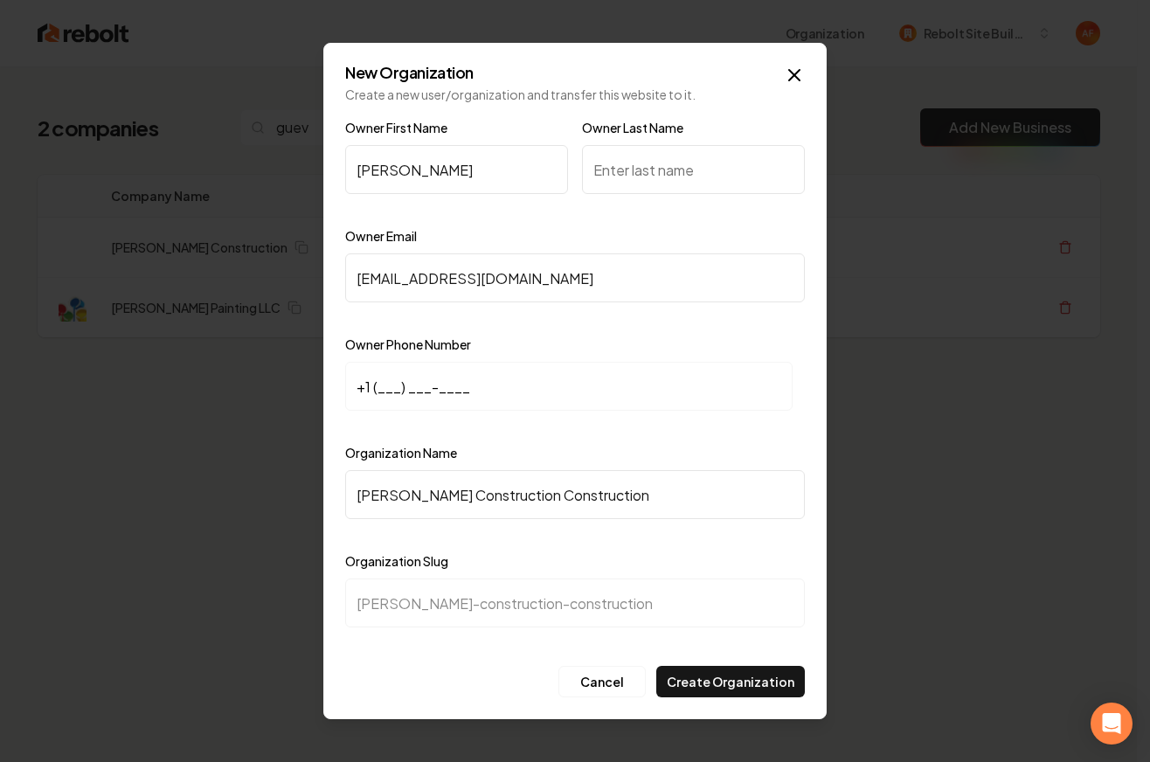
drag, startPoint x: 585, startPoint y: 502, endPoint x: 503, endPoint y: 486, distance: 83.7
click at [503, 486] on input "[PERSON_NAME] Construction Construction" at bounding box center [575, 494] width 460 height 49
type input "[PERSON_NAME] Construction"
type input "[PERSON_NAME]-construction"
type input "[PERSON_NAME] Construction"
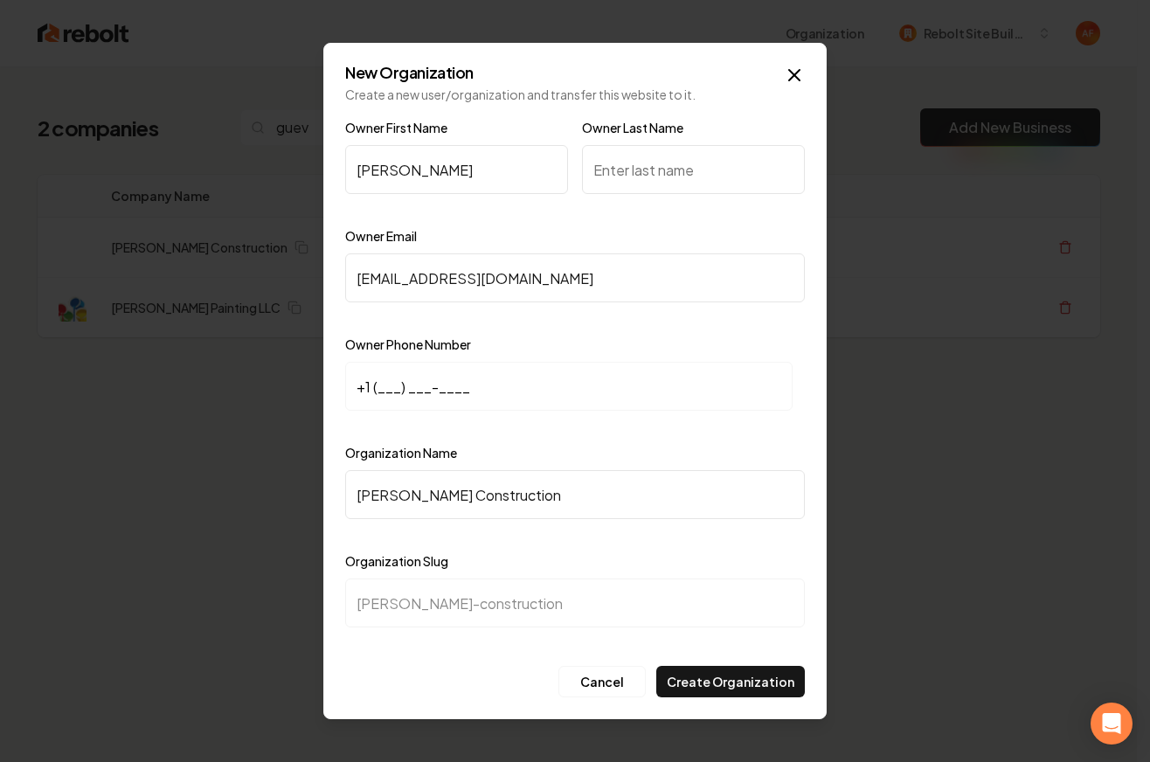
click at [379, 386] on input "+1 (___) ___-____" at bounding box center [569, 386] width 448 height 49
paste input "313) 629-1100"
type input "[PHONE_NUMBER]"
drag, startPoint x: 648, startPoint y: 128, endPoint x: 653, endPoint y: 149, distance: 21.6
click at [650, 136] on div "Owner Last Name" at bounding box center [693, 167] width 223 height 101
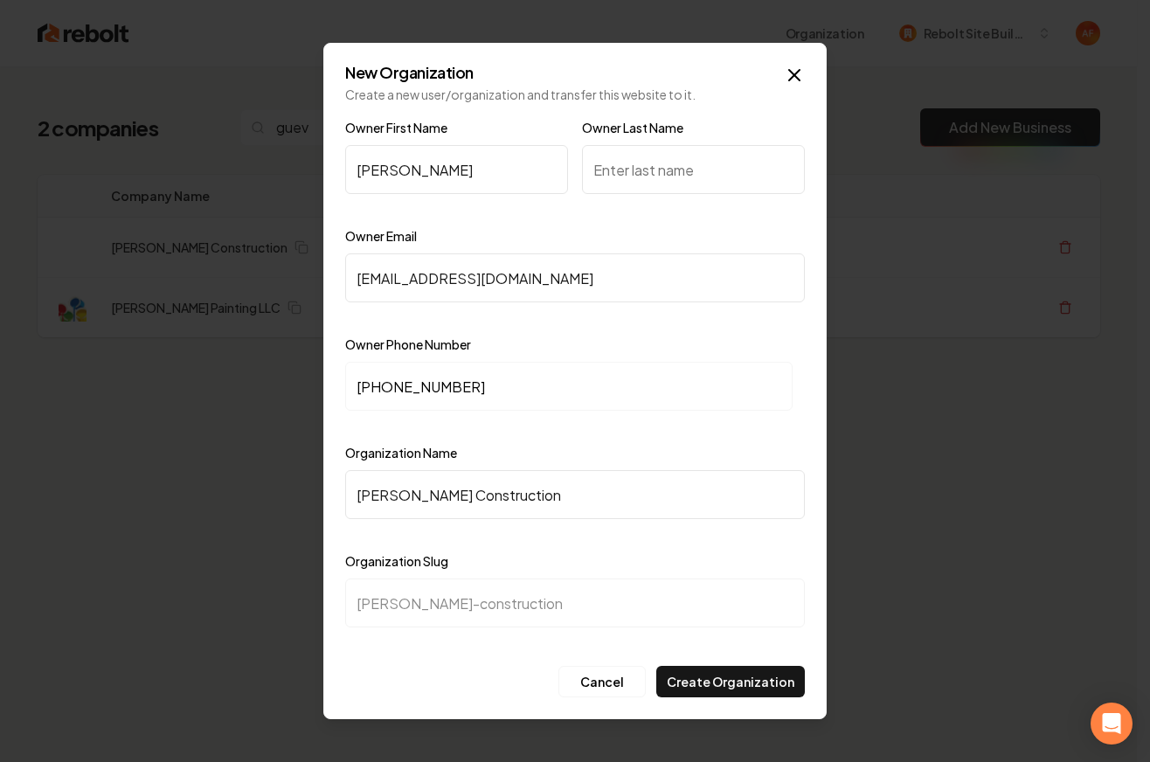
click at [653, 150] on input "Owner Last Name" at bounding box center [693, 169] width 223 height 49
type input "[PERSON_NAME]"
click at [801, 72] on icon "button" at bounding box center [794, 75] width 21 height 21
